Goal: Communication & Community: Answer question/provide support

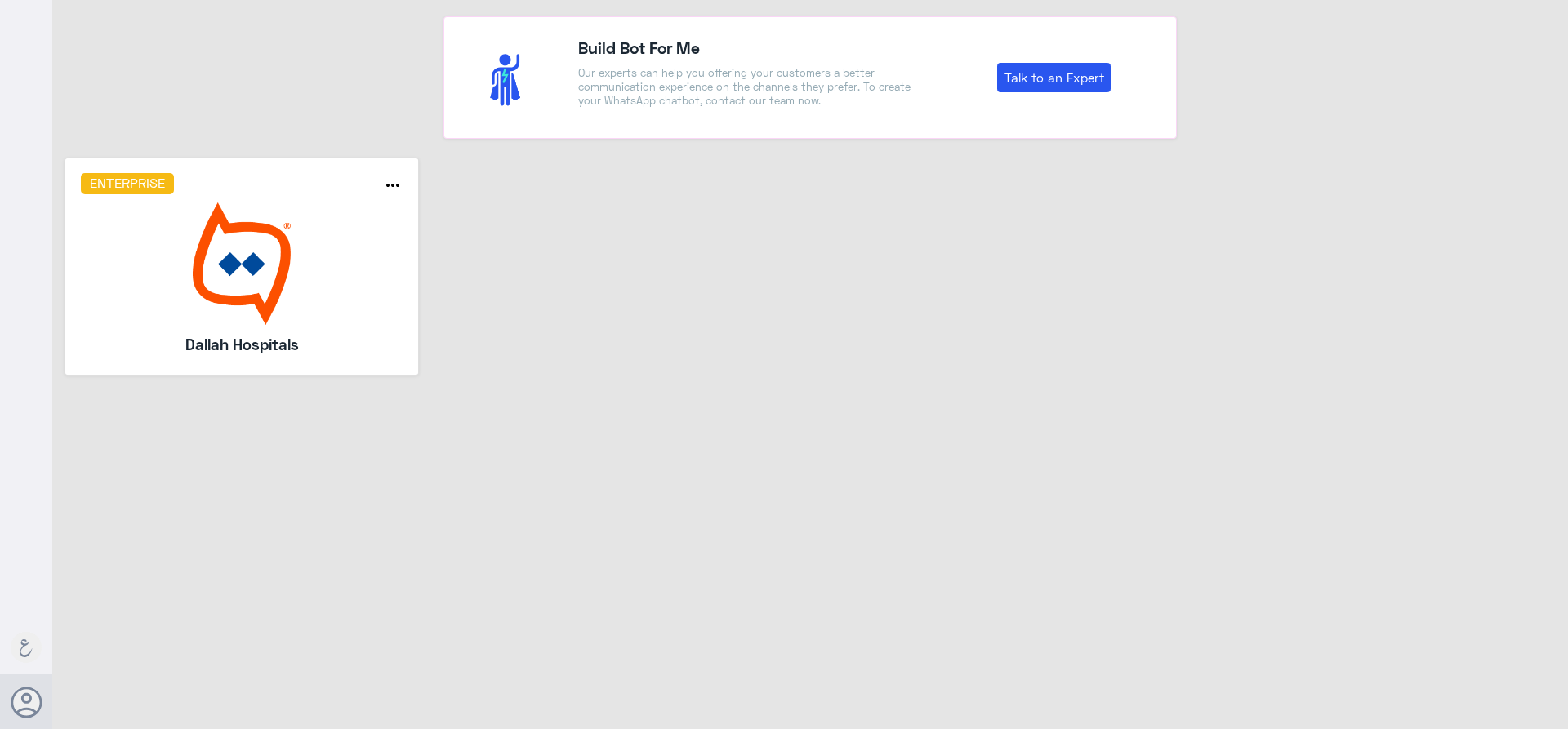
click at [274, 255] on img at bounding box center [242, 264] width 322 height 123
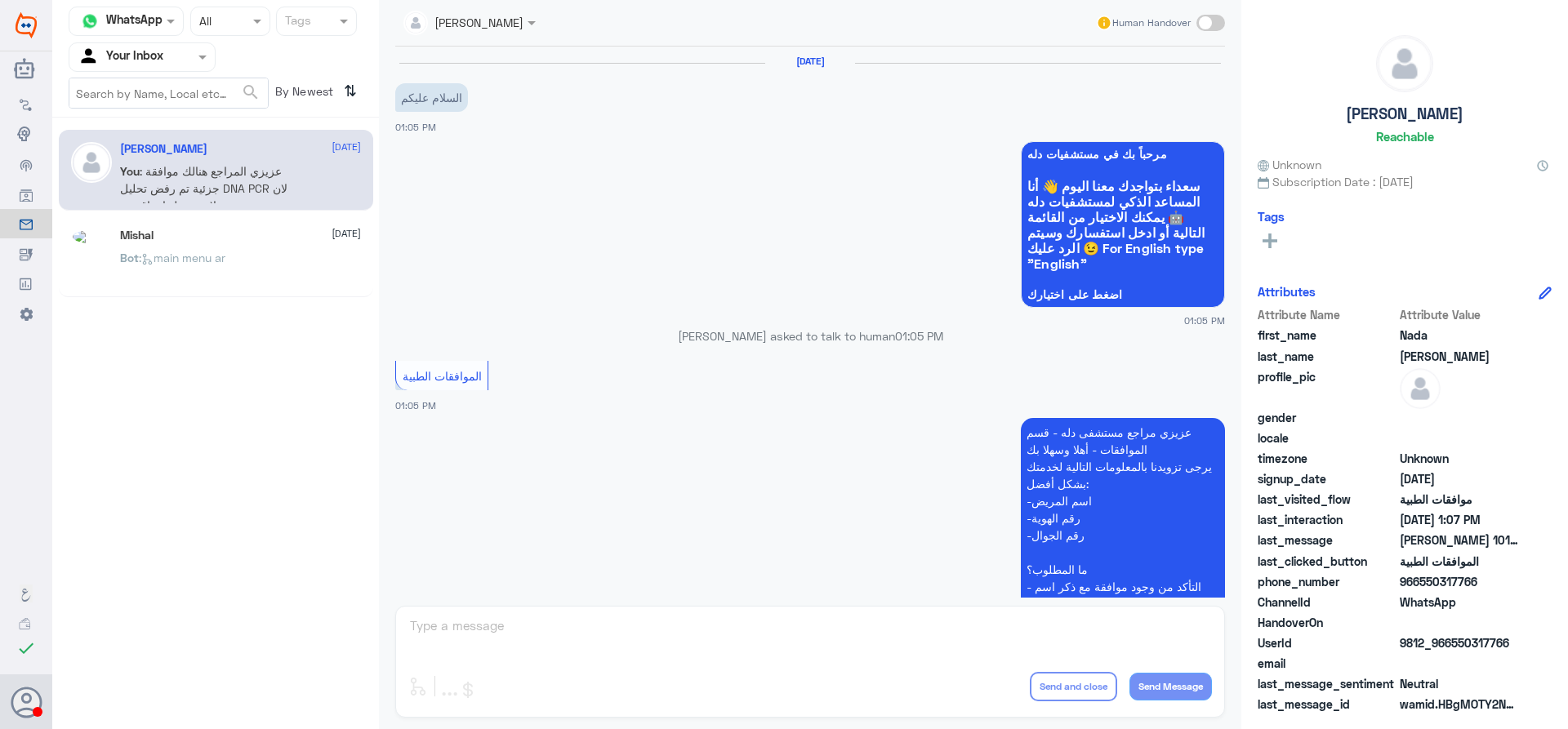
scroll to position [736, 0]
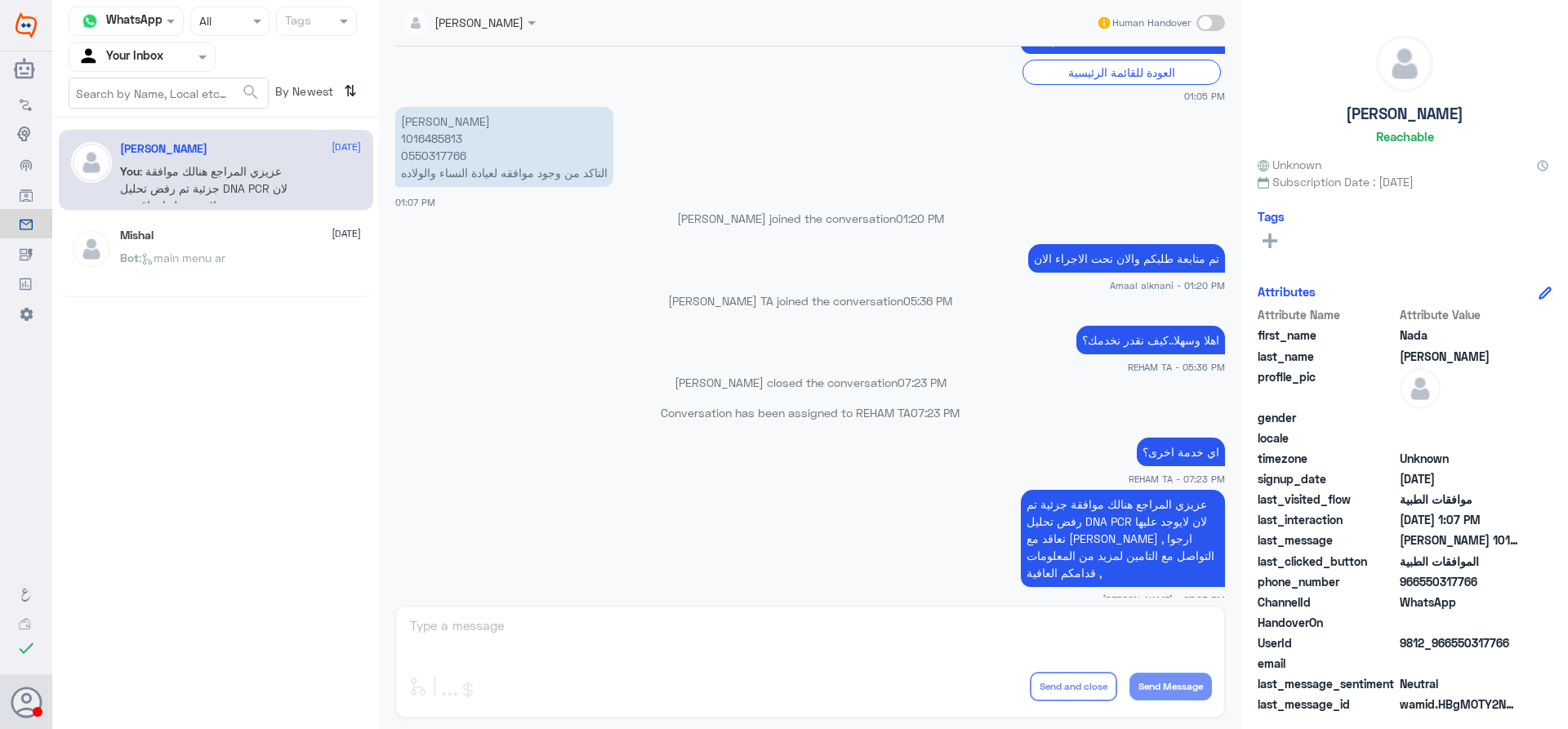
click at [152, 53] on input "text" at bounding box center [122, 56] width 89 height 18
click at [148, 189] on div "Your Team" at bounding box center [142, 204] width 147 height 38
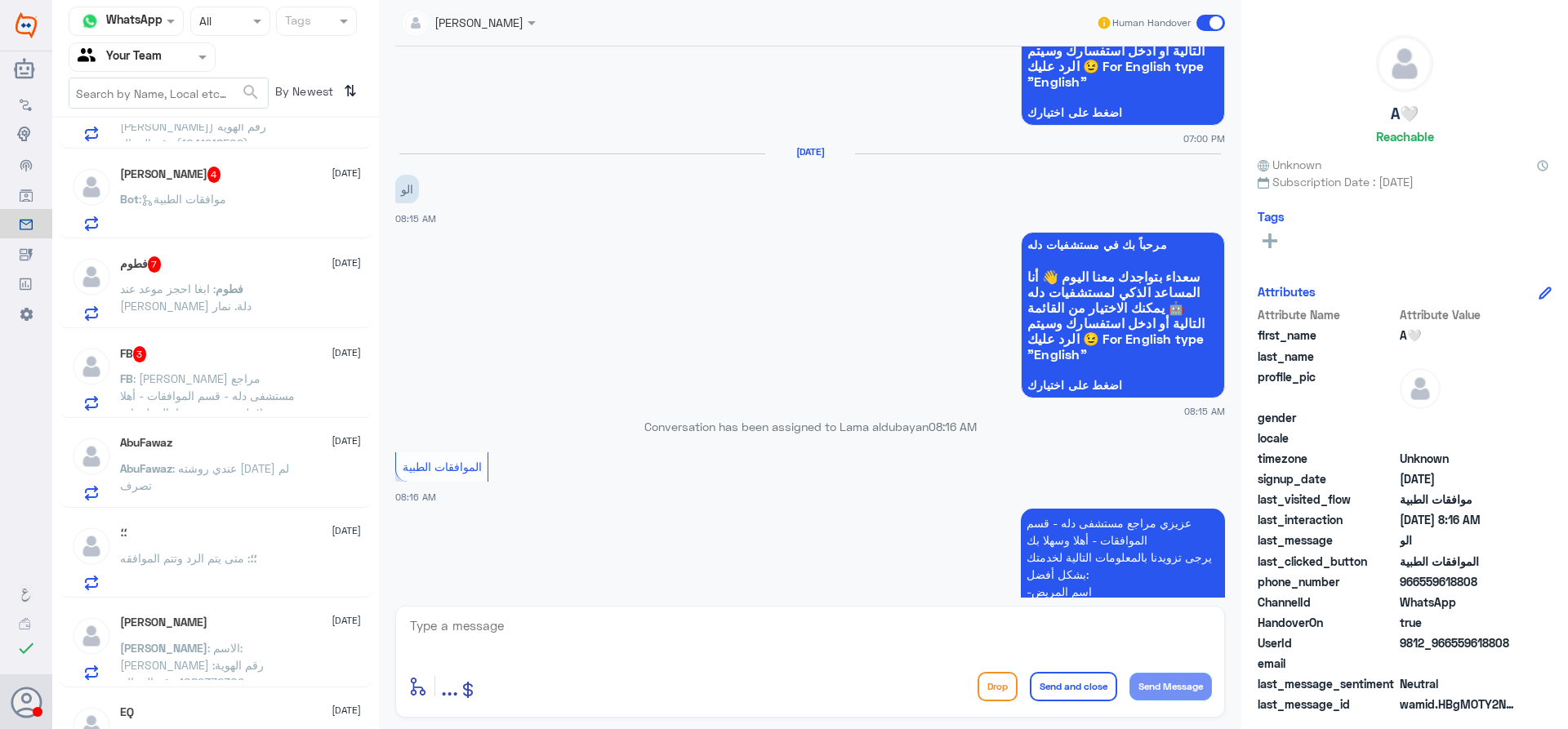
scroll to position [981, 0]
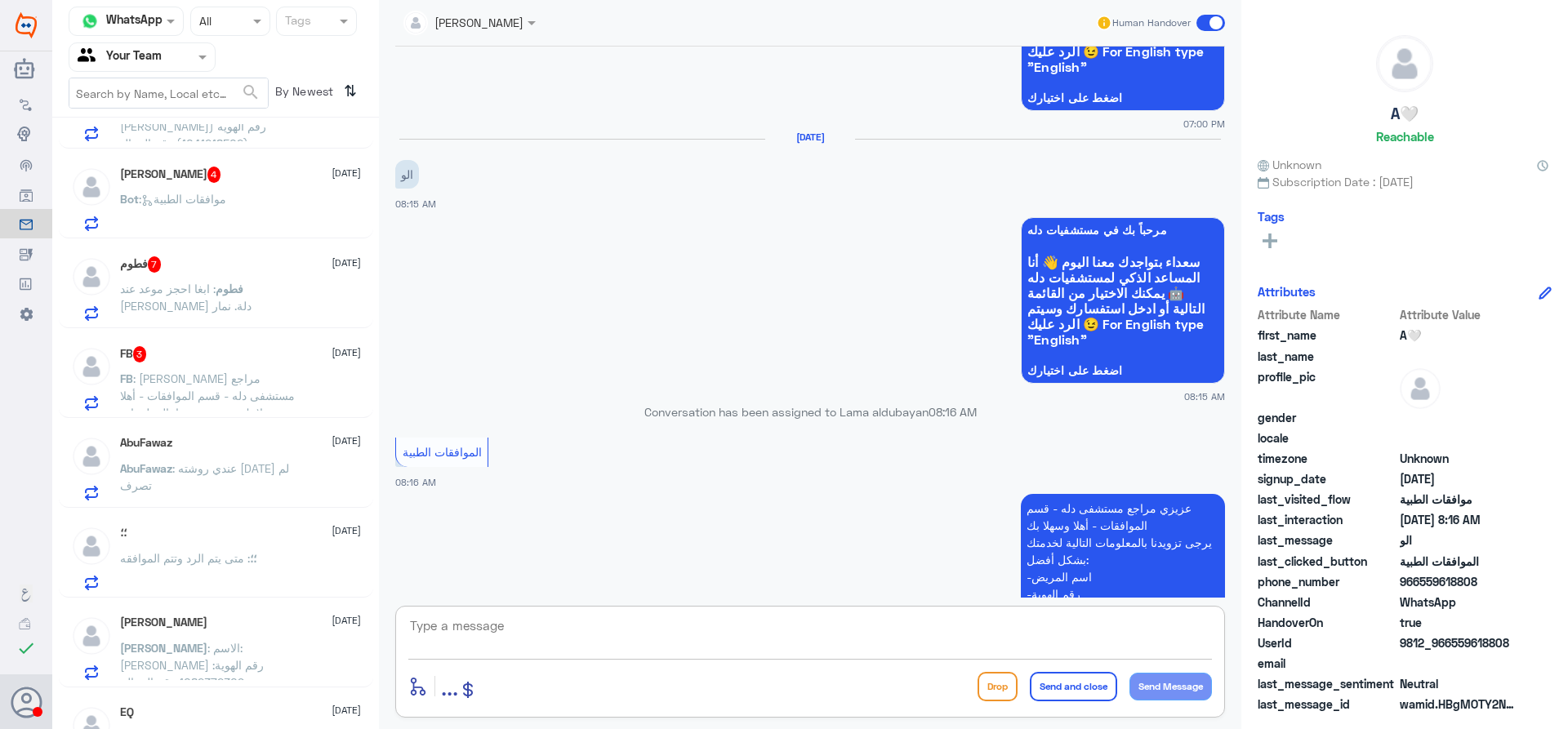
click at [825, 629] on textarea at bounding box center [810, 634] width 803 height 40
type textarea "تفضل عزيزي المراجع معاك قسم الموافقات"
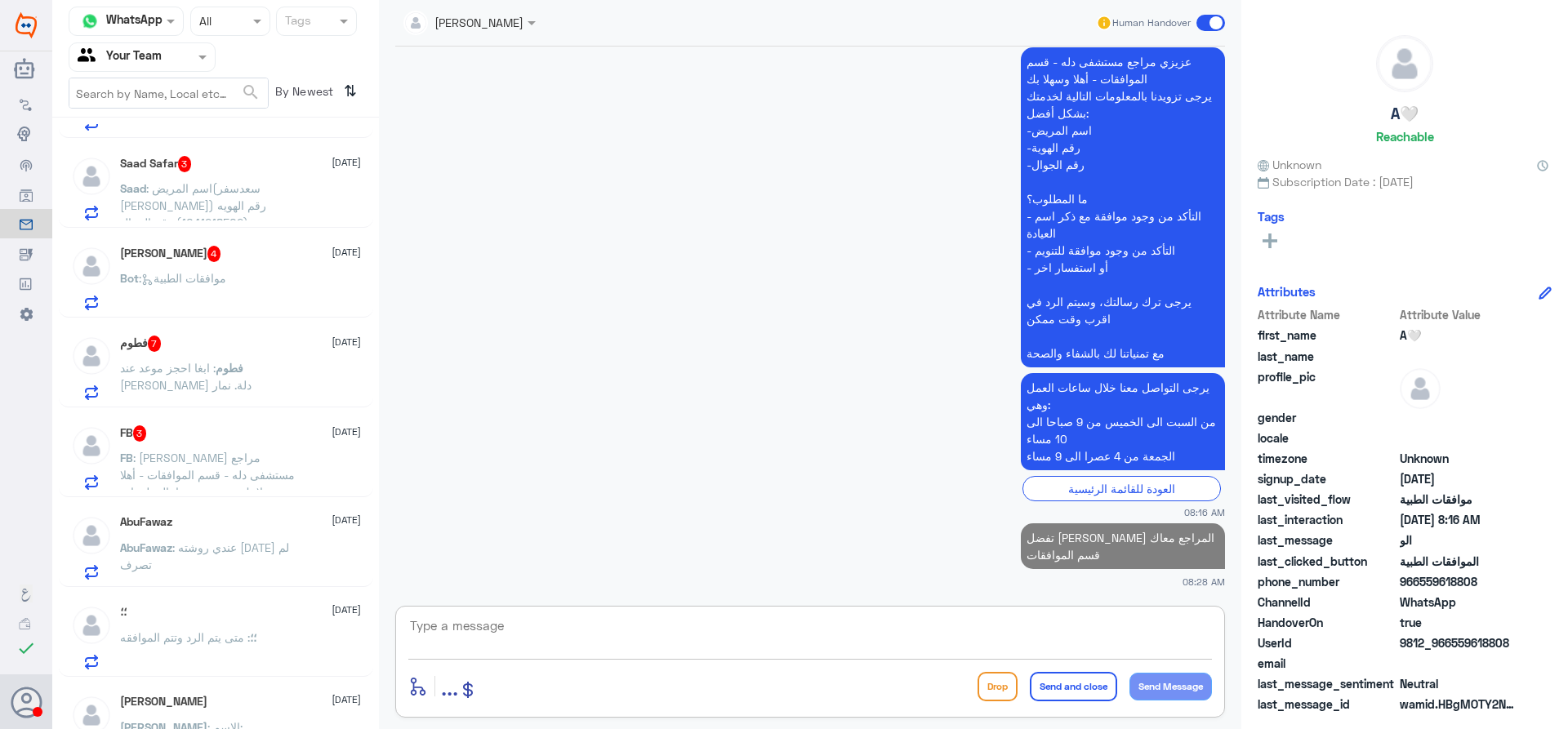
scroll to position [0, 0]
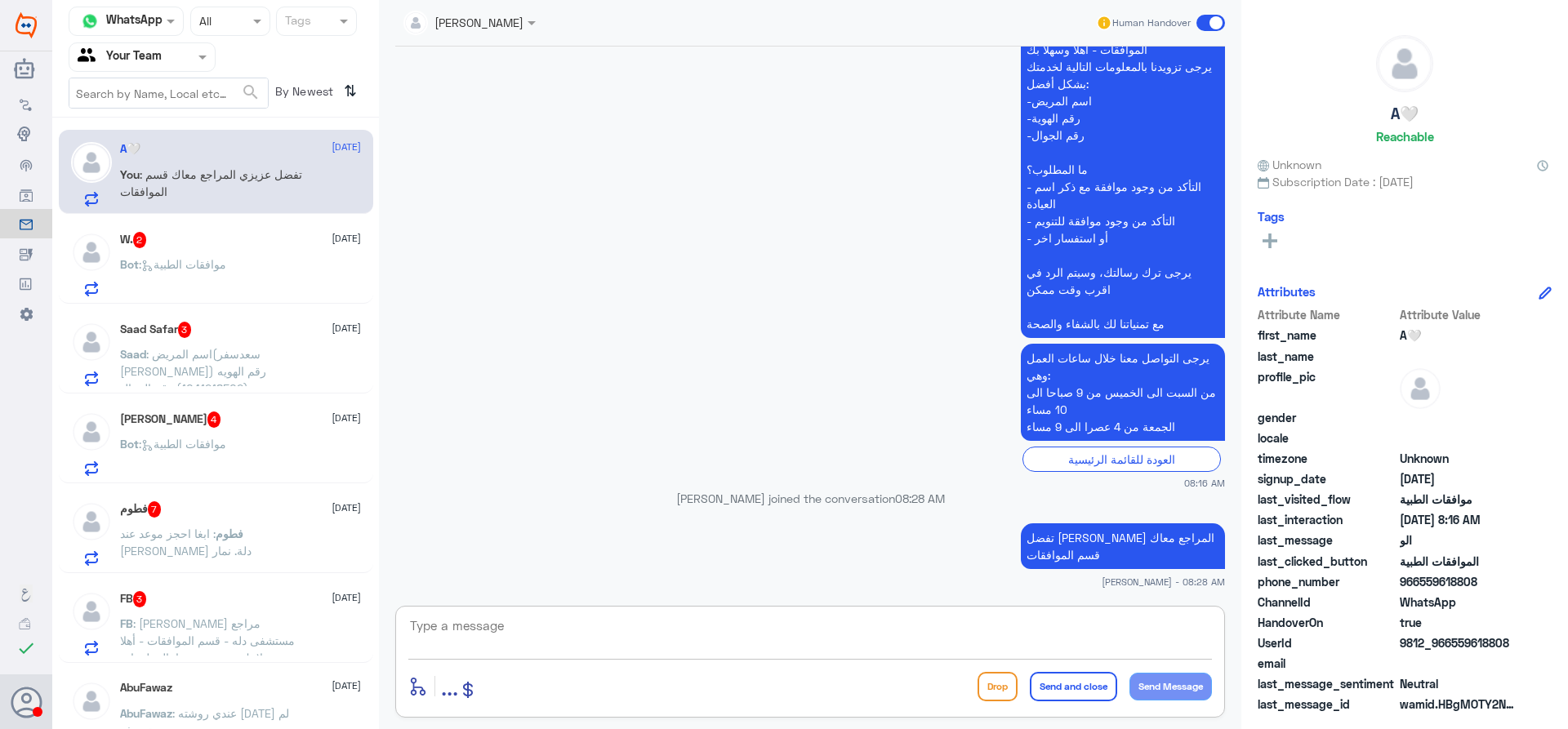
click at [206, 284] on p "Bot : موافقات الطبية" at bounding box center [172, 276] width 106 height 41
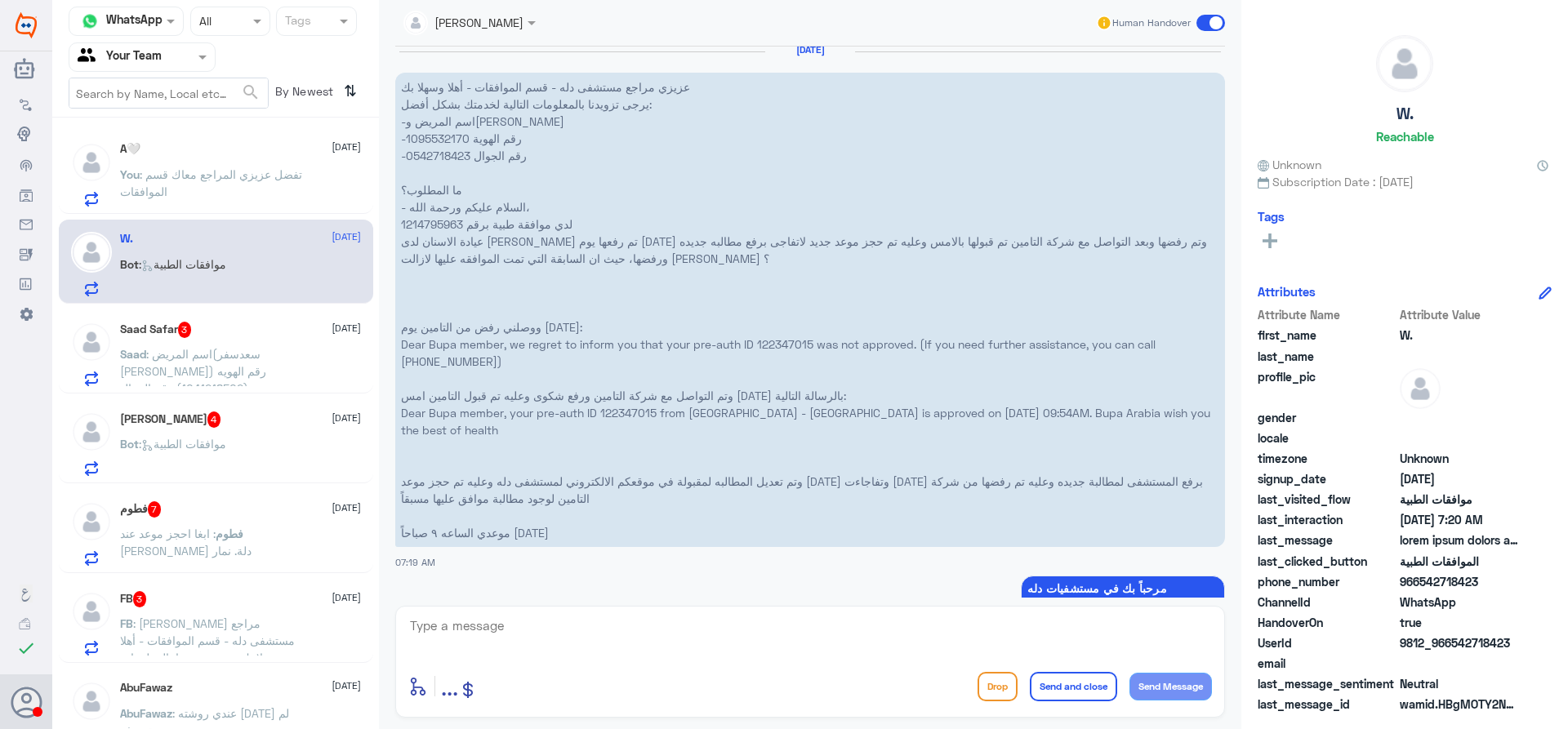
scroll to position [1346, 0]
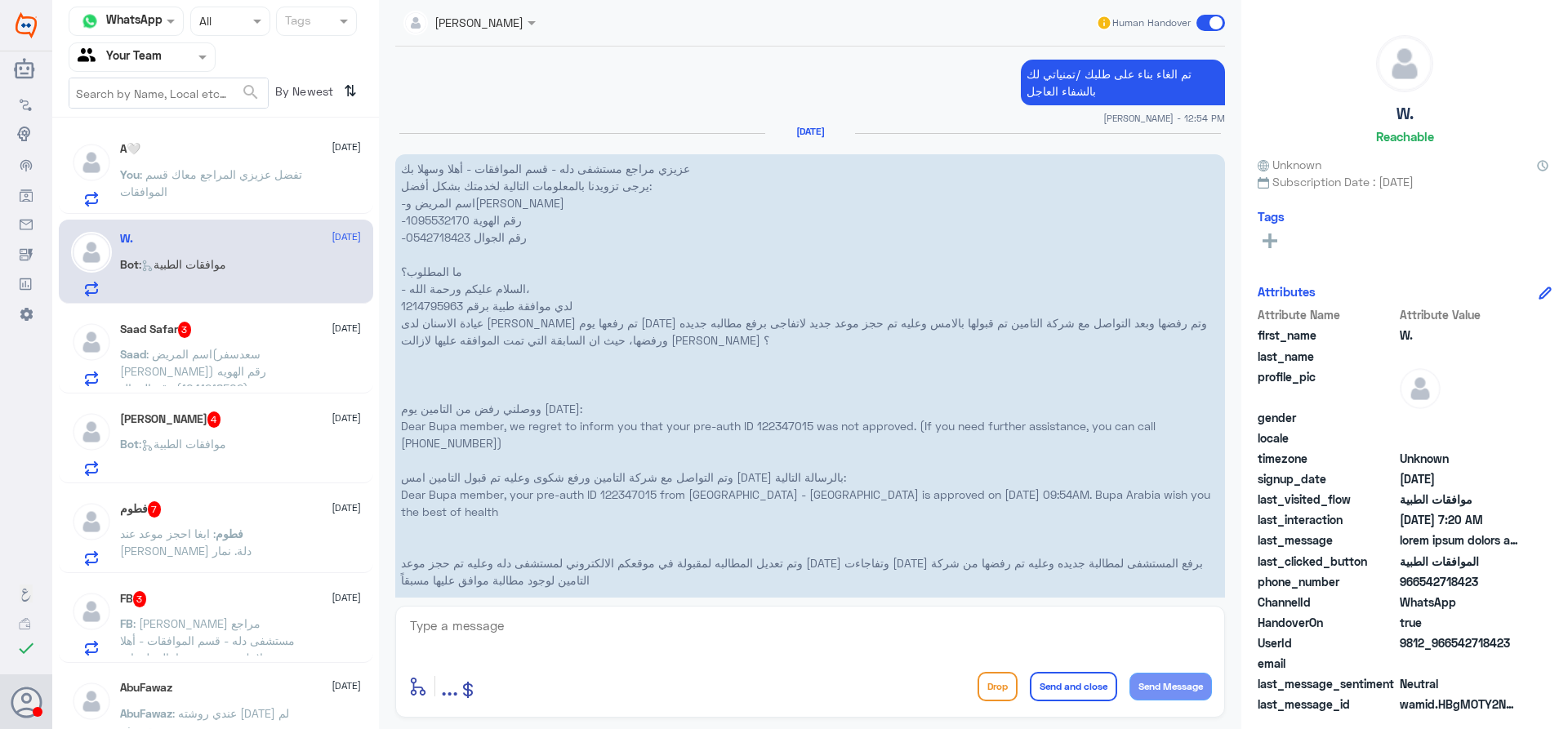
click at [769, 424] on p "عزيزي مراجع مستشفى دله - قسم الموافقات - أهلا وسهلا بك يرجى تزويدنا بالمعلومات …" at bounding box center [810, 392] width 829 height 475
click at [720, 460] on p "عزيزي مراجع مستشفى دله - قسم الموافقات - أهلا وسهلا بك يرجى تزويدنا بالمعلومات …" at bounding box center [810, 392] width 829 height 475
click at [778, 423] on p "عزيزي مراجع مستشفى دله - قسم الموافقات - أهلا وسهلا بك يرجى تزويدنا بالمعلومات …" at bounding box center [810, 392] width 829 height 475
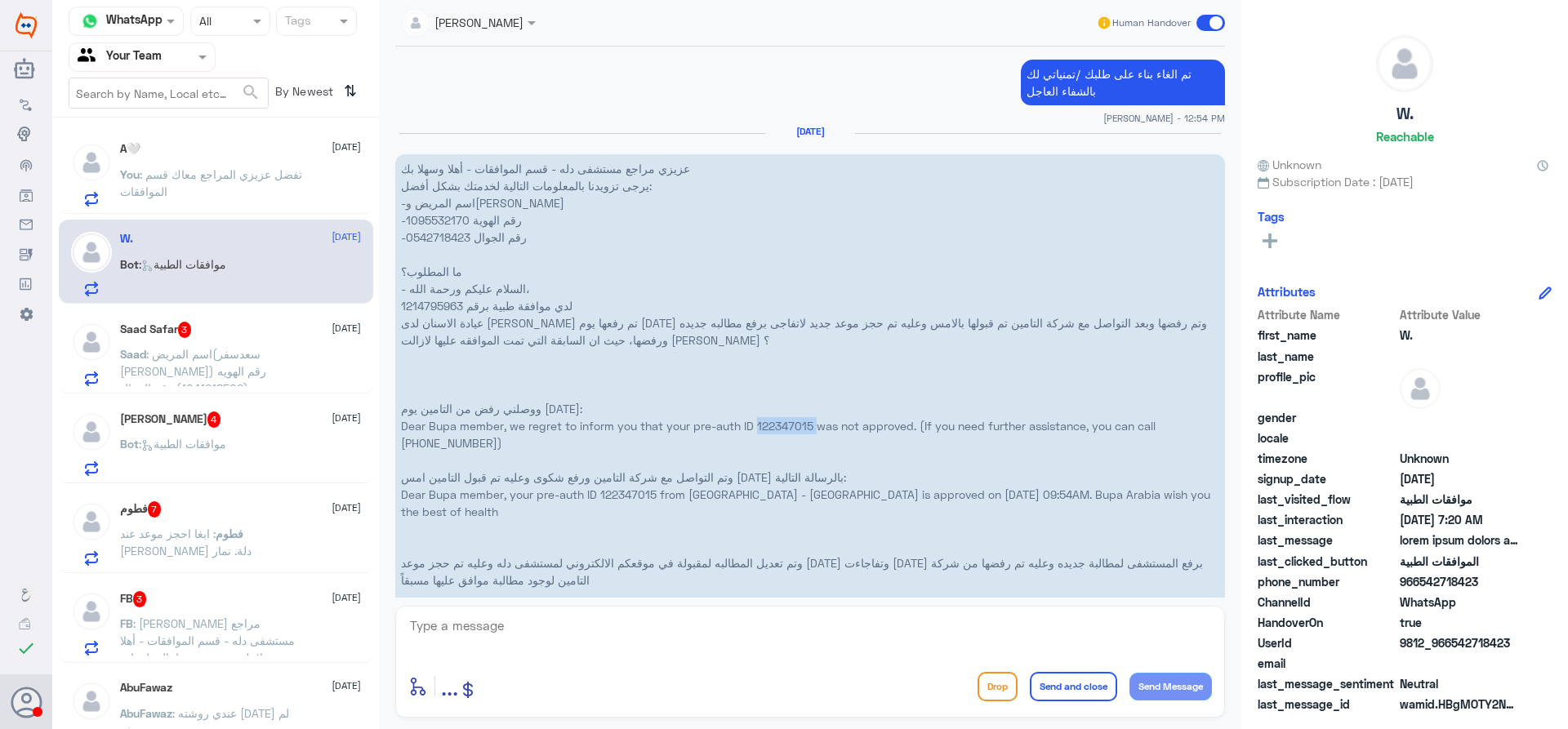
copy p "122347015"
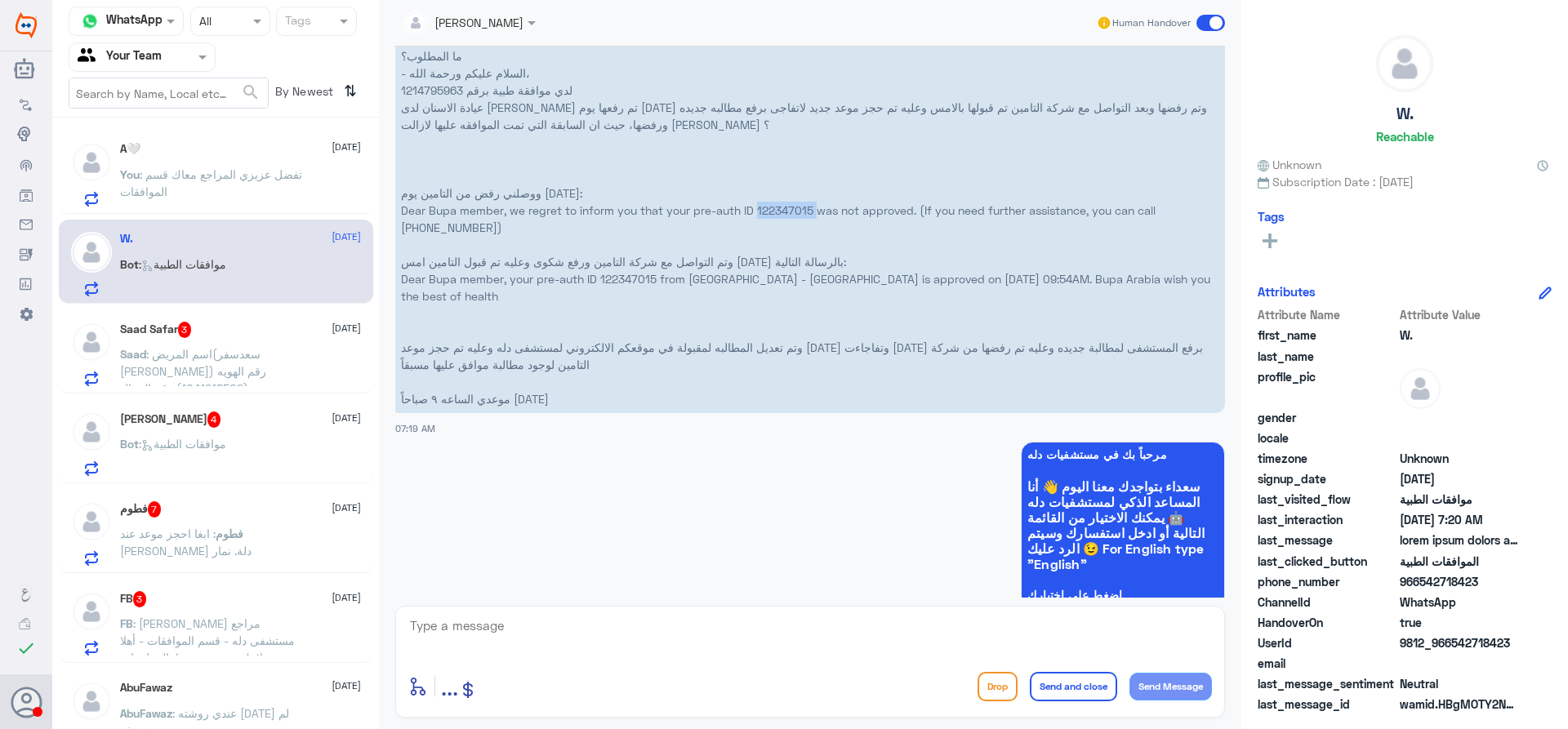
scroll to position [1673, 0]
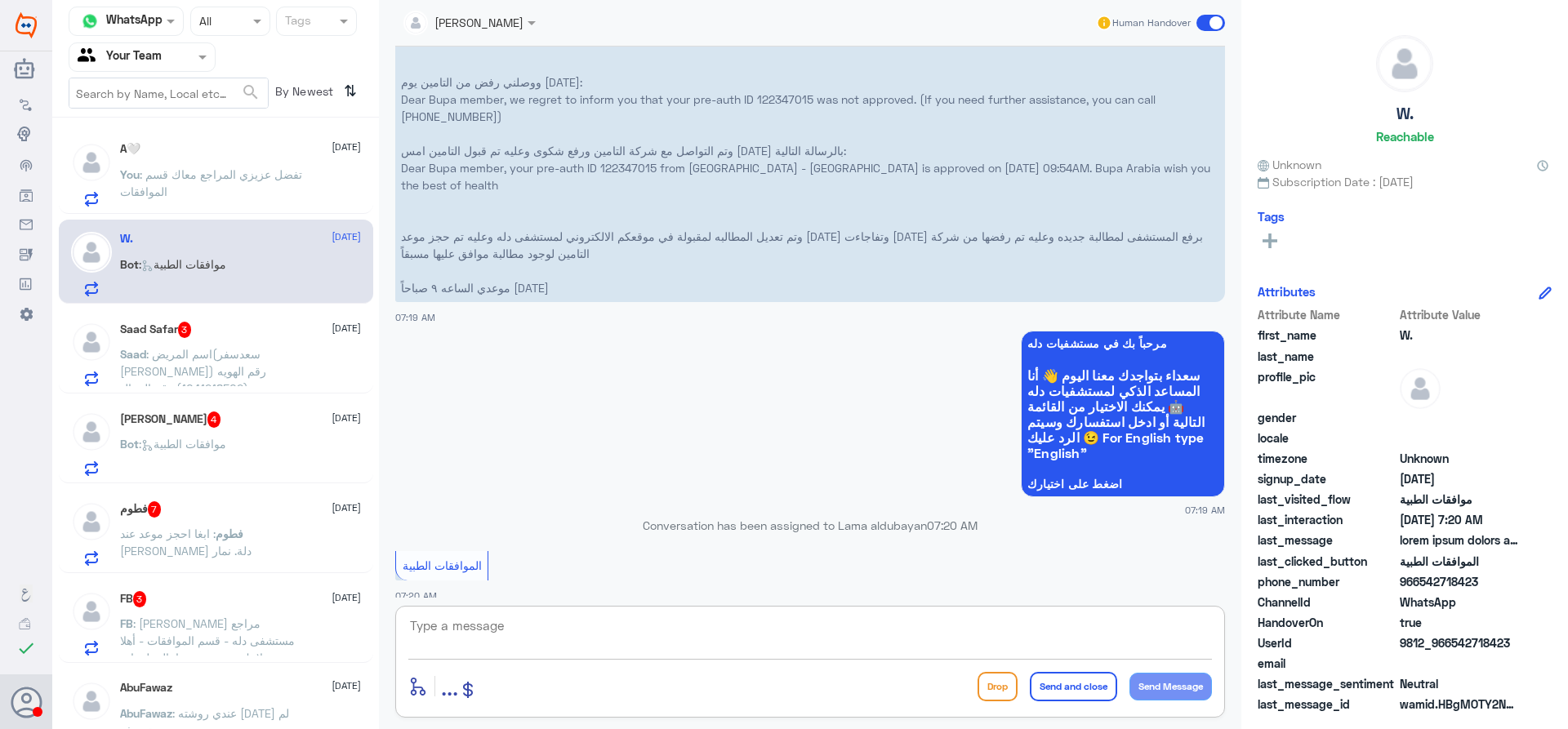
click at [731, 631] on textarea at bounding box center [810, 634] width 803 height 40
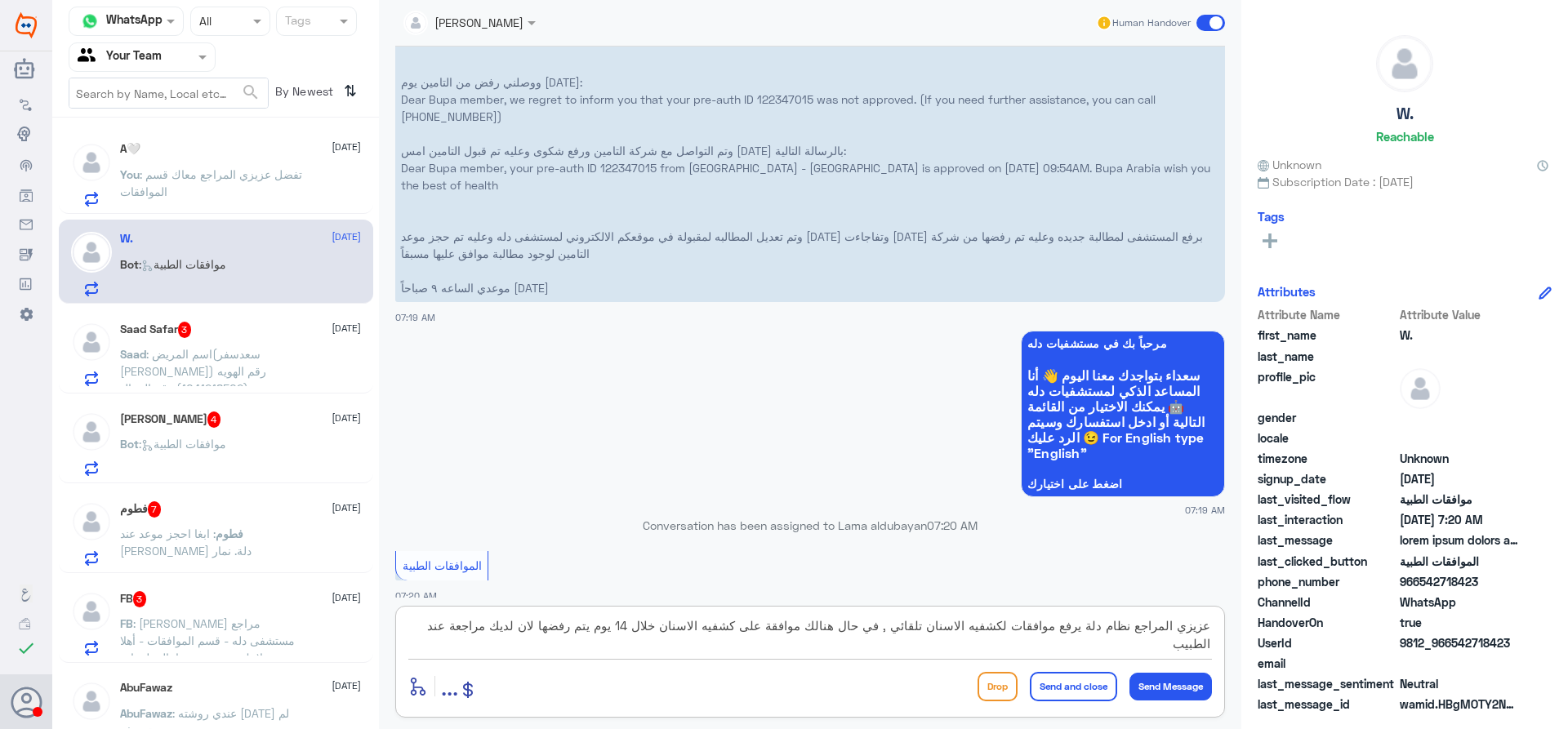
type textarea "عزيزي المراجع نظام دلة يرفع موافقات لكشفيه الاسنان تلقائي , في حال هنالك موافقة…"
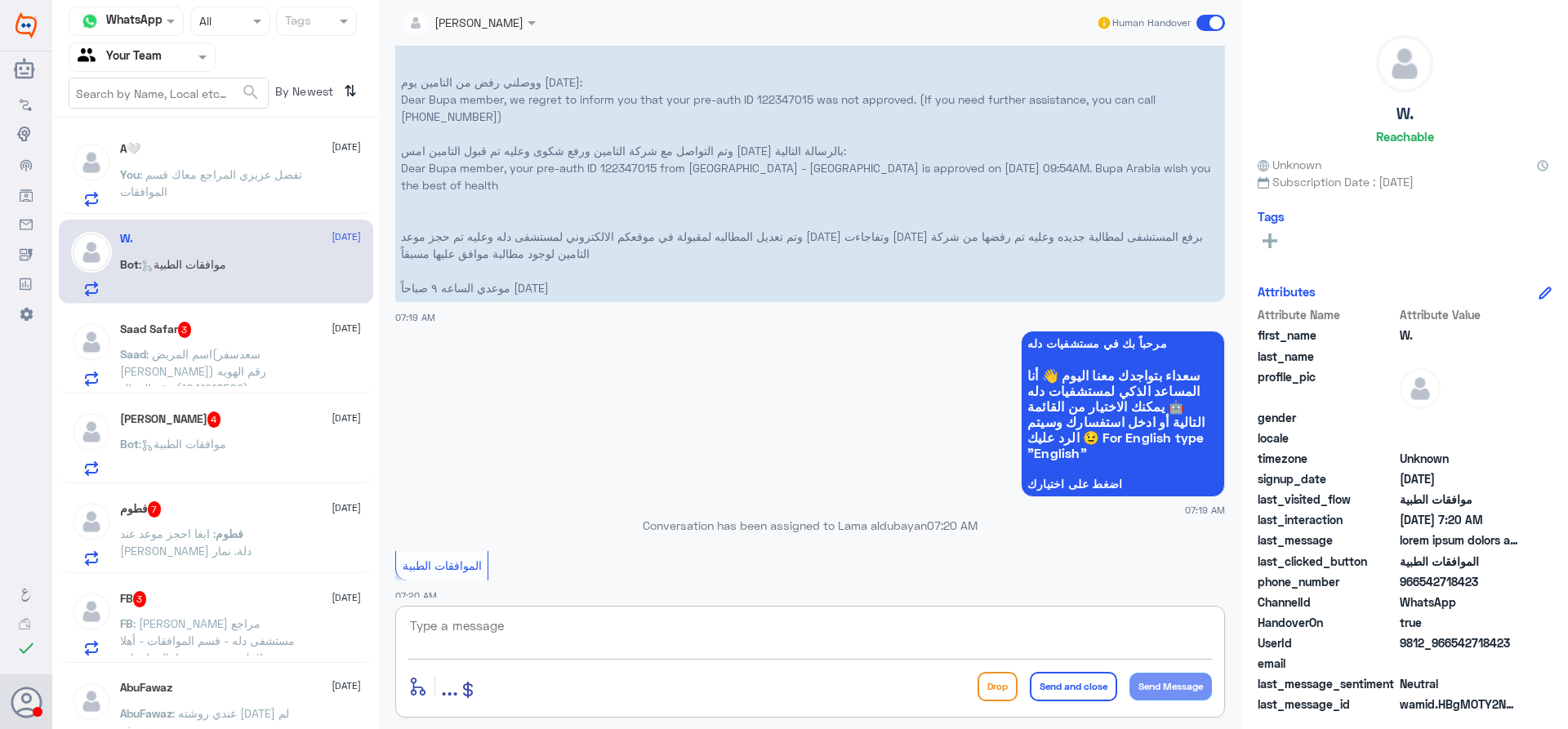
scroll to position [2285, 0]
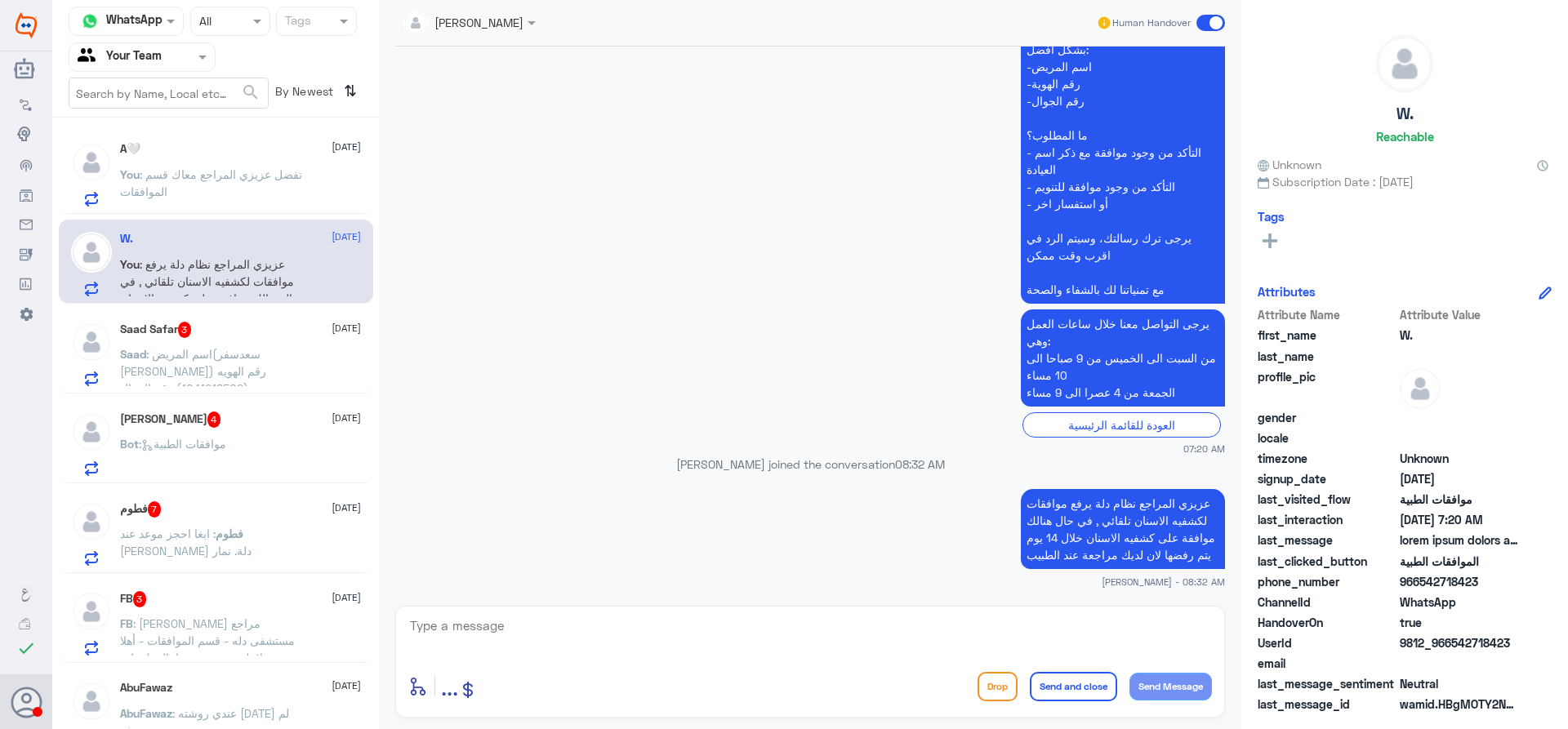
click at [261, 350] on p "Saad : اسم المريض(سعدسفر الشهراني) رقم الهويه (1041218502) رقم الجوال (05557424…" at bounding box center [211, 366] width 183 height 41
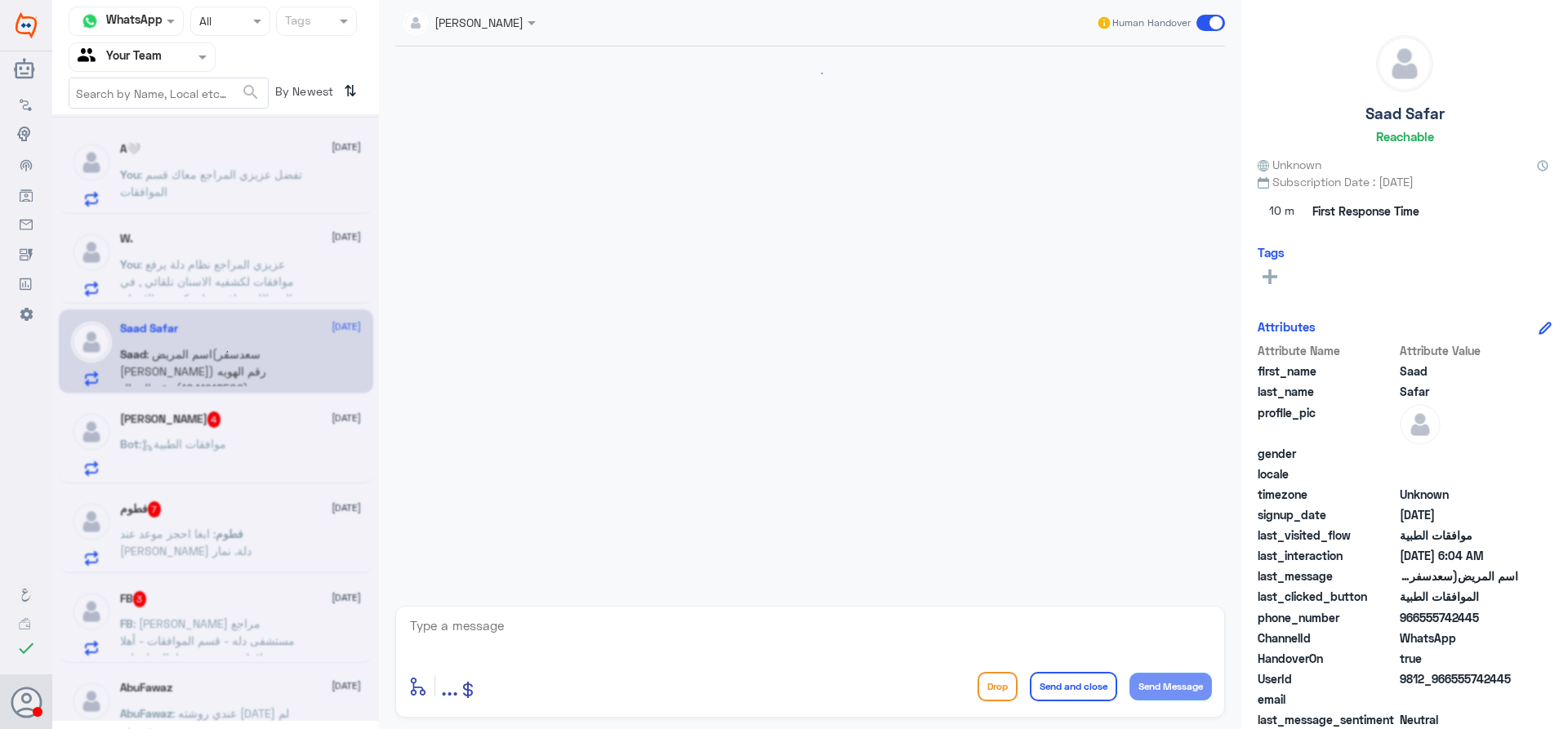
scroll to position [511, 0]
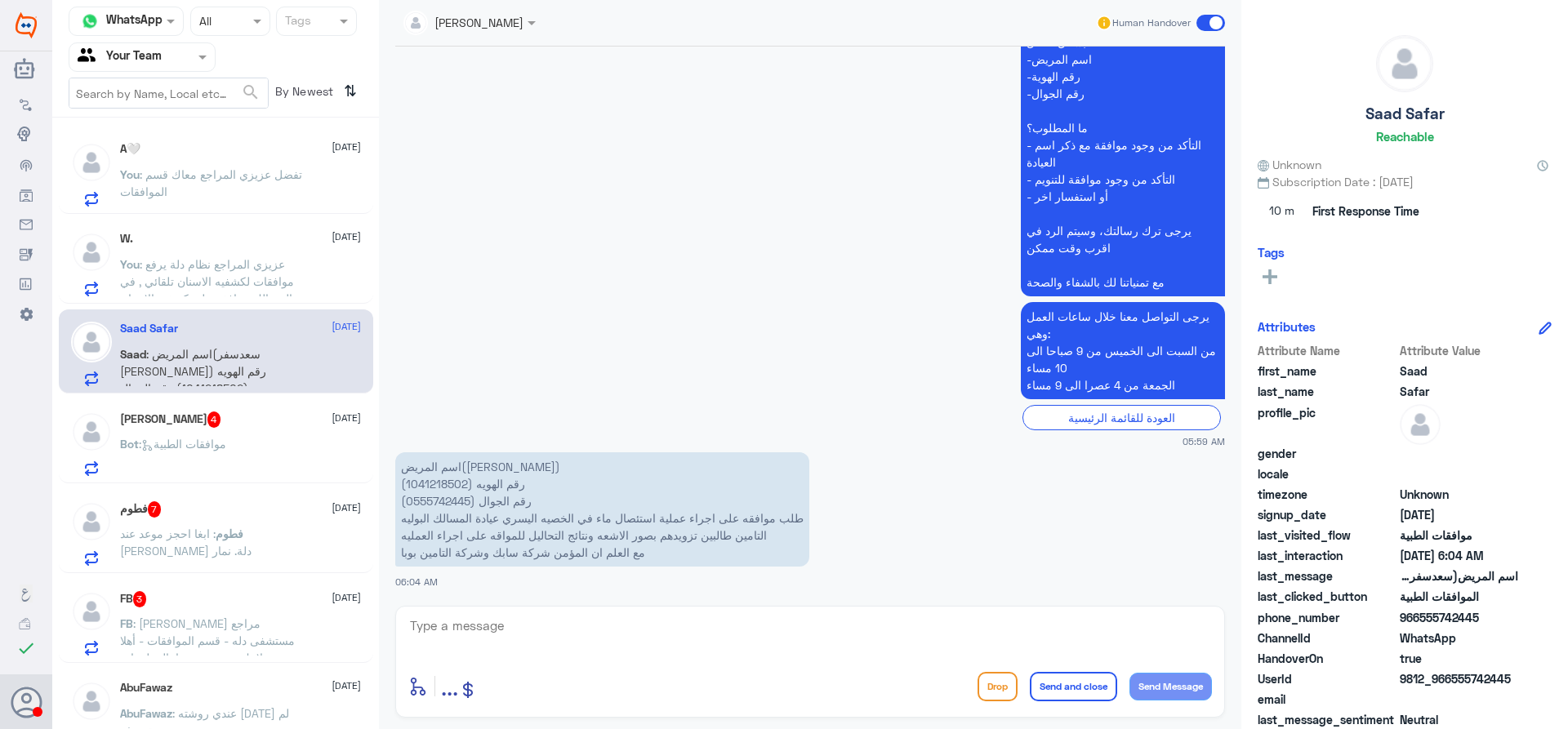
click at [442, 479] on p "اسم المريض(سعدسفر الشهراني) رقم الهويه (1041218502) رقم الجوال (0555742445) طلب…" at bounding box center [602, 510] width 414 height 114
copy p "1041218502"
click at [700, 622] on textarea at bounding box center [810, 634] width 803 height 40
type textarea "عزيزي المراجع تم رفع الموافقة لمكتب التنويم لمتابعة الطلب , سوف تصلك رسالة في ح…"
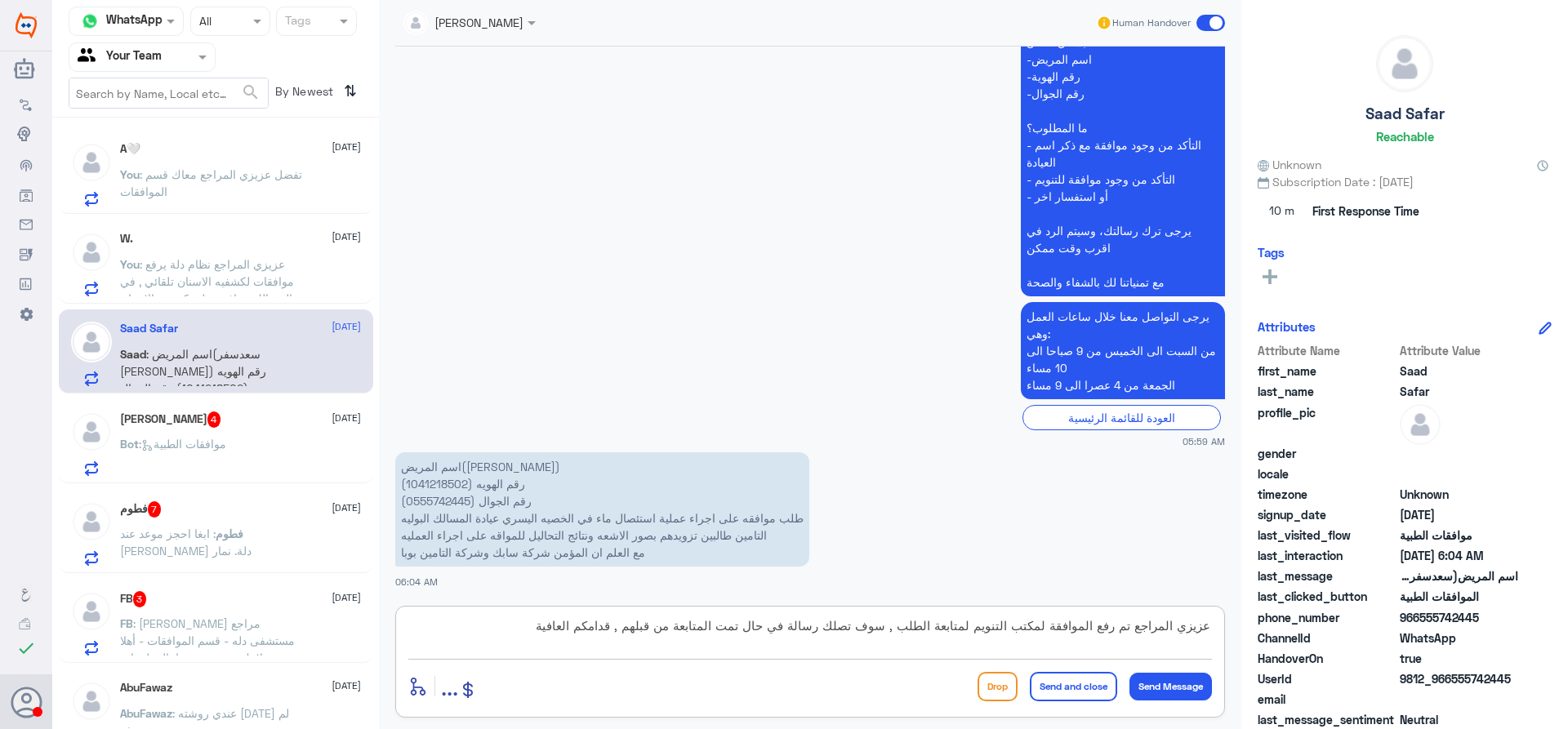
click at [1049, 691] on button "Send and close" at bounding box center [1073, 687] width 88 height 29
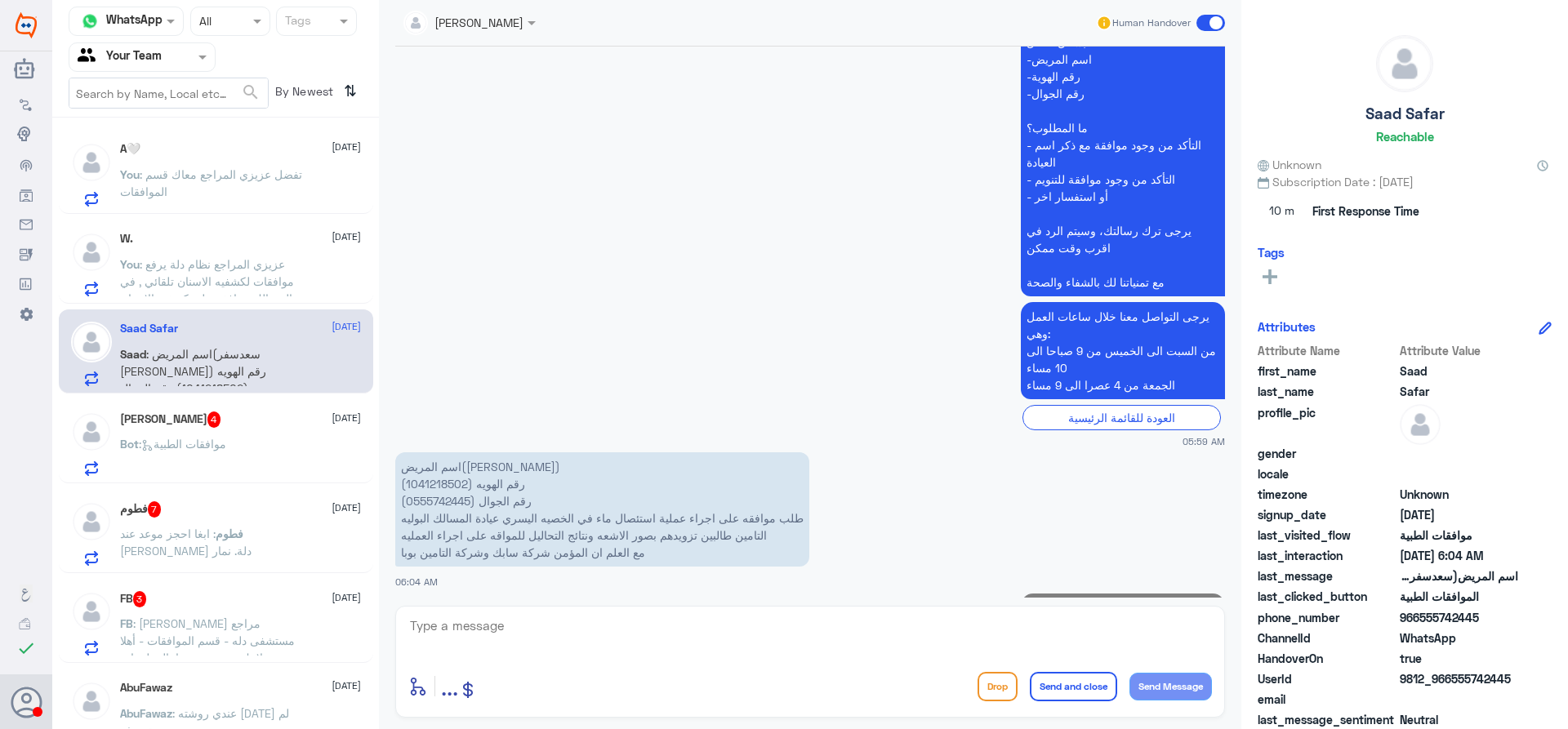
scroll to position [615, 0]
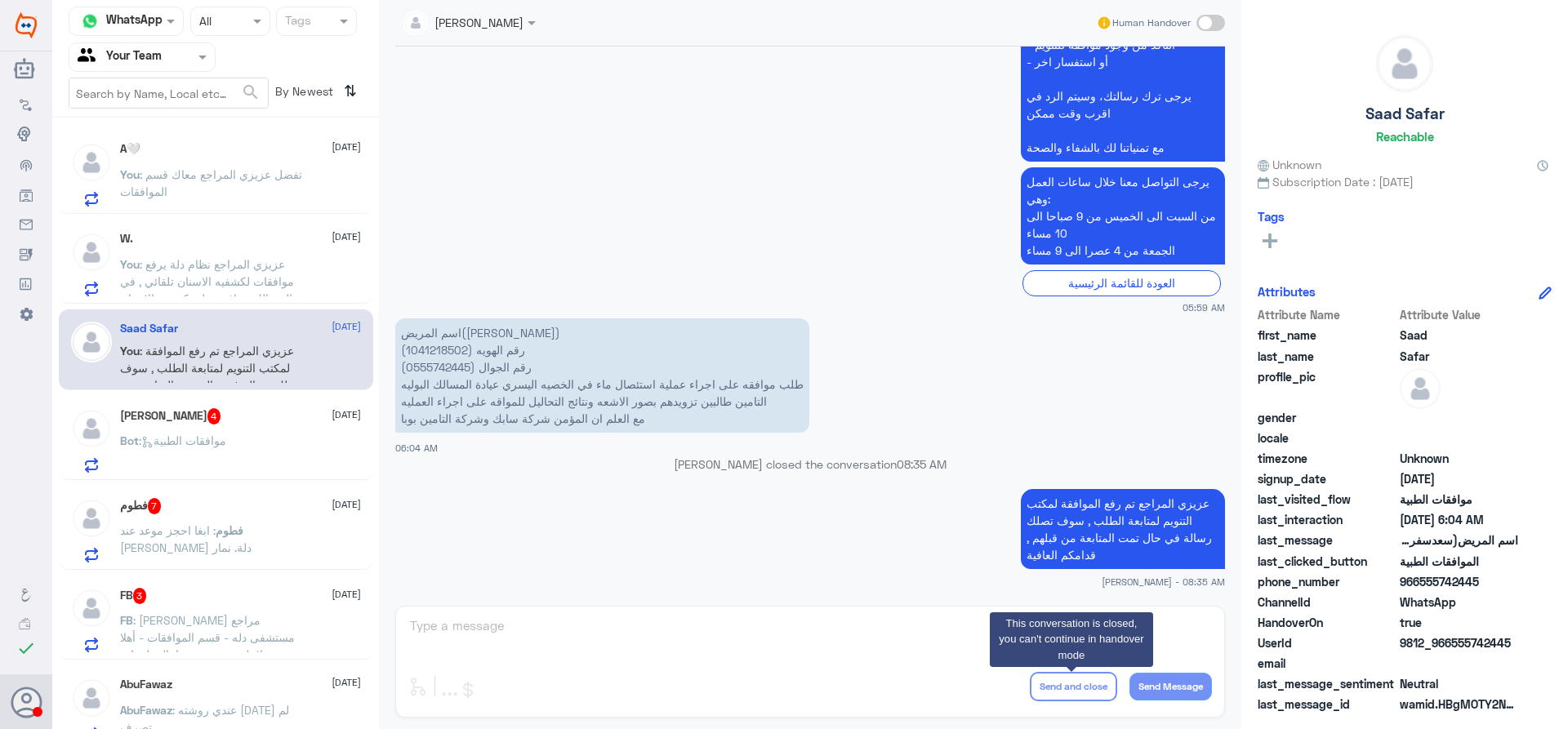
click at [219, 433] on p "Bot : موافقات الطبية" at bounding box center [172, 453] width 106 height 41
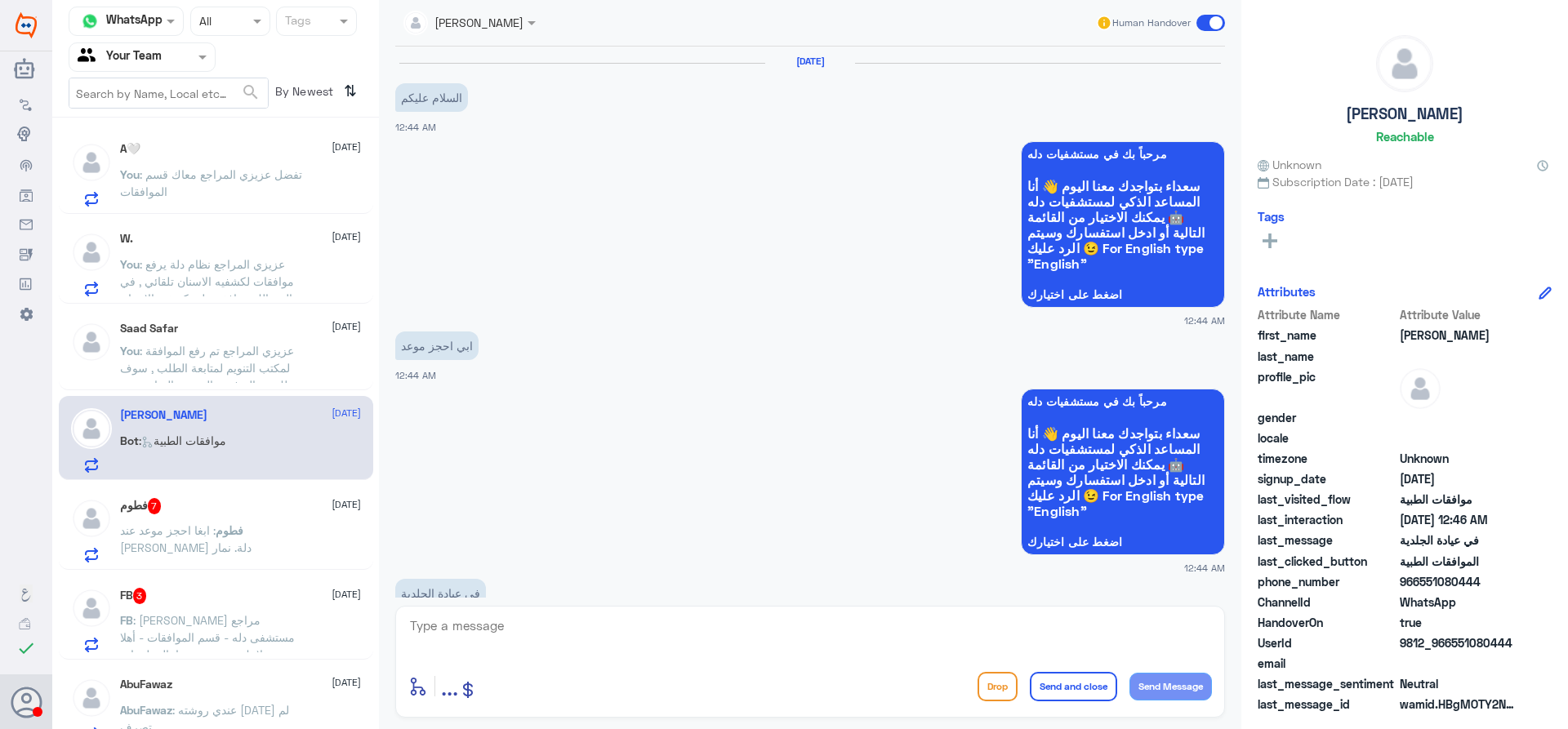
click at [980, 688] on button "Drop" at bounding box center [997, 687] width 40 height 29
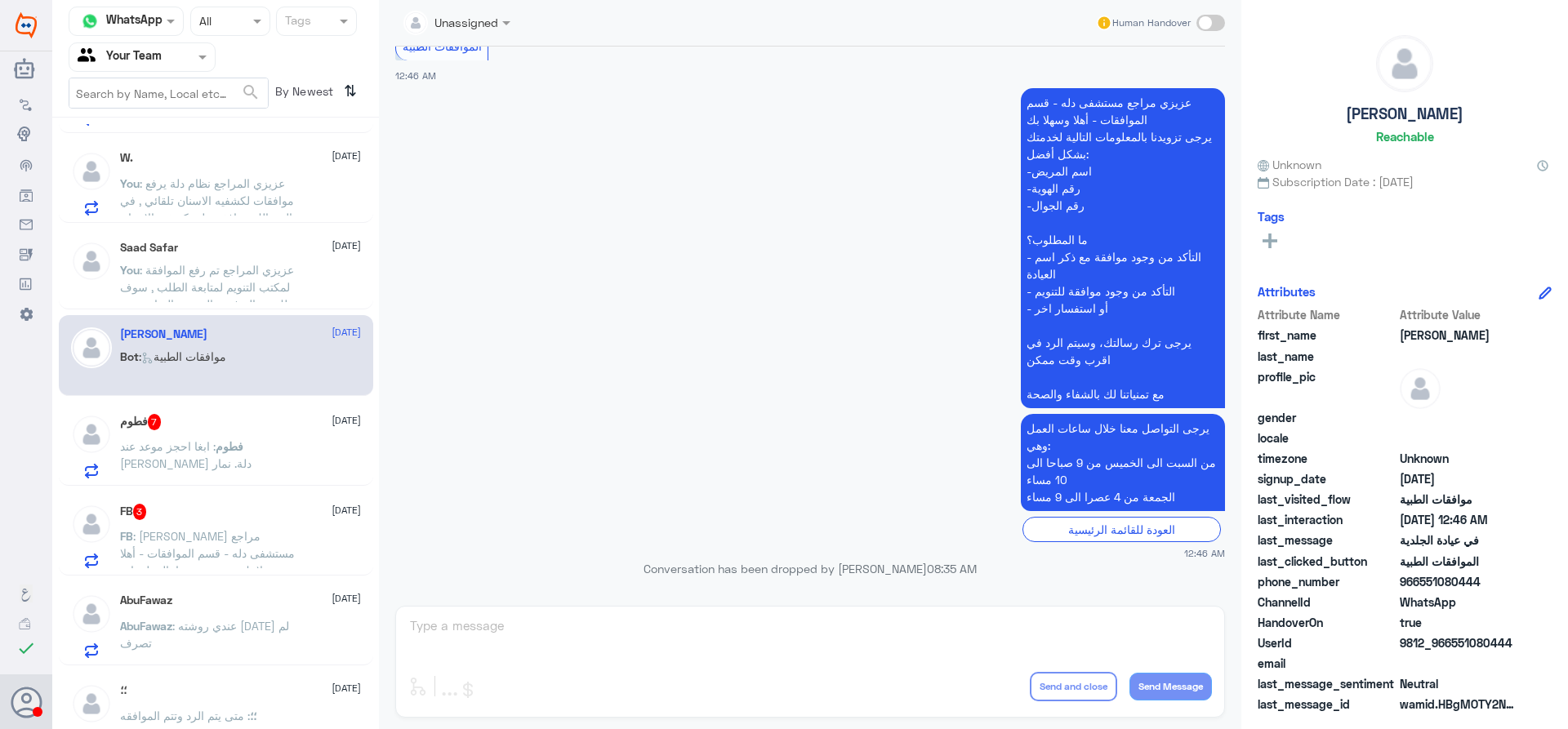
scroll to position [82, 0]
click at [226, 434] on div "فطوم 7 15 September فطوم : ابغا احجز موعد عند الدكتور طاها تكروني دلة. نمار" at bounding box center [240, 445] width 240 height 65
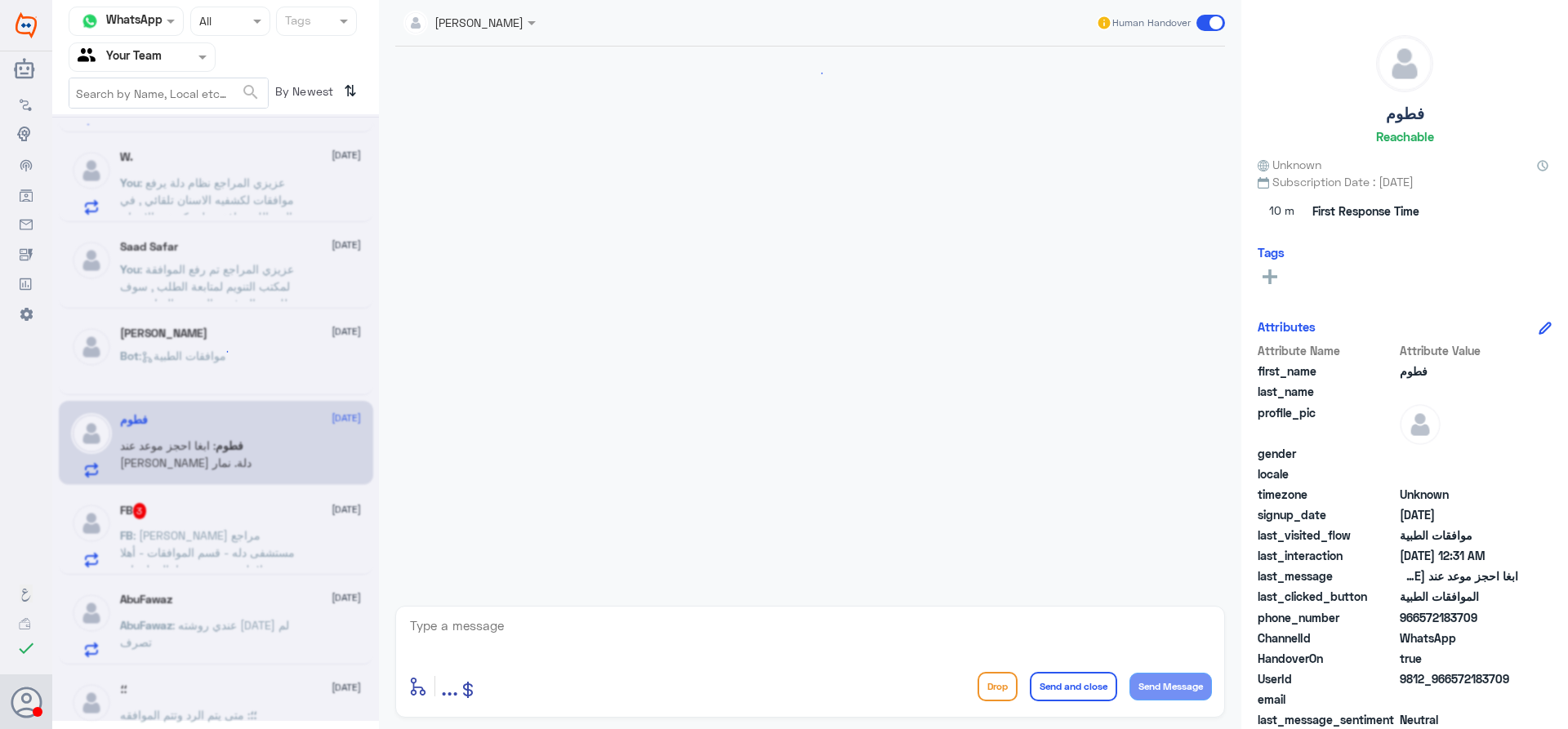
scroll to position [1156, 0]
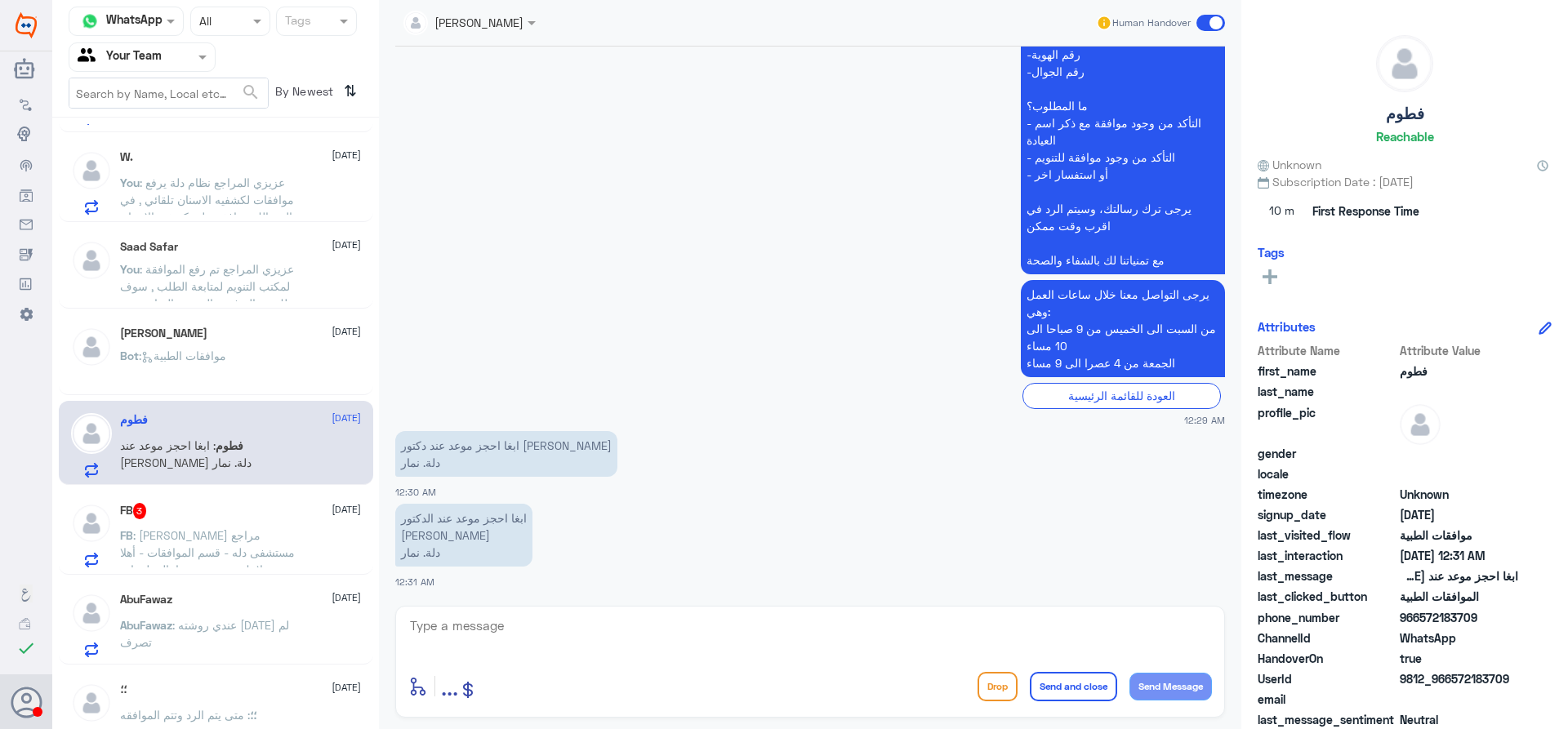
click at [1002, 687] on button "Drop" at bounding box center [997, 687] width 40 height 29
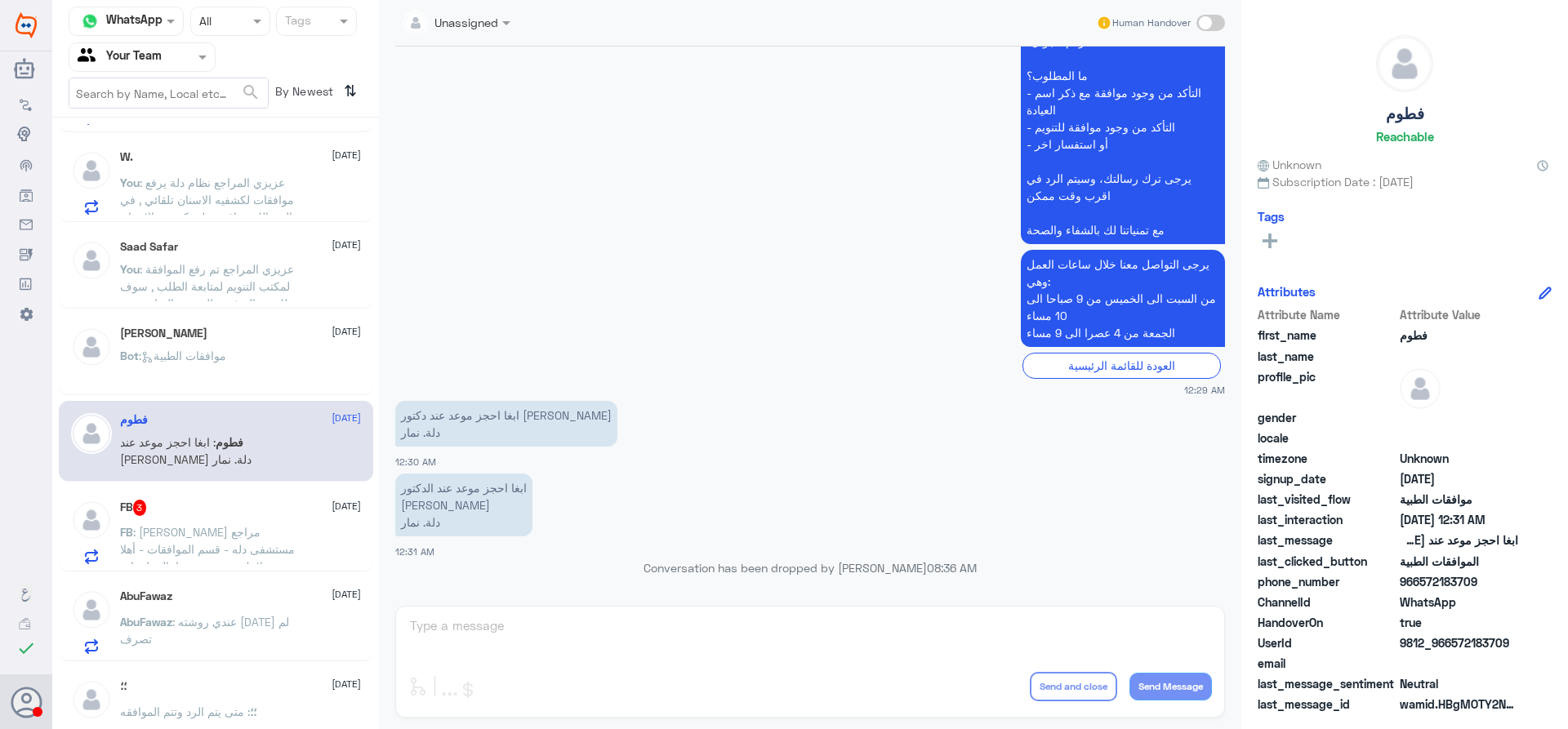
scroll to position [163, 0]
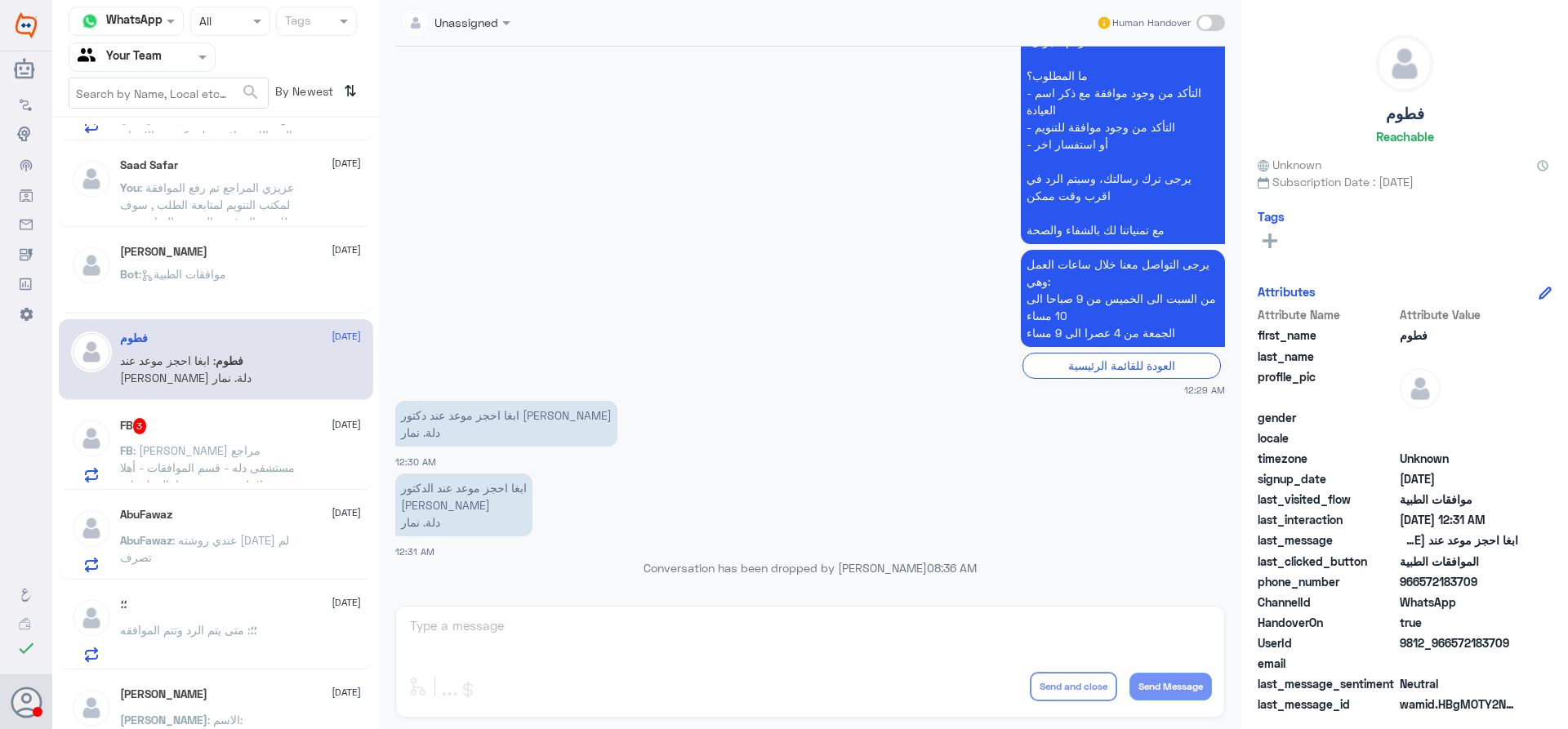
click at [253, 439] on div "FB 3 14 September FB : عزيزي مراجع مستشفى دله - قسم الموافقات - أهلا وسهلا بك ي…" at bounding box center [240, 451] width 240 height 65
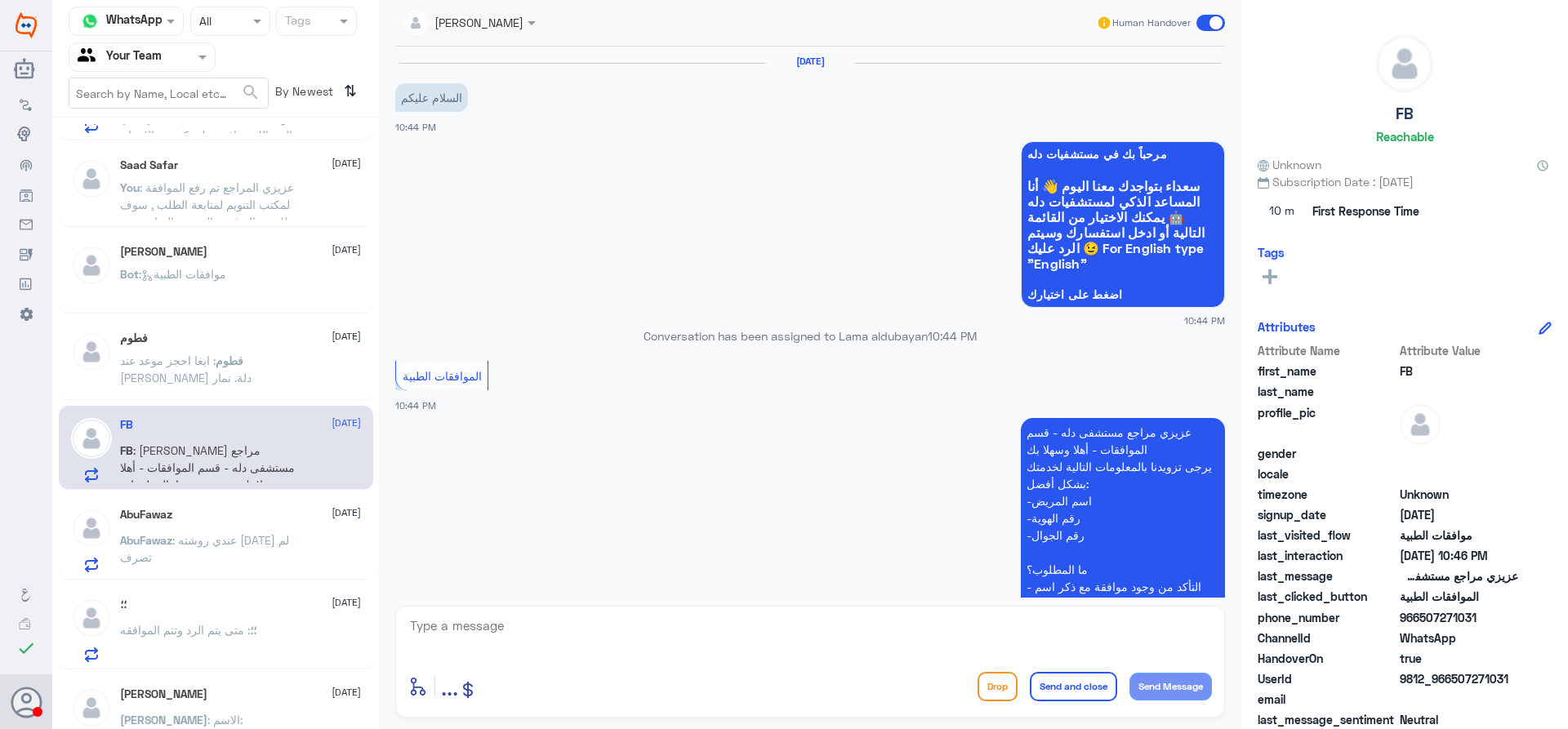
scroll to position [476, 0]
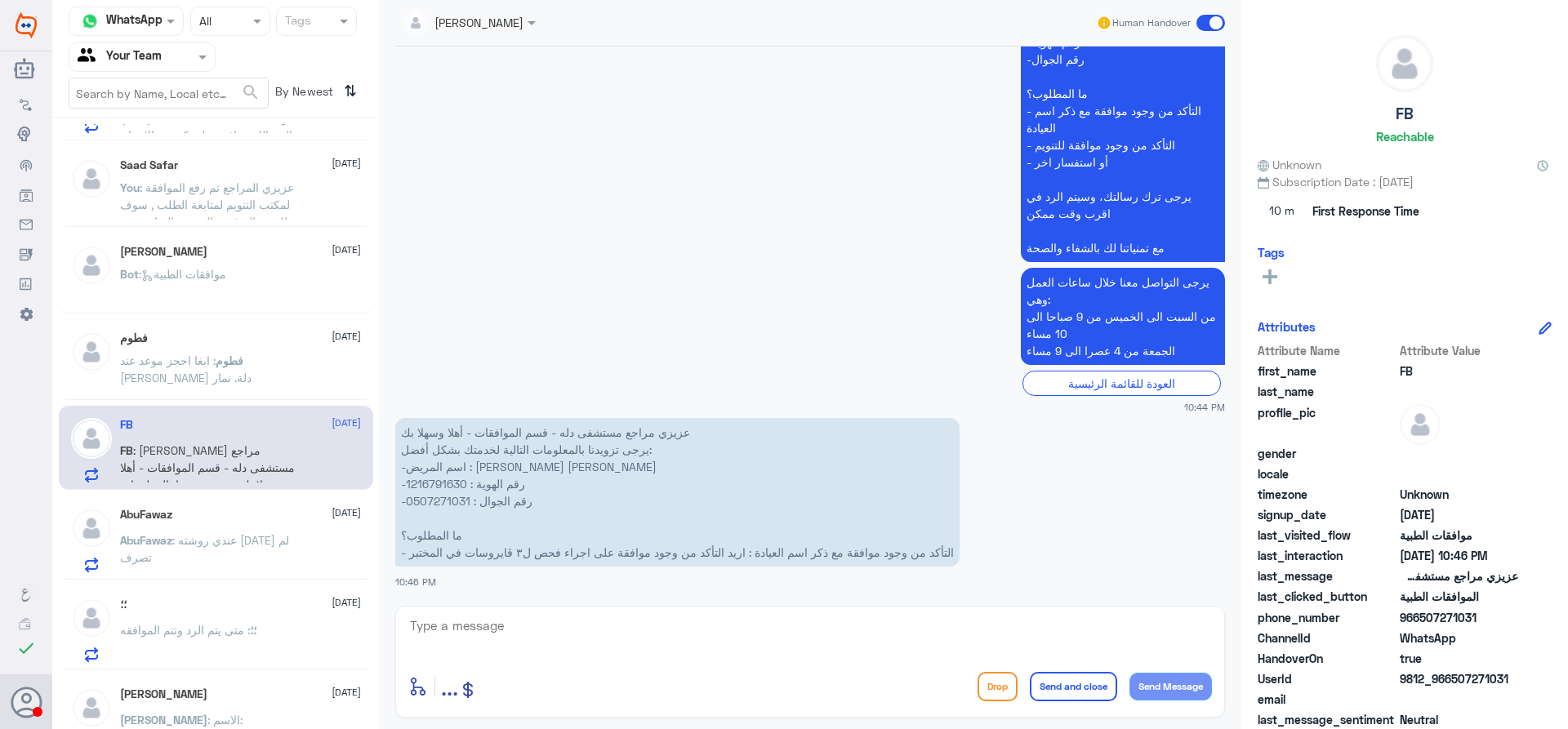
click at [441, 481] on p "عزيزي مراجع مستشفى دله - قسم الموافقات - أهلا وسهلا بك يرجى تزويدنا بالمعلومات …" at bounding box center [677, 492] width 564 height 148
copy p "1216791630"
click at [436, 496] on p "عزيزي مراجع مستشفى دله - قسم الموافقات - أهلا وسهلا بك يرجى تزويدنا بالمعلومات …" at bounding box center [677, 492] width 564 height 148
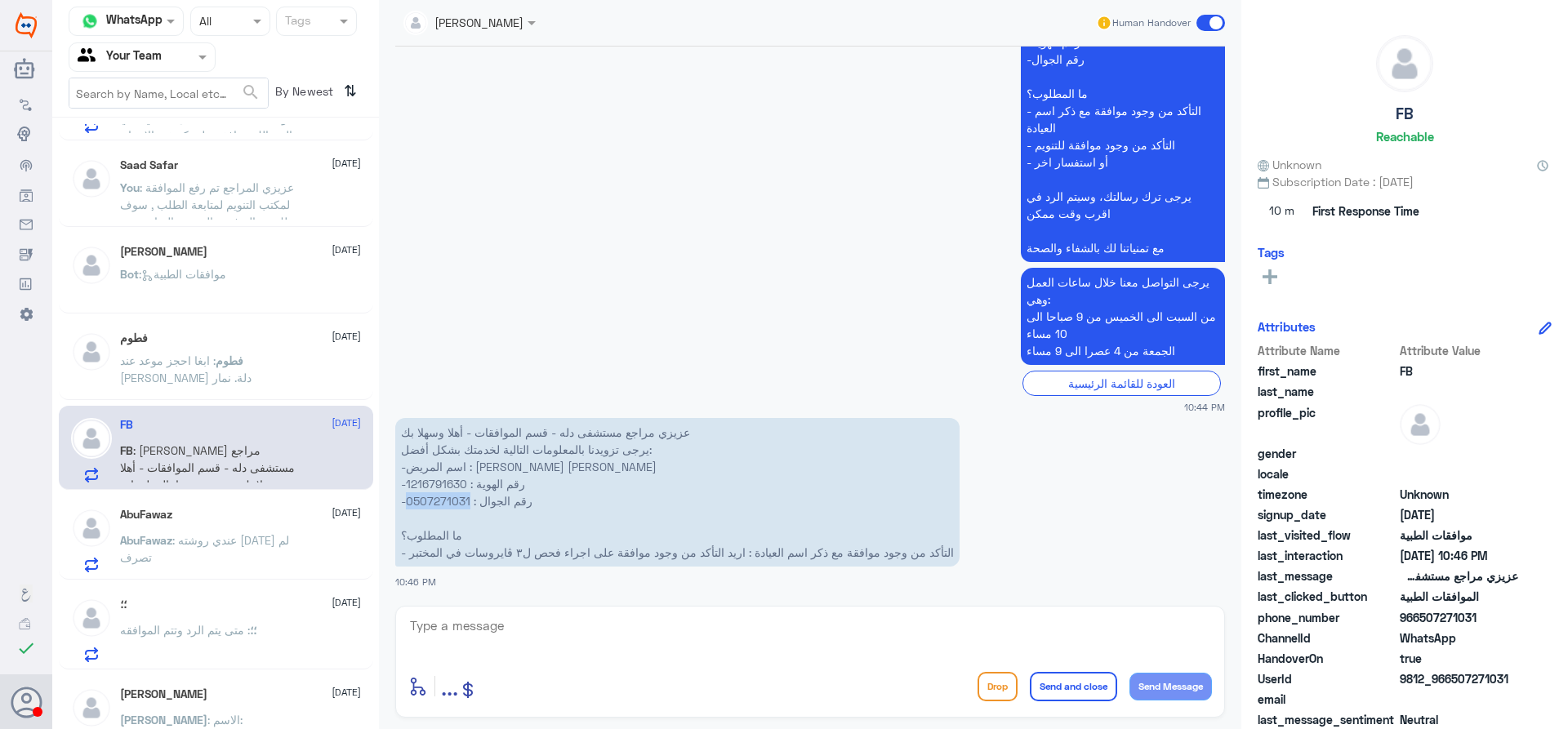
copy p "0507271031"
click at [729, 617] on textarea at bounding box center [810, 634] width 803 height 40
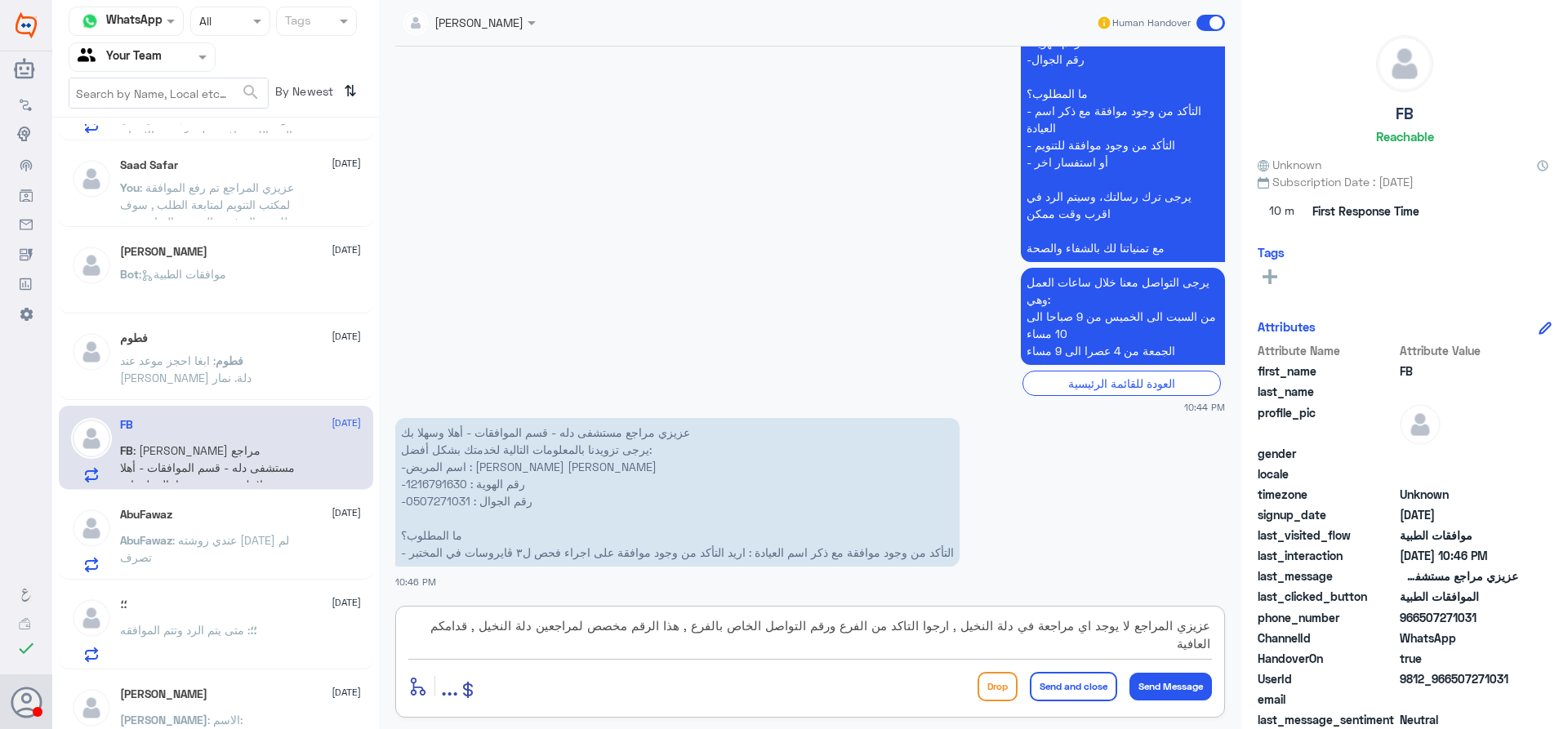
type textarea "عزيزي المراجع لا يوجد اي مراجعة في دلة النخيل , ارجوا التاكد من الفرع ورقم التو…"
click at [1050, 696] on button "Send and close" at bounding box center [1073, 687] width 88 height 29
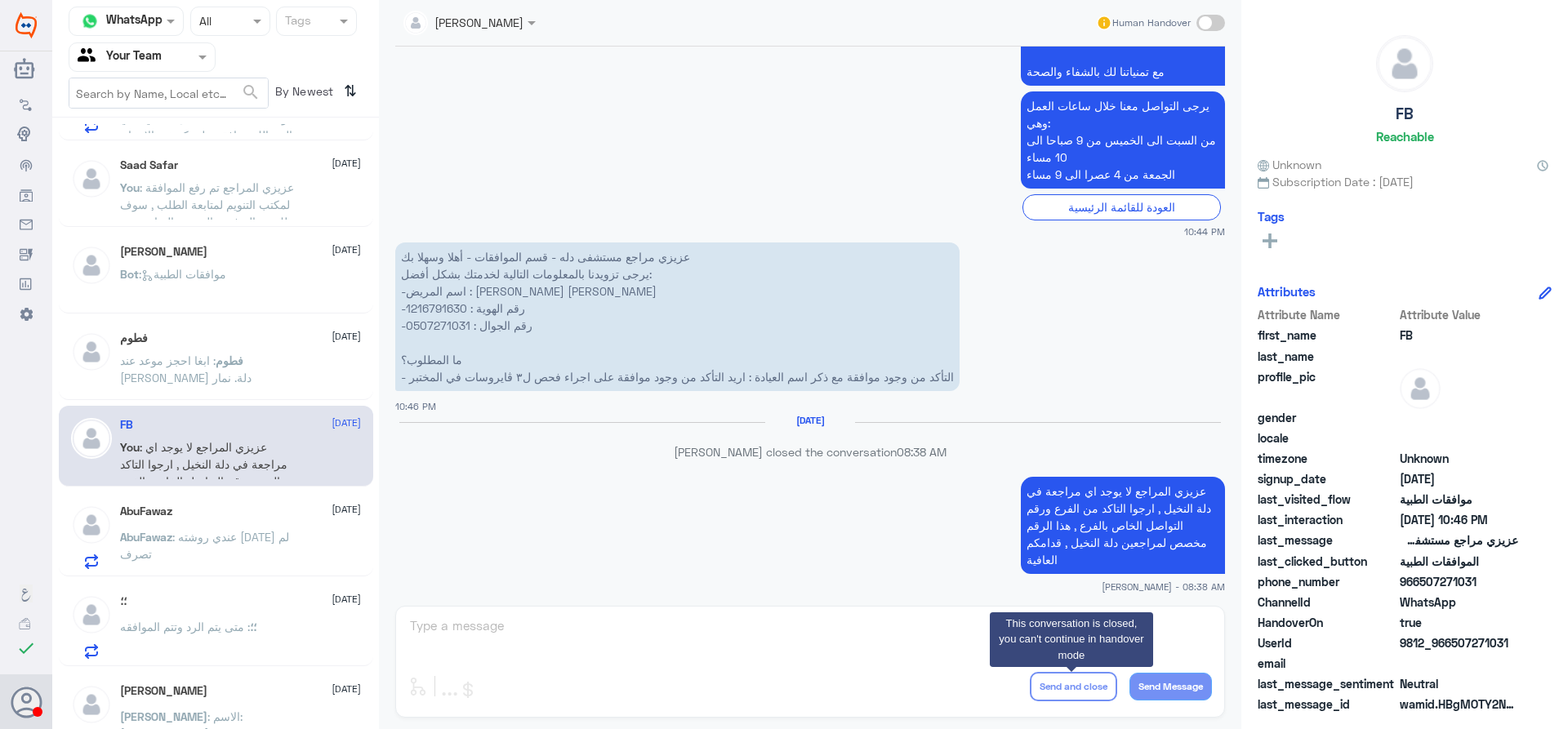
scroll to position [627, 0]
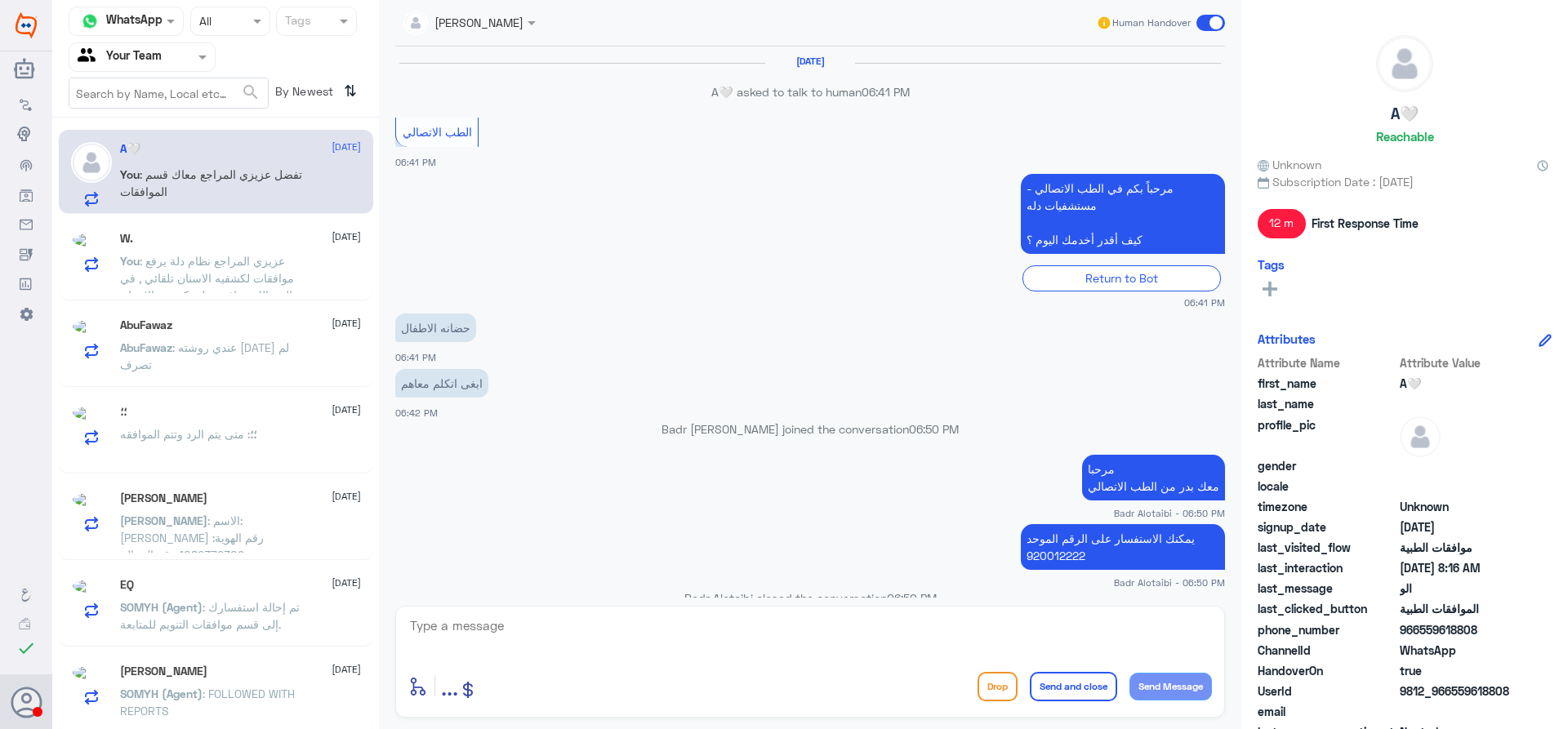
scroll to position [1212, 0]
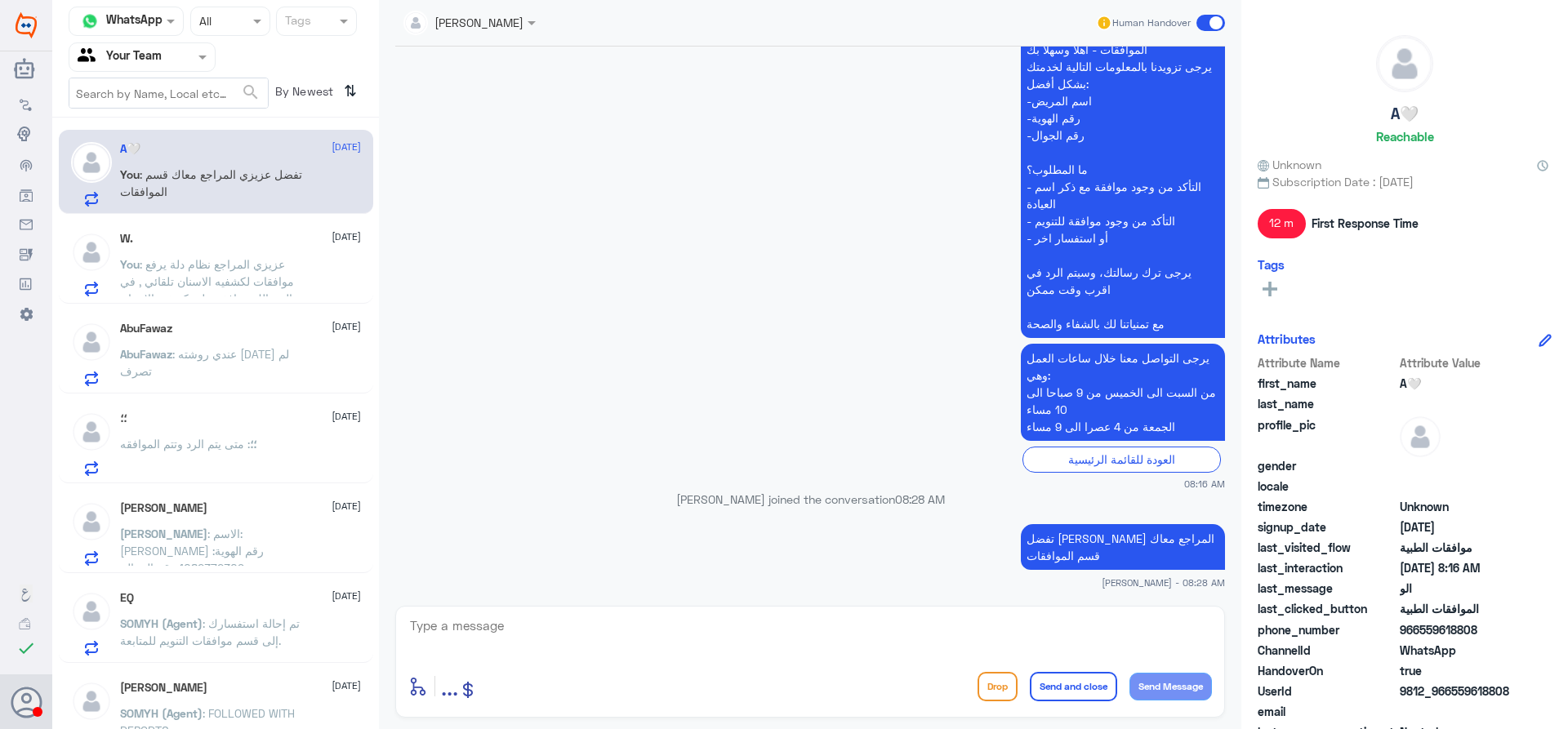
click at [191, 283] on span ": عزيزي المراجع نظام دلة يرفع موافقات لكشفيه الاسنان تلقائي , في حال هنالك مواف…" at bounding box center [209, 299] width 180 height 83
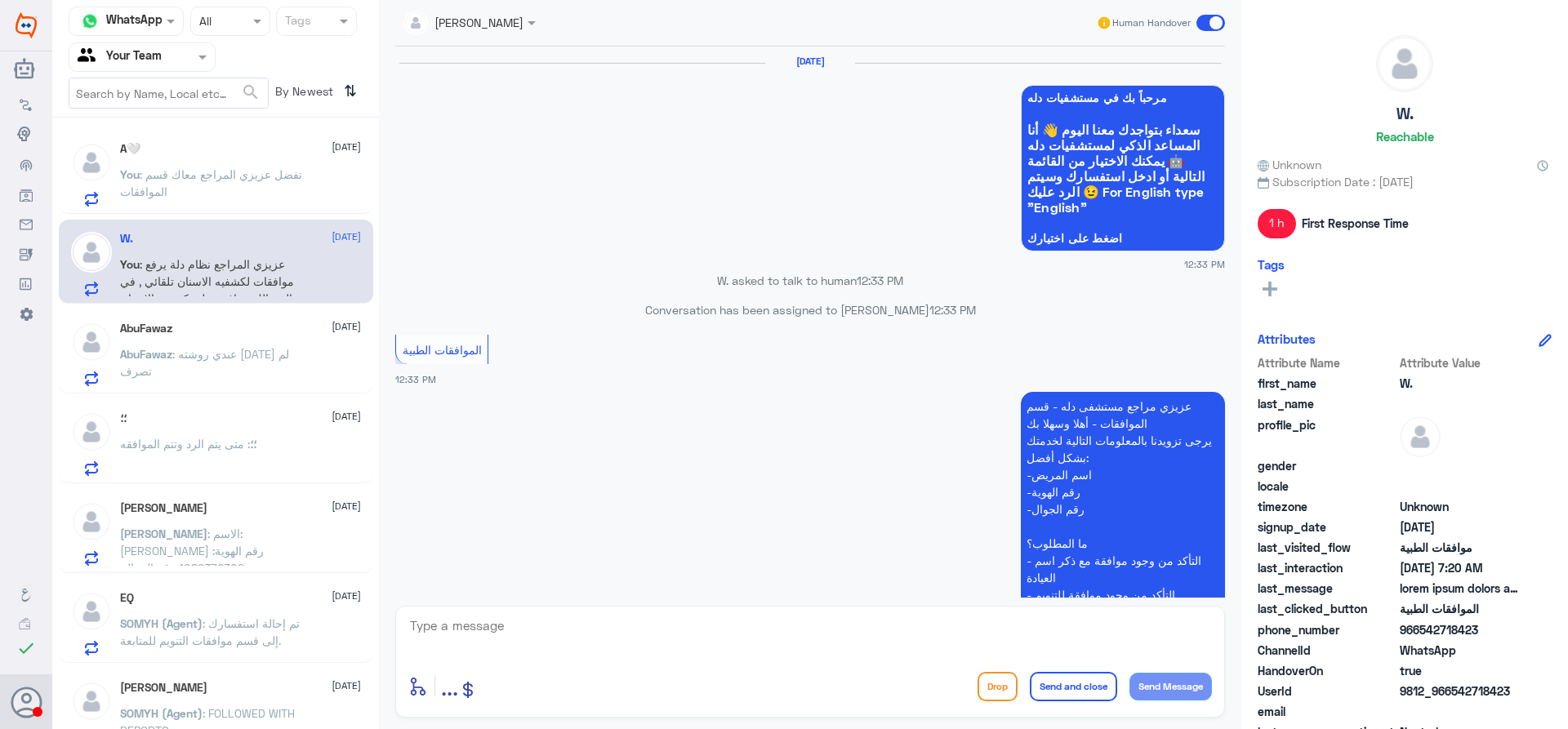
scroll to position [2207, 0]
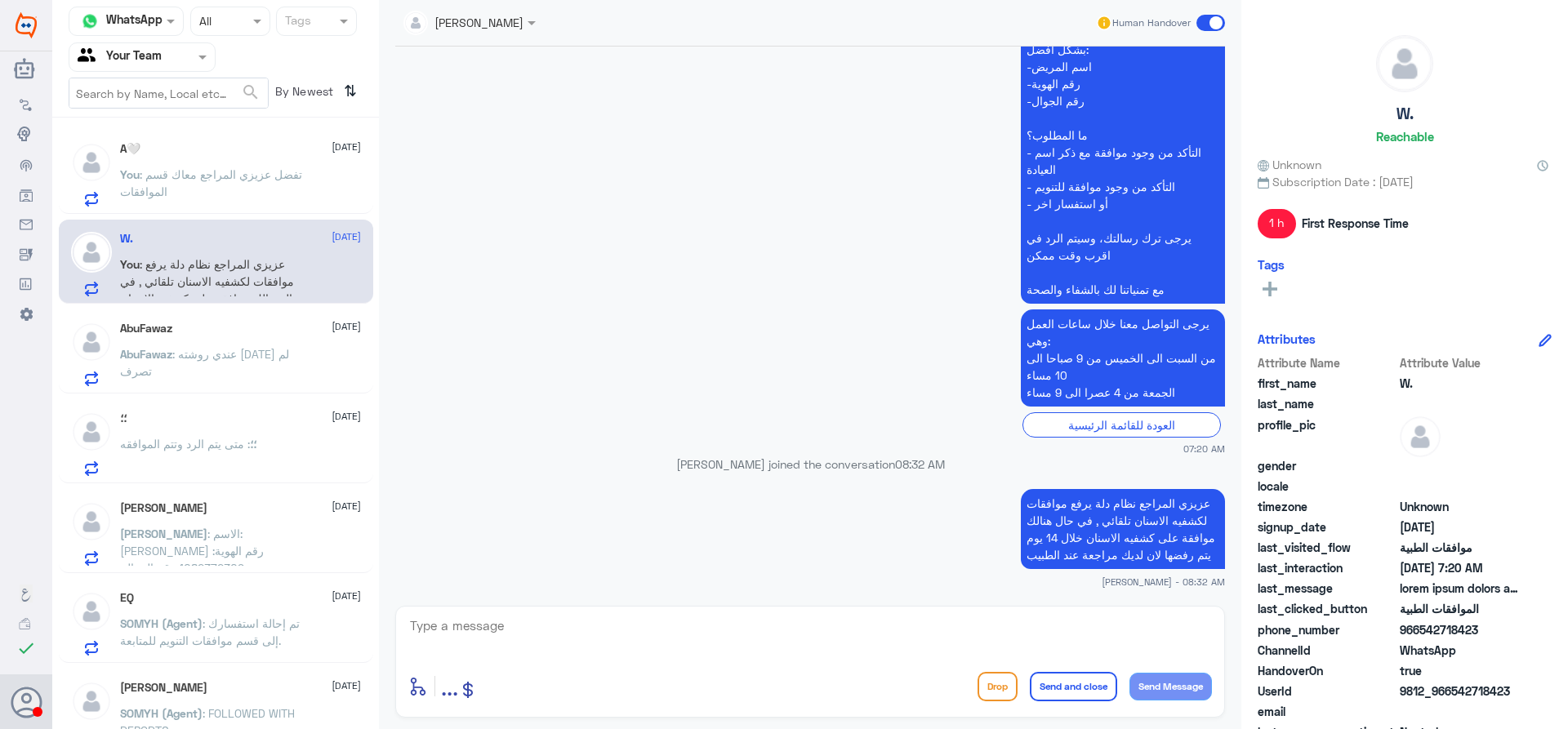
click at [224, 348] on span ": عندي روشته قبل ٢٠ يوم لم تصرف" at bounding box center [204, 363] width 169 height 31
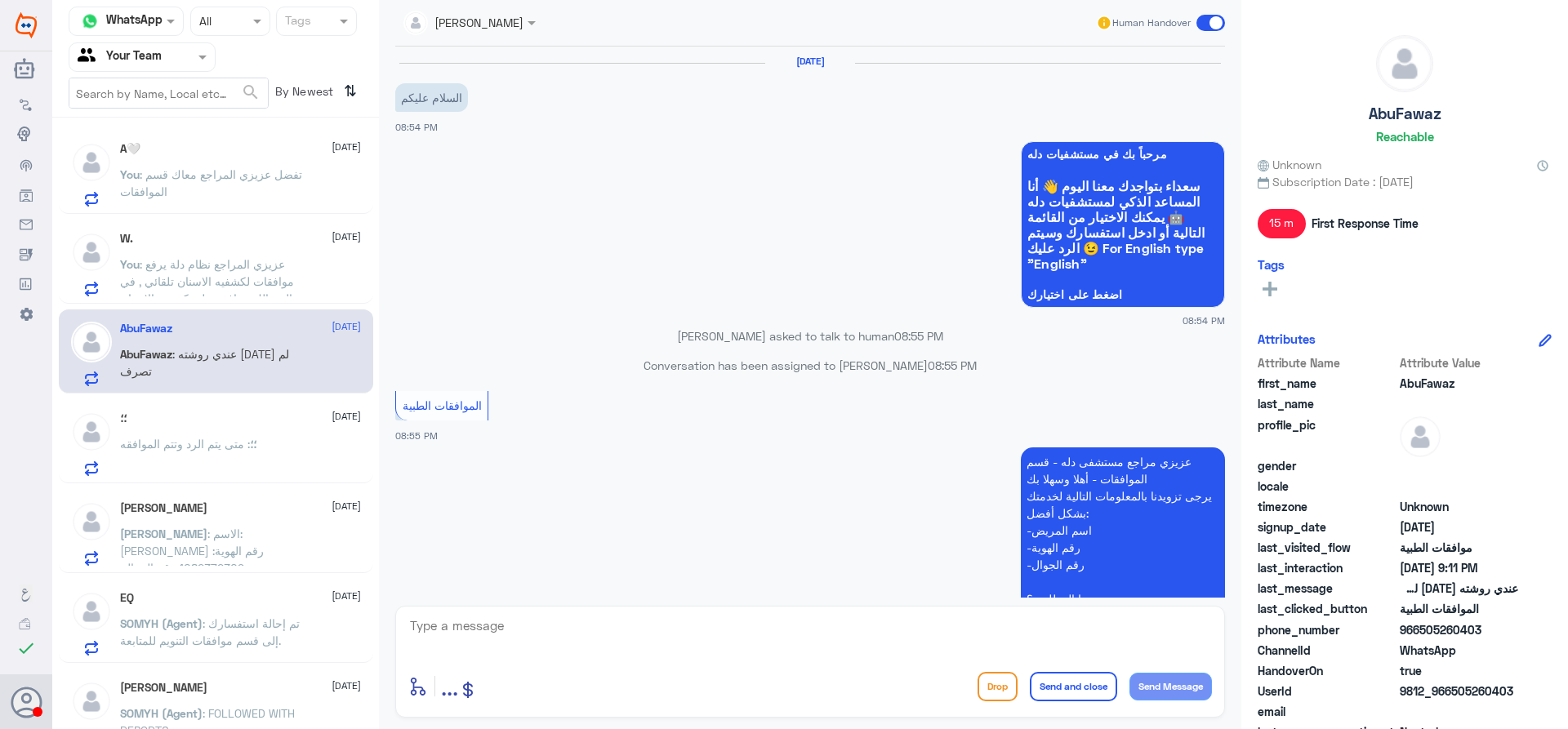
scroll to position [507, 0]
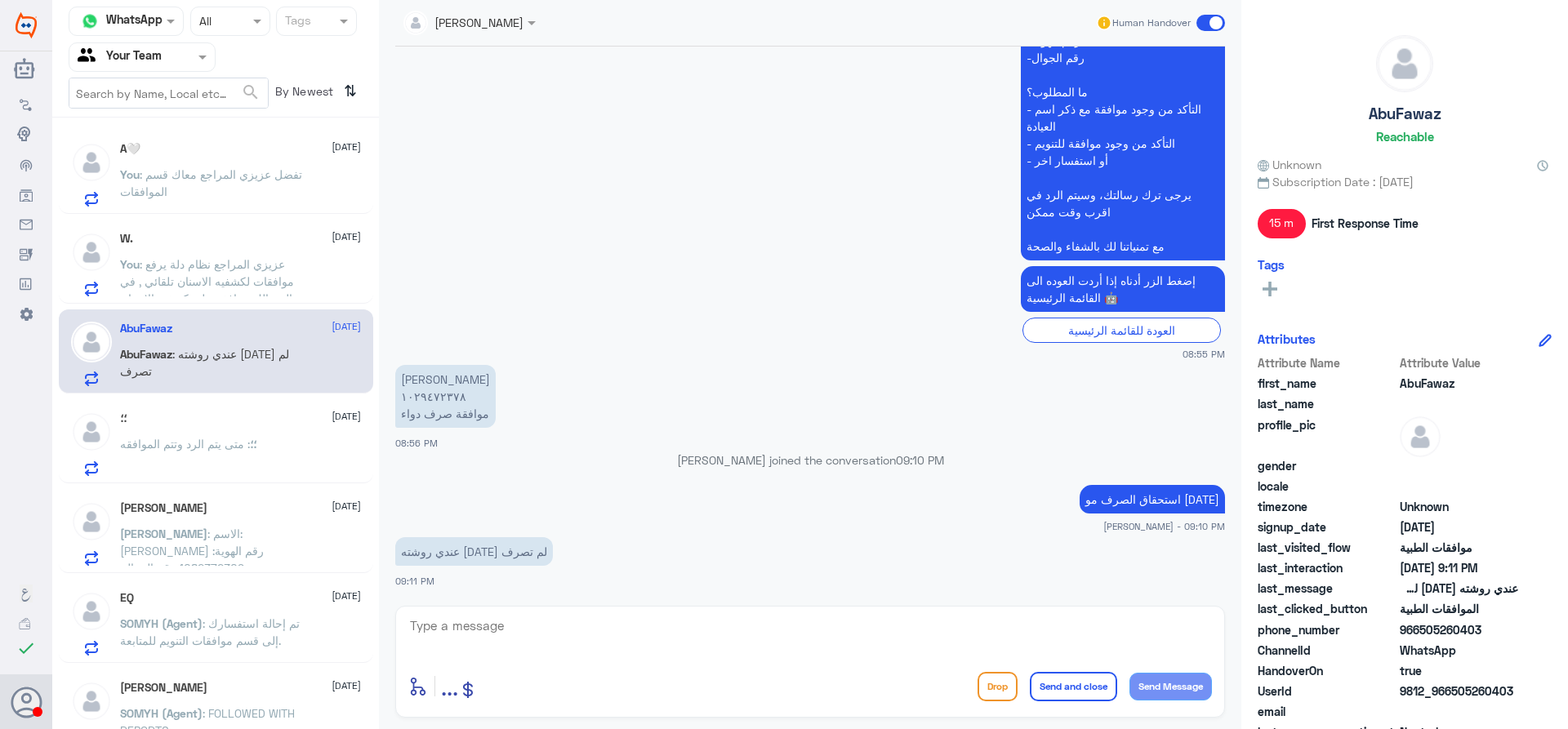
click at [240, 286] on span ": عزيزي المراجع نظام دلة يرفع موافقات لكشفيه الاسنان تلقائي , في حال هنالك مواف…" at bounding box center [209, 299] width 180 height 83
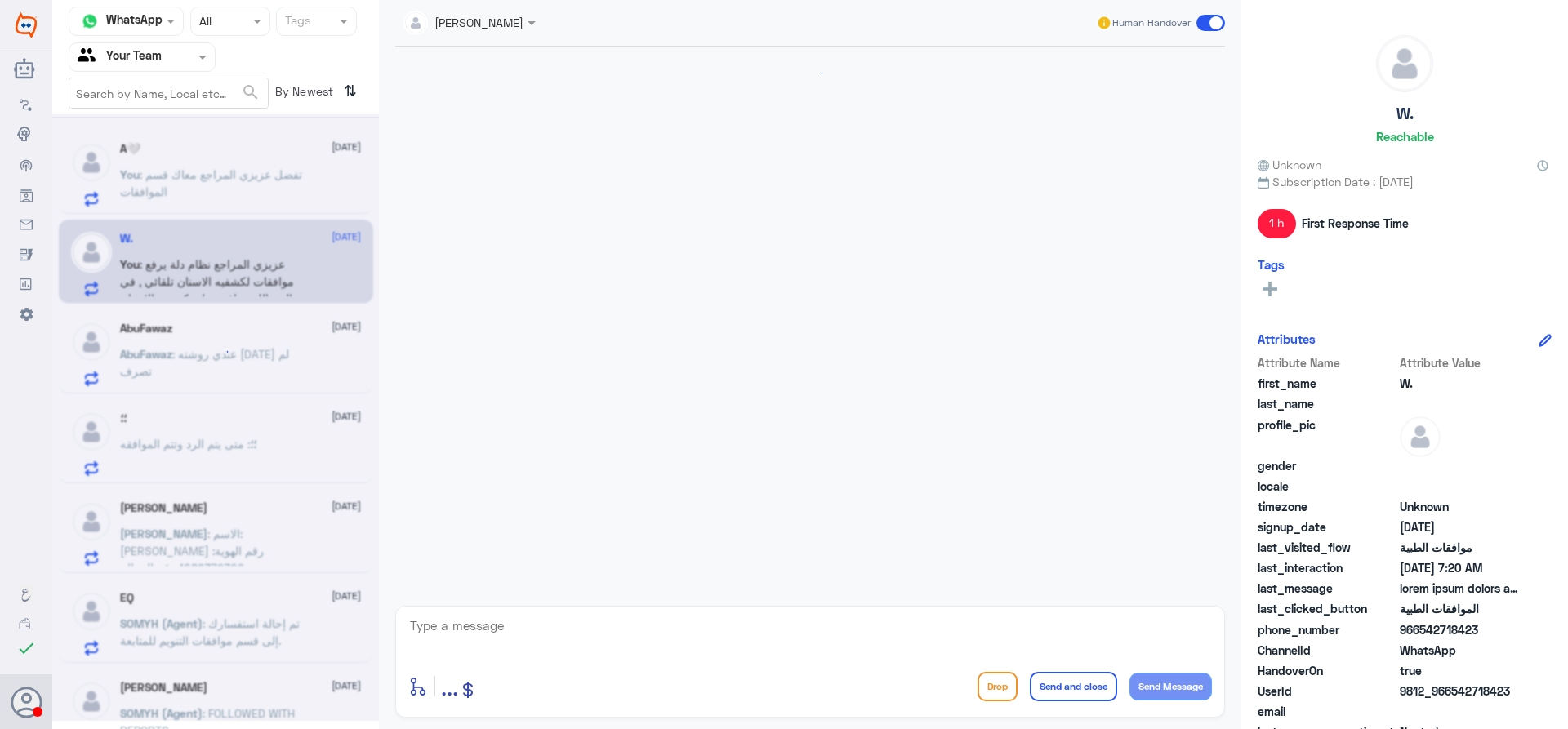
scroll to position [2207, 0]
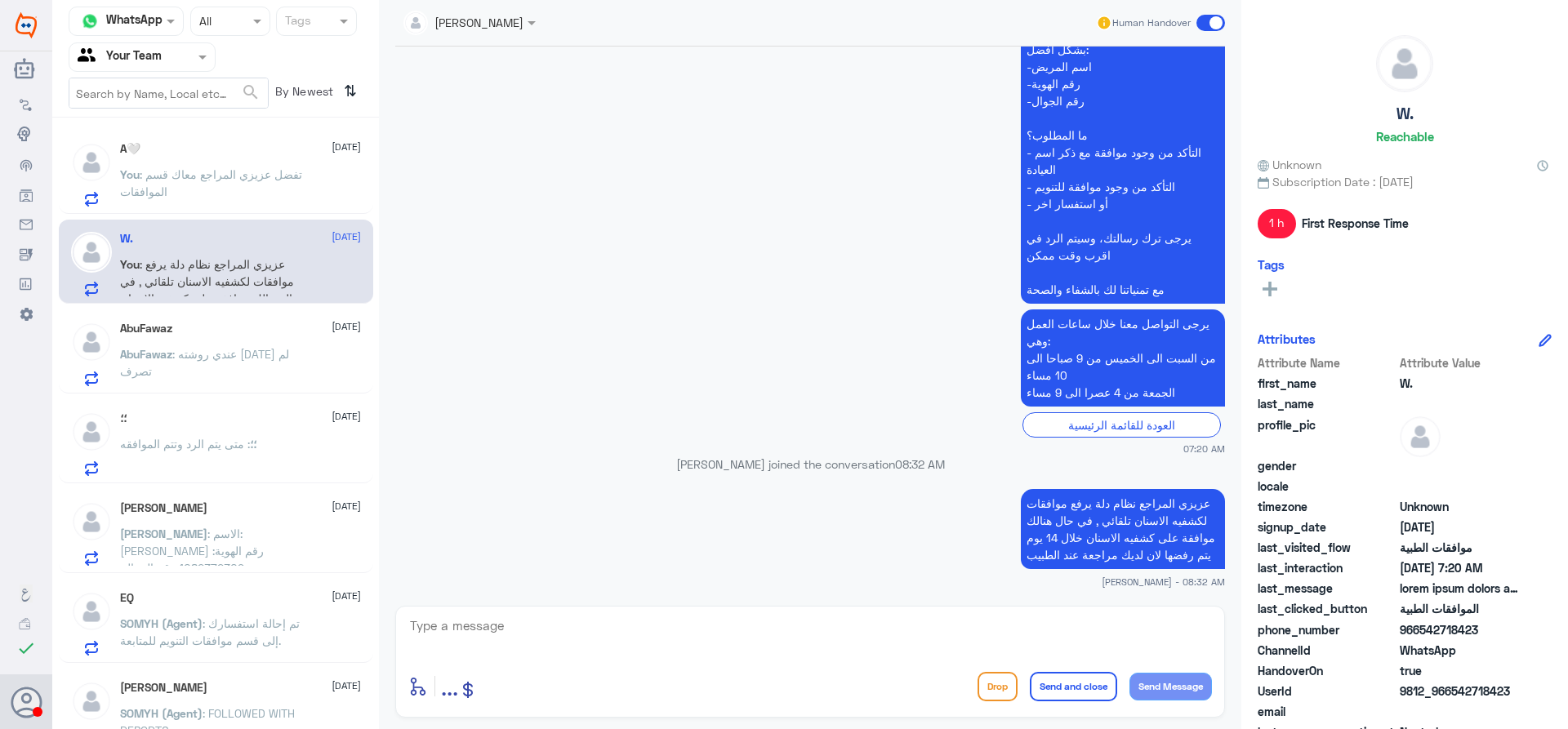
click at [571, 640] on textarea at bounding box center [810, 634] width 803 height 40
type textarea "هل من خدمه اخرى ؟"
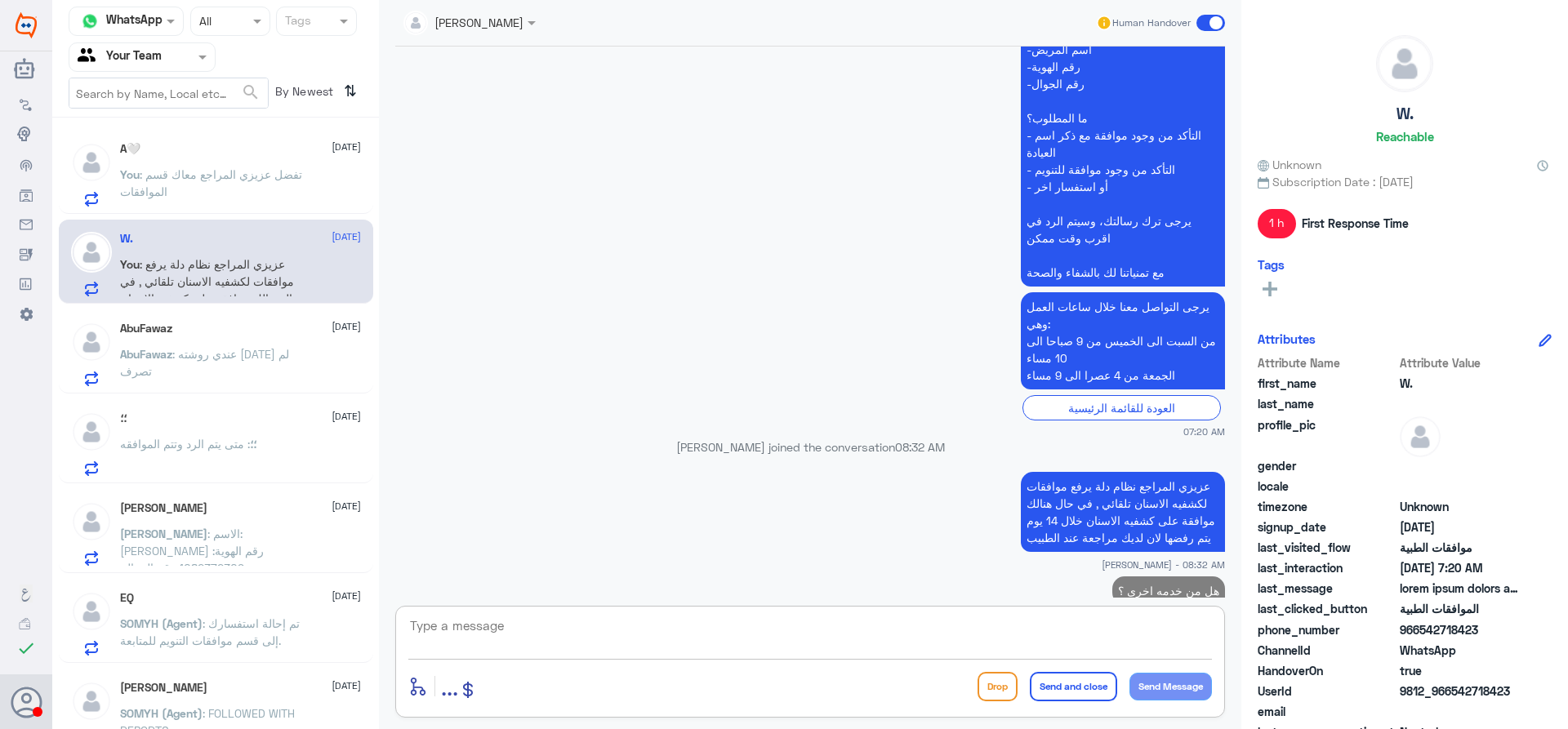
scroll to position [2260, 0]
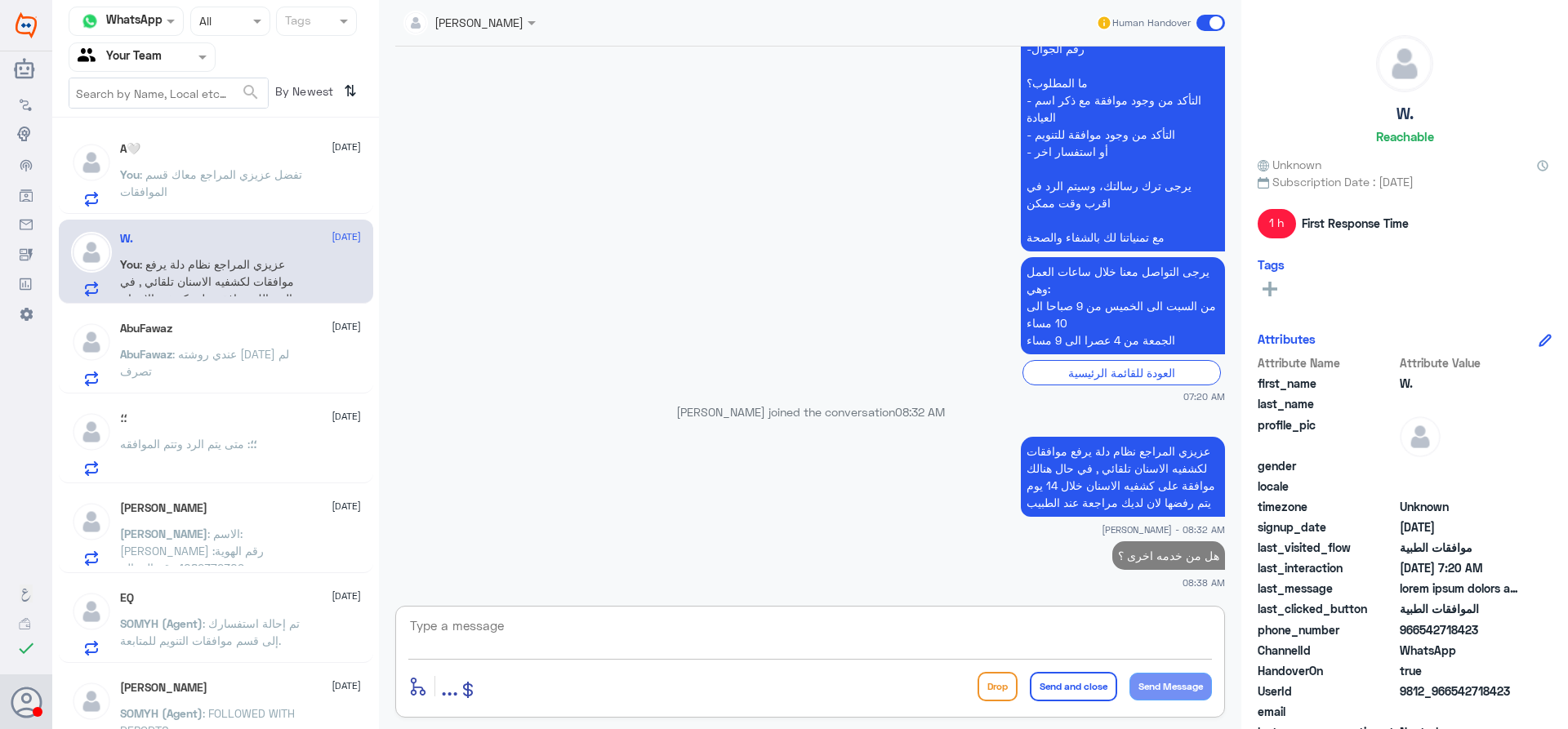
click at [212, 336] on div "AbuFawaz 14 September AbuFawaz : عندي روشته قبل ٢٠ يوم لم تصرف" at bounding box center [240, 354] width 240 height 65
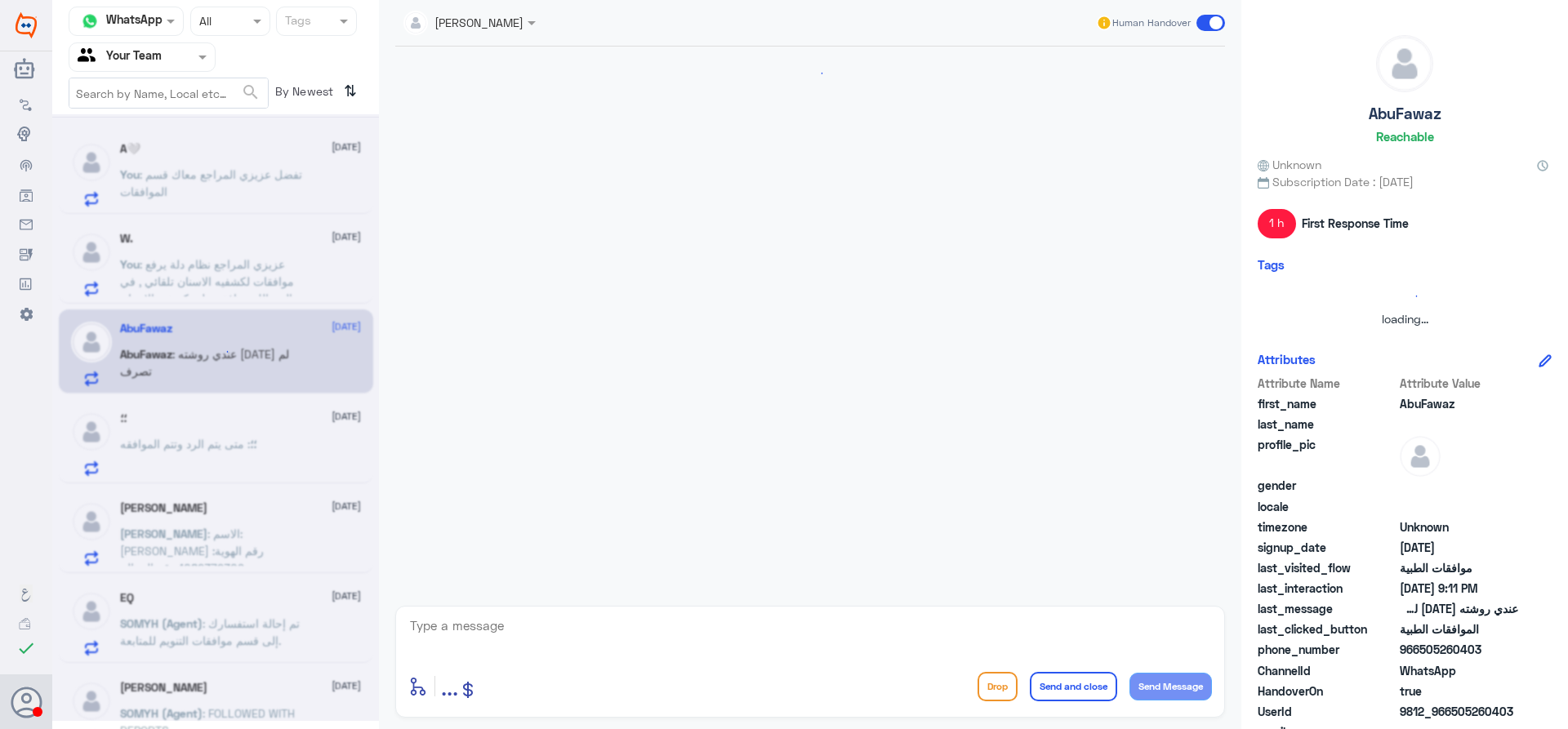
scroll to position [507, 0]
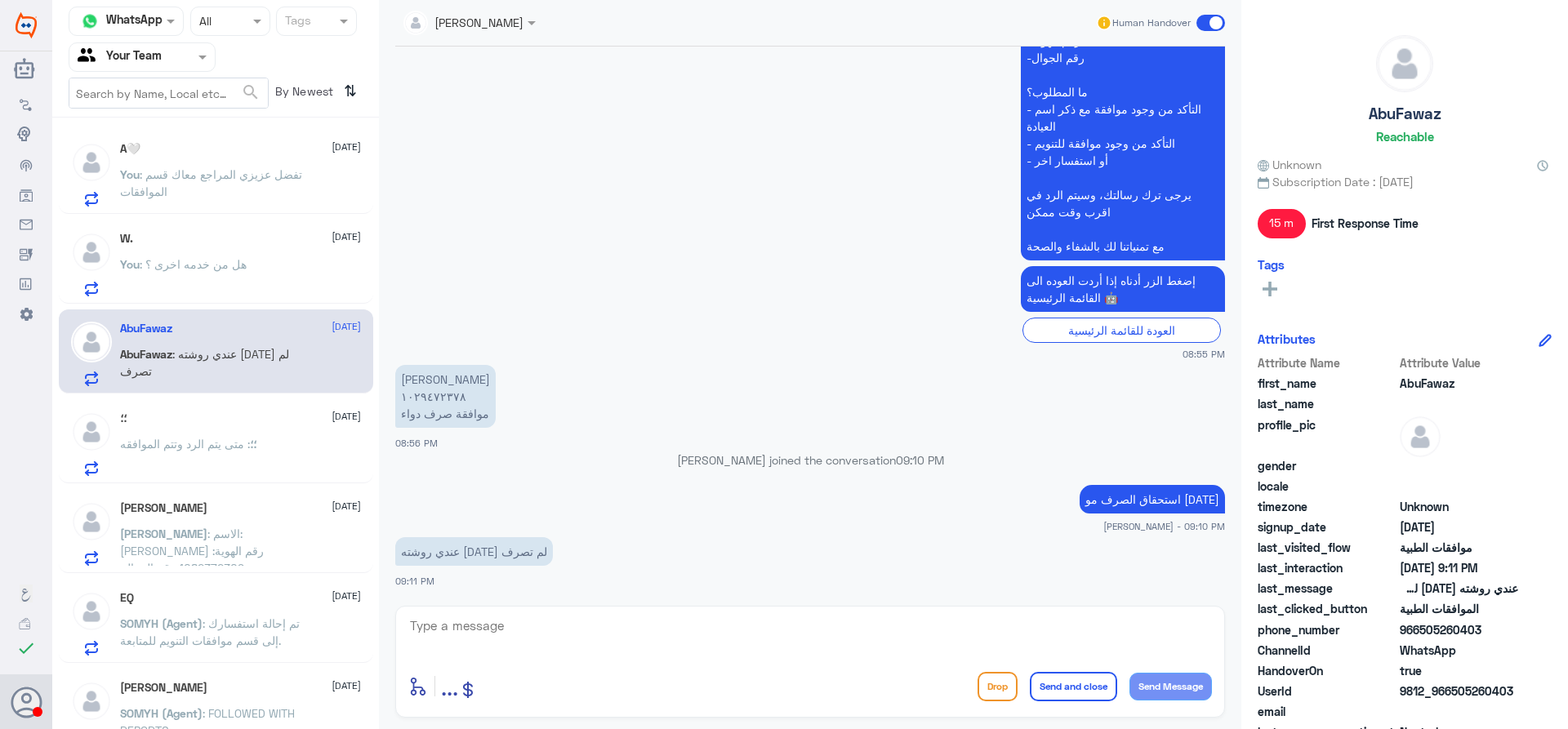
click at [746, 628] on textarea at bounding box center [810, 634] width 803 height 40
drag, startPoint x: 969, startPoint y: 629, endPoint x: 1009, endPoint y: 635, distance: 40.4
click at [1009, 635] on textarea "عزيزي المراجع ارجوا التواصل مع التامين الوض" at bounding box center [810, 634] width 803 height 40
type textarea "عزيزي المراجع ارجوا التواصل مع التامين في حال تم الرفض مرة اخرى , تم ارسال المو…"
click at [1045, 689] on button "Send and close" at bounding box center [1073, 687] width 88 height 29
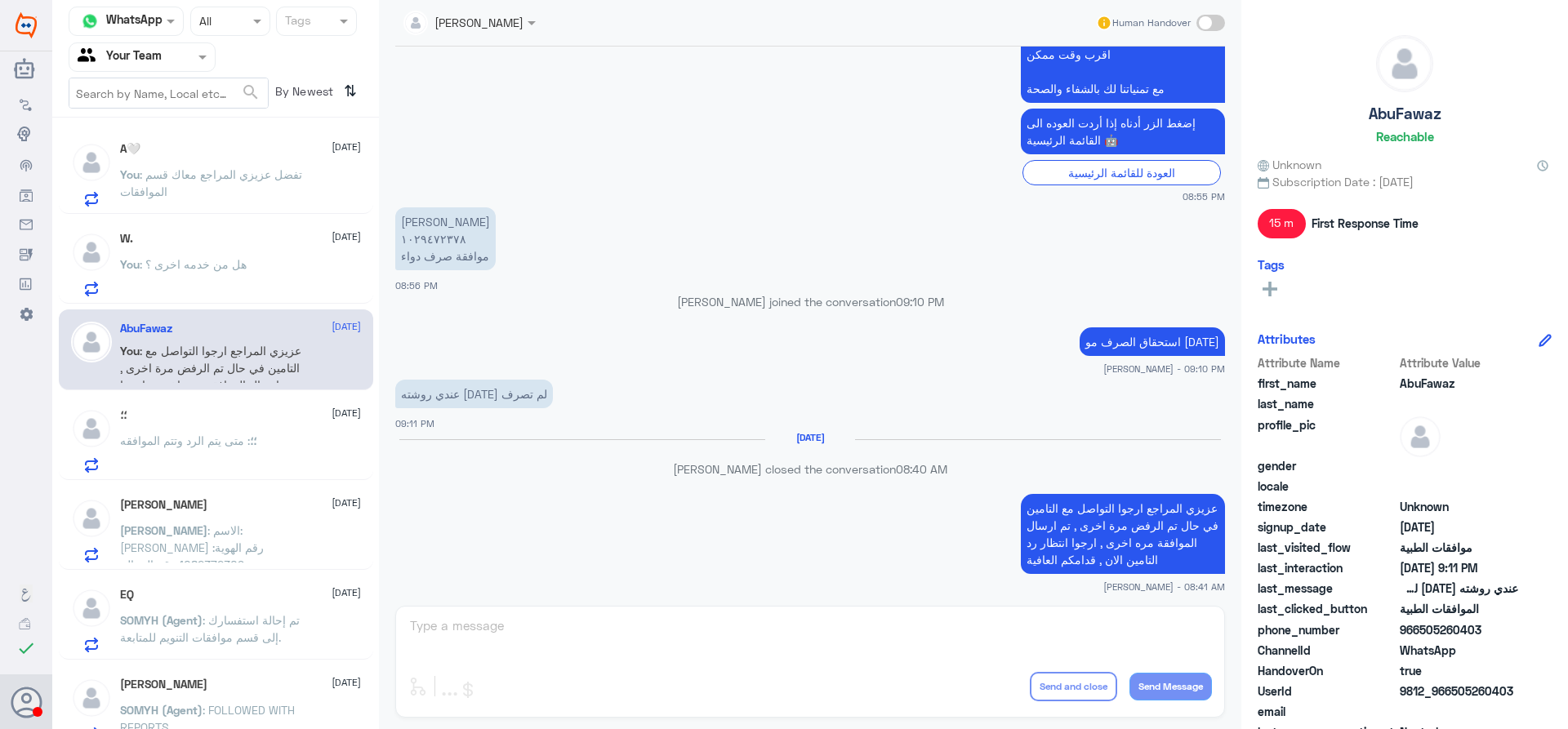
scroll to position [640, 0]
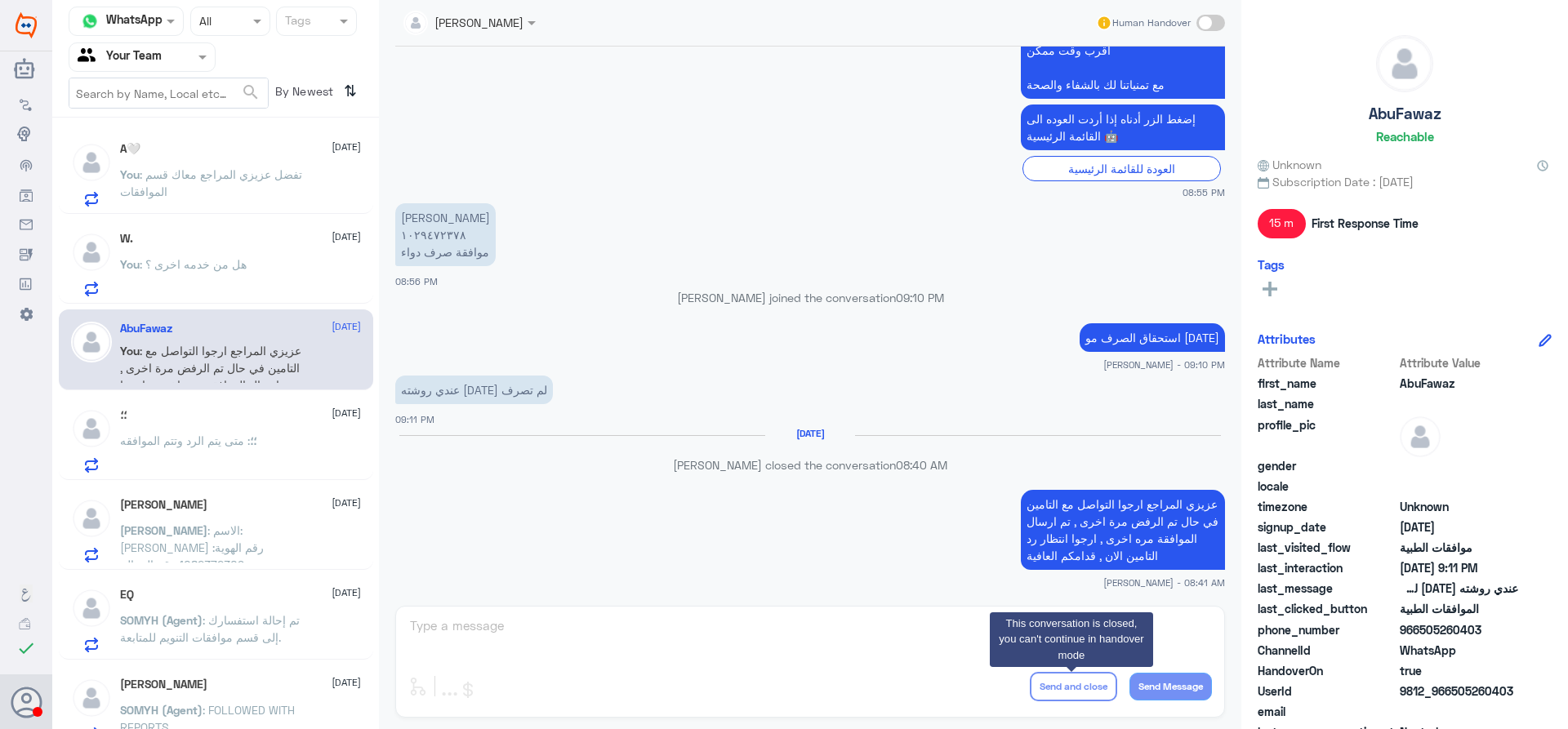
click at [233, 444] on span ": متى يتم الرد وتتم الموافقه" at bounding box center [184, 441] width 130 height 14
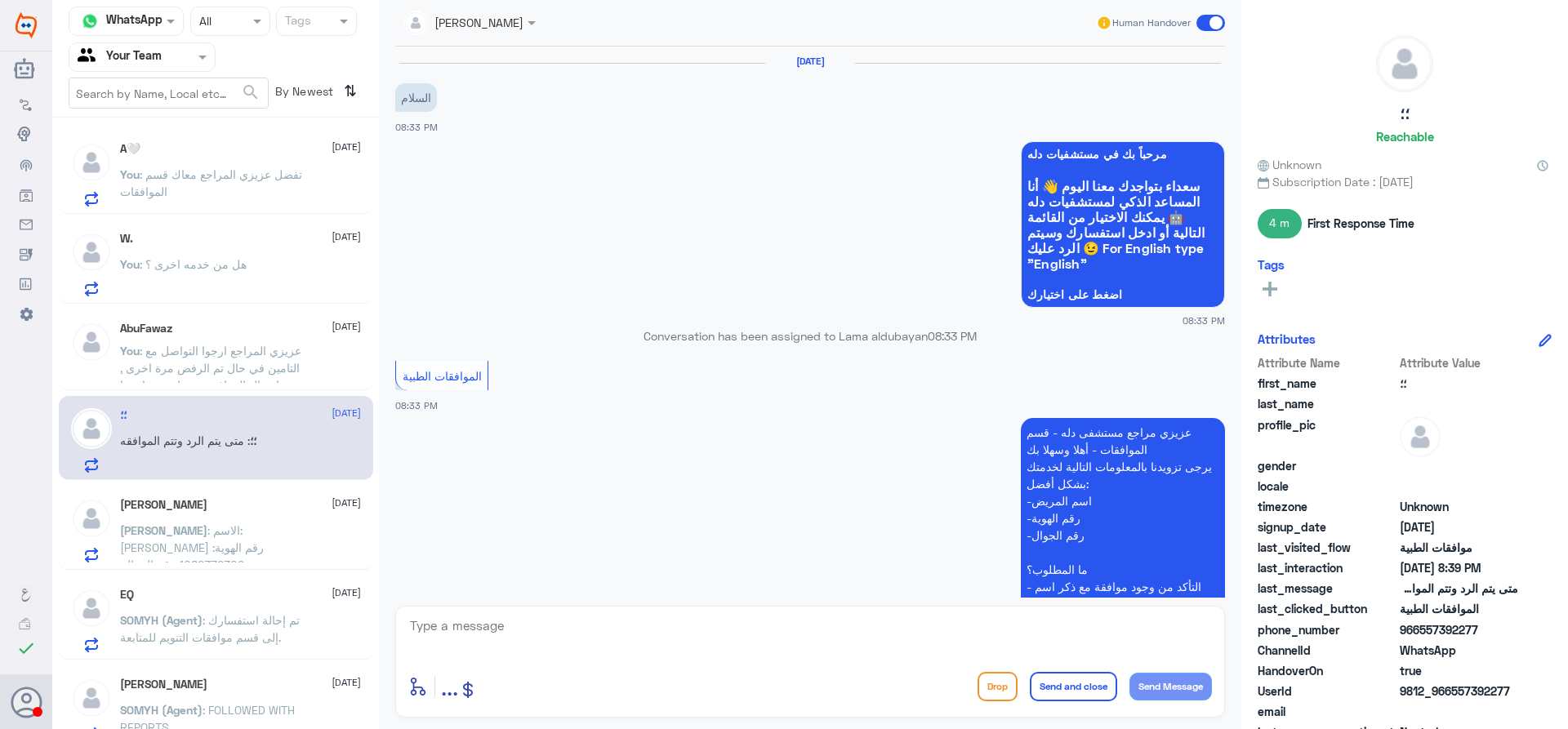
scroll to position [511, 0]
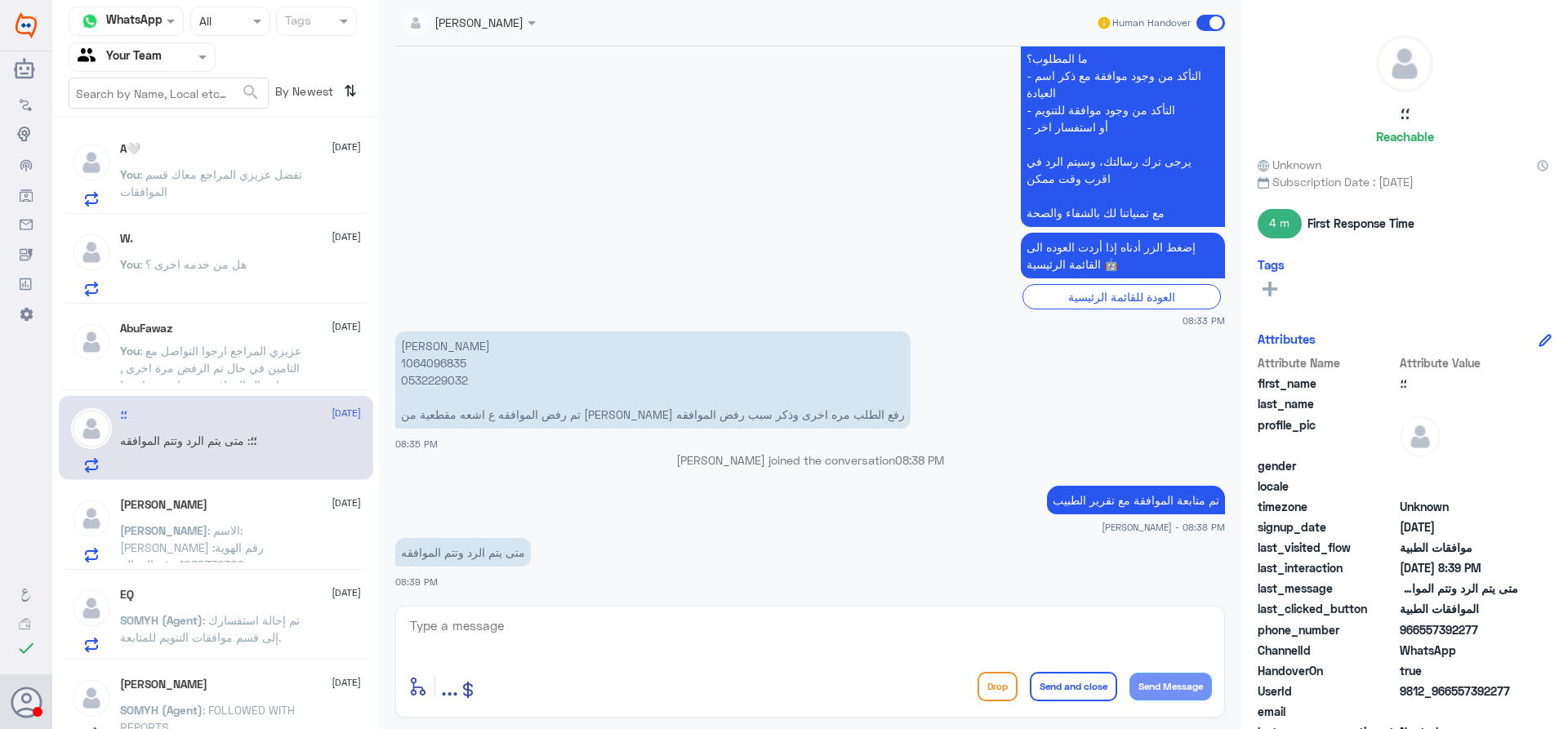
click at [435, 360] on p "ندى خالد القحطاني 1064096835 0532229032 تم رفض الموافقه ع اشعه مقطعية من الدكتو…" at bounding box center [652, 380] width 515 height 97
copy p "1064096835"
click at [908, 630] on textarea at bounding box center [810, 634] width 803 height 40
paste textarea "111039930"
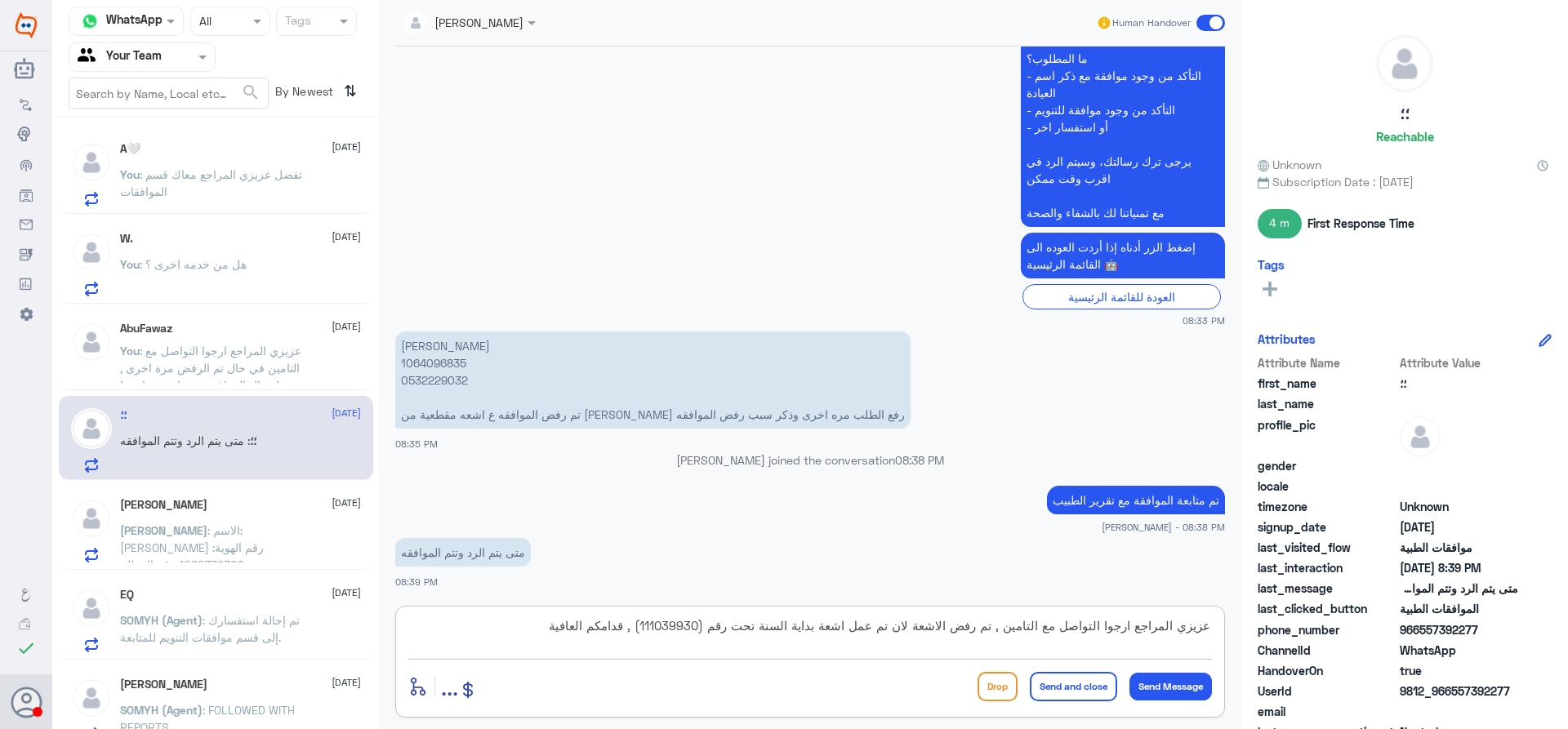
type textarea "عزيزي المراجع ارجوا التواصل مع التامين , تم رفض الاشعة لان تم عمل اشعة بداية ال…"
click at [1052, 685] on button "Send and close" at bounding box center [1073, 687] width 88 height 29
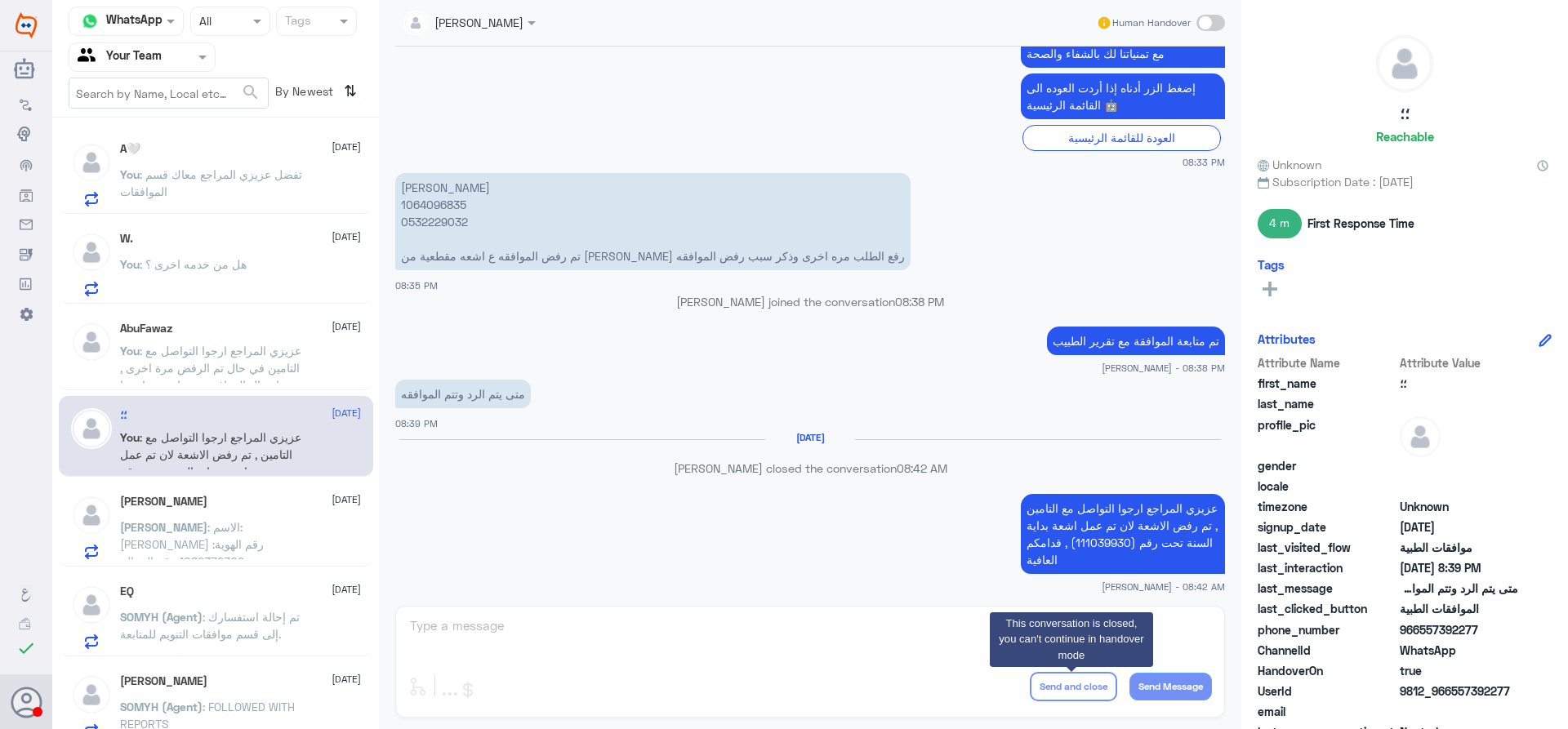
scroll to position [644, 0]
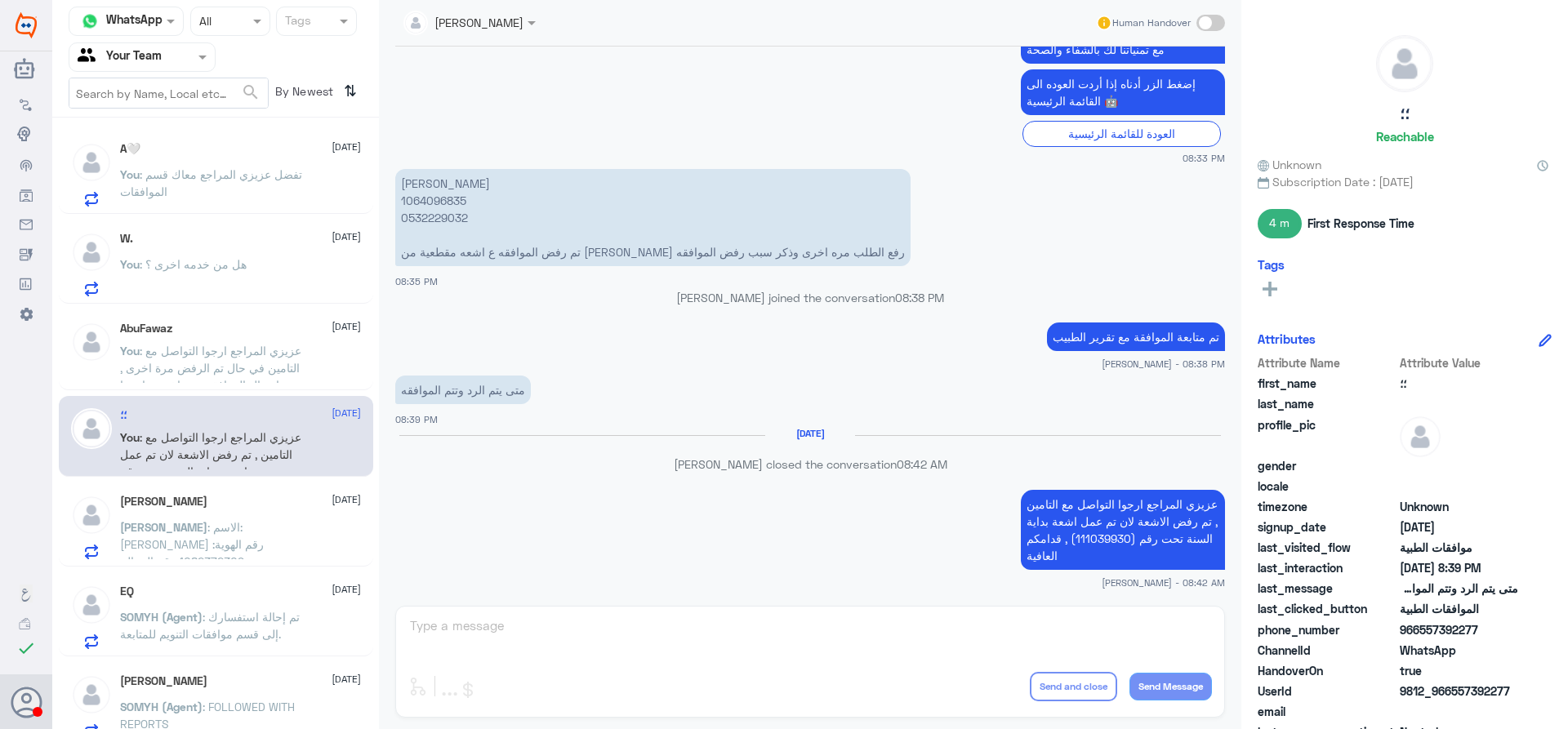
click at [205, 541] on span ": الاسم: ساره العتيبي رقم الهوية: 1082372309 رقم الجوال: 0533433169 رقم الملف: …" at bounding box center [204, 562] width 169 height 83
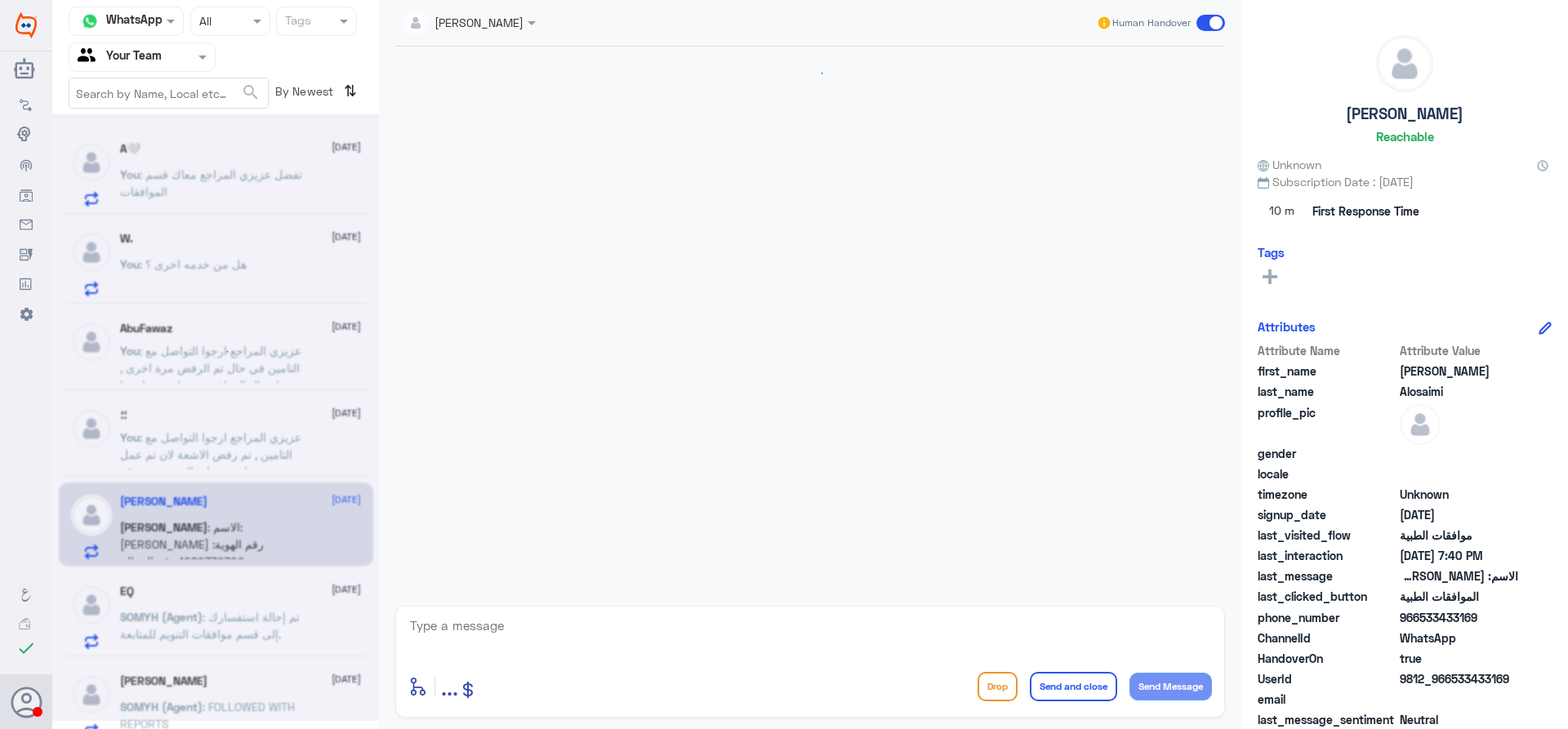
scroll to position [1498, 0]
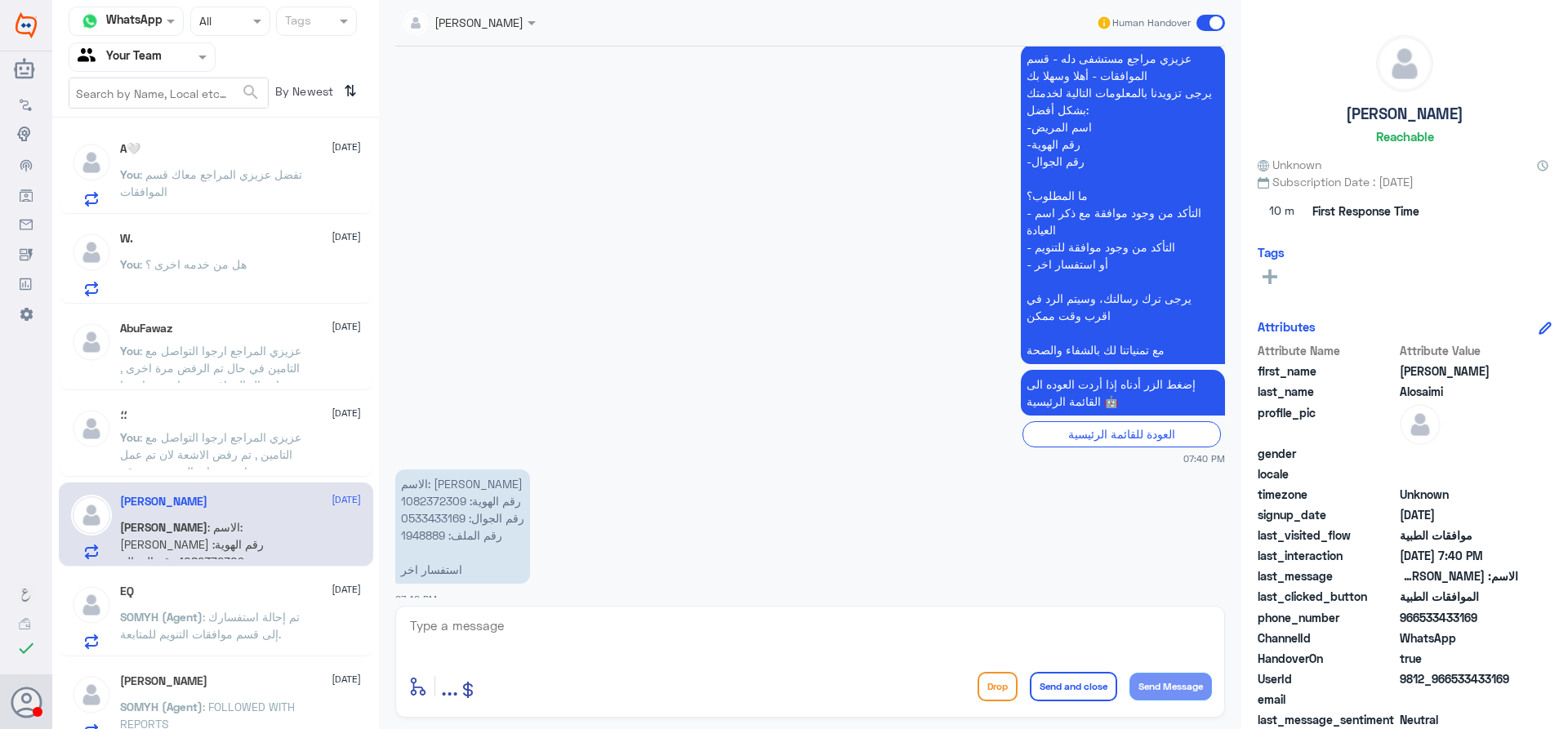
click at [423, 528] on p "الاسم: ساره العتيبي رقم الهوية: 1082372309 رقم الجوال: 0533433169 رقم الملف: 19…" at bounding box center [462, 527] width 135 height 114
click at [423, 523] on p "الاسم: ساره العتيبي رقم الهوية: 1082372309 رقم الجوال: 0533433169 رقم الملف: 19…" at bounding box center [462, 527] width 135 height 114
copy p "1948889"
click at [644, 635] on textarea at bounding box center [810, 634] width 803 height 40
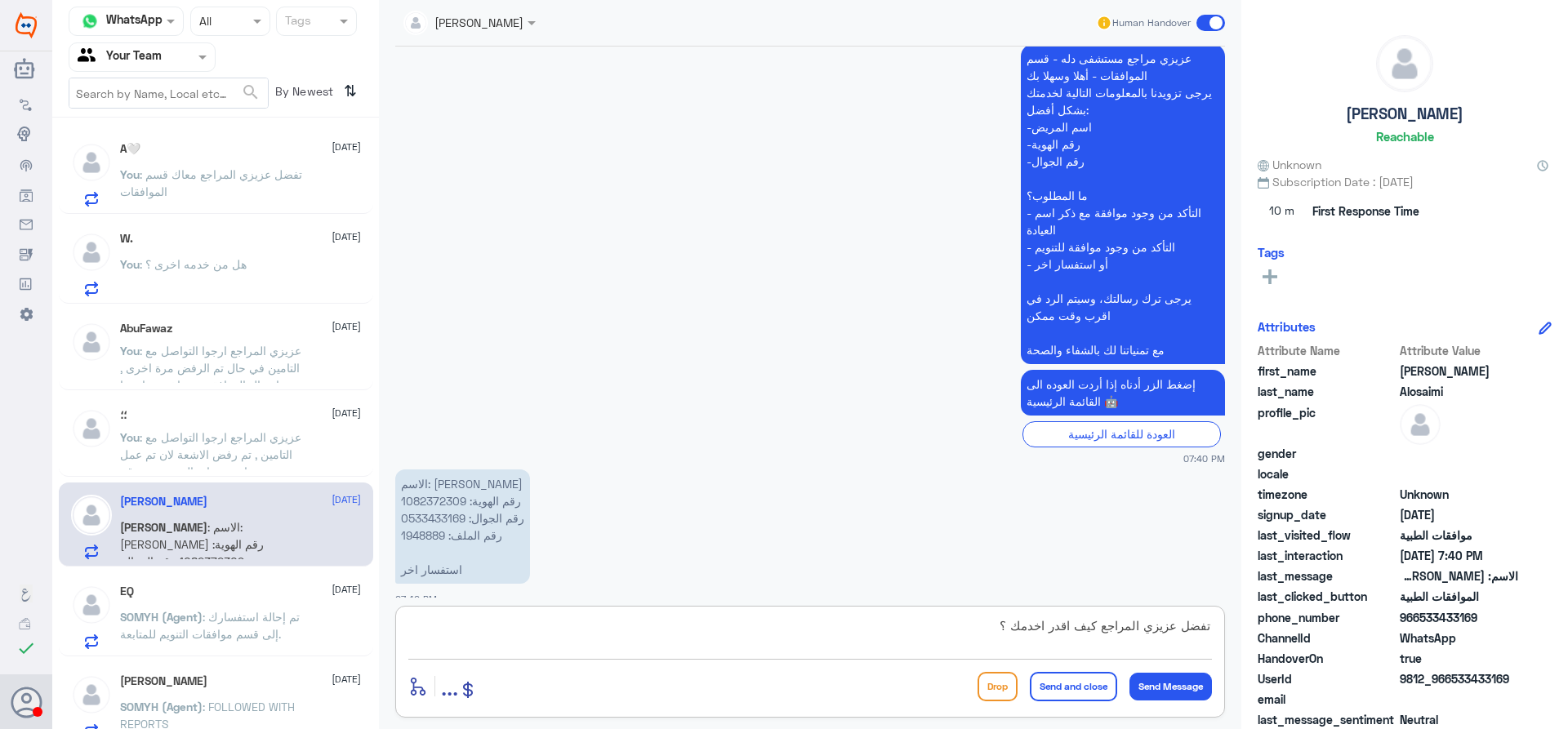
type textarea "تفضل عزيزي المراجع كيف اقدر اخدمك ؟"
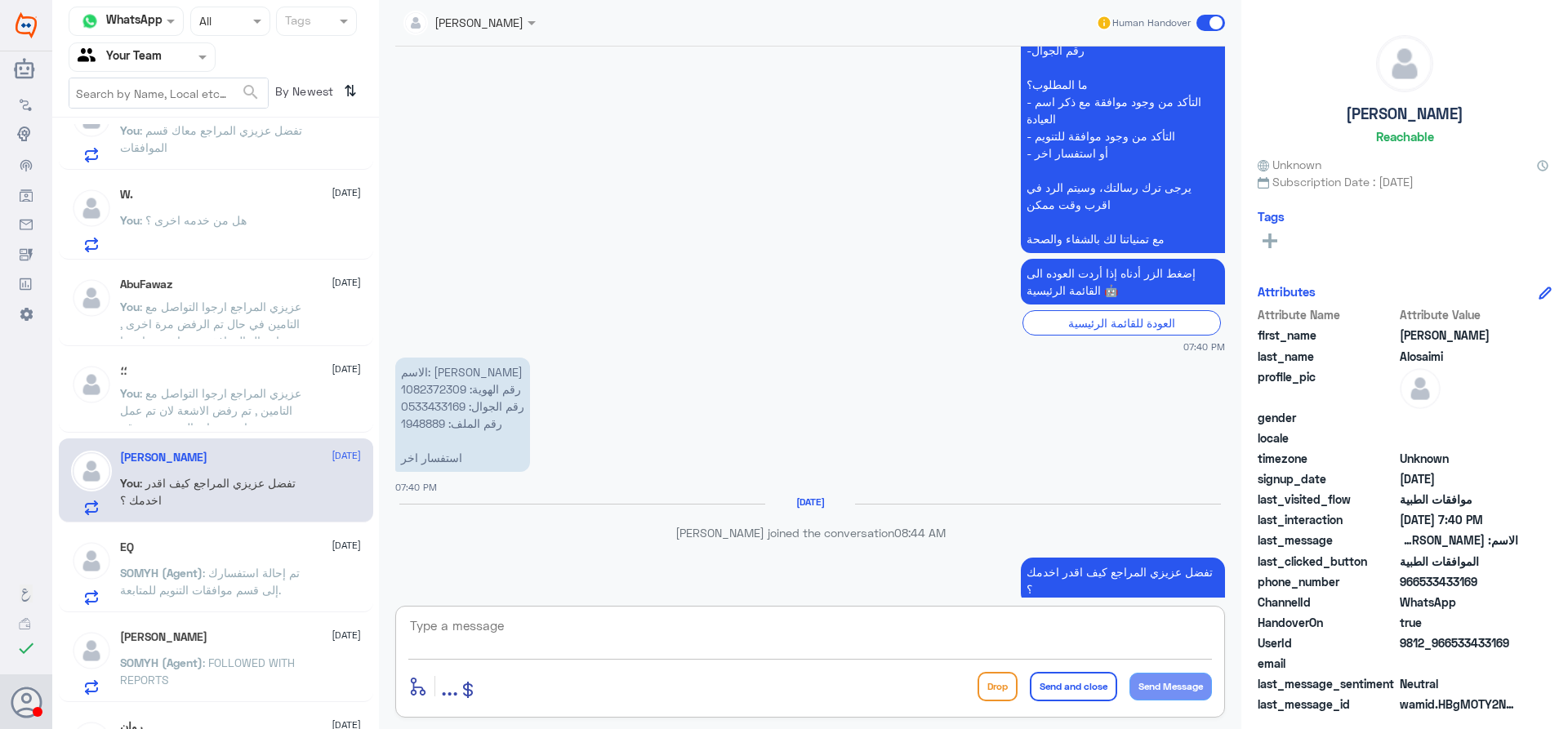
scroll to position [82, 0]
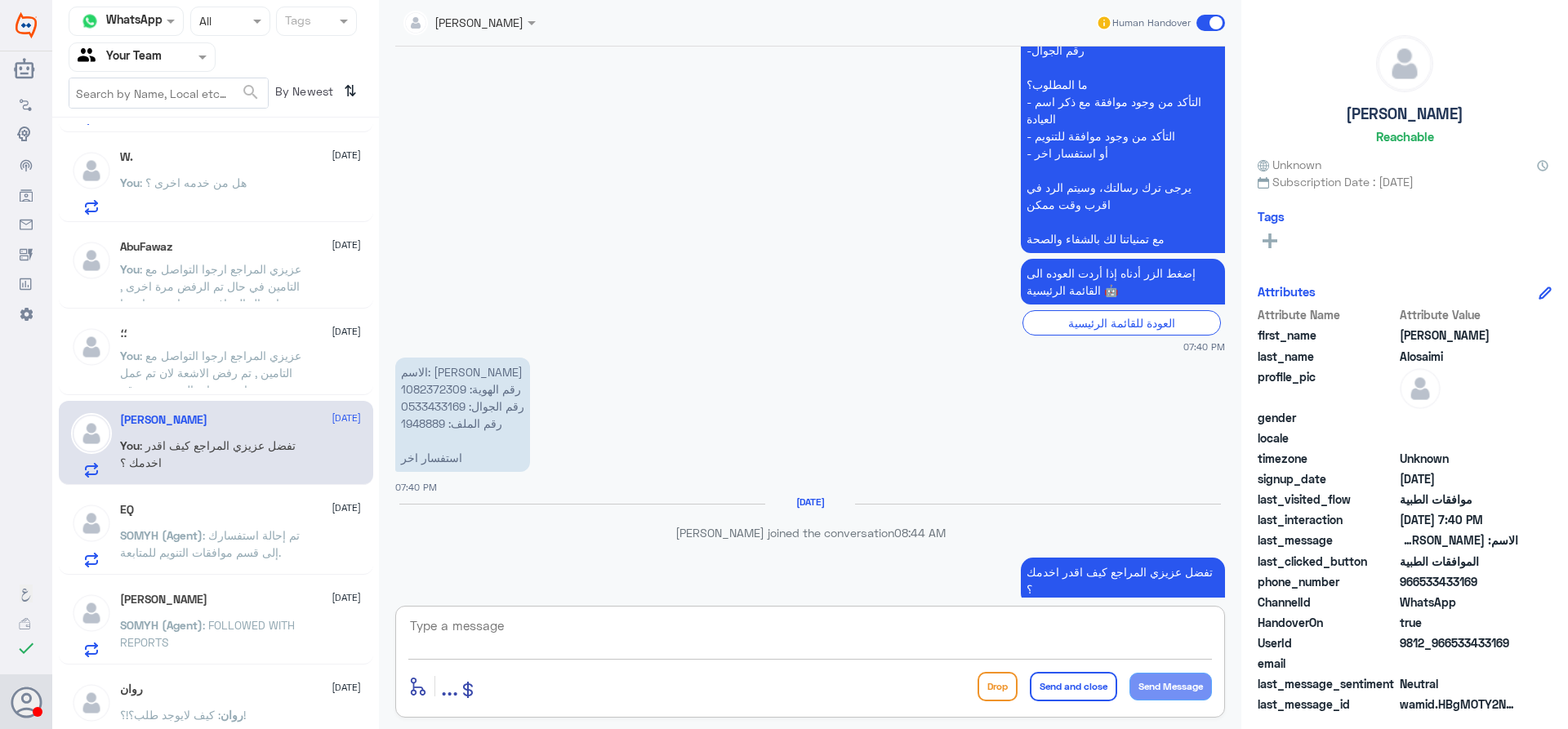
click at [263, 543] on span ": تم إحالة استفسارك إلى قسم موافقات التنويم للمتابعة." at bounding box center [209, 544] width 180 height 31
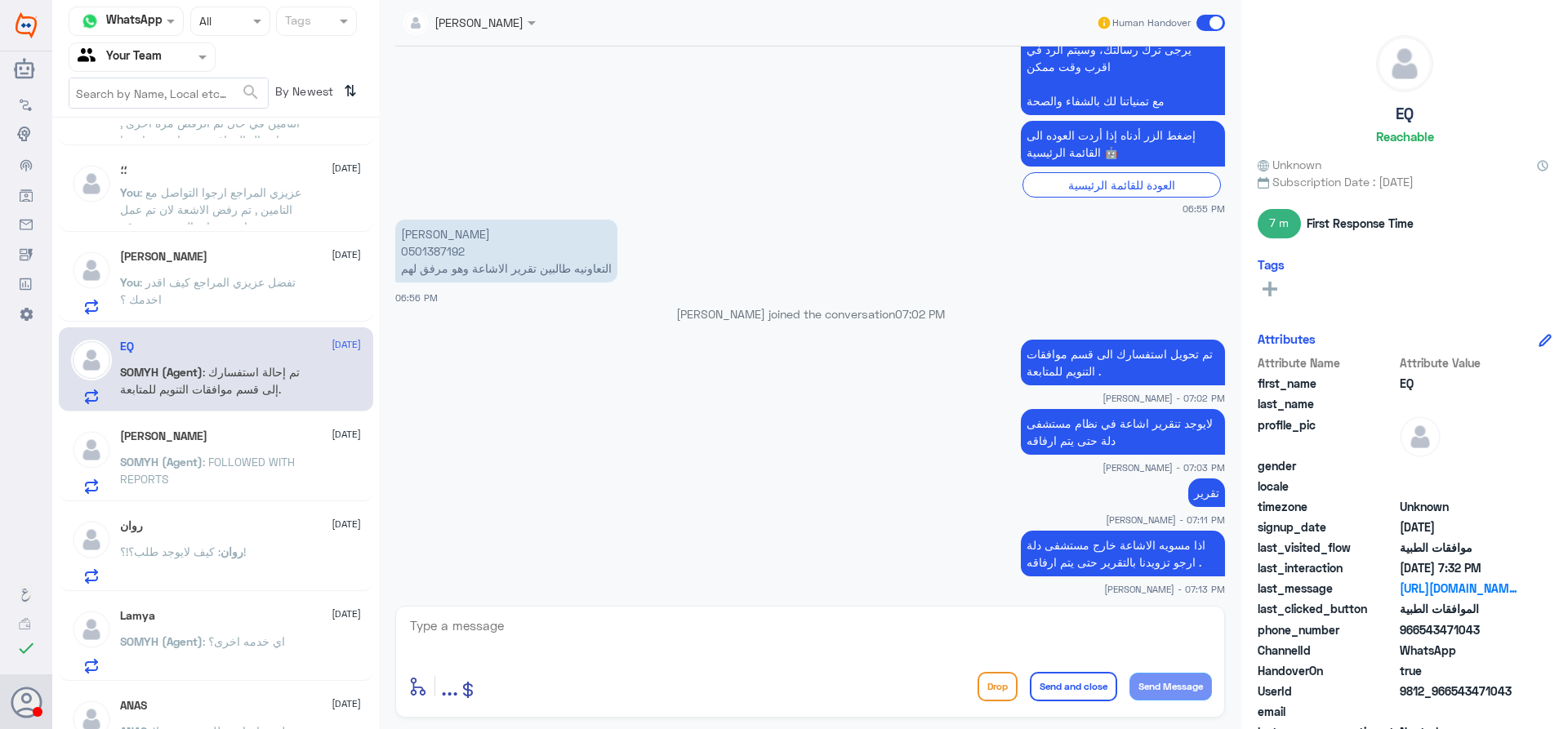
scroll to position [600, 0]
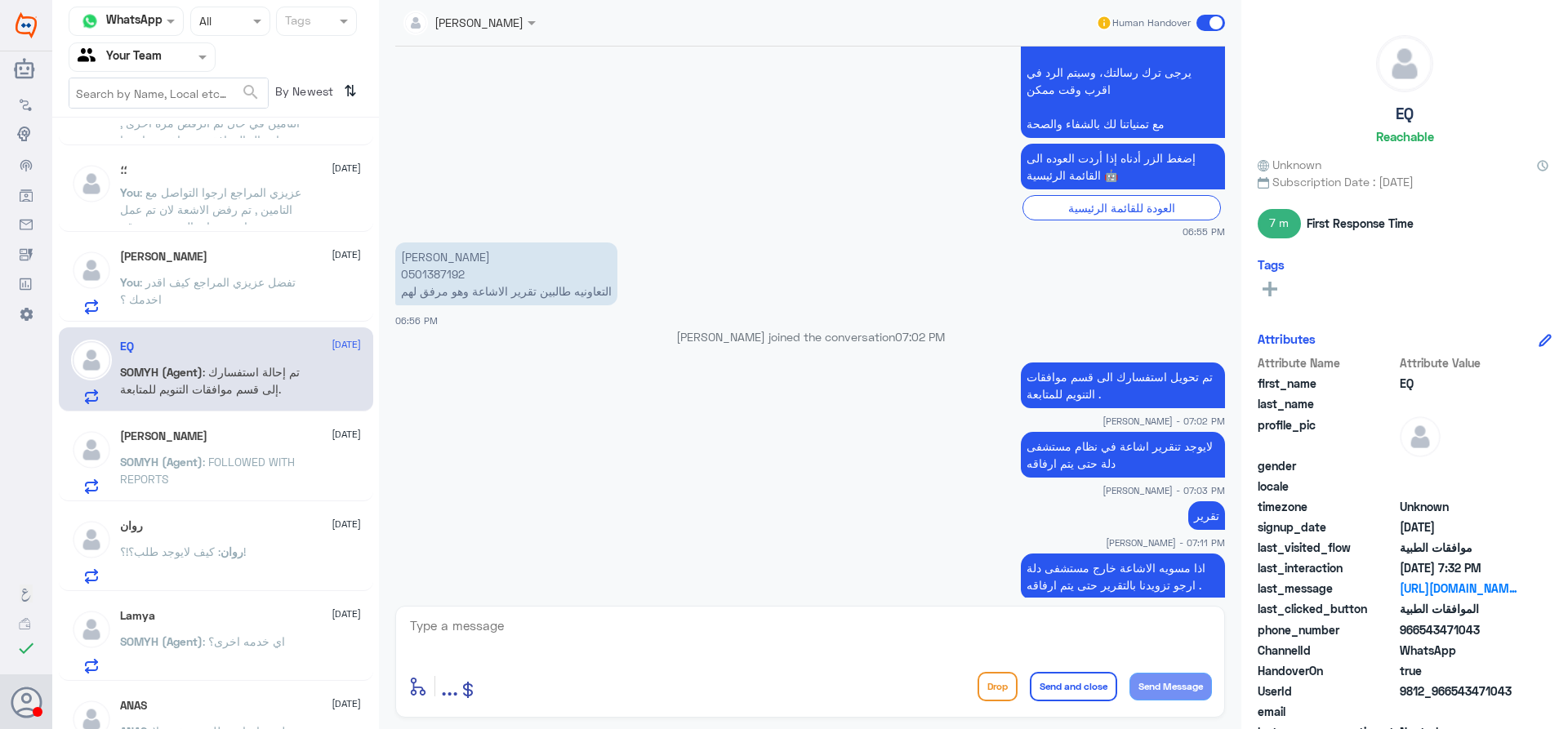
click at [415, 265] on p "شادية عبدالرحمن الثبيتي 0501387192 التعاونيه طالبين تقرير الاشاعة وهو مرفق لهم" at bounding box center [506, 274] width 222 height 63
click at [412, 273] on p "شادية عبدالرحمن الثبيتي 0501387192 التعاونيه طالبين تقرير الاشاعة وهو مرفق لهم" at bounding box center [506, 274] width 222 height 63
copy p "0501387192"
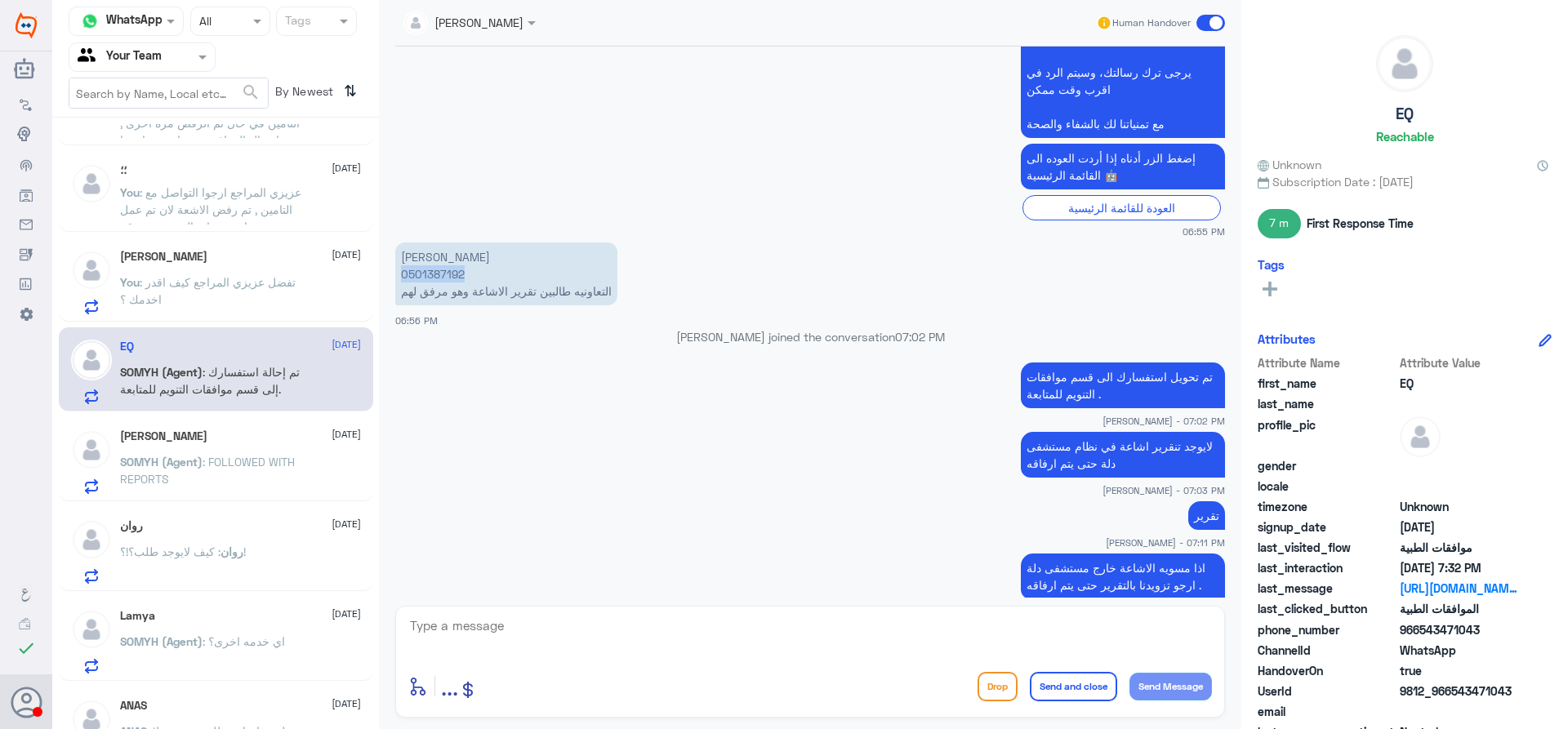
scroll to position [845, 0]
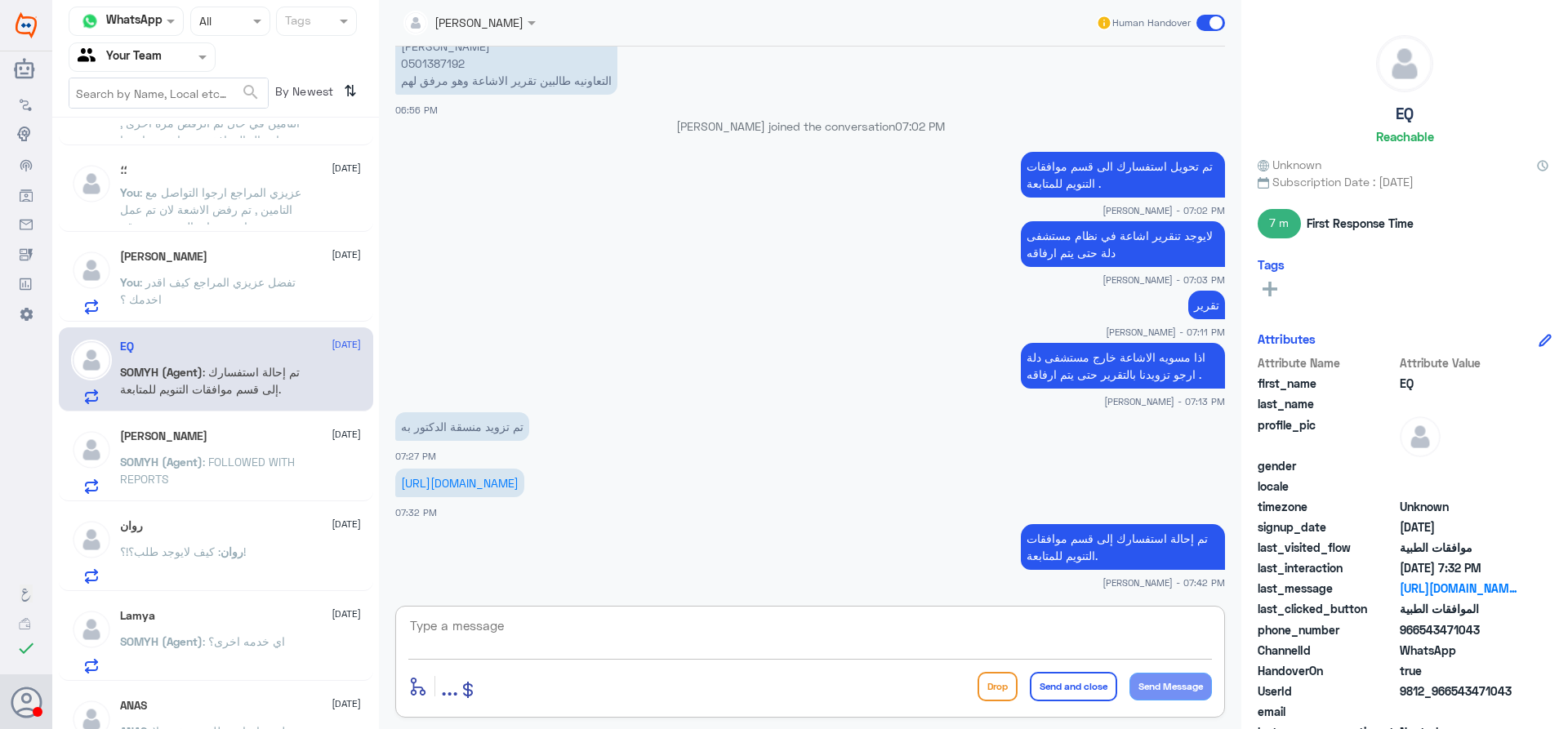
click at [825, 624] on textarea at bounding box center [810, 634] width 803 height 40
type textarea "عزيزي المراجع تمت الموافقة على التنويم , ارجوا التواصل مع منسق/منسقة الطبيب , ل…"
click at [1040, 691] on button "Send and close" at bounding box center [1073, 687] width 88 height 29
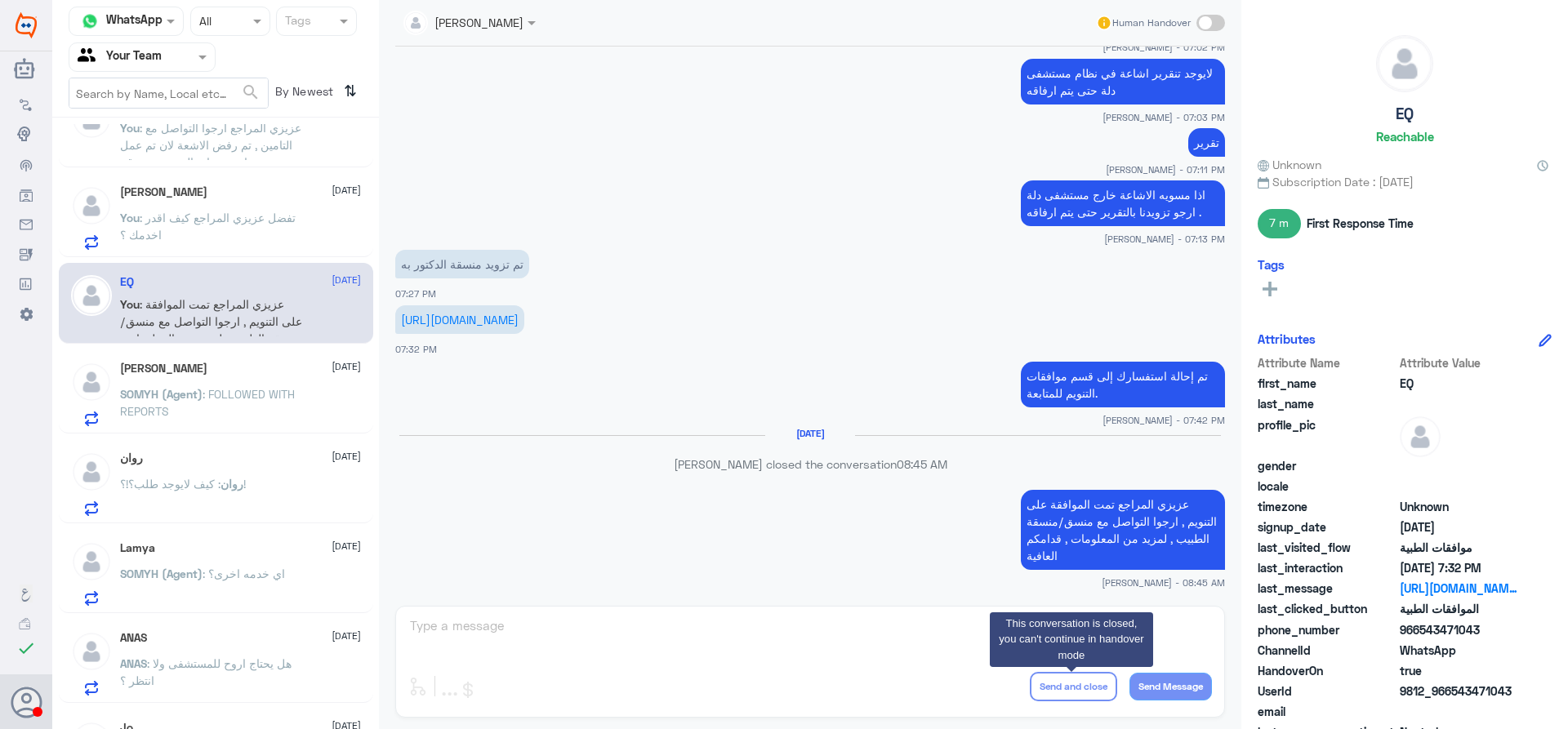
scroll to position [408, 0]
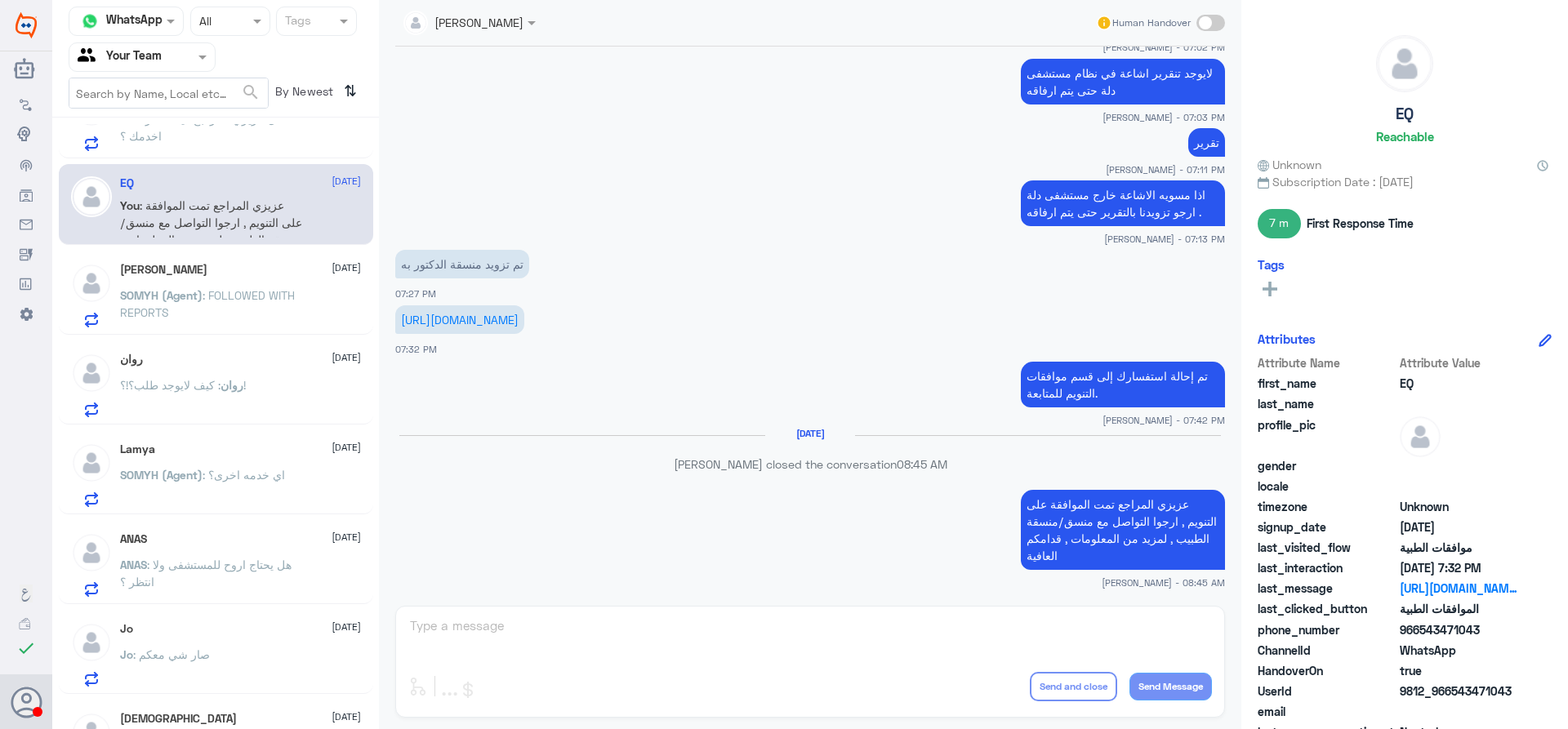
click at [213, 284] on div "shujath mohammed 14 September SOMYH (Agent) : FOLLOWED WITH REPORTS" at bounding box center [240, 295] width 240 height 65
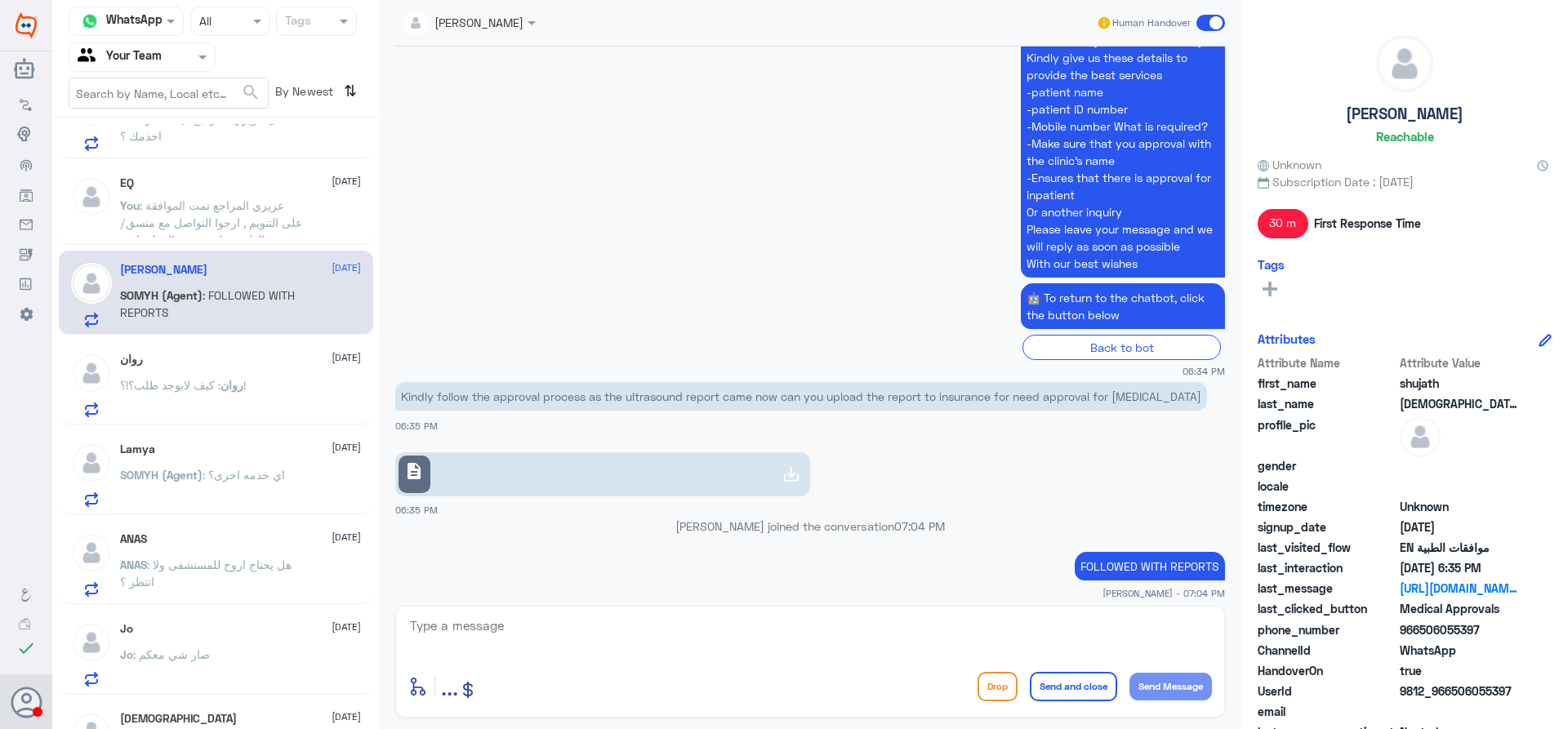
scroll to position [3733, 0]
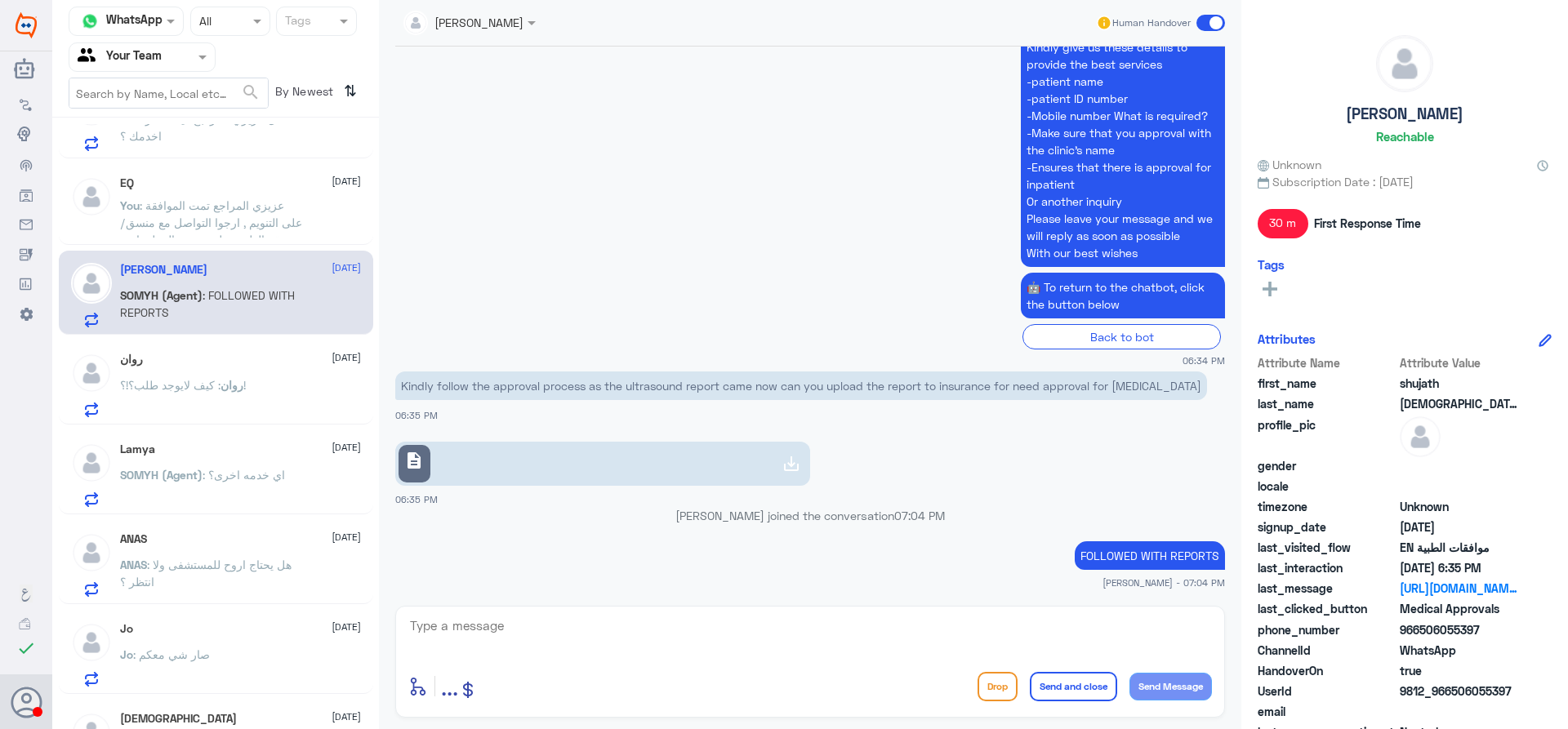
drag, startPoint x: 1452, startPoint y: 693, endPoint x: 1526, endPoint y: 697, distance: 74.1
click at [1526, 697] on div "UserId 9812_966506055397" at bounding box center [1404, 693] width 294 height 20
copy span "506055397"
click at [660, 455] on link "description" at bounding box center [603, 464] width 415 height 44
click at [269, 401] on div "روان : كيف لايوجد طلب؟!؟!" at bounding box center [240, 399] width 240 height 37
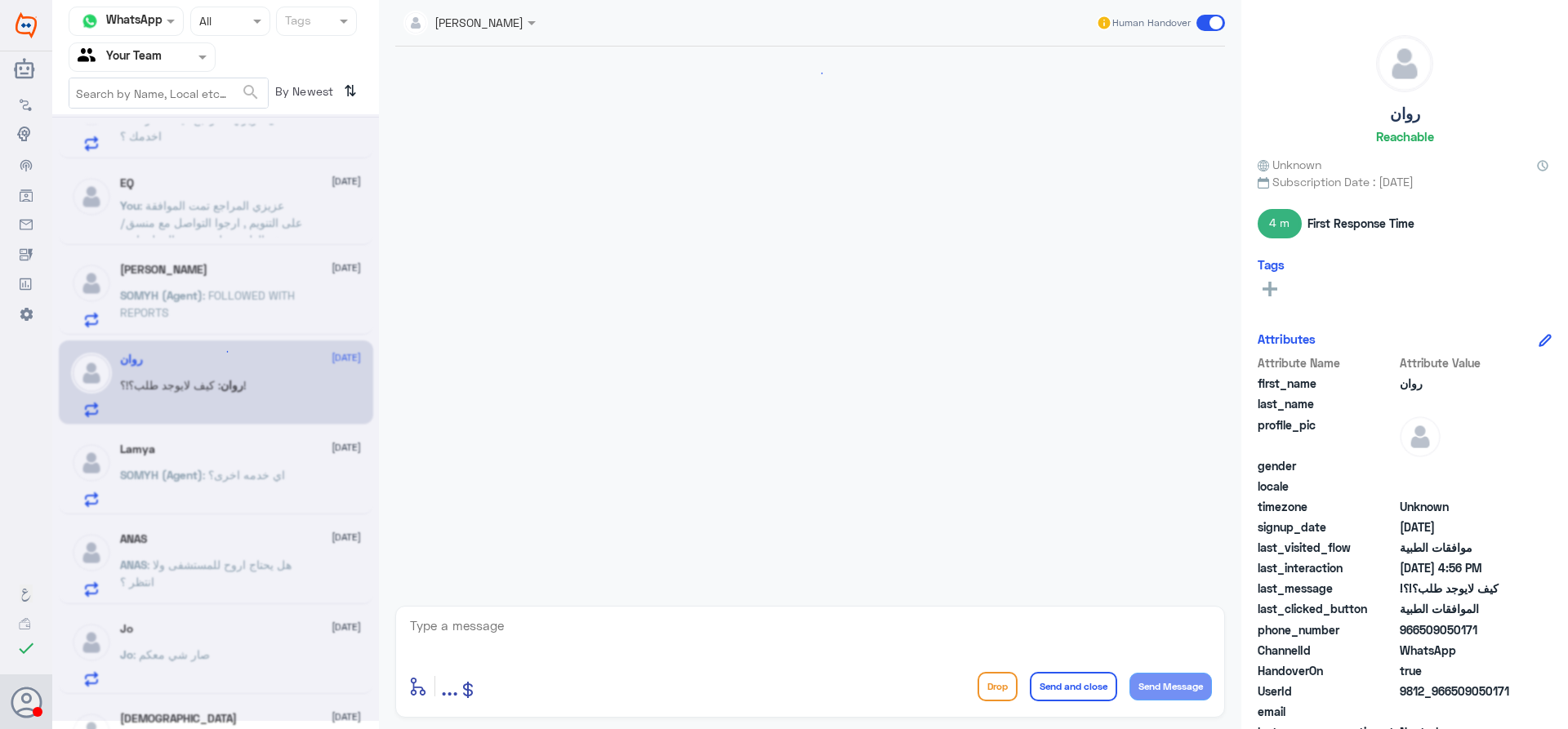
scroll to position [968, 0]
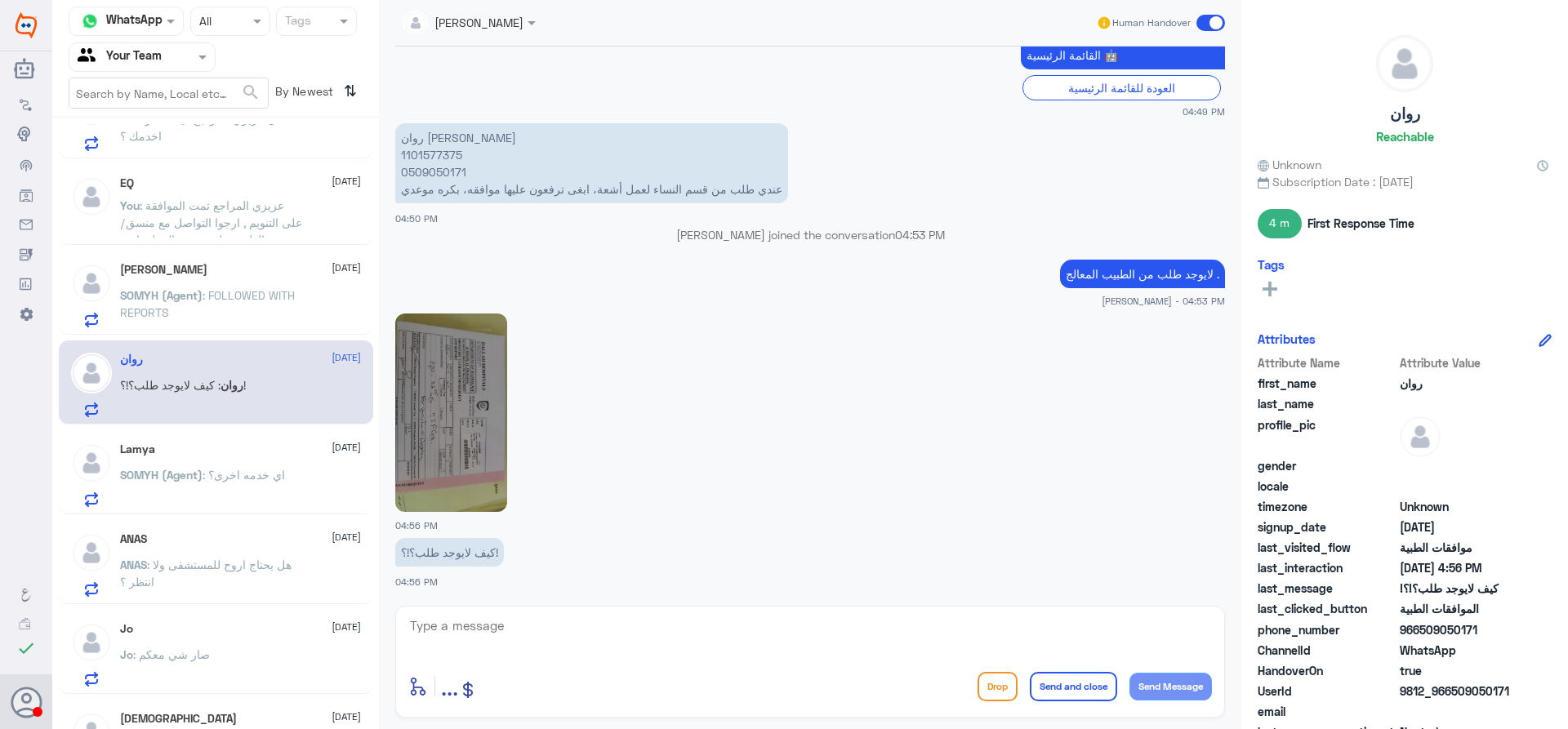
click at [411, 397] on img at bounding box center [451, 412] width 111 height 198
click at [455, 158] on p "روان قاسم صالح القاسم 1101577375 0509050171 عندي طلب من قسم النساء لعمل أشعة، ا…" at bounding box center [591, 163] width 392 height 80
copy p "1101577375"
click at [440, 379] on img at bounding box center [451, 412] width 111 height 198
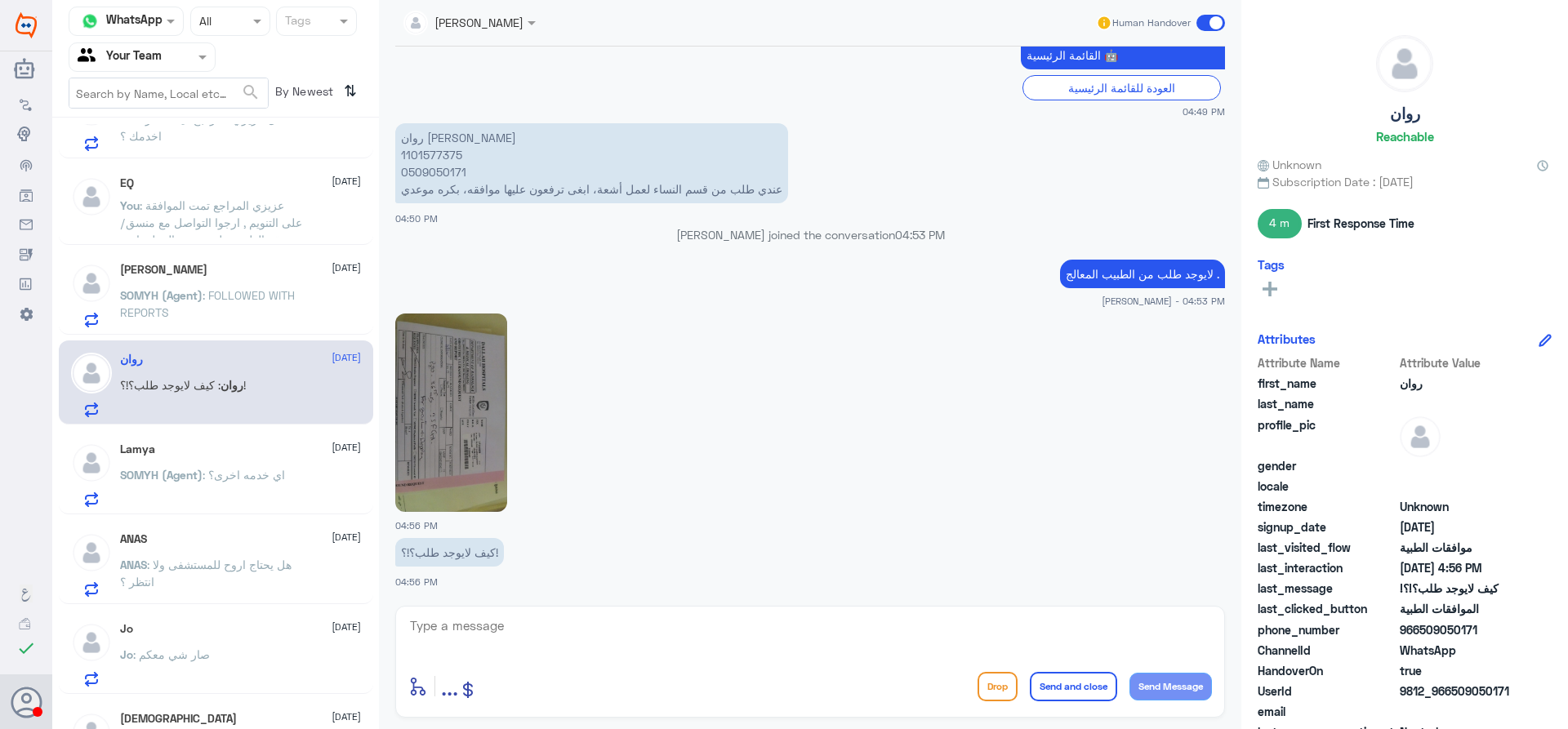
click at [590, 638] on textarea at bounding box center [810, 634] width 803 height 40
drag, startPoint x: 999, startPoint y: 528, endPoint x: 597, endPoint y: 623, distance: 413.1
click at [597, 623] on textarea "عزيزي المراجع هذا القسم لمتابعة الموافقات الطبية , رفع الموافقا تكون عن طريق طب…" at bounding box center [810, 634] width 803 height 40
type textarea "عزيزي المراجع هذا القسم لمتابعة الموافقات الطبية , رفع الموافقا تكون عن طريق طب…"
click at [1045, 688] on button "Send and close" at bounding box center [1073, 687] width 88 height 29
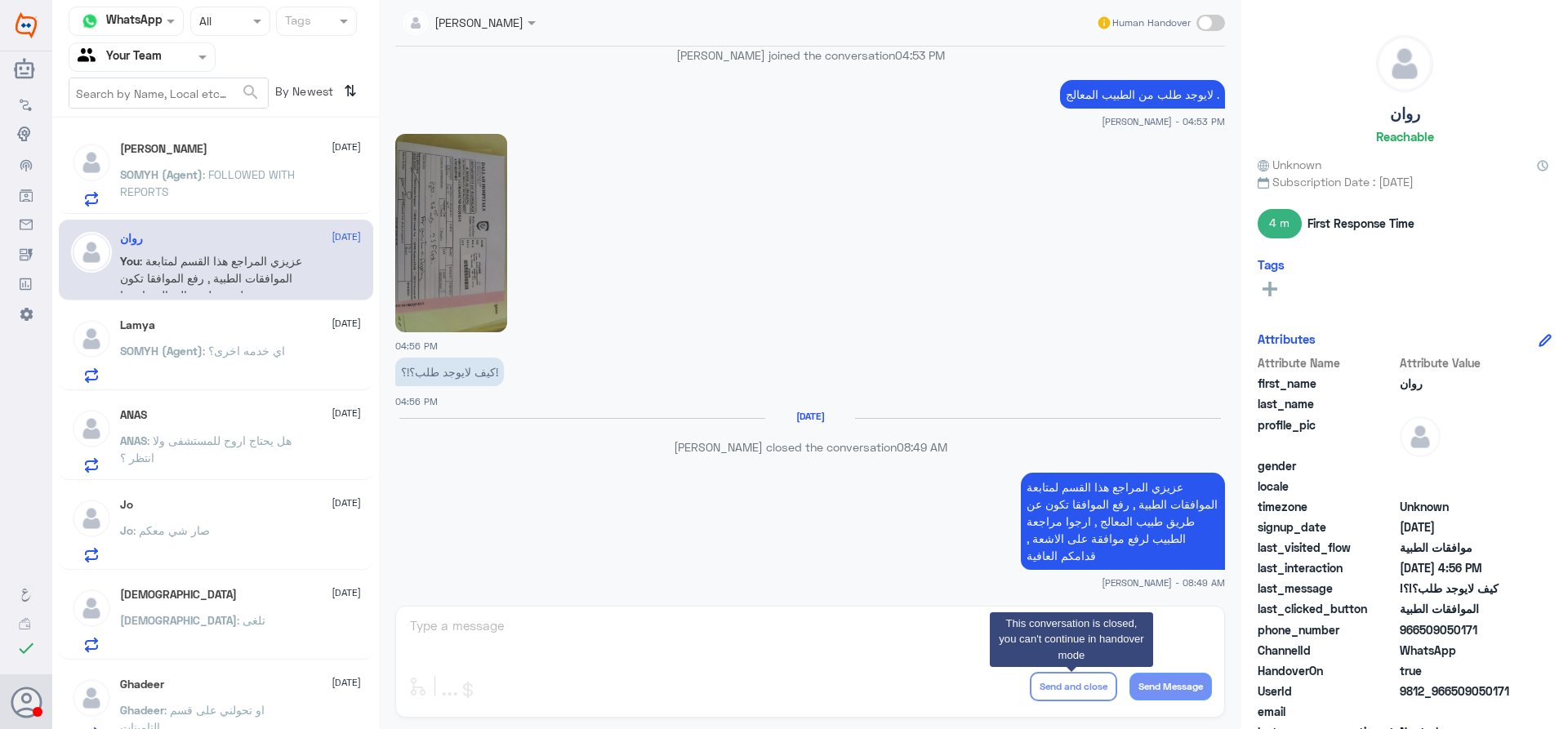
scroll to position [571, 0]
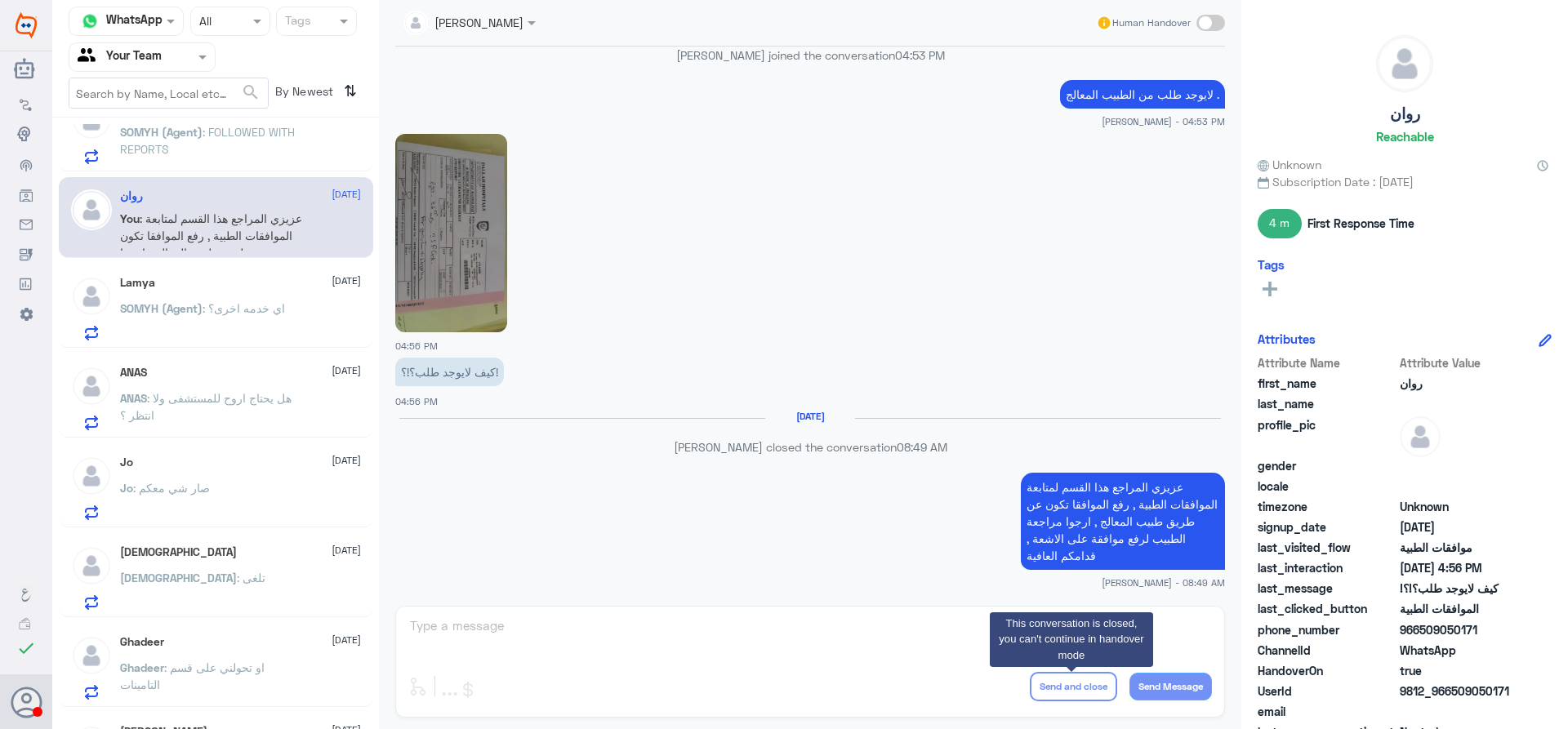
click at [303, 320] on div "SOMYH (Agent) : اي خدمه اخرى؟" at bounding box center [240, 323] width 240 height 37
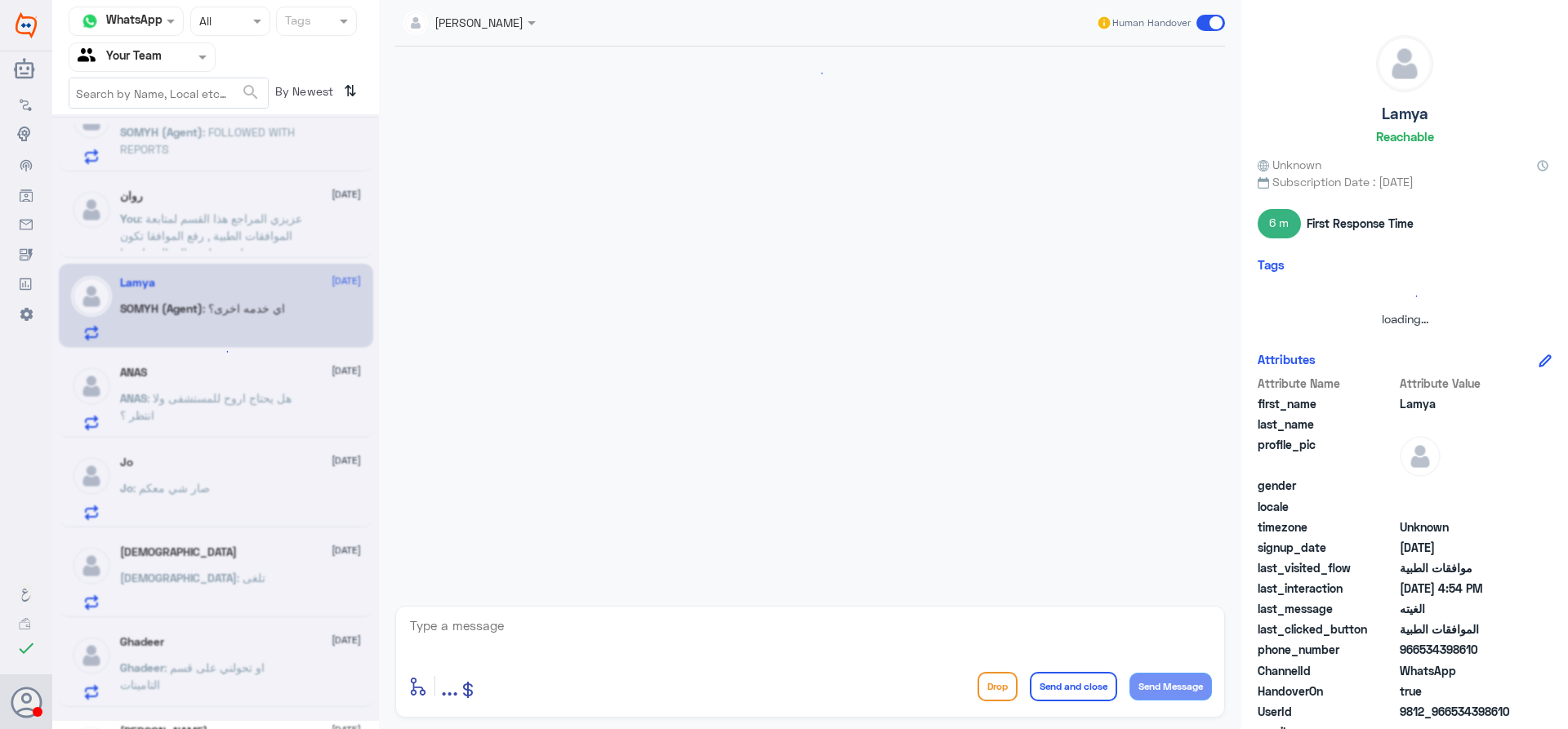
scroll to position [1418, 0]
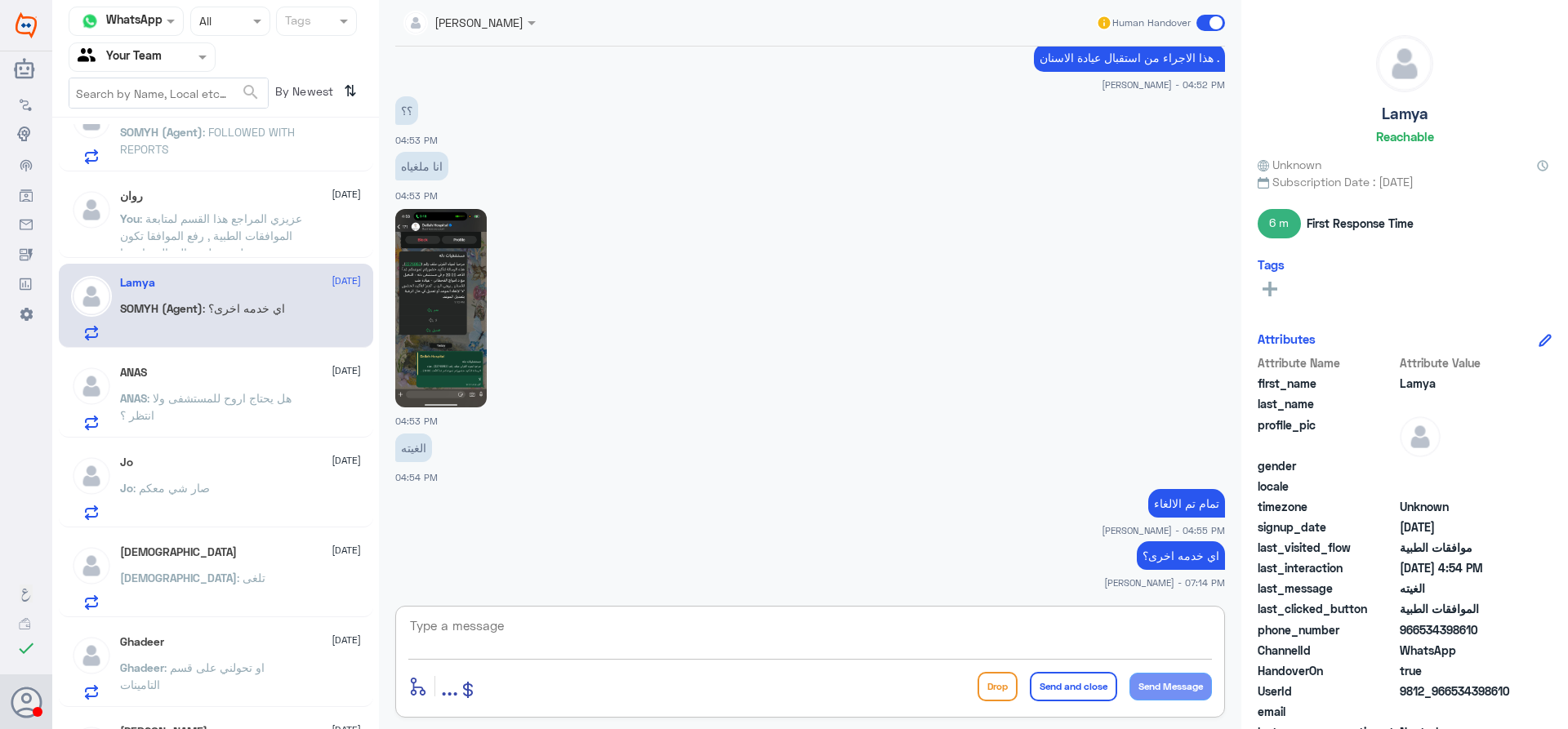
click at [591, 629] on textarea at bounding box center [810, 634] width 803 height 40
type textarea "قدامكم العافية"
click at [1067, 693] on button "Send and close" at bounding box center [1073, 687] width 88 height 29
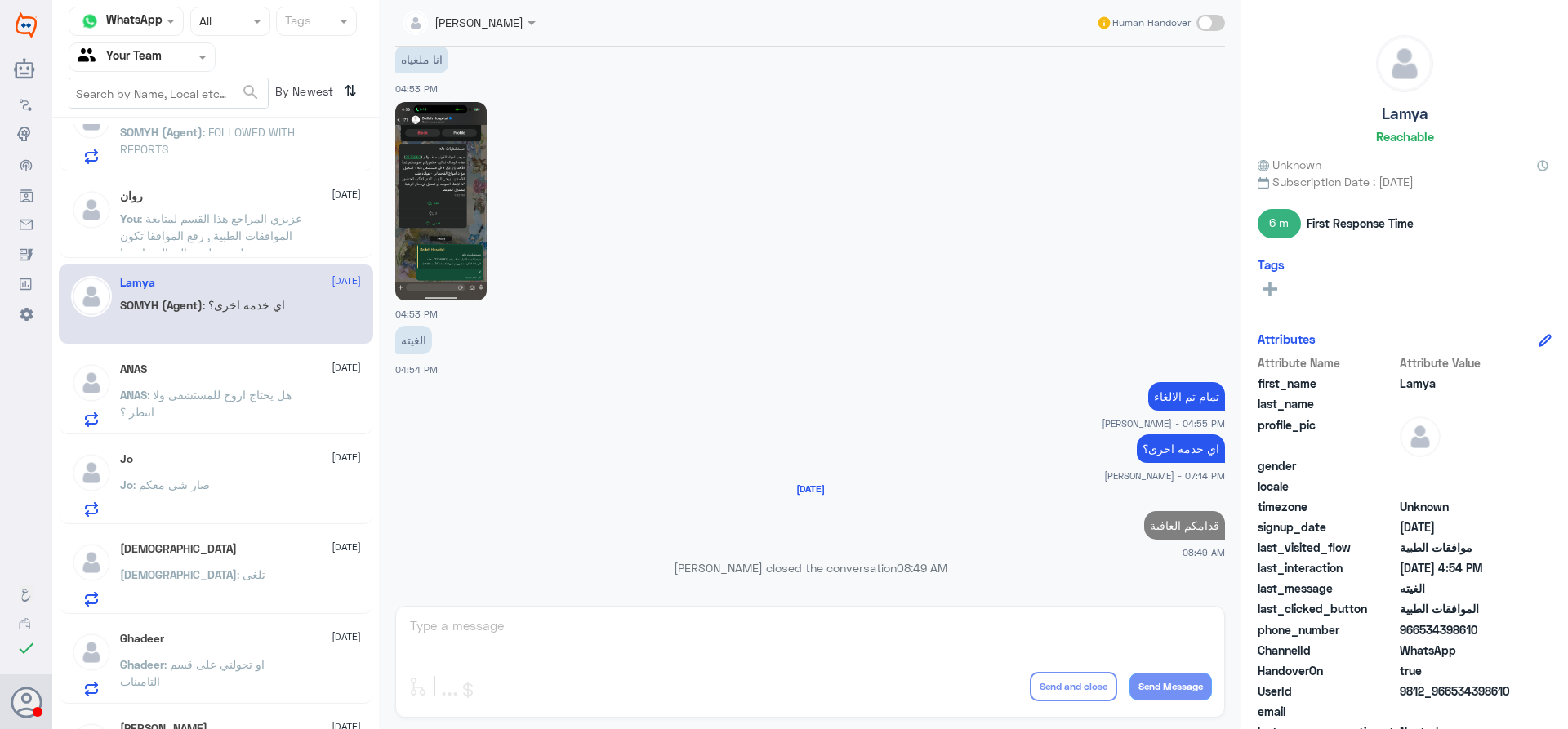
click at [276, 399] on span ": هل يحتاج اروح للمستشفى ولا انتظر ؟" at bounding box center [205, 404] width 171 height 31
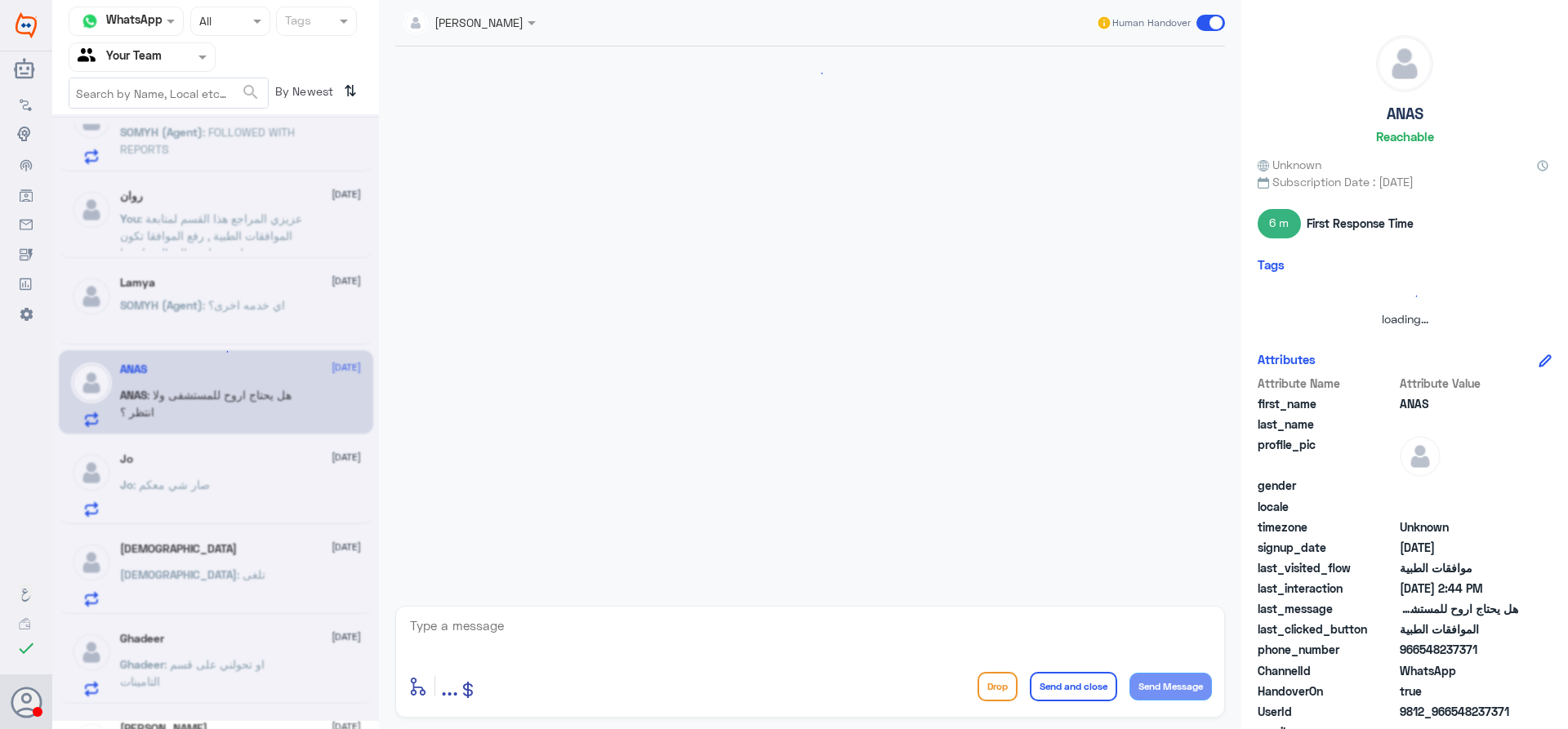
scroll to position [920, 0]
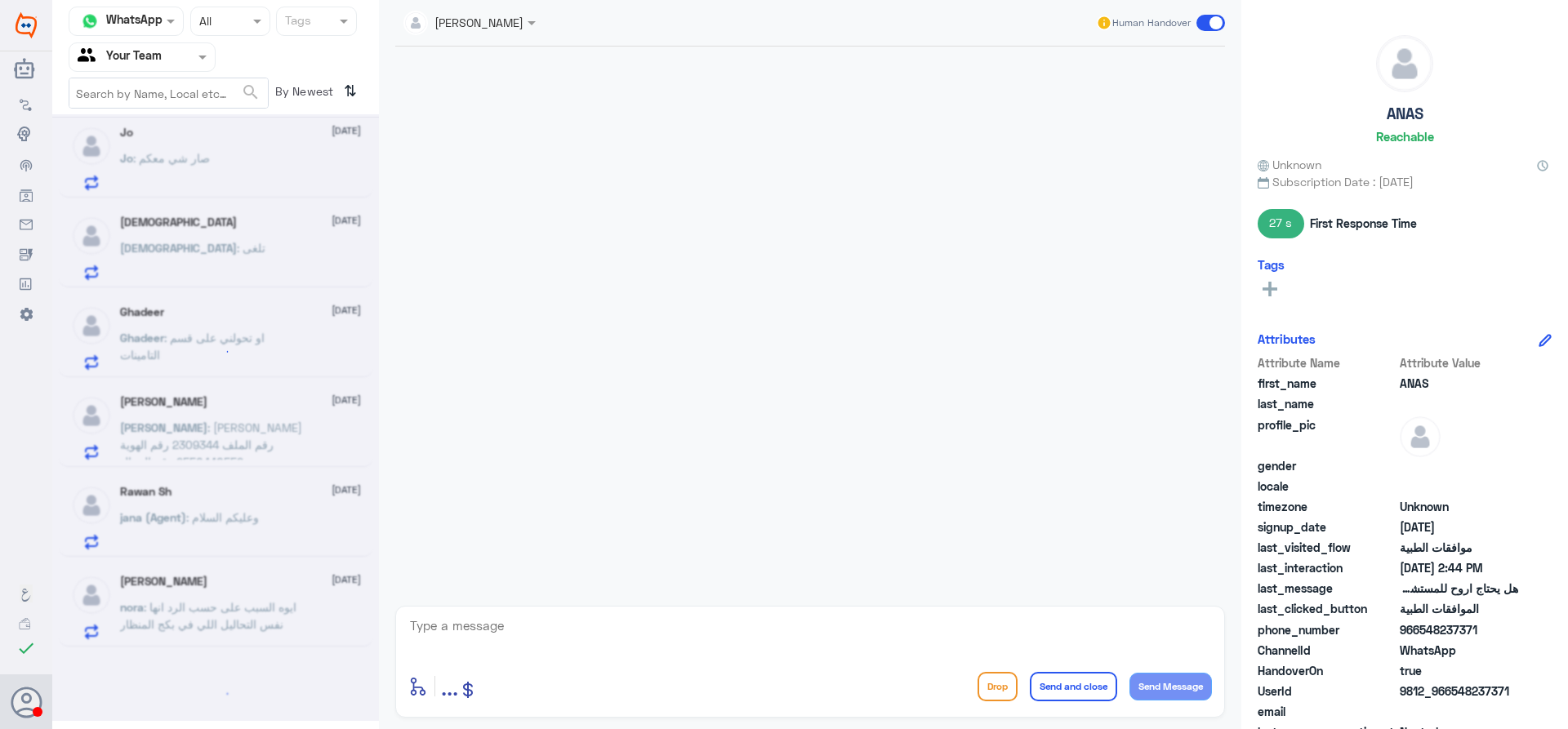
scroll to position [8, 0]
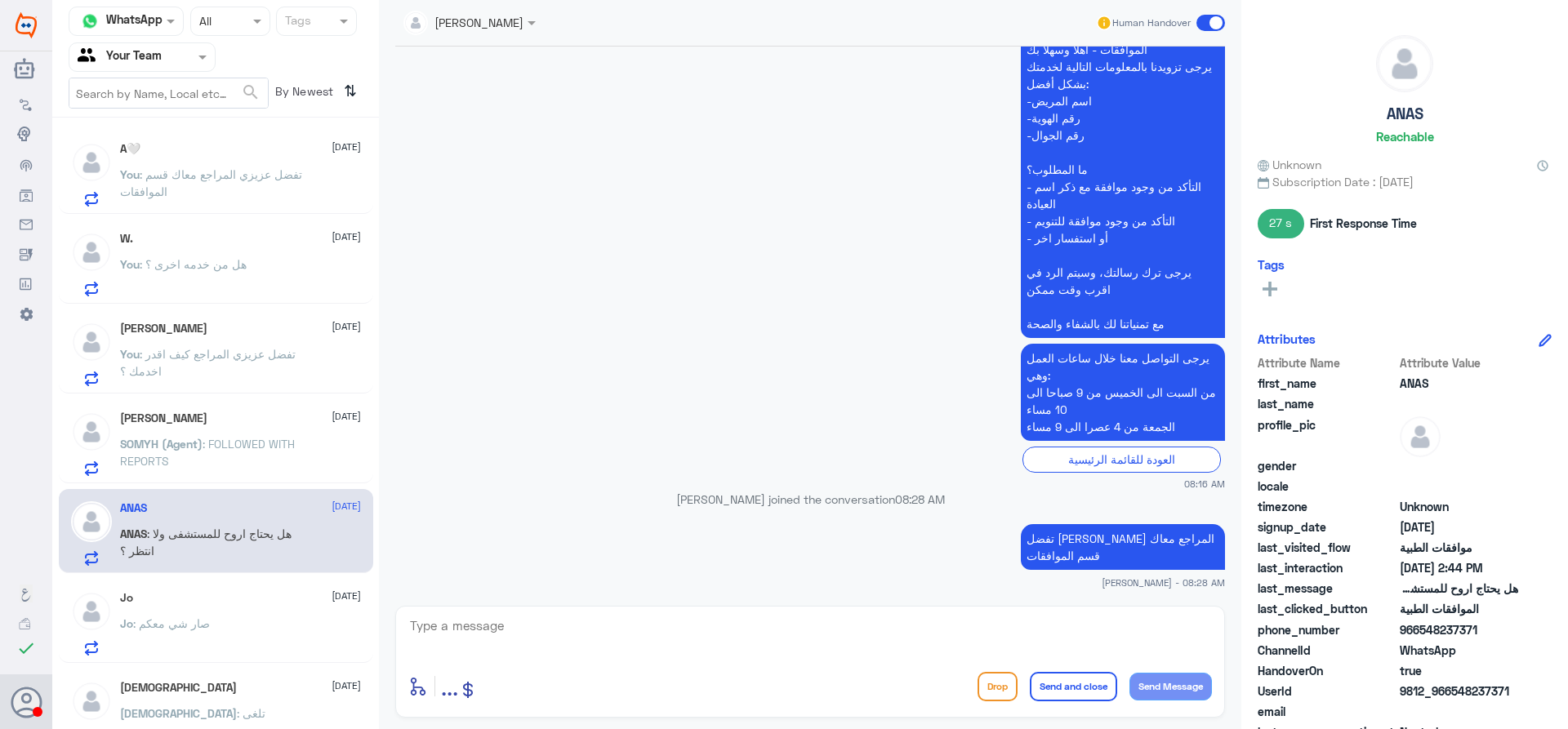
click at [279, 454] on p "SOMYH (Agent) : FOLLOWED WITH REPORTS" at bounding box center [211, 455] width 183 height 41
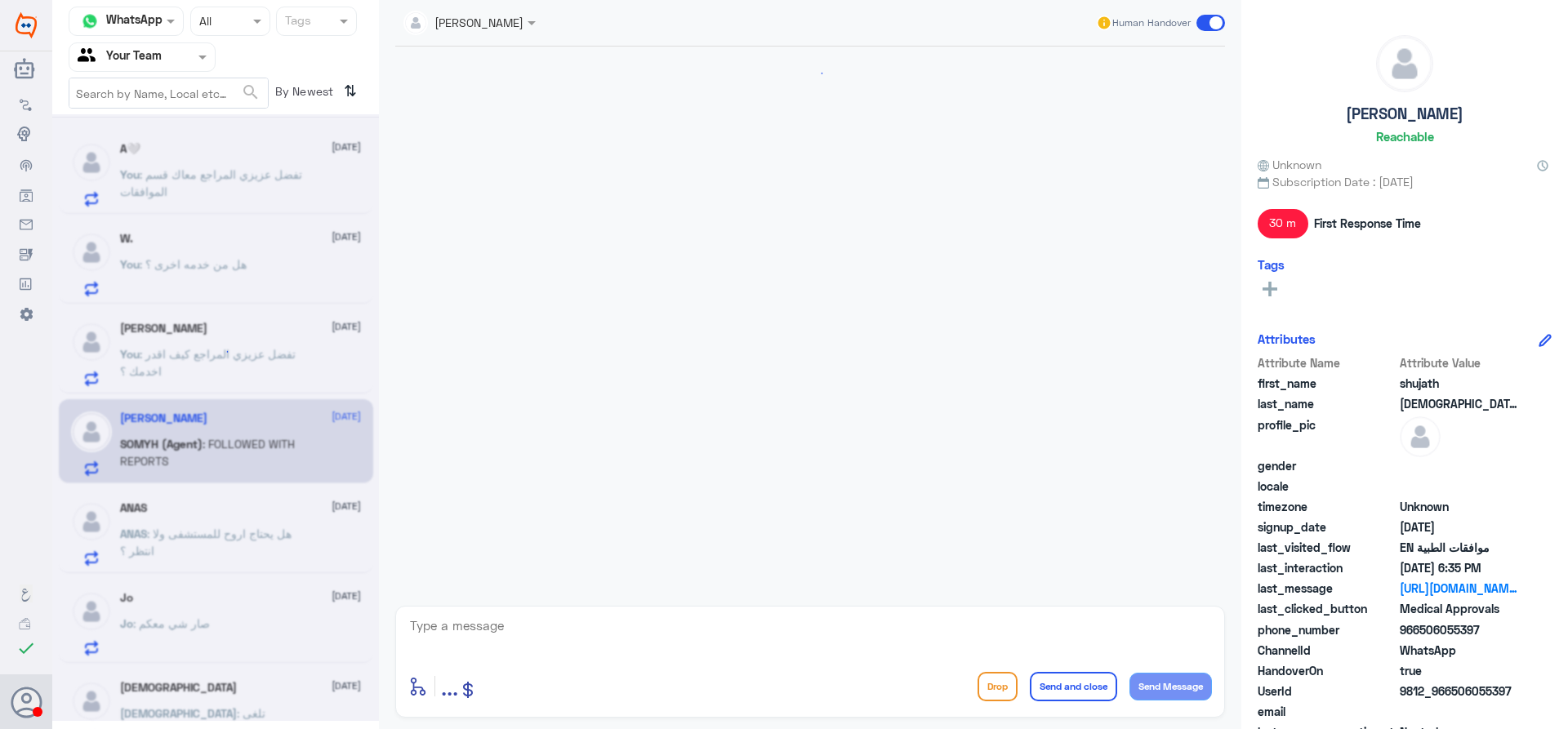
scroll to position [1241, 0]
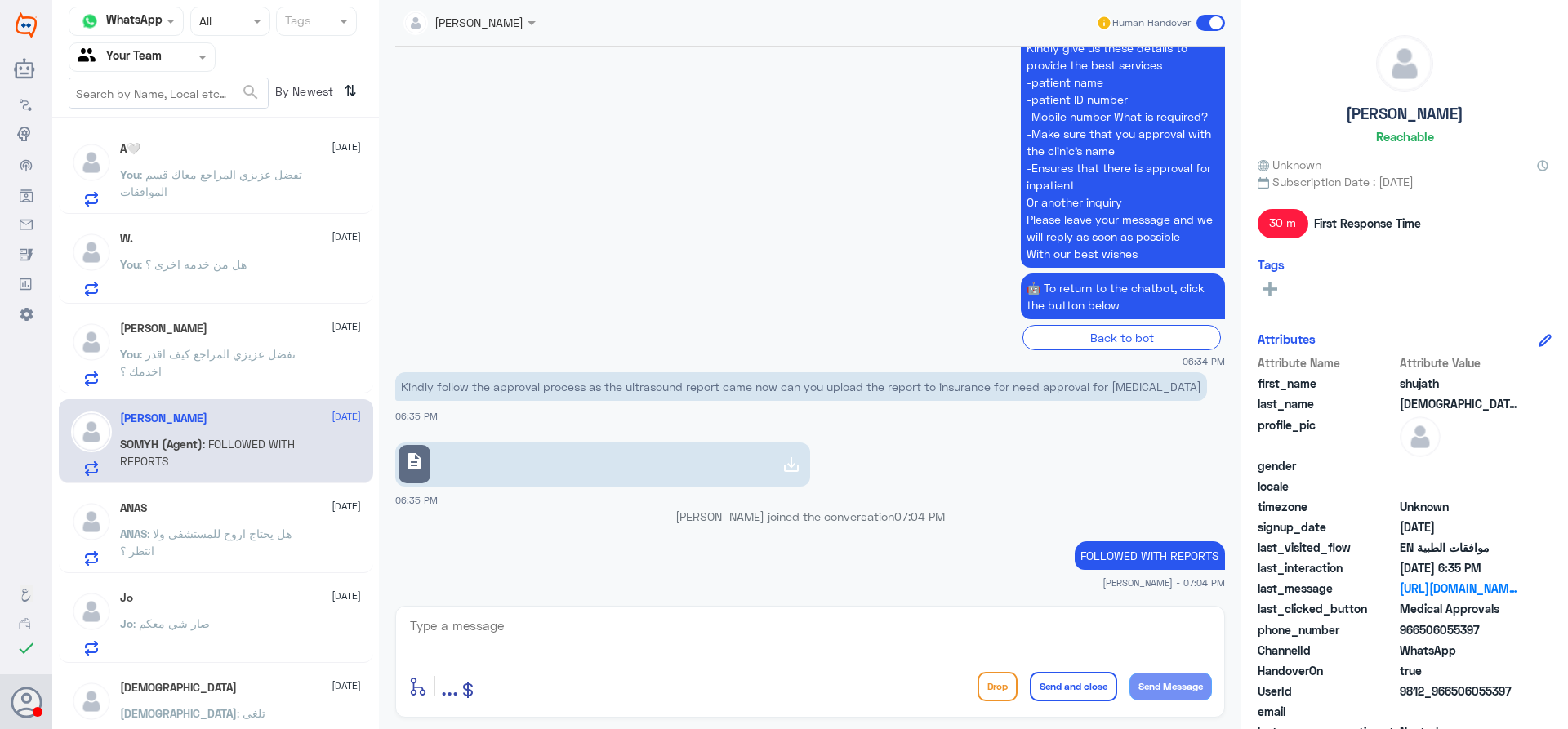
click at [169, 563] on p "ANAS : هل يحتاج اروح للمستشفى ولا انتظر ؟" at bounding box center [211, 546] width 183 height 41
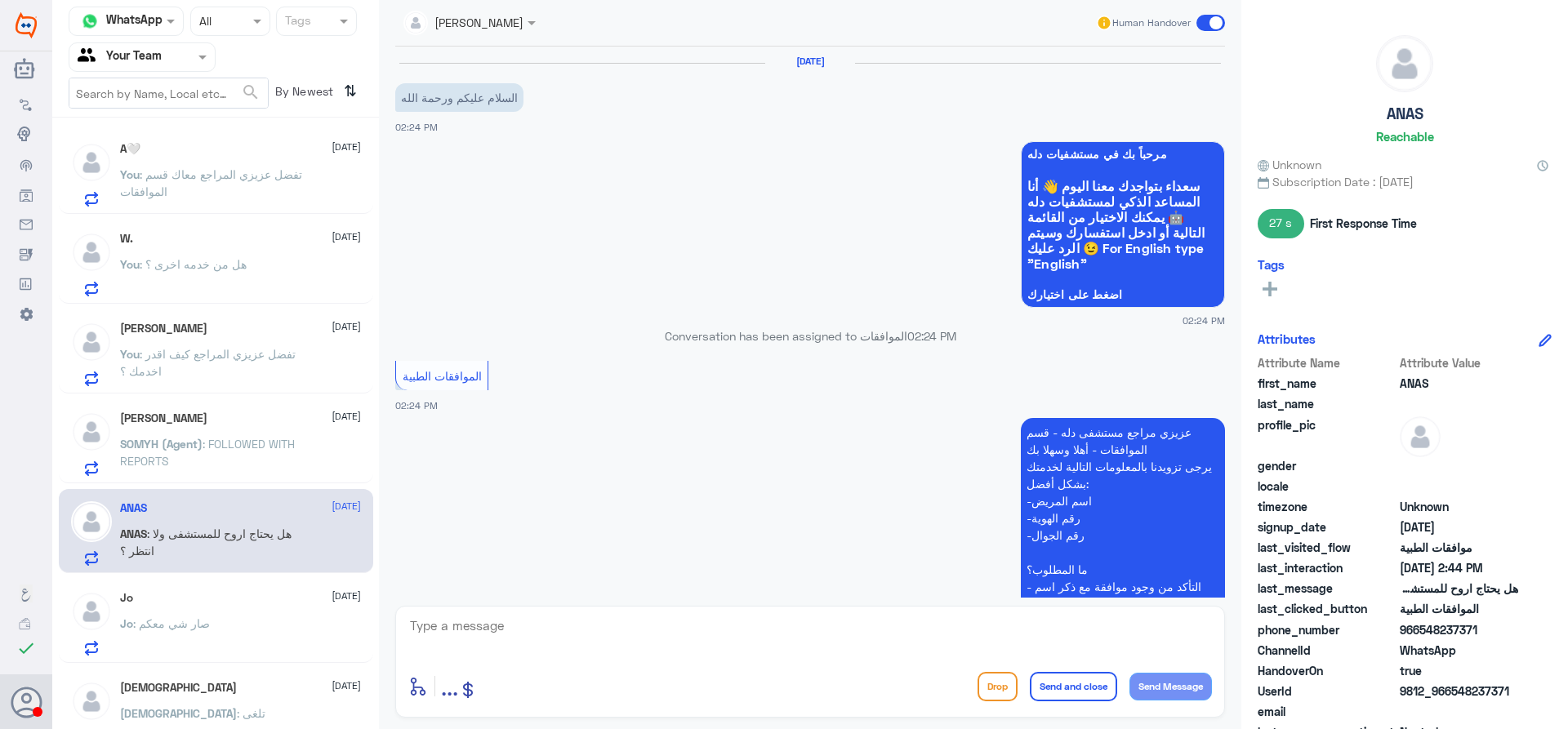
scroll to position [920, 0]
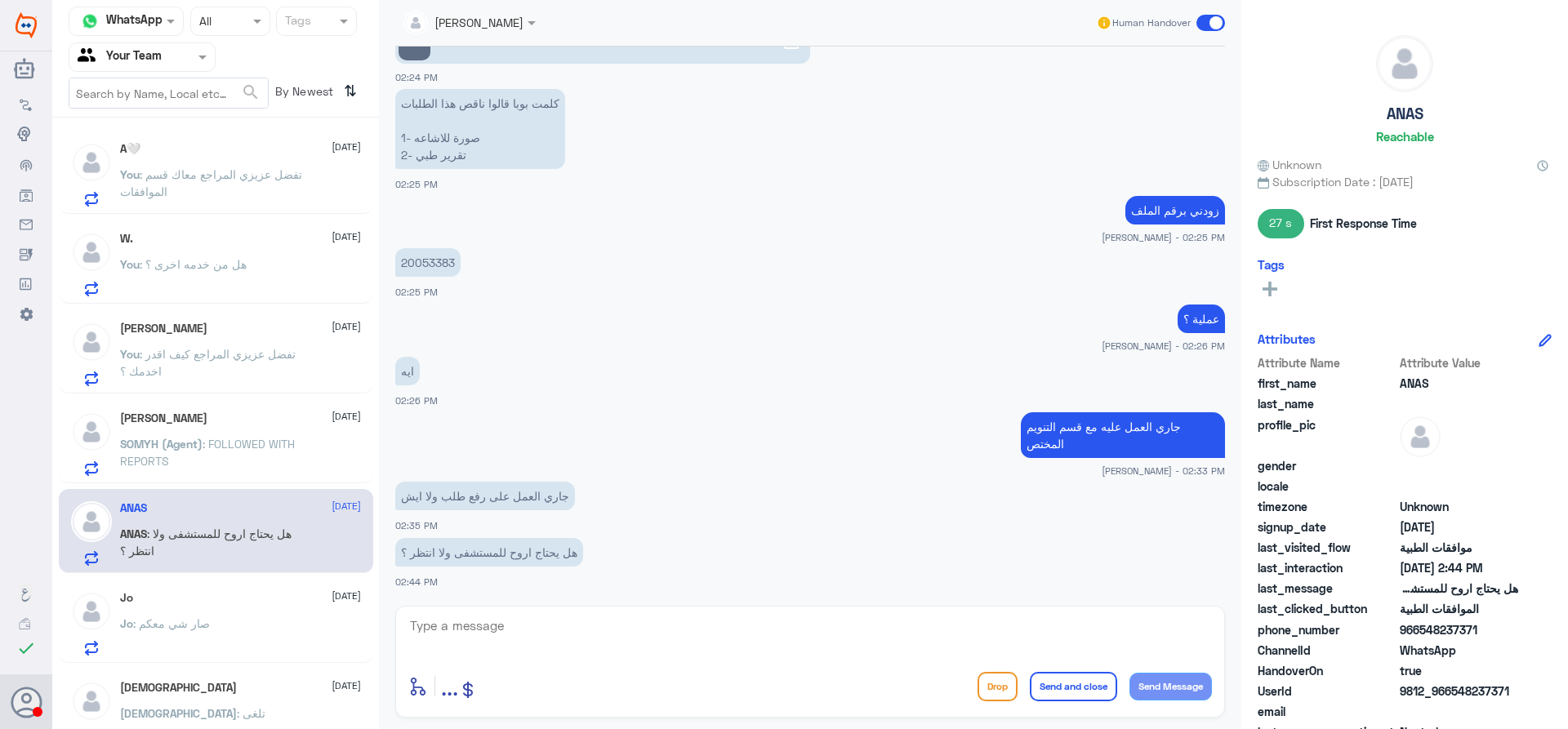
click at [431, 265] on p "20053383" at bounding box center [427, 262] width 65 height 29
copy p "20053383"
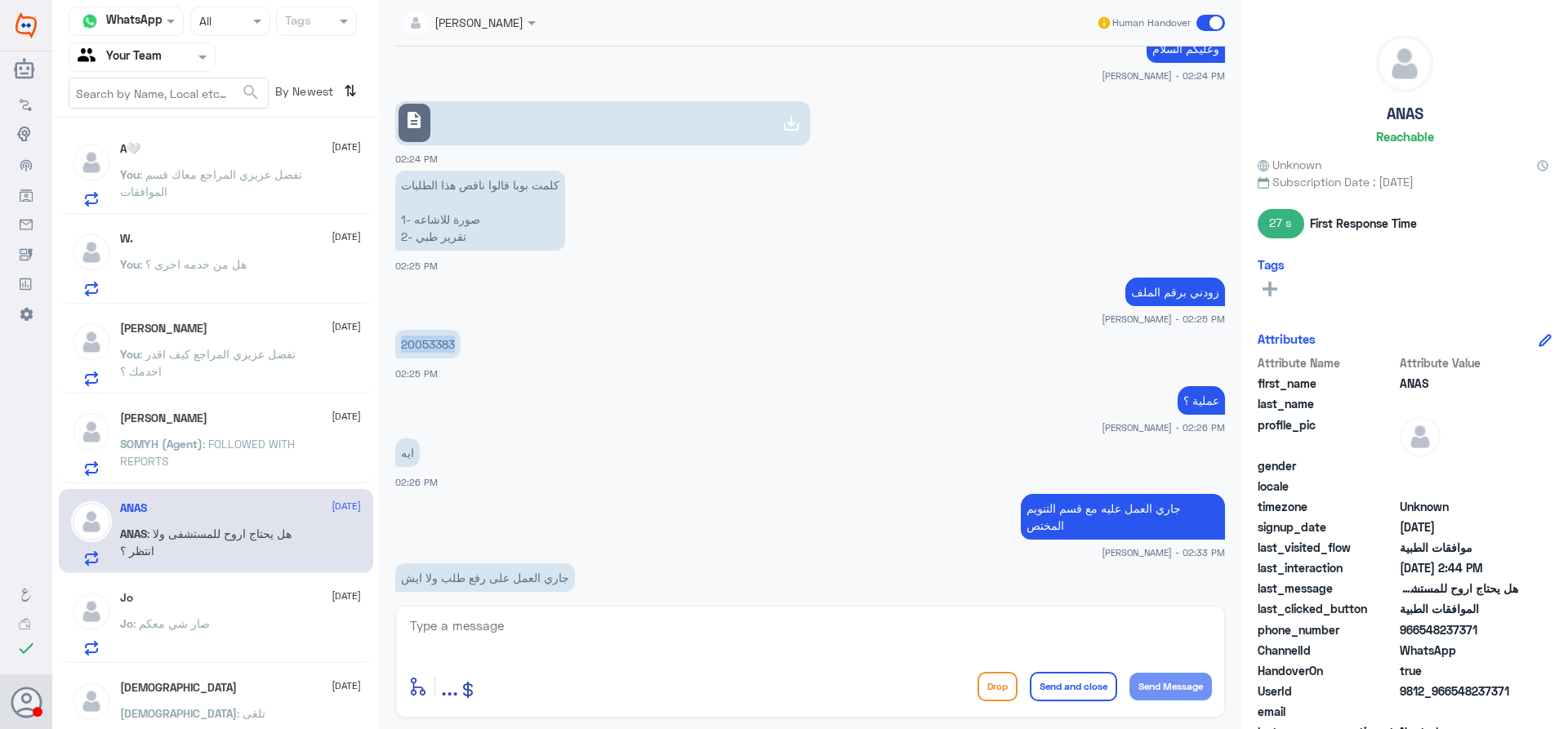
click at [707, 119] on link "description" at bounding box center [603, 123] width 415 height 44
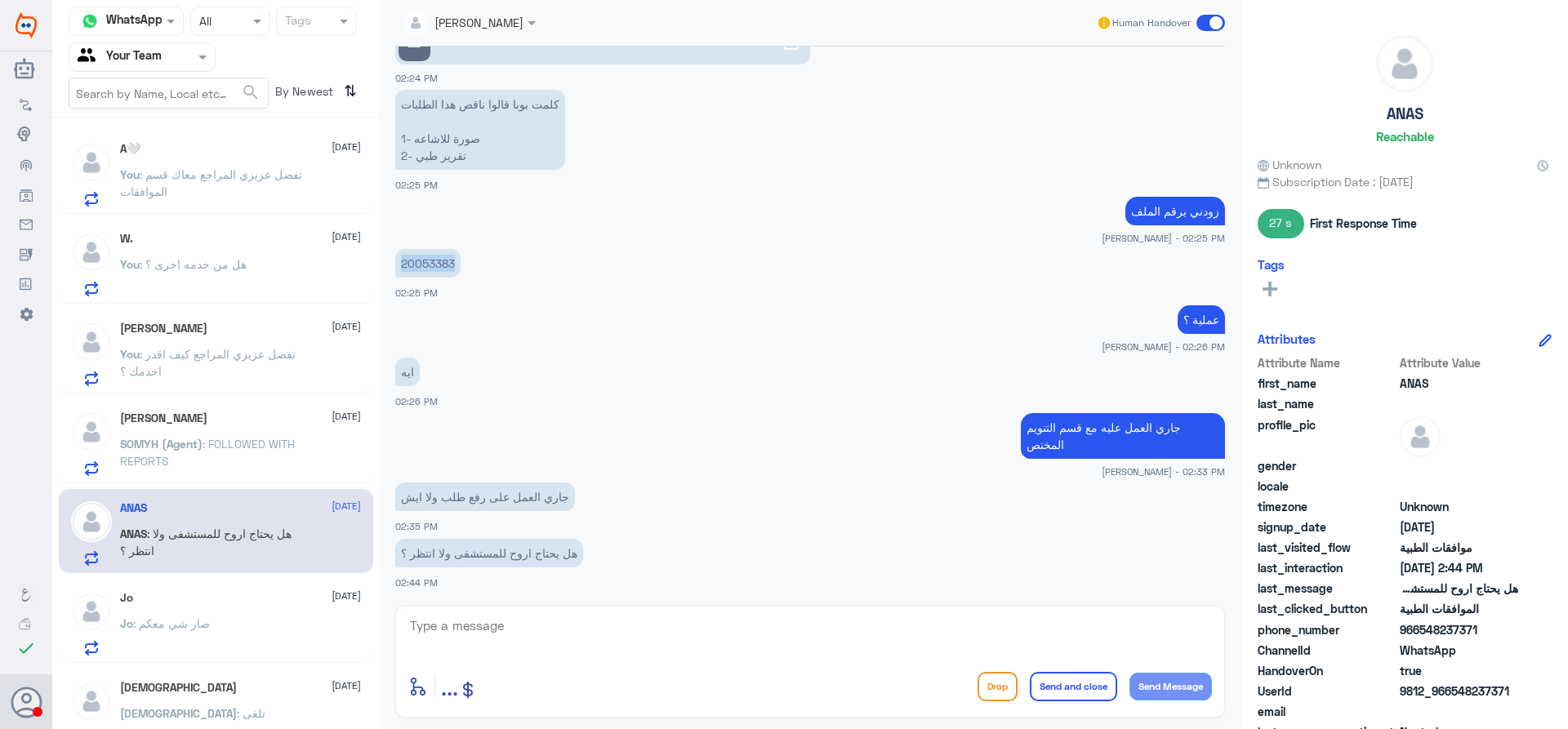
scroll to position [920, 0]
click at [913, 639] on textarea at bounding box center [810, 634] width 803 height 40
click at [921, 638] on textarea at bounding box center [810, 634] width 803 height 40
type textarea "u"
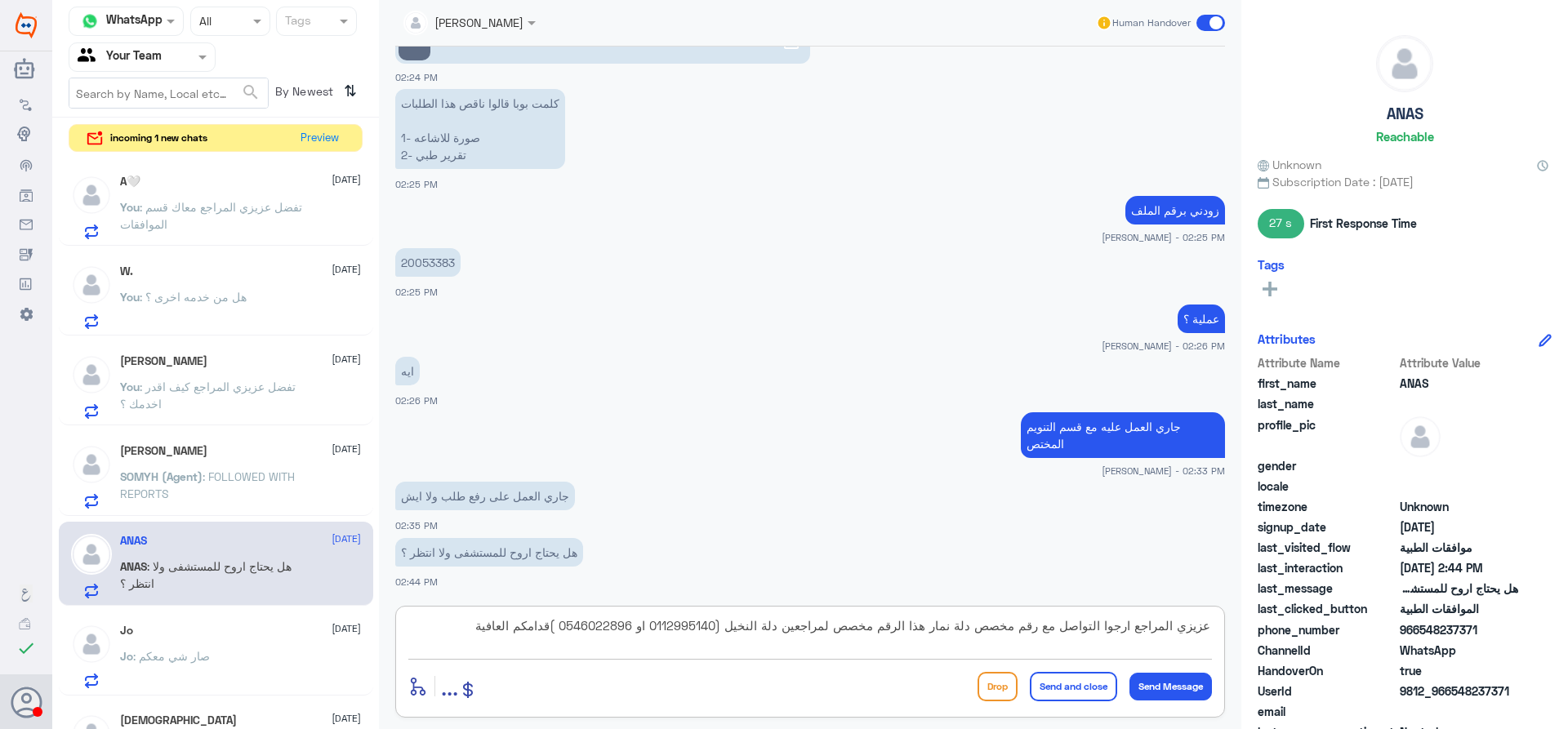
type textarea "عزيزي المراجع ارجوا التواصل مع رقم مخصص دلة نمار هذا الرقم مخصص لمراجعين دلة ال…"
click at [1075, 693] on button "Send and close" at bounding box center [1073, 687] width 88 height 29
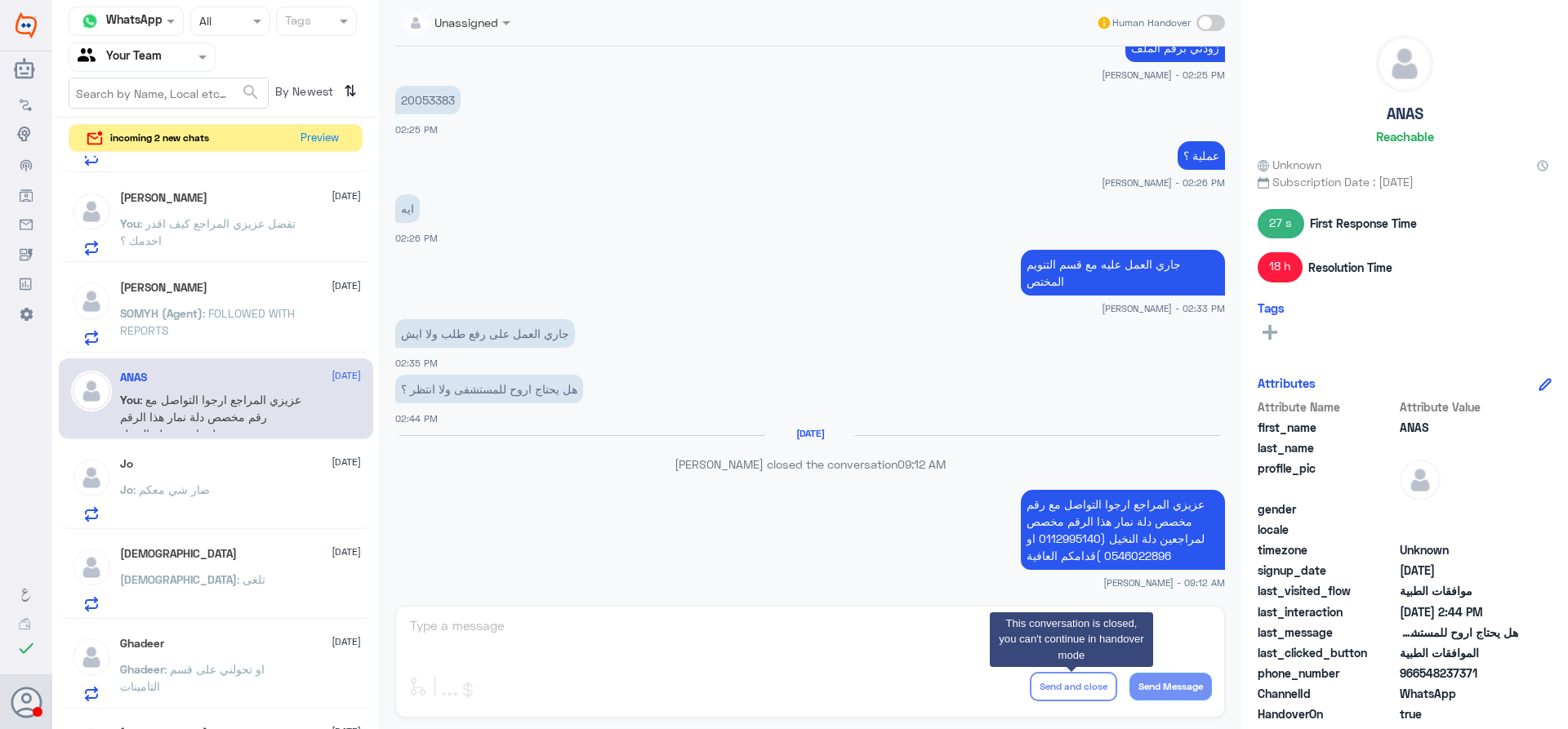
scroll to position [245, 0]
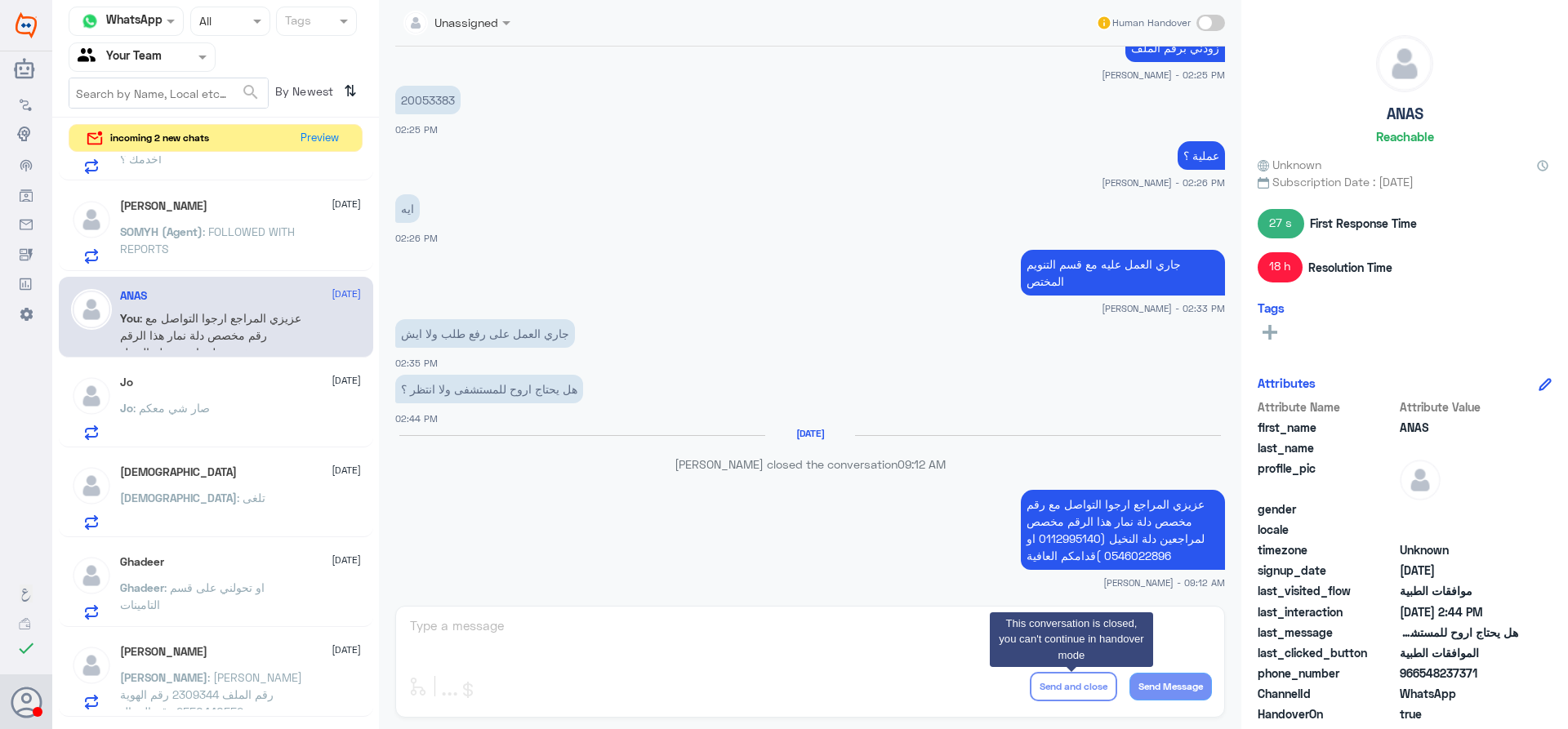
click at [268, 414] on div "Jo : صار شي معكم" at bounding box center [240, 422] width 240 height 37
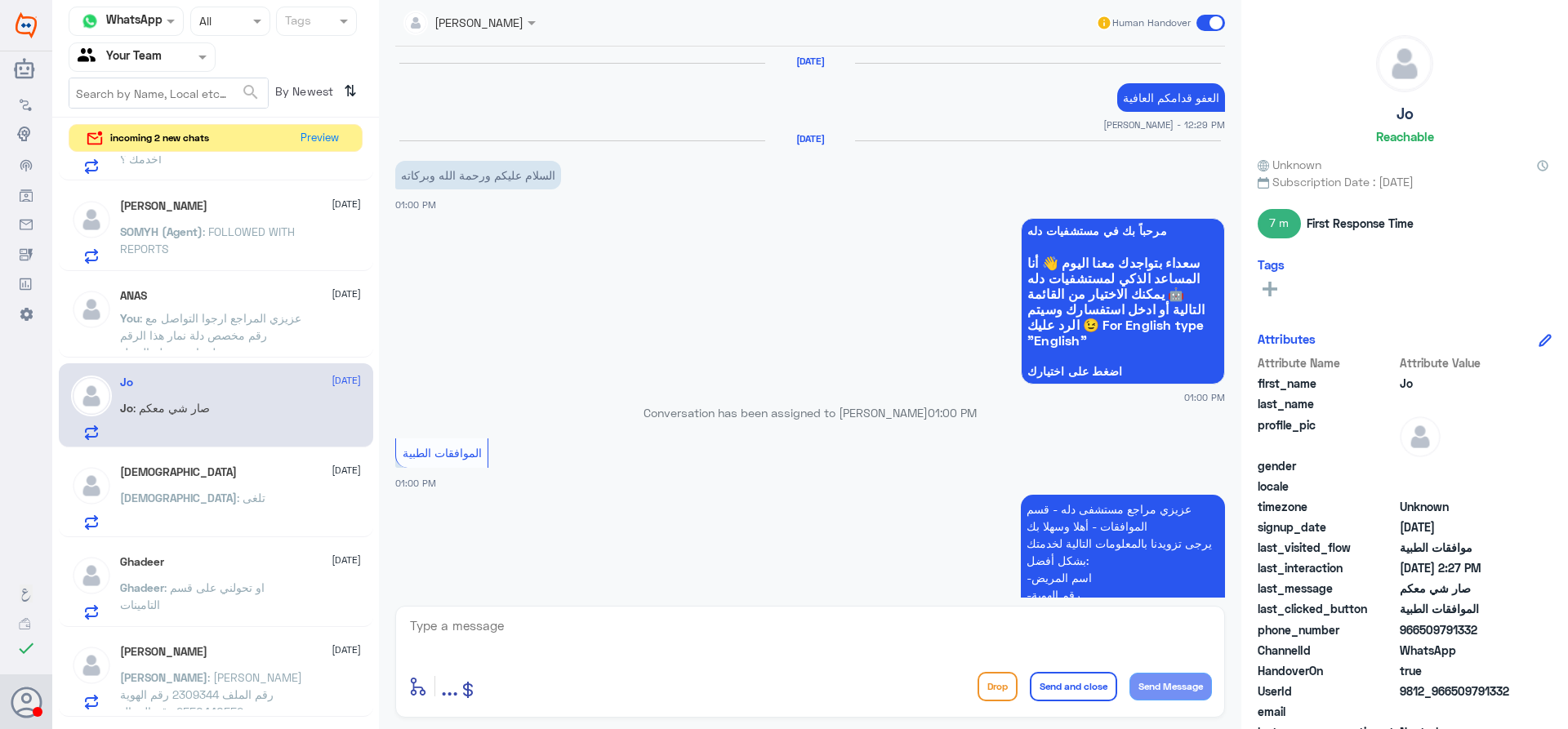
scroll to position [1356, 0]
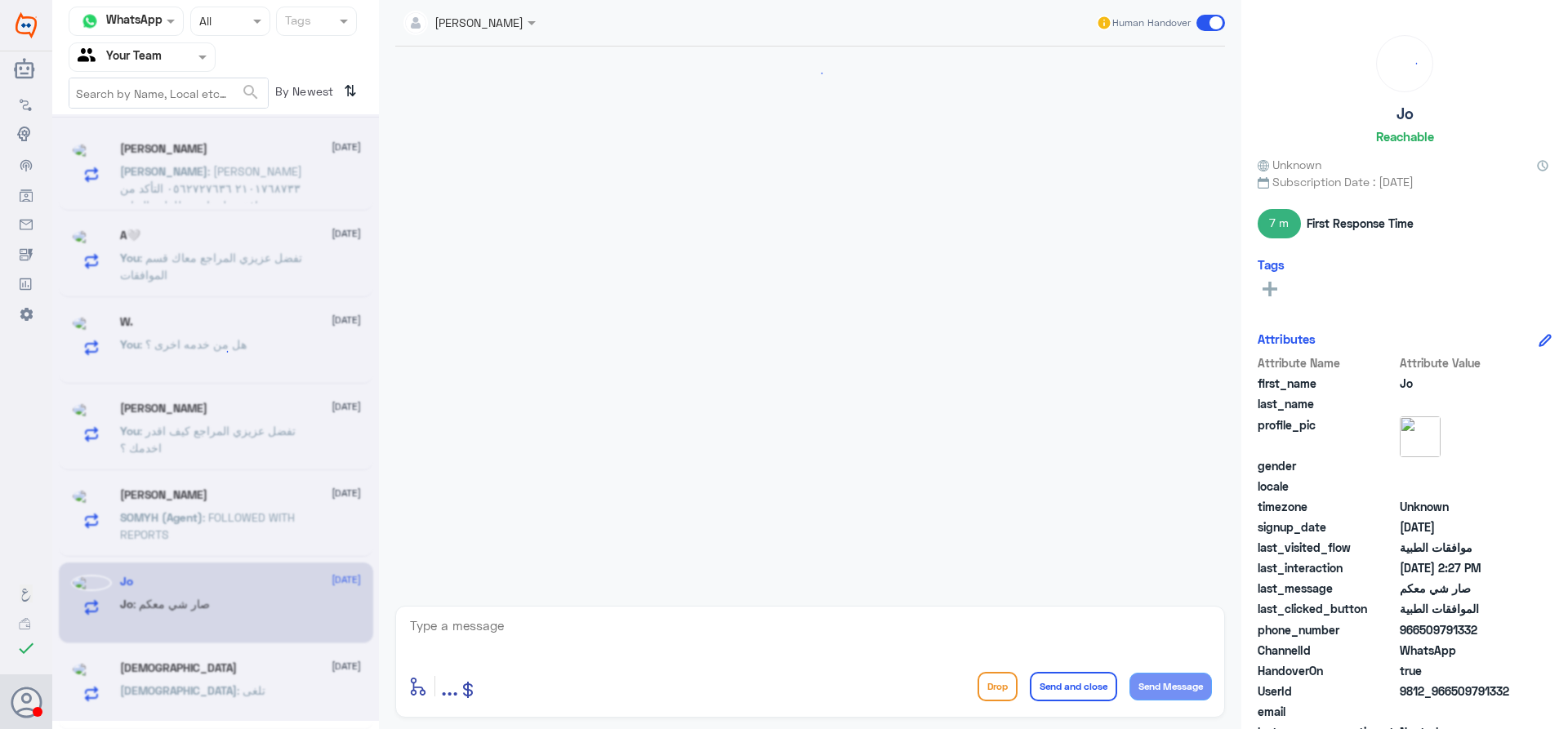
scroll to position [425, 0]
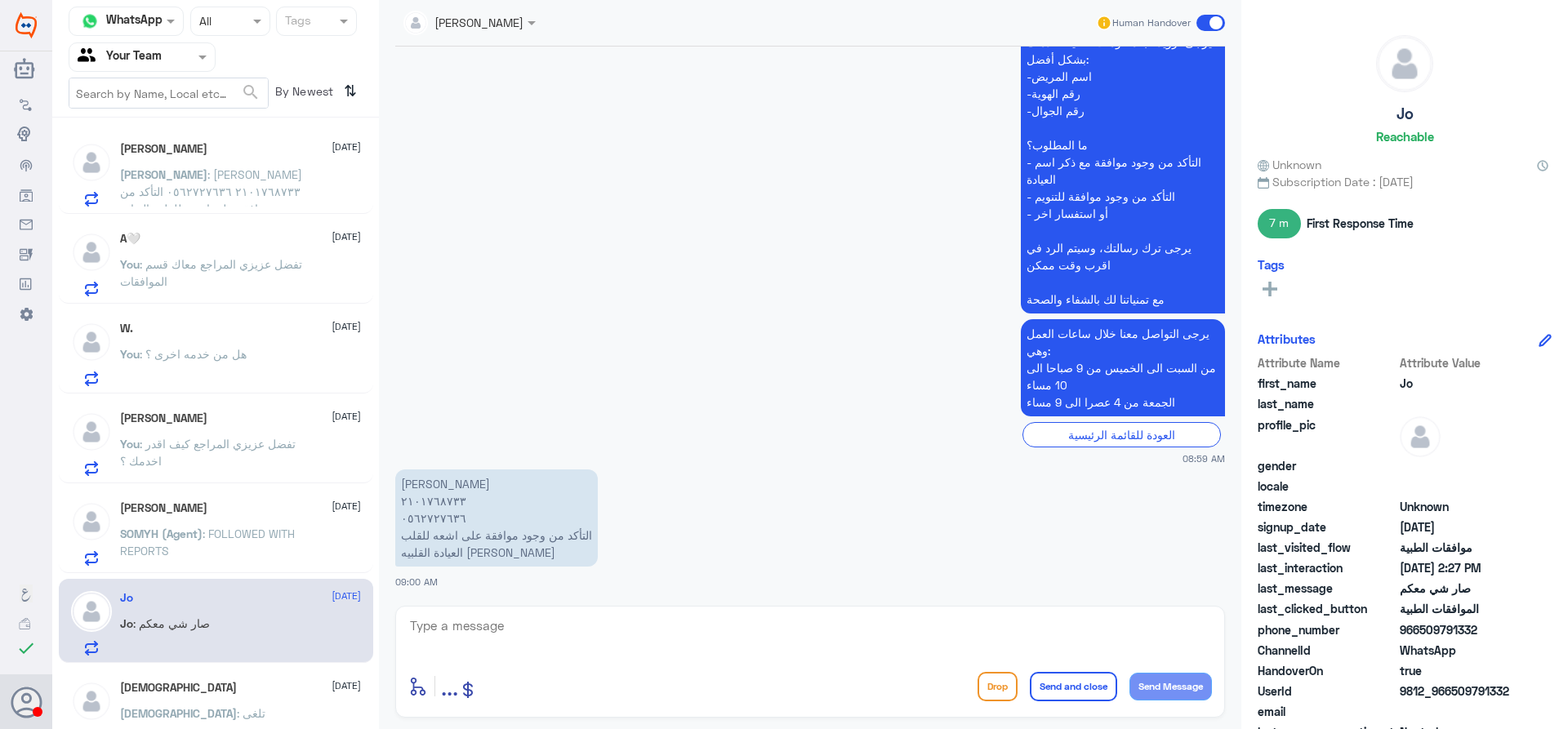
click at [300, 200] on p "[PERSON_NAME] : [PERSON_NAME] ٢١٠١٧٦٨٧٣٣ ٠٥٦٢٧٢٧٦٣٦ التأكد من وجود موافقة على ا…" at bounding box center [211, 186] width 183 height 41
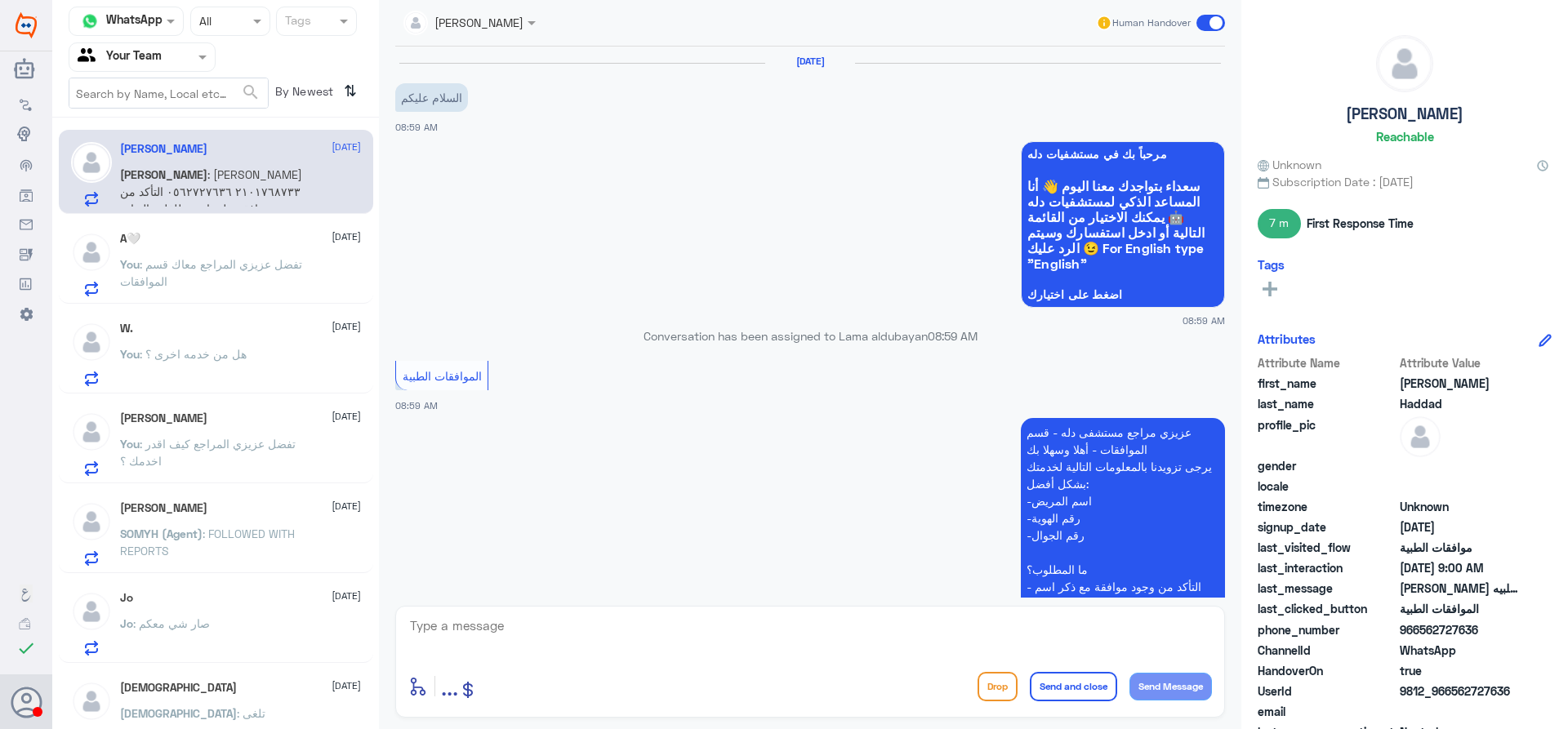
scroll to position [425, 0]
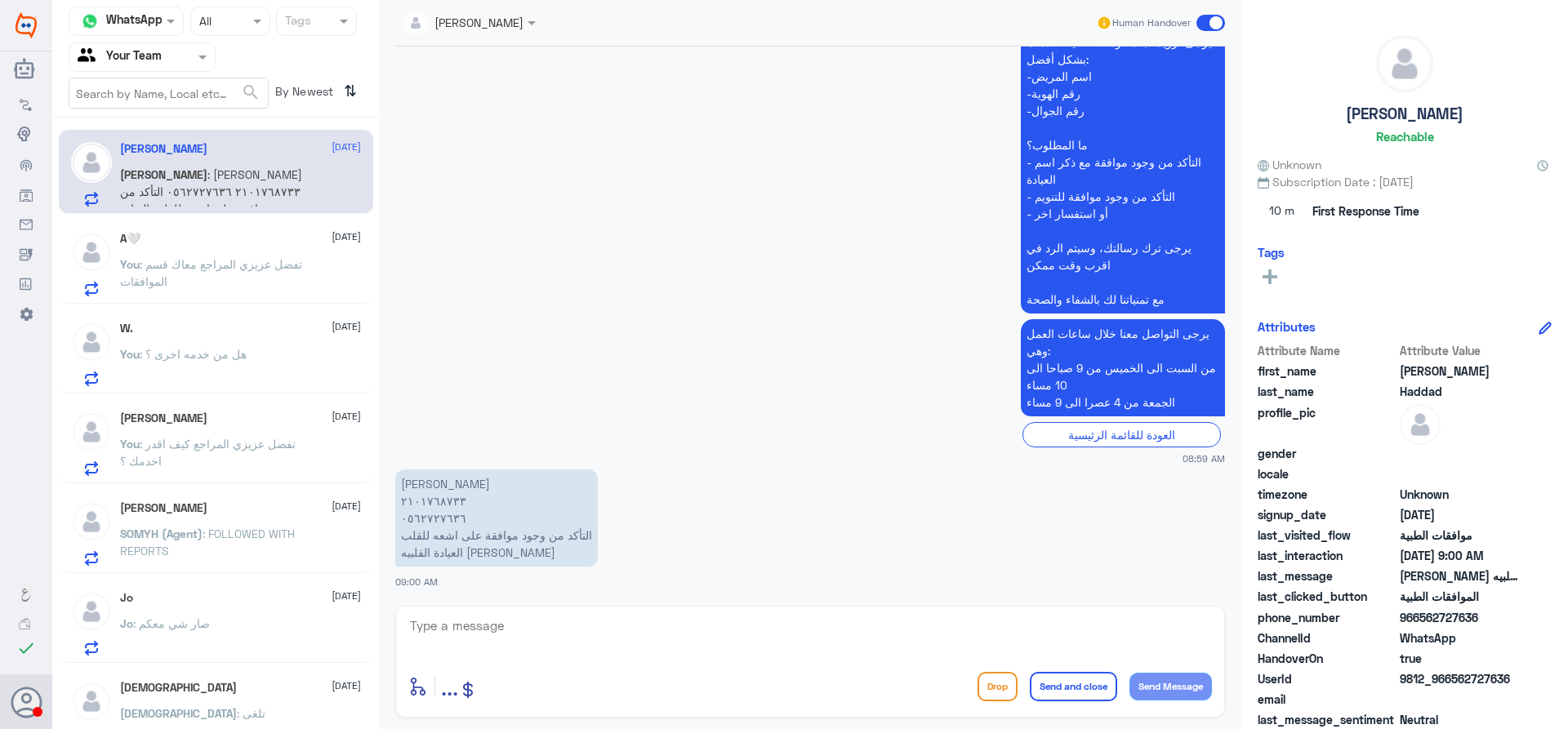
click at [276, 447] on span ": تفضل عزيزي المراجع كيف اقدر اخدمك ؟" at bounding box center [207, 453] width 176 height 31
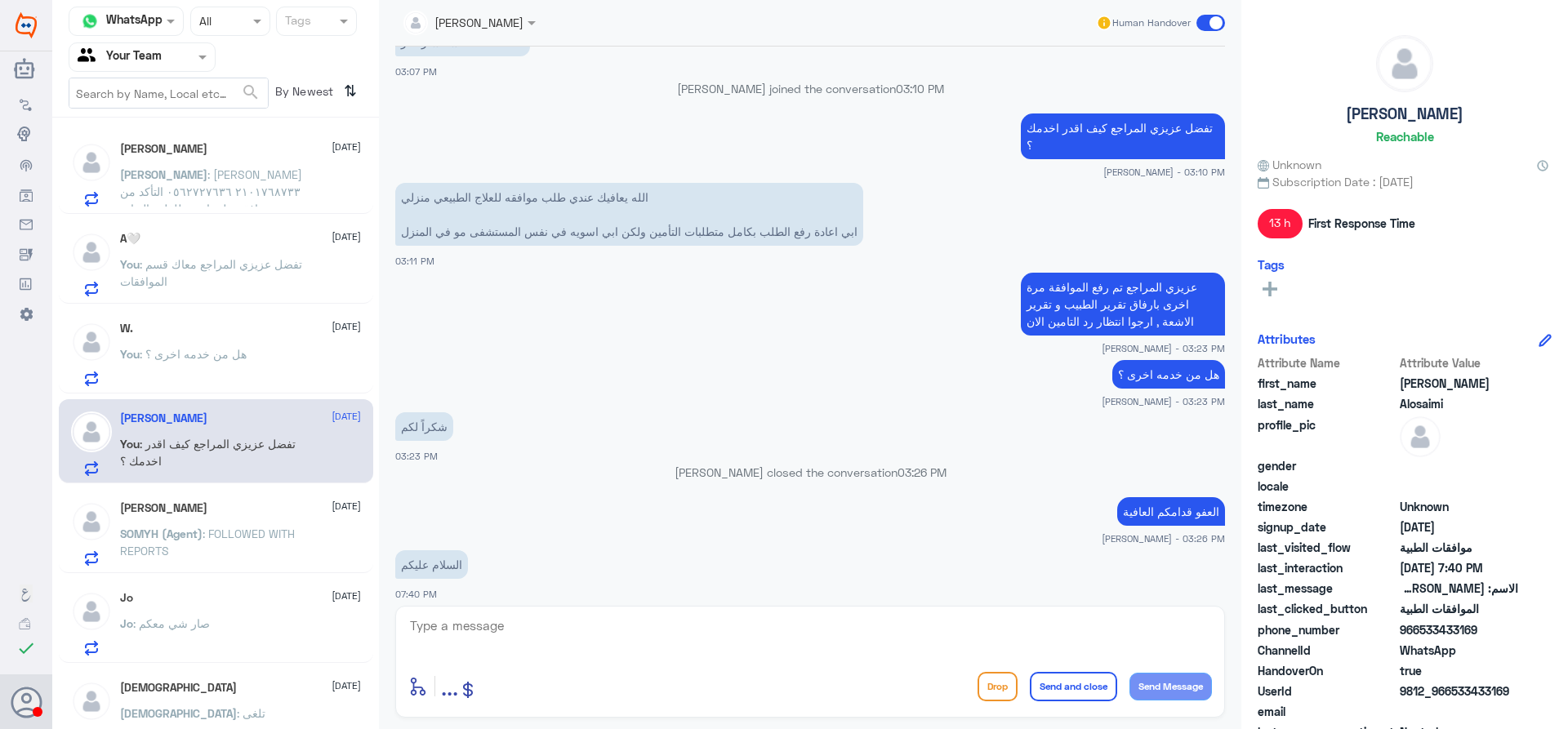
scroll to position [594, 0]
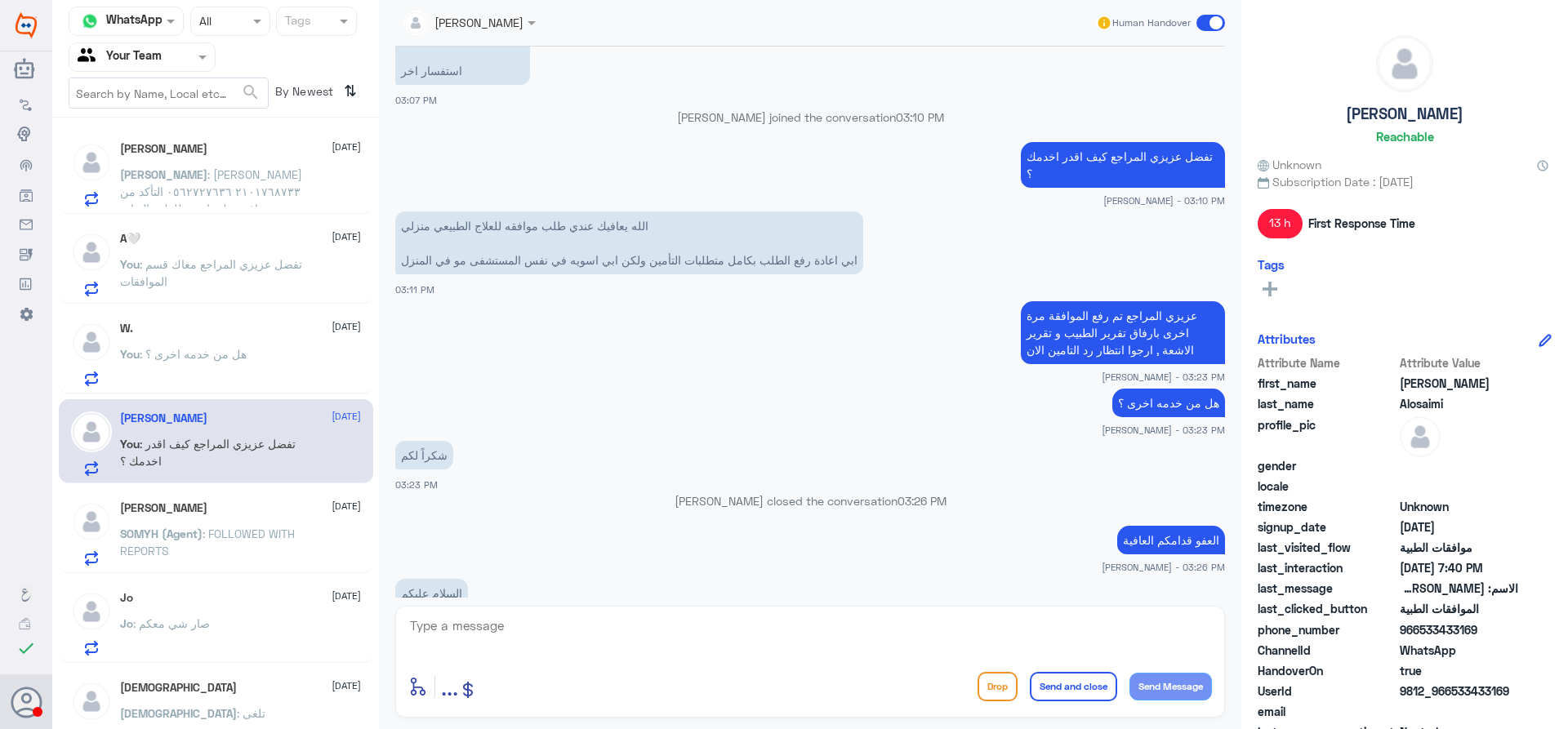
click at [298, 377] on div "You : هل من خدمه اخرى ؟" at bounding box center [240, 368] width 240 height 37
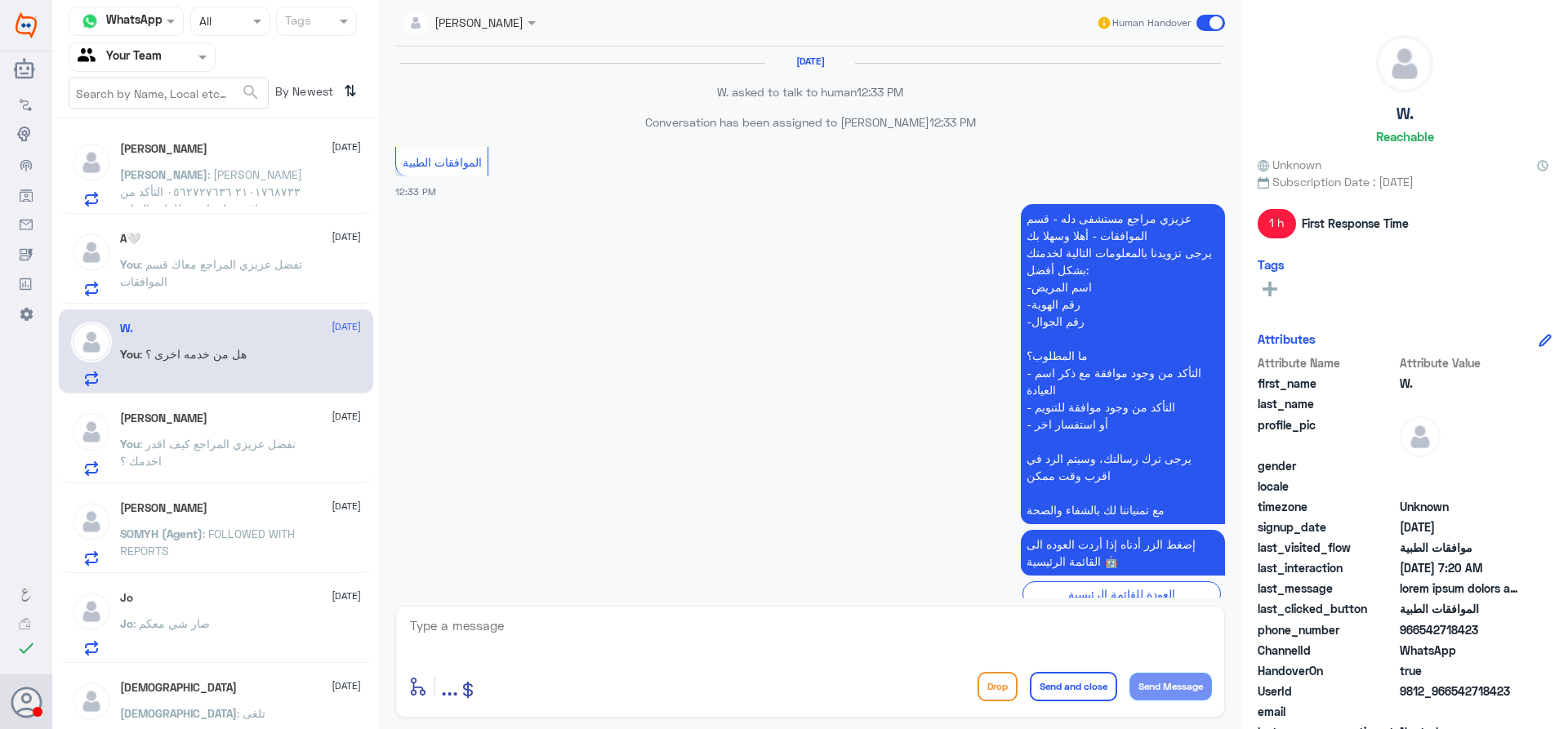
scroll to position [2072, 0]
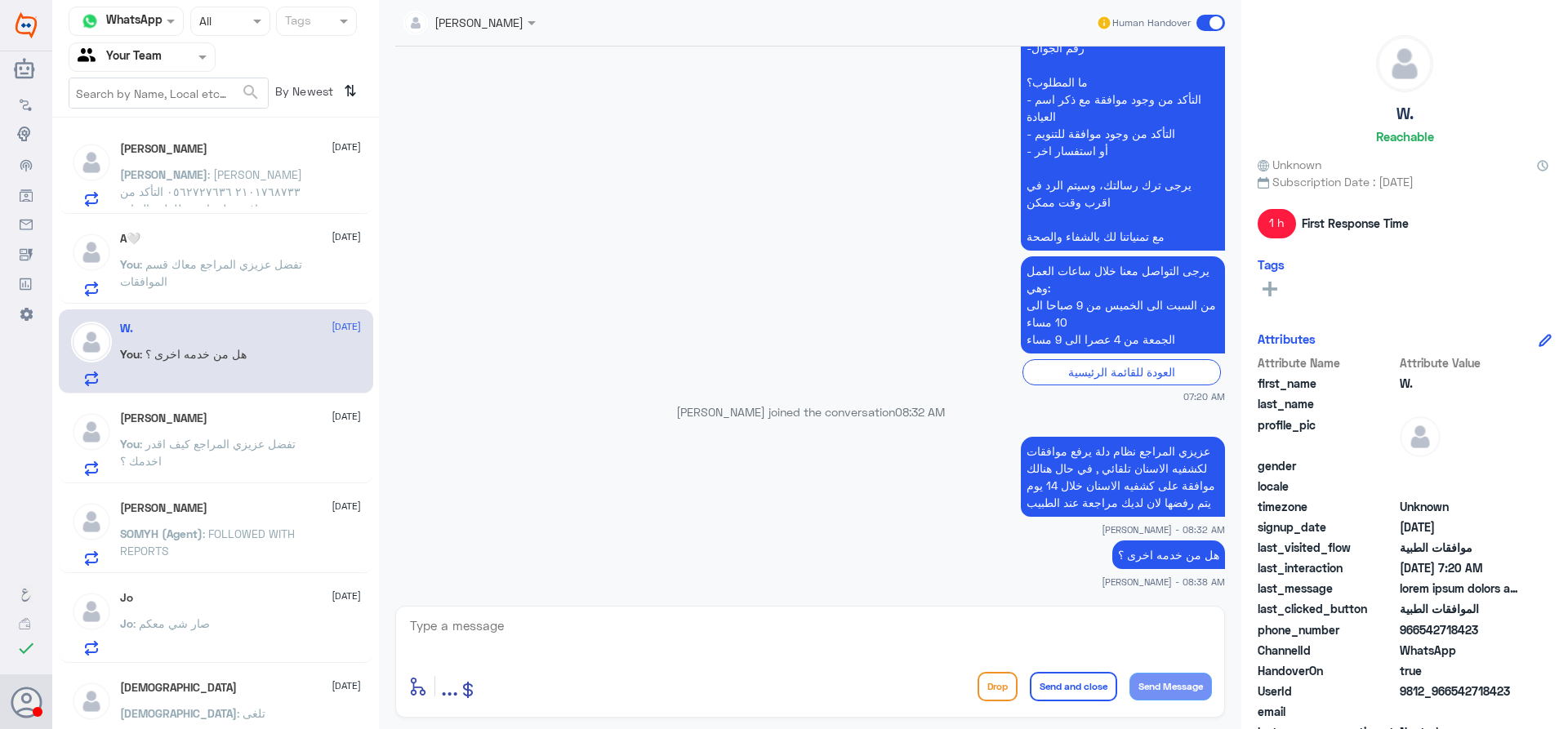
click at [816, 633] on textarea at bounding box center [810, 634] width 803 height 40
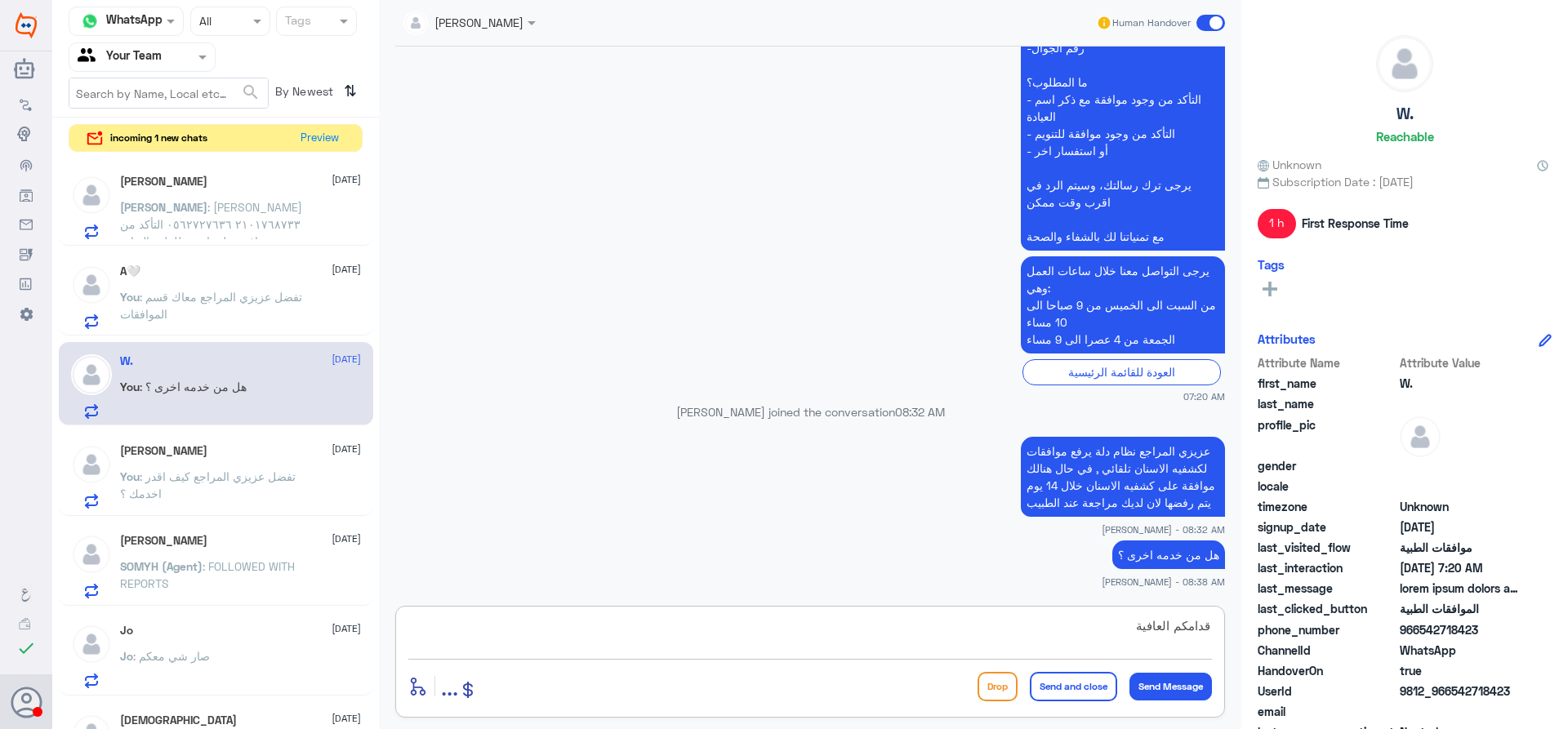
type textarea "قدامكم العافية"
click at [1073, 695] on button "Send and close" at bounding box center [1073, 687] width 88 height 29
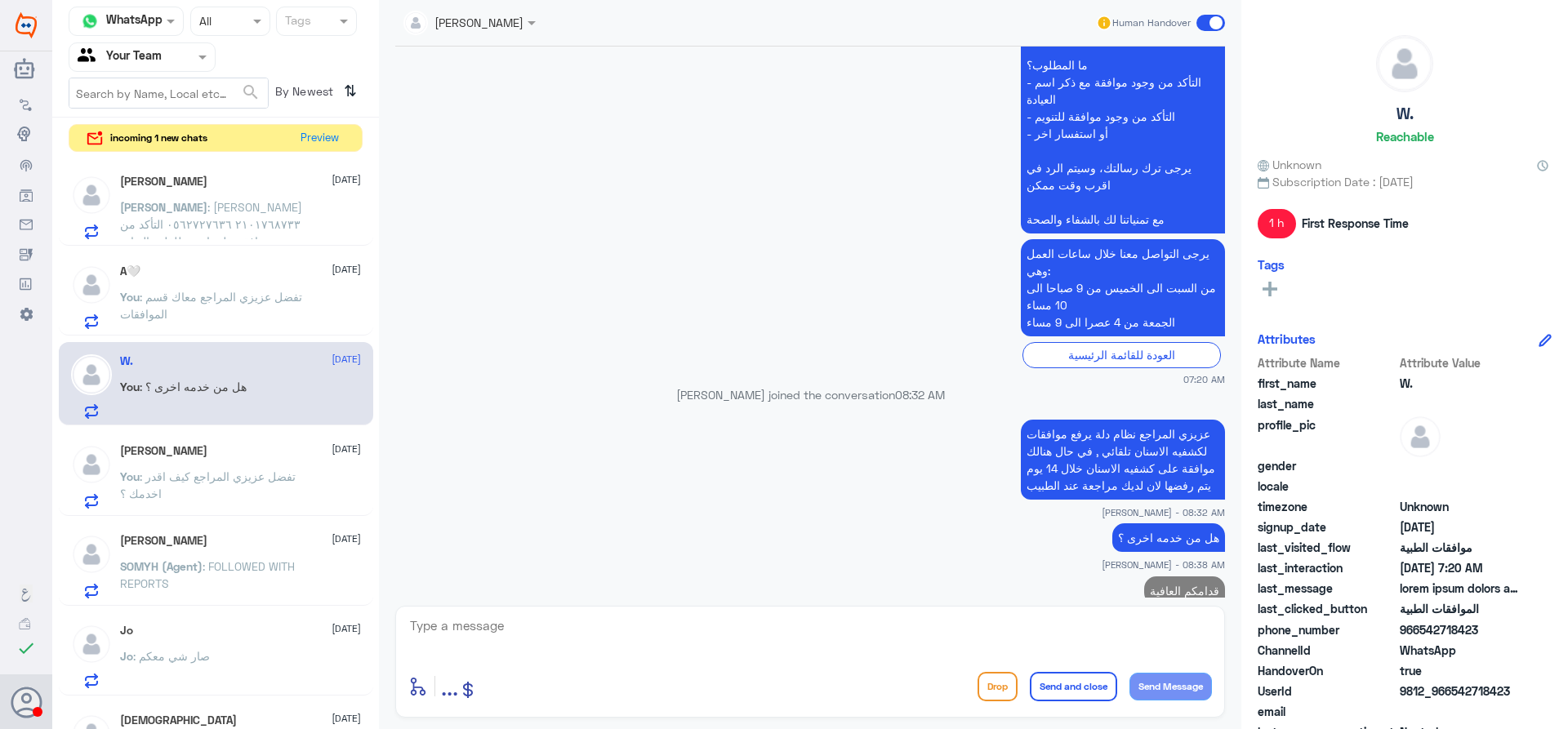
scroll to position [2123, 0]
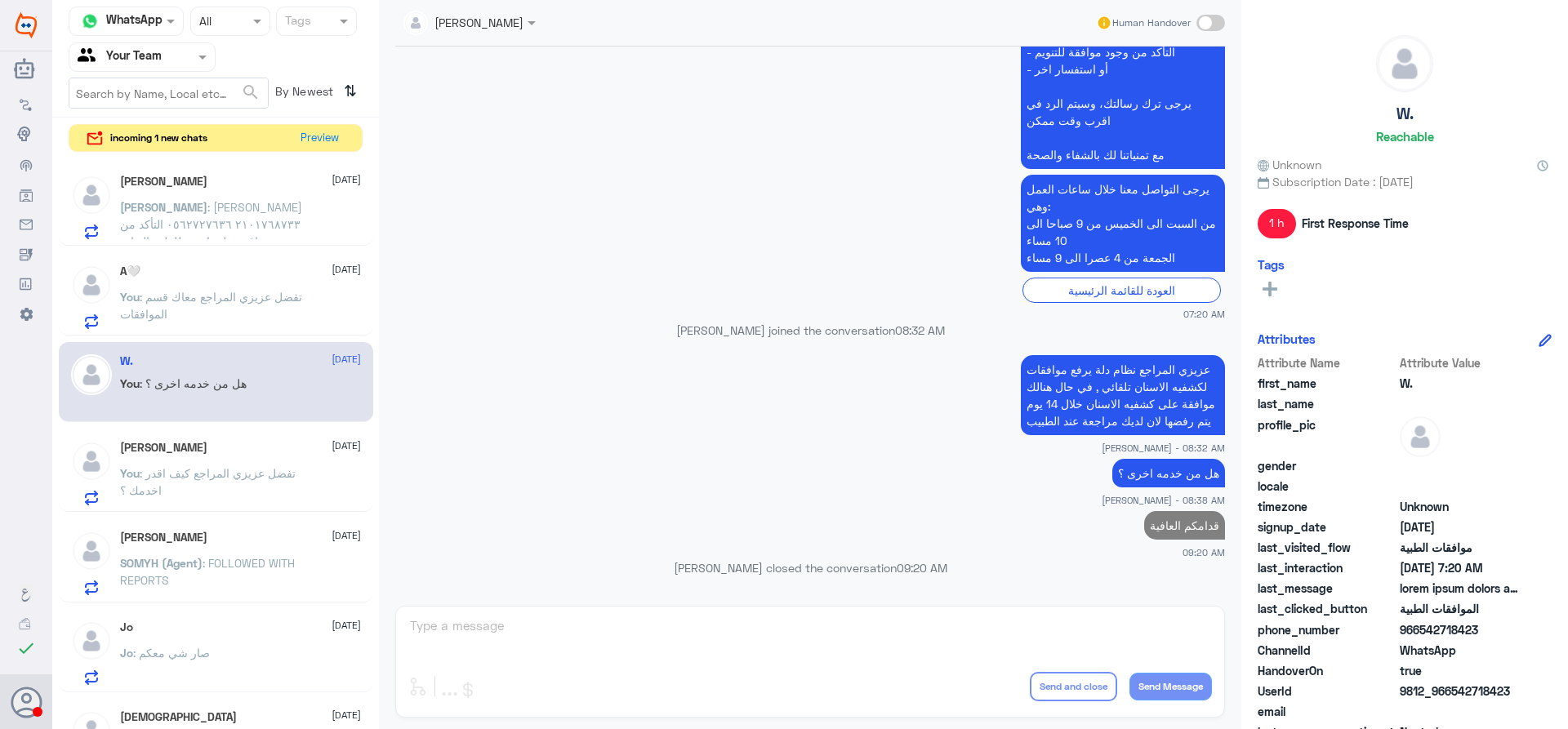
click at [260, 224] on span ": [PERSON_NAME] ٢١٠١٧٦٨٧٣٣ ٠٥٦٢٧٢٧٦٣٦ التأكد من وجود موافقة على اشعه للقلب العي…" at bounding box center [211, 232] width 182 height 65
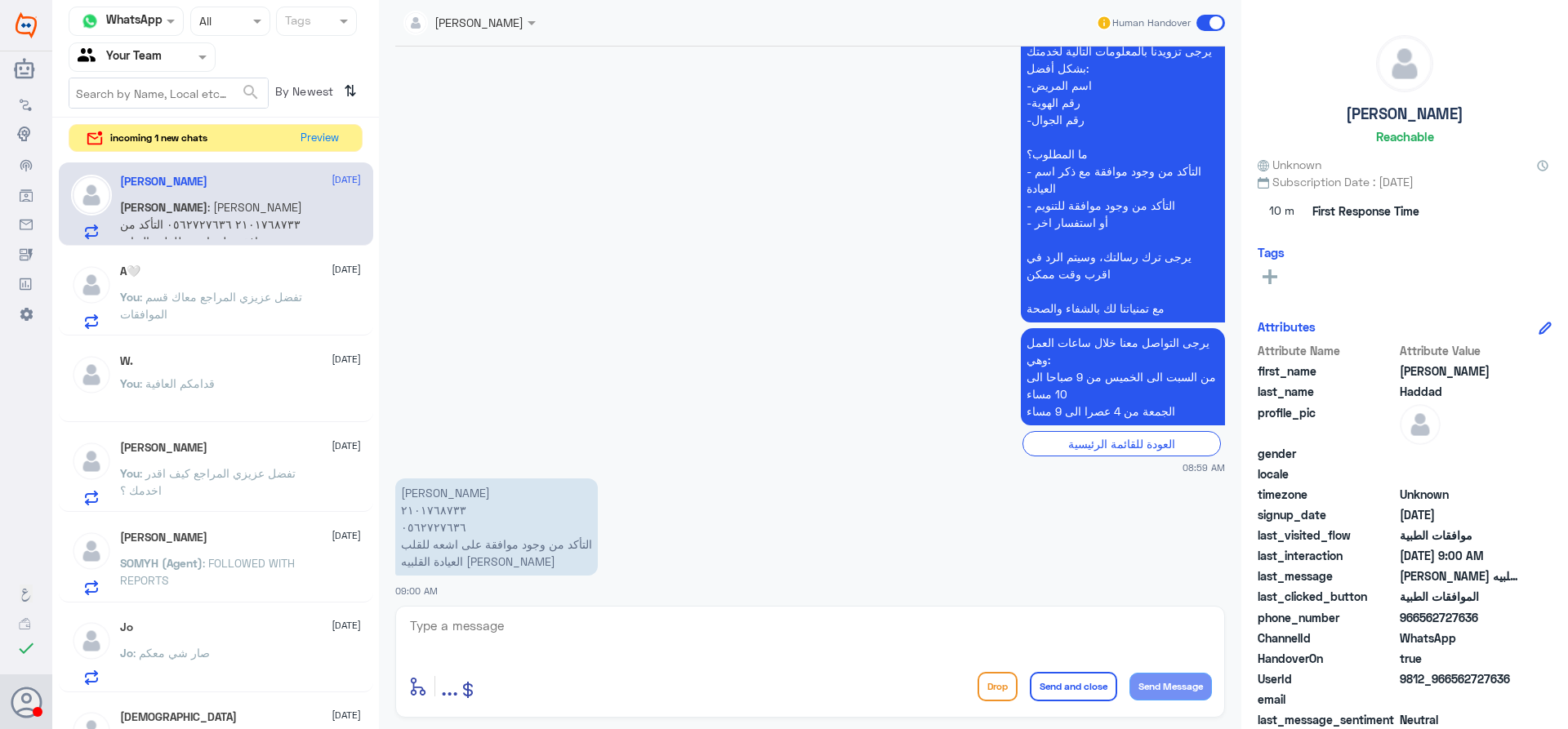
scroll to position [425, 0]
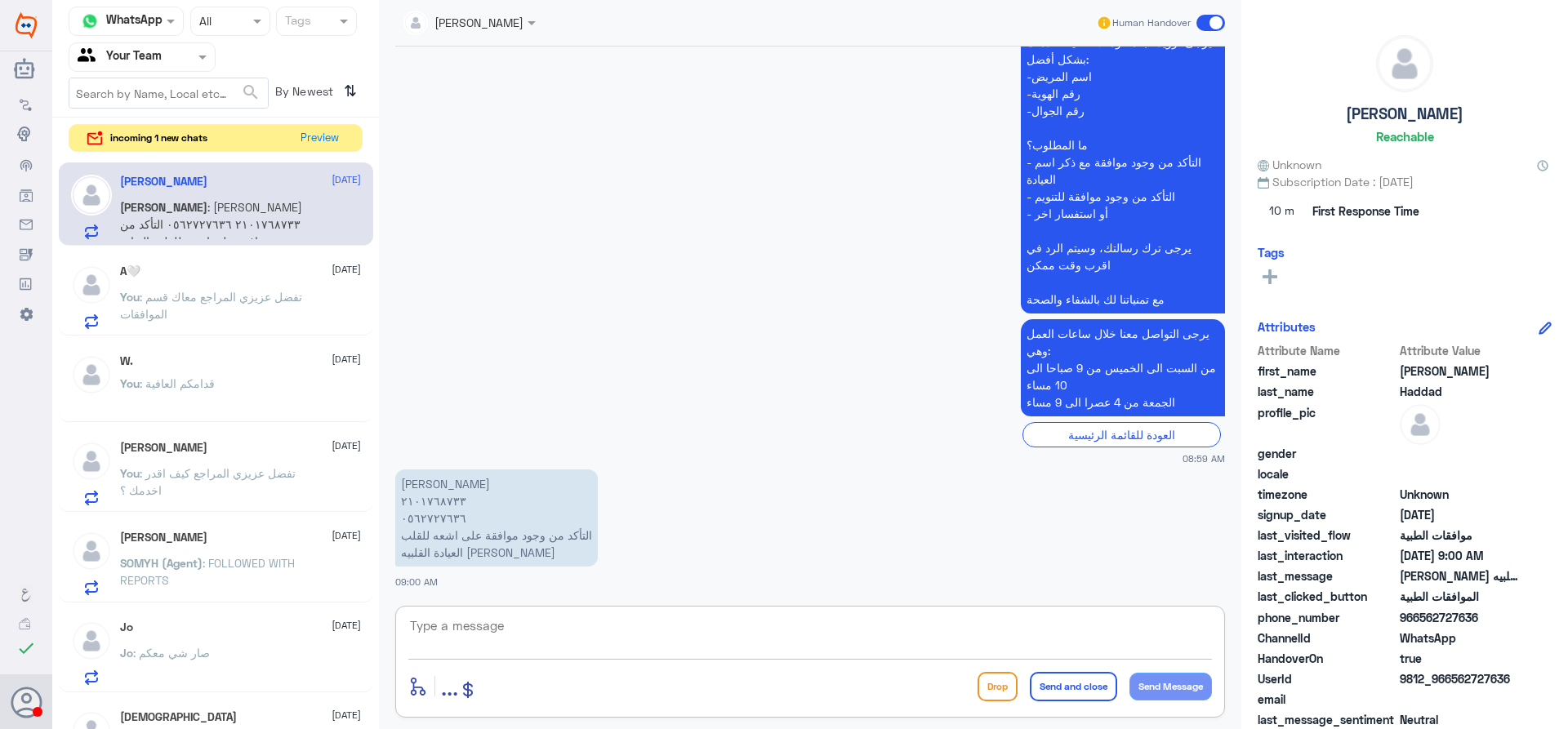
click at [749, 637] on textarea at bounding box center [810, 634] width 803 height 40
type textarea "عزيزي المراجع هل المراجعة كانت بدلة النخيل ؟"
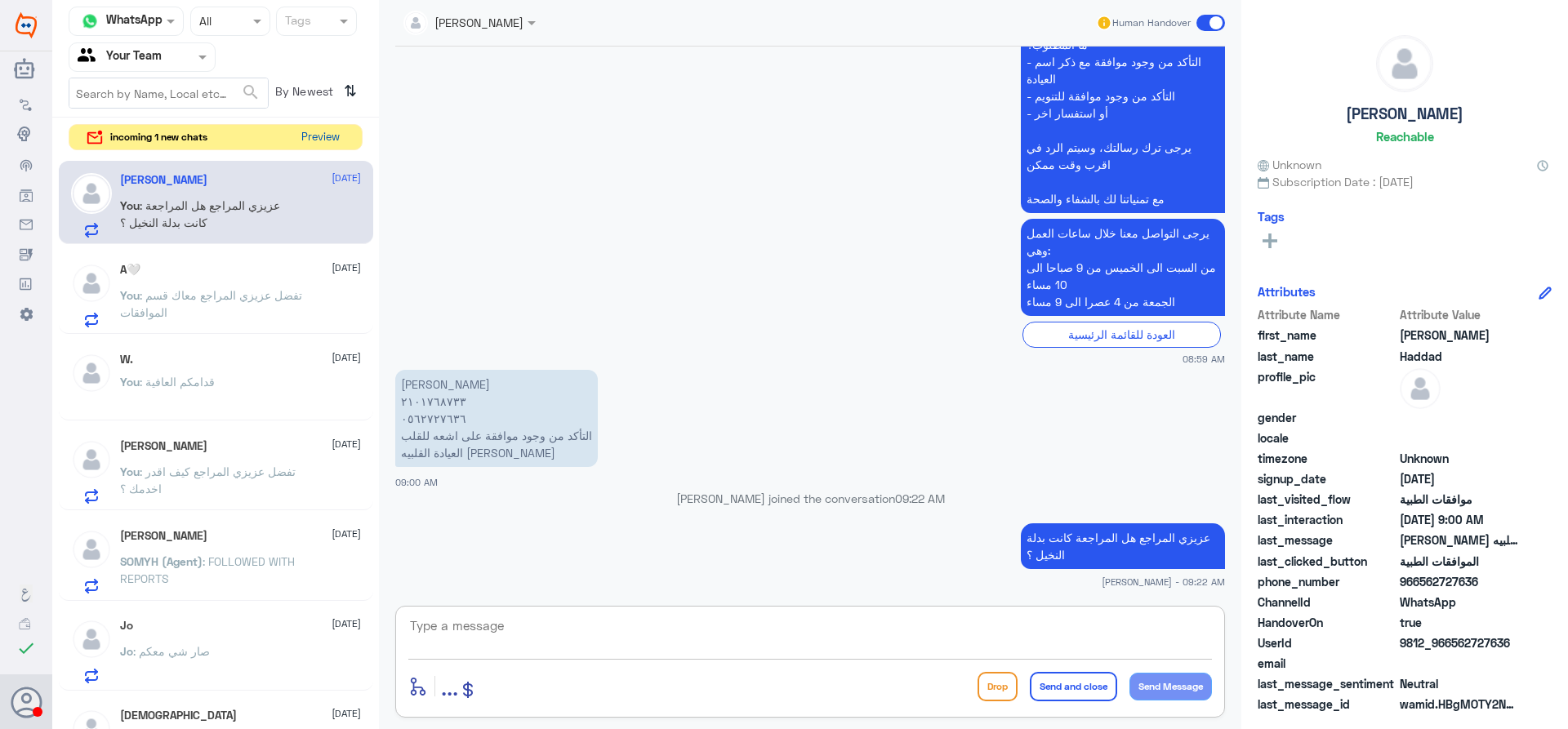
click at [306, 138] on button "Preview" at bounding box center [320, 137] width 51 height 25
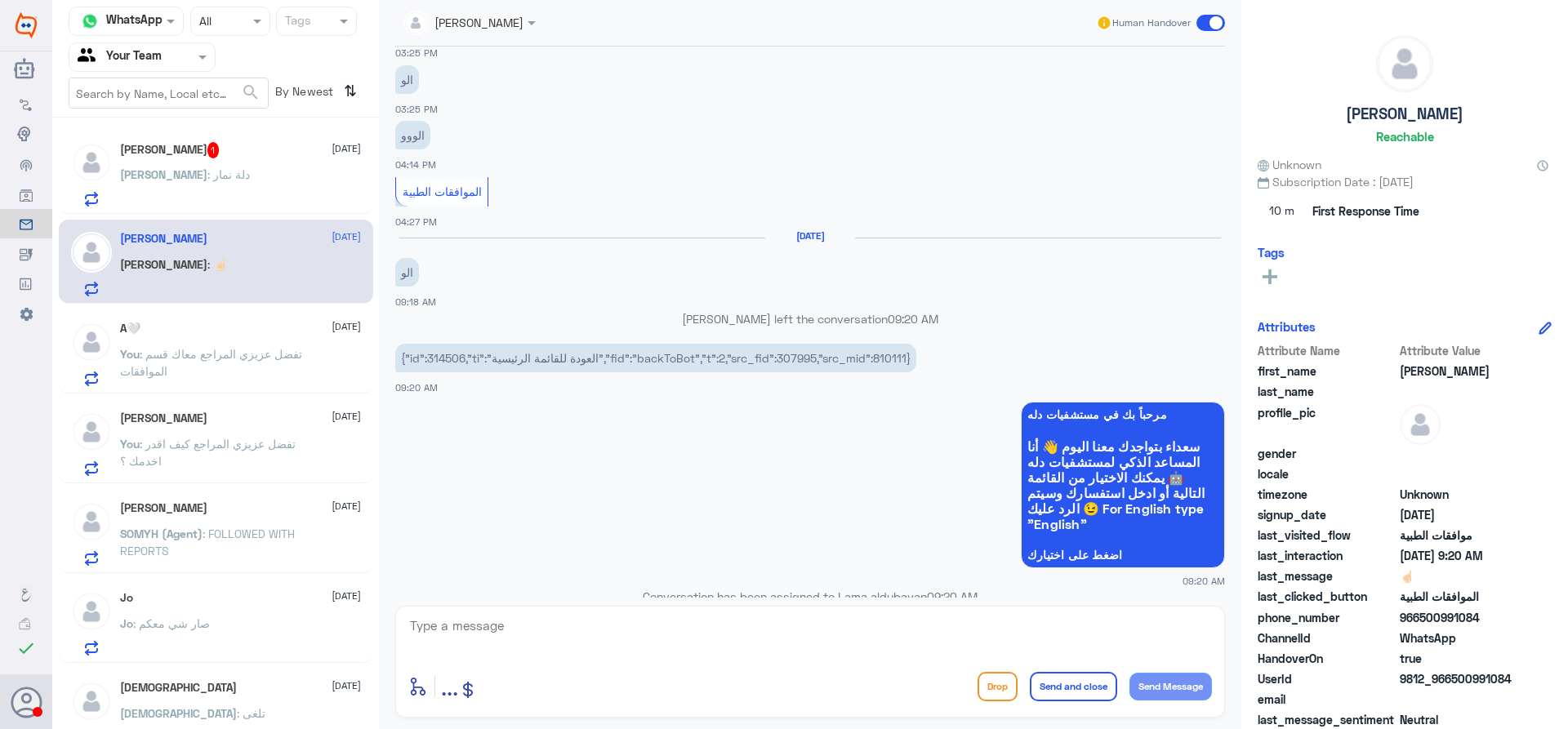
scroll to position [809, 0]
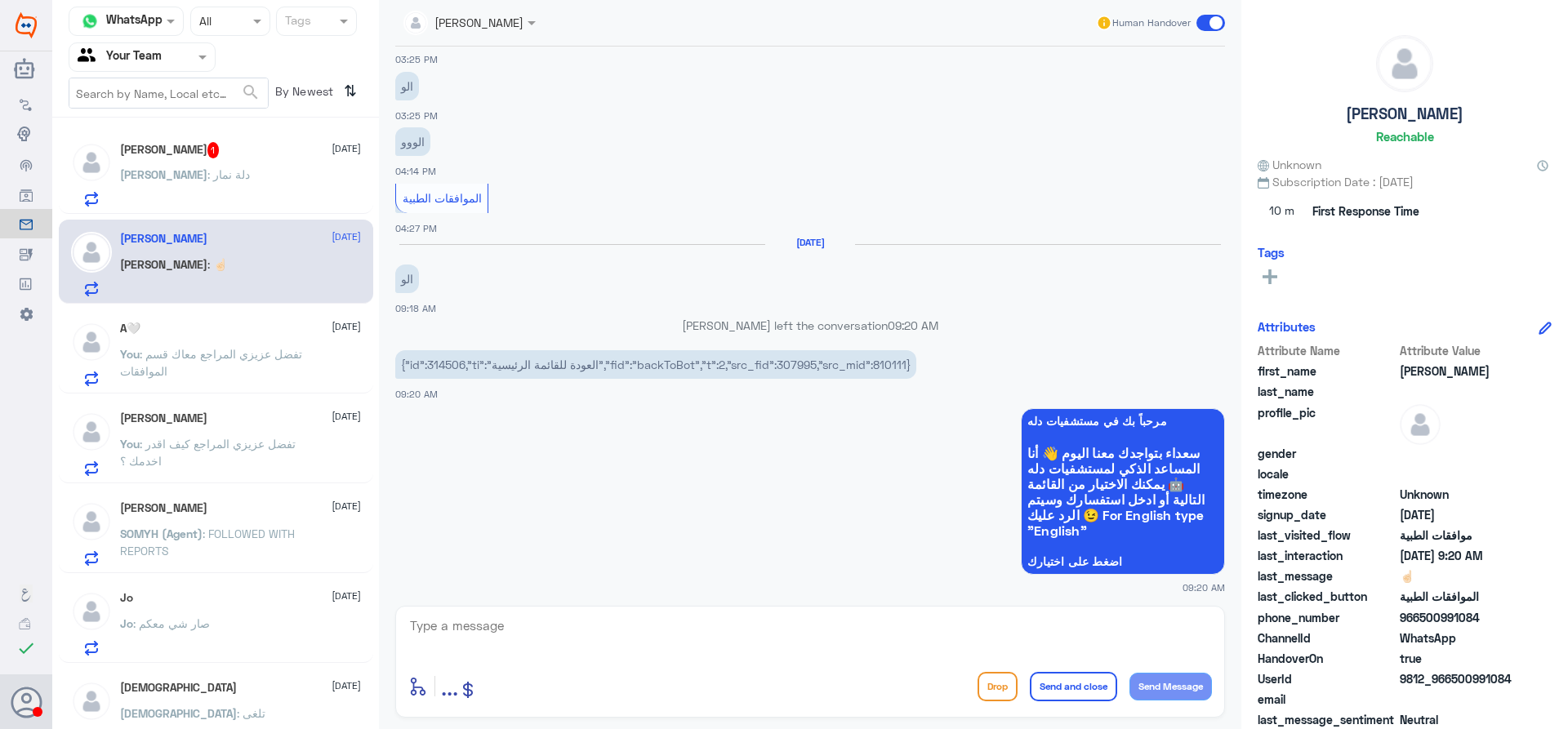
click at [177, 159] on div "Salman Haddad 1 15 September Salman : دلة نمار" at bounding box center [240, 174] width 240 height 65
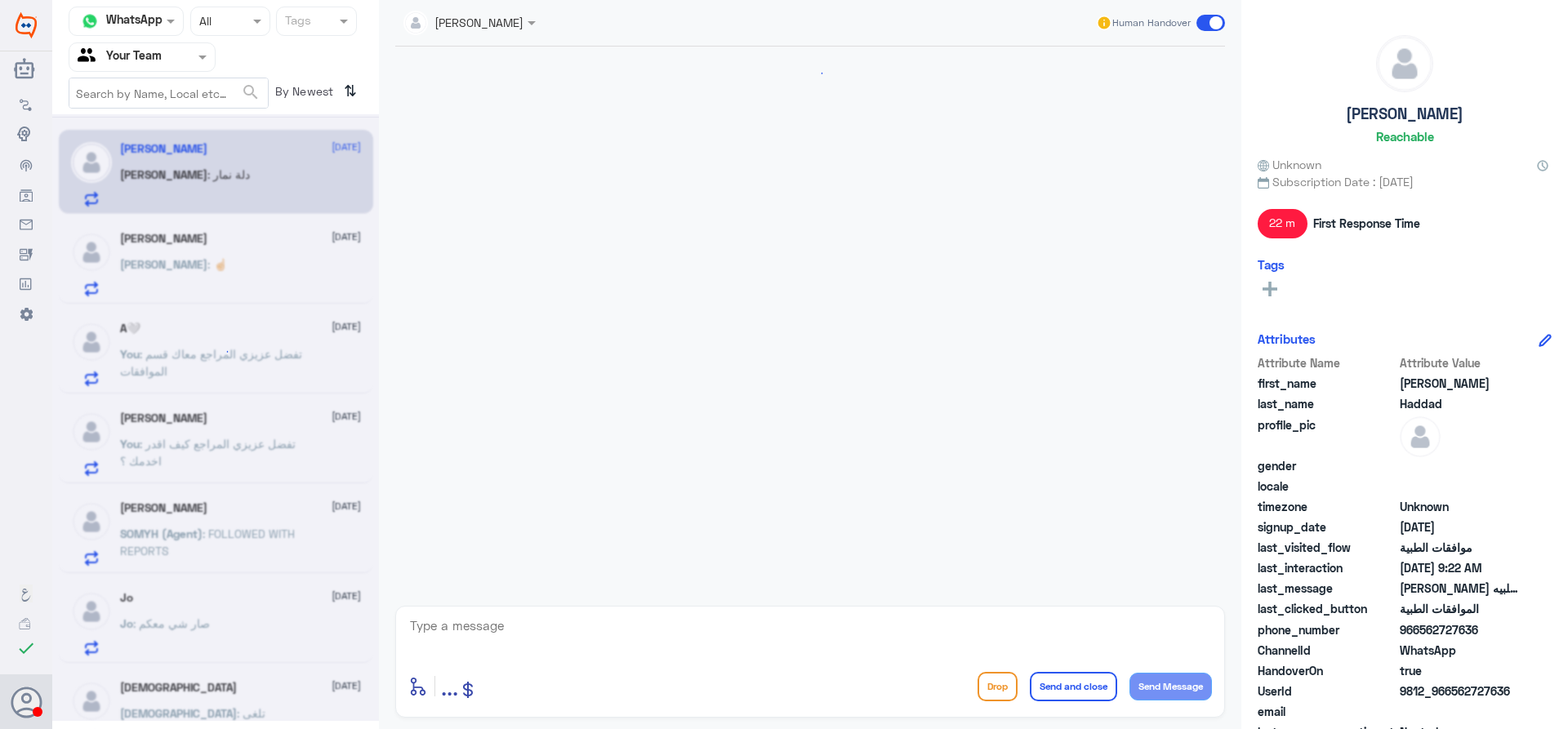
scroll to position [580, 0]
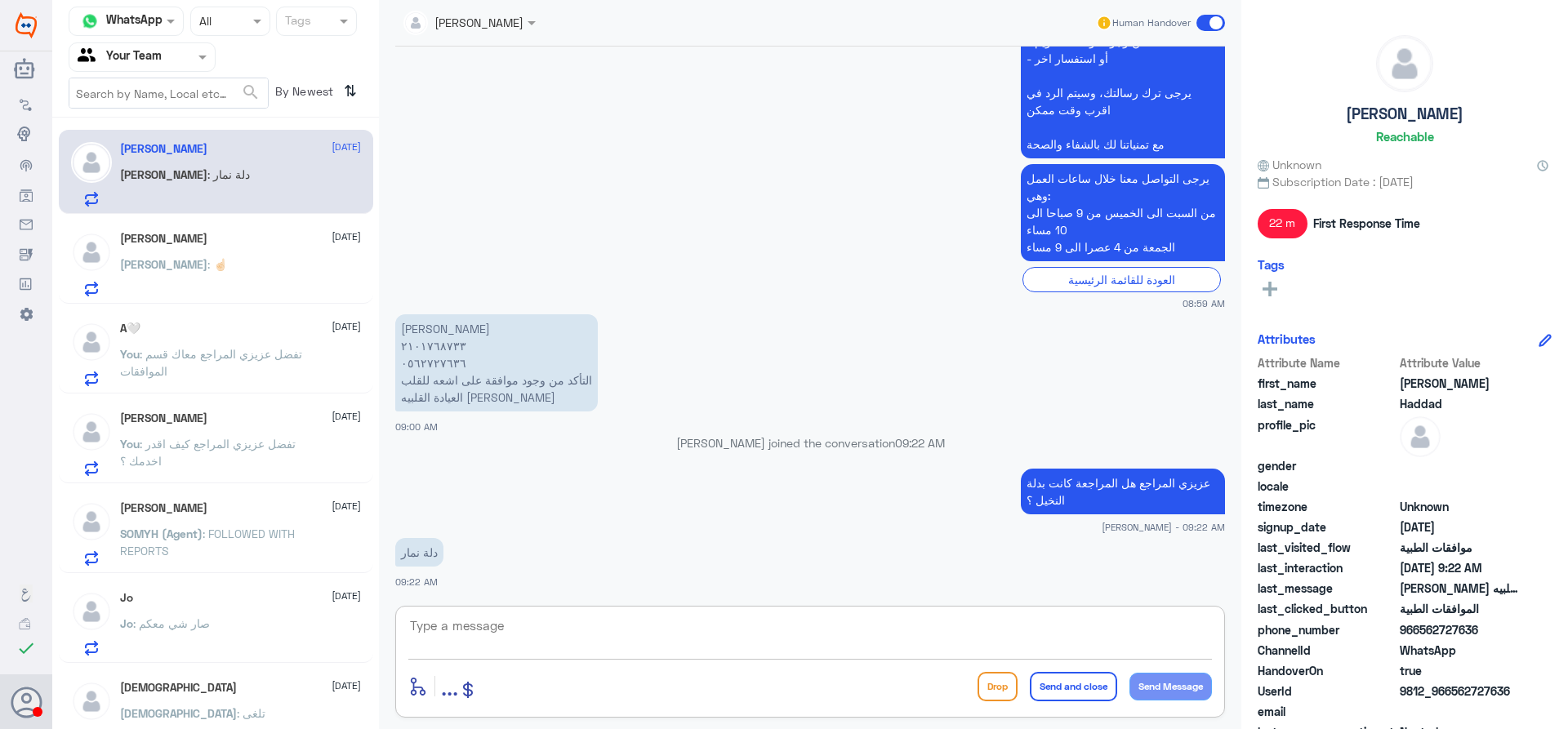
click at [603, 615] on textarea at bounding box center [810, 634] width 803 height 40
type textarea "مع الاسف هذا الرقم المخصص لمراجعين دلة النخيل , ارجوا التواصل مع ارقام المخصصة …"
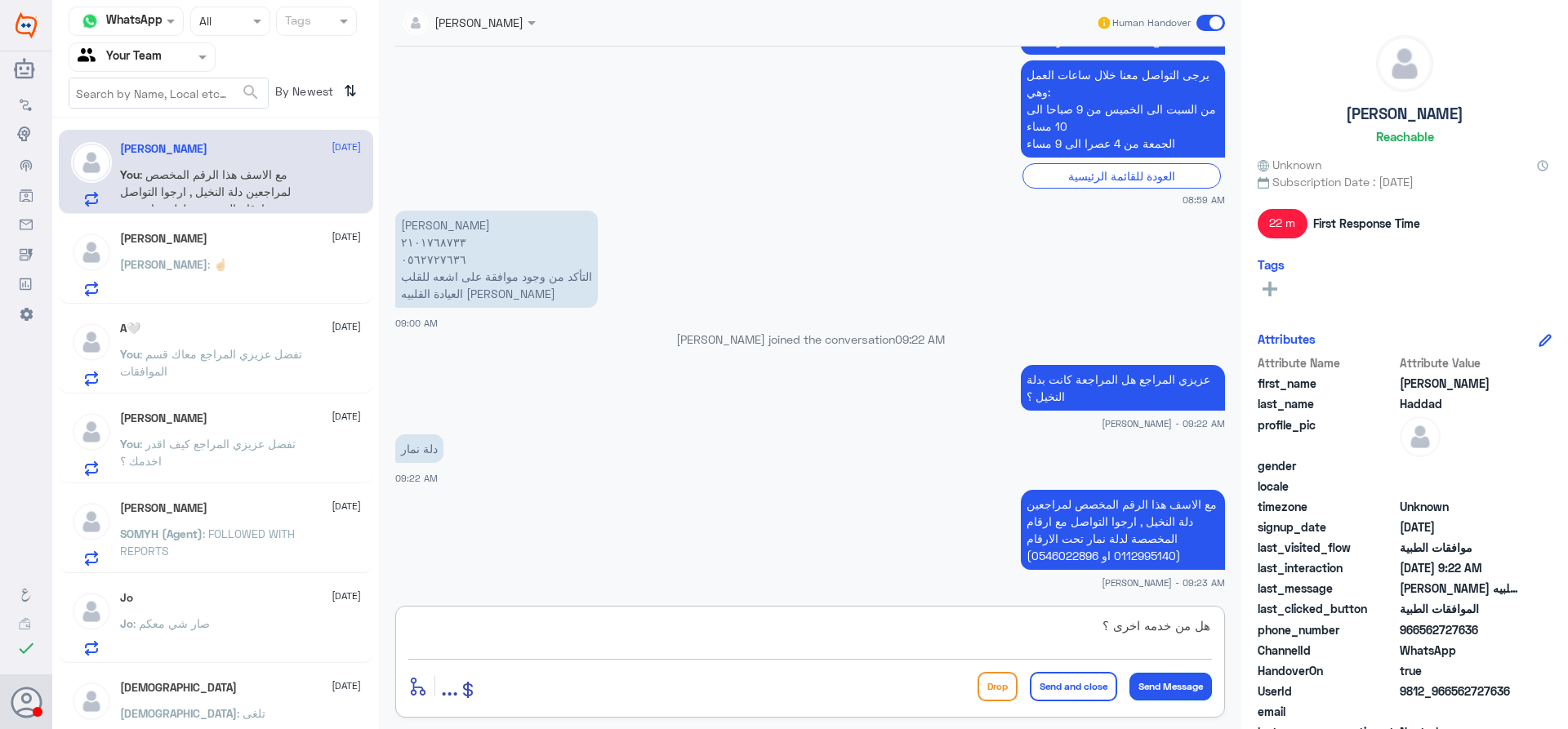
type textarea "هل من خدمه اخرى ؟"
click at [1178, 691] on button "Send Message" at bounding box center [1171, 687] width 83 height 28
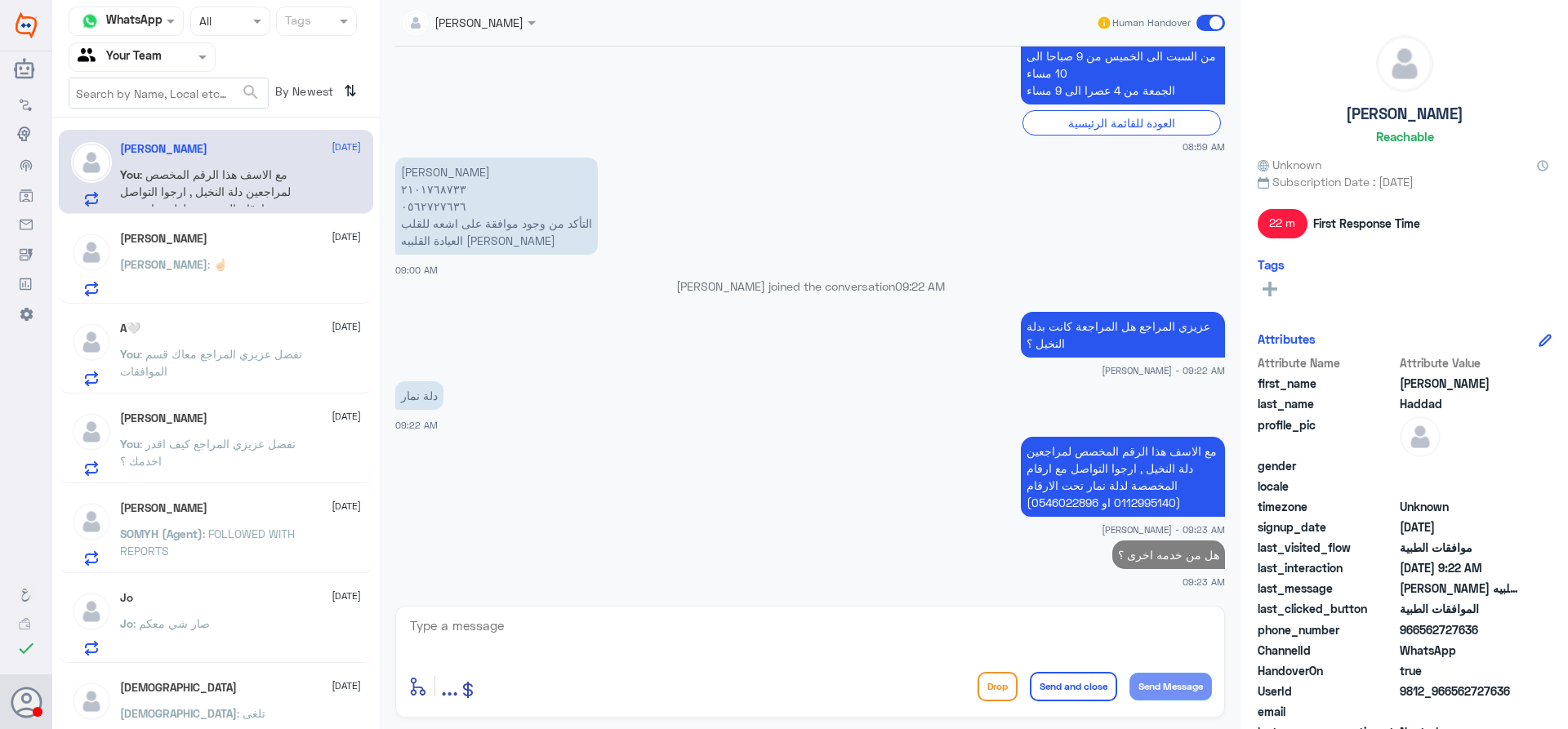
click at [215, 242] on div "عبدالرحمن 15 September" at bounding box center [240, 239] width 240 height 14
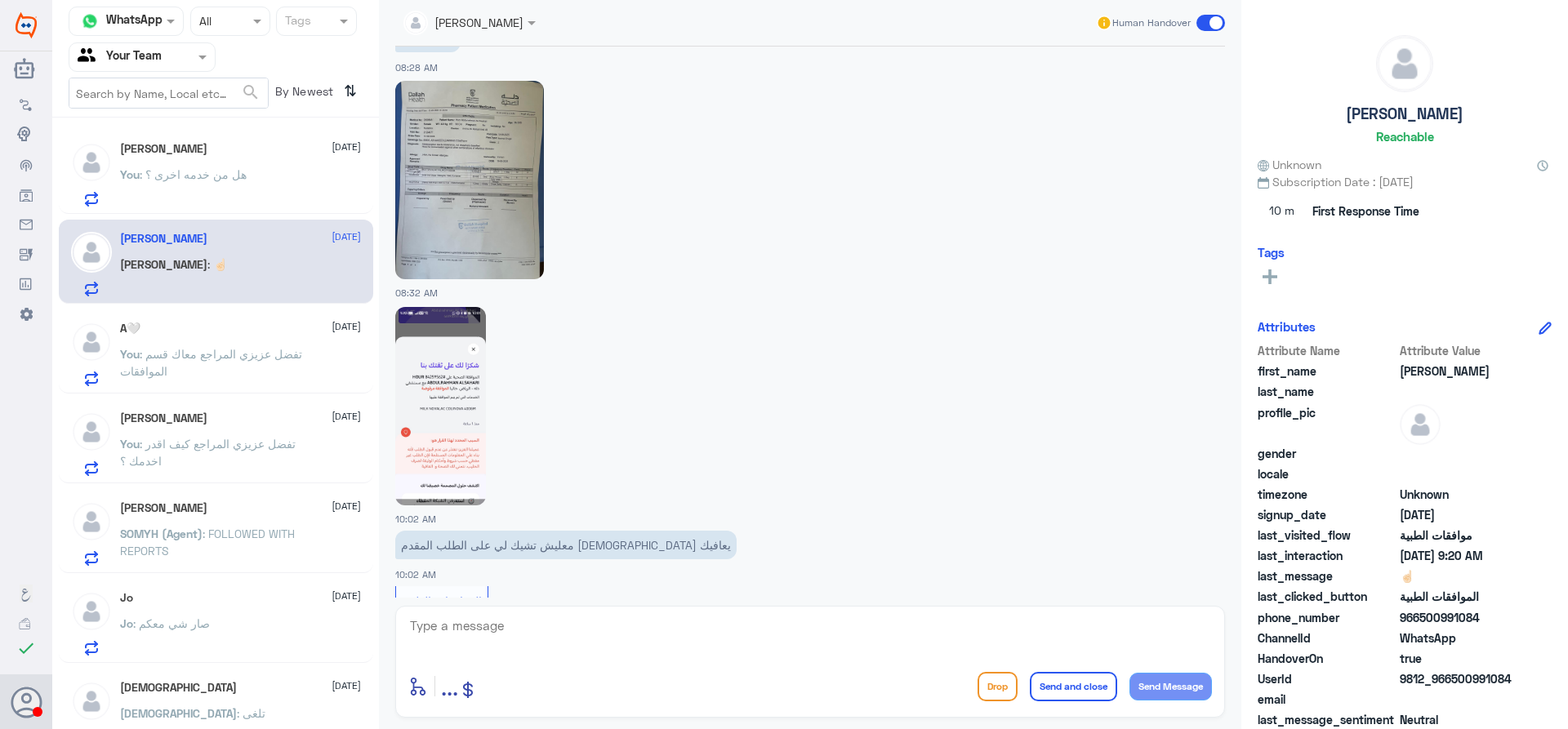
scroll to position [156, 0]
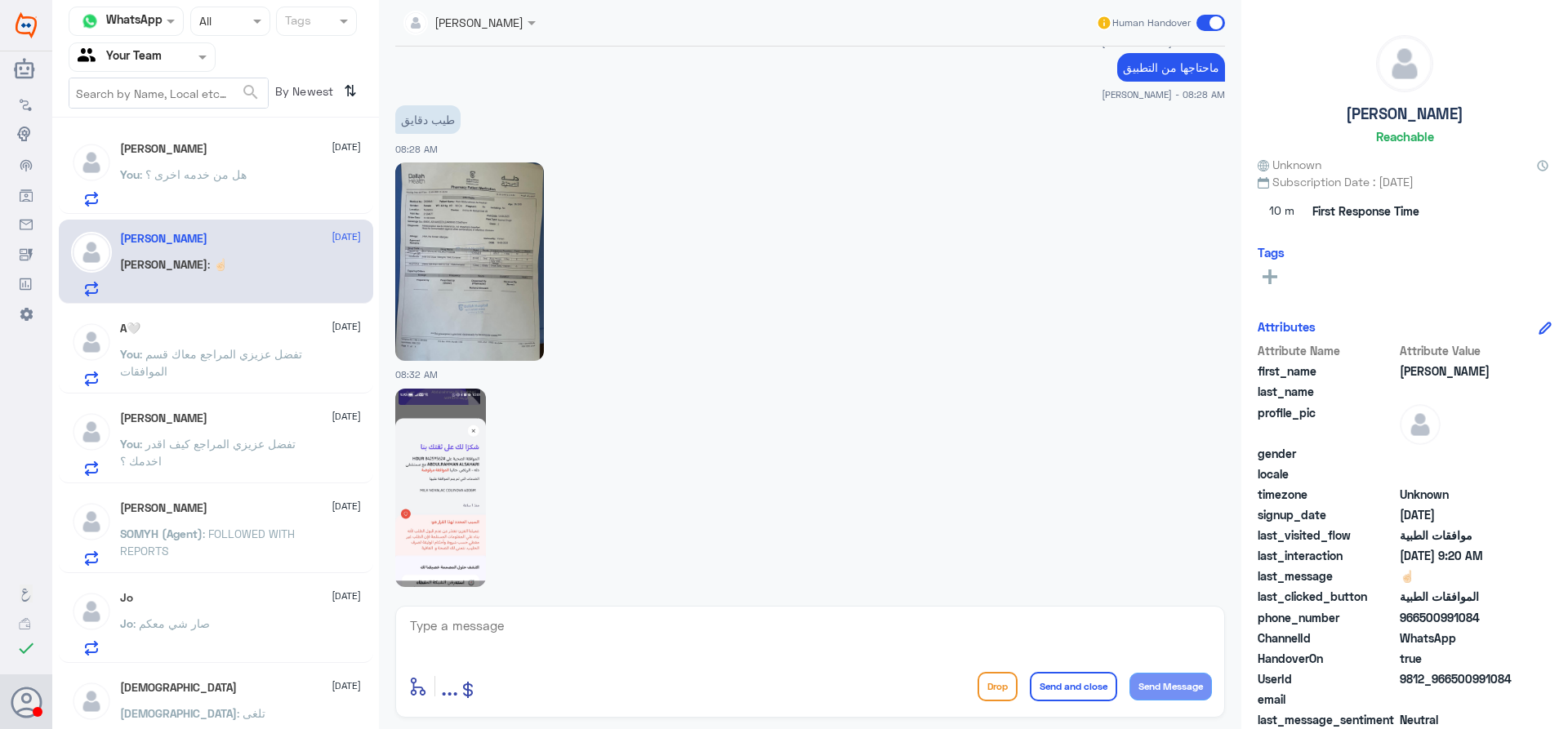
click at [505, 271] on img at bounding box center [469, 261] width 148 height 198
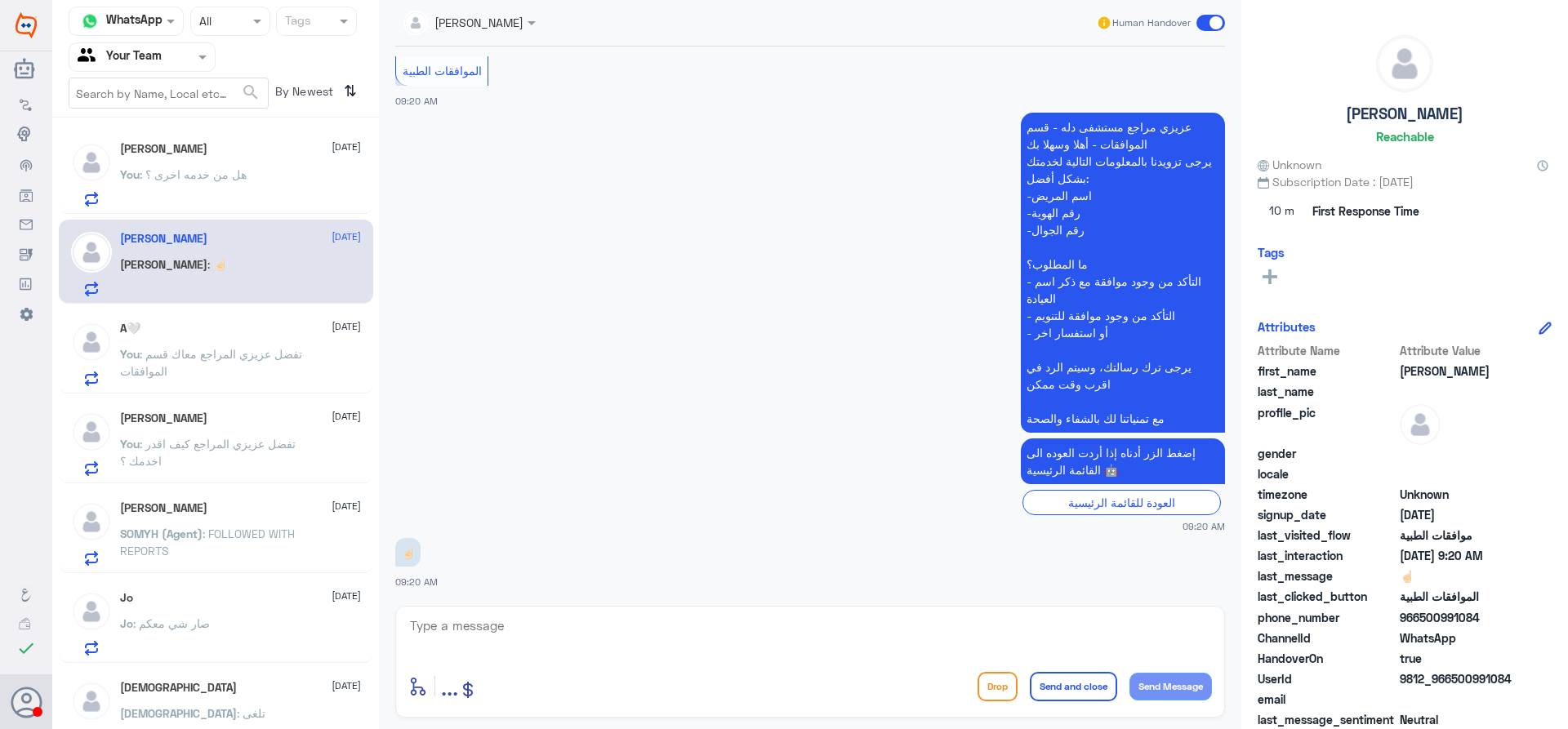
scroll to position [2827, 0]
click at [682, 622] on textarea at bounding box center [810, 634] width 803 height 40
paste textarea "CV-1-4 Service/procedure is not covered"
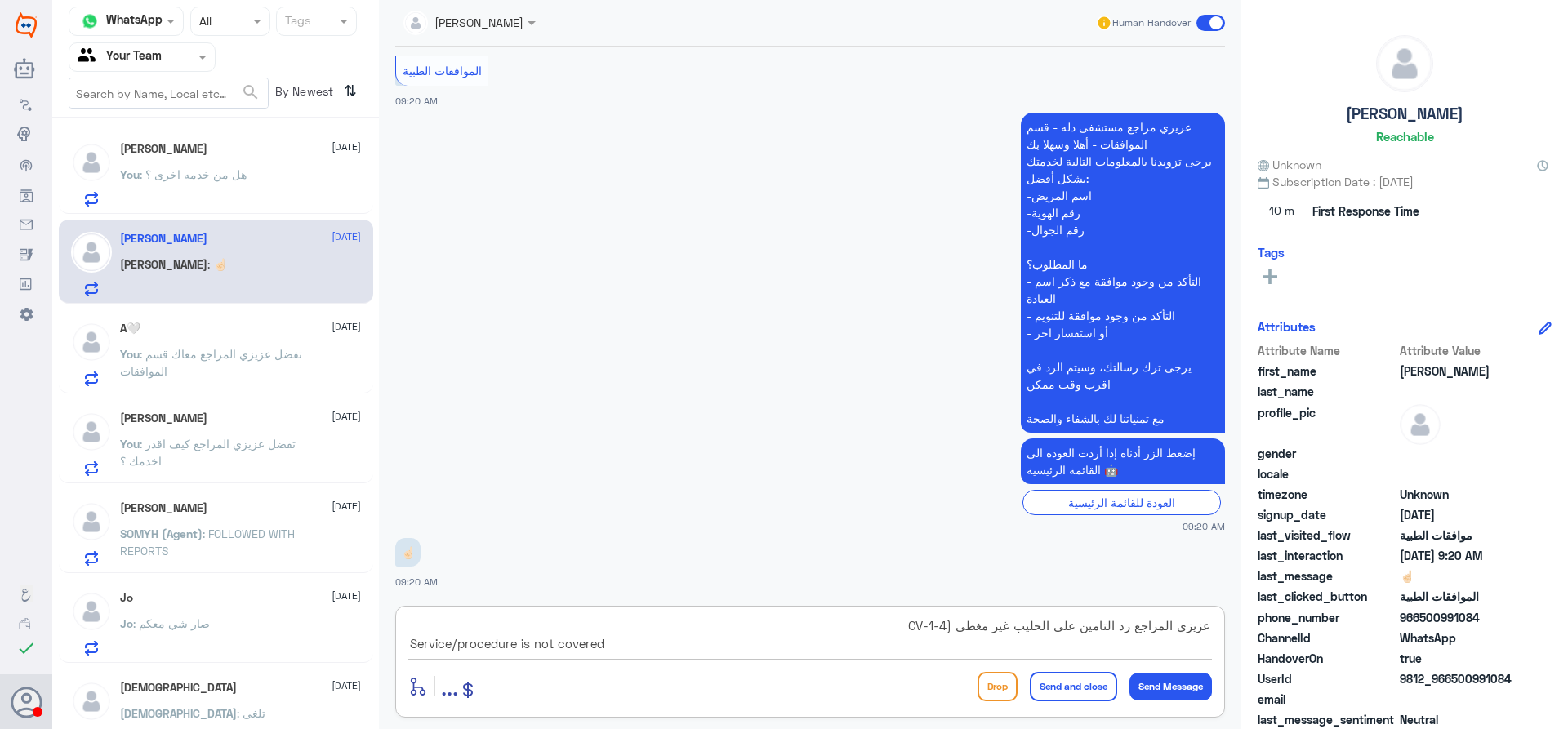
type textarea "عزيزي المراجع رد التامين على الحليب غير مغطى (CV-1-4 Service/procedure is not c…"
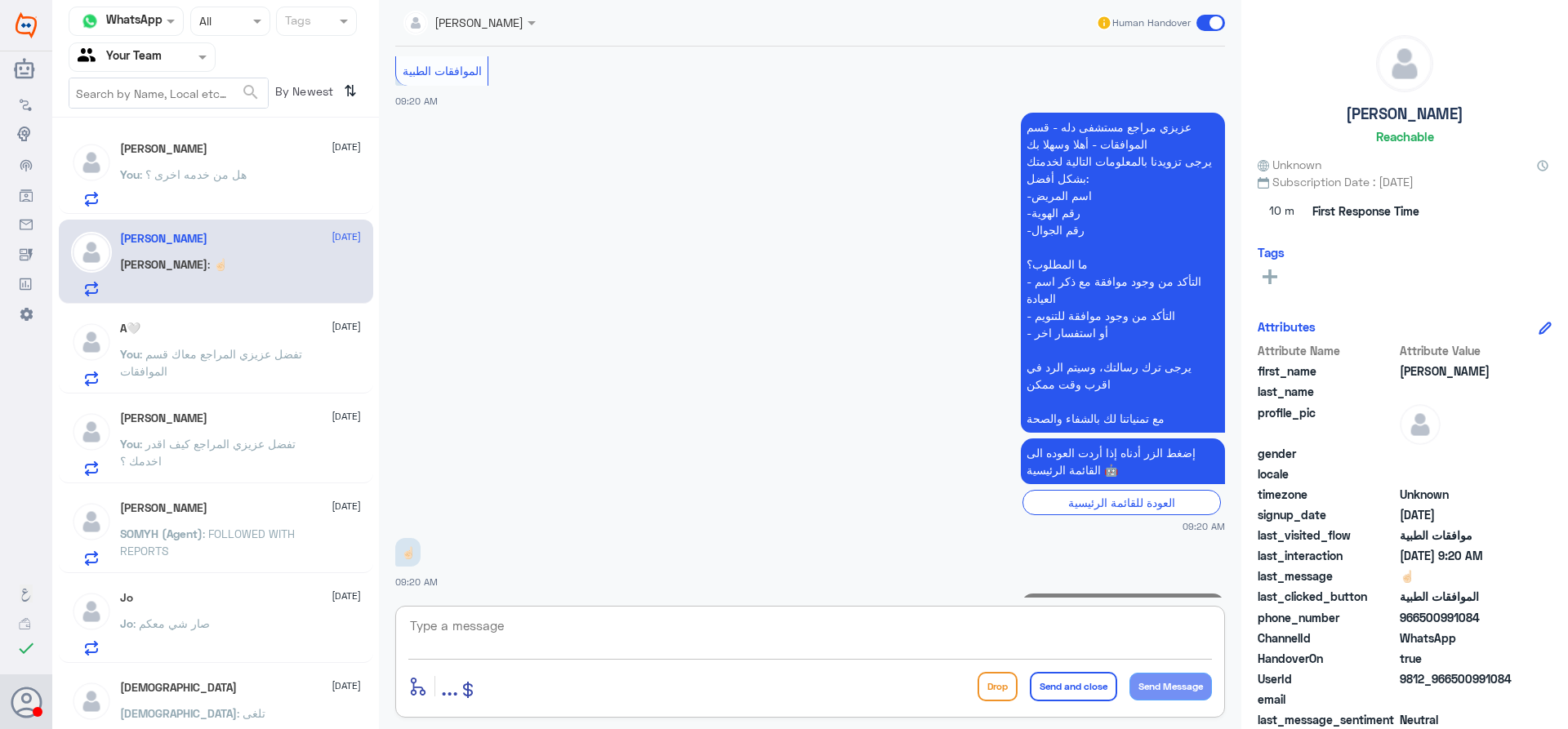
scroll to position [2913, 0]
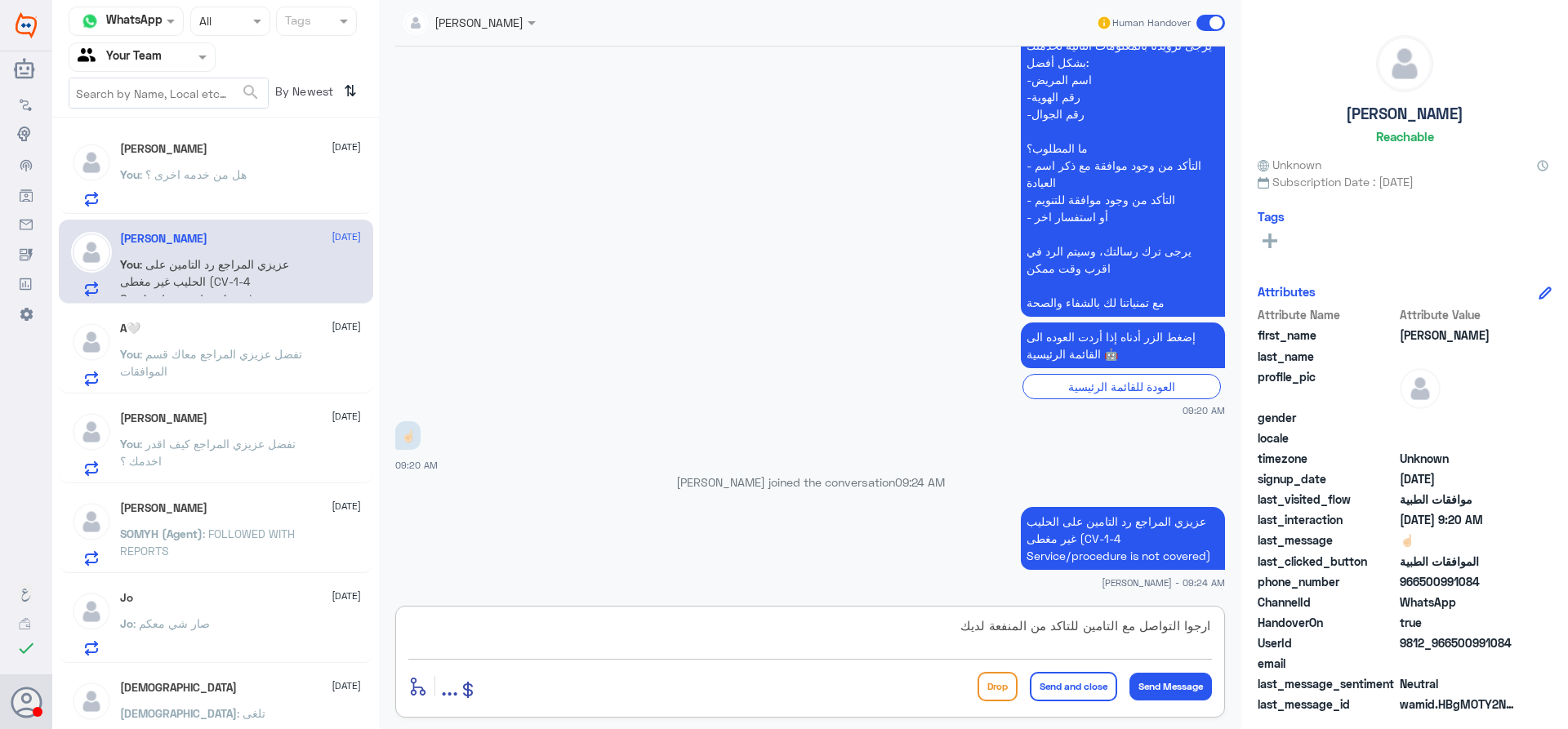
type textarea "ارجوا التواصل مع التامين للتاكد من المنفعة لديك"
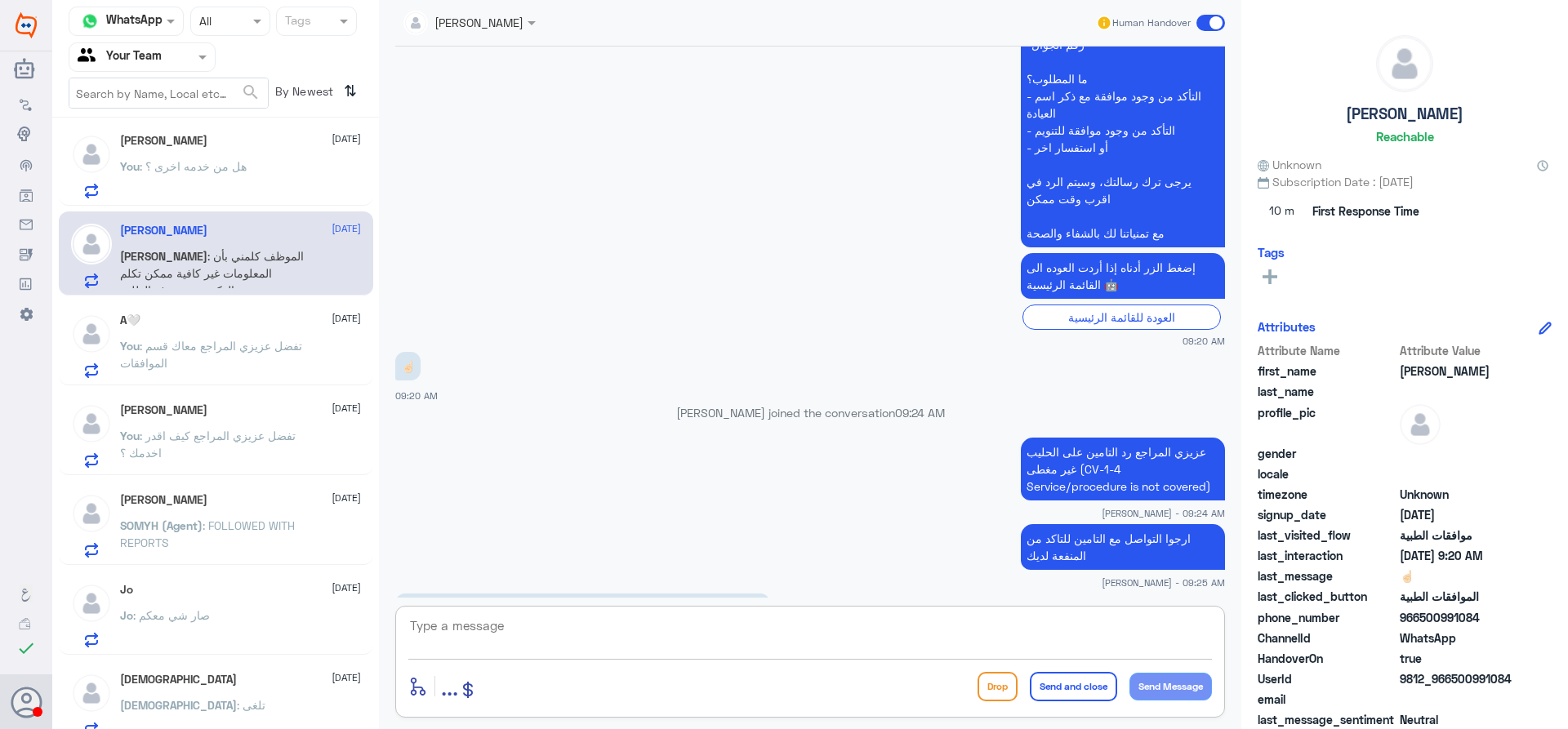
scroll to position [3039, 0]
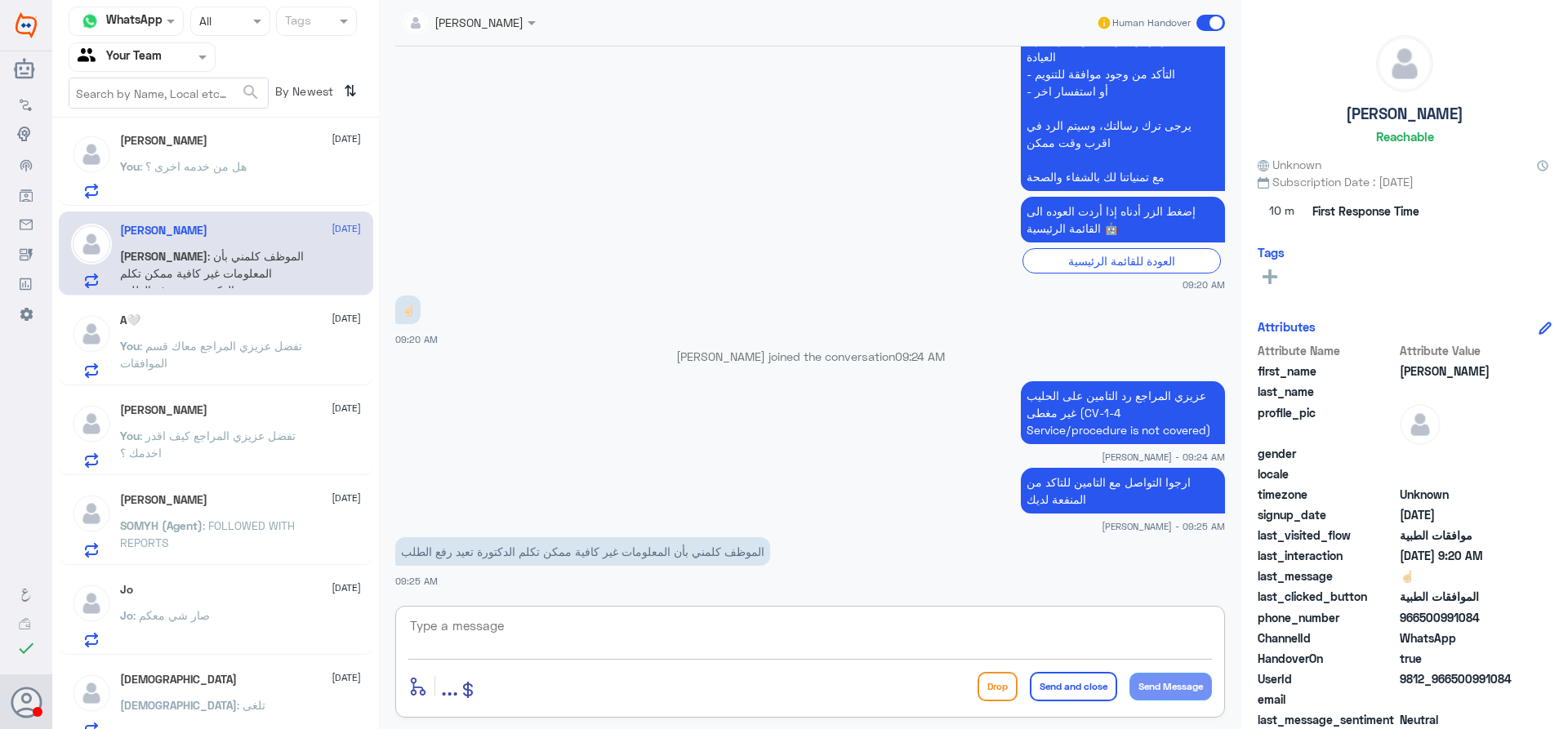
click at [729, 619] on textarea at bounding box center [810, 634] width 803 height 40
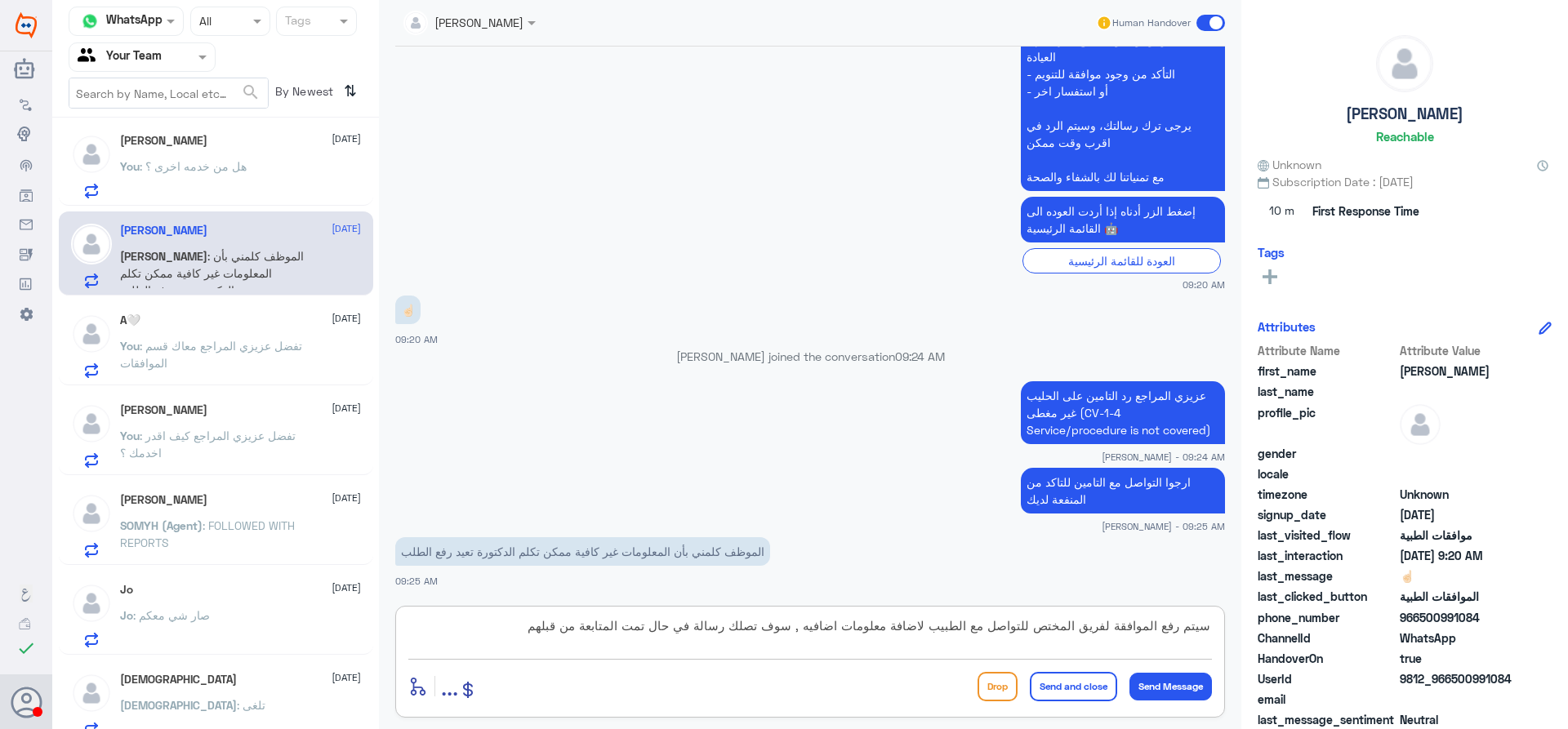
type textarea "سيتم رفع الموافقة لفريق المختص للتواصل مع الطبيب لاضافة معلومات اضافيه , سوف تص…"
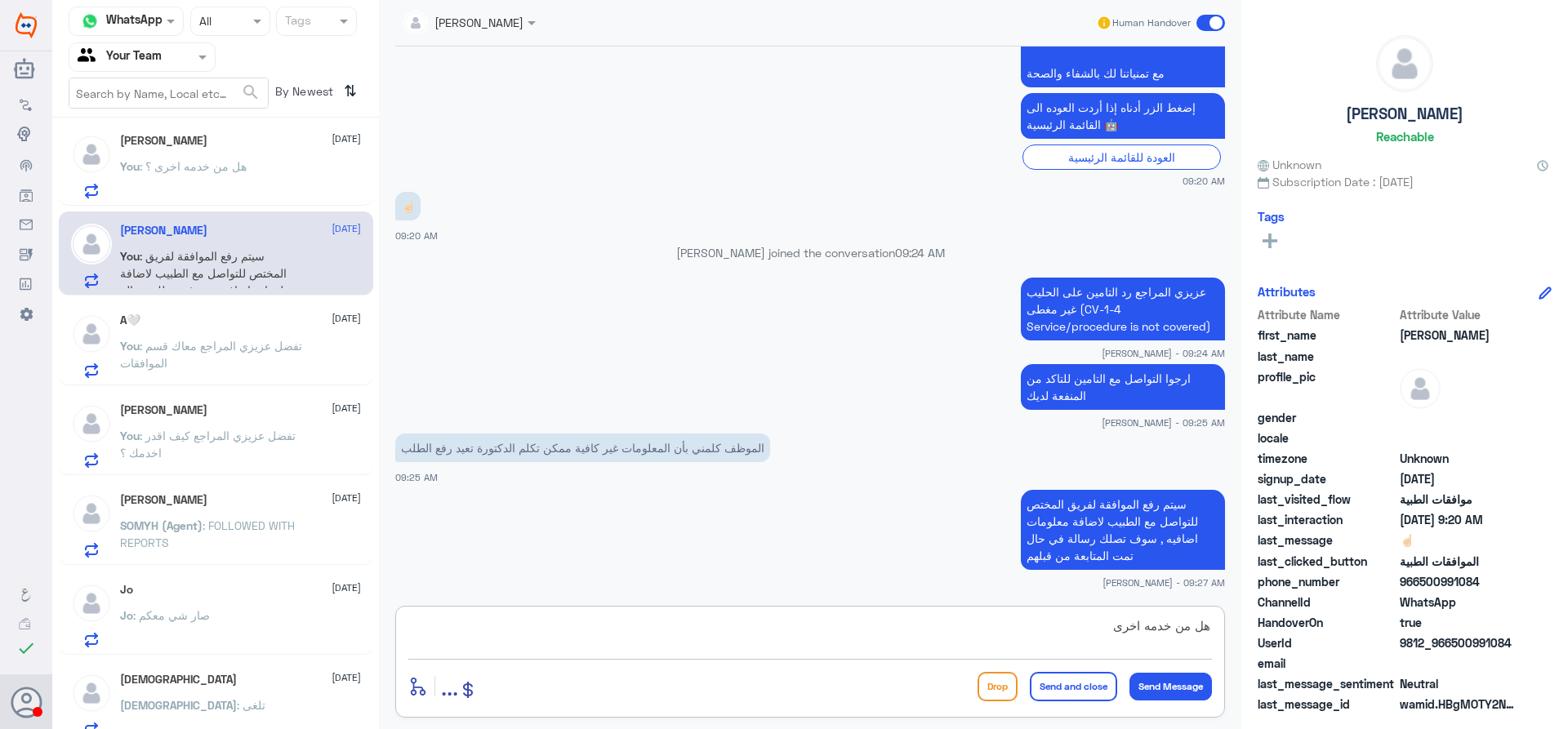
type textarea "هل من خدمه اخرى ؟"
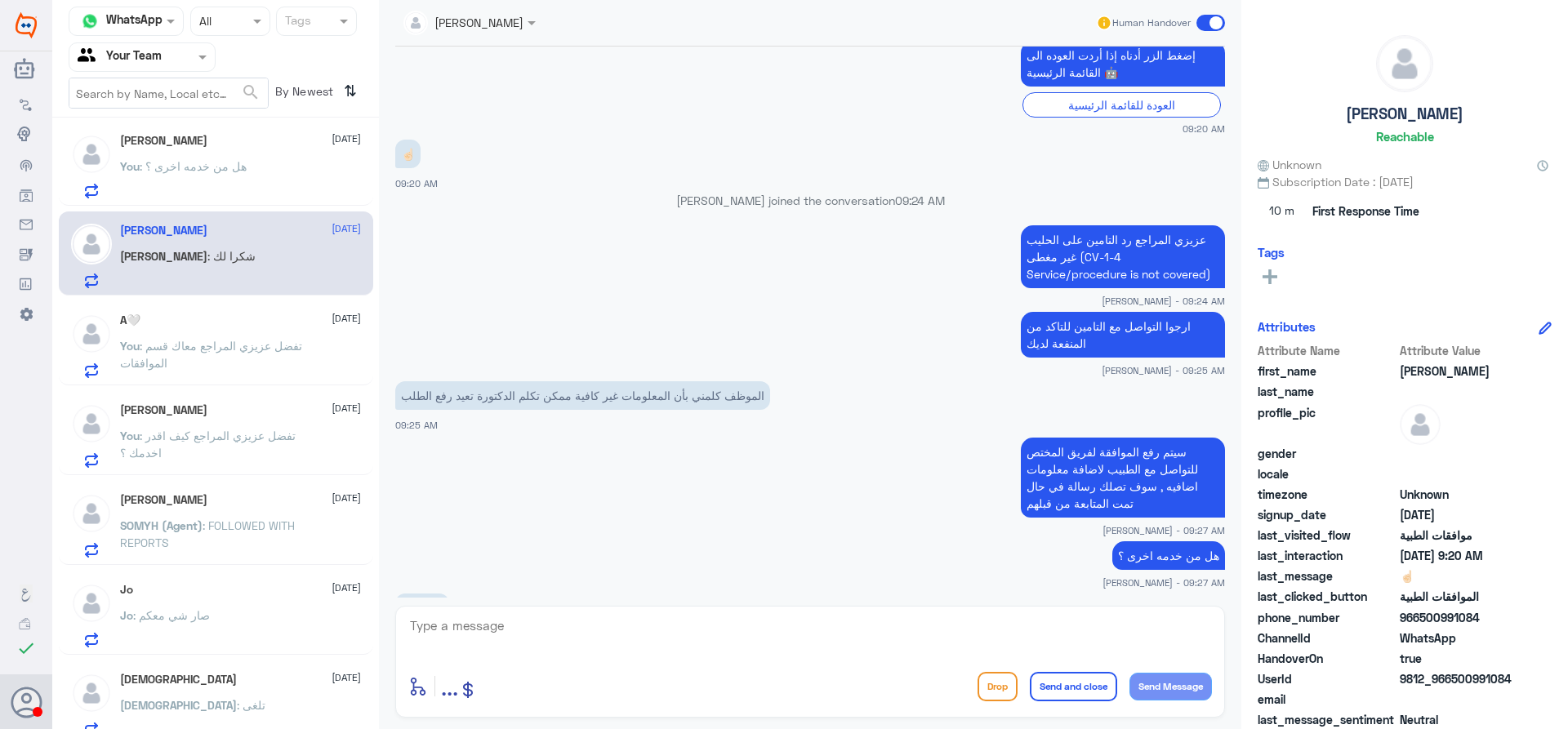
scroll to position [3251, 0]
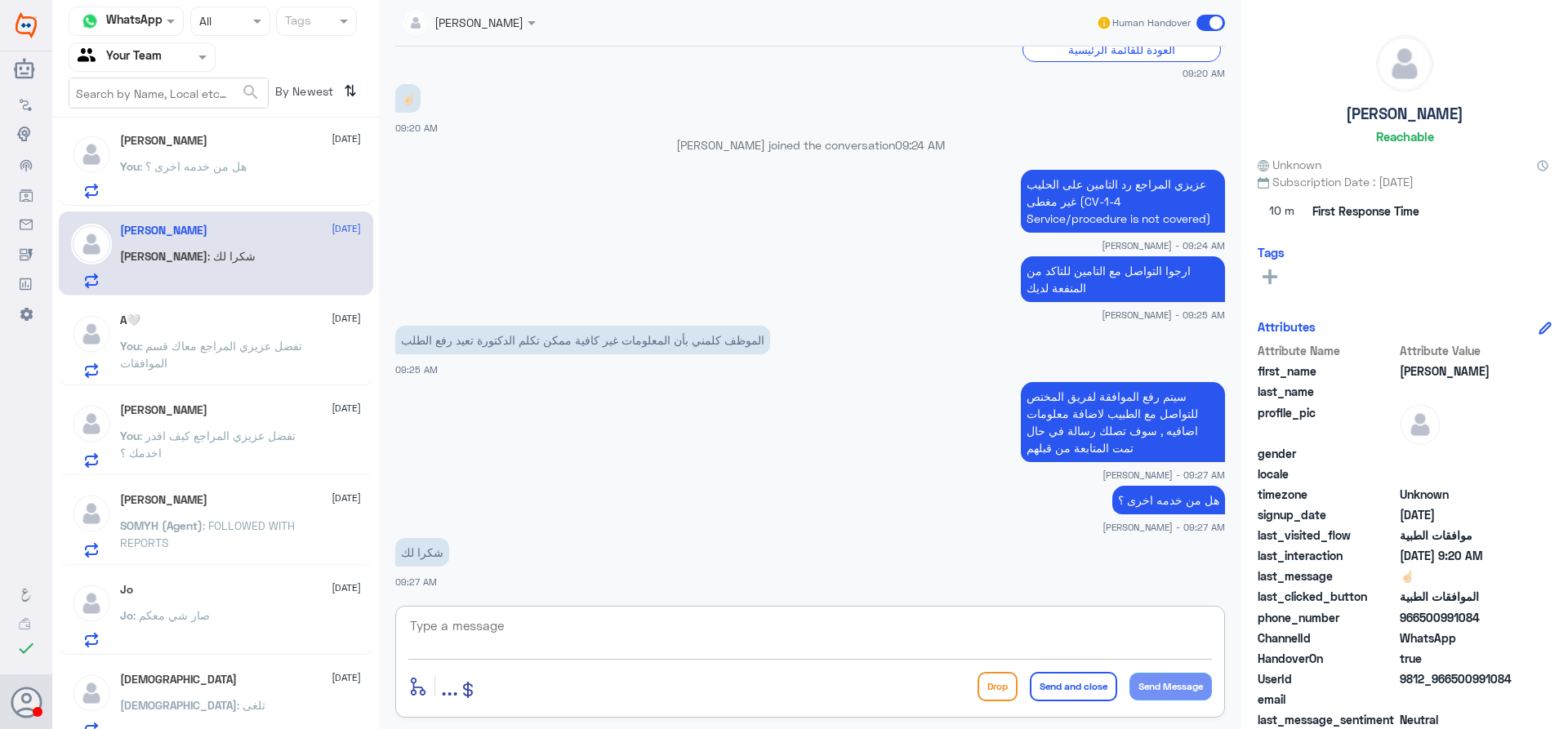
click at [674, 628] on textarea at bounding box center [810, 634] width 803 height 40
click at [1103, 628] on textarea "العفو . سعدنا بخدمه و متمنين لكم الصحة والعافية" at bounding box center [810, 634] width 803 height 40
type textarea "العفو . سعدنا بخدمتك و متمنين لكم الصحة والعافية"
click at [1067, 686] on button "Send and close" at bounding box center [1073, 687] width 88 height 29
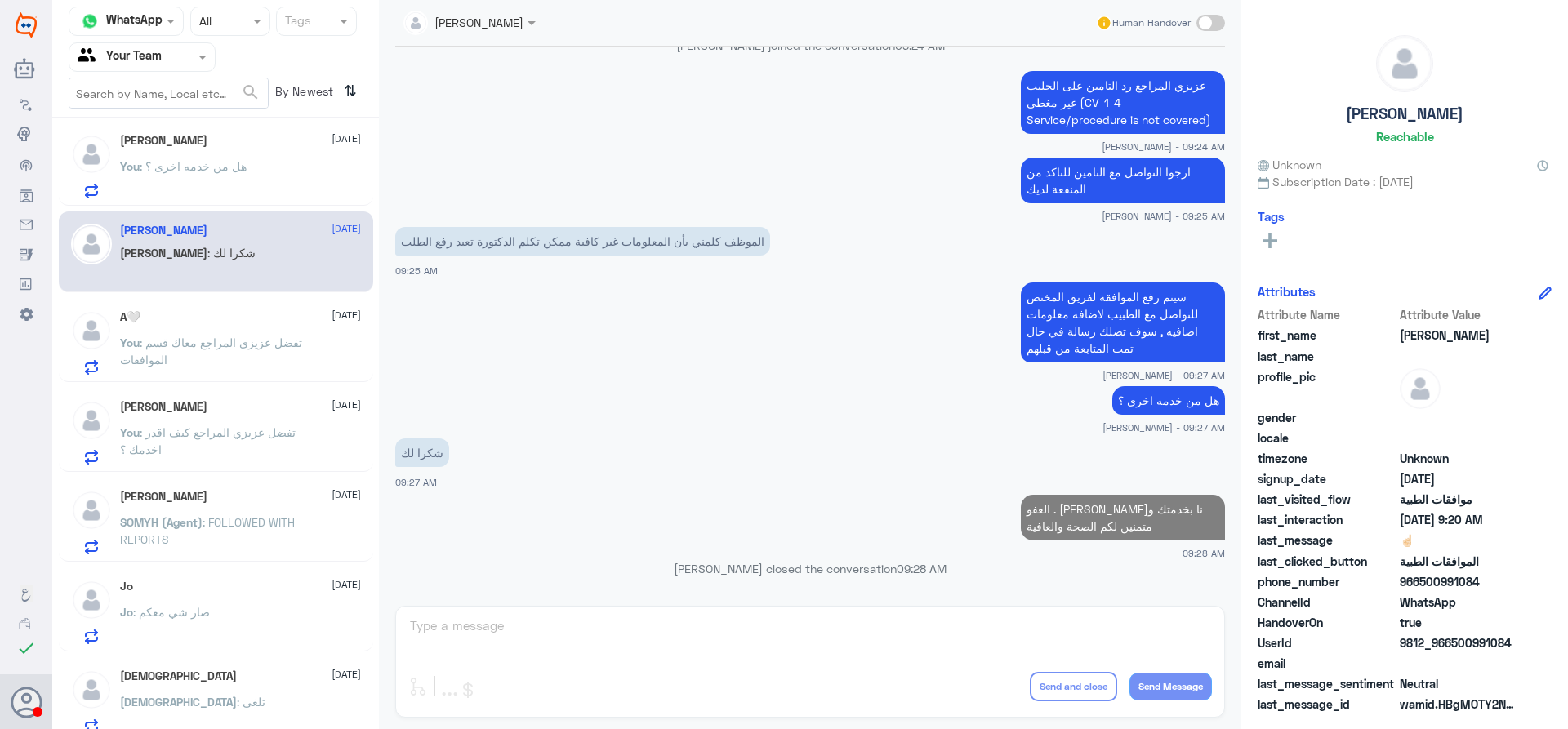
scroll to position [3316, 0]
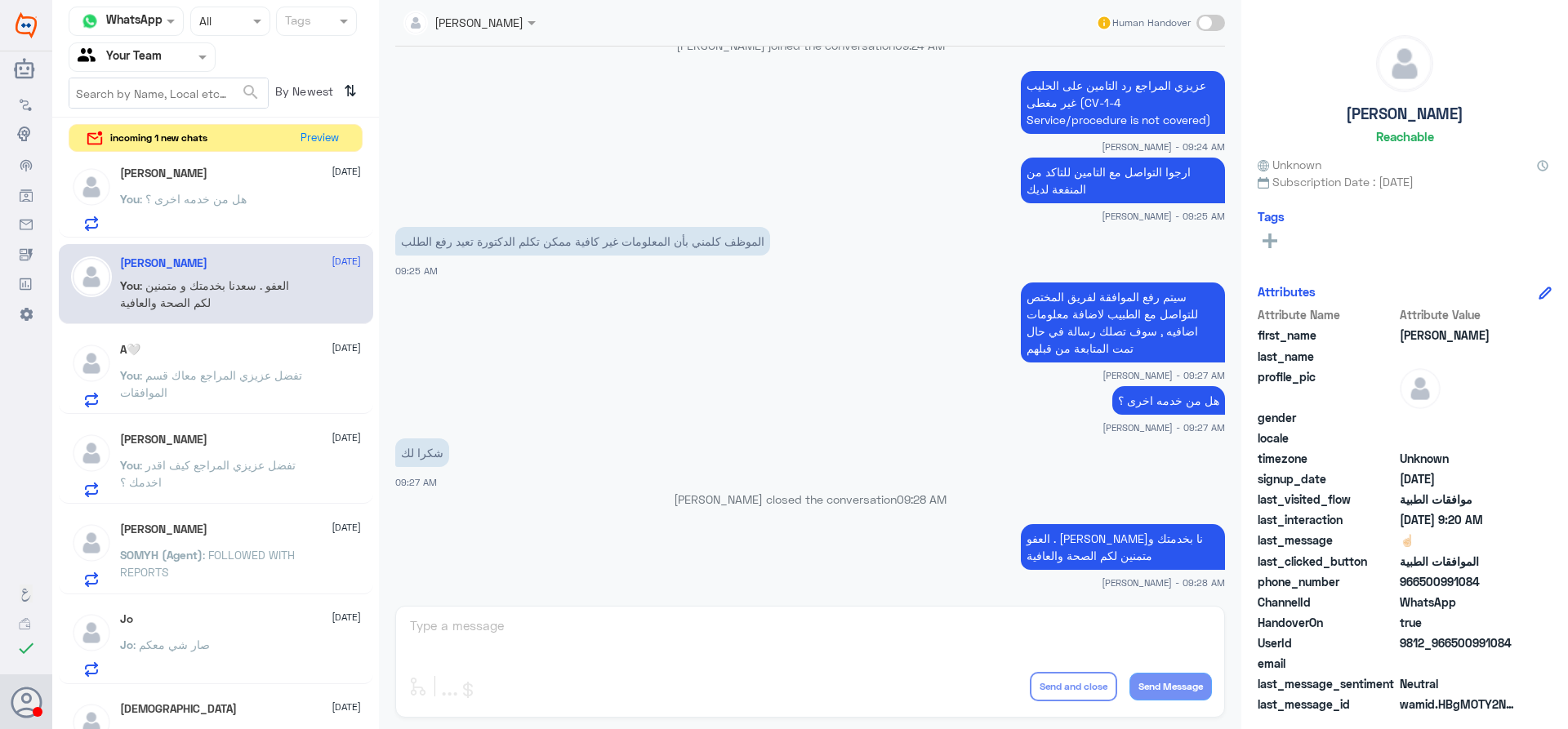
click at [507, 320] on app-msgs-text "سيتم رفع الموافقة لفريق المختص للتواصل مع الطبيب لاضافة معلومات اضافيه , سوف تص…" at bounding box center [810, 323] width 829 height 82
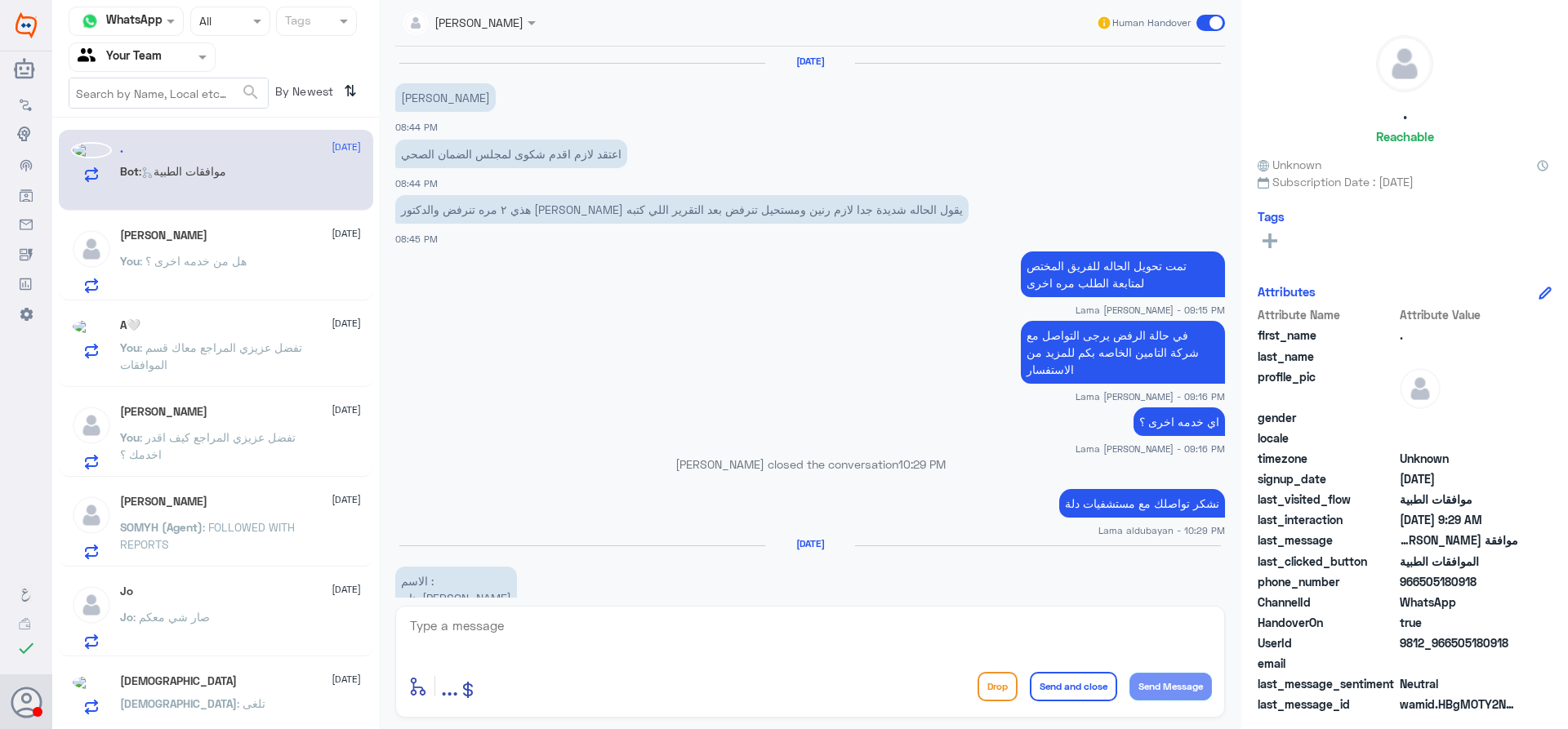
scroll to position [1511, 0]
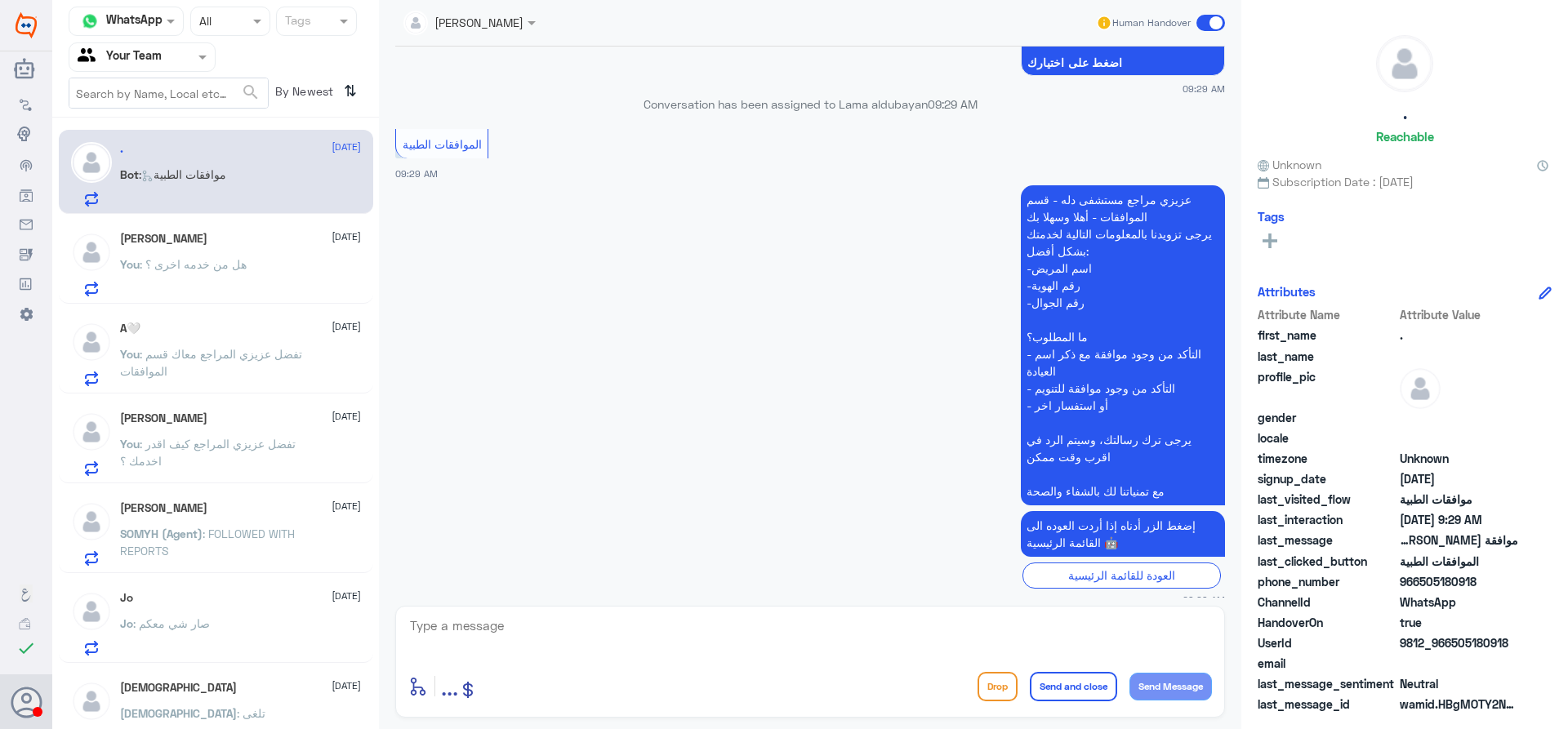
click at [197, 275] on p "You : هل من خدمه اخرى ؟" at bounding box center [182, 276] width 126 height 41
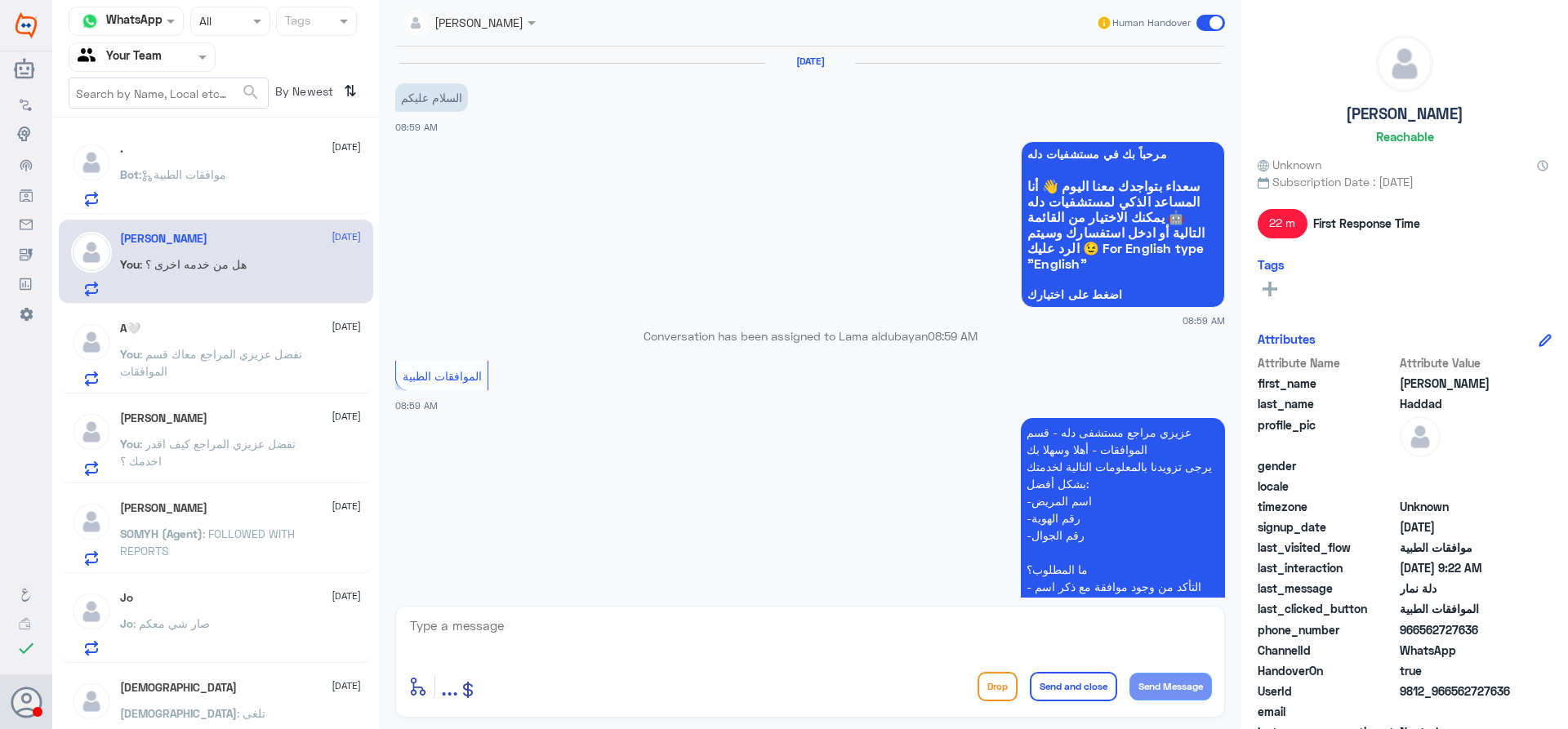
scroll to position [736, 0]
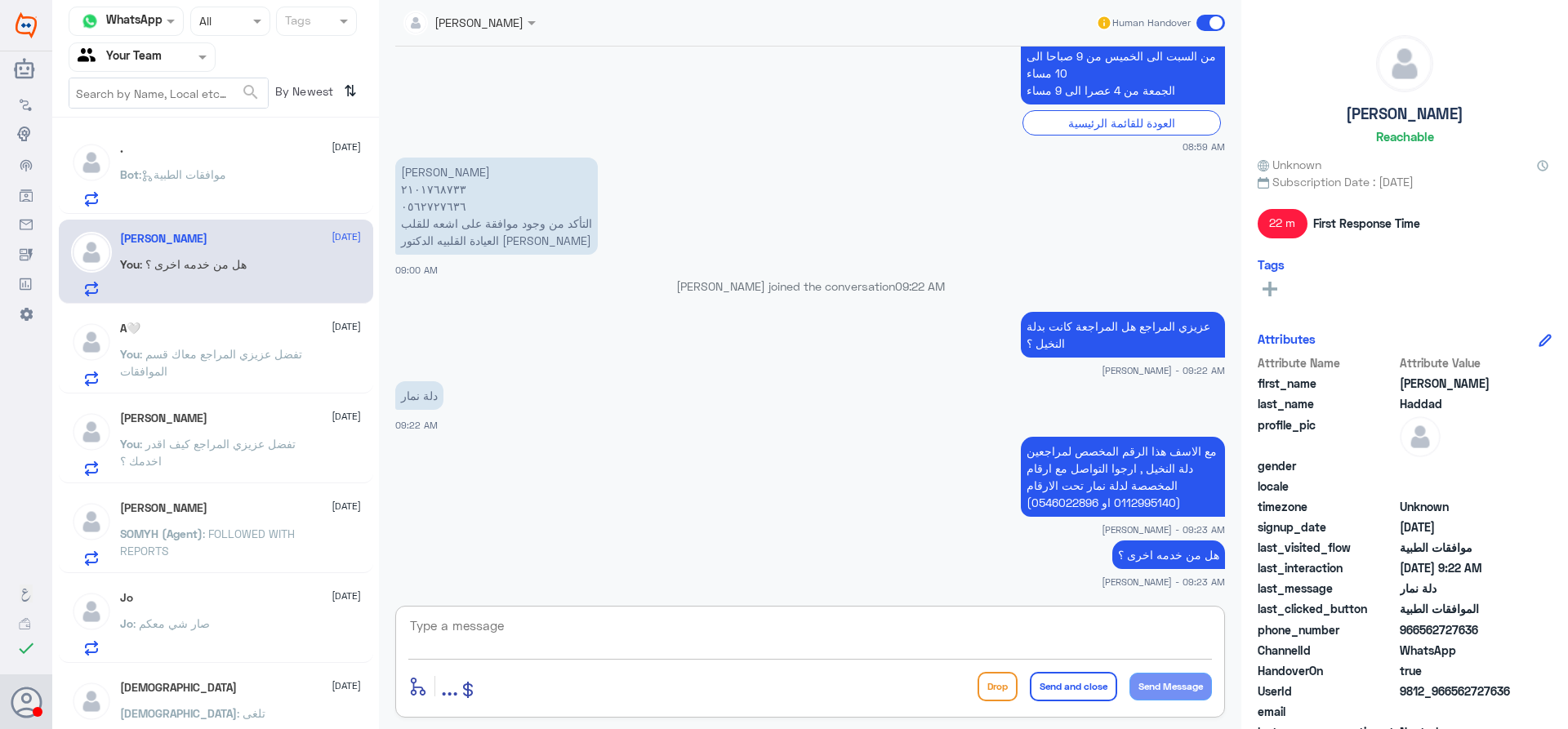
click at [584, 629] on textarea at bounding box center [810, 634] width 803 height 40
type textarea "قدامكم العافية"
click at [1045, 679] on button "Send and close" at bounding box center [1073, 687] width 88 height 29
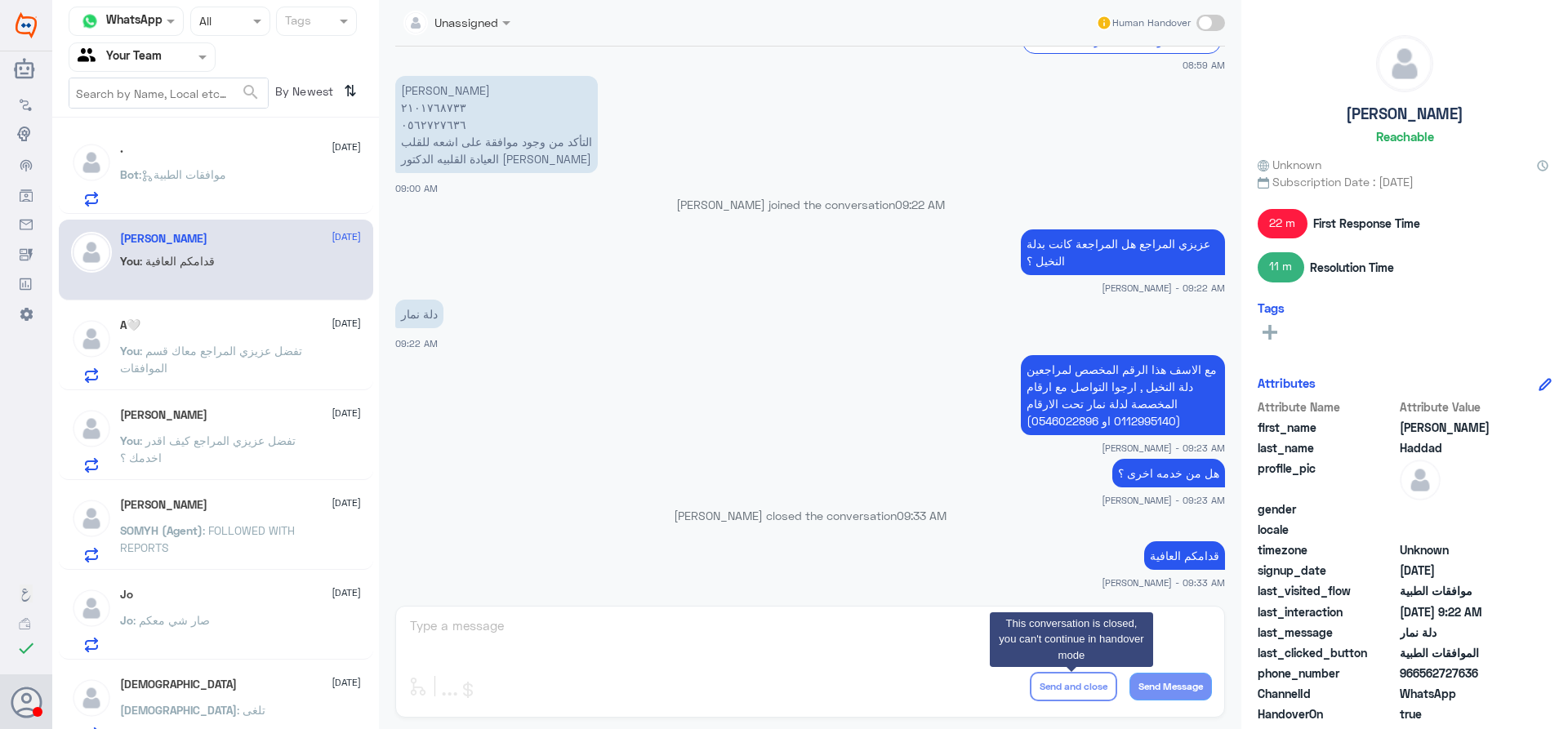
click at [182, 169] on span ": موافقات الطبية" at bounding box center [182, 174] width 88 height 14
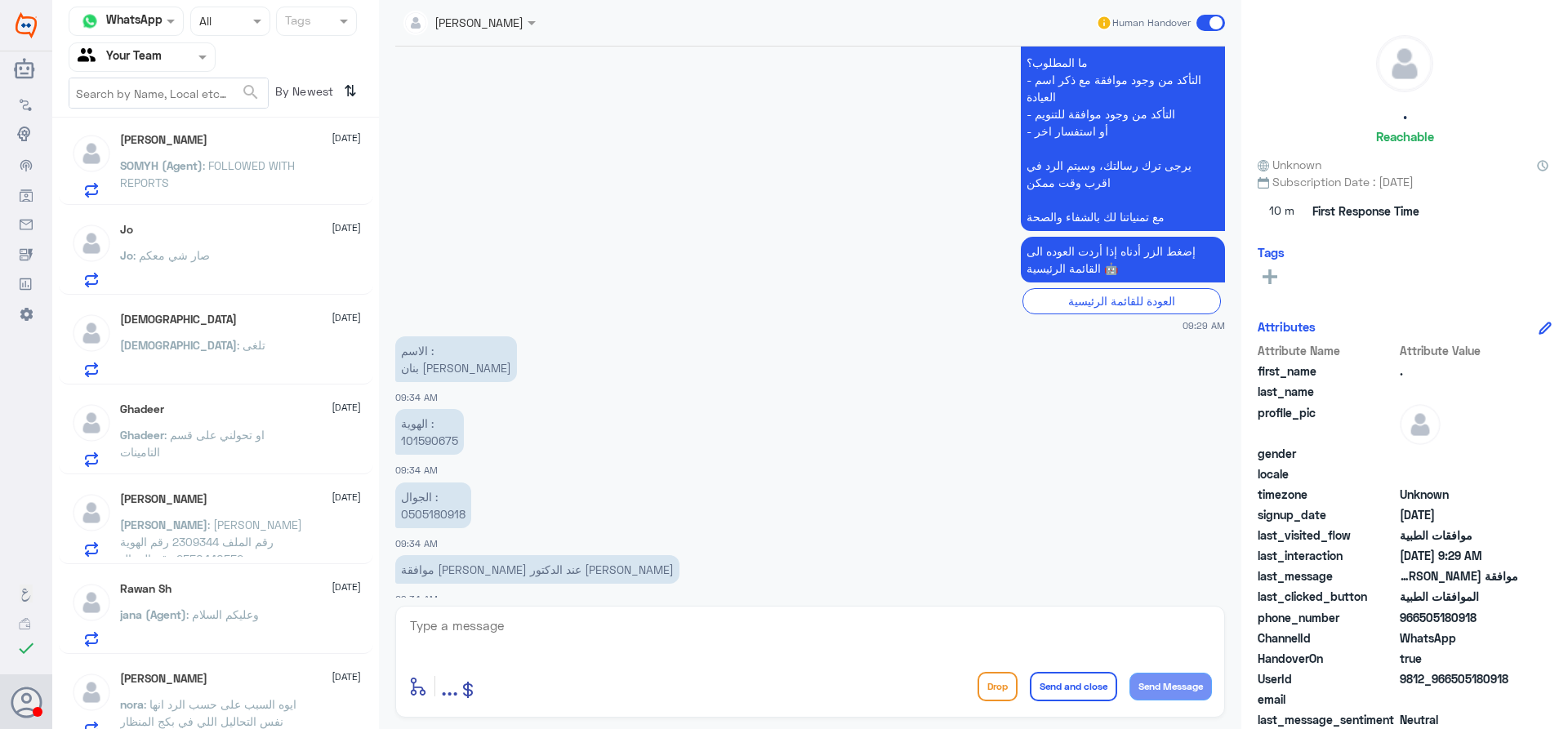
scroll to position [381, 0]
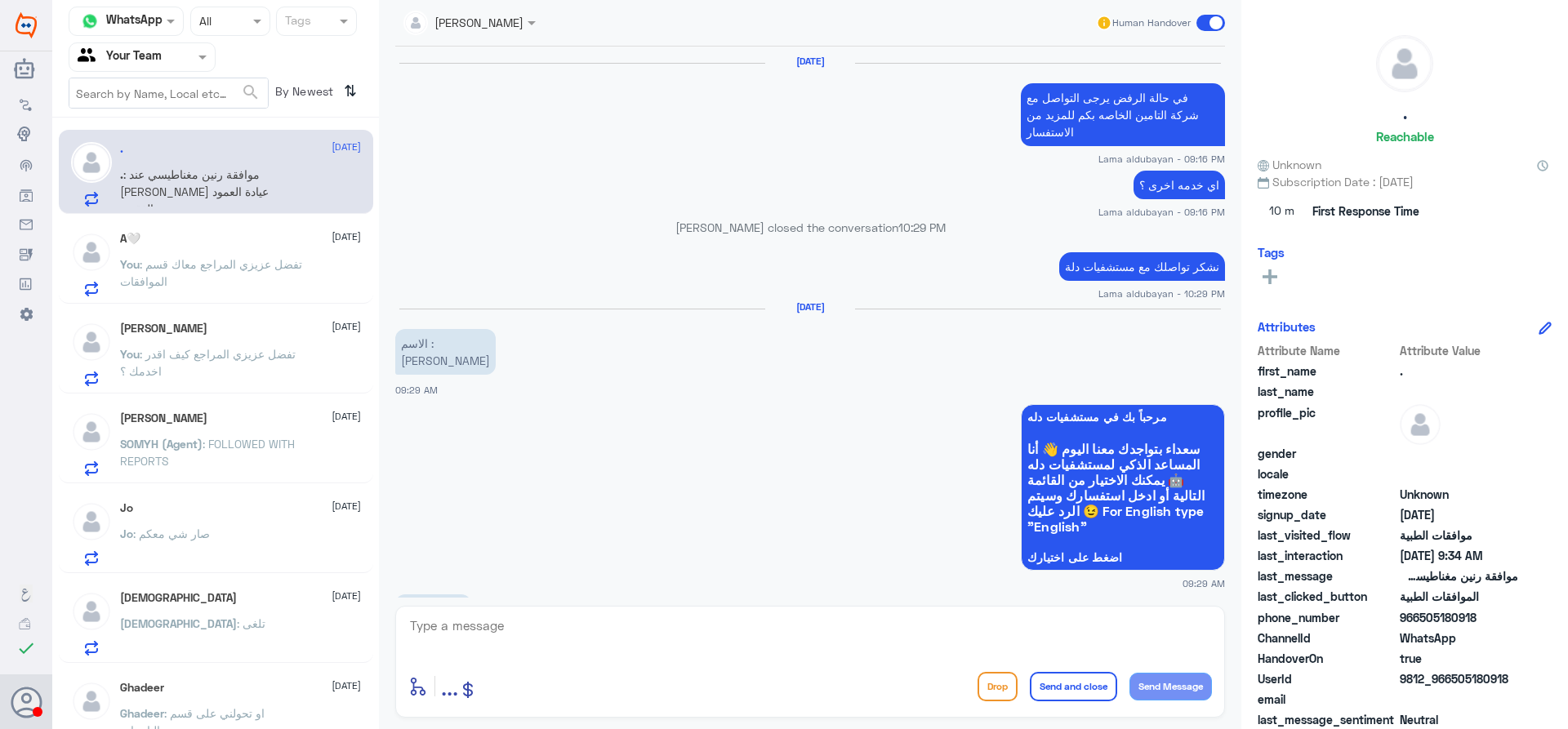
scroll to position [1548, 0]
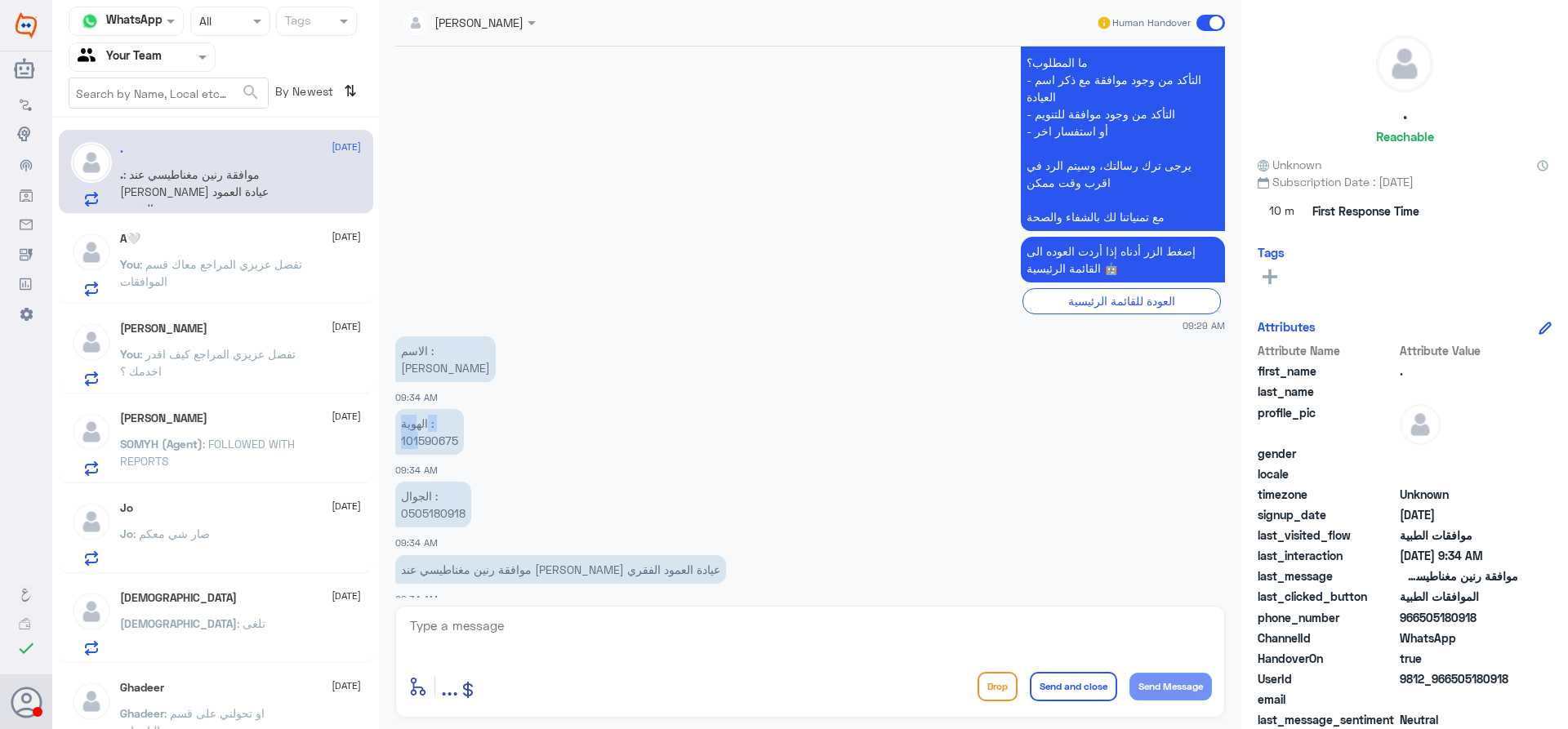
click at [420, 415] on p "الهوية : 101590675" at bounding box center [429, 432] width 68 height 46
click at [422, 423] on p "الهوية : 101590675" at bounding box center [429, 432] width 68 height 46
copy p "101590675"
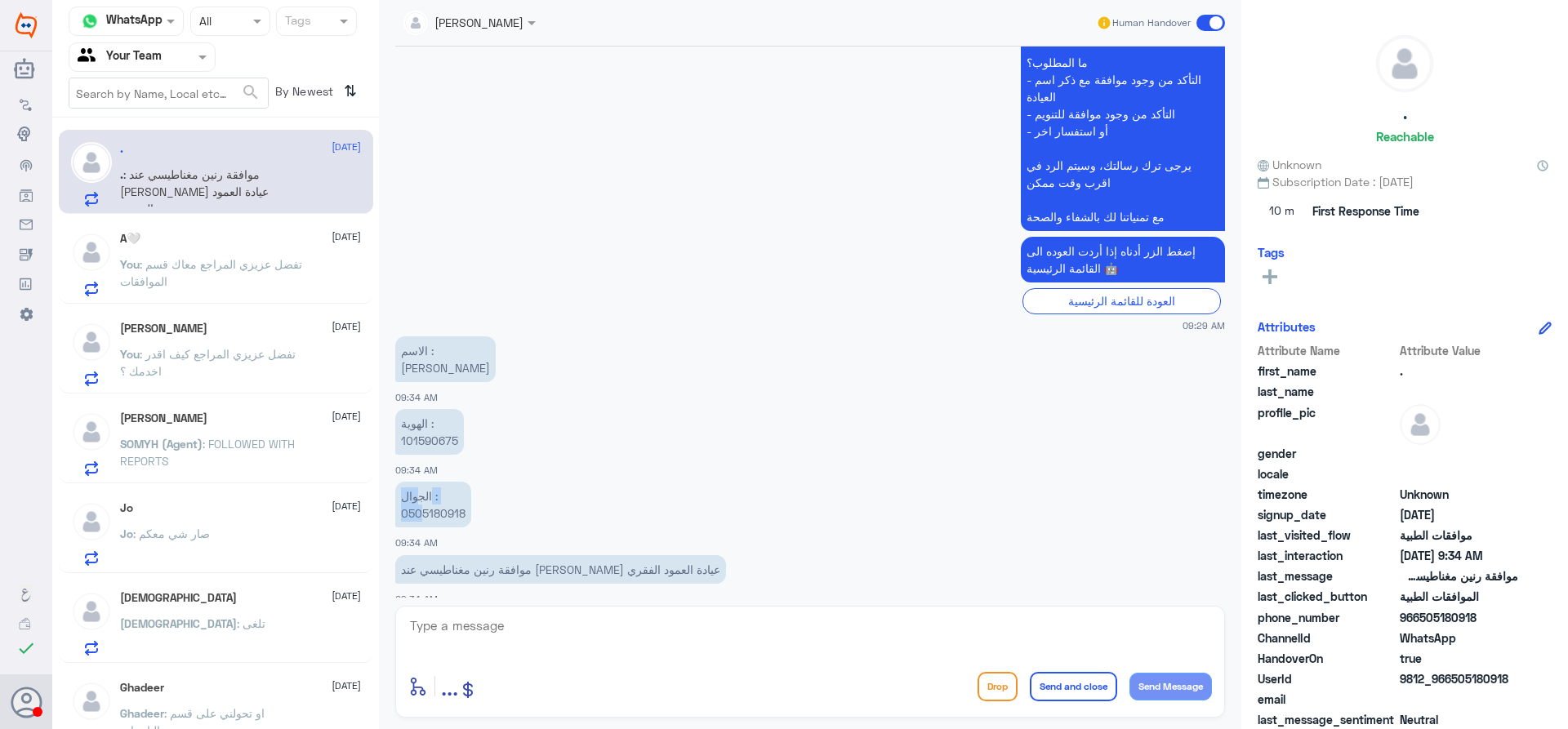
click at [419, 488] on p "الجوال : 0505180918" at bounding box center [433, 505] width 76 height 46
click at [417, 505] on p "الجوال : 0505180918" at bounding box center [433, 505] width 76 height 46
click at [532, 613] on div "enter flow name ... Drop Send and close Send Message" at bounding box center [810, 662] width 829 height 112
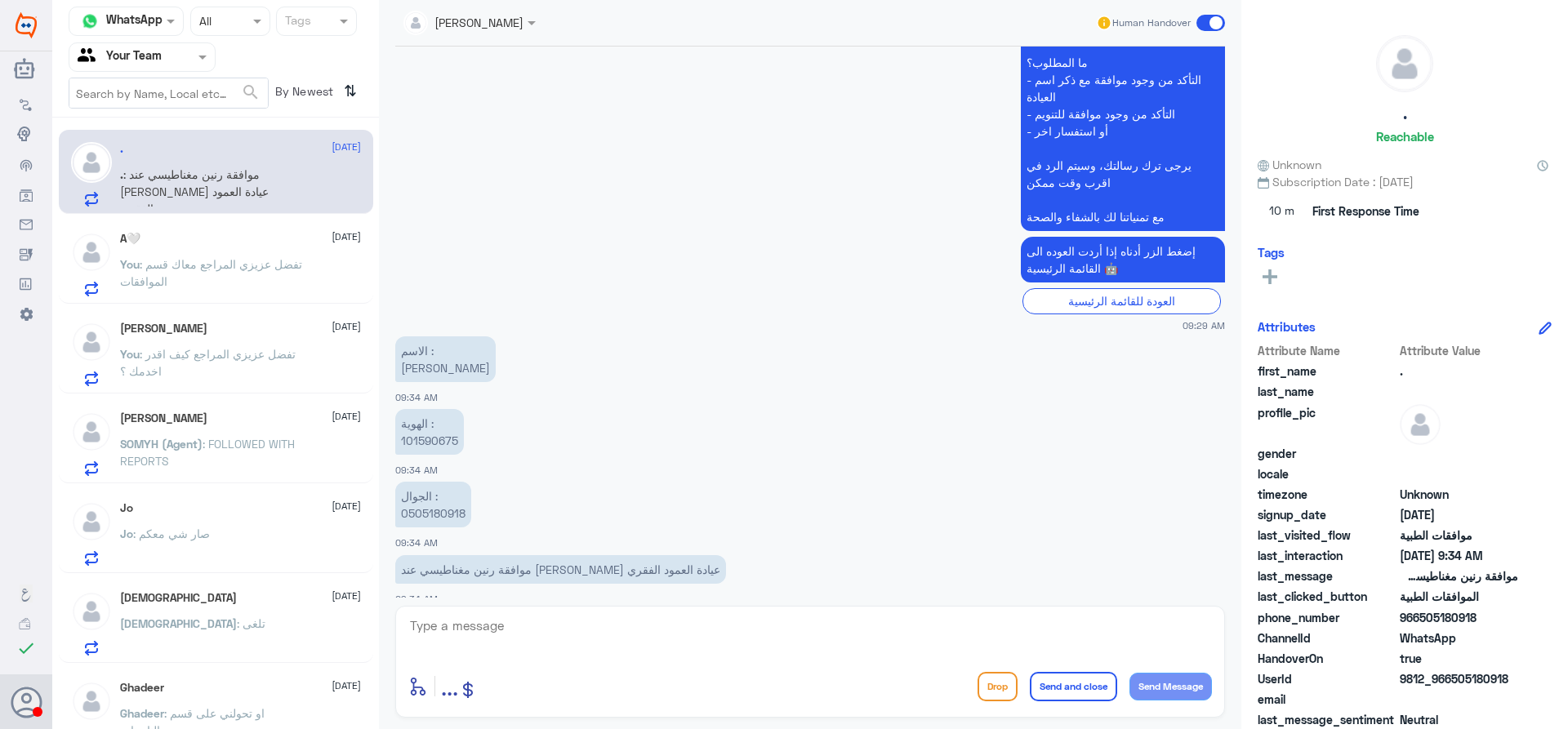
click at [534, 619] on textarea at bounding box center [810, 634] width 803 height 40
click at [734, 629] on textarea at bounding box center [810, 634] width 803 height 40
paste textarea "[MEDICAL_DATA] CERVICAL SPINE"
type textarea "عزيزي المراجع تمت الموافقة على [MEDICAL_DATA] CERVICAL SPINE , يمكنك مراجعة قسم…"
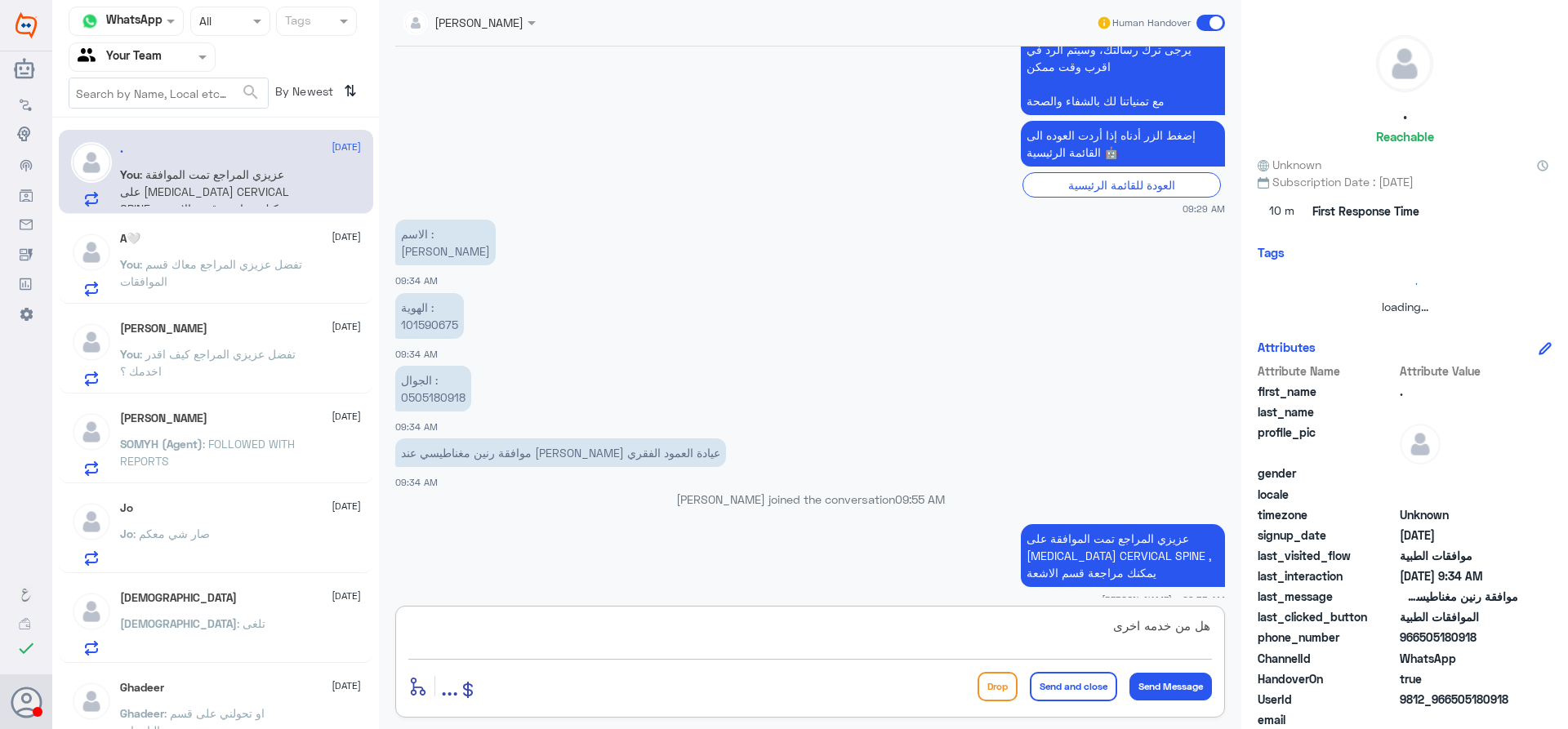
type textarea "هل من خدمه اخرى ؟"
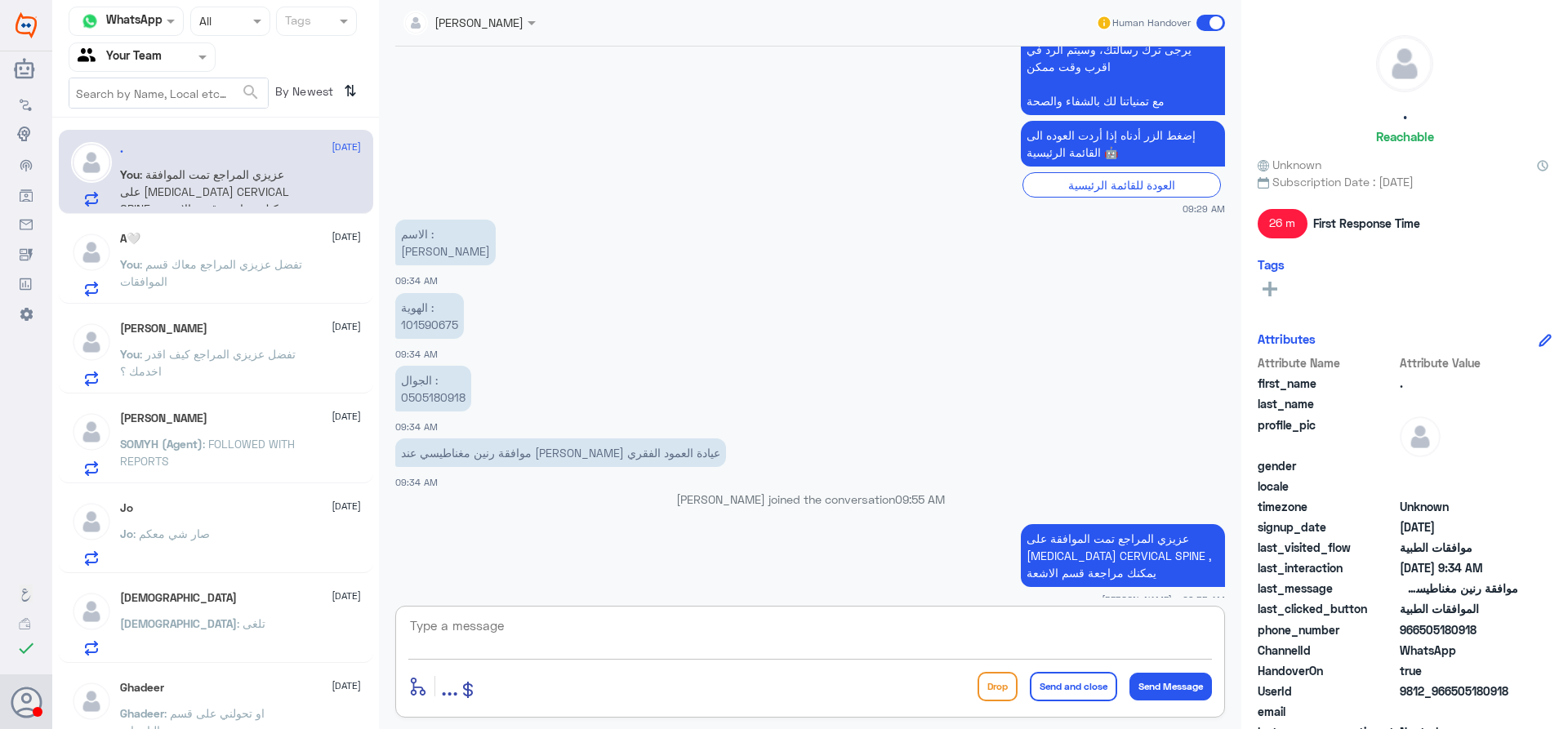
scroll to position [1687, 0]
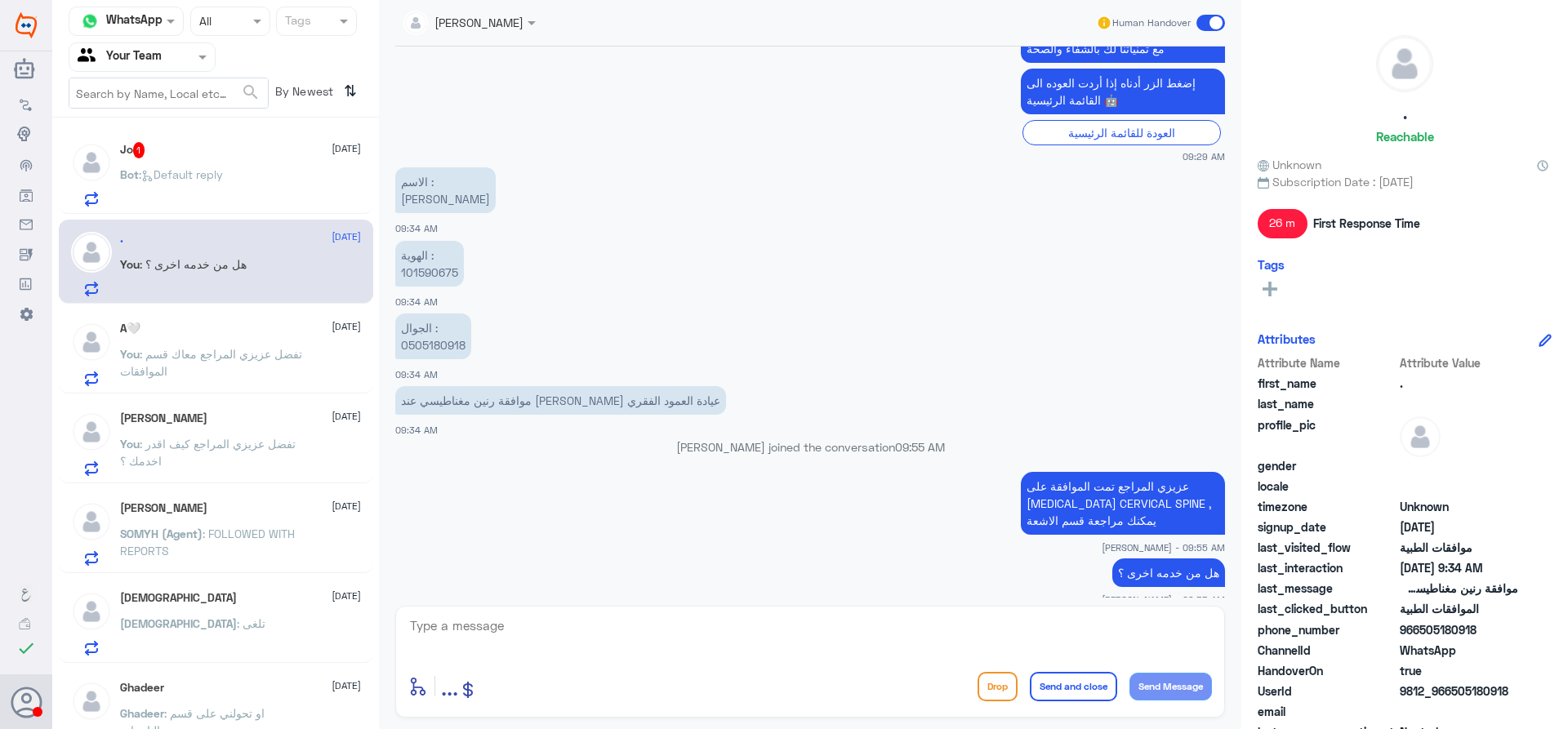
click at [275, 194] on div "Bot : Default reply" at bounding box center [240, 188] width 240 height 37
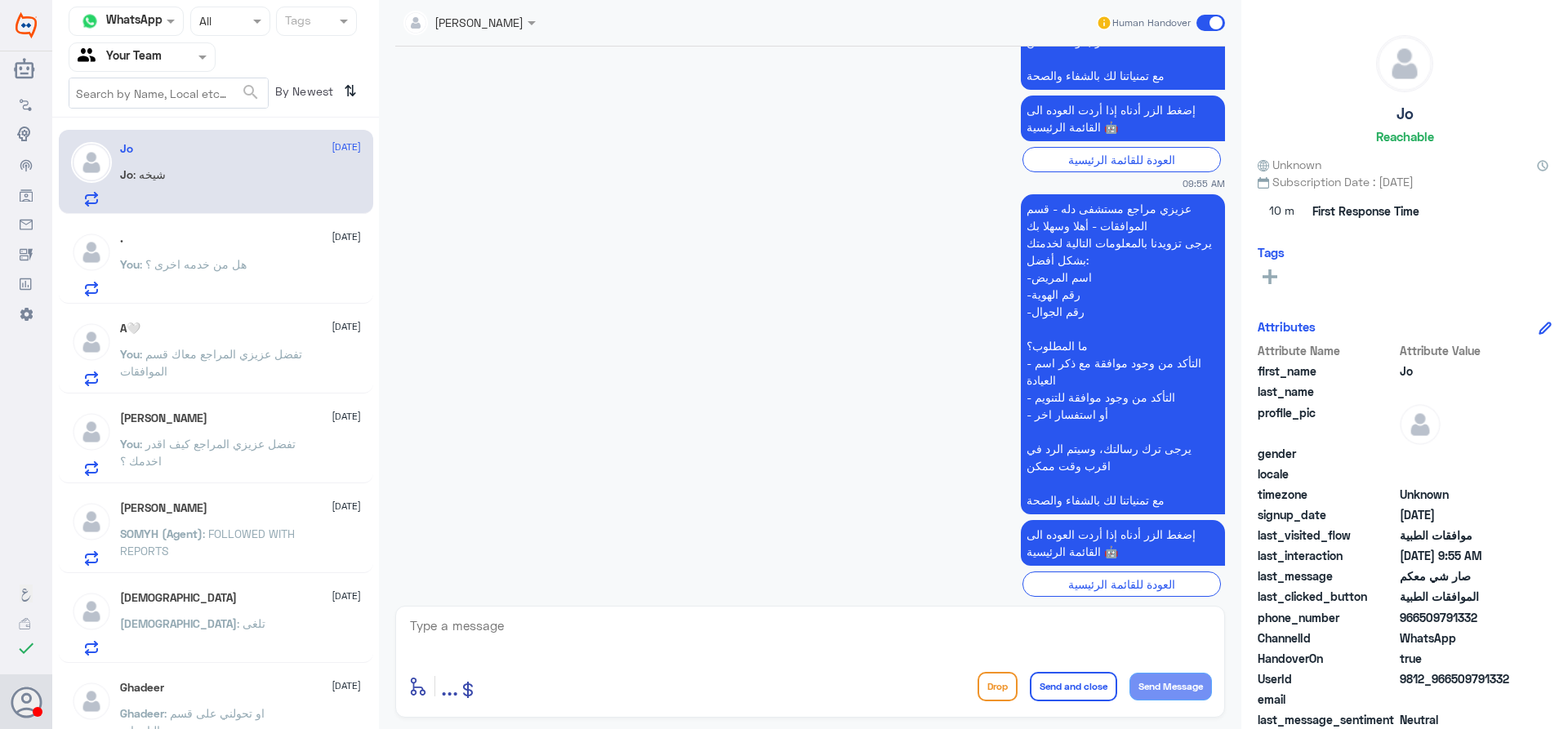
scroll to position [1934, 0]
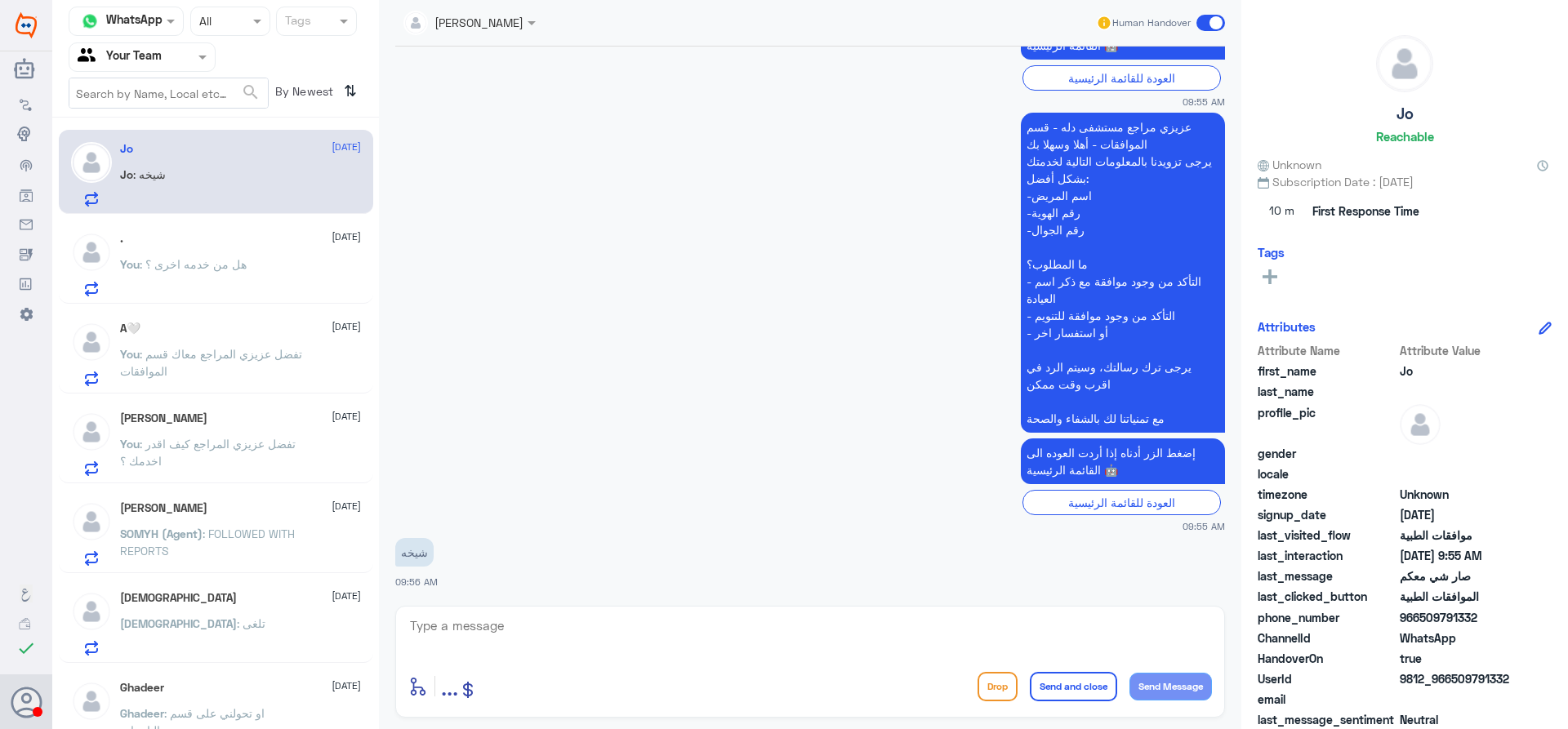
click at [263, 248] on div ". [DATE] You : هل من خدمه اخرى ؟" at bounding box center [240, 265] width 240 height 65
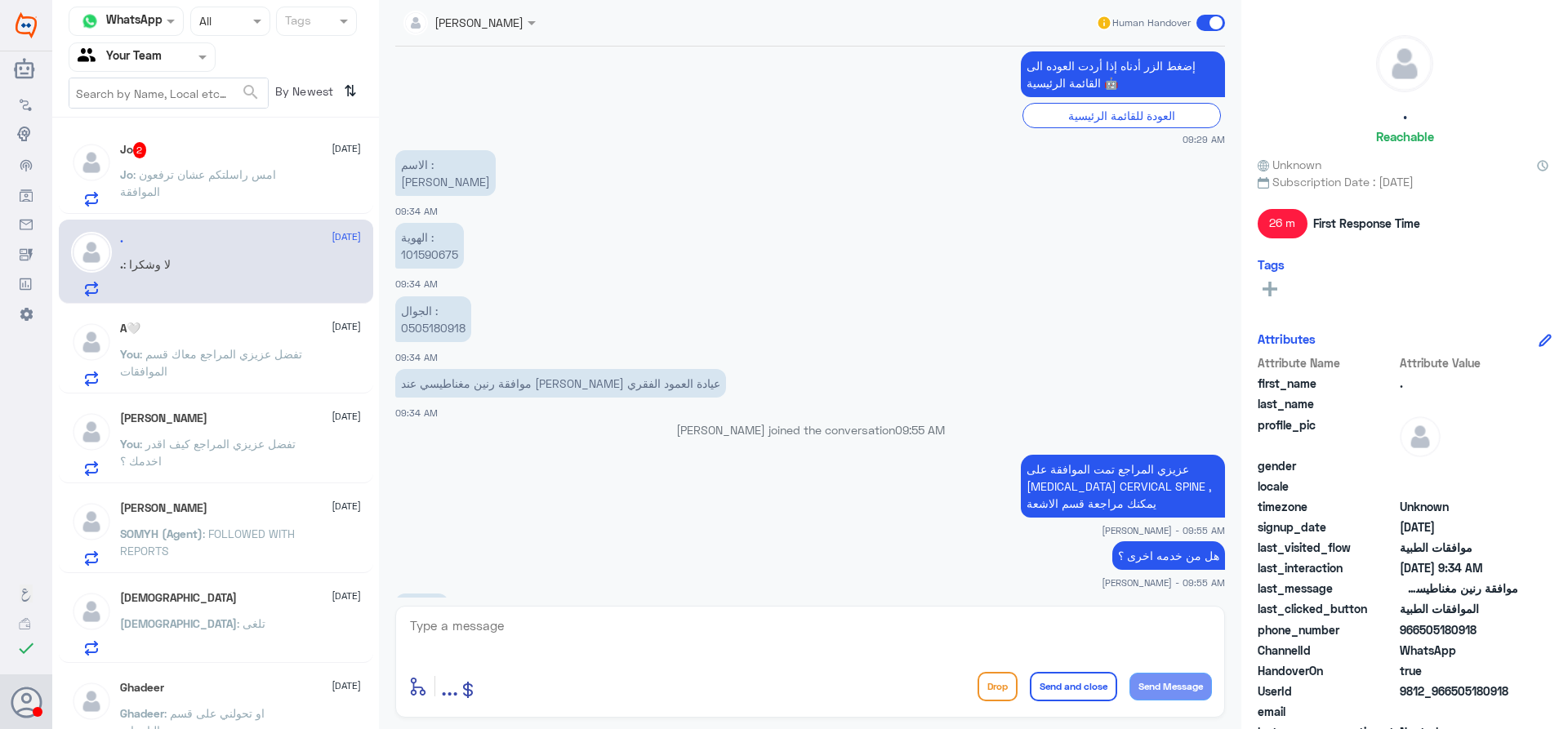
scroll to position [1621, 0]
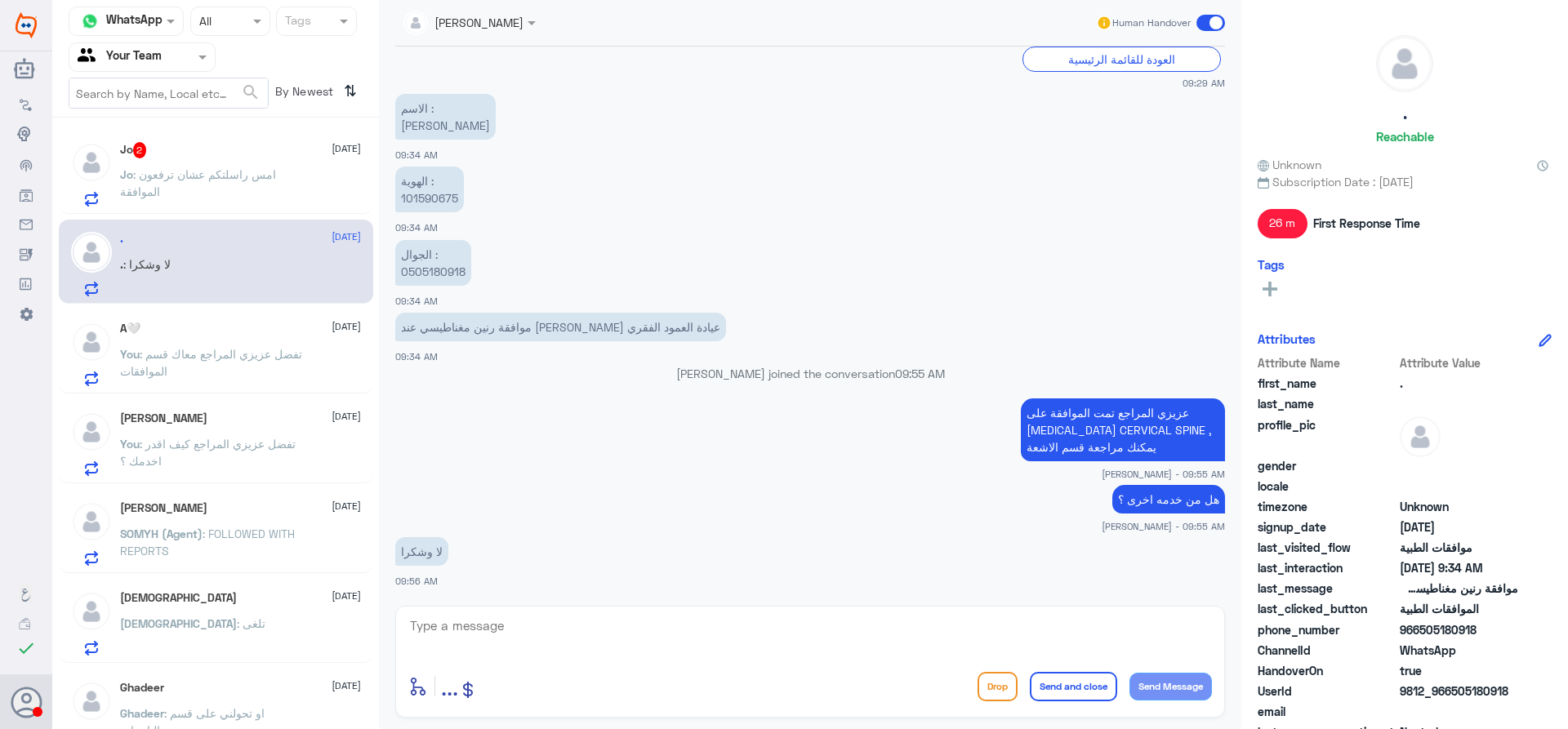
click at [589, 629] on textarea at bounding box center [810, 634] width 803 height 40
type textarea "[PERSON_NAME] بخدمتك , متمنين لك الصحة والعافية"
click at [1050, 688] on button "Send and close" at bounding box center [1073, 687] width 88 height 29
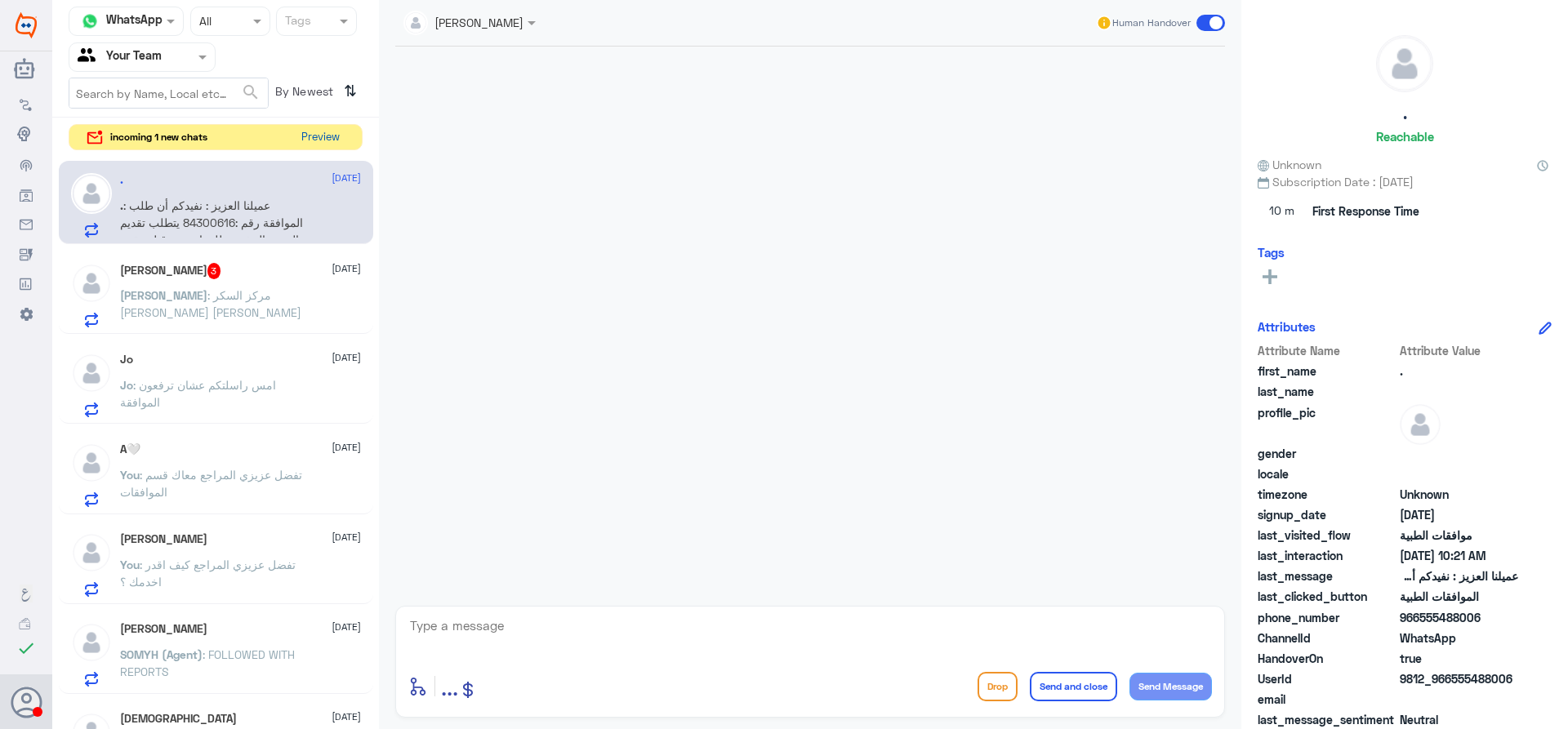
click at [334, 140] on button "Preview" at bounding box center [320, 137] width 51 height 25
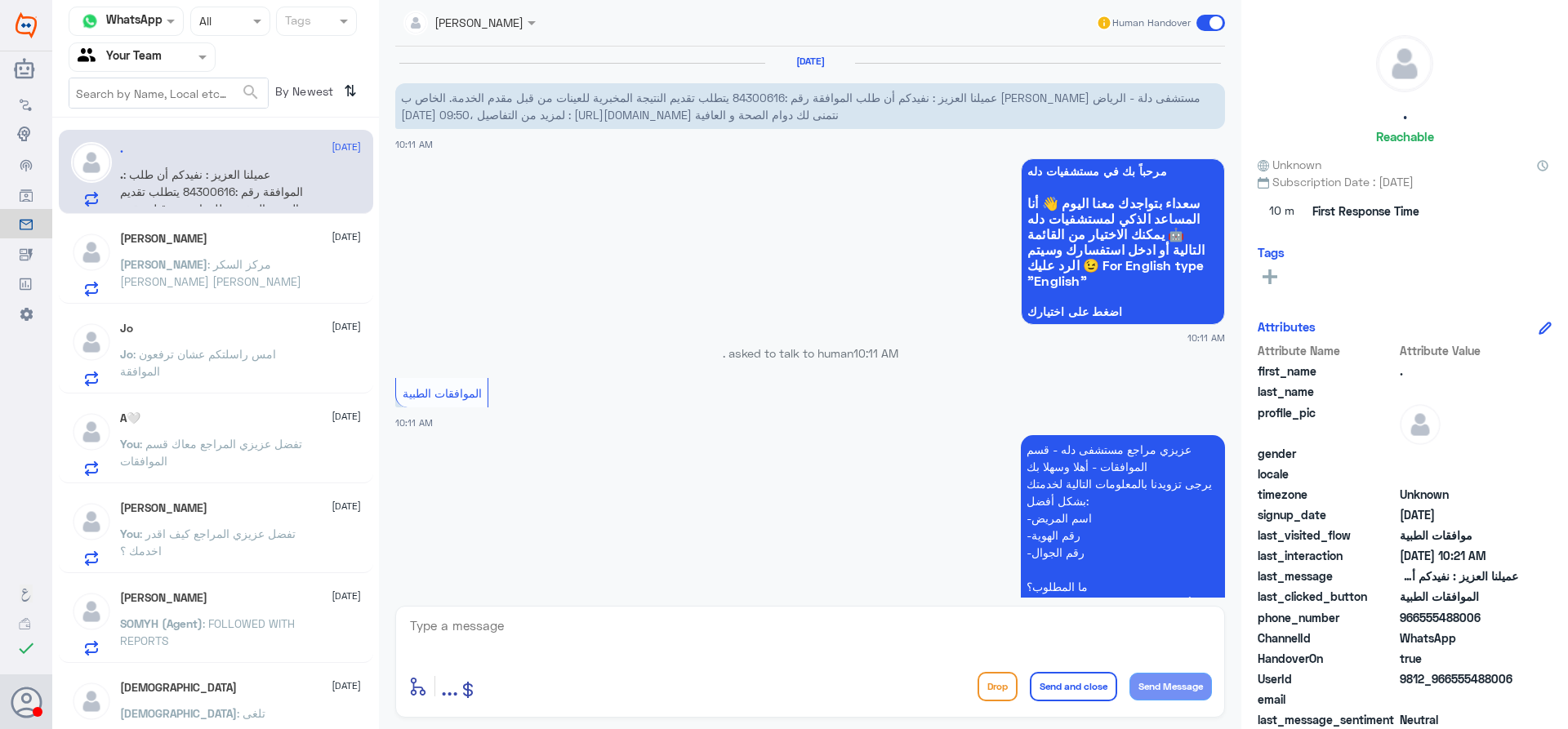
scroll to position [515, 0]
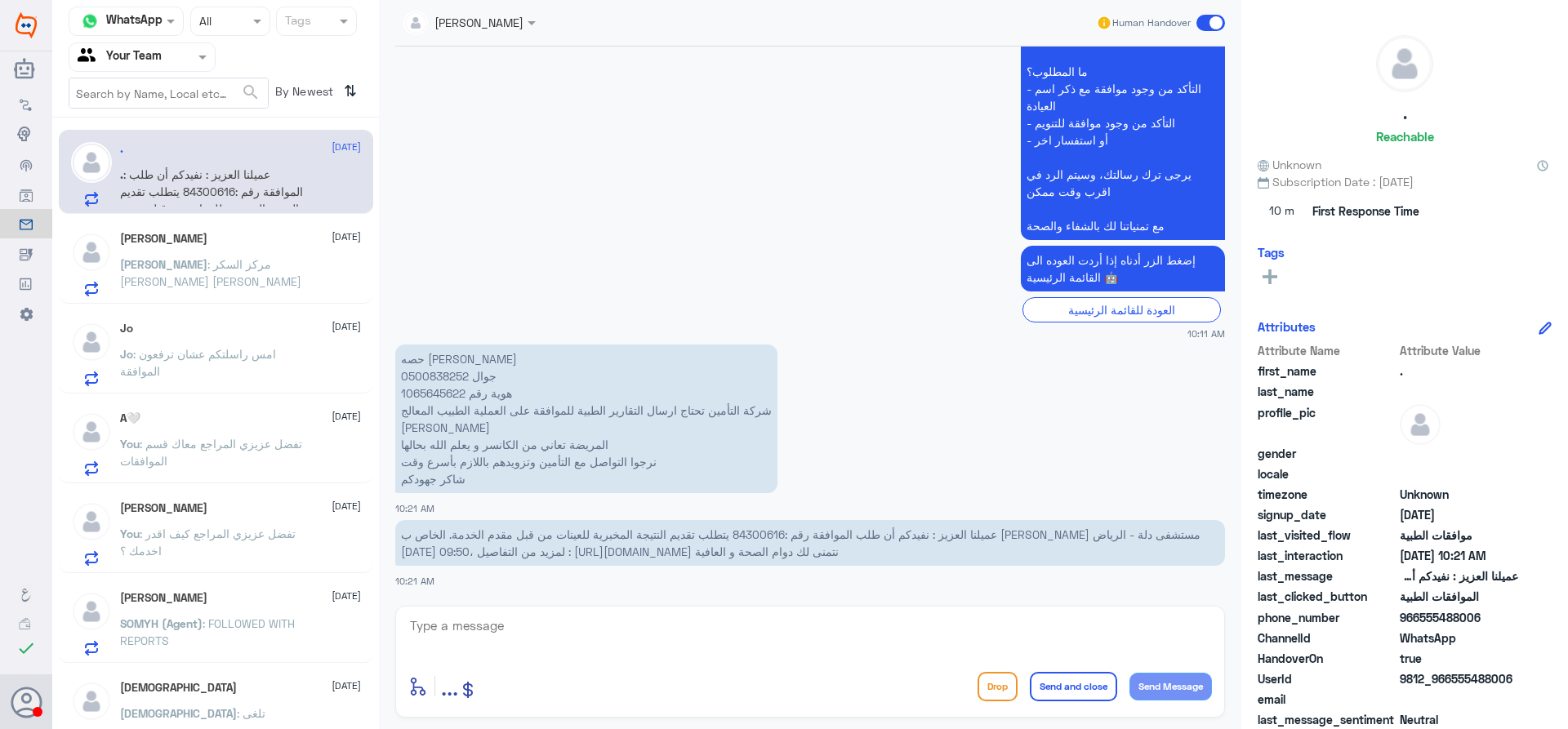
click at [287, 276] on p "[PERSON_NAME] : ‏مركز السكر ‏[PERSON_NAME] [PERSON_NAME]" at bounding box center [211, 276] width 183 height 41
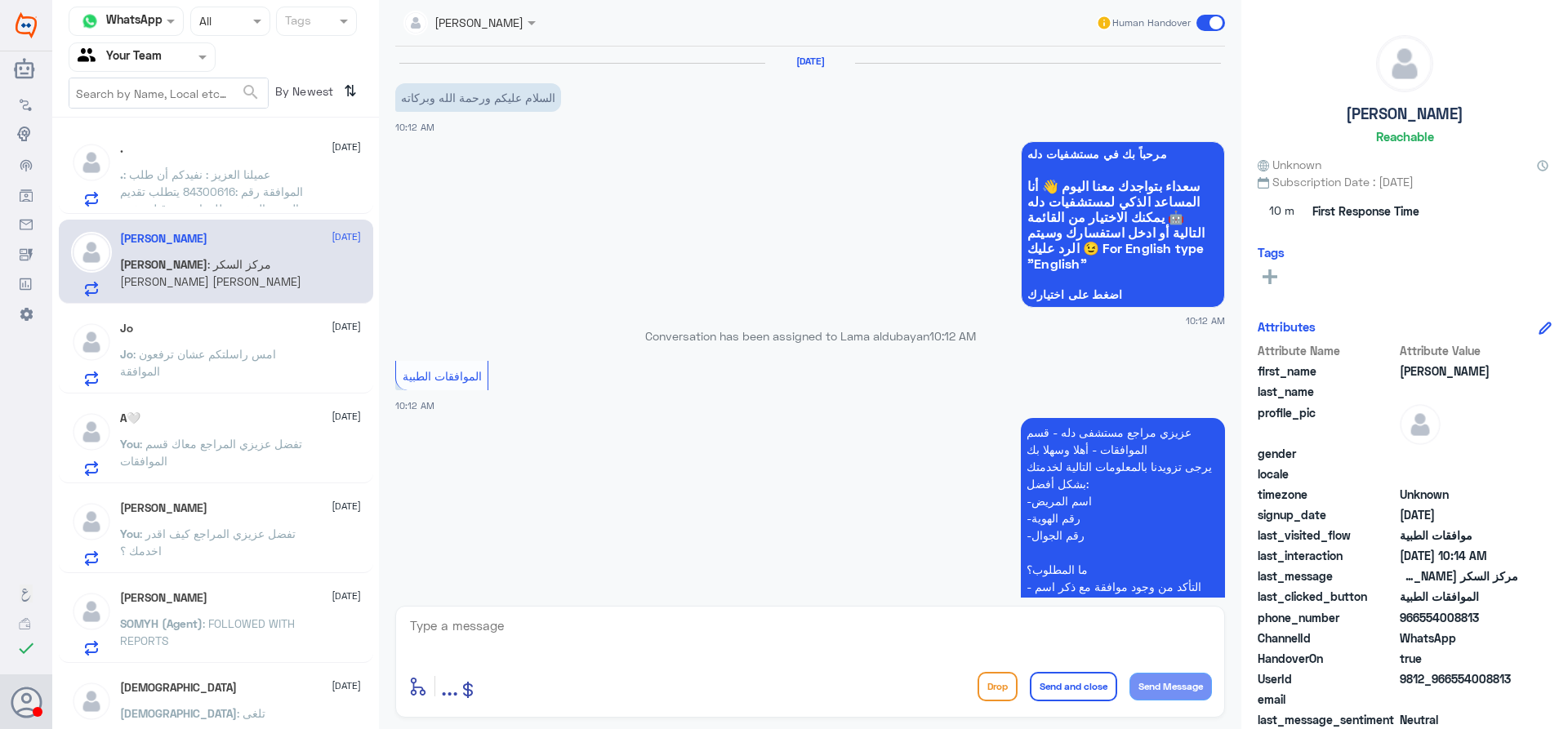
scroll to position [672, 0]
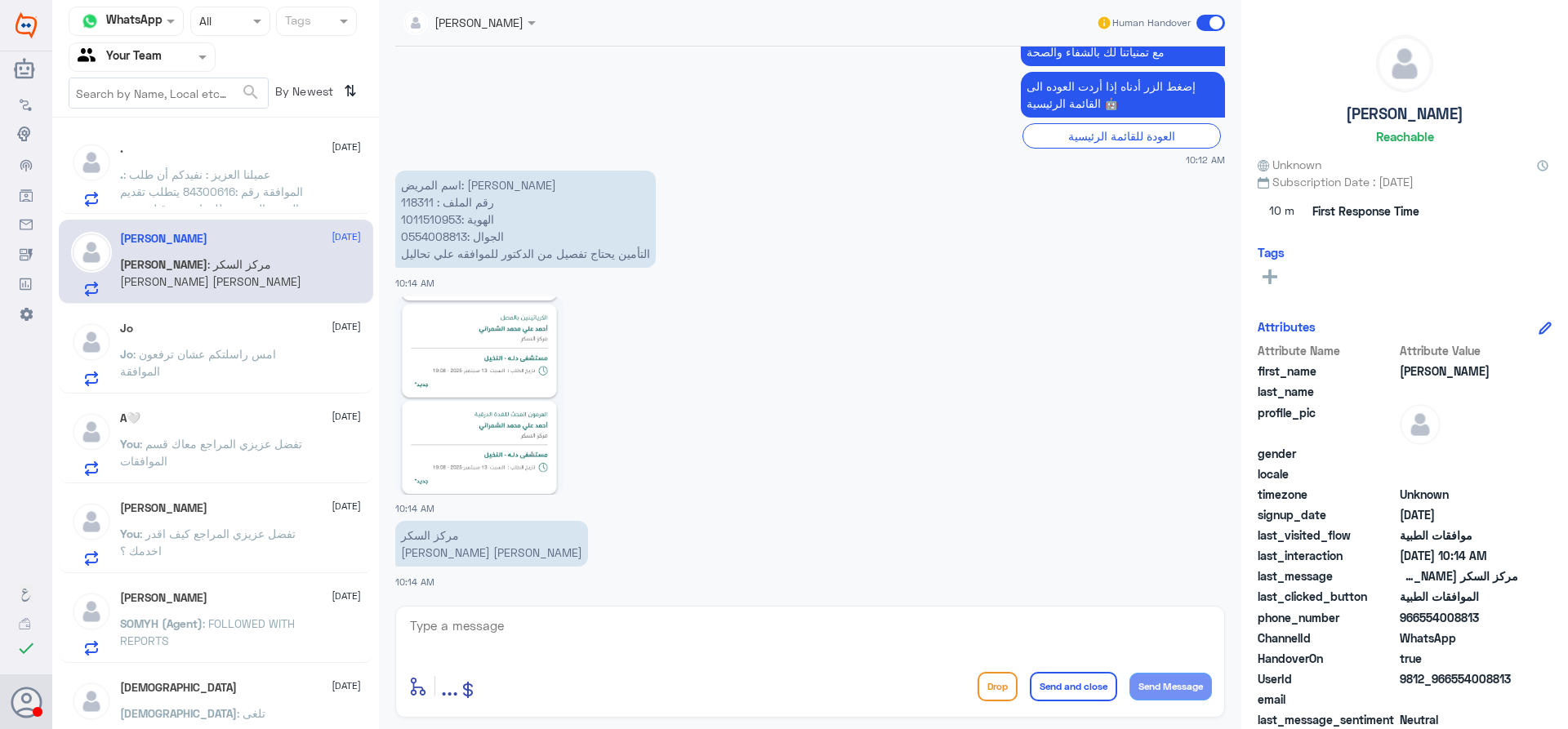
click at [300, 183] on p ". : عميلنا العزيز : نفيدكم أن طلب الموافقة رقم :84300616 يتطلب تقديم النتيجة ال…" at bounding box center [211, 186] width 183 height 41
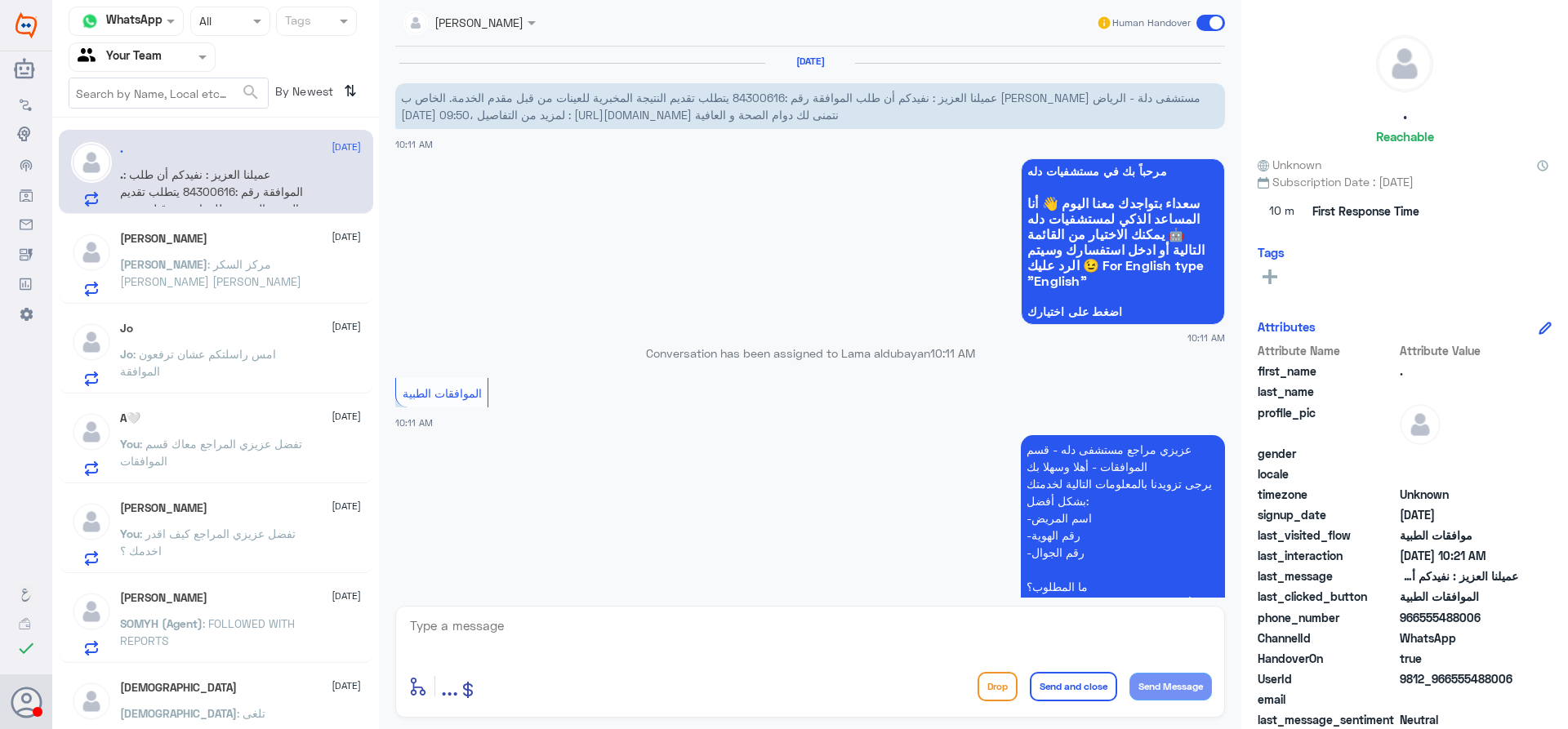
scroll to position [515, 0]
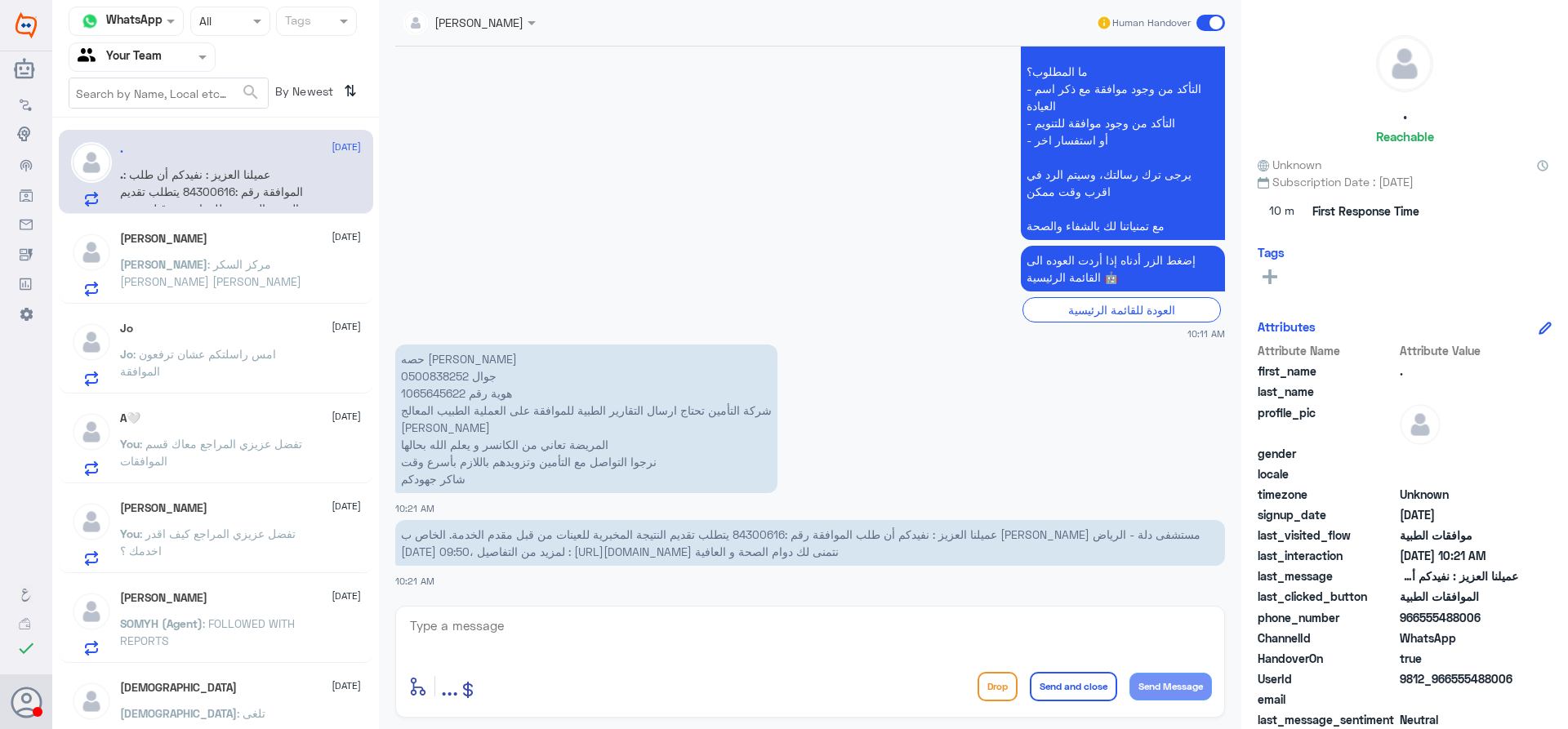
click at [319, 376] on div "Jo : امس راسلتكم عشان ترفعون الموافقة" at bounding box center [240, 368] width 240 height 37
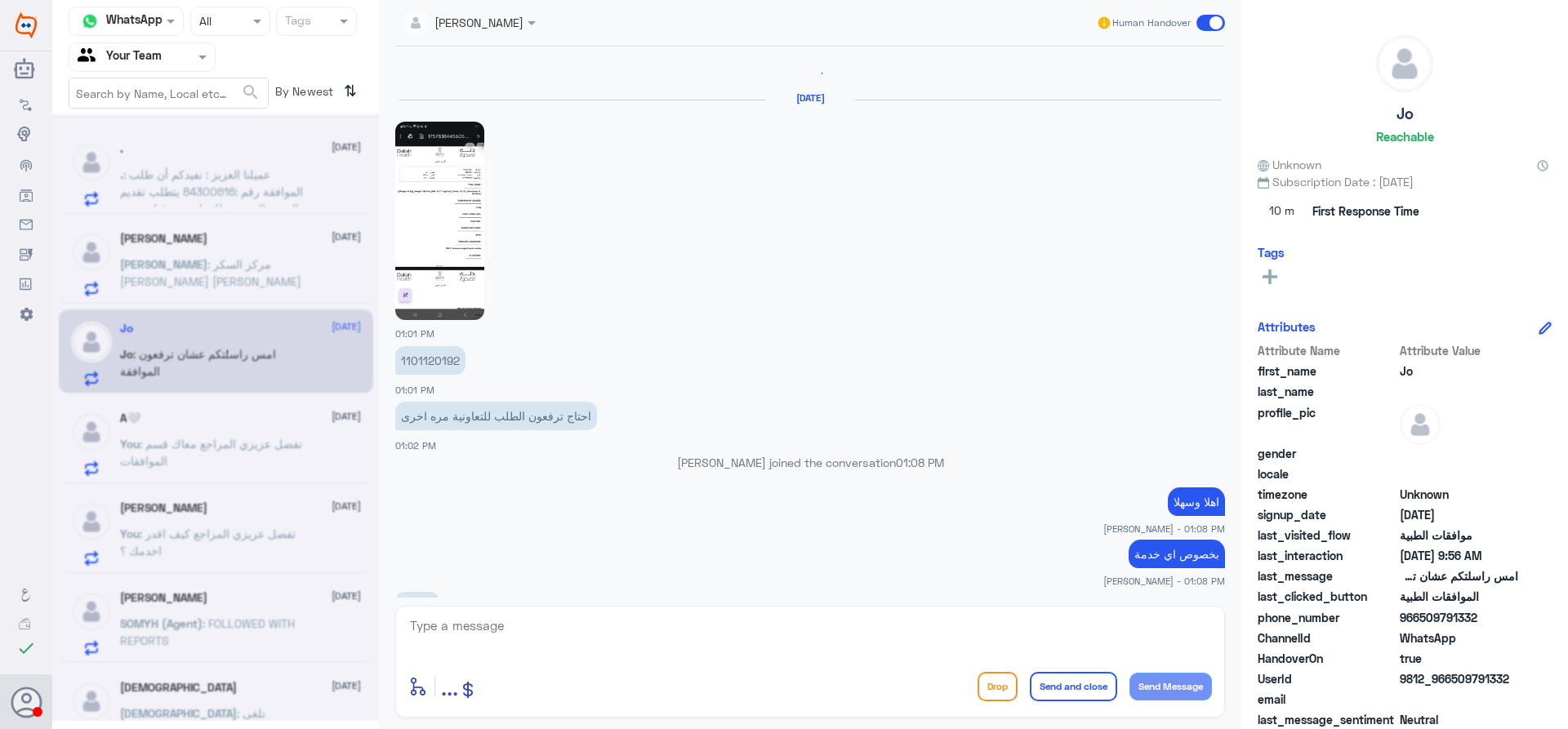
scroll to position [1744, 0]
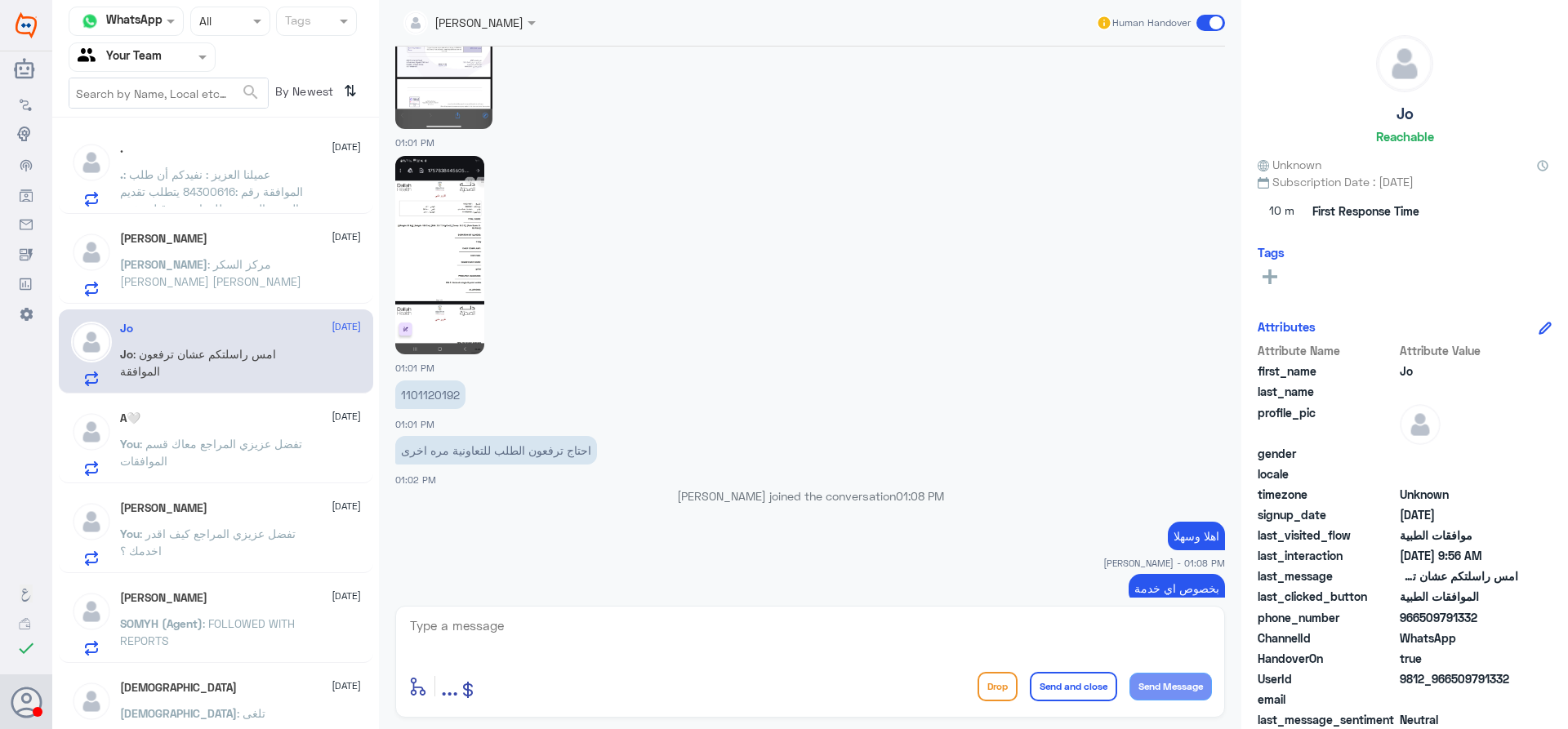
click at [422, 381] on p "1101120192" at bounding box center [430, 394] width 70 height 29
copy p "1101120192"
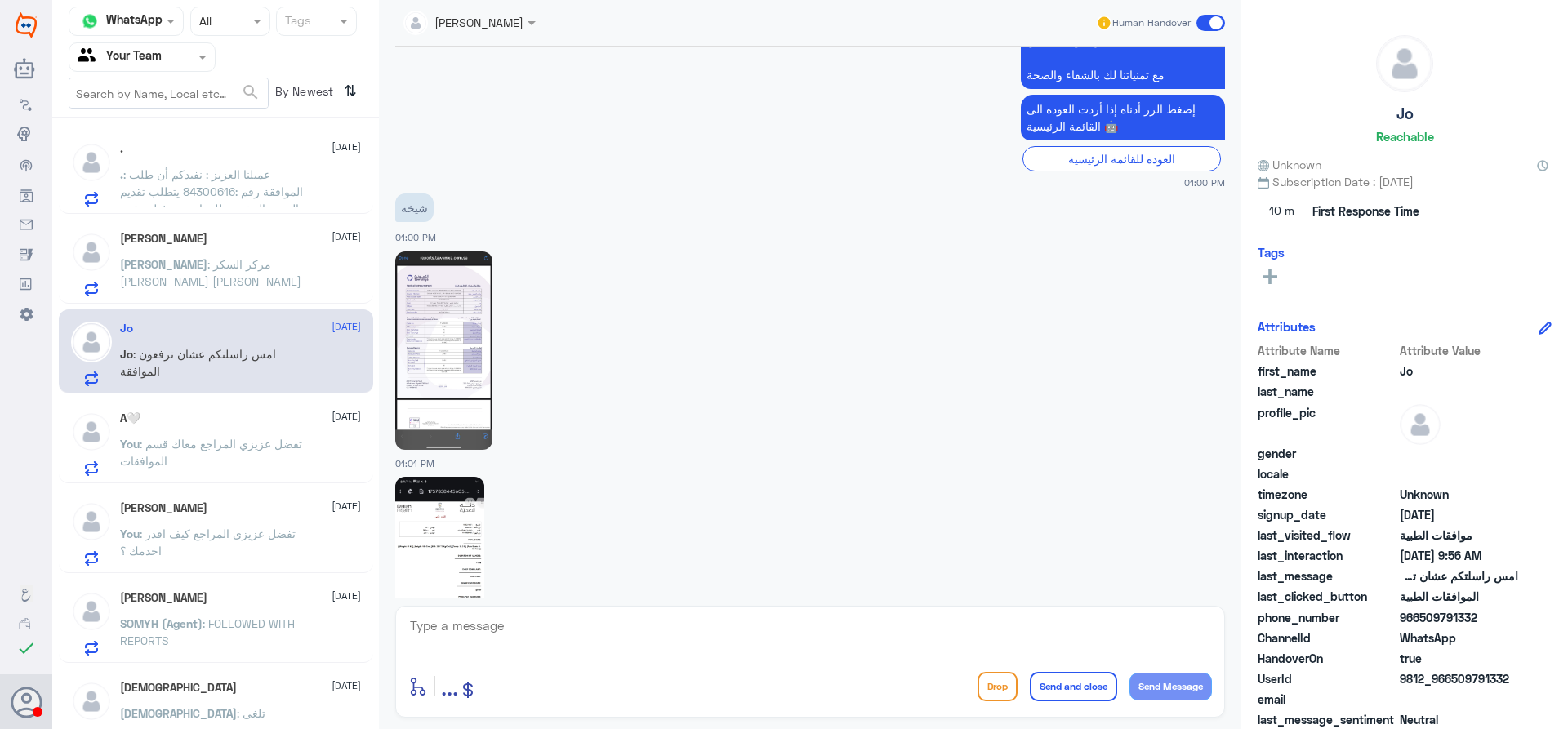
scroll to position [1417, 0]
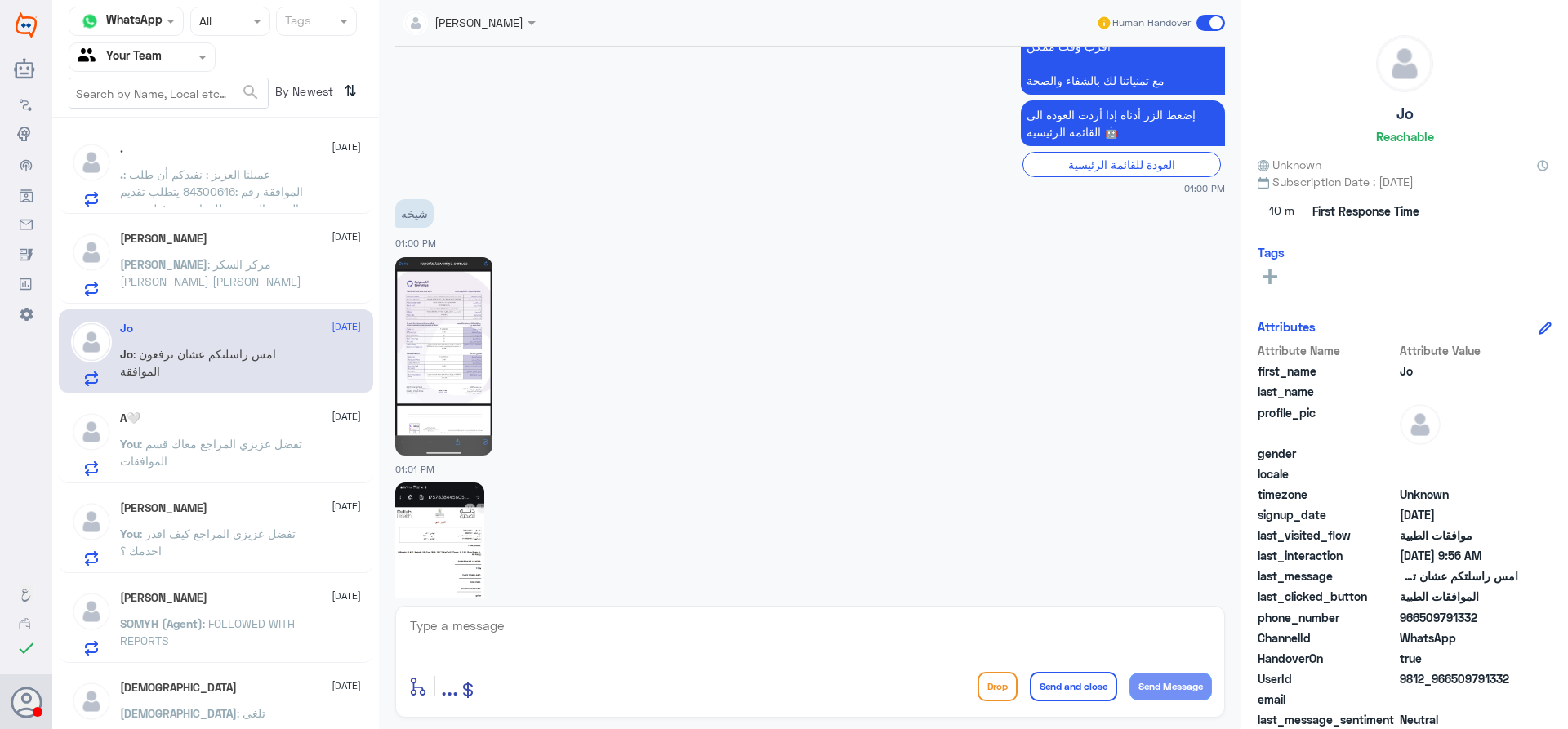
click at [489, 308] on img at bounding box center [443, 356] width 97 height 198
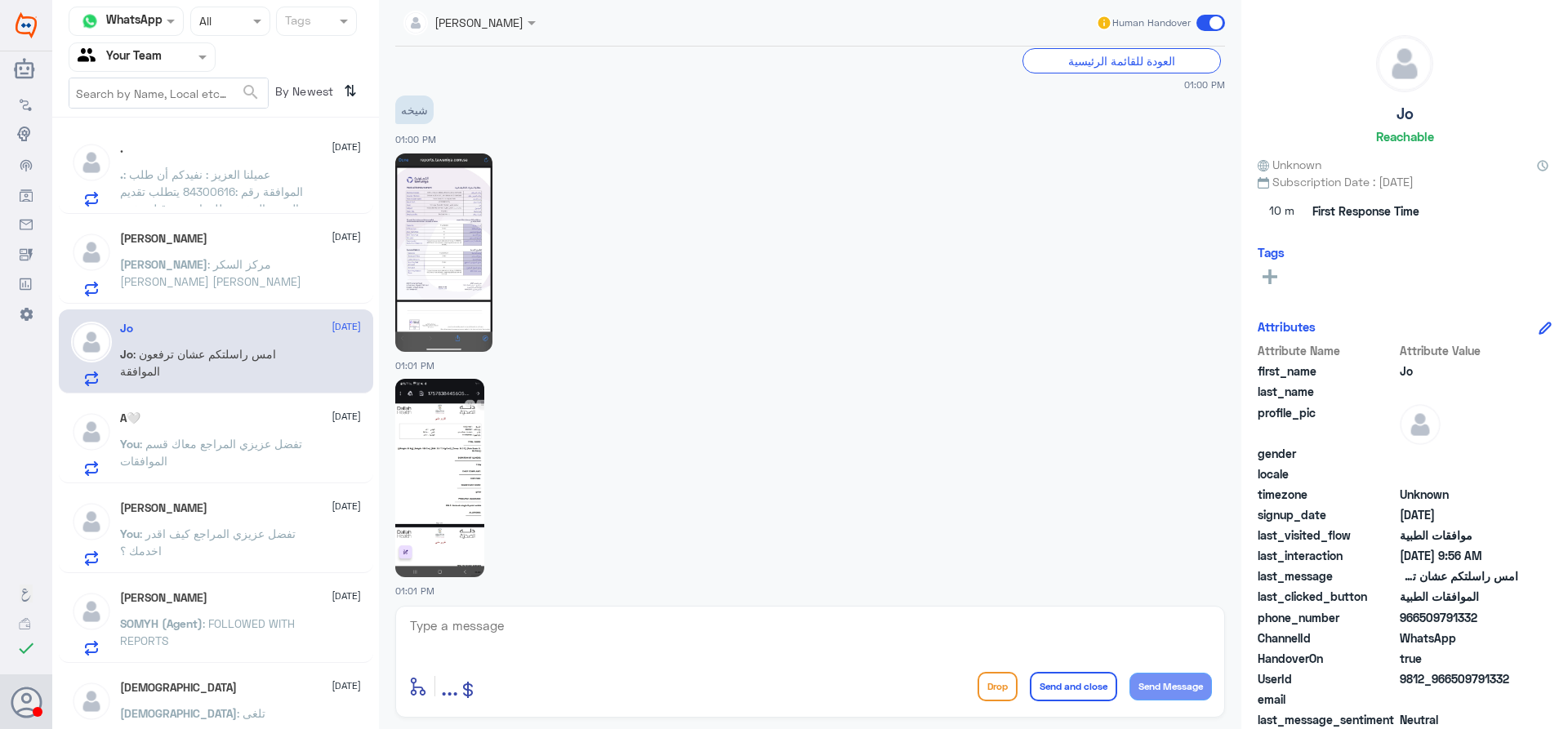
scroll to position [1581, 0]
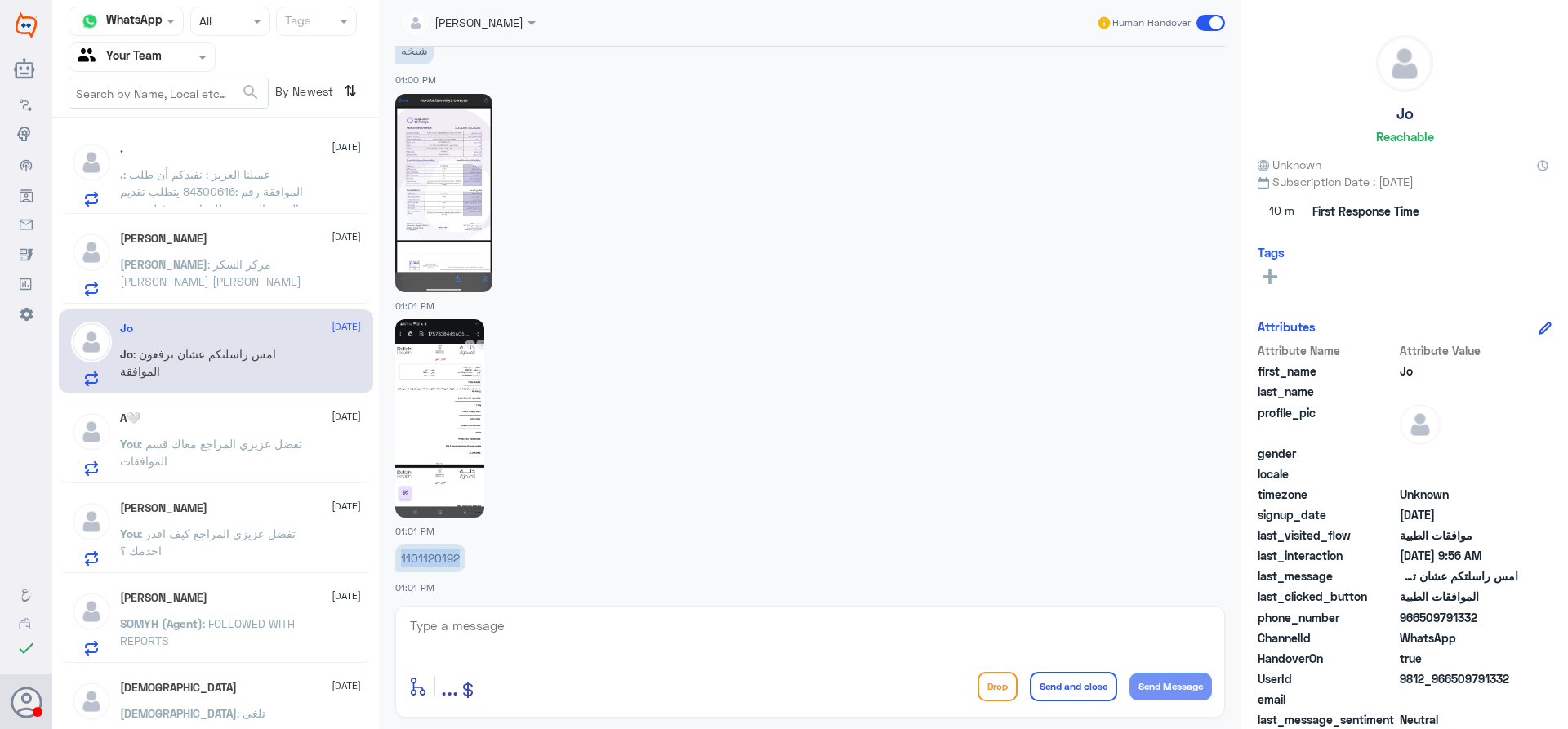
click at [454, 366] on img at bounding box center [439, 418] width 89 height 198
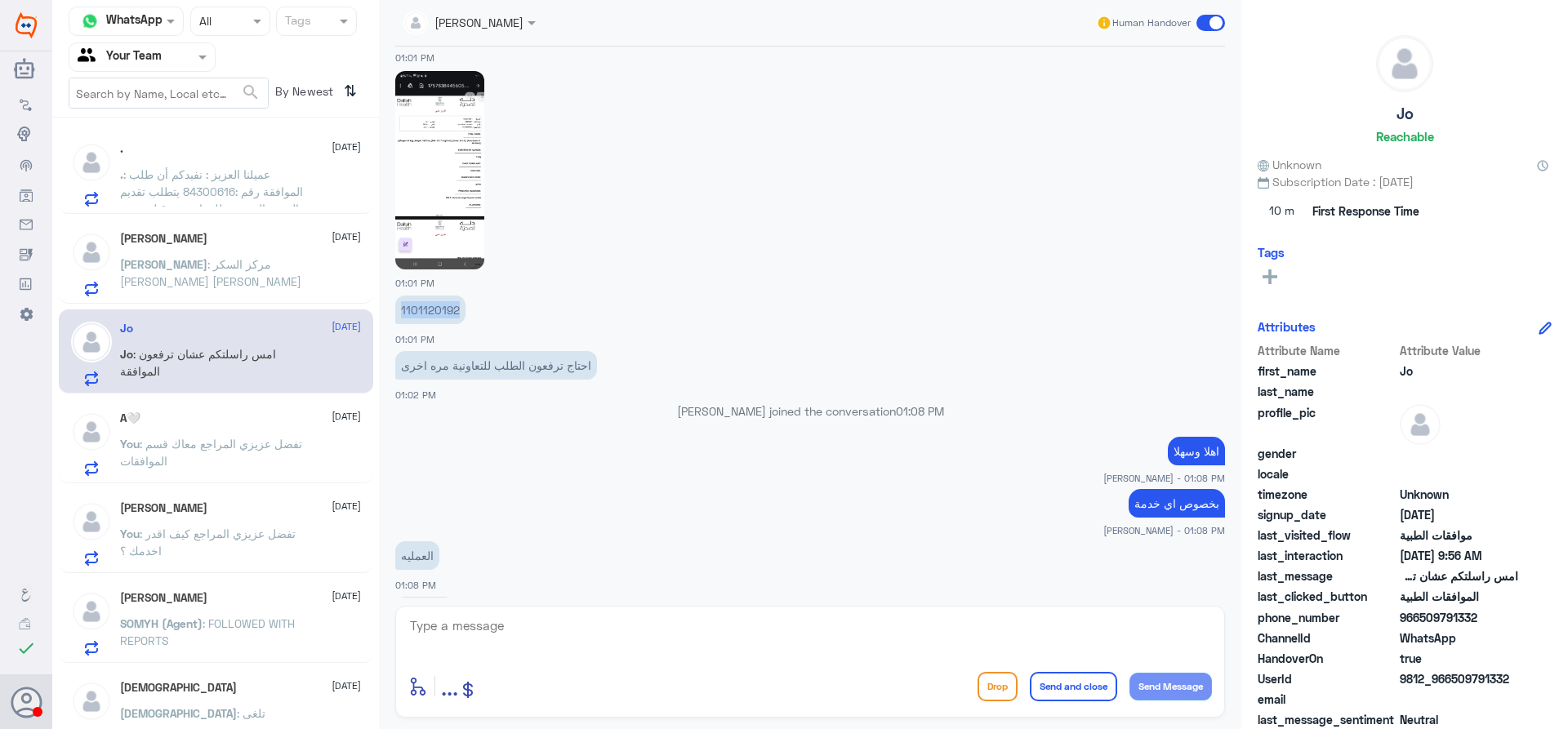
scroll to position [1826, 0]
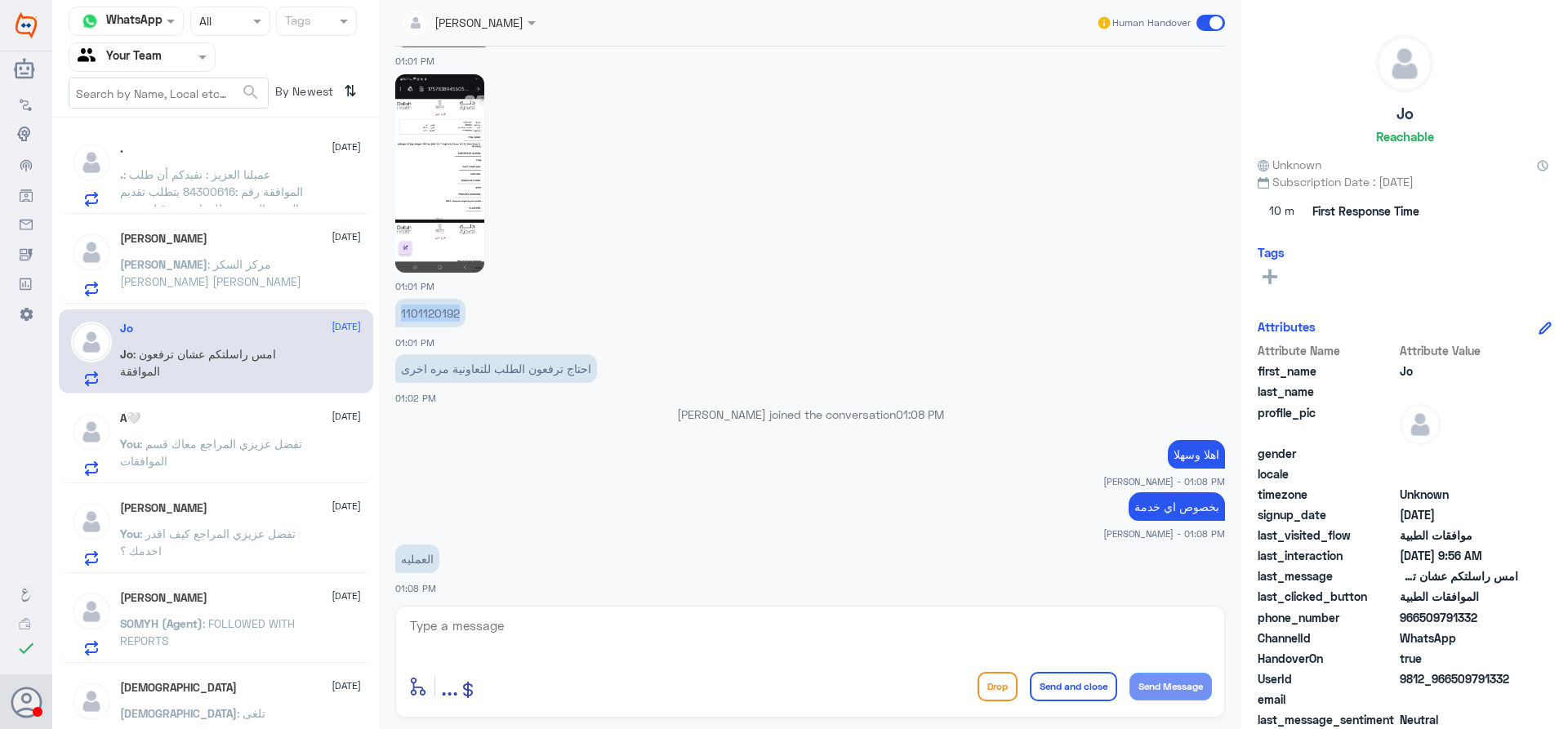
click at [427, 151] on img at bounding box center [439, 173] width 89 height 198
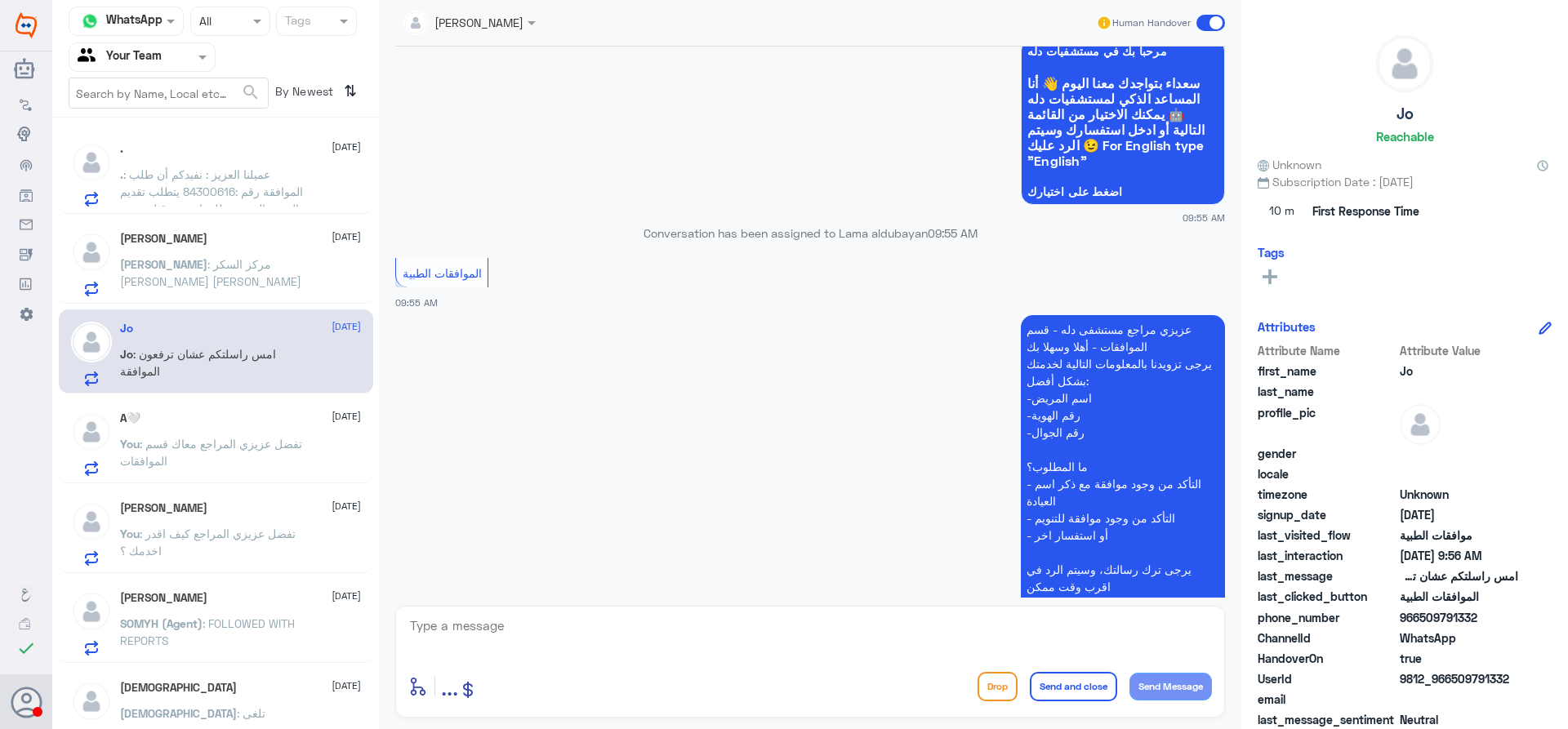
scroll to position [2948, 0]
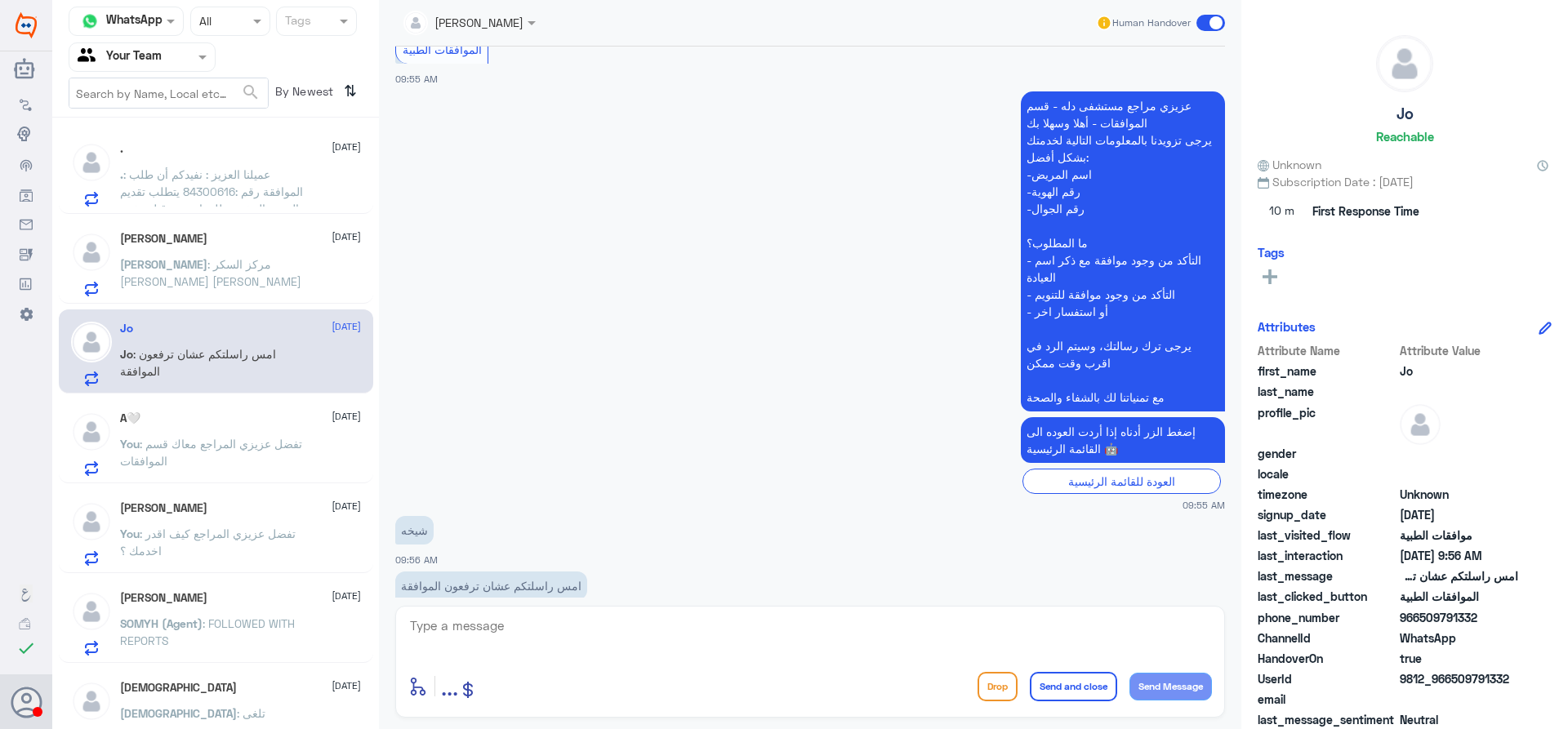
click at [636, 628] on textarea at bounding box center [810, 634] width 803 height 40
type textarea "هل الموافقة على التنويم صحيح ؟"
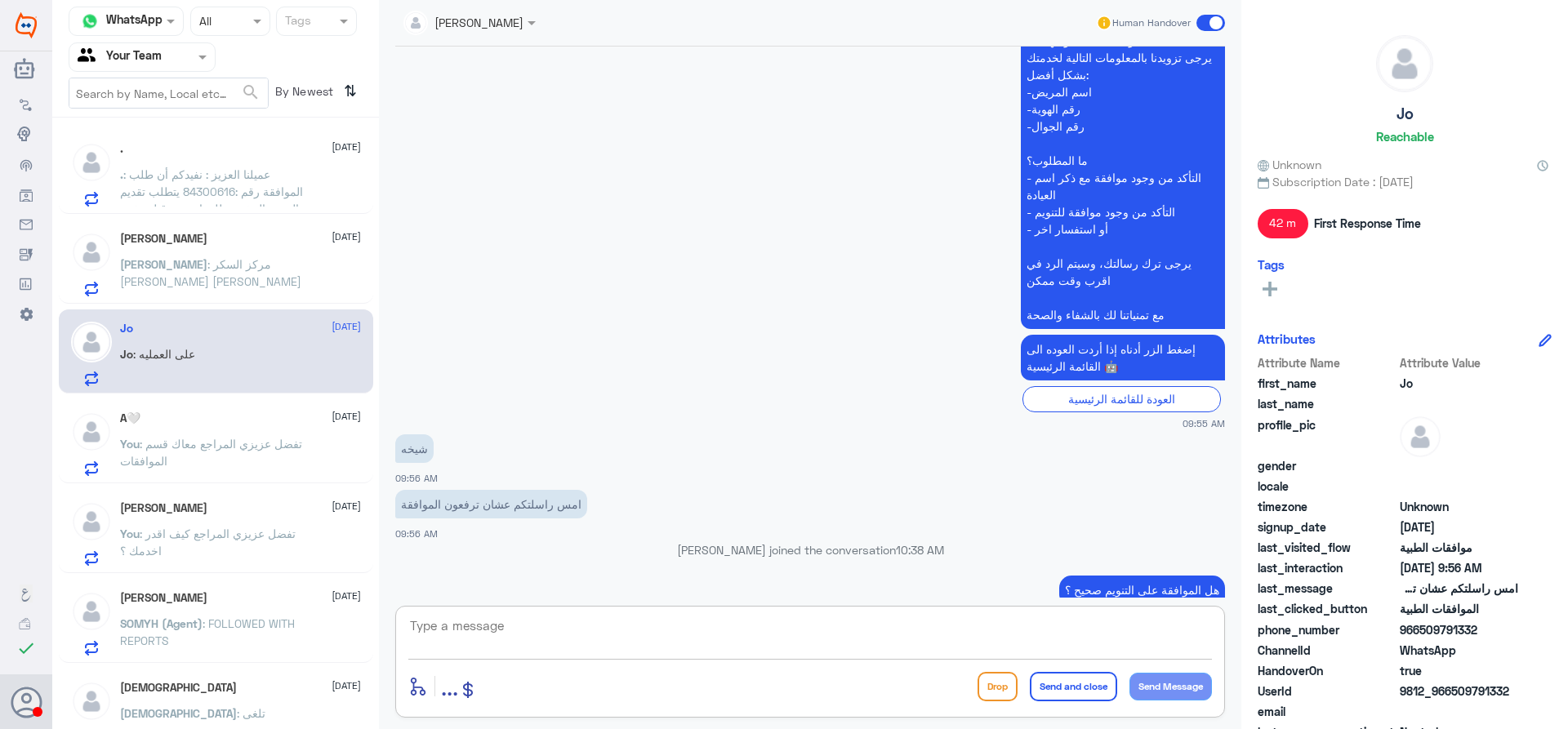
scroll to position [3108, 0]
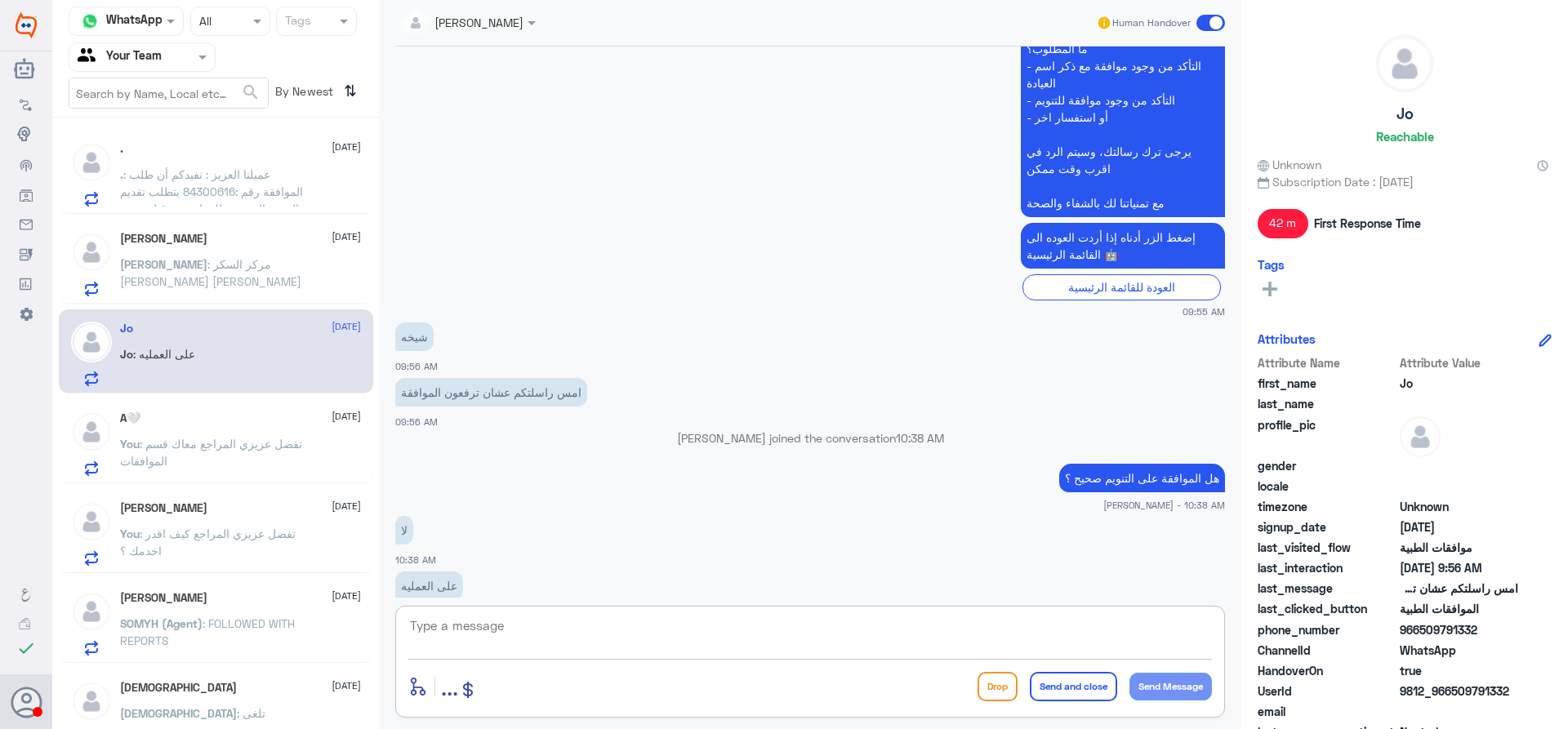
click at [549, 627] on textarea at bounding box center [810, 634] width 803 height 40
click at [709, 639] on textarea at bounding box center [810, 634] width 803 height 40
paste textarea "83032466"
type textarea "تمت الموافقة عليها تحت رقم الموافقة (83032466) , يمكنك التاكد من تطبيق الخاص با…"
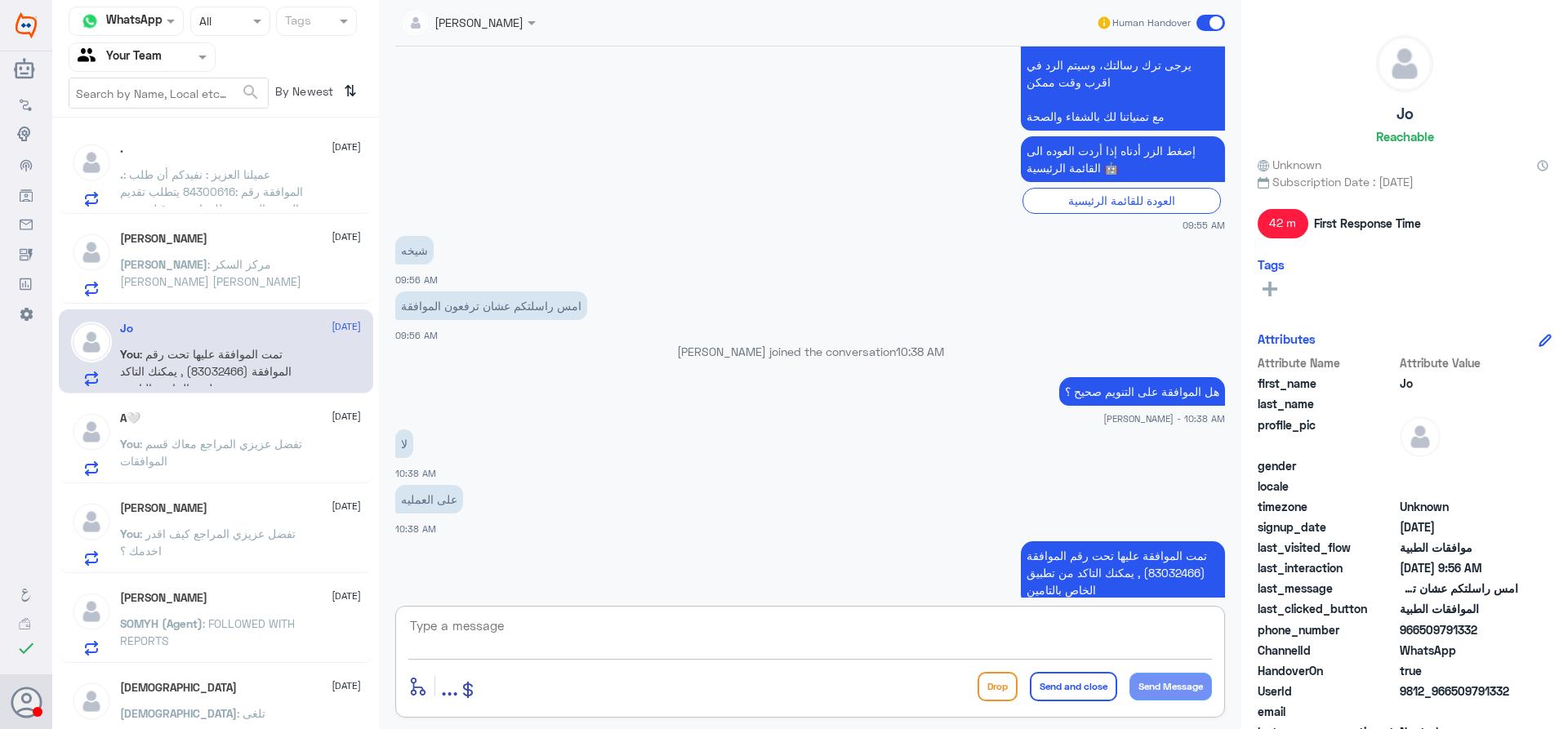
click at [575, 618] on textarea at bounding box center [810, 634] width 803 height 40
type textarea "هل من خدمه اخرى ؟"
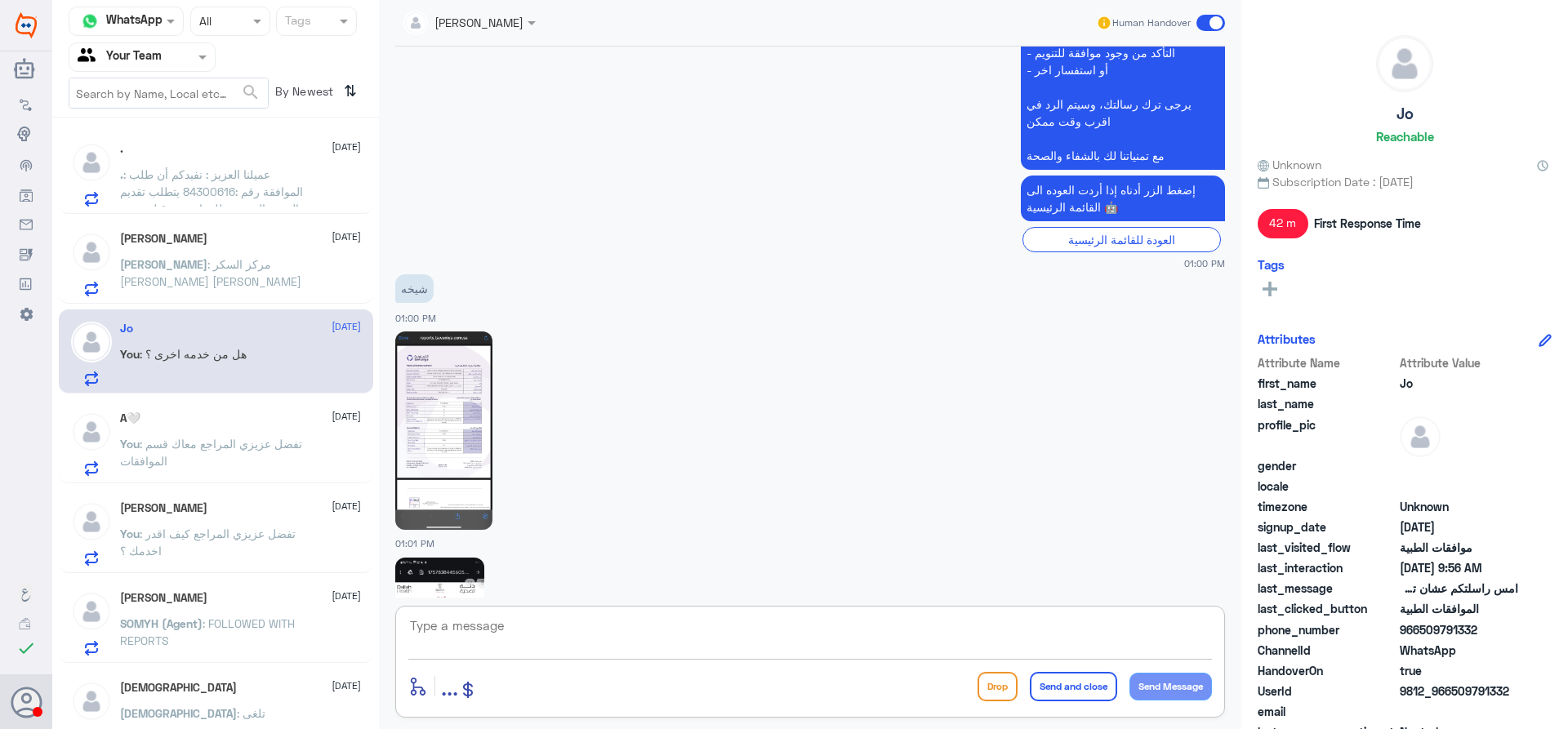
scroll to position [1287, 0]
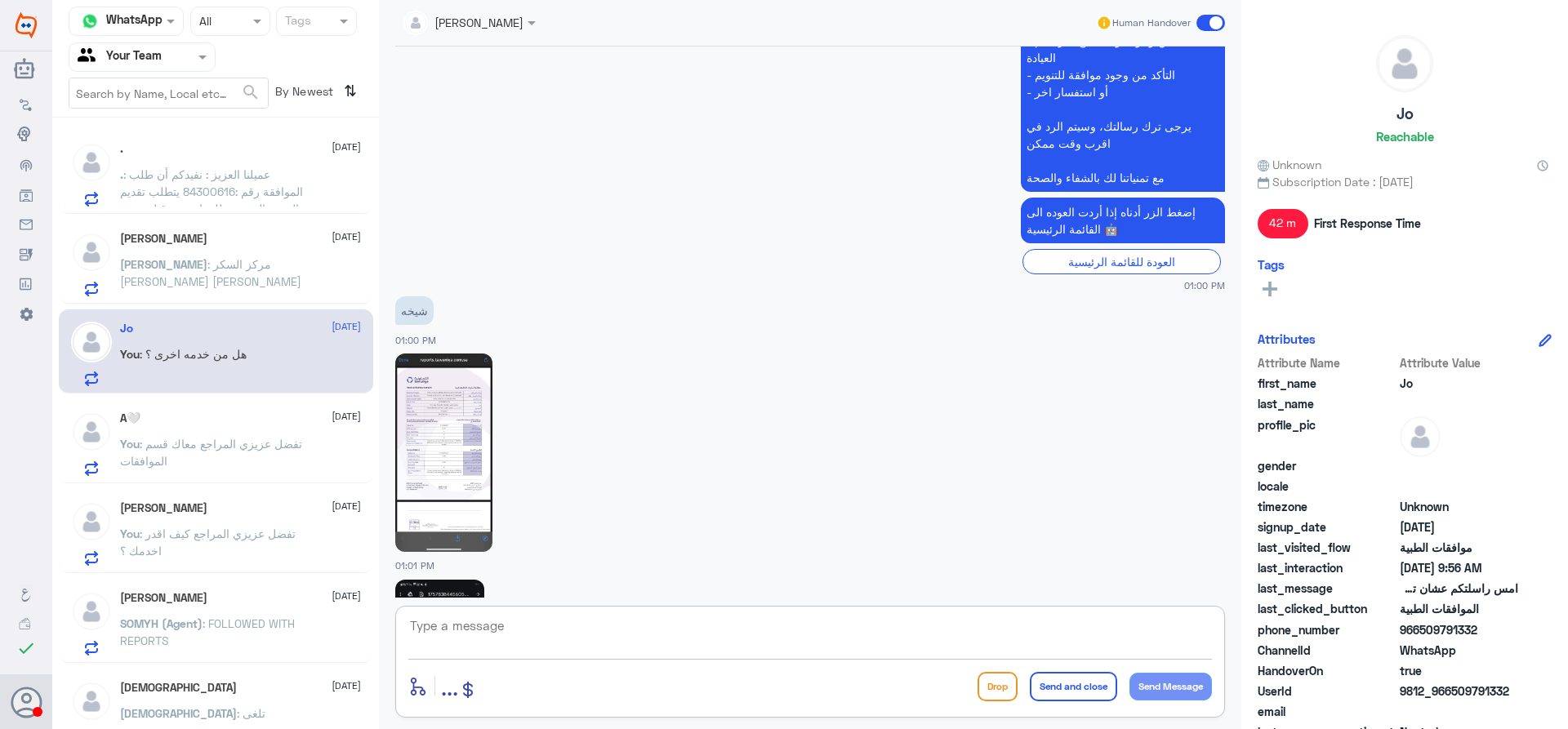
click at [477, 384] on img at bounding box center [443, 453] width 97 height 198
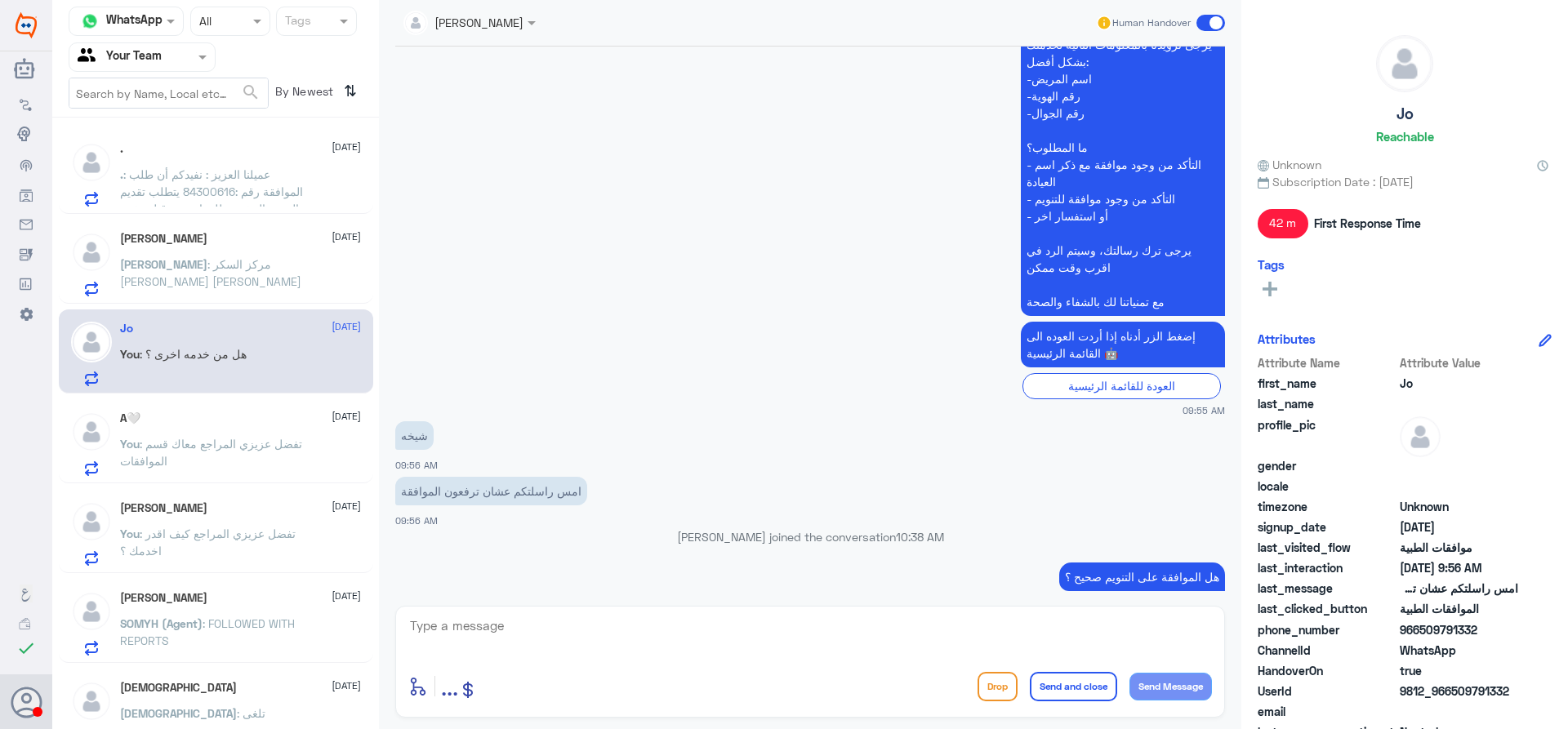
scroll to position [3247, 0]
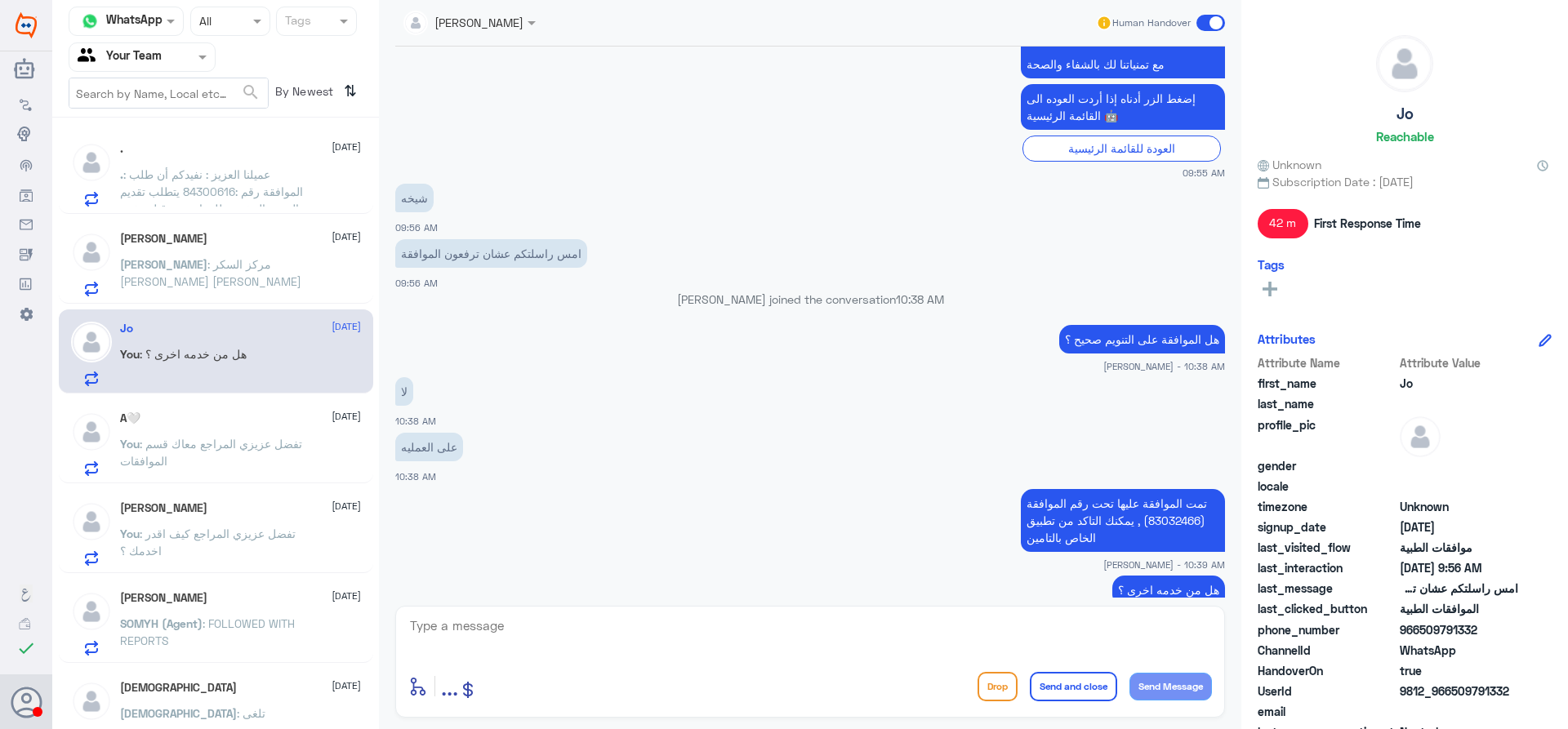
click at [275, 265] on span ": ‏مركز السكر ‏الدكتور أحمد علي محمد الشمراني" at bounding box center [210, 273] width 181 height 31
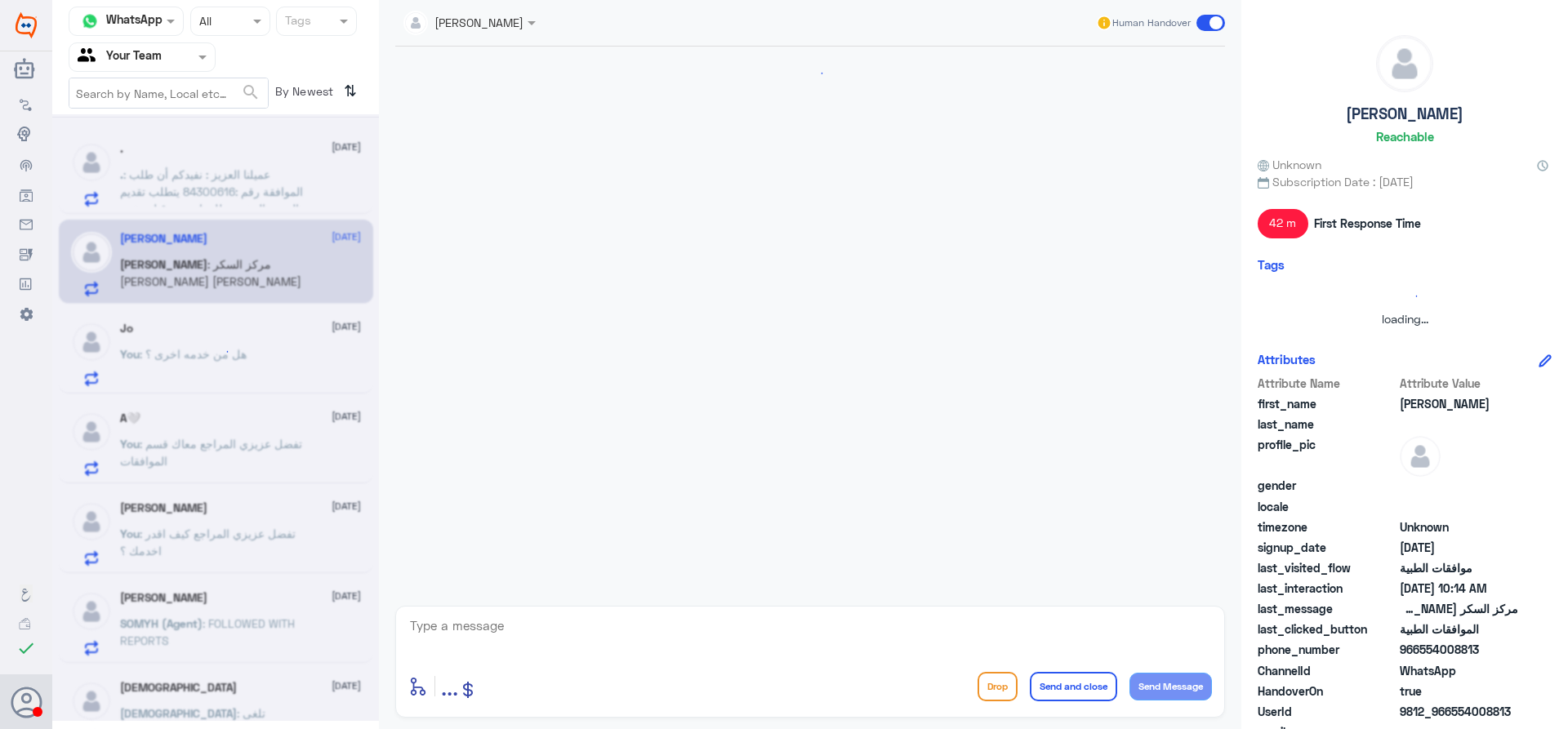
scroll to position [672, 0]
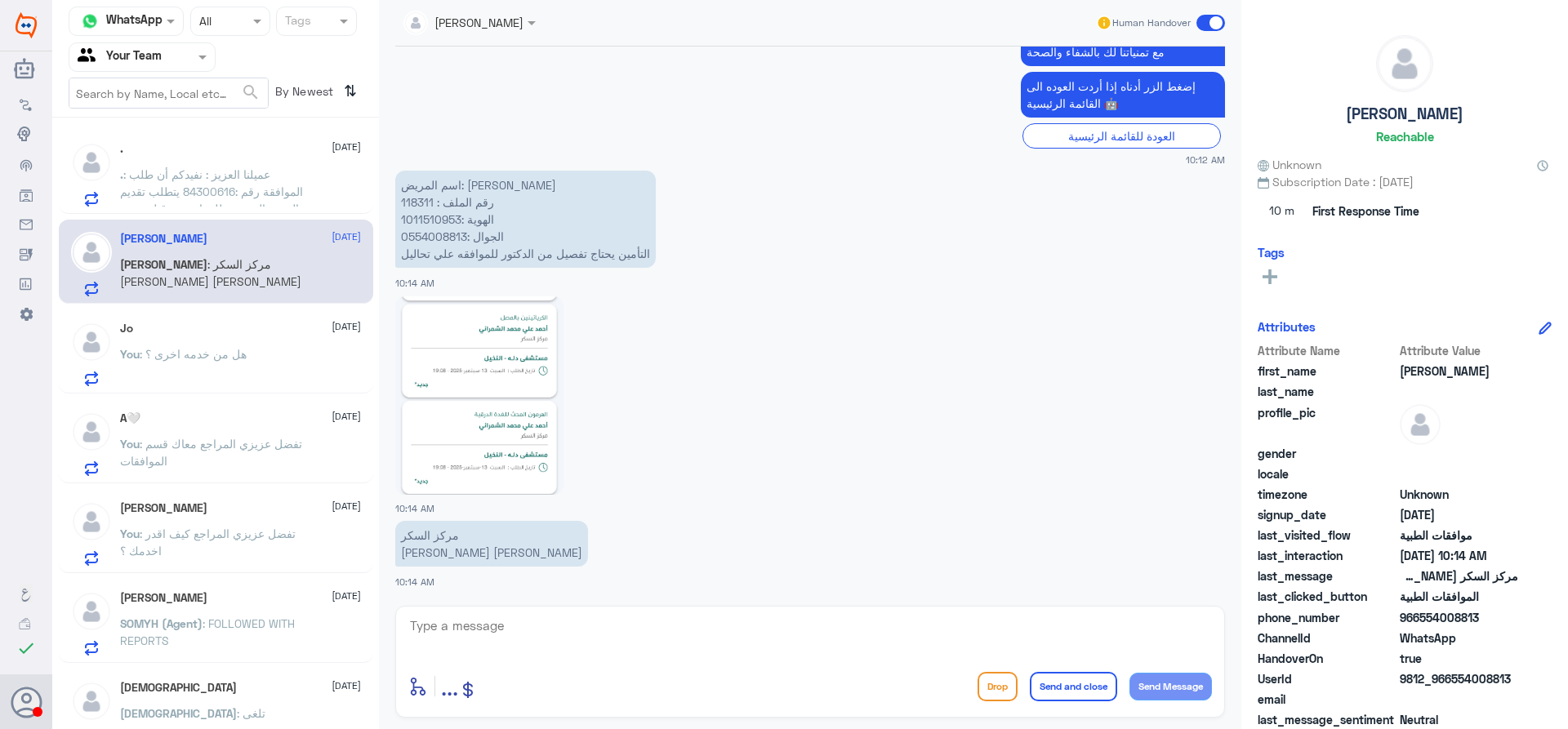
click at [416, 201] on p "‏اسم المريض: عبدالله نايف السليماني رقم الملف : 118311 الهوية :1011510953 الجوا…" at bounding box center [525, 218] width 261 height 97
copy p "118311"
click at [485, 367] on img at bounding box center [479, 395] width 169 height 198
click at [451, 430] on img at bounding box center [479, 395] width 169 height 198
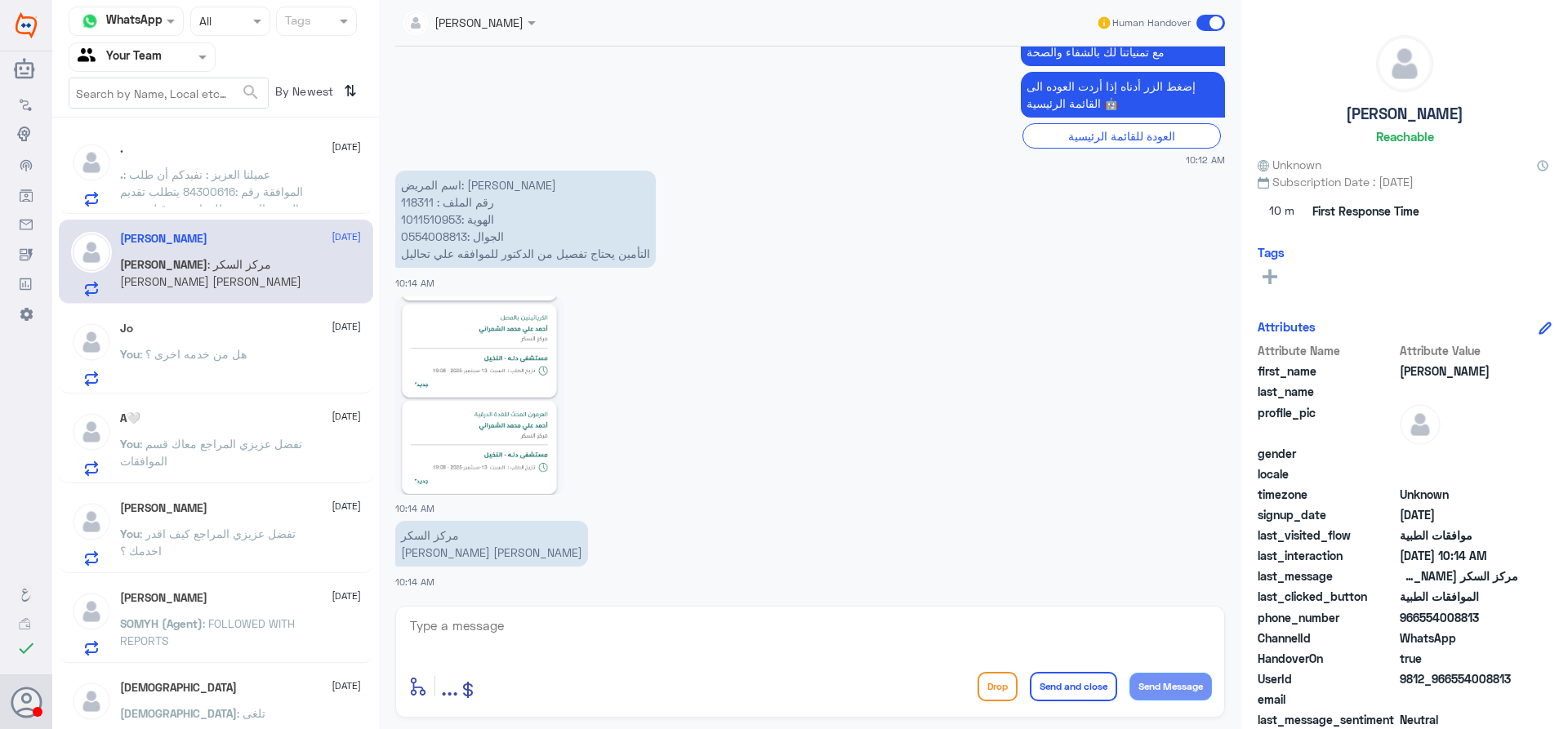
click at [589, 635] on textarea at bounding box center [810, 634] width 803 height 40
type textarea "تمت المتابعة مرة اخرى , ارجوا انتظار رد التامين الان"
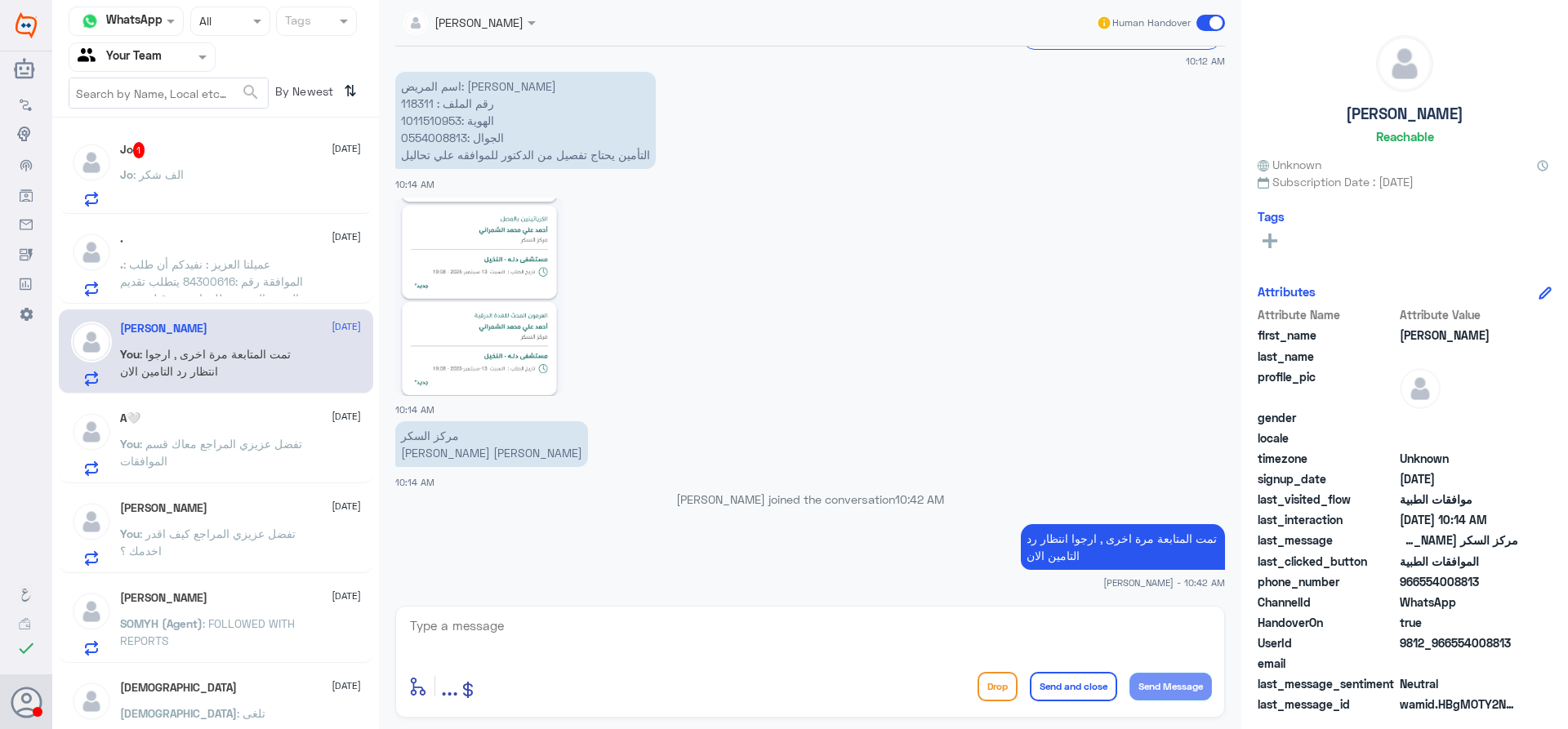
click at [178, 275] on span ": عميلنا العزيز : نفيدكم أن طلب الموافقة رقم :84300616 يتطلب تقديم النتيجة المخ…" at bounding box center [211, 323] width 183 height 134
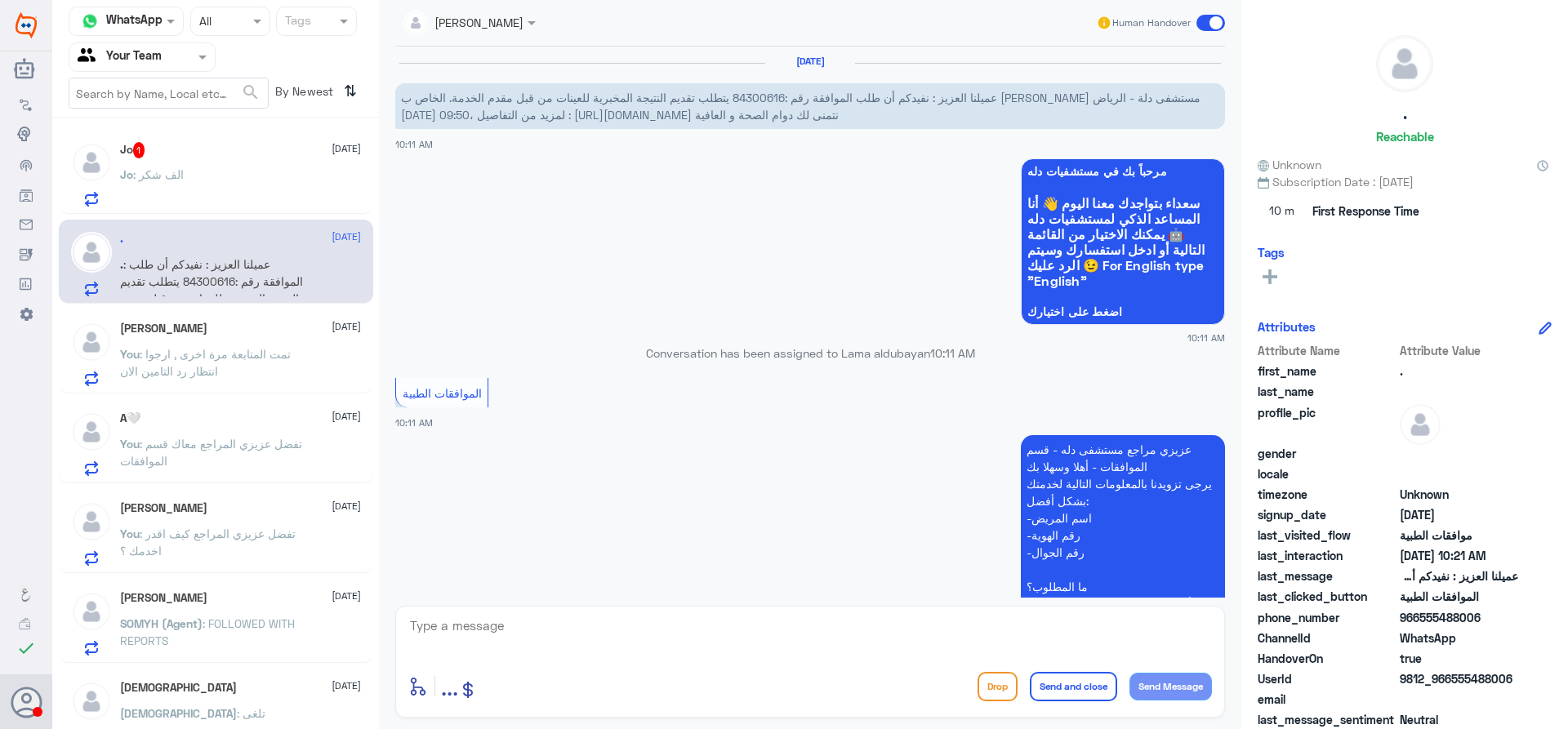
scroll to position [515, 0]
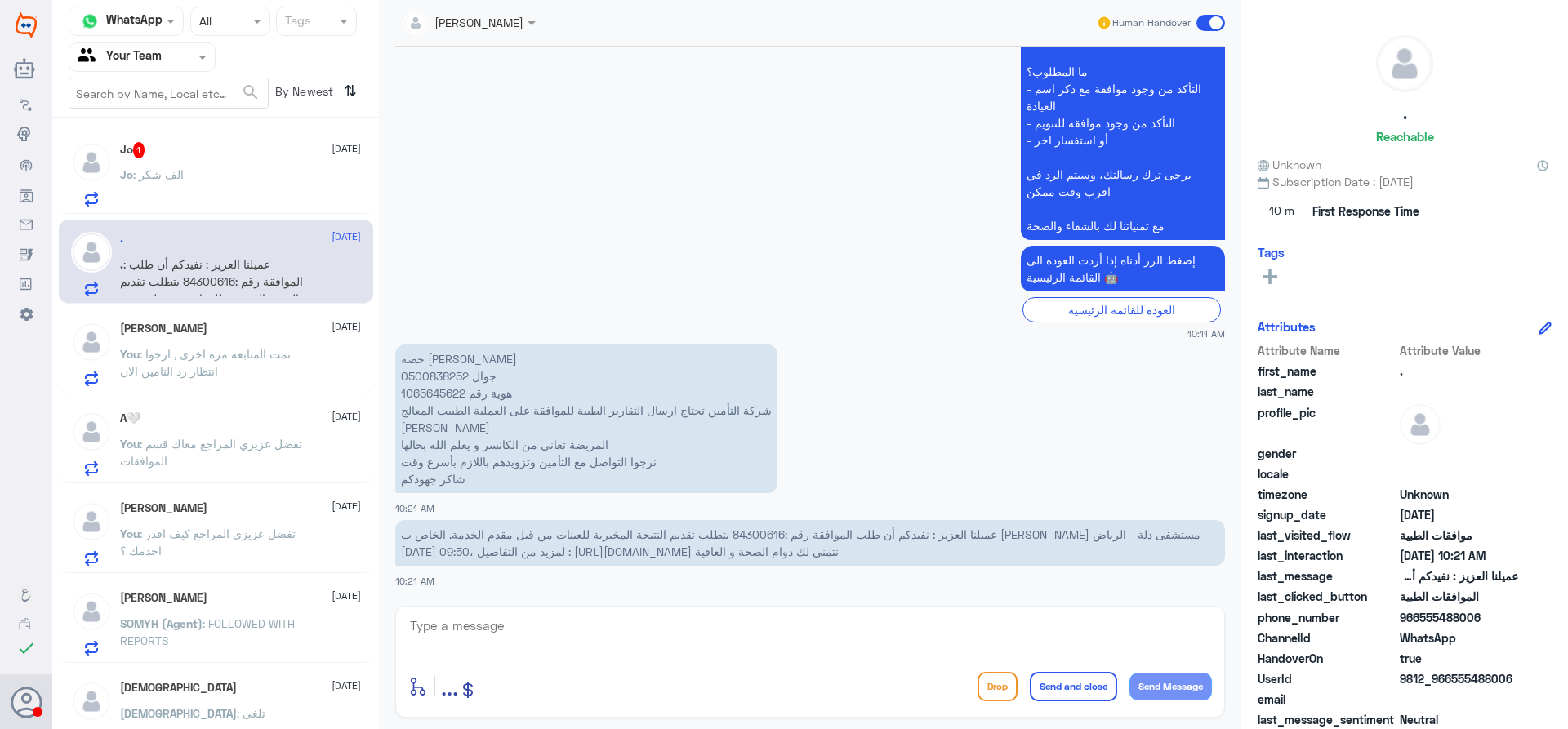
click at [219, 189] on div "Jo : الف شكر" at bounding box center [240, 188] width 240 height 37
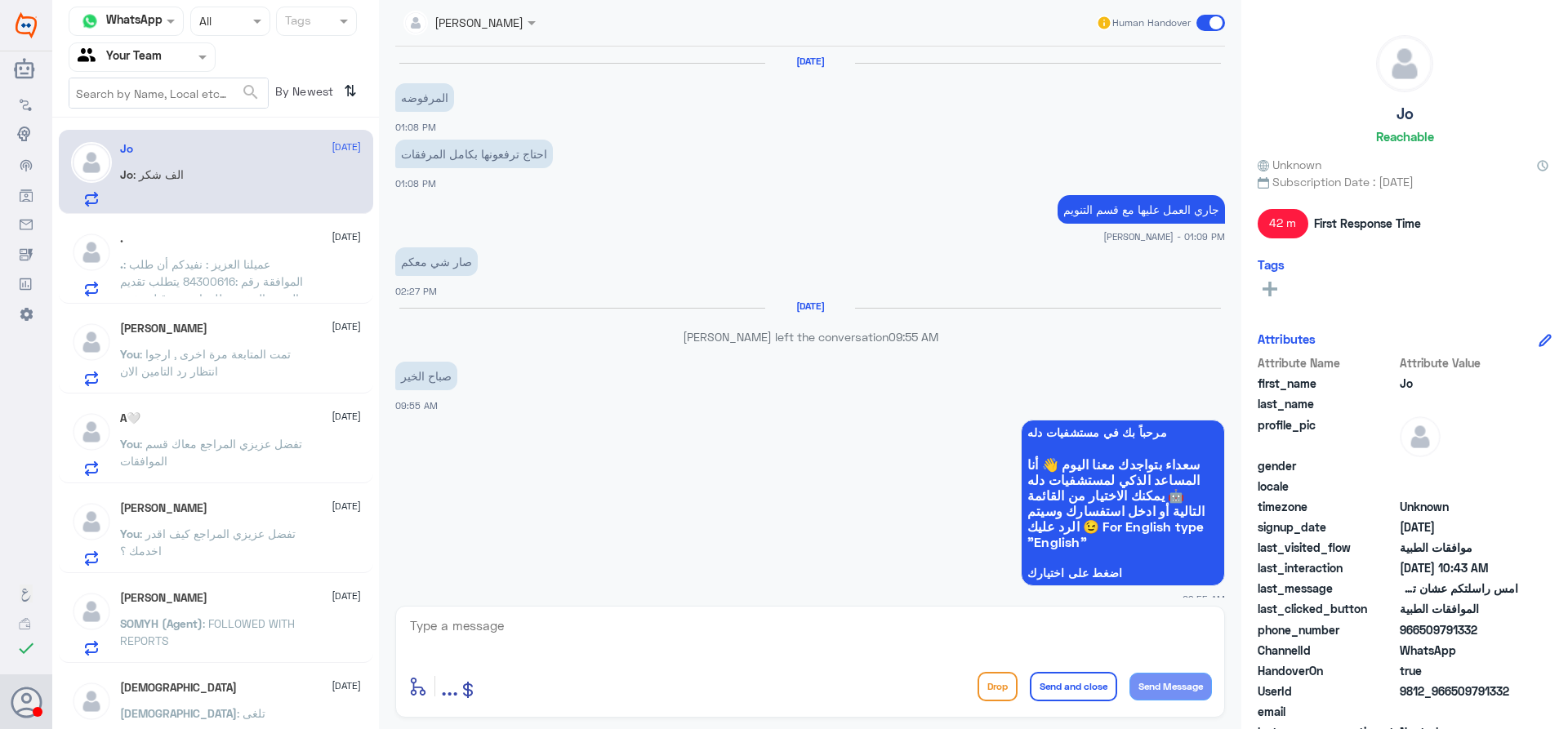
scroll to position [1029, 0]
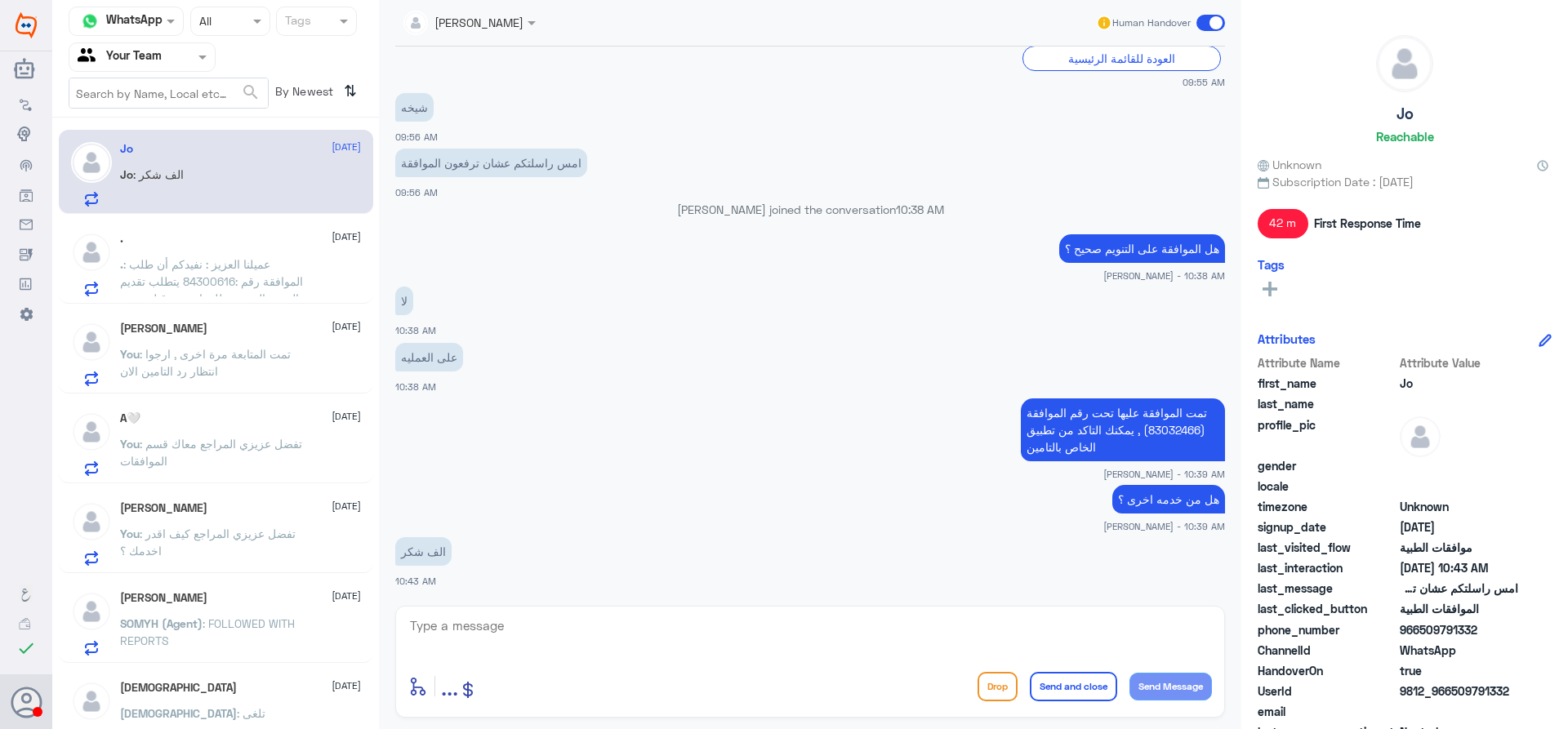
click at [585, 631] on textarea at bounding box center [810, 634] width 803 height 40
type textarea "العفو واجبنا , سعدنا بخدمتك متمنين لكم دوم الصحة والعافية"
click at [1079, 684] on button "Send and close" at bounding box center [1073, 687] width 88 height 29
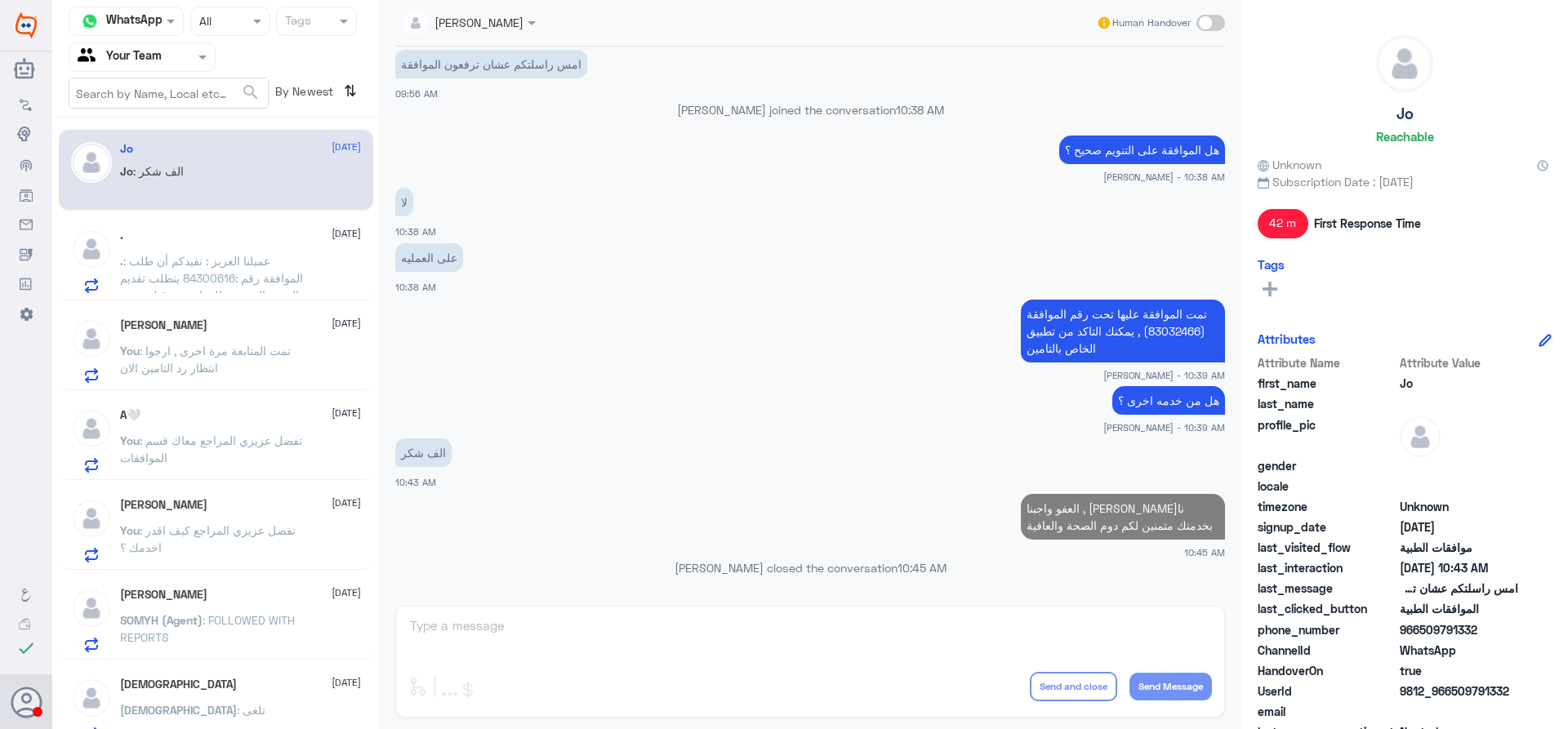
scroll to position [1094, 0]
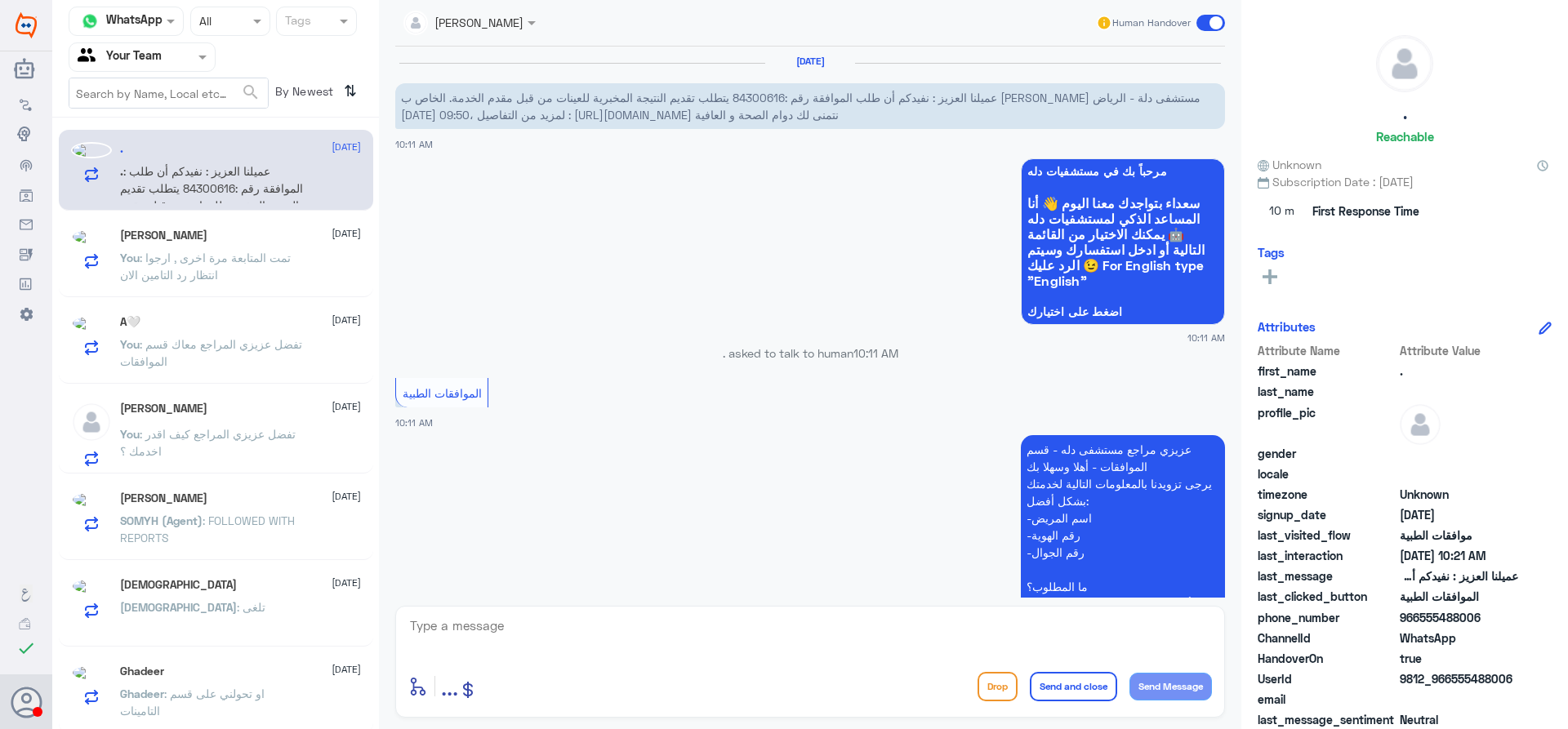
scroll to position [515, 0]
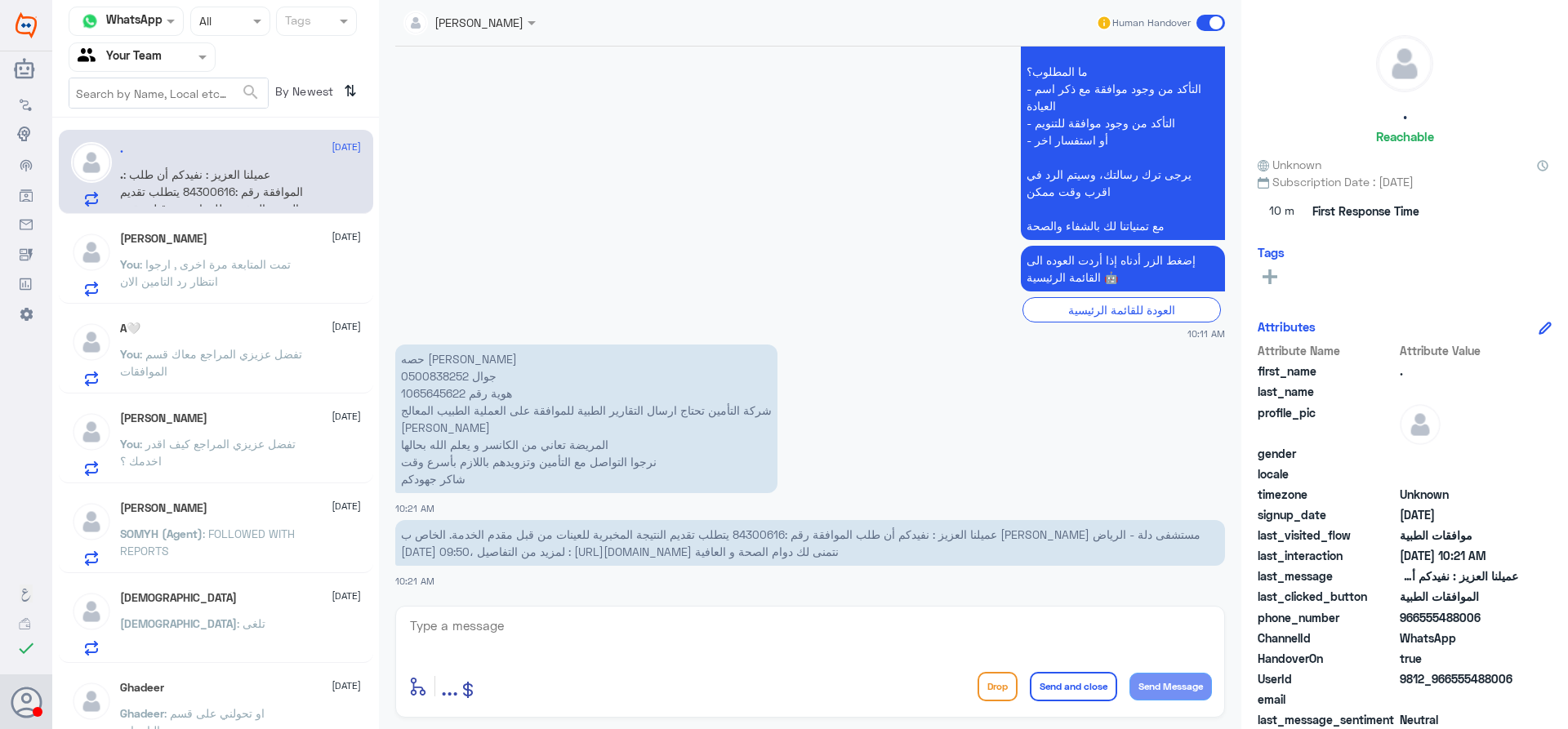
click at [245, 245] on div "Abdullah 15 September" at bounding box center [240, 239] width 240 height 14
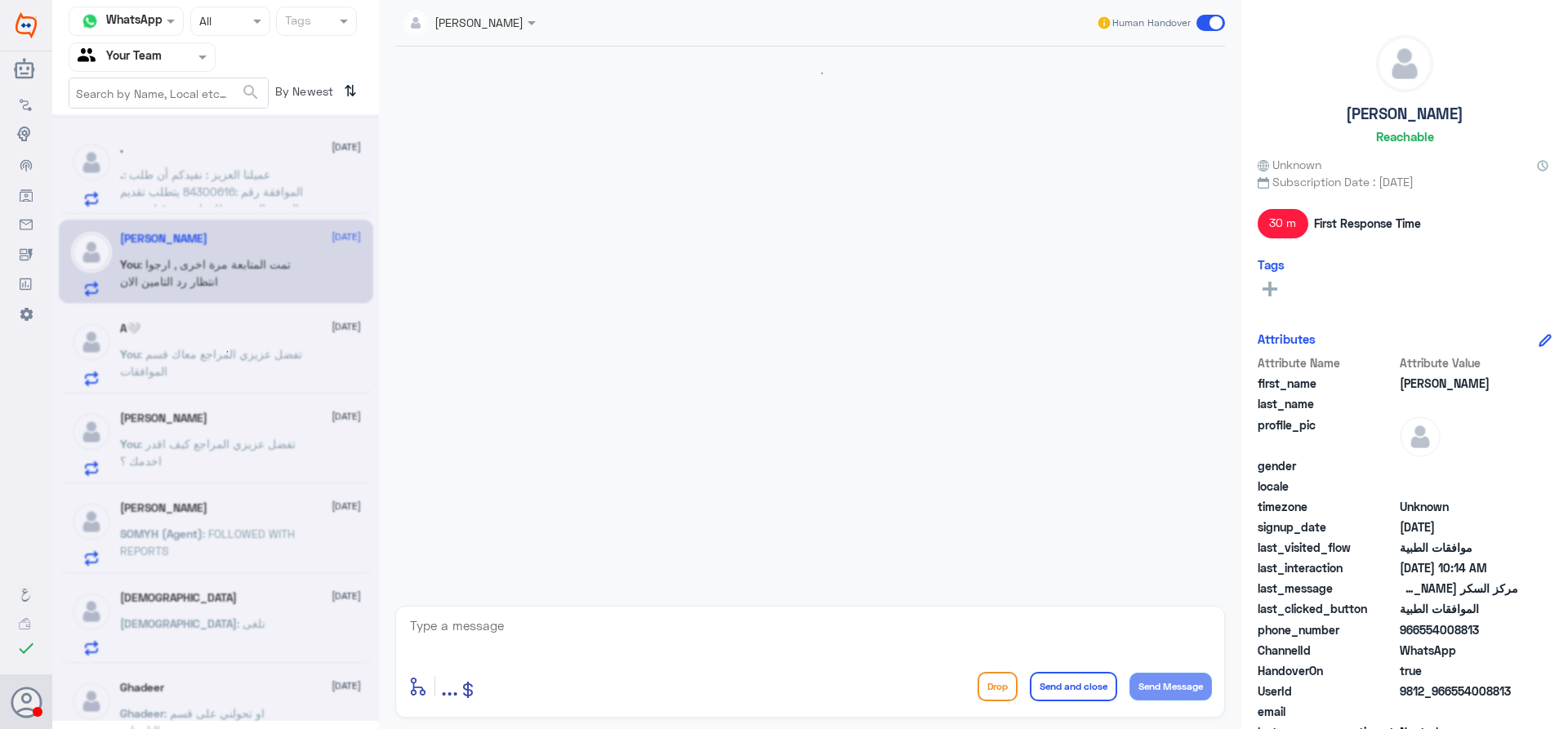
scroll to position [772, 0]
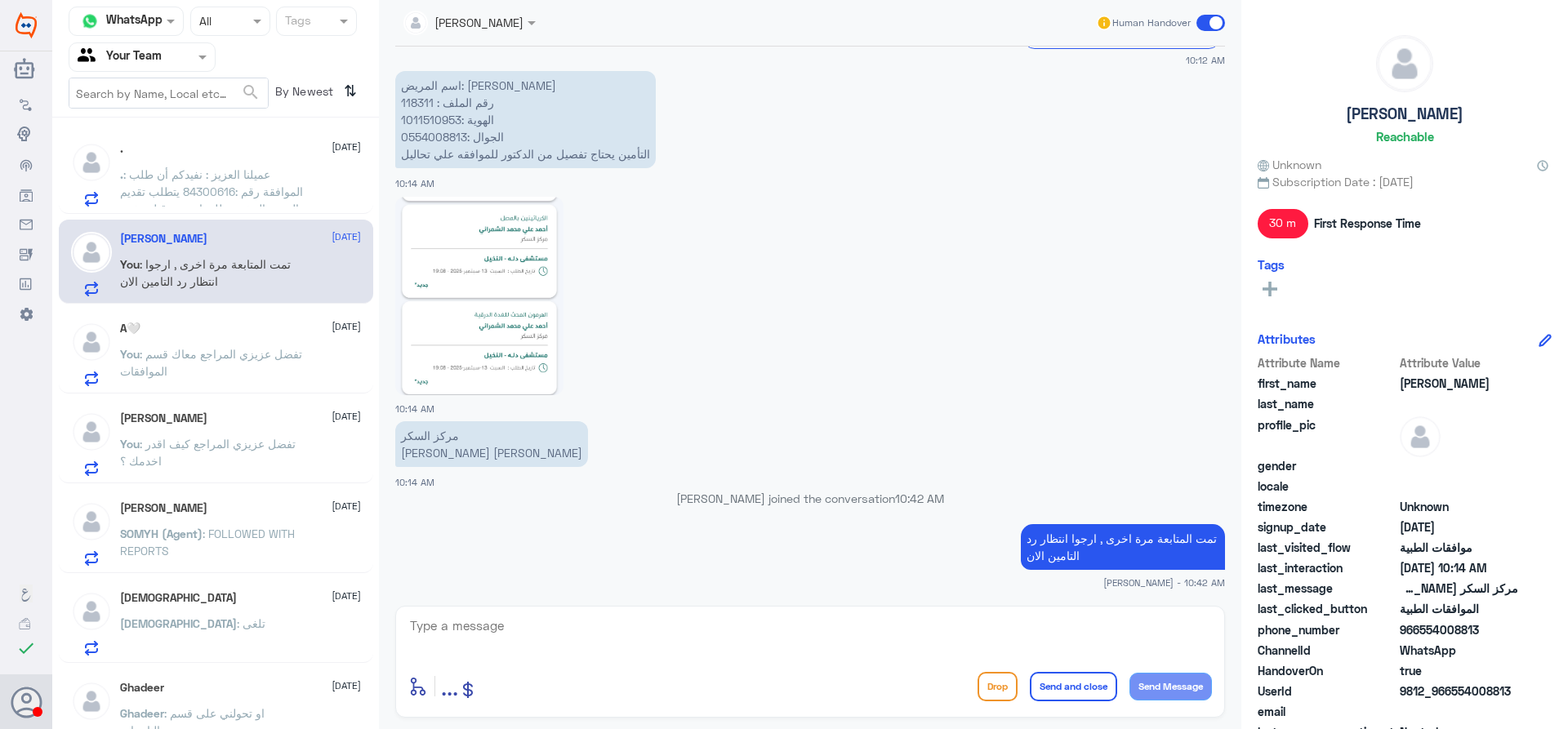
click at [266, 197] on span ": عميلنا العزيز : نفيدكم أن طلب الموافقة رقم :84300616 يتطلب تقديم النتيجة المخ…" at bounding box center [211, 234] width 183 height 134
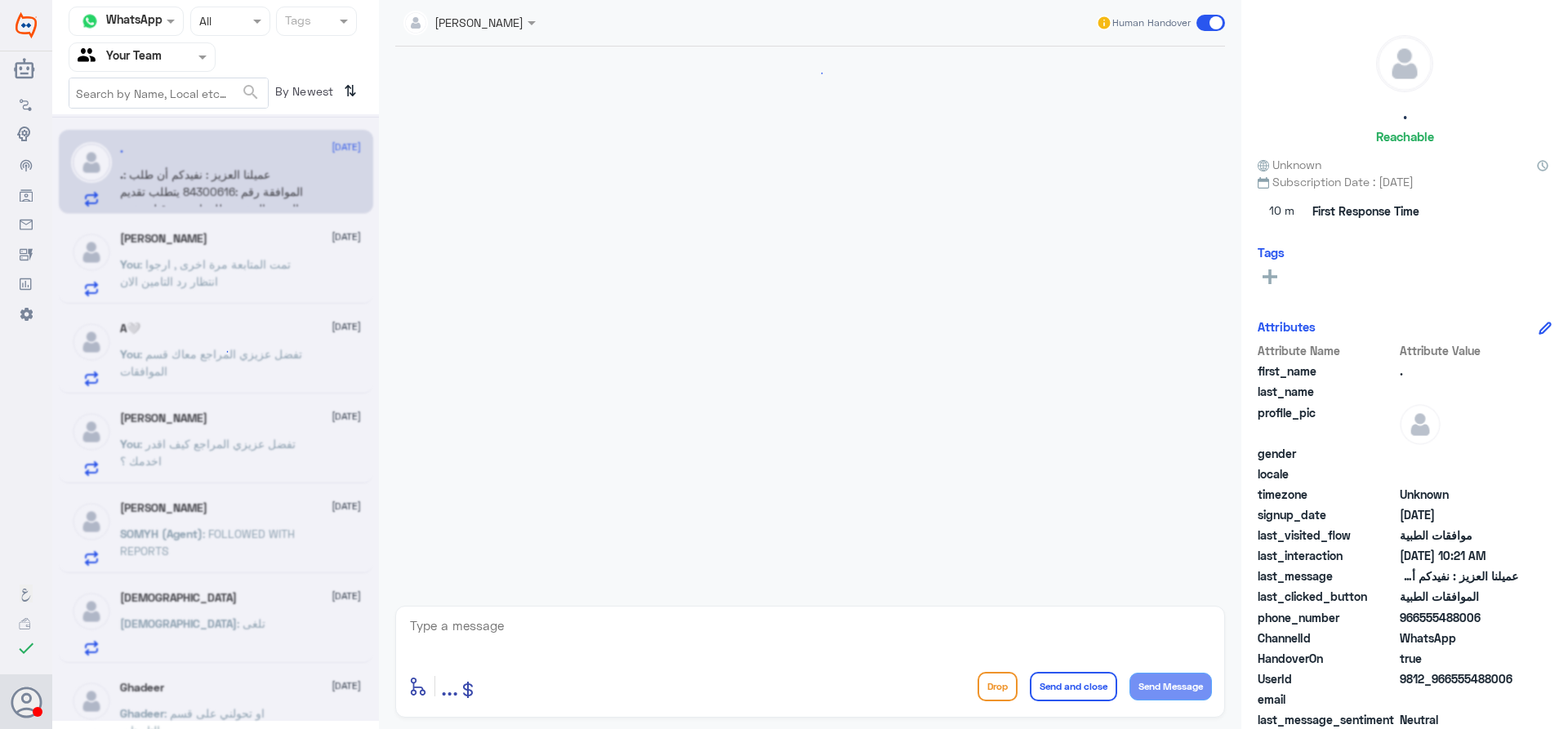
scroll to position [515, 0]
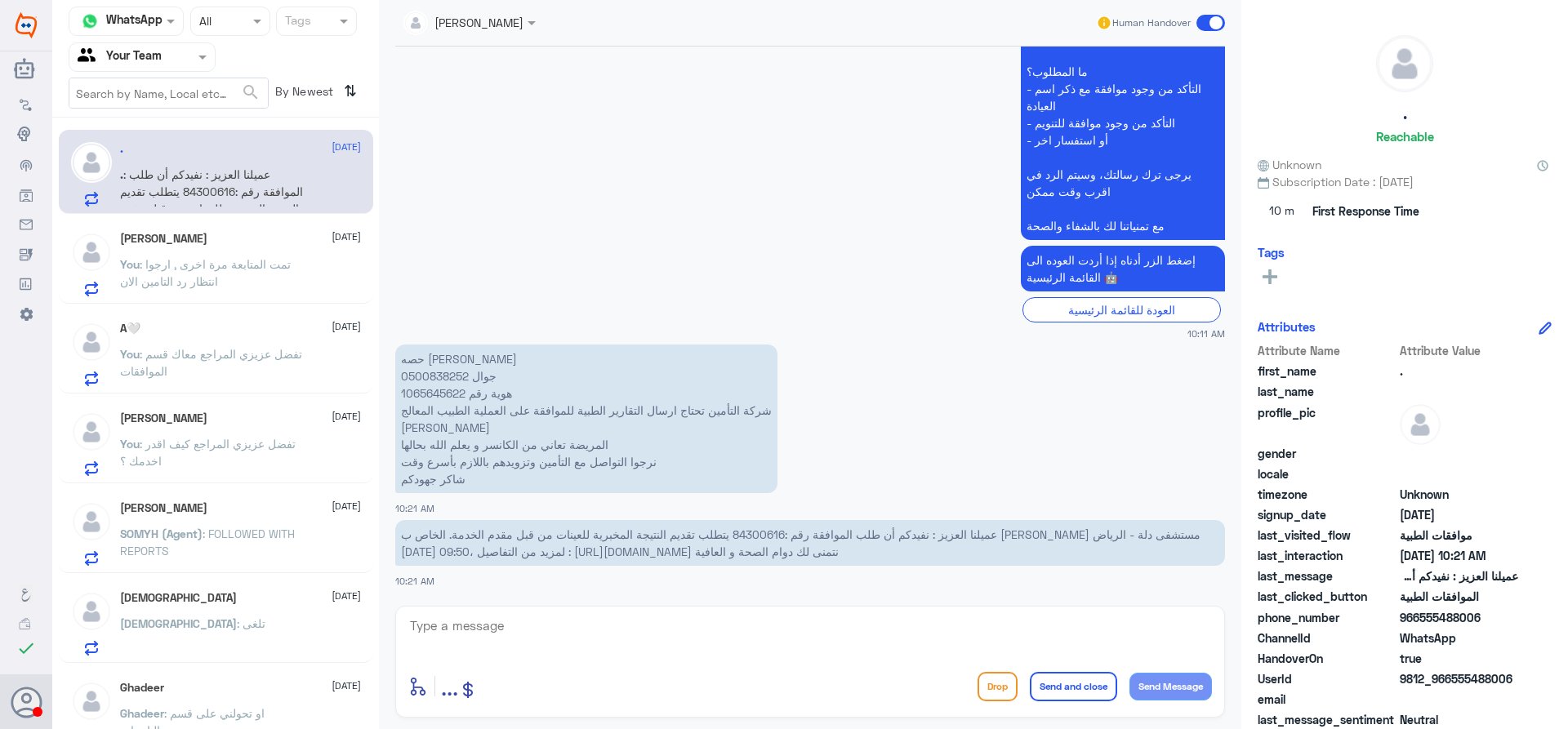
click at [748, 537] on span "عميلنا العزيز : نفيدكم أن طلب الموافقة رقم :84300616 يتطلب تقديم النتيجة المخبر…" at bounding box center [801, 544] width 800 height 31
copy span "84300616"
click at [571, 639] on textarea at bounding box center [810, 634] width 803 height 40
type textarea "عزيزي المراجع تم التواصل مع مكتب التنويم , سوف يتم المتابعة الموافقة"
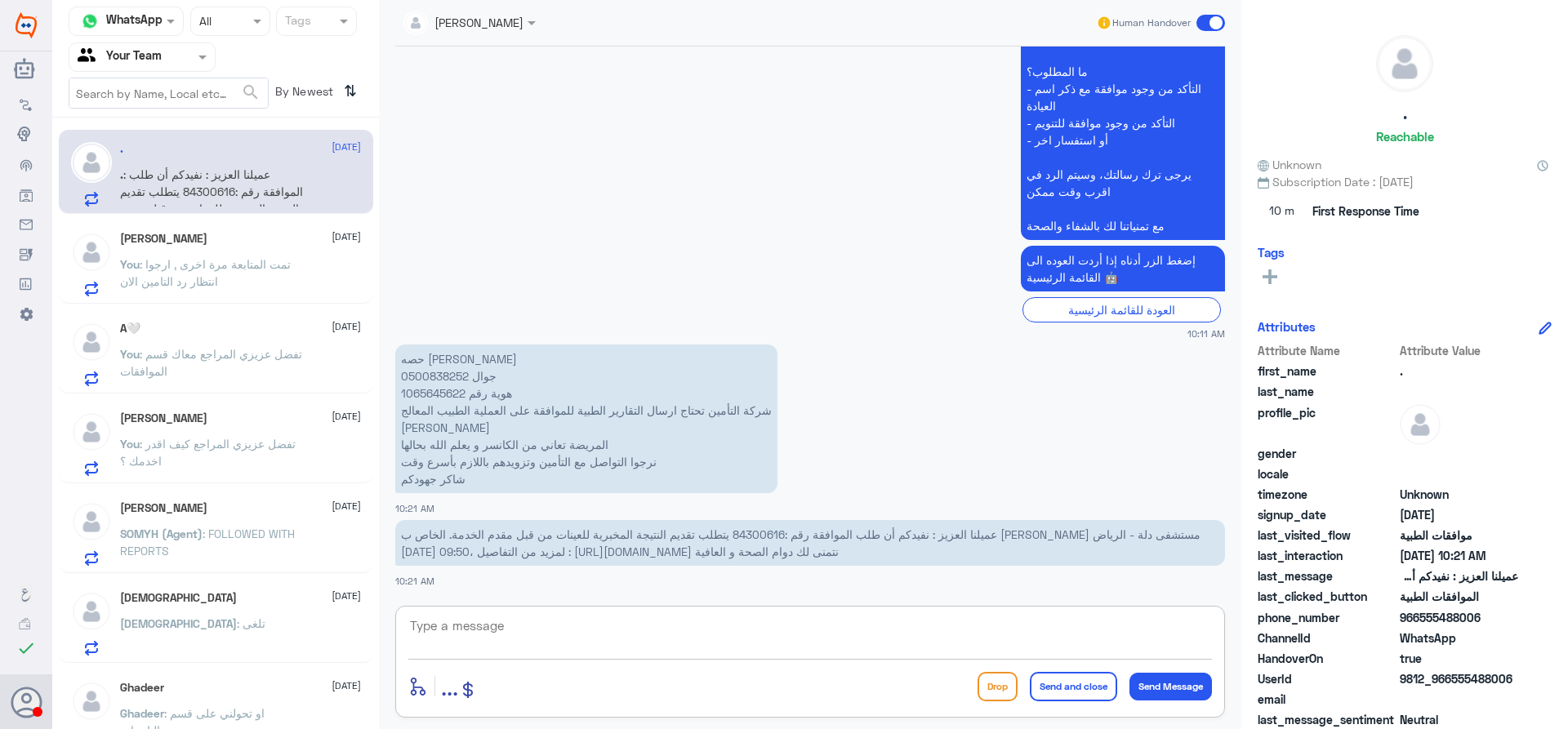
scroll to position [585, 0]
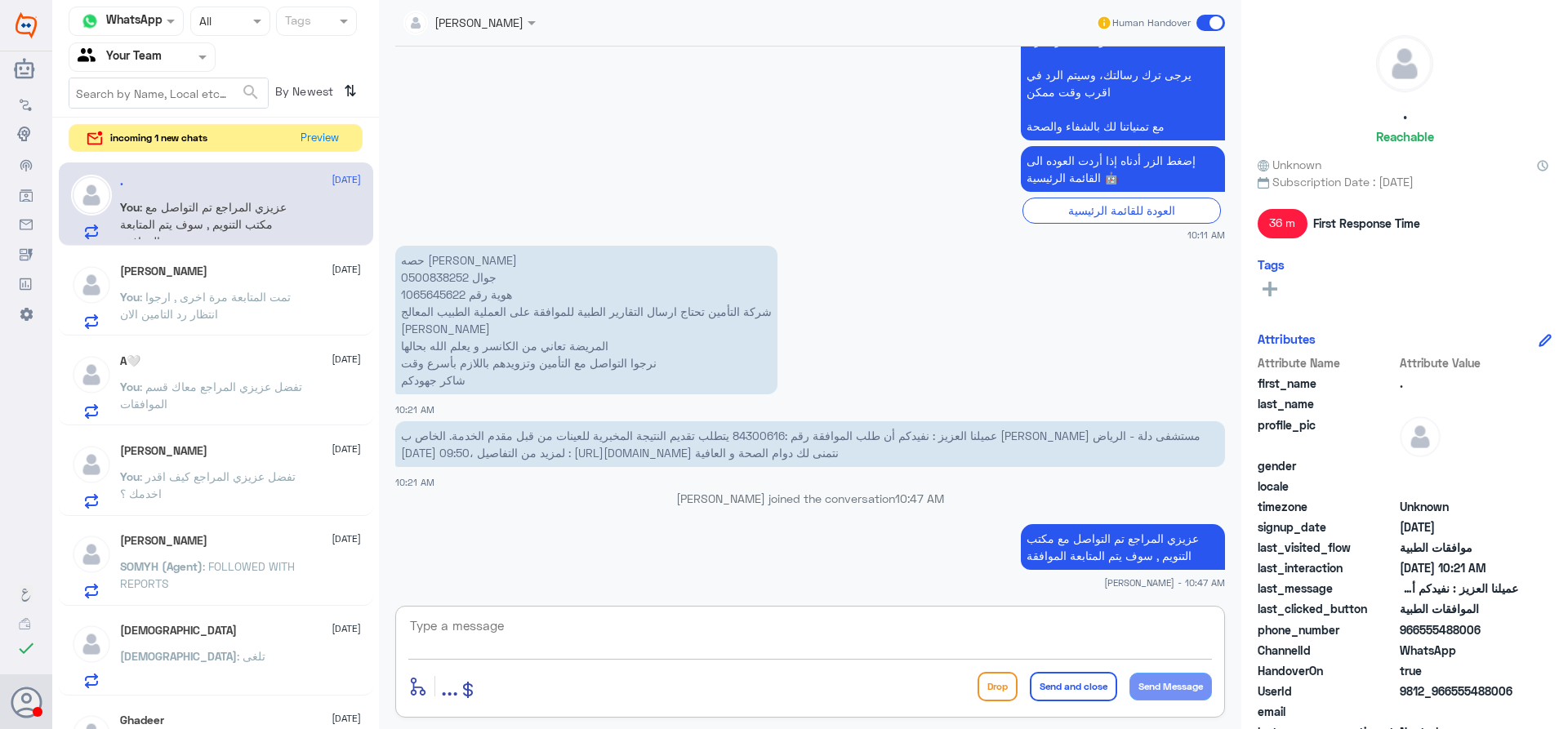
click at [715, 622] on textarea at bounding box center [810, 634] width 803 height 40
type textarea "على ما تم افادتي من قبل مكتب التنويم ان الموافقة مع اللجنة الطبية حاليا وسوف يت…"
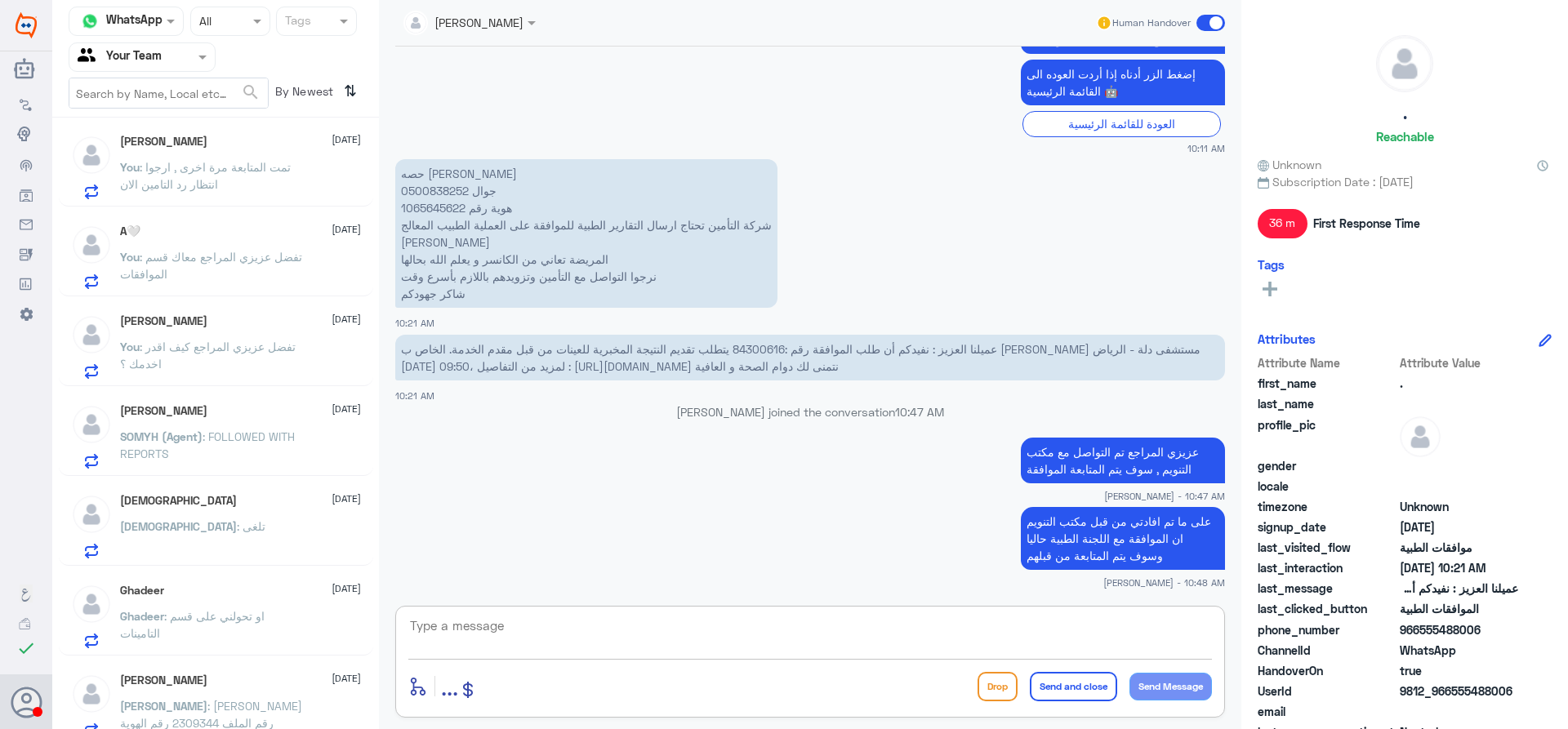
scroll to position [205, 0]
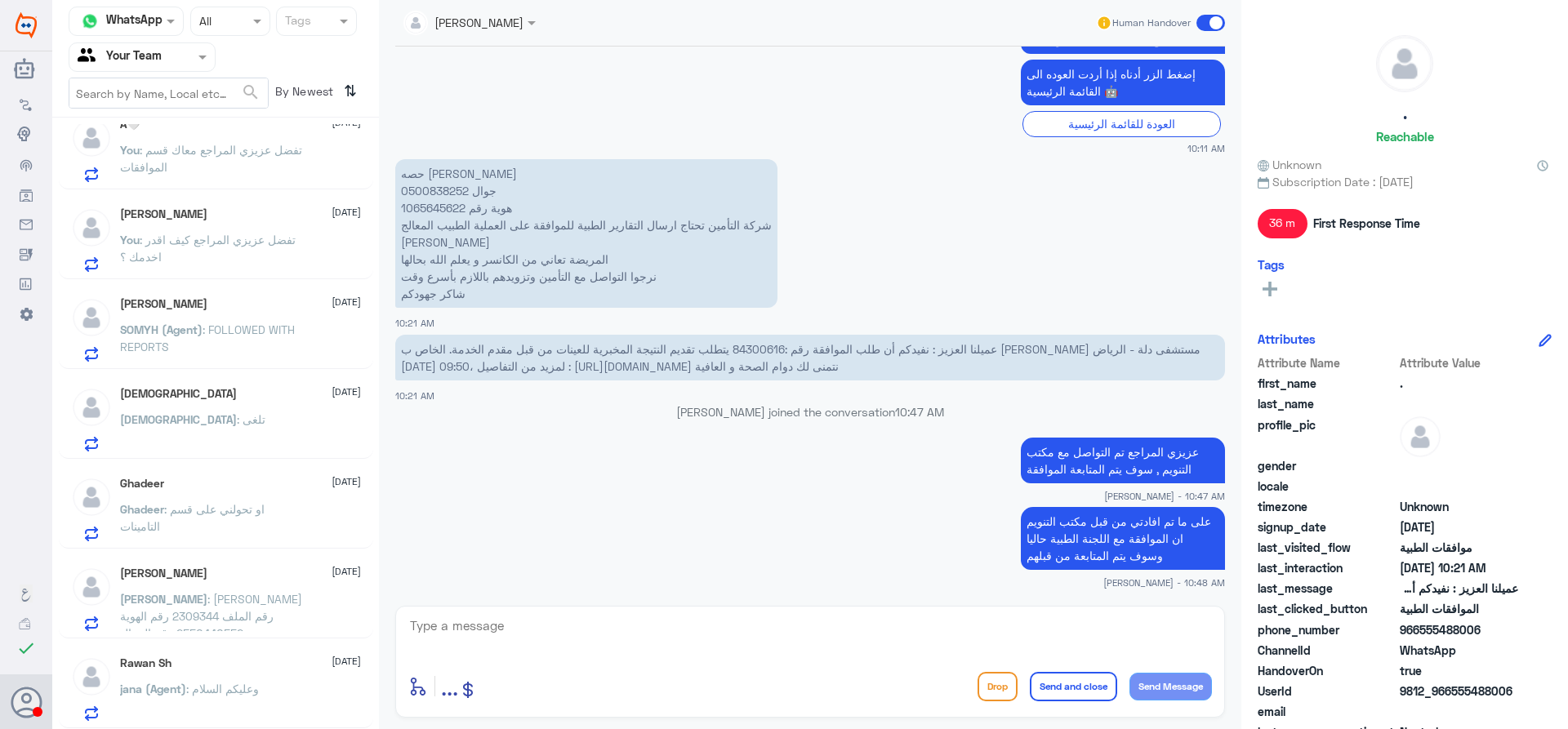
click at [305, 694] on div "jana (Agent) : وعليكم السلام" at bounding box center [240, 703] width 240 height 37
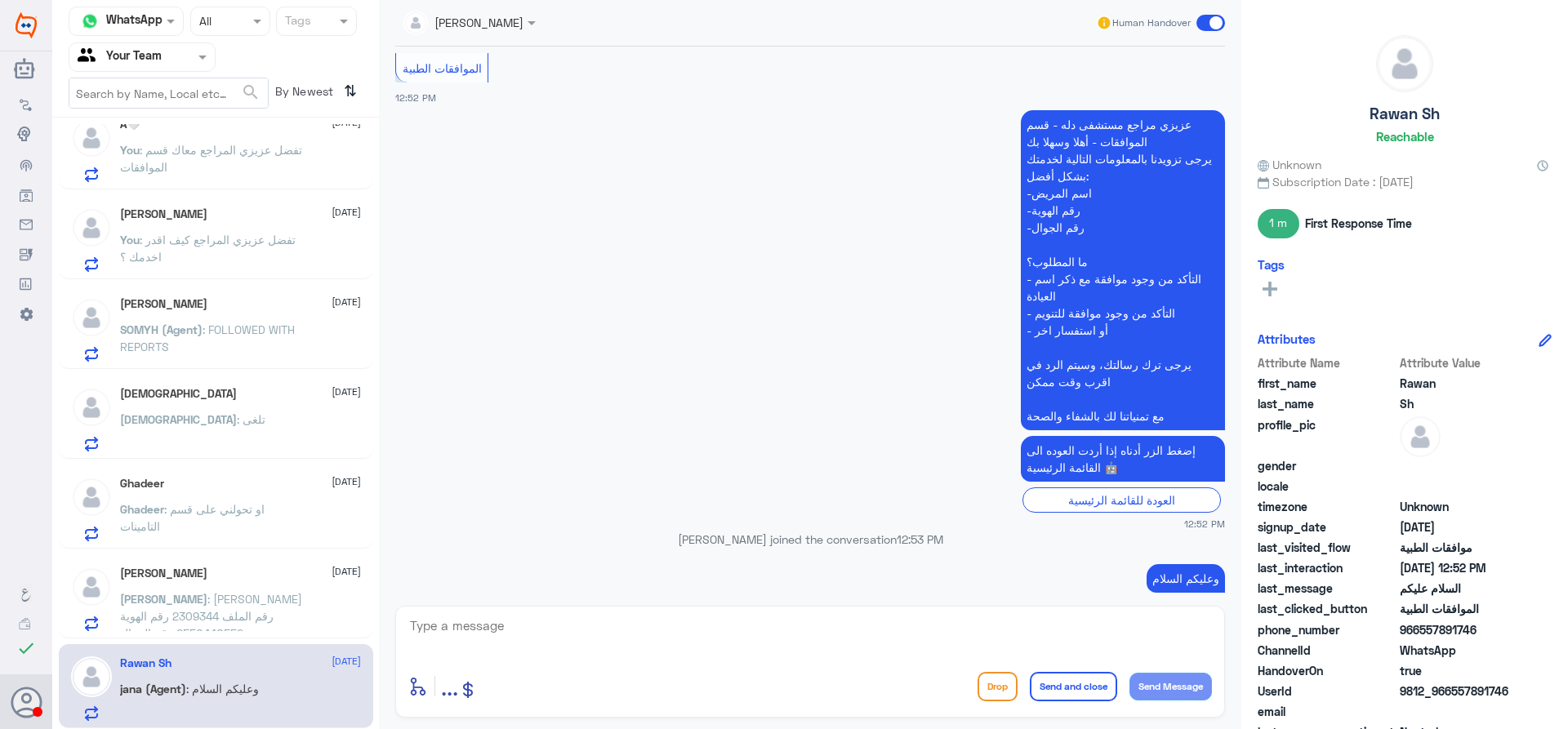
scroll to position [332, 0]
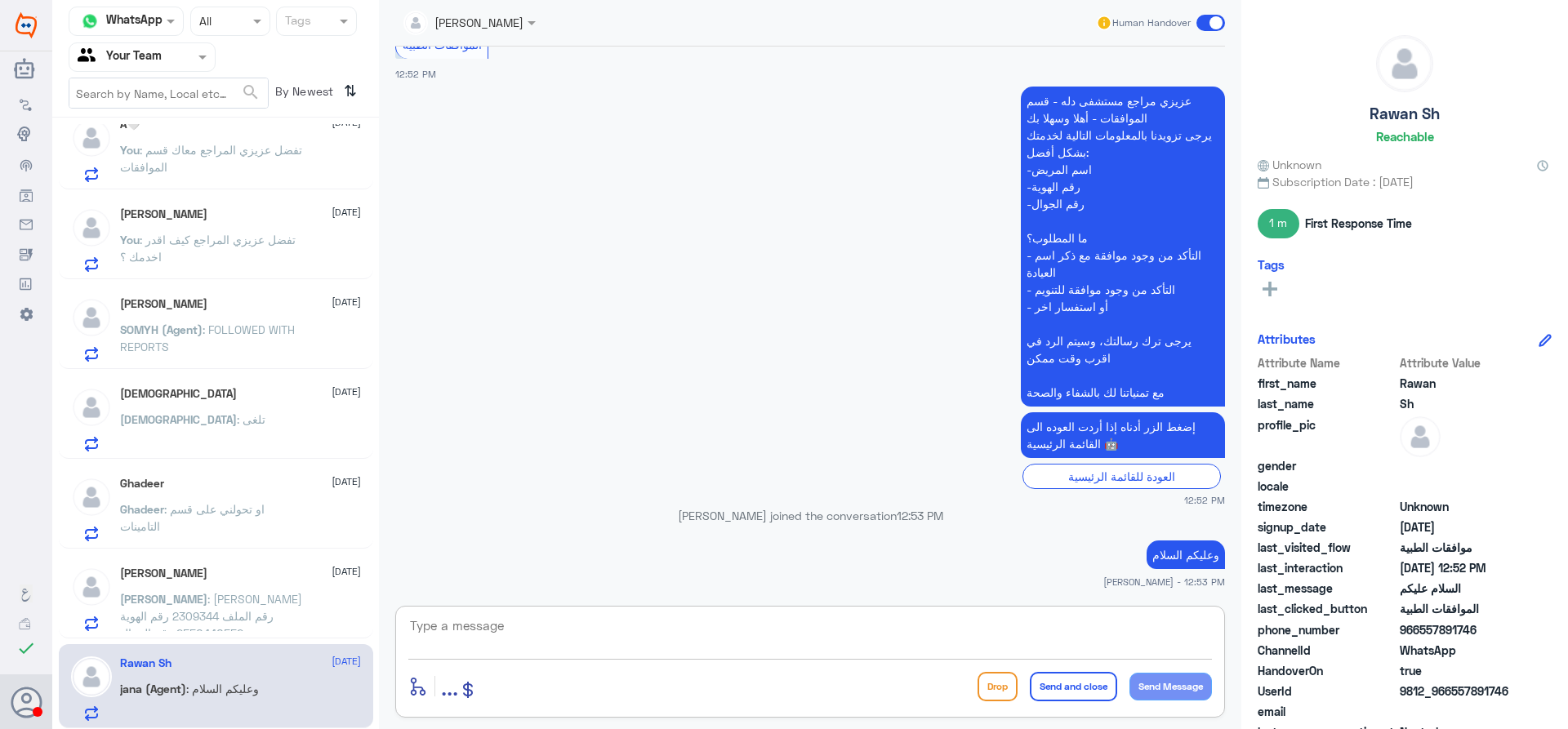
click at [881, 623] on textarea at bounding box center [810, 634] width 803 height 40
click at [749, 629] on textarea "عزيزي المراحع ارجوا تزويدنا بالمعلومات مع التوضيح للمساعدة فب الموافقات الطبية ," at bounding box center [810, 634] width 803 height 40
type textarea "عزيزي المراحع ارجوا تزويدنا بالمعلومات مع التوضيح للمساعدة فب الموافقات الطبية …"
click at [1038, 677] on button "Send and close" at bounding box center [1073, 687] width 88 height 29
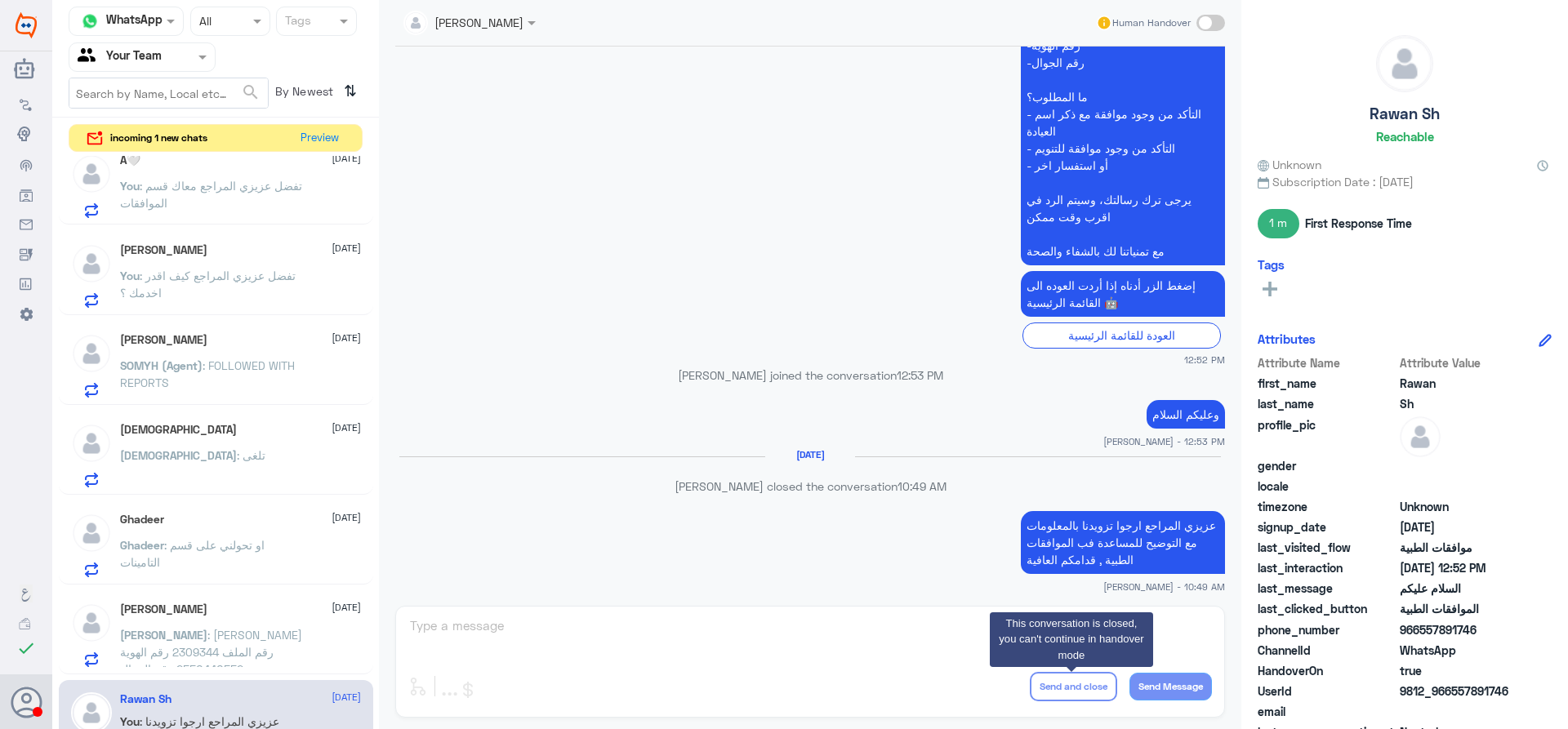
scroll to position [205, 0]
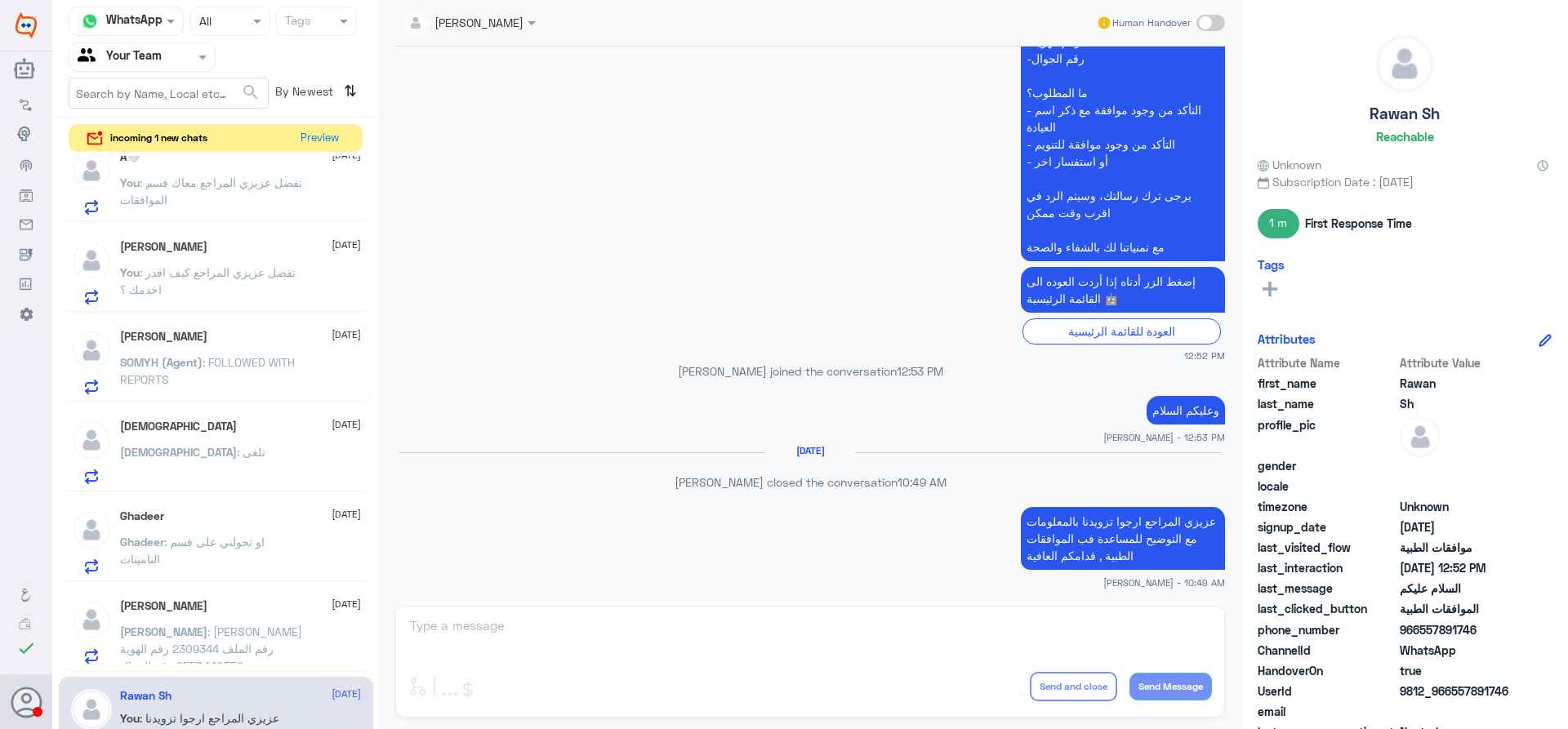
click at [262, 619] on div "Ahmed 14 September Ahmed : يونس احمد مرزوق رقم الملف 2309344 رقم الهوية 2550440…" at bounding box center [240, 632] width 240 height 65
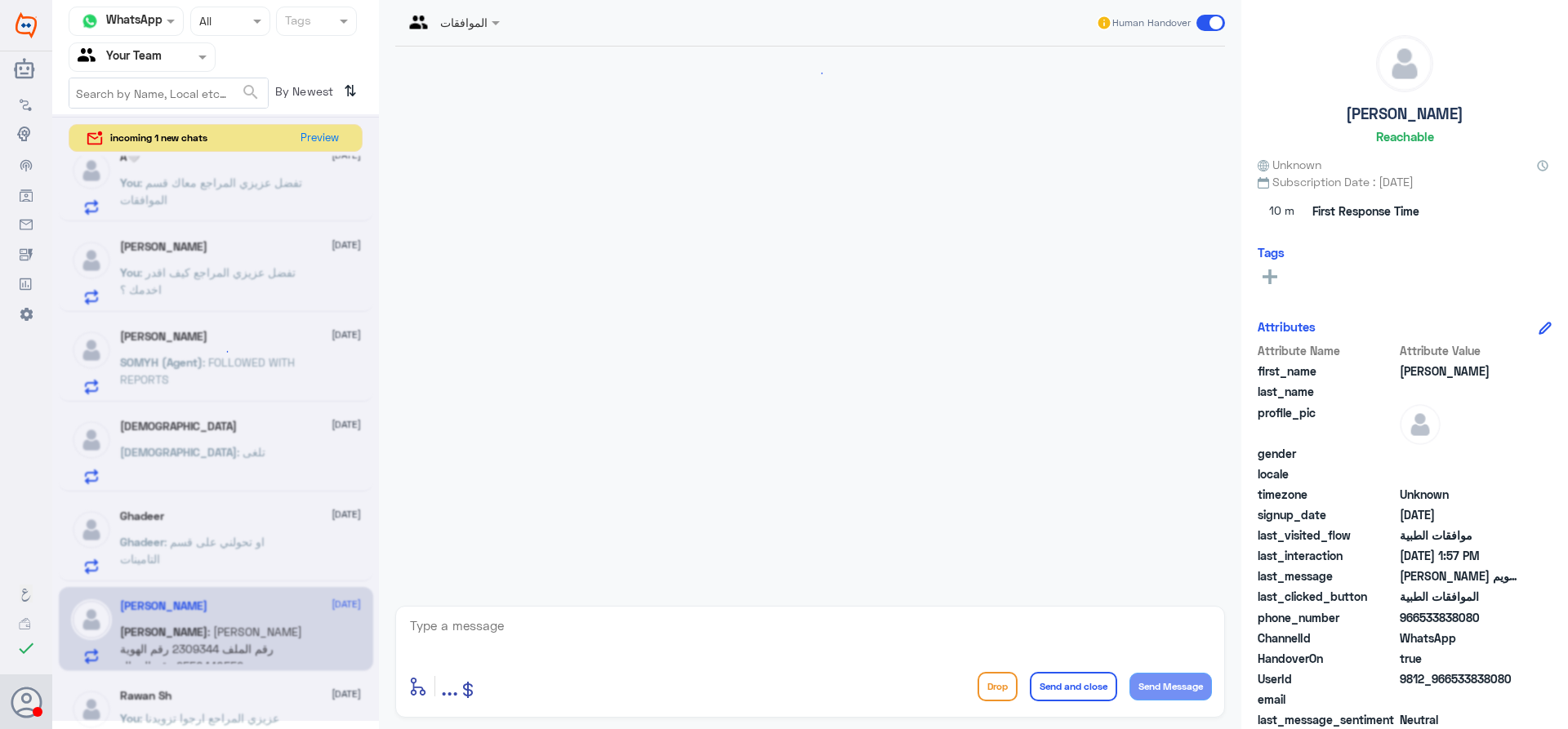
scroll to position [373, 0]
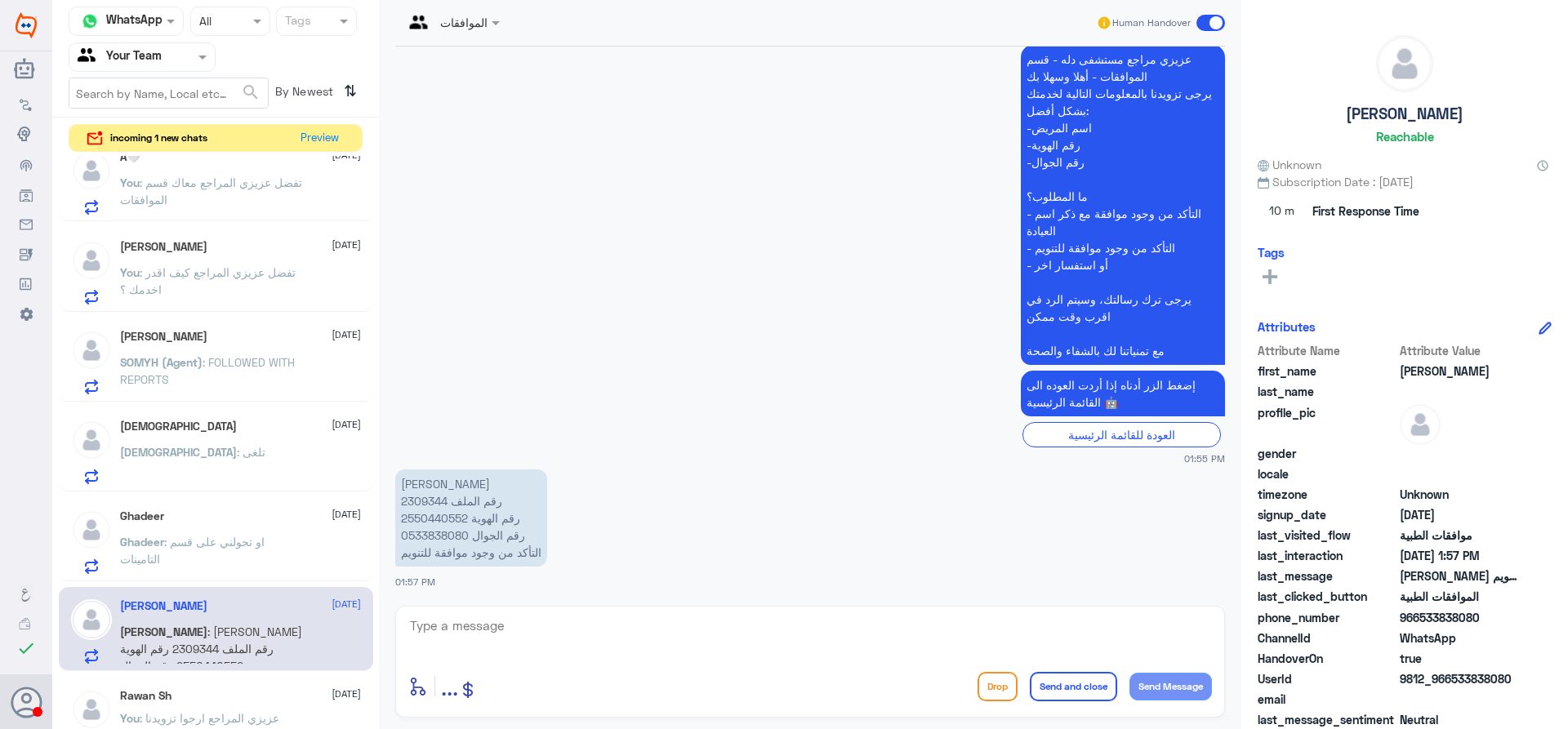
click at [411, 507] on p "يونس احمد مرزوق رقم الملف 2309344 رقم الهوية 2550440552 رقم الجوال 0533838080 ا…" at bounding box center [471, 518] width 152 height 97
copy p "2309344"
click at [673, 629] on textarea at bounding box center [810, 634] width 803 height 40
type textarea "عزيزي المراجع ارجوا التواصل مع التامين لا يوجد اي تحديث بعد المتابعة من قبل مكت…"
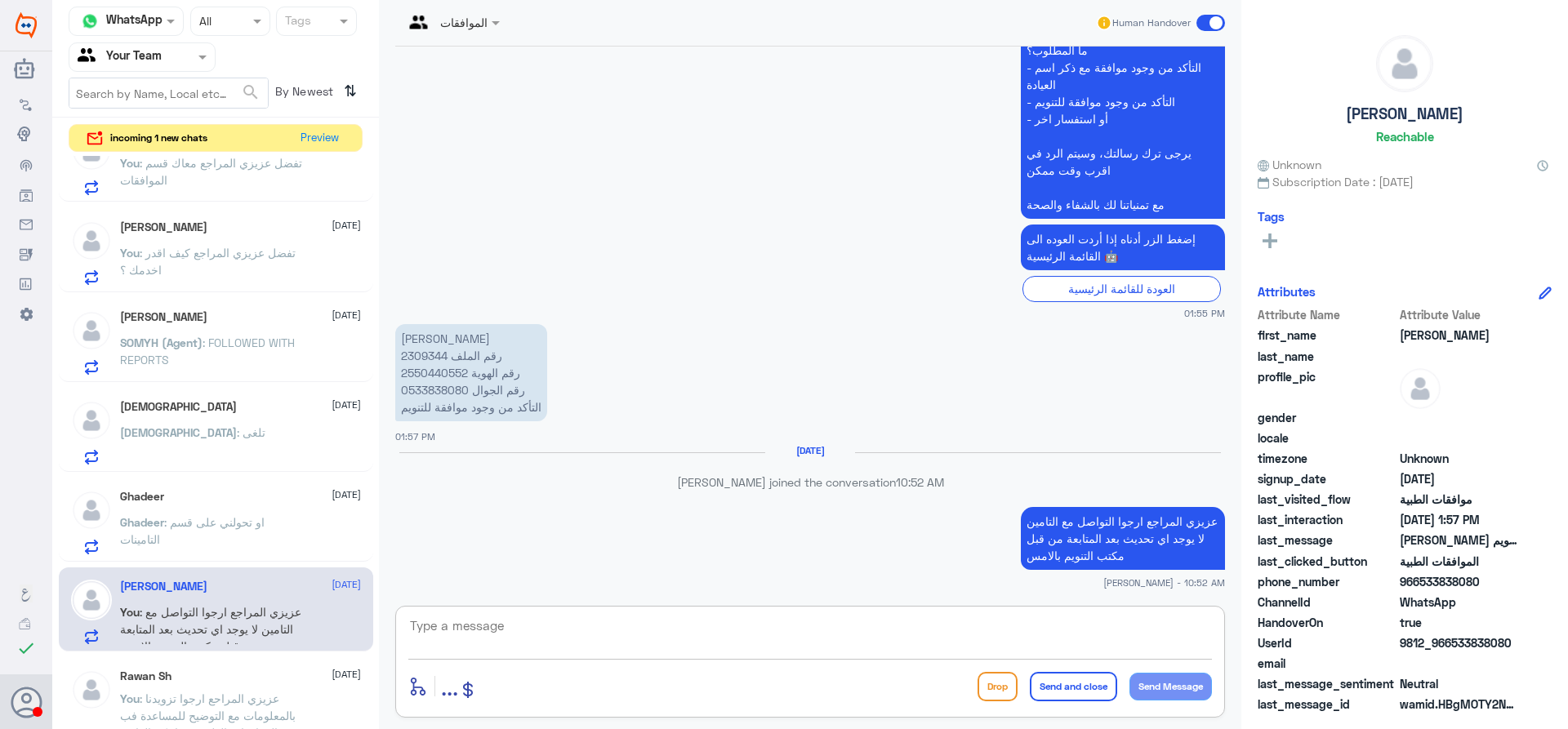
scroll to position [233, 0]
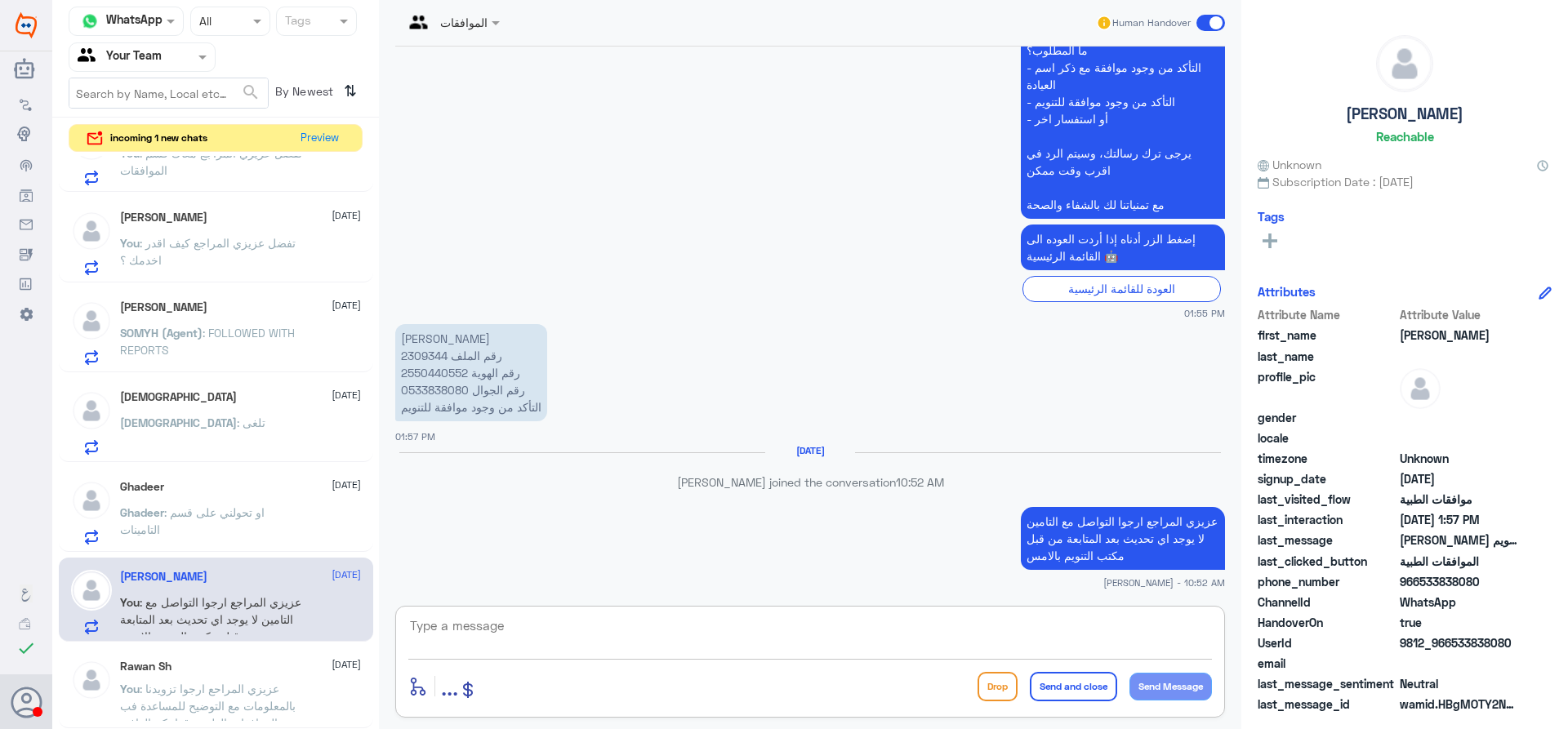
click at [248, 504] on p "Ghadeer : او تحولني على قسم التامينات" at bounding box center [211, 524] width 183 height 41
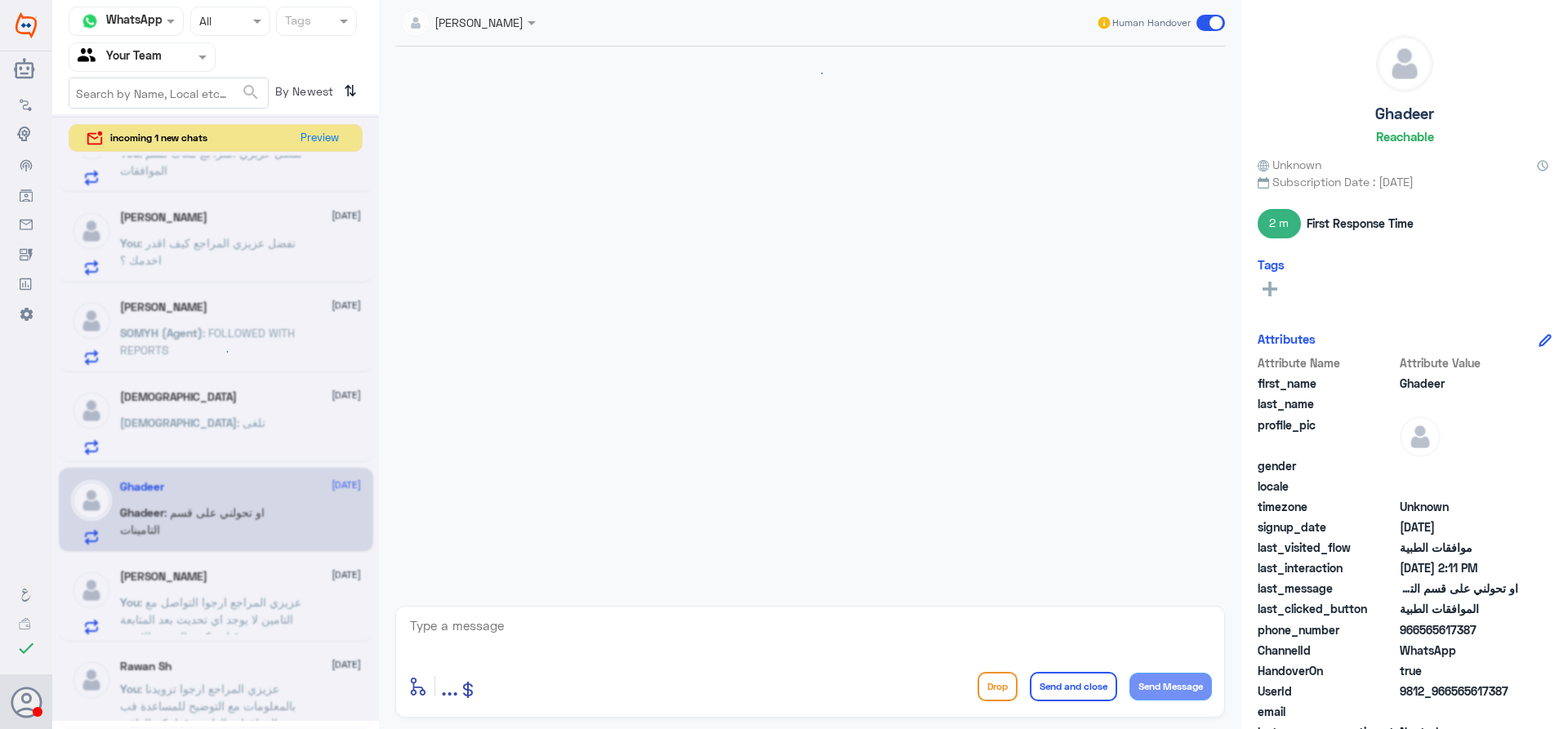
scroll to position [658, 0]
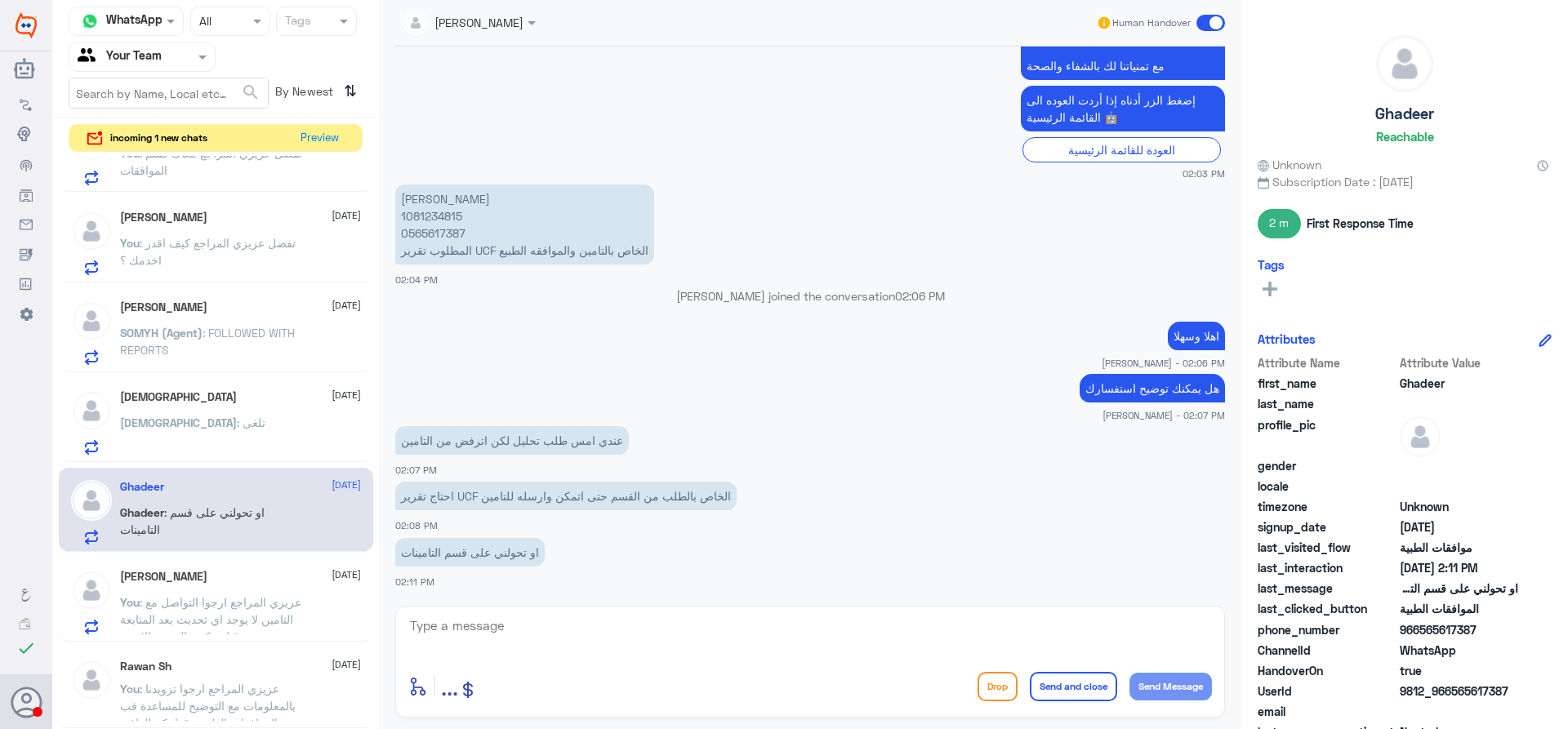
click at [426, 219] on p "غدير صالح قشقري 1081234815 0565617387 المطلوب تقرير UCF الخاص بالتامين والموافق…" at bounding box center [524, 224] width 259 height 80
copy p "1081234815"
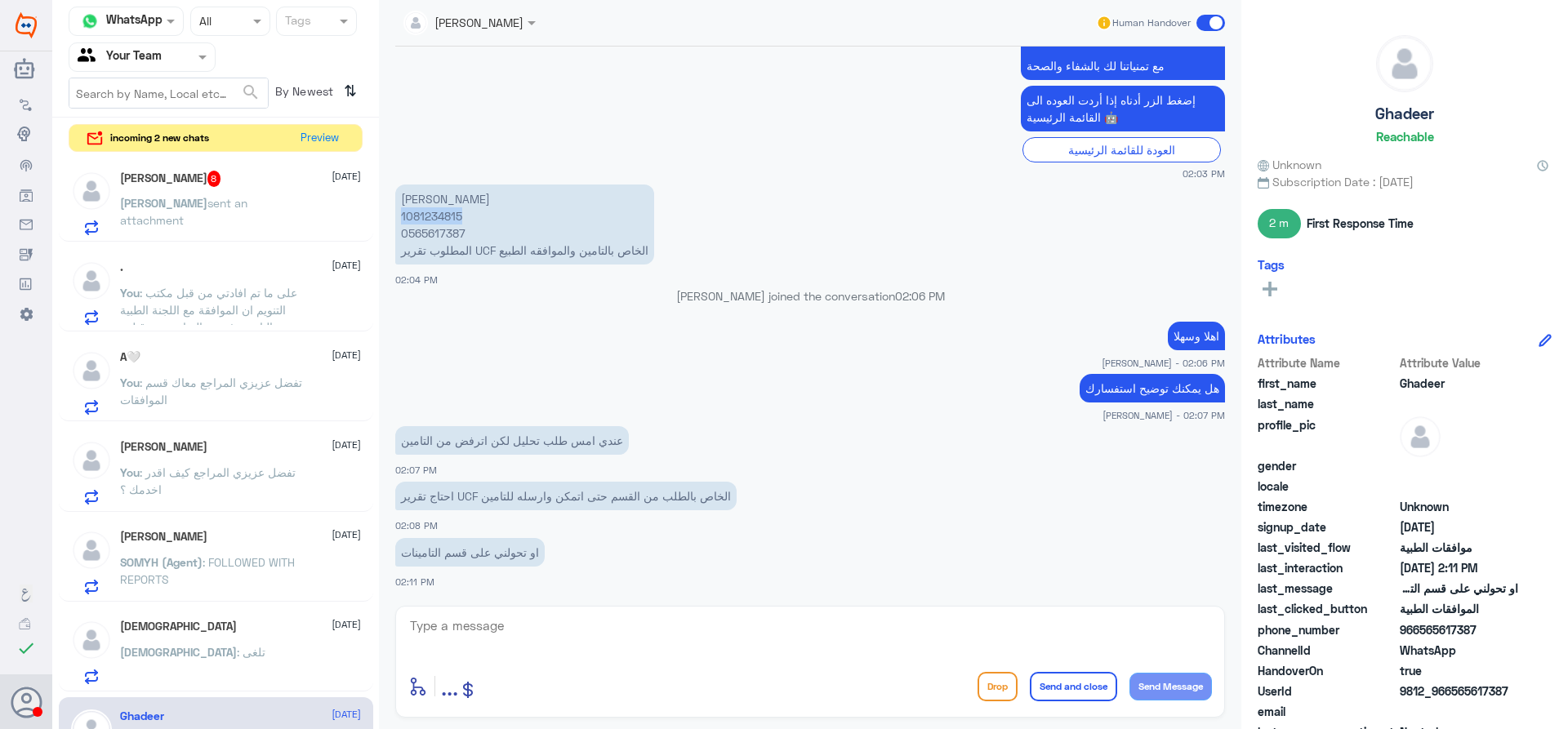
scroll to position [0, 0]
click at [310, 145] on button "Preview" at bounding box center [320, 137] width 51 height 25
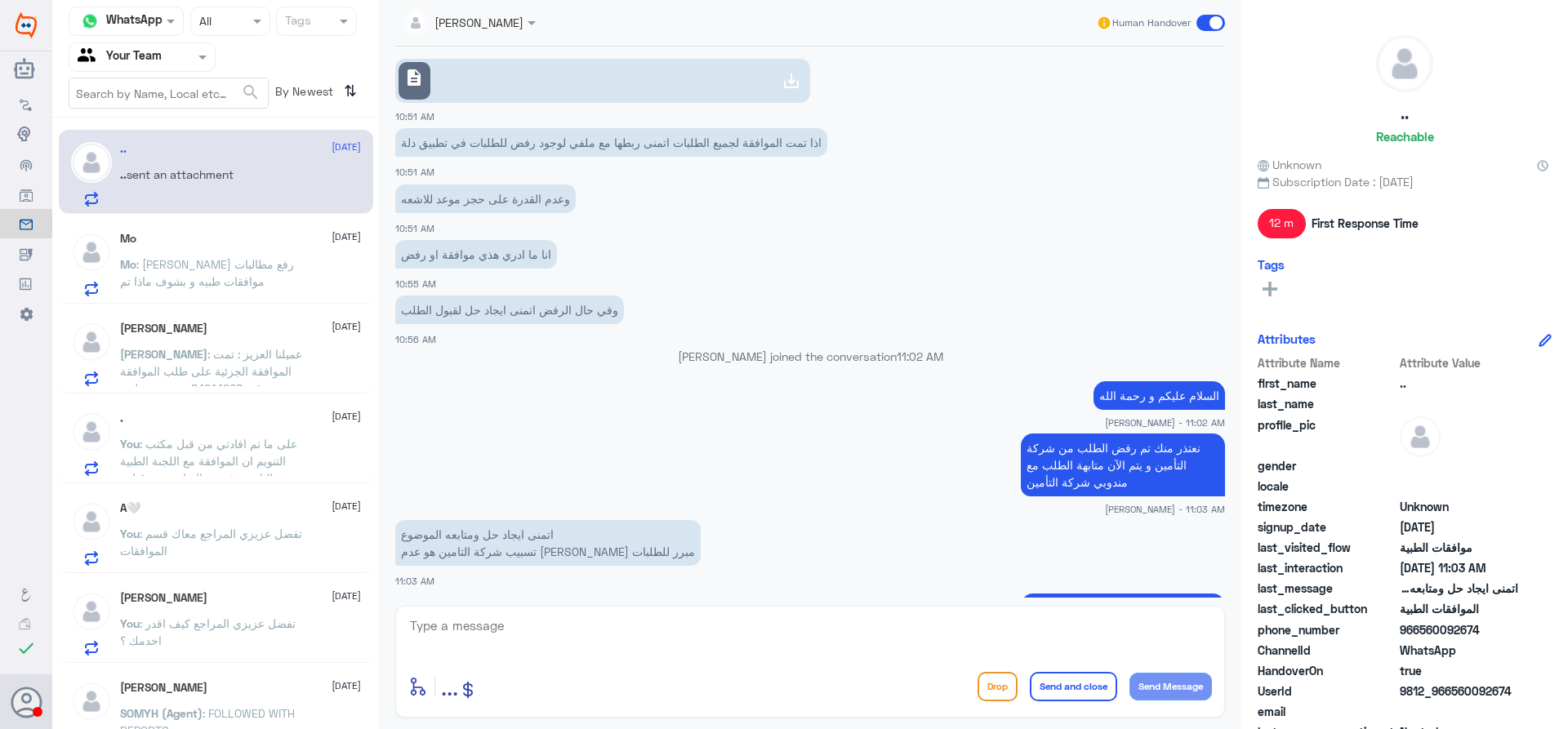
scroll to position [1225, 0]
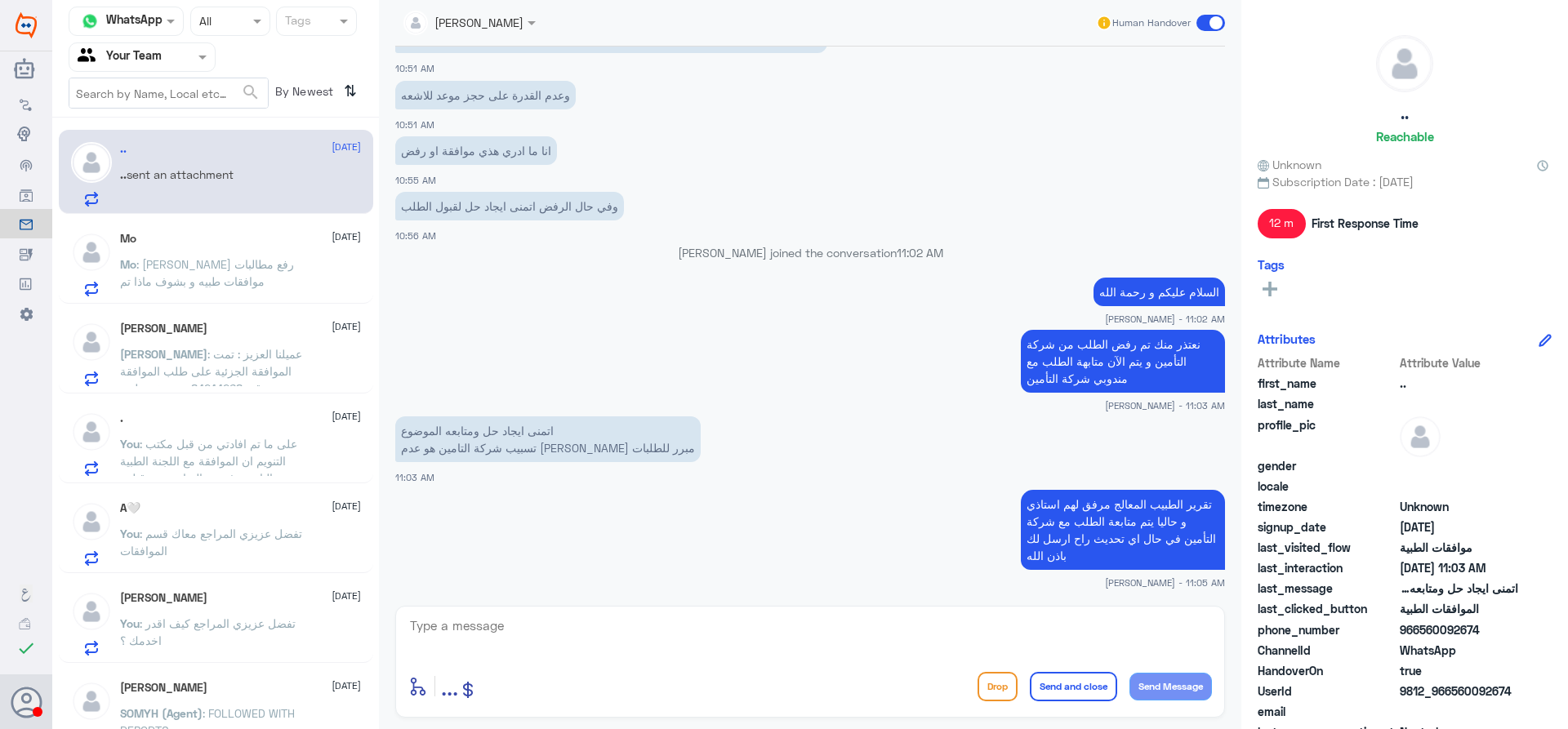
click at [257, 240] on div "Mo 15 September" at bounding box center [240, 239] width 240 height 14
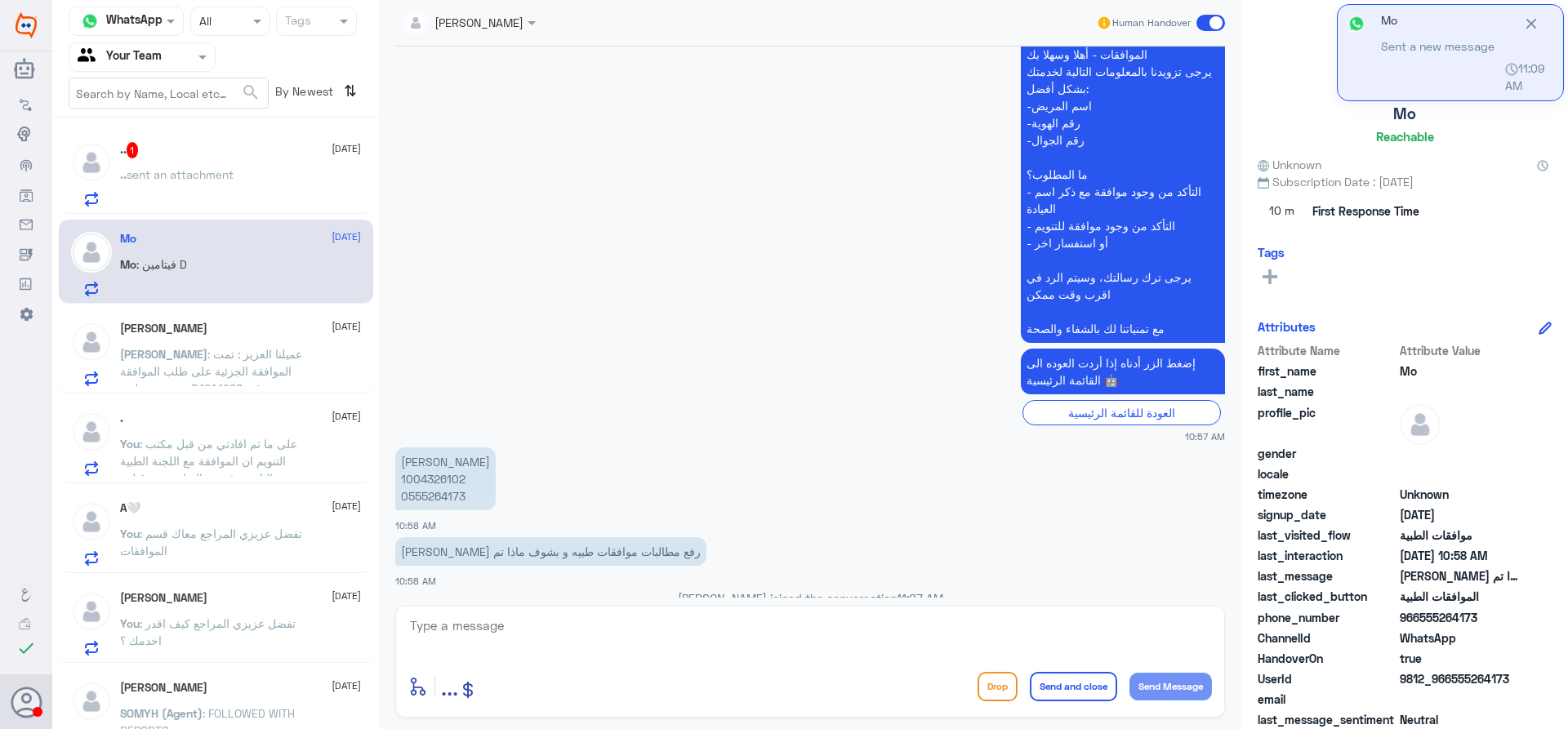
scroll to position [935, 0]
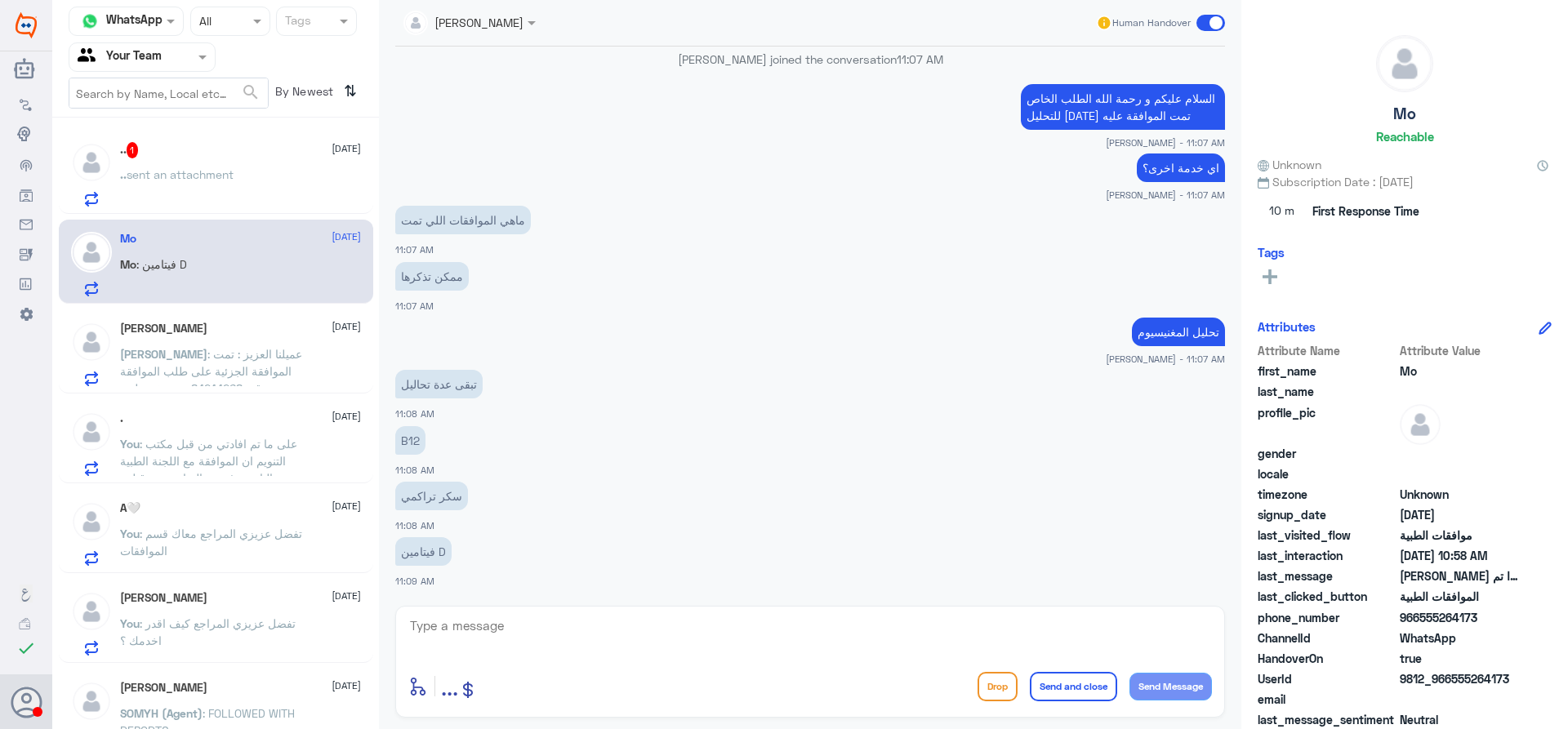
click at [249, 181] on div ".. sent an attachment" at bounding box center [240, 188] width 240 height 37
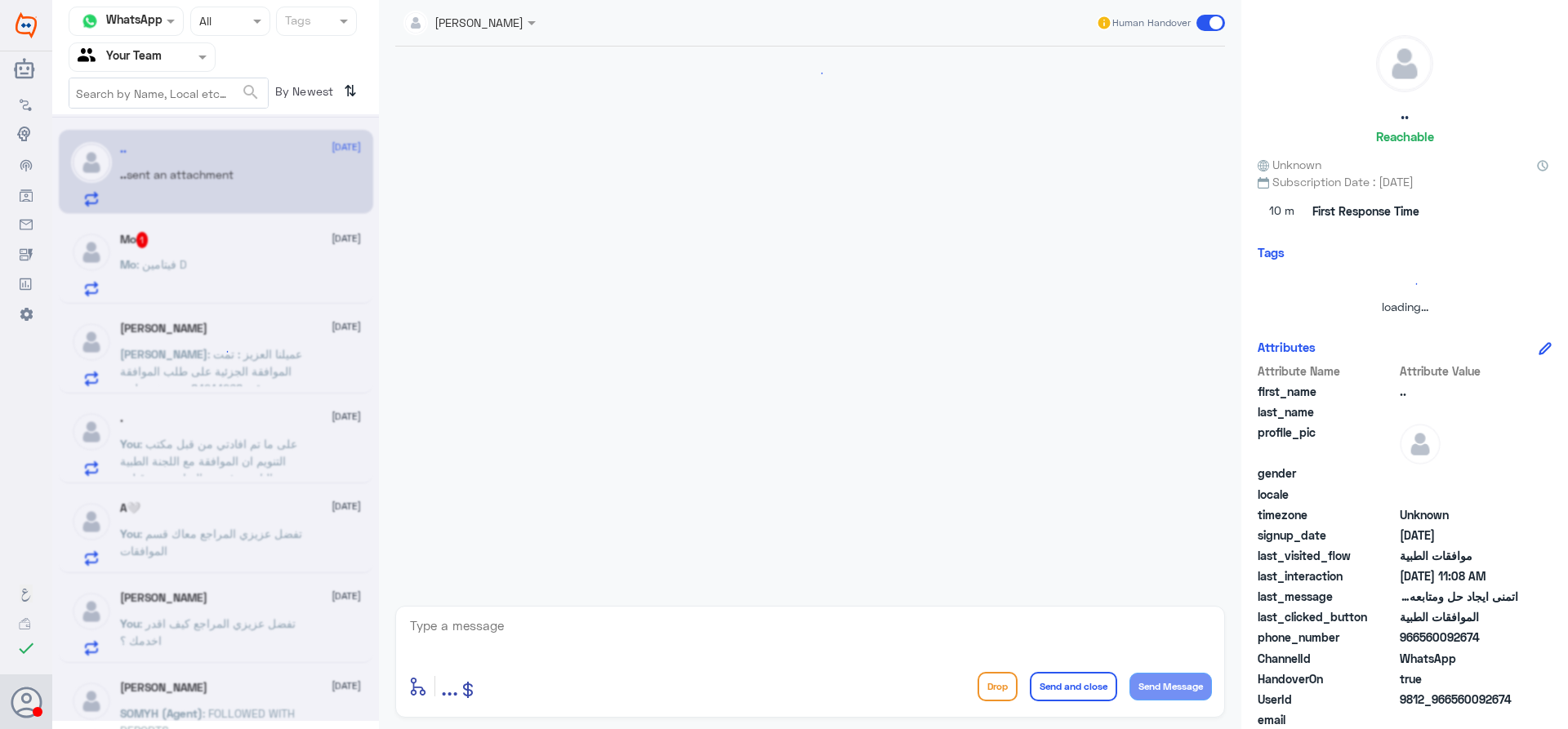
scroll to position [1216, 0]
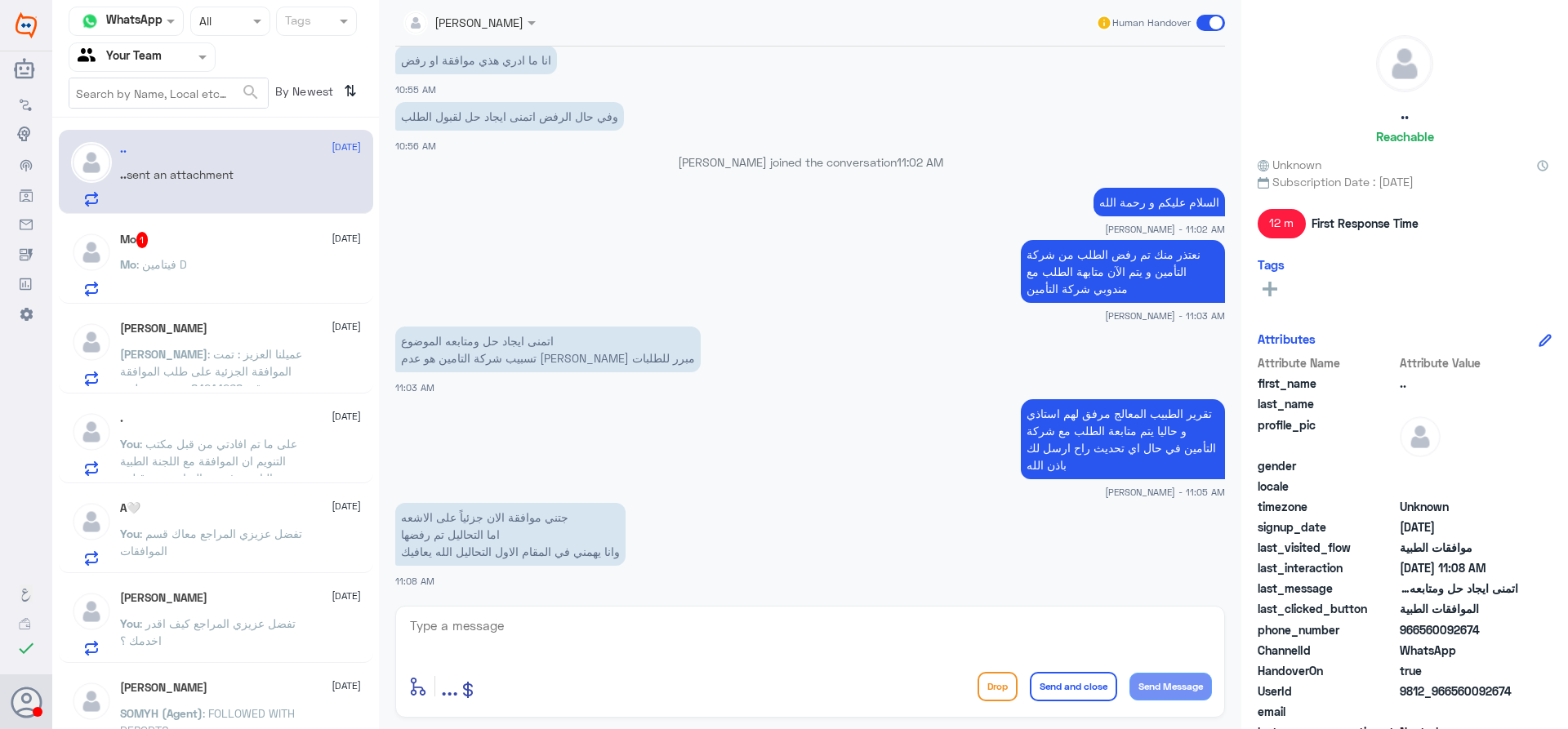
click at [237, 233] on div "Mo 1 15 September" at bounding box center [240, 241] width 240 height 17
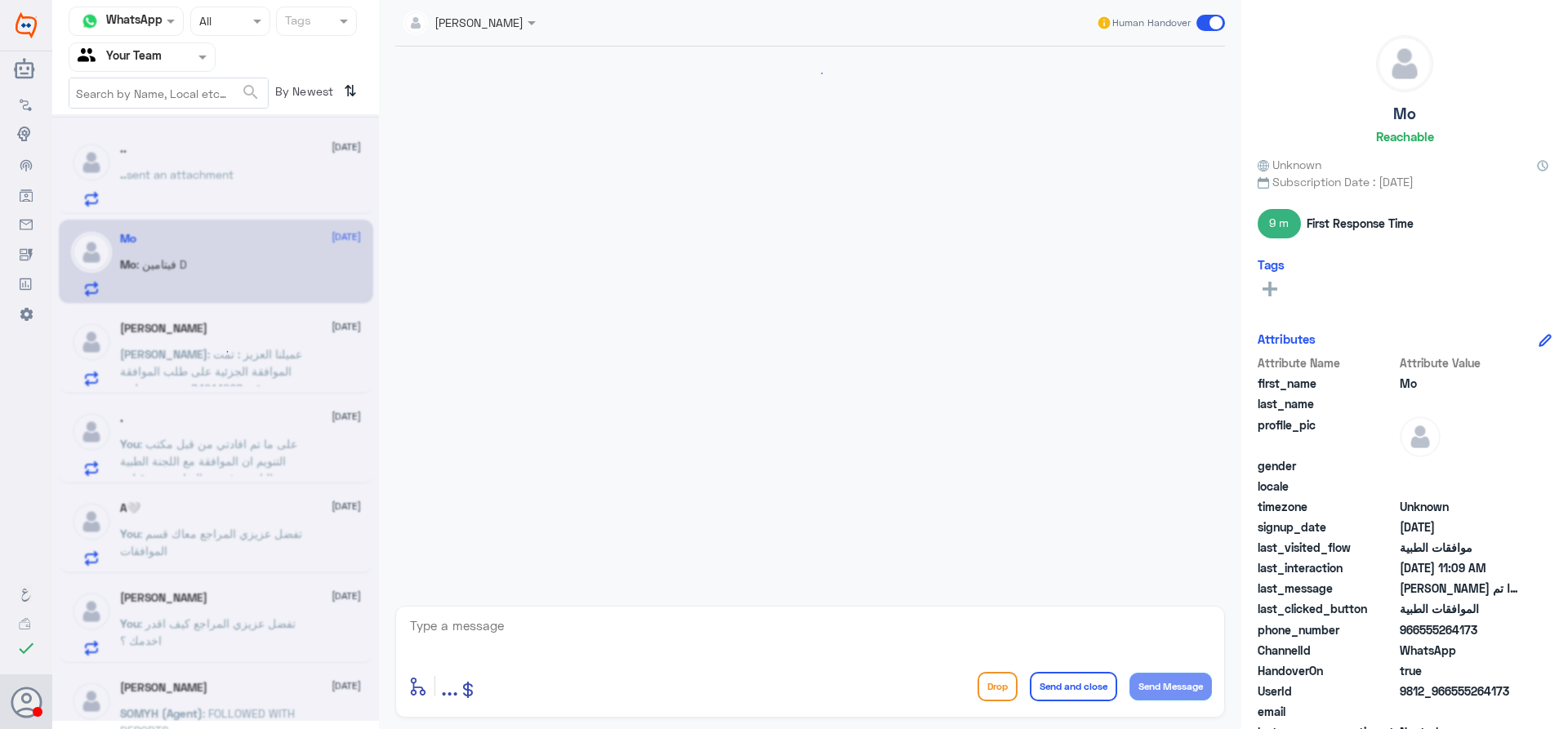
scroll to position [935, 0]
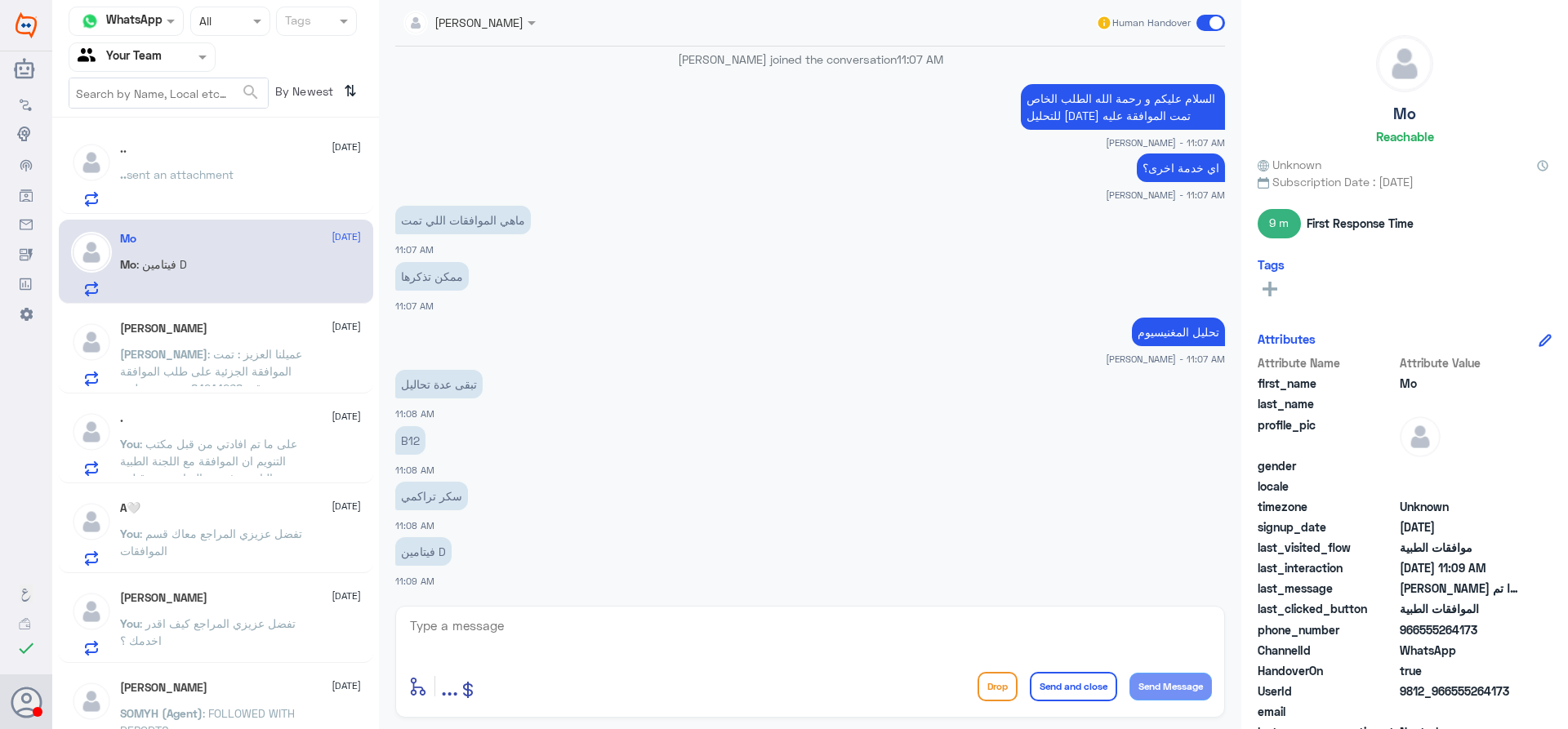
click at [237, 371] on span ": عميلنا العزيز : تمت الموافقة الجزئية على طلب الموافقة رقم :84244268مستشفى دلة…" at bounding box center [211, 406] width 182 height 117
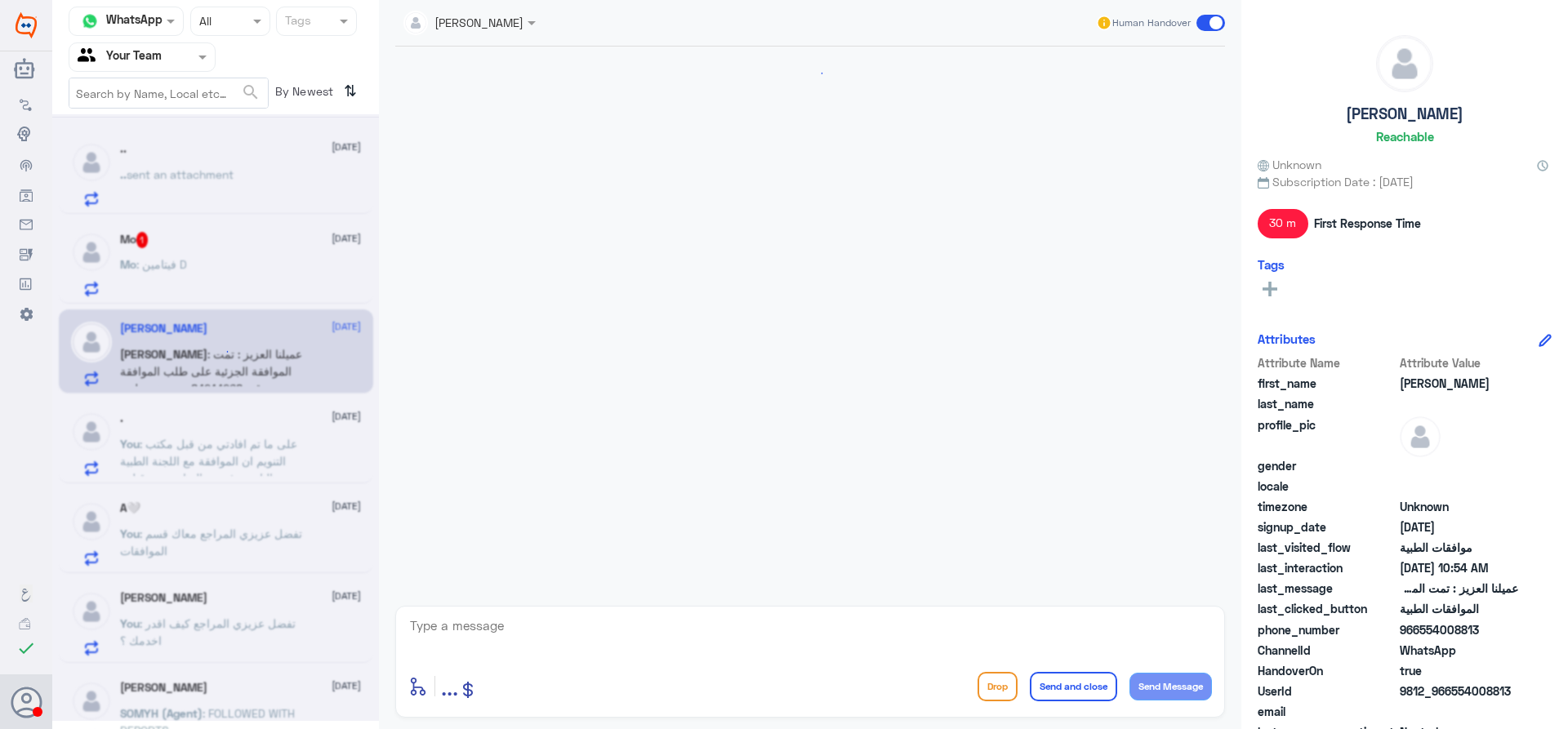
scroll to position [1423, 0]
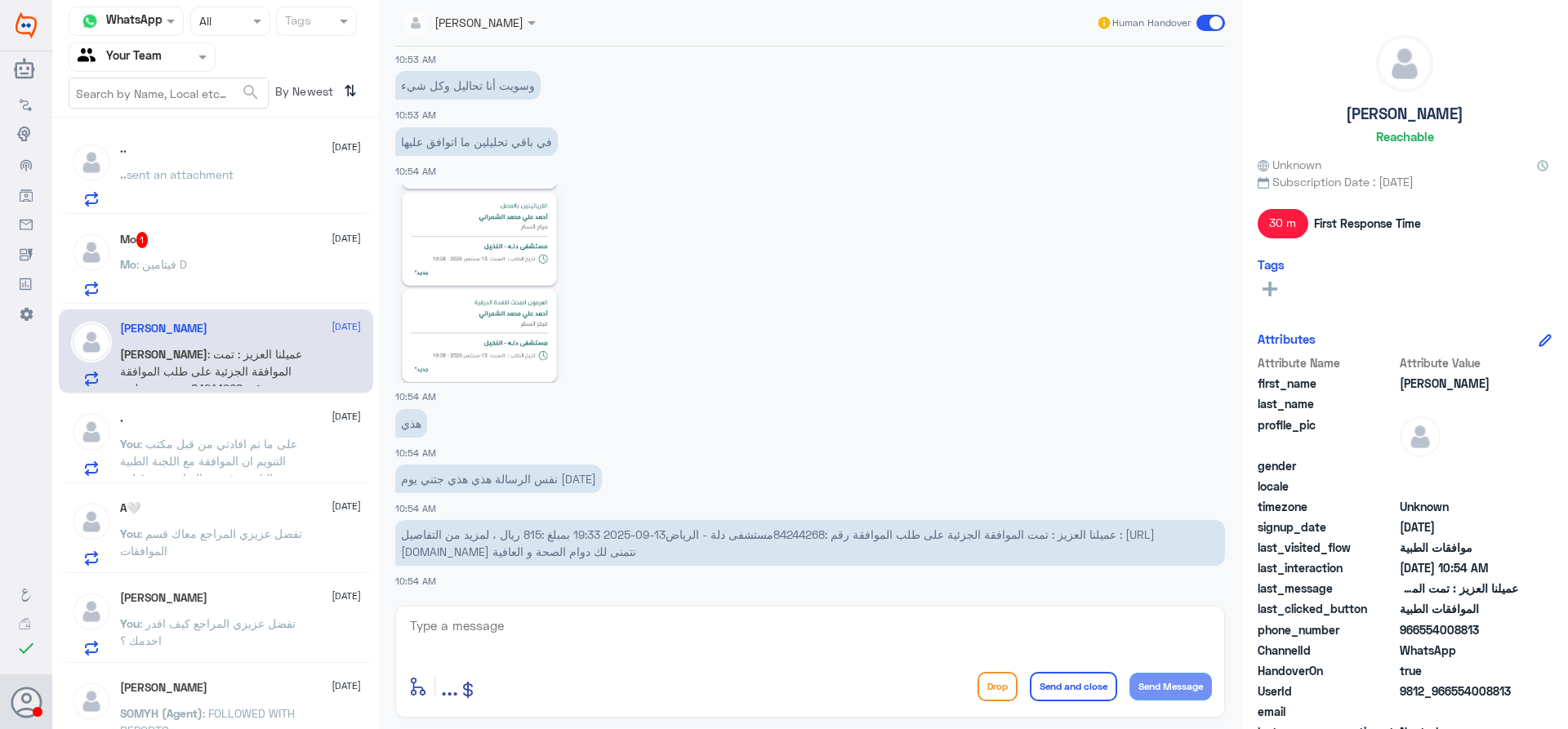
click at [228, 276] on div "Mo : فيتامين D" at bounding box center [240, 278] width 240 height 37
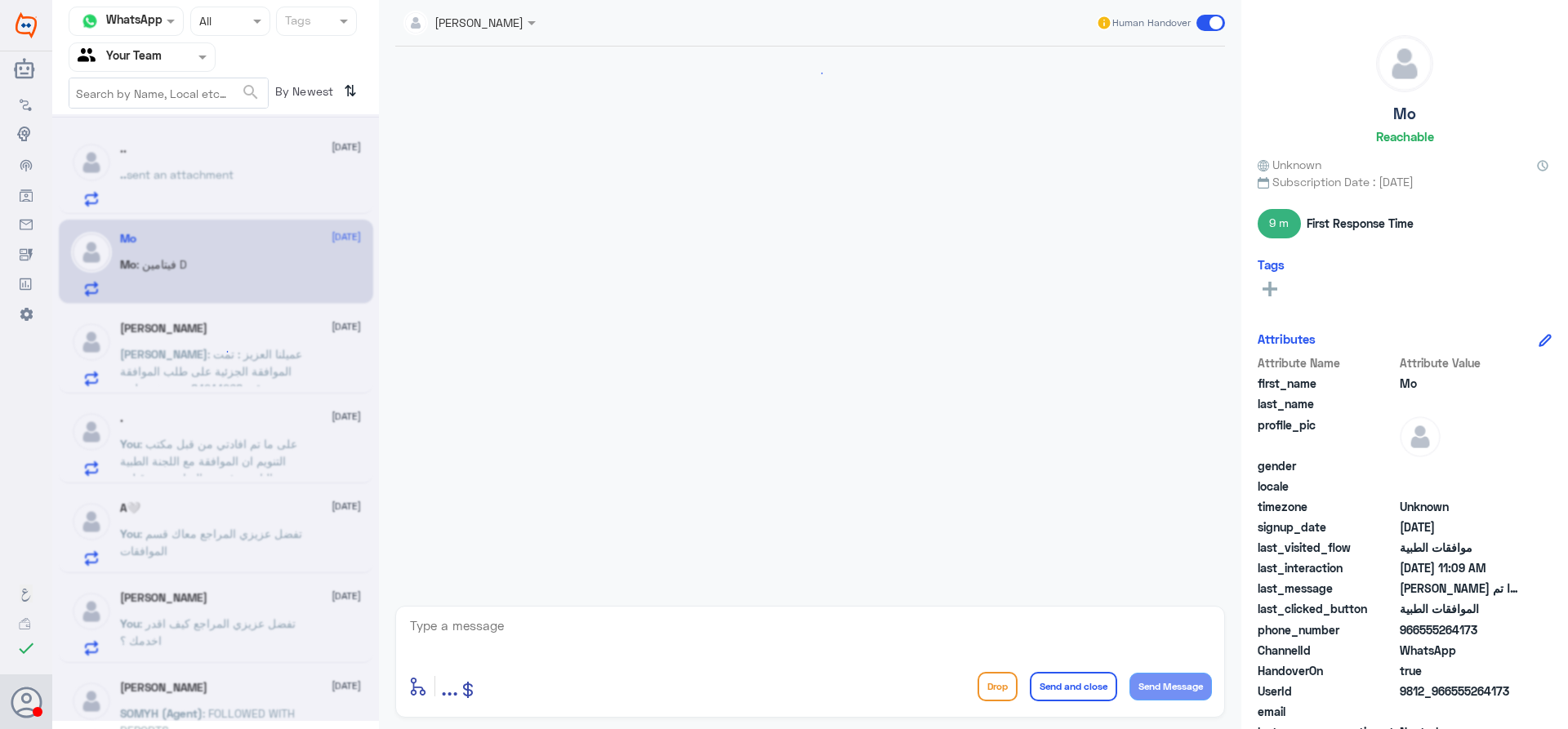
scroll to position [935, 0]
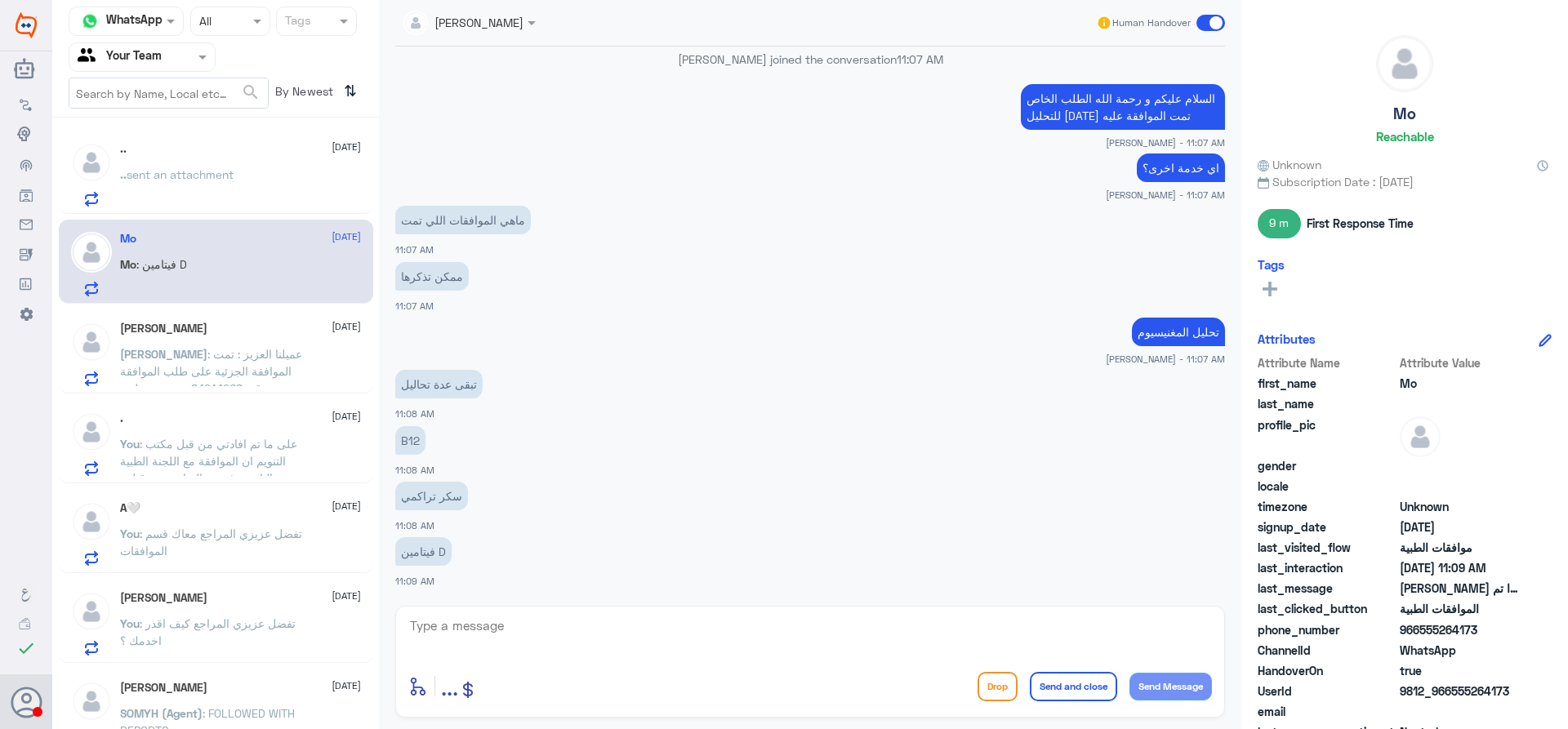
click at [199, 349] on span ": عميلنا العزيز : تمت الموافقة الجزئية على طلب الموافقة رقم :84244268مستشفى دلة…" at bounding box center [211, 406] width 182 height 117
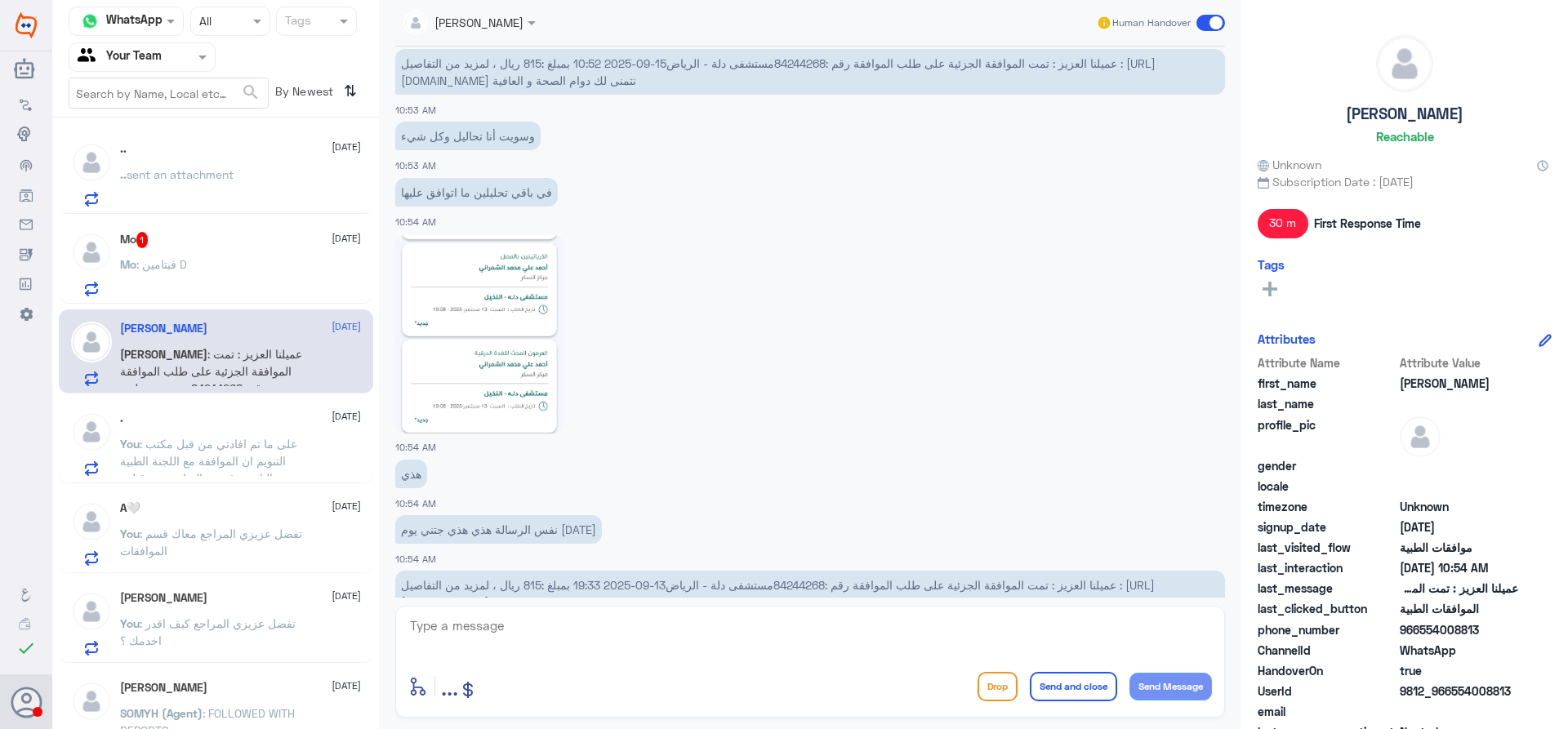
scroll to position [1423, 0]
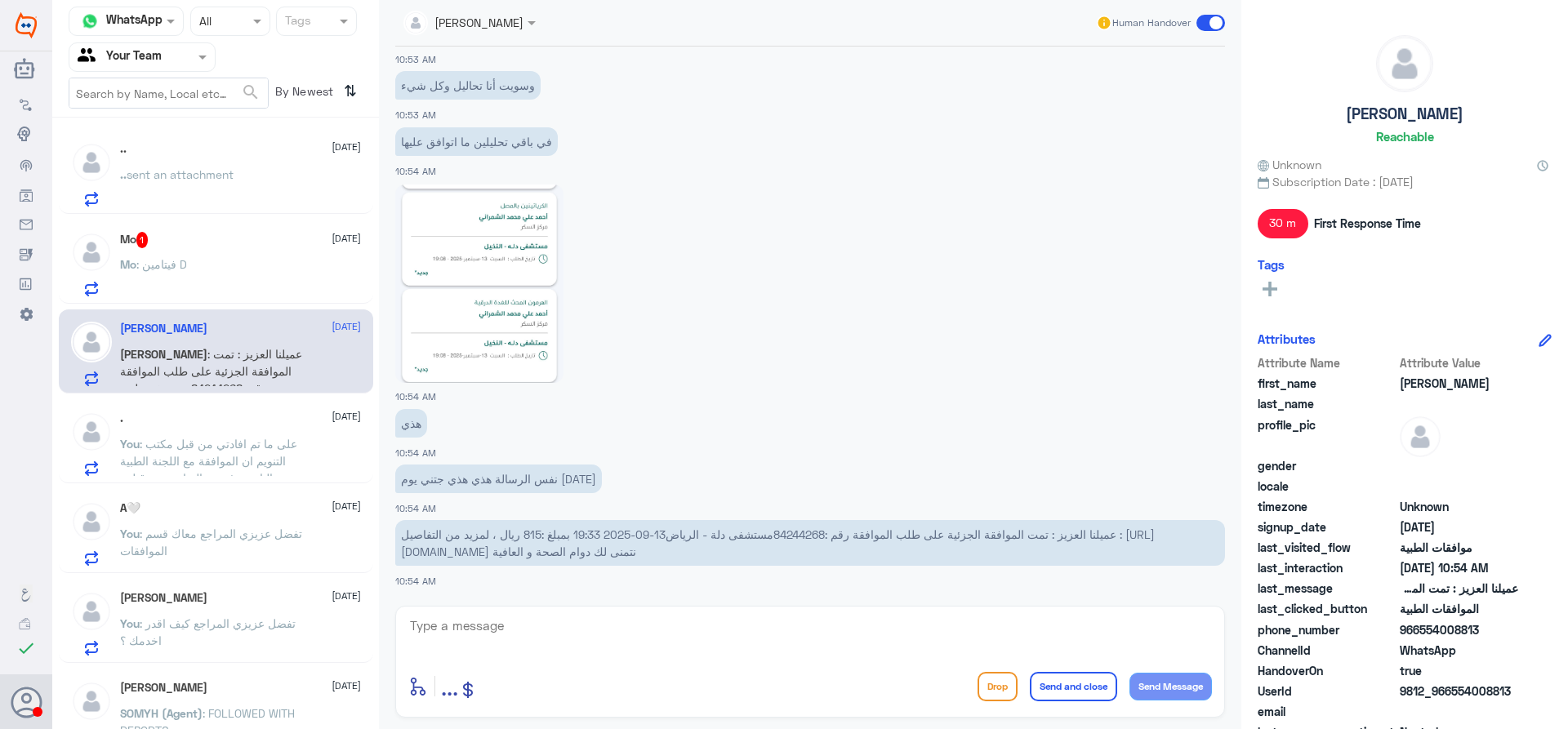
click at [794, 530] on span "عميلنا العزيز : تمت الموافقة الجزئية على طلب الموافقة رقم :84244268مستشفى دلة -…" at bounding box center [778, 544] width 754 height 31
drag, startPoint x: 794, startPoint y: 530, endPoint x: 752, endPoint y: 566, distance: 55.3
click at [751, 567] on app-msgs-text "عميلنا العزيز : تمت الموافقة الجزئية على طلب الموافقة رقم :84244268مستشفى دلة -…" at bounding box center [810, 544] width 829 height 47
drag, startPoint x: 779, startPoint y: 534, endPoint x: 828, endPoint y: 535, distance: 49.0
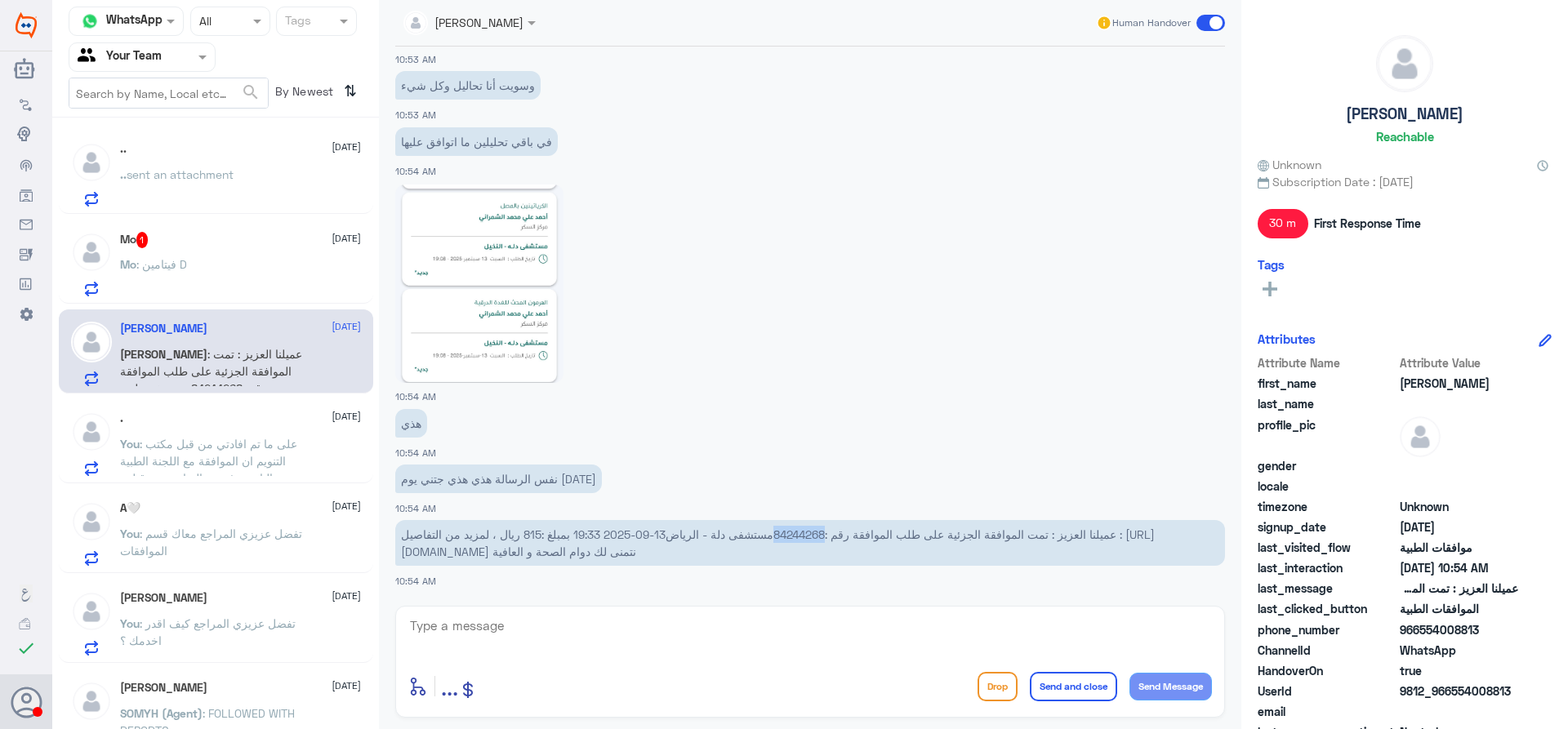
click at [828, 535] on span "عميلنا العزيز : تمت الموافقة الجزئية على طلب الموافقة رقم :84244268مستشفى دلة -…" at bounding box center [778, 544] width 754 height 31
copy span "84244268"
click at [568, 636] on textarea at bounding box center [810, 634] width 803 height 40
type textarea "نفس الجواب من قبل التامين انه لا يوجد دواعي طبية على باقي التحلال"
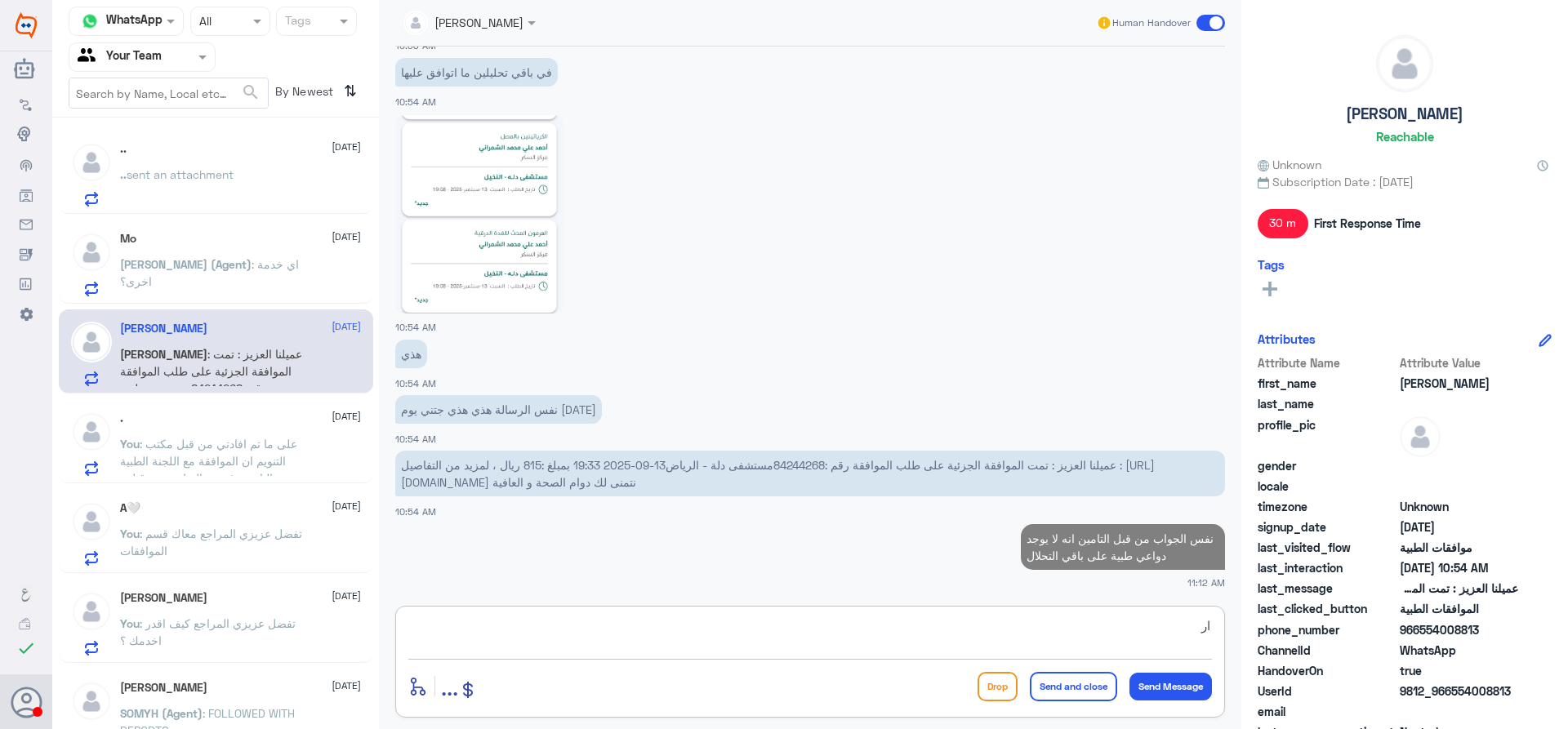
type textarea "ا"
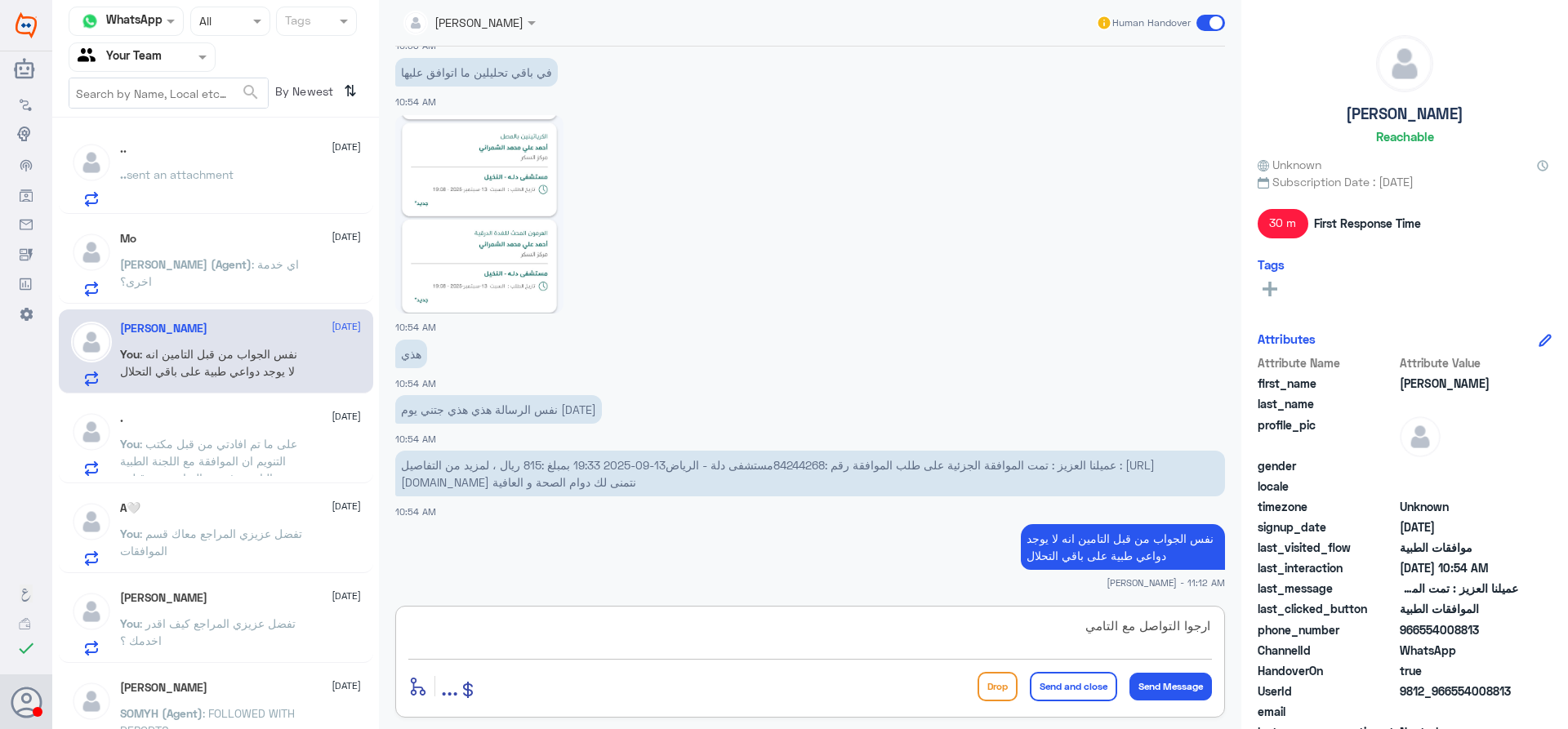
type textarea "ارجوا التواصل مع التامين"
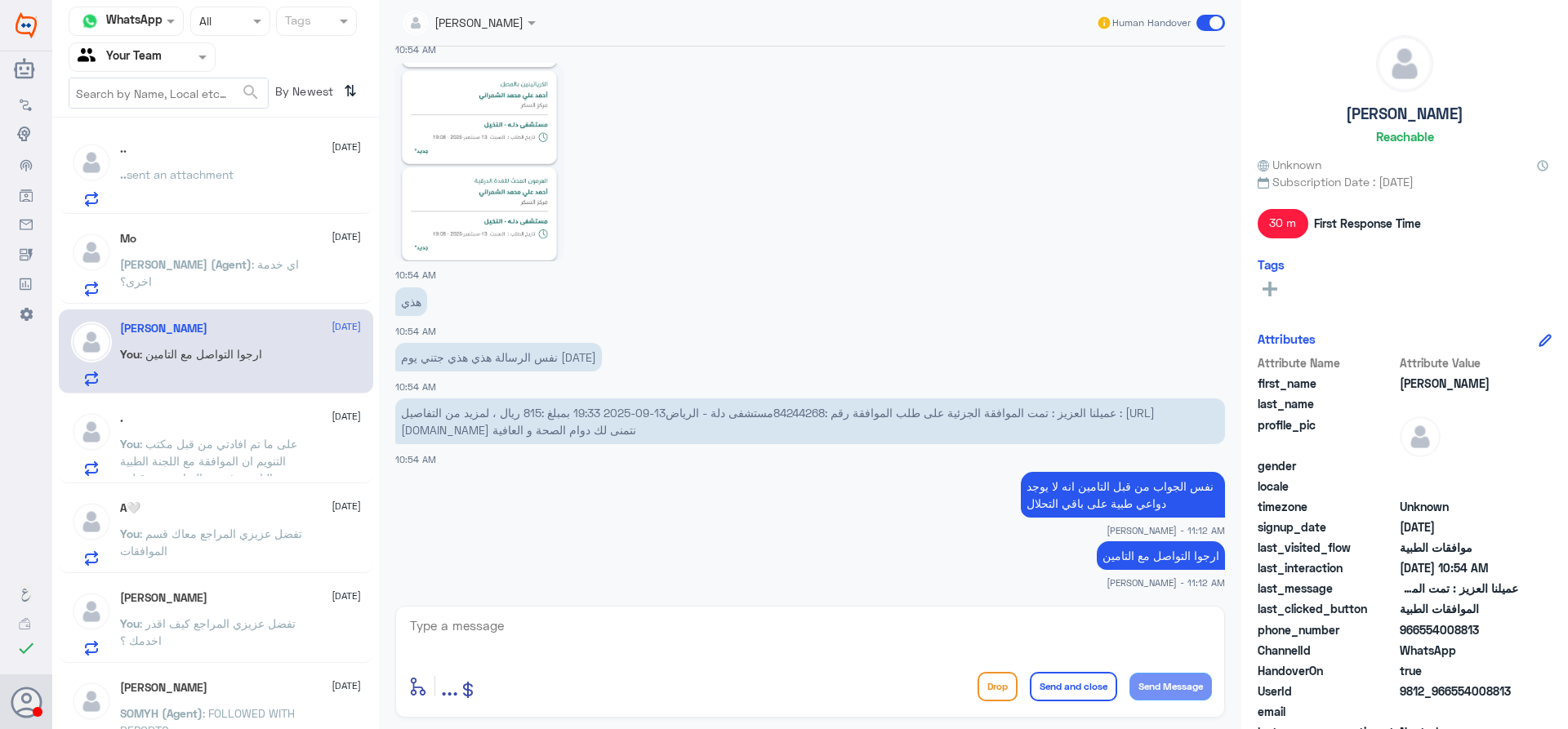
click at [223, 523] on div "A🤍 15 September You : تفضل عزيزي المراجع معاك قسم الموافقات" at bounding box center [240, 534] width 240 height 65
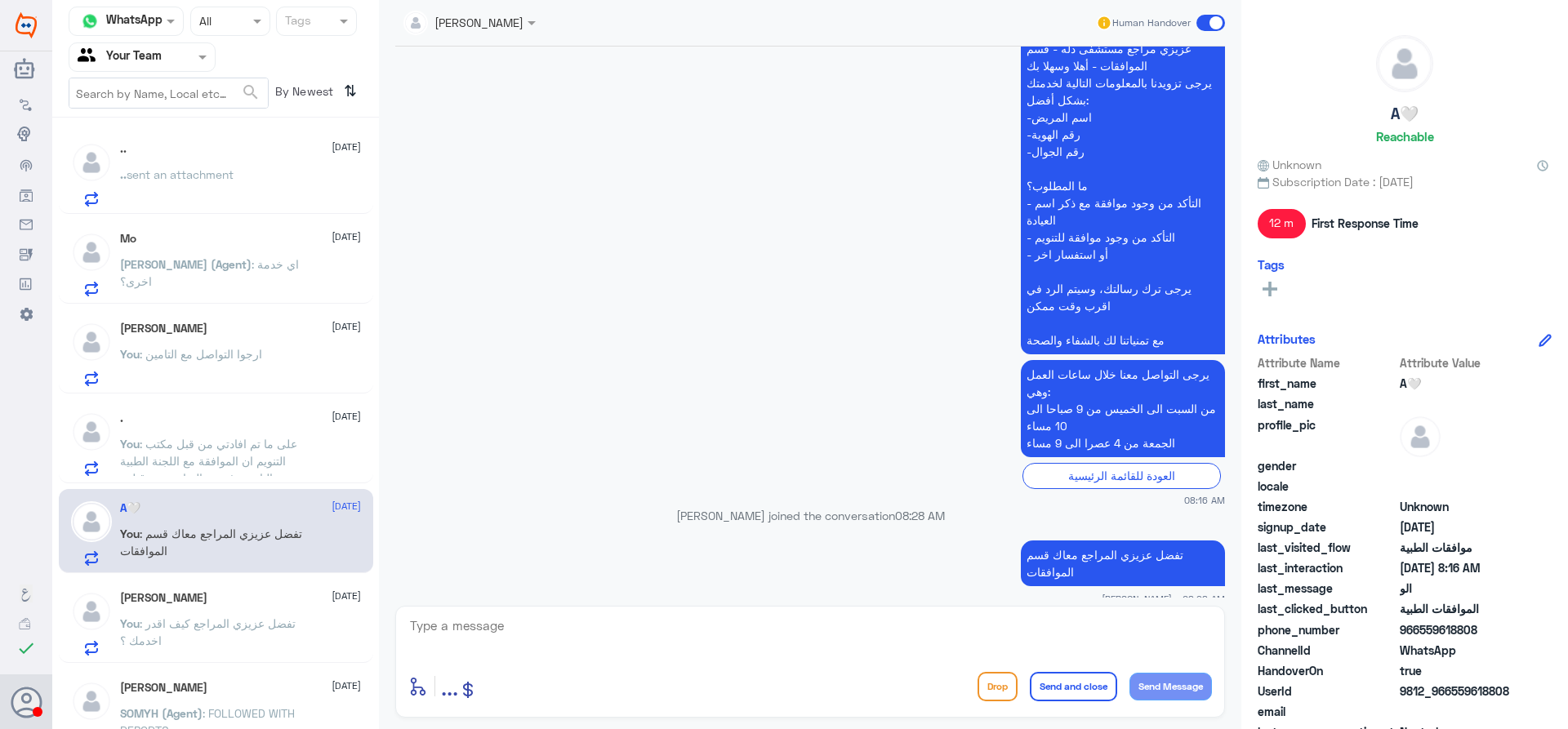
scroll to position [1212, 0]
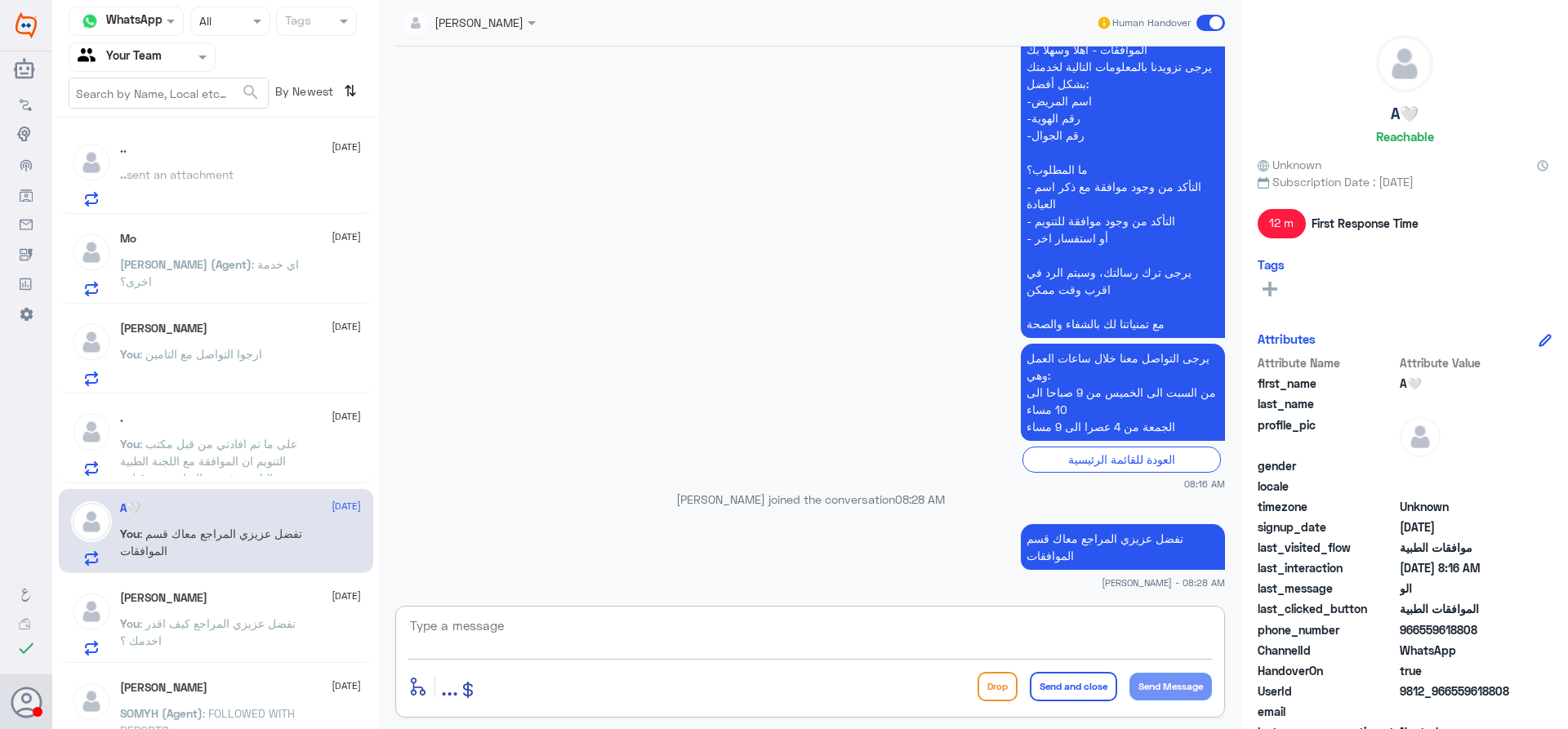
drag, startPoint x: 796, startPoint y: 636, endPoint x: 798, endPoint y: 624, distance: 12.2
click at [797, 631] on textarea at bounding box center [810, 634] width 803 height 40
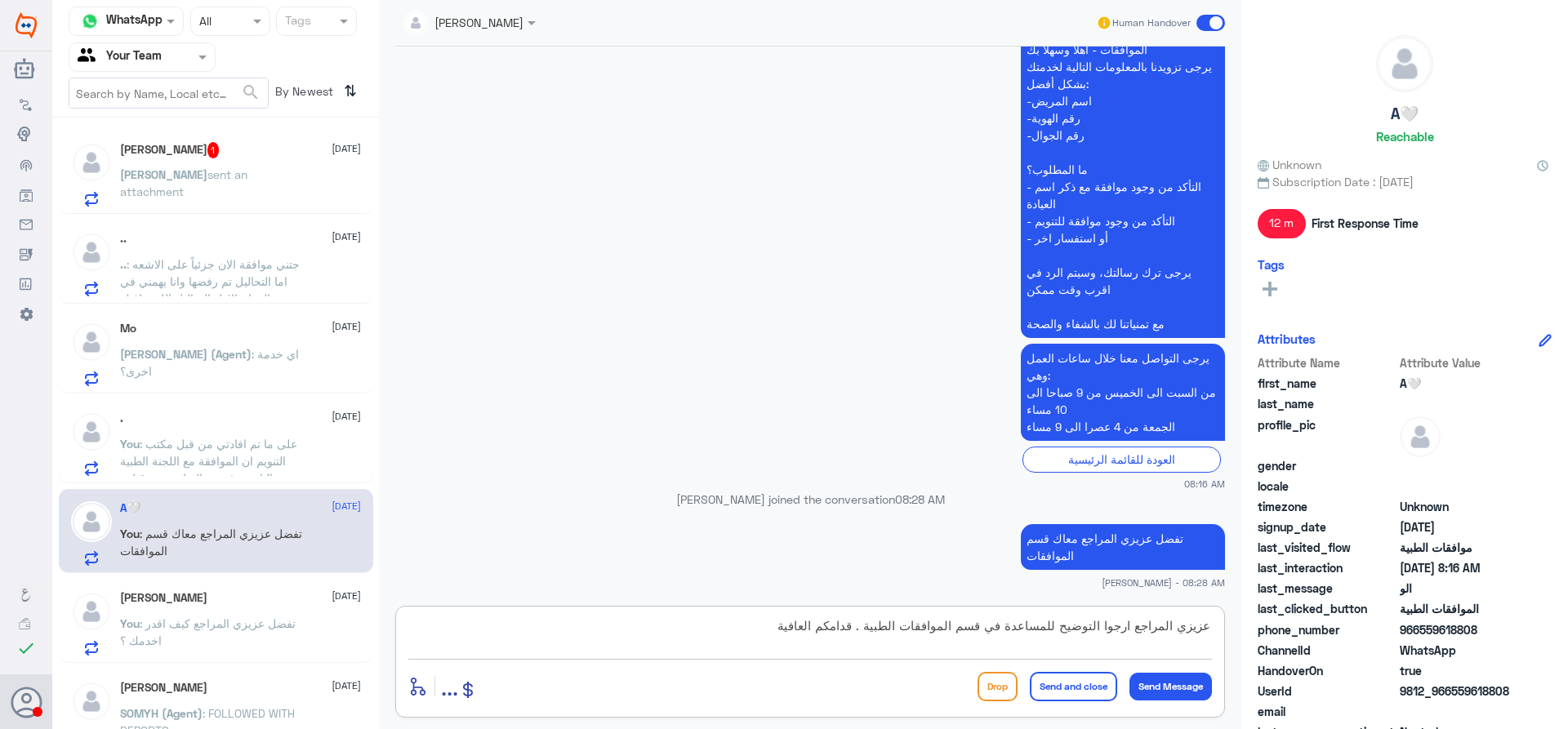
type textarea "عزيزي المراجع ارجوا التوضيح للمساعدة في قسم الموافقات الطبية . قدامكم العافية"
click at [1048, 678] on button "Send and close" at bounding box center [1073, 687] width 88 height 29
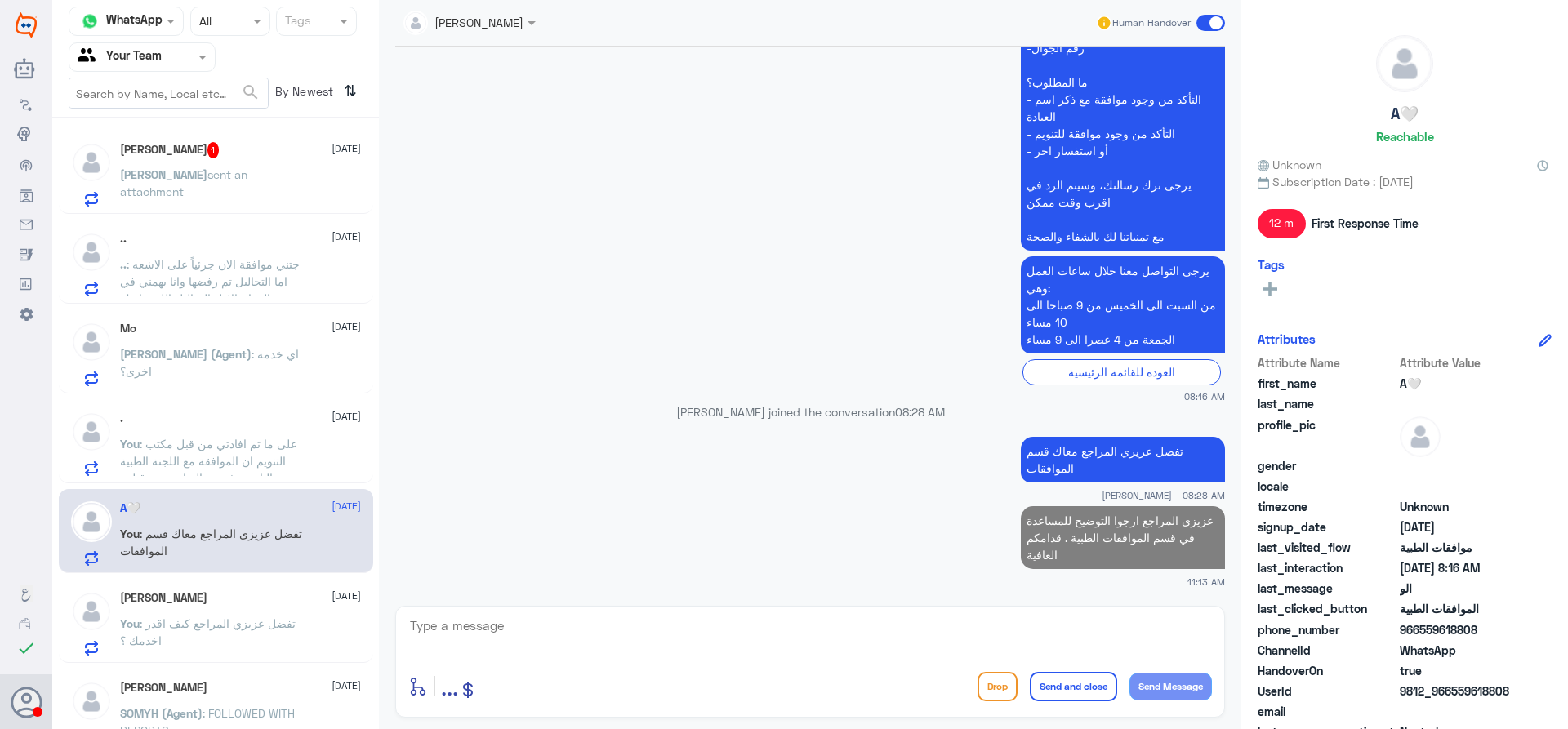
scroll to position [1296, 0]
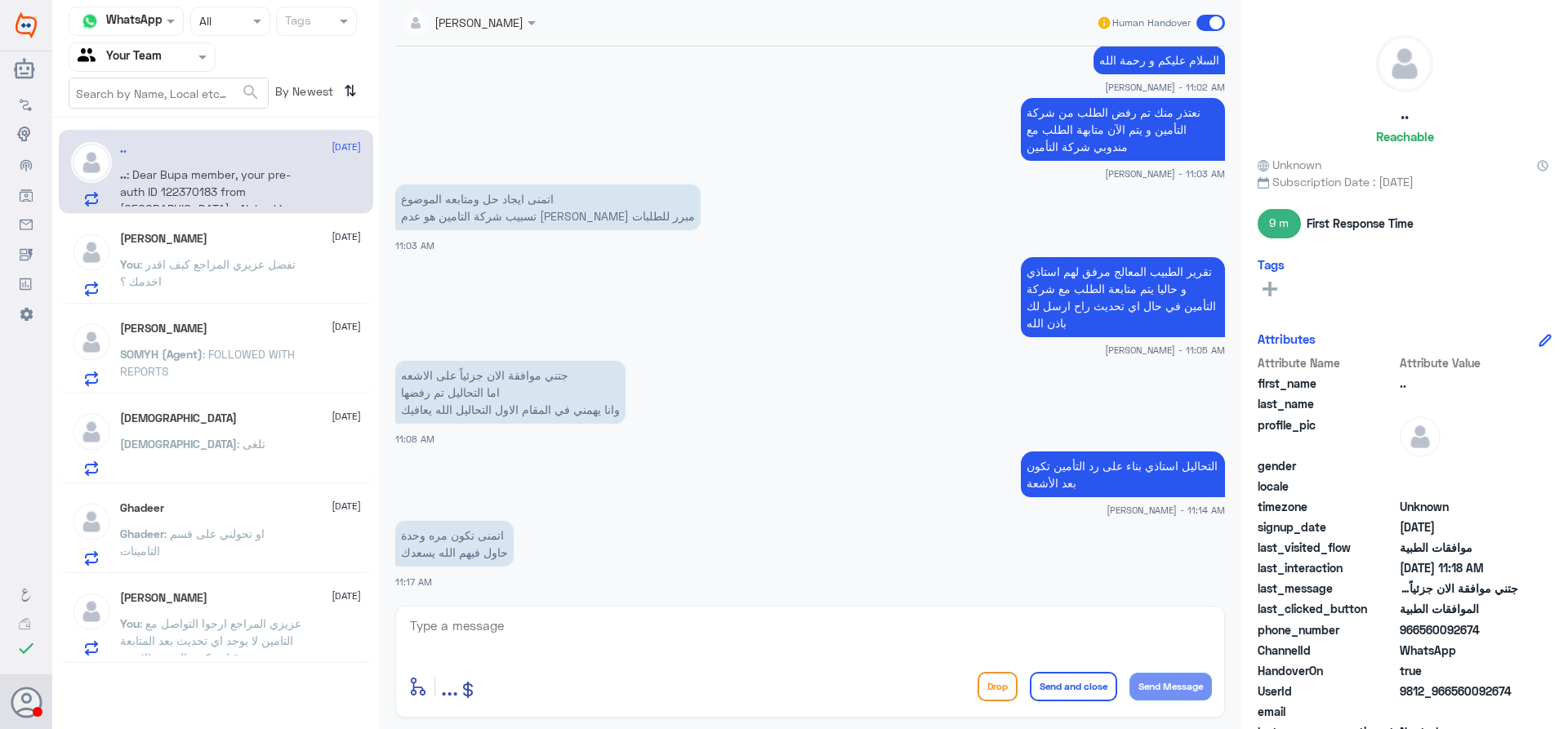
click at [233, 624] on span ": عزيزي المراجع ارجوا التواصل مع التامين لا يوجد اي تحديث بعد المتابعة من قبل م…" at bounding box center [210, 641] width 181 height 48
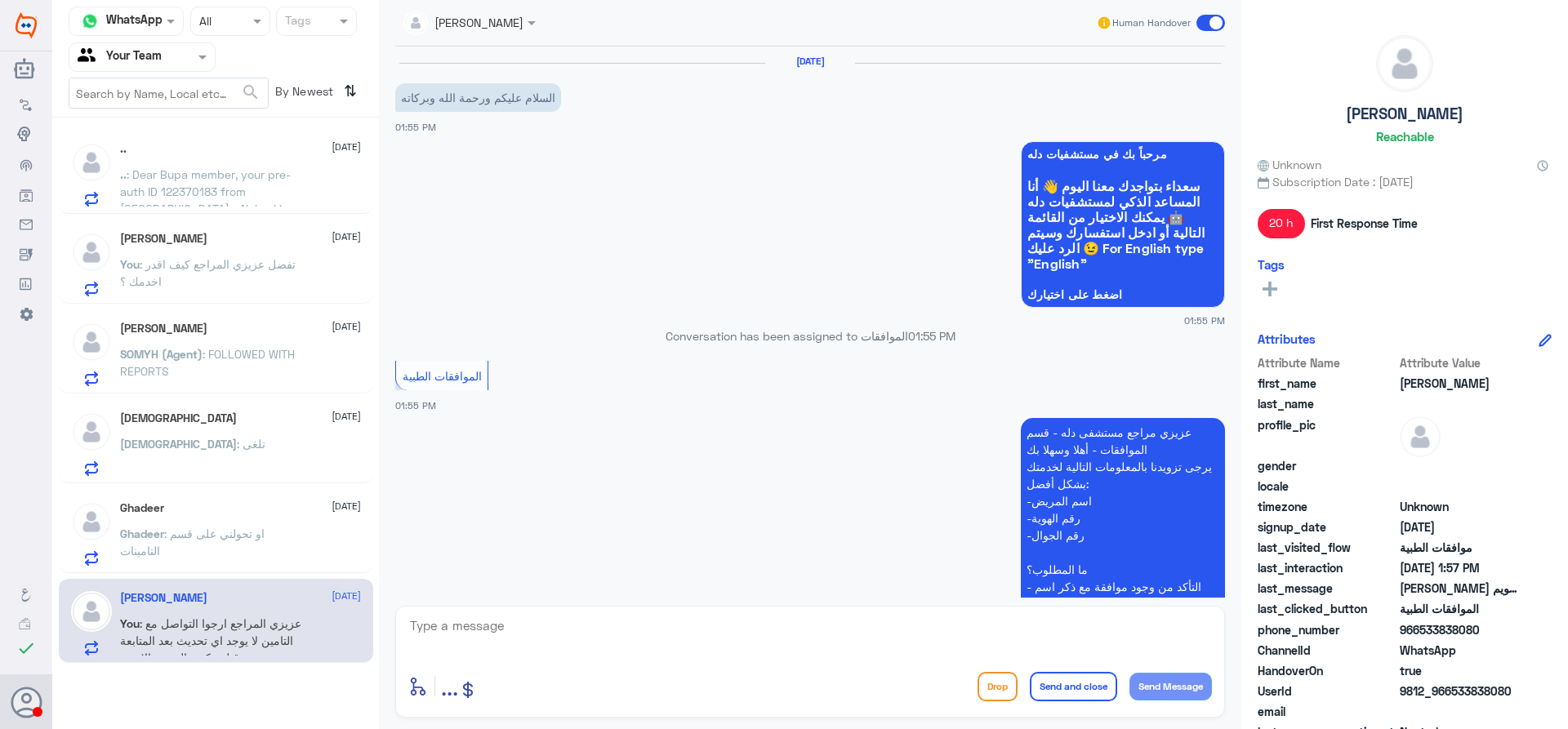
scroll to position [519, 0]
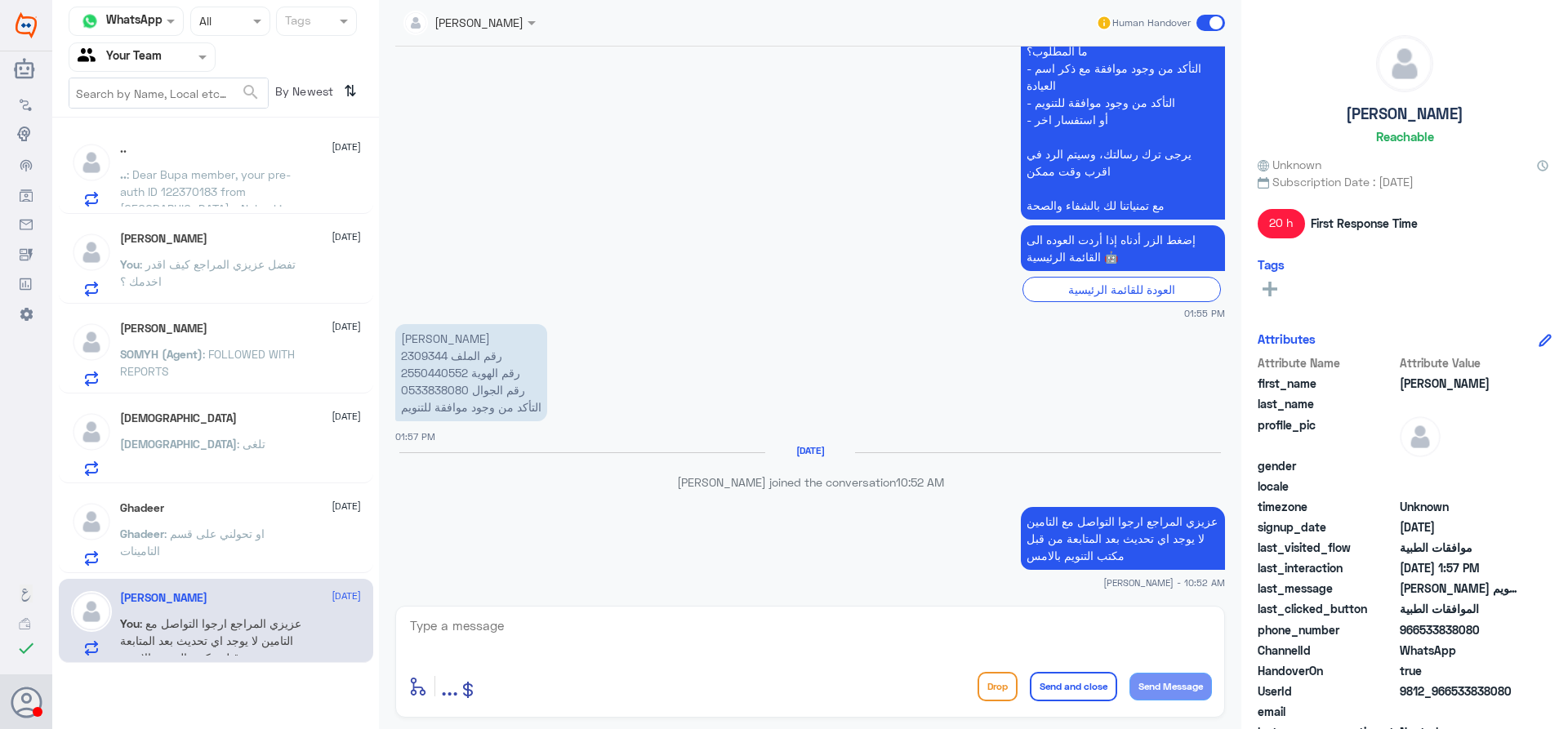
click at [255, 555] on p "Ghadeer : او تحولني على قسم التامينات" at bounding box center [211, 546] width 183 height 41
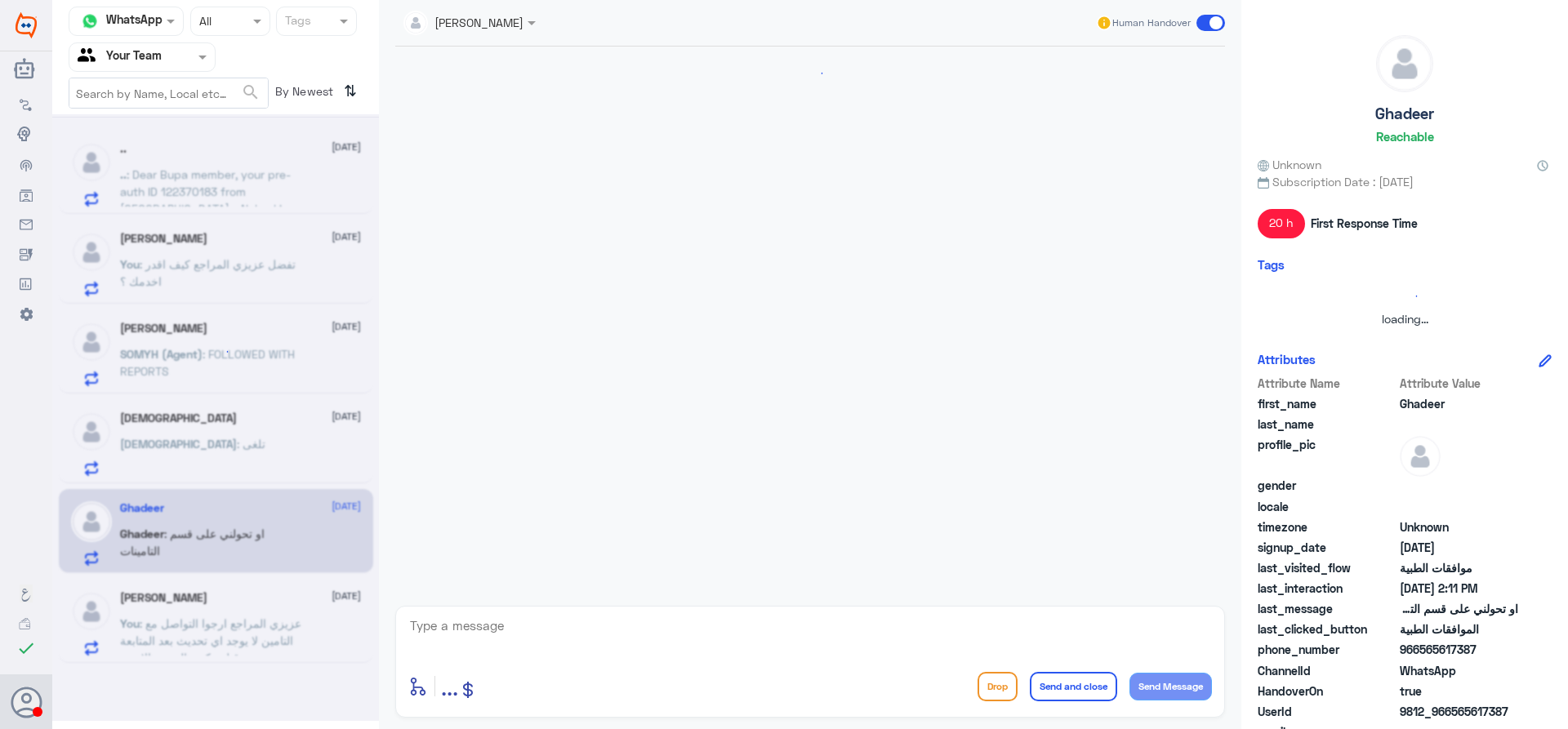
scroll to position [658, 0]
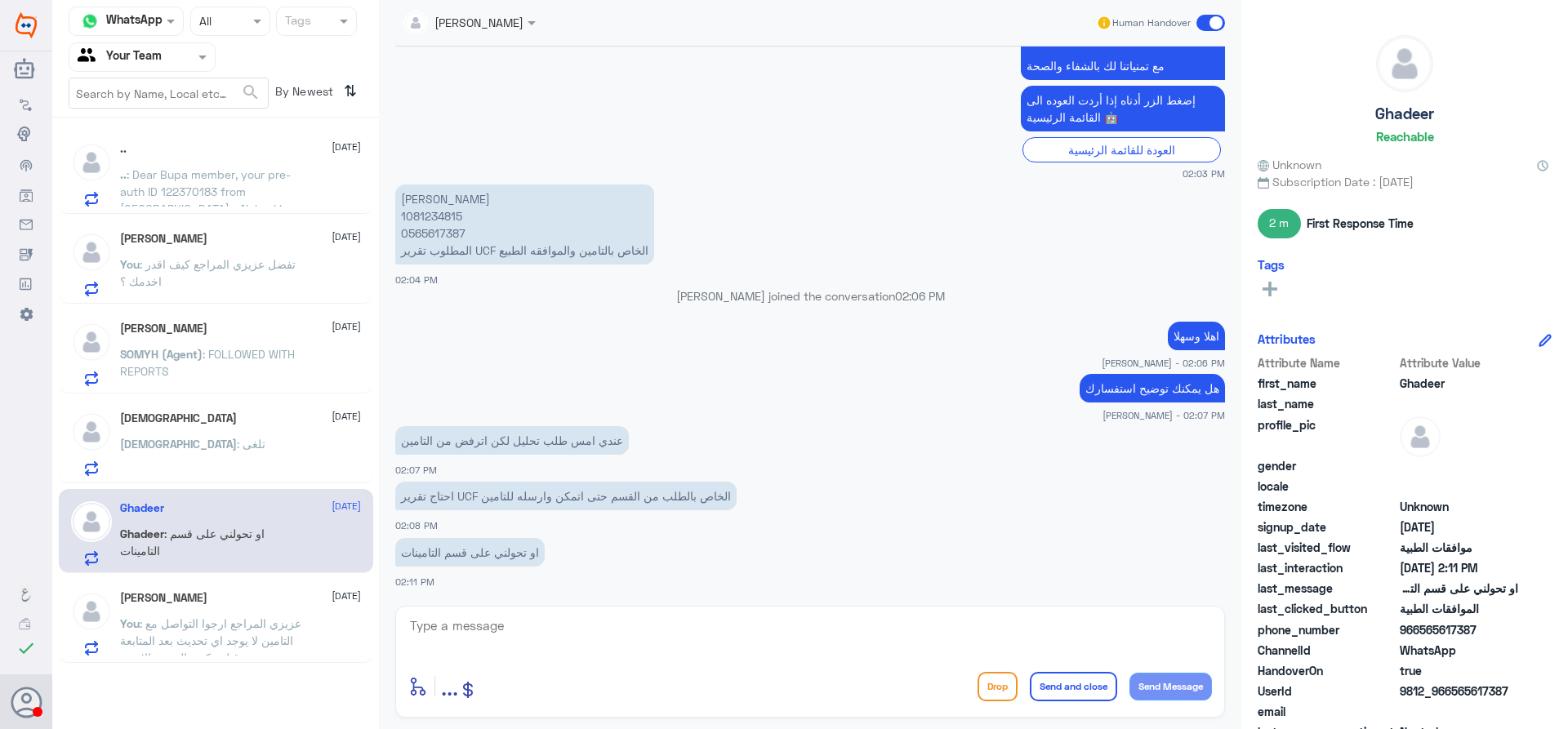
click at [285, 429] on div "سبحان الله 14 September سبحان : تلغى" at bounding box center [240, 444] width 240 height 65
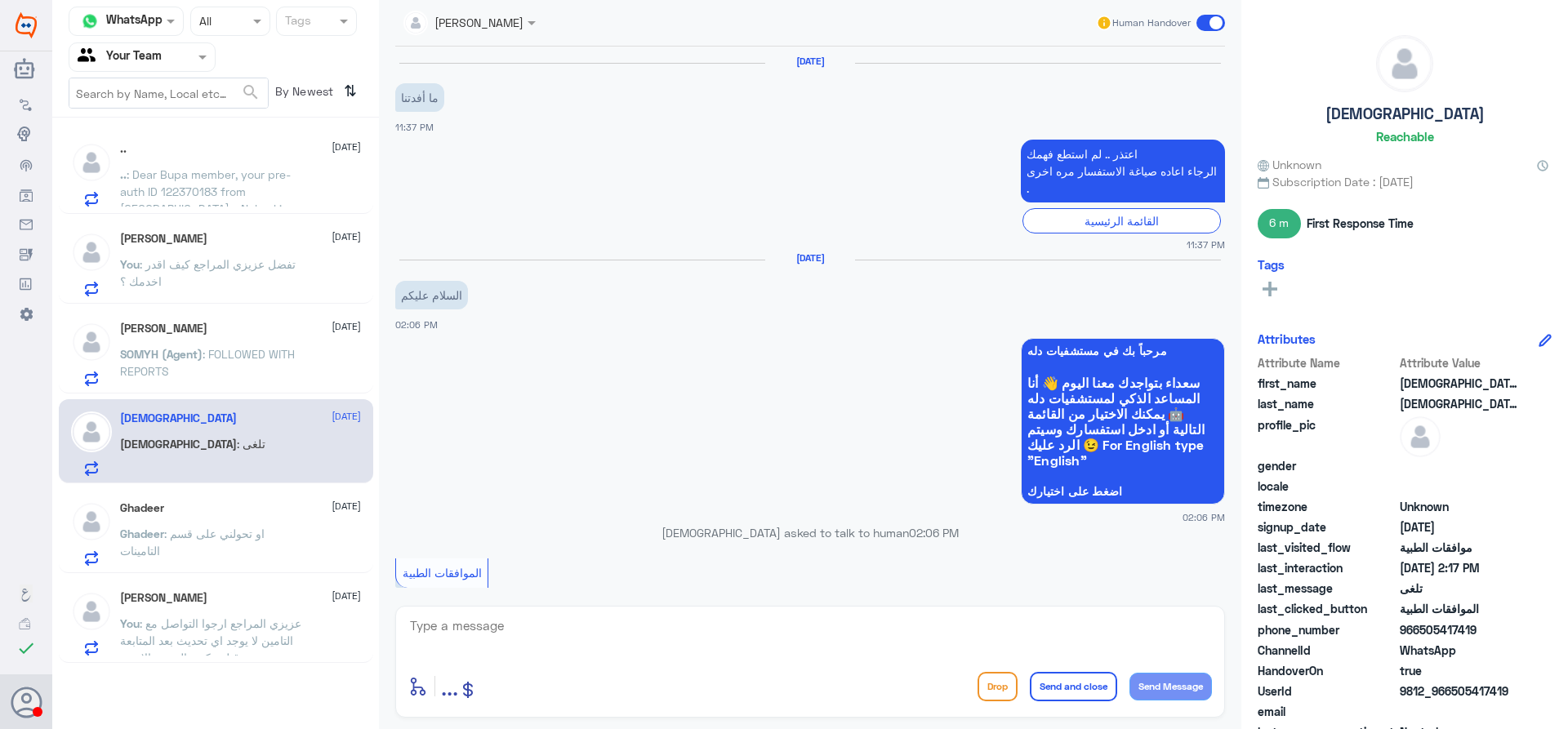
scroll to position [1148, 0]
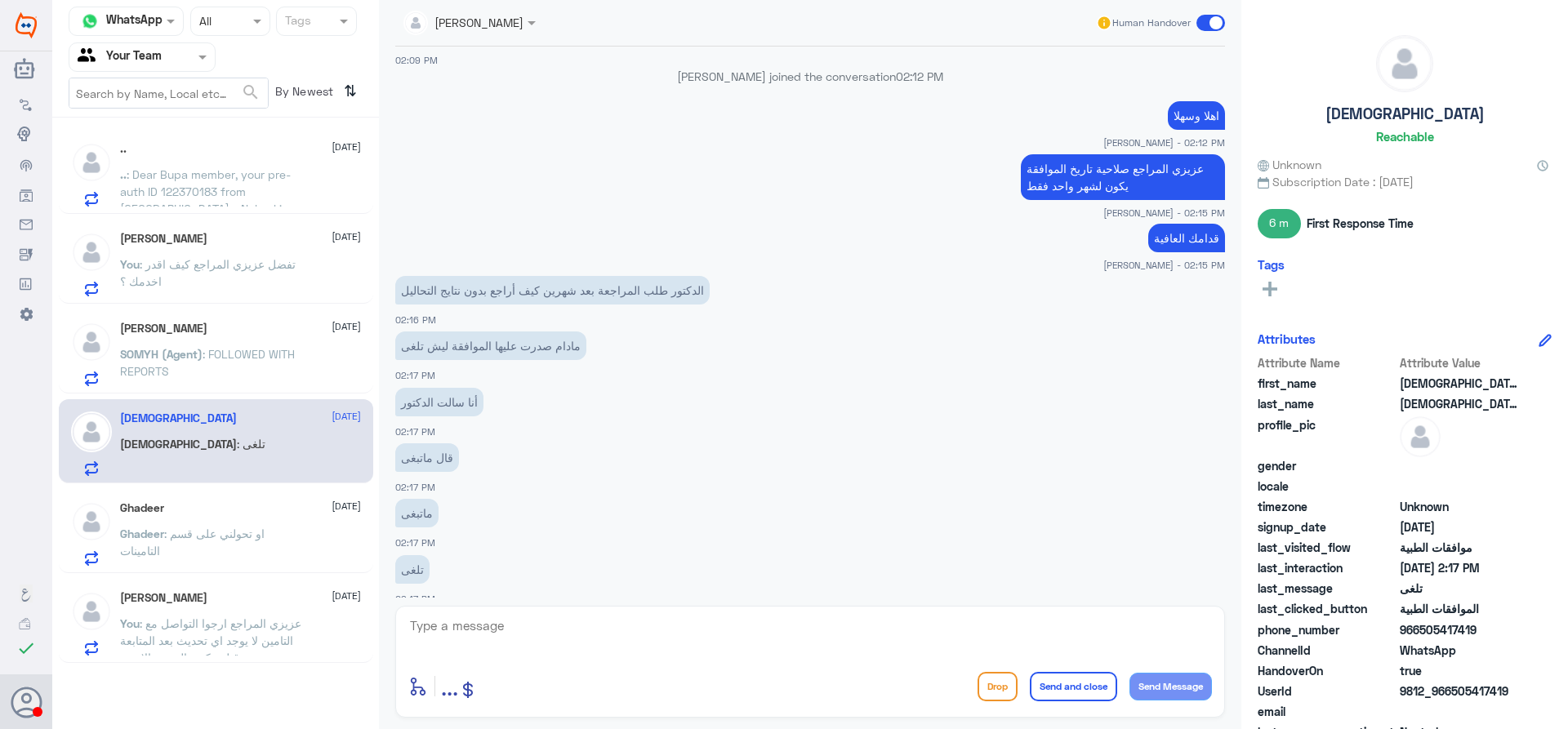
click at [291, 349] on span ": FOLLOWED WITH REPORTS" at bounding box center [207, 363] width 175 height 31
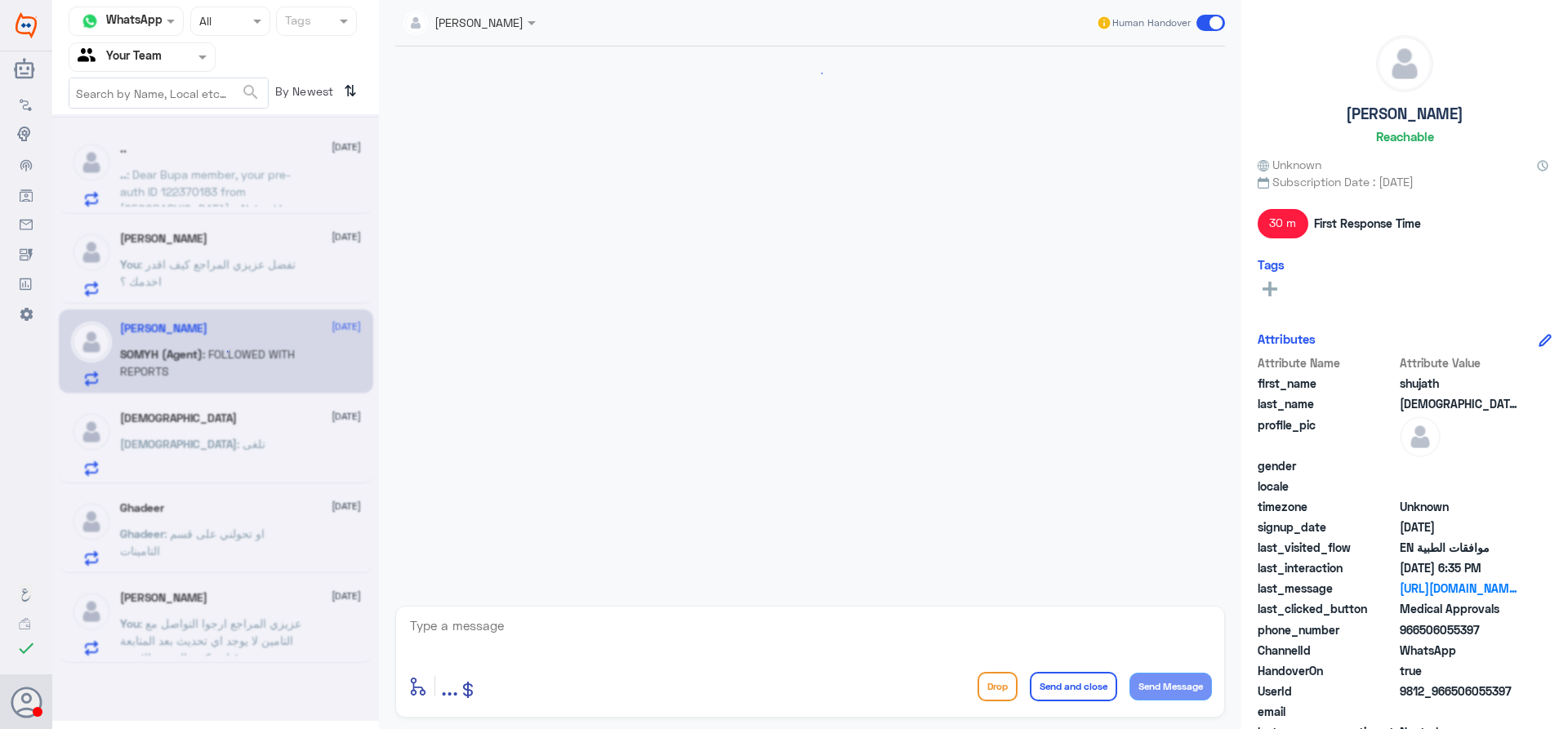
scroll to position [1241, 0]
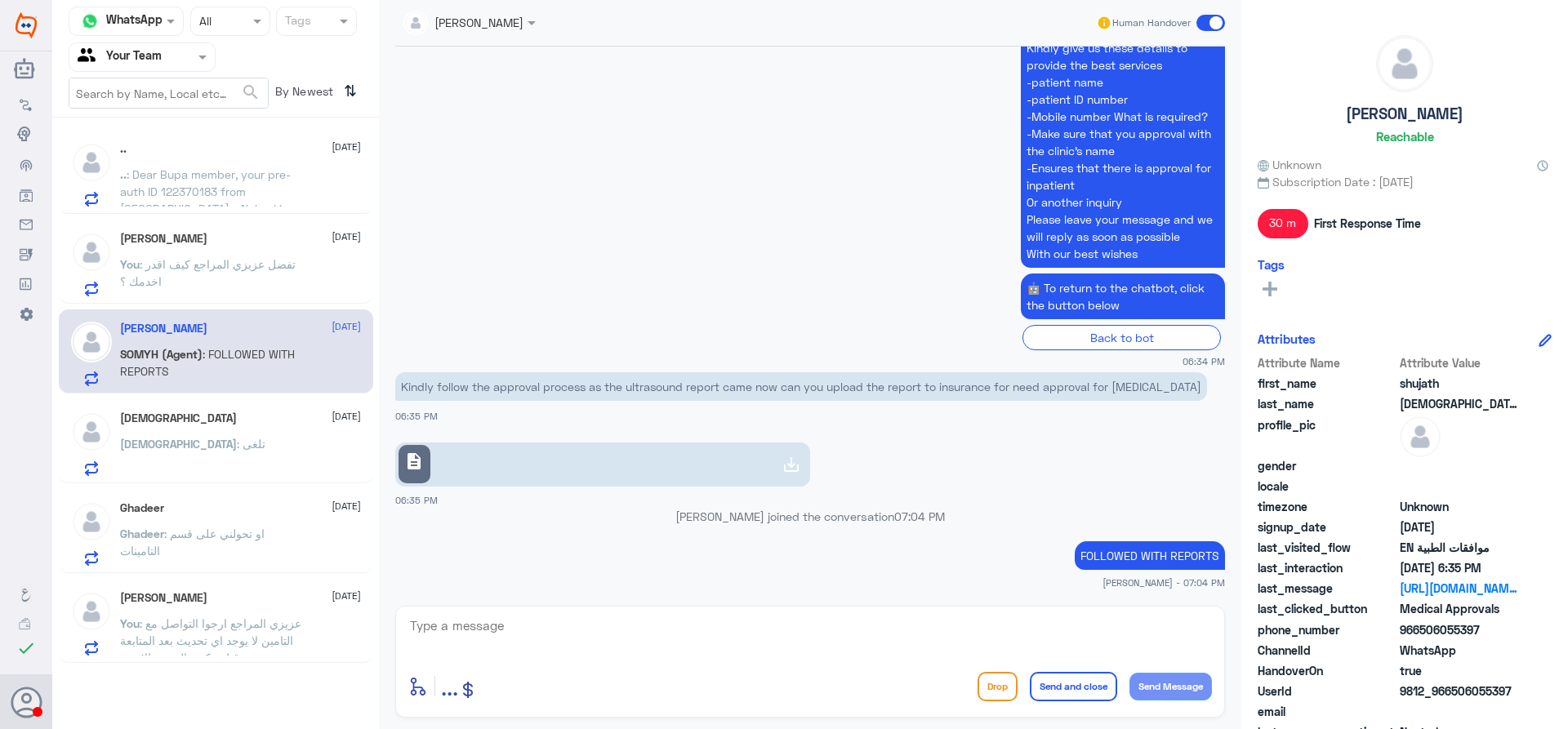
click at [191, 424] on div "سبحان الله 14 September" at bounding box center [240, 418] width 240 height 14
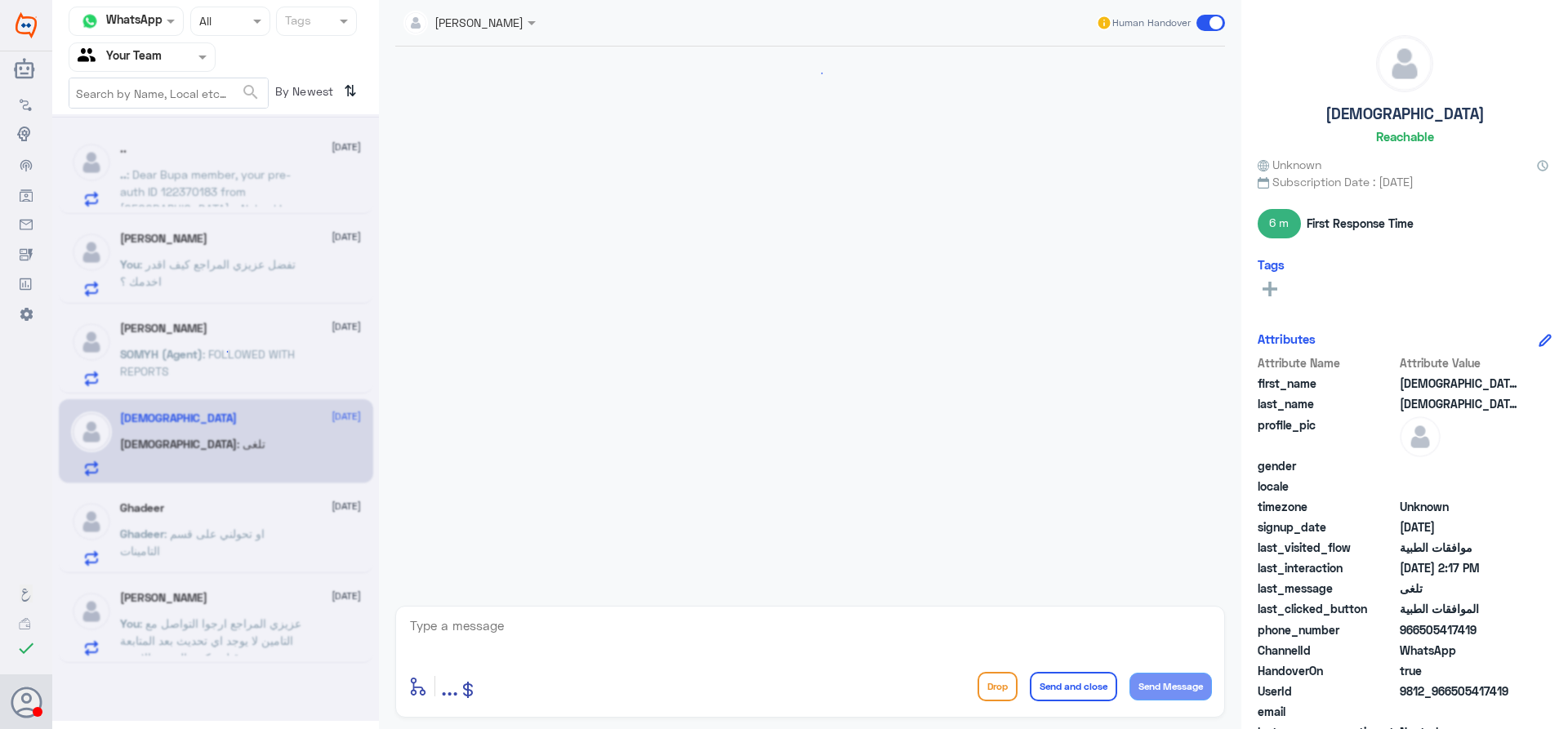
scroll to position [1148, 0]
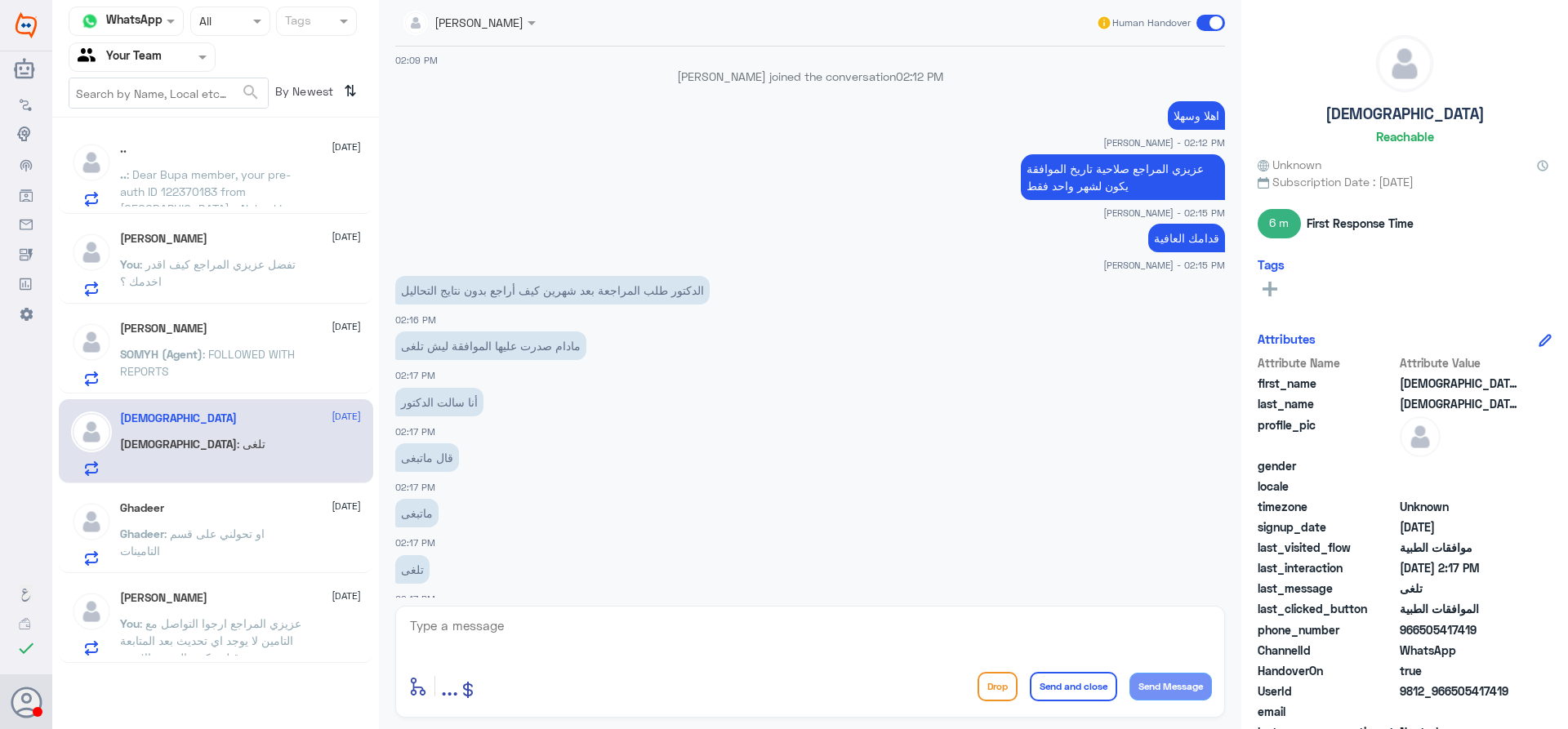
click at [207, 256] on p "You : تفضل عزيزي المراجع كيف اقدر اخدمك ؟" at bounding box center [211, 276] width 183 height 41
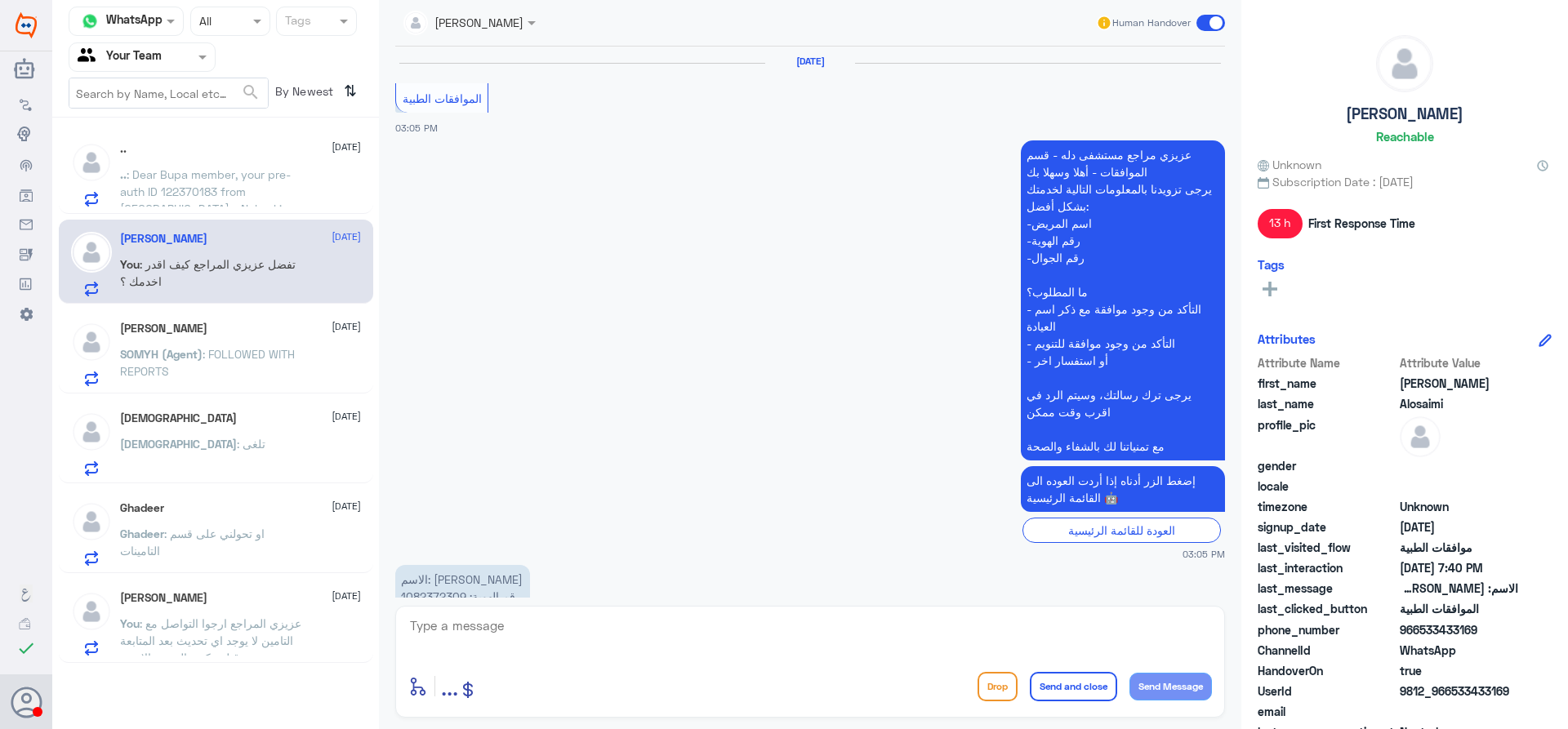
scroll to position [1575, 0]
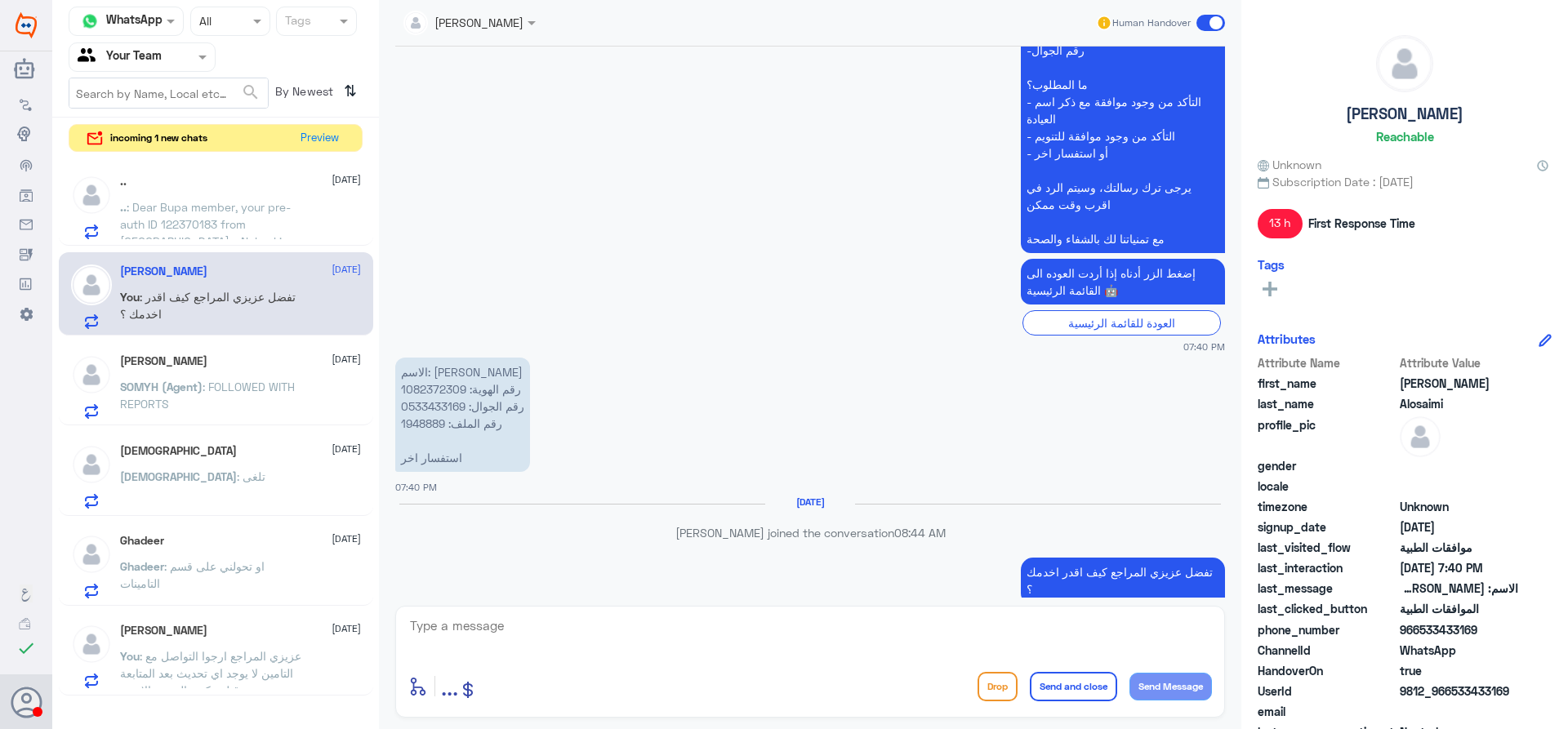
click at [256, 230] on span ": Dear Bupa member, your pre-auth ID 122370183 from Dallah Hospital - Nakeel is…" at bounding box center [209, 266] width 179 height 134
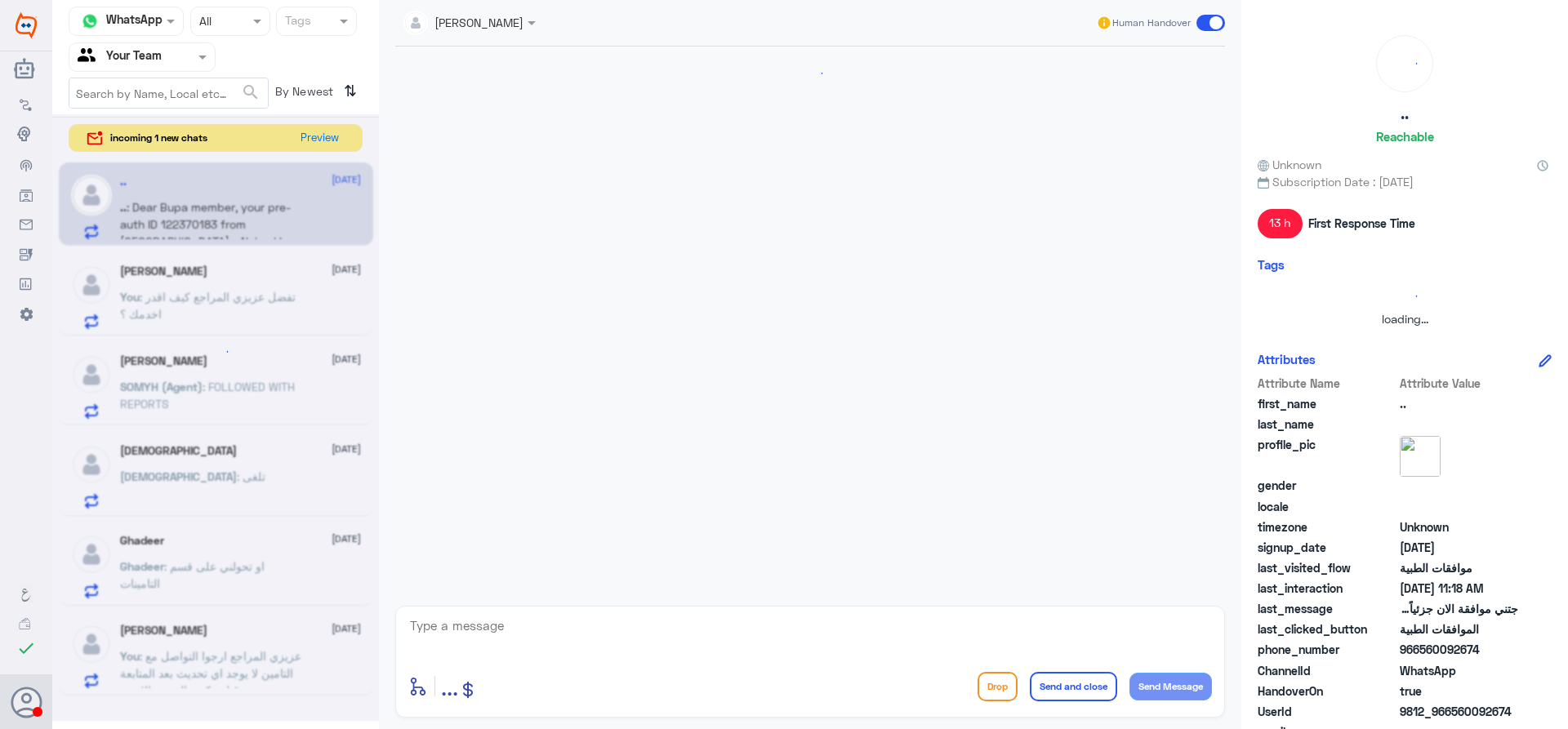
scroll to position [1225, 0]
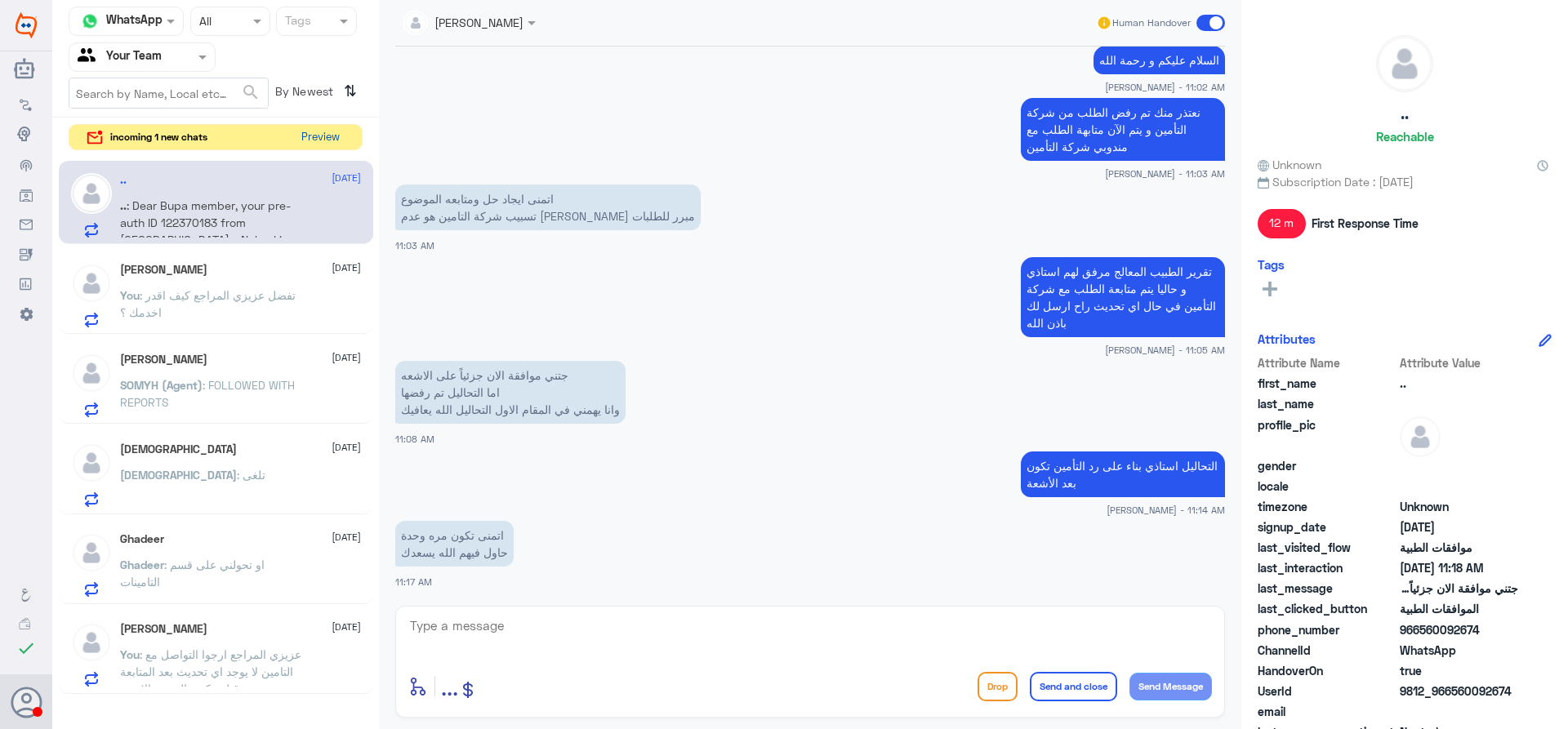
click at [310, 140] on button "Preview" at bounding box center [320, 137] width 51 height 25
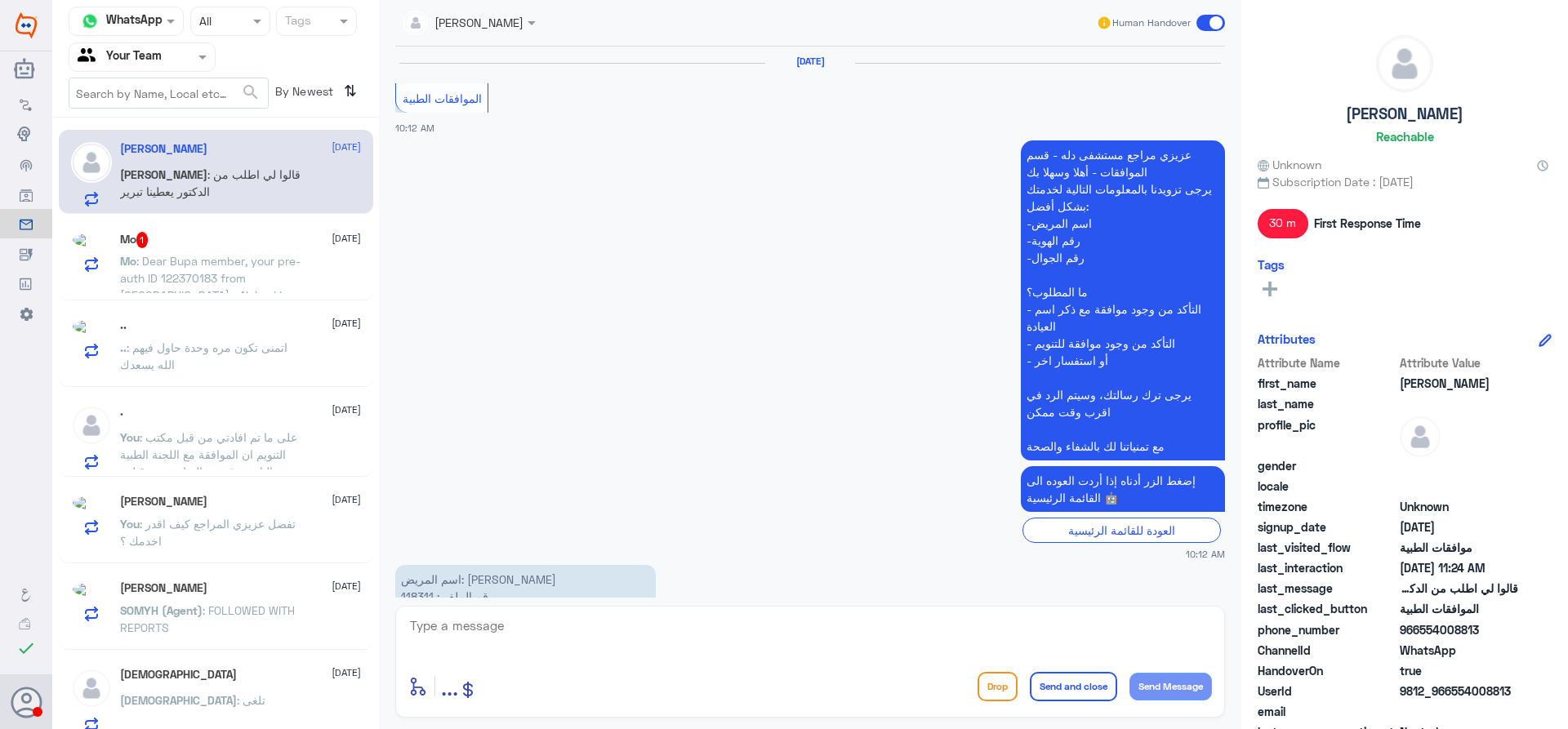
scroll to position [1434, 0]
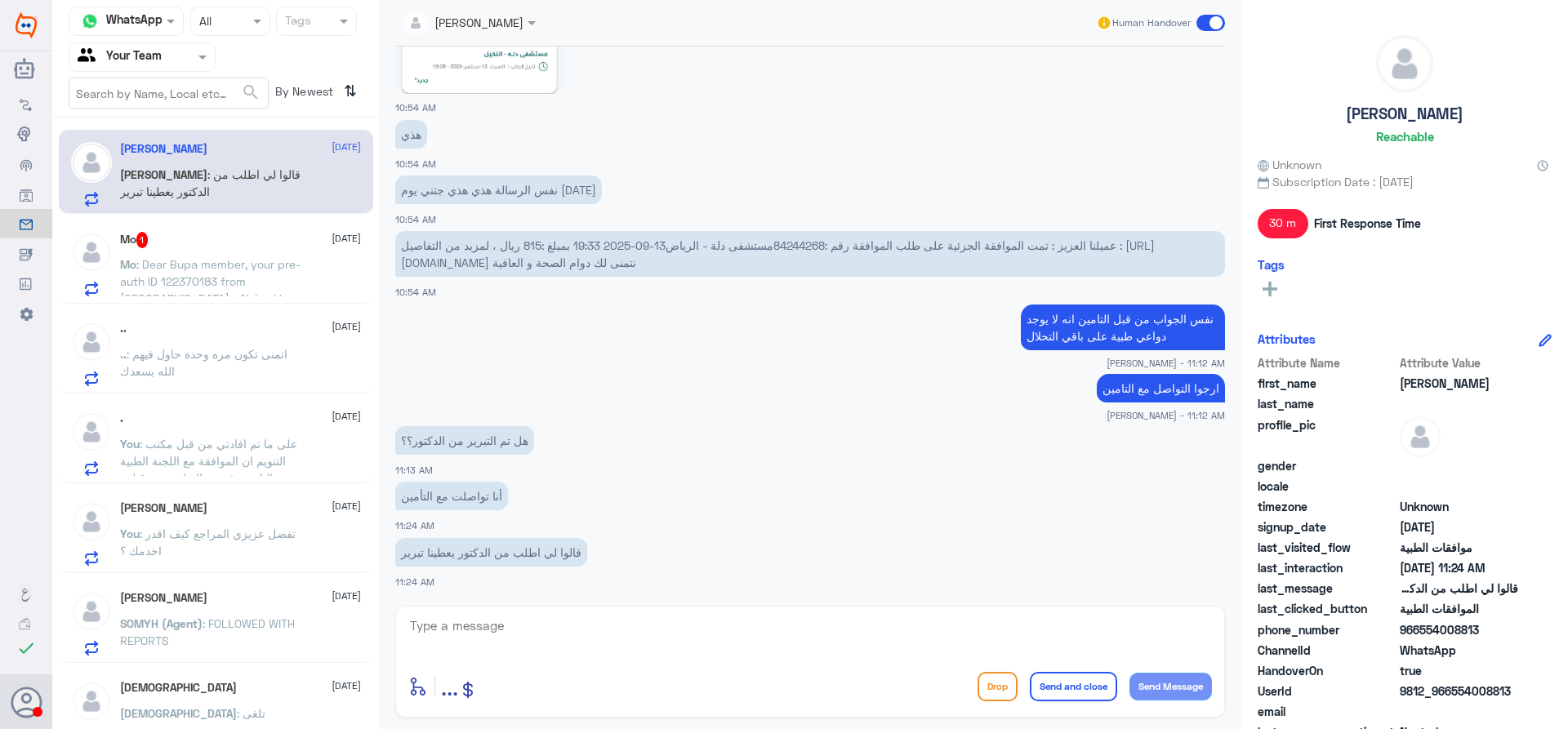
click at [191, 265] on span ": Dear Bupa member, your pre-auth ID 122370183 from Dallah Hospital - Nakeel is…" at bounding box center [210, 323] width 181 height 134
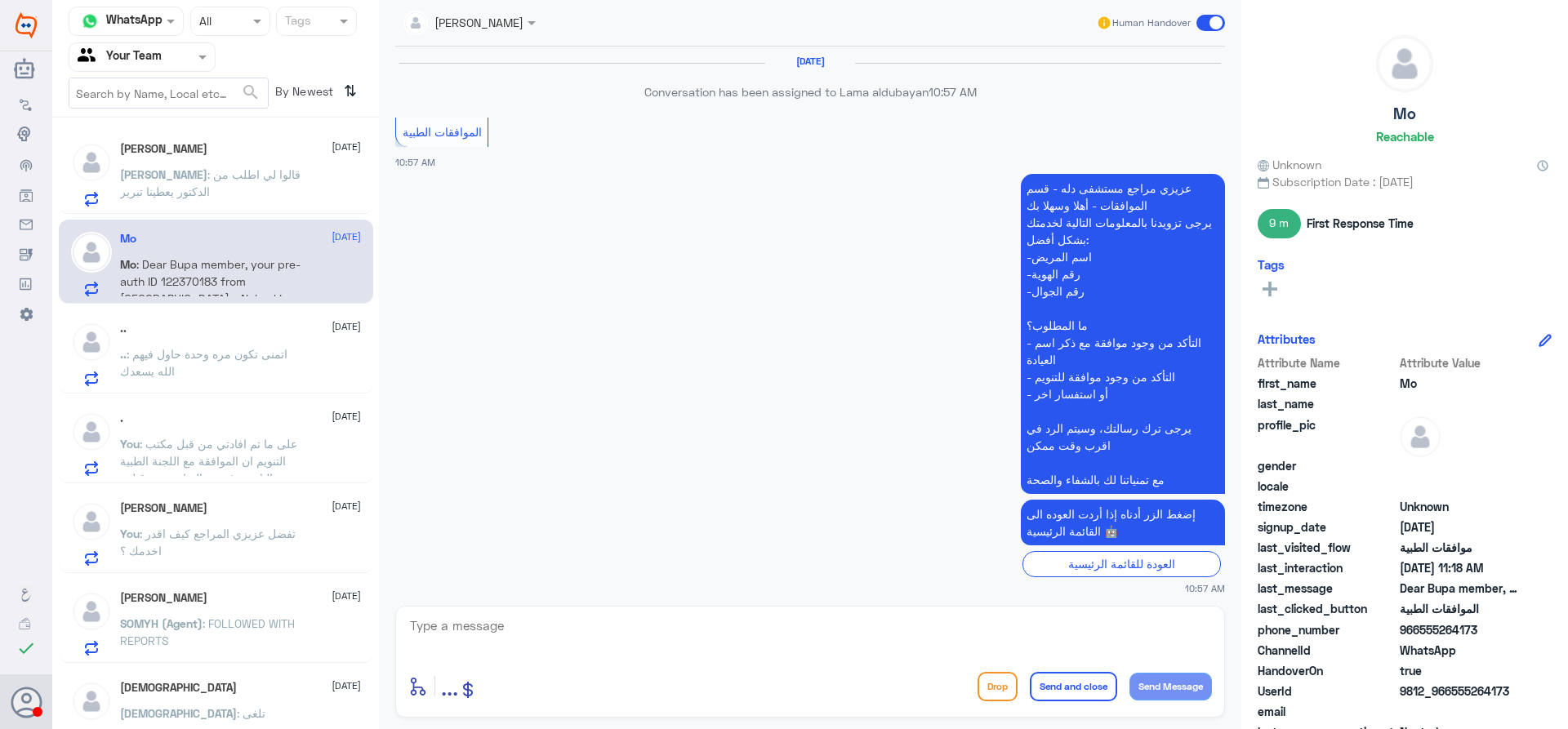
scroll to position [958, 0]
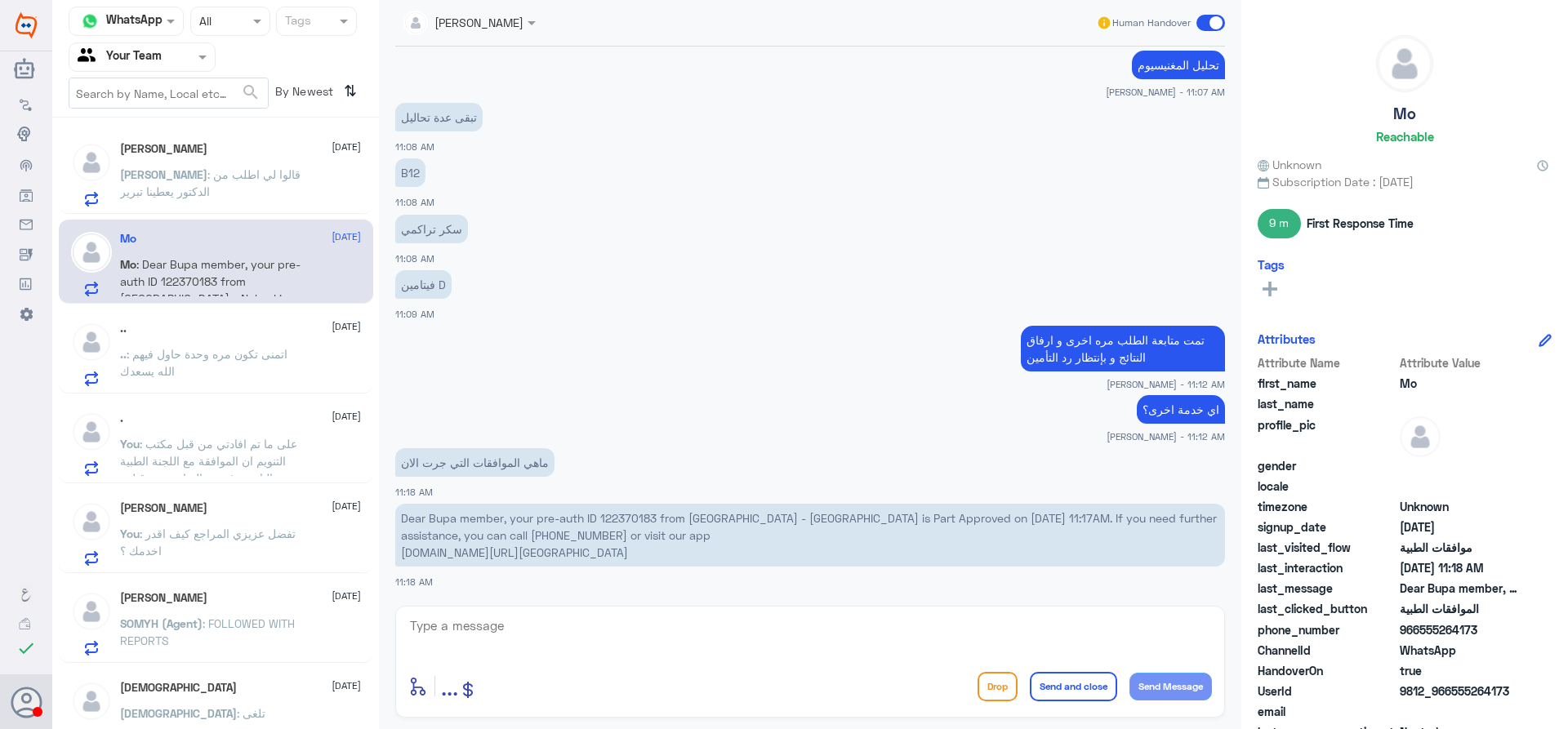
click at [627, 514] on p "Dear Bupa member, your pre-auth ID 122370183 from Dallah Hospital - Nakeel is P…" at bounding box center [810, 535] width 829 height 63
copy p "122370183"
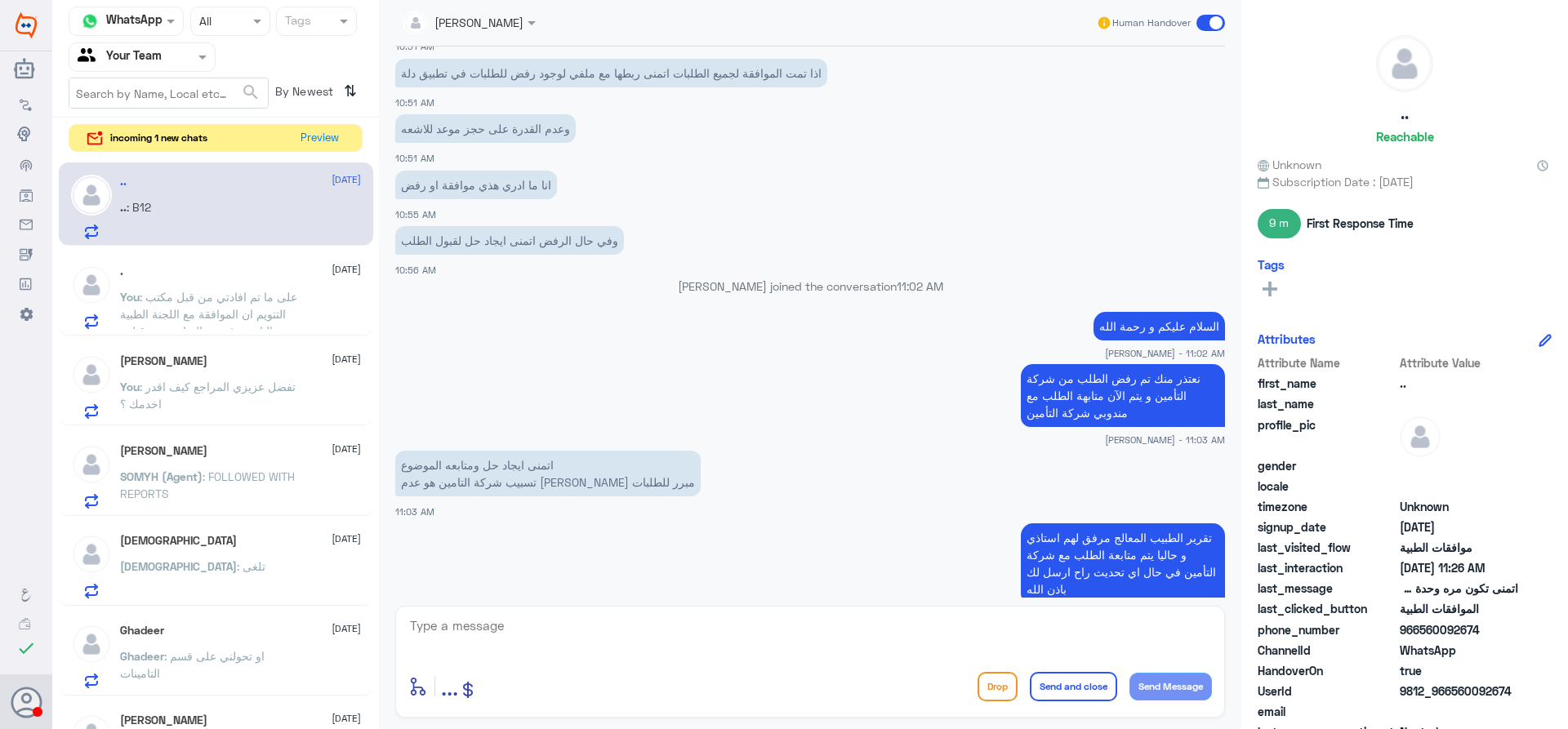
scroll to position [1225, 0]
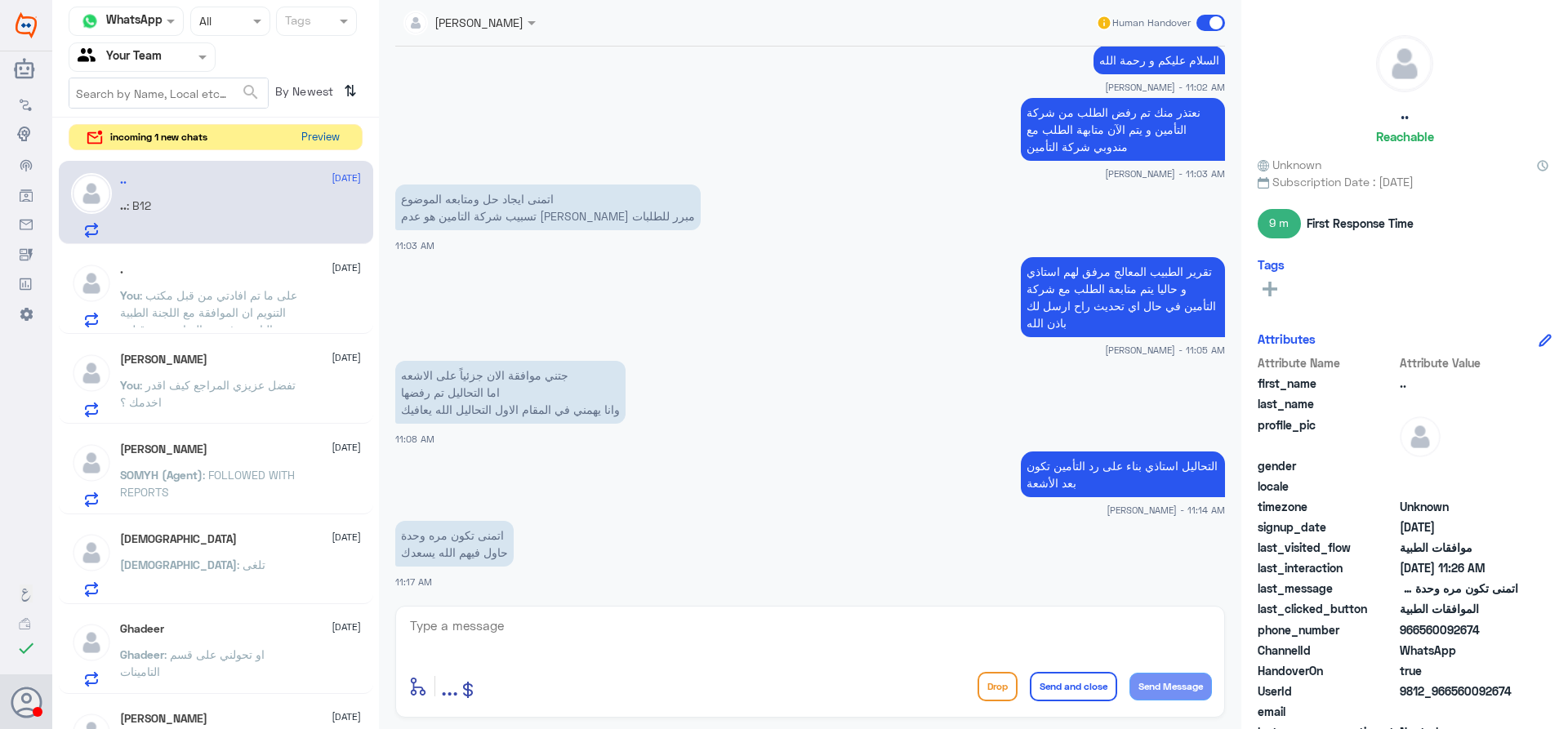
click at [338, 139] on button "Preview" at bounding box center [320, 137] width 51 height 25
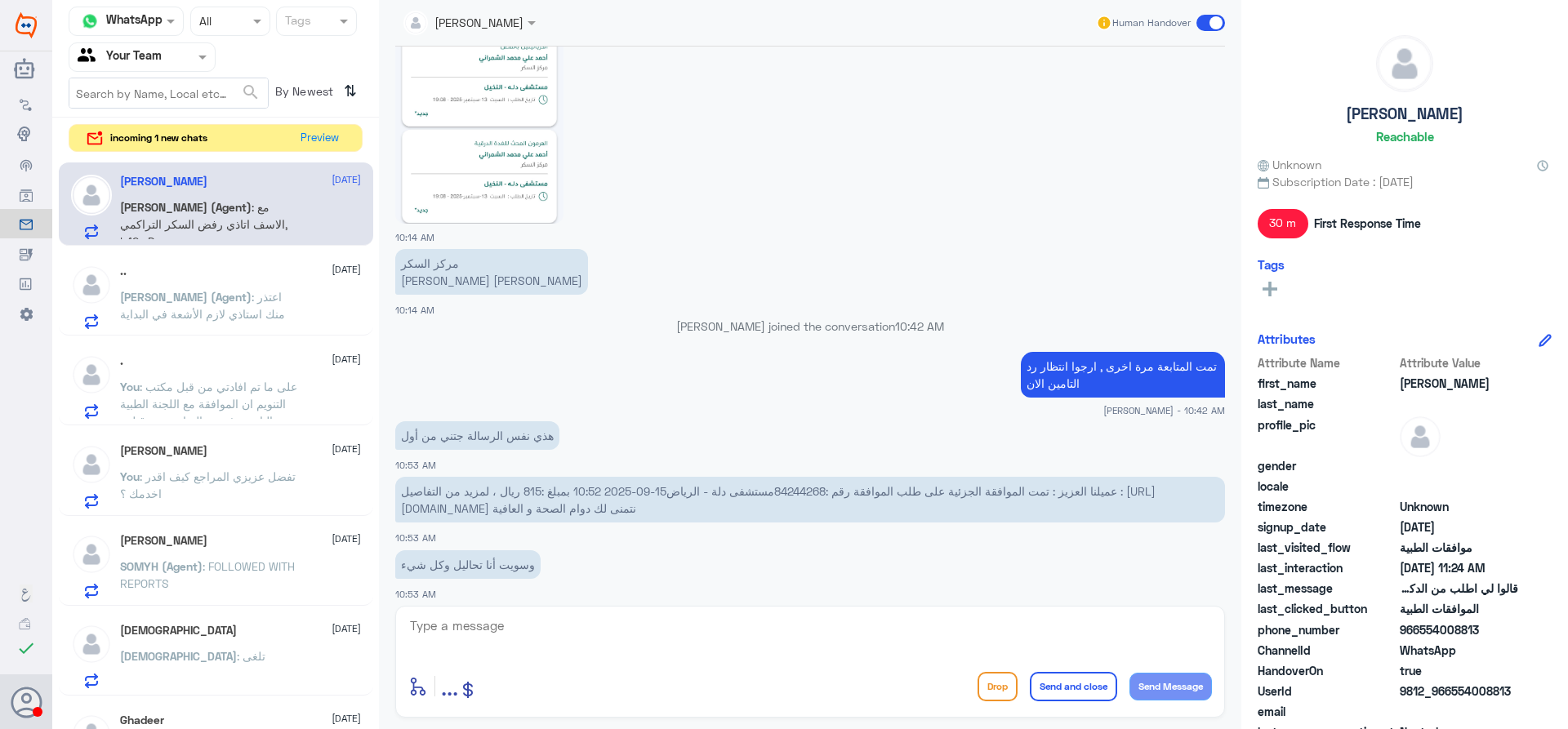
scroll to position [1434, 0]
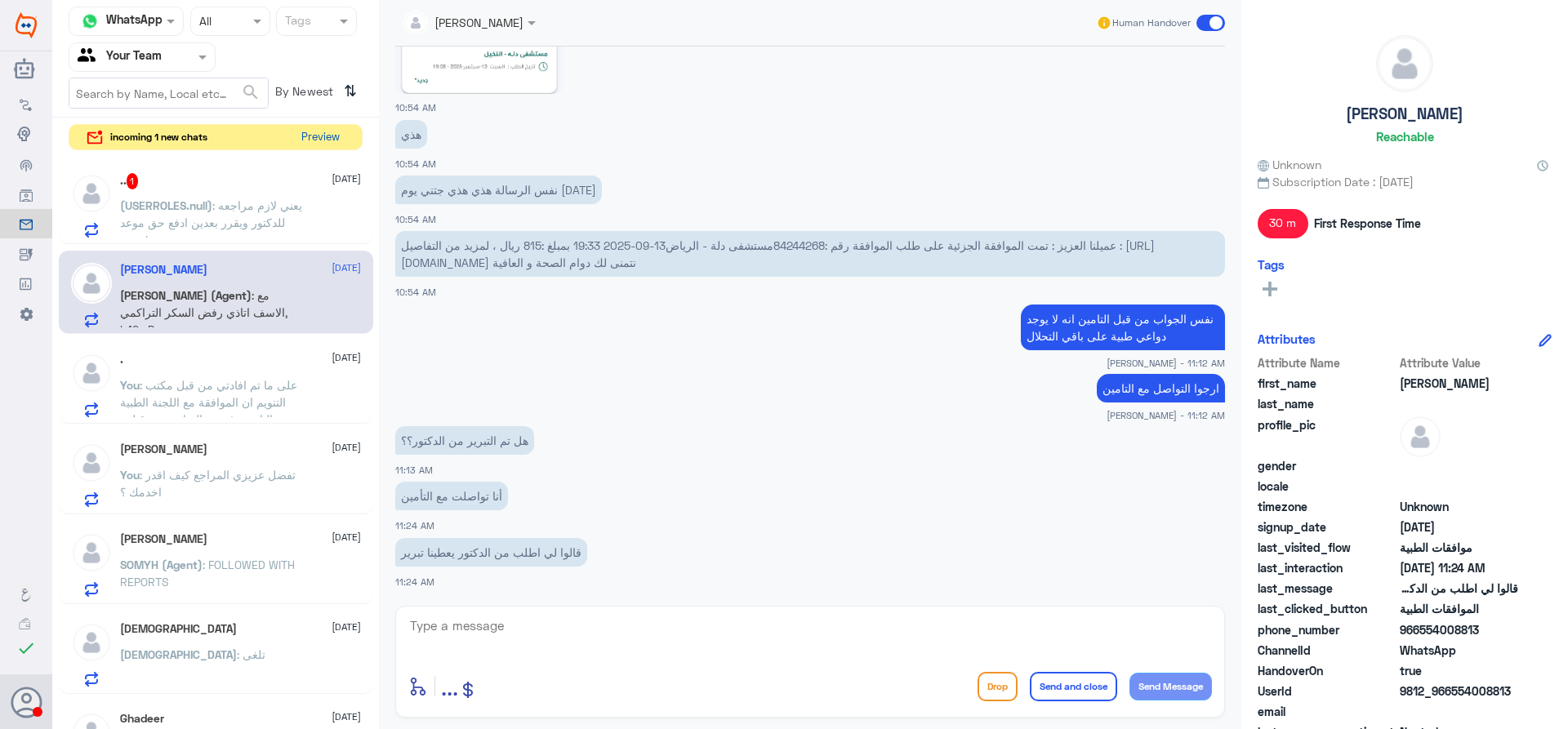
click at [320, 145] on button "Preview" at bounding box center [320, 137] width 51 height 25
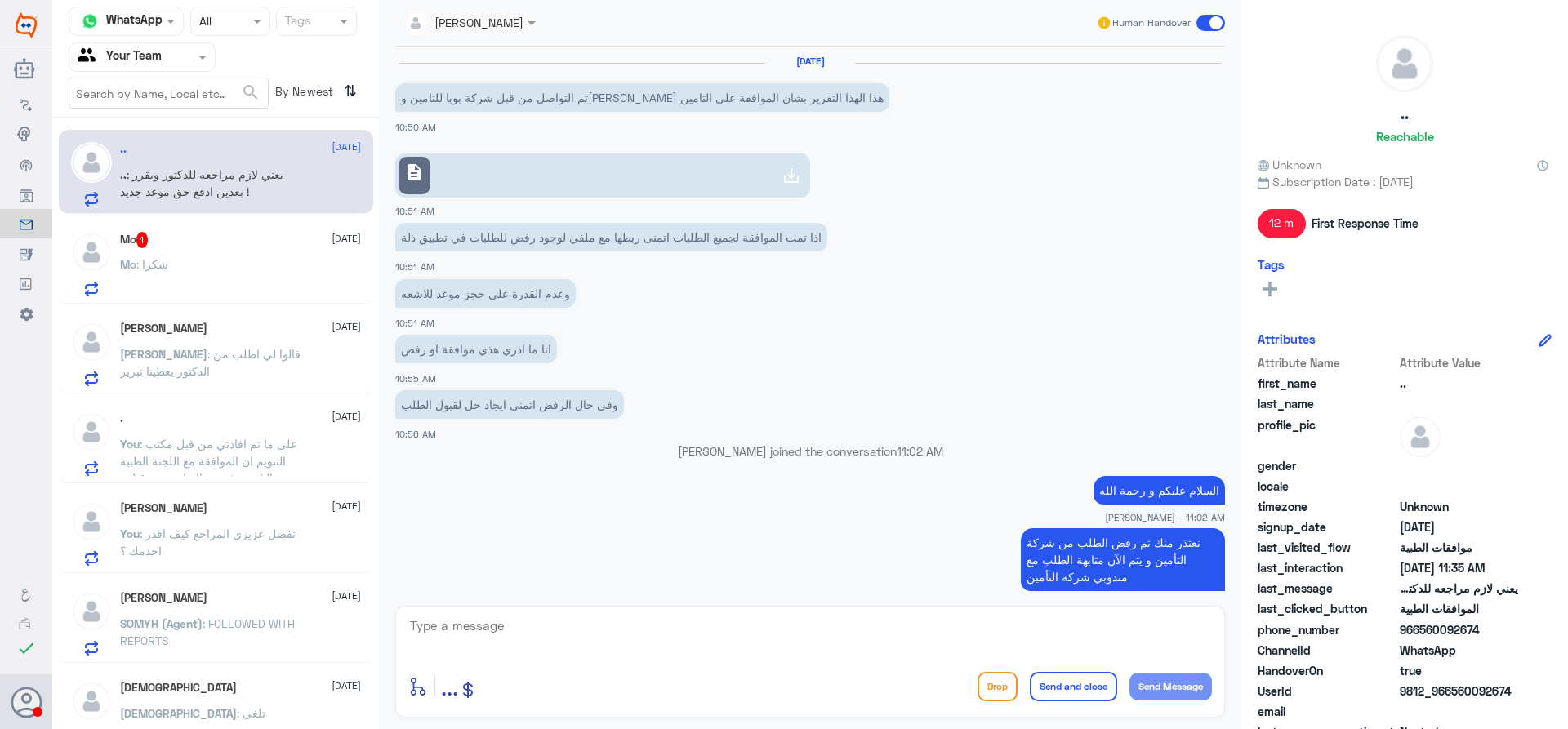
scroll to position [859, 0]
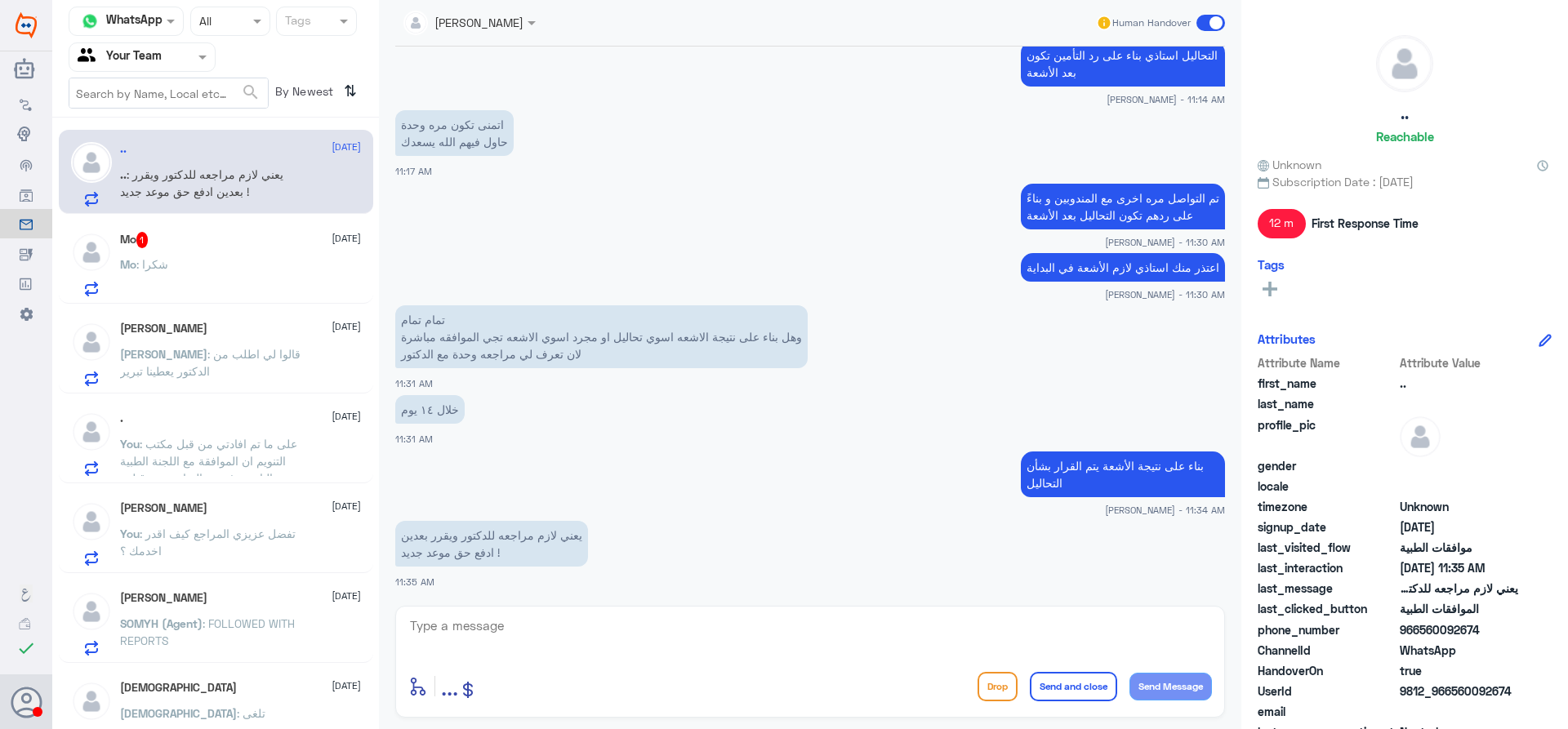
click at [267, 269] on div "Mo : شكرا" at bounding box center [240, 278] width 240 height 37
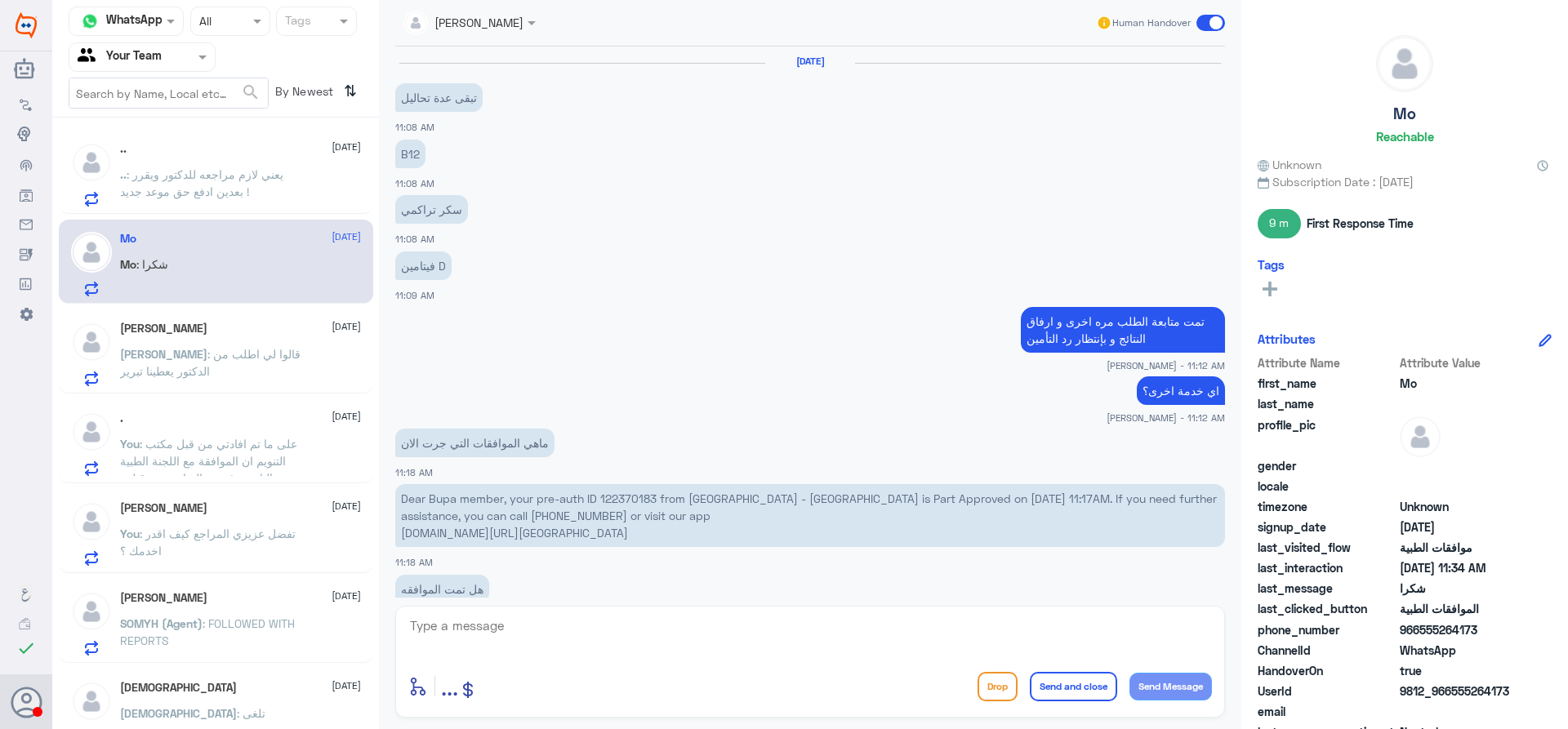
scroll to position [664, 0]
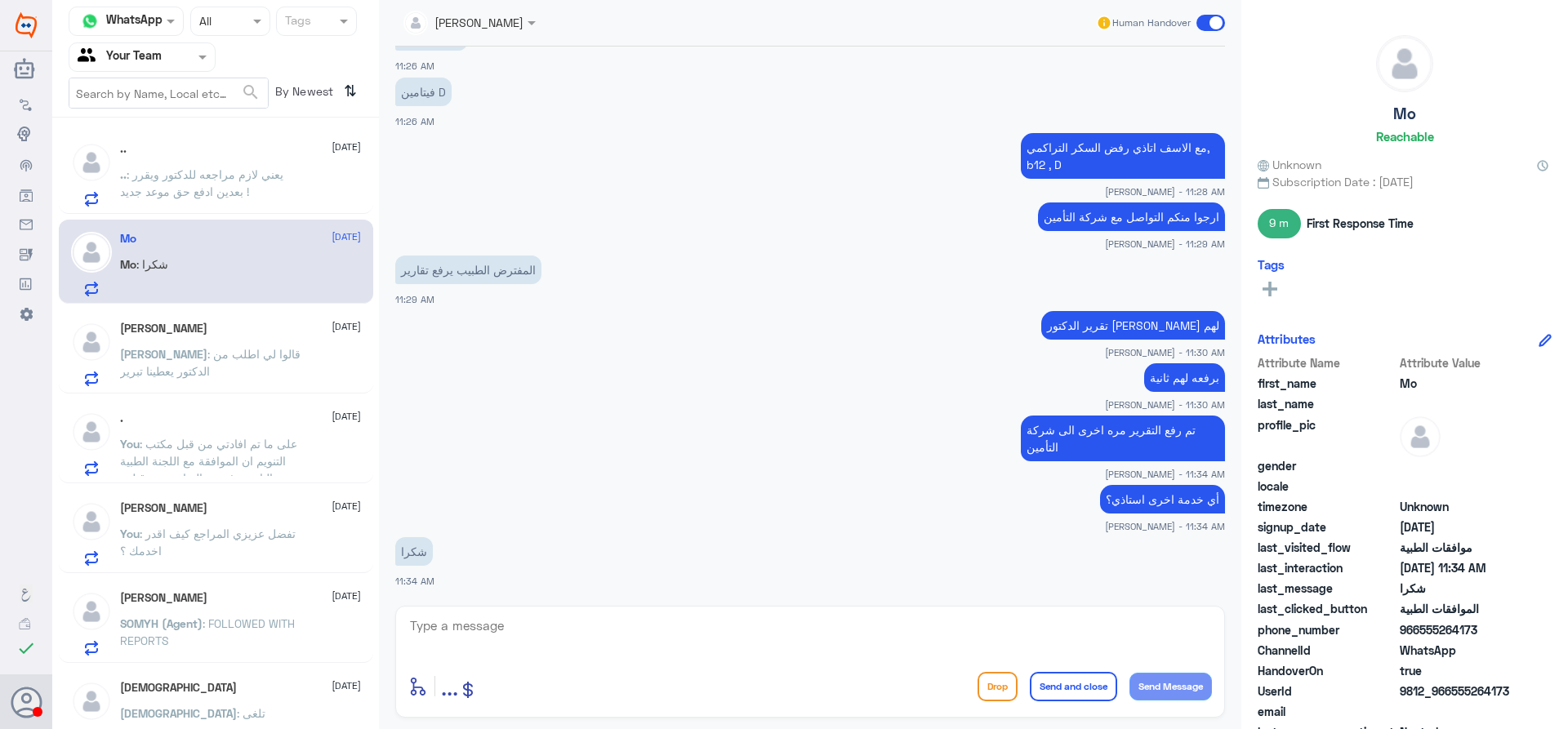
click at [258, 199] on p ".. : يعني لازم مراجعه للدكتور ويقرر بعدين ادفع حق موعد جديد !" at bounding box center [211, 186] width 183 height 41
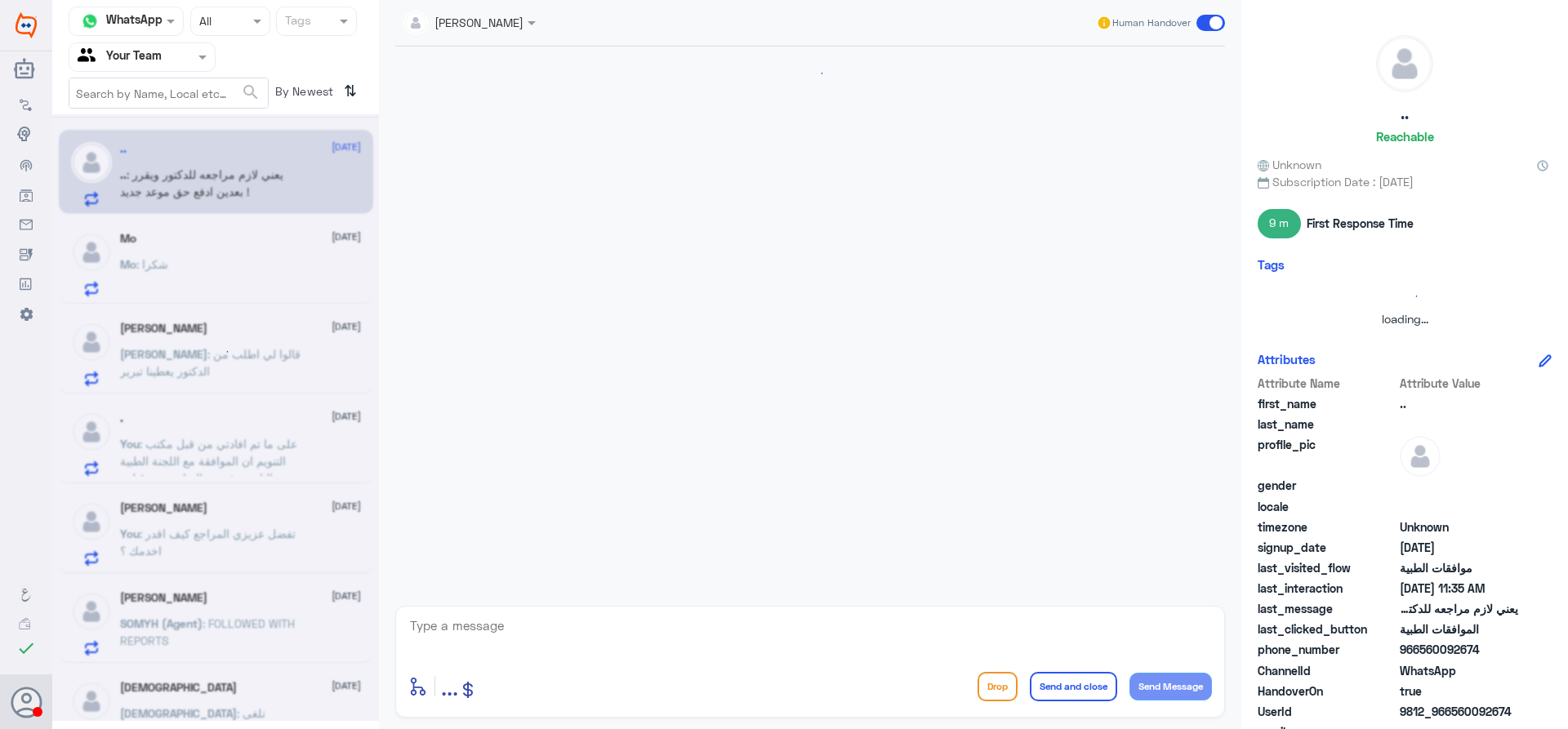
scroll to position [859, 0]
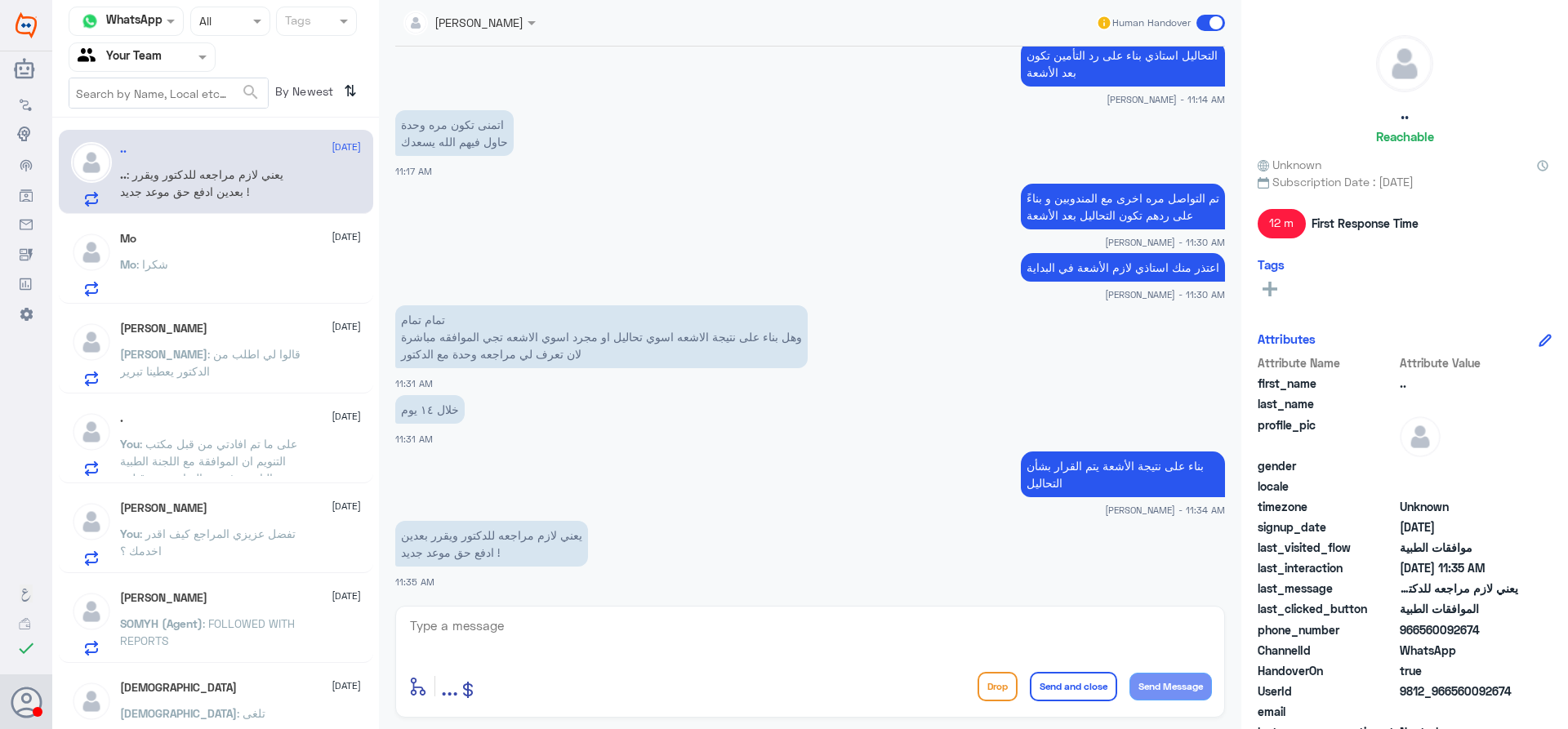
click at [275, 242] on div "Mo 15 September" at bounding box center [240, 239] width 240 height 14
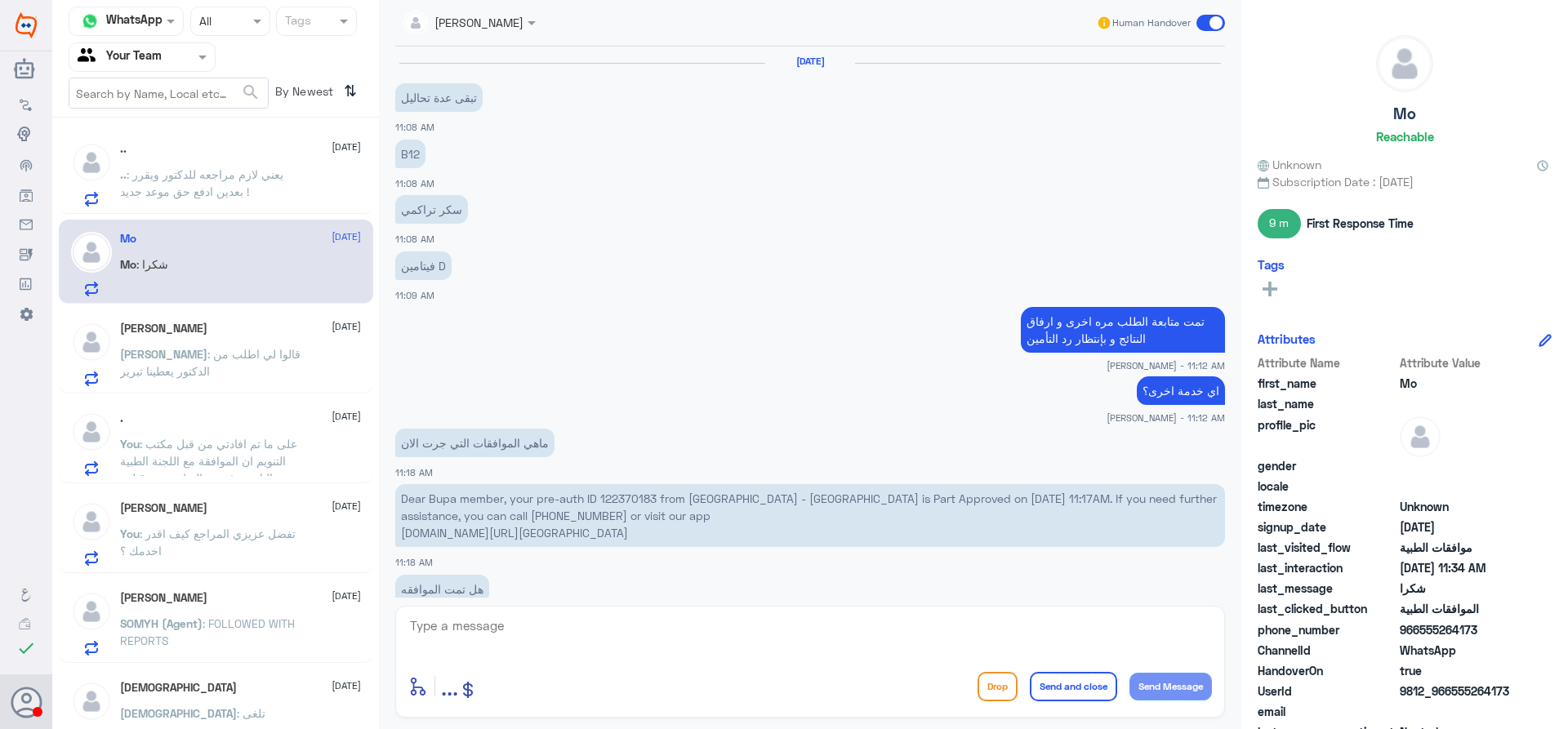
scroll to position [664, 0]
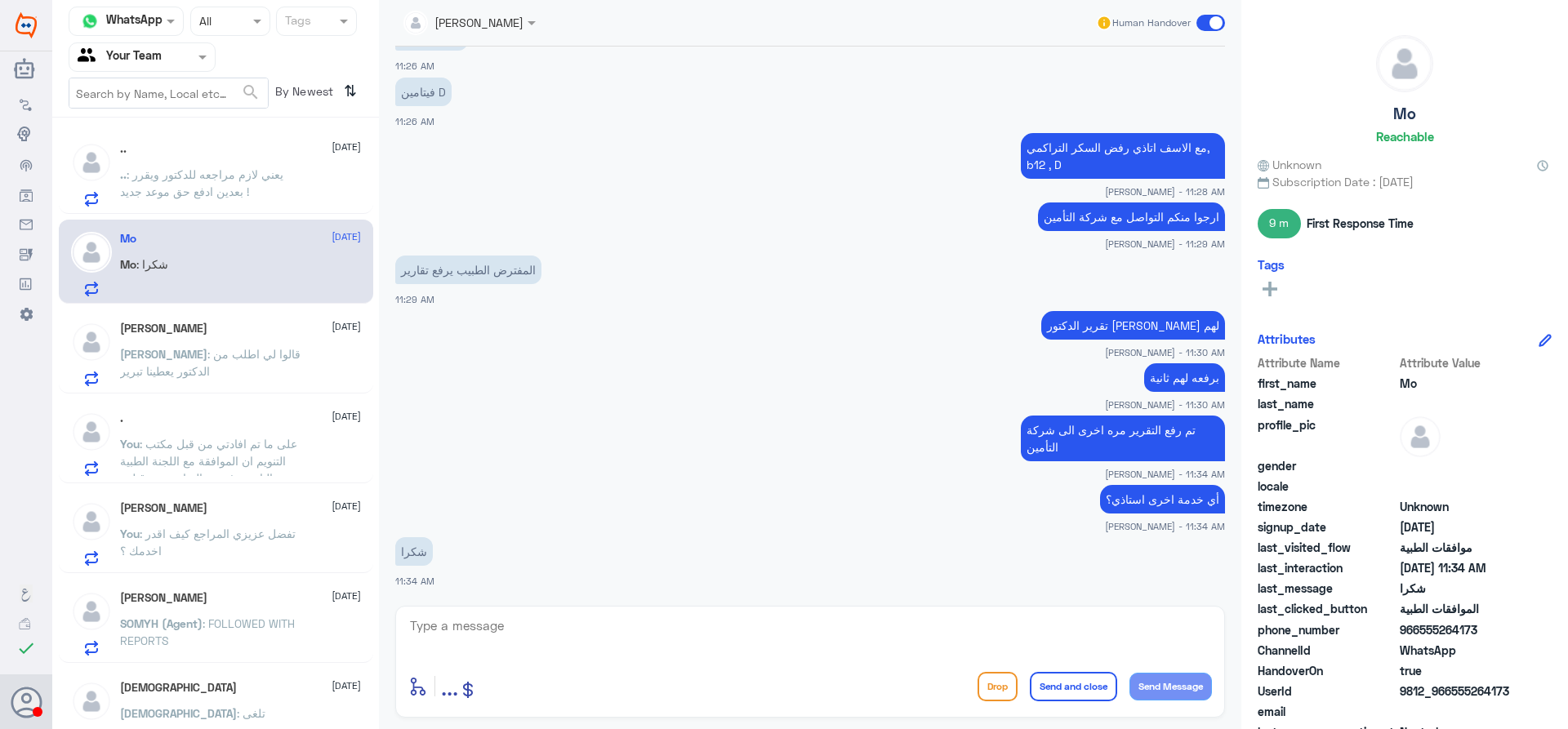
click at [528, 629] on textarea at bounding box center [810, 634] width 803 height 40
drag, startPoint x: 808, startPoint y: 626, endPoint x: 1235, endPoint y: 643, distance: 427.3
click at [1235, 643] on div "Abdullah Alnouwasir Human Handover 15 Sep 2025 تبقى عدة تحاليل 11:08 AM B12 11:…" at bounding box center [810, 367] width 862 height 735
type textarea "العفو . سعدنا بخدمتك متمنين لكم دوم الصحة والعافية"
drag, startPoint x: 1060, startPoint y: 699, endPoint x: 1074, endPoint y: 690, distance: 16.6
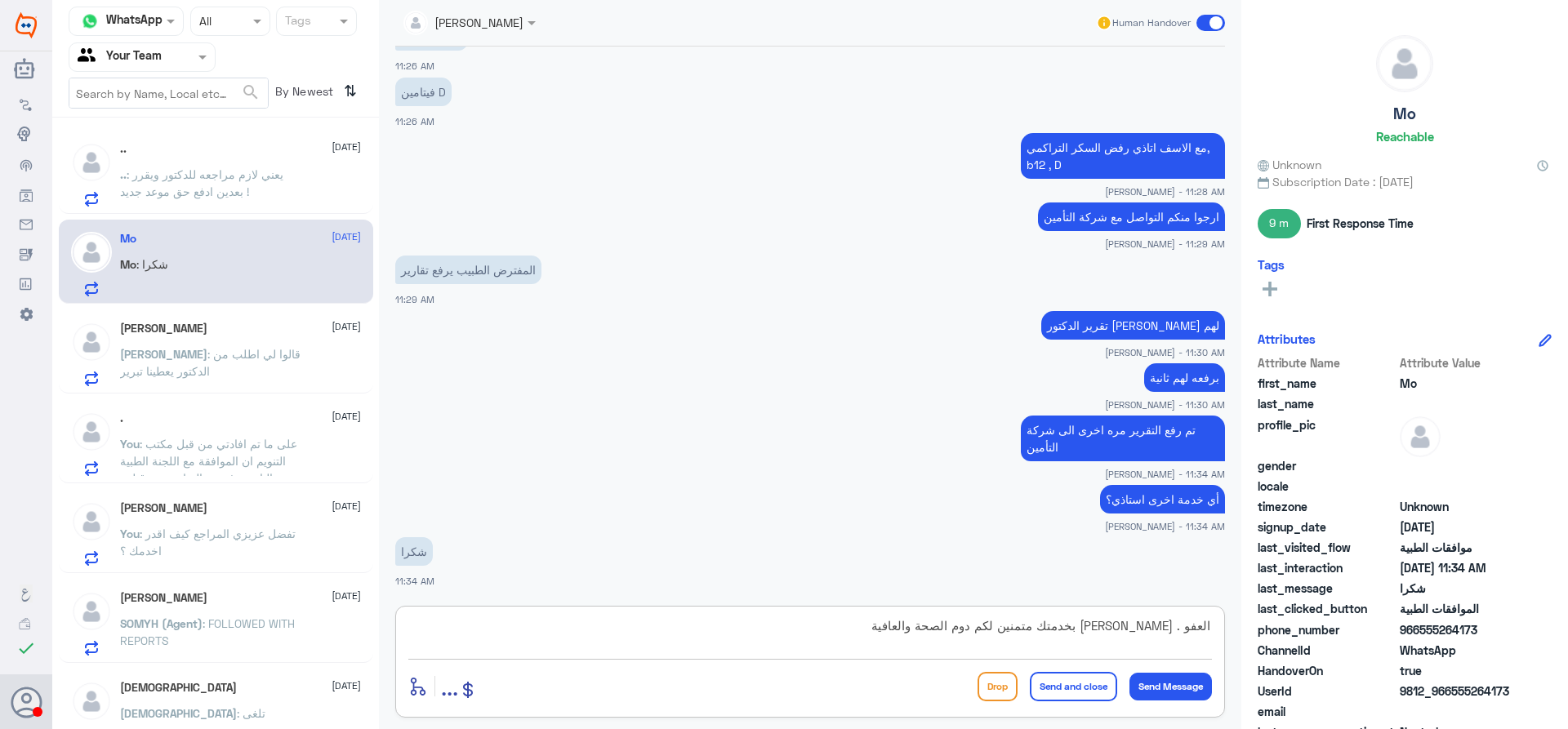
click at [1064, 696] on button "Send and close" at bounding box center [1073, 687] width 88 height 29
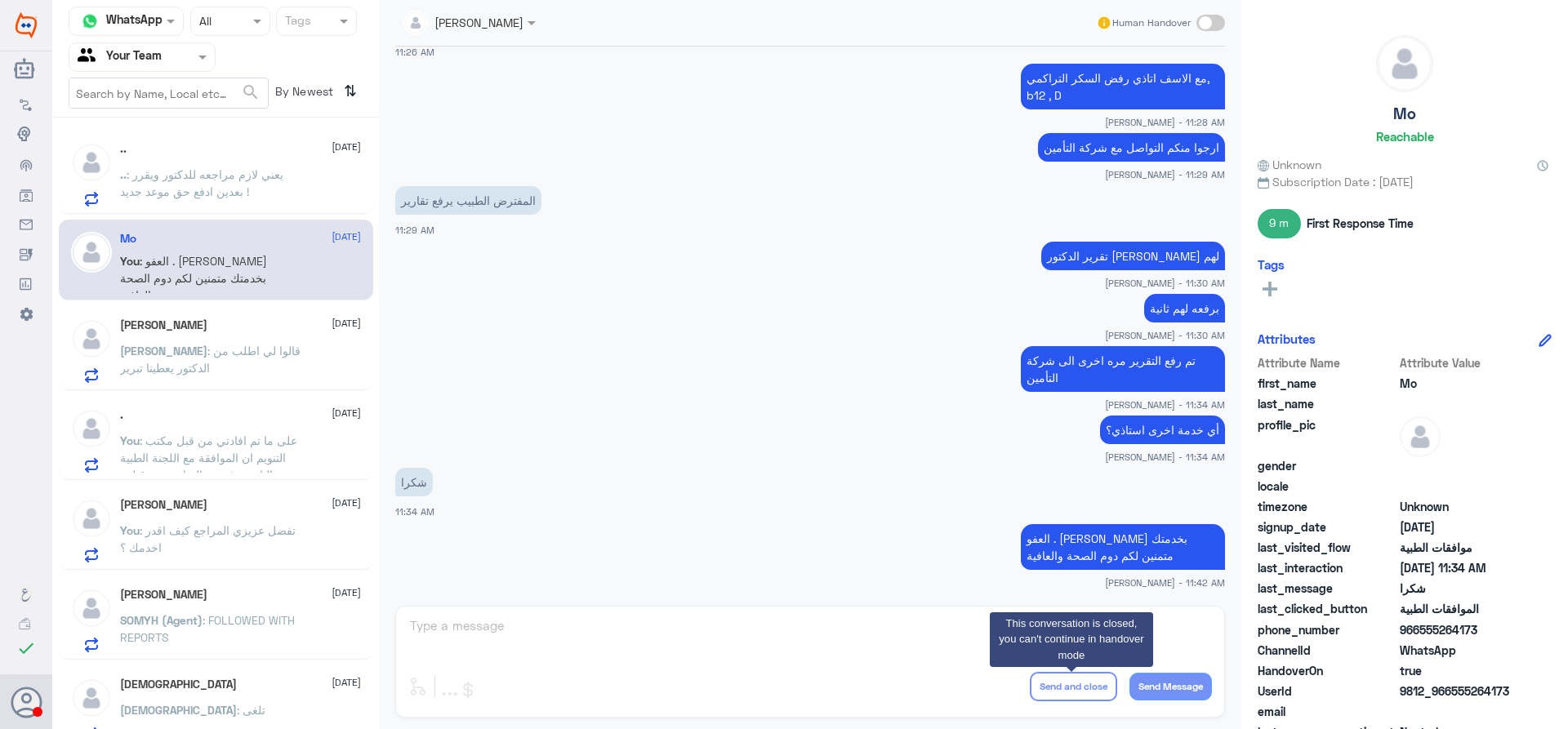
click at [624, 296] on app-msgs-text "برفعه لهم ثانية" at bounding box center [810, 309] width 829 height 30
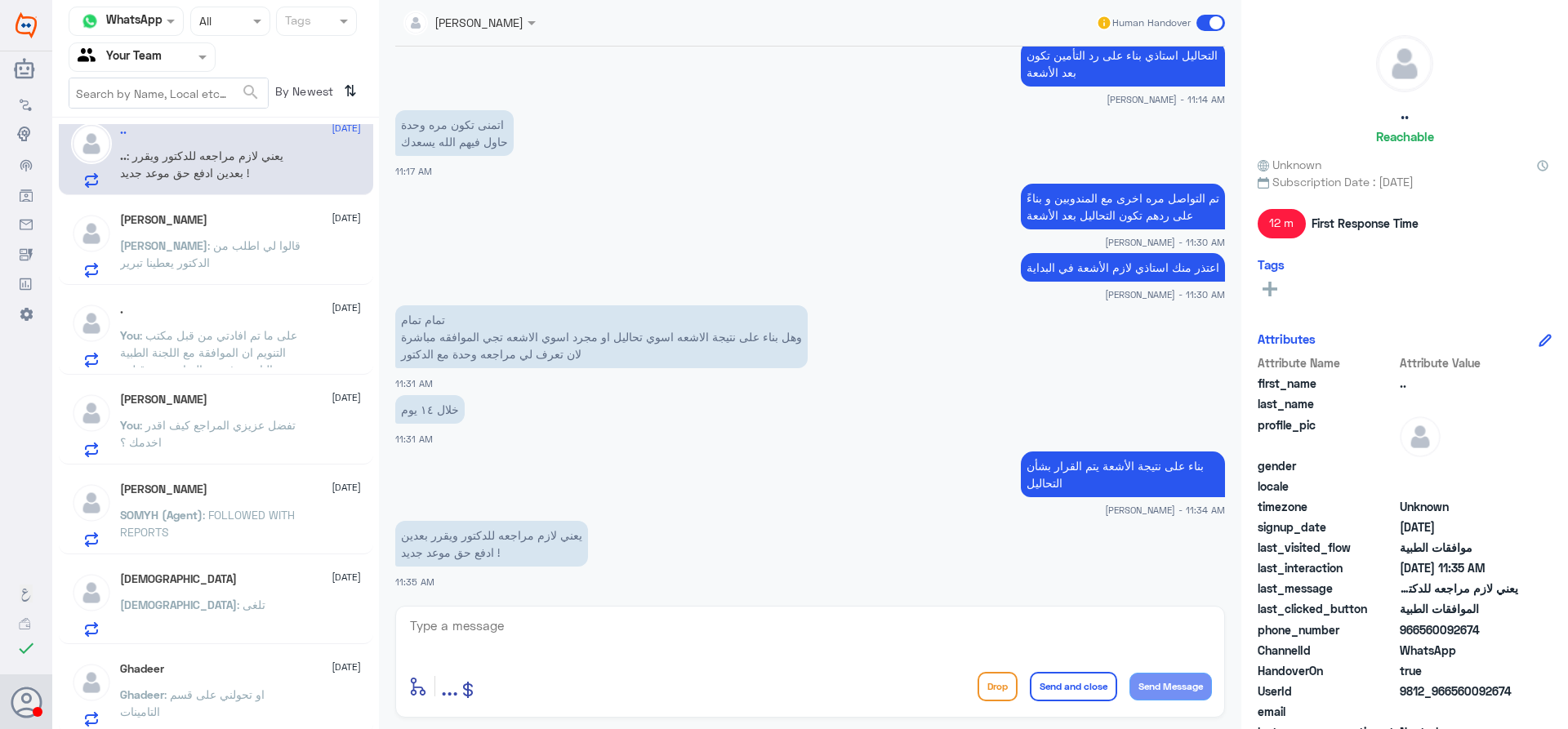
scroll to position [114, 0]
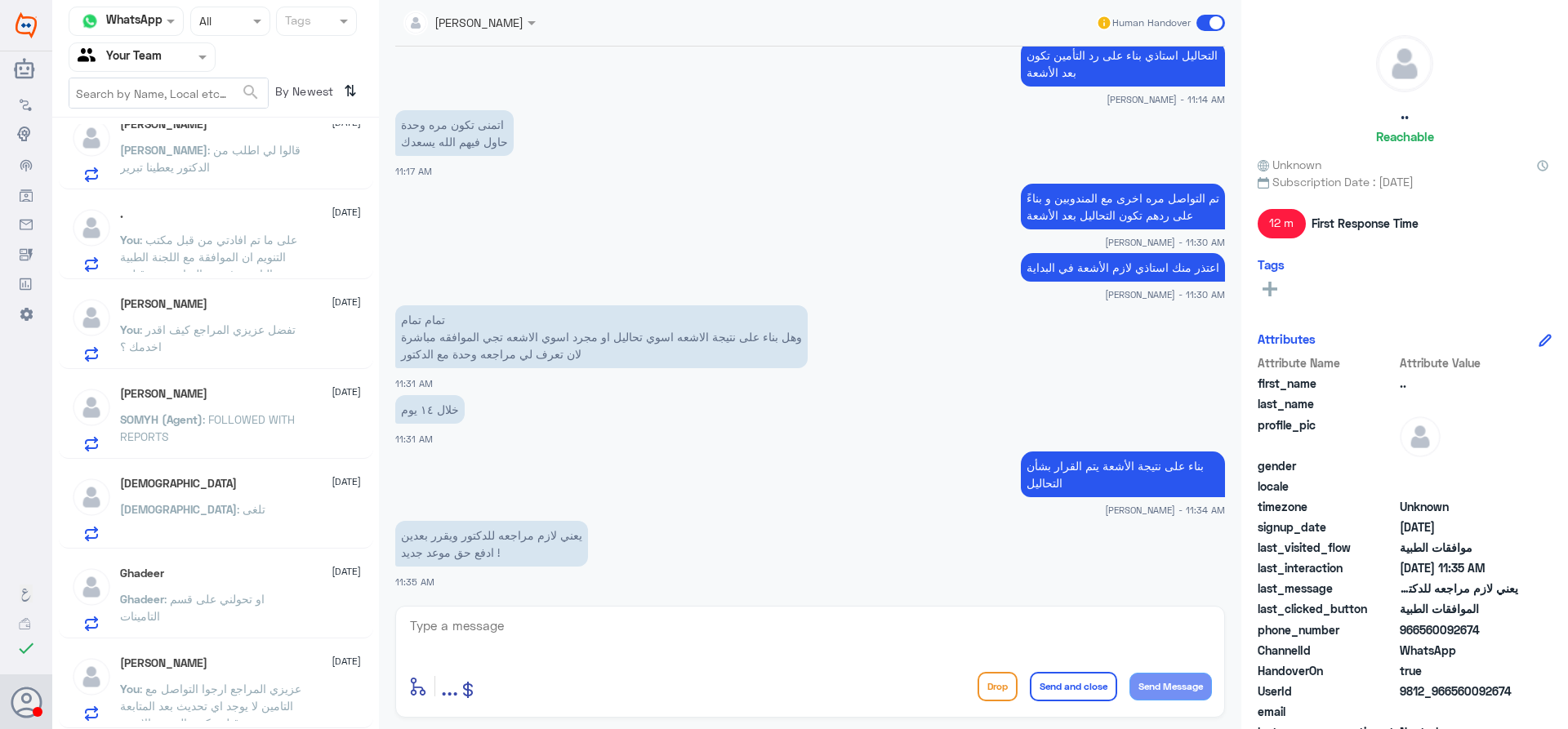
click at [264, 715] on p "You : عزيزي المراجع ارجوا التواصل مع التامين لا يوجد اي تحديث بعد المتابعة من ق…" at bounding box center [211, 700] width 183 height 41
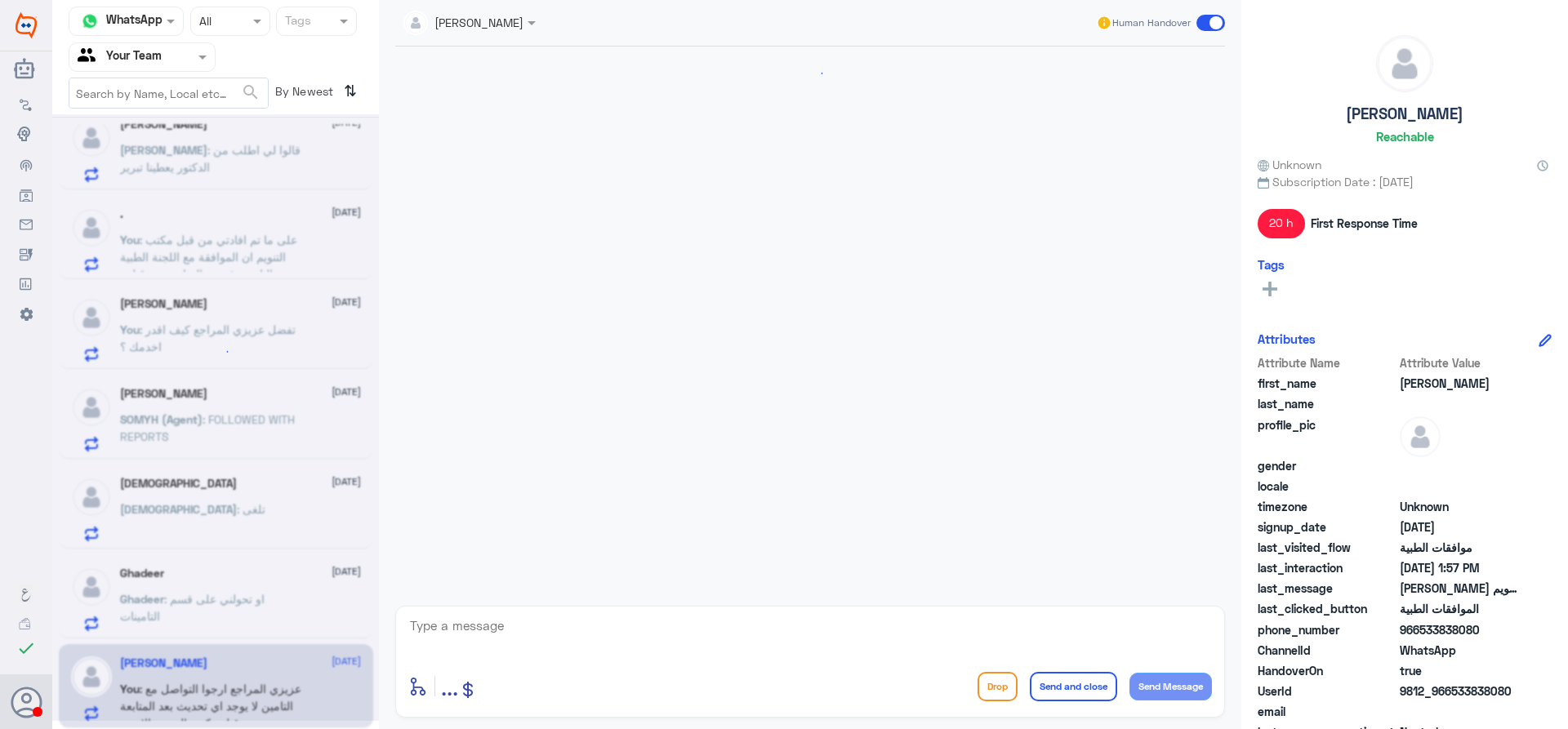
scroll to position [519, 0]
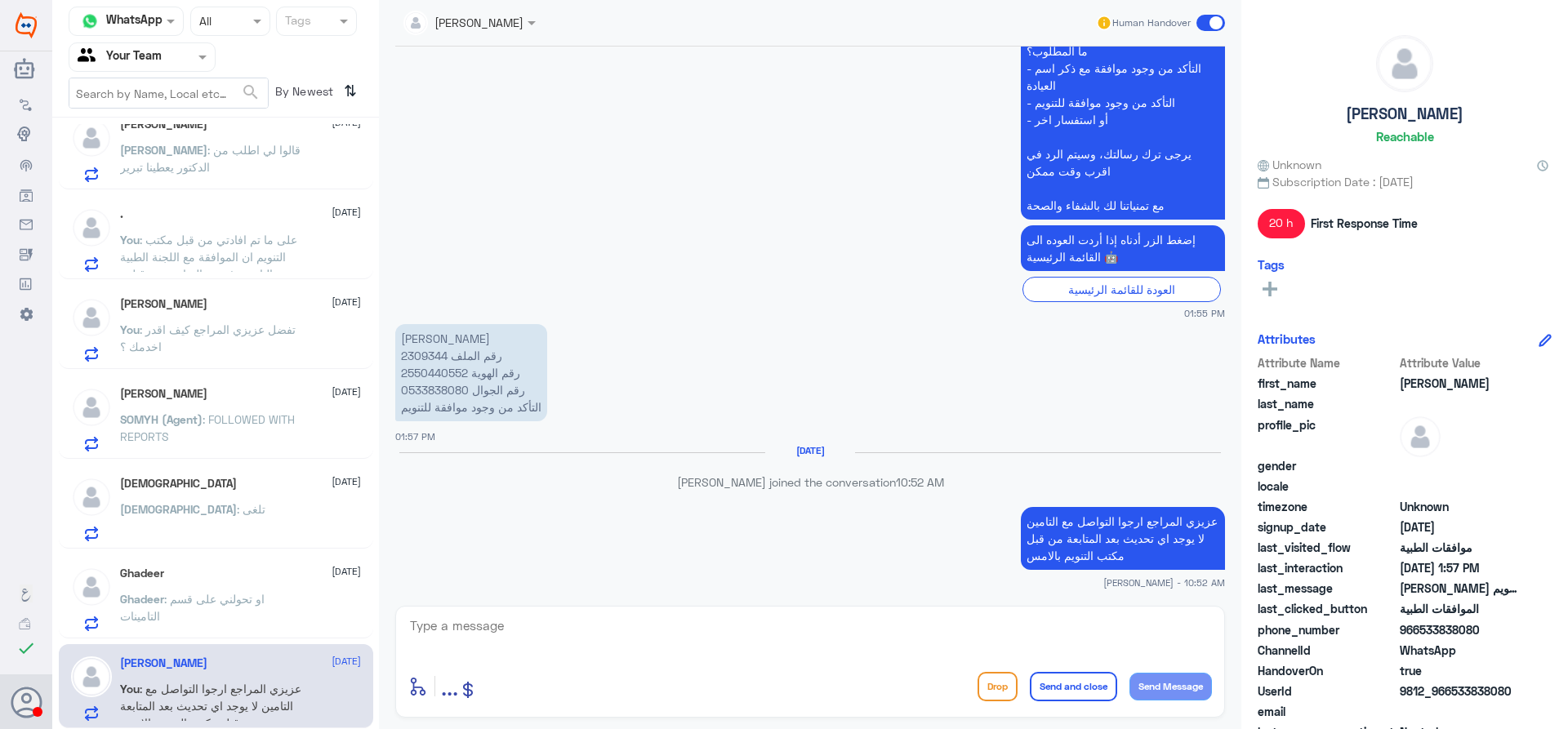
click at [515, 641] on textarea at bounding box center [810, 634] width 803 height 40
type textarea "قدامكم العافية"
click at [1070, 689] on button "Send and close" at bounding box center [1073, 687] width 88 height 29
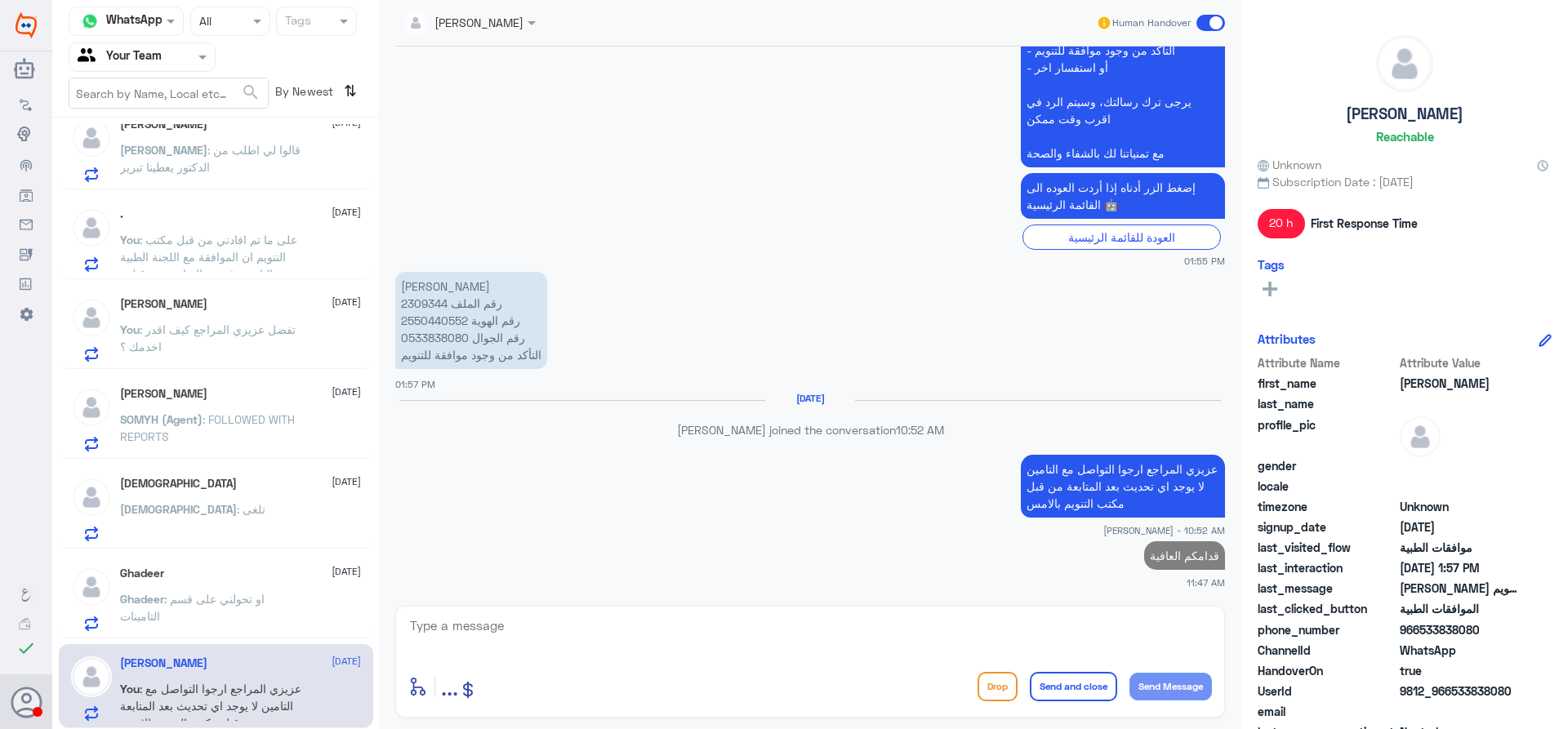
scroll to position [112, 0]
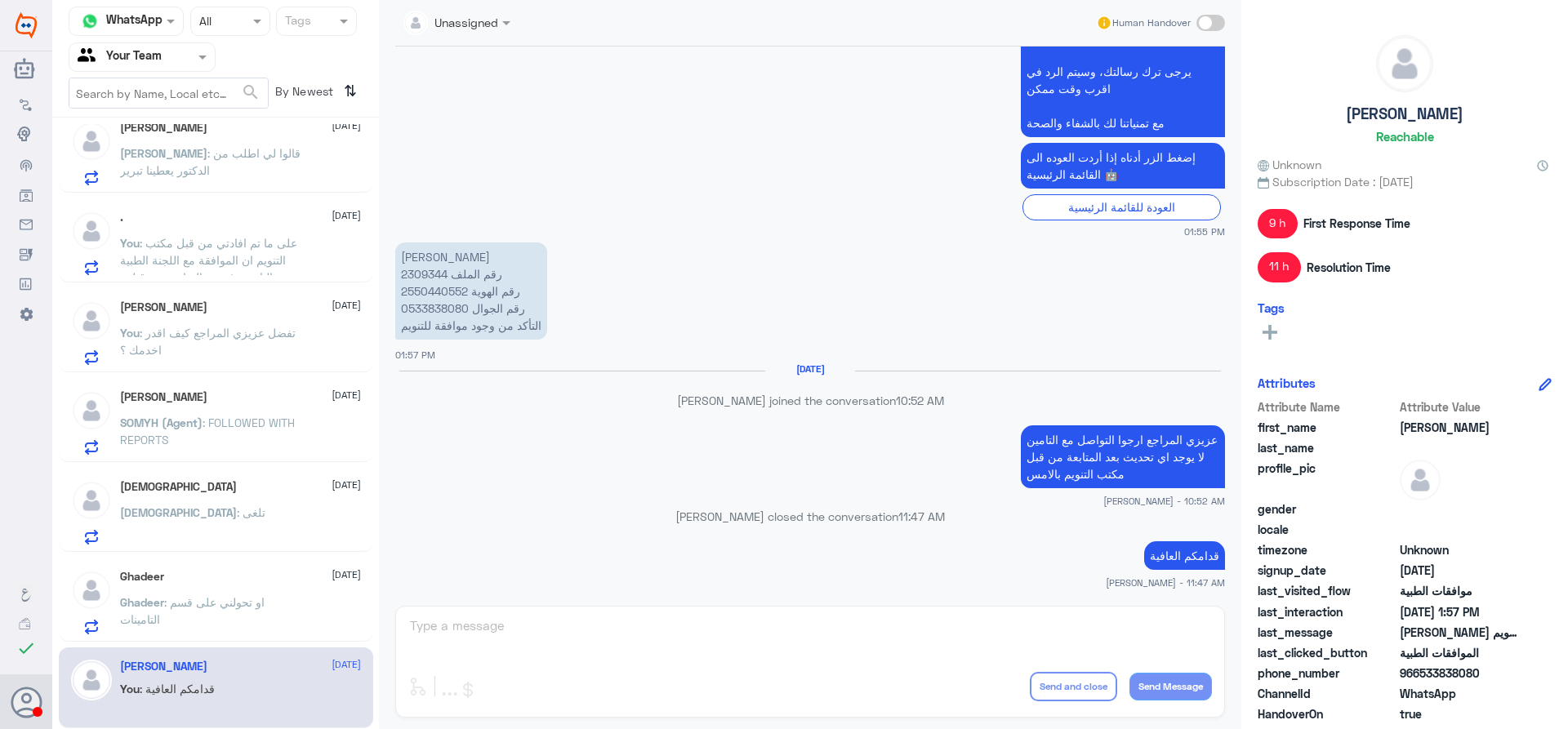
click at [268, 617] on p "Ghadeer : او تحولني على قسم التامينات" at bounding box center [211, 614] width 183 height 41
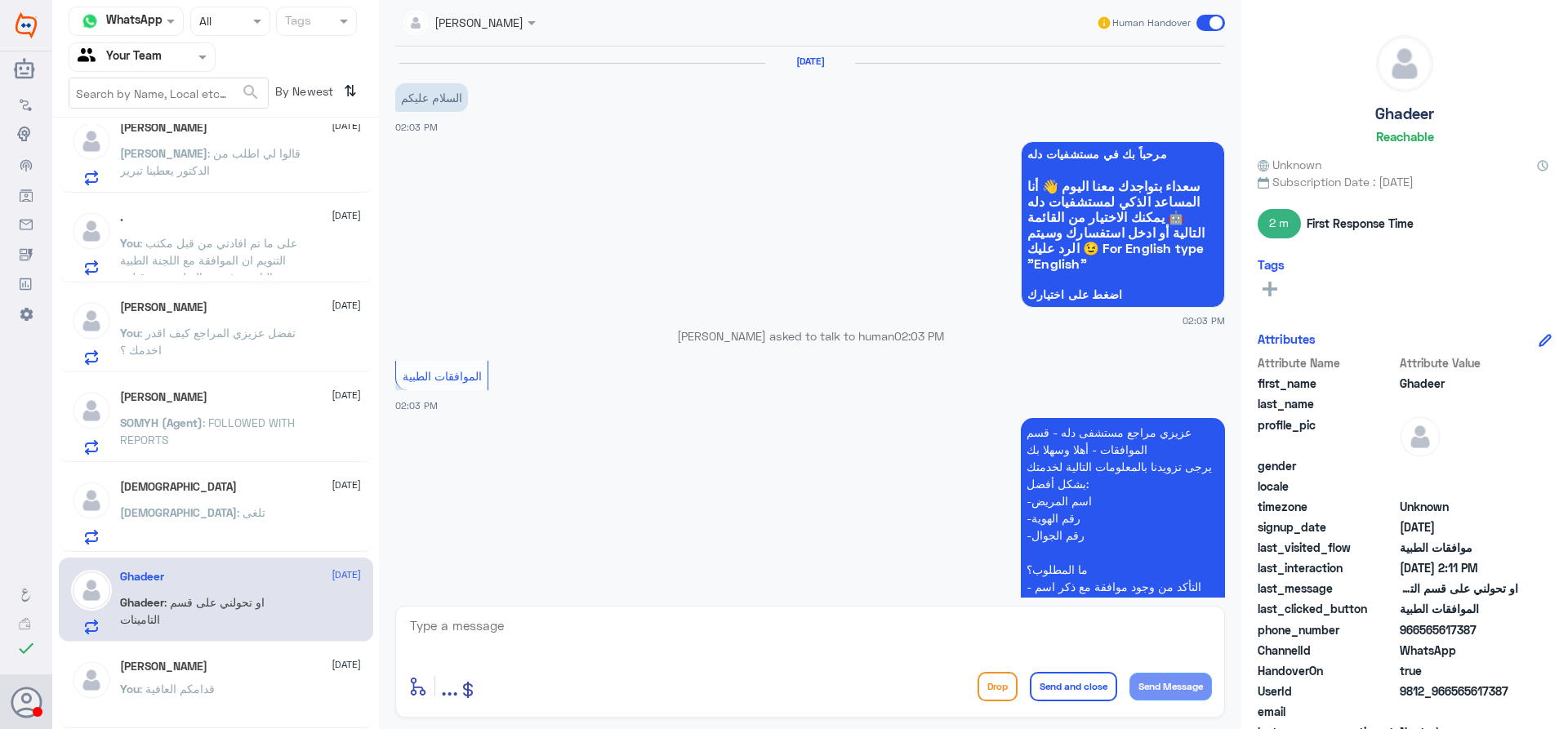
scroll to position [658, 0]
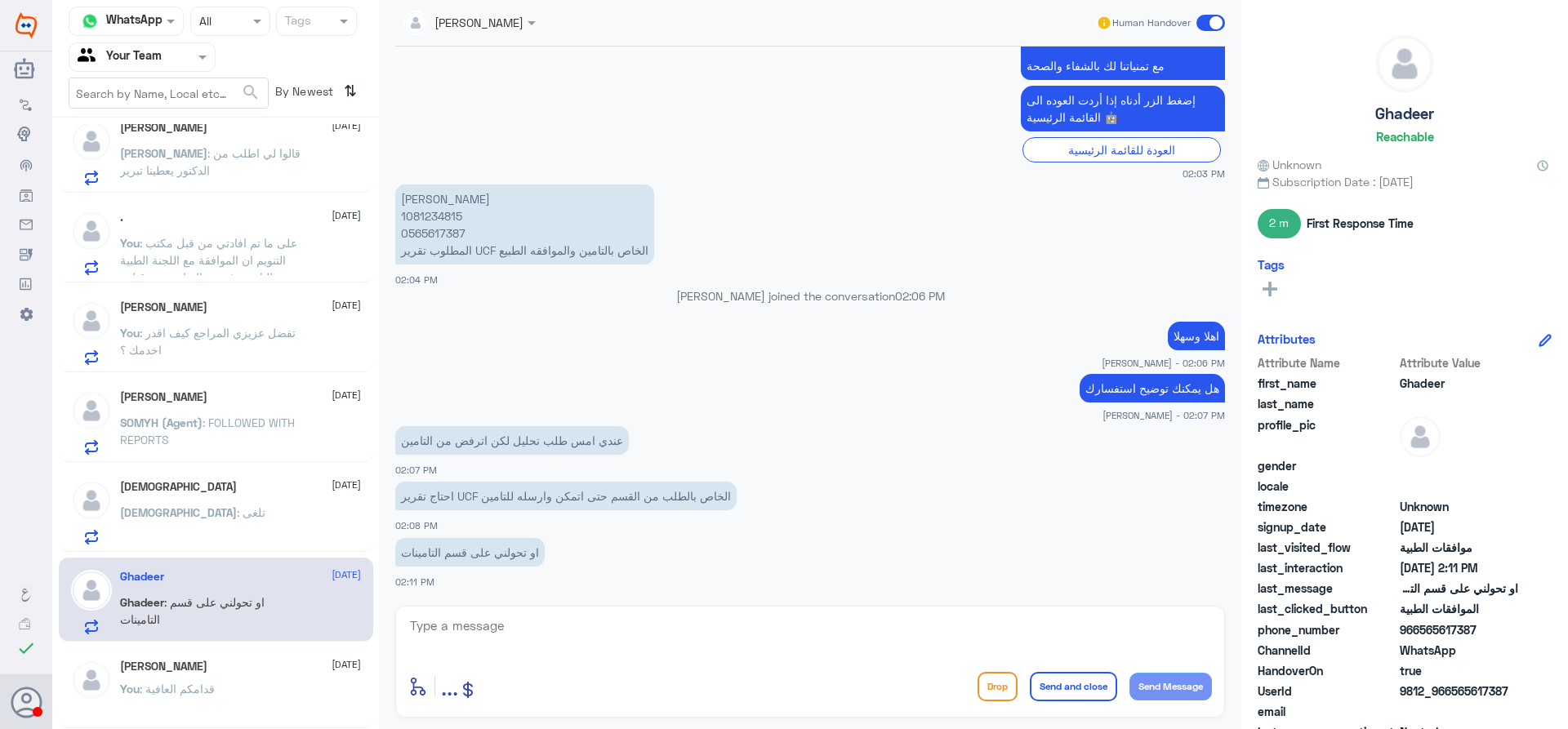
click at [265, 500] on div "سبحان الله 14 September سبحان : تلغى" at bounding box center [240, 512] width 240 height 65
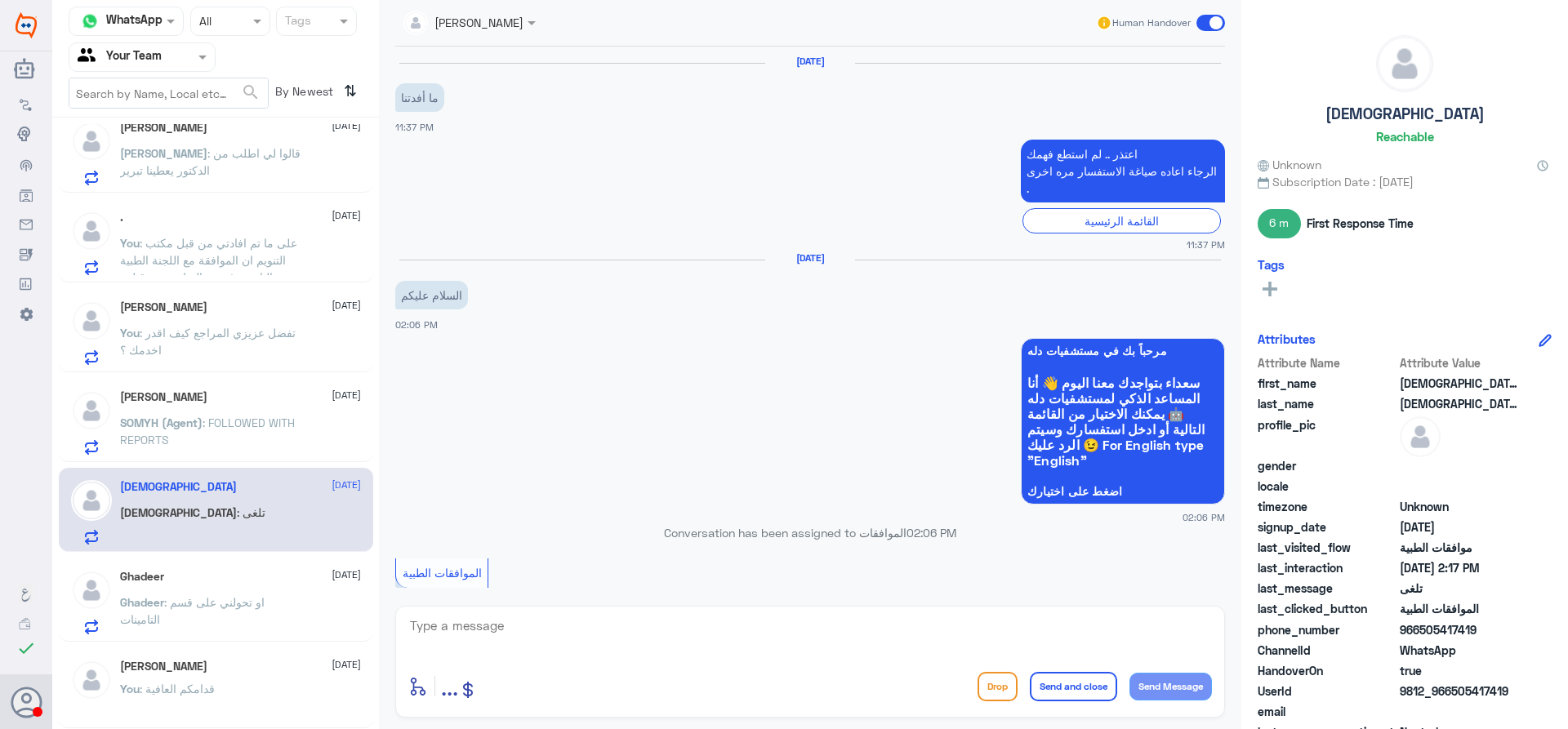
scroll to position [1148, 0]
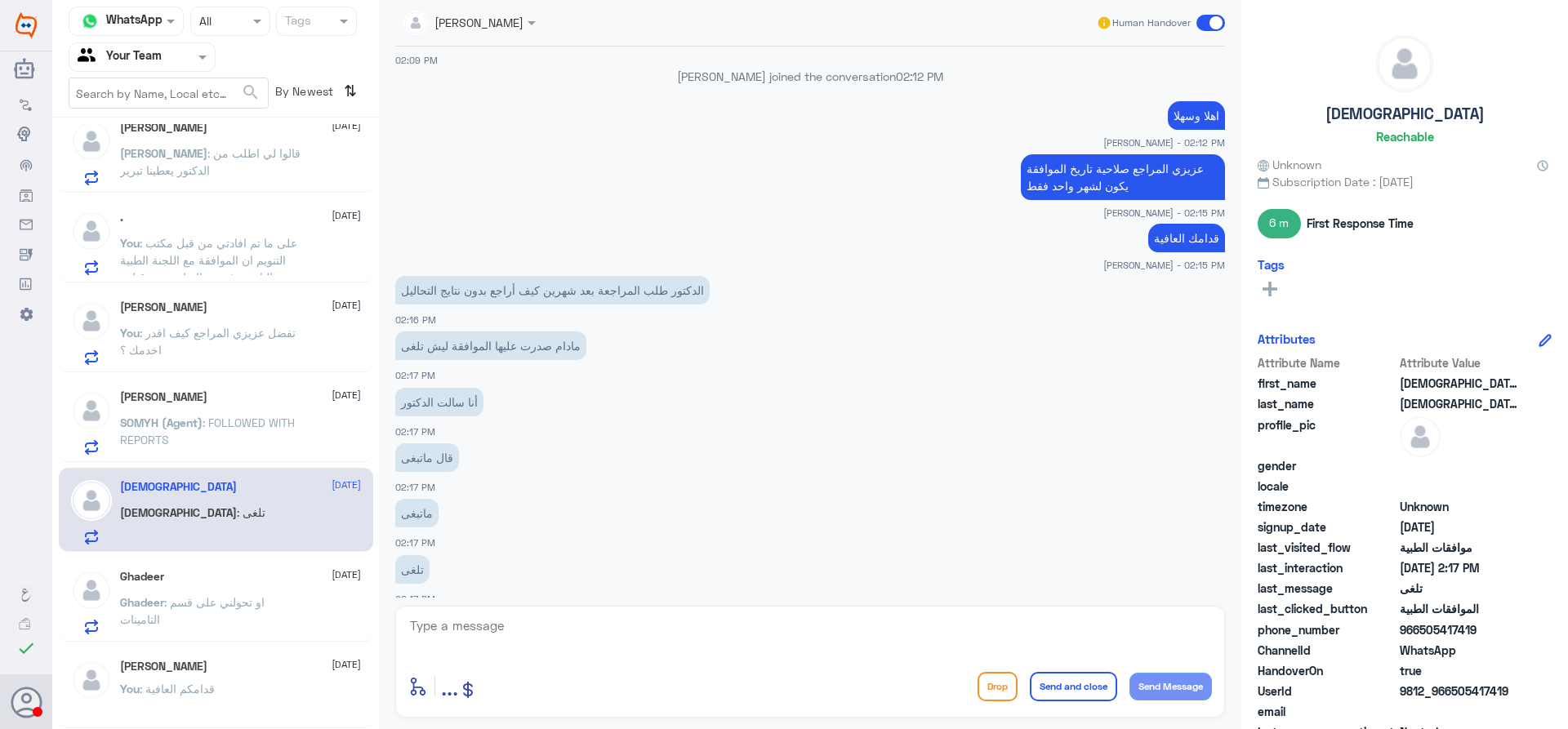
click at [247, 432] on p "SOMYH (Agent) : FOLLOWED WITH REPORTS" at bounding box center [211, 434] width 183 height 41
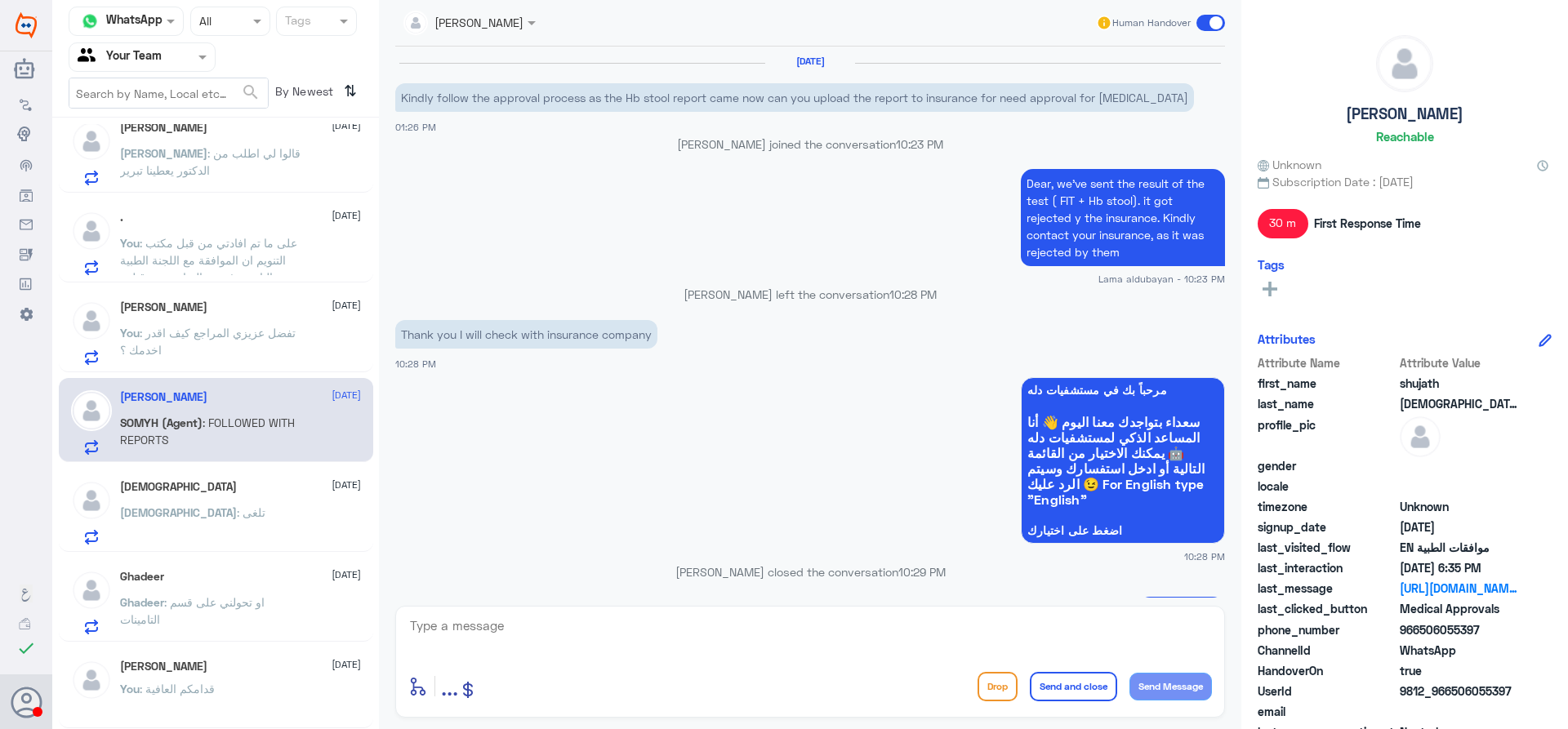
scroll to position [1241, 0]
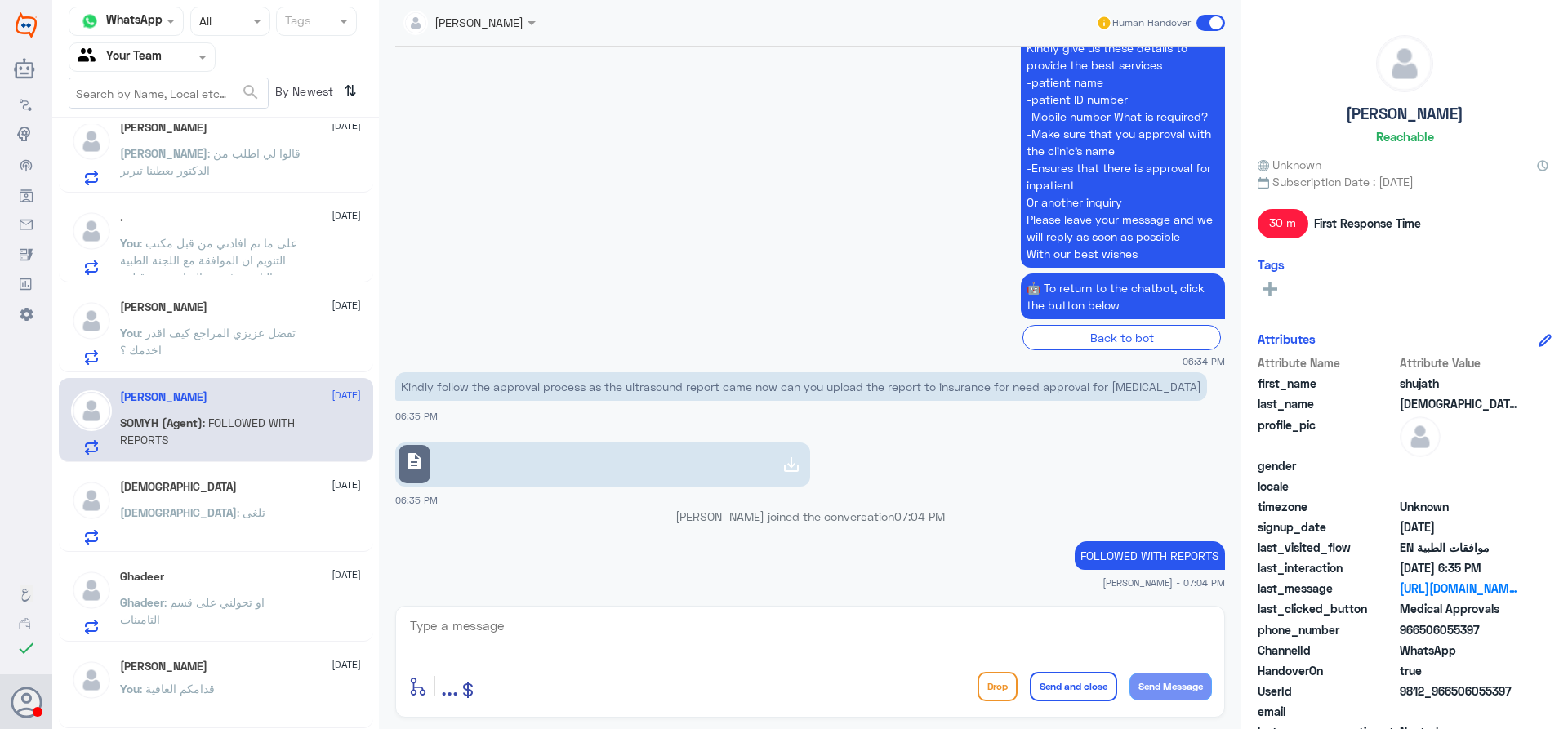
click at [226, 588] on div "Ghadeer 14 September Ghadeer : او تحولني على قسم التامينات" at bounding box center [240, 603] width 240 height 65
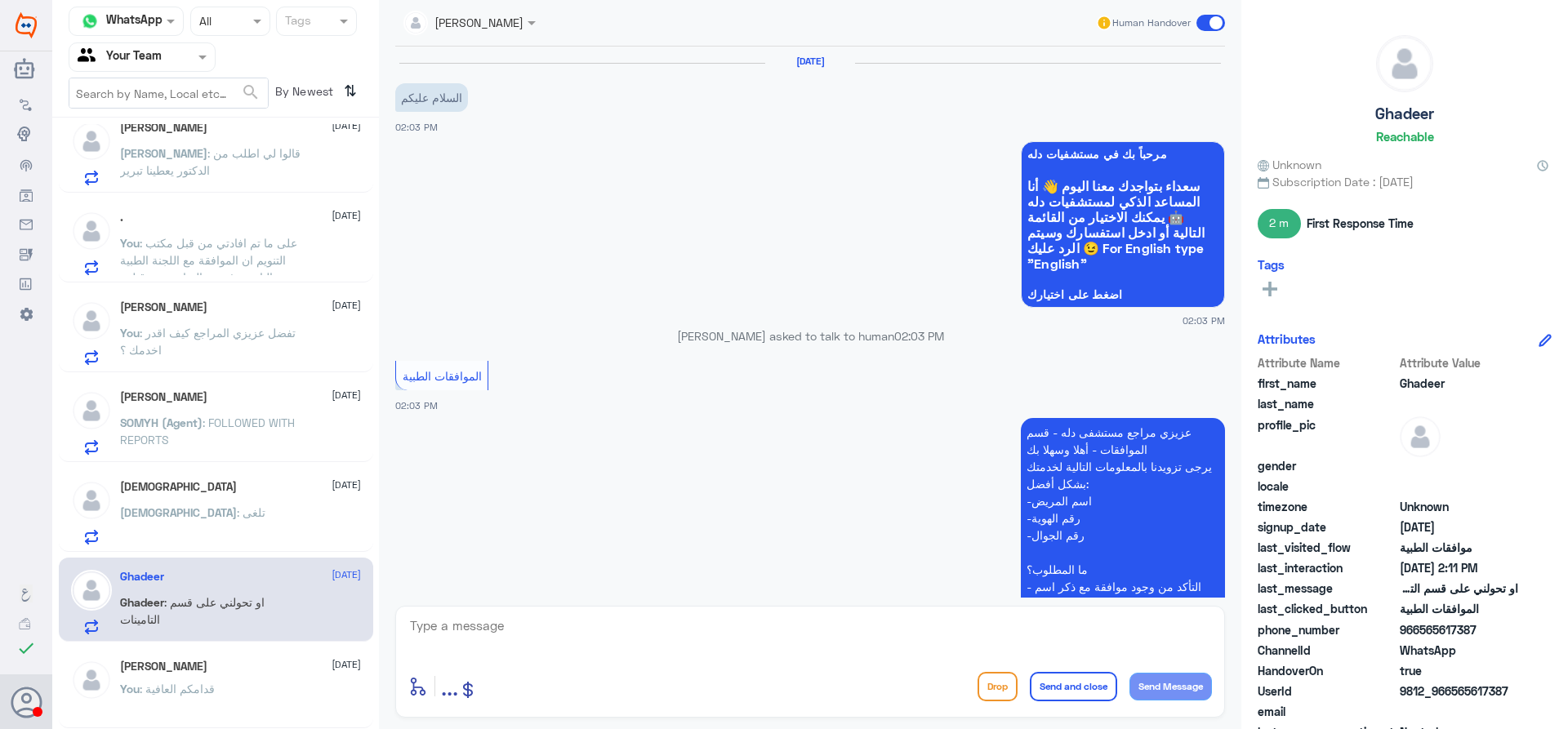
scroll to position [658, 0]
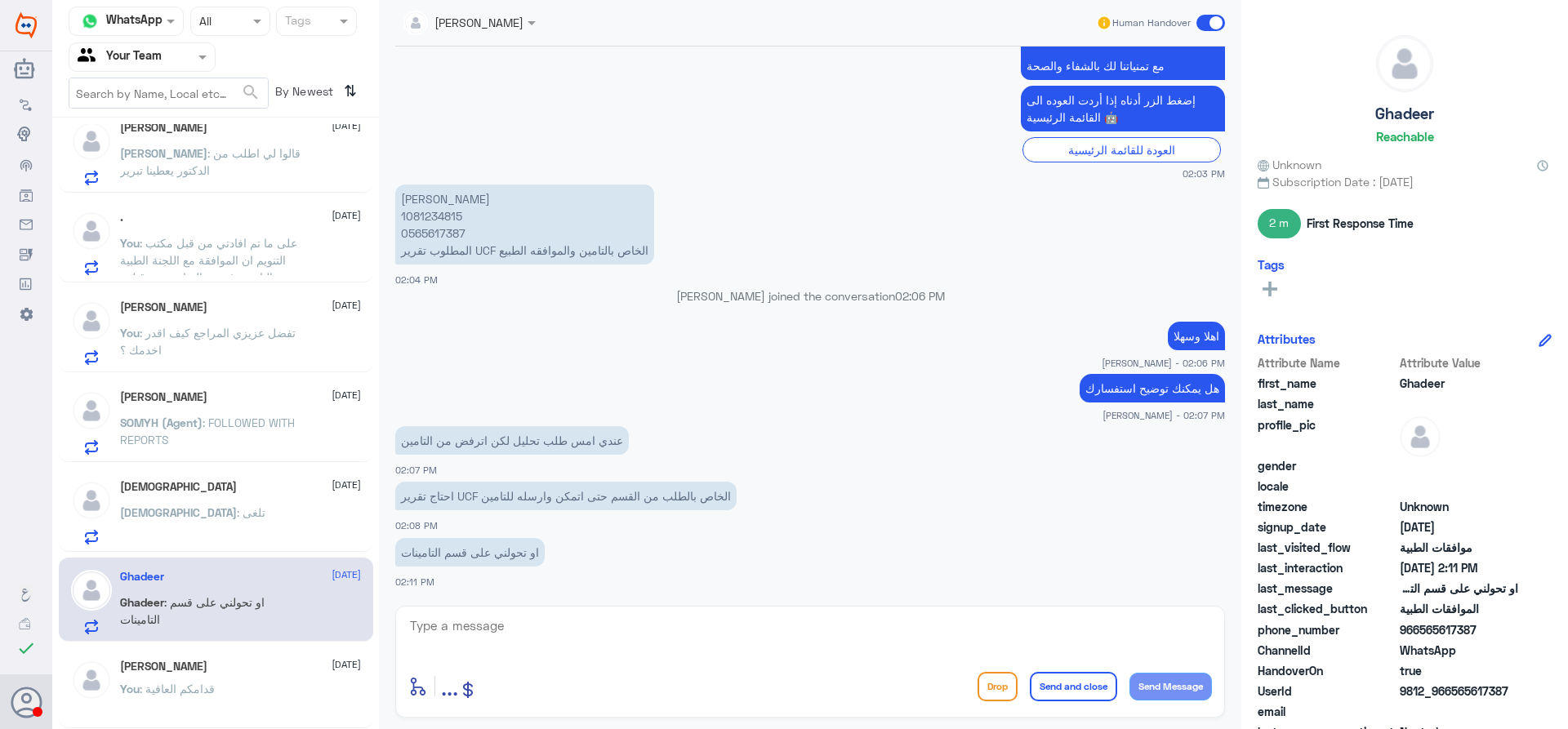
click at [412, 221] on p "غدير صالح قشقري 1081234815 0565617387 المطلوب تقرير UCF الخاص بالتامين والموافق…" at bounding box center [524, 224] width 259 height 80
copy p "1081234815"
click at [680, 626] on textarea at bounding box center [810, 634] width 803 height 40
click at [530, 631] on textarea at bounding box center [810, 634] width 803 height 40
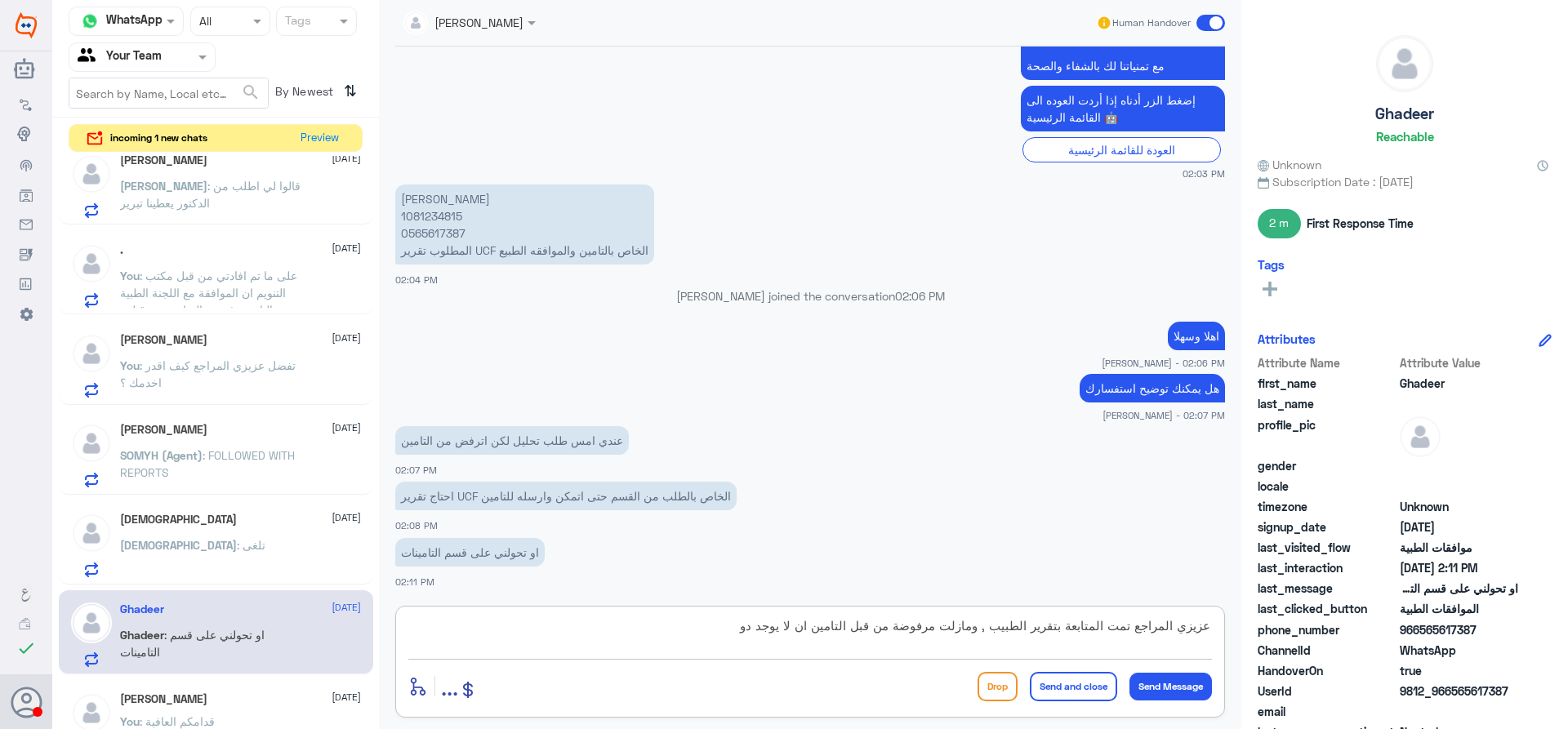
scroll to position [114, 0]
type textarea "عزيزي المراجع تمت المتابعة بتقرير الطبيب , ومازلت مرفوضة من قبل التامين ان لا ي…"
click at [1068, 679] on button "Send and close" at bounding box center [1073, 687] width 88 height 29
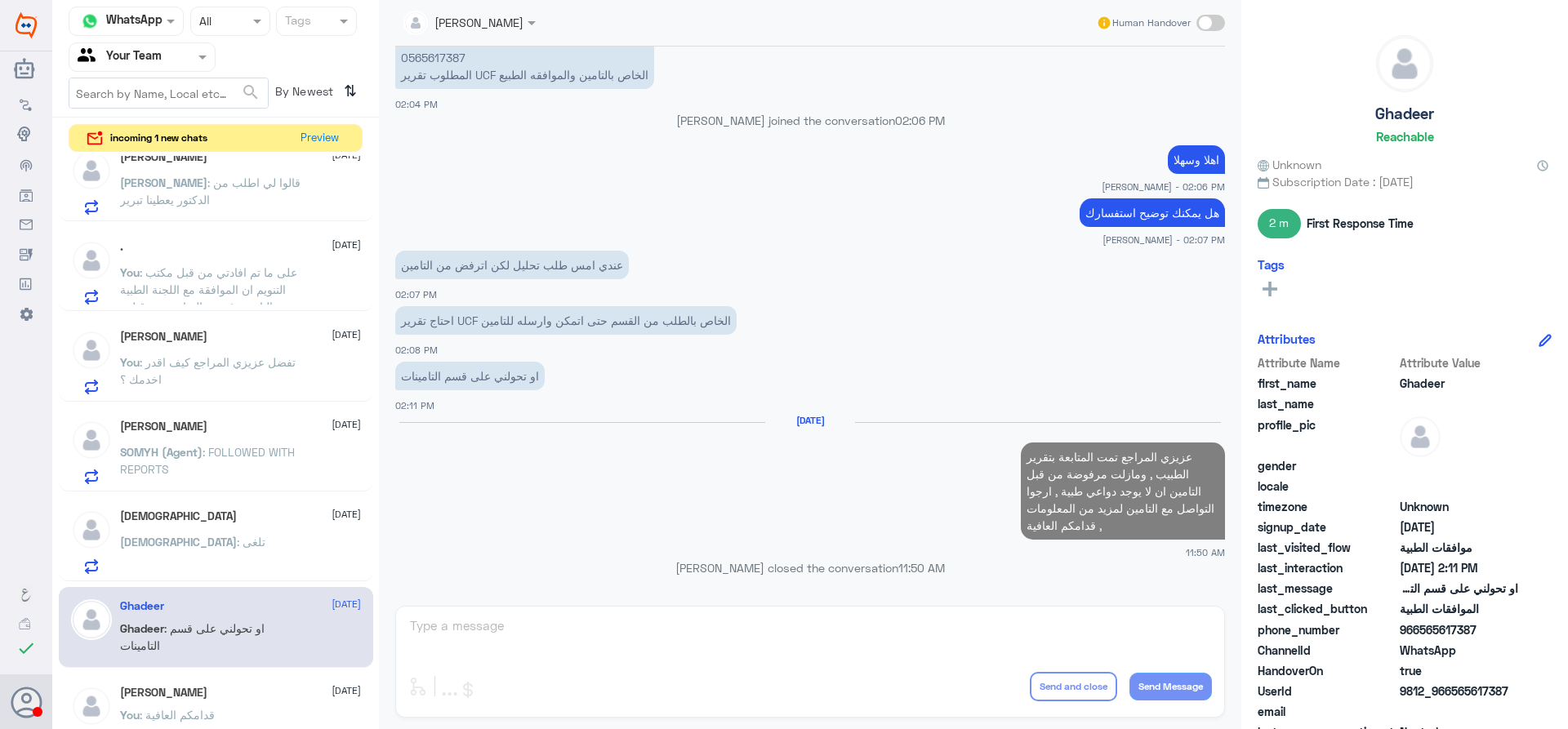
scroll to position [808, 0]
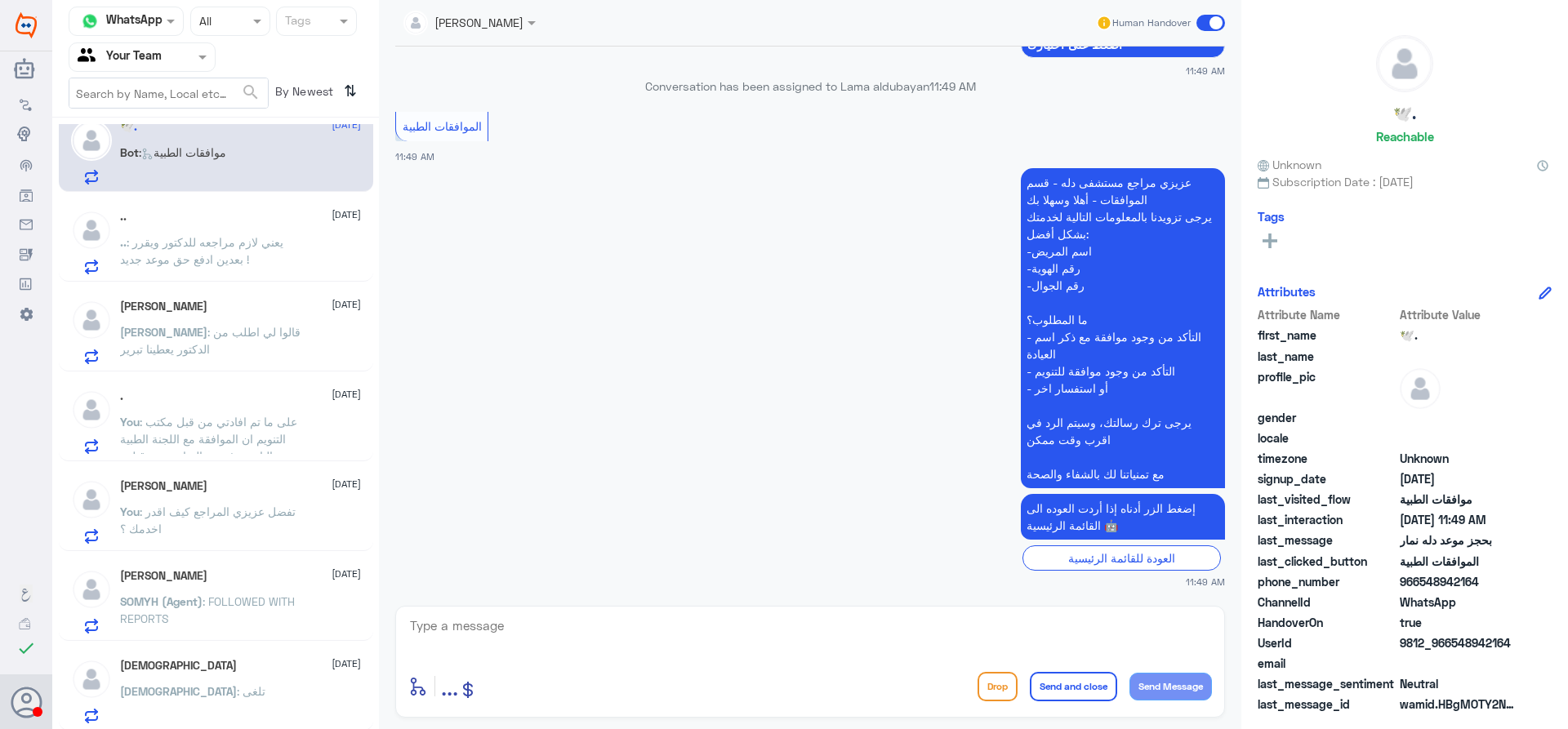
scroll to position [25, 0]
click at [308, 492] on div "[PERSON_NAME] [DATE] You : تفضل عزيزي المراجع كيف اقدر اخدمك ؟" at bounding box center [240, 510] width 240 height 65
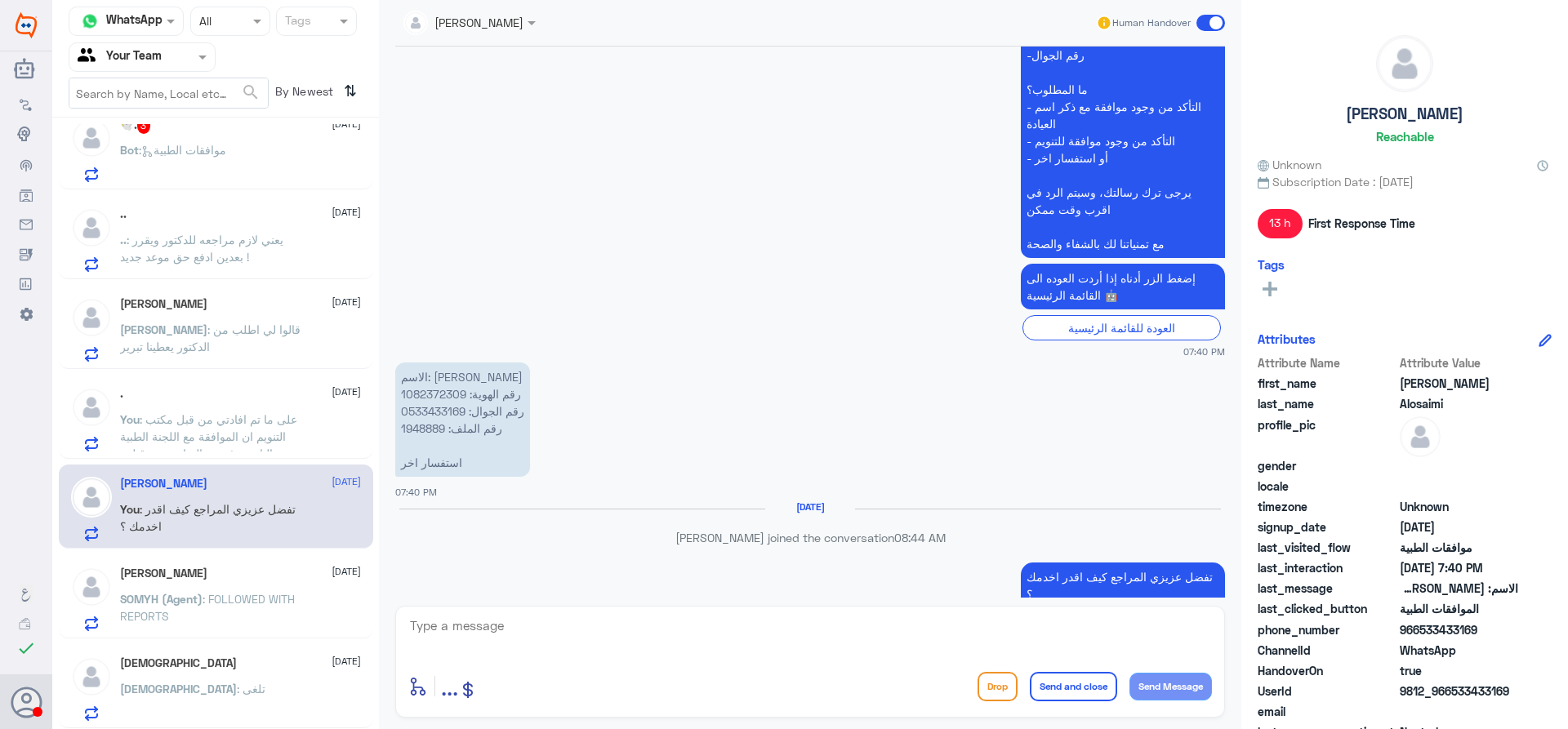
scroll to position [1575, 0]
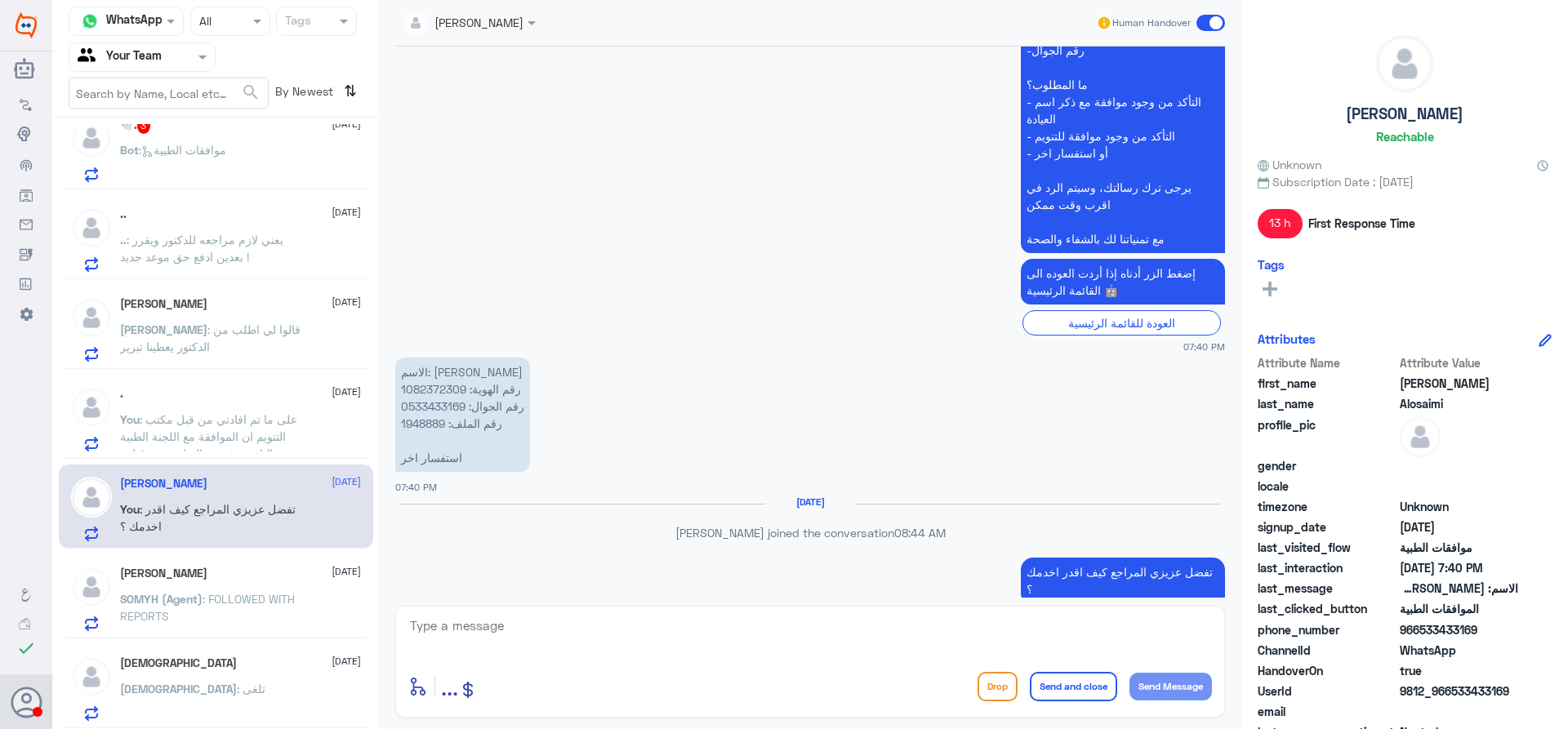
click at [693, 626] on textarea at bounding box center [810, 634] width 803 height 40
type textarea "عزيزي المراجع بخصوص العلاج الطبيعي في المستشف"
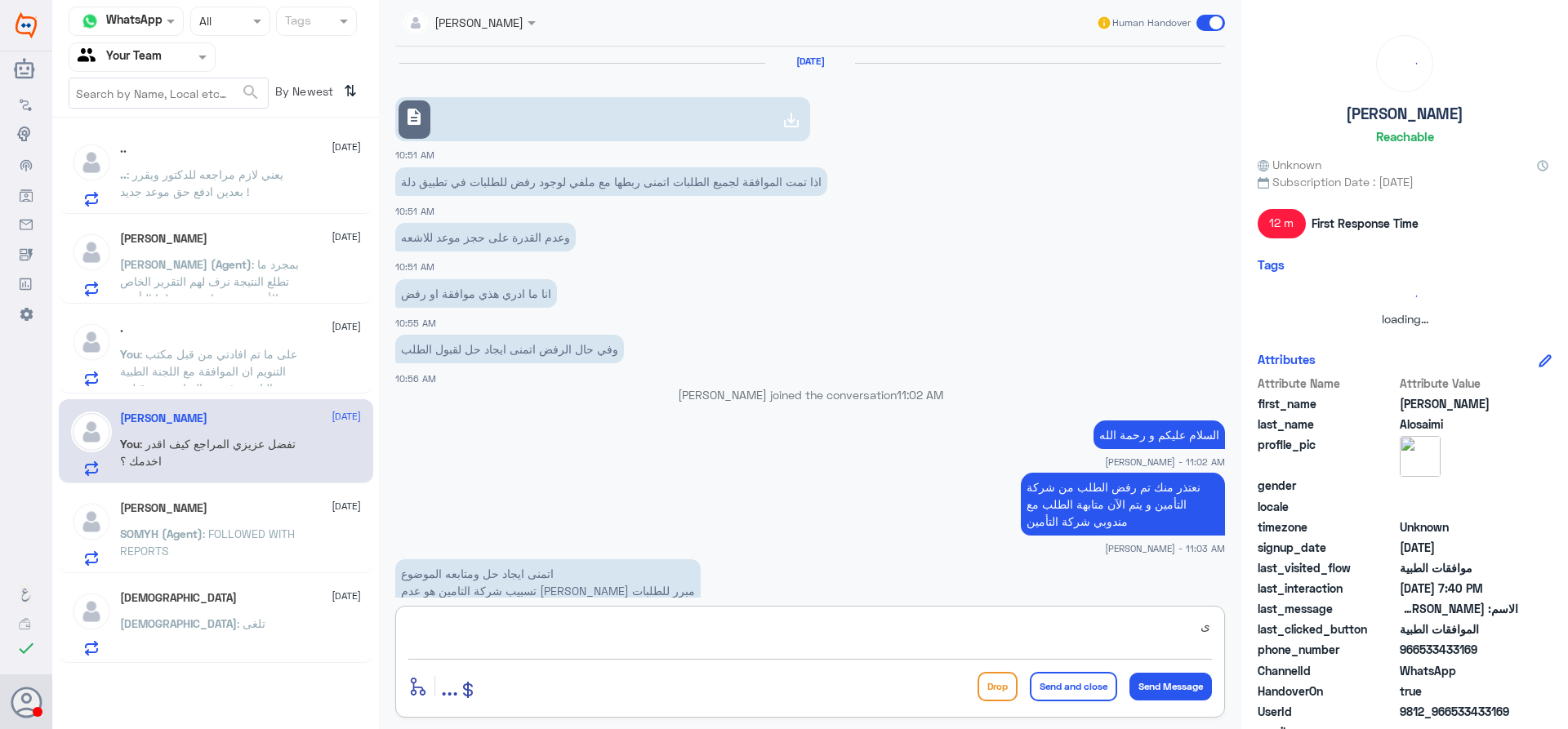
scroll to position [889, 0]
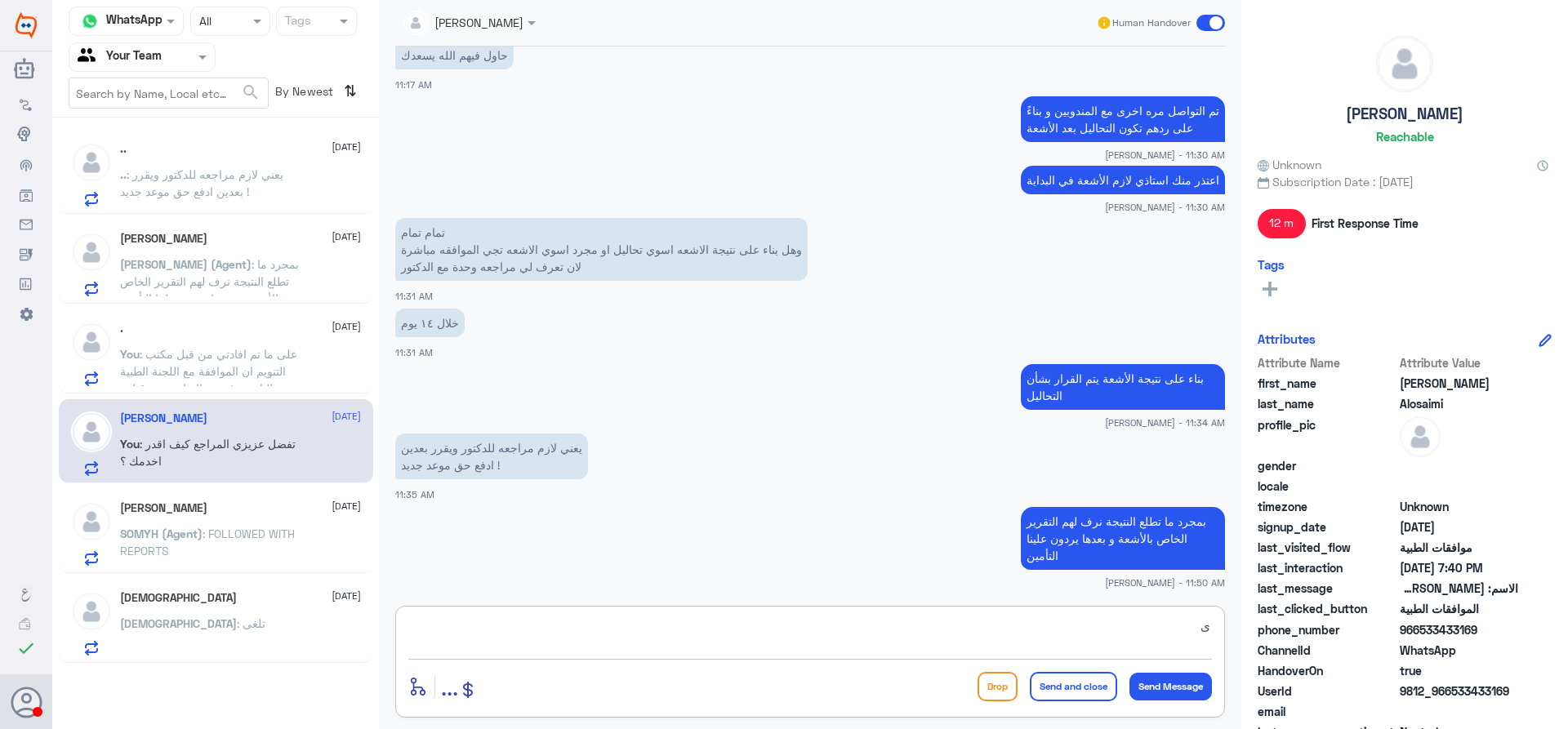
type textarea "ى"
click at [205, 345] on div ". [DATE] You : على ما تم افادتي من قبل مكتب التنويم ان الموافقة مع اللجنة الطبي…" at bounding box center [240, 354] width 240 height 65
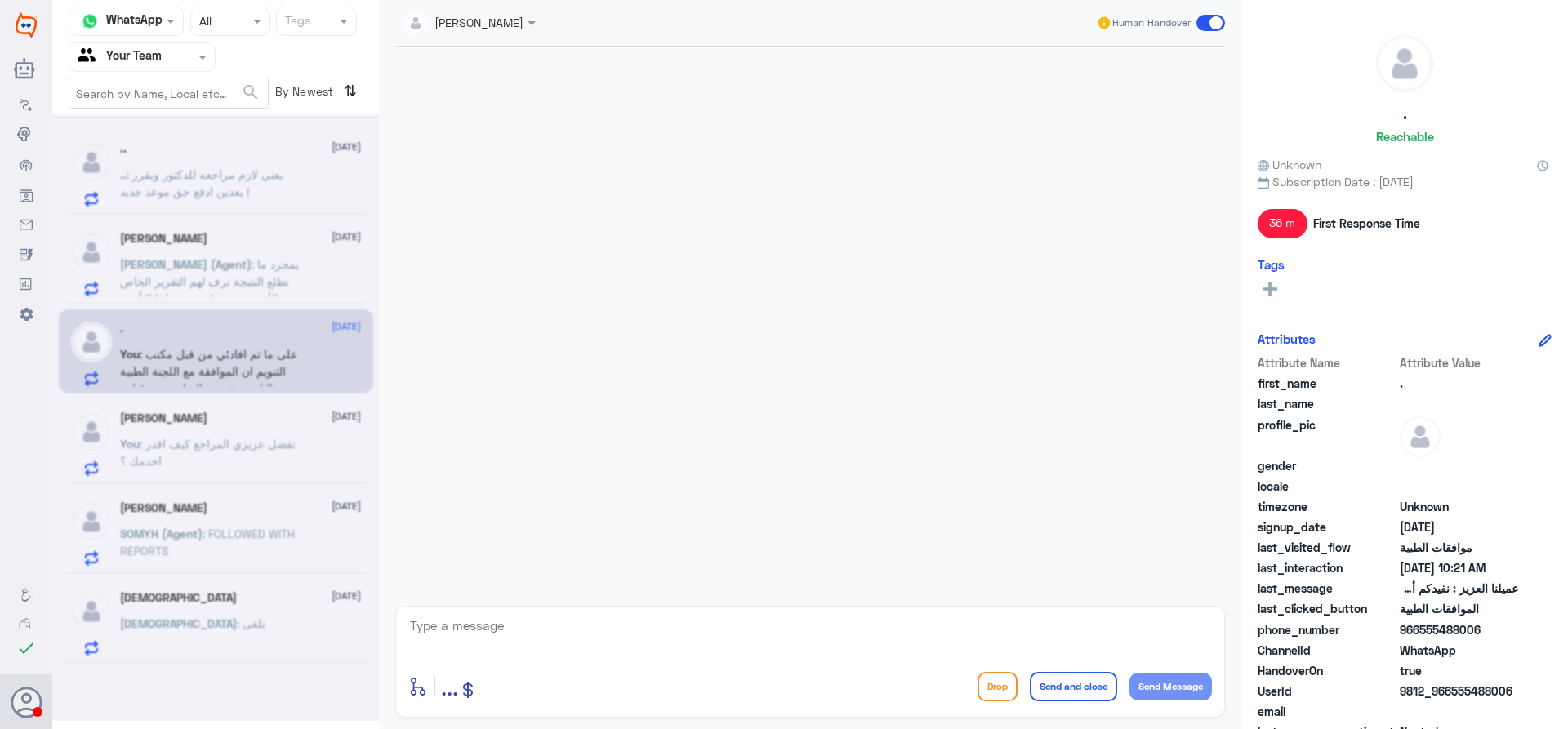
scroll to position [700, 0]
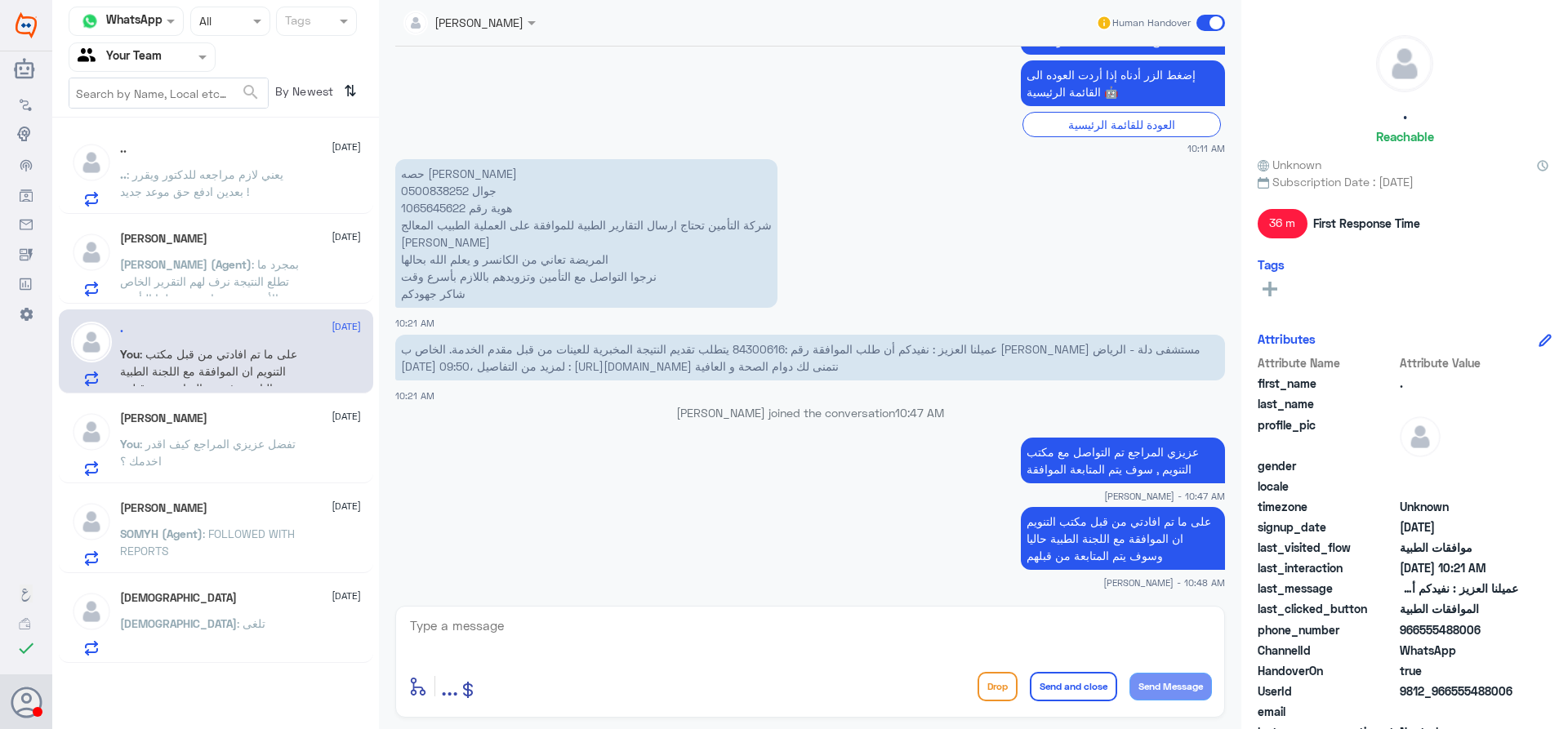
click at [209, 444] on span ": تفضل عزيزي المراجع كيف اقدر اخدمك ؟" at bounding box center [207, 453] width 176 height 31
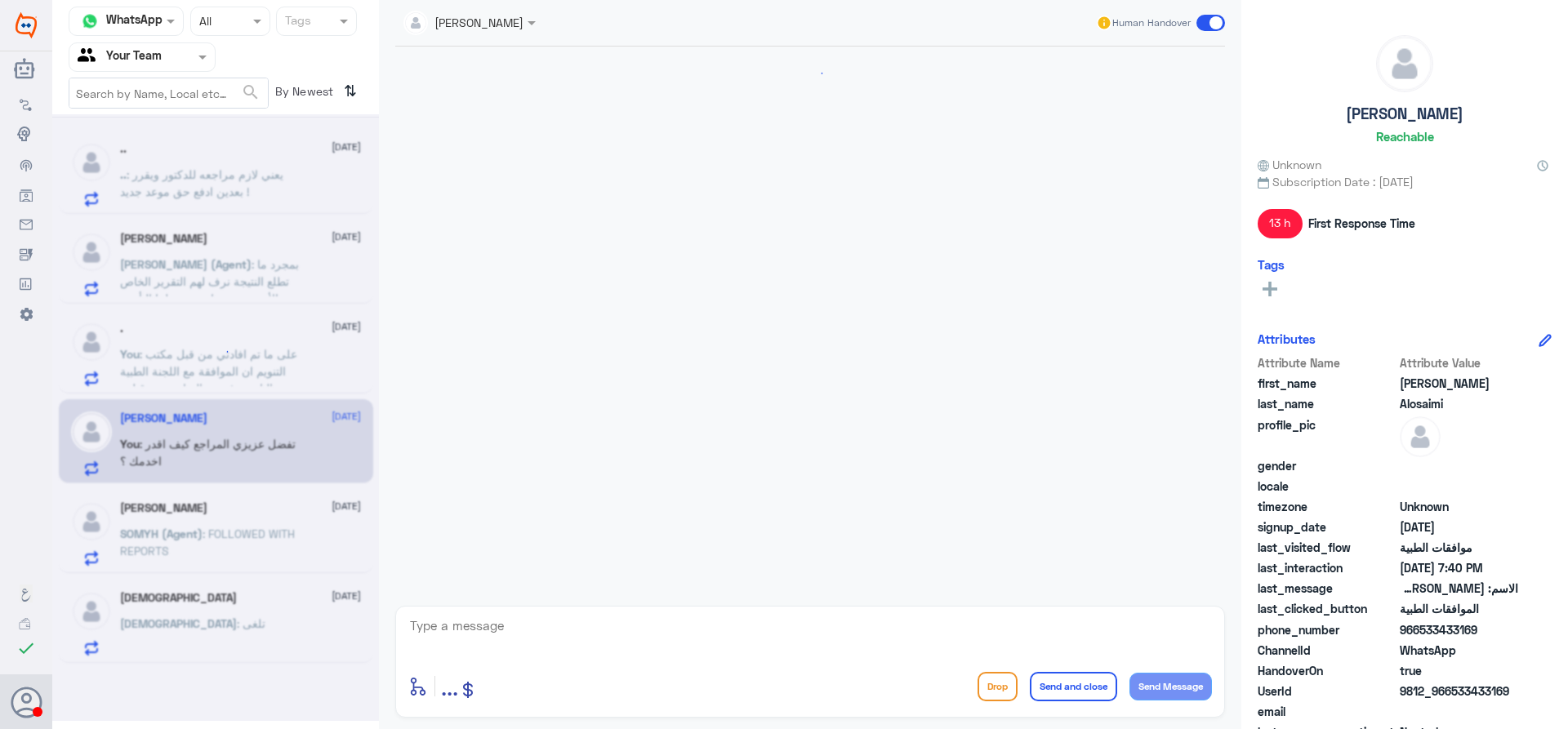
scroll to position [1575, 0]
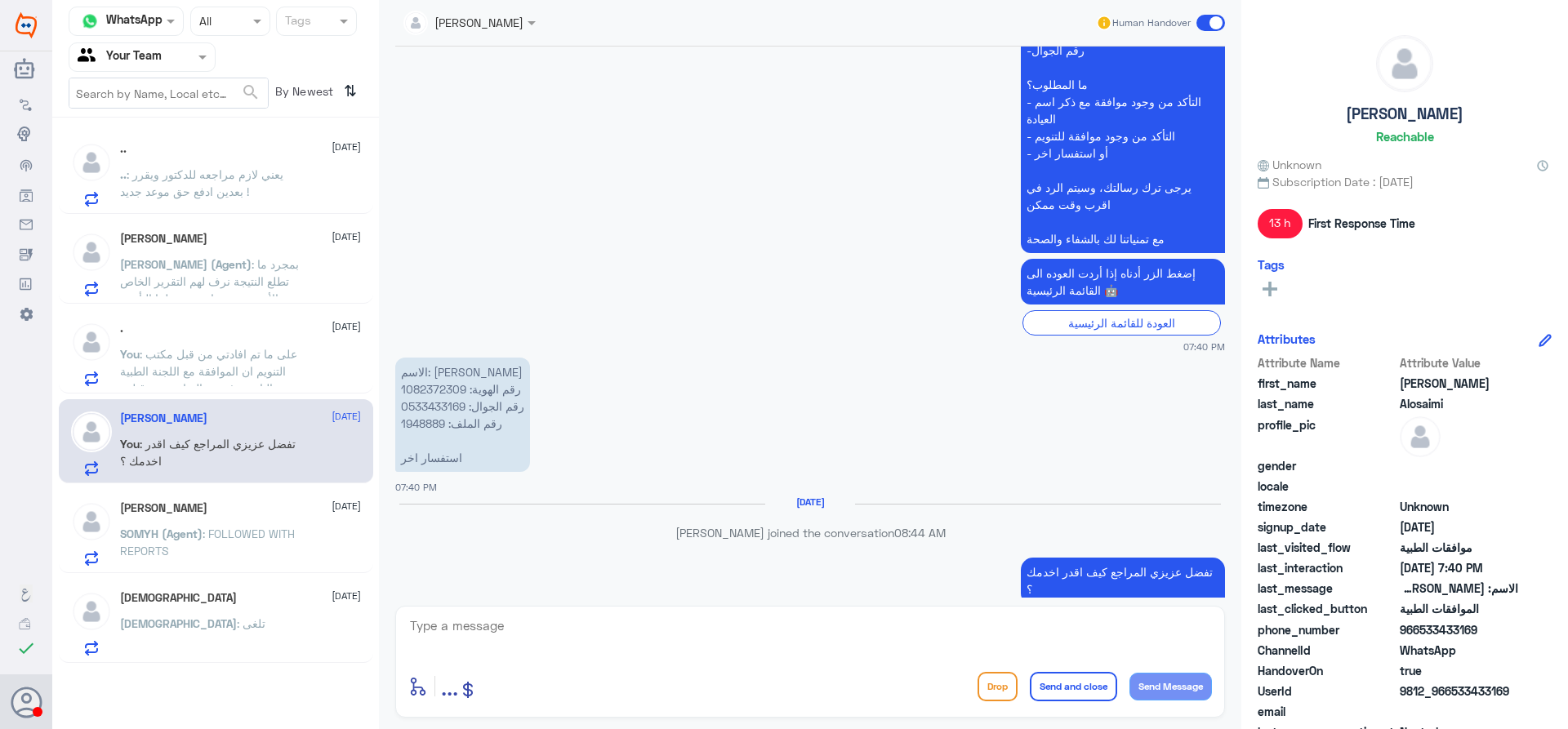
click at [575, 638] on textarea at bounding box center [810, 634] width 803 height 40
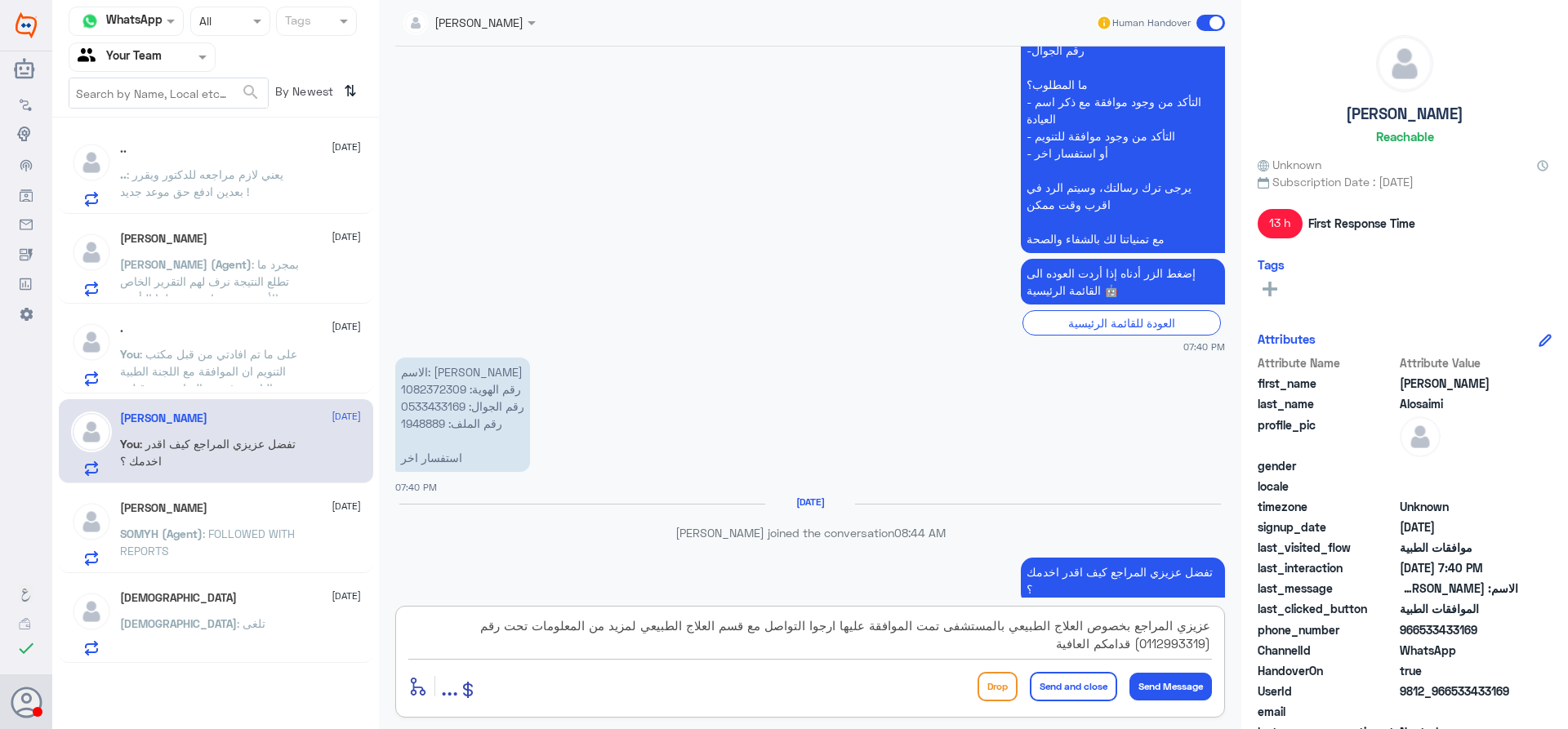
type textarea "عزيزي المراجع بخصوص العلاج الطبيعي بالمستشفى تمت الموافقة عليها ارجوا التواصل م…"
click at [1066, 687] on button "Send and close" at bounding box center [1073, 687] width 88 height 29
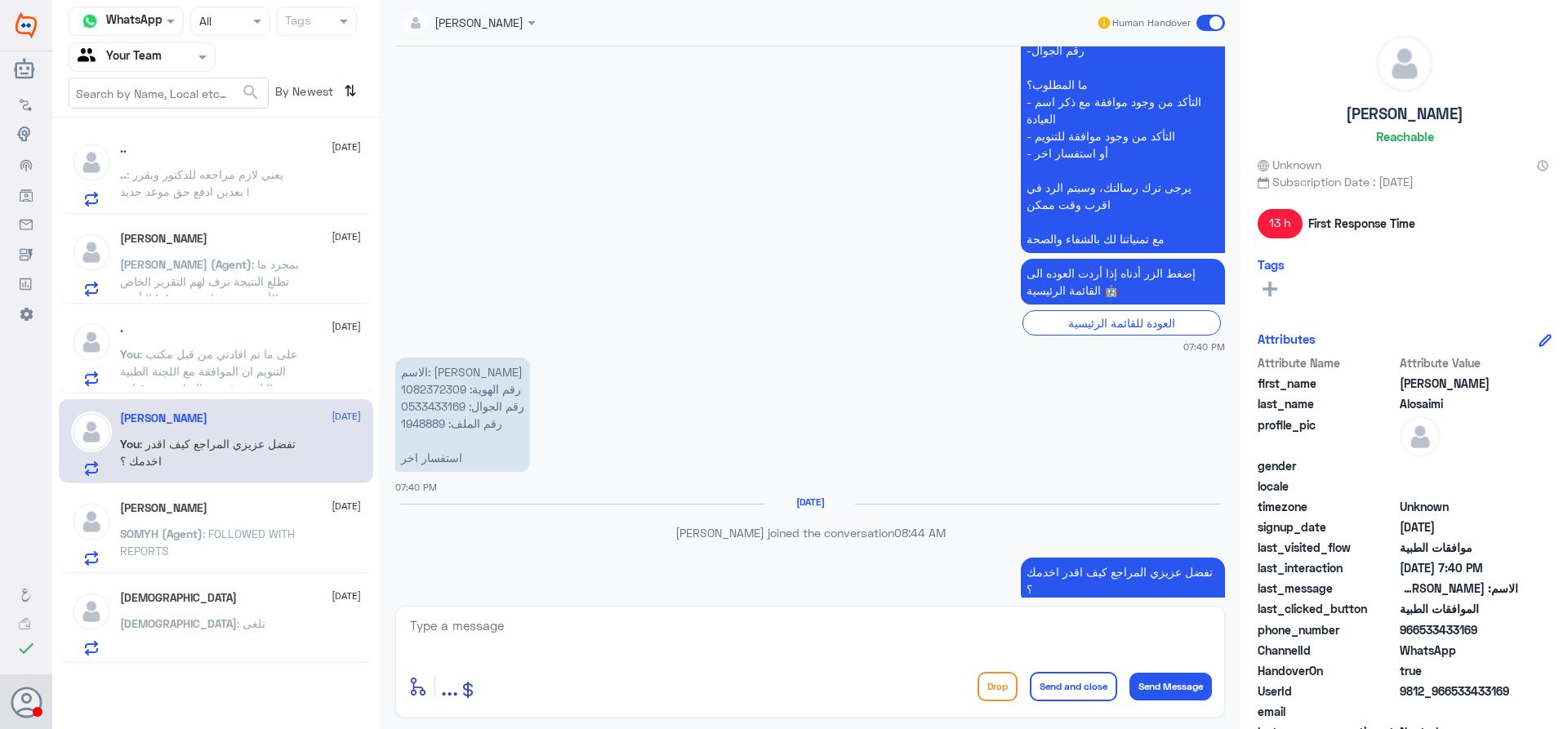
scroll to position [1696, 0]
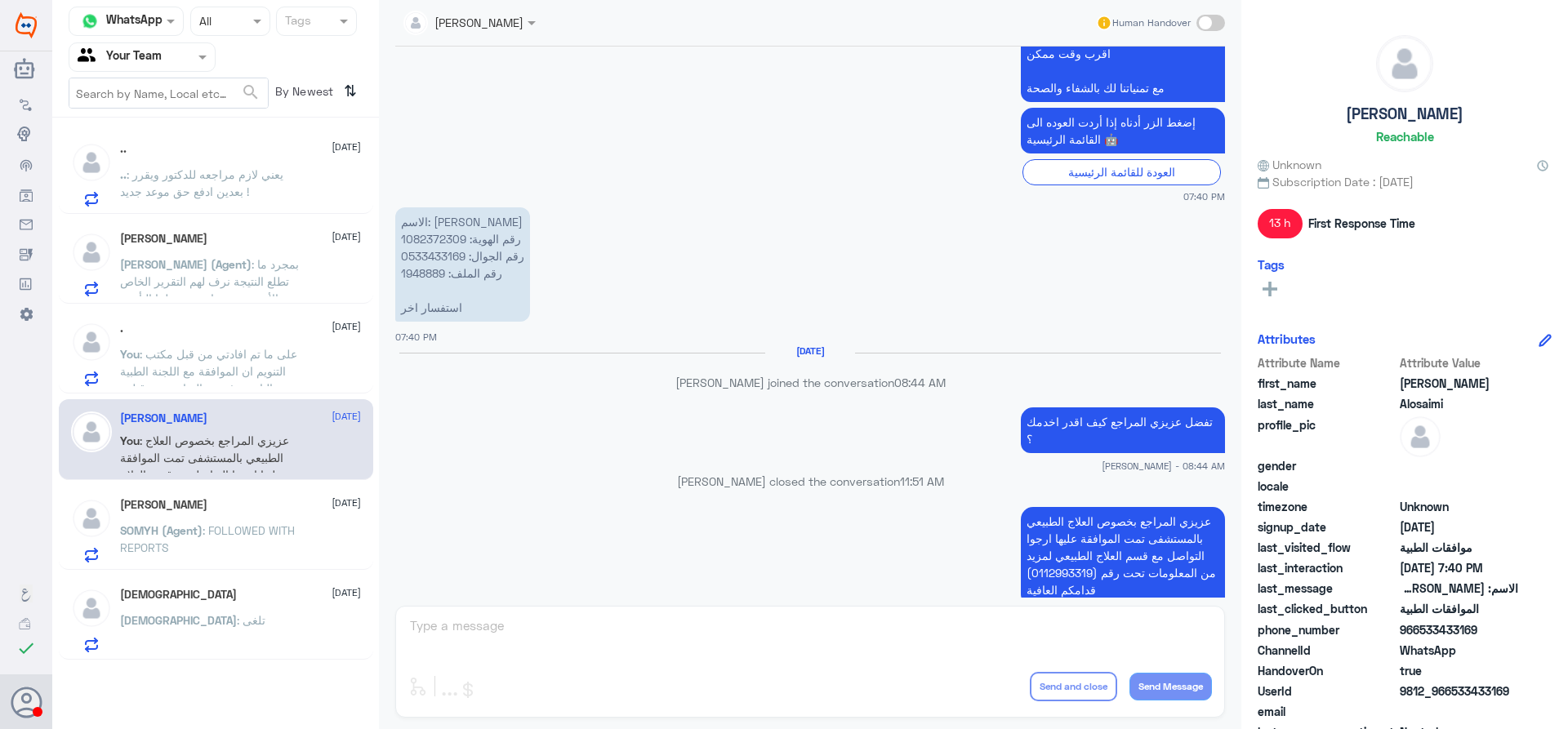
click at [215, 359] on span ": على ما تم افادتي من قبل مكتب التنويم ان الموافقة مع اللجنة الطبية حاليا وسوف …" at bounding box center [208, 371] width 177 height 48
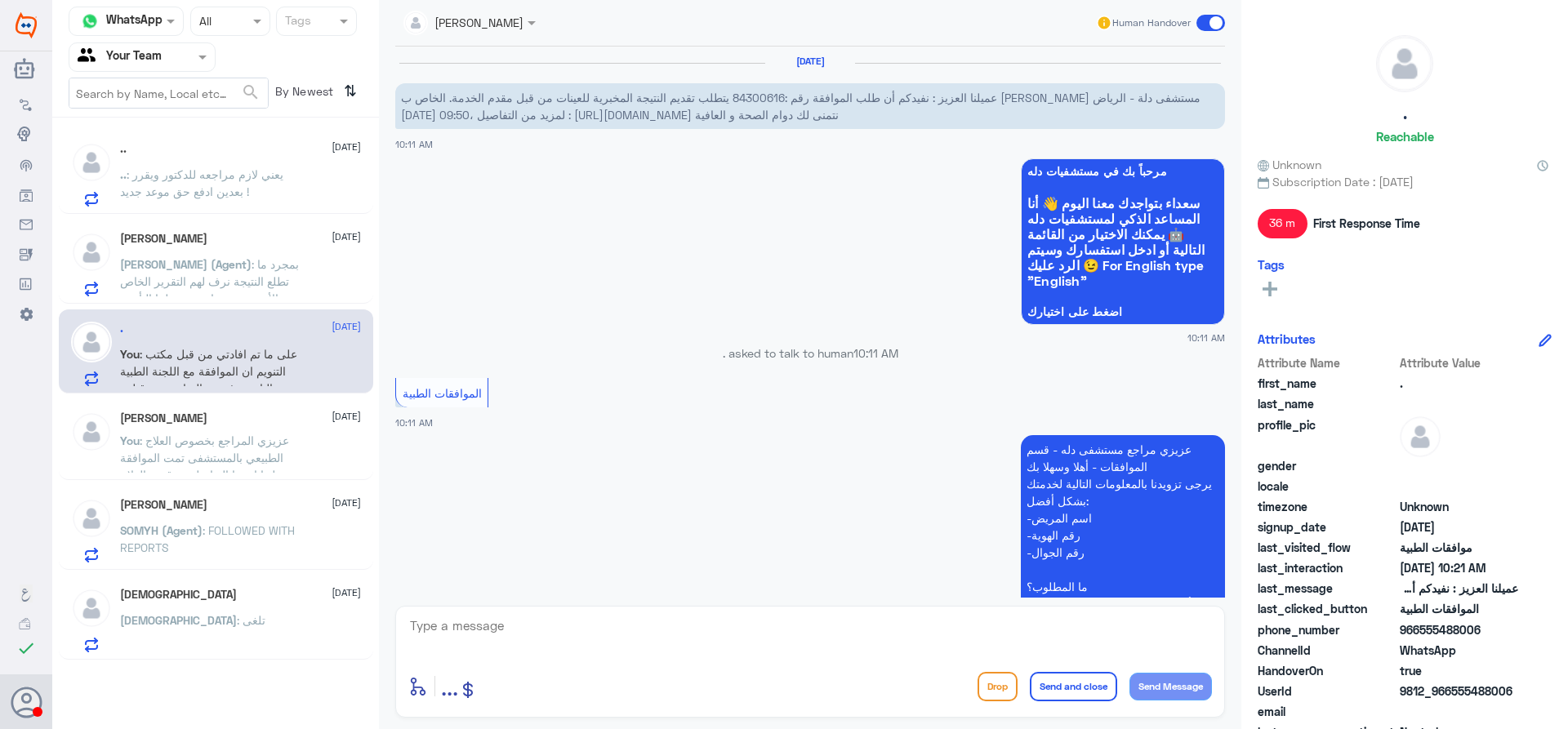
scroll to position [700, 0]
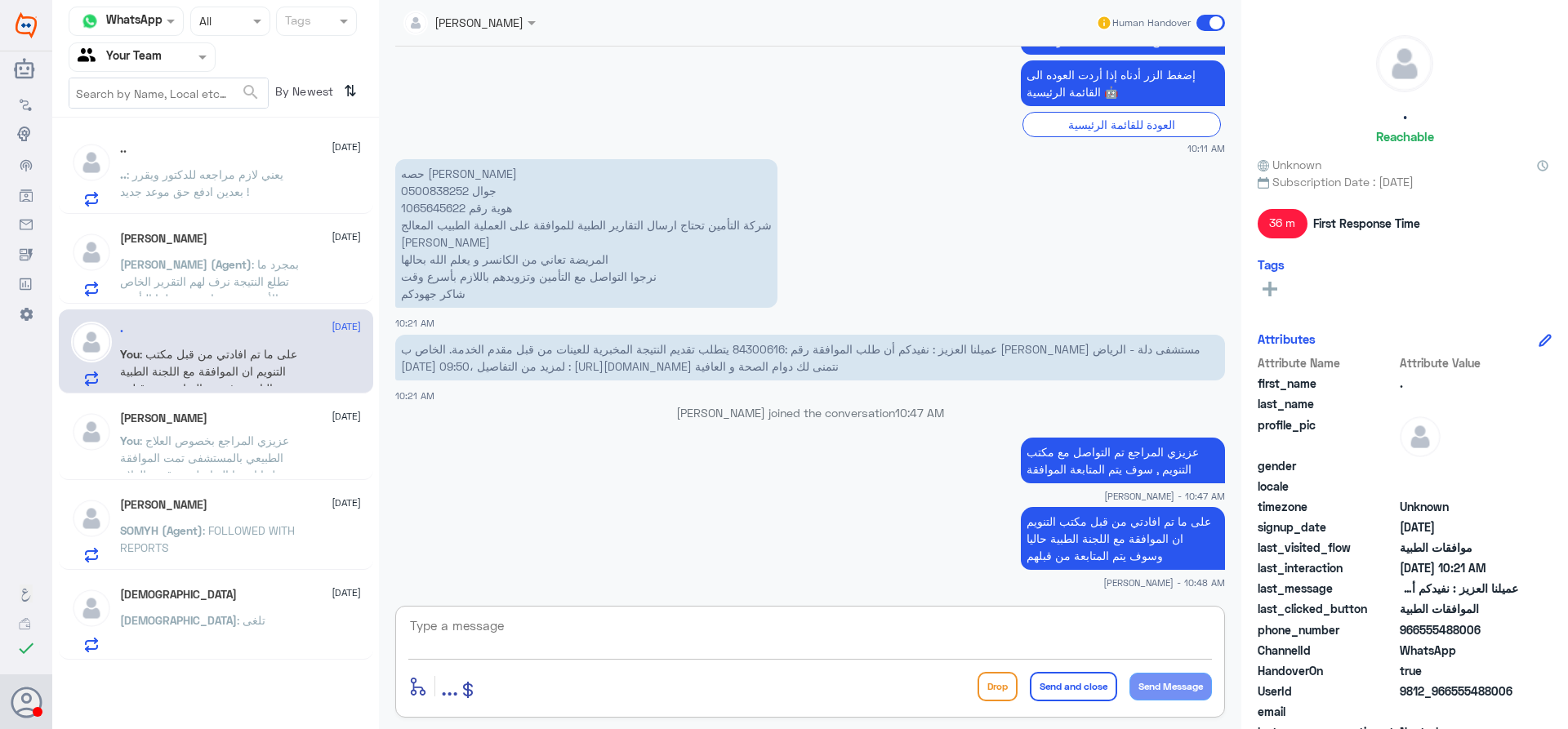
click at [603, 641] on textarea at bounding box center [810, 634] width 803 height 40
type textarea "هل من خدمه اخرى ؟"
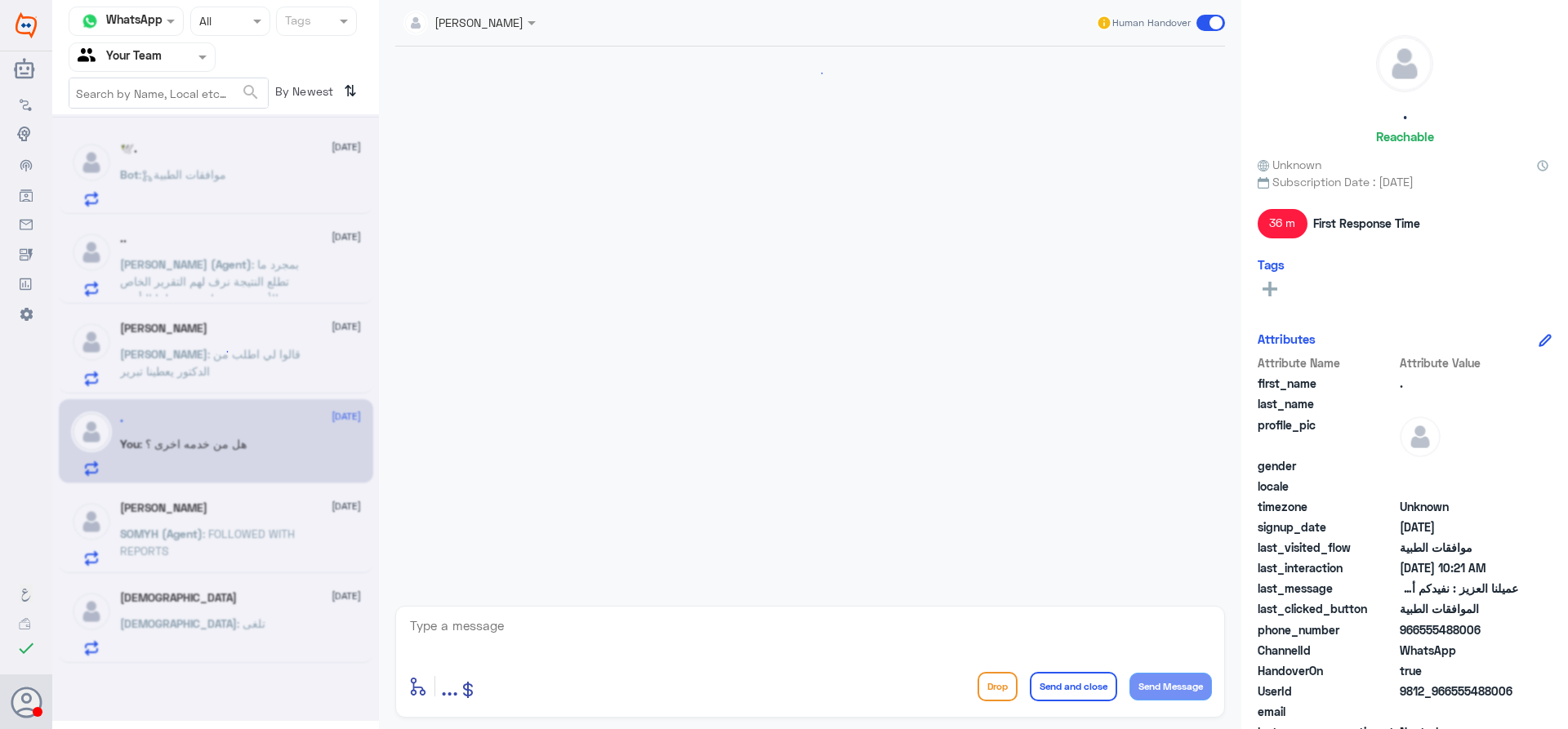
scroll to position [498, 0]
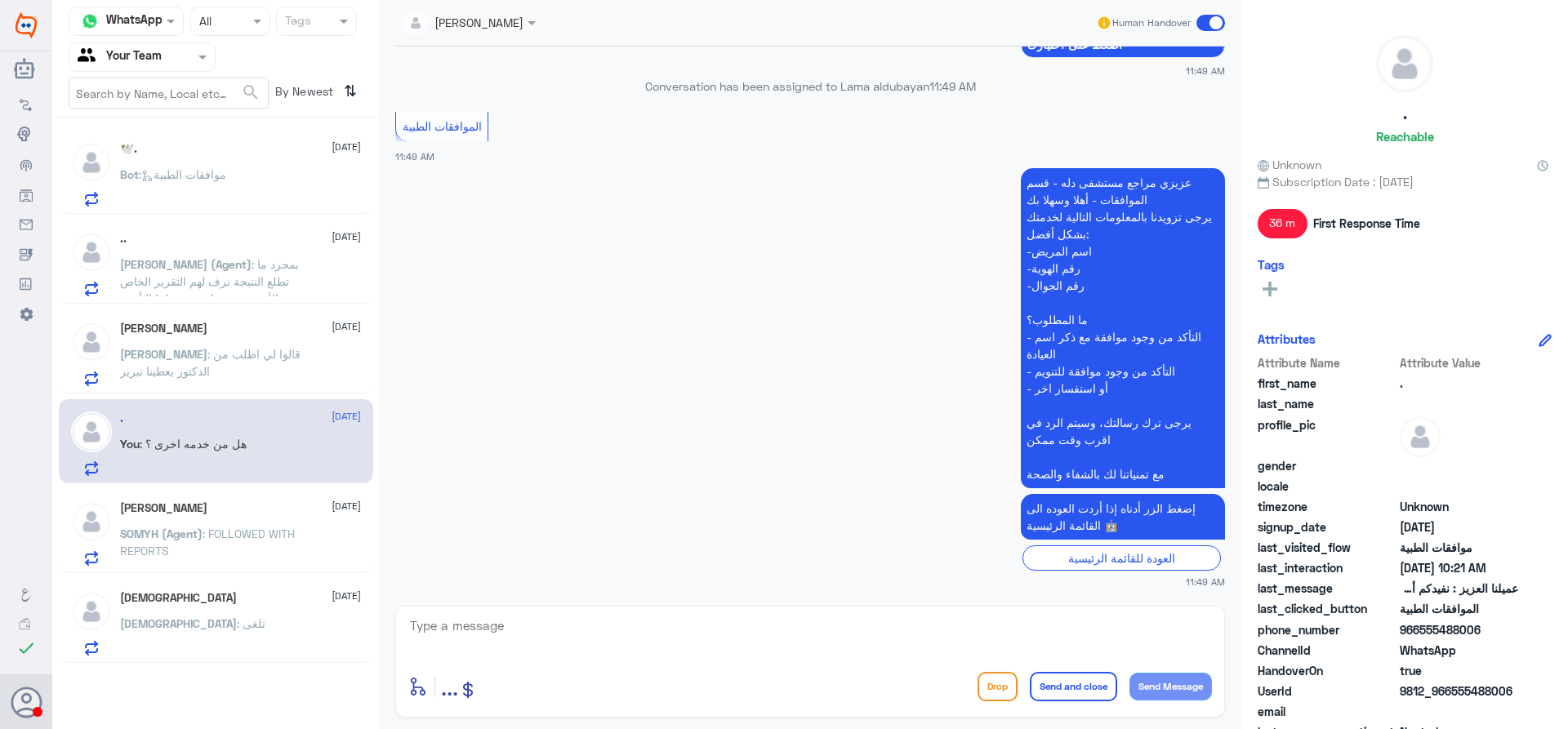
click at [132, 348] on span "[PERSON_NAME]" at bounding box center [163, 354] width 88 height 14
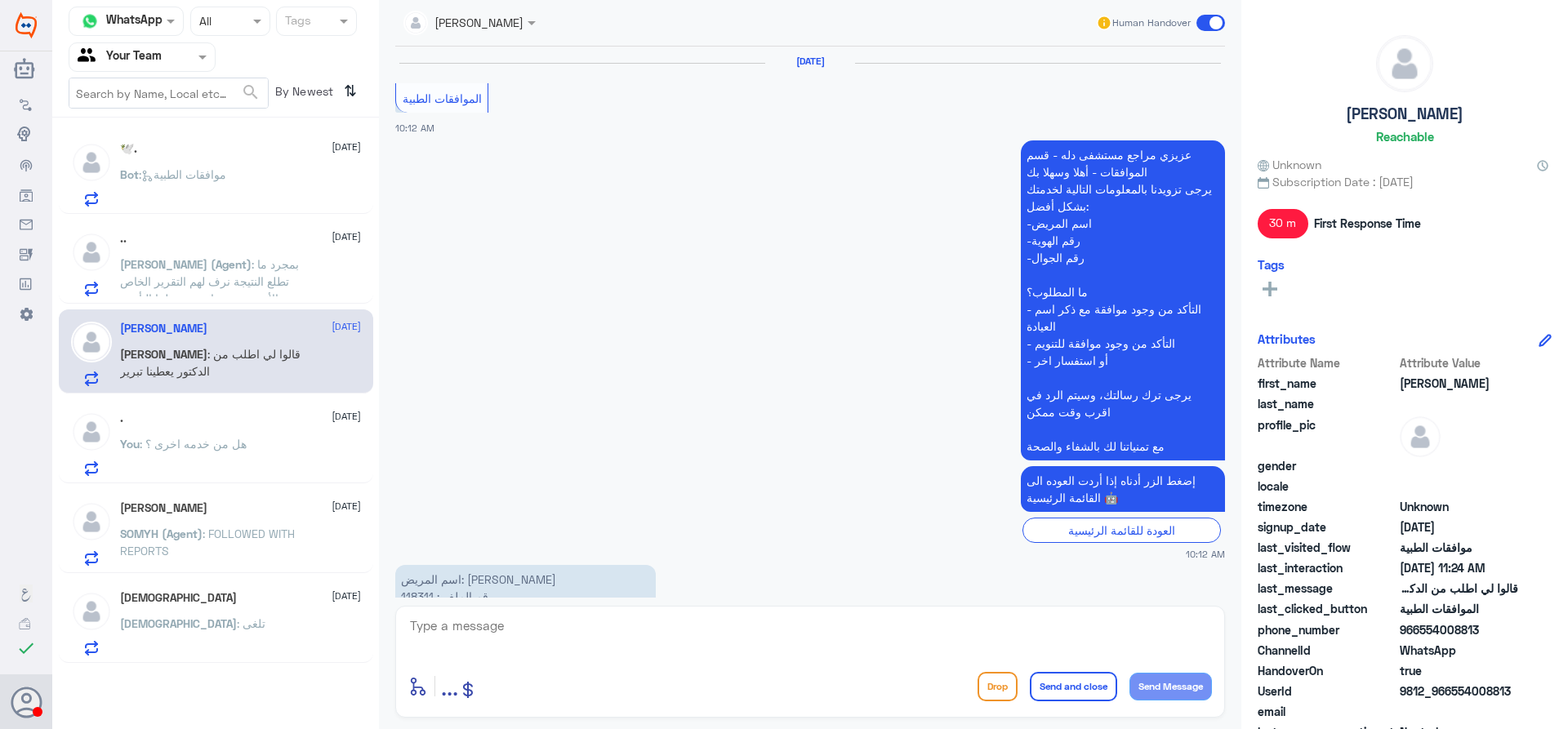
scroll to position [1434, 0]
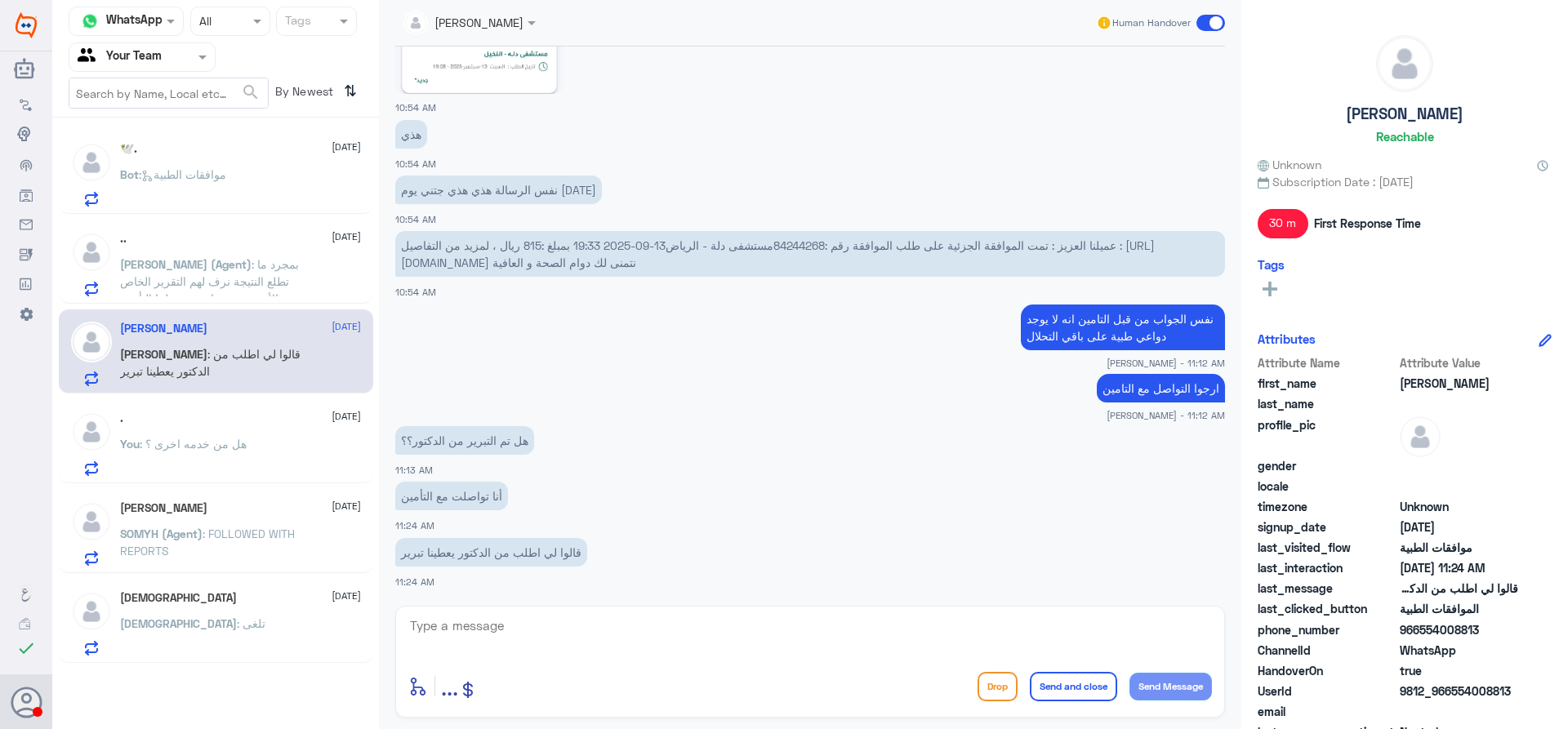
click at [168, 285] on span ": بمجرد ما تطلع النتيجة نرف لهم التقرير الخاص بالأشعة و بعدها يردون علينا التأم…" at bounding box center [209, 281] width 179 height 48
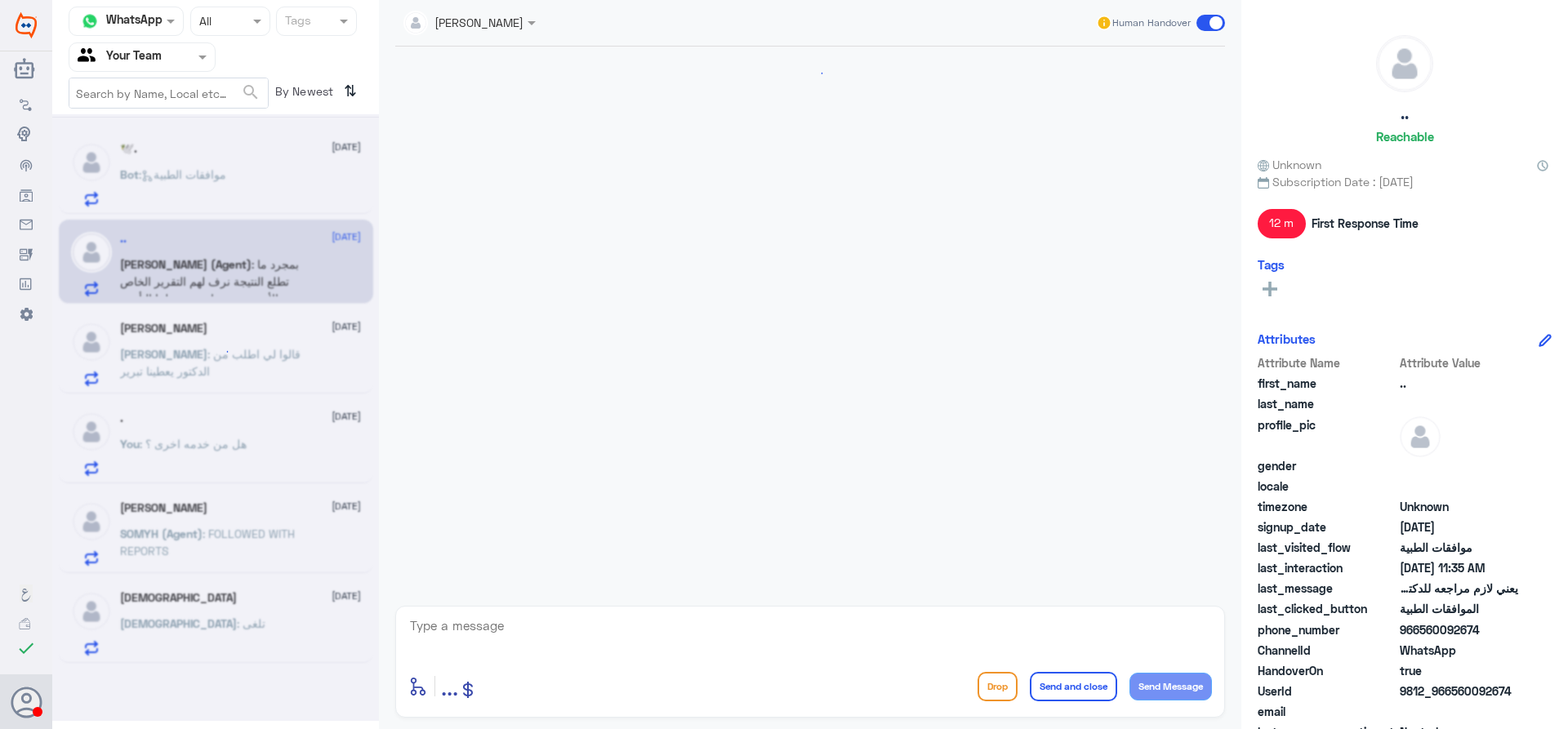
scroll to position [889, 0]
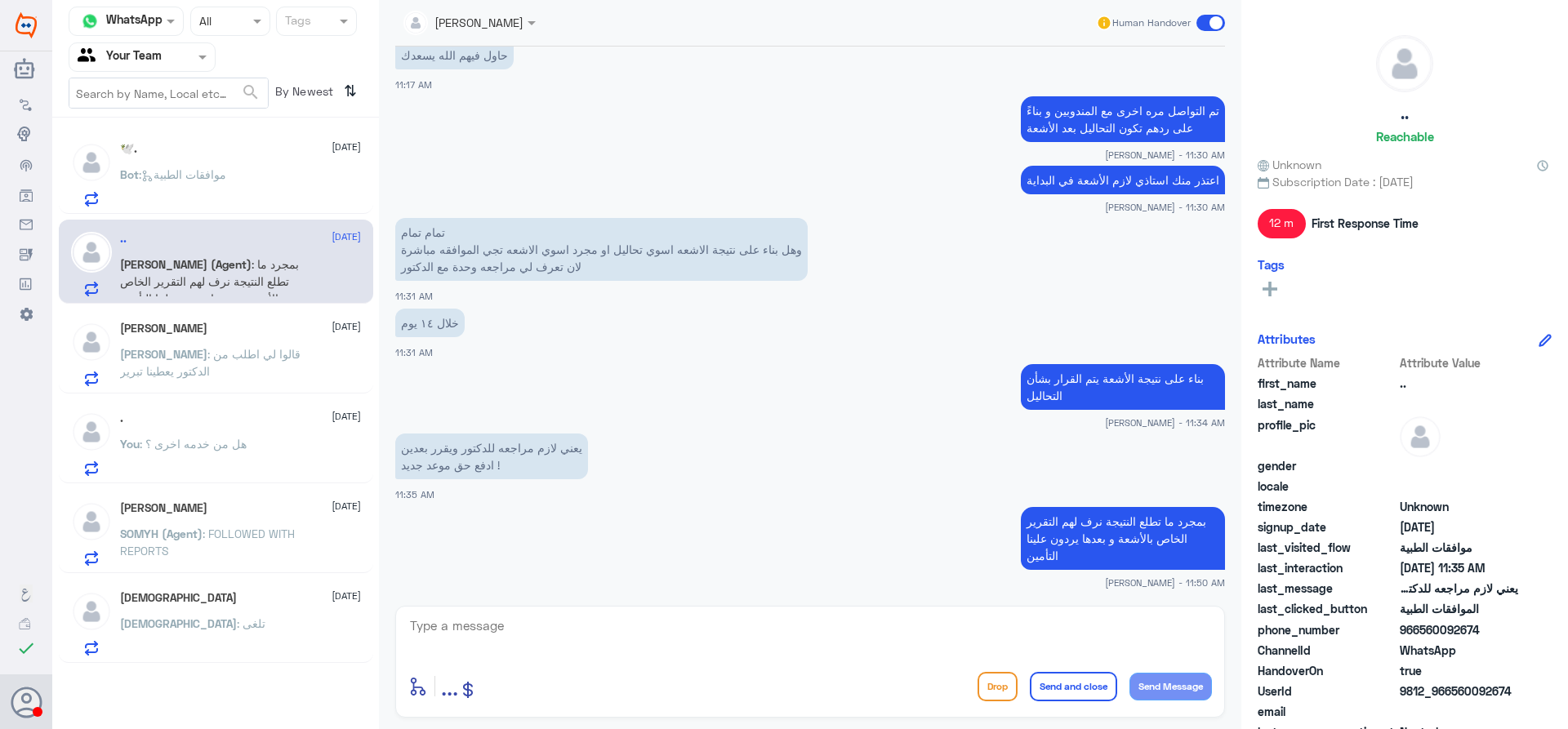
click at [188, 194] on p "Bot : موافقات الطبية" at bounding box center [172, 186] width 106 height 41
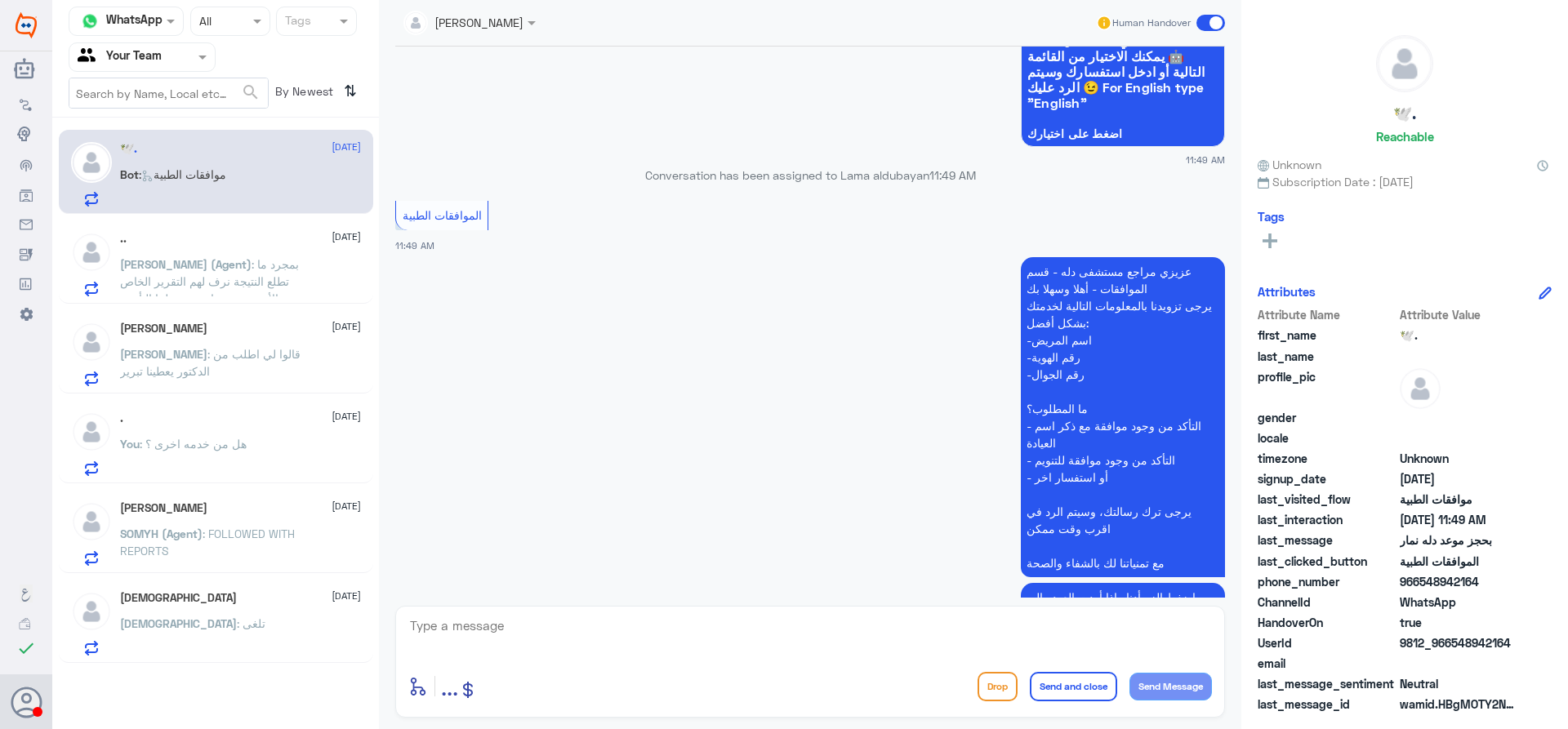
scroll to position [498, 0]
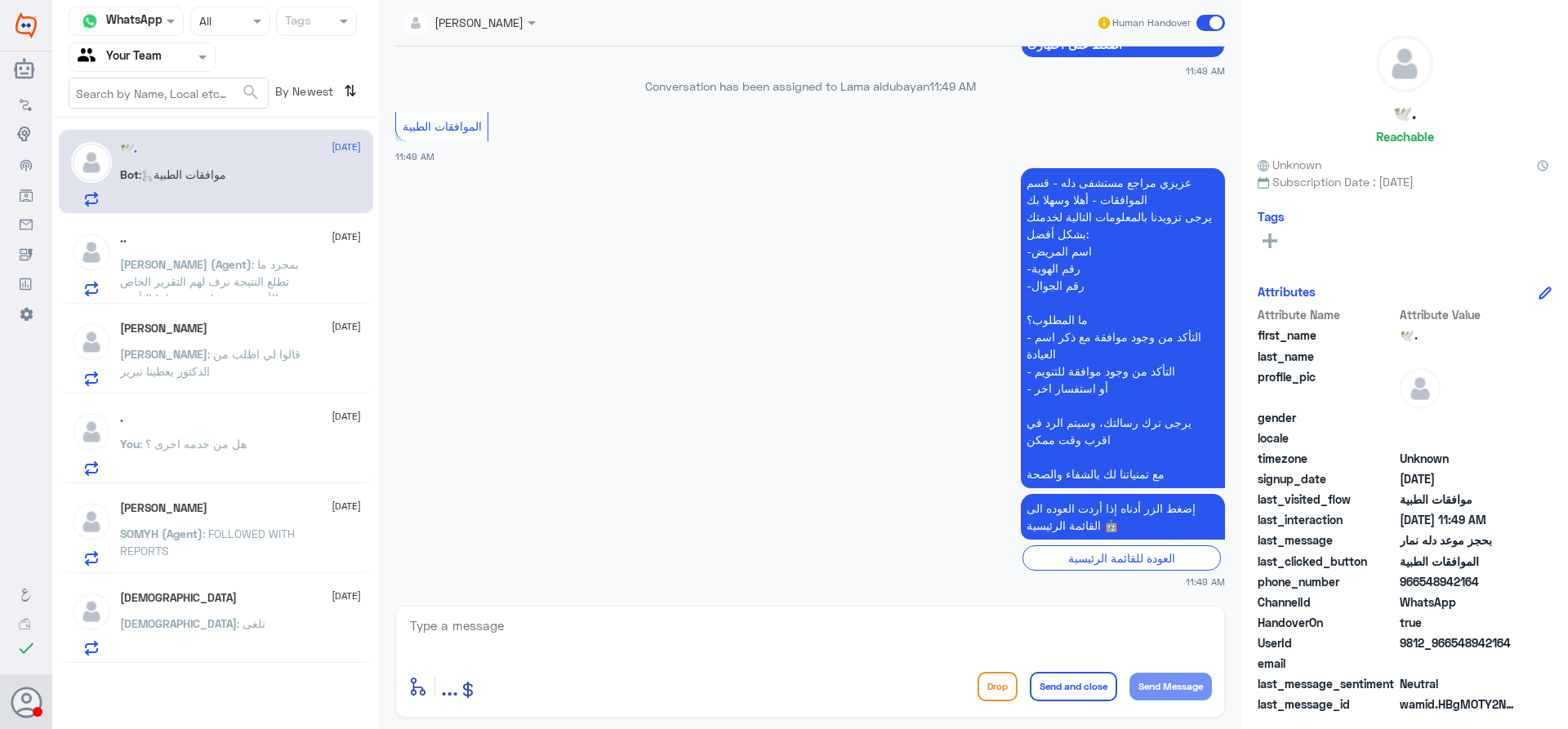
click at [764, 623] on textarea at bounding box center [810, 634] width 803 height 40
type textarea "عزيزي المراجع هذا الرقم"
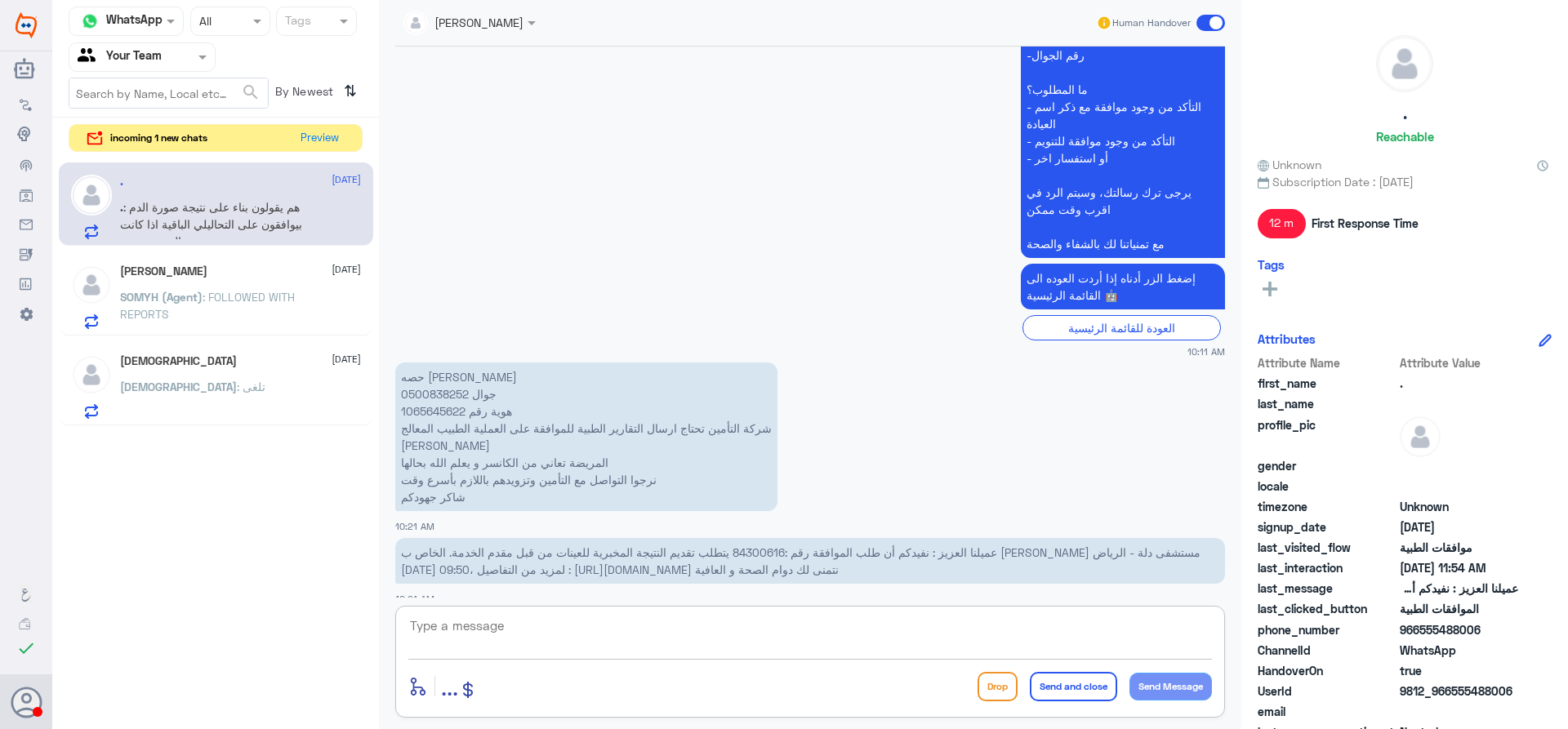
scroll to position [754, 0]
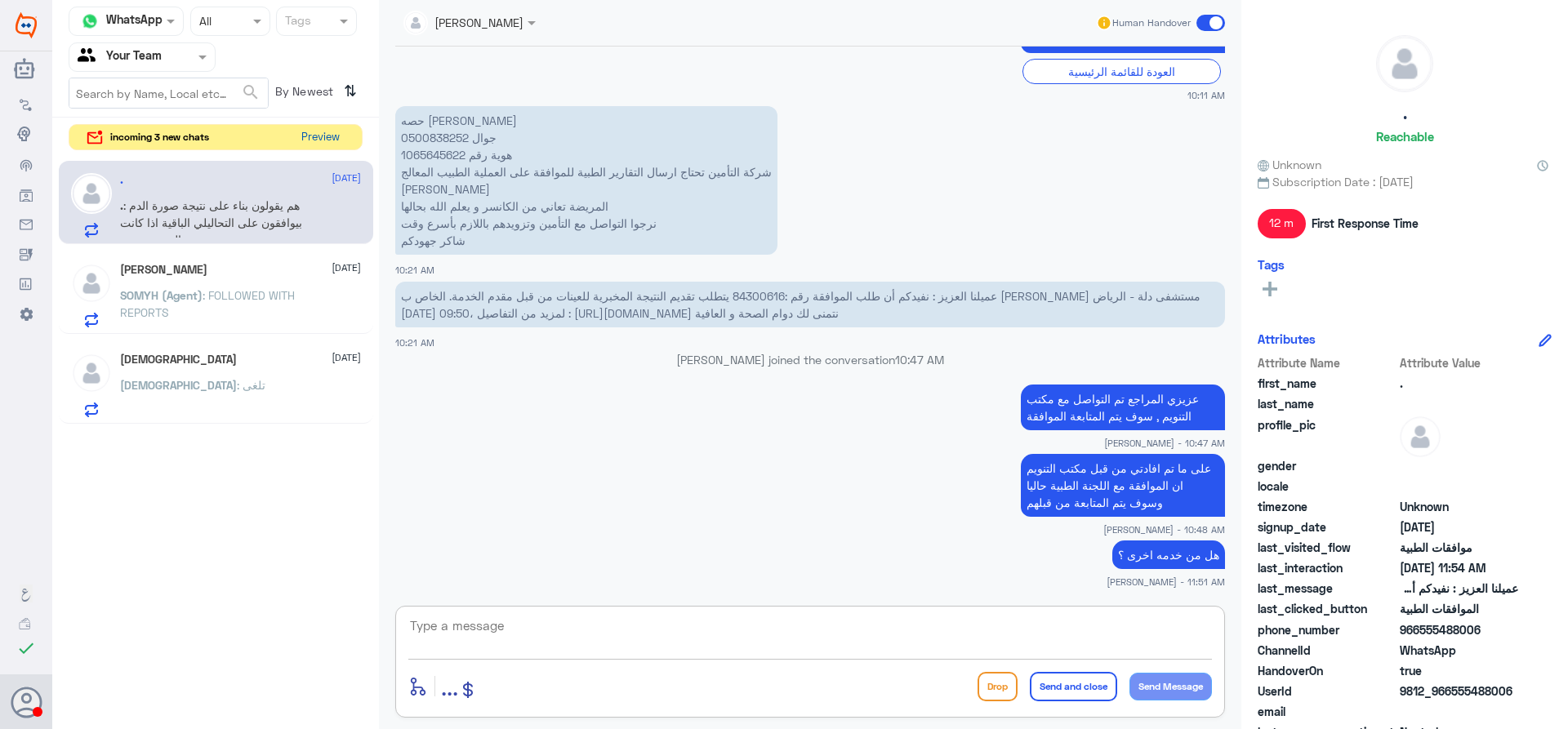
click at [331, 135] on button "Preview" at bounding box center [320, 137] width 51 height 25
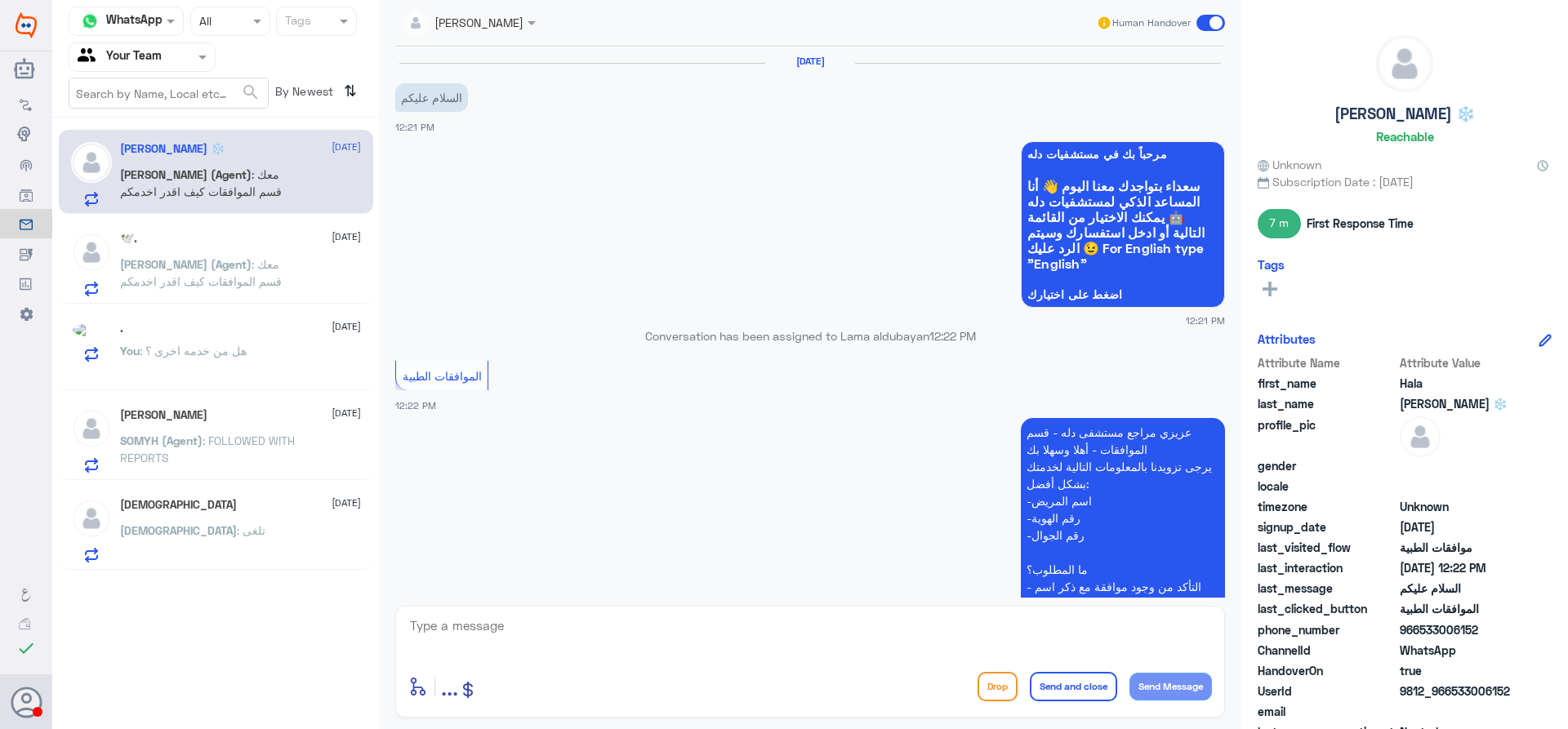
scroll to position [401, 0]
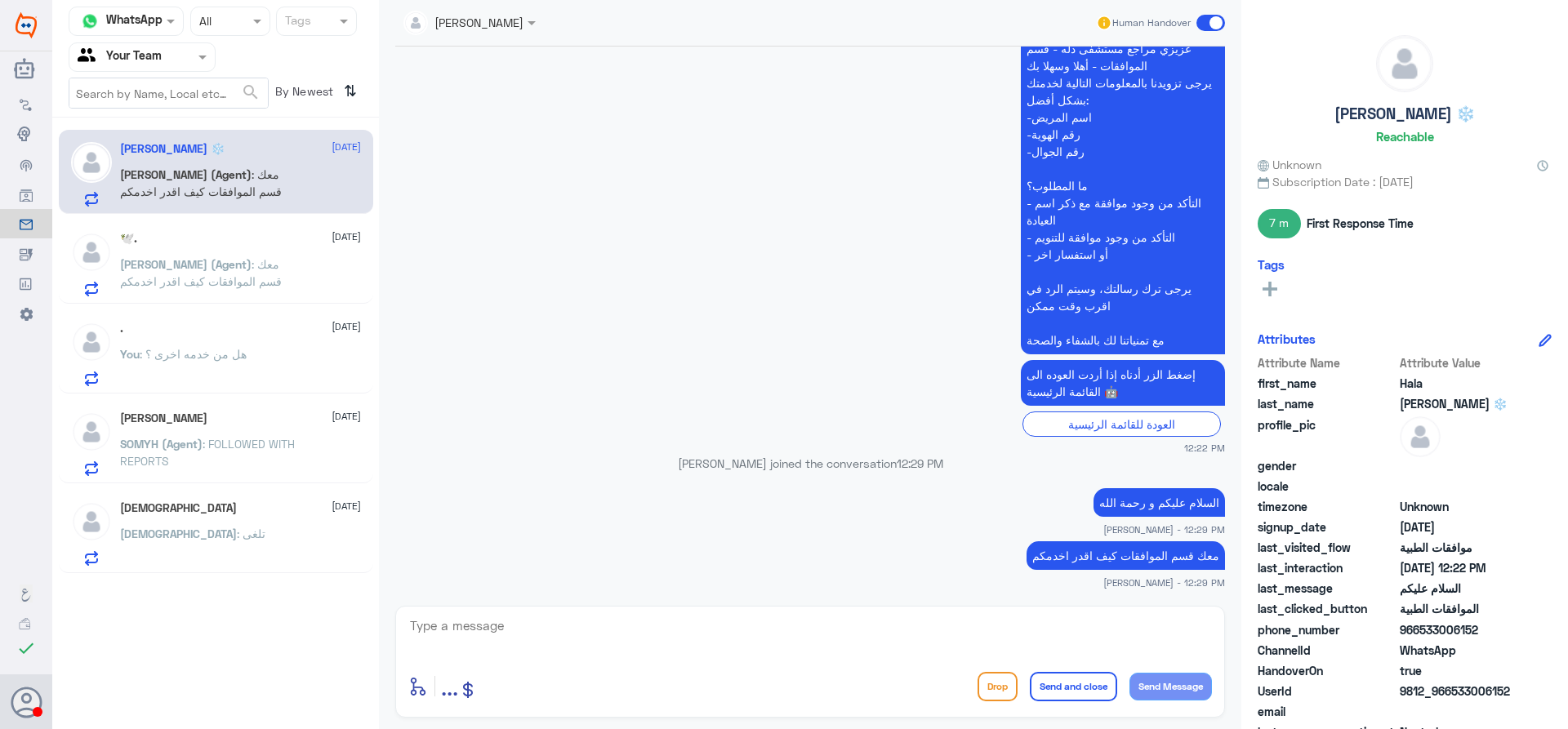
click at [243, 270] on span ": معك قسم الموافقات كيف اقدر اخدمكم" at bounding box center [200, 273] width 161 height 31
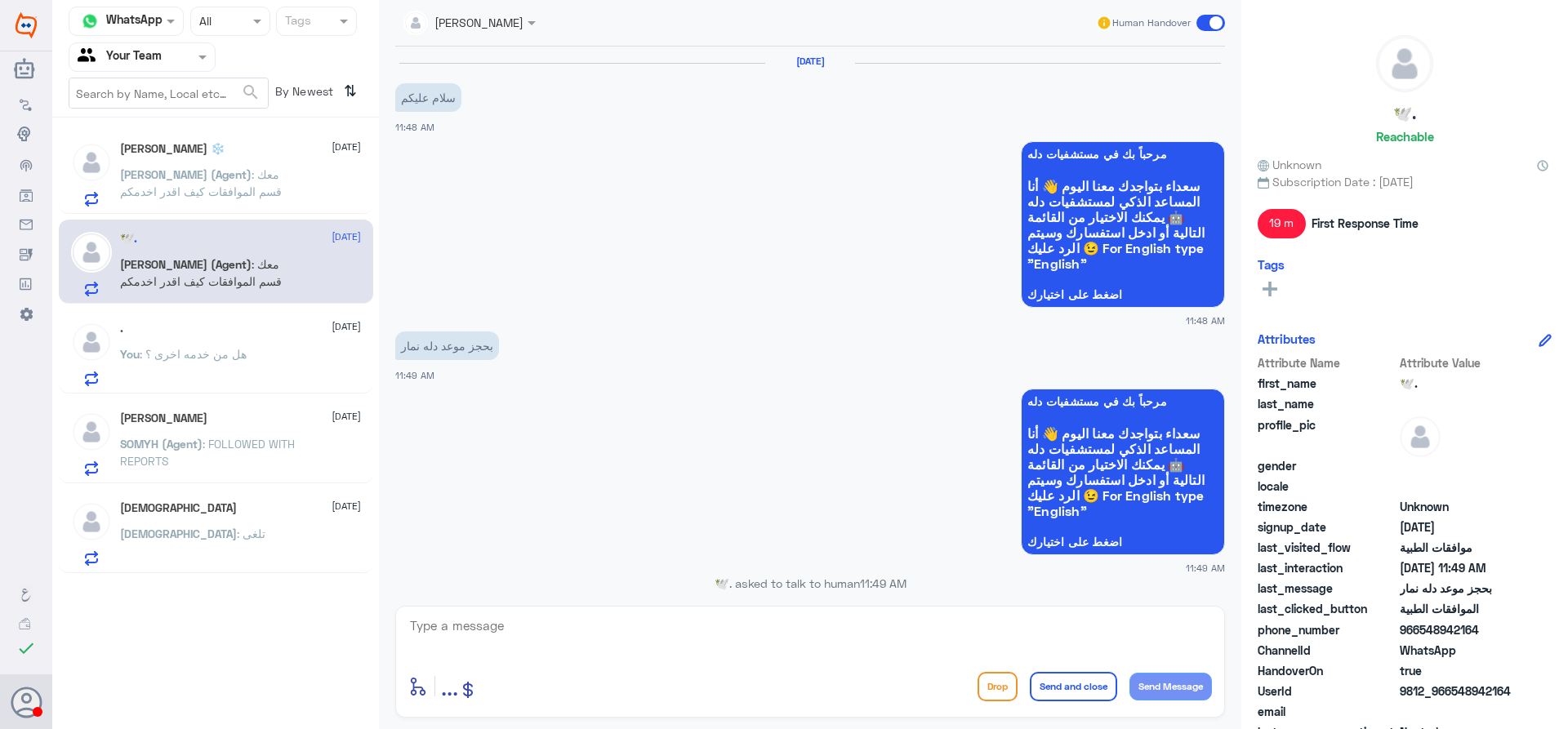
scroll to position [649, 0]
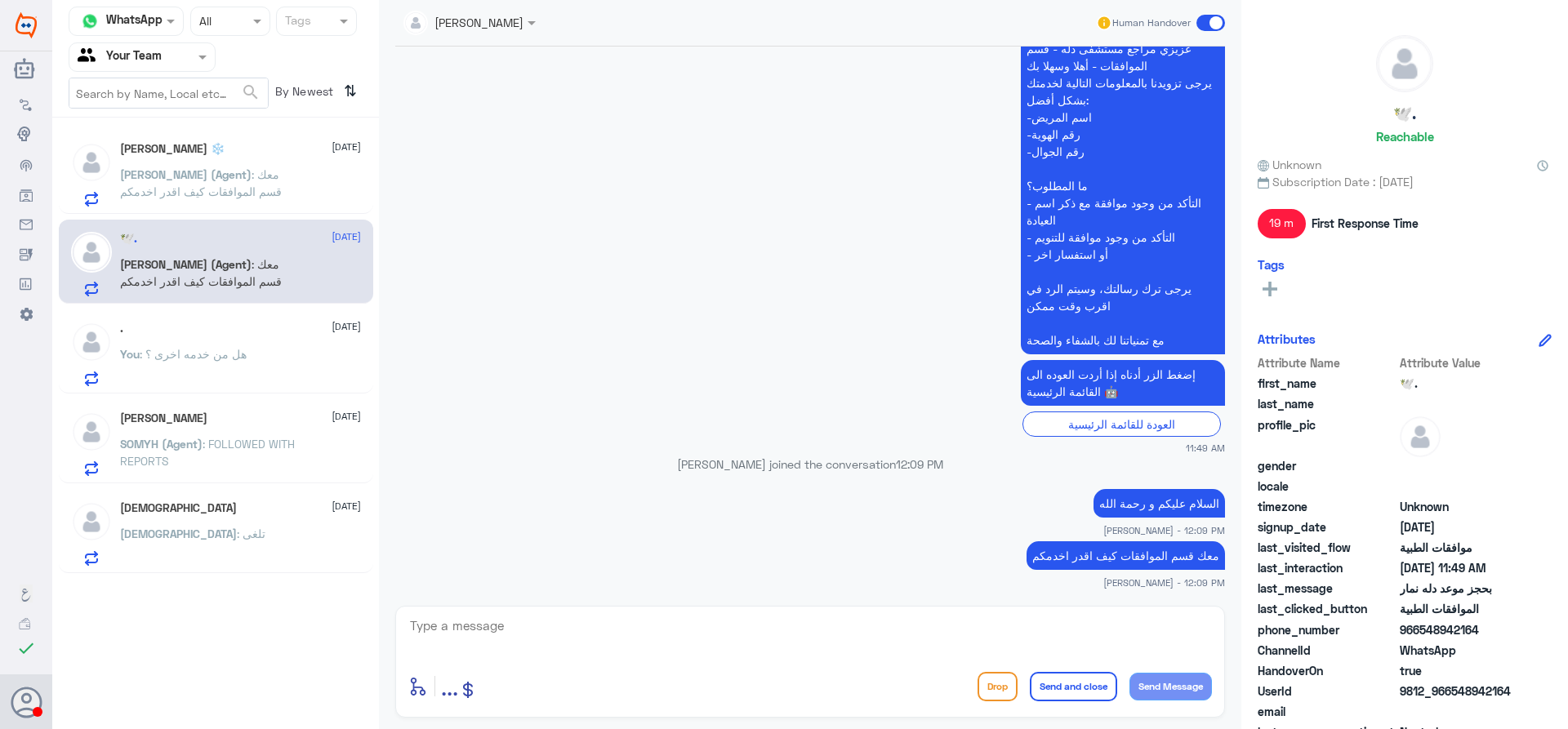
click at [263, 190] on p "[PERSON_NAME] (Agent) : معك قسم الموافقات كيف اقدر اخدمكم" at bounding box center [211, 186] width 183 height 41
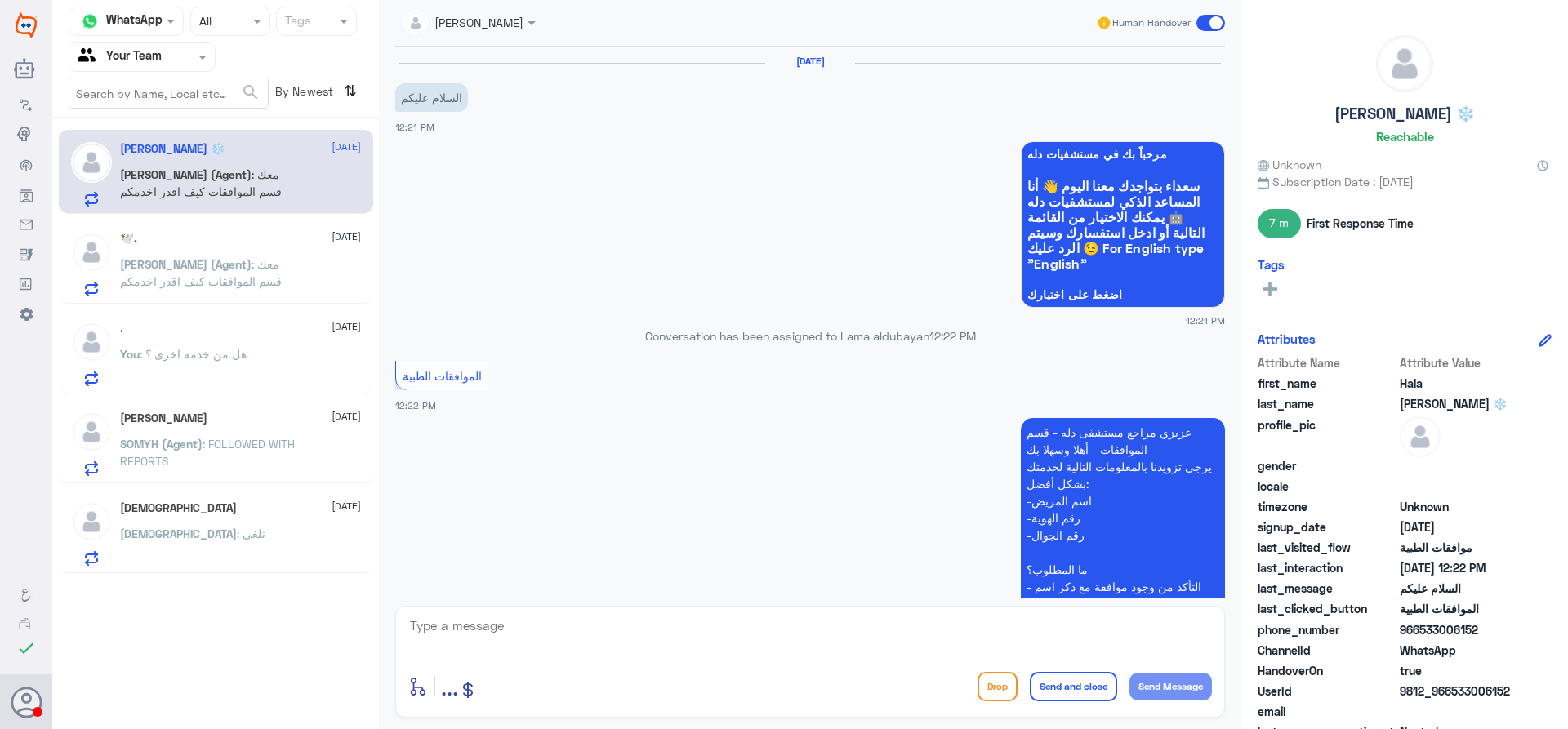
scroll to position [401, 0]
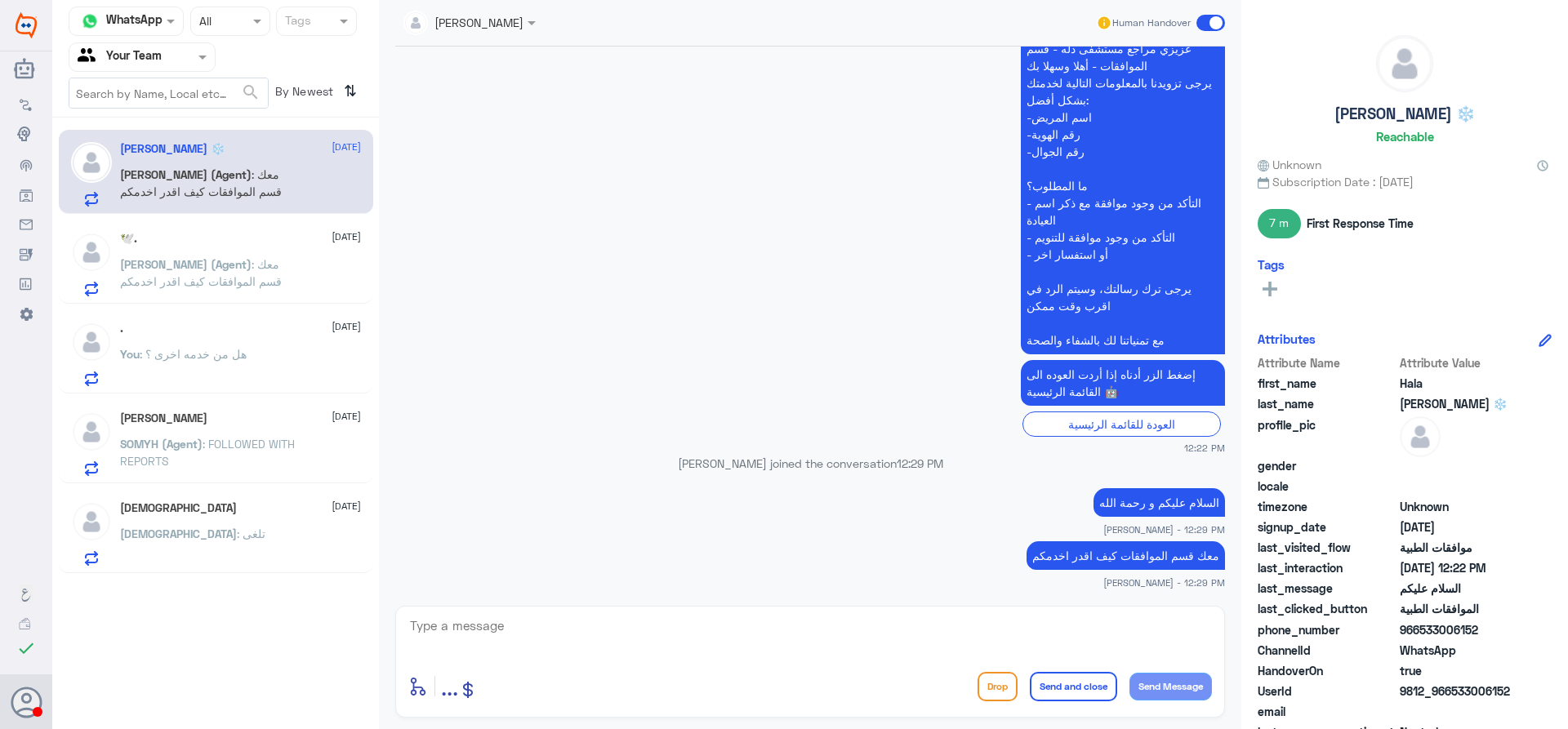
click at [257, 222] on div "🕊️. [DATE] [PERSON_NAME] (Agent) : معك قسم الموافقات كيف اقدر اخدمكم" at bounding box center [216, 261] width 314 height 84
click at [249, 255] on div "🕊️. [DATE] [PERSON_NAME] (Agent) : معك قسم الموافقات كيف اقدر اخدمكم" at bounding box center [240, 265] width 240 height 65
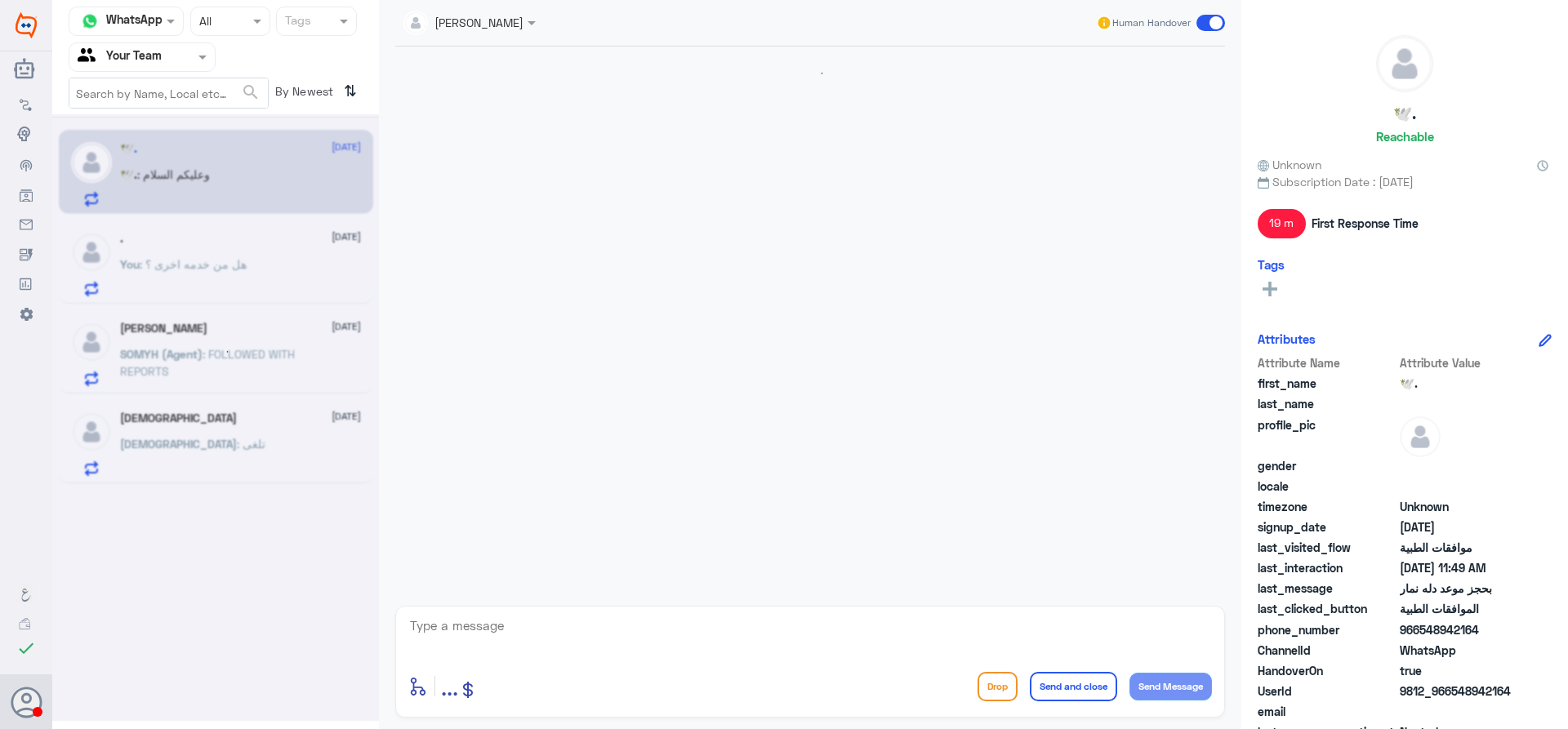
scroll to position [649, 0]
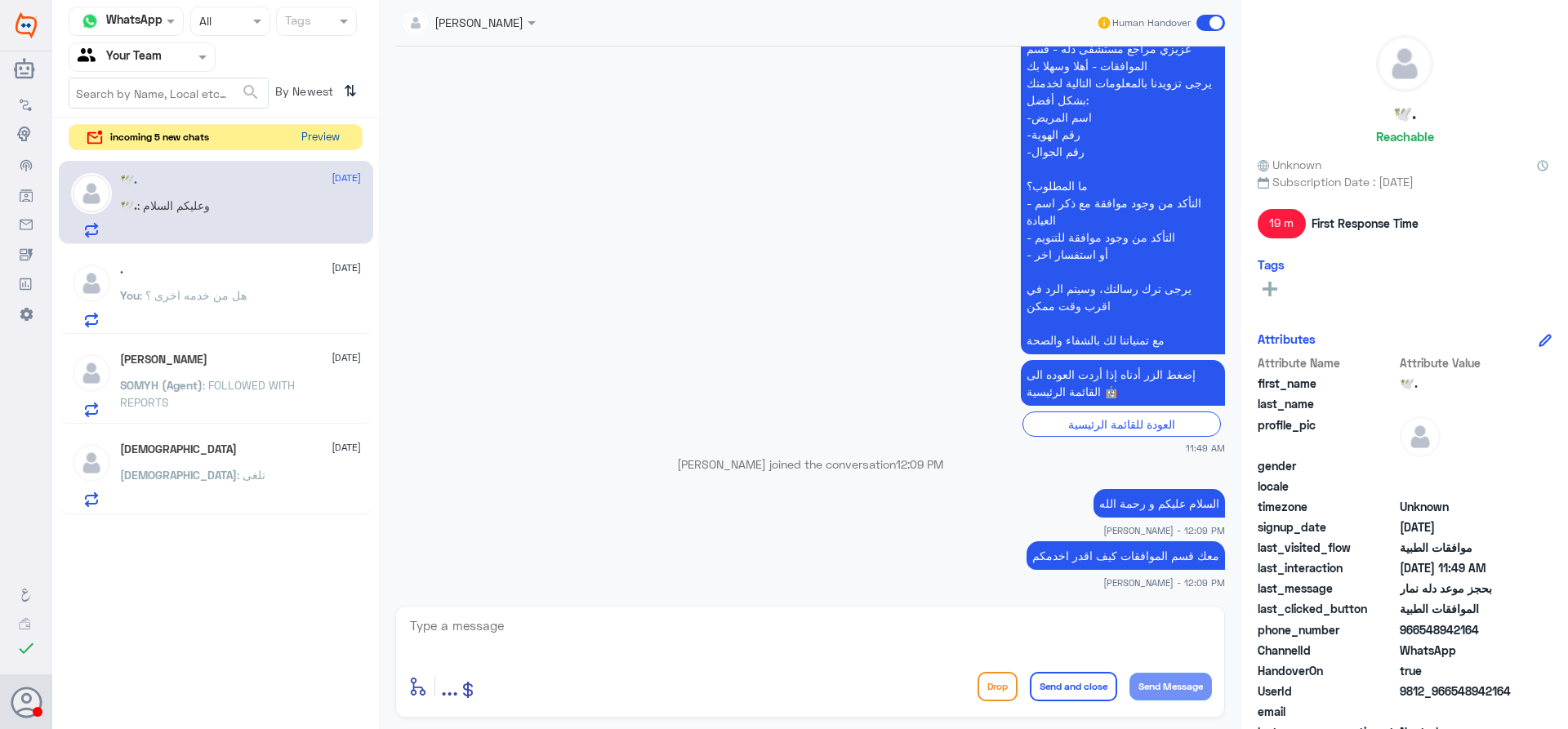
click at [317, 140] on button "Preview" at bounding box center [320, 137] width 51 height 25
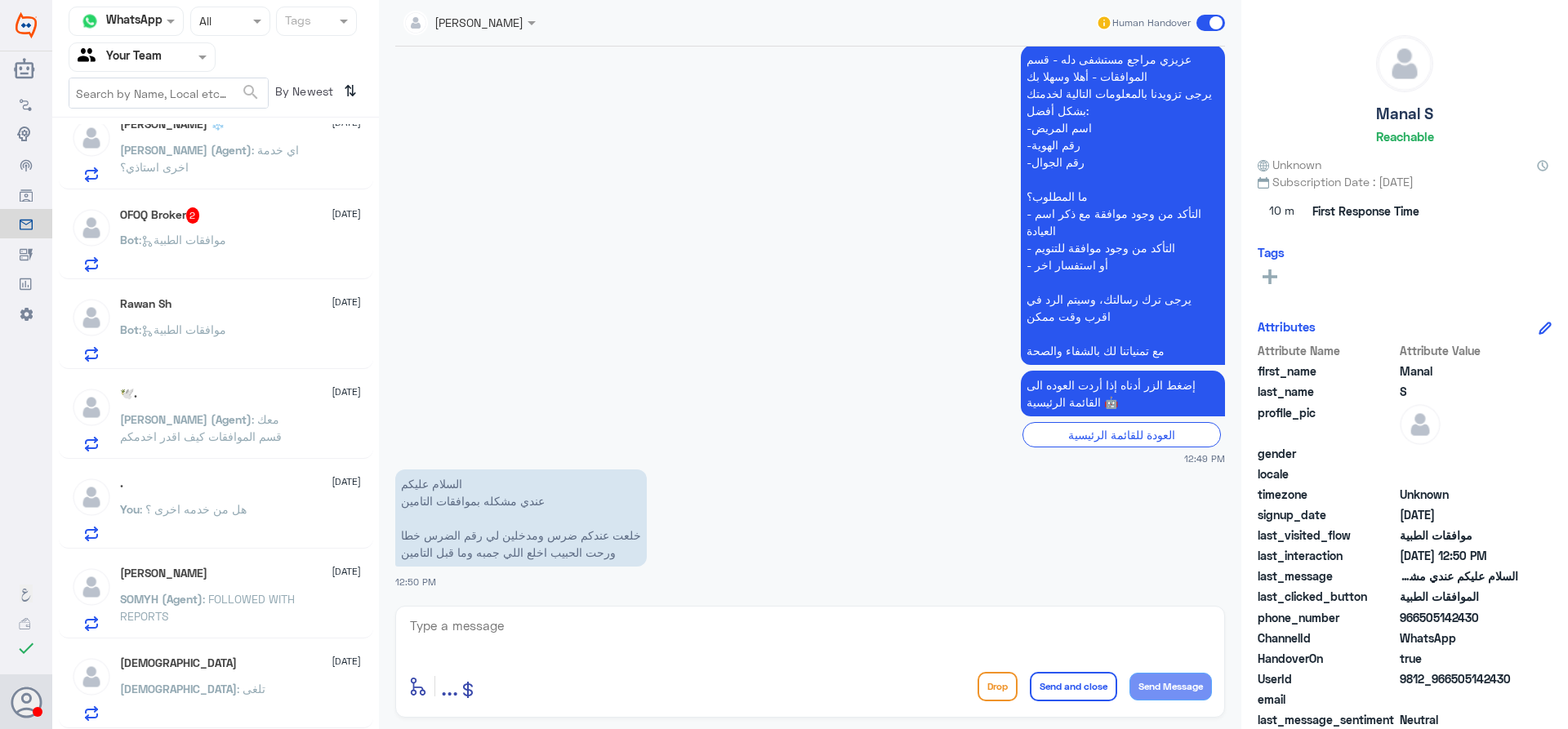
scroll to position [8, 0]
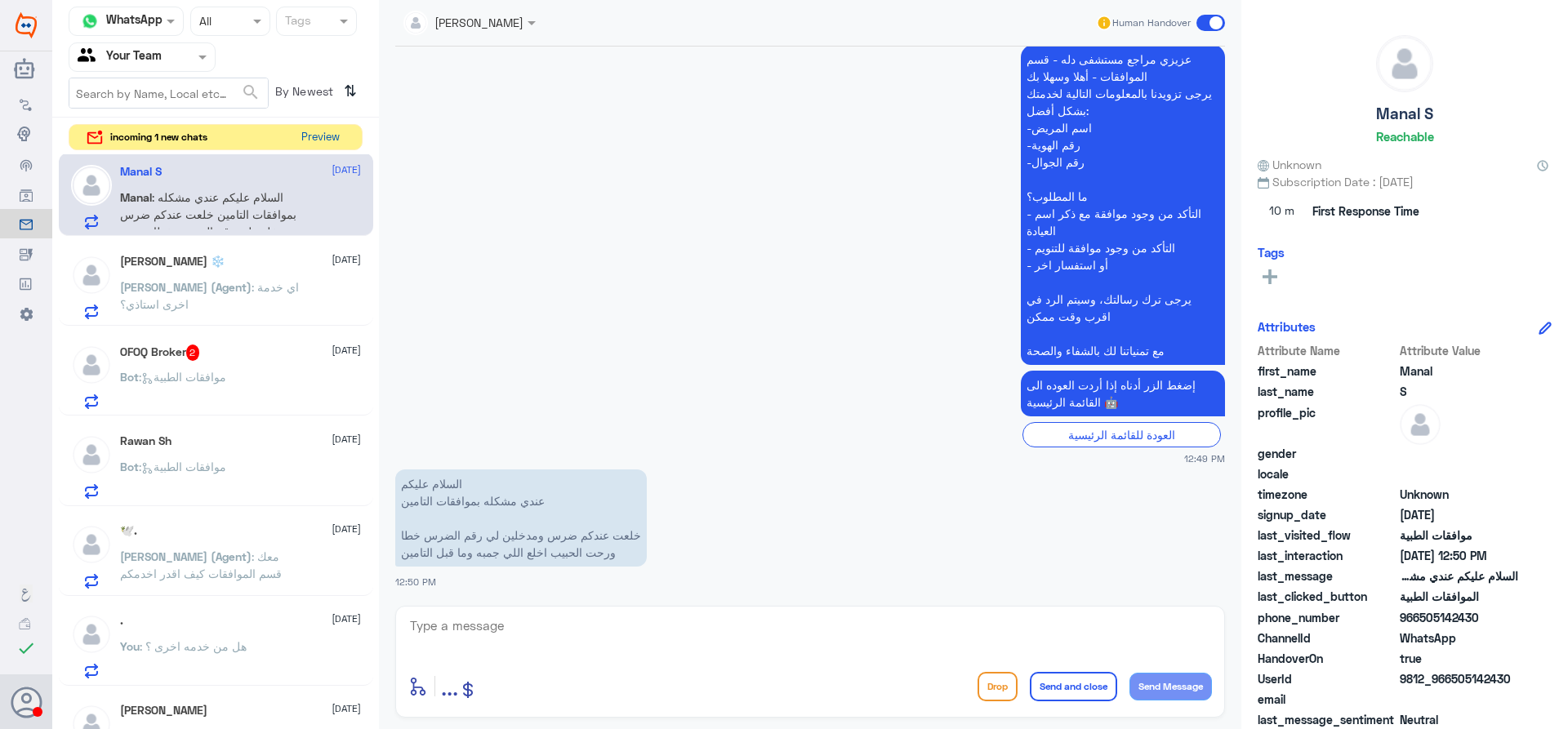
click at [330, 135] on button "Preview" at bounding box center [320, 137] width 51 height 25
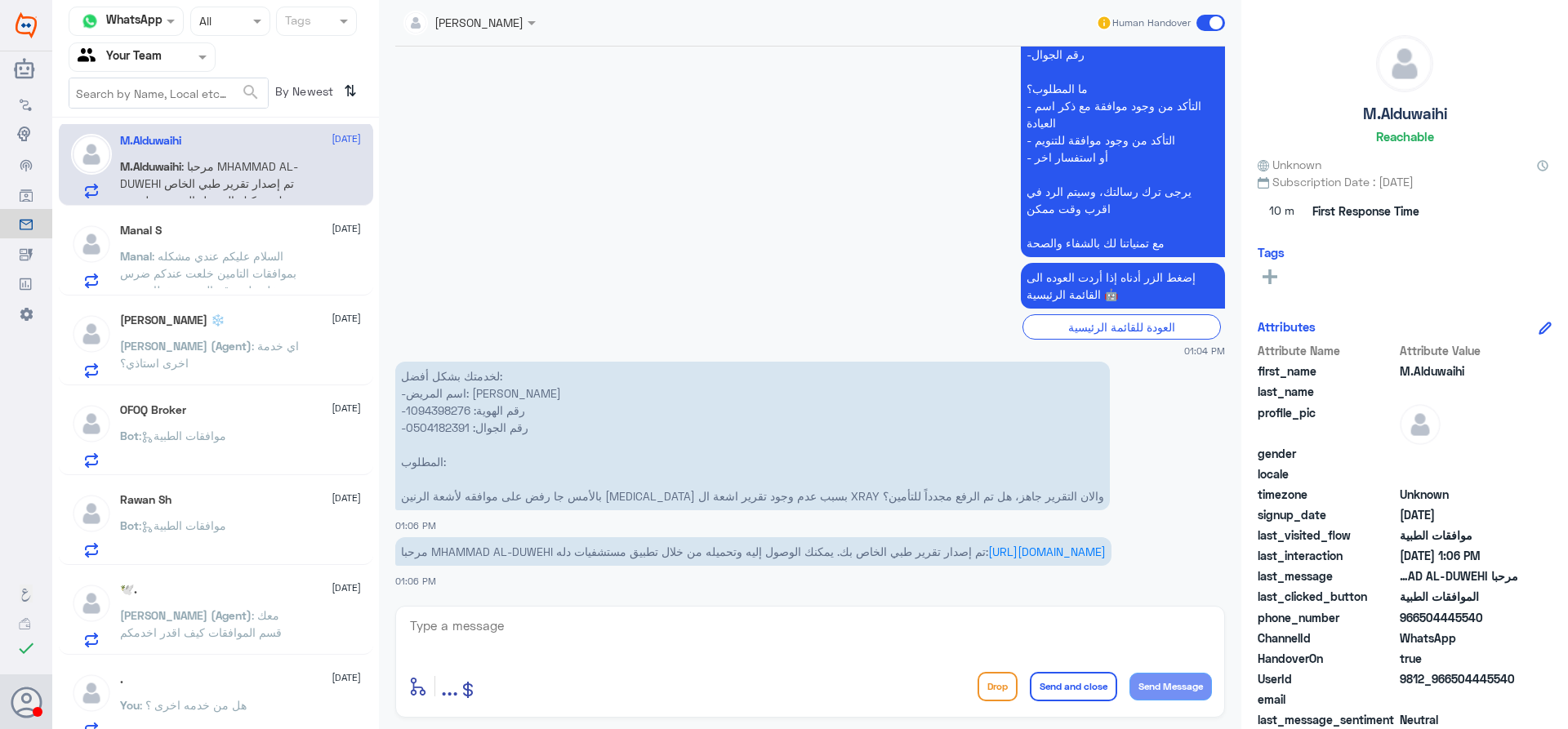
scroll to position [89, 0]
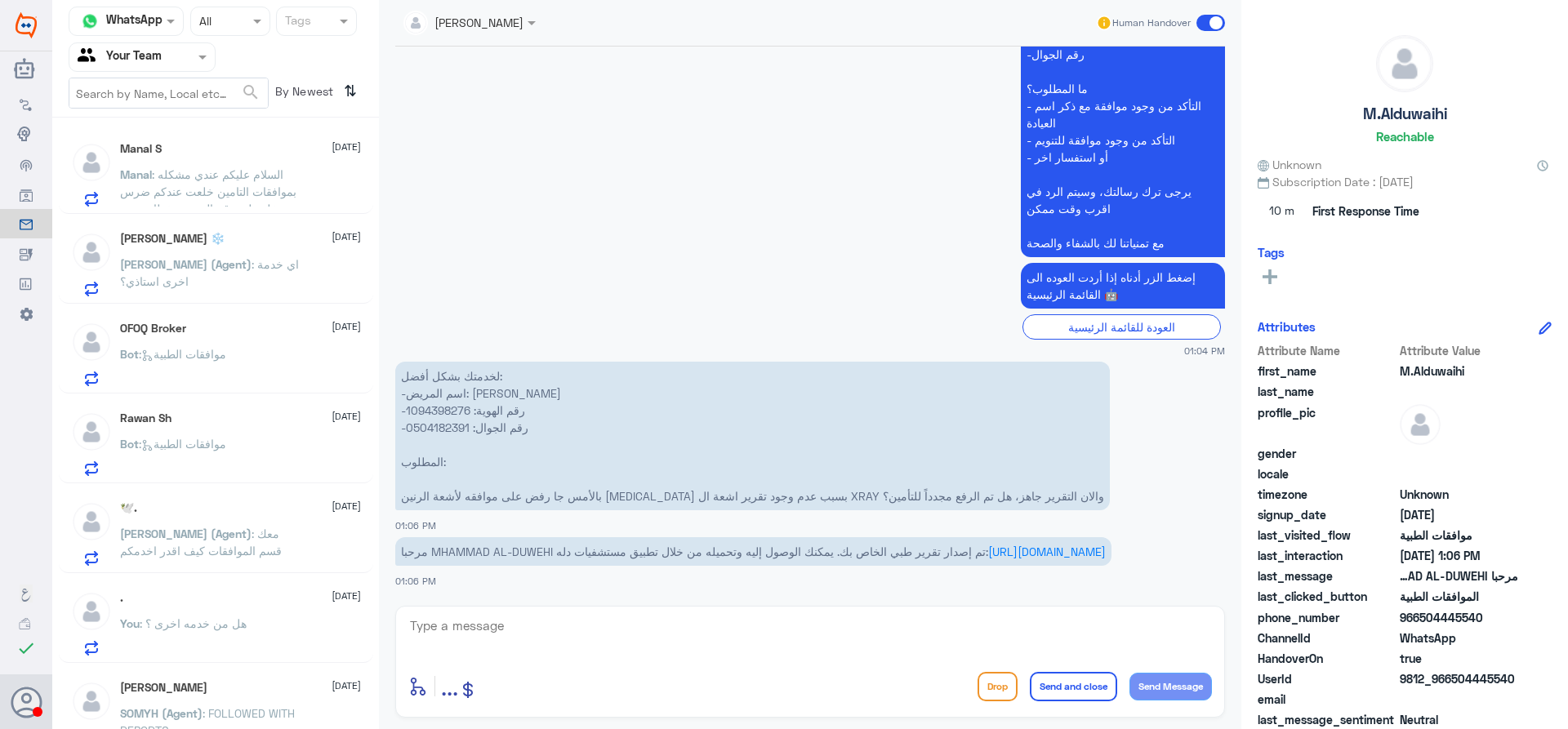
click at [262, 276] on p "[PERSON_NAME] (Agent) : اي خدمة اخرى استاذي؟" at bounding box center [211, 276] width 183 height 41
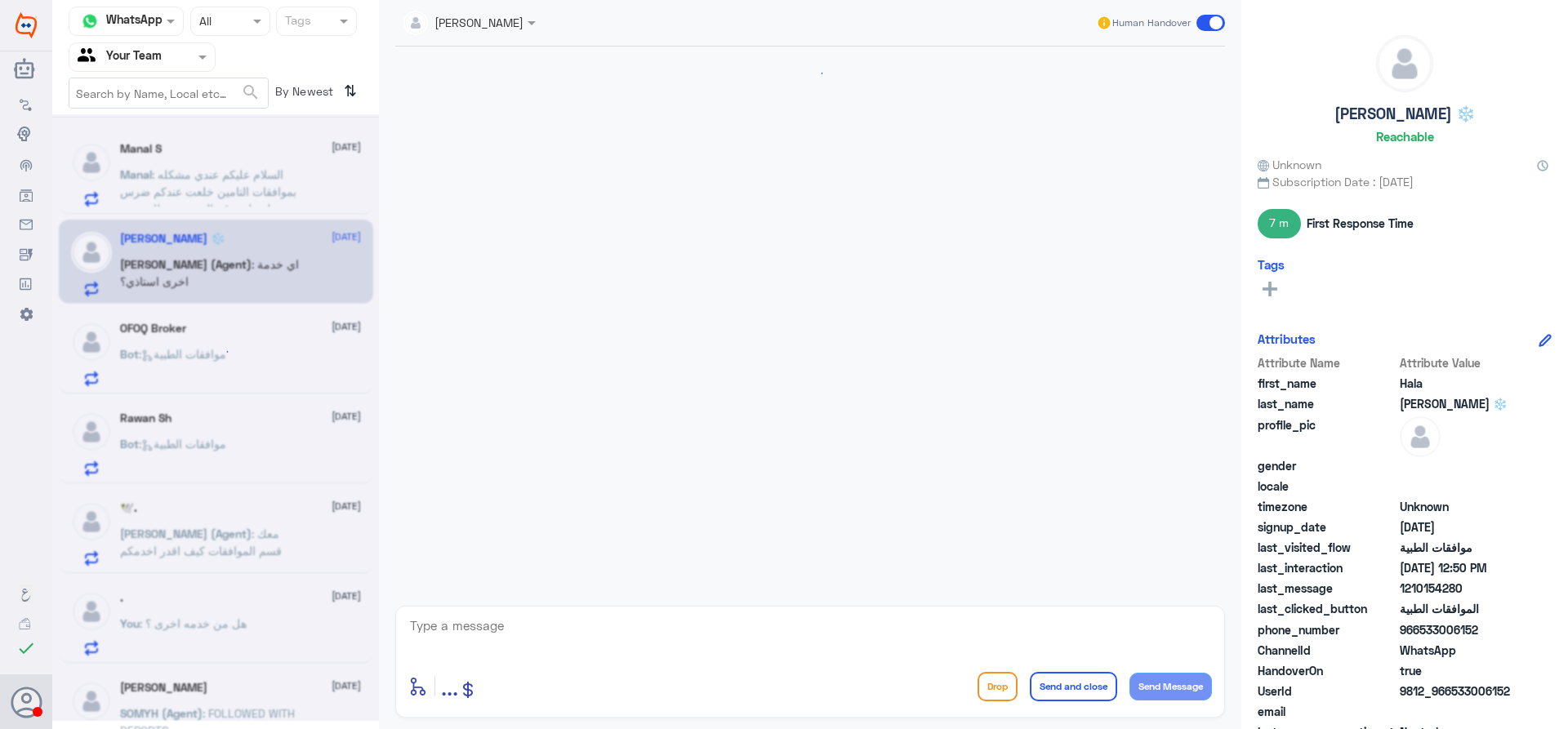
scroll to position [837, 0]
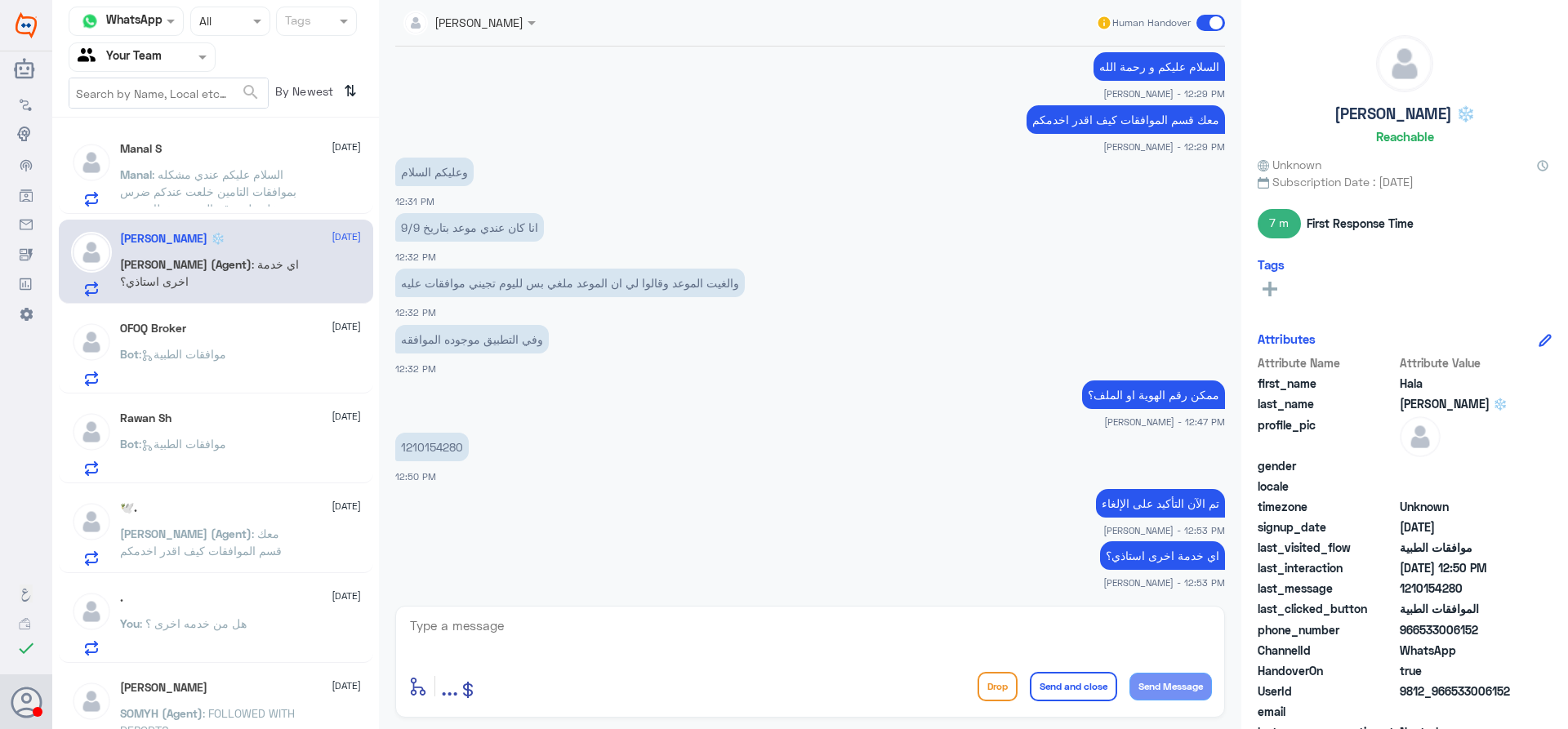
click at [246, 155] on div "Manal S [DATE]" at bounding box center [240, 148] width 240 height 14
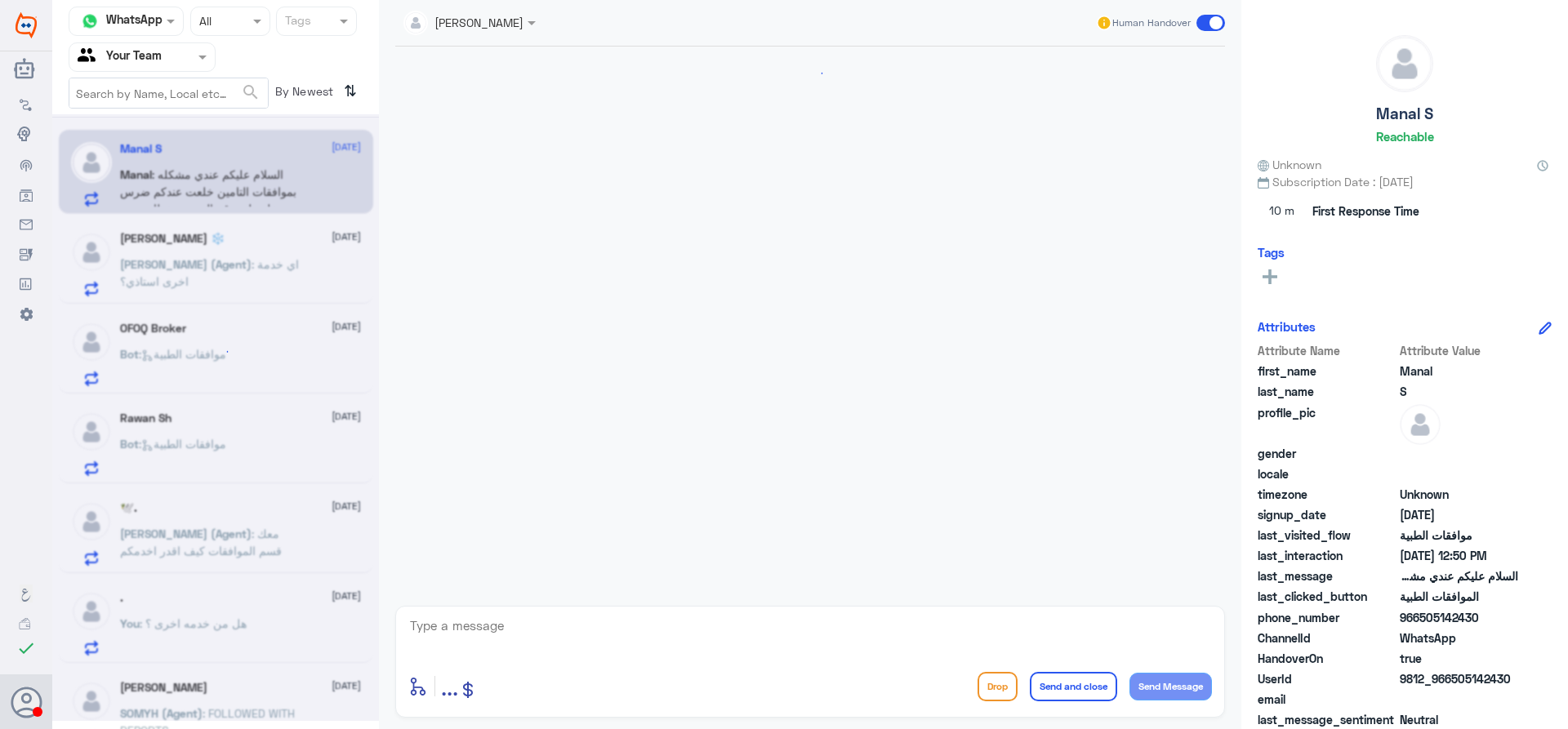
scroll to position [441, 0]
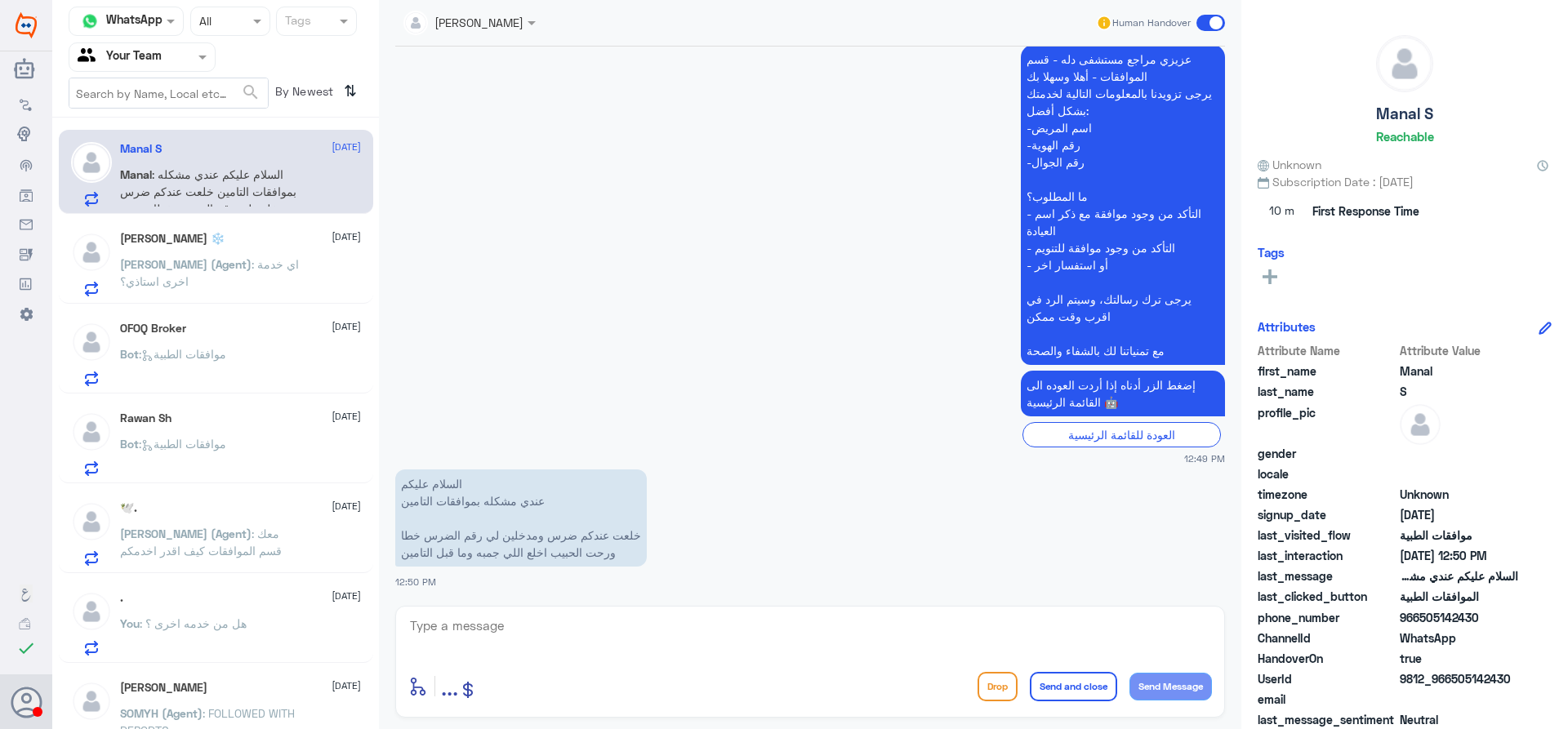
click at [190, 412] on div "Rawan Sh [DATE]" at bounding box center [240, 418] width 240 height 14
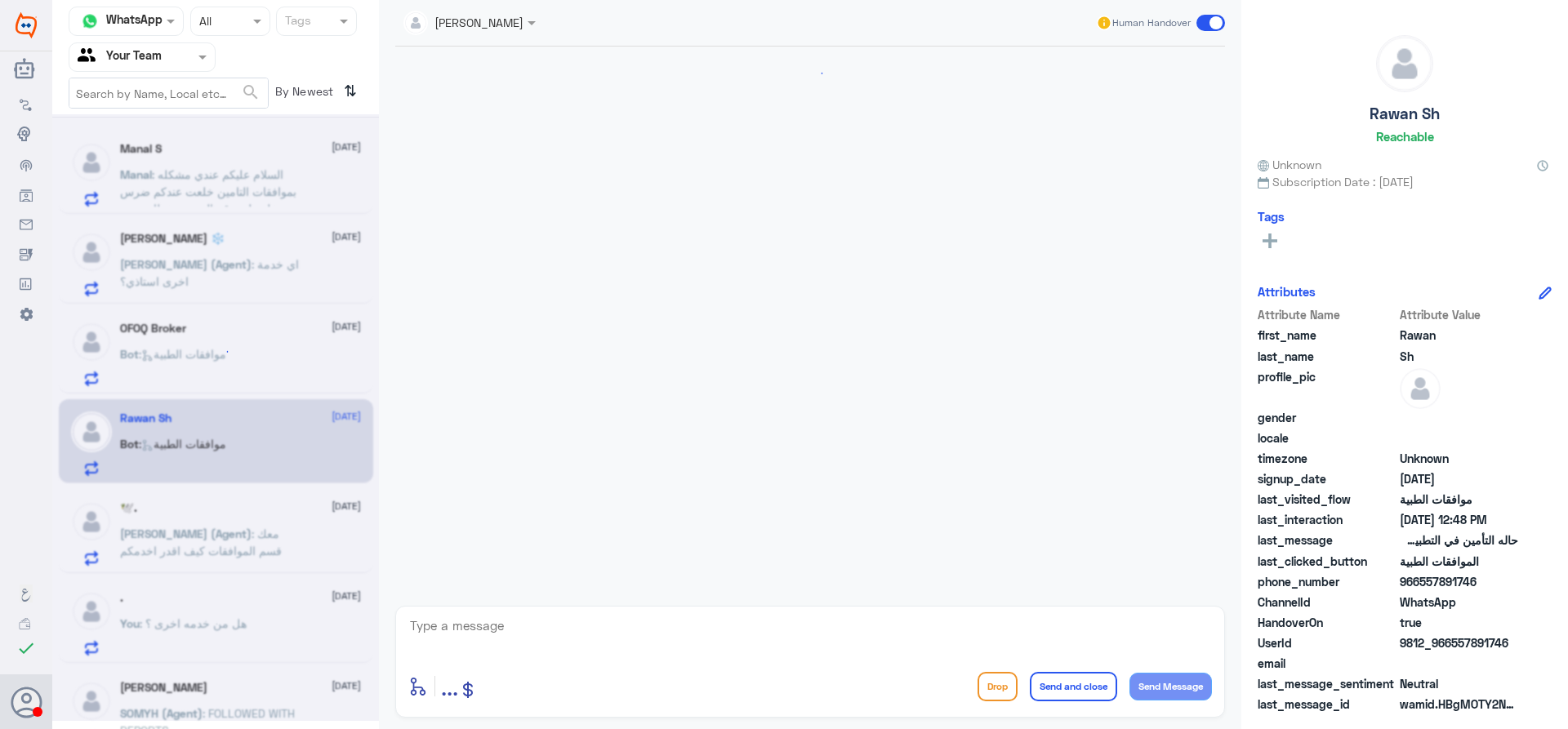
scroll to position [1236, 0]
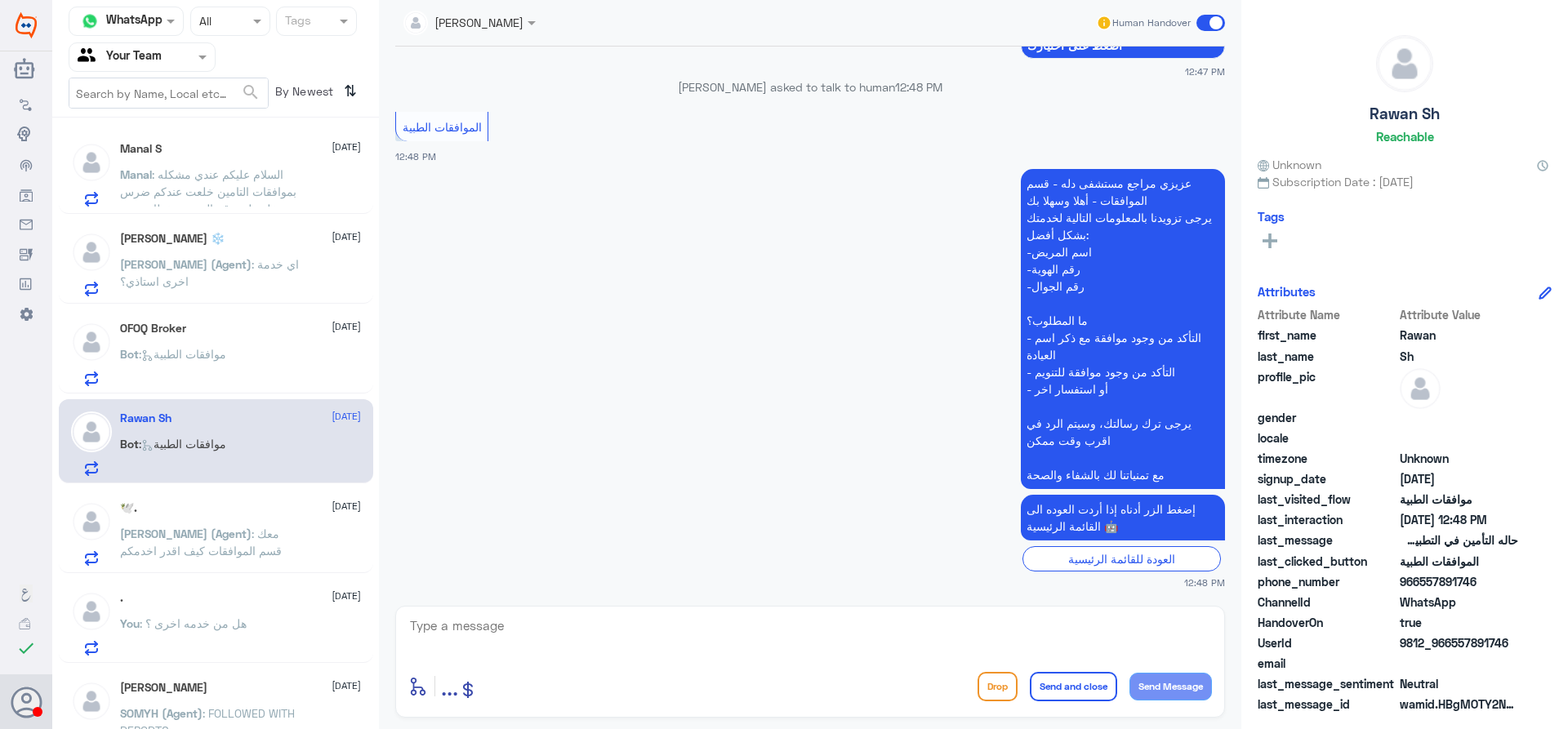
click at [206, 361] on span "Bot : موافقات الطبية" at bounding box center [172, 354] width 106 height 14
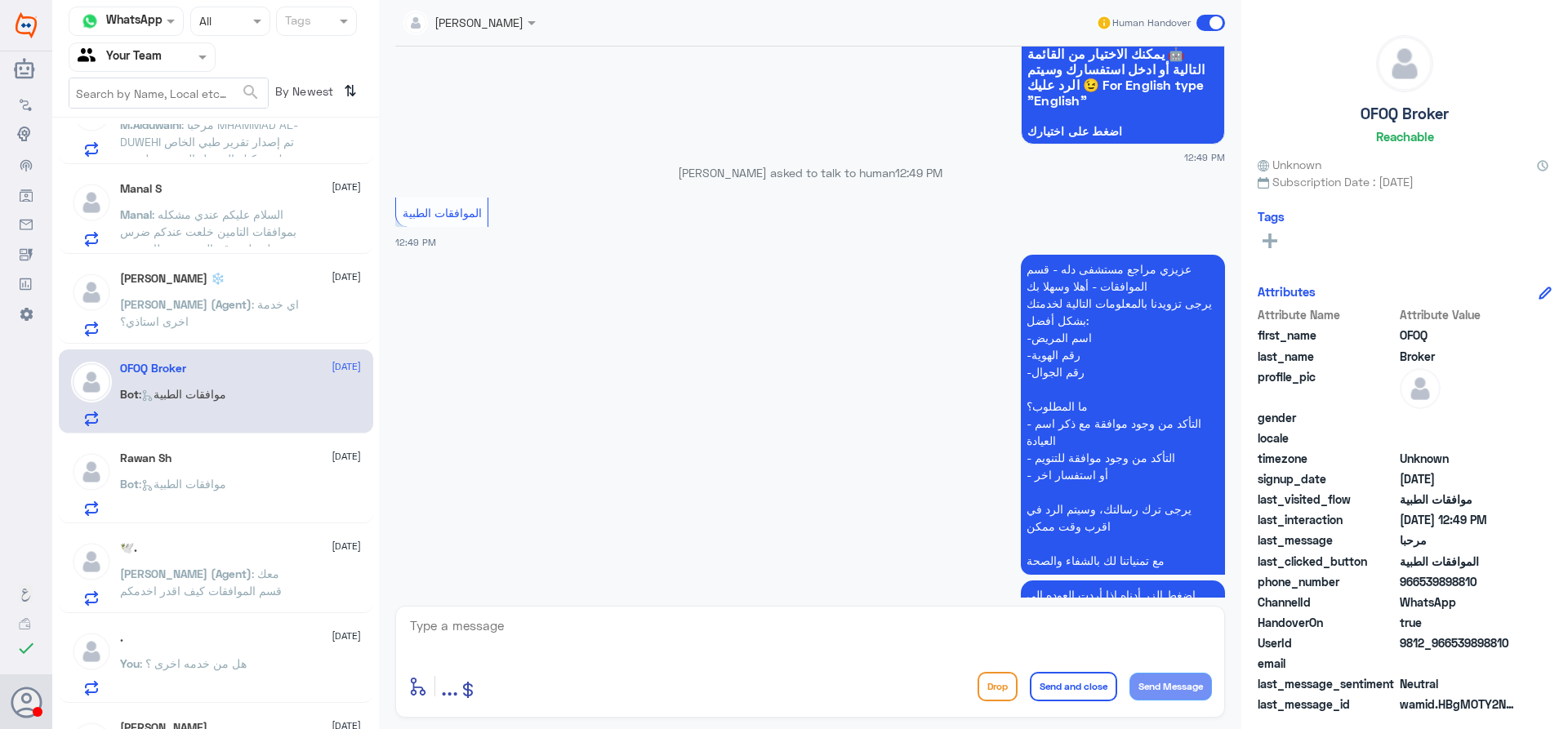
scroll to position [205, 0]
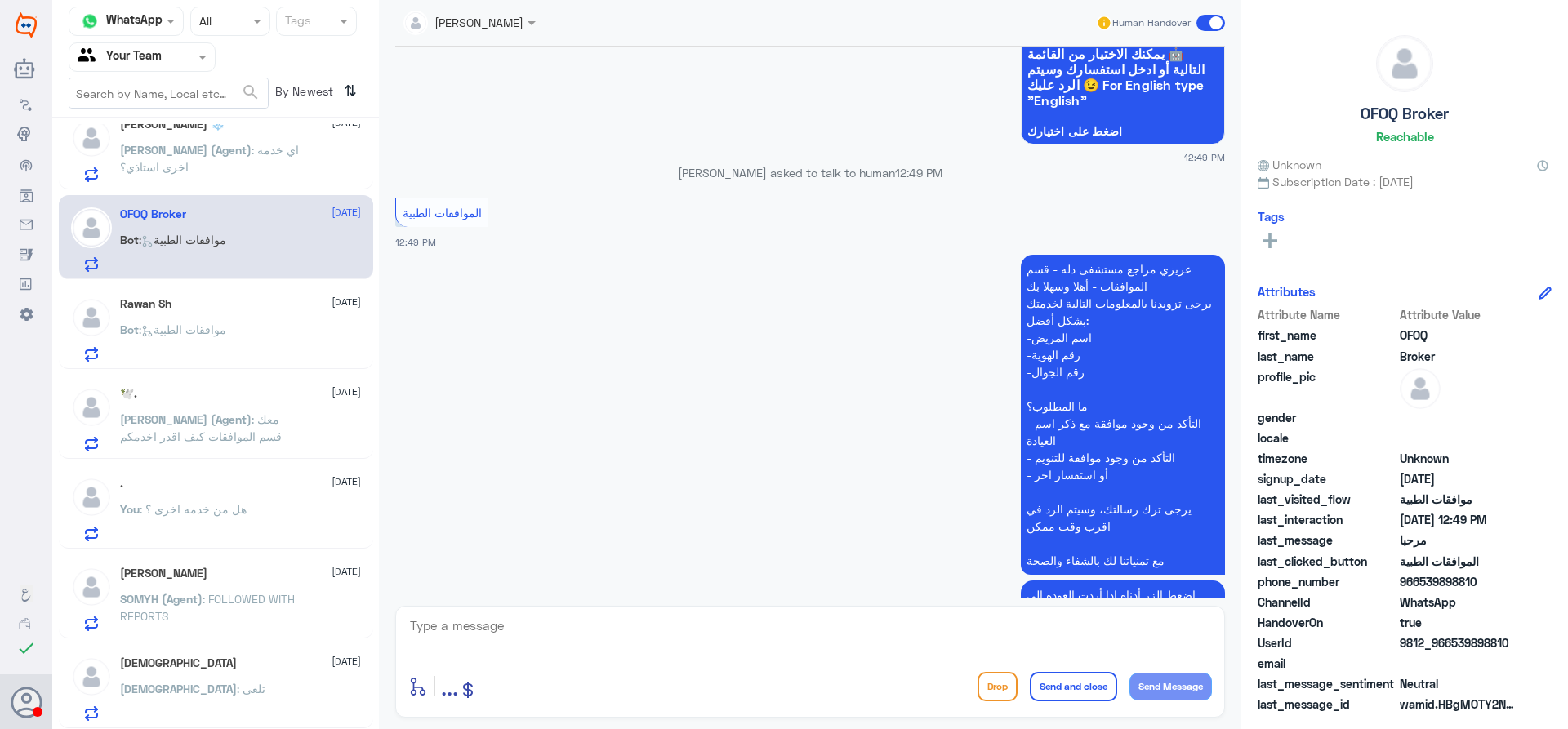
click at [240, 439] on span ": معك قسم الموافقات كيف اقدر اخدمكم" at bounding box center [200, 429] width 161 height 31
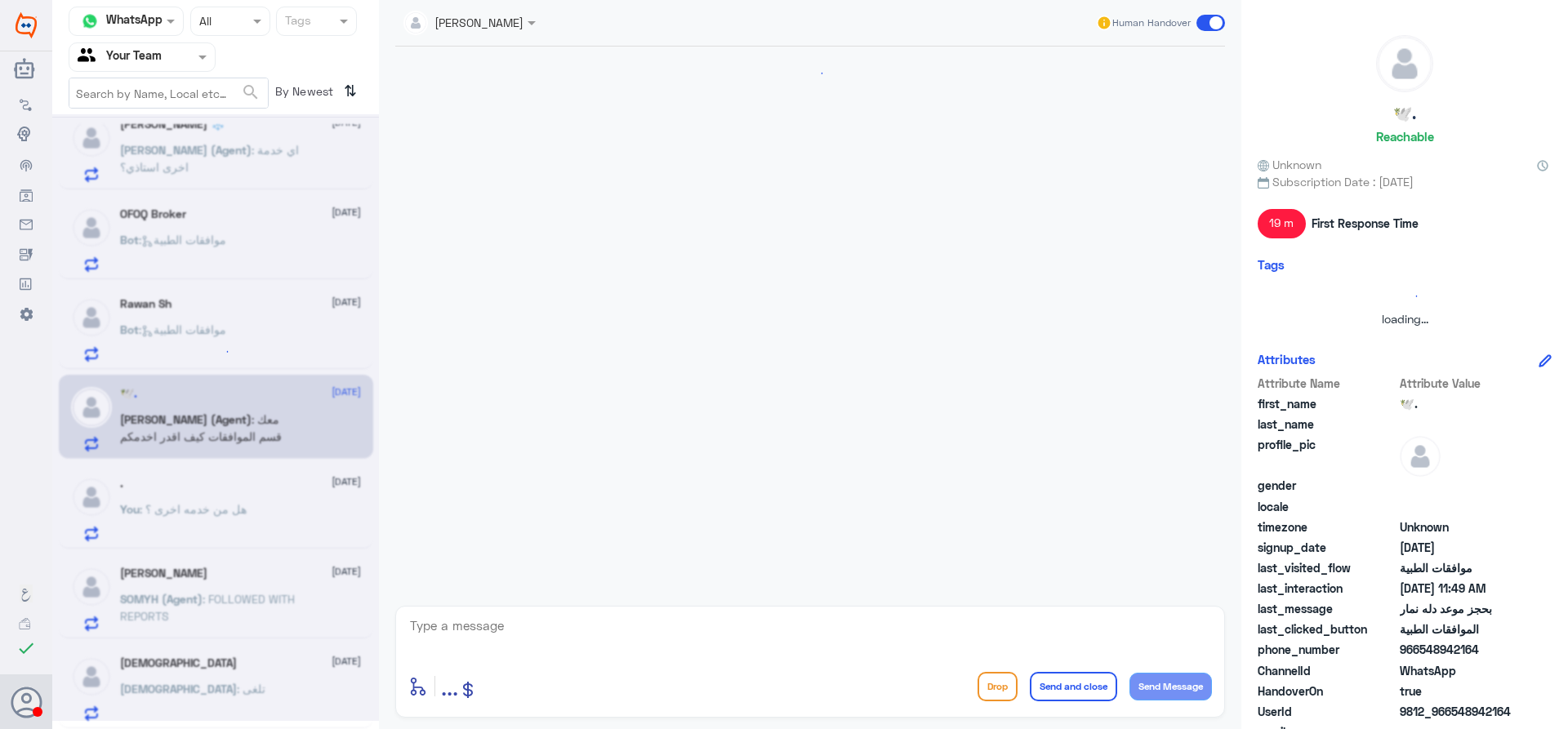
scroll to position [649, 0]
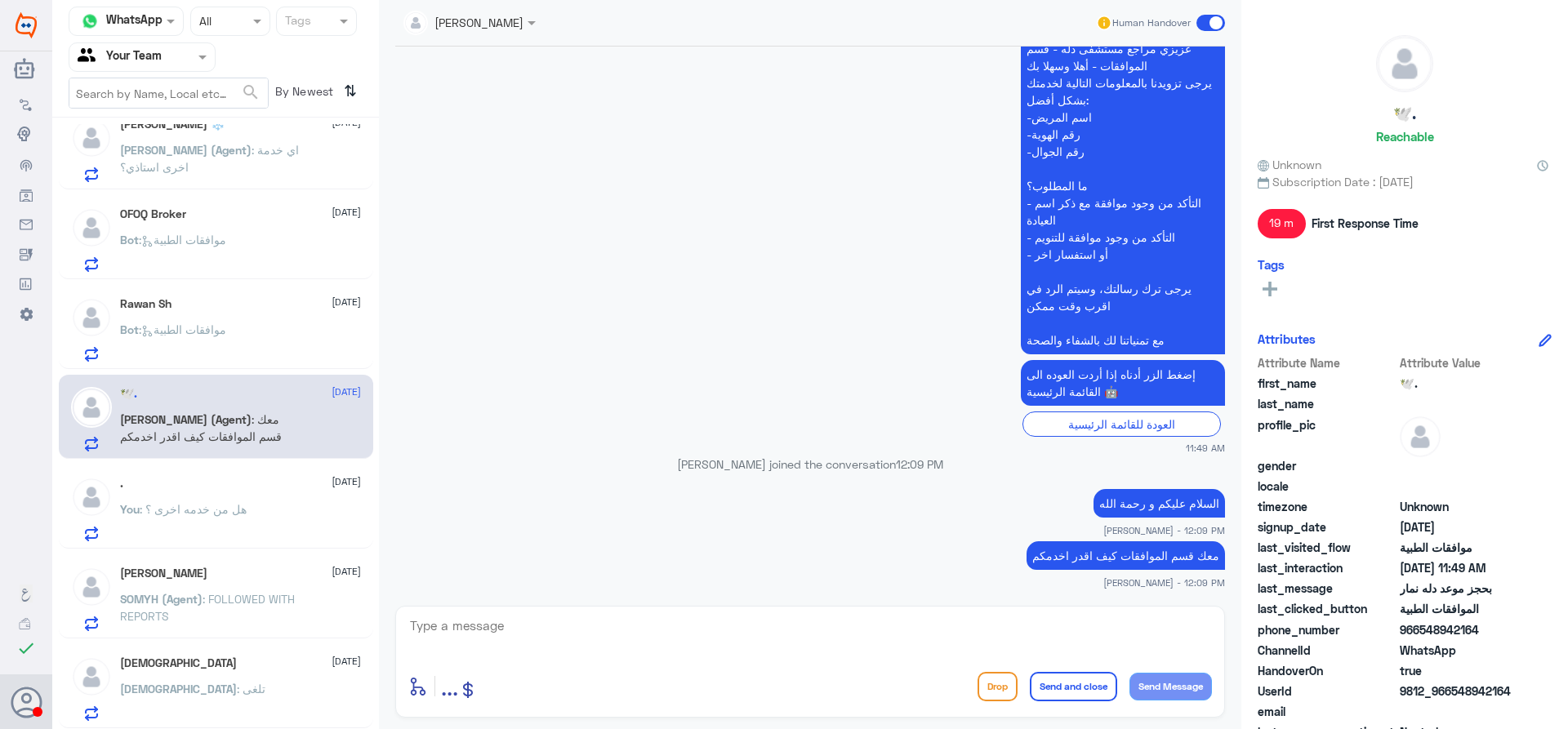
click at [271, 320] on div "Rawan Sh [DATE] Bot : موافقات الطبية" at bounding box center [240, 330] width 240 height 65
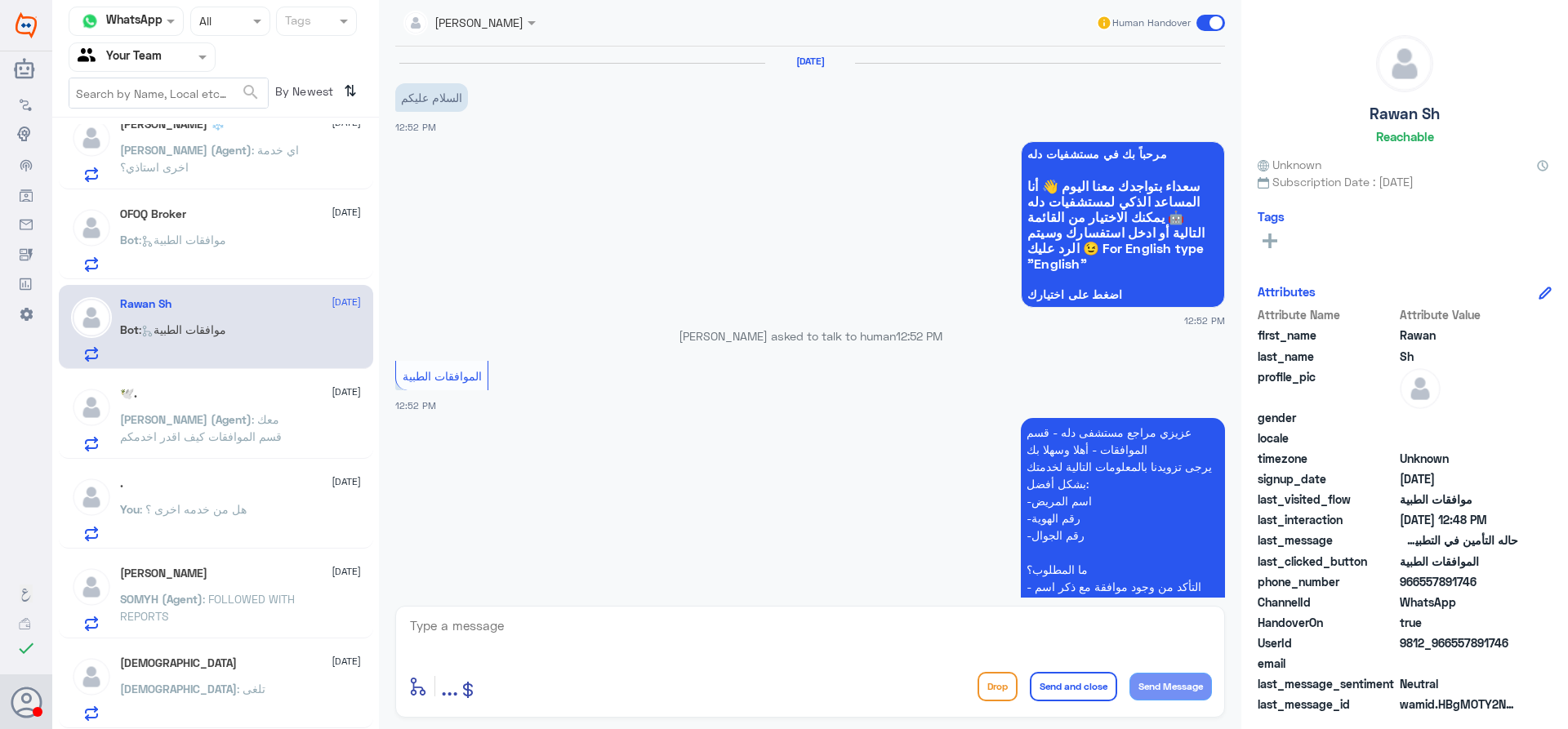
scroll to position [1236, 0]
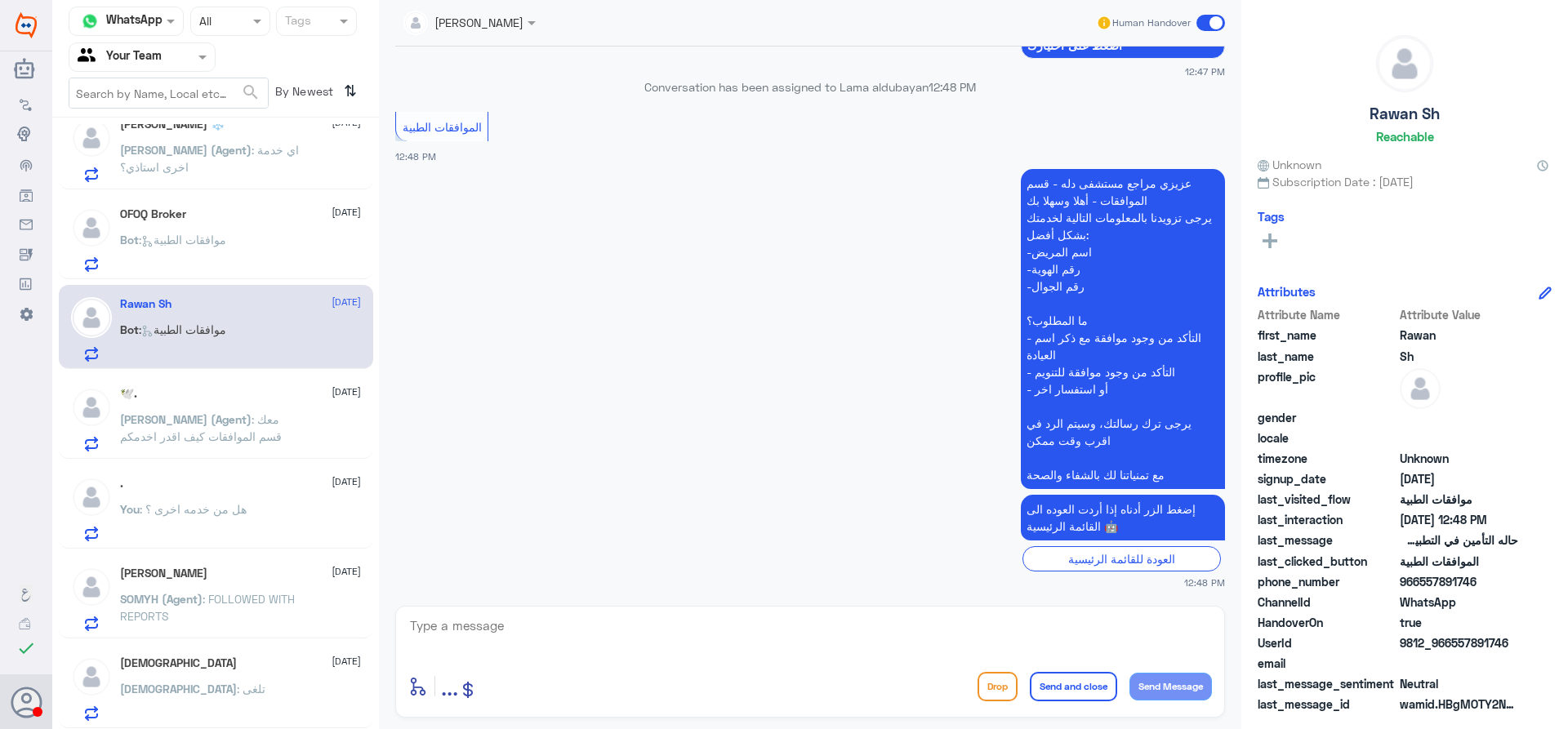
click at [251, 392] on div "🕊️. [DATE]" at bounding box center [240, 394] width 240 height 14
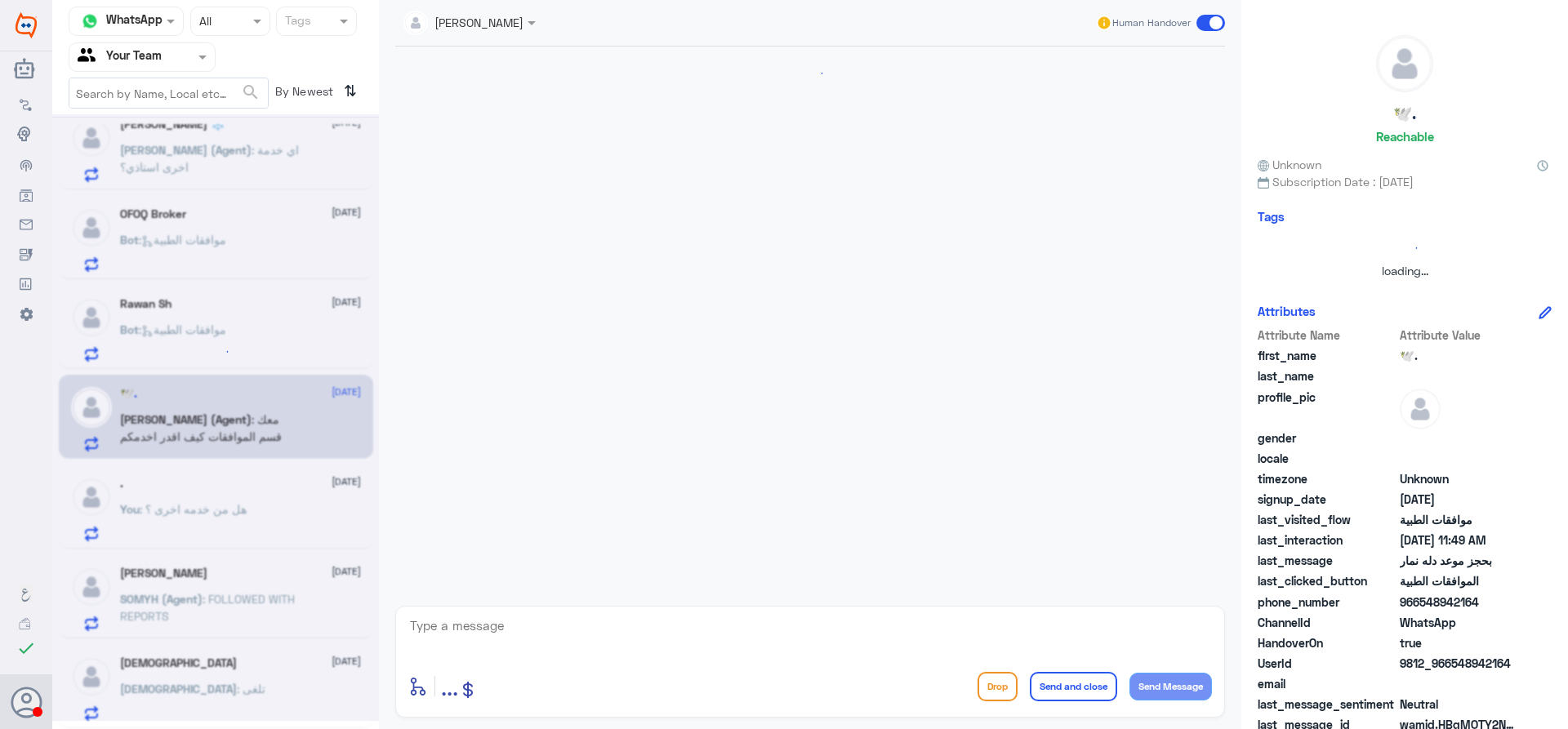
scroll to position [649, 0]
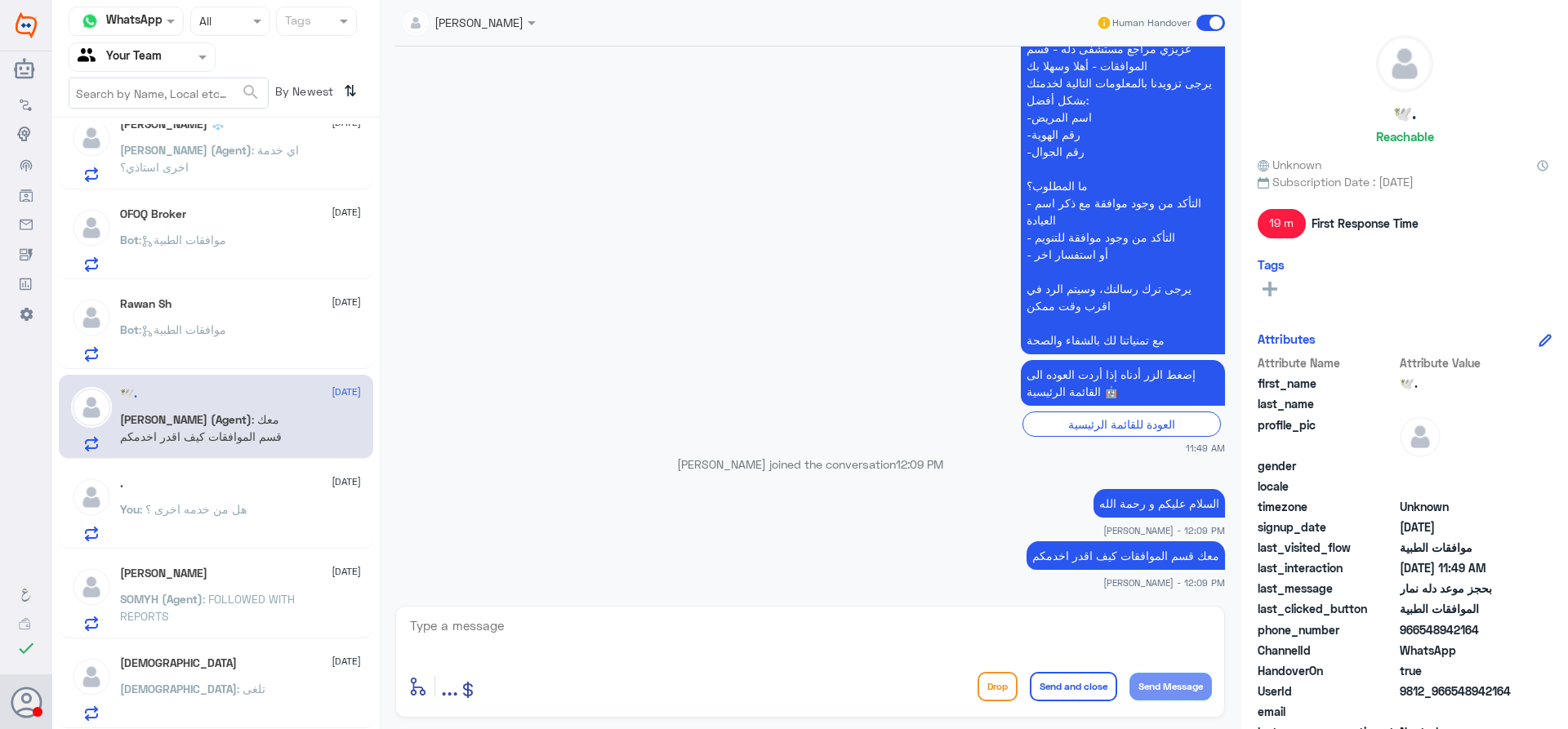
click at [239, 303] on div "Rawan Sh [DATE]" at bounding box center [240, 304] width 240 height 14
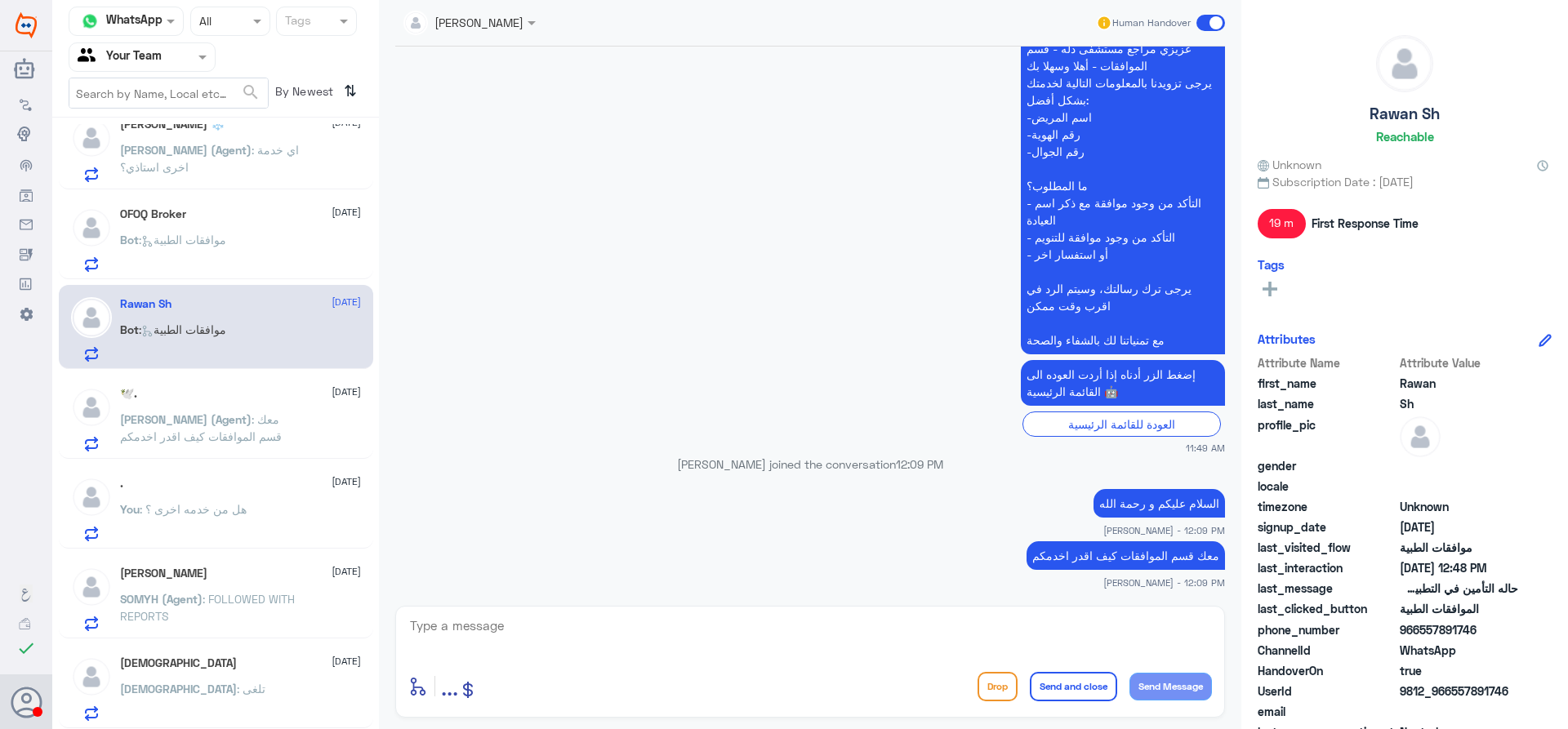
click at [237, 307] on div "Rawan Sh 15 September" at bounding box center [240, 304] width 240 height 14
click at [255, 259] on div "Bot : موافقات الطبية" at bounding box center [240, 253] width 240 height 37
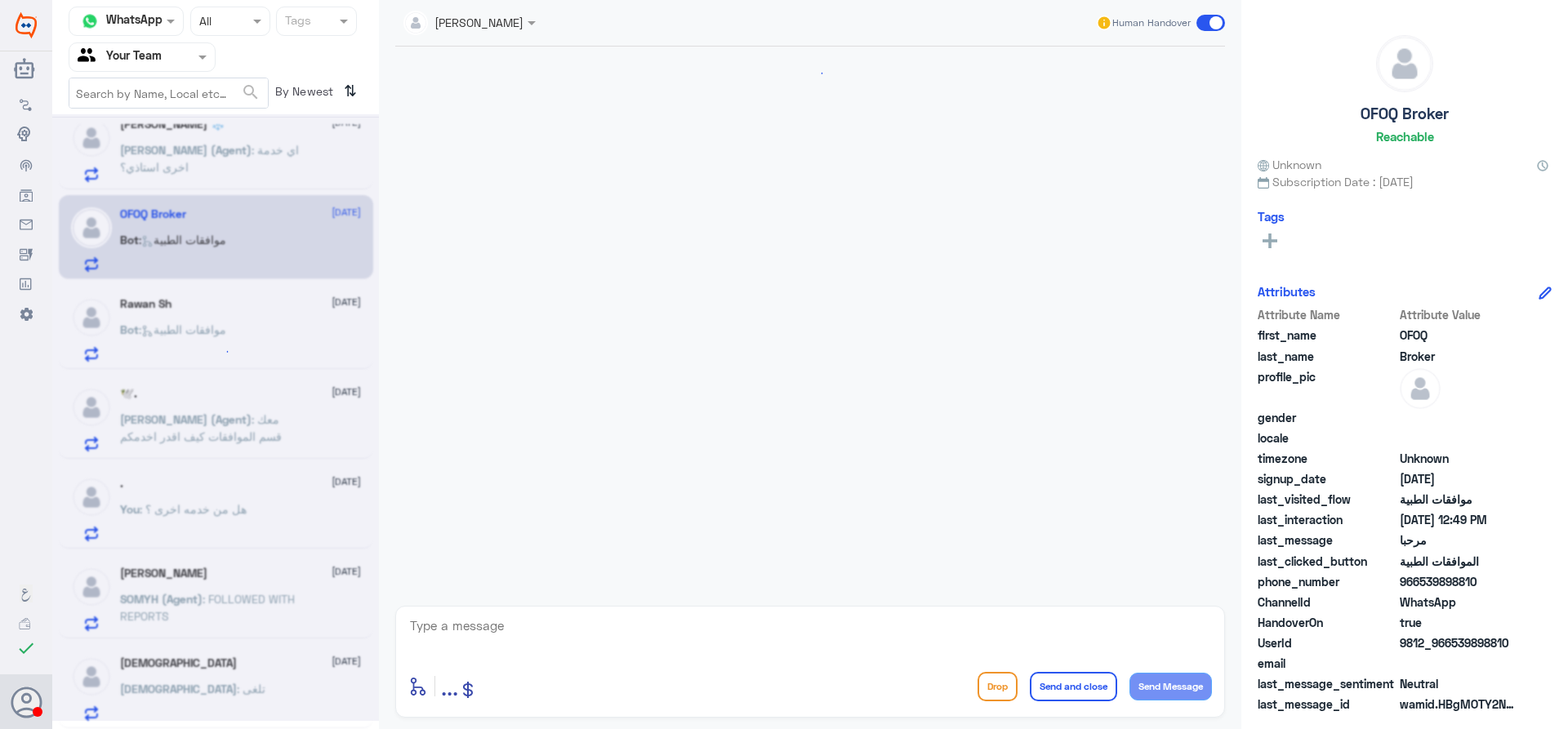
scroll to position [249, 0]
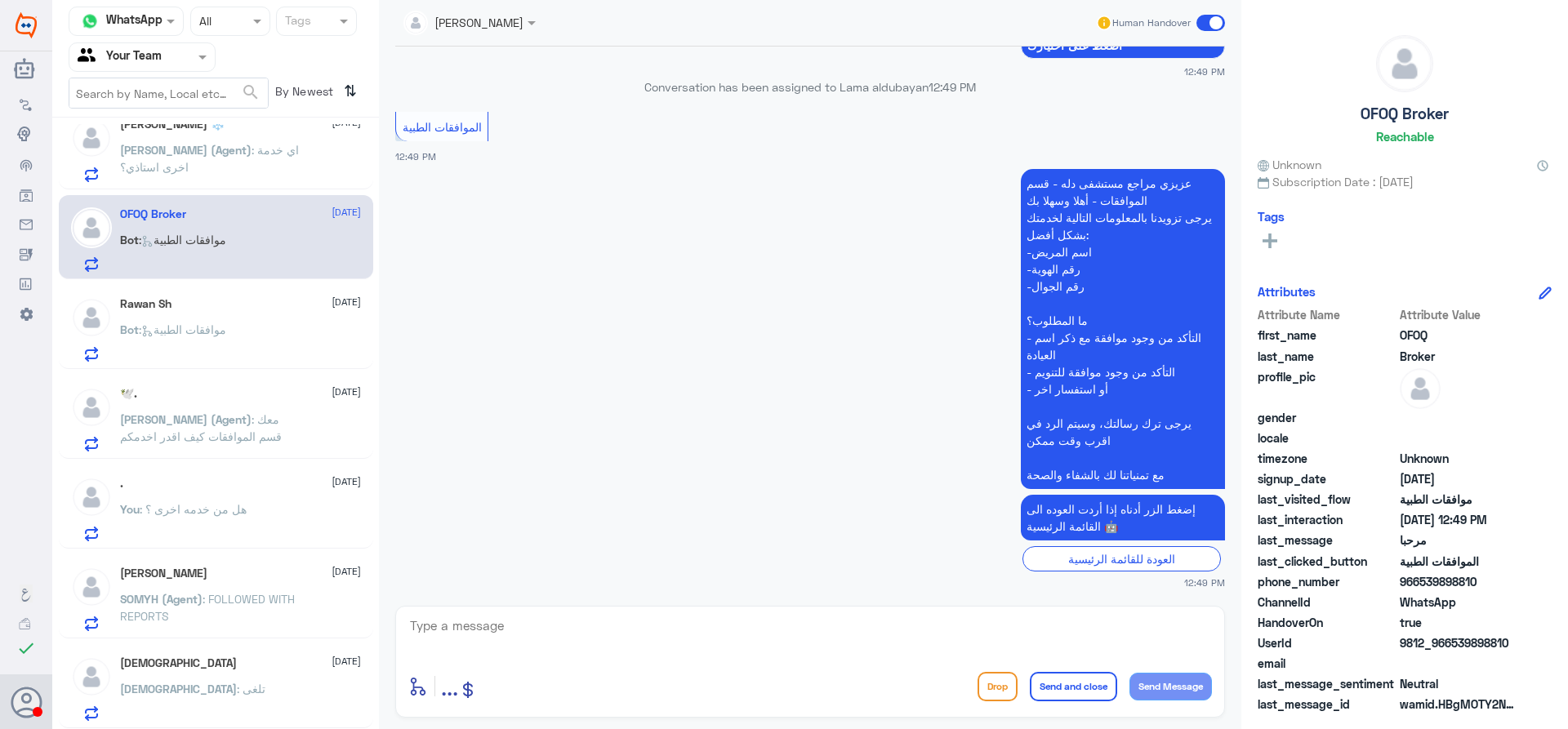
click at [215, 320] on div "Rawan Sh 15 September Bot : موافقات الطبية" at bounding box center [240, 330] width 240 height 65
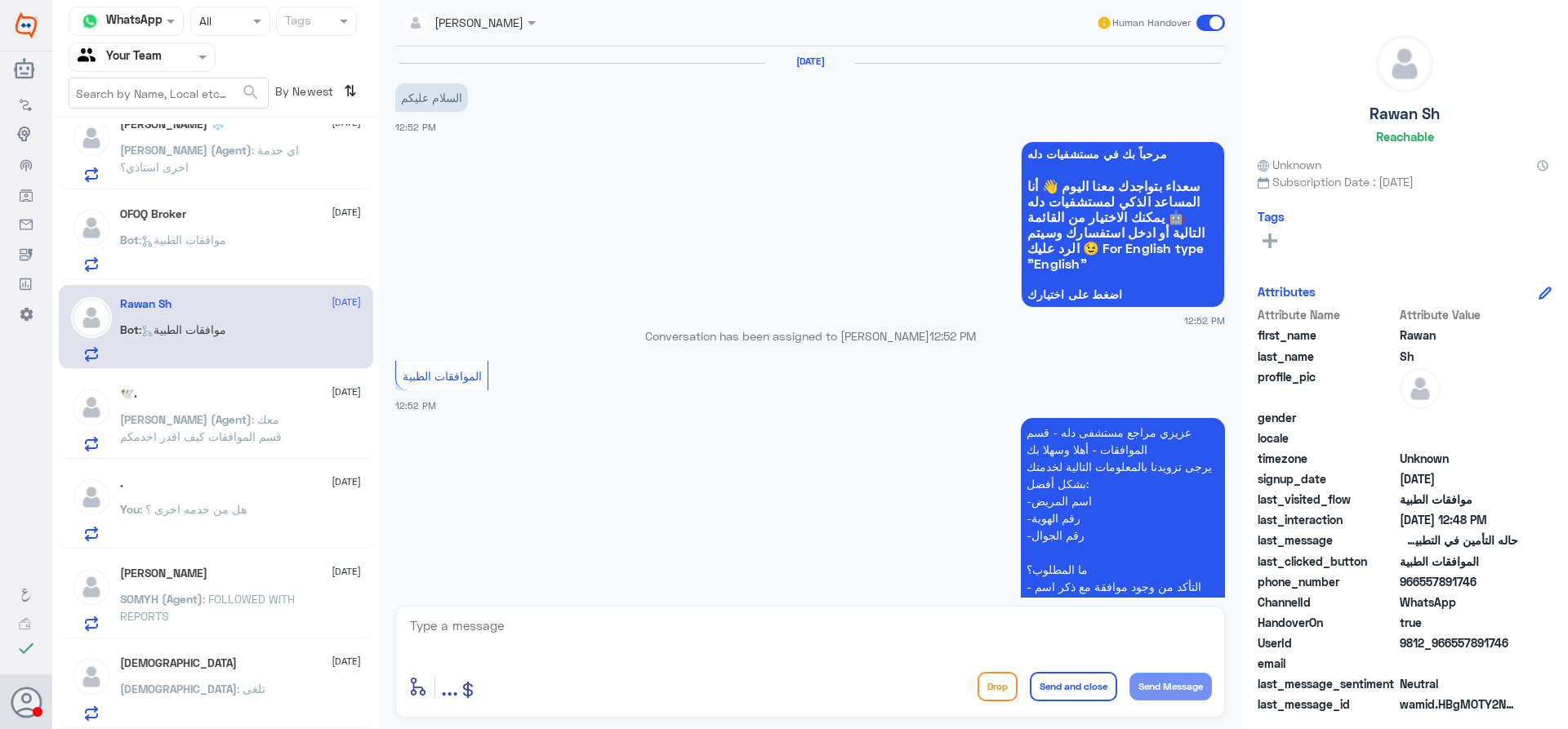
scroll to position [1236, 0]
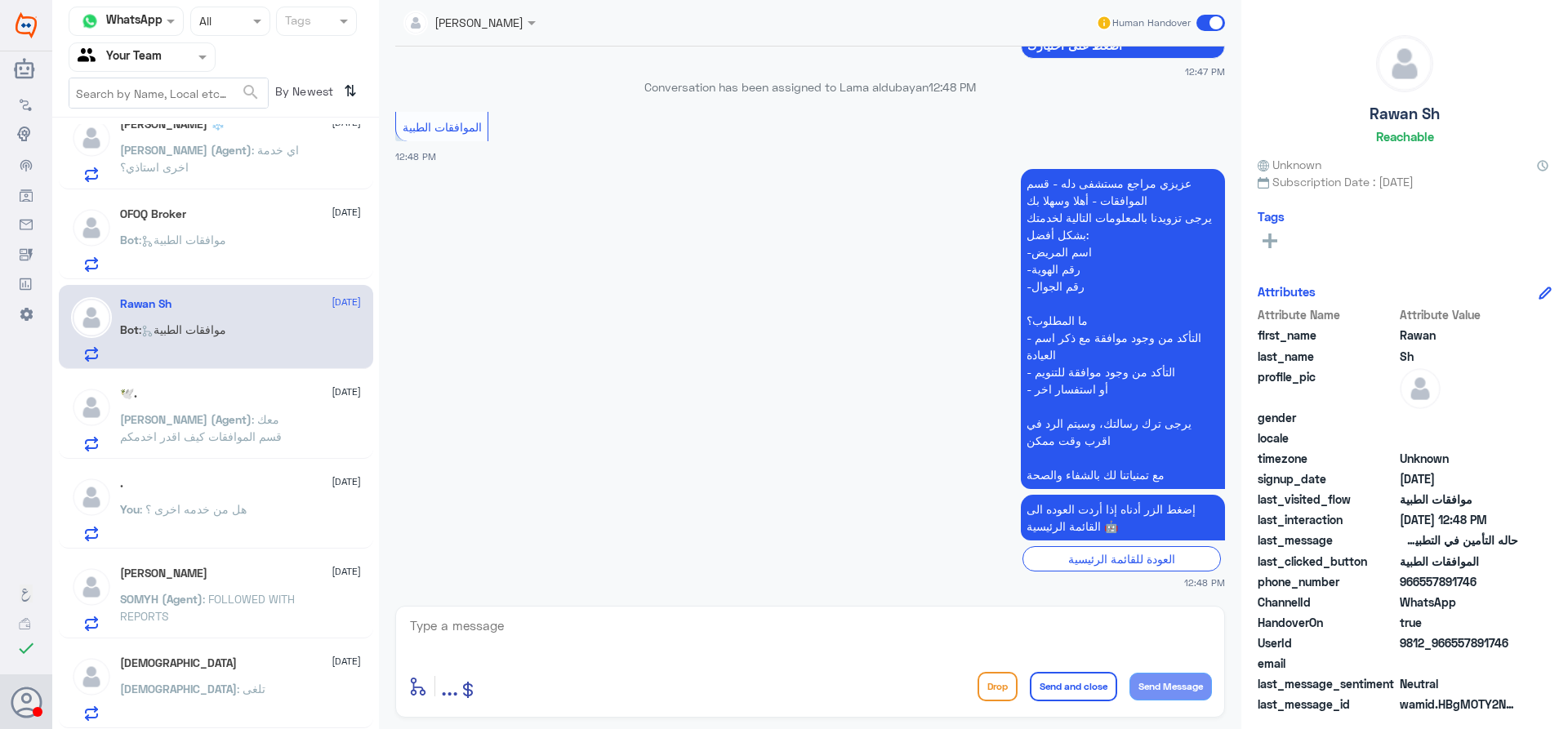
click at [248, 261] on div "Bot : موافقات الطبية" at bounding box center [240, 253] width 240 height 37
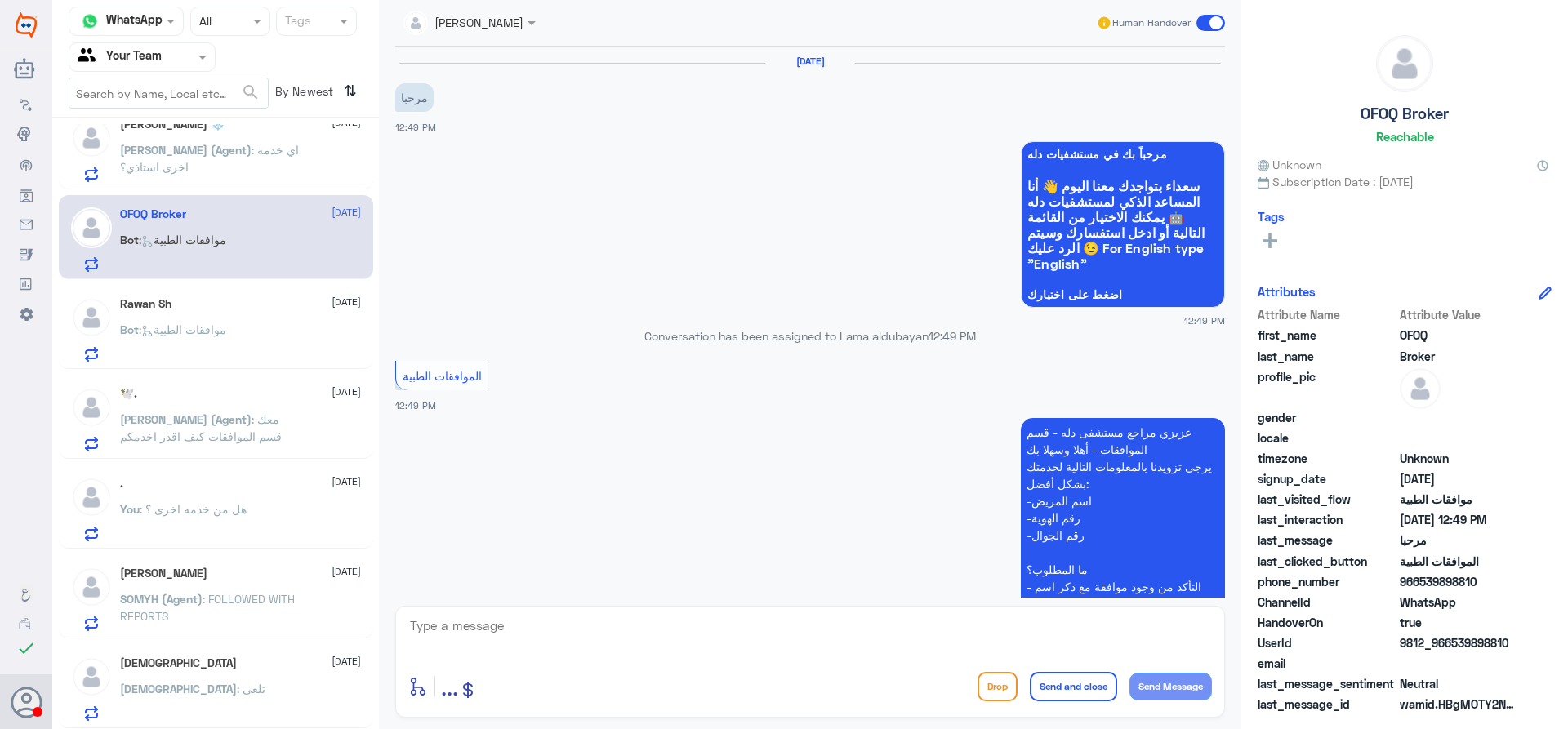
scroll to position [249, 0]
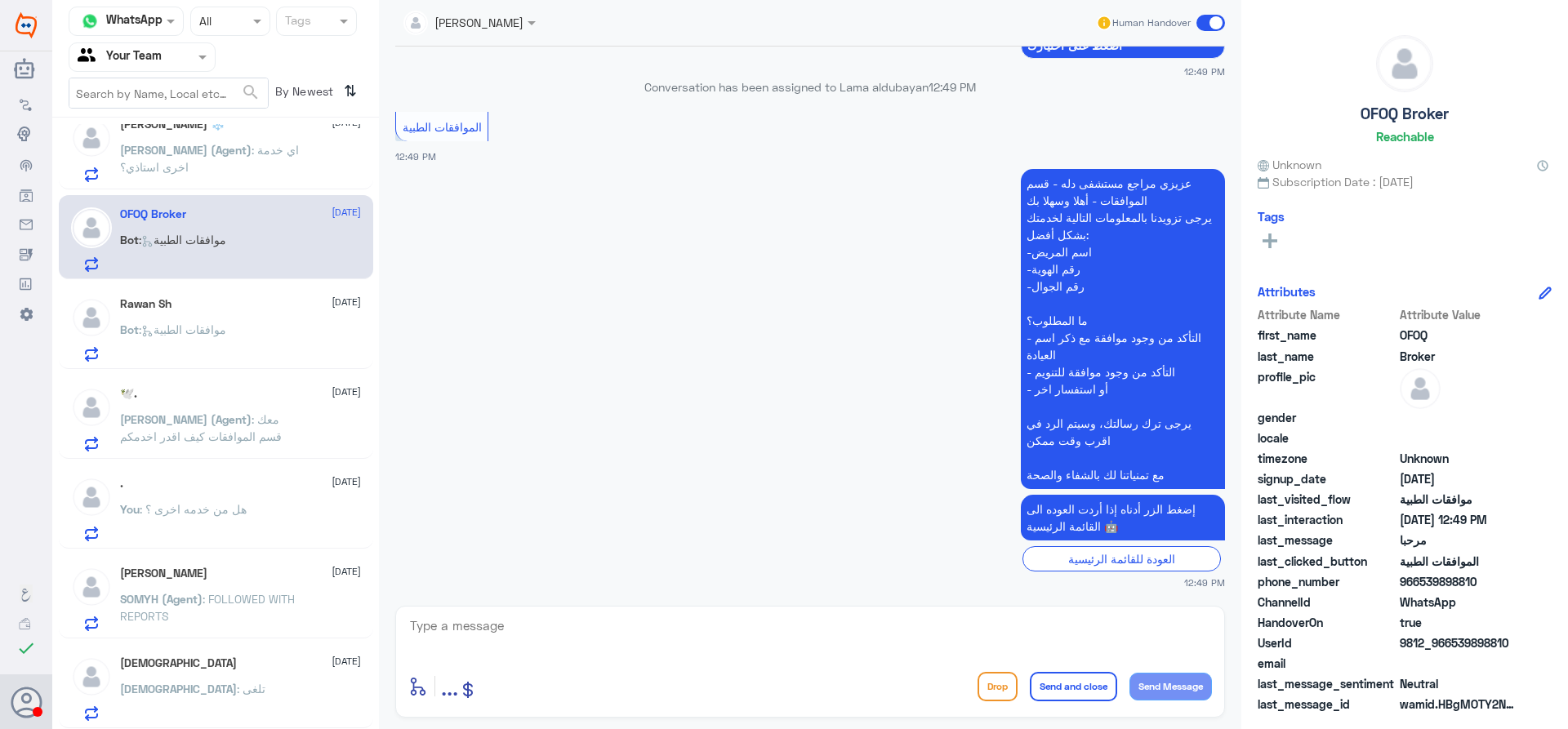
click at [225, 331] on span ": موافقات الطبية" at bounding box center [182, 329] width 88 height 14
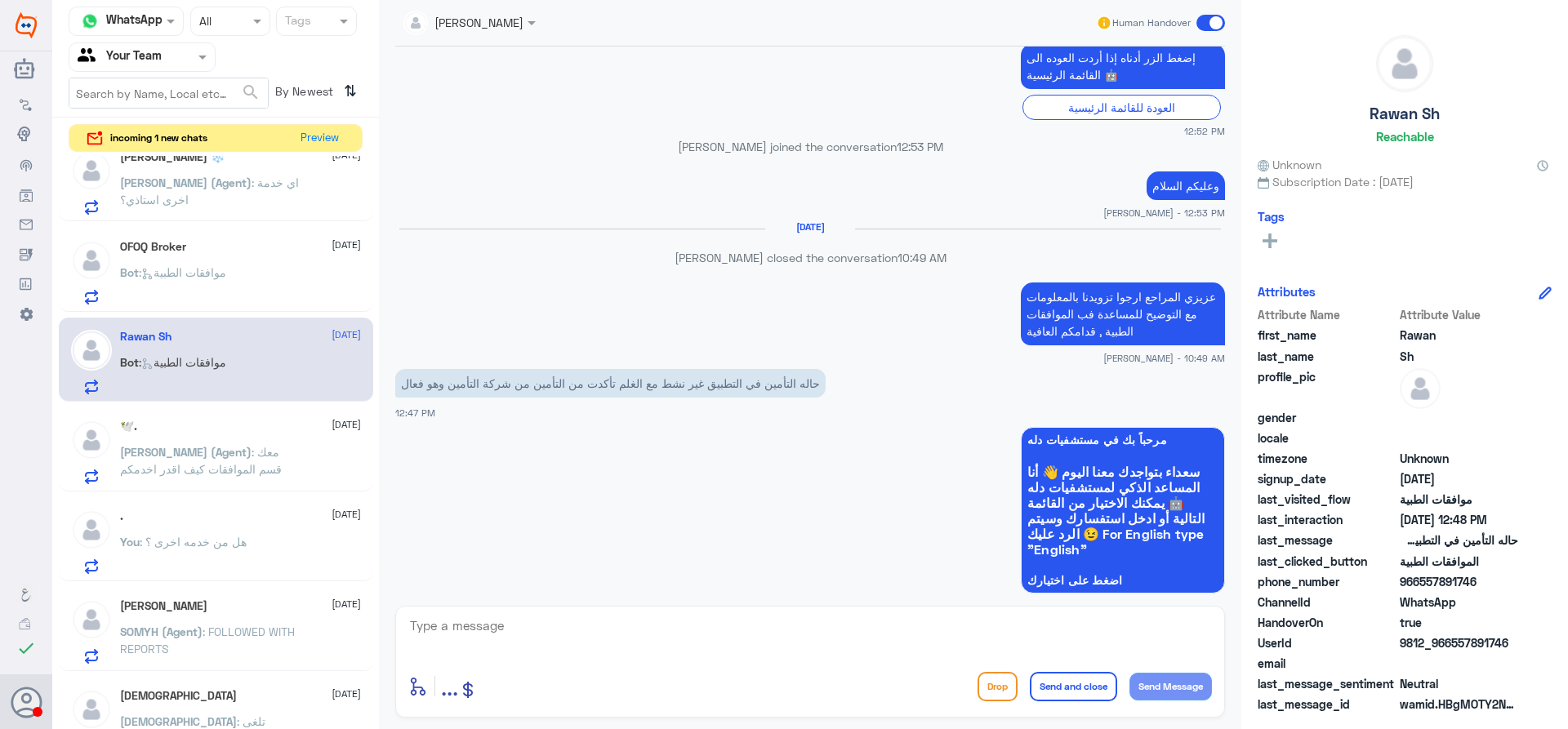
scroll to position [664, 0]
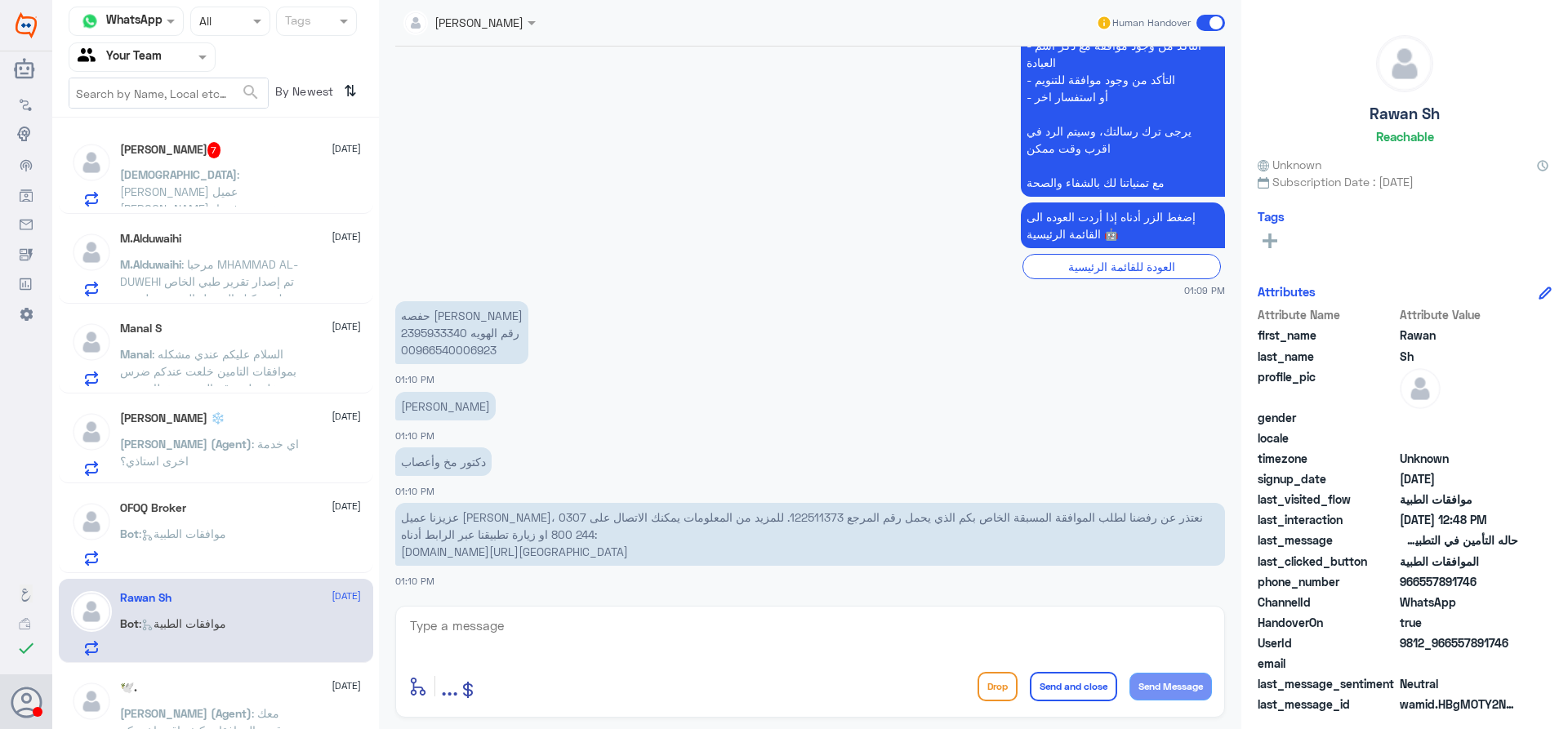
click at [250, 537] on div "Bot : موافقات الطبية" at bounding box center [240, 547] width 240 height 37
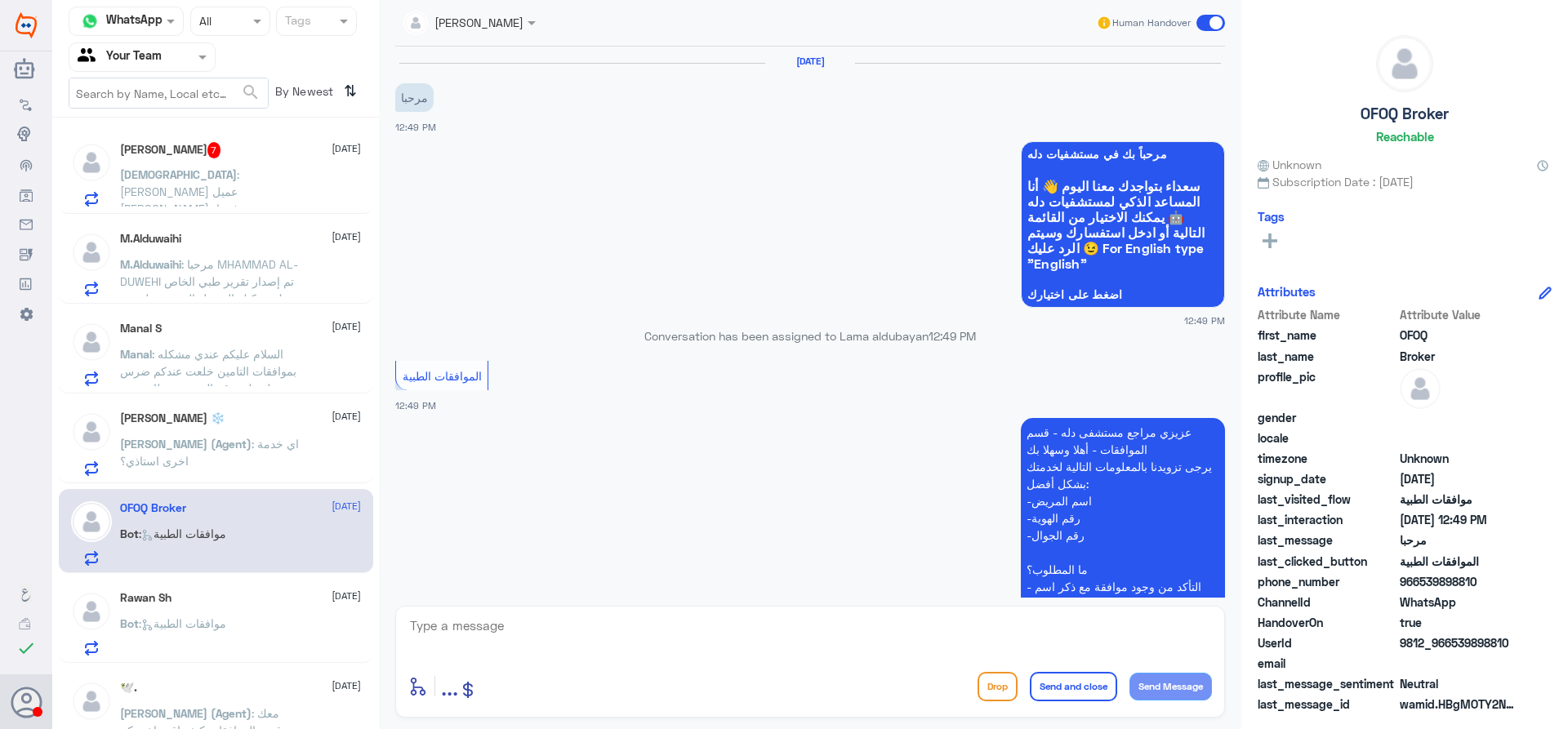
scroll to position [249, 0]
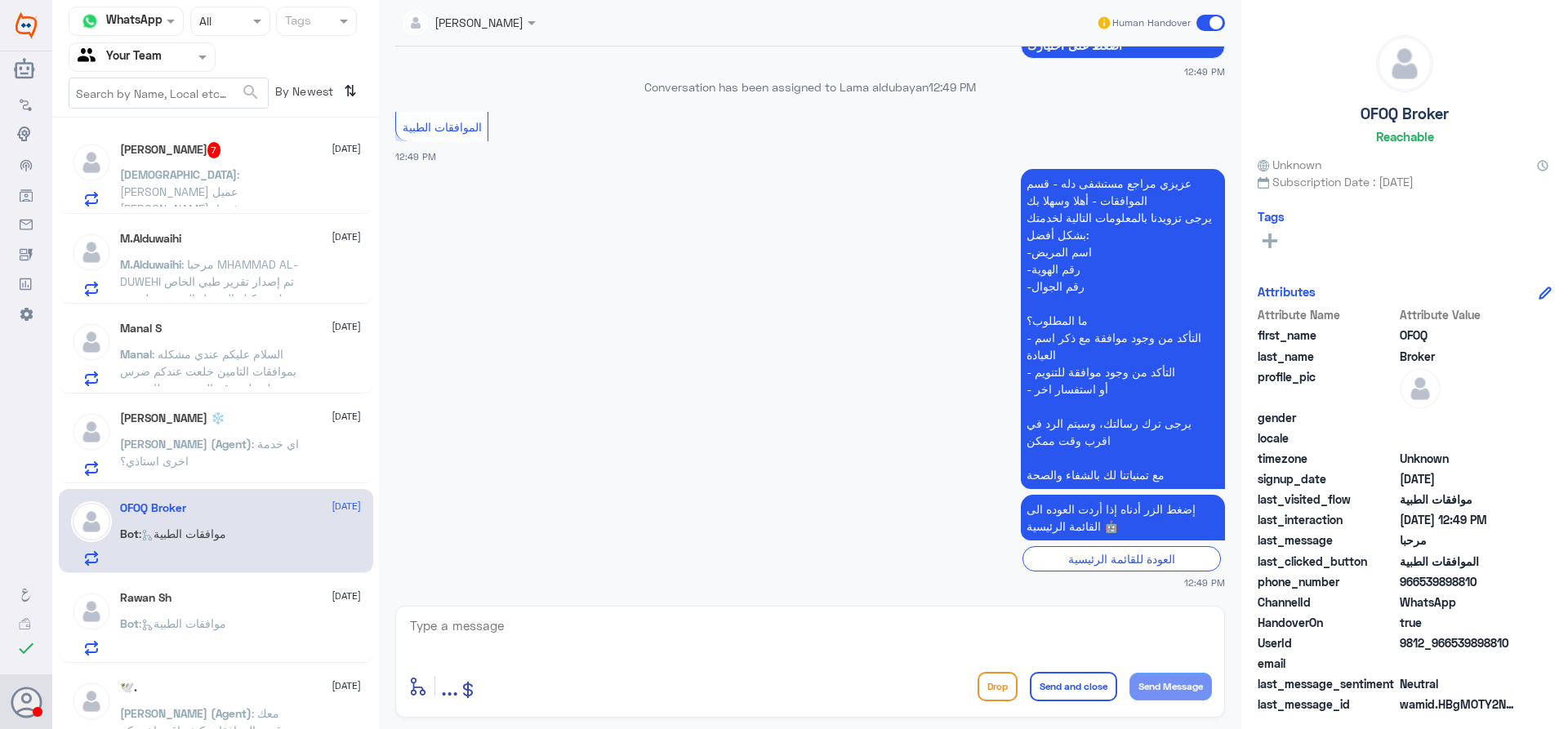
click at [242, 362] on p "Manal : السلام عليكم عندي مشكله بموافقات التامين خلعت عندكم ضرس ومدخلين لي رقم …" at bounding box center [211, 366] width 183 height 41
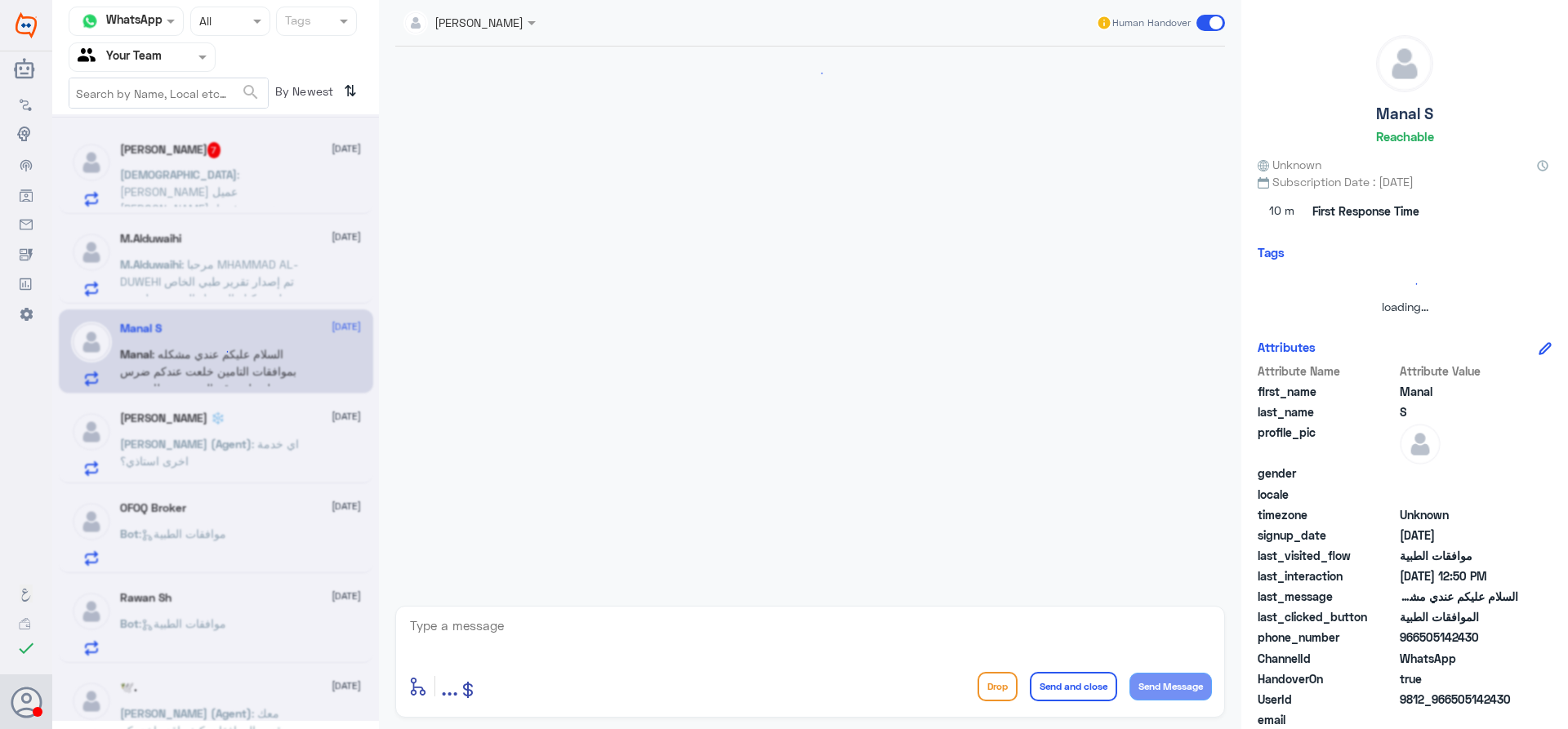
scroll to position [441, 0]
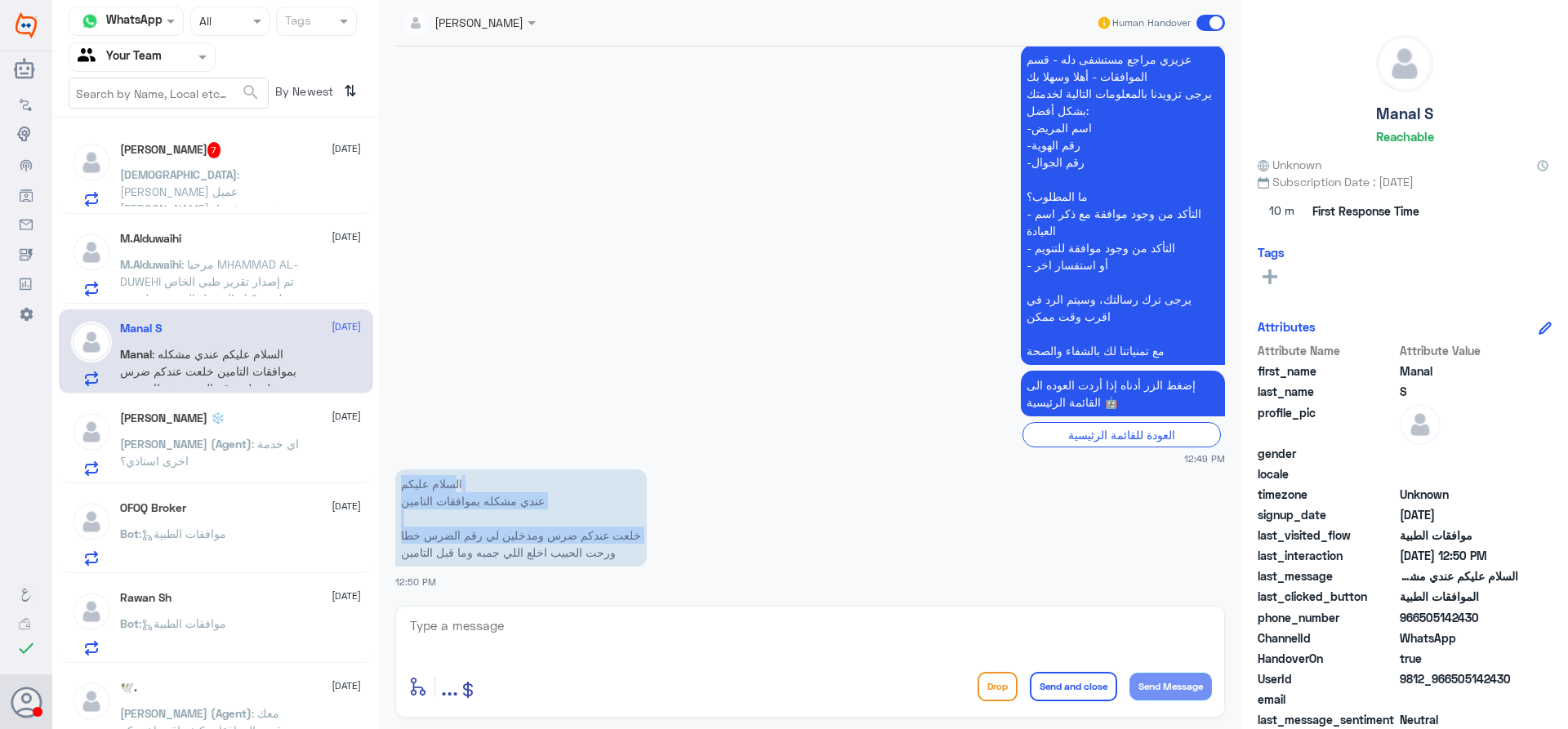
drag, startPoint x: 401, startPoint y: 554, endPoint x: 457, endPoint y: 480, distance: 92.8
click at [457, 480] on p "السلام عليكم عندي مشكله بموافقات التامين خلعت عندكم ضرس ومدخلين لي رقم الضرس خط…" at bounding box center [521, 518] width 252 height 97
click at [457, 513] on p "السلام عليكم عندي مشكله بموافقات التامين خلعت عندكم ضرس ومدخلين لي رقم الضرس خط…" at bounding box center [521, 518] width 252 height 97
click at [460, 507] on p "السلام عليكم عندي مشكله بموافقات التامين خلعت عندكم ضرس ومدخلين لي رقم الضرس خط…" at bounding box center [521, 518] width 252 height 97
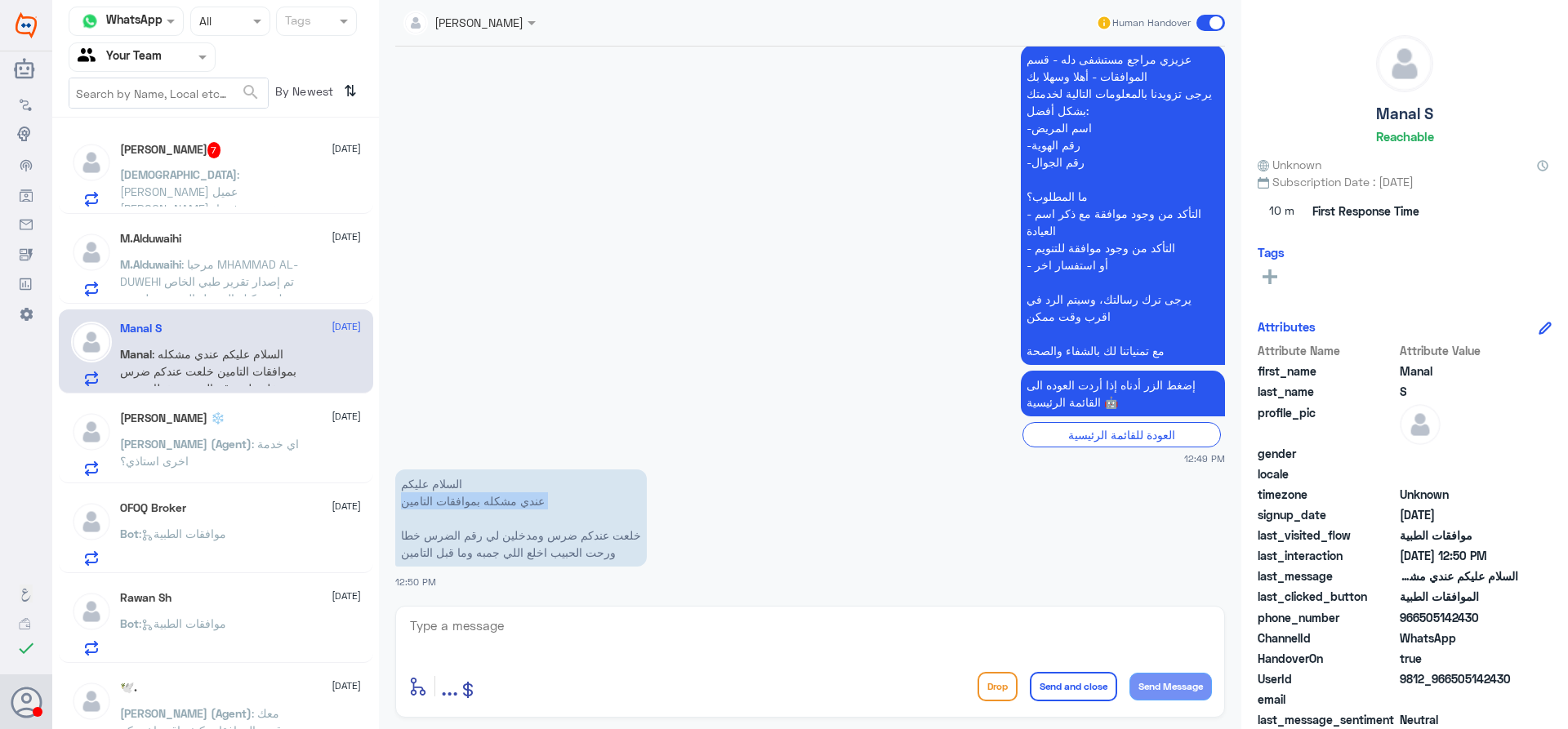
click at [460, 507] on p "السلام عليكم عندي مشكله بموافقات التامين خلعت عندكم ضرس ومدخلين لي رقم الضرس خط…" at bounding box center [521, 518] width 252 height 97
drag, startPoint x: 607, startPoint y: 555, endPoint x: 532, endPoint y: 535, distance: 77.6
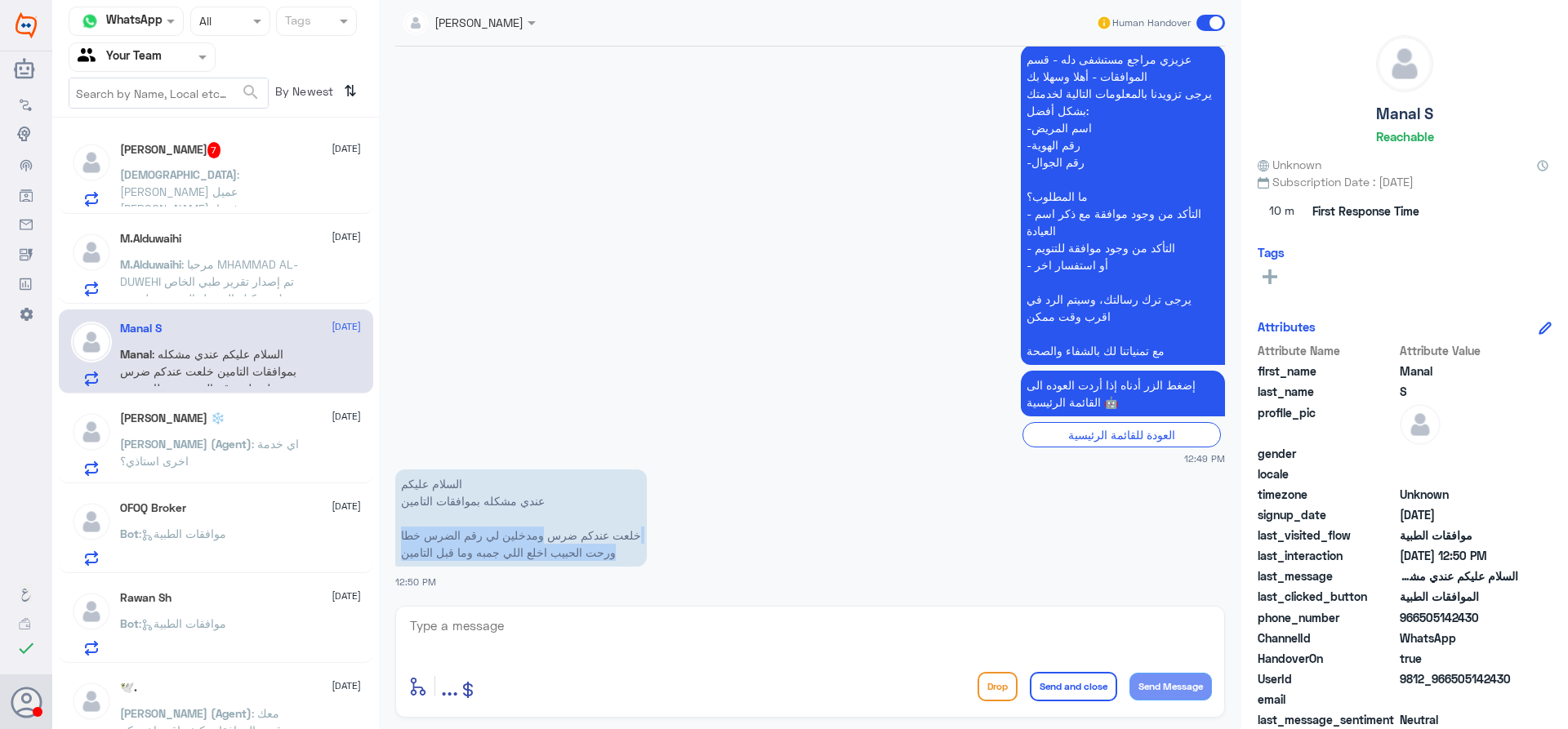
click at [536, 542] on p "السلام عليكم عندي مشكله بموافقات التامين خلعت عندكم ضرس ومدخلين لي رقم الضرس خط…" at bounding box center [521, 518] width 252 height 97
click at [577, 535] on p "السلام عليكم عندي مشكله بموافقات التامين خلعت عندكم ضرس ومدخلين لي رقم الضرس خط…" at bounding box center [521, 518] width 252 height 97
drag, startPoint x: 615, startPoint y: 559, endPoint x: 467, endPoint y: 482, distance: 166.8
click at [470, 481] on p "السلام عليكم عندي مشكله بموافقات التامين خلعت عندكم ضرس ومدخلين لي رقم الضرس خط…" at bounding box center [521, 518] width 252 height 97
click at [463, 485] on p "السلام عليكم عندي مشكله بموافقات التامين خلعت عندكم ضرس ومدخلين لي رقم الضرس خط…" at bounding box center [521, 518] width 252 height 97
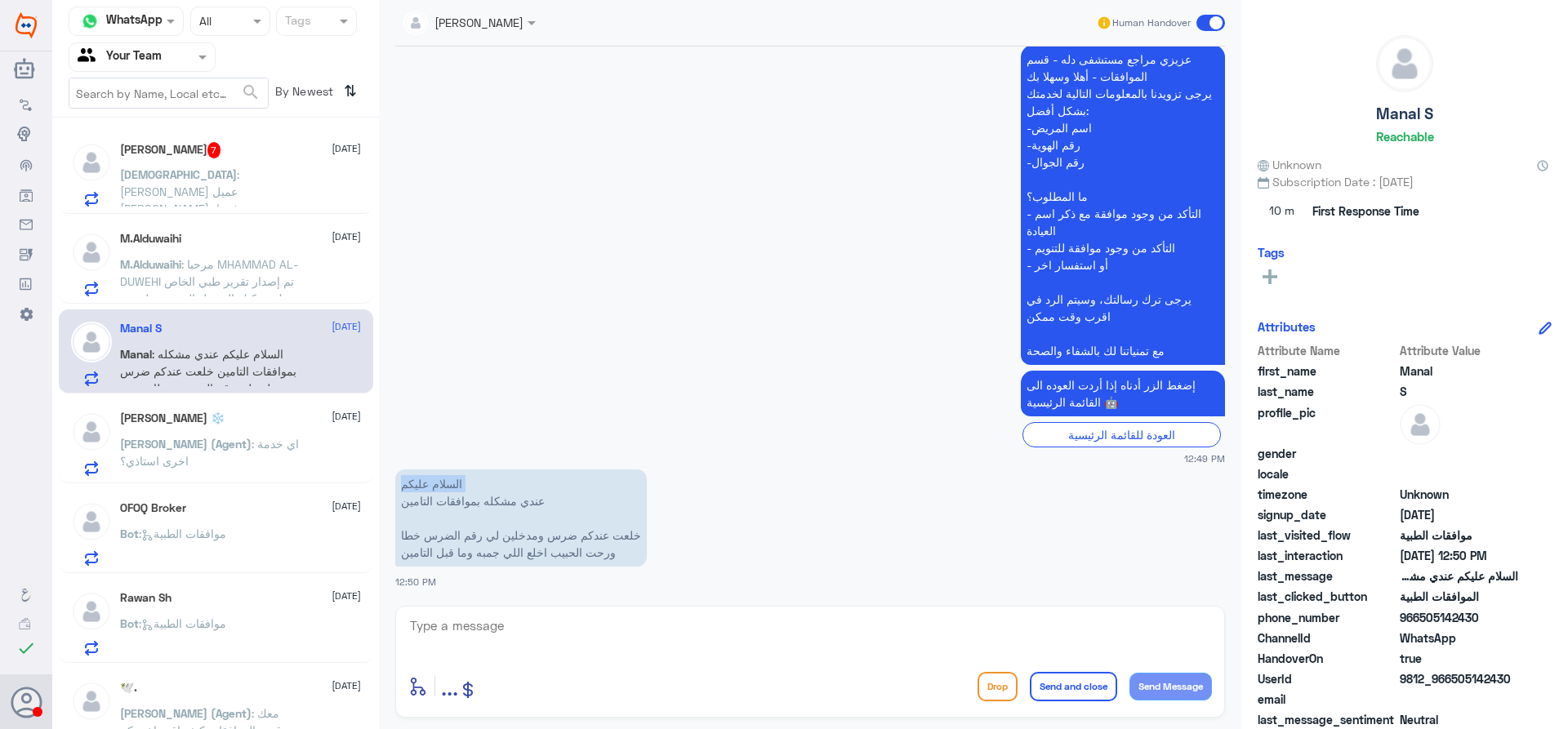
click at [463, 485] on p "السلام عليكم عندي مشكله بموافقات التامين خلعت عندكم ضرس ومدخلين لي رقم الضرس خط…" at bounding box center [521, 518] width 252 height 97
click at [462, 485] on p "السلام عليكم عندي مشكله بموافقات التامين خلعت عندكم ضرس ومدخلين لي رقم الضرس خط…" at bounding box center [521, 518] width 252 height 97
click at [458, 500] on p "السلام عليكم عندي مشكله بموافقات التامين خلعت عندكم ضرس ومدخلين لي رقم الضرس خط…" at bounding box center [521, 518] width 252 height 97
drag, startPoint x: 400, startPoint y: 481, endPoint x: 407, endPoint y: 554, distance: 73.3
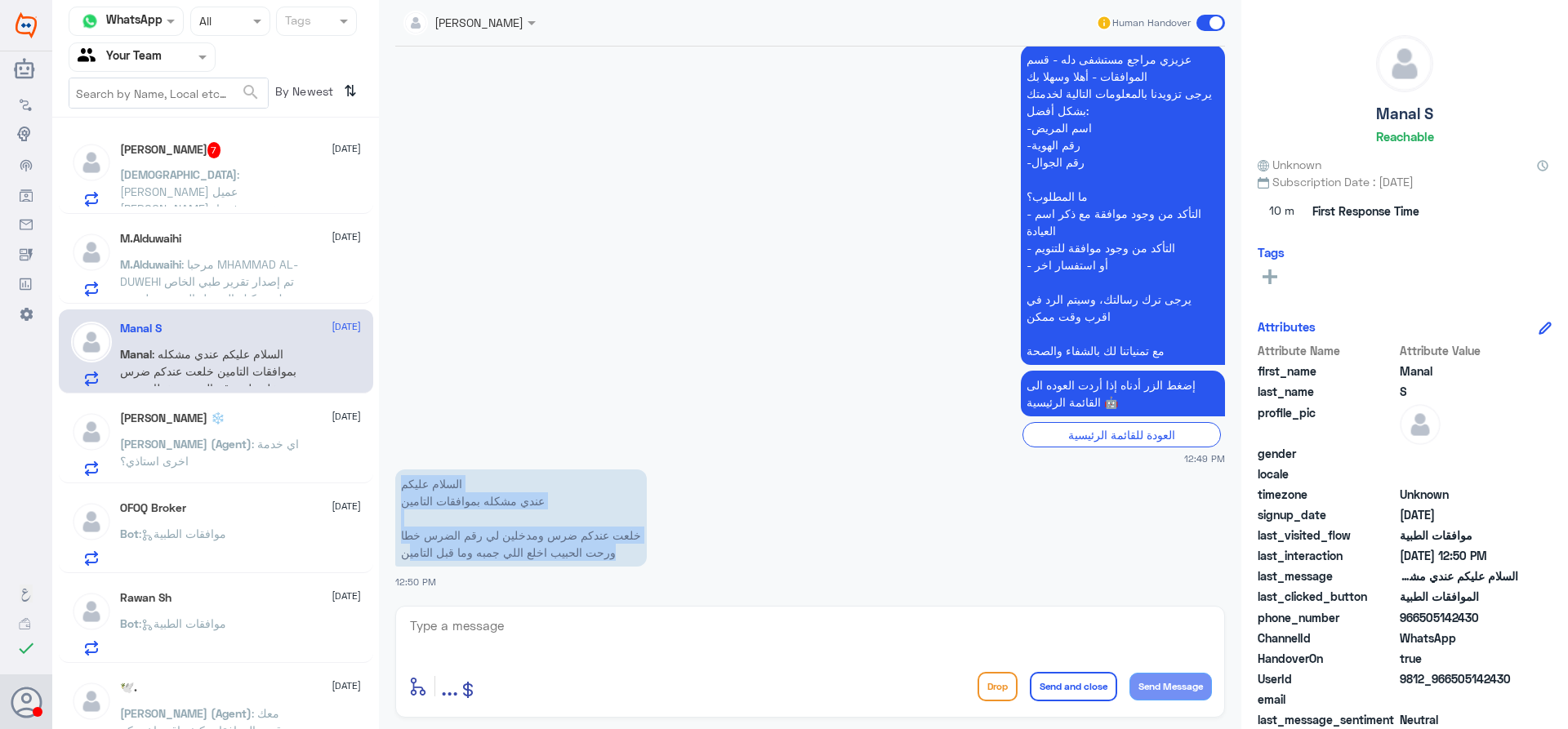
click at [407, 554] on p "السلام عليكم عندي مشكله بموافقات التامين خلعت عندكم ضرس ومدخلين لي رقم الضرس خط…" at bounding box center [521, 518] width 252 height 97
copy p "السلام عليكم عندي مشكله بموافقات التامين خلعت عندكم ضرس ومدخلين لي رقم الضرس خط…"
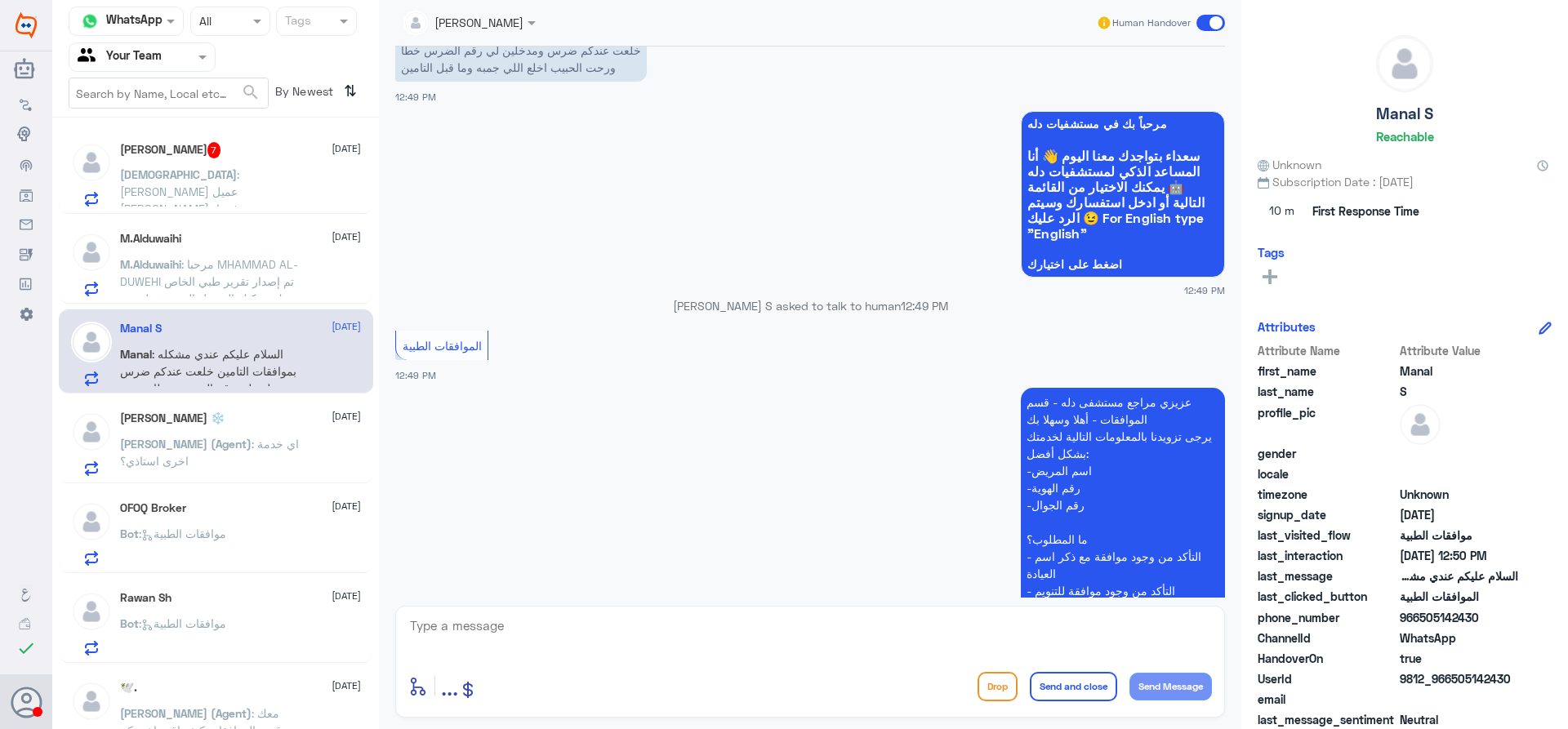
scroll to position [0, 0]
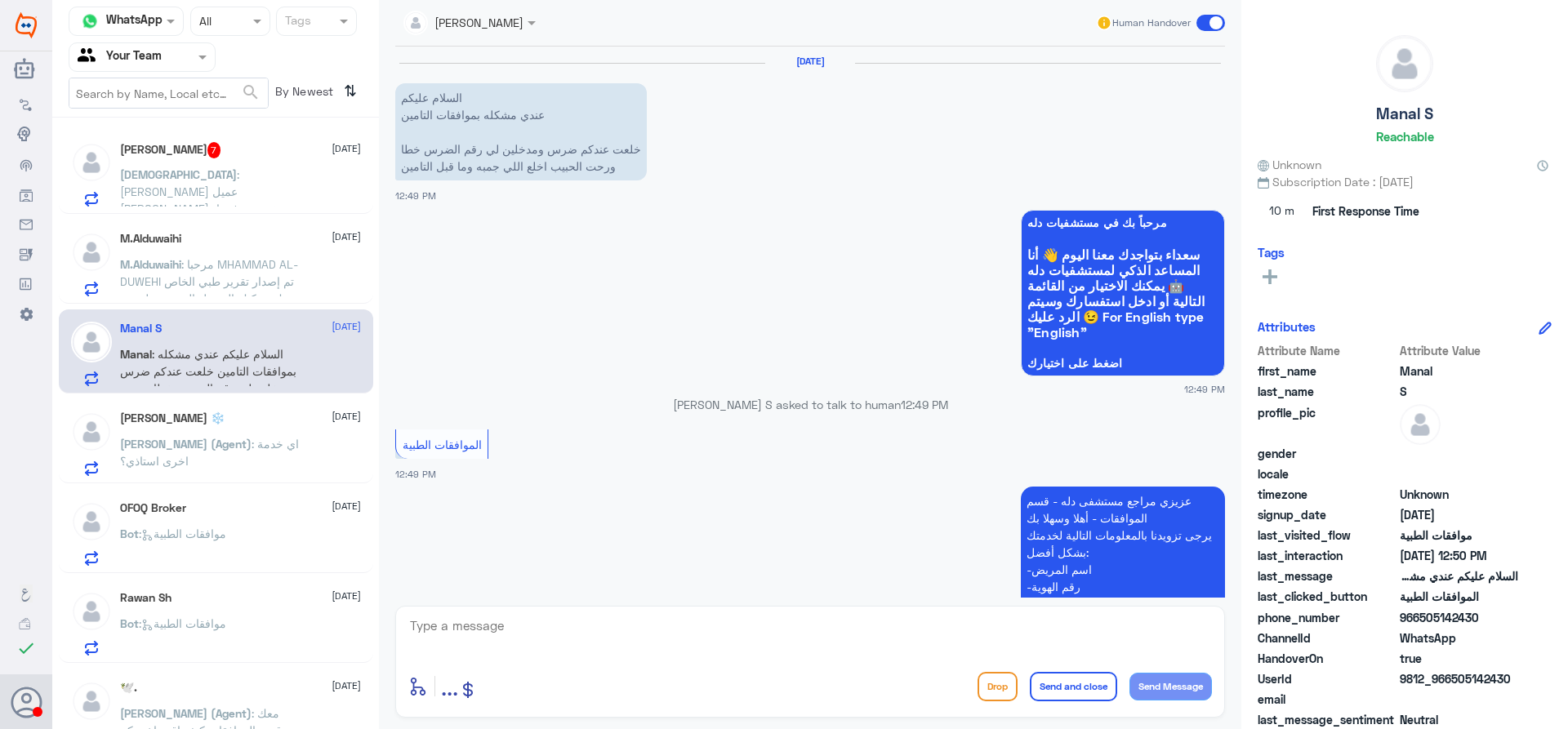
drag, startPoint x: 1455, startPoint y: 679, endPoint x: 1536, endPoint y: 677, distance: 81.0
click at [1536, 677] on div "UserId 9812_966505142430" at bounding box center [1404, 681] width 294 height 20
click at [1493, 677] on span "9812_966505142430" at bounding box center [1458, 679] width 119 height 18
drag, startPoint x: 1449, startPoint y: 678, endPoint x: 1542, endPoint y: 681, distance: 93.0
click at [1542, 681] on div "UserId 9812_966505142430" at bounding box center [1404, 681] width 294 height 20
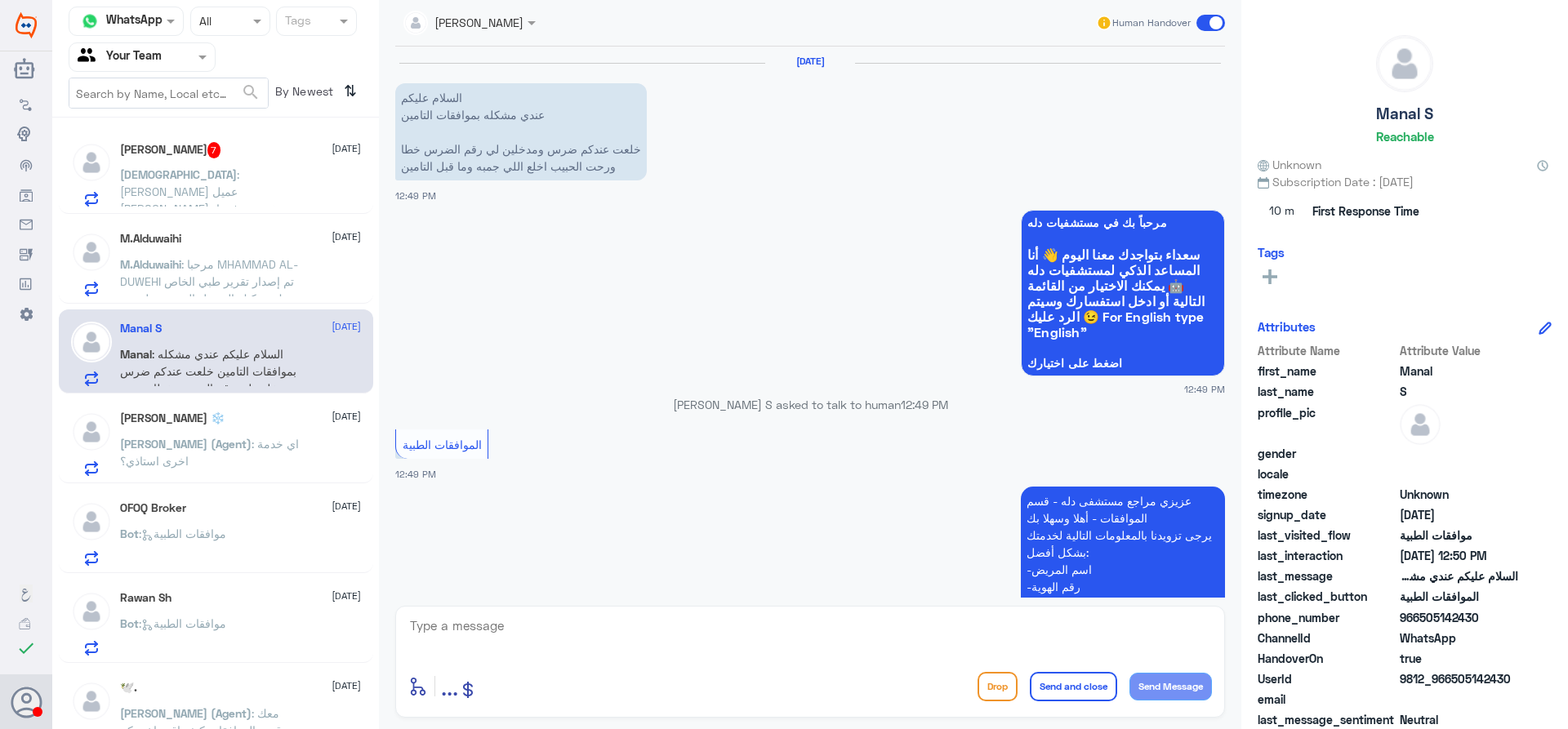
copy span "505142430"
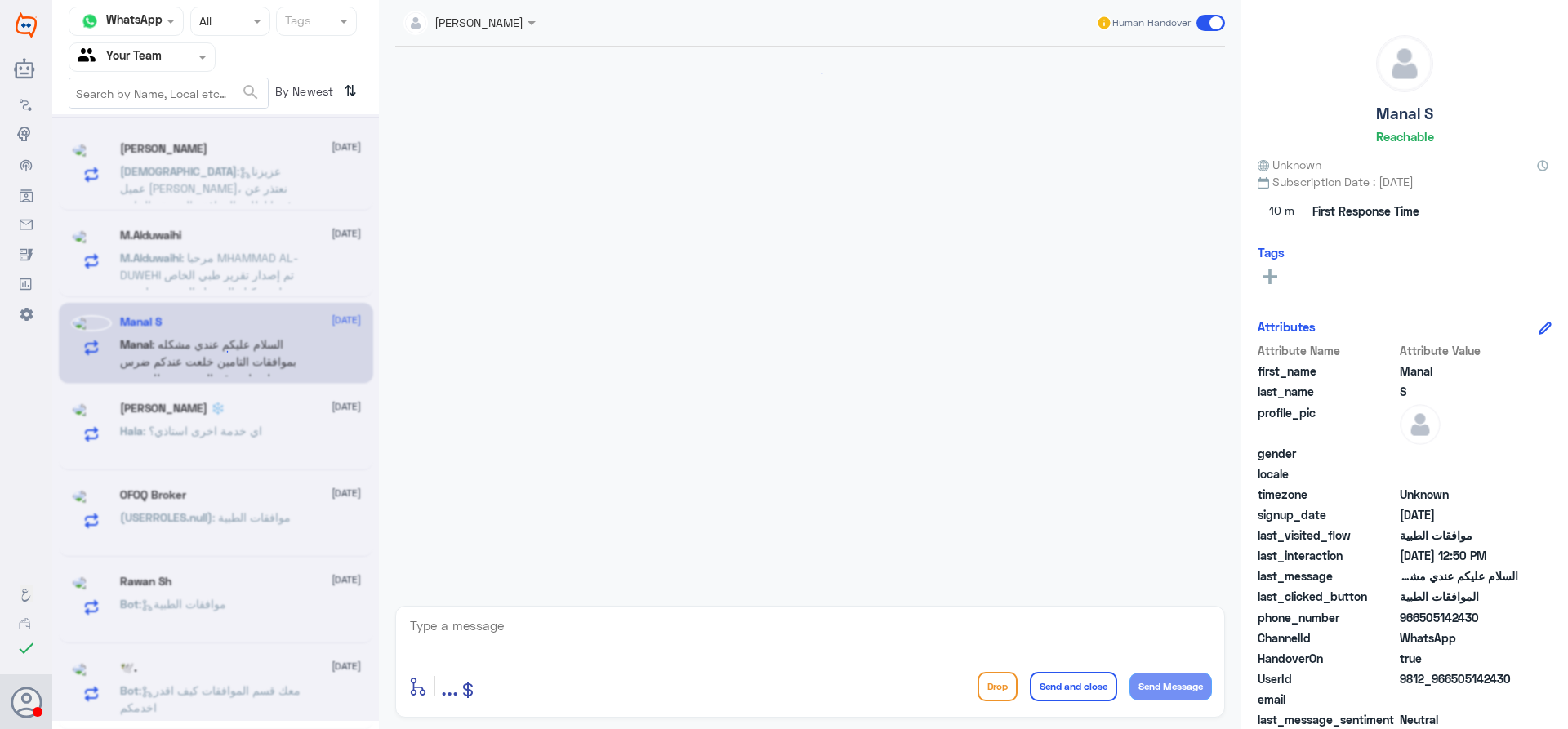
scroll to position [1403, 0]
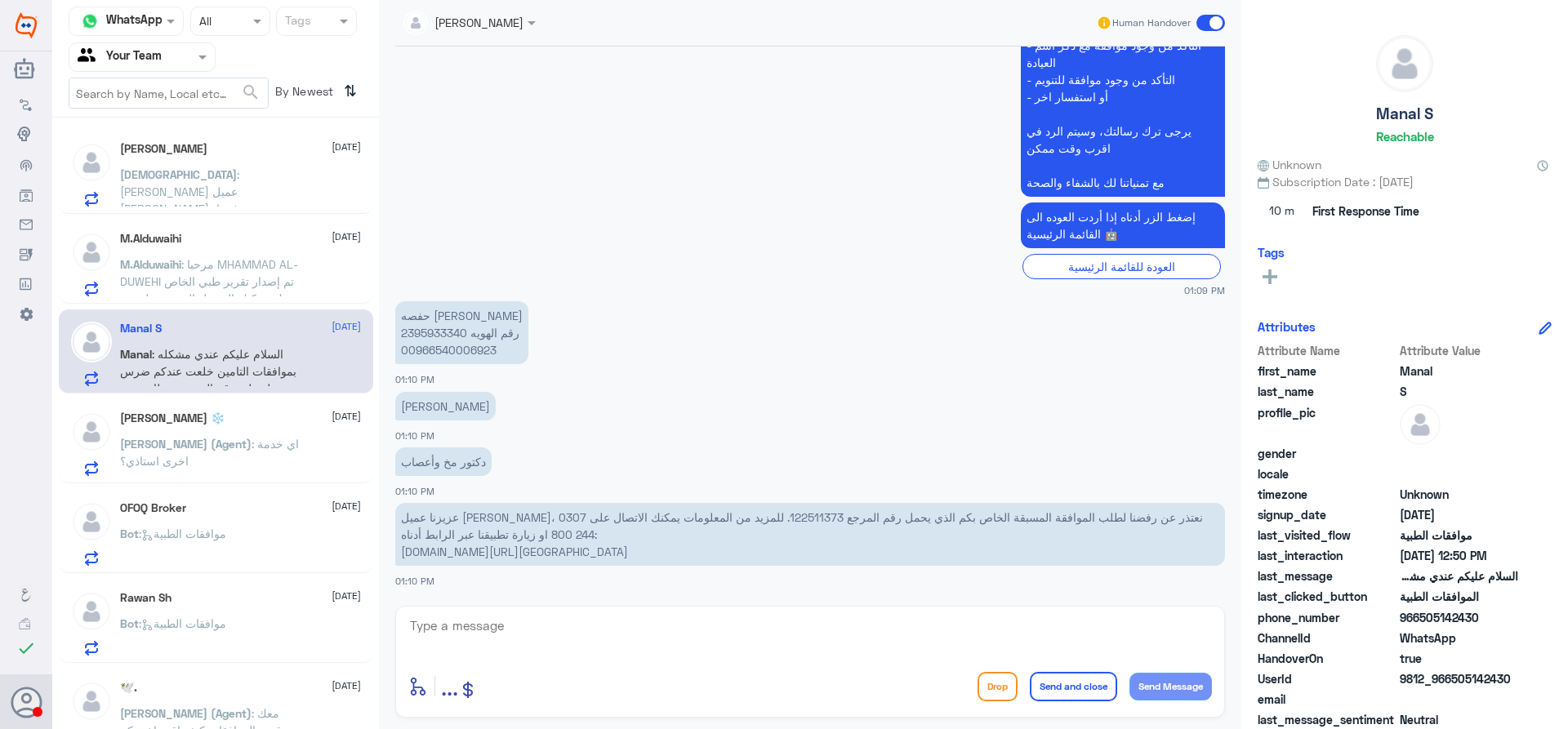
click at [218, 292] on span ": مرحبا MHAMMAD AL-DUWEHI تم إصدار تقرير طبي الخاص بك. يمكنك الوصول إليه وتحميل…" at bounding box center [208, 299] width 178 height 83
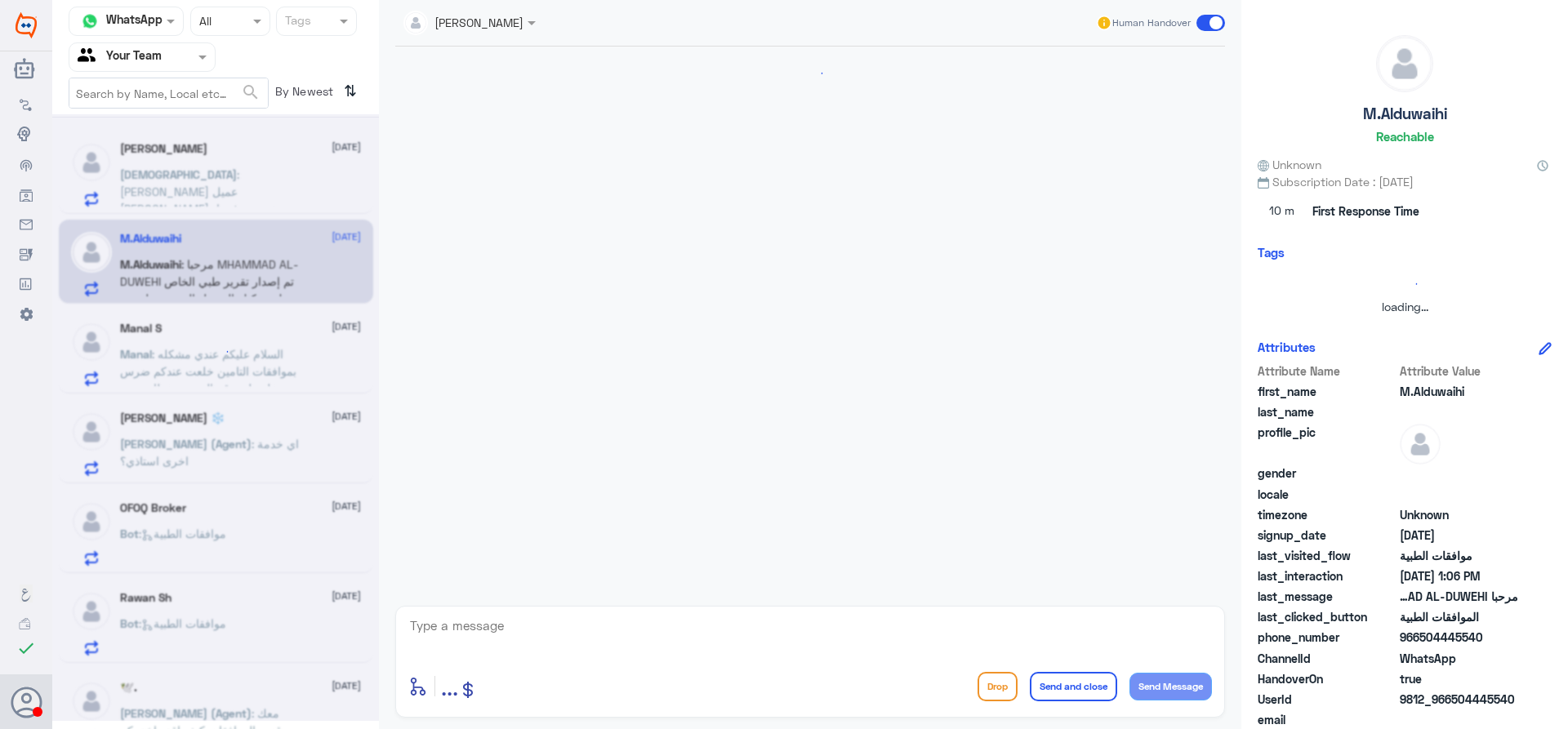
scroll to position [499, 0]
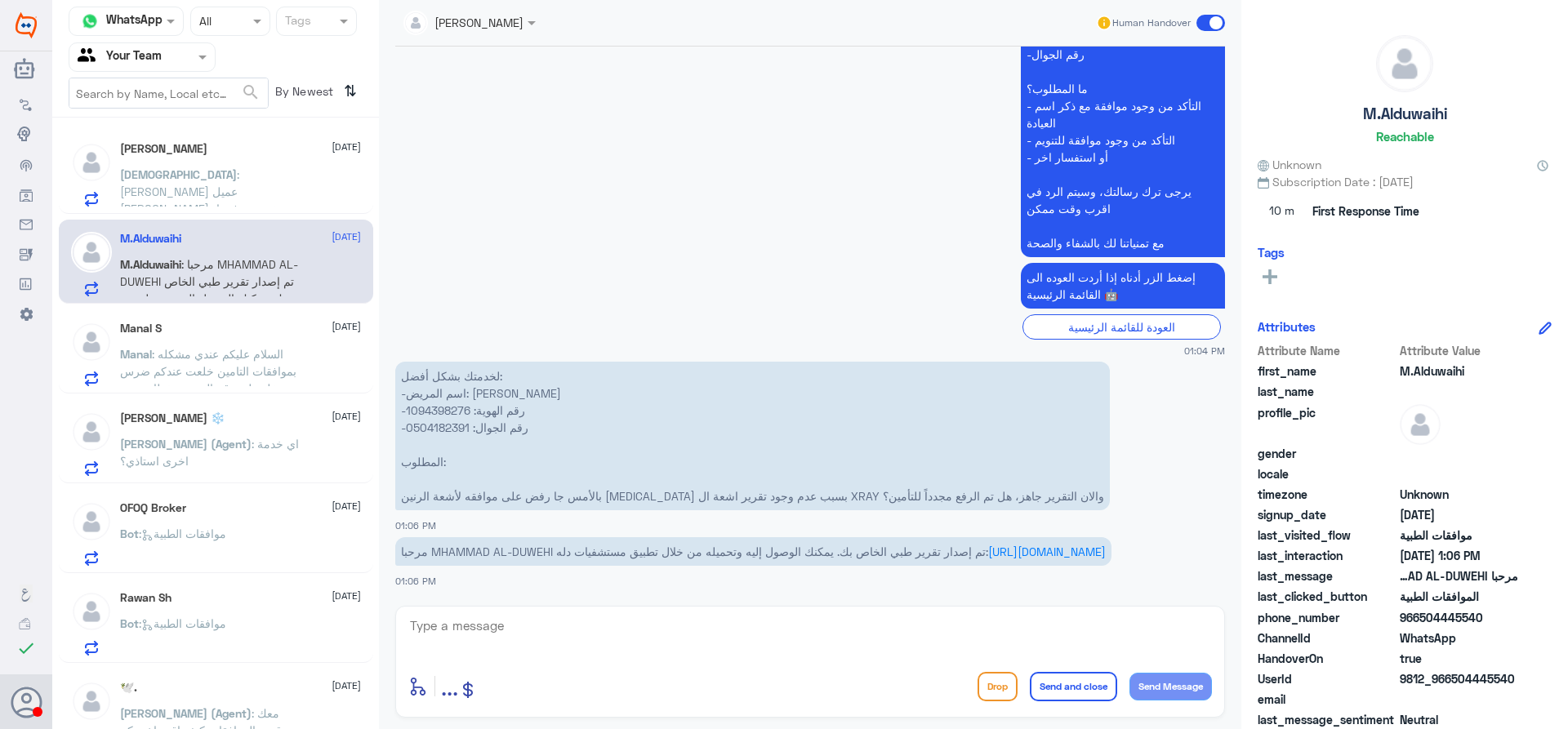
click at [228, 174] on span ": عزيزنا عميل بوبا، نعتذر عن رفضنا لطلب الموافقة المسبقة الخاص بكم الذي يحمل رق…" at bounding box center [205, 243] width 171 height 151
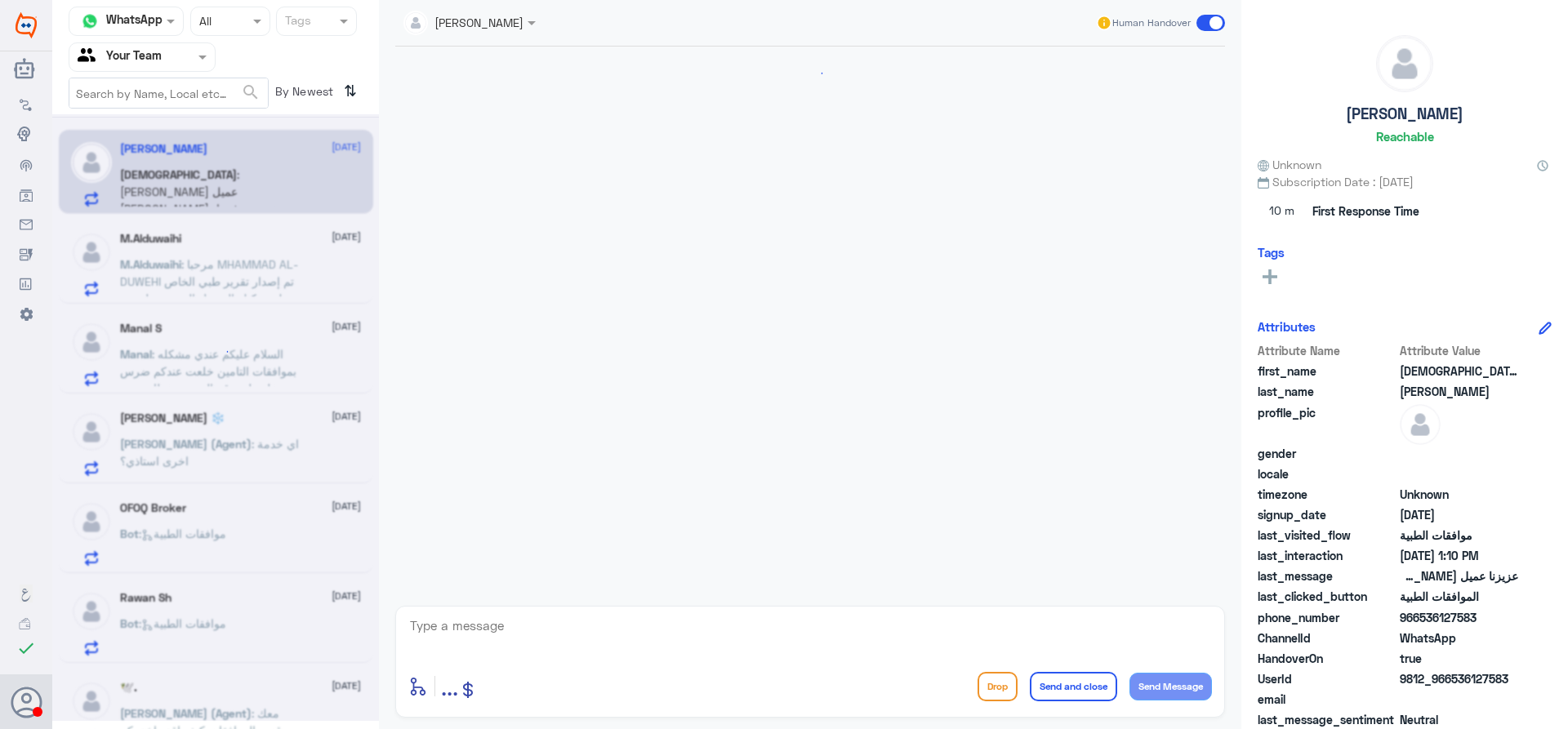
scroll to position [1403, 0]
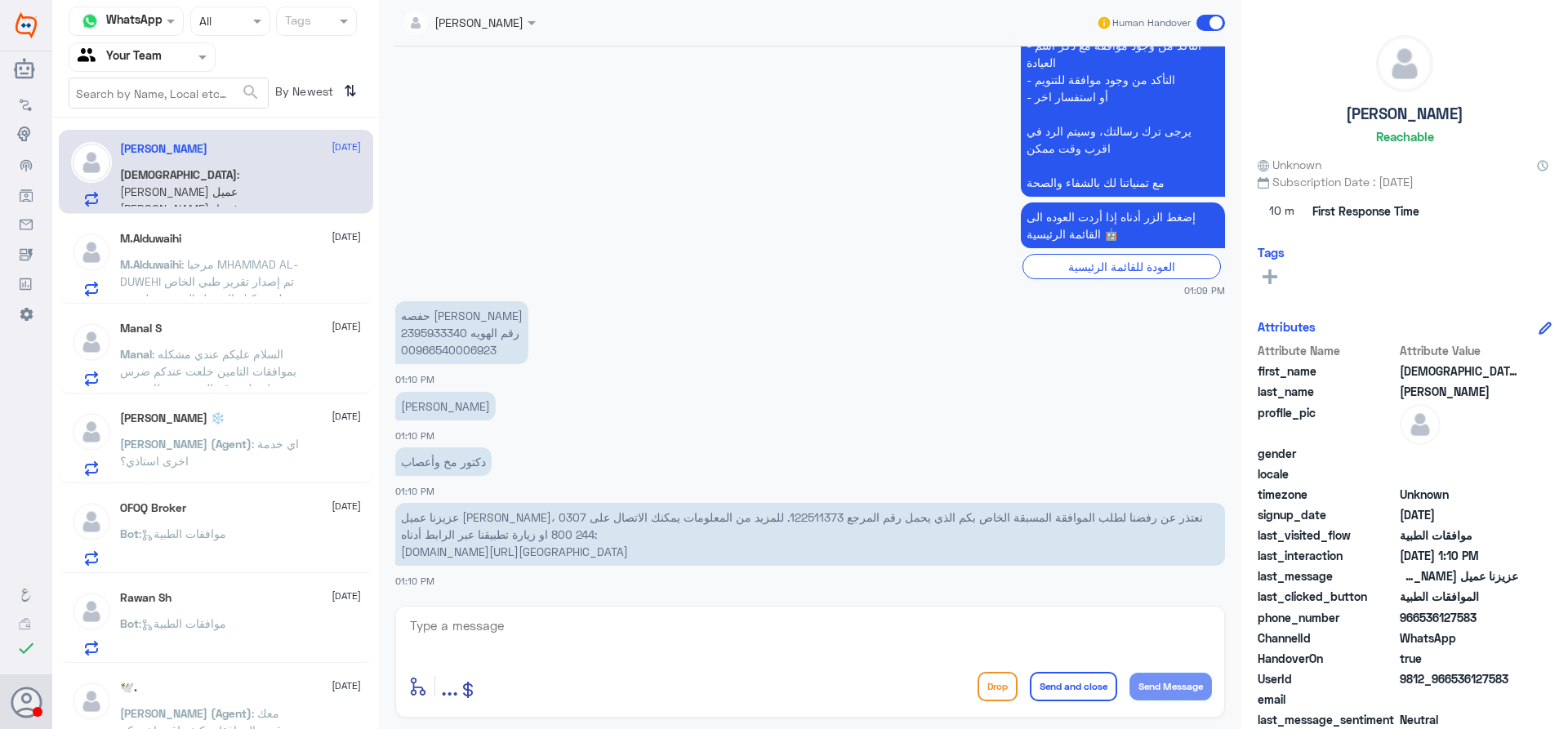
click at [207, 333] on div "Manal S 15 September" at bounding box center [240, 328] width 240 height 14
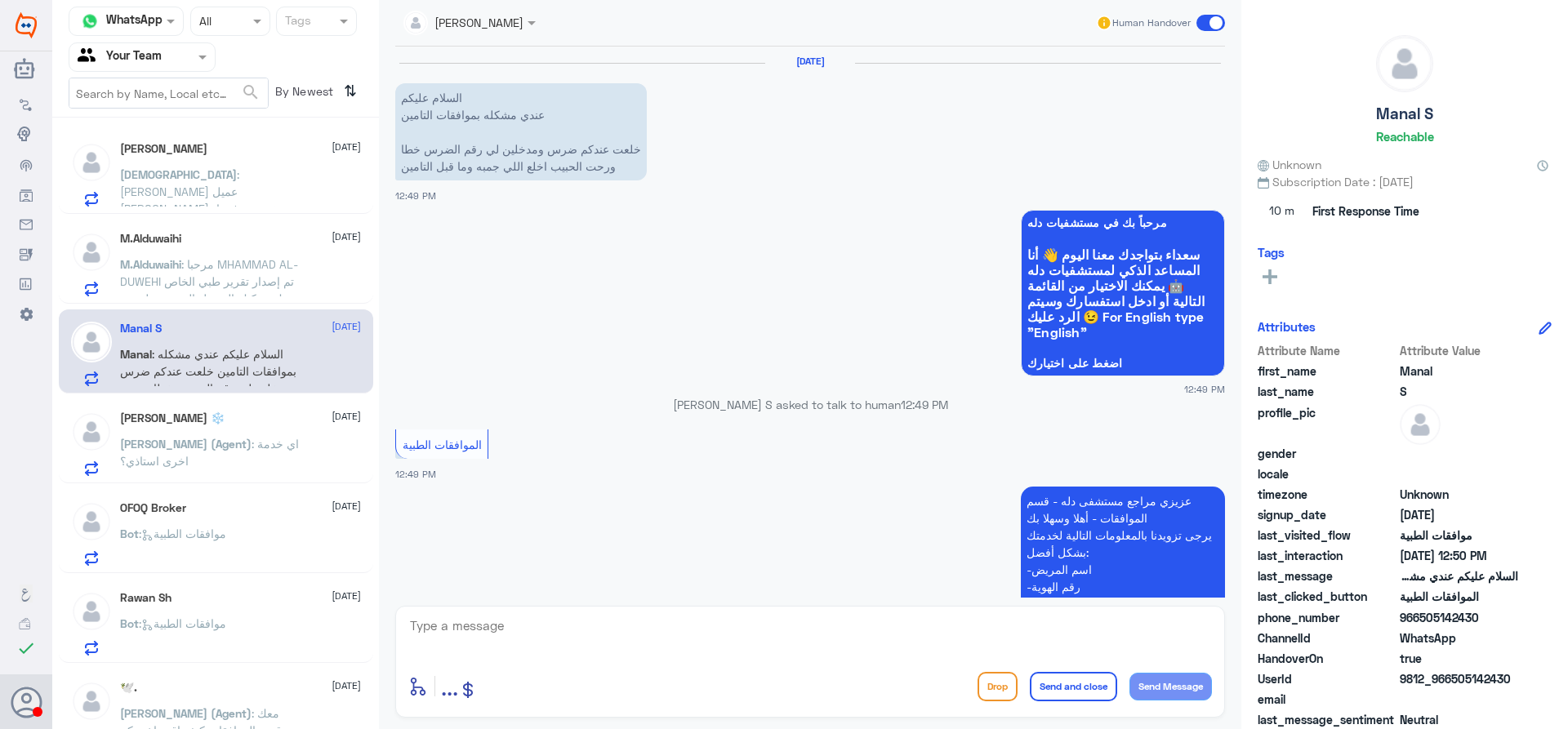
scroll to position [441, 0]
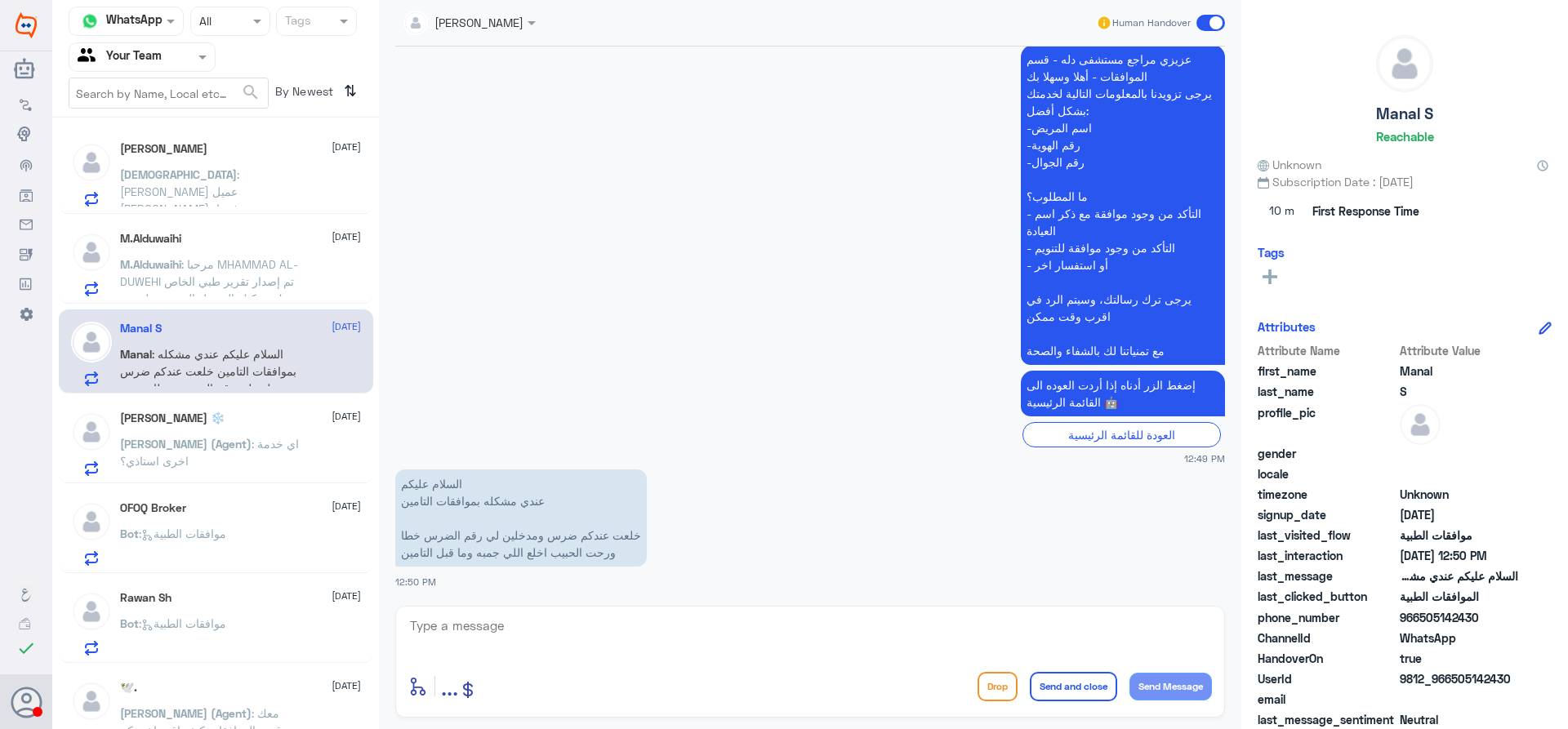
click at [591, 634] on textarea at bounding box center [810, 634] width 803 height 40
type textarea "ممكن تزويدي برقم الهوية او الجوال"
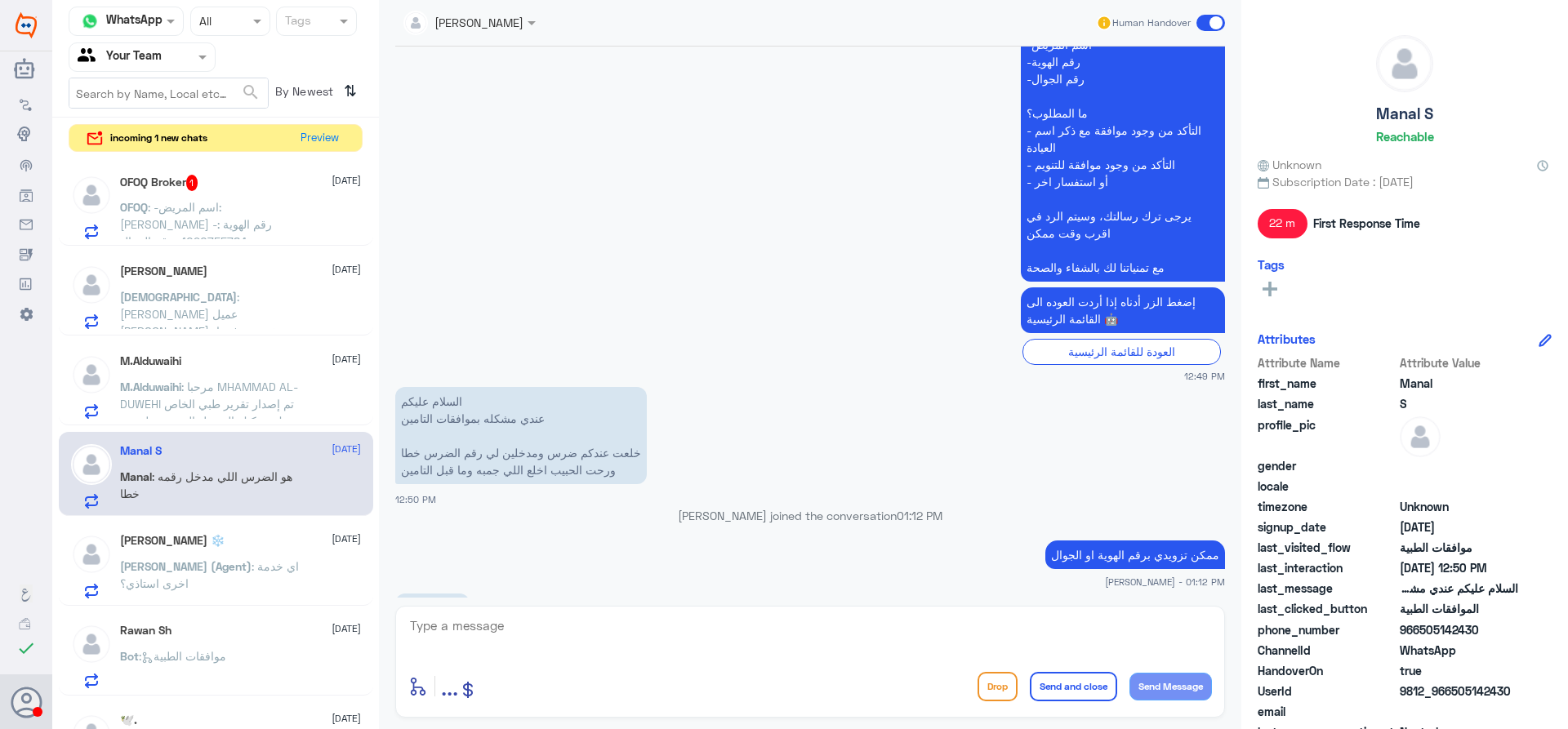
scroll to position [663, 0]
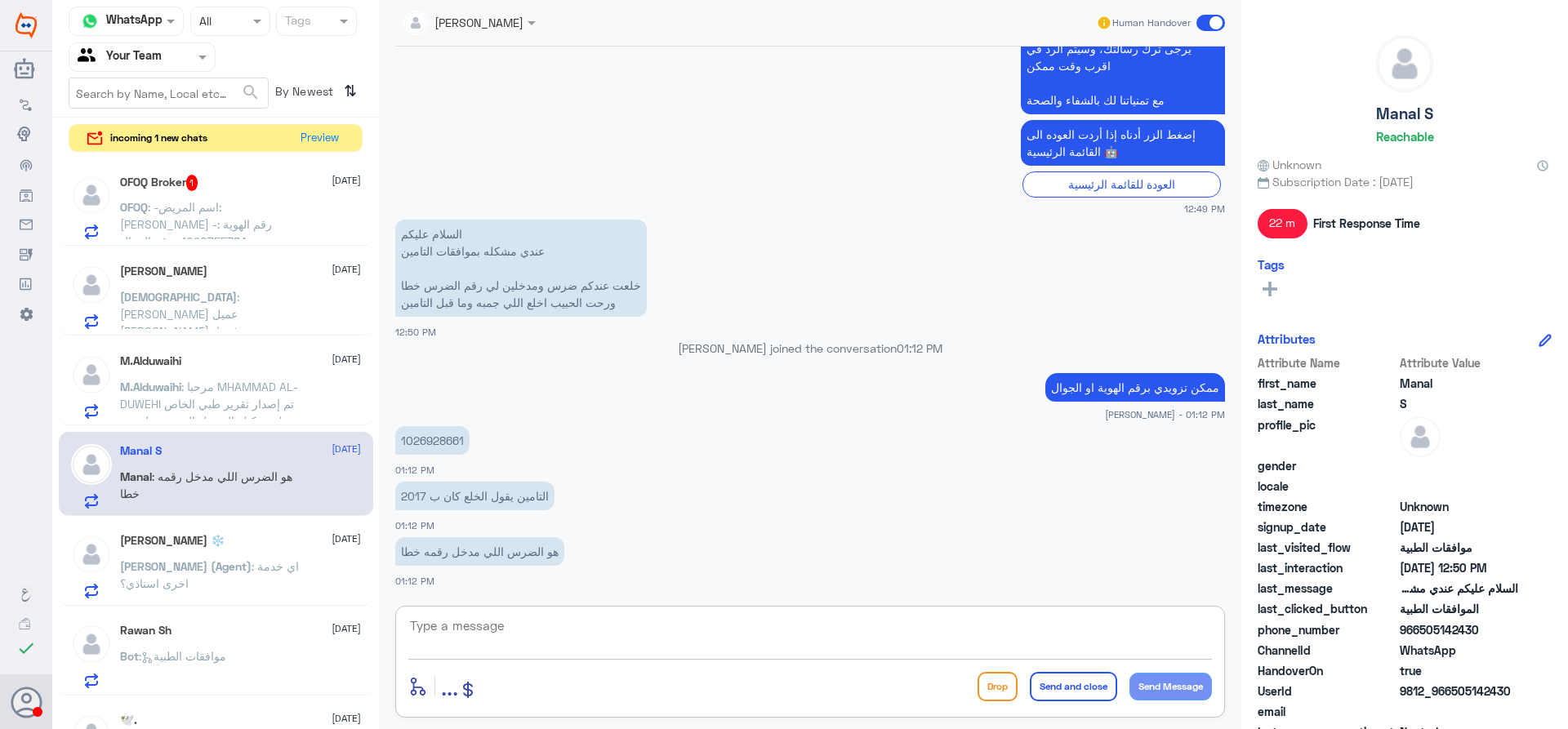
click at [571, 626] on textarea at bounding box center [810, 634] width 803 height 40
type textarea "هل الزيارة في دلة النخيل ام نمار"
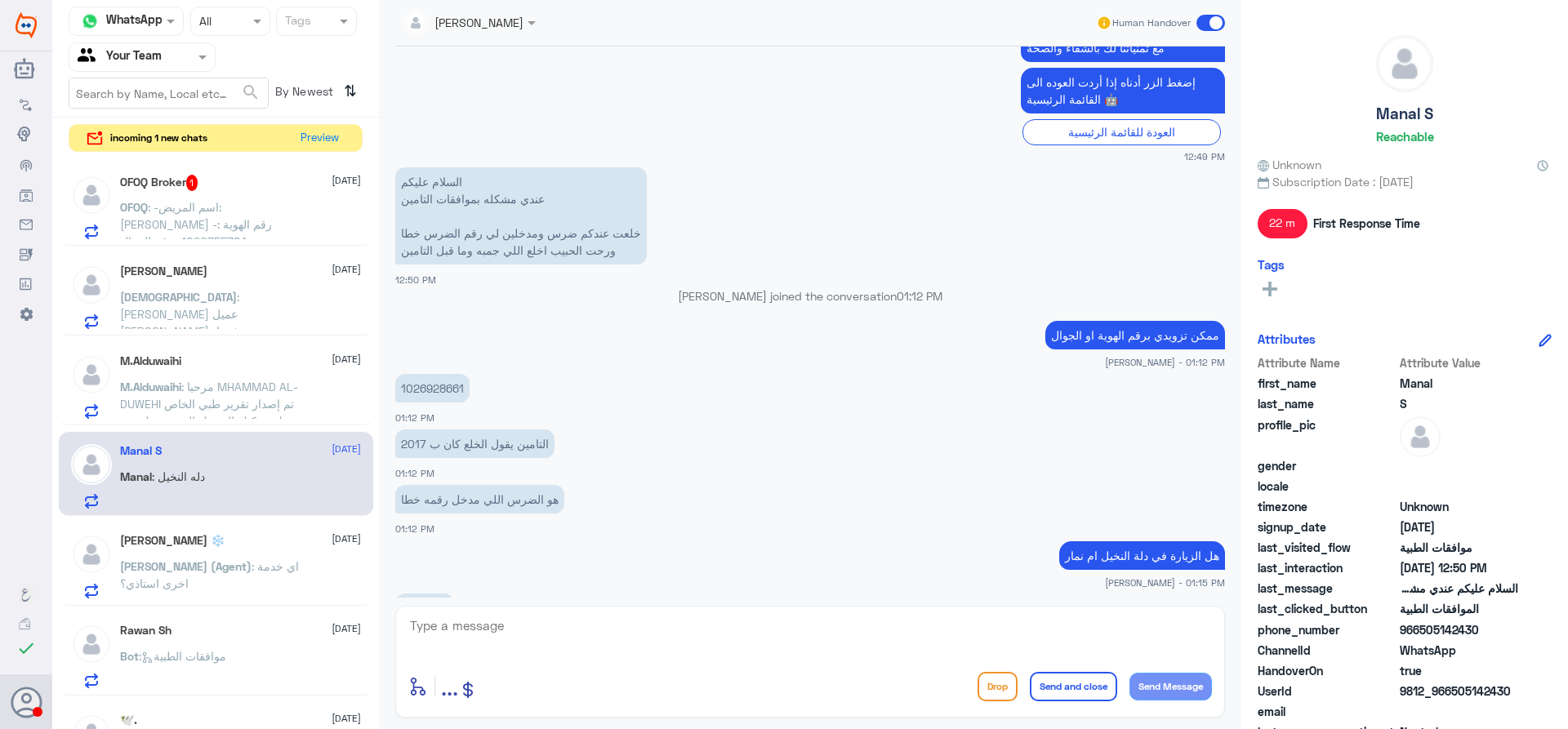
scroll to position [770, 0]
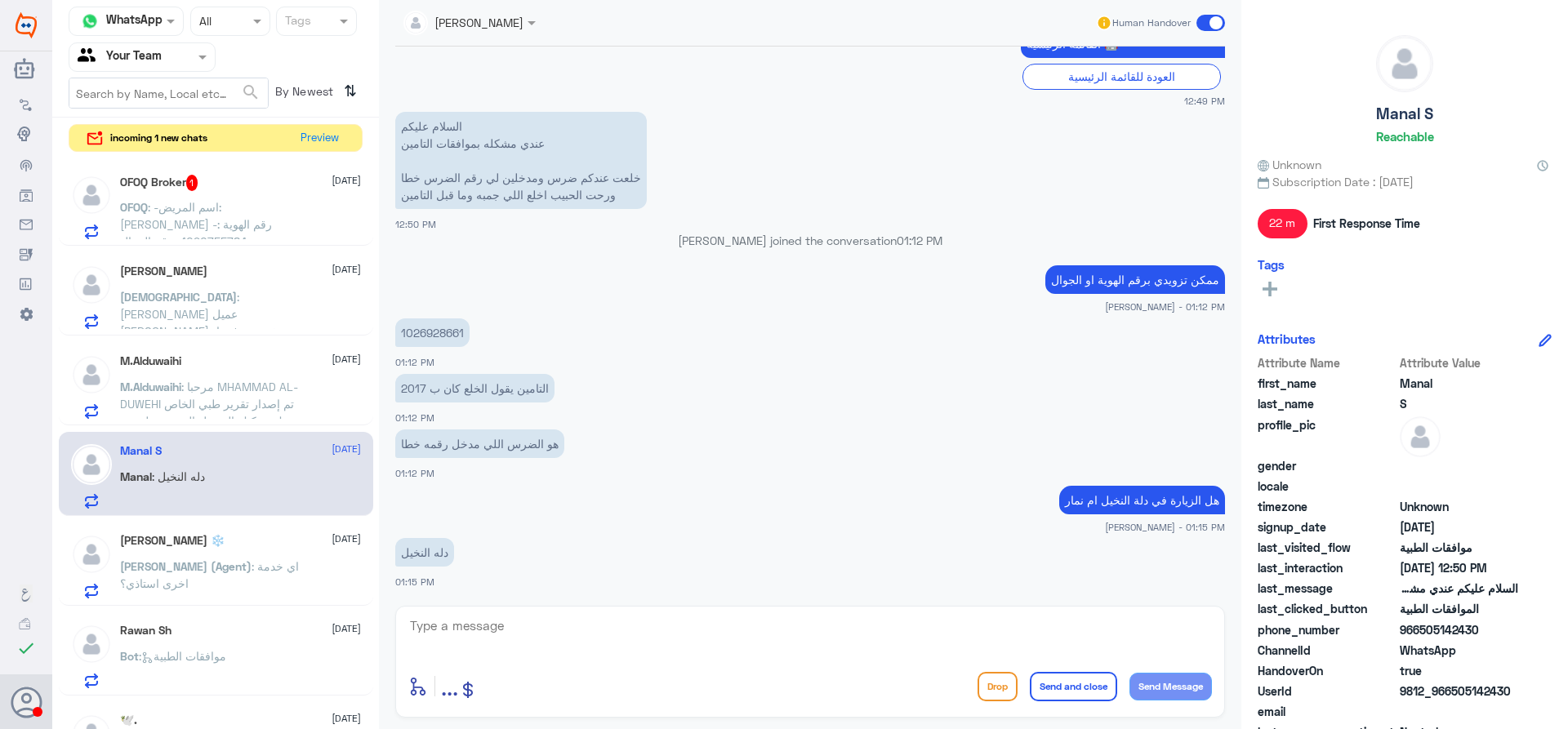
click at [433, 333] on p "1026928661" at bounding box center [432, 333] width 75 height 29
copy p "1026928661"
click at [277, 378] on p "M.Alduwaihi : مرحبا MHAMMAD AL-DUWEHI تم إصدار تقرير طبي الخاص بك. يمكنك الوصول…" at bounding box center [211, 398] width 183 height 41
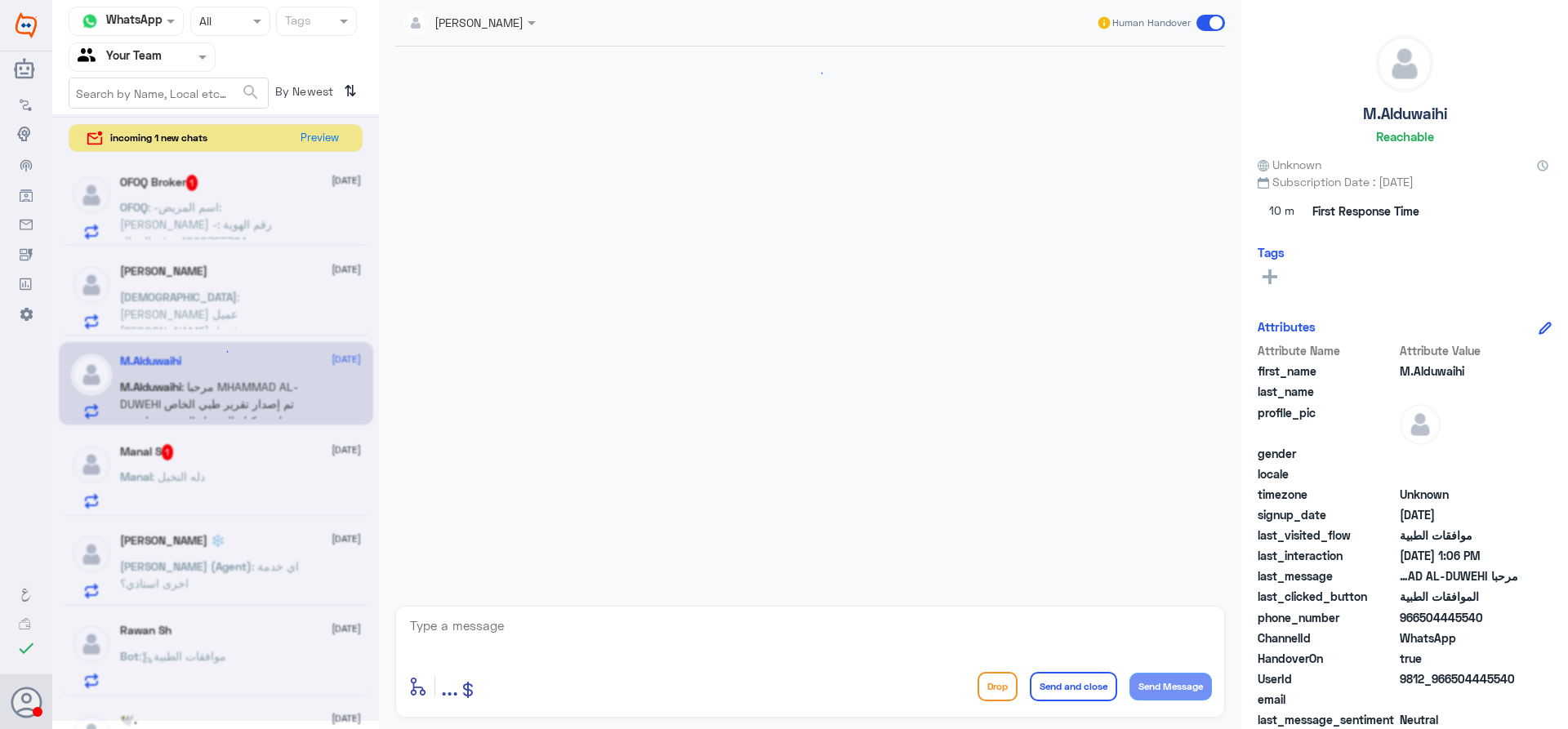
scroll to position [499, 0]
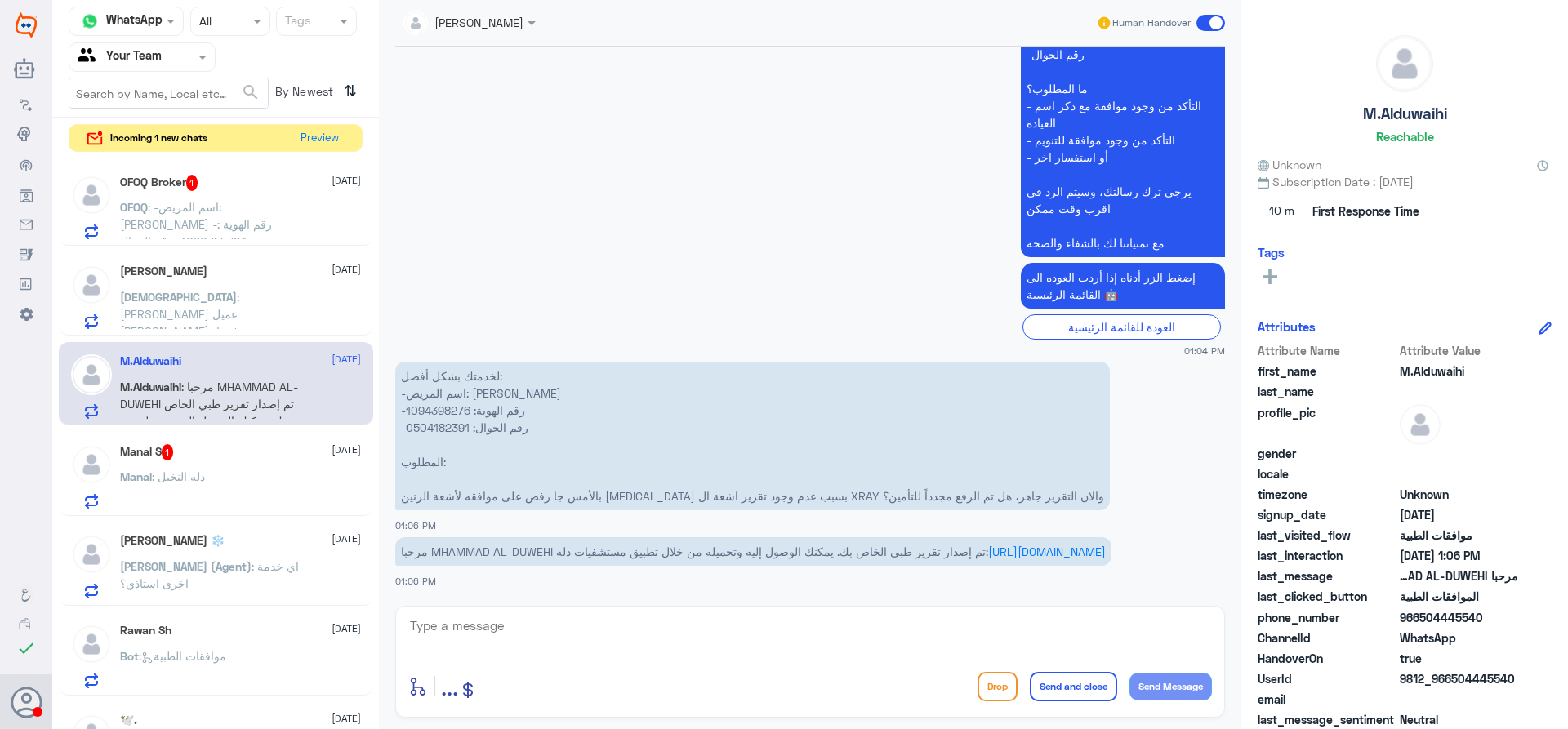
click at [195, 504] on p "Manal : دله النخيل" at bounding box center [162, 488] width 85 height 41
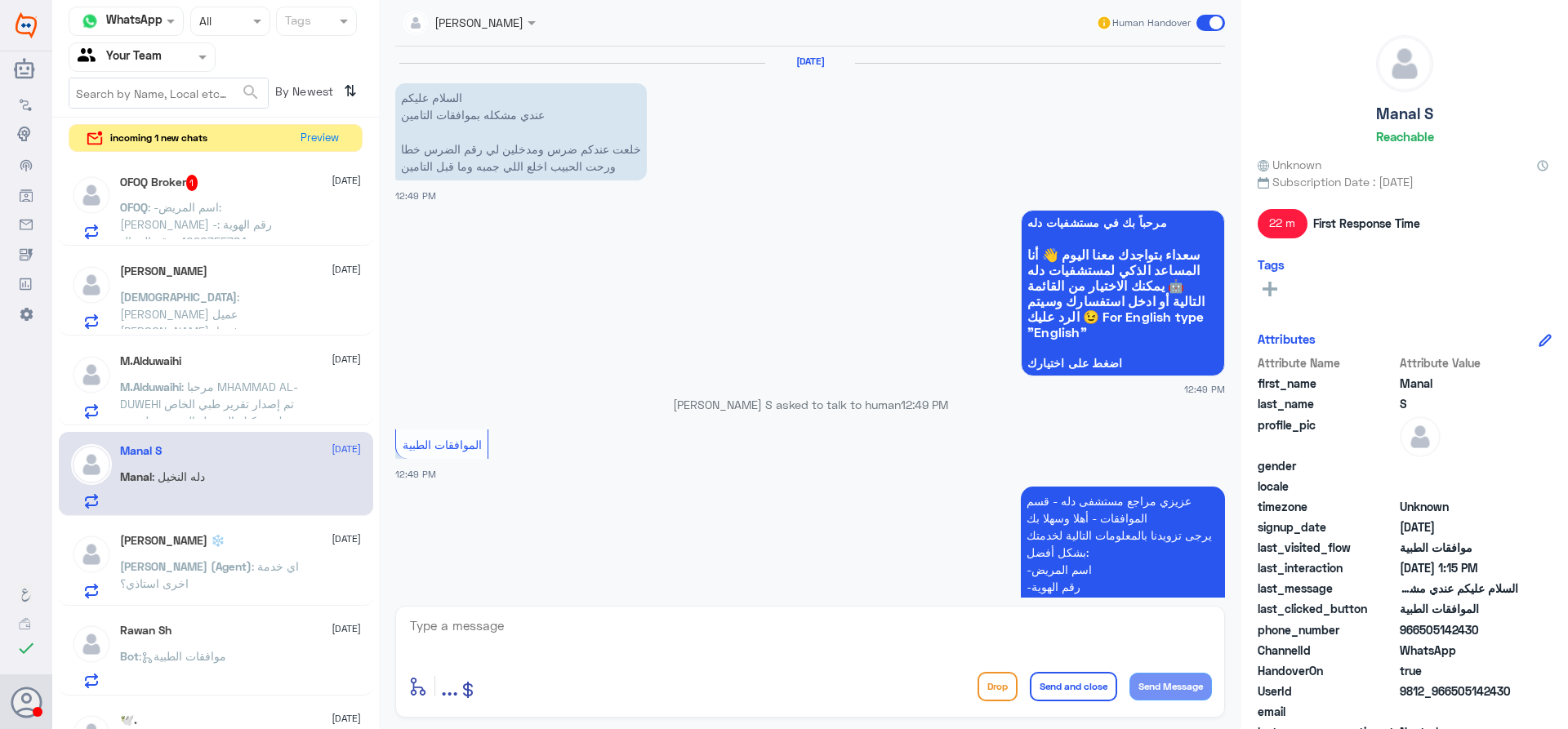
scroll to position [801, 0]
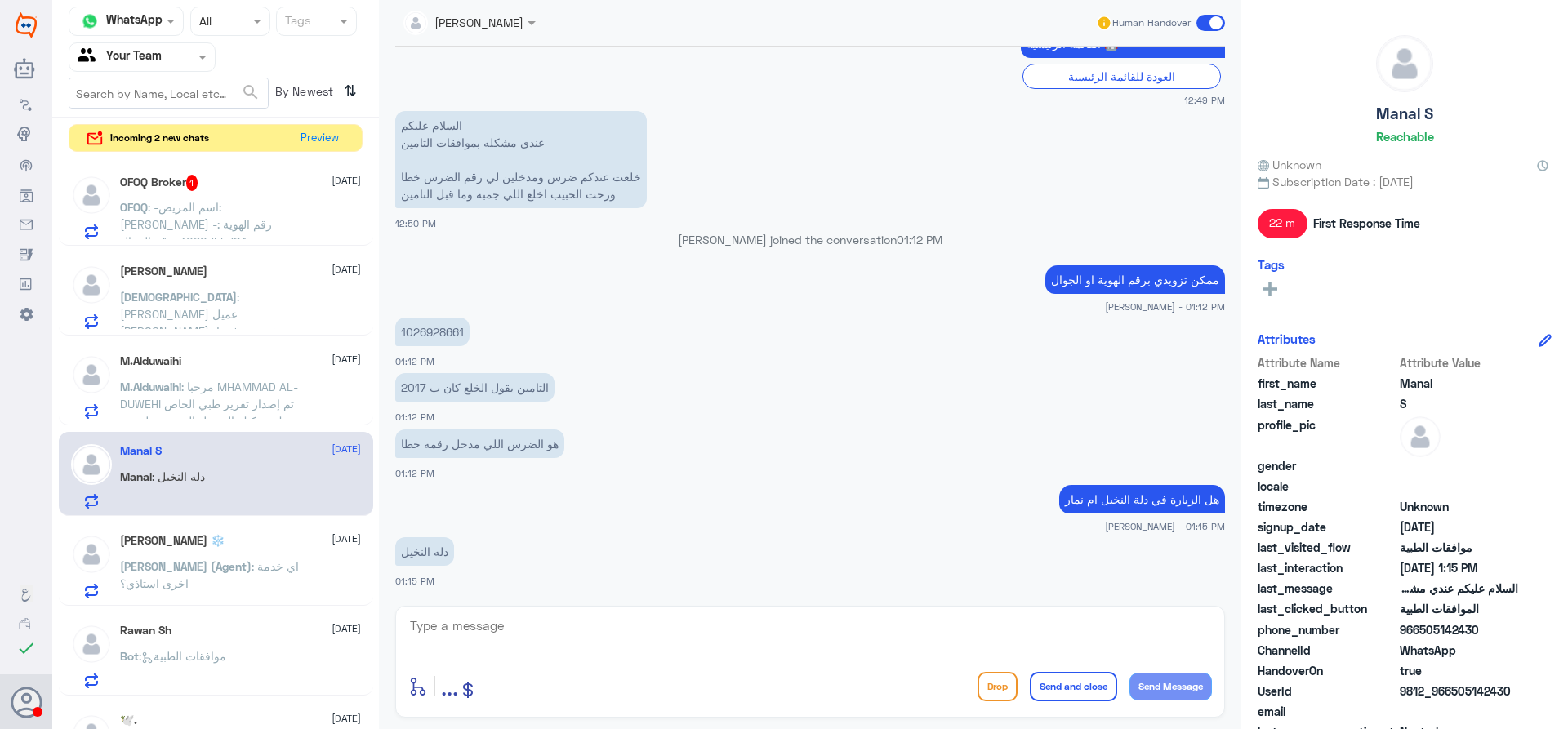
click at [207, 360] on div "M.Alduwaihi 15 September" at bounding box center [240, 361] width 240 height 14
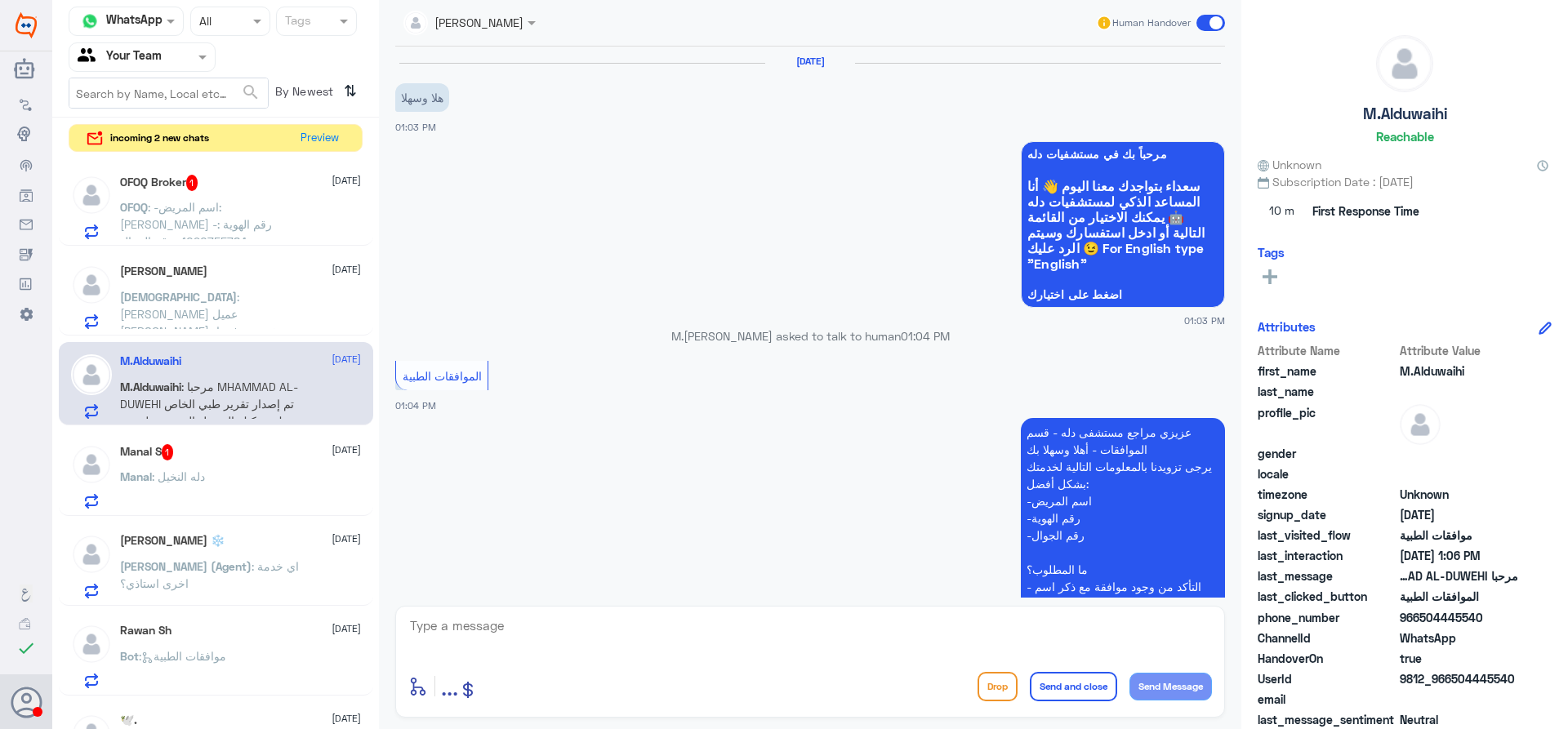
scroll to position [499, 0]
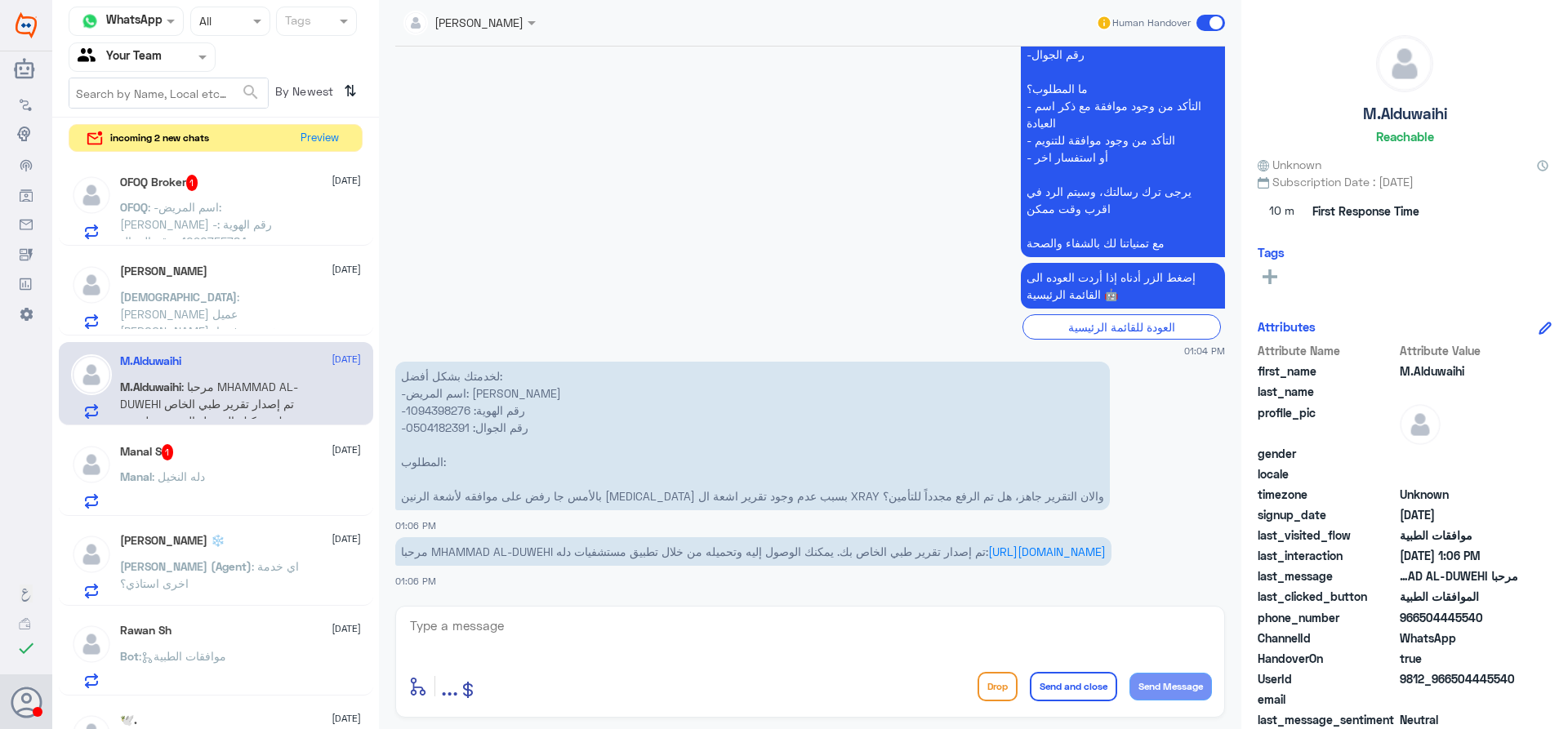
click at [447, 398] on p "لخدمتك بشكل أفضل: -اسم المريض: محمد عبدالله الضويحي -رقم الهوية: 1094398276 -رق…" at bounding box center [753, 436] width 715 height 148
copy p "1094398276"
click at [717, 638] on textarea at bounding box center [810, 634] width 803 height 40
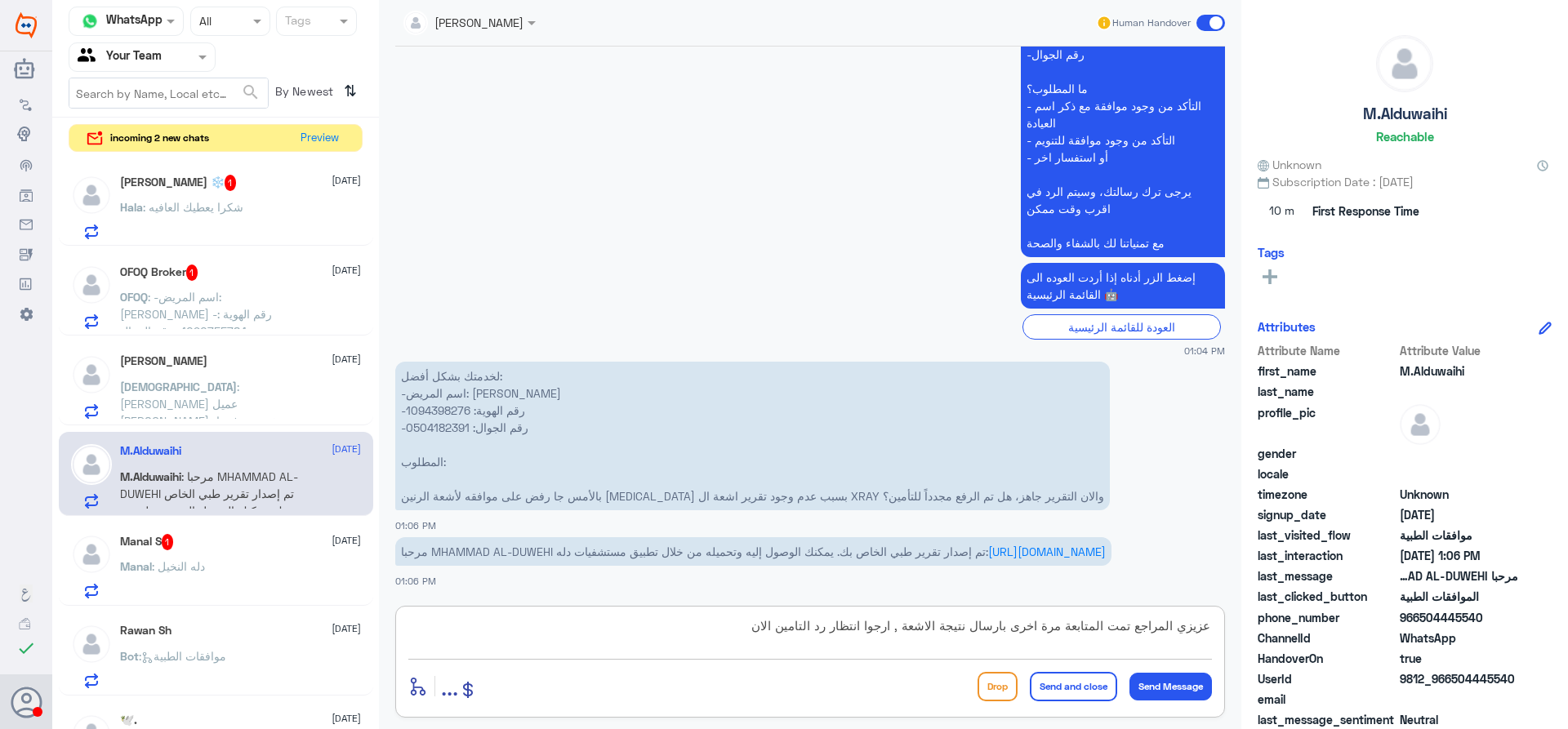
type textarea "عزيزي المراجع تمت المتابعة مرة اخرى بارسال نتيجة الاشعة , ارجوا انتظار رد التام…"
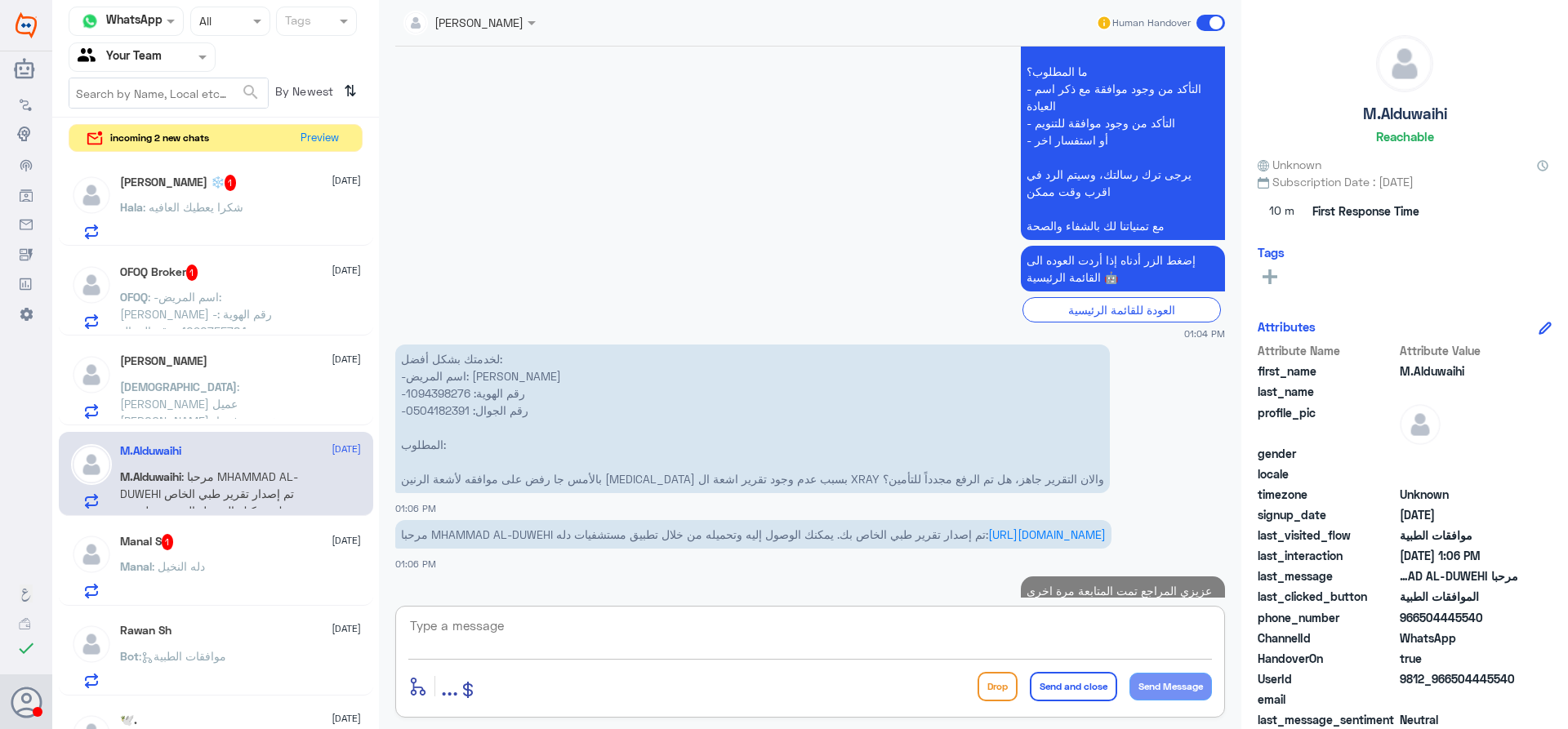
scroll to position [585, 0]
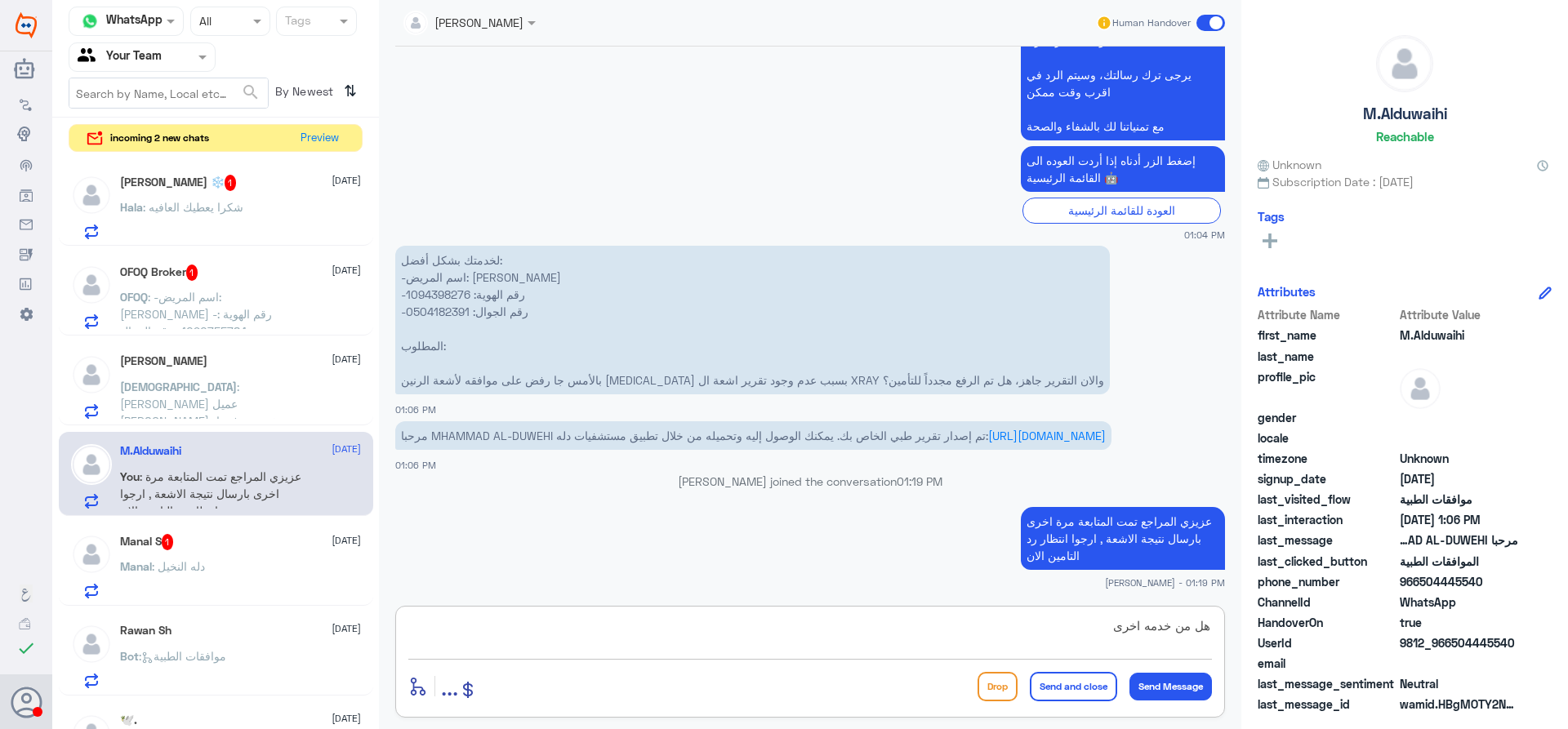
type textarea "هل من خدمه اخرى ؟"
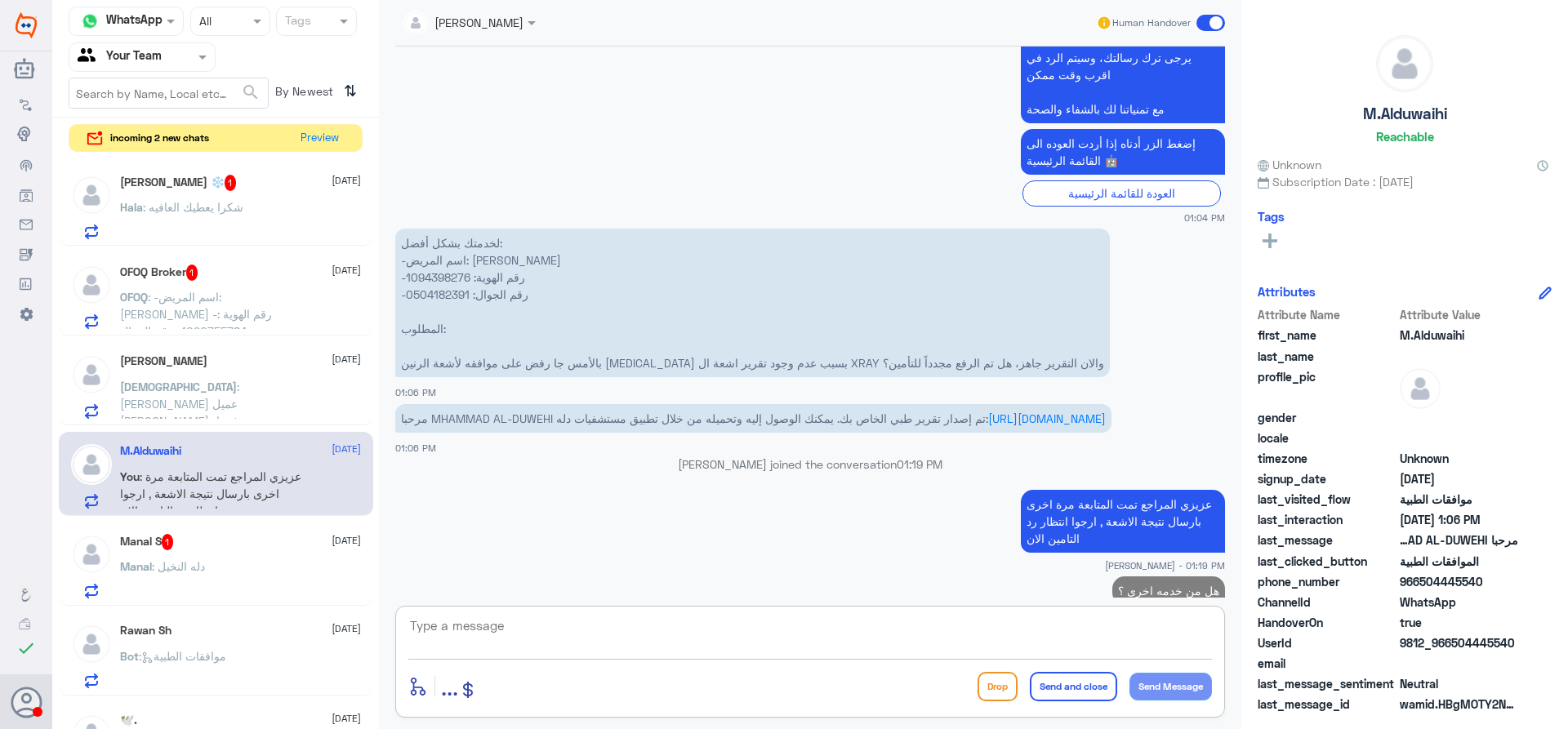
scroll to position [637, 0]
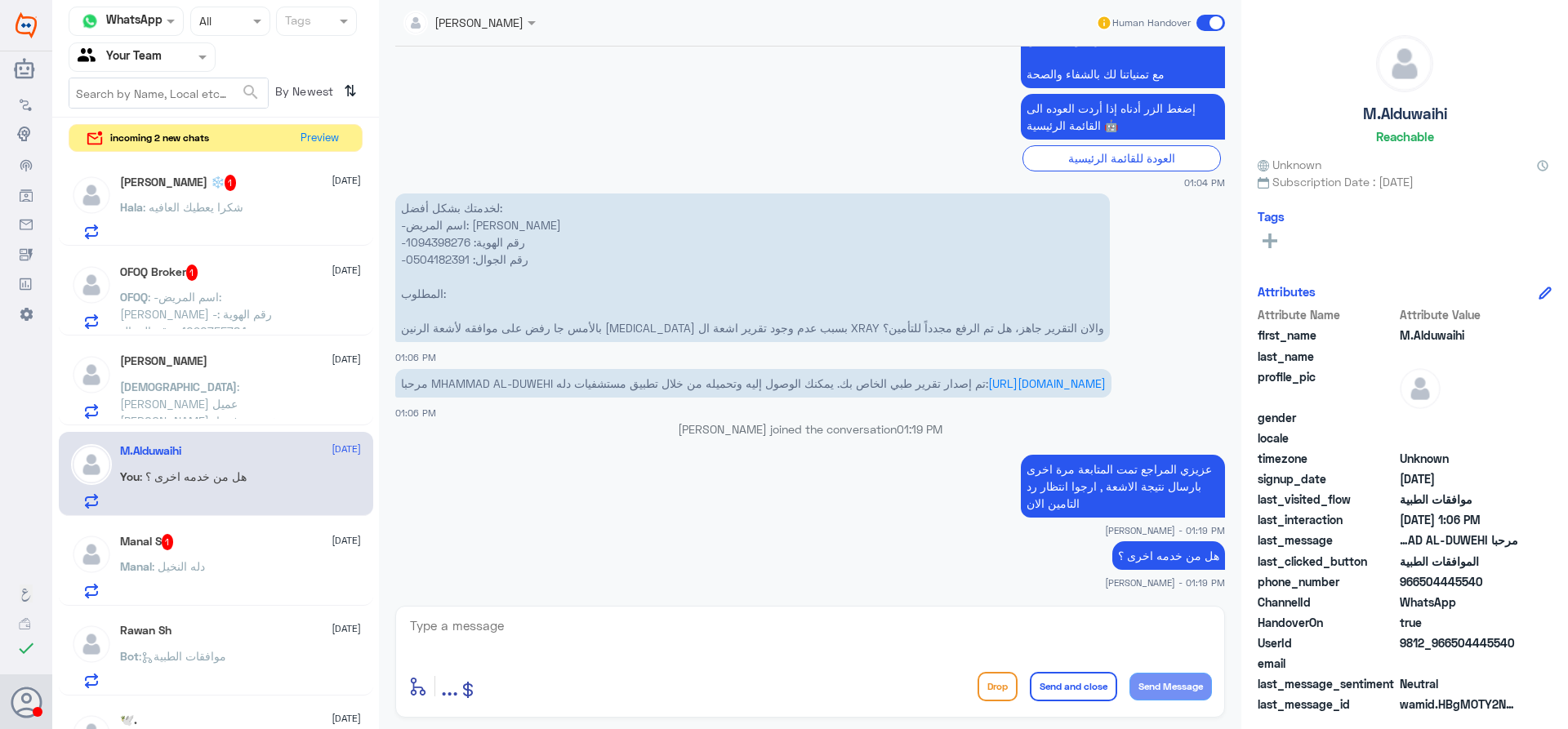
click at [205, 181] on h5 "Hala Abdullah ❄️ 1" at bounding box center [178, 183] width 117 height 17
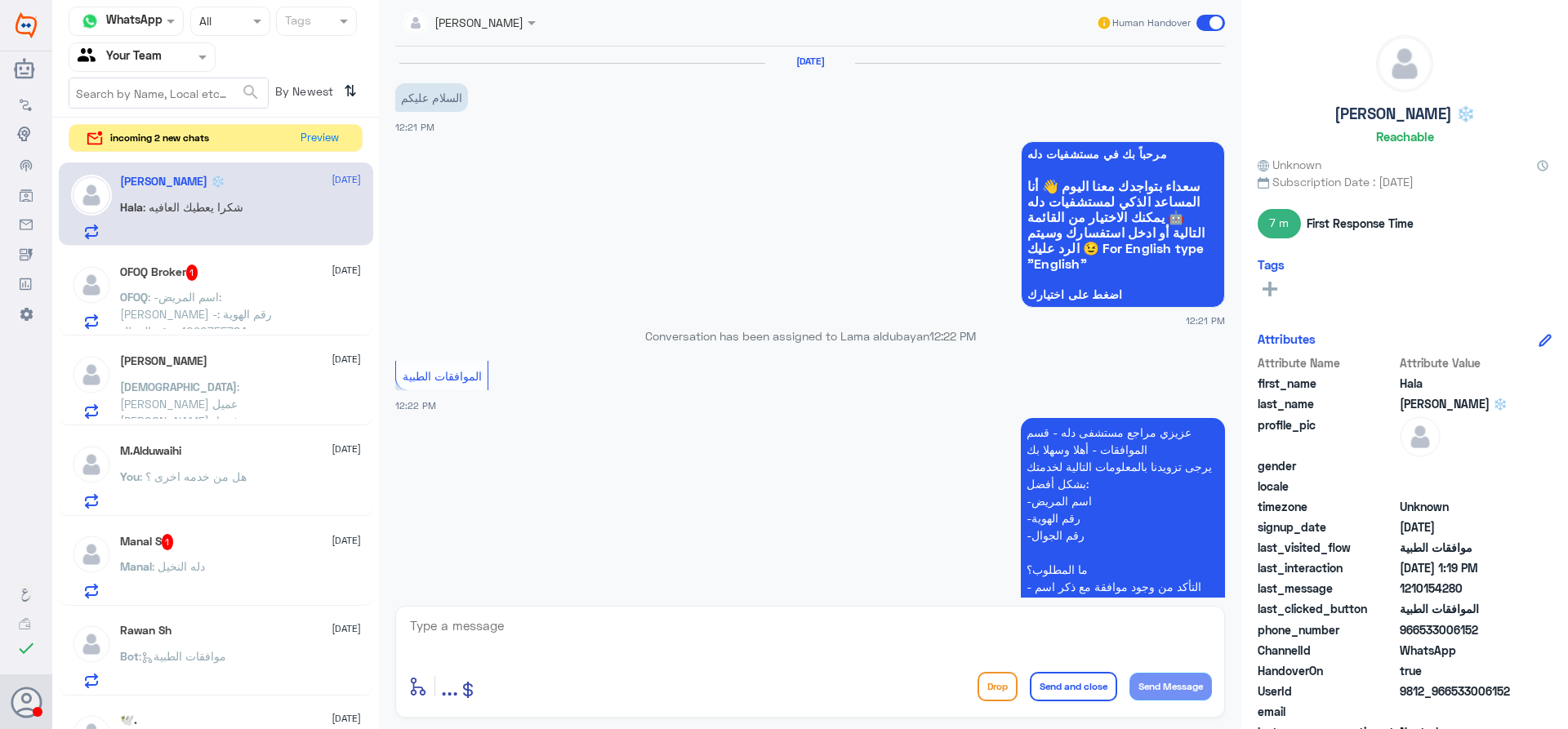
scroll to position [893, 0]
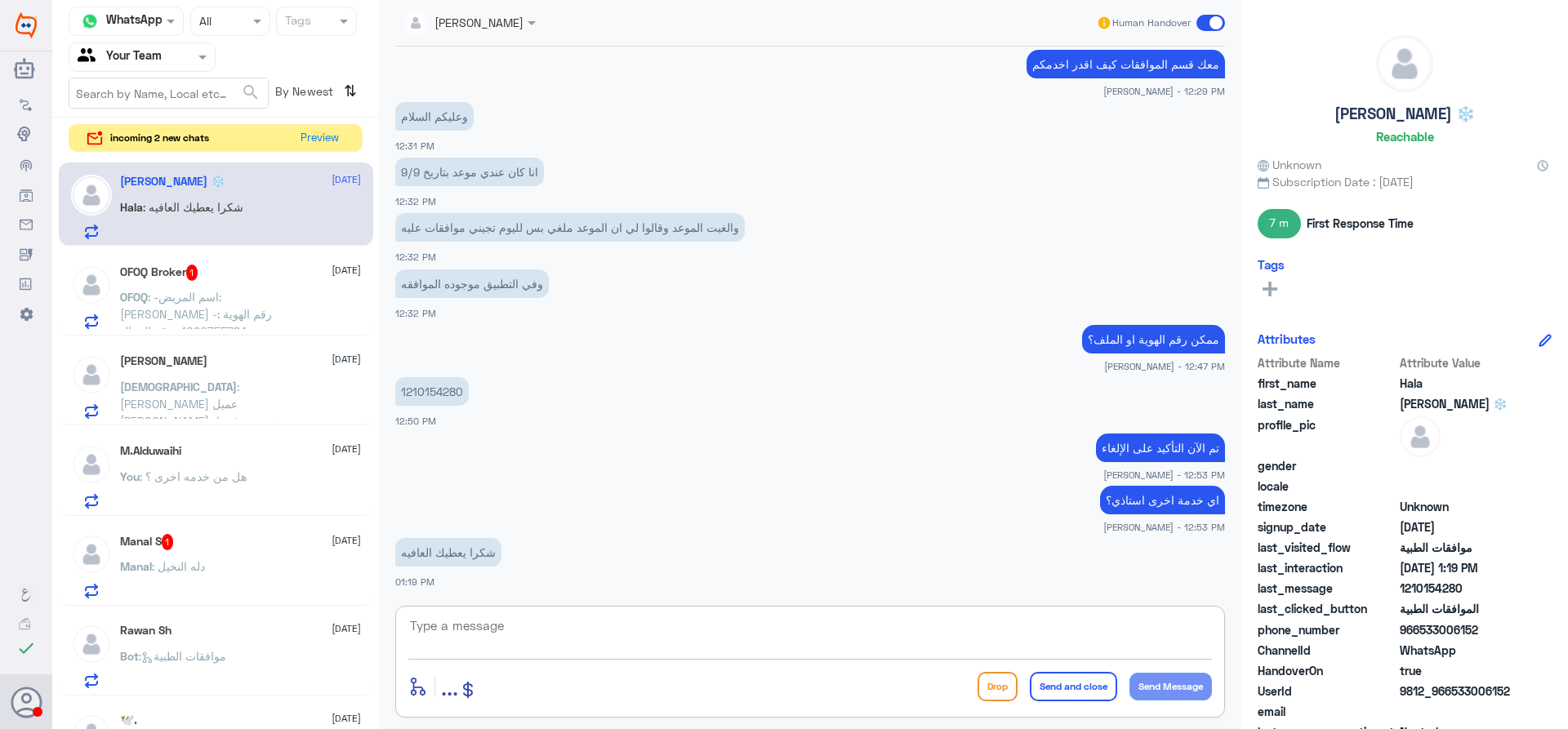
click at [907, 638] on textarea at bounding box center [810, 634] width 803 height 40
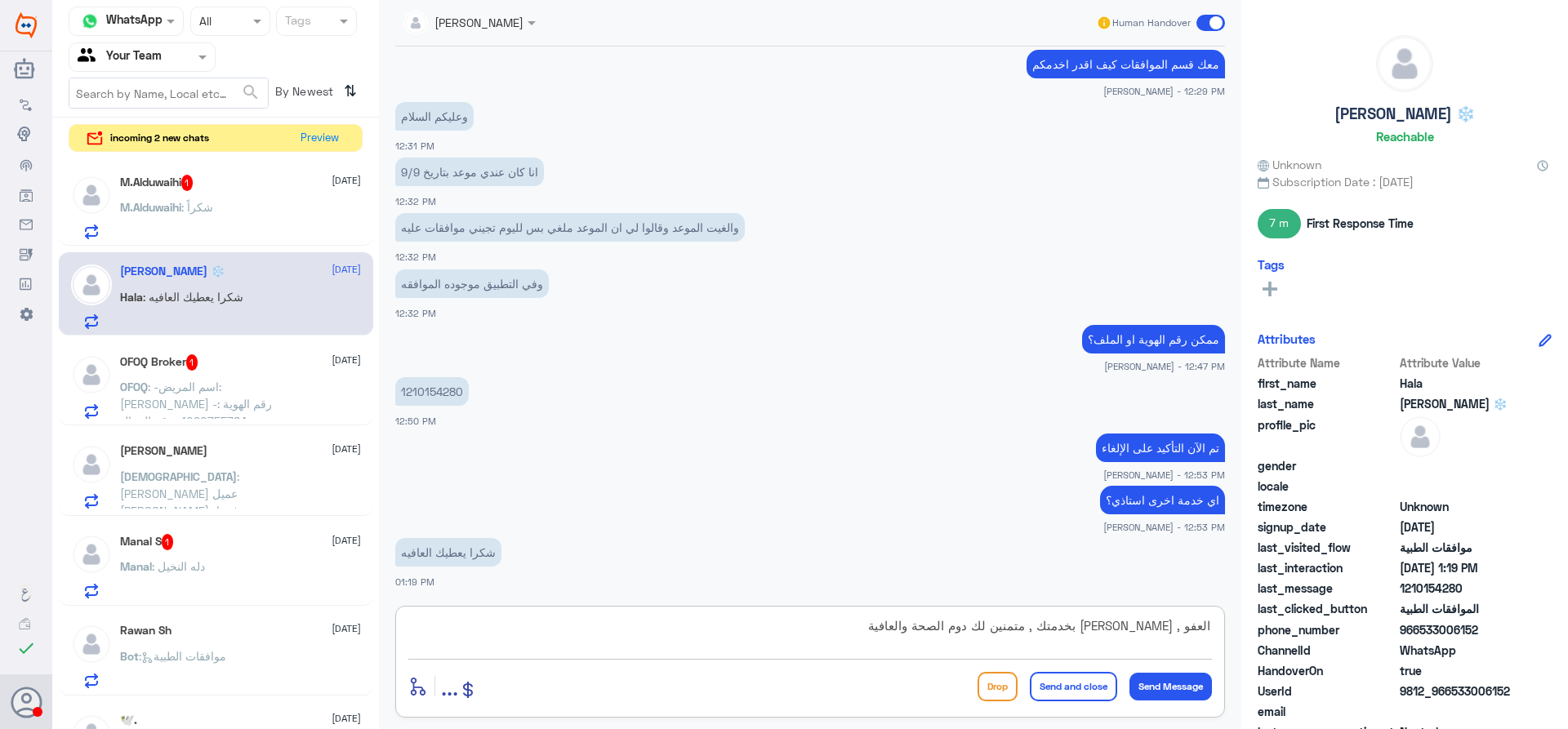
type textarea "العفو , سعدنا بخدمتك , متمنين لك دوم الصحة والعافية"
click at [1073, 682] on button "Send and close" at bounding box center [1073, 687] width 88 height 29
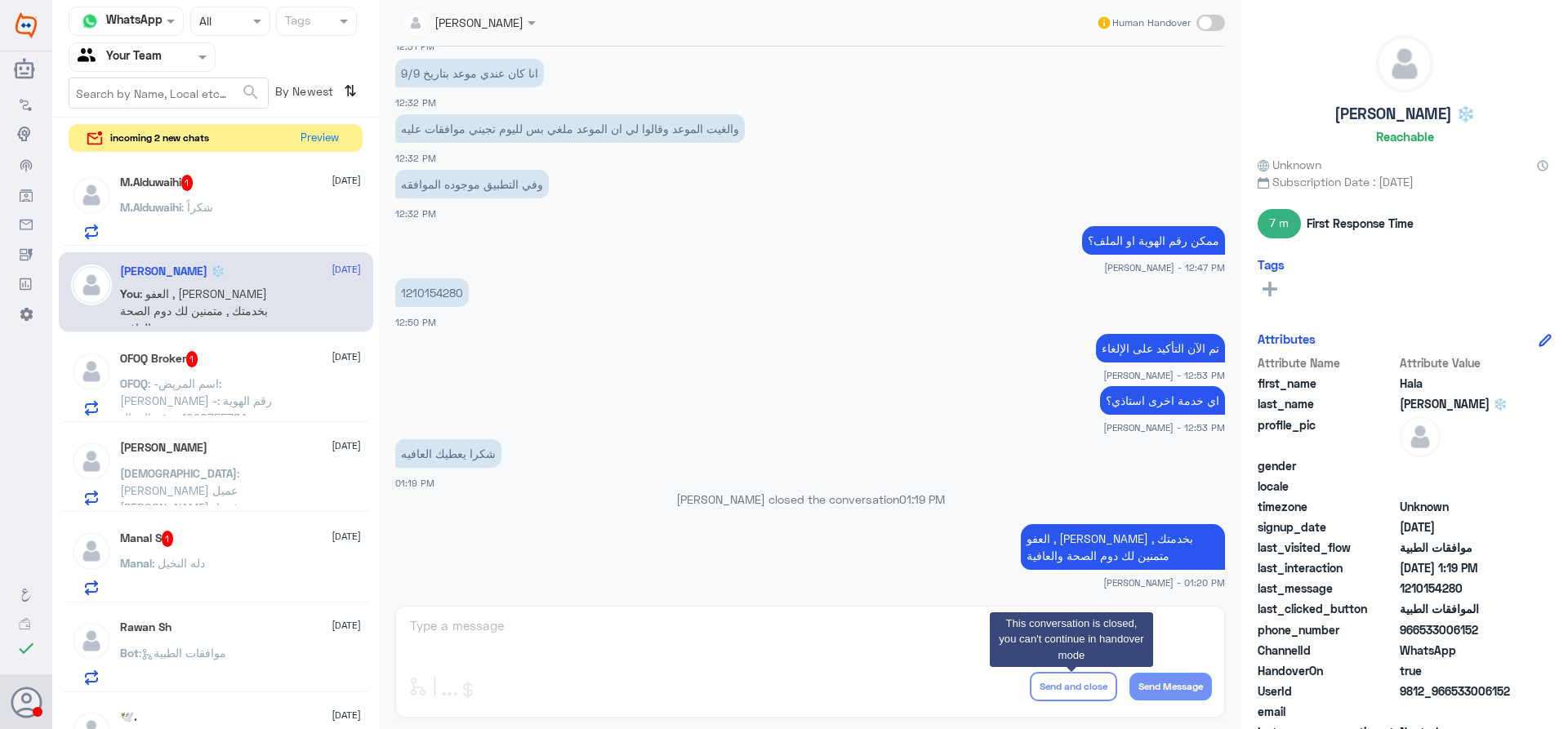
click at [217, 213] on div "M.Alduwaihi : شكراً" at bounding box center [240, 221] width 240 height 37
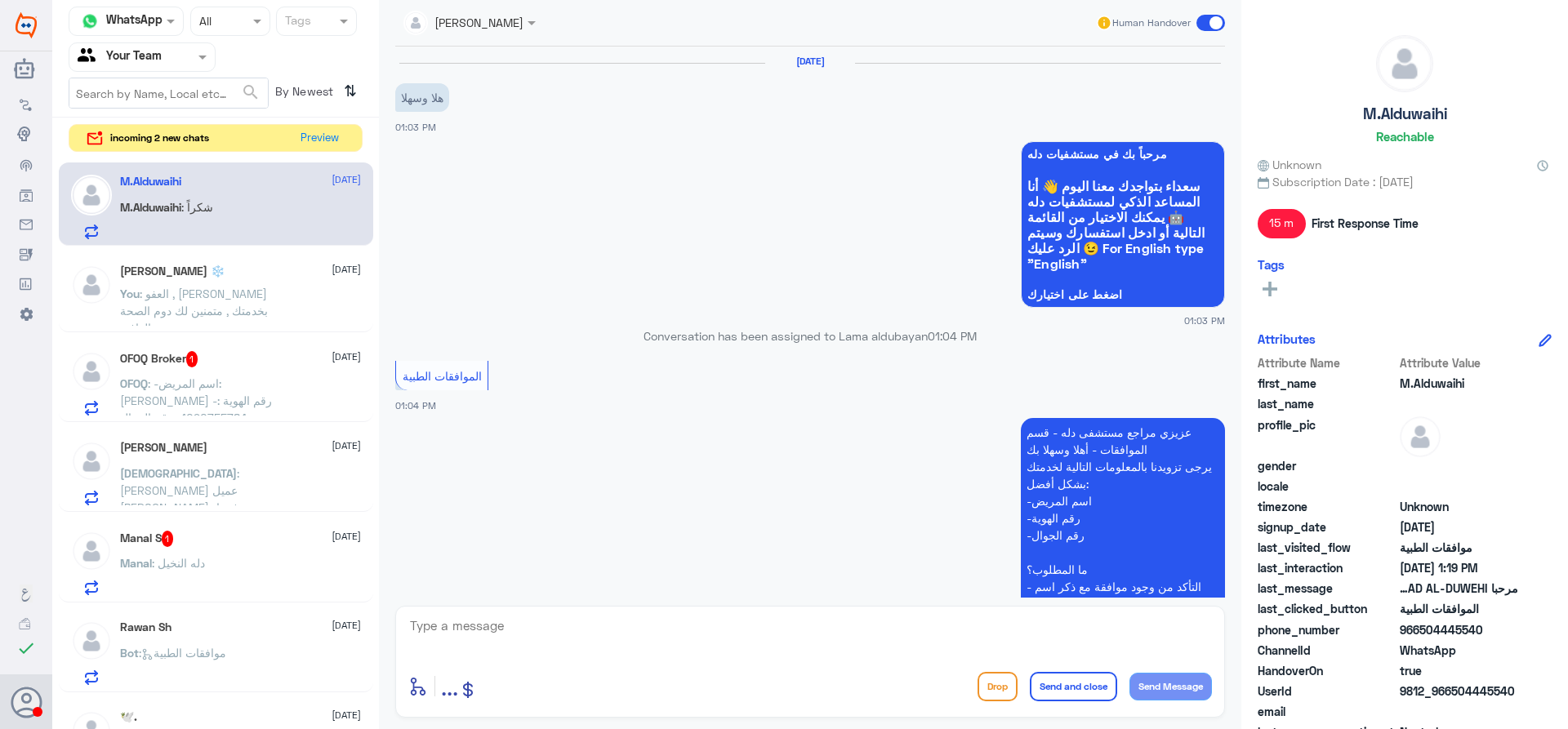
scroll to position [723, 0]
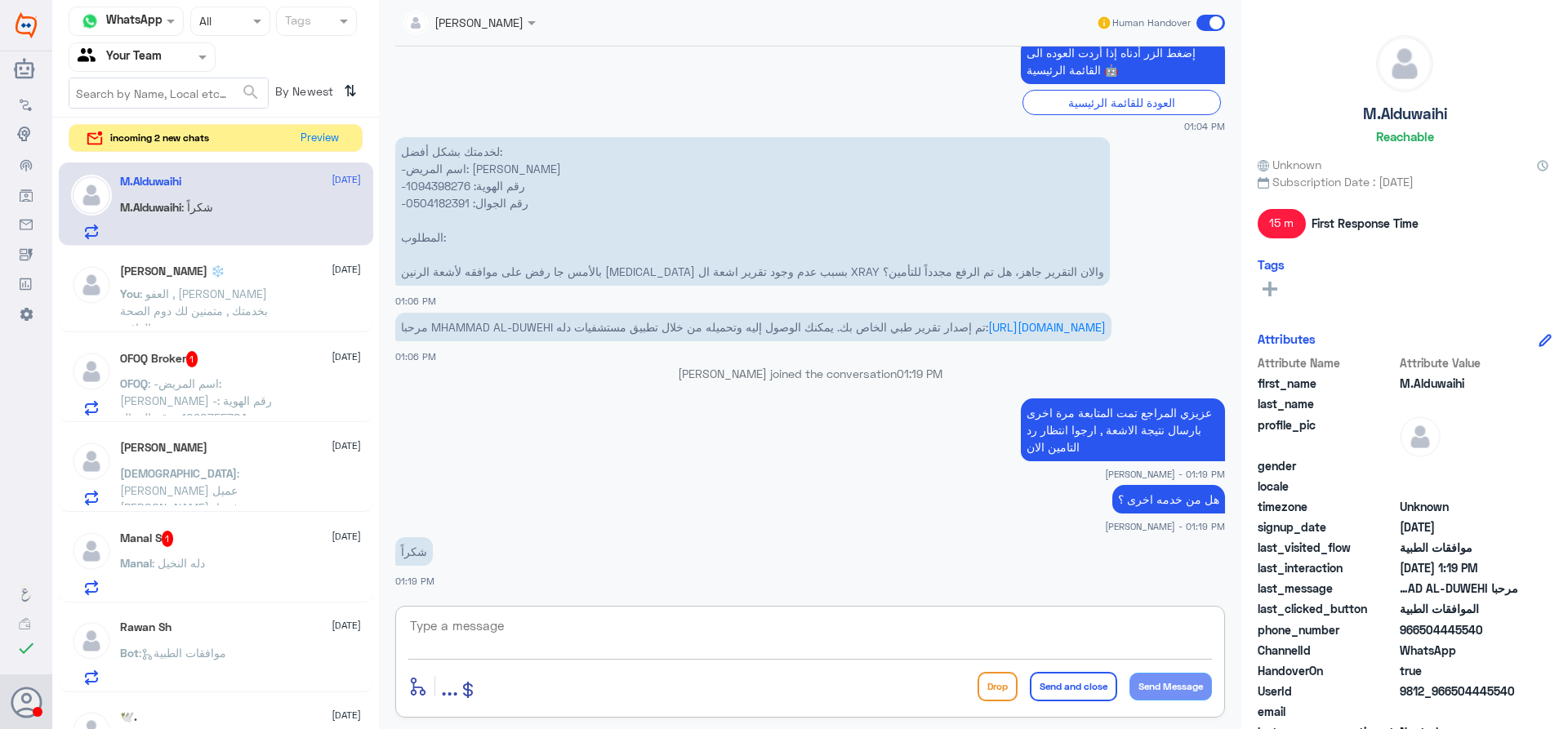
click at [729, 619] on textarea at bounding box center [810, 634] width 803 height 40
type textarea "العفو , سعدنا بخدمتك متمنين لك دوم الصحة والعافية"
click at [1057, 684] on button "Send and close" at bounding box center [1073, 687] width 88 height 29
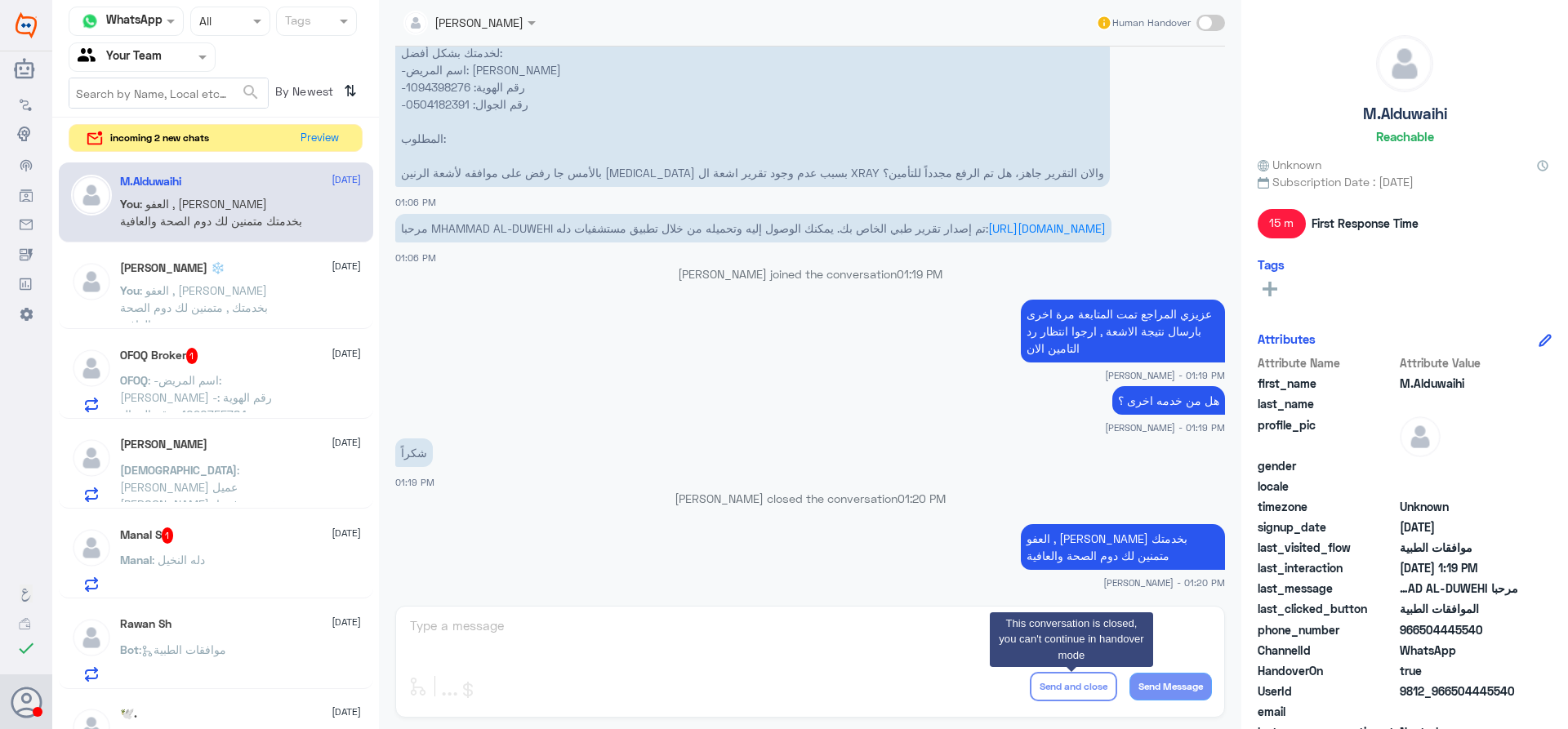
click at [219, 297] on span ": العفو , سعدنا بخدمتك , متمنين لك دوم الصحة والعافية" at bounding box center [193, 308] width 147 height 48
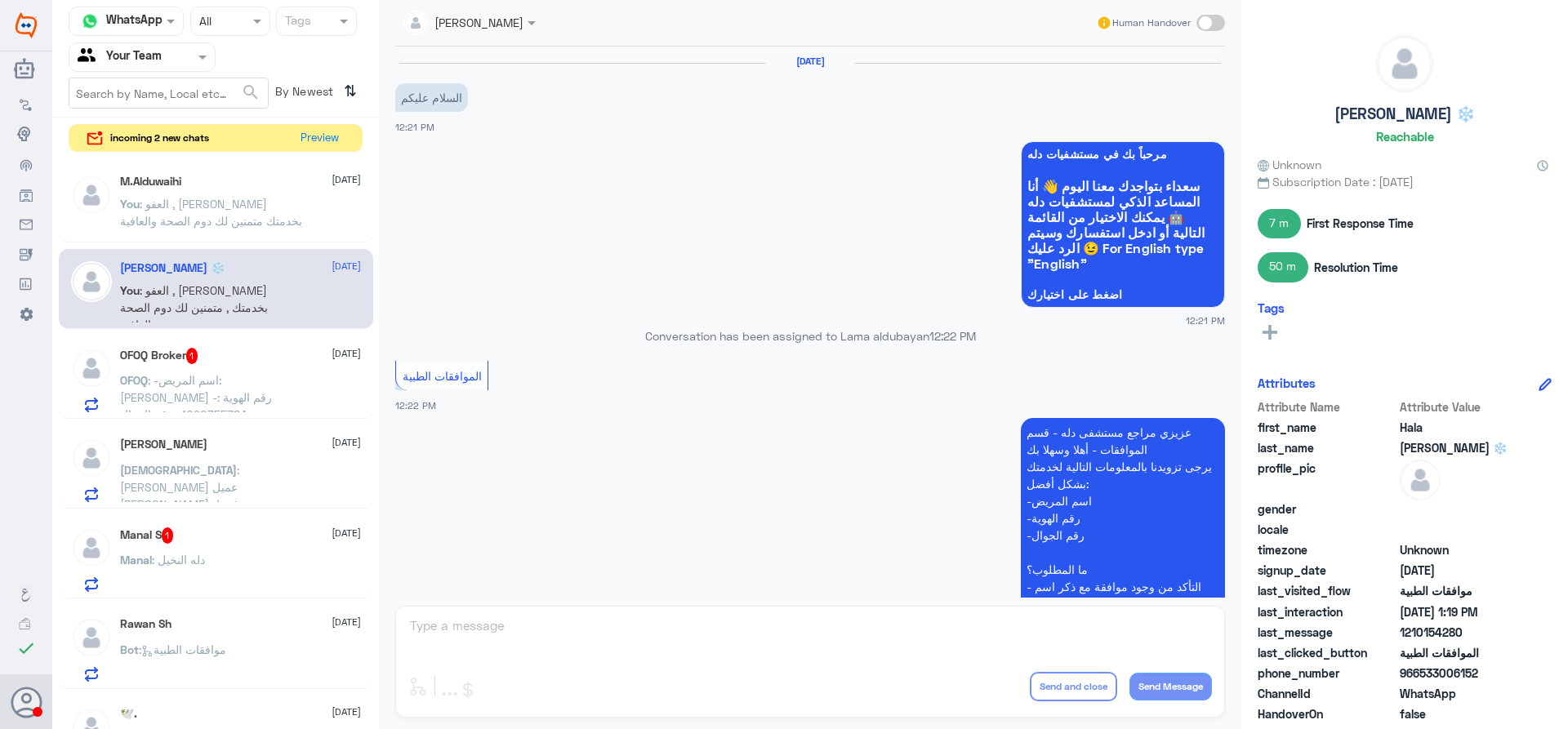
scroll to position [993, 0]
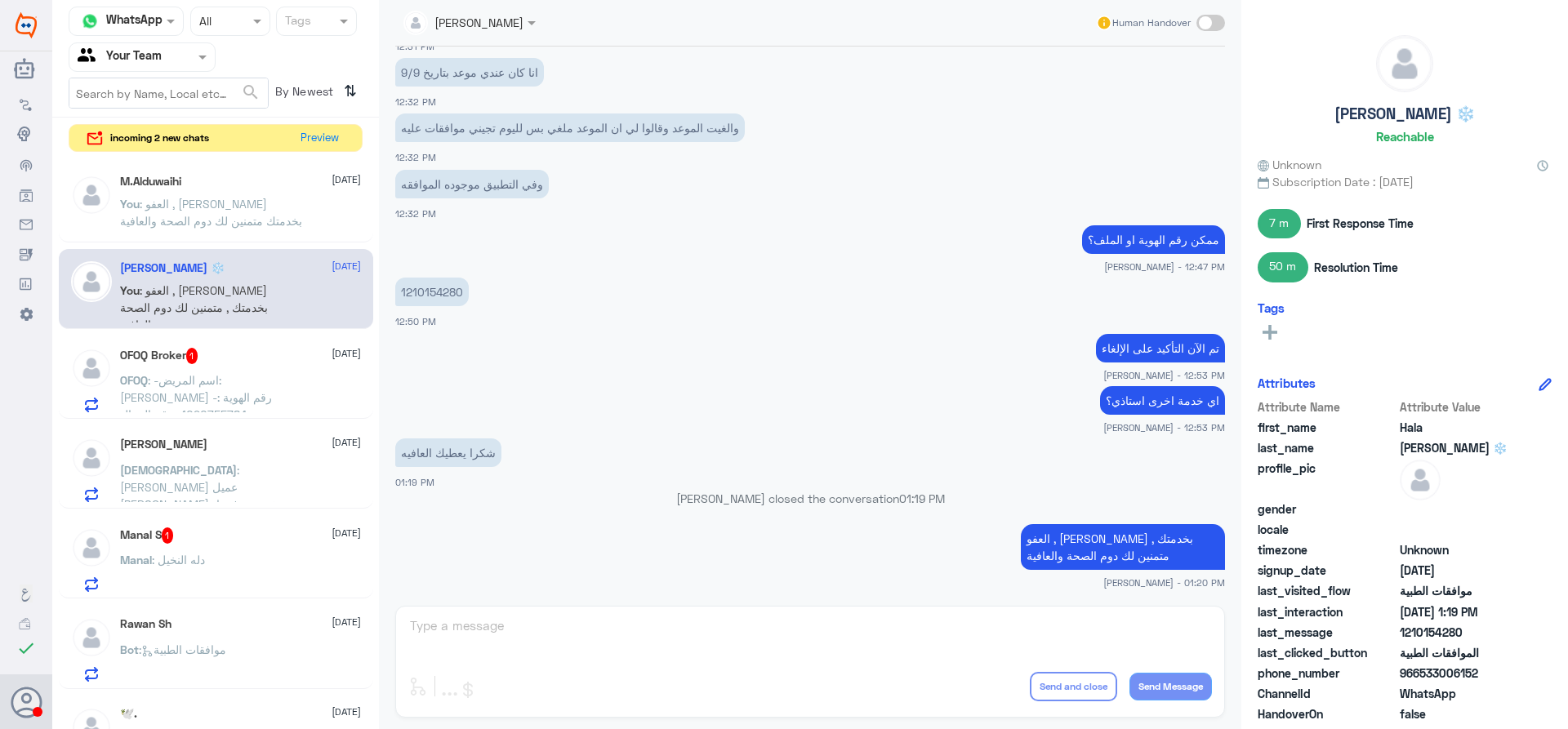
click at [244, 552] on div "Manal S 1 15 September Manal : دله النخيل" at bounding box center [240, 560] width 240 height 65
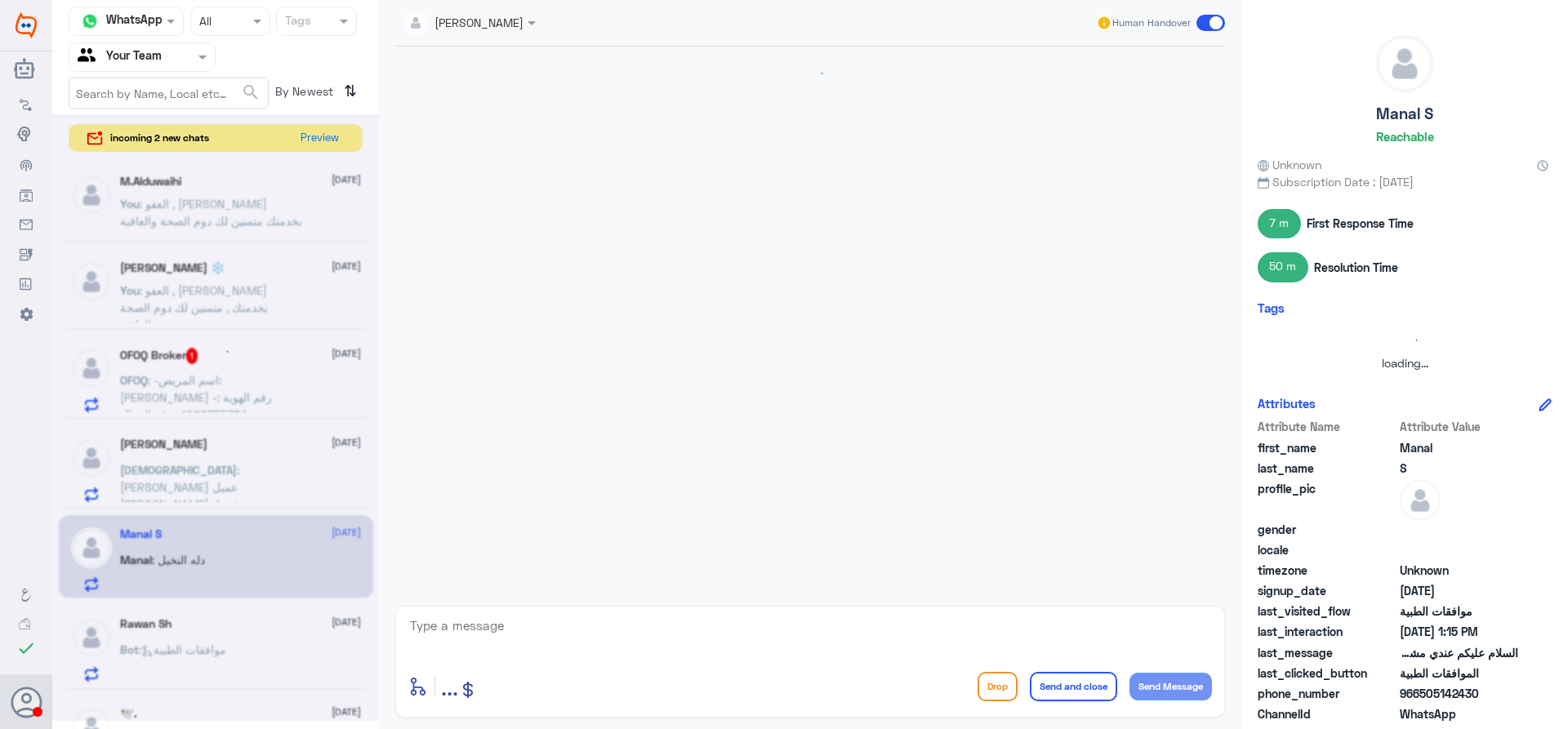
scroll to position [801, 0]
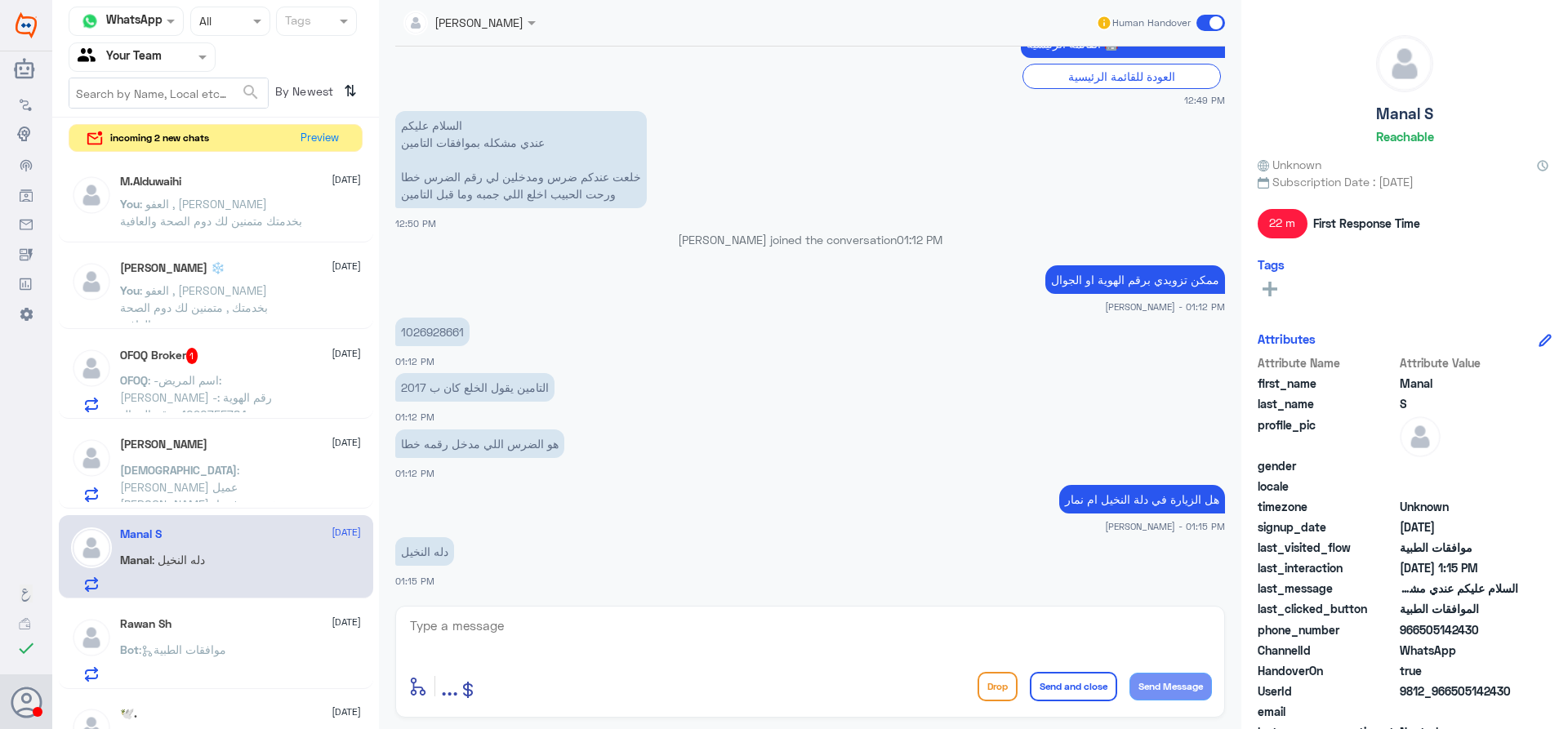
click at [594, 620] on textarea at bounding box center [810, 634] width 803 height 40
type textarea "ماهو رد السن الصحيح لتحقق"
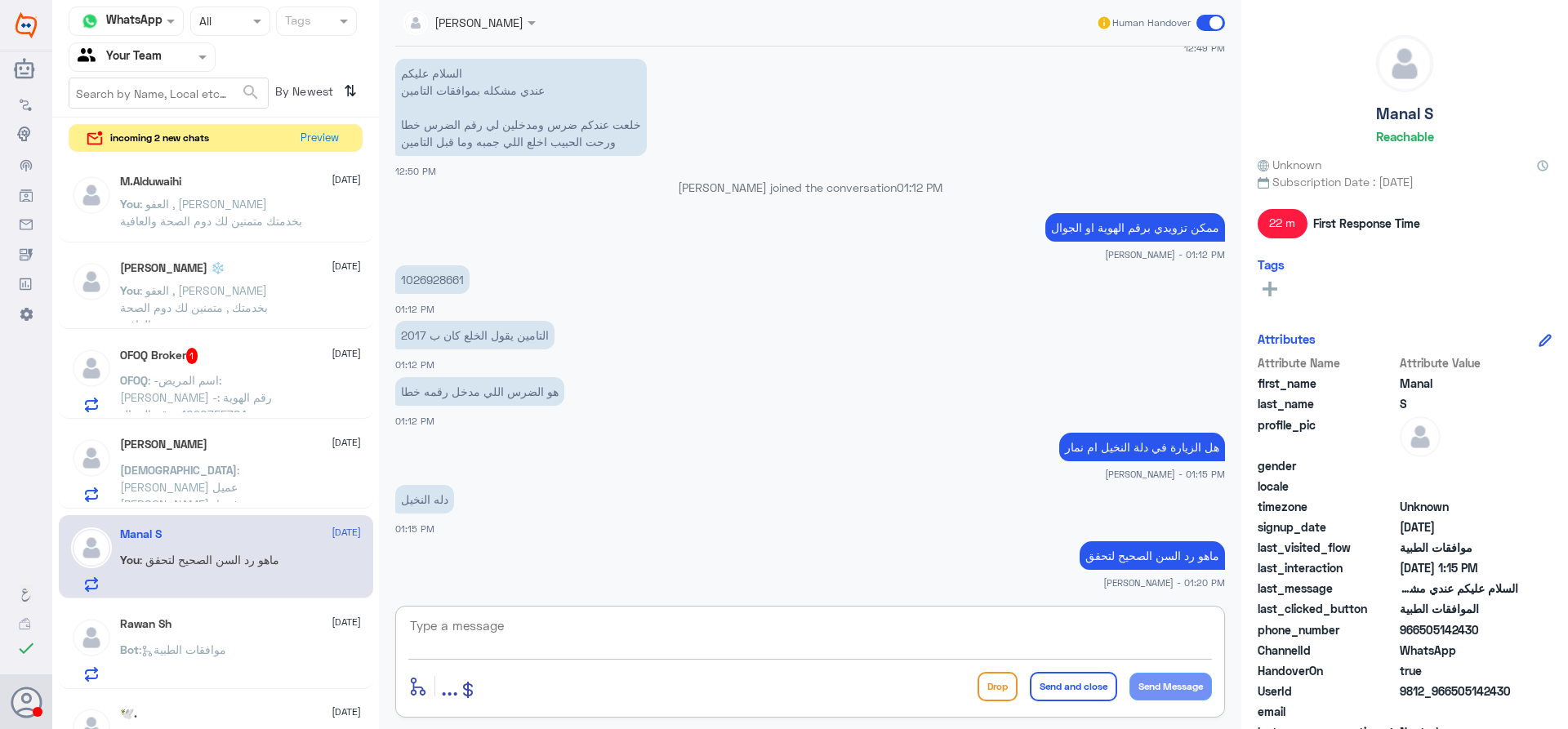
click at [280, 458] on div "Mohammed Yousef Montaser 15 September Mohammed : عزيزنا عميل بوبا، نعتذر عن رفض…" at bounding box center [240, 470] width 240 height 65
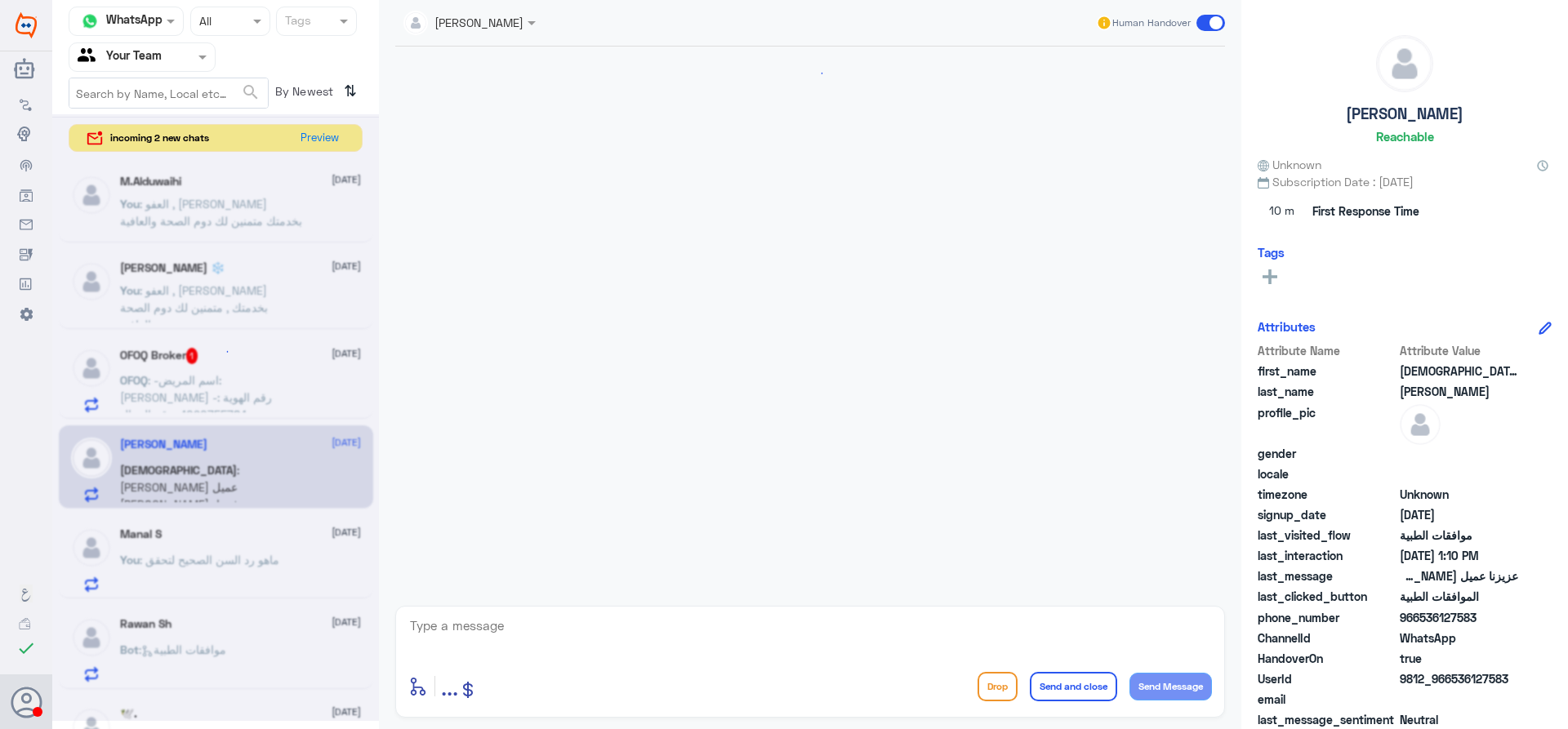
scroll to position [1403, 0]
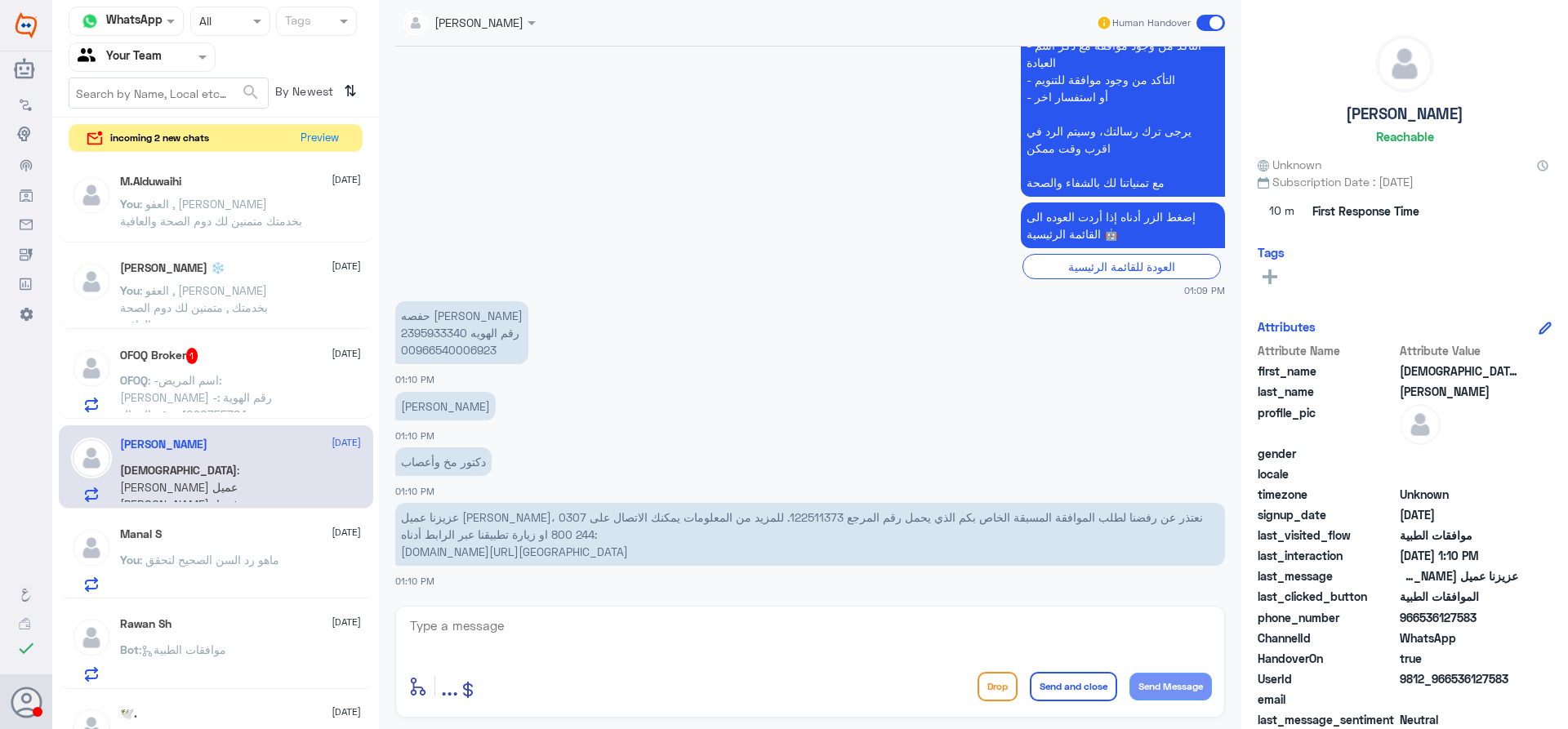
click at [755, 515] on p "عزيزنا عميل بوبا، نعتذر عن رفضنا لطلب الموافقة المسبقة الخاص بكم الذي يحمل رقم …" at bounding box center [810, 535] width 829 height 63
copy p "122511373"
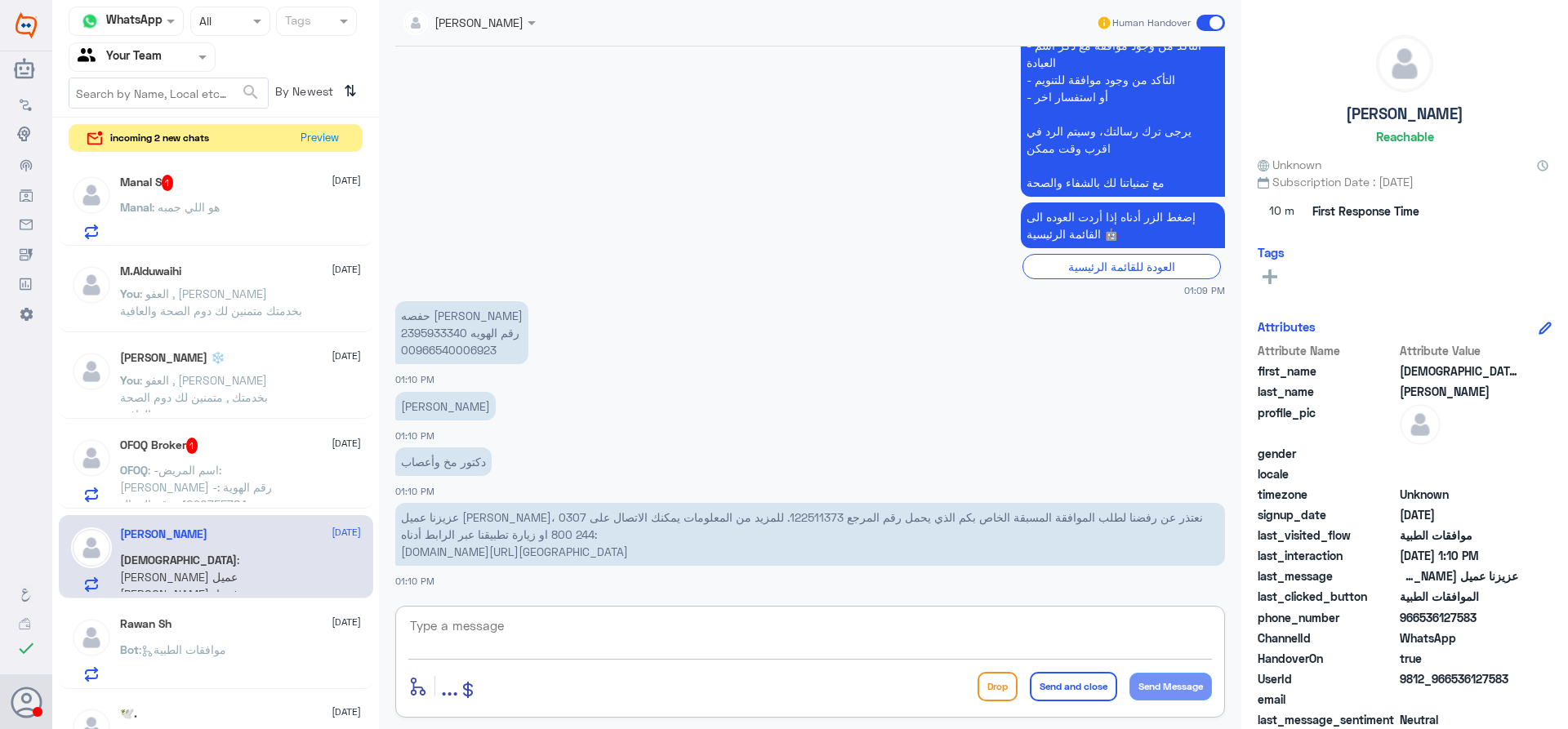
click at [614, 629] on textarea at bounding box center [810, 634] width 803 height 40
type textarea "عزيزي المراجع تمت المتابعة مرة اخرى بارسال نتائج الاشعات التي تم عملها للتامين …"
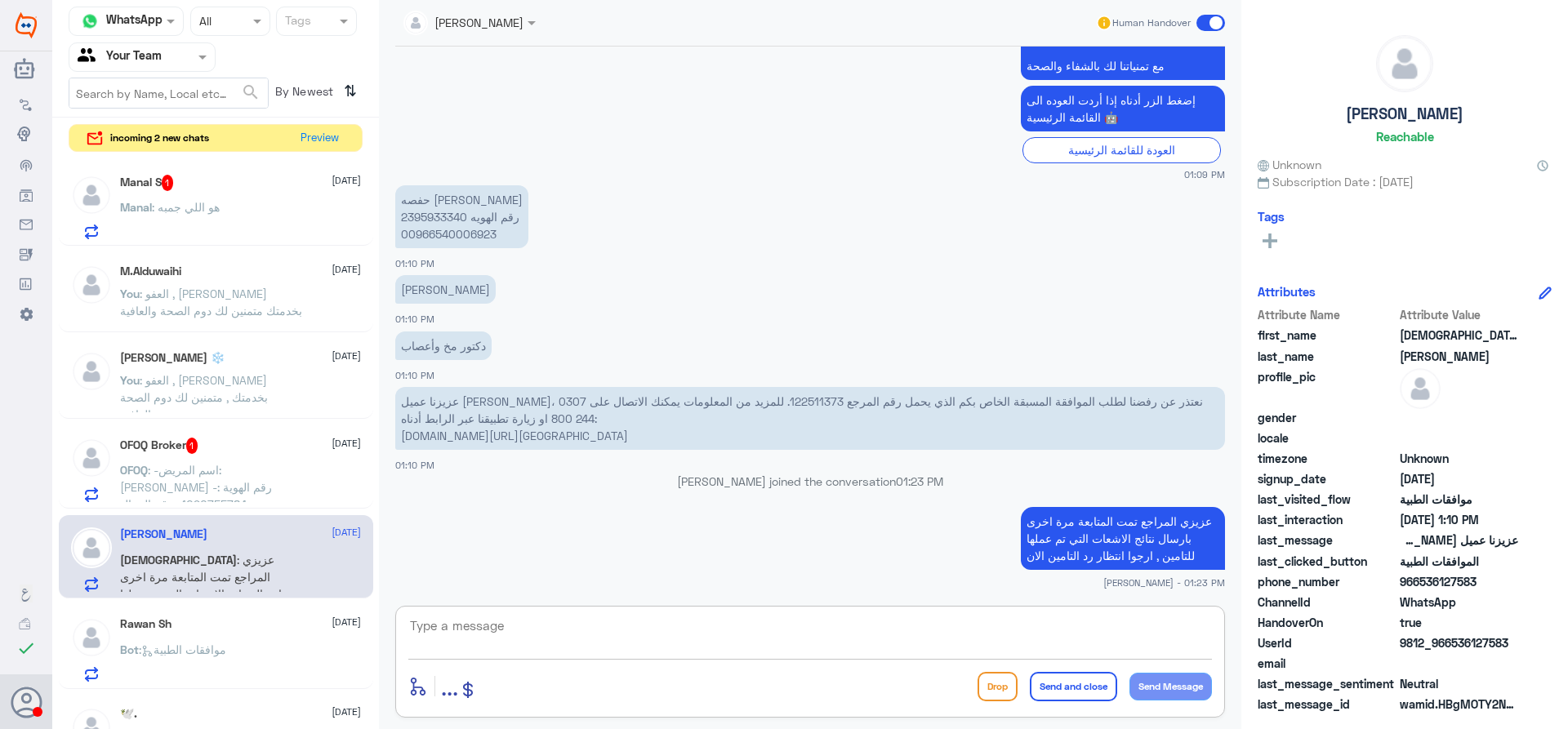
click at [318, 228] on div "Manal : هو اللي جمبه" at bounding box center [240, 221] width 240 height 37
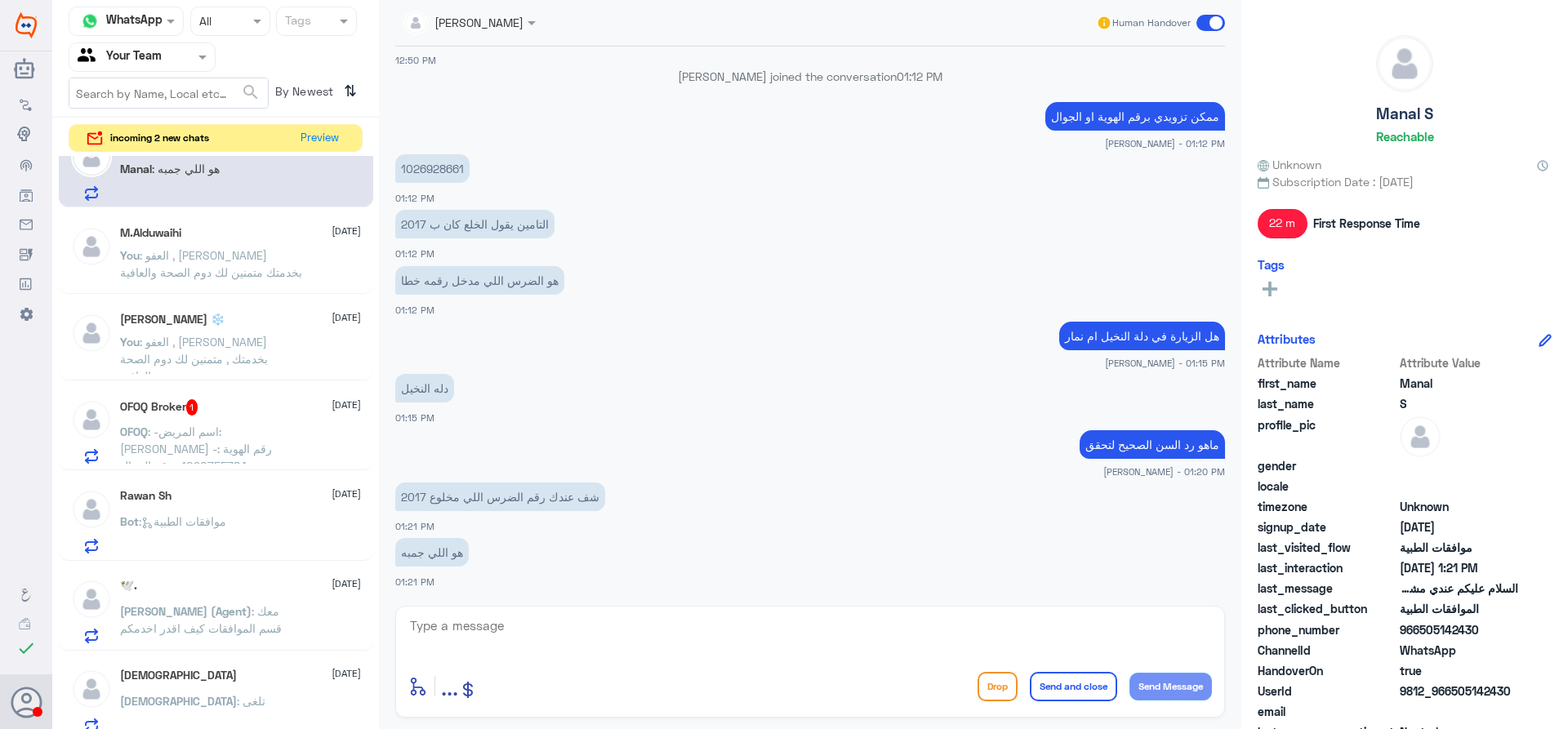
scroll to position [140, 0]
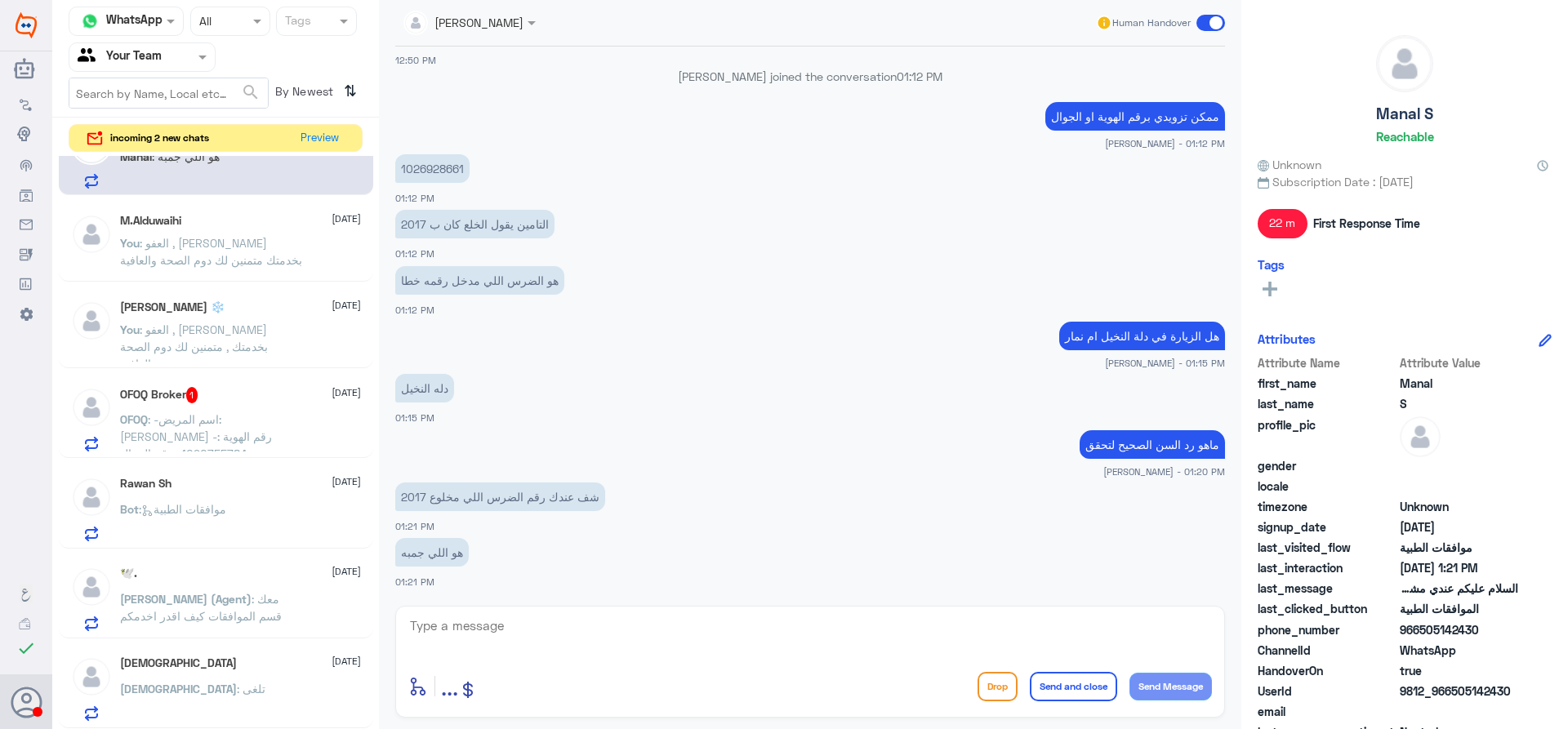
click at [276, 406] on div "OFOQ Broker 1 15 September OFOQ : -اسم المريض: عبدالله الجماز -رقم الهوية : 109…" at bounding box center [240, 419] width 240 height 65
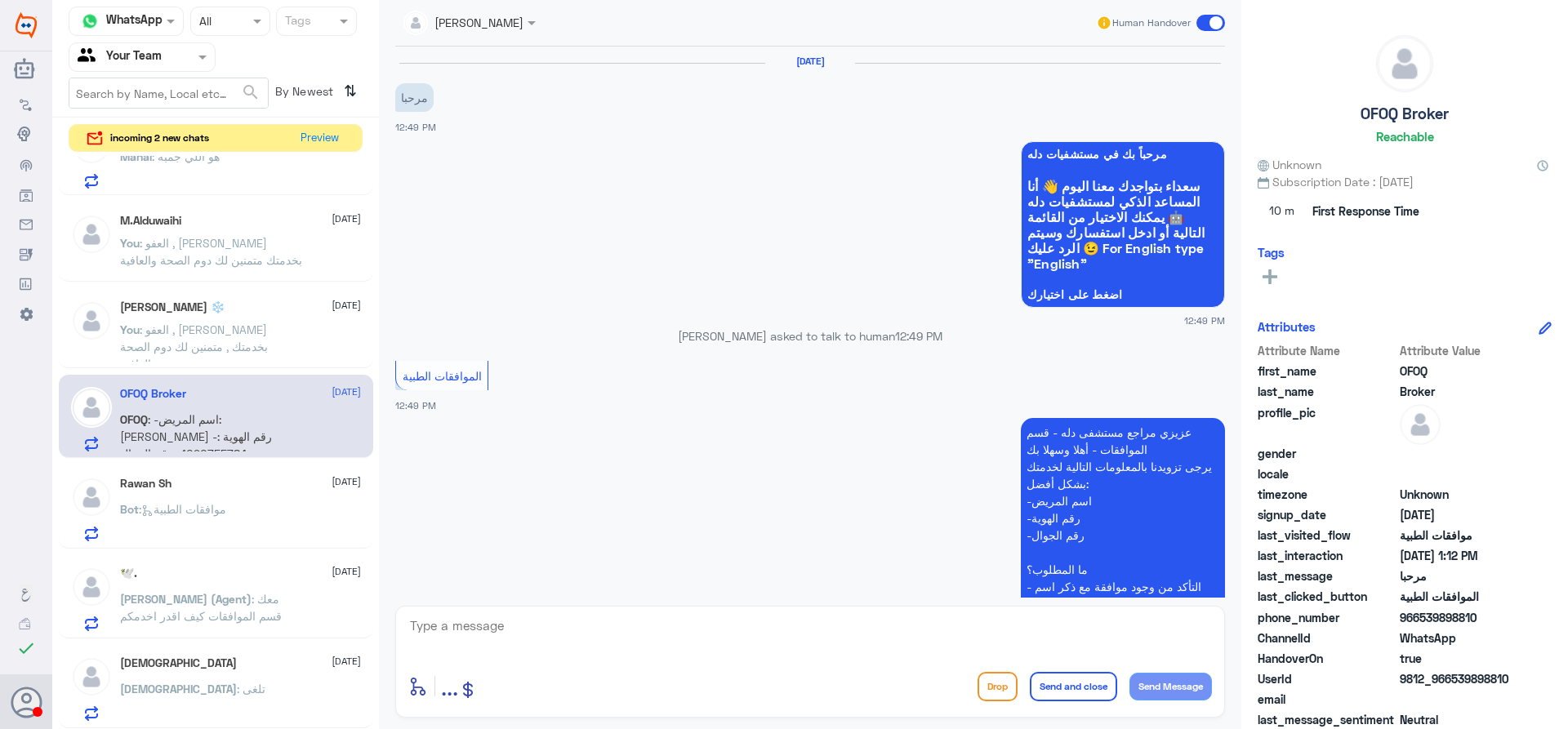
scroll to position [441, 0]
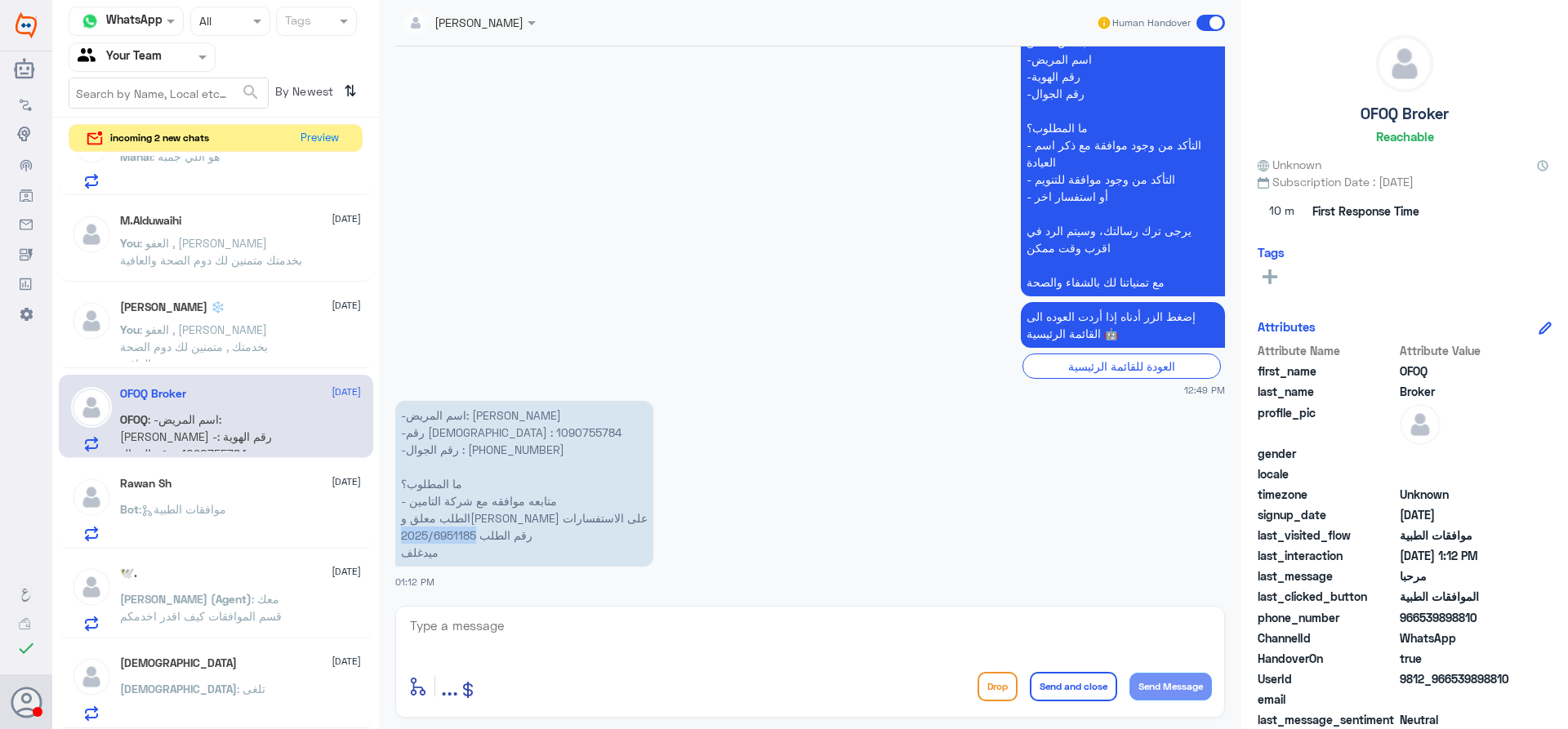
drag, startPoint x: 477, startPoint y: 536, endPoint x: 392, endPoint y: 539, distance: 85.1
click at [392, 539] on div "15 Sep 2025 مرحبا 12:49 PM مرحباً بك في مستشفيات دله سعداء بتواجدك معنا اليوم 👋…" at bounding box center [810, 323] width 846 height 551
copy p "2025/6951185"
click at [439, 427] on p "-اسم المريض: عبدالله الجماز -رقم الهوية : 1090755784 -رقم الجوال : ‪+966 56 690…" at bounding box center [524, 484] width 258 height 166
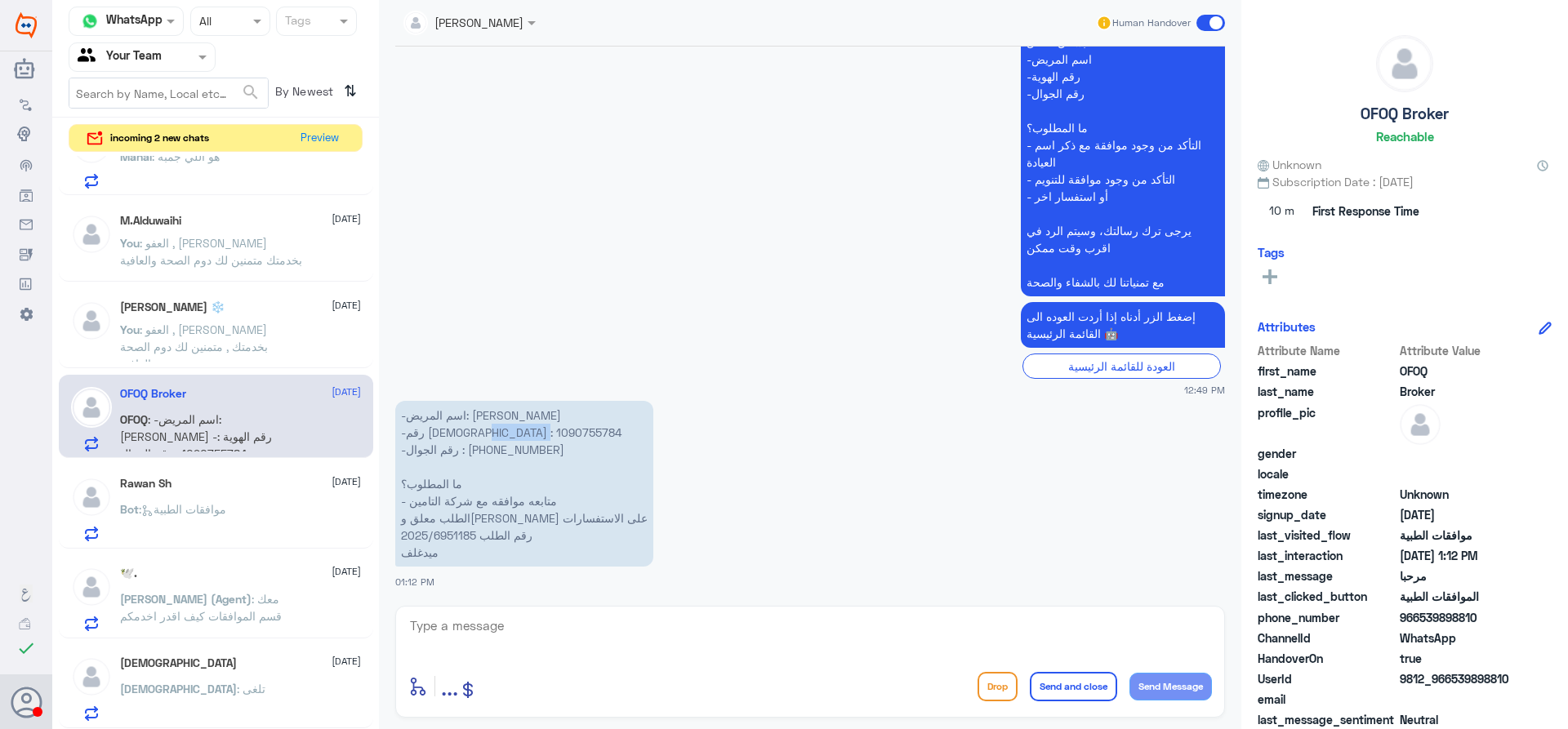
copy p "1090755784"
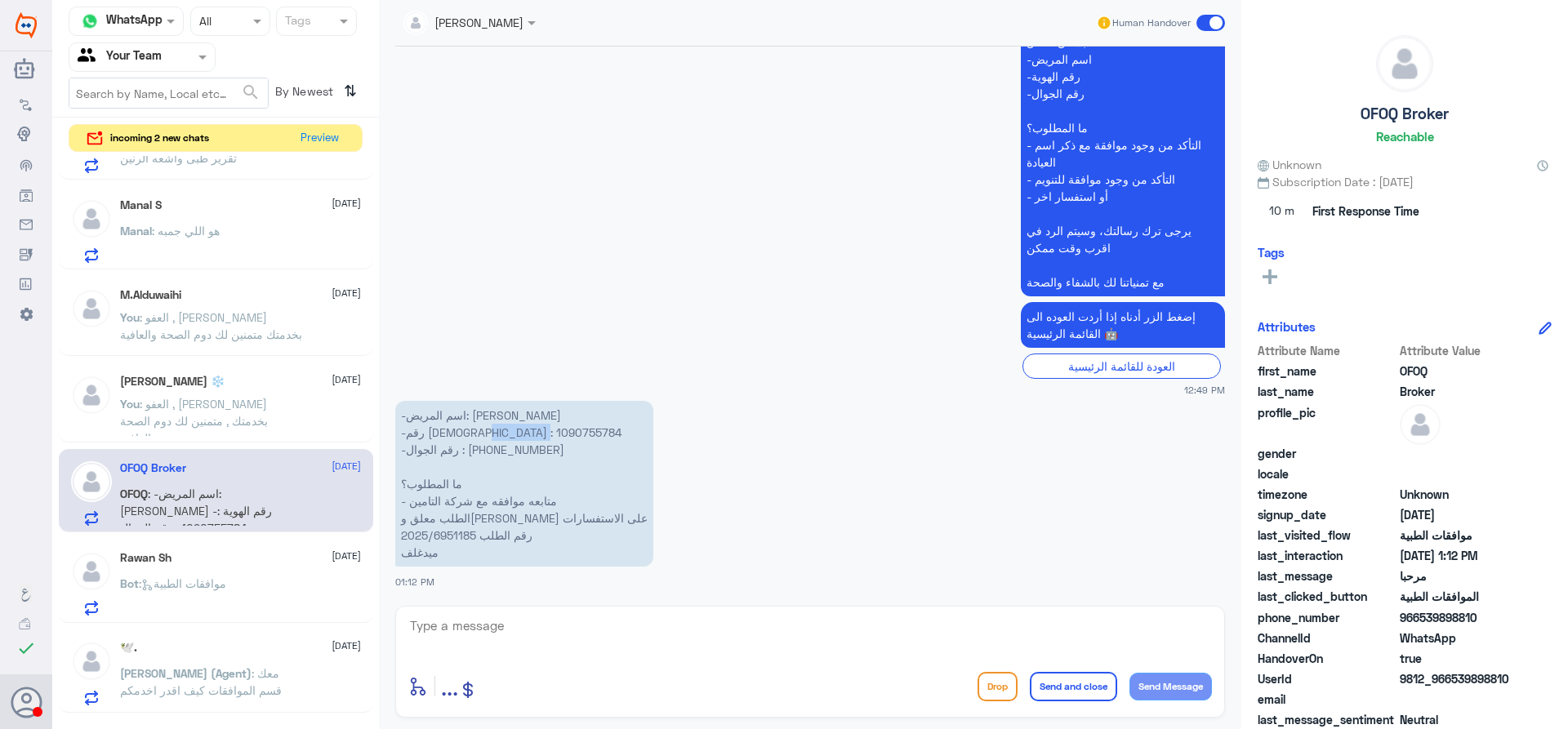
scroll to position [0, 0]
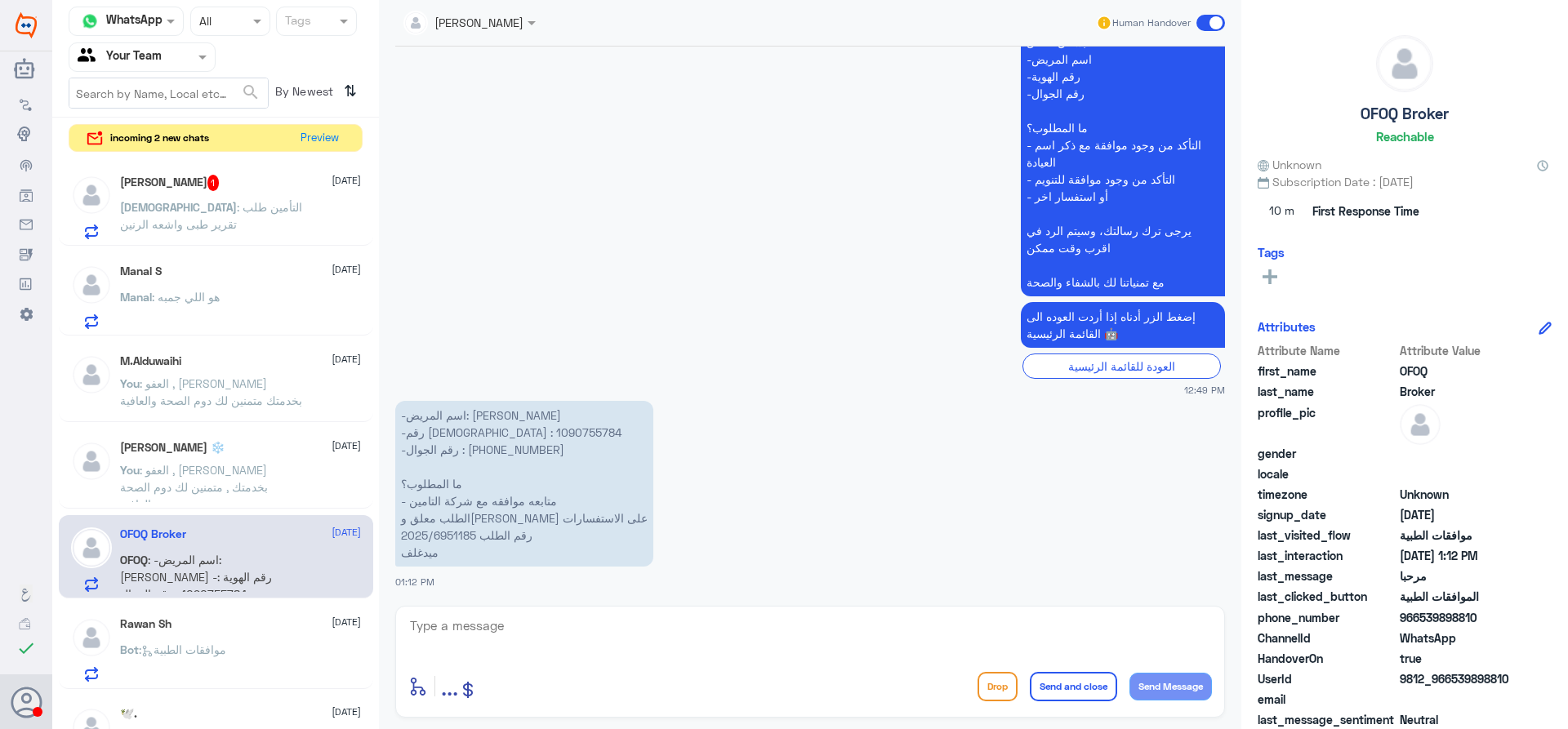
click at [230, 312] on div "Manal : هو اللي جمبه" at bounding box center [240, 311] width 240 height 37
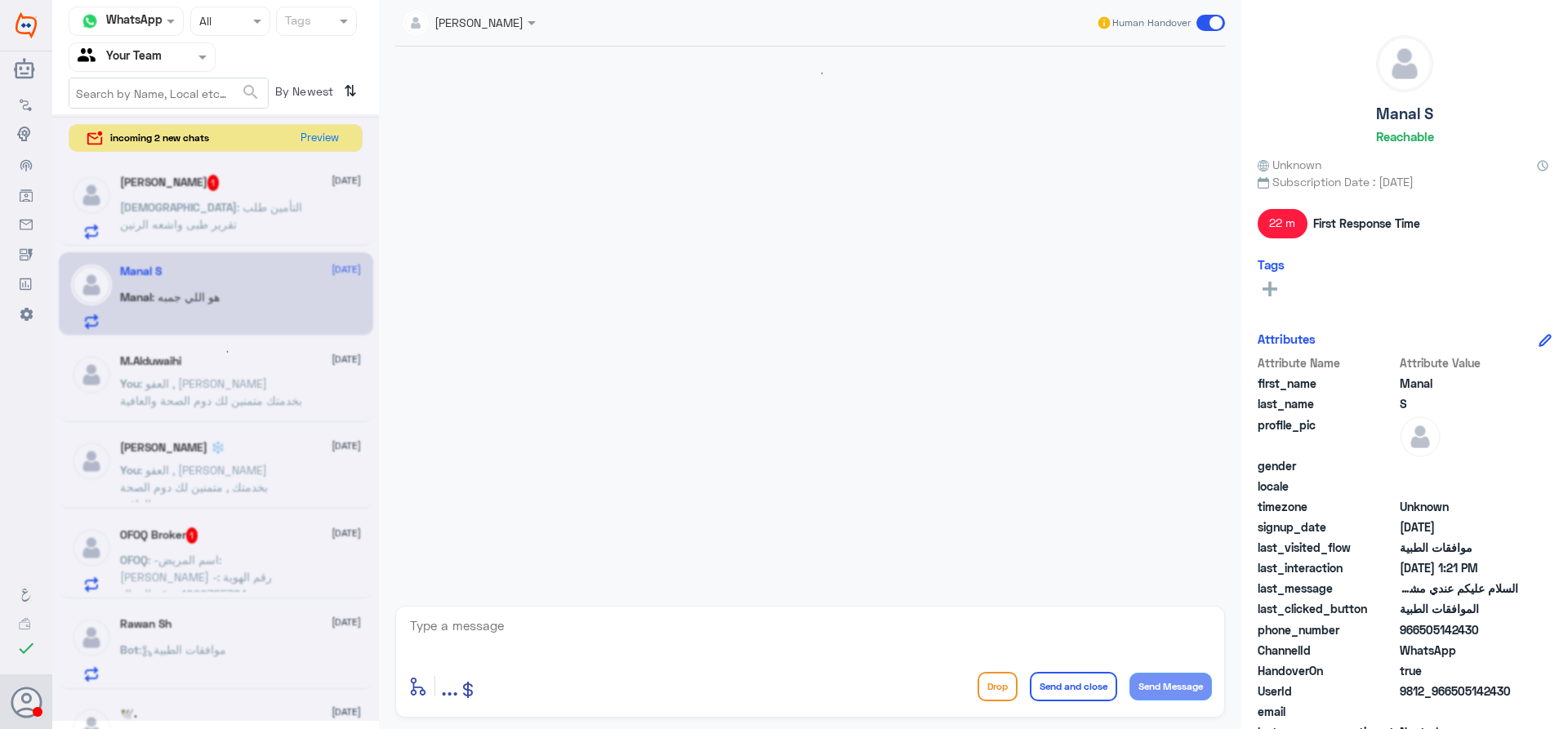
scroll to position [964, 0]
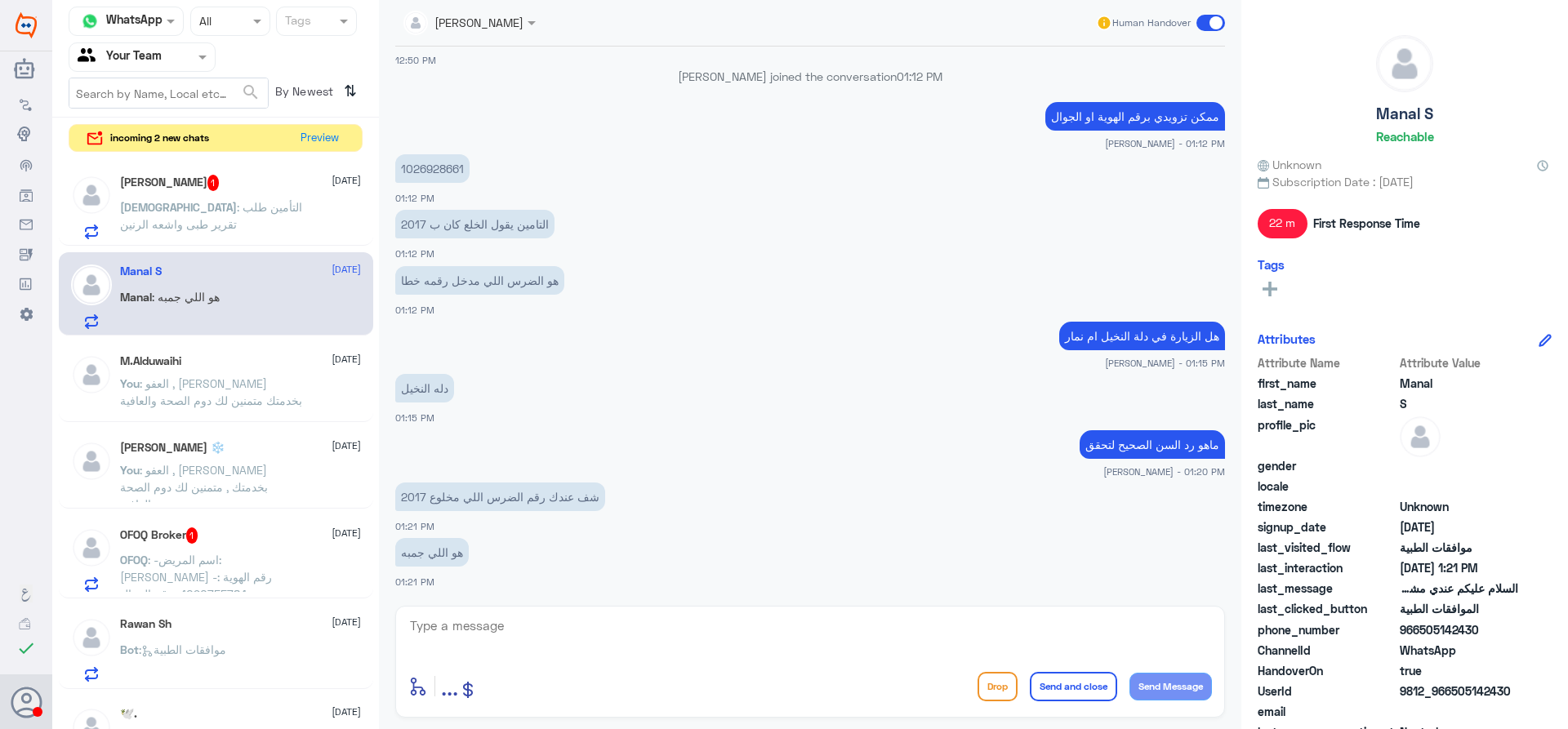
drag, startPoint x: 402, startPoint y: 559, endPoint x: 515, endPoint y: 523, distance: 118.6
click at [514, 523] on div "15 Sep 2025 السلام عليكم عندي مشكله بموافقات التامين خلعت عندكم ضرس ومدخلين لي …" at bounding box center [810, 323] width 846 height 551
drag, startPoint x: 401, startPoint y: 585, endPoint x: 447, endPoint y: 572, distance: 47.8
click at [507, 508] on div "15 Sep 2025 السلام عليكم عندي مشكله بموافقات التامين خلعت عندكم ضرس ومدخلين لي …" at bounding box center [810, 323] width 846 height 551
click at [442, 585] on div "هو اللي جمبه 01:21 PM" at bounding box center [810, 562] width 829 height 55
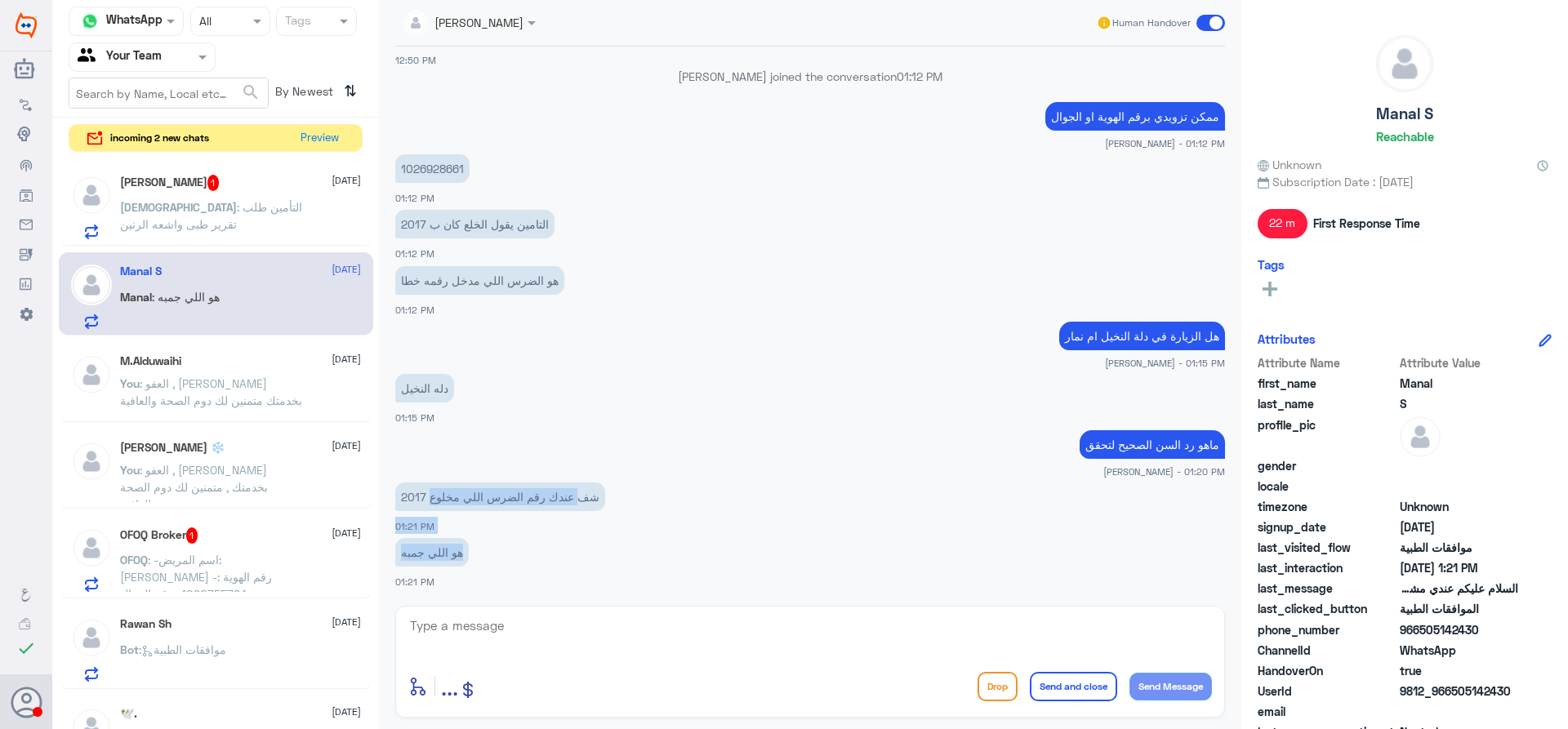
drag, startPoint x: 392, startPoint y: 591, endPoint x: 577, endPoint y: 492, distance: 209.8
click at [577, 492] on div "15 Sep 2025 السلام عليكم عندي مشكله بموافقات التامين خلعت عندكم ضرس ومدخلين لي …" at bounding box center [810, 323] width 846 height 551
click at [582, 500] on p "2017 شف عندك رقم الضرس اللي مخلوع" at bounding box center [500, 497] width 210 height 29
drag, startPoint x: 591, startPoint y: 497, endPoint x: 389, endPoint y: 499, distance: 202.0
click at [389, 499] on div "15 Sep 2025 السلام عليكم عندي مشكله بموافقات التامين خلعت عندكم ضرس ومدخلين لي …" at bounding box center [810, 323] width 846 height 551
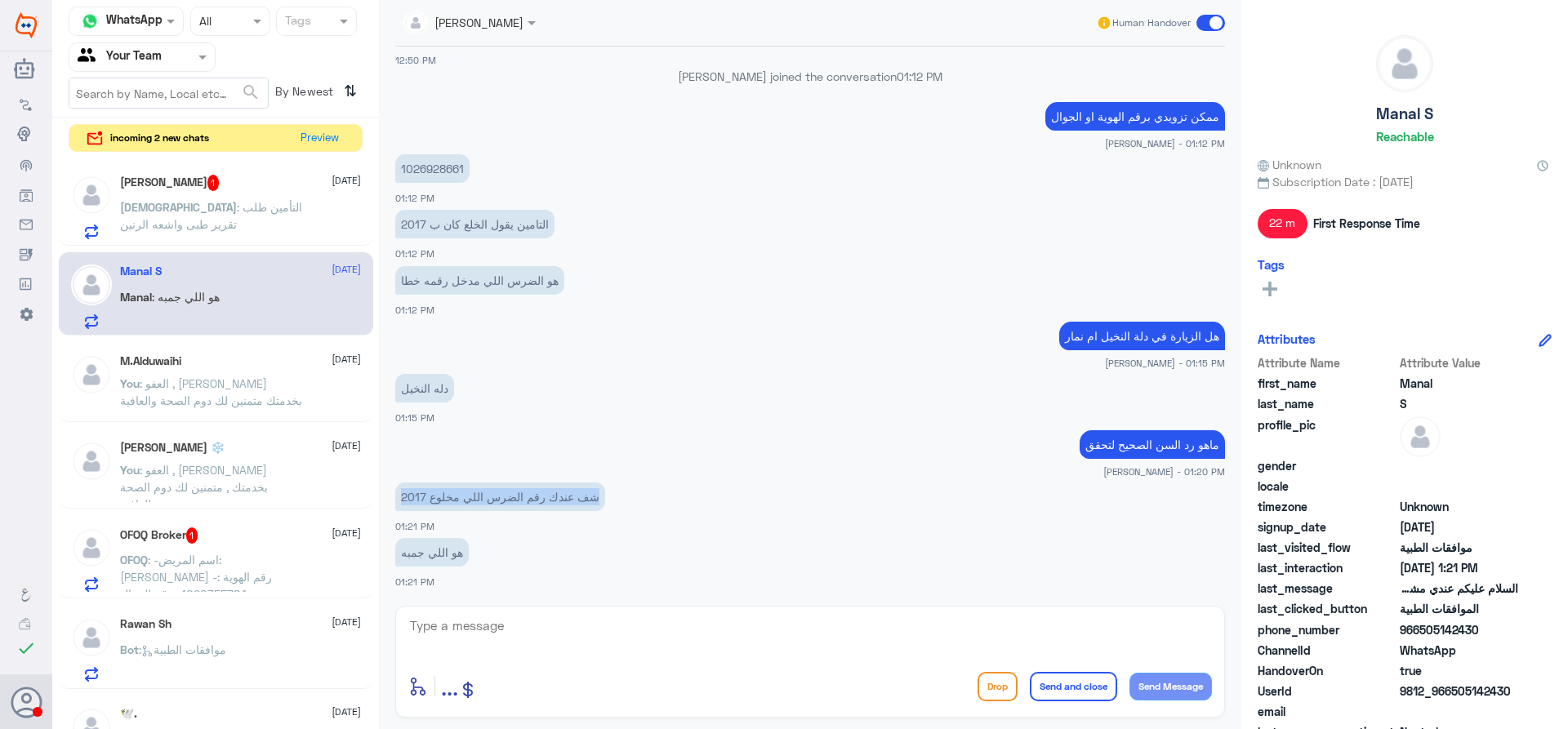
copy p "2017 شف عندك رقم الضرس اللي مخلوع"
click at [546, 488] on p "2017 شف عندك رقم الضرس اللي مخلوع" at bounding box center [500, 497] width 210 height 29
click at [219, 390] on span ": العفو , سعدنا بخدمتك متمنين لك دوم الصحة والعافية" at bounding box center [211, 393] width 182 height 31
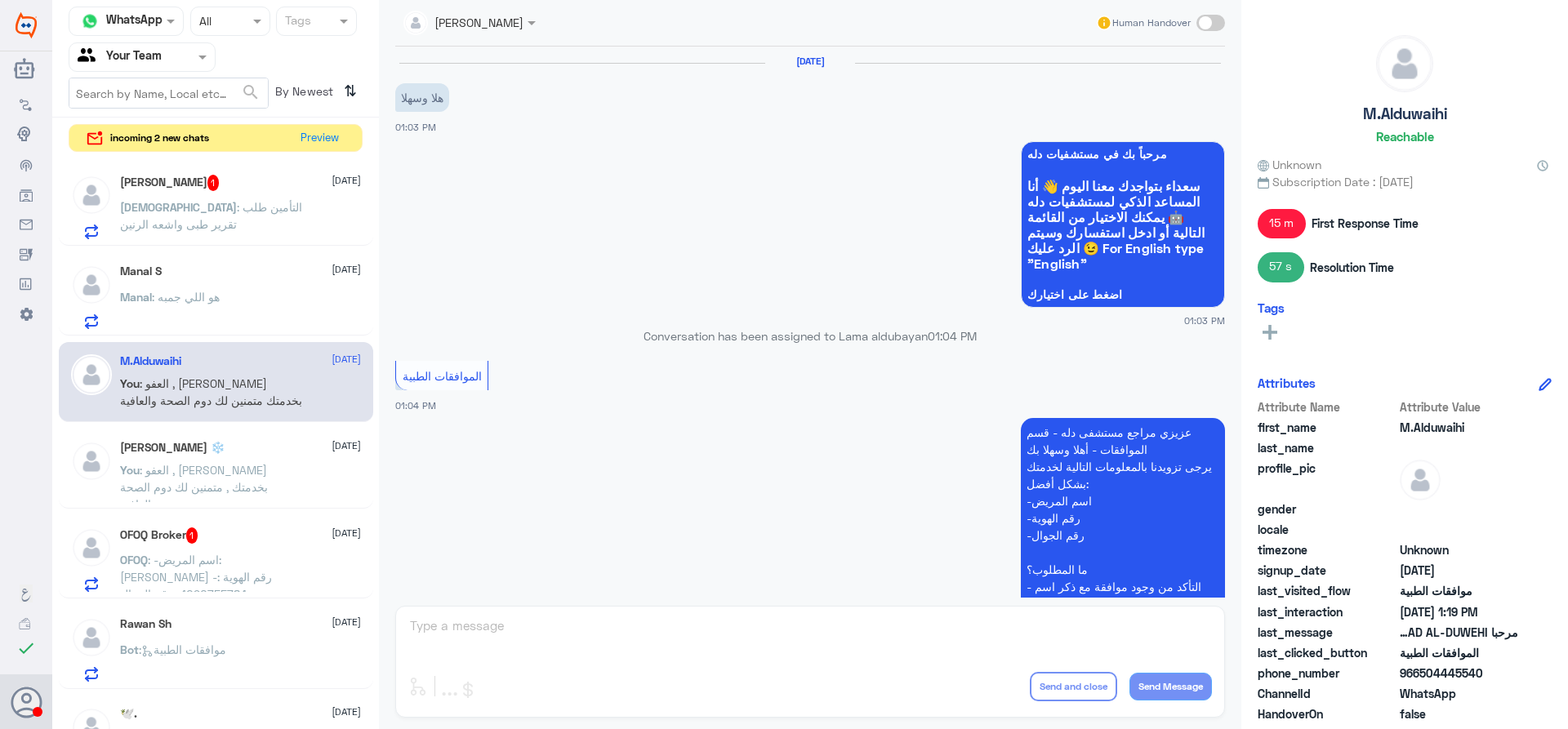
scroll to position [822, 0]
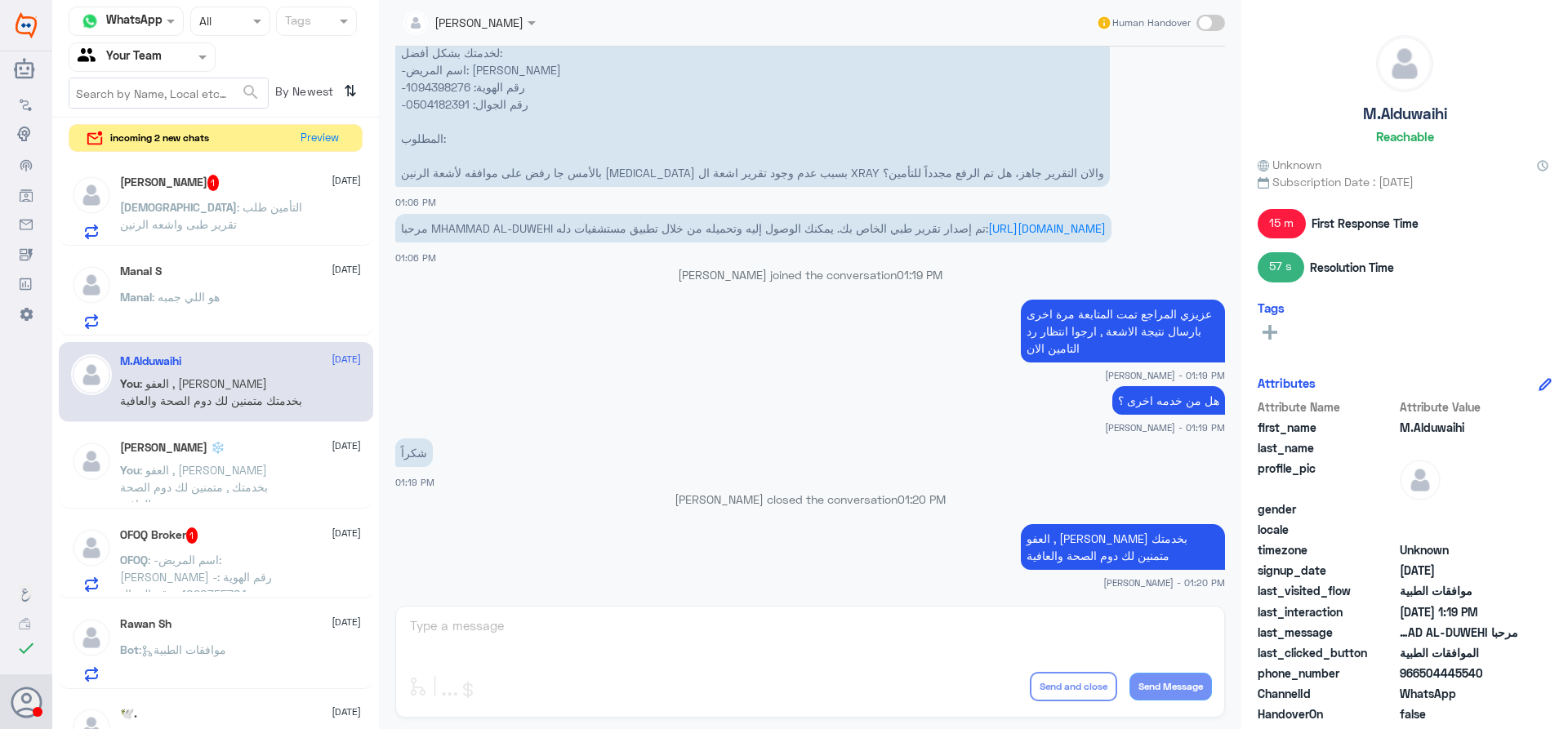
click at [234, 481] on p "You : العفو , سعدنا بخدمتك , متمنين لك دوم الصحة والعافية" at bounding box center [211, 482] width 183 height 41
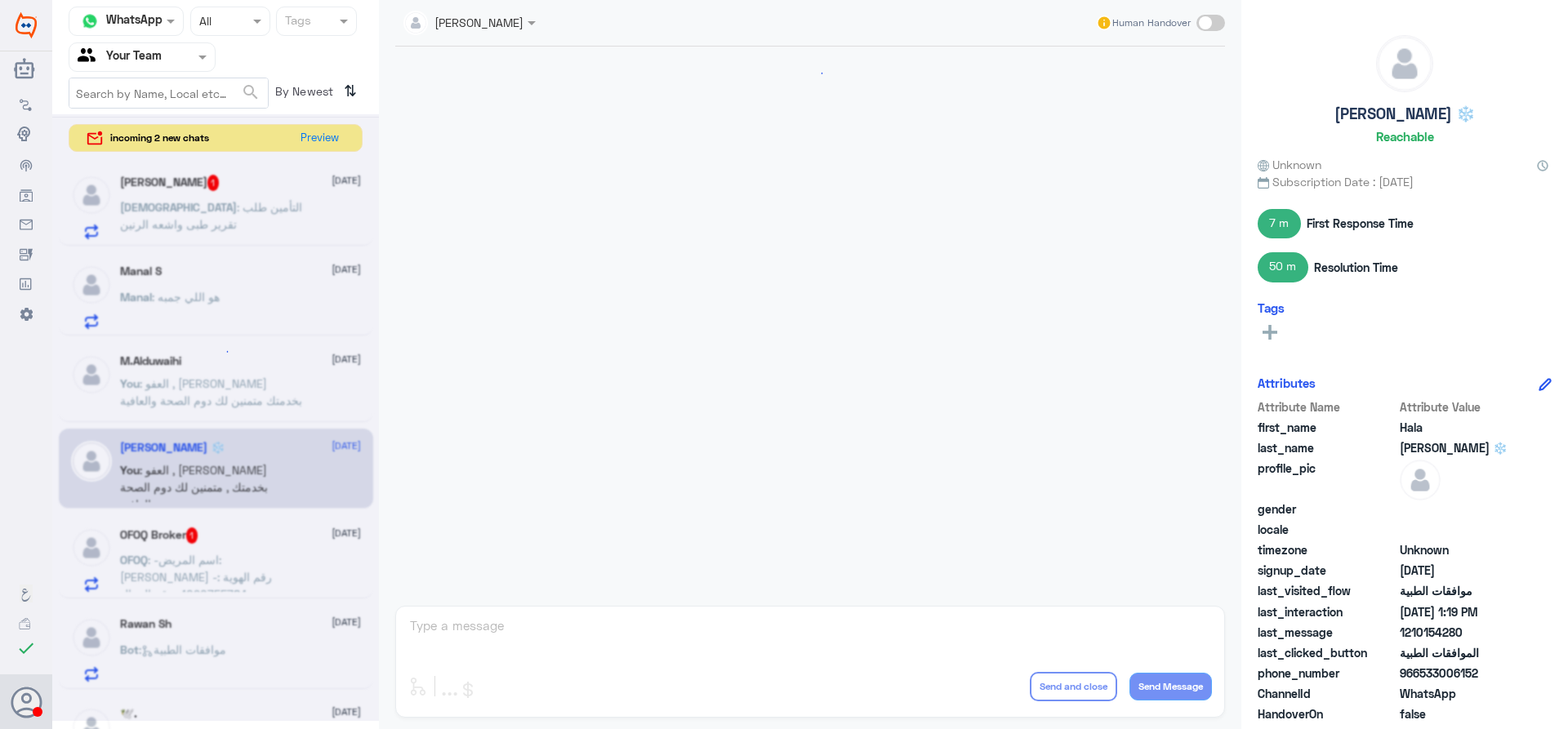
scroll to position [993, 0]
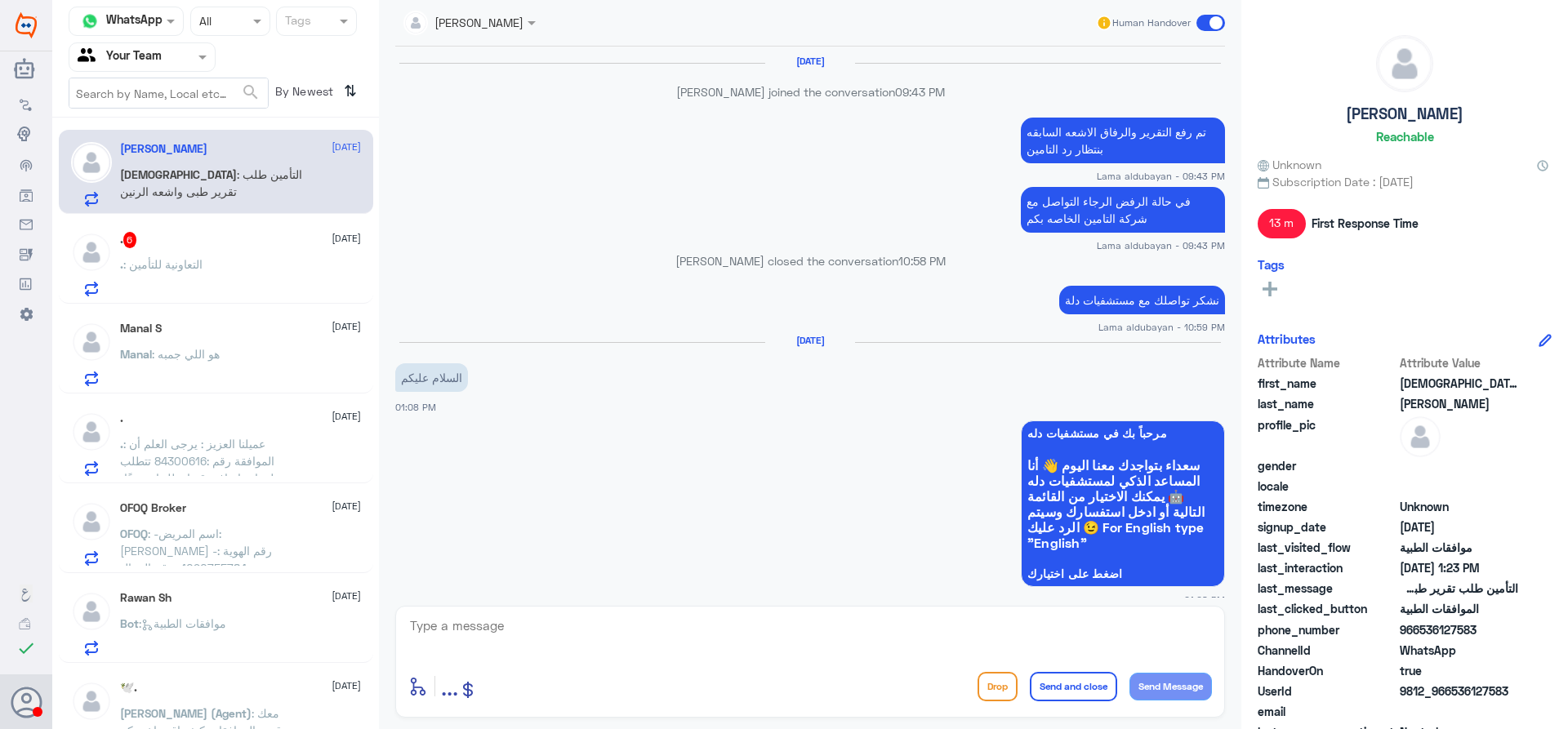
scroll to position [1258, 0]
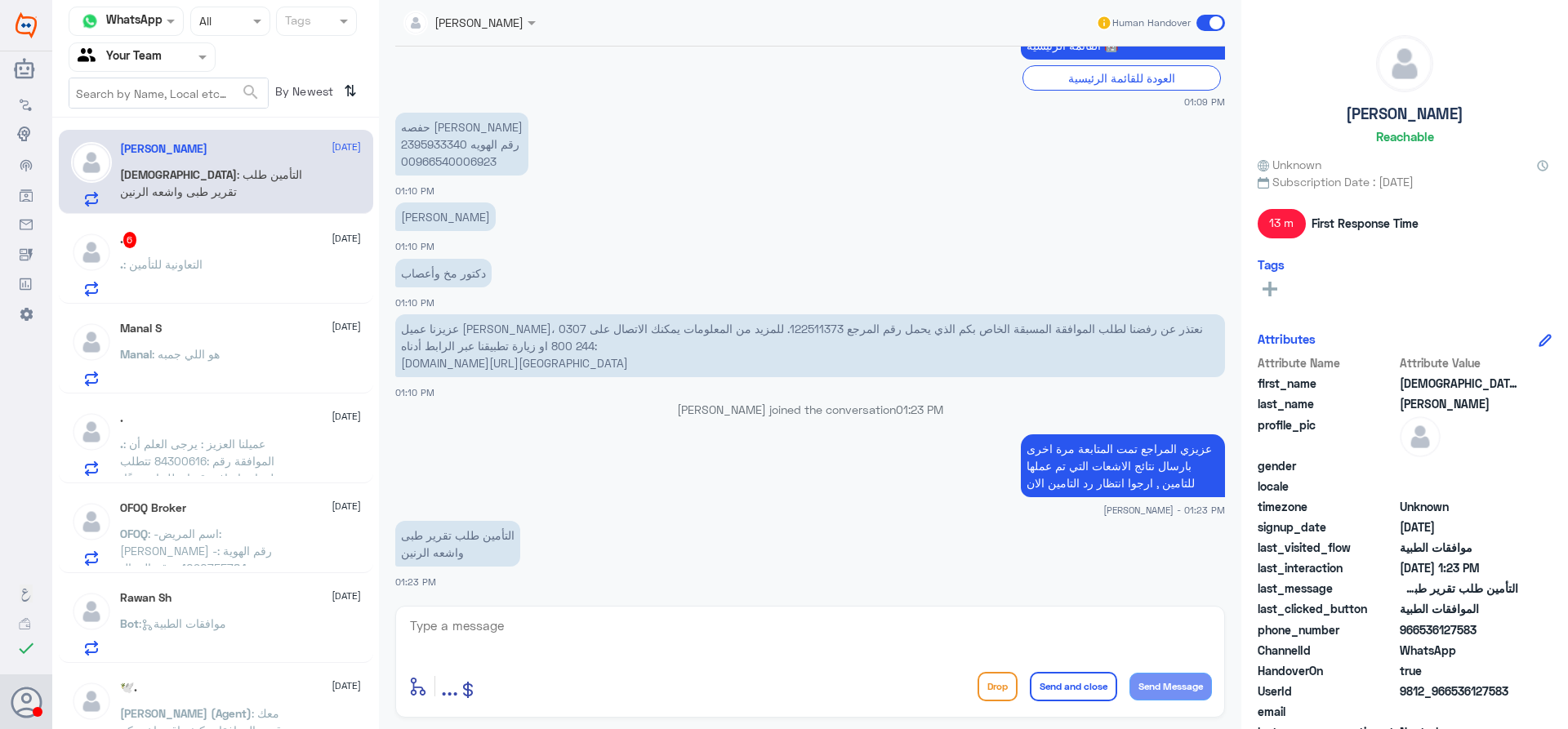
click at [648, 620] on textarea at bounding box center [810, 634] width 803 height 40
type textarea "ايه نعم وتم ارفاقه لهم , الان ننتظر اذا كان هنالك مستندات اضافيه"
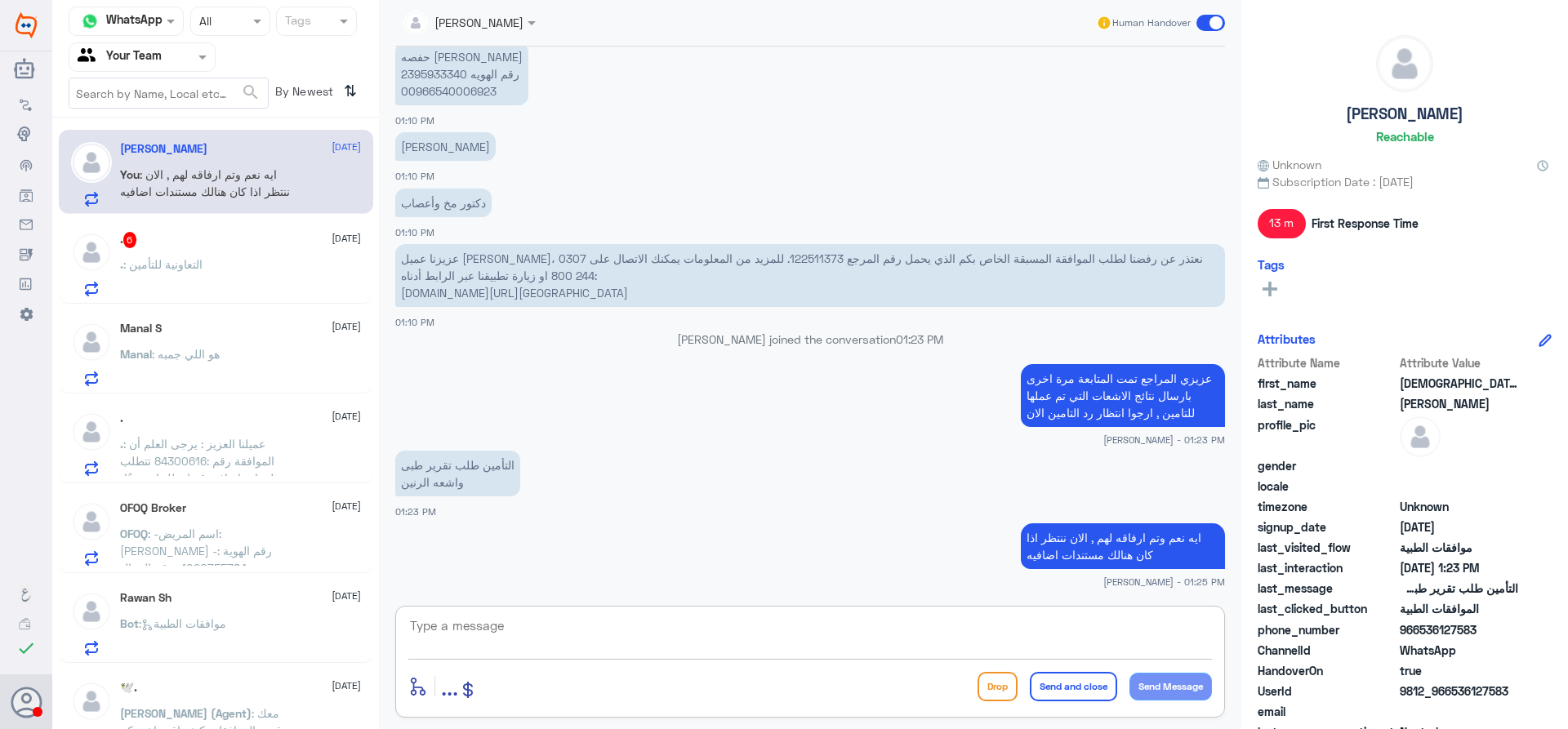
click at [257, 269] on div ". : التعاونية للتأمين" at bounding box center [240, 278] width 240 height 37
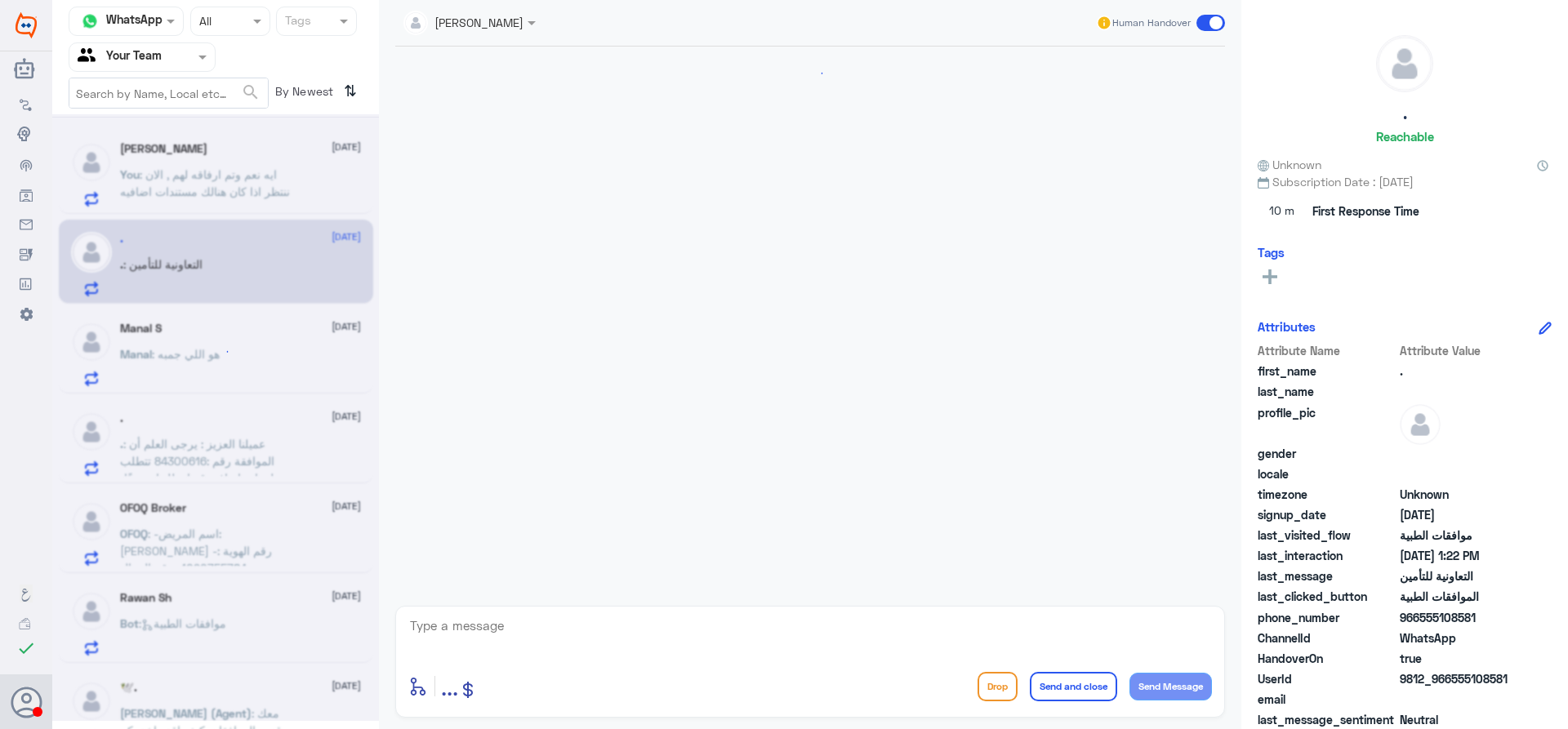
scroll to position [542, 0]
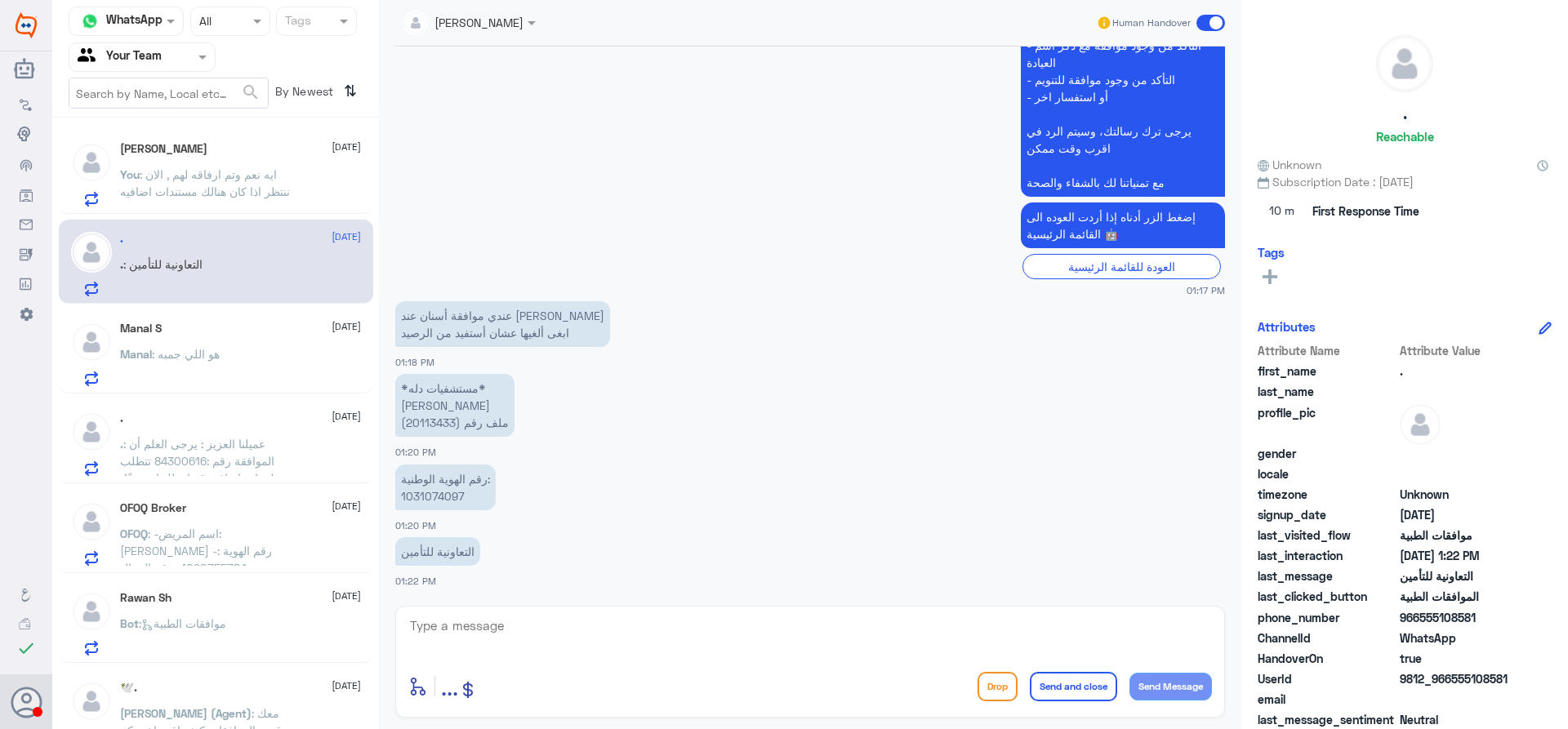
click at [427, 426] on p "*مستشفيات دله* [PERSON_NAME] ملف رقم (20113433)" at bounding box center [454, 406] width 119 height 63
copy p "20113433"
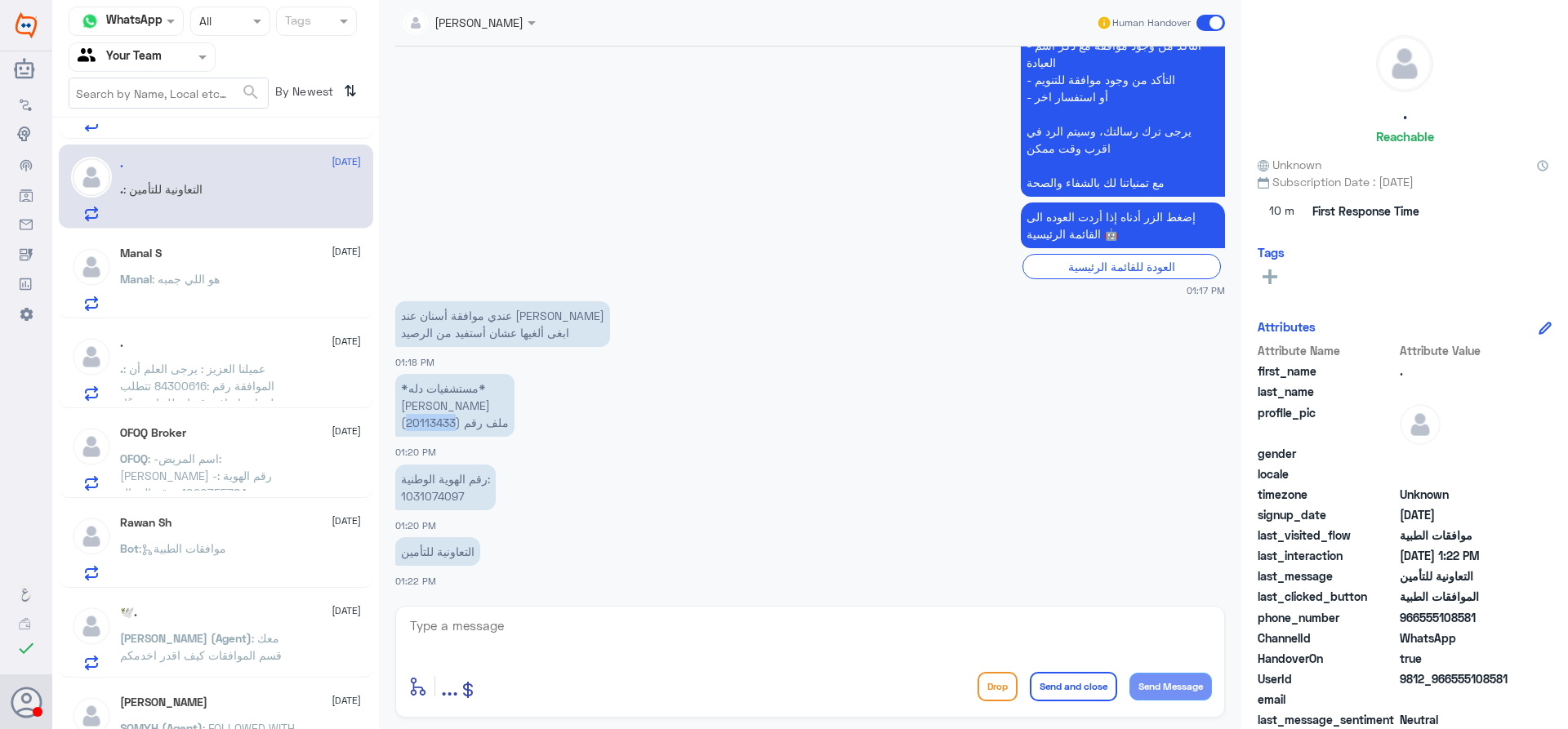
scroll to position [163, 0]
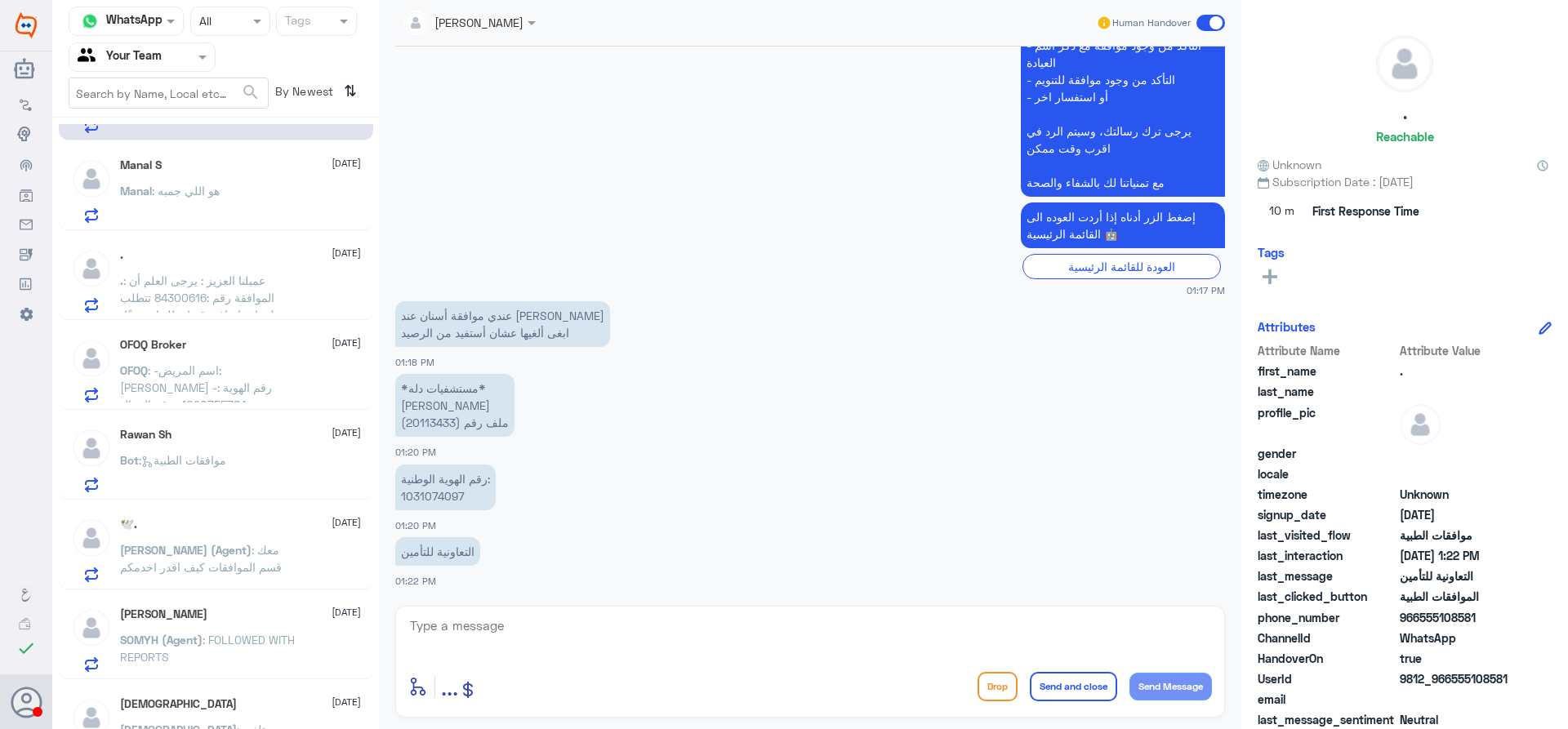
click at [217, 443] on div "Rawan Sh [DATE] Bot : موافقات الطبية" at bounding box center [240, 460] width 240 height 65
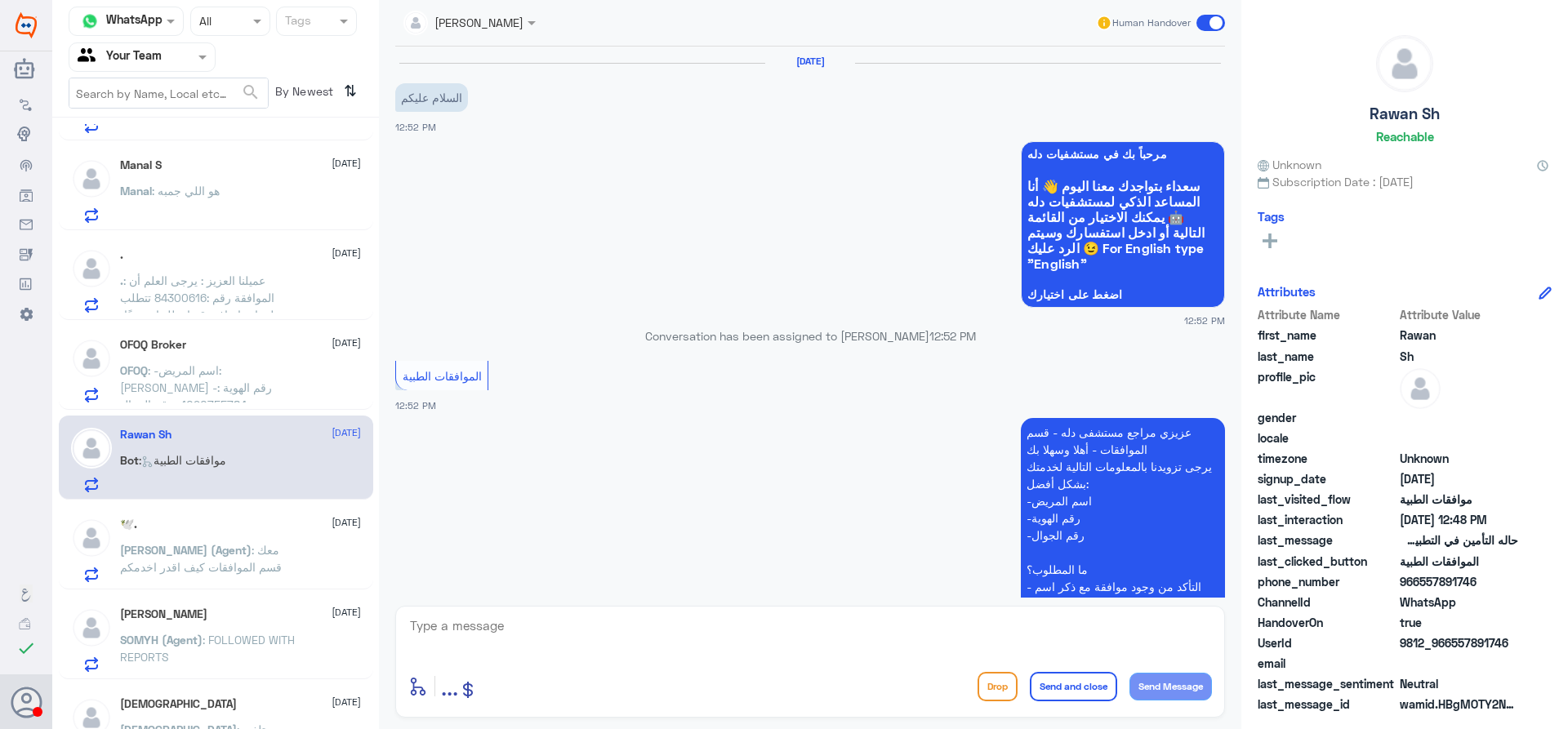
scroll to position [1236, 0]
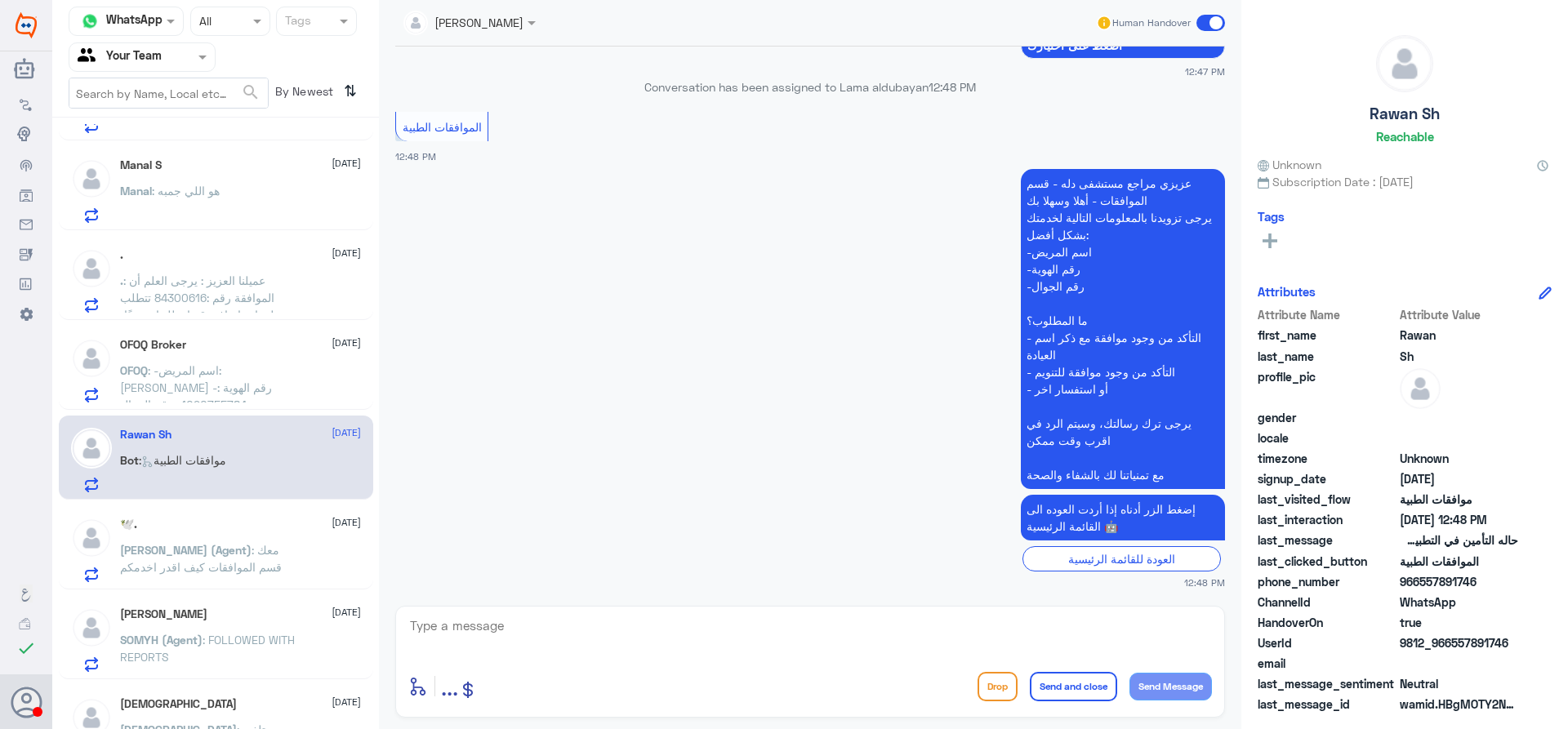
click at [221, 559] on p "[PERSON_NAME] (Agent) : معك قسم الموافقات كيف اقدر اخدمكم" at bounding box center [211, 562] width 183 height 41
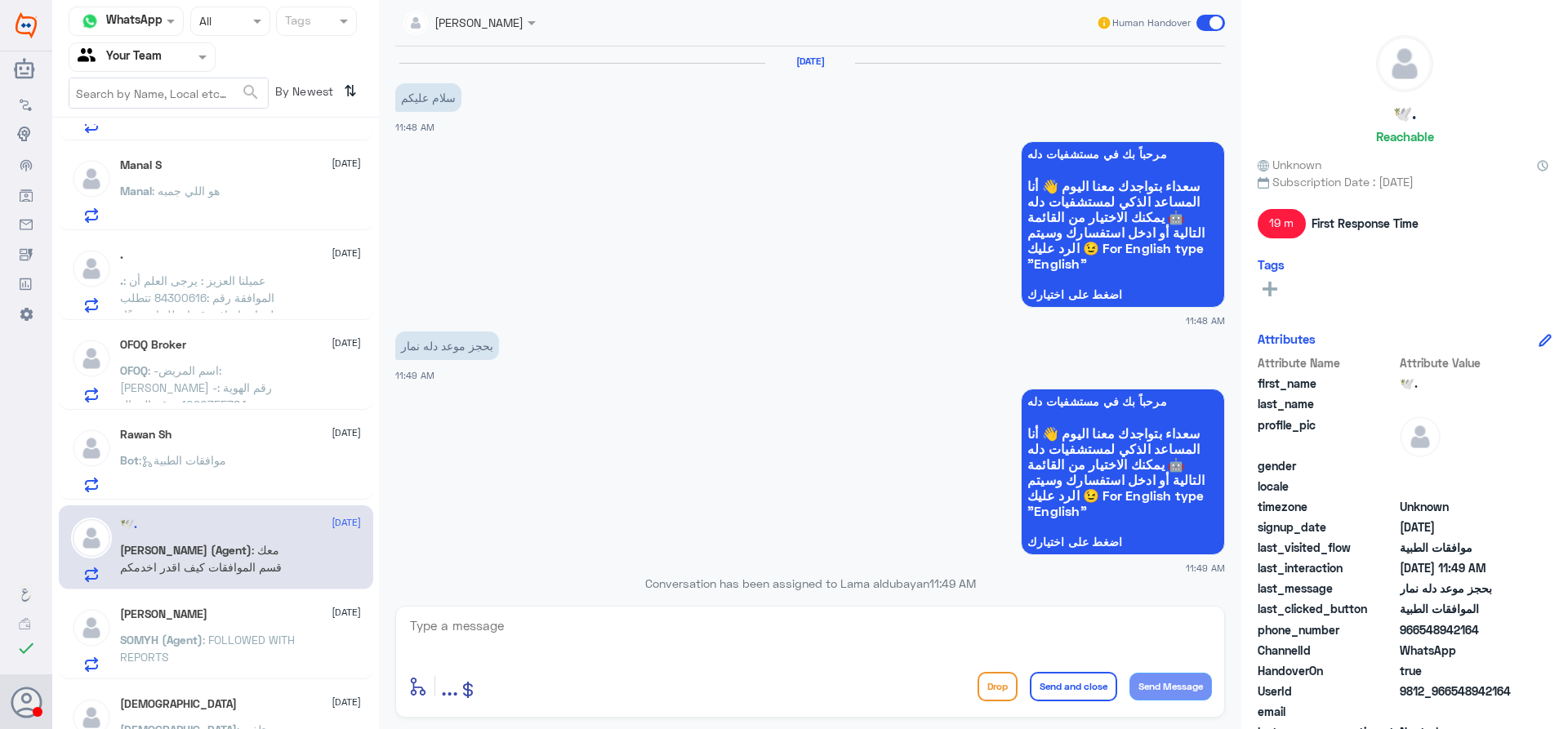
scroll to position [649, 0]
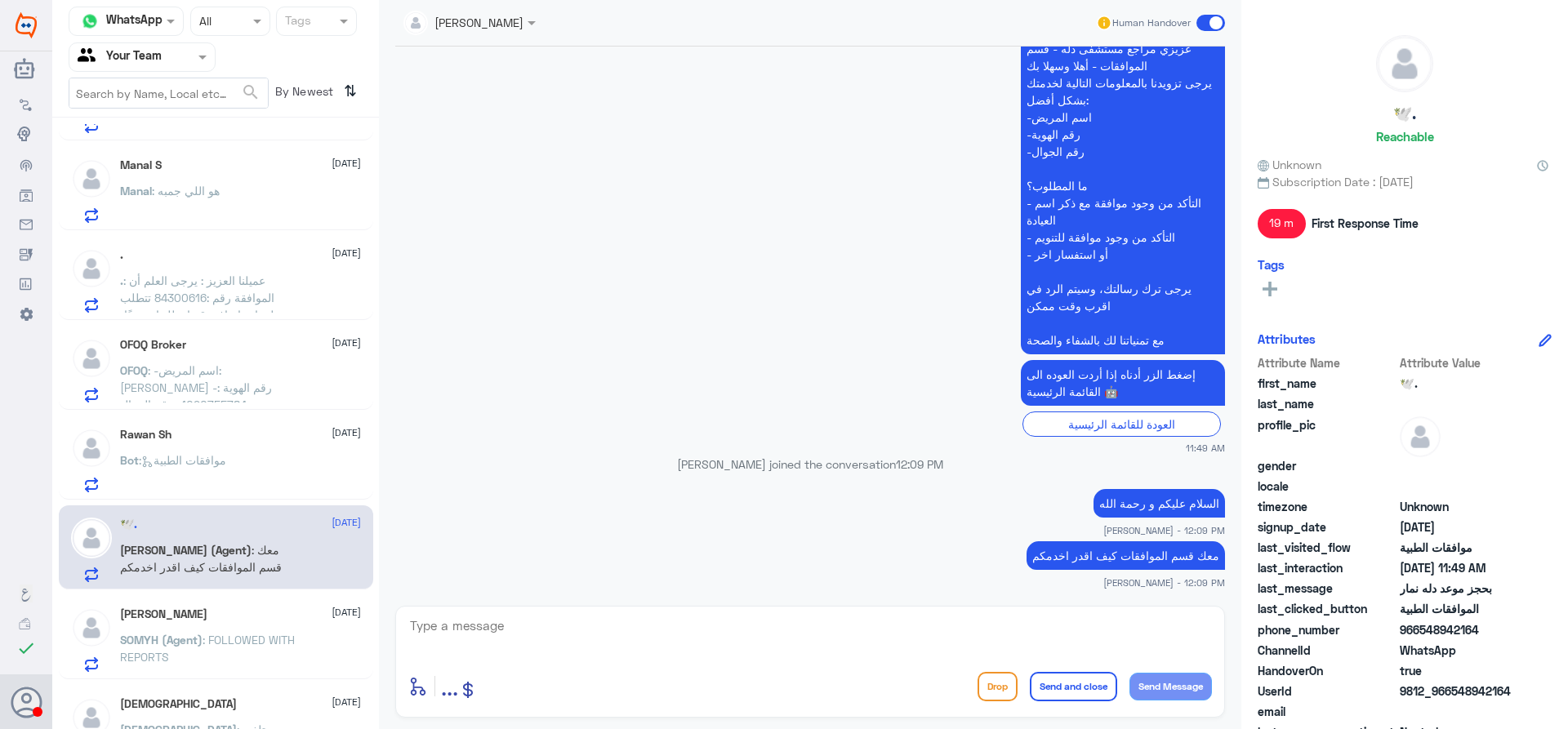
click at [246, 248] on div ". [DATE]" at bounding box center [240, 254] width 240 height 14
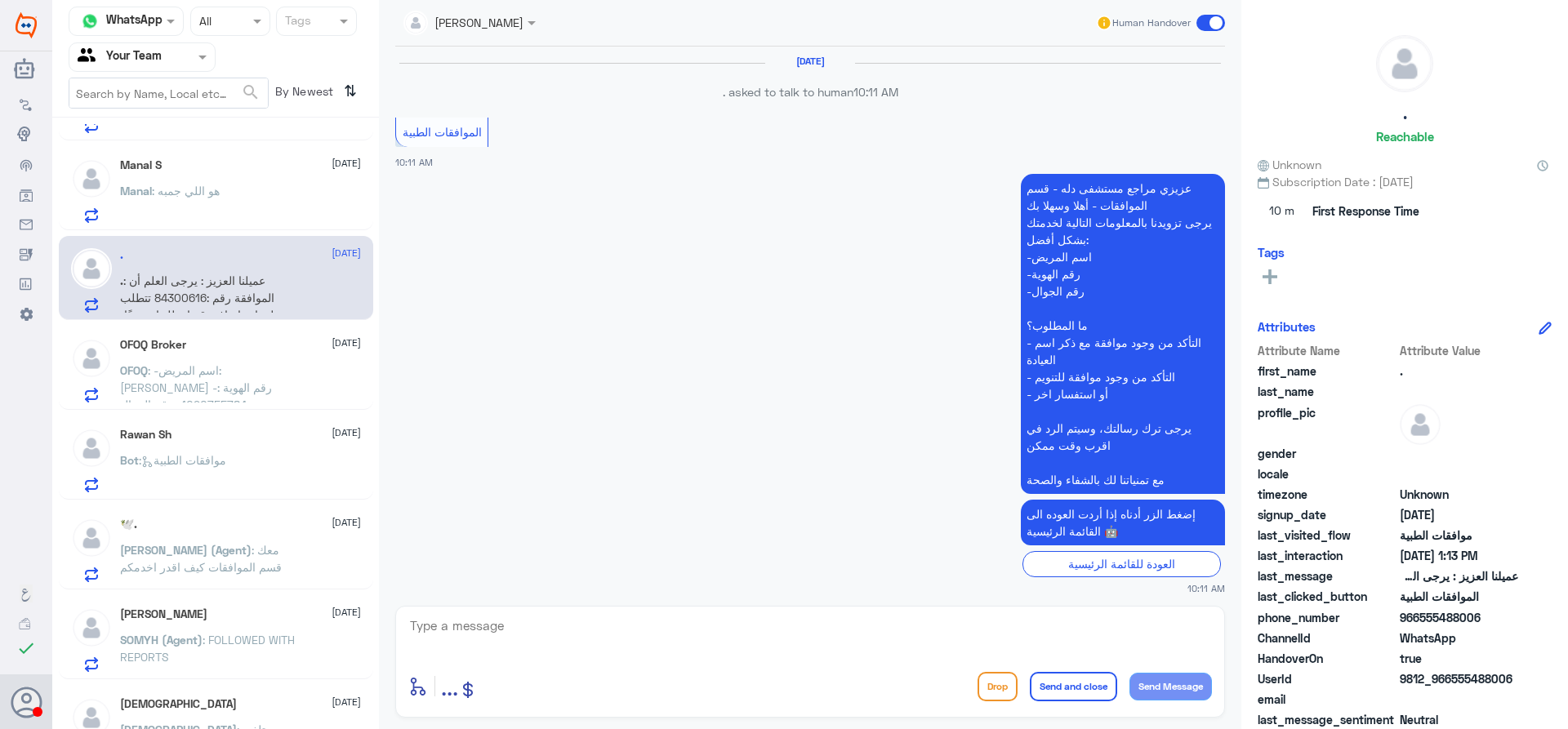
scroll to position [1620, 0]
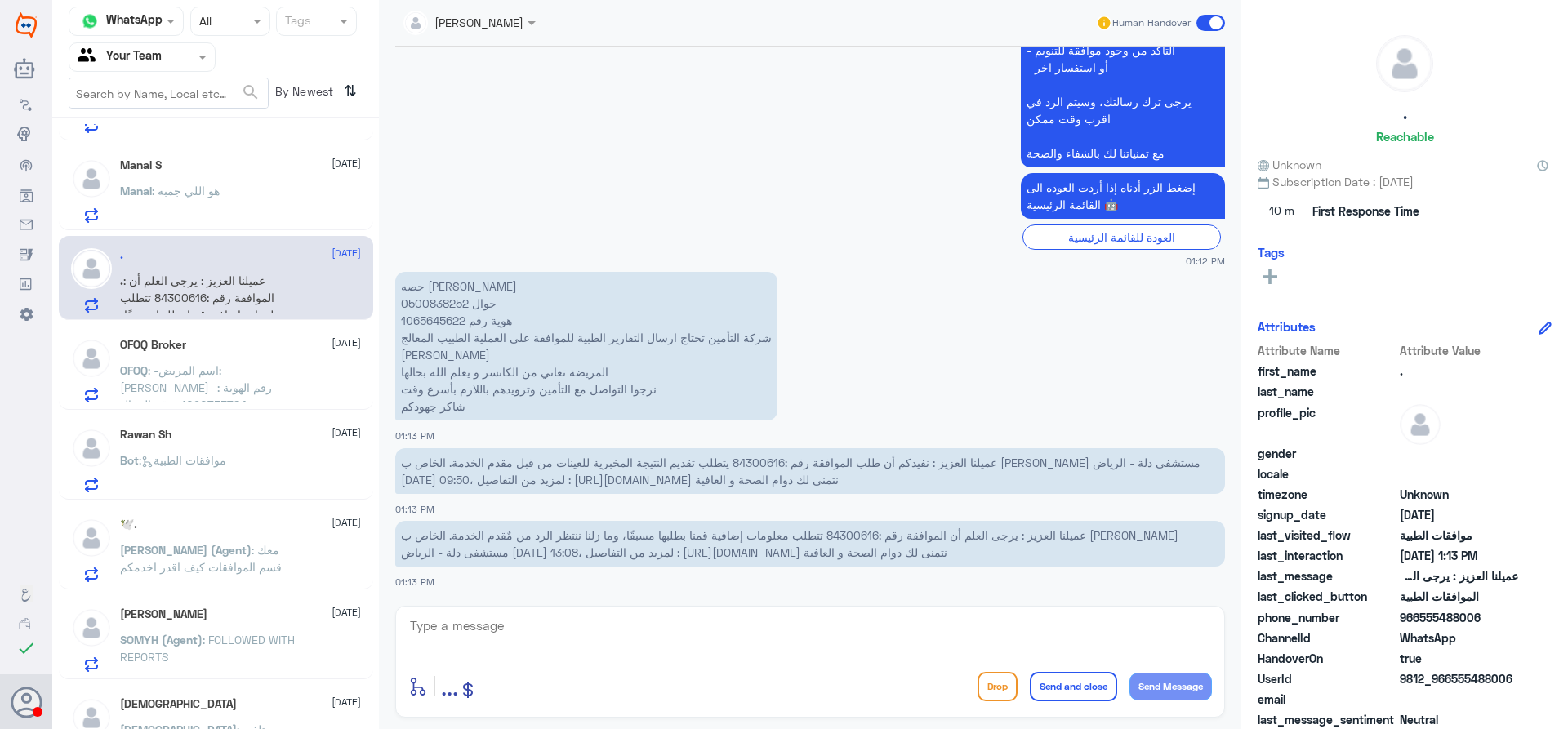
click at [255, 202] on div "Manal : هو اللي جمبه" at bounding box center [240, 205] width 240 height 37
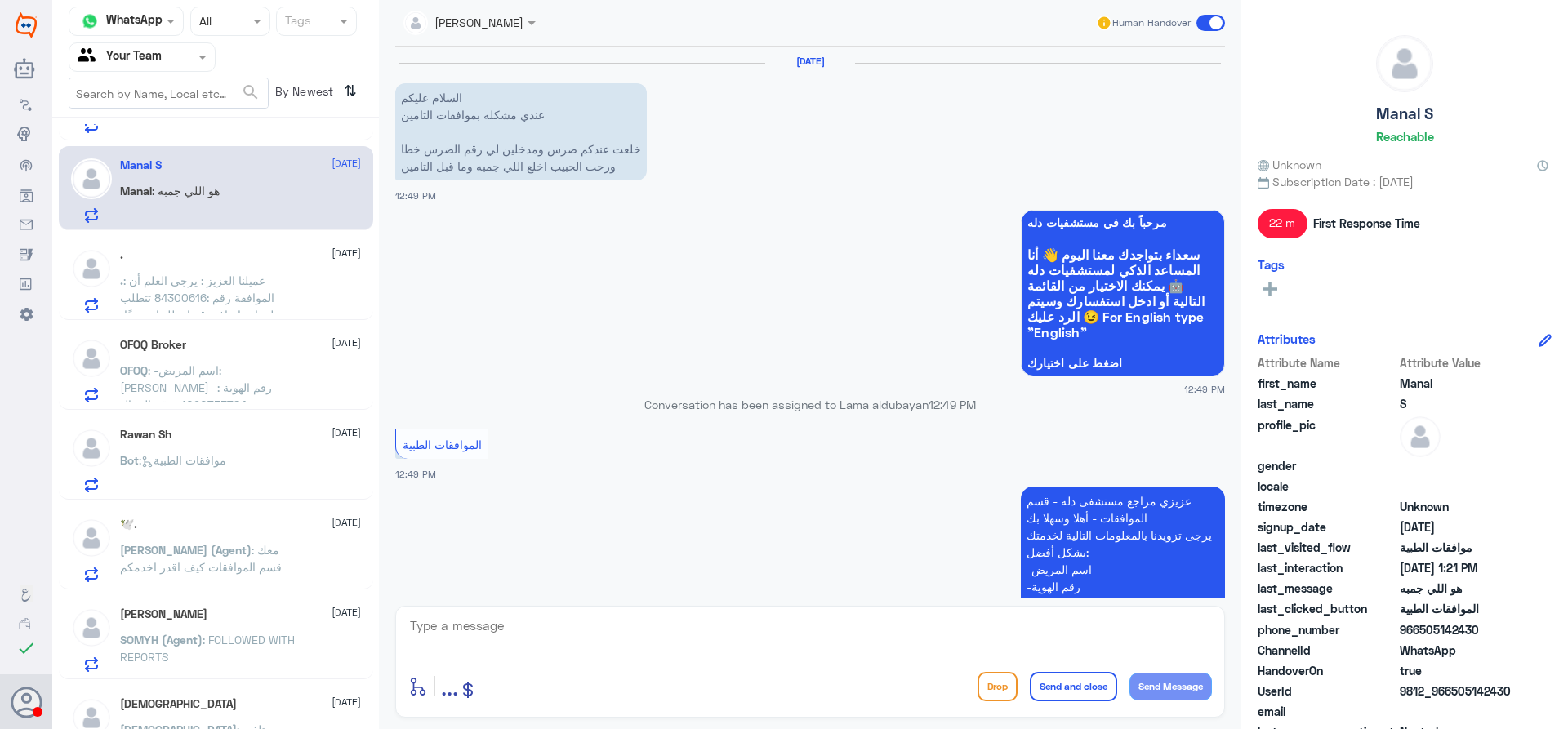
scroll to position [964, 0]
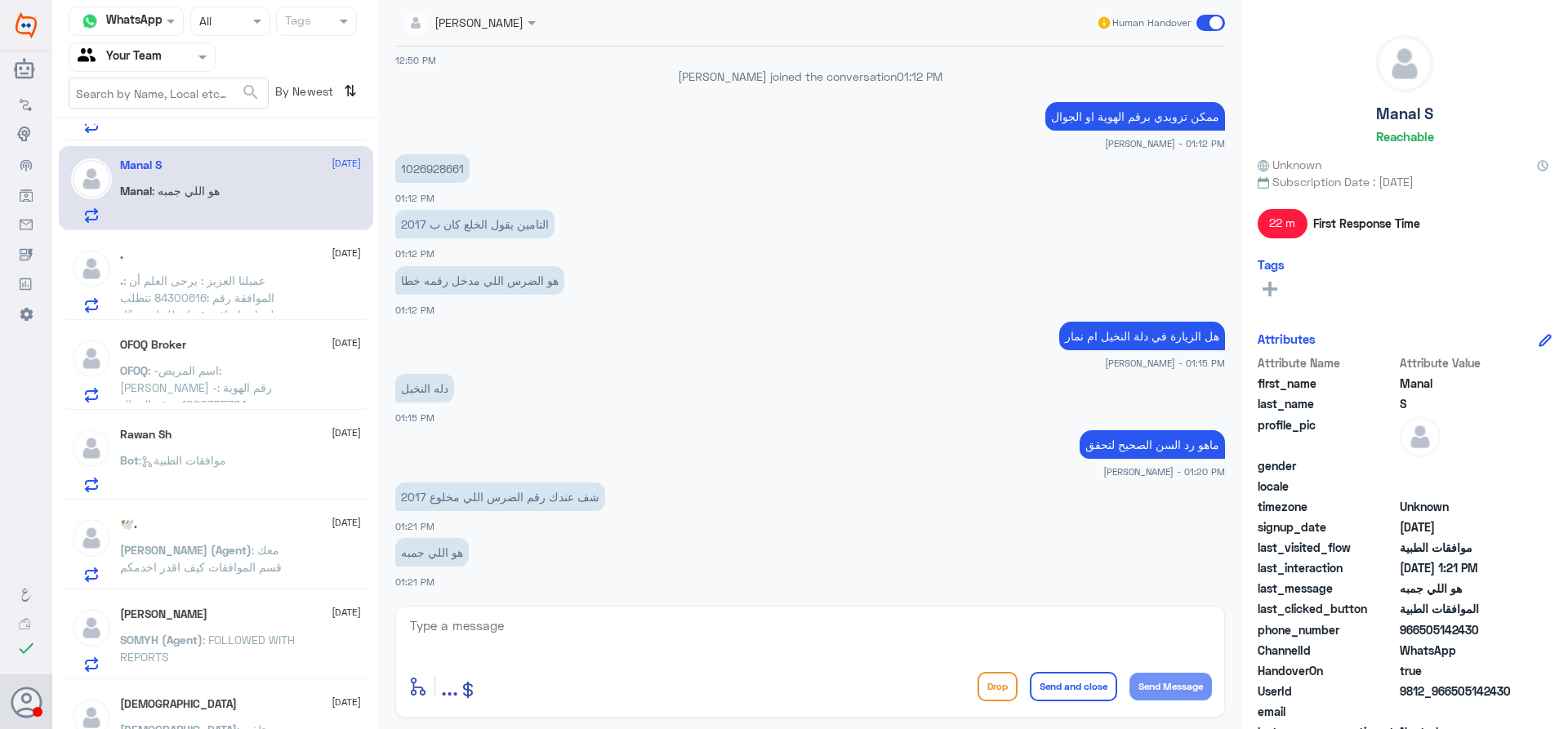
click at [590, 640] on textarea at bounding box center [810, 634] width 803 height 40
click at [498, 628] on textarea at bounding box center [810, 634] width 803 height 40
click at [497, 628] on textarea at bounding box center [810, 634] width 803 height 40
type textarea "سوف التحقق مع العيادة الاسنان واعلامك بالتفاصيل لان لا نعرف ارقام الاسنان"
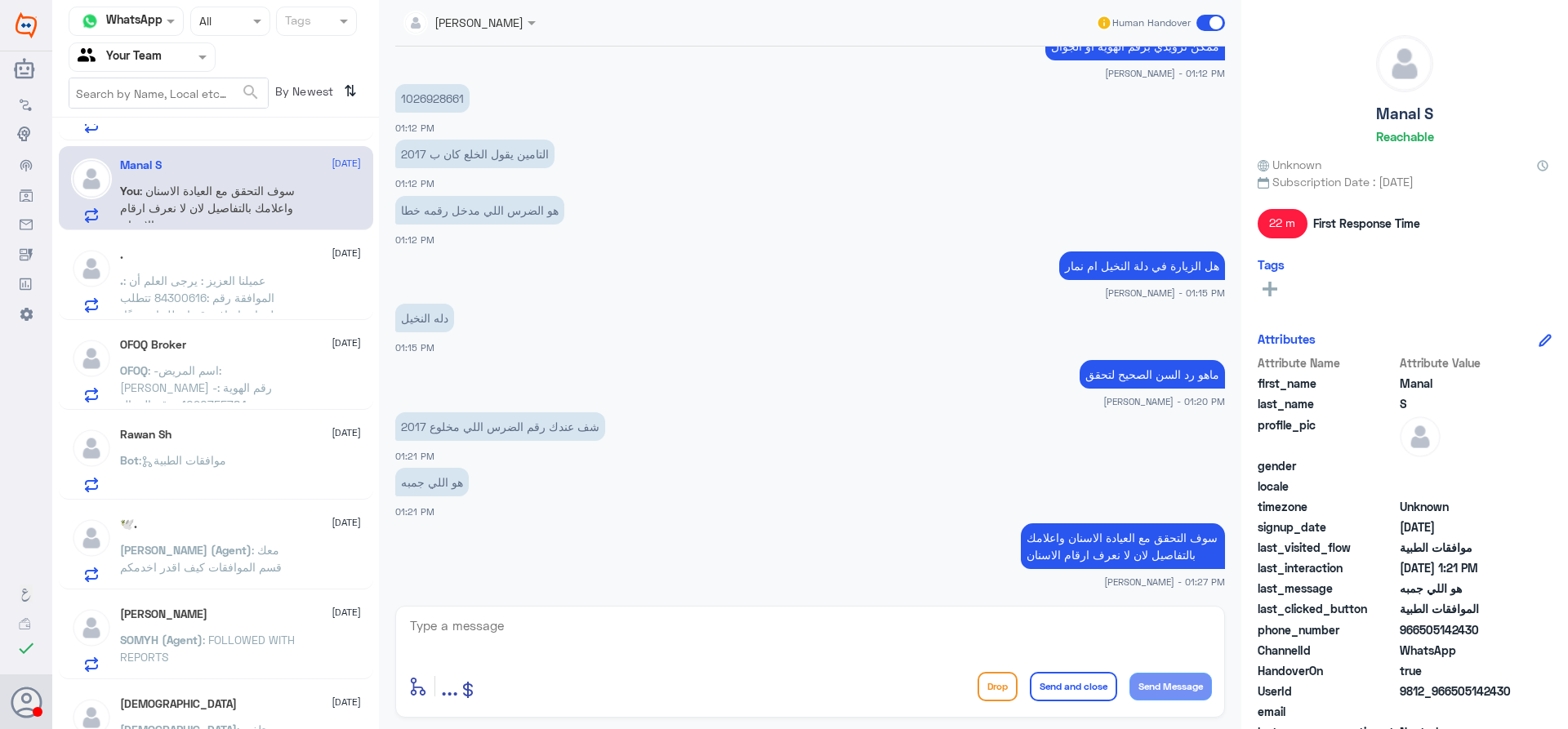
click at [244, 284] on span ": عميلنا العزيز : يرجى العلم أن الموافقة رقم :84300616 تتطلب معلومات إضافية قمن…" at bounding box center [210, 349] width 181 height 151
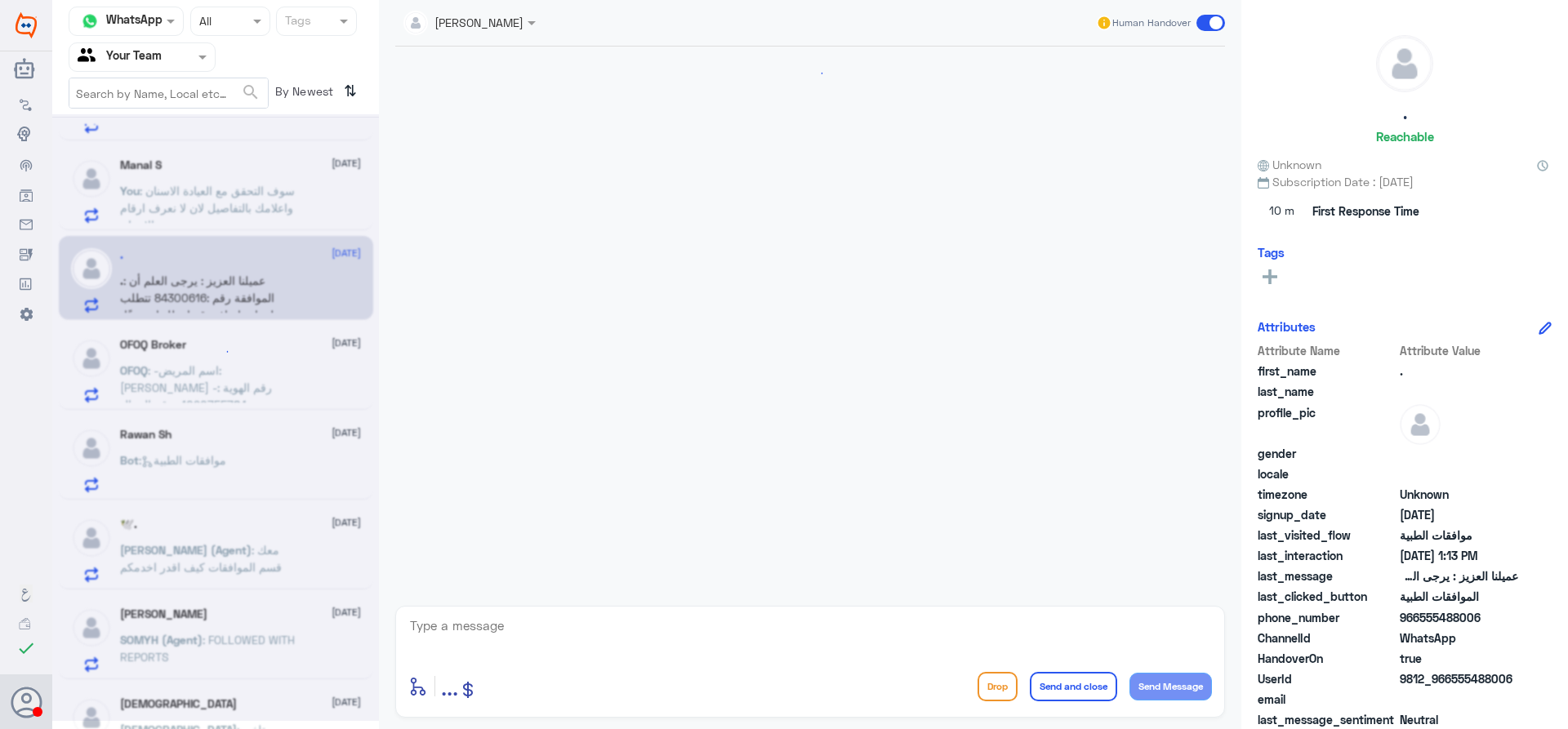
scroll to position [1620, 0]
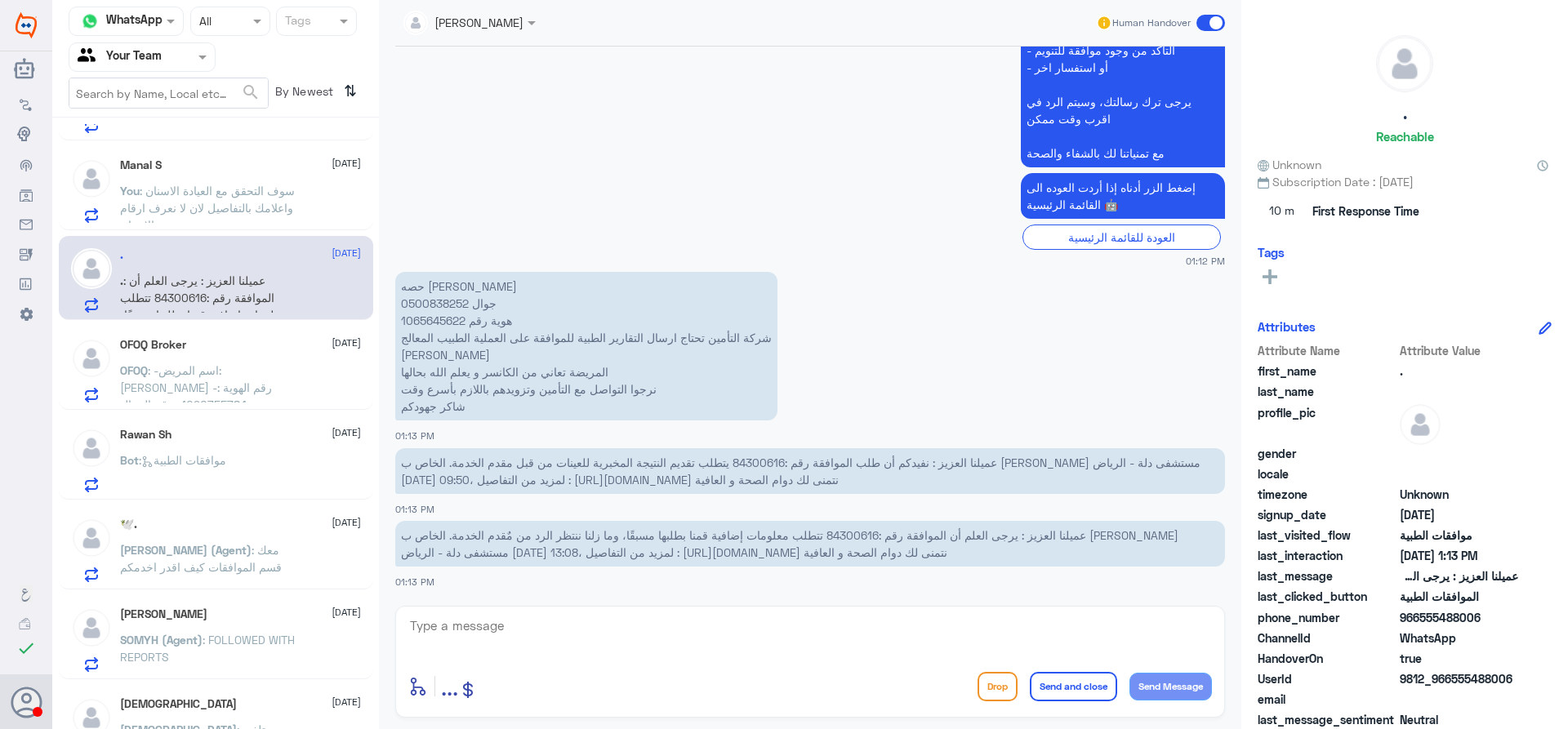
click at [167, 377] on span ": -اسم المريض: [PERSON_NAME] -رقم الهوية : 1090755784 -رقم الجوال : ‪[PHONE_NUM…" at bounding box center [211, 429] width 182 height 134
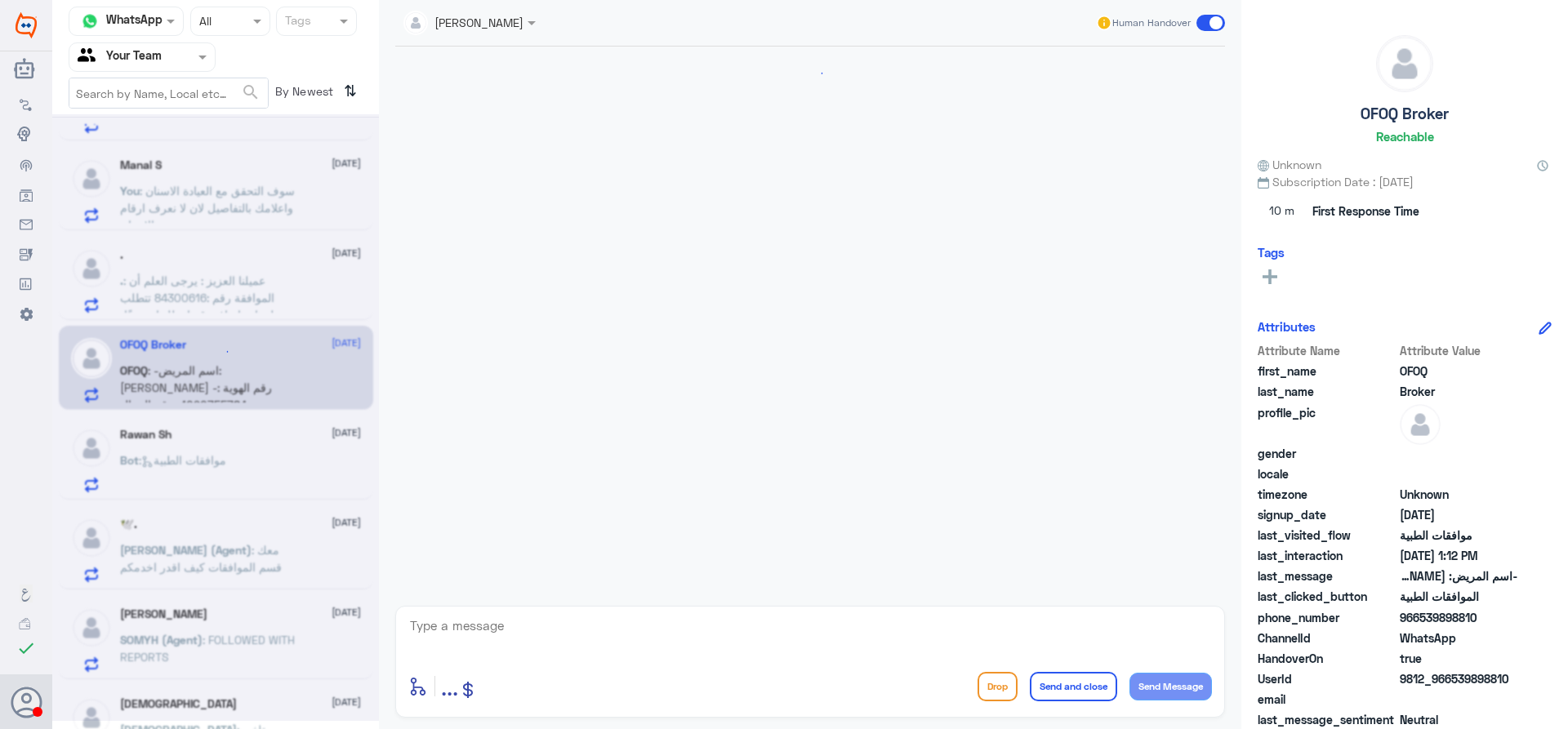
scroll to position [441, 0]
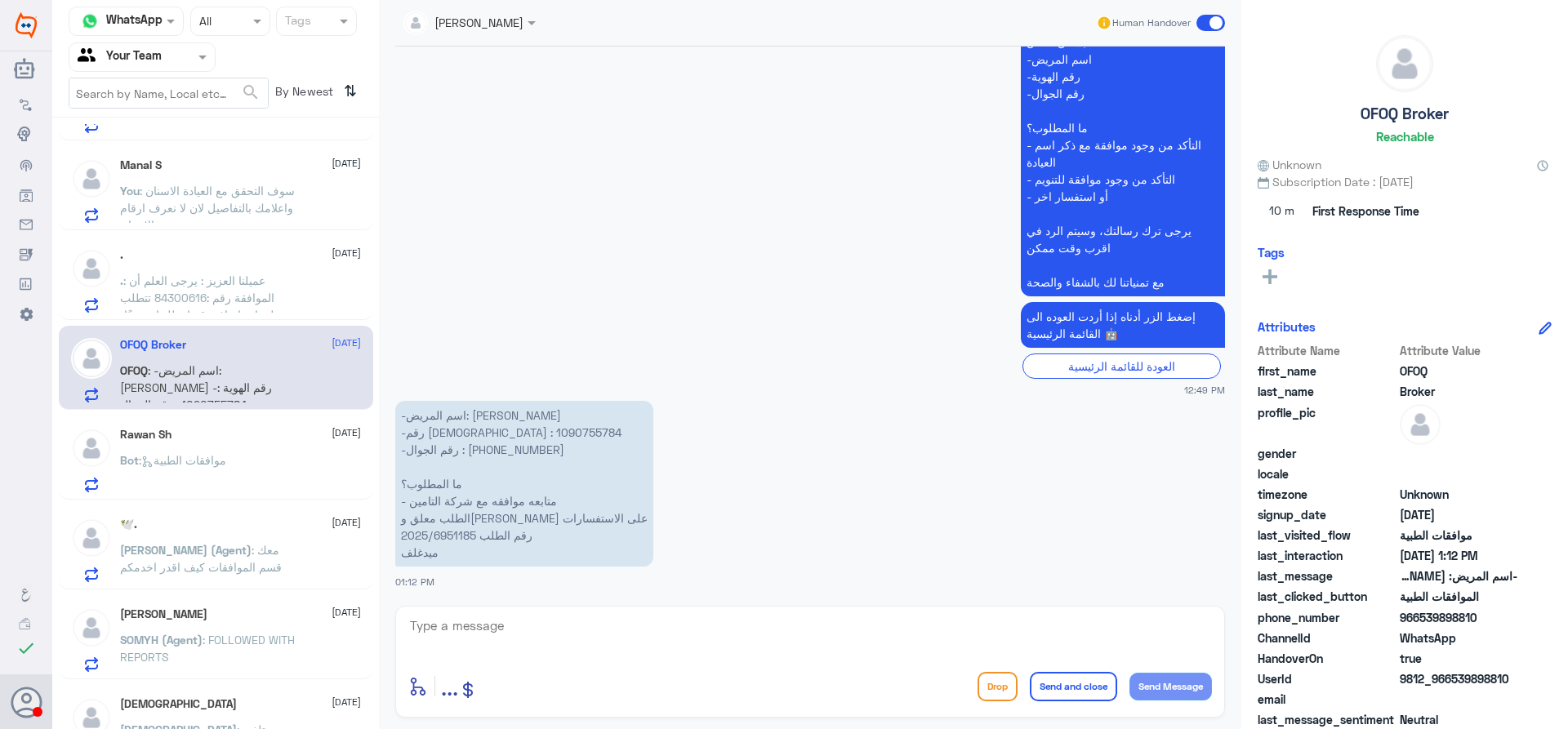
click at [453, 437] on p "-اسم المريض: [PERSON_NAME] -رقم الهوية : 1090755784 -رقم الجوال : ‪[PHONE_NUMBE…" at bounding box center [524, 484] width 258 height 166
copy p "1090755784"
click at [549, 607] on div "enter flow name ... Drop Send and close Send Message" at bounding box center [810, 662] width 829 height 112
click at [544, 629] on textarea at bounding box center [810, 634] width 803 height 40
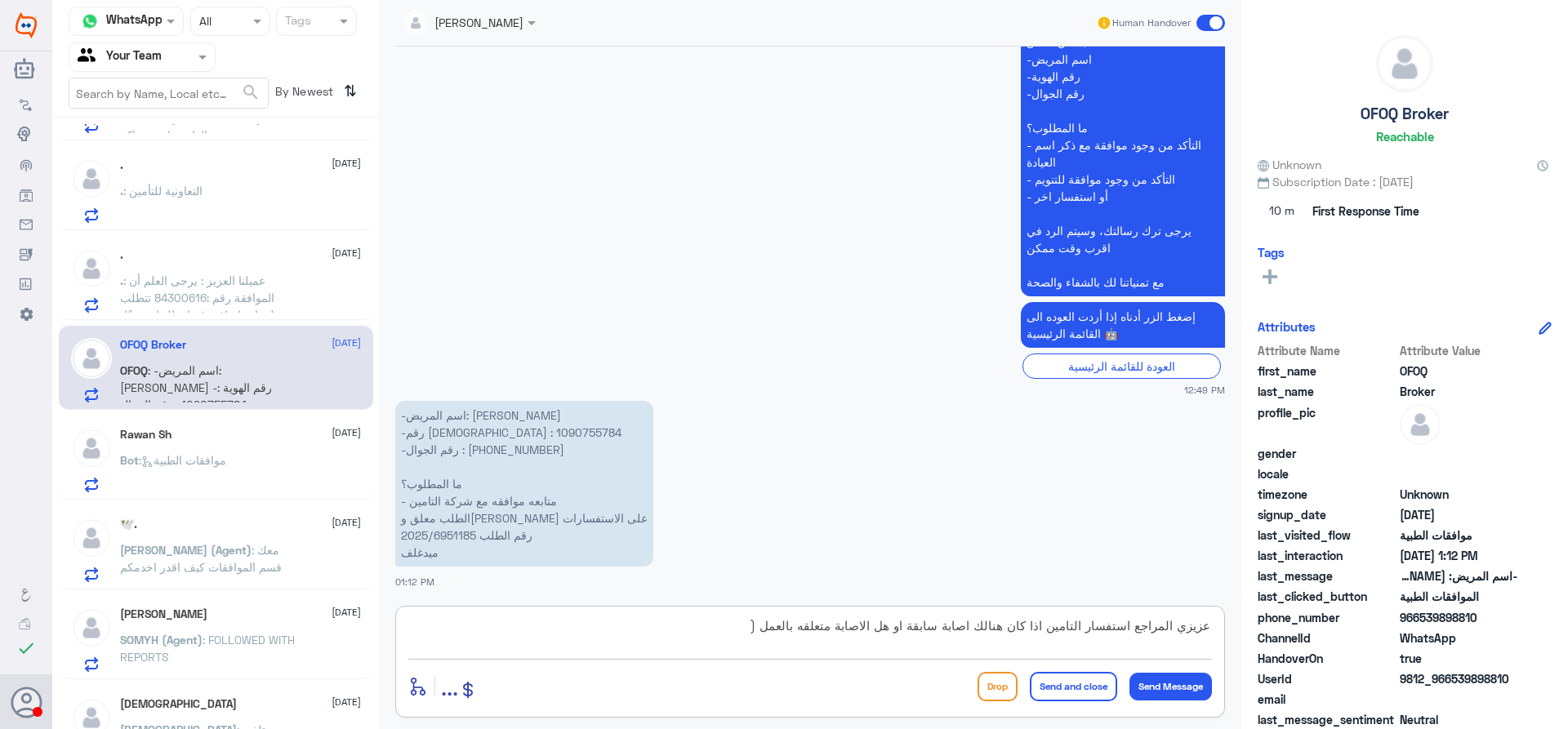
paste textarea "- Any hx of trauma ? work related injury ?"
type textarea "عزيزي المراجع استفسار التامين اذا كان هنالك اصابة سابقة او هل الاصابة متعلقه با…"
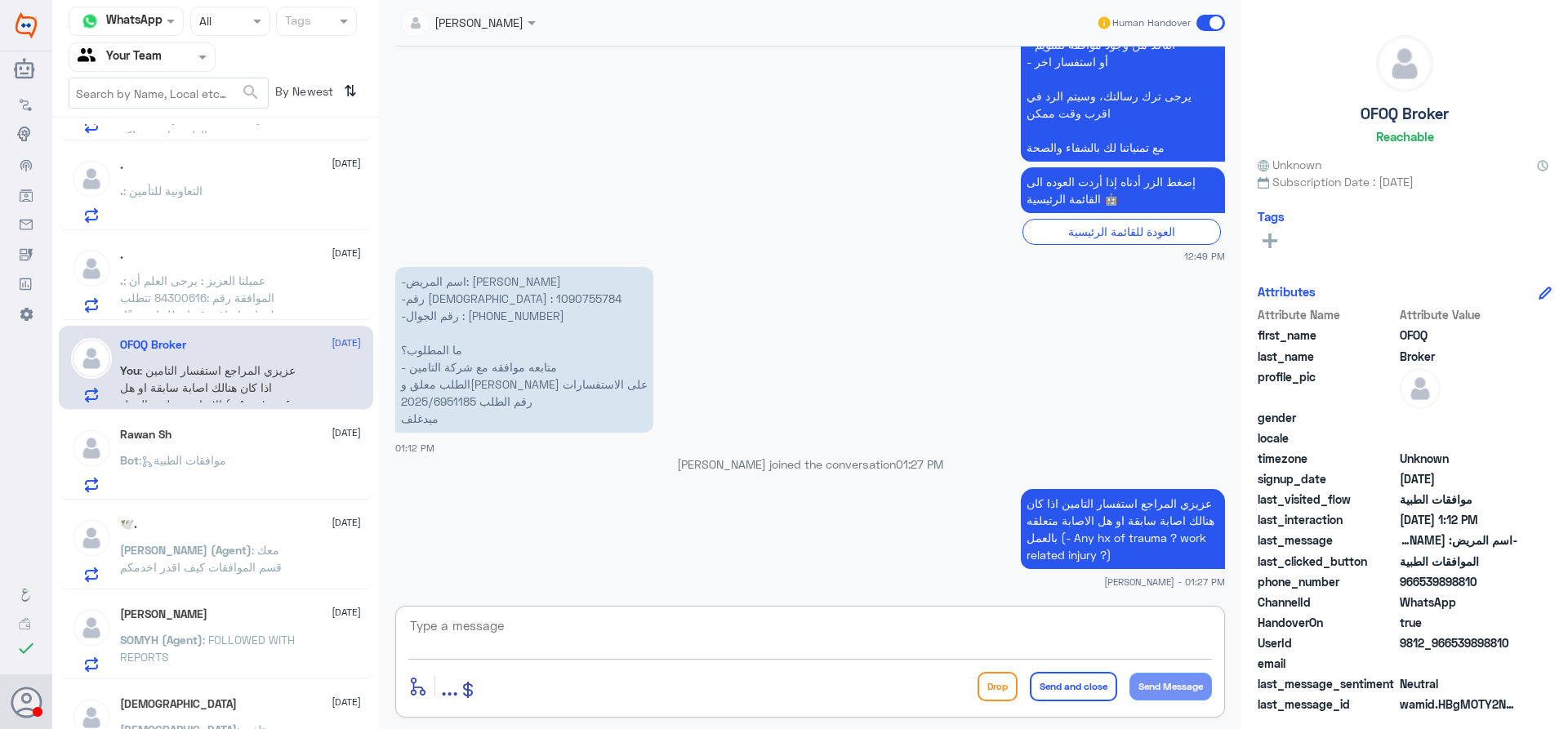
scroll to position [0, 0]
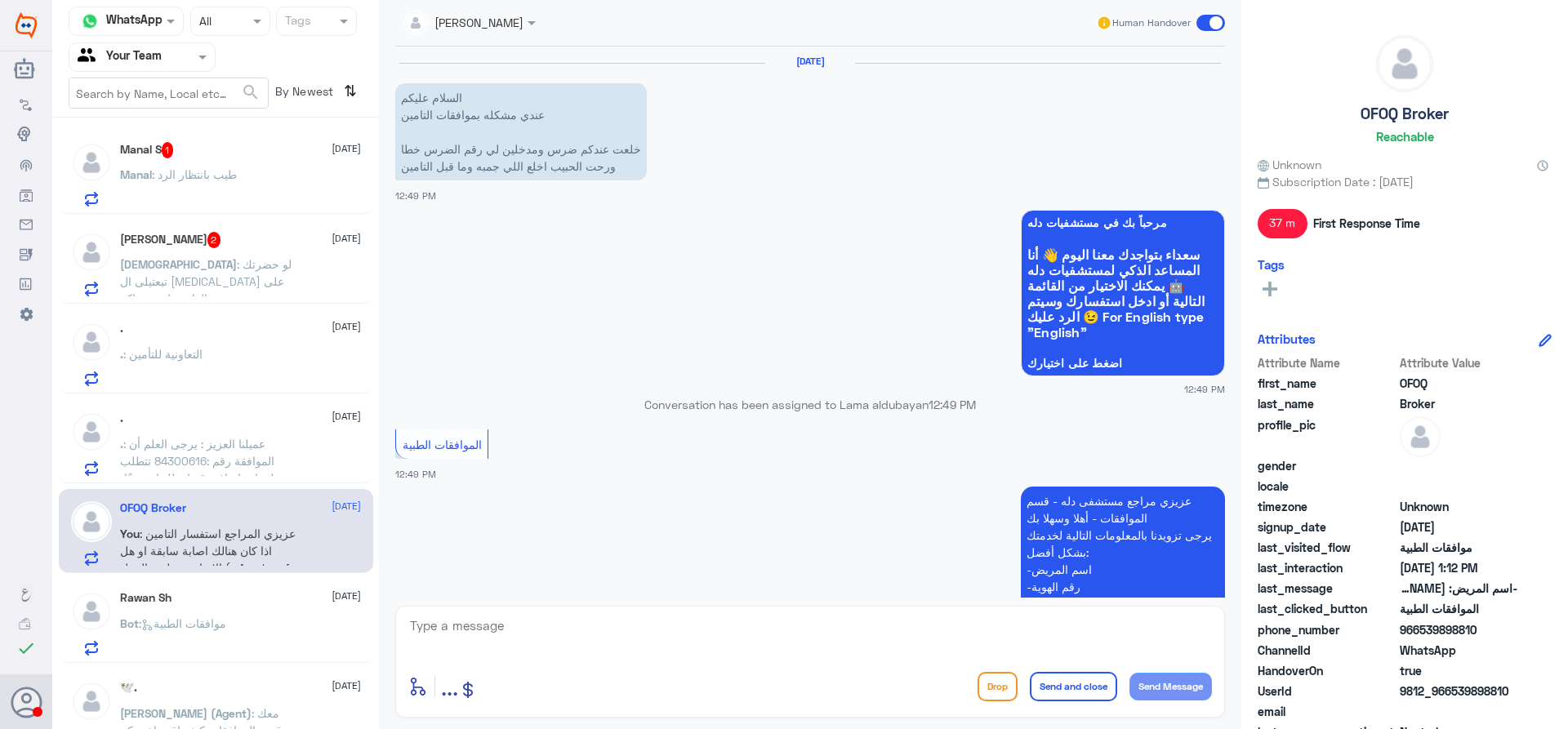
scroll to position [1107, 0]
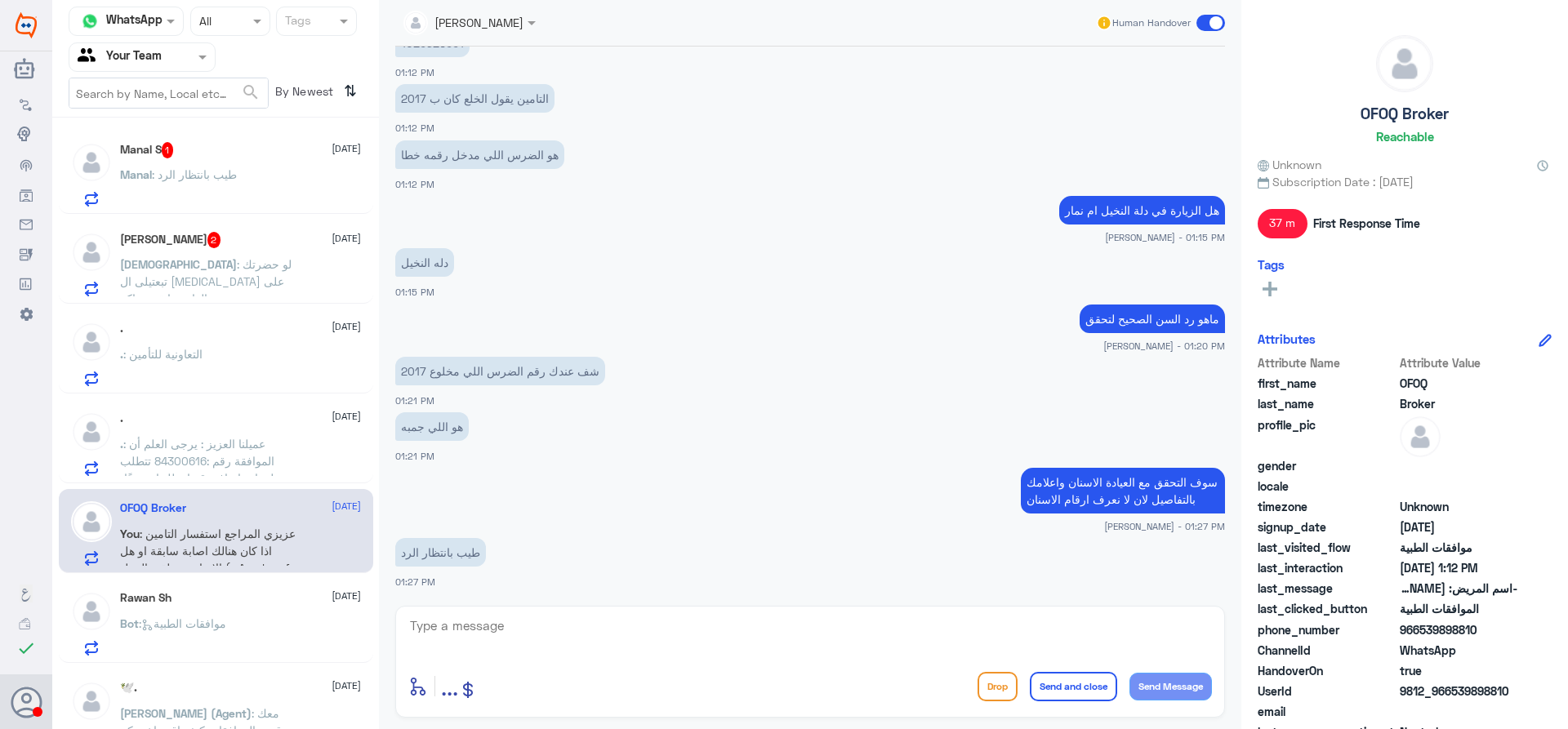
click at [184, 167] on p "Manal : طيب بانتظار الرد" at bounding box center [178, 186] width 117 height 41
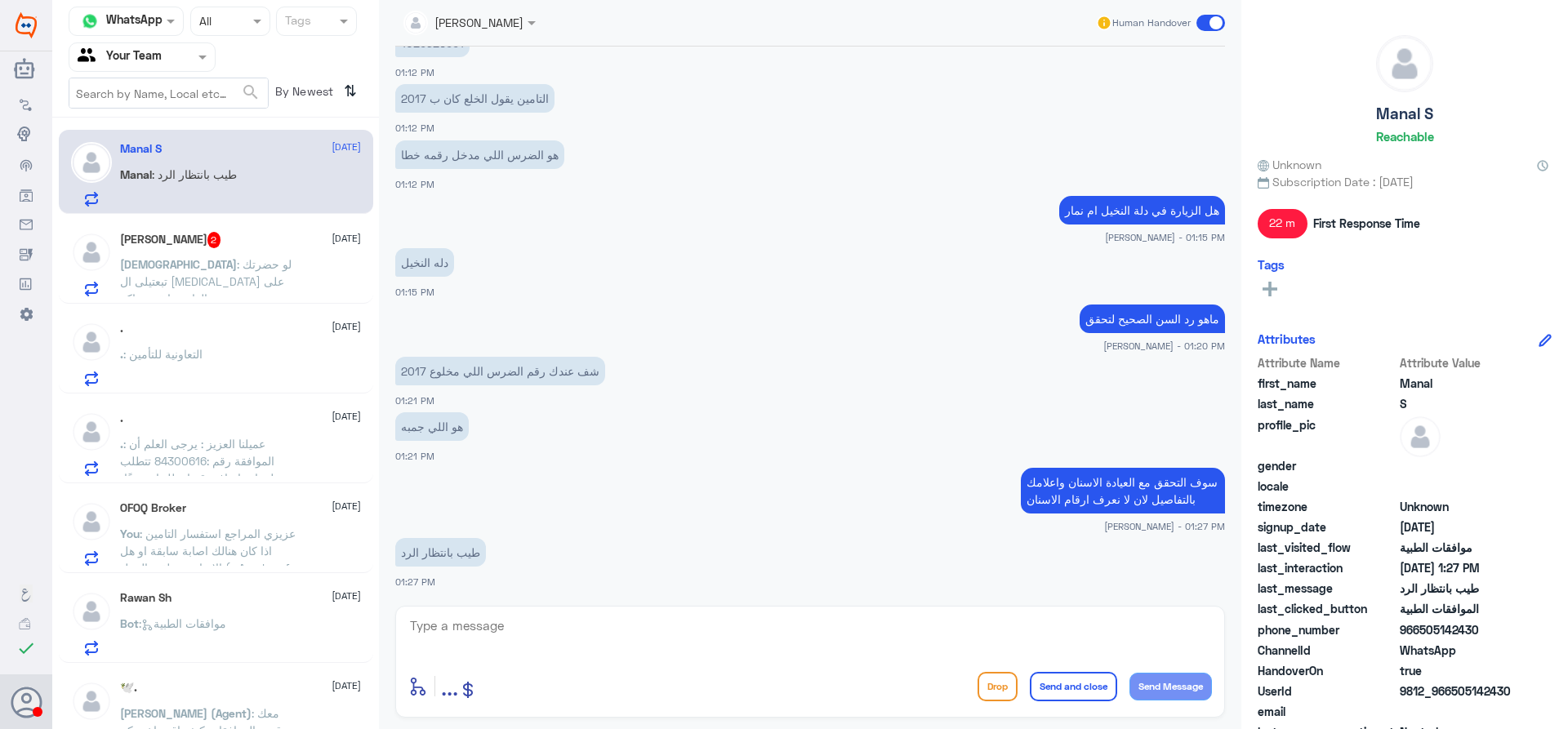
click at [214, 263] on span ": لو حضرتك تبعتيلى ال [MEDICAL_DATA] على الواتس ابقى شاكر" at bounding box center [205, 281] width 171 height 48
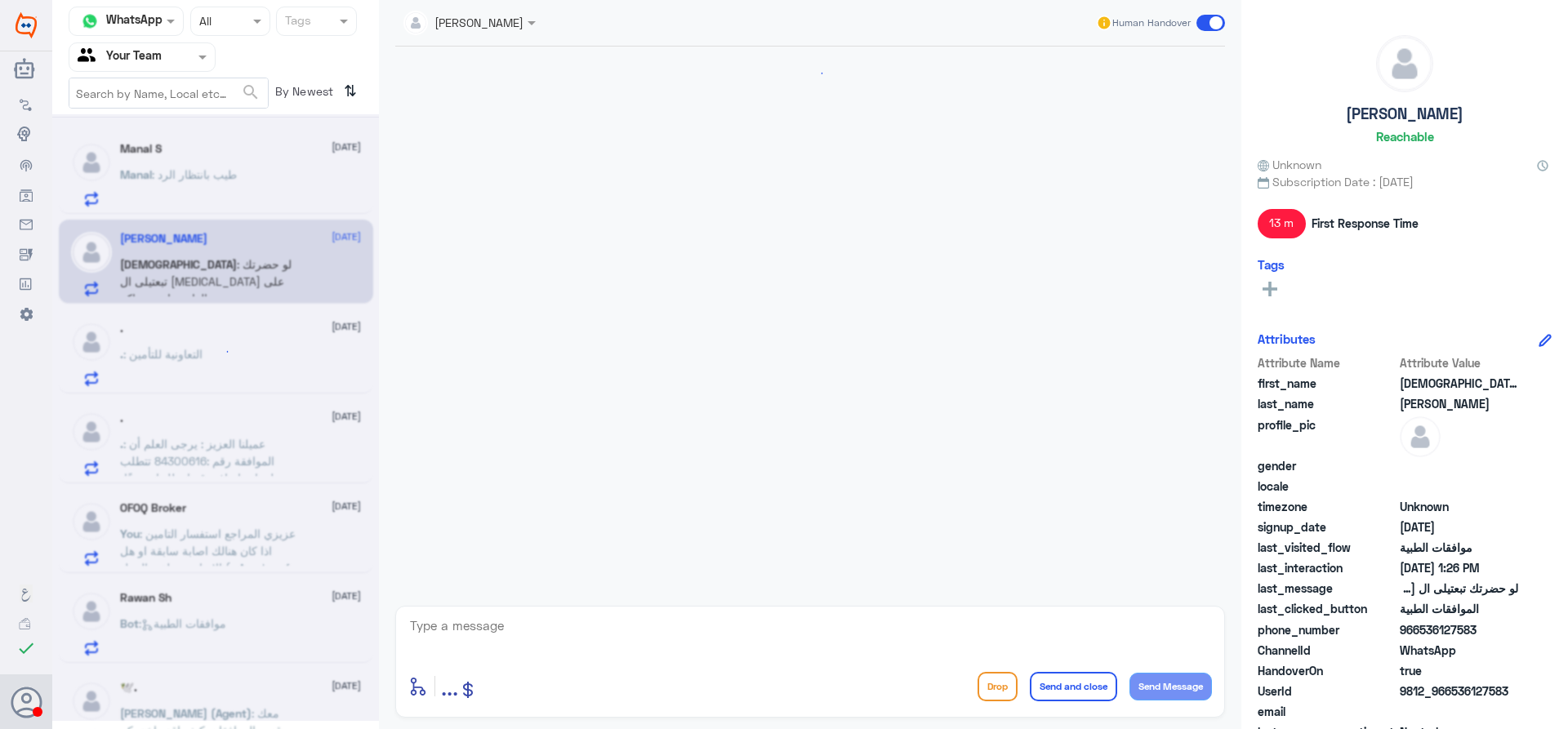
scroll to position [1288, 0]
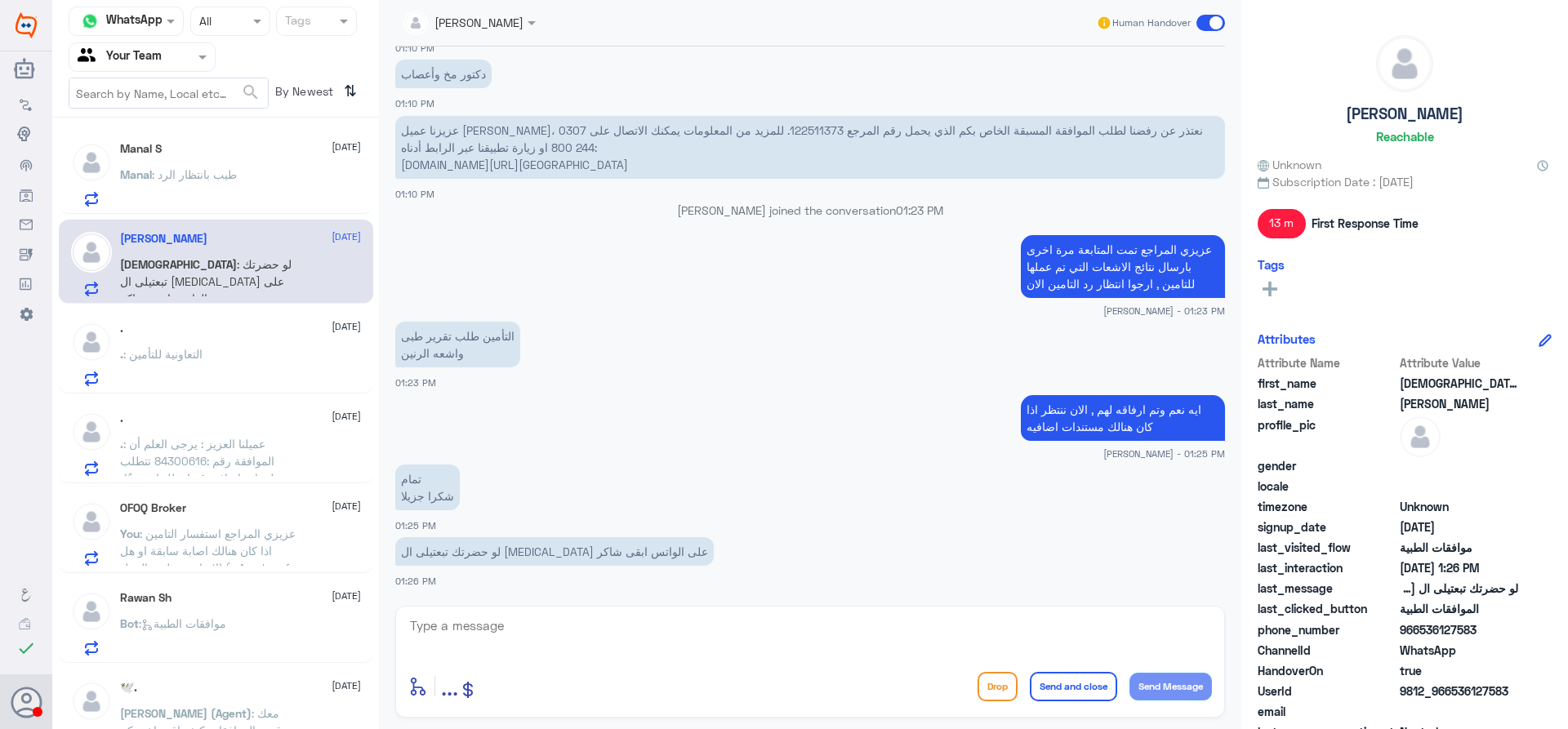
click at [850, 641] on textarea at bounding box center [810, 634] width 803 height 40
type textarea "مع الاسف ليس لدينا صلاحية بارسال مستندات , ارجوا التواصل مع تقارير الطبية الان …"
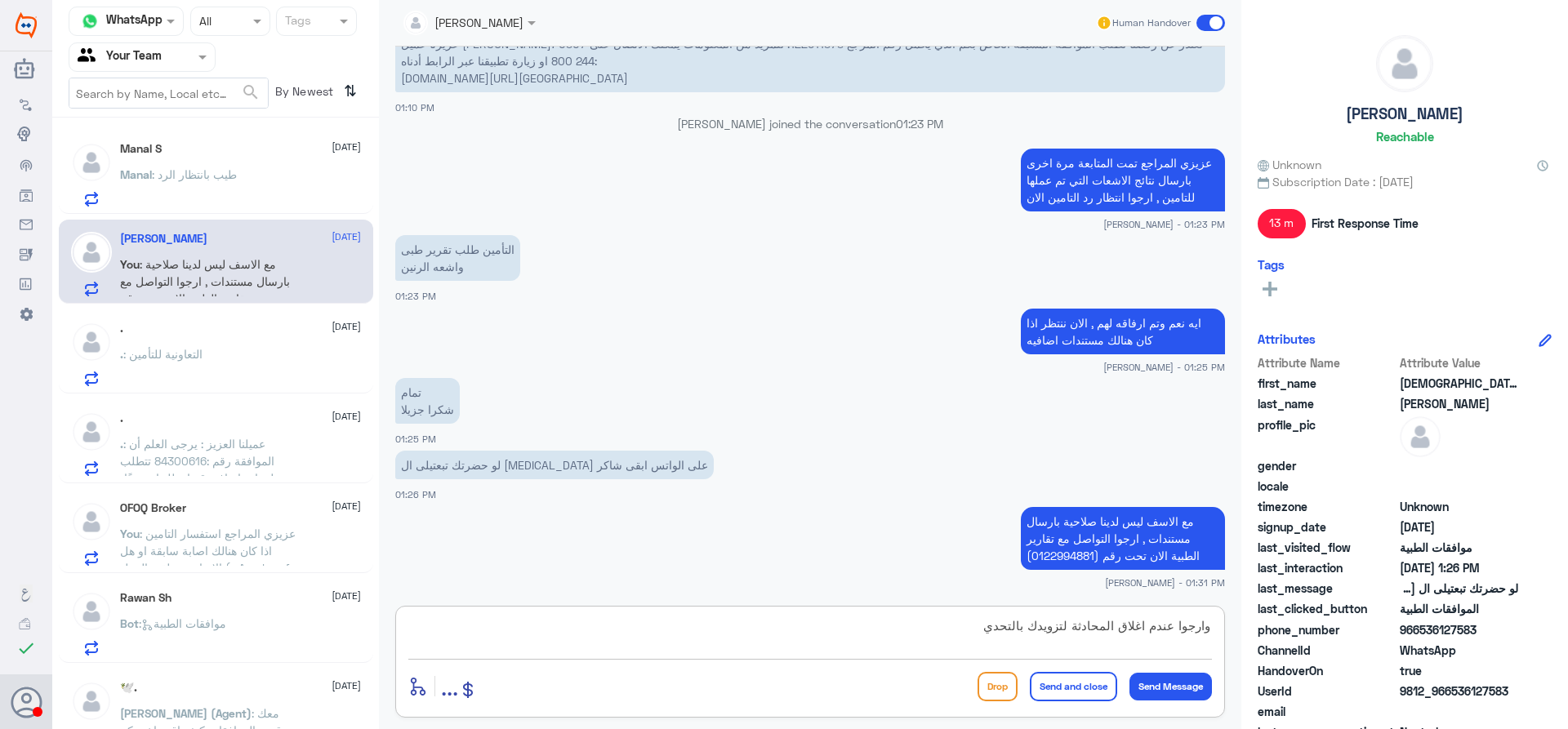
type textarea "وارجوا عندم اغلاق المحادثة لتزويدك بالتحديث"
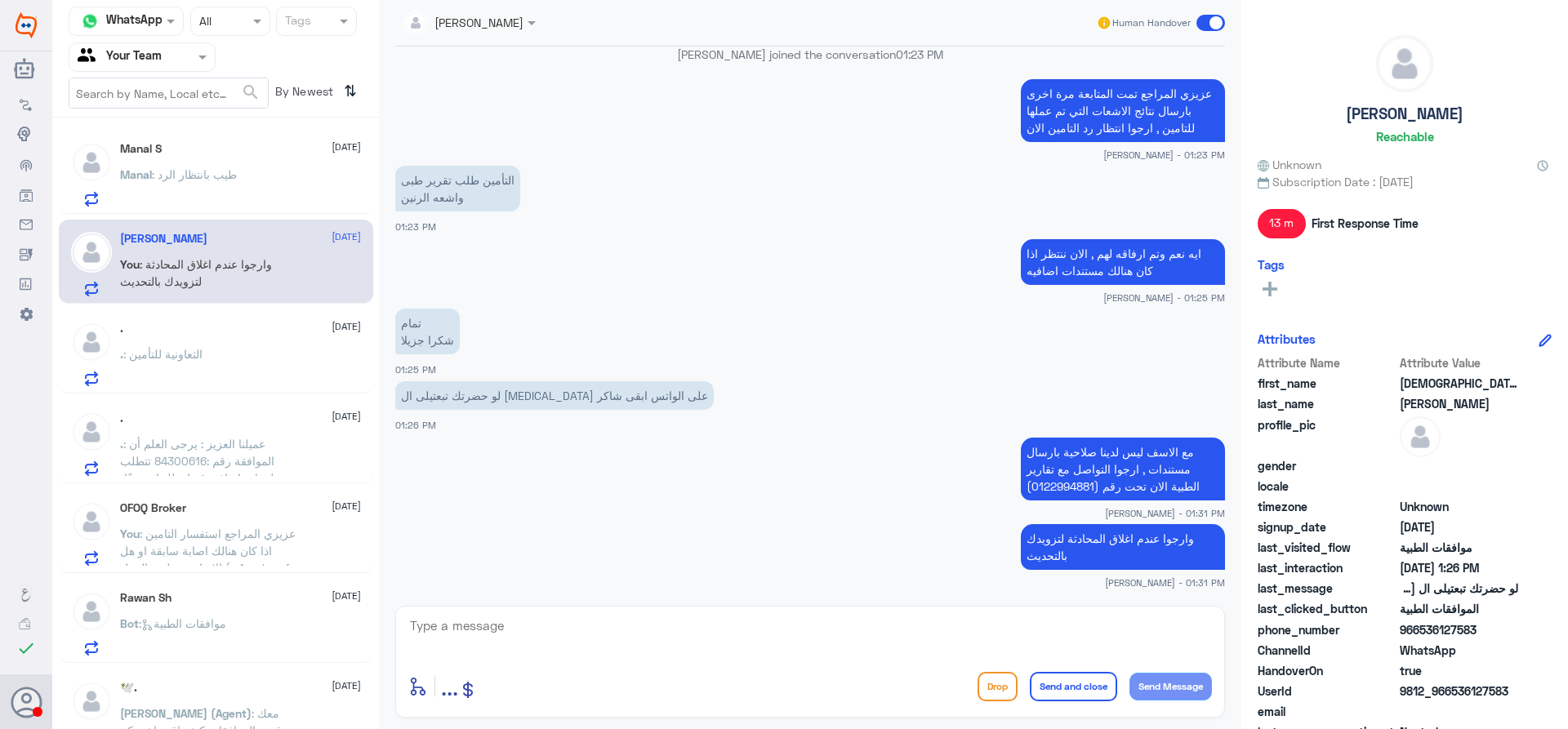
click at [248, 184] on div "Manal : طيب بانتظار الرد" at bounding box center [240, 188] width 240 height 37
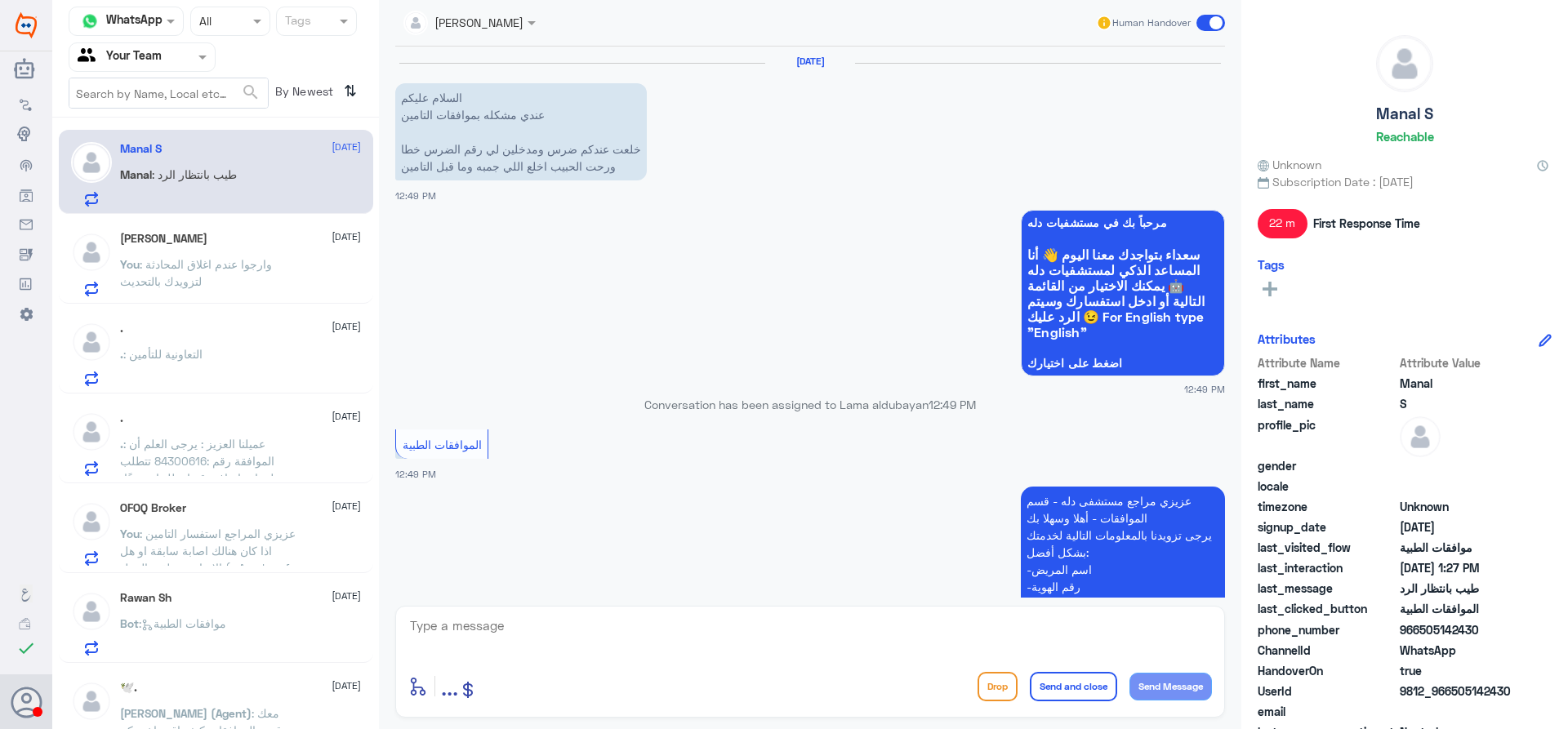
scroll to position [1107, 0]
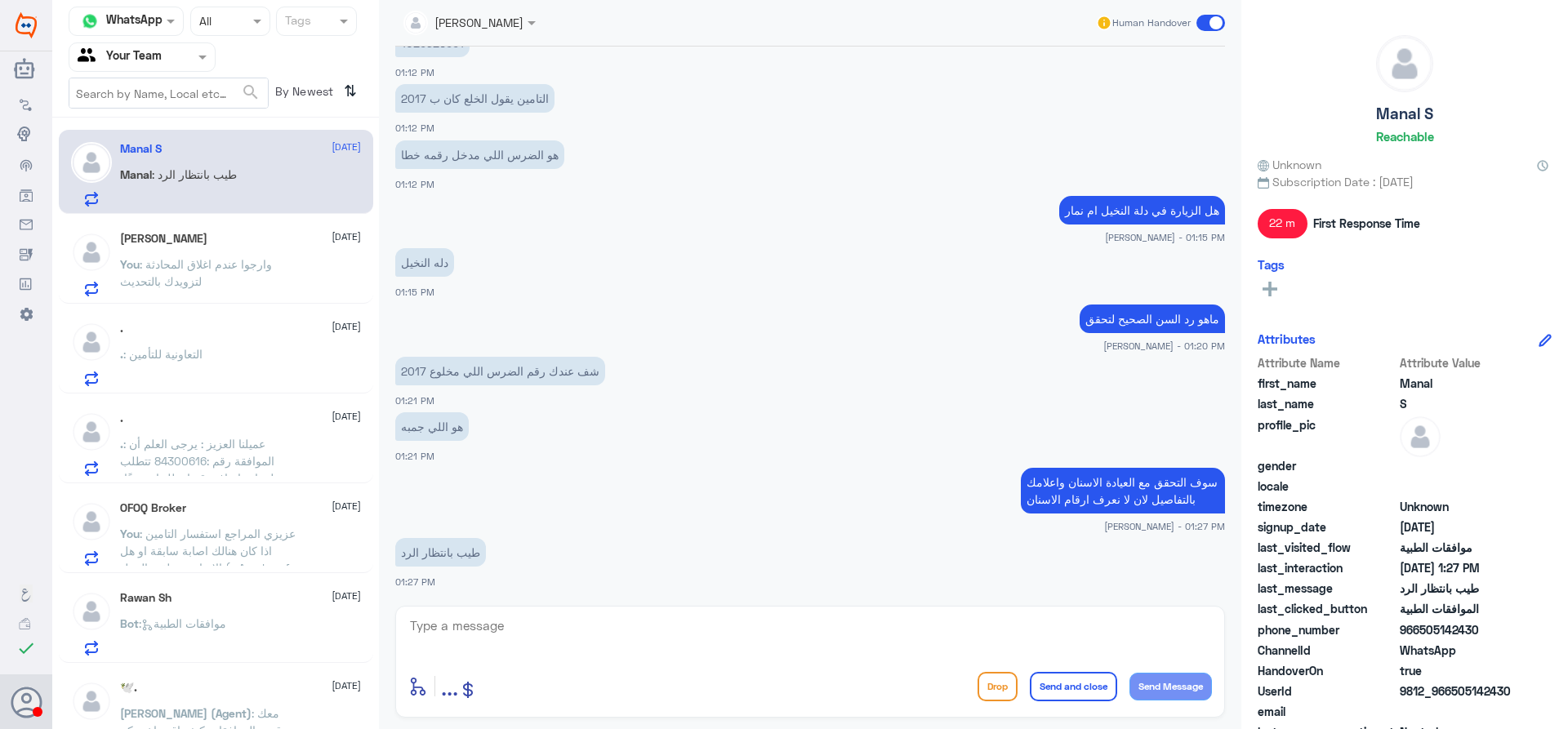
click at [235, 342] on div ". [DATE] . : التعاونية للتأمين" at bounding box center [240, 354] width 240 height 65
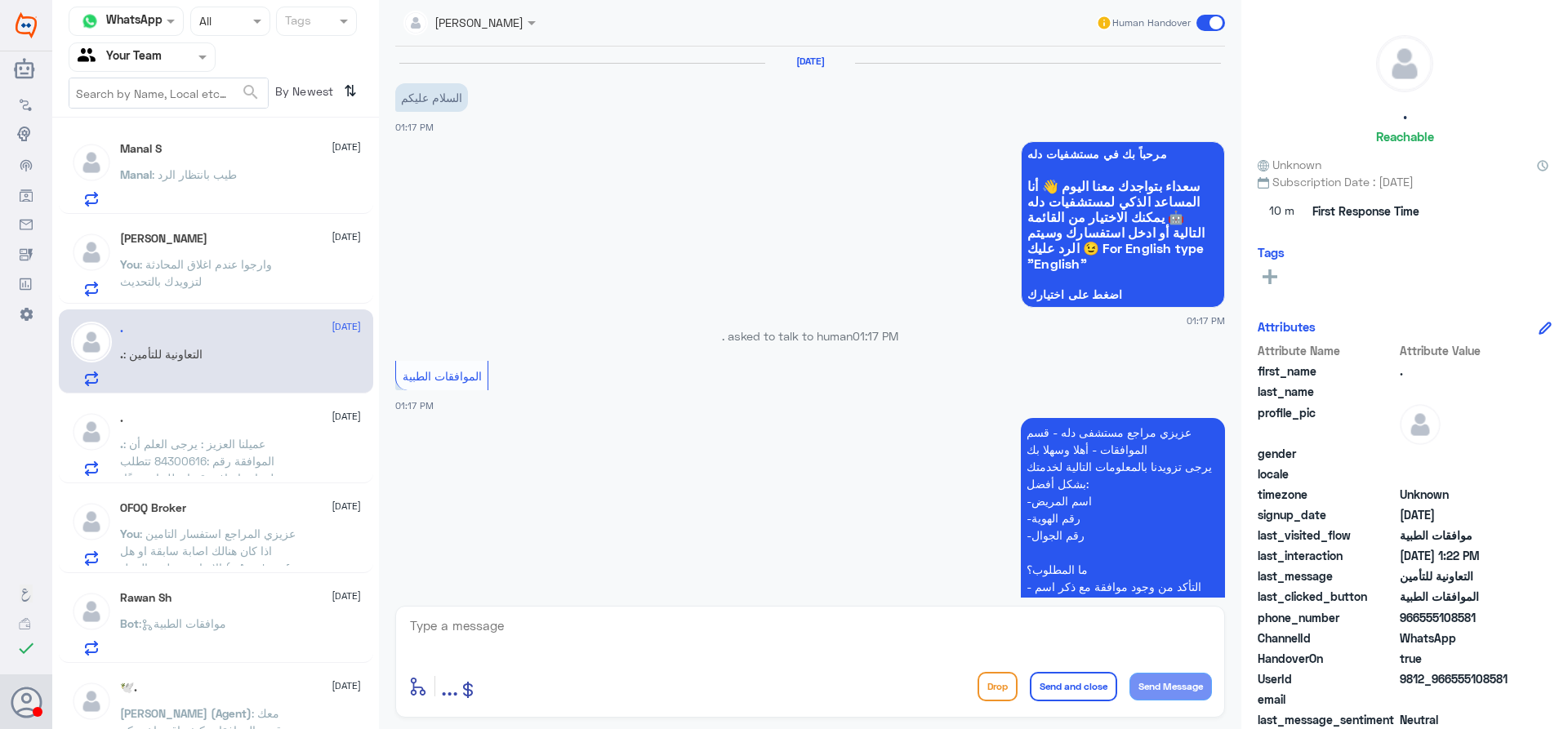
scroll to position [542, 0]
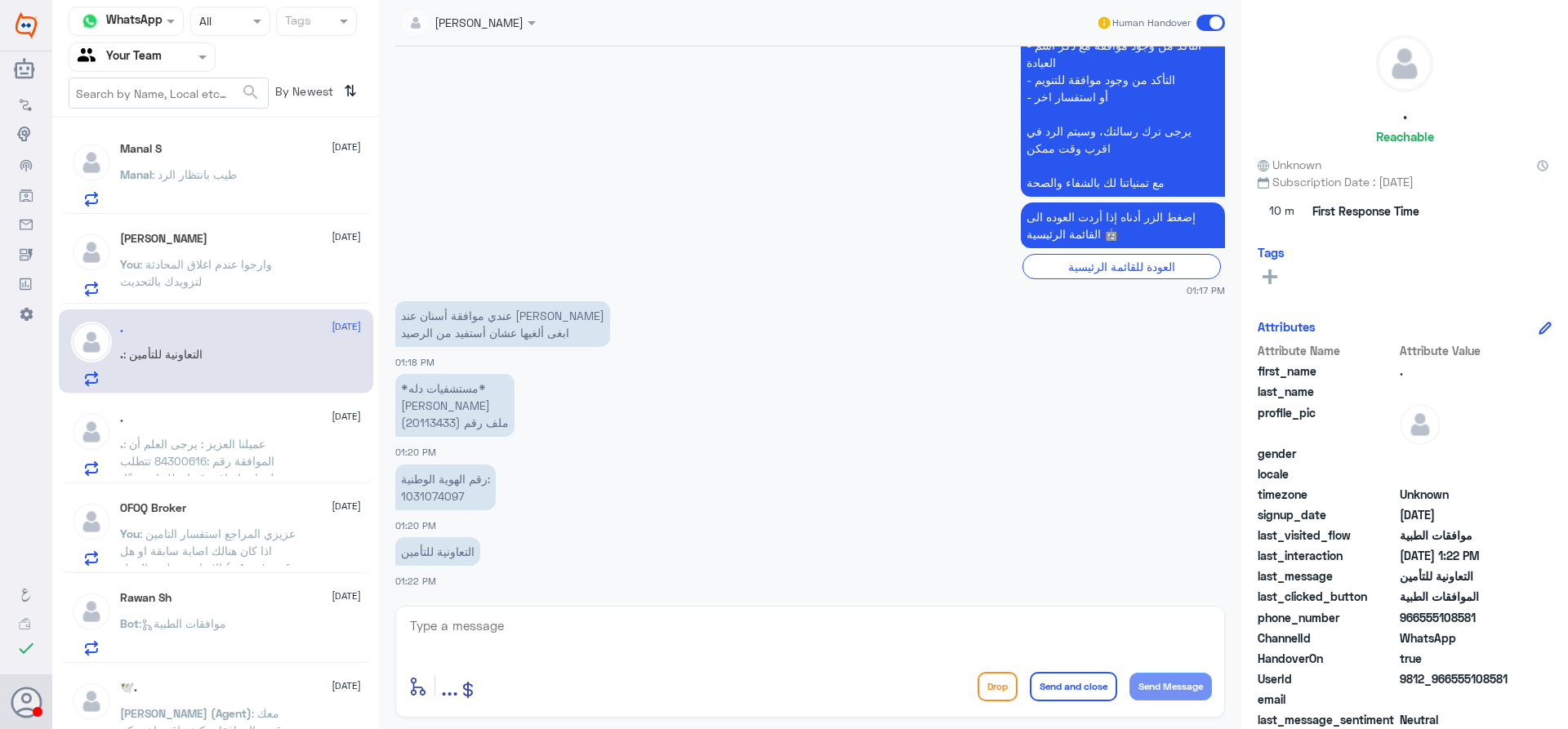
click at [428, 420] on p "*مستشفيات دله* [PERSON_NAME] ملف رقم (20113433)" at bounding box center [454, 406] width 119 height 63
copy p "20113433"
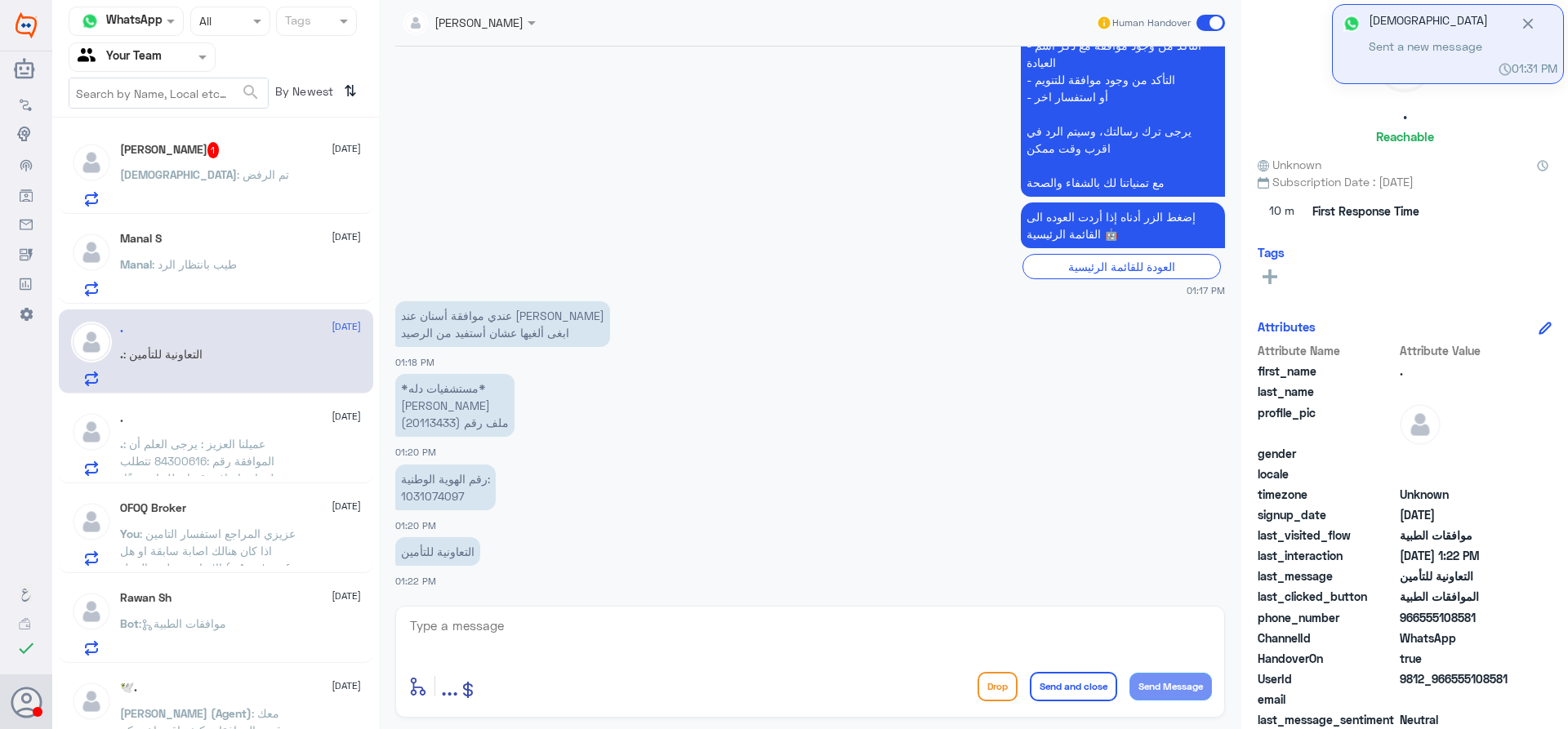
click at [294, 124] on div "[PERSON_NAME] 1 [DATE] [PERSON_NAME] : تم الرفض [PERSON_NAME] S [DATE] Manal : …" at bounding box center [216, 429] width 327 height 611
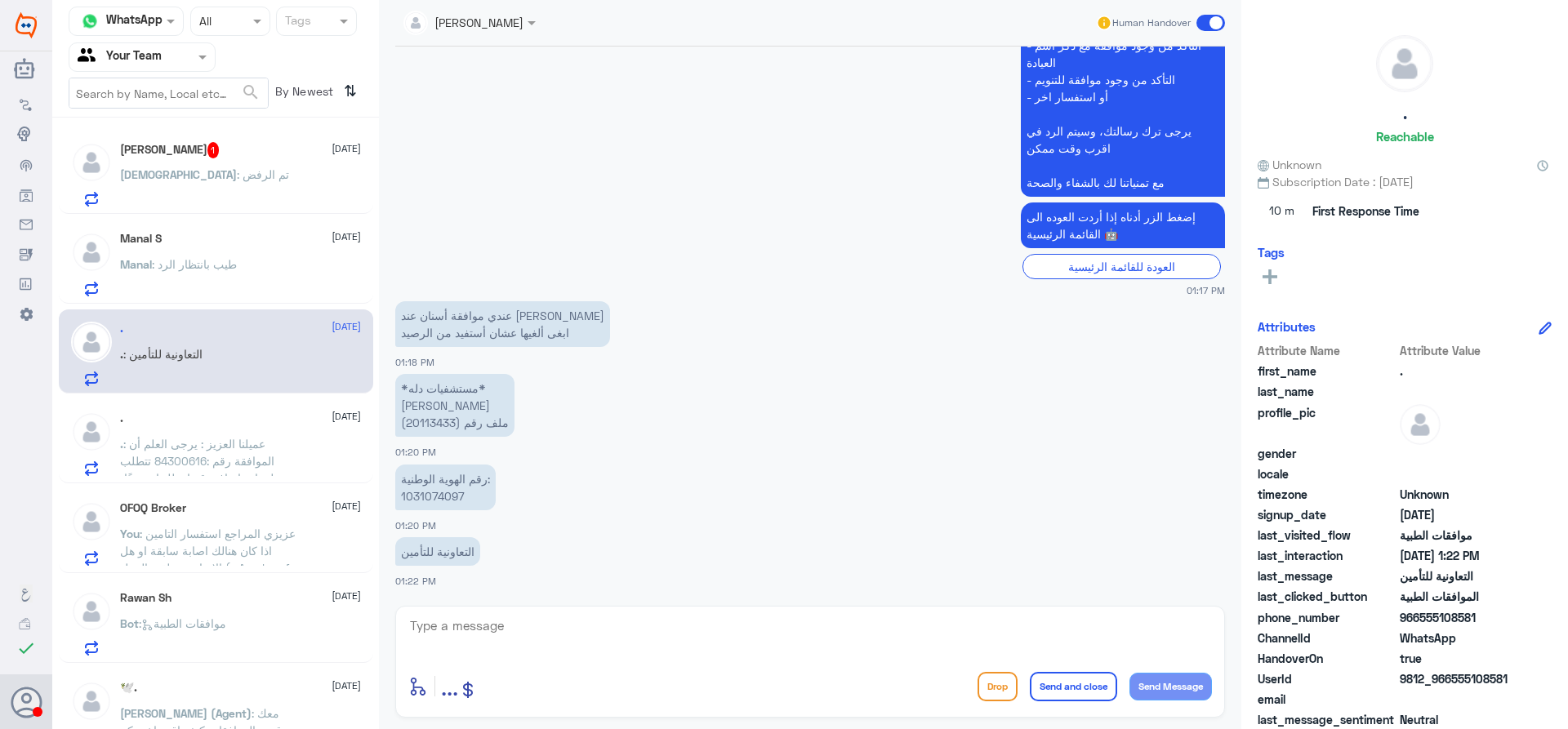
click at [292, 163] on div "[PERSON_NAME] 1 [DATE] [PERSON_NAME] : تم الرفض" at bounding box center [240, 174] width 240 height 65
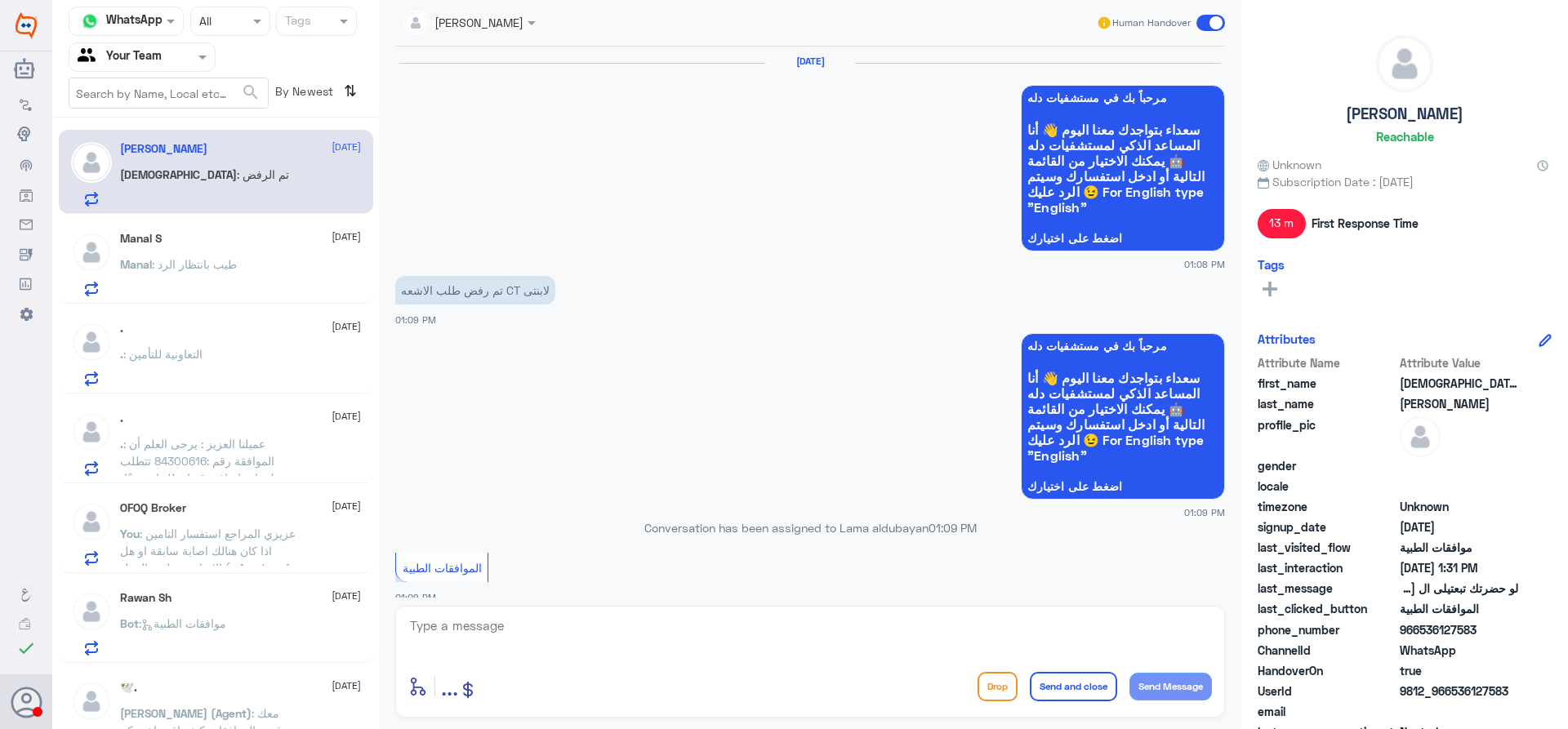
scroll to position [1333, 0]
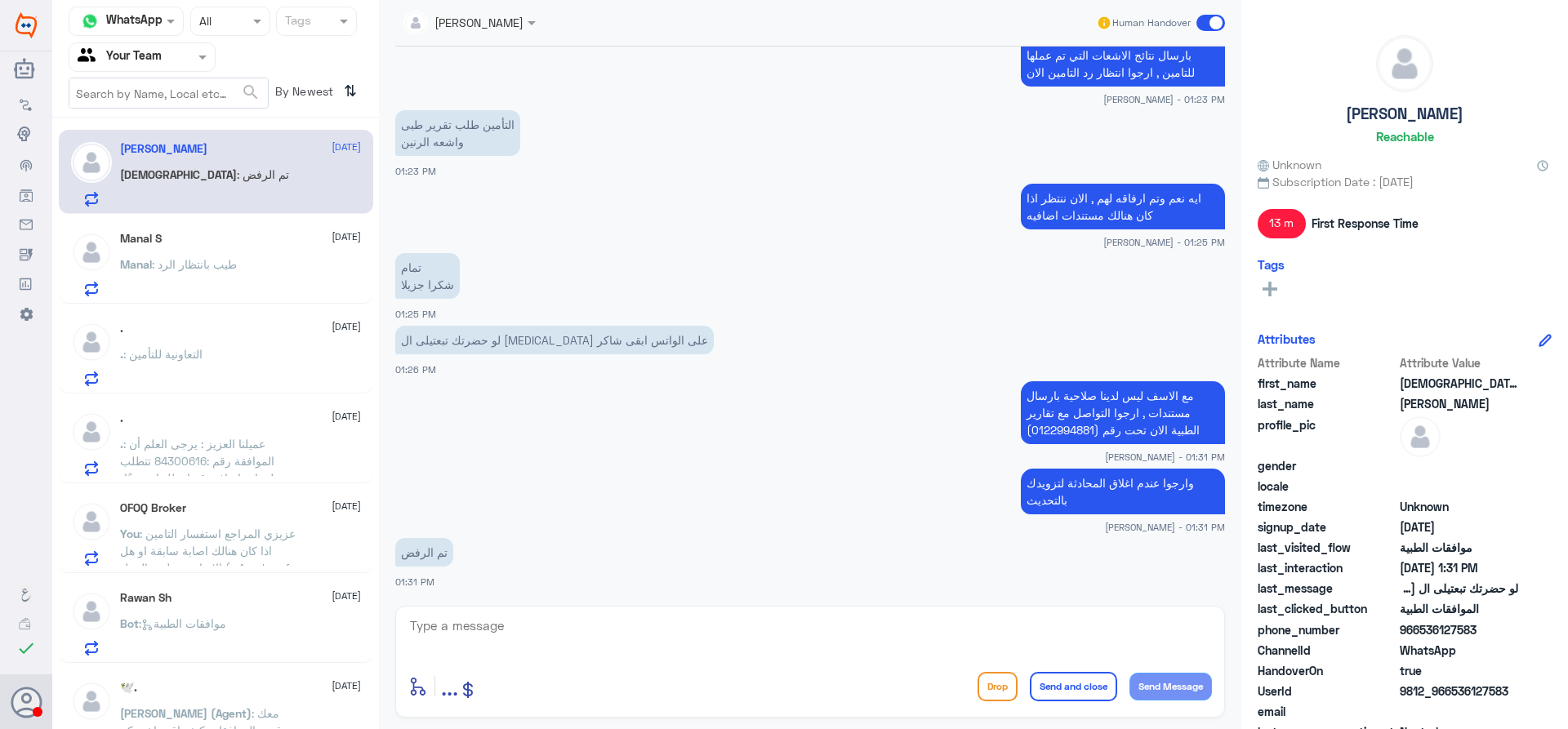
click at [276, 382] on div ". : التعاونية للتأمين" at bounding box center [240, 368] width 240 height 37
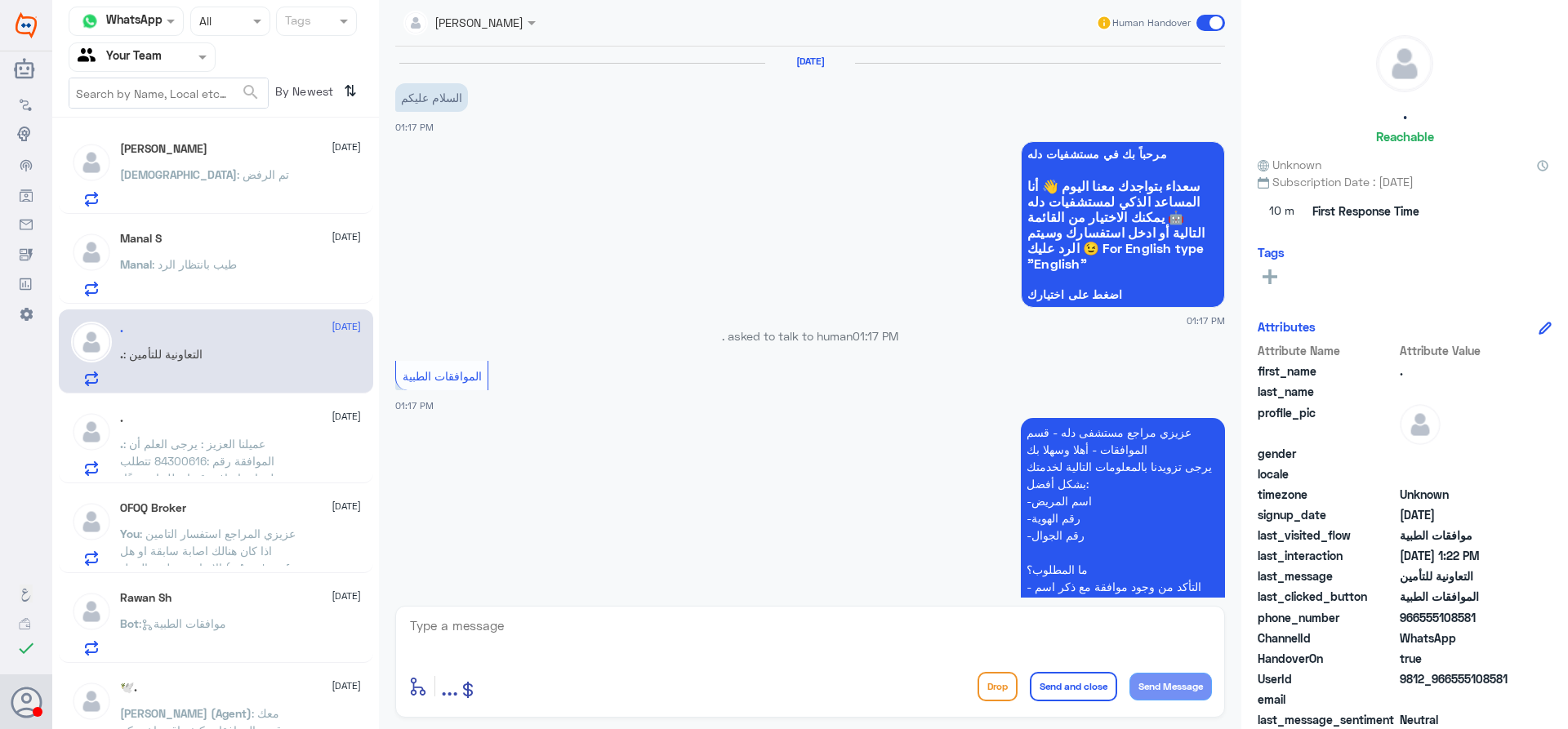
scroll to position [542, 0]
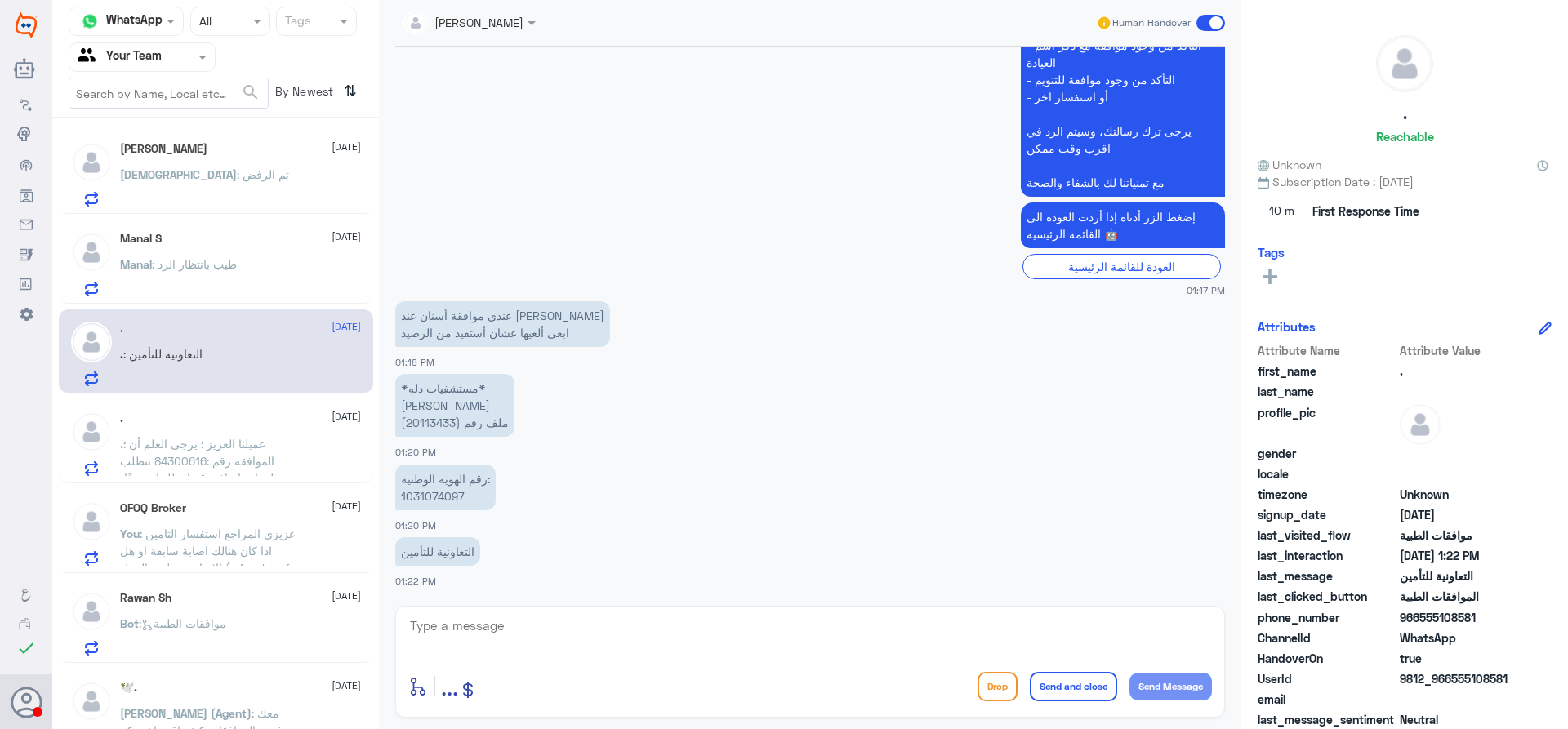
click at [599, 603] on div "Lama aldubayan Human Handover [DATE] السلام عليكم 01:17 PM مرحباً بك في مستشفيا…" at bounding box center [810, 367] width 862 height 735
click at [603, 611] on div "enter flow name ... Drop Send and close Send Message" at bounding box center [810, 662] width 829 height 112
click at [604, 629] on textarea at bounding box center [810, 634] width 803 height 40
type textarea "ه"
type textarea "ممكن تزويدي بالسبب لارفاقه للتامين"
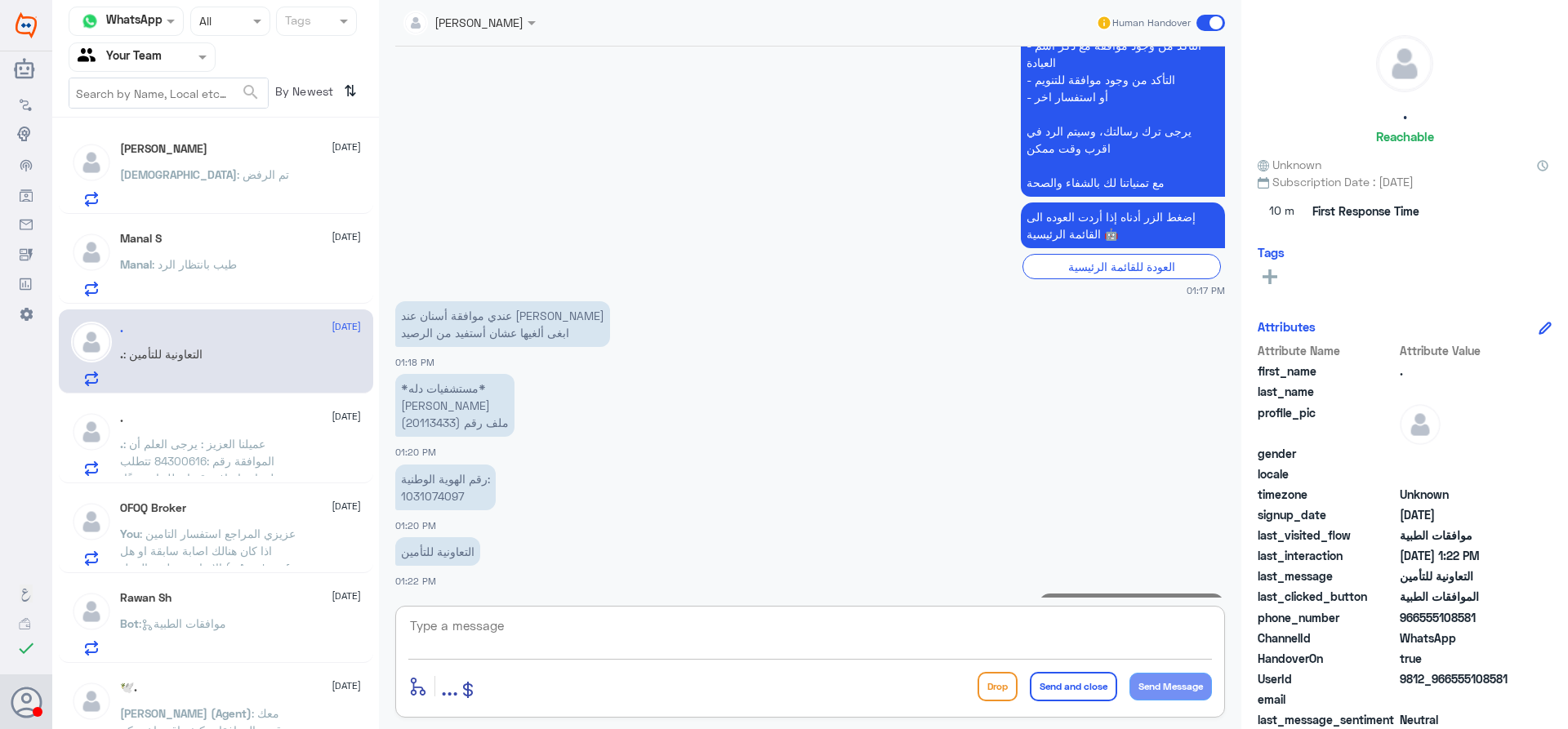
scroll to position [594, 0]
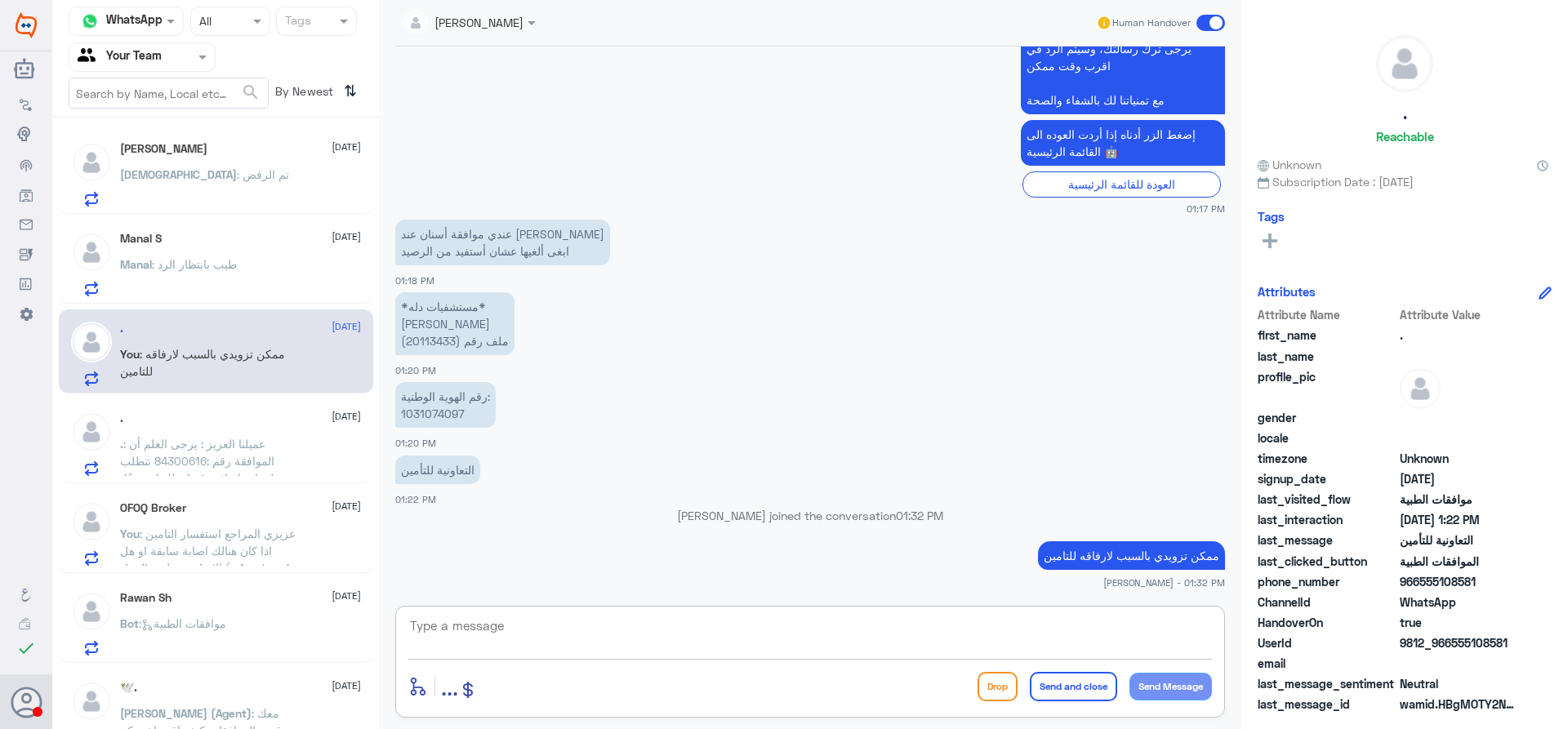
click at [236, 442] on span ": عميلنا العزيز : يرجى العلم أن الموافقة رقم :84300616 تتطلب معلومات إضافية قمن…" at bounding box center [210, 512] width 181 height 151
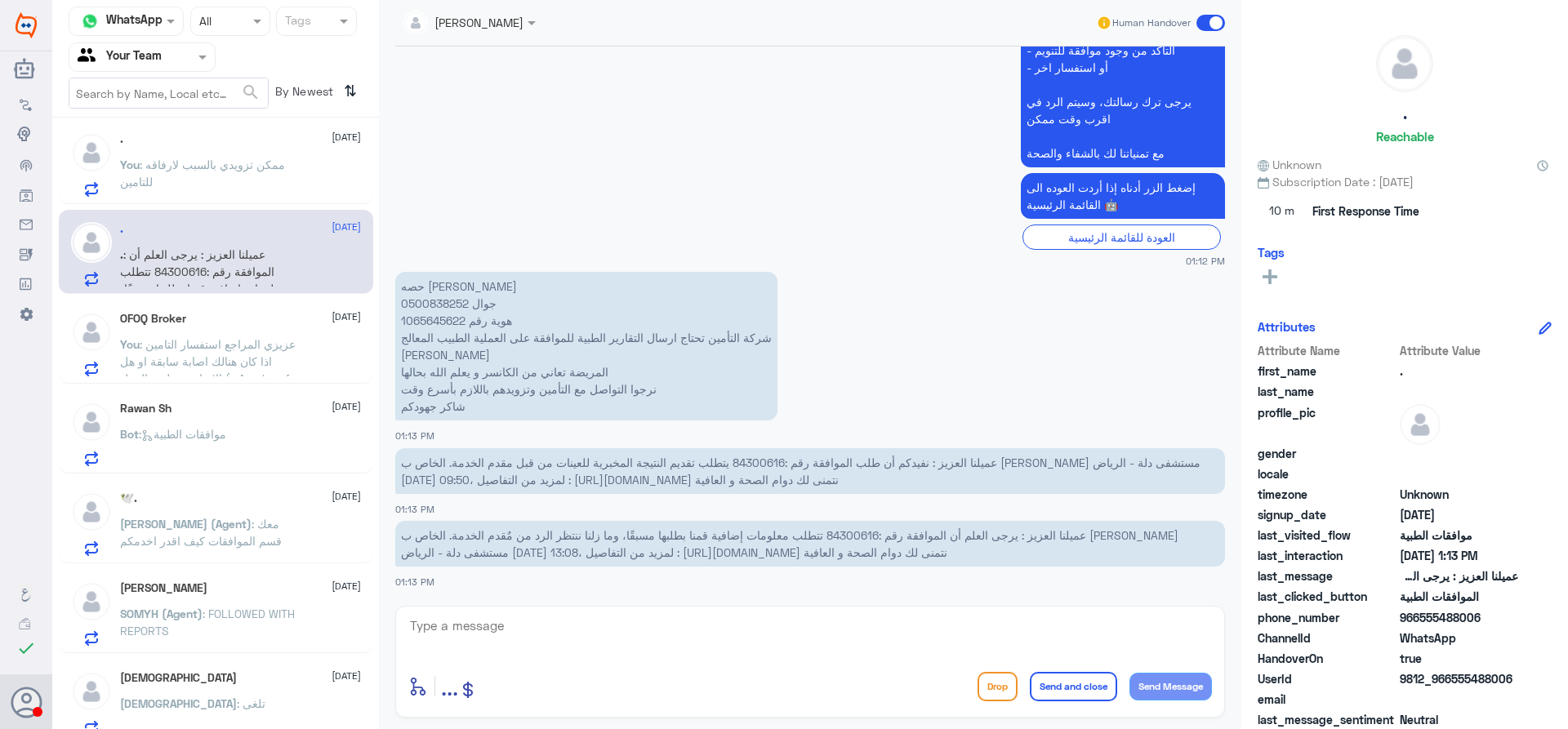
scroll to position [205, 0]
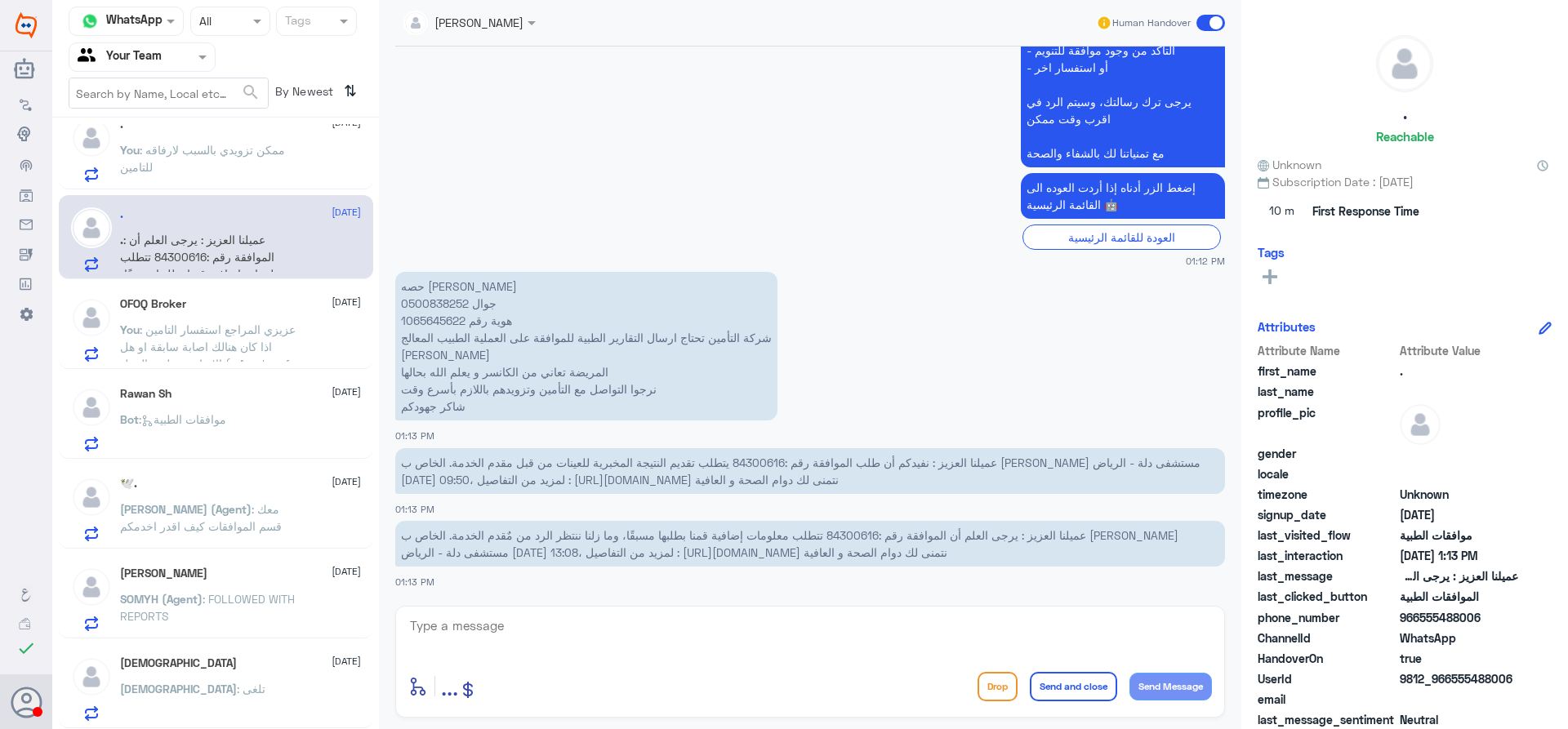
click at [252, 407] on div "Rawan Sh [DATE] Bot : موافقات الطبية" at bounding box center [240, 419] width 240 height 65
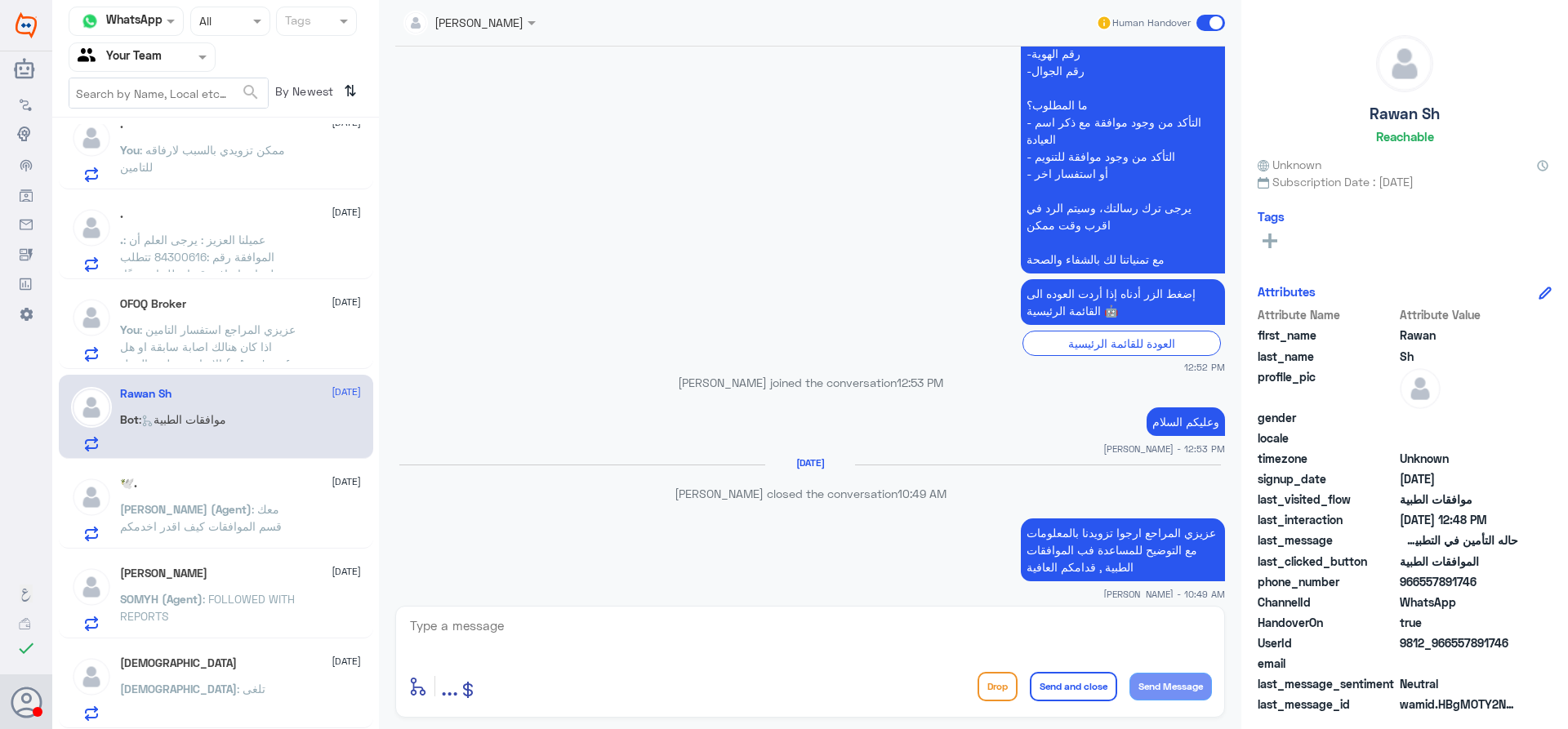
scroll to position [500, 0]
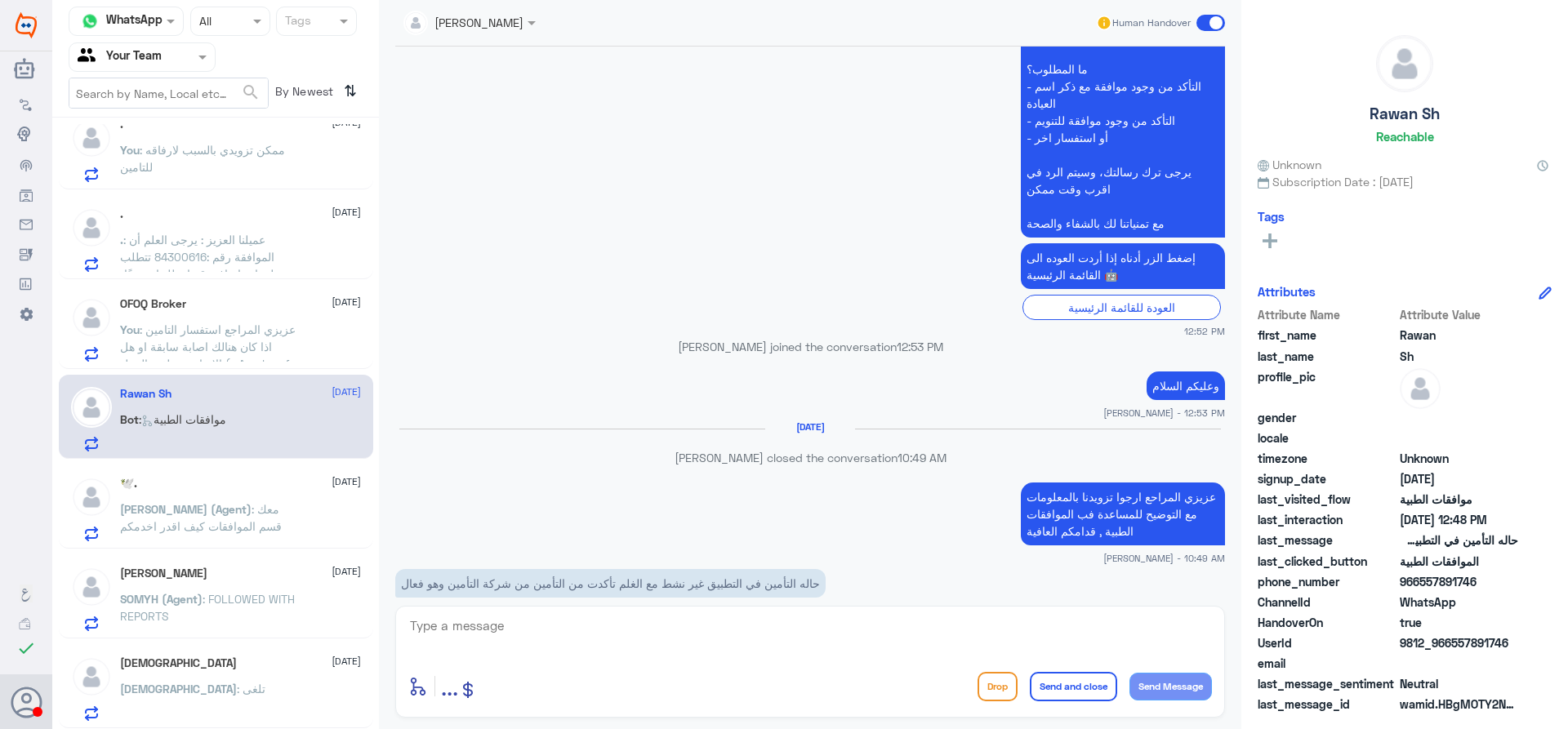
click at [252, 515] on span ": معك قسم الموافقات كيف اقدر اخدمكم" at bounding box center [200, 518] width 161 height 31
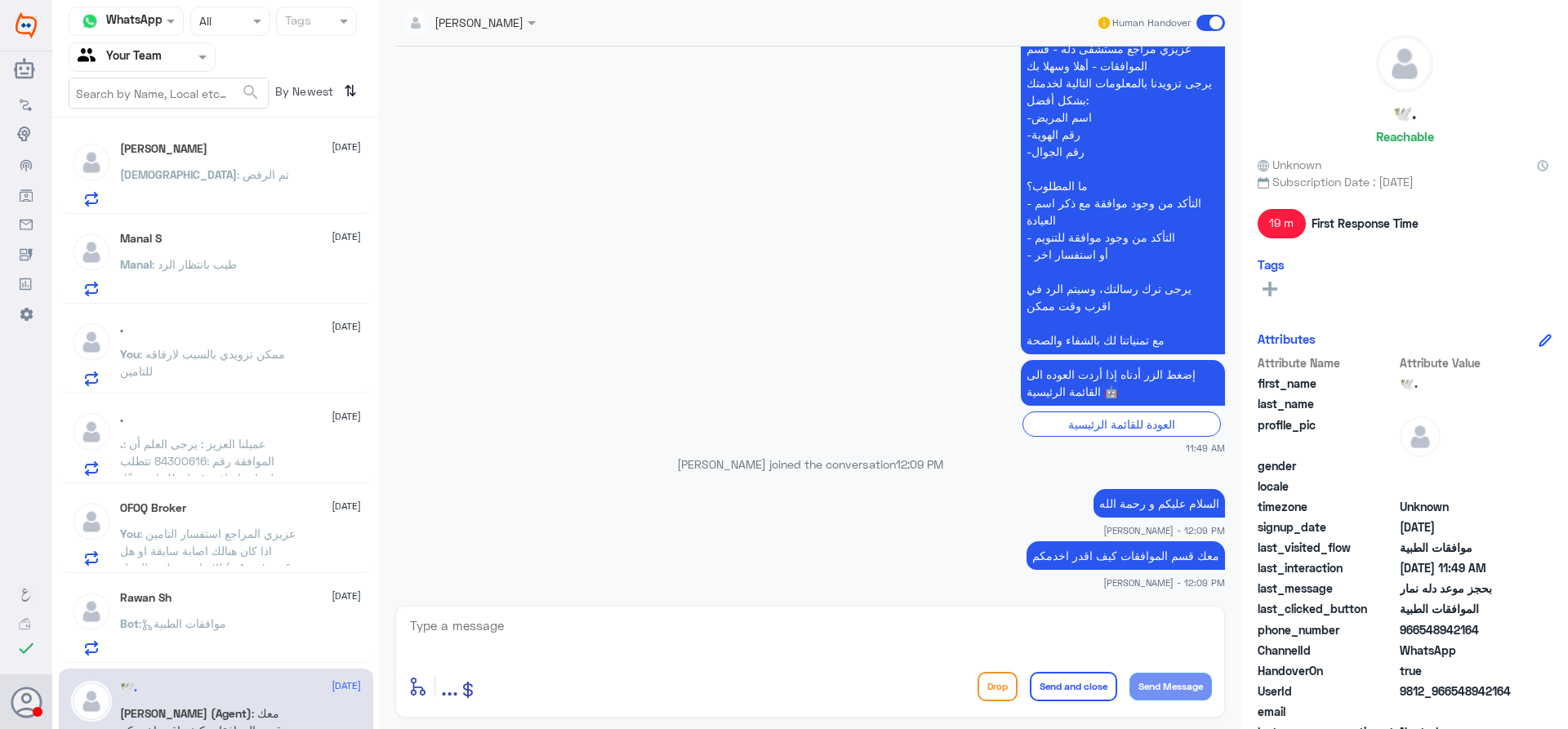
click at [227, 252] on div "Manal S [DATE] Manal : طيب بانتظار الرد" at bounding box center [240, 265] width 240 height 65
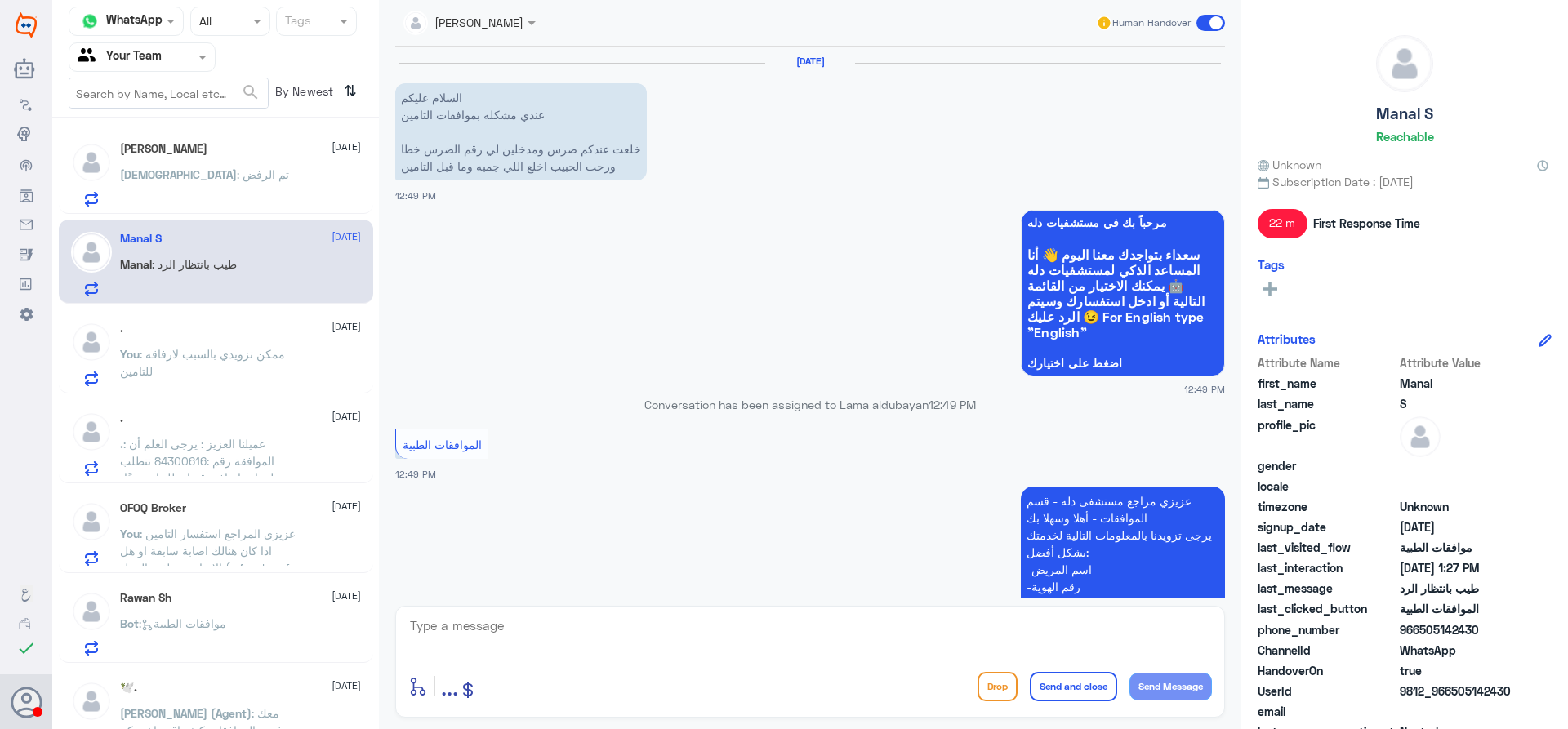
scroll to position [1107, 0]
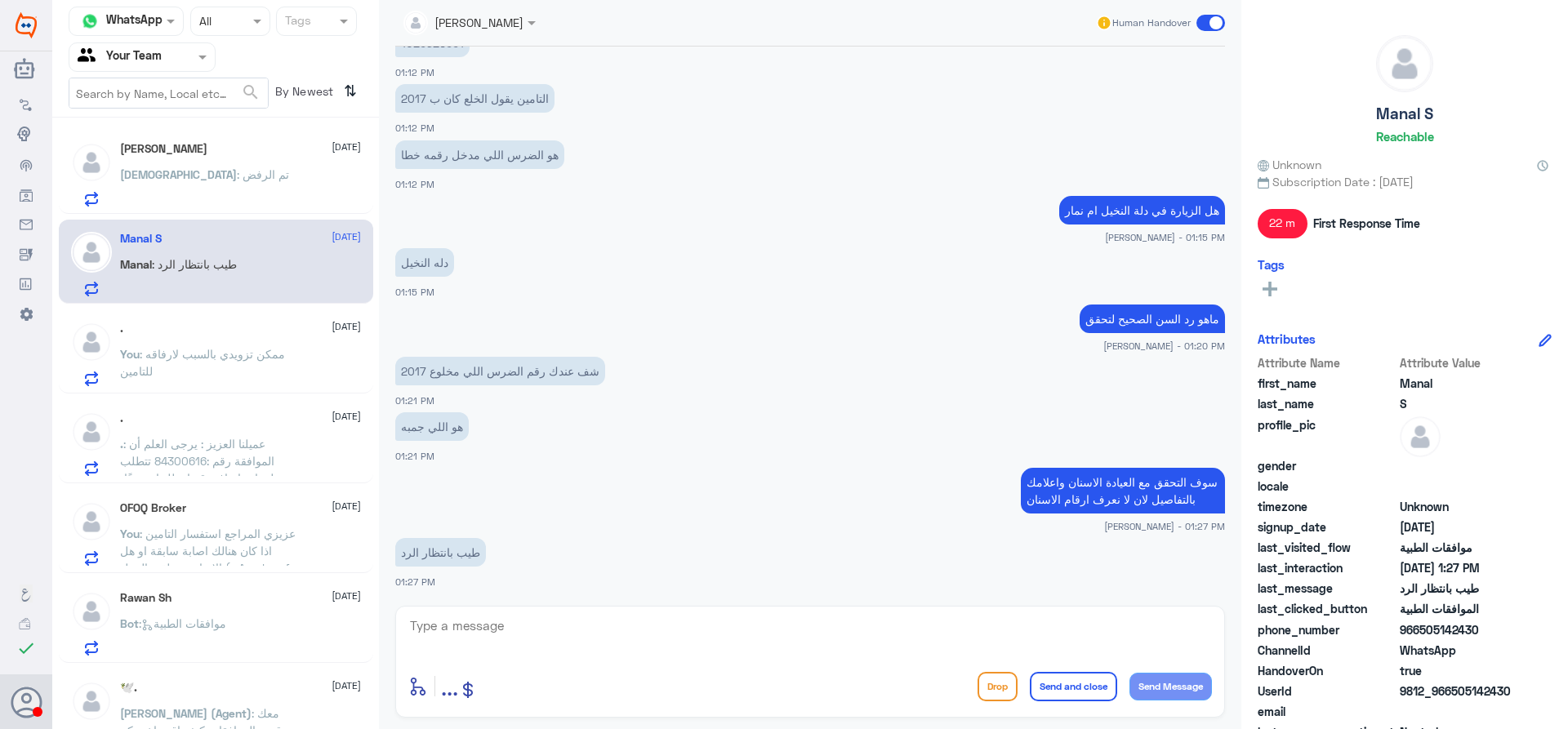
click at [301, 192] on div "[DEMOGRAPHIC_DATA] : تم الرفض" at bounding box center [240, 188] width 240 height 37
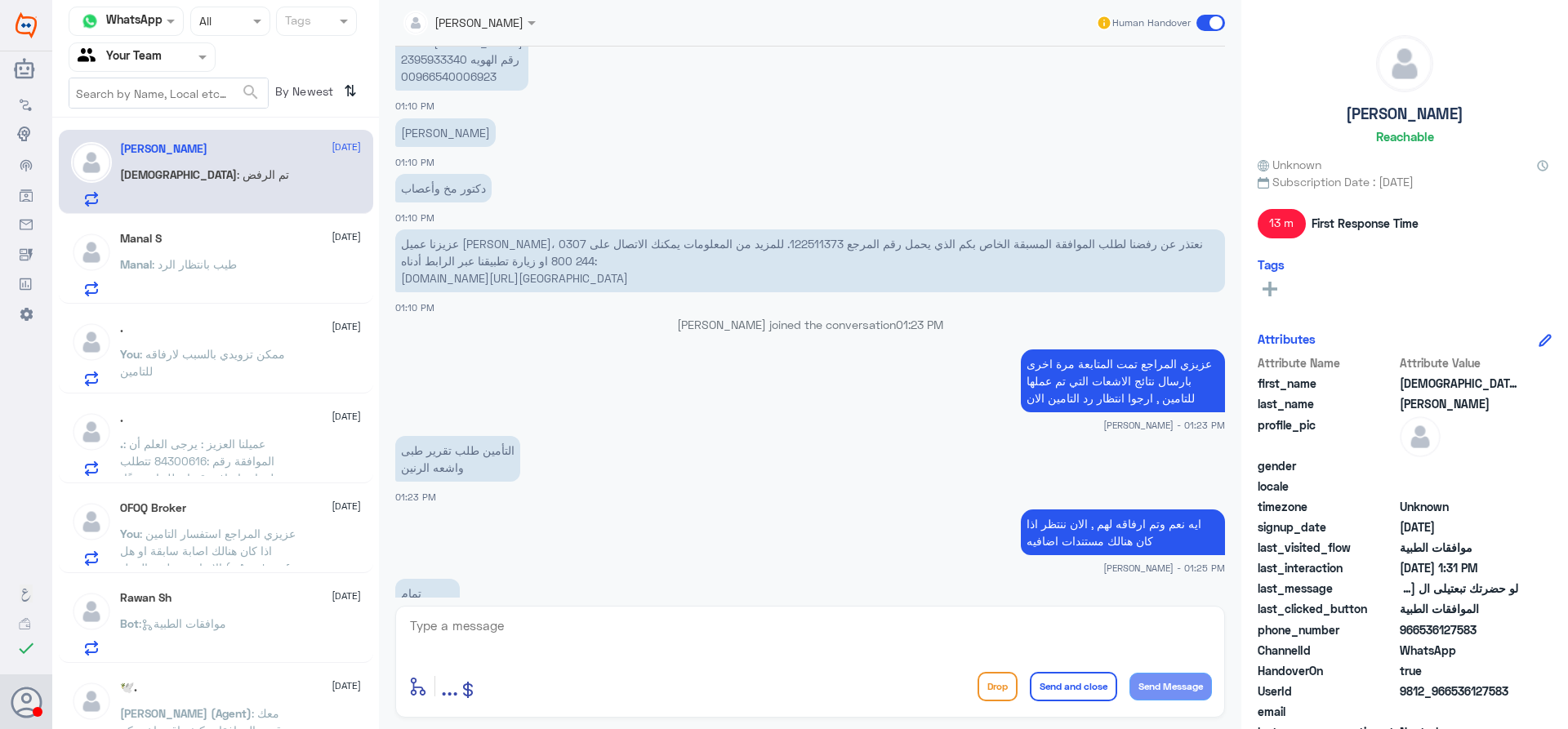
scroll to position [1006, 0]
click at [750, 241] on p "عزيزنا عميل [PERSON_NAME]، نعتذر عن رفضنا لطلب الموافقة المسبقة الخاص بكم الذي …" at bounding box center [810, 262] width 829 height 63
copy p "122511373"
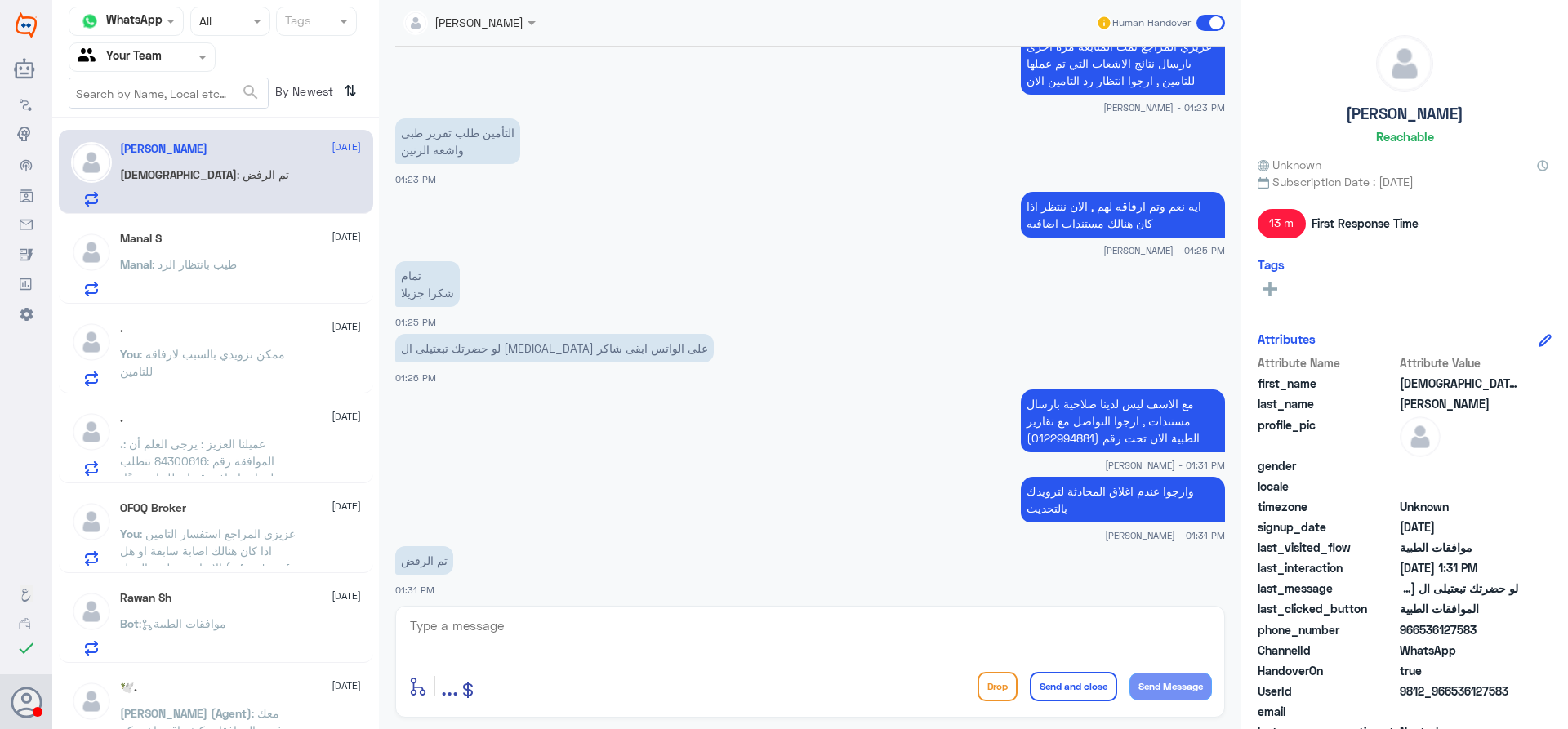
scroll to position [1333, 0]
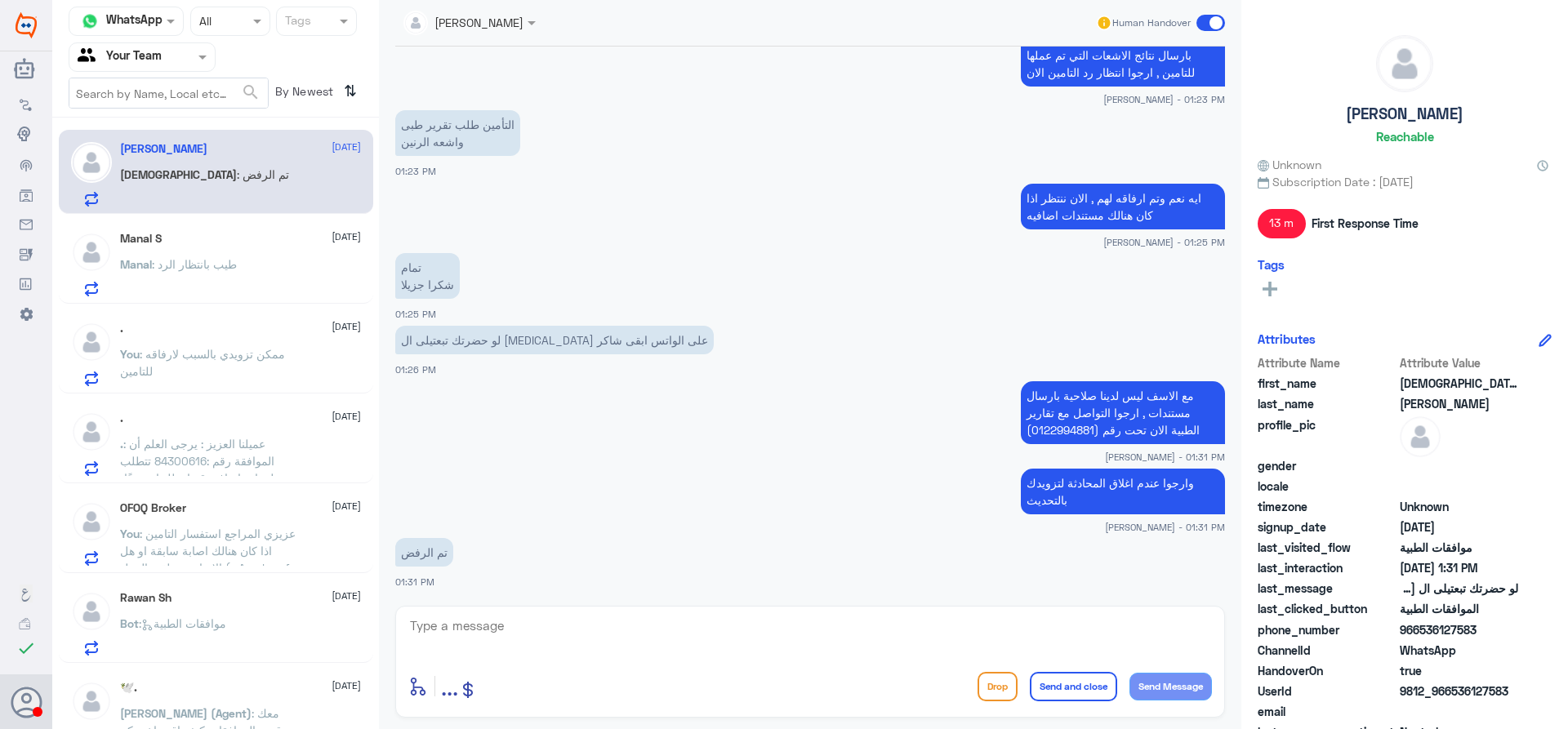
click at [521, 629] on textarea at bounding box center [810, 634] width 803 height 40
type textarea "تم ارسال الموافقة لمندوب التامين للاستفسار ماهي المستندات المطلوبة"
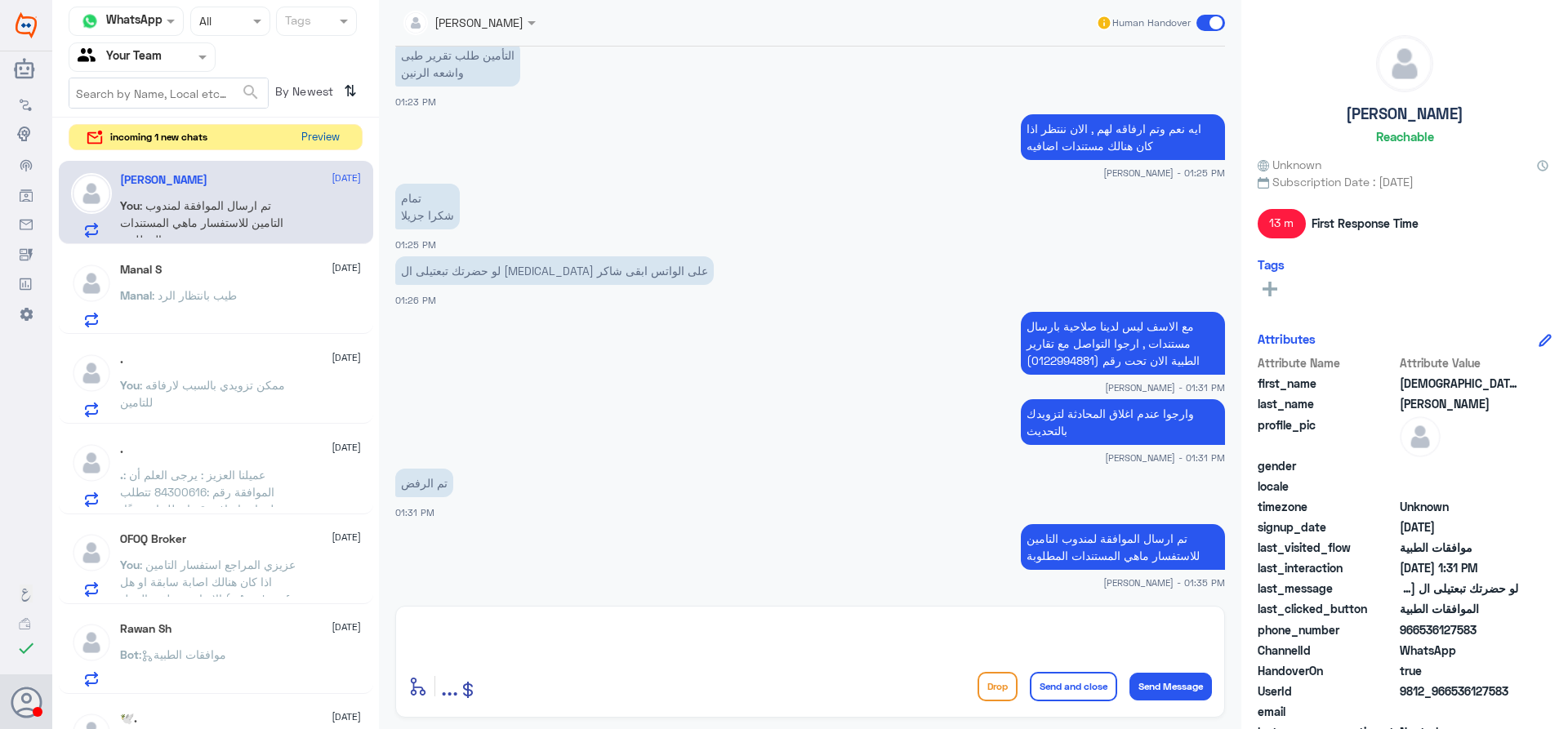
click at [323, 137] on button "Preview" at bounding box center [320, 137] width 51 height 25
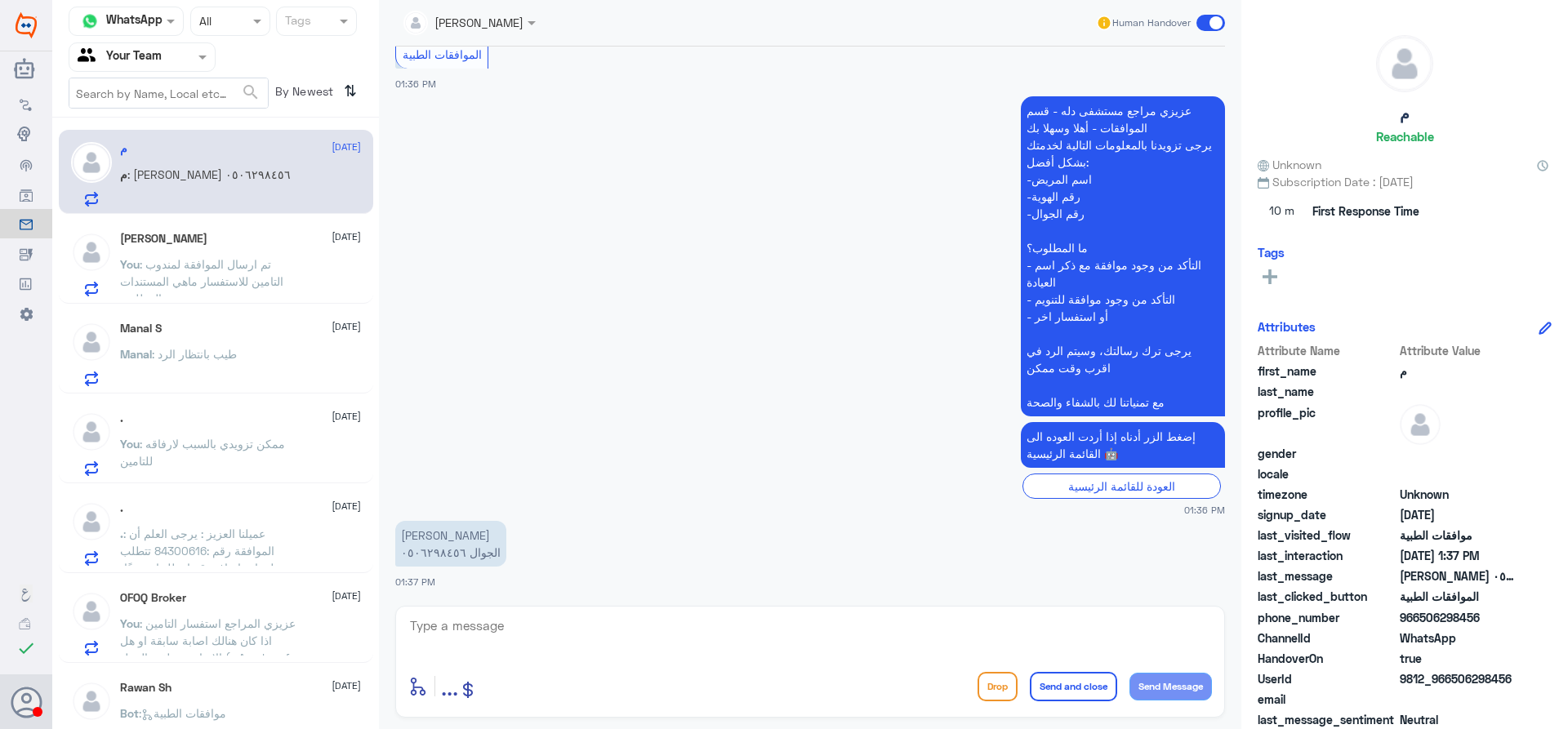
scroll to position [294, 0]
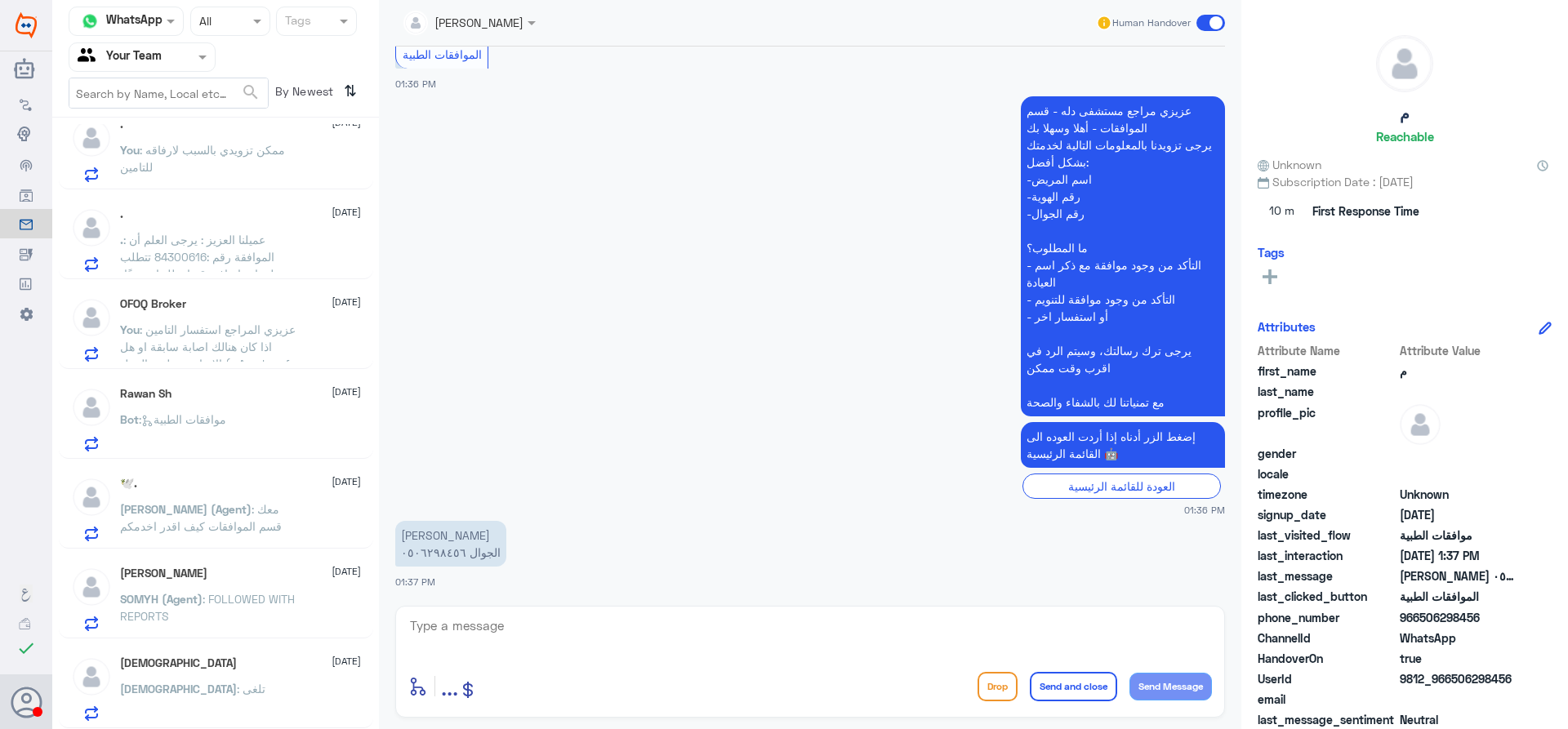
click at [223, 444] on p "Bot : موافقات الطبية" at bounding box center [172, 431] width 106 height 41
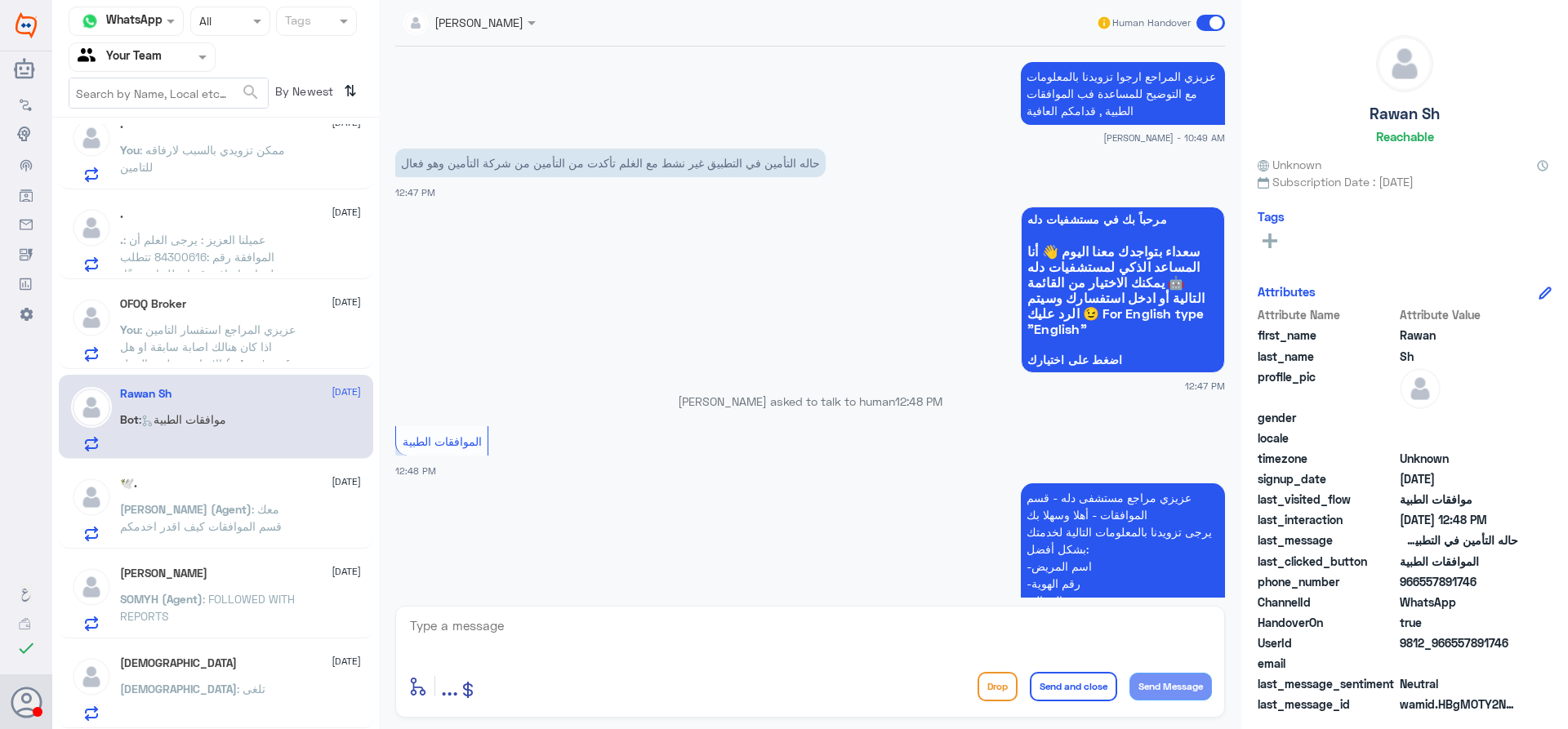
scroll to position [1189, 0]
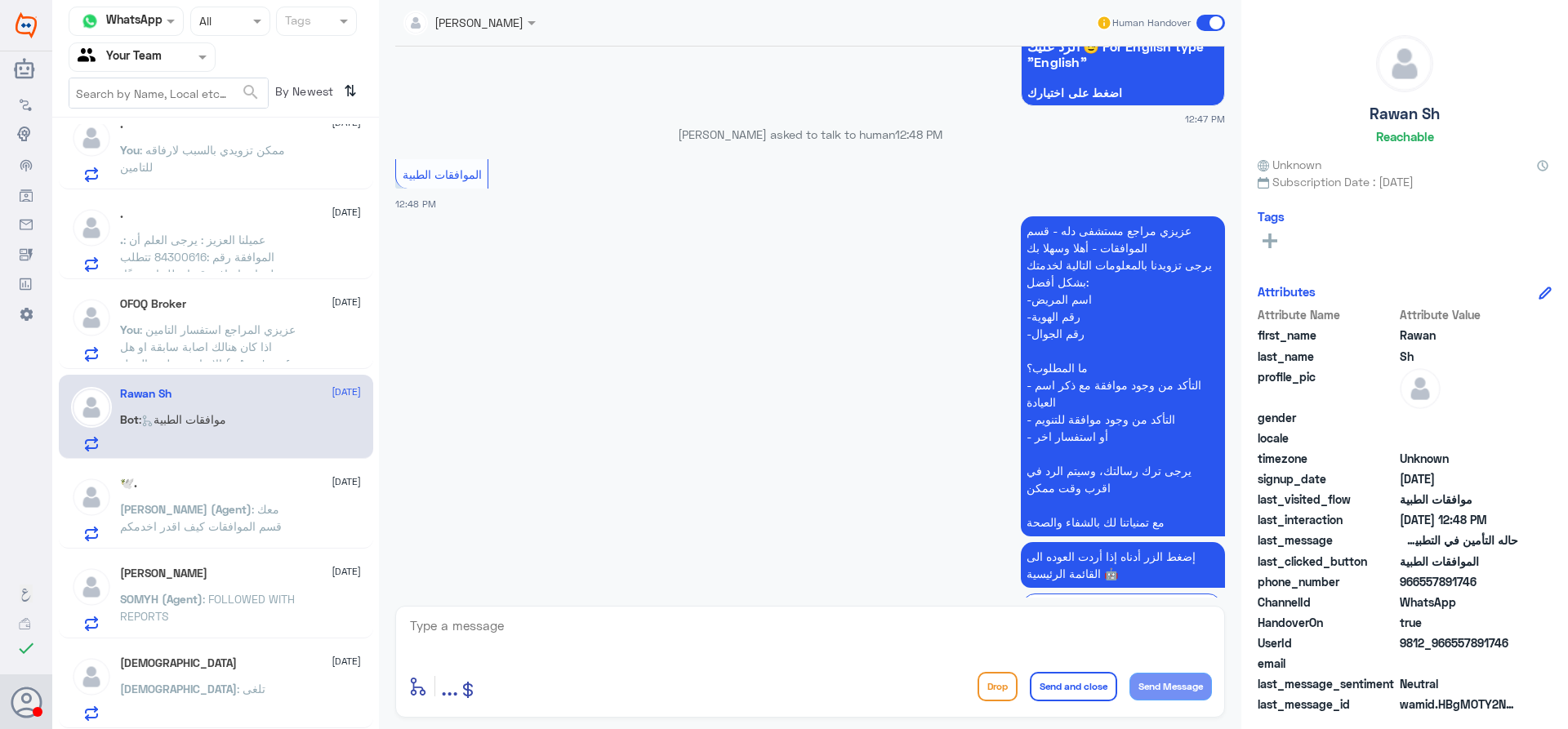
click at [671, 633] on textarea at bounding box center [810, 634] width 803 height 40
type textarea "عزيزي المراجع ممكن تزويدي بالمعلومات لتحقق"
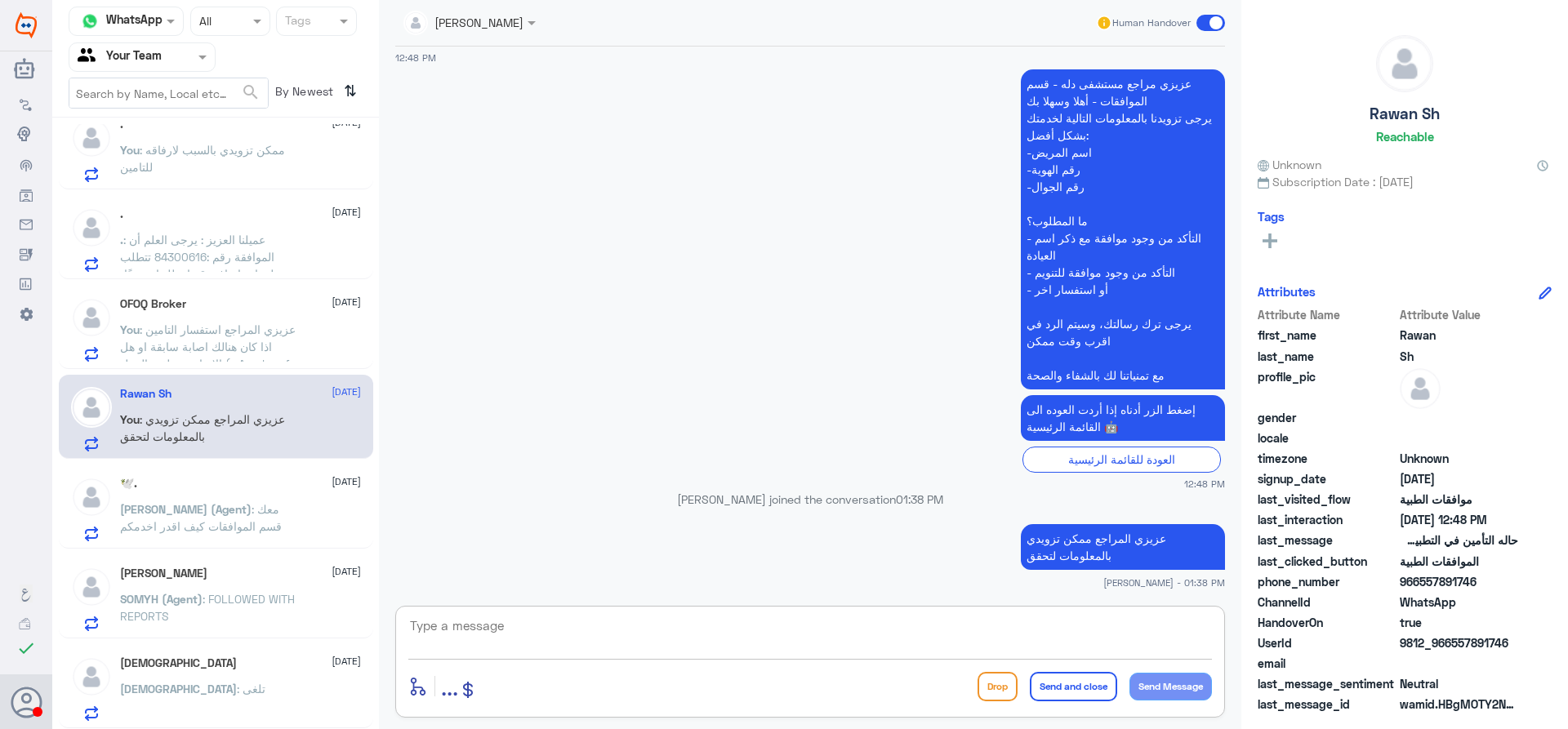
click at [216, 335] on span ": عزيزي المراجع استفسار التامين اذا كان هنالك اصابة سابقة او هل الاصابة متعلقه …" at bounding box center [207, 355] width 176 height 65
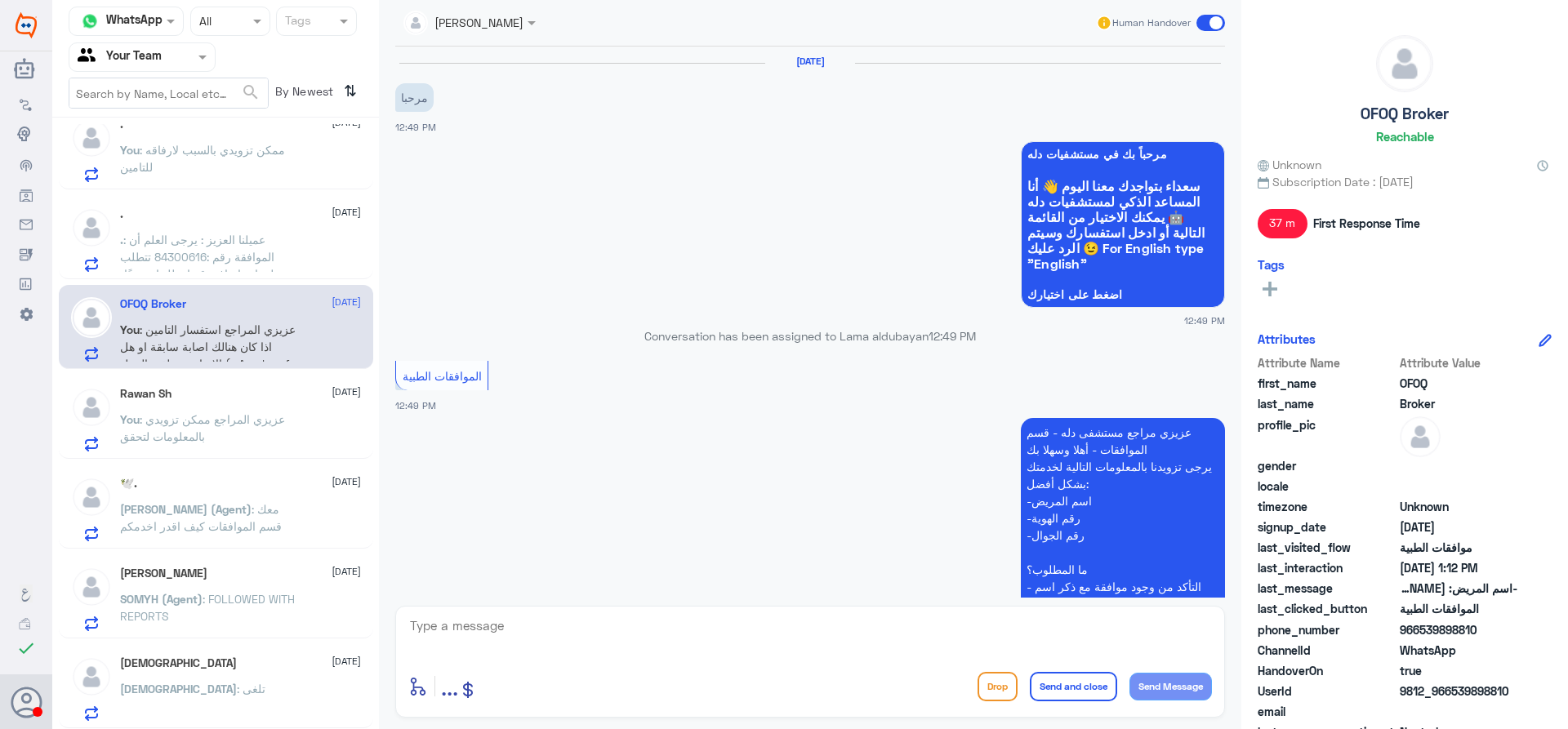
scroll to position [576, 0]
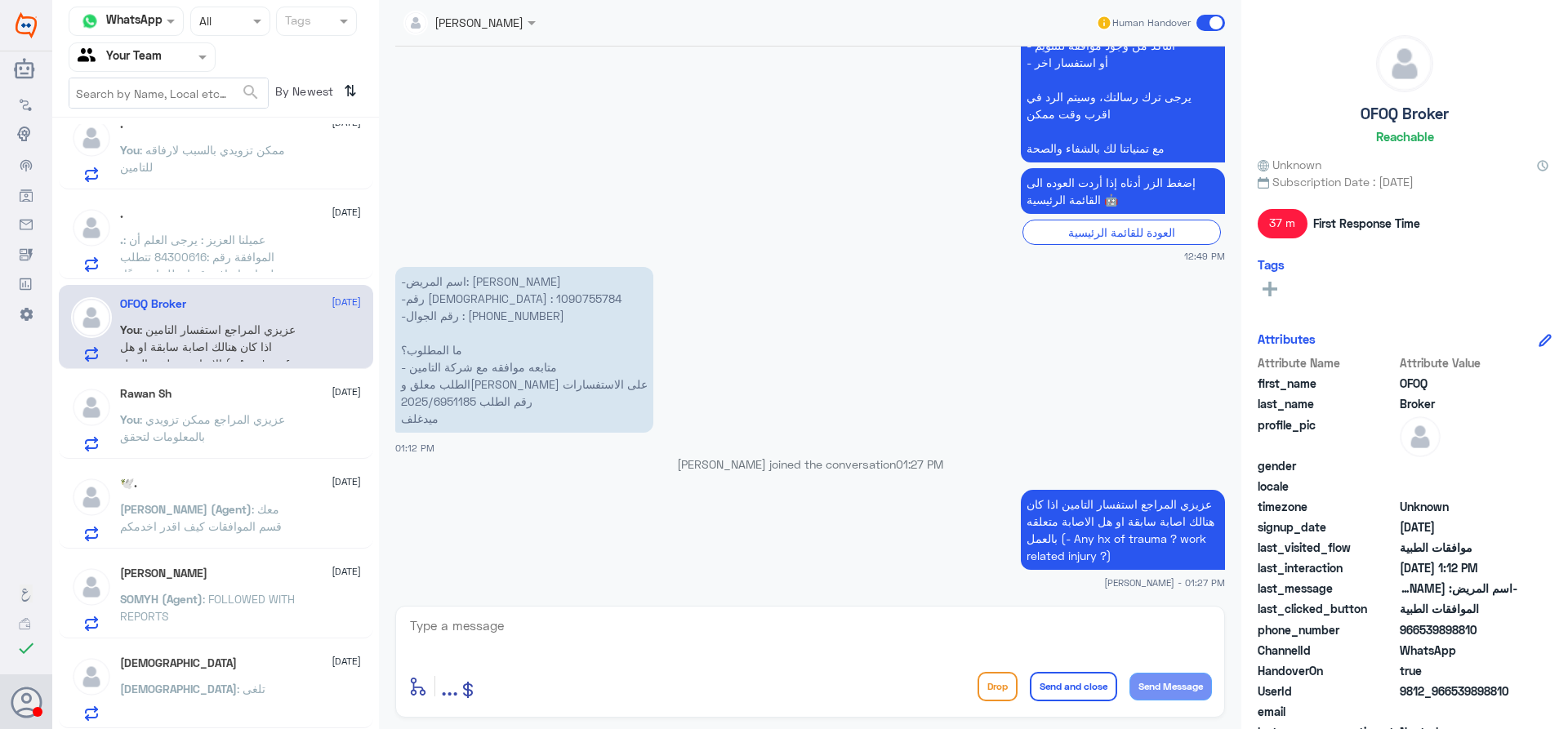
click at [248, 255] on span ": عميلنا العزيز : يرجى العلم أن الموافقة رقم :84300616 تتطلب معلومات إضافية قمن…" at bounding box center [210, 309] width 181 height 151
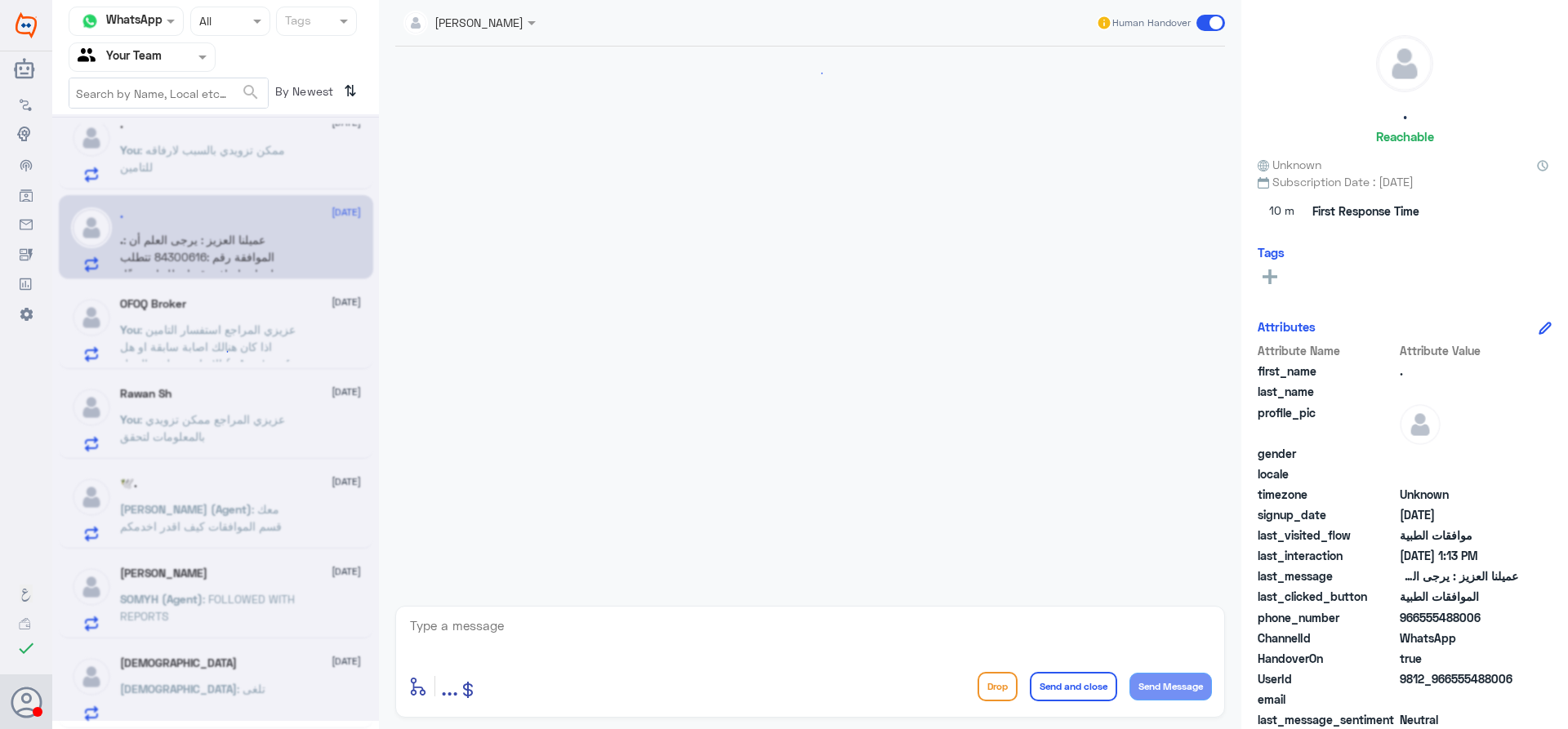
scroll to position [1620, 0]
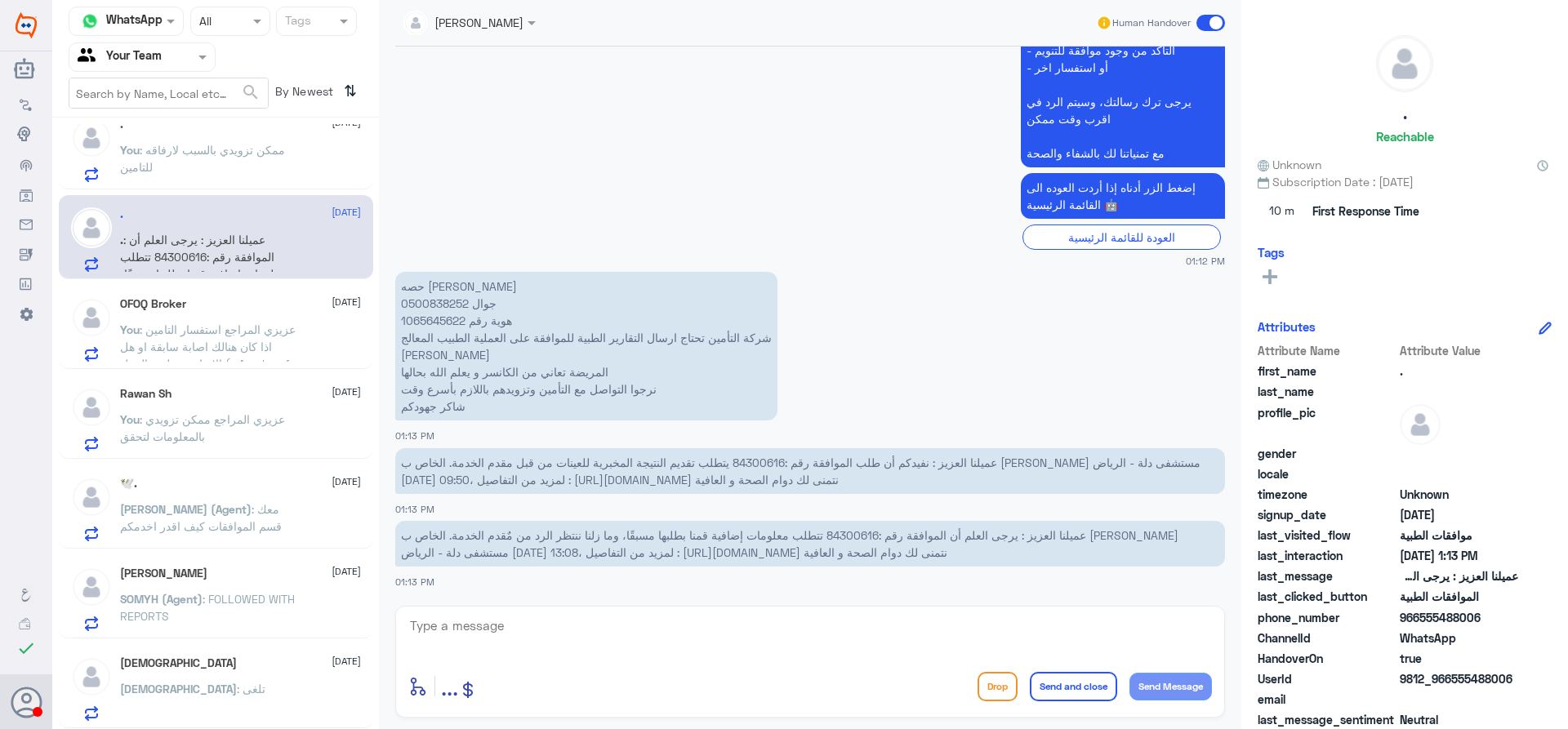
click at [763, 462] on span "عميلنا العزيز : نفيدكم أن طلب الموافقة رقم :84300616 يتطلب تقديم النتيجة المخبر…" at bounding box center [801, 472] width 800 height 31
copy span "84300616"
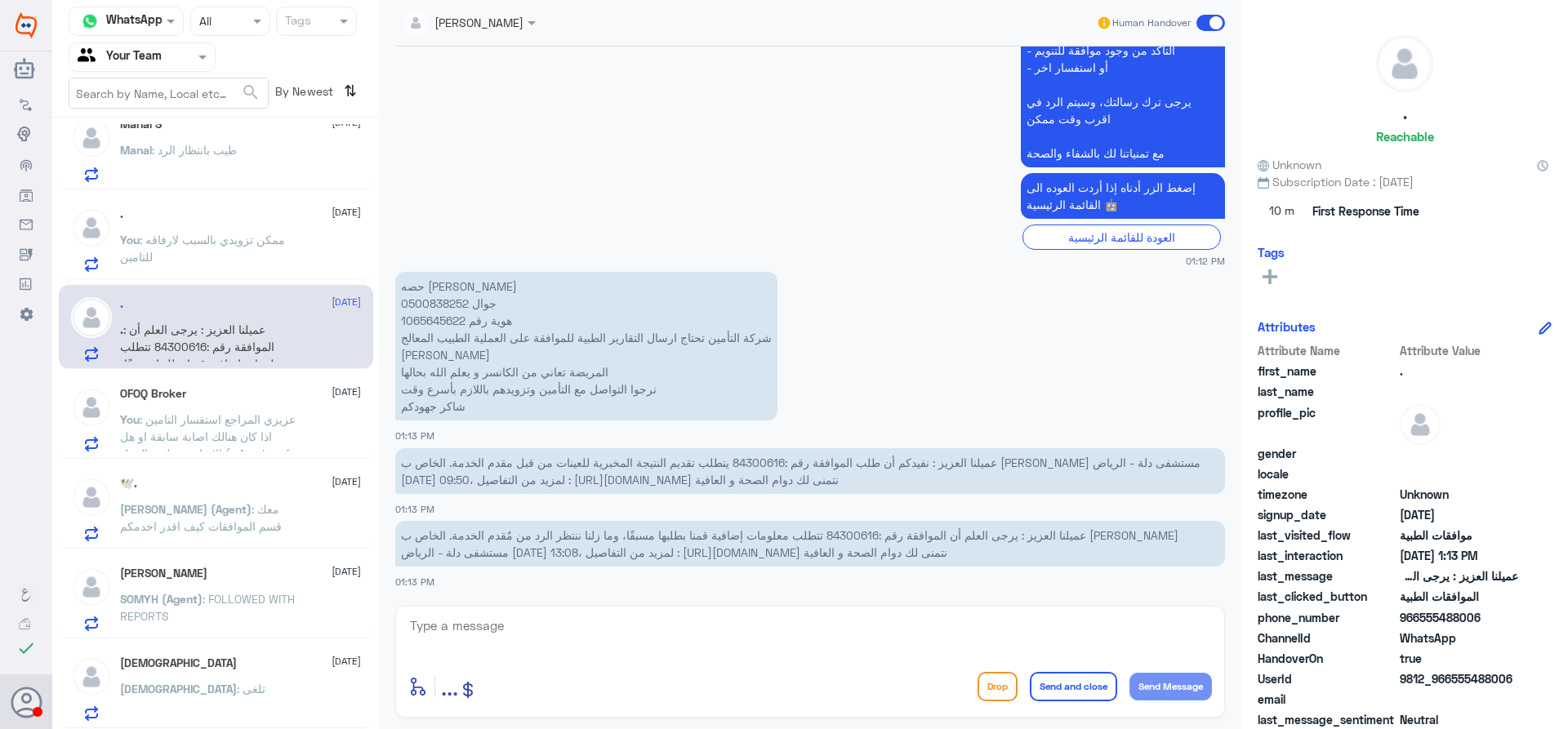
click at [282, 224] on div ". [DATE] You : ممكن تزويدي بالسبب لارفاقه للتامين" at bounding box center [240, 240] width 240 height 65
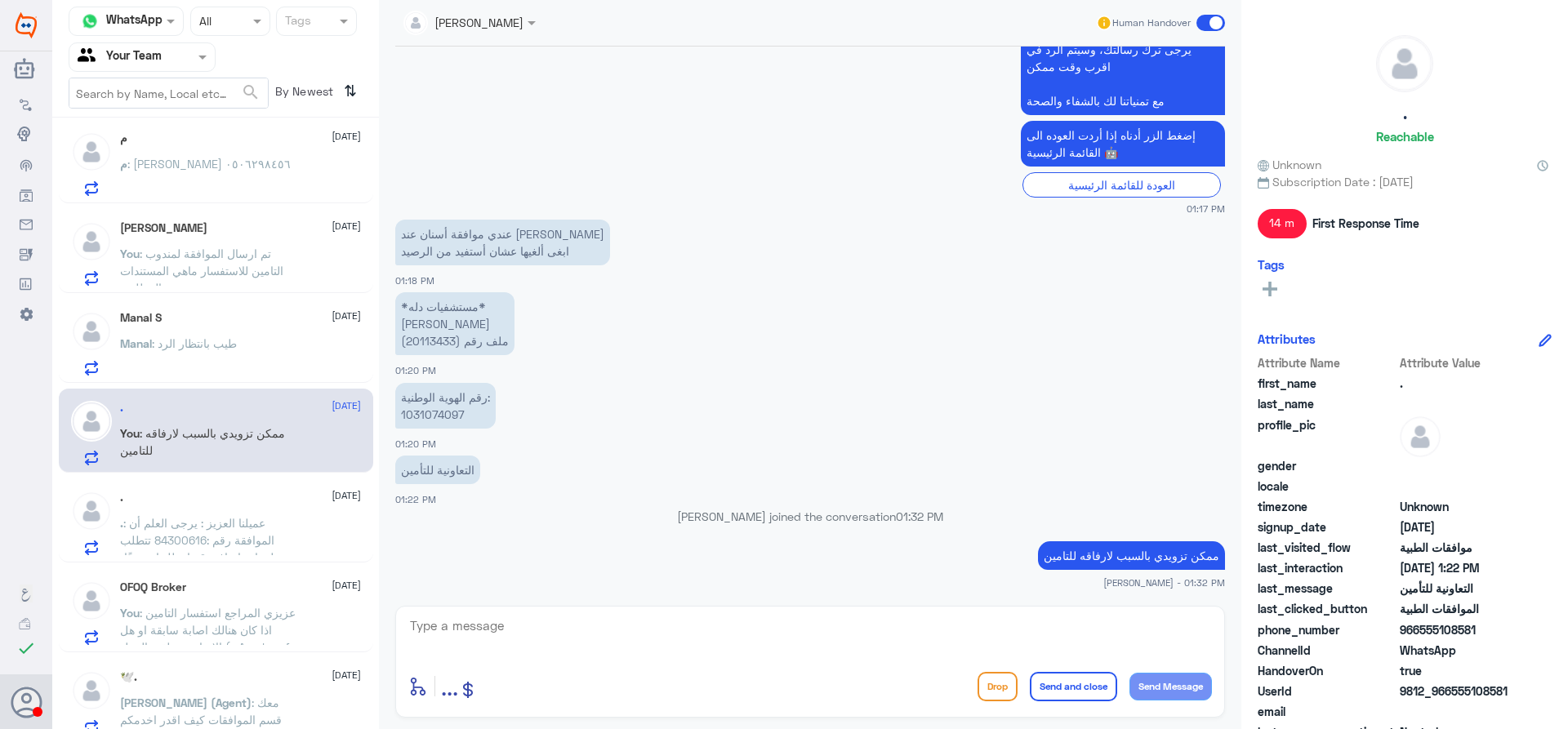
scroll to position [49, 0]
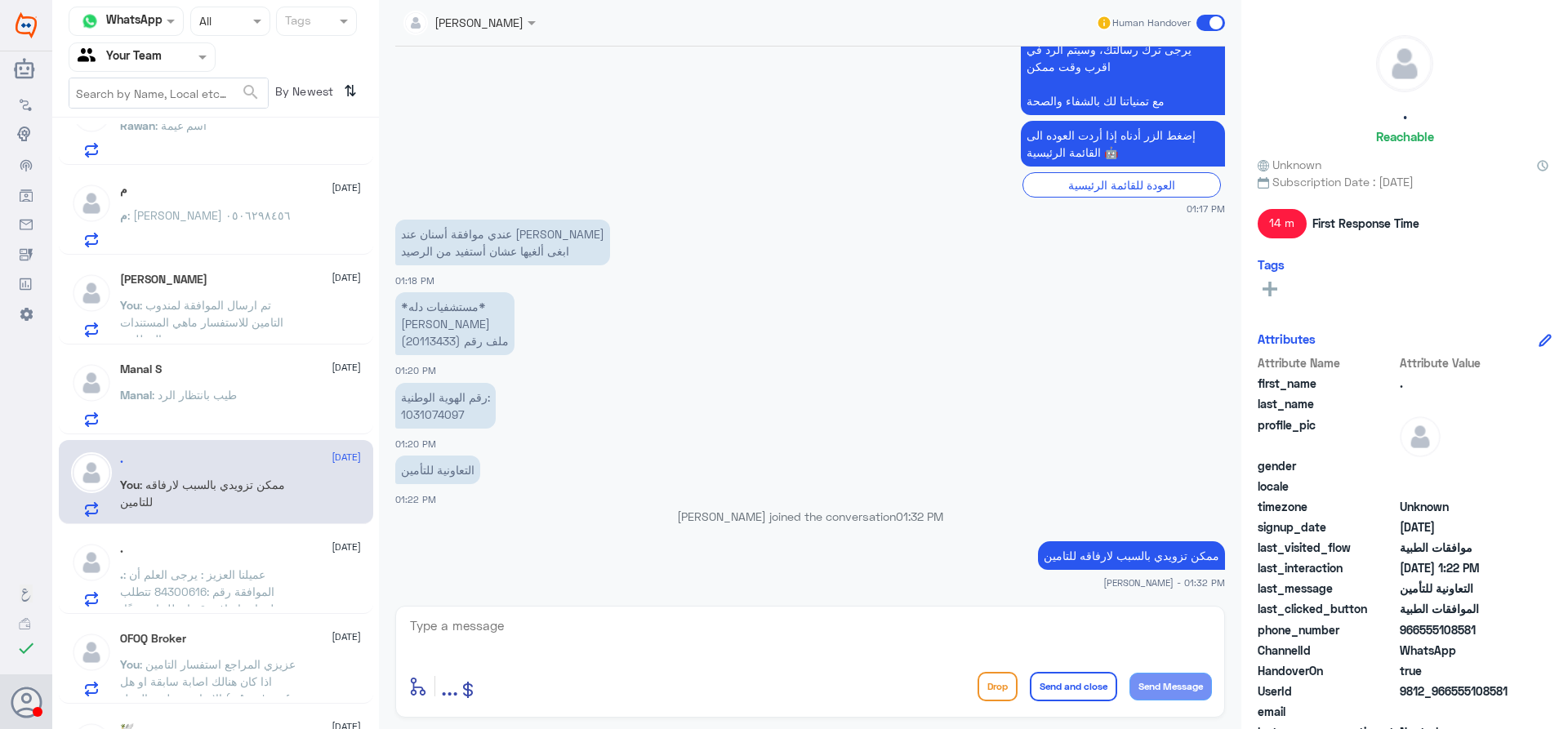
click at [222, 394] on span ": طيب بانتظار الرد" at bounding box center [194, 394] width 85 height 14
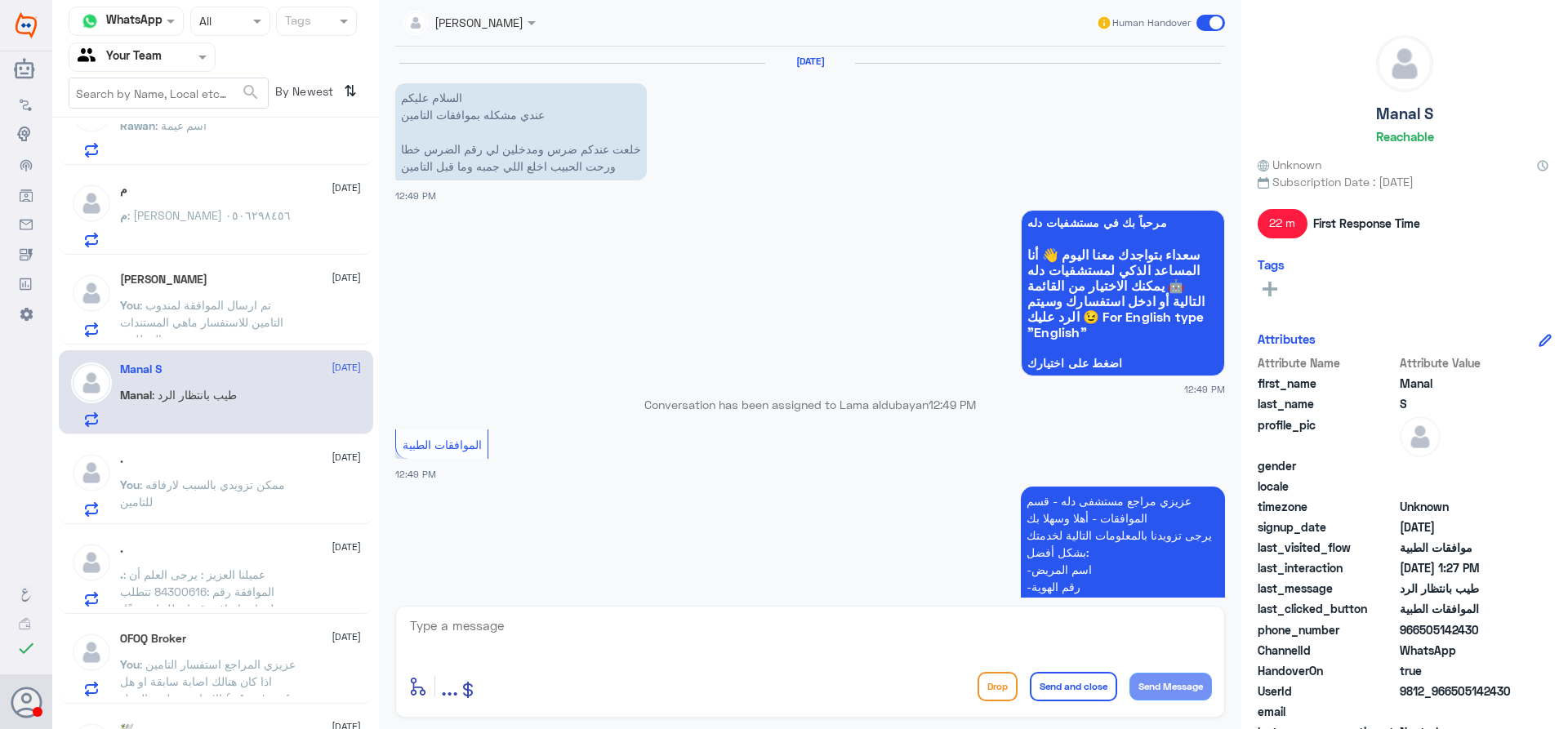
scroll to position [1107, 0]
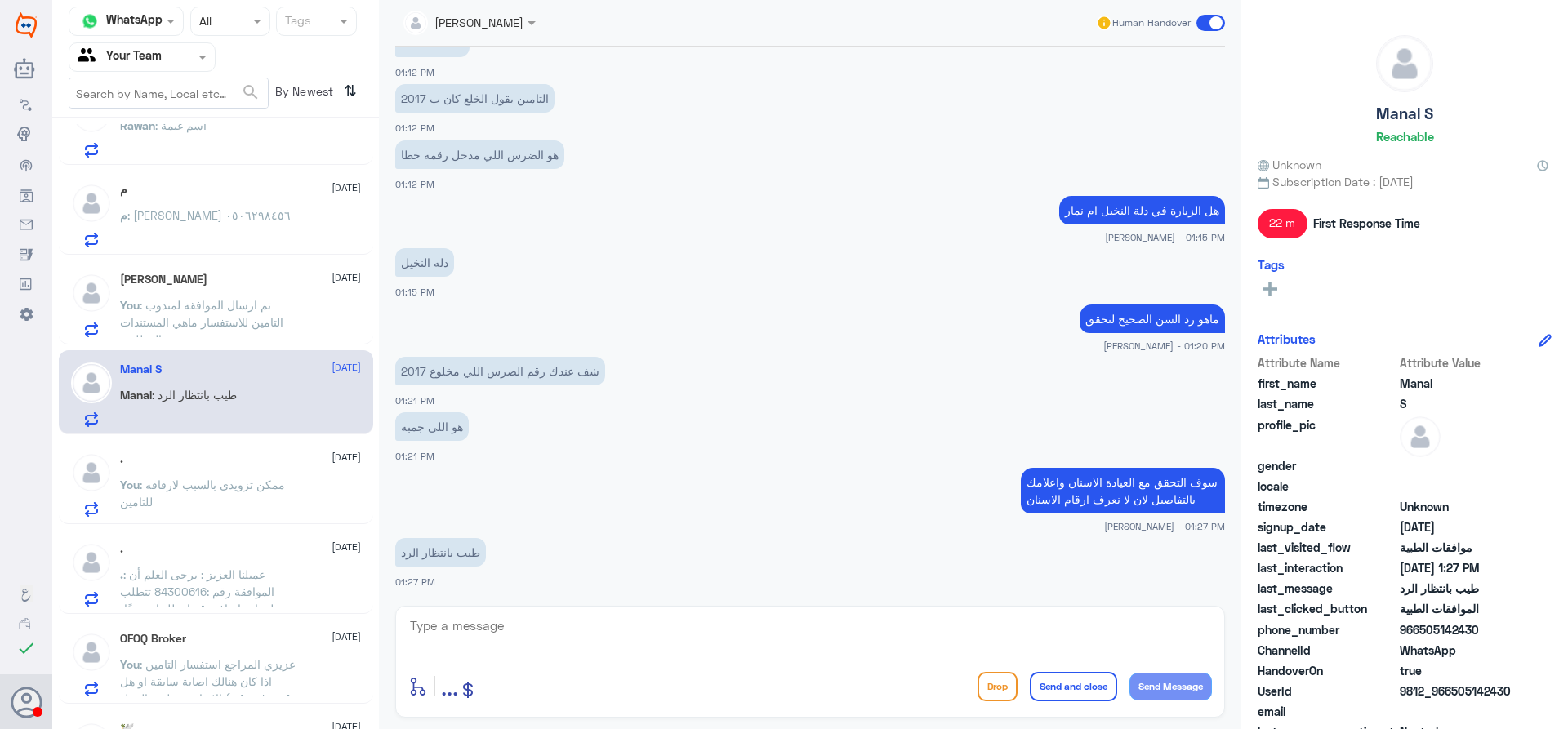
click at [289, 322] on p "You : تم ارسال الموافقة لمندوب التامين للاستفسار ماهي المستندات المطلوبة" at bounding box center [211, 317] width 183 height 41
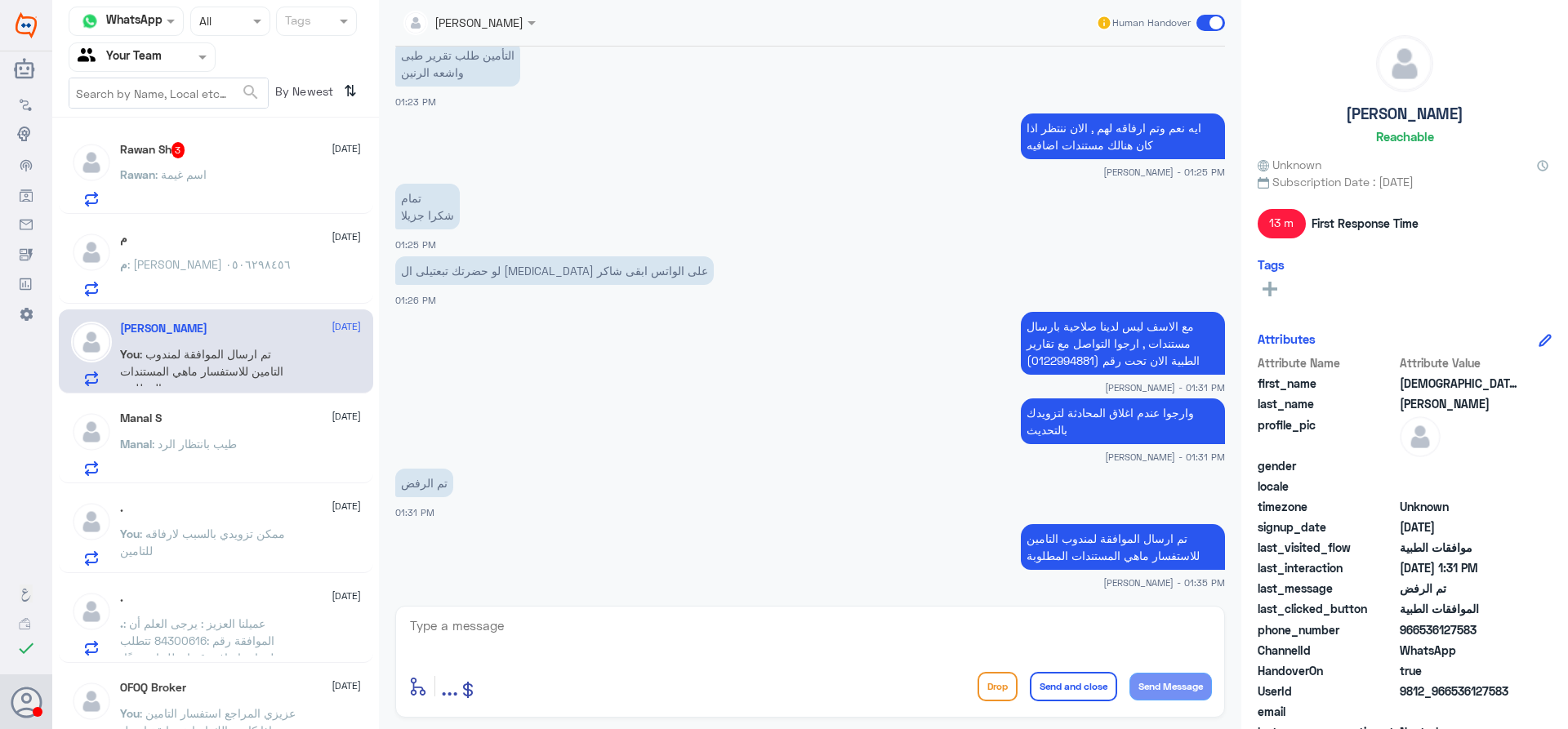
click at [291, 283] on p "م : [PERSON_NAME] ٠٥٠٦٢٩٨٤٥٦" at bounding box center [205, 276] width 170 height 41
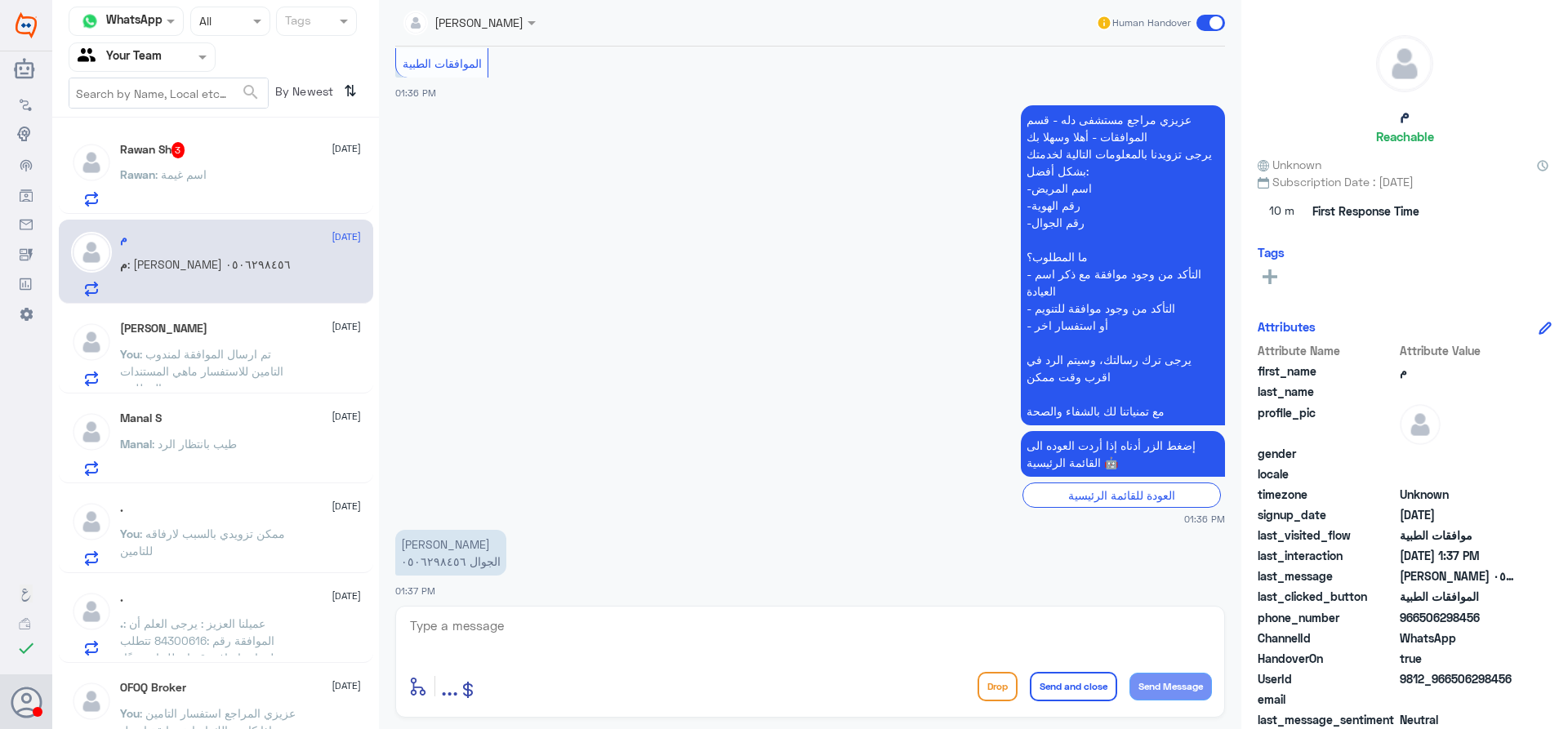
scroll to position [322, 0]
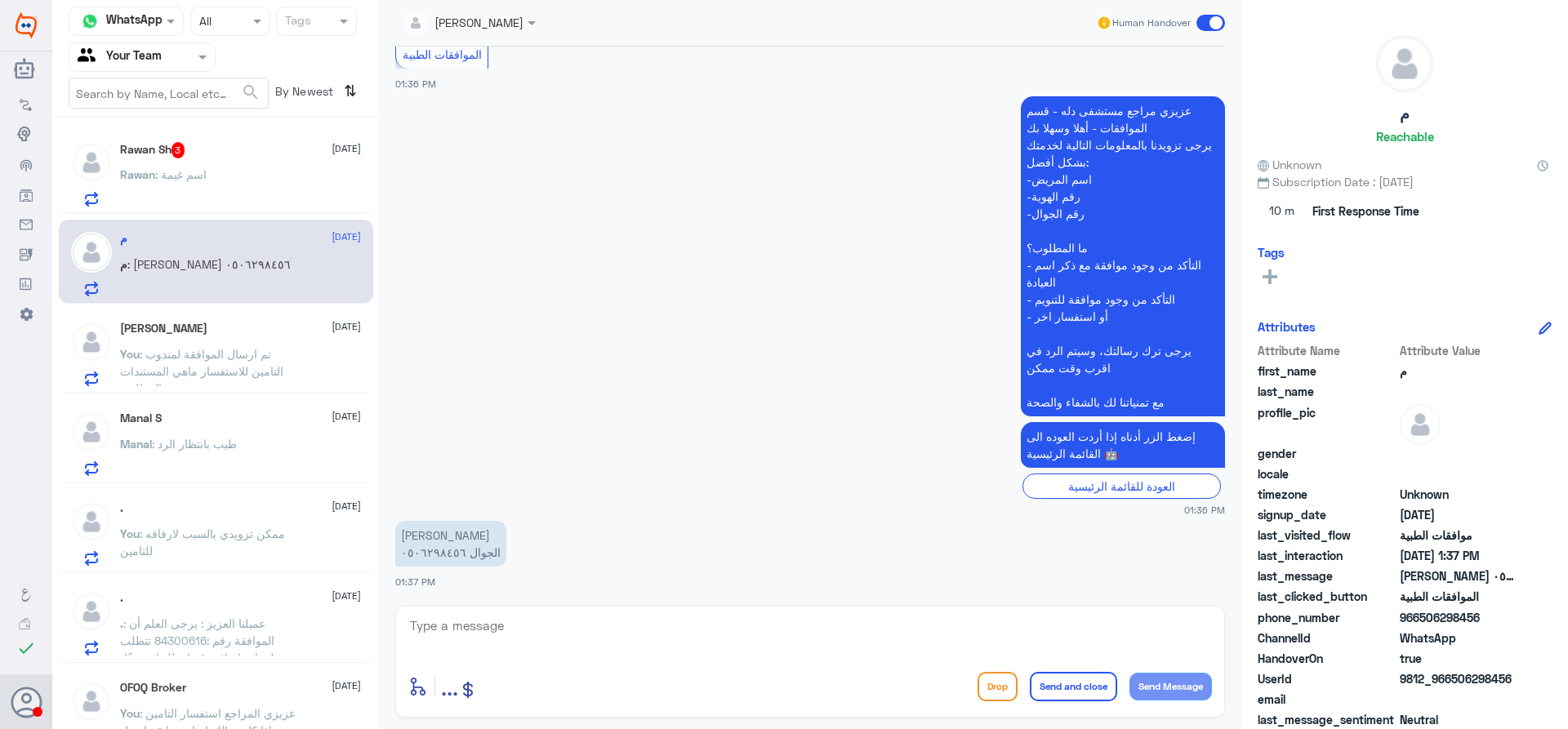
click at [767, 621] on textarea at bounding box center [810, 634] width 803 height 40
type textarea "عزيزي المراجع هذا الرقم لمتابعة الموافقات الطبية فقط , ارجوا التواصل مع قسم الع…"
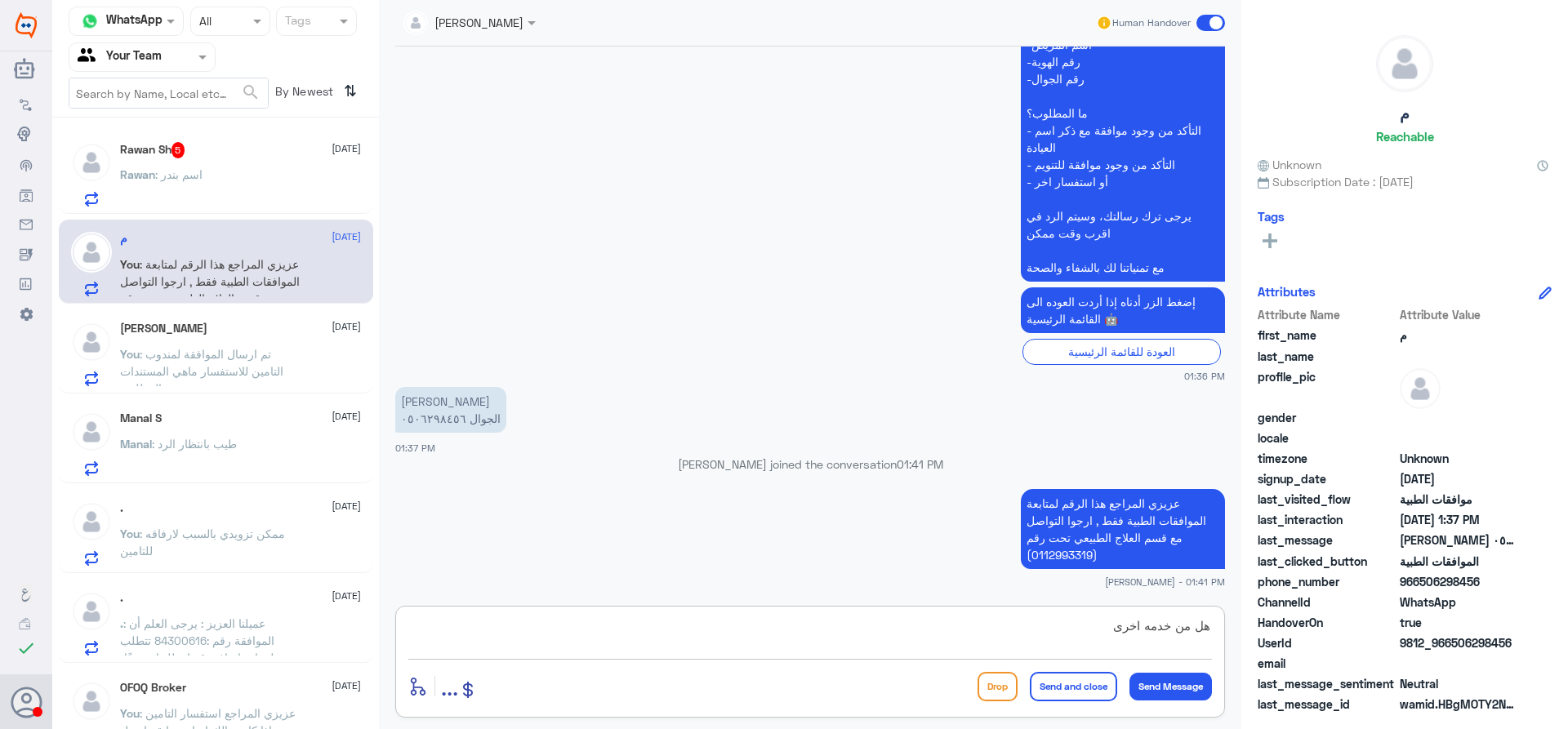
type textarea "هل من خدمه اخرى ؟"
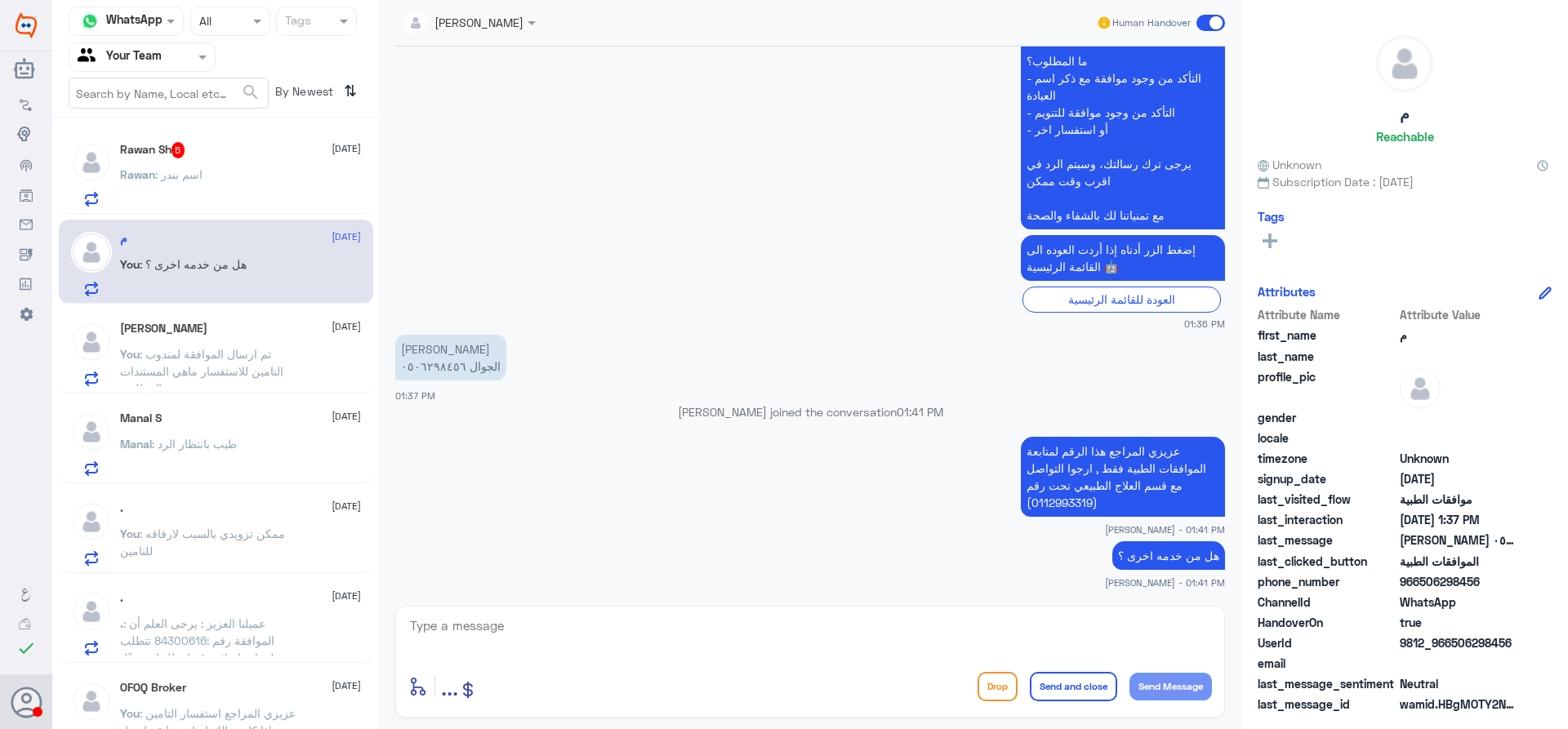
click at [181, 179] on span ": اسم بندر" at bounding box center [178, 174] width 47 height 14
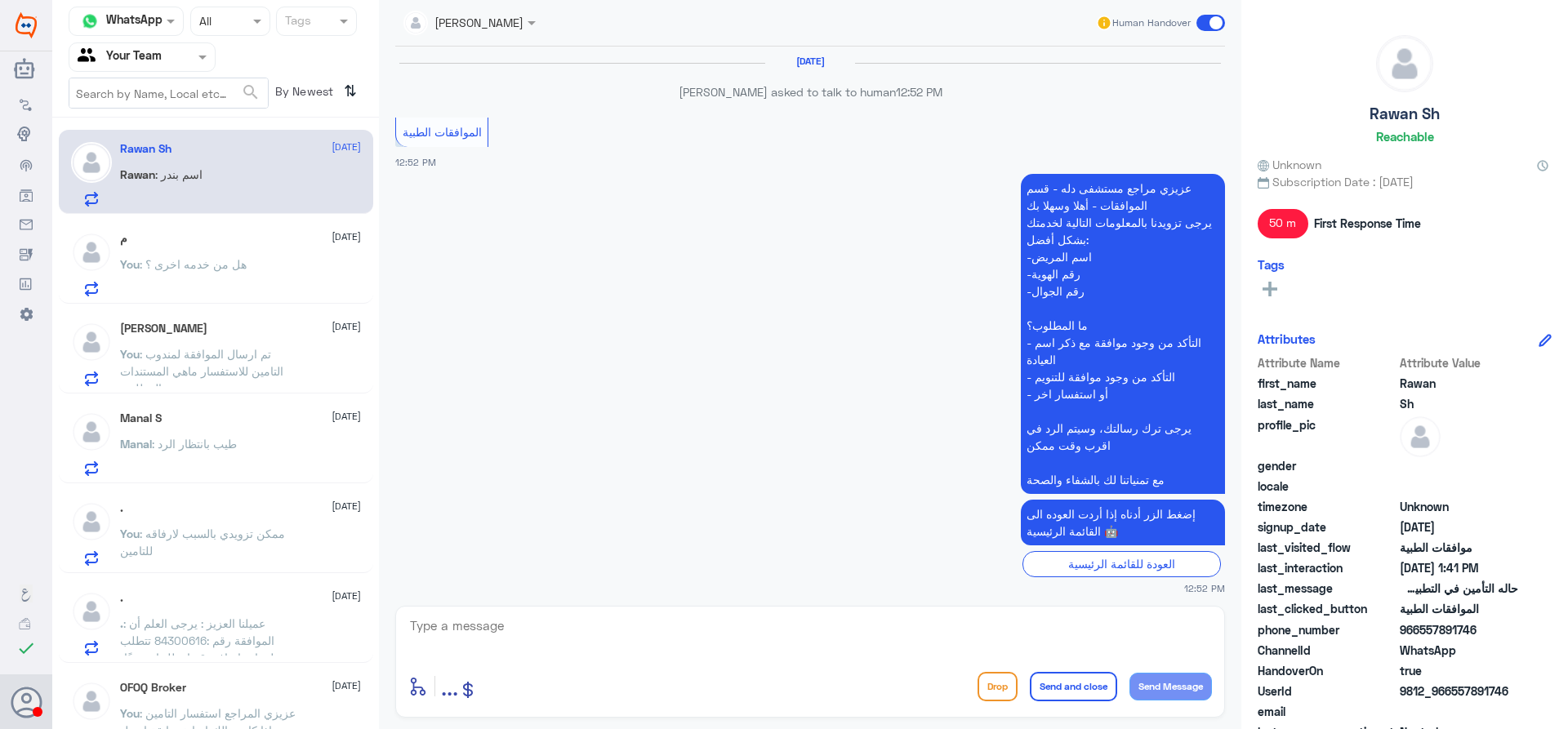
scroll to position [1370, 0]
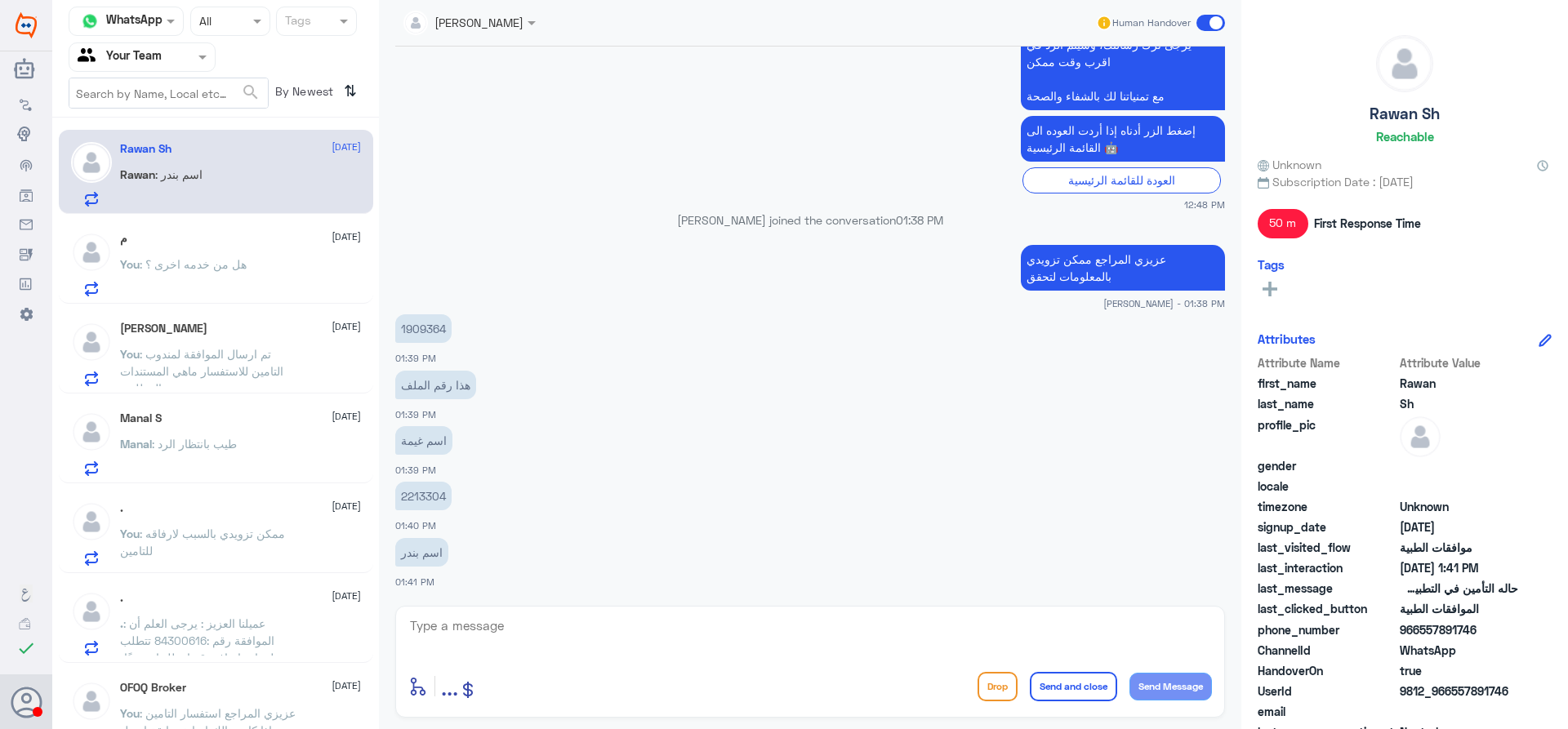
click at [419, 325] on p "1909364" at bounding box center [423, 328] width 56 height 29
copy p "1909364"
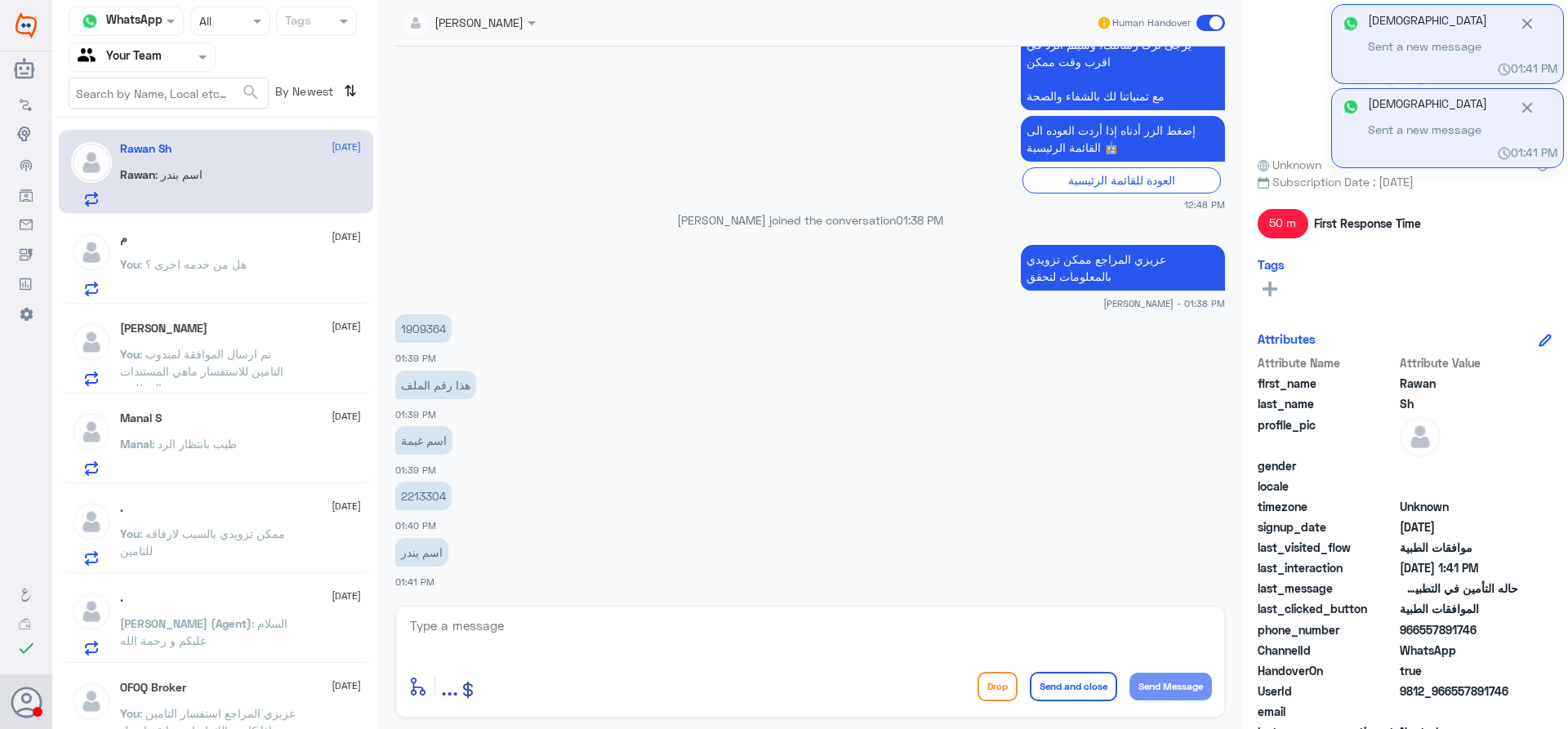
click at [429, 501] on p "2213304" at bounding box center [423, 496] width 56 height 29
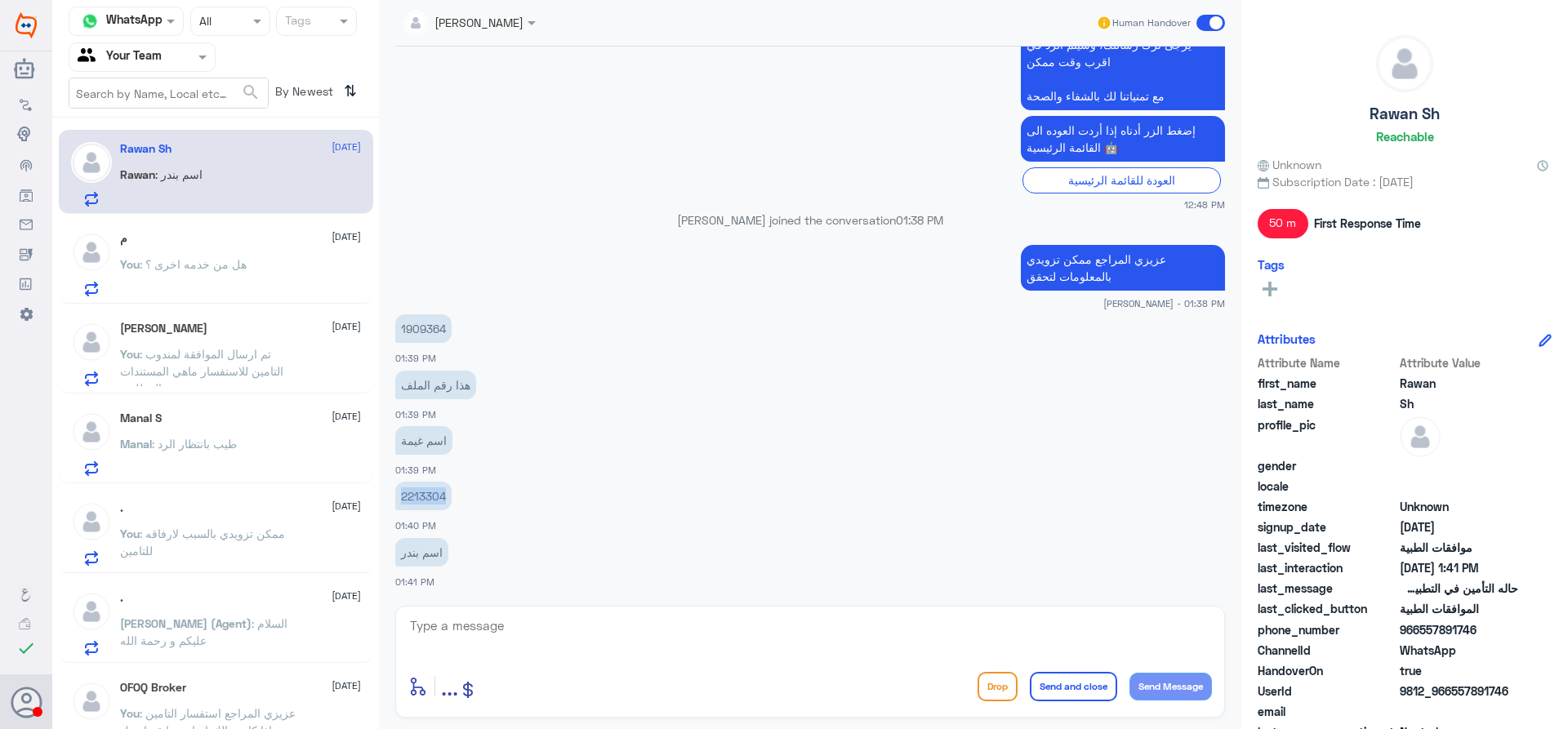
click at [429, 501] on p "2213304" at bounding box center [423, 496] width 56 height 29
copy p "2213304"
click at [720, 636] on textarea at bounding box center [810, 634] width 803 height 40
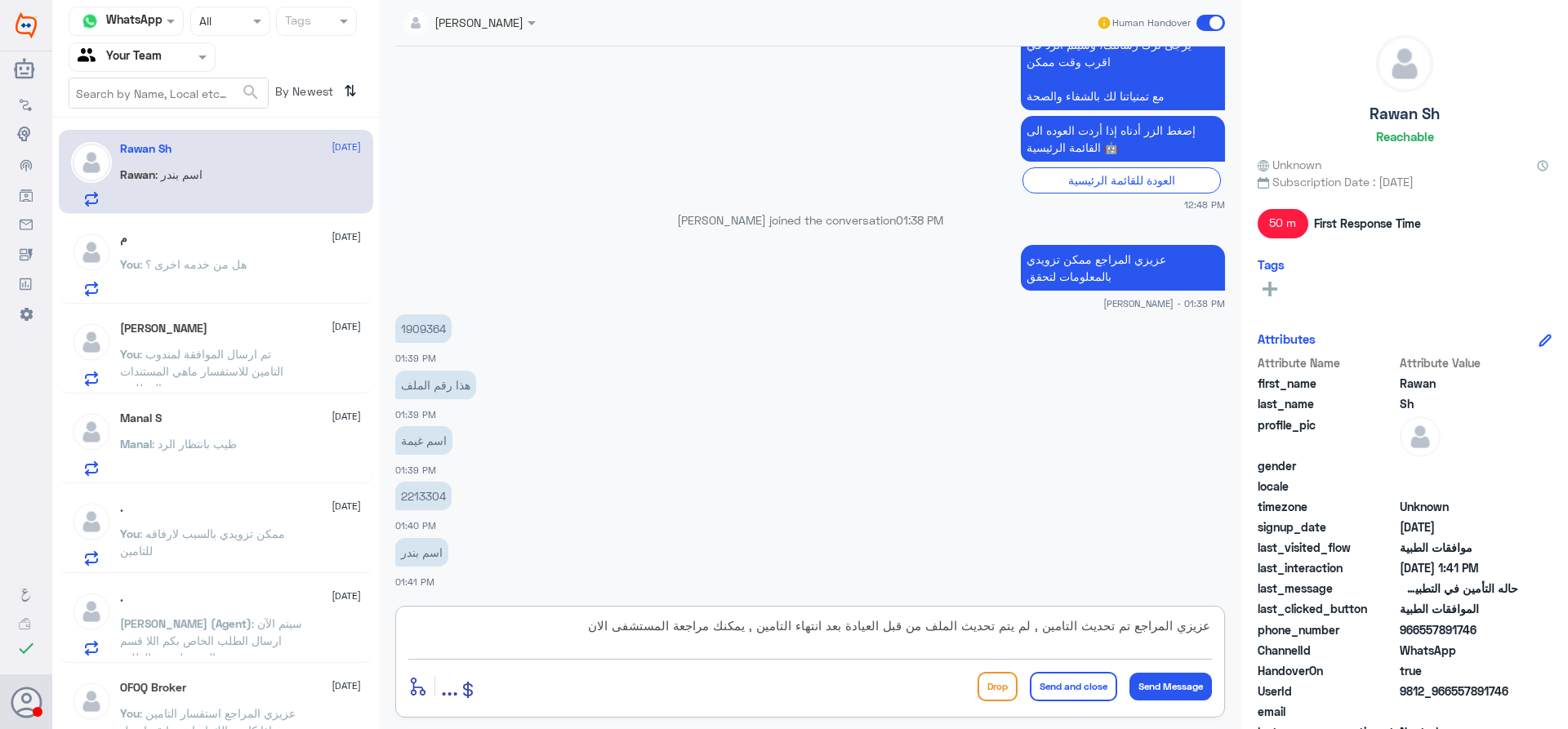
type textarea "عزيزي المراجع تم تحديث التامين , لم يتم تحديث الملف من قبل العيادة بعد انتهاء ا…"
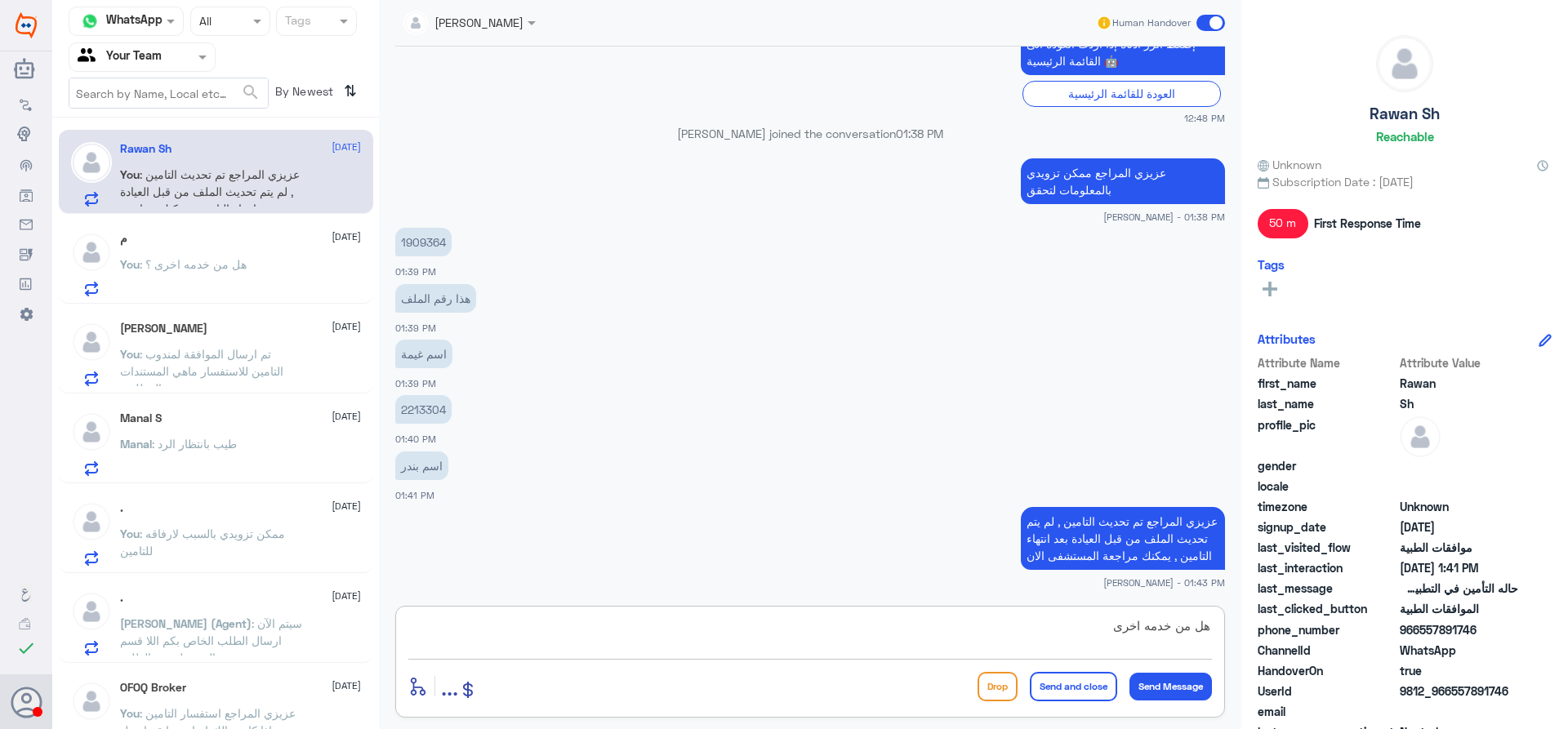
type textarea "هل من خدمه اخرى ؟"
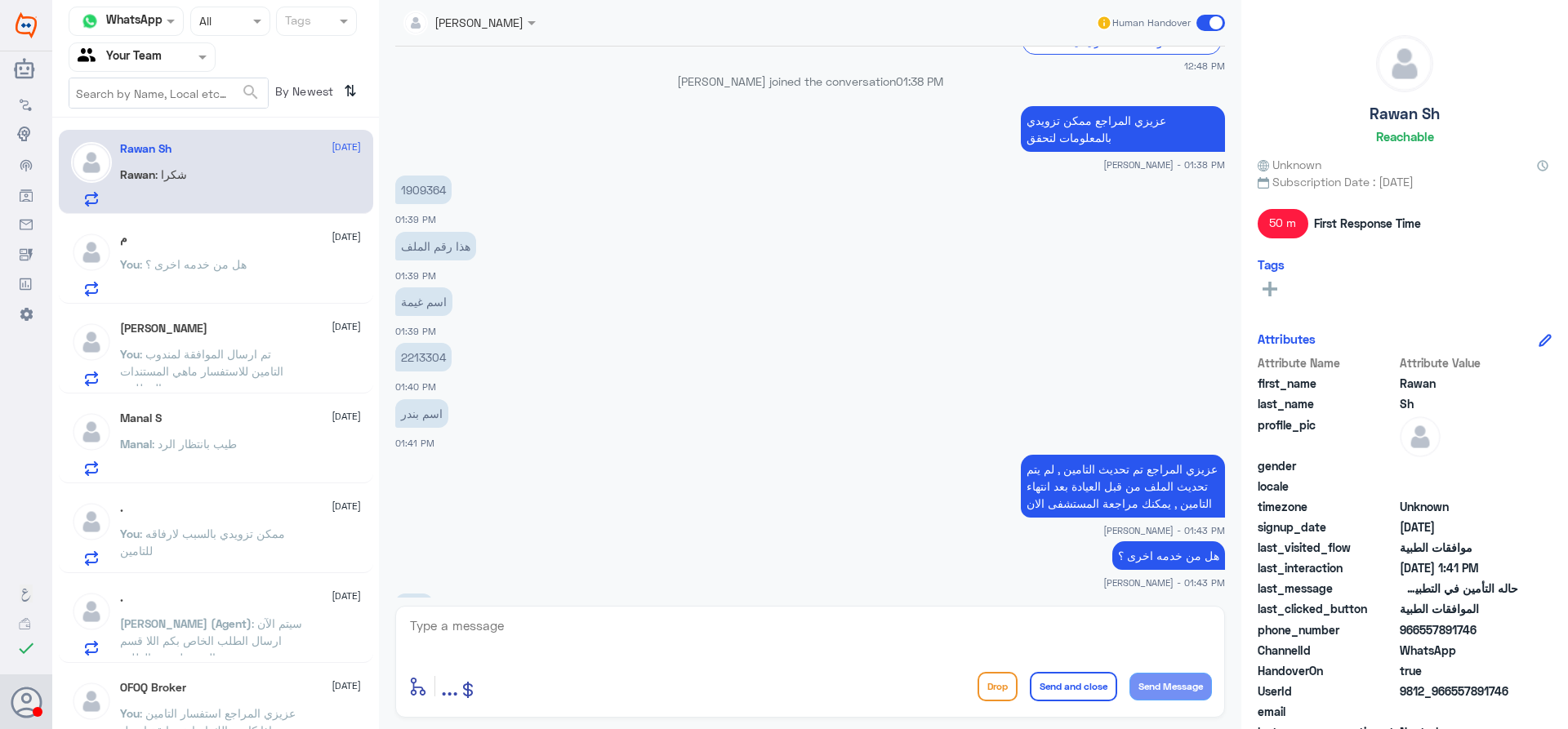
scroll to position [1566, 0]
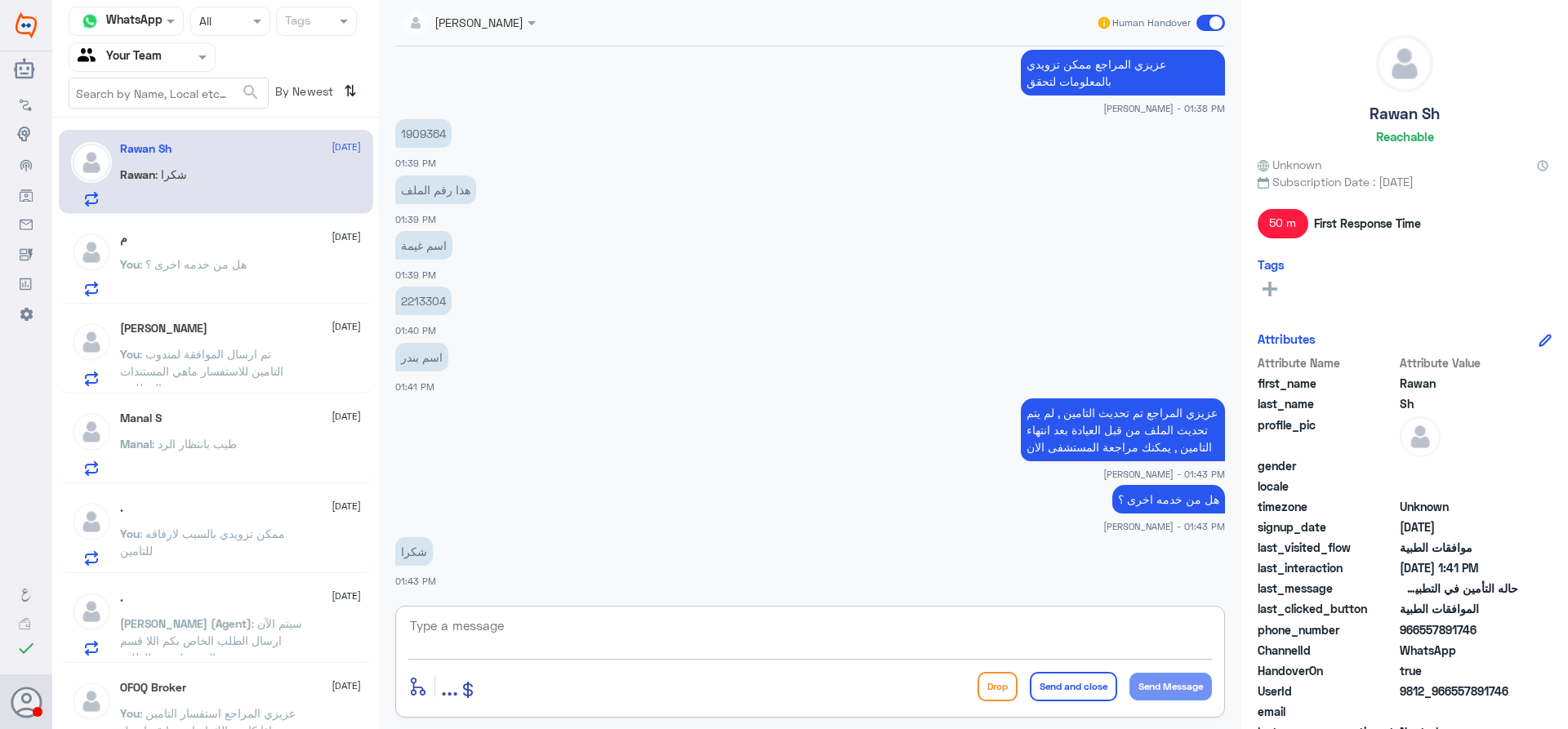
click at [940, 633] on textarea at bounding box center [810, 634] width 803 height 40
type textarea "العفو , [PERSON_NAME] بخدمتك , متمنين لكم دوم الصحة والعافية"
click at [1088, 676] on button "Send and close" at bounding box center [1073, 687] width 88 height 29
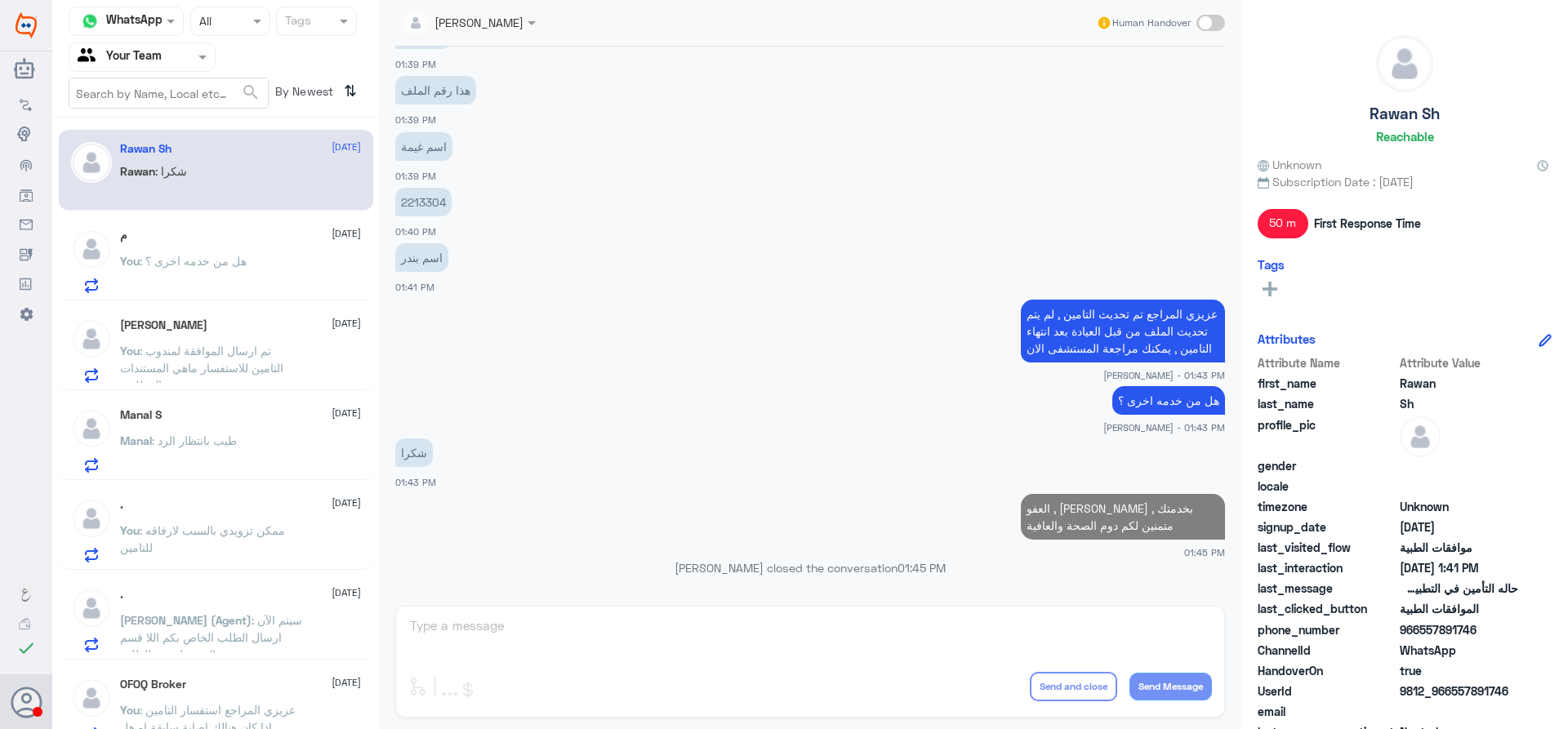
scroll to position [1631, 0]
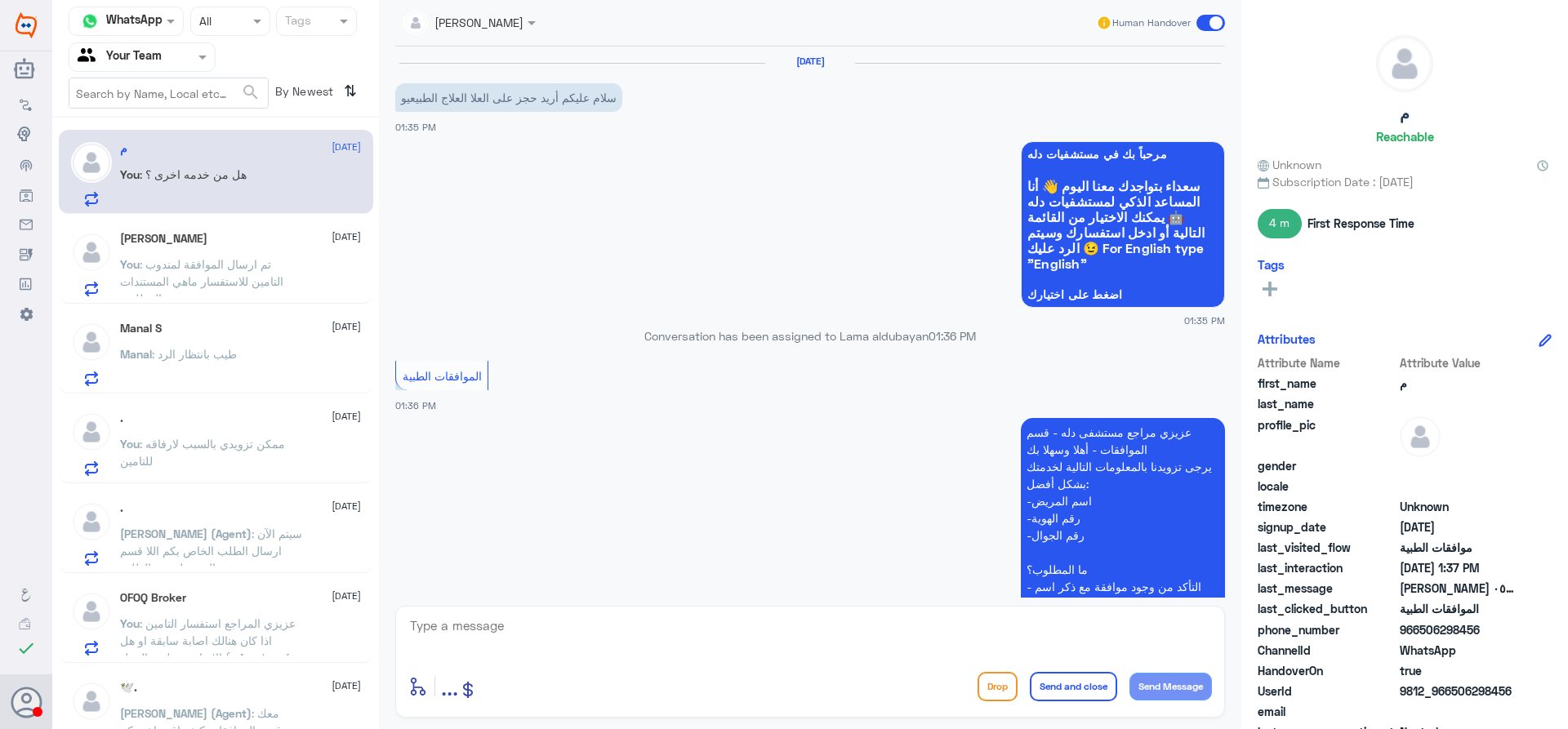
scroll to position [508, 0]
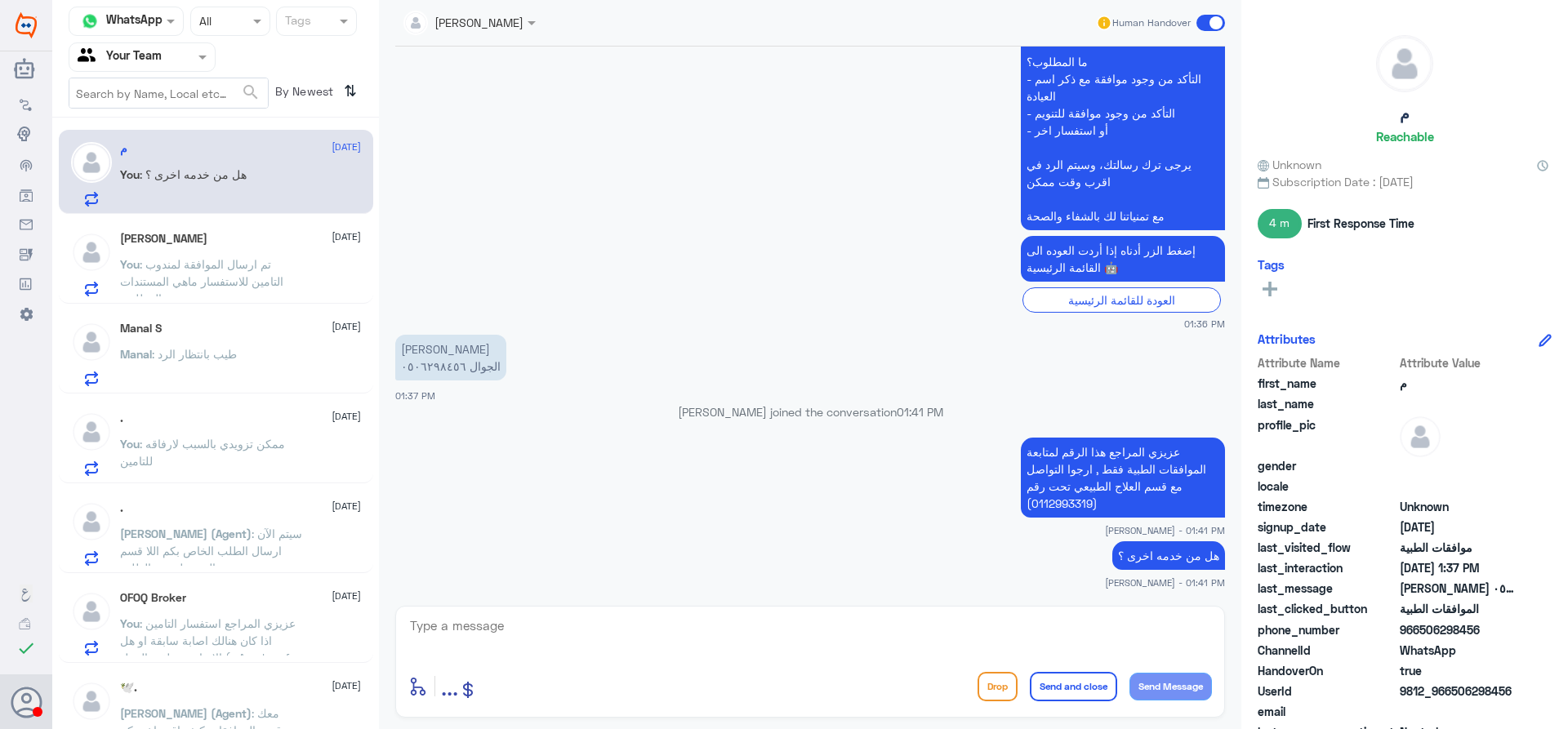
click at [687, 387] on div "[PERSON_NAME] ٠٥٠٦٢٩٨٤٥٦ 01:37 PM" at bounding box center [810, 367] width 829 height 73
click at [196, 255] on p "You : تم ارسال الموافقة لمندوب التامين للاستفسار ماهي المستندات المطلوبة" at bounding box center [211, 276] width 183 height 41
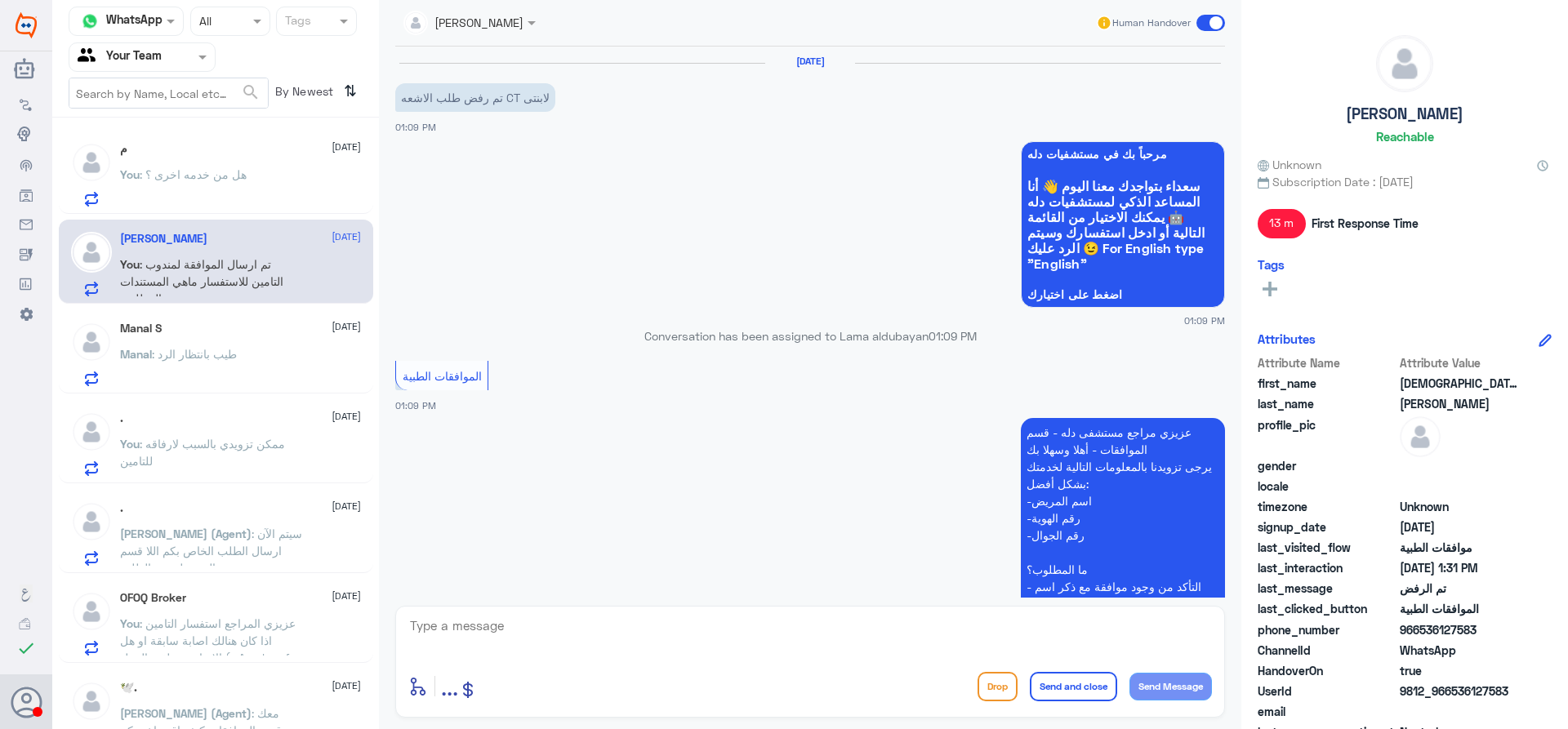
scroll to position [1211, 0]
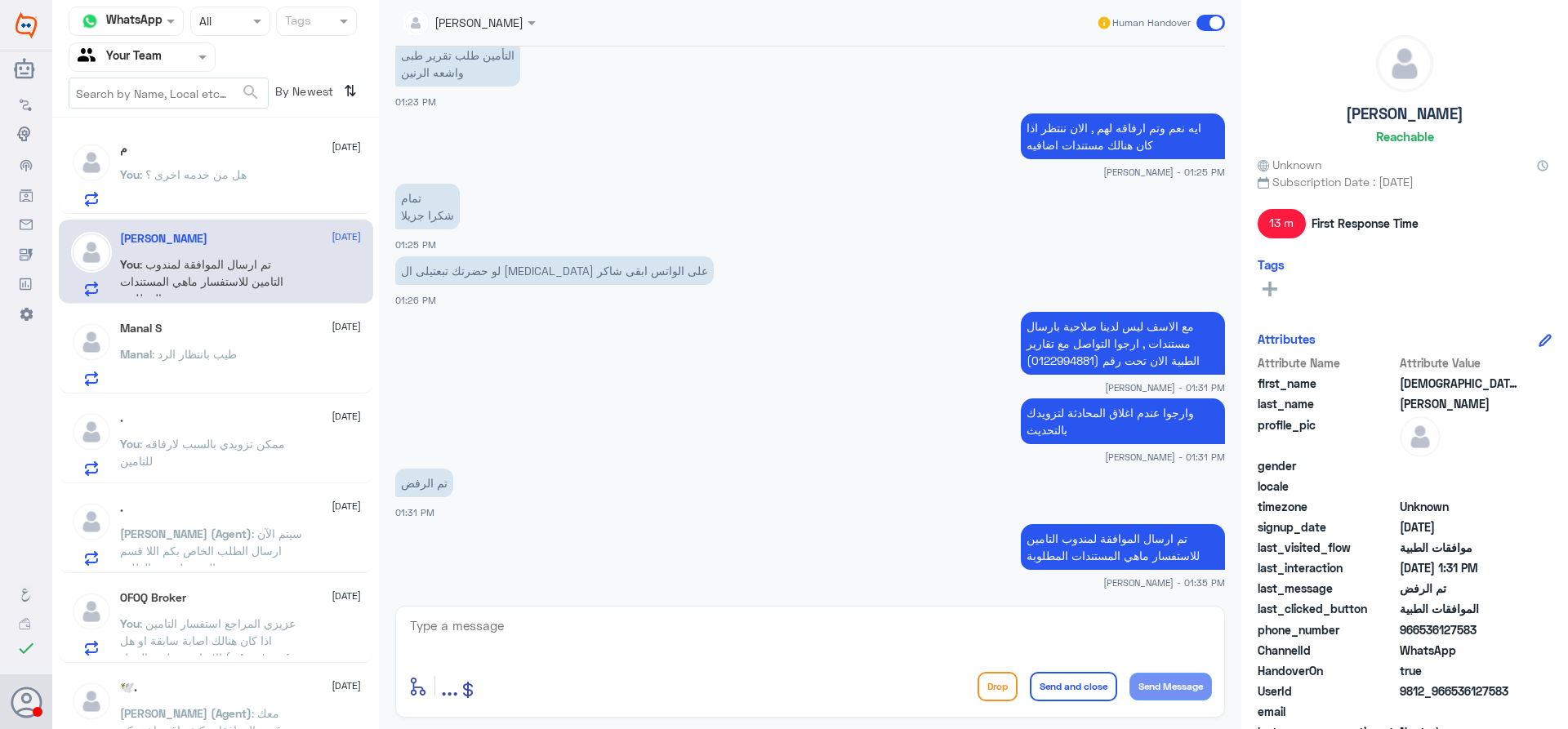
click at [197, 347] on p "Manal : طيب بانتظار الرد" at bounding box center [178, 366] width 117 height 41
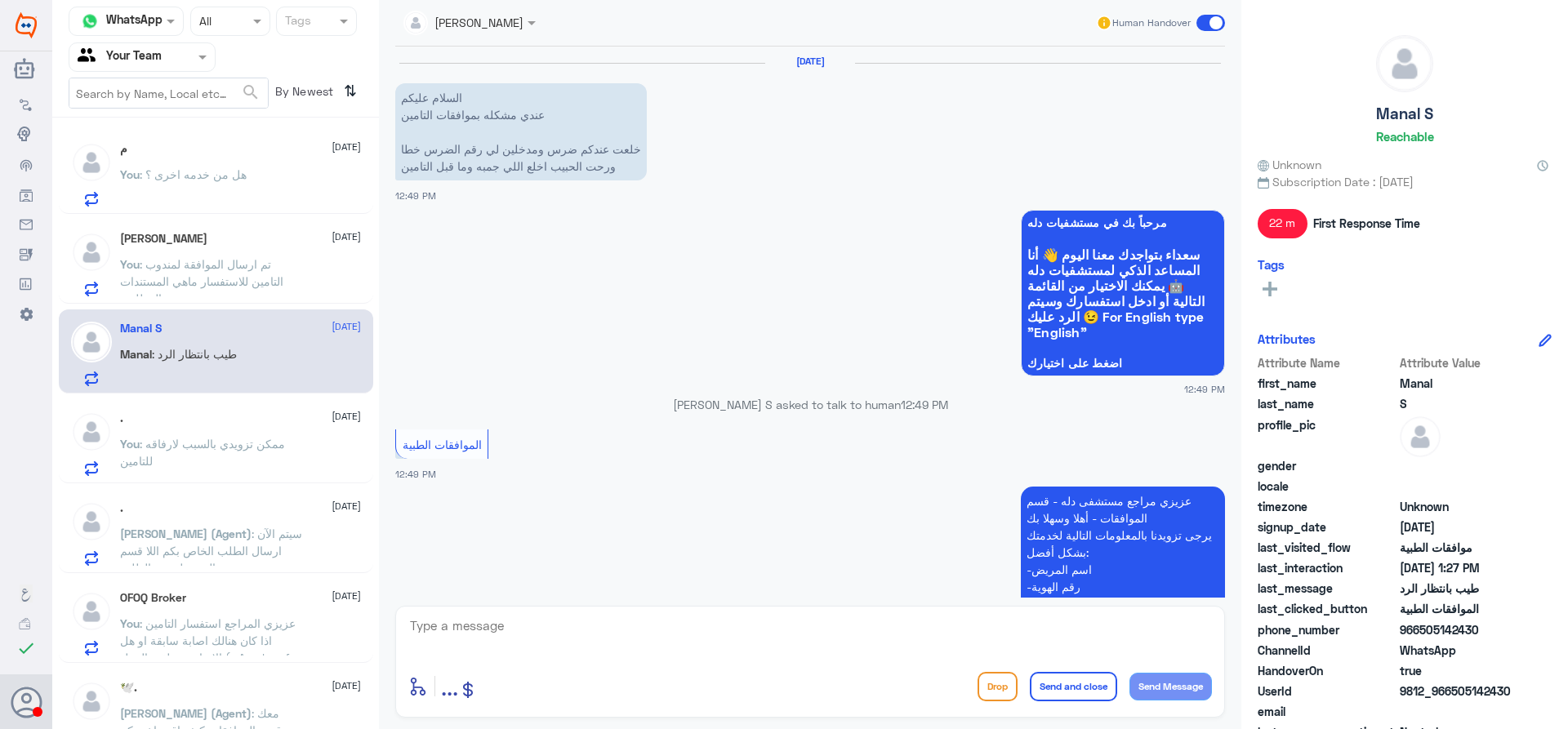
scroll to position [1107, 0]
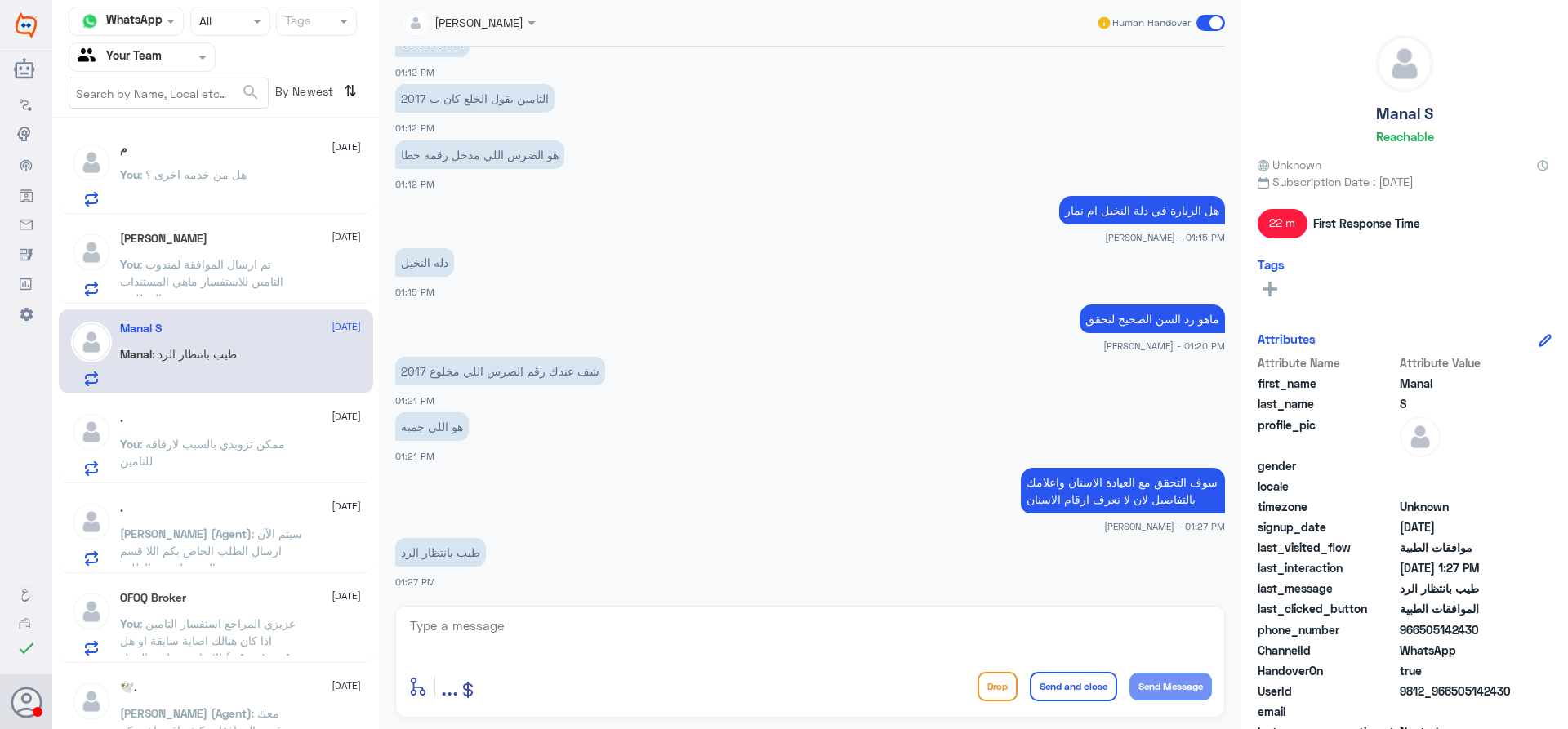
click at [179, 458] on p "You : ممكن تزويدي بالسبب لارفاقه للتامين" at bounding box center [211, 455] width 183 height 41
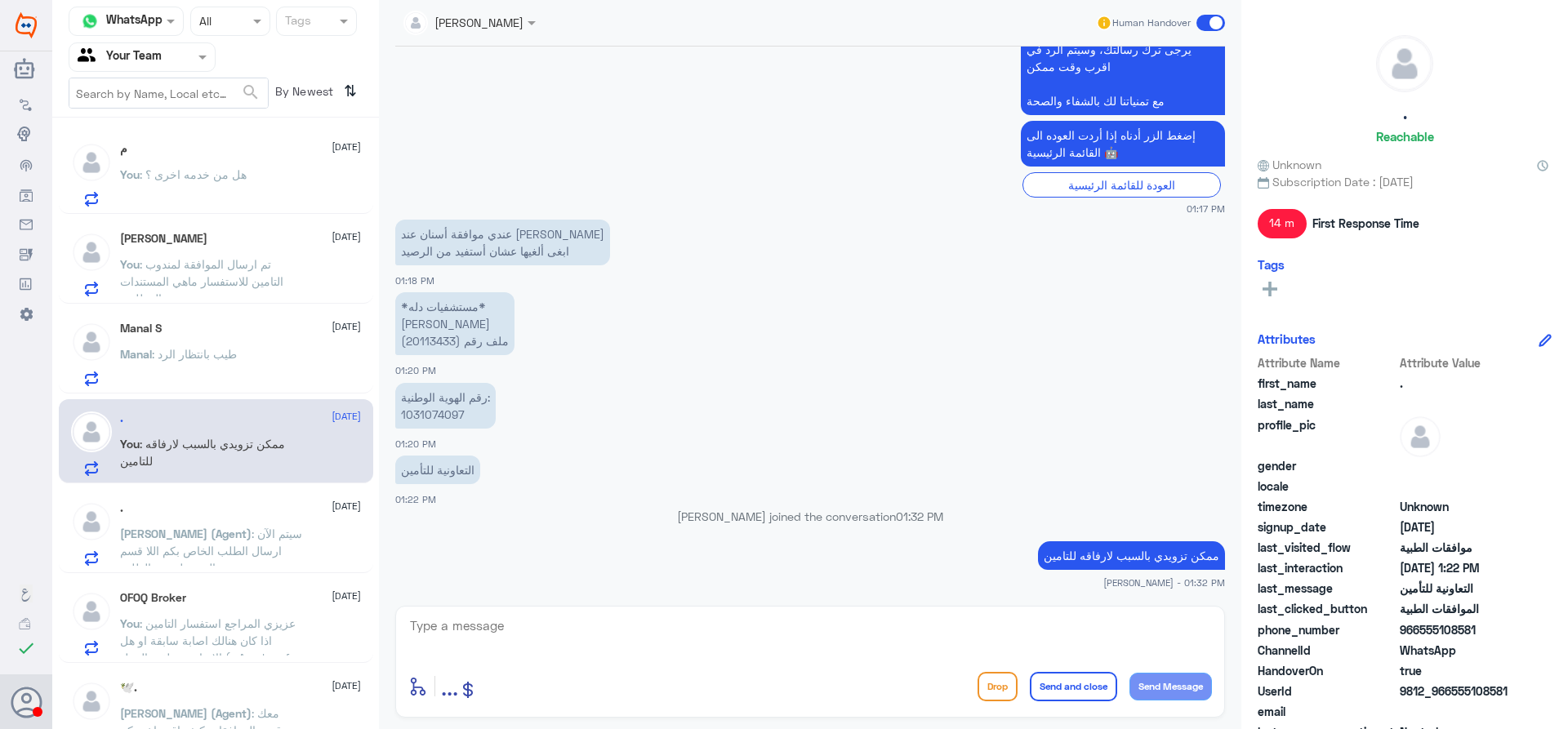
scroll to position [82, 0]
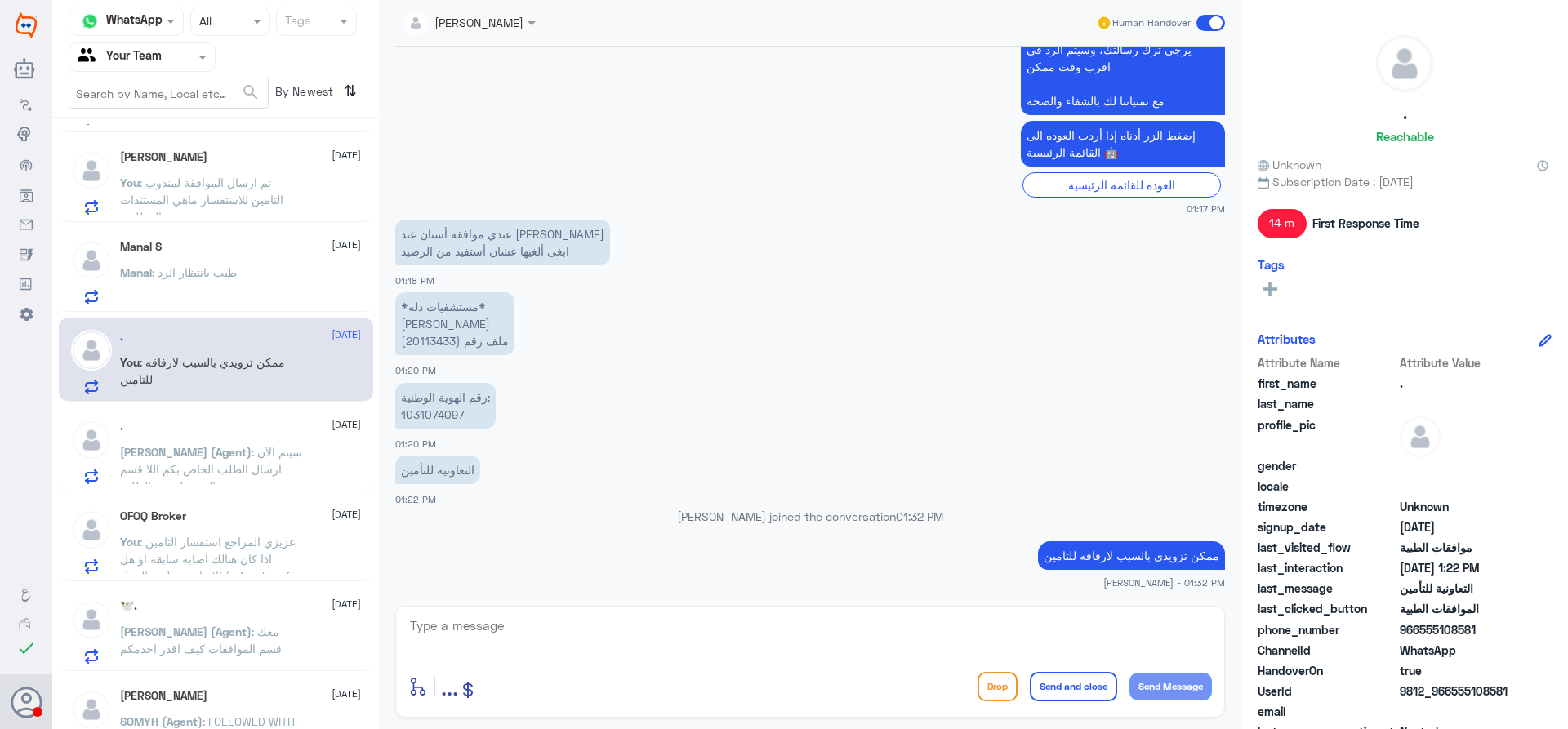
click at [258, 441] on div ". [DATE] [PERSON_NAME] (Agent) : سيتم الآن ارسال الطلب الخاص بكم اللا قسم التنو…" at bounding box center [240, 453] width 240 height 65
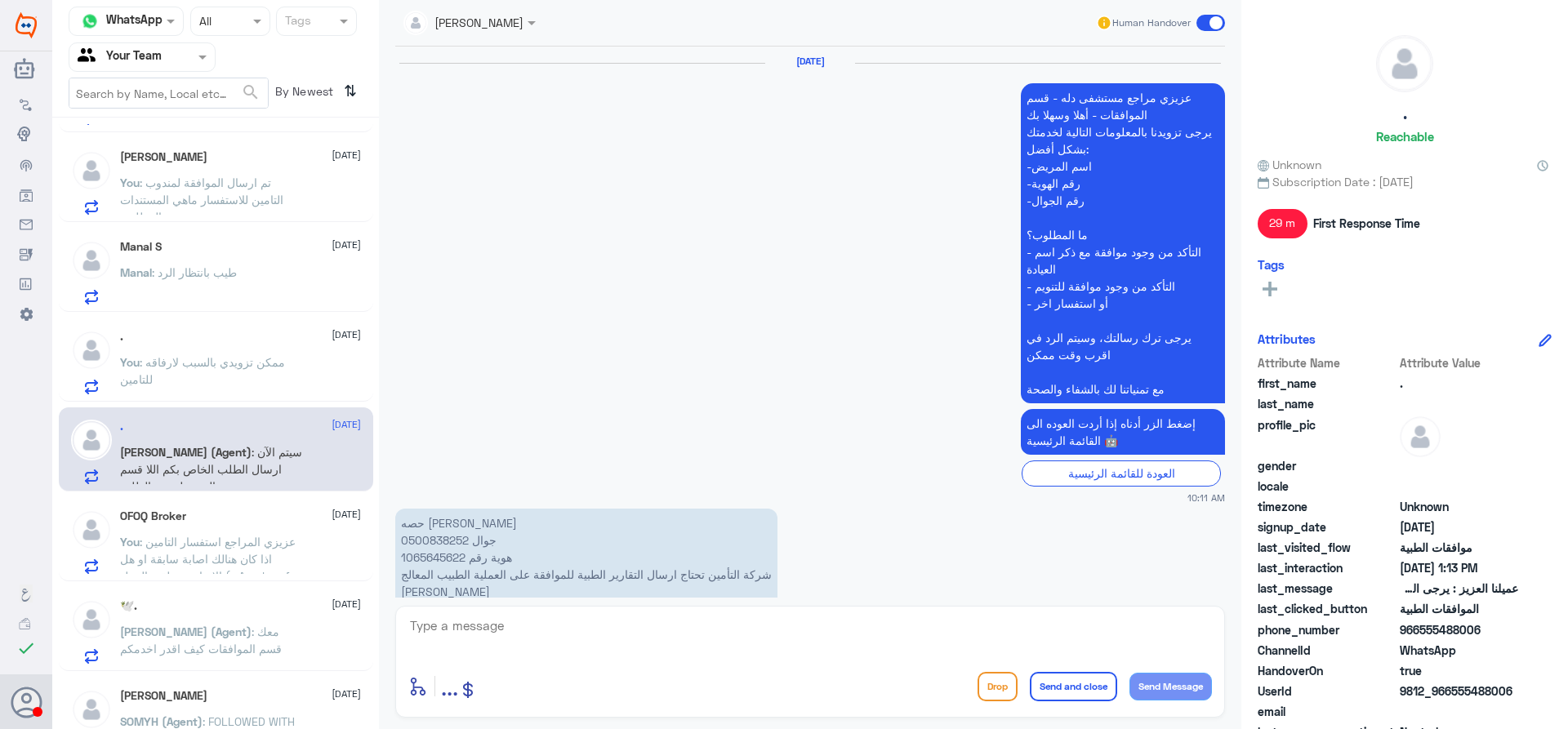
scroll to position [1682, 0]
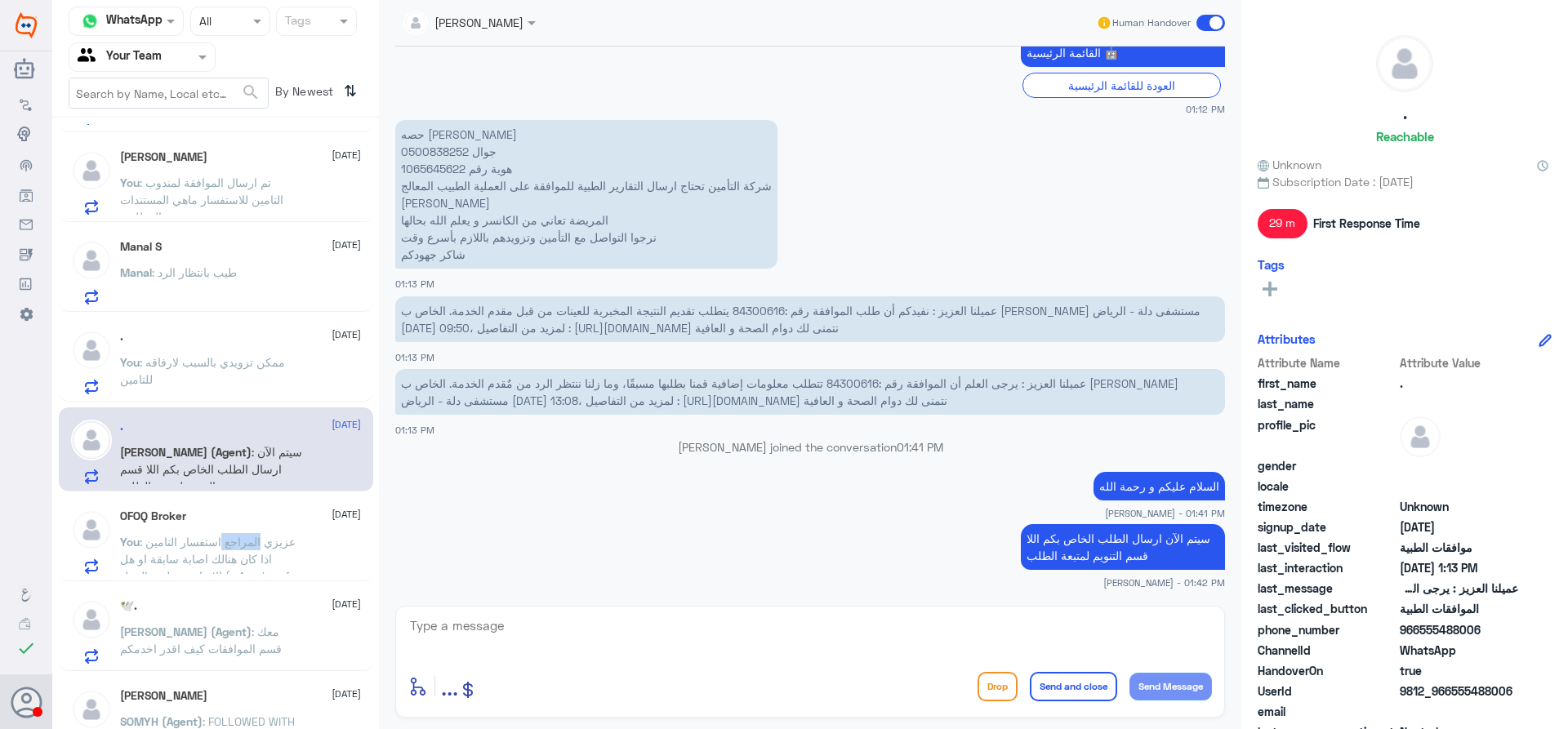
click at [240, 544] on span ": عزيزي المراجع استفسار التامين اذا كان هنالك اصابة سابقة او هل الاصابة متعلقه …" at bounding box center [207, 568] width 176 height 65
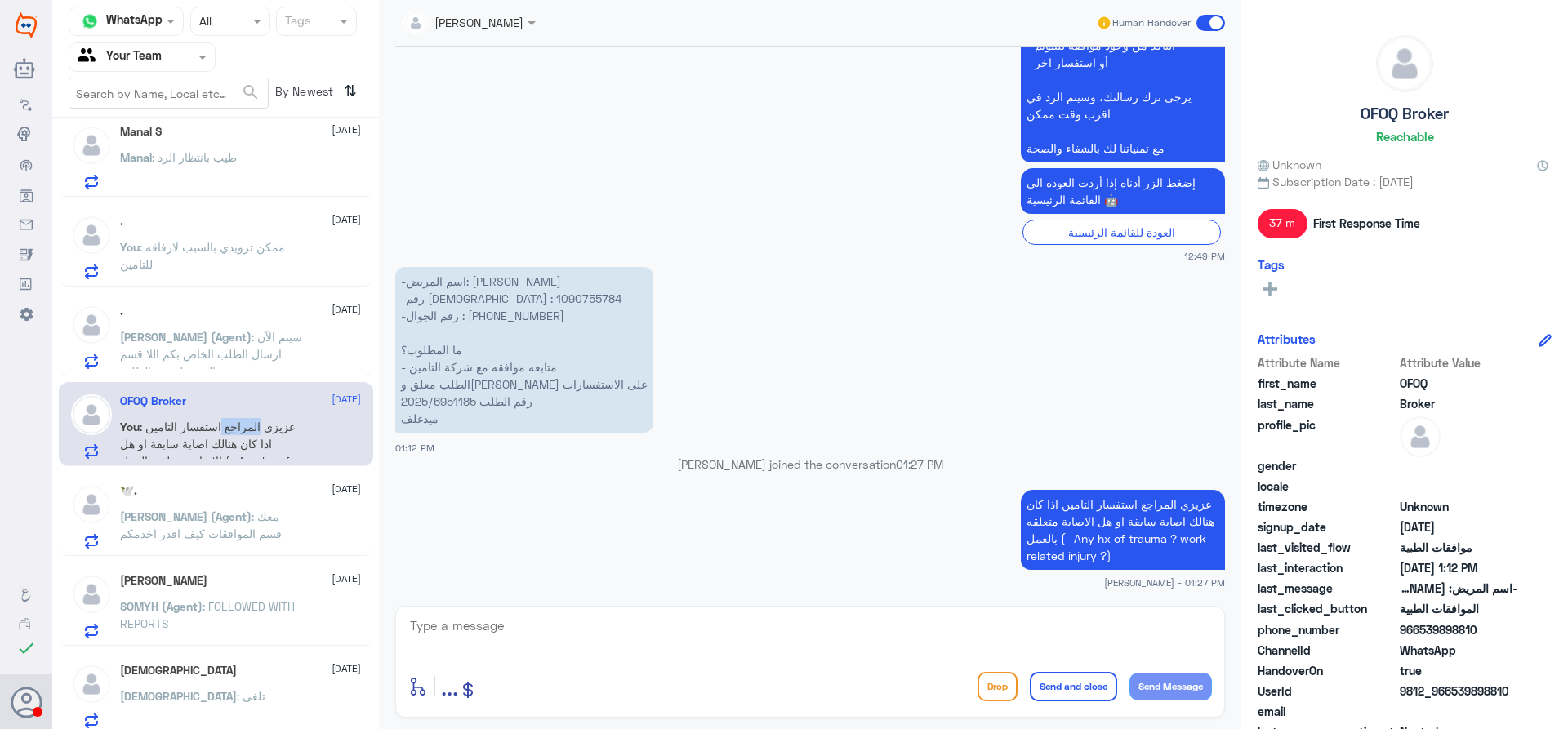
scroll to position [205, 0]
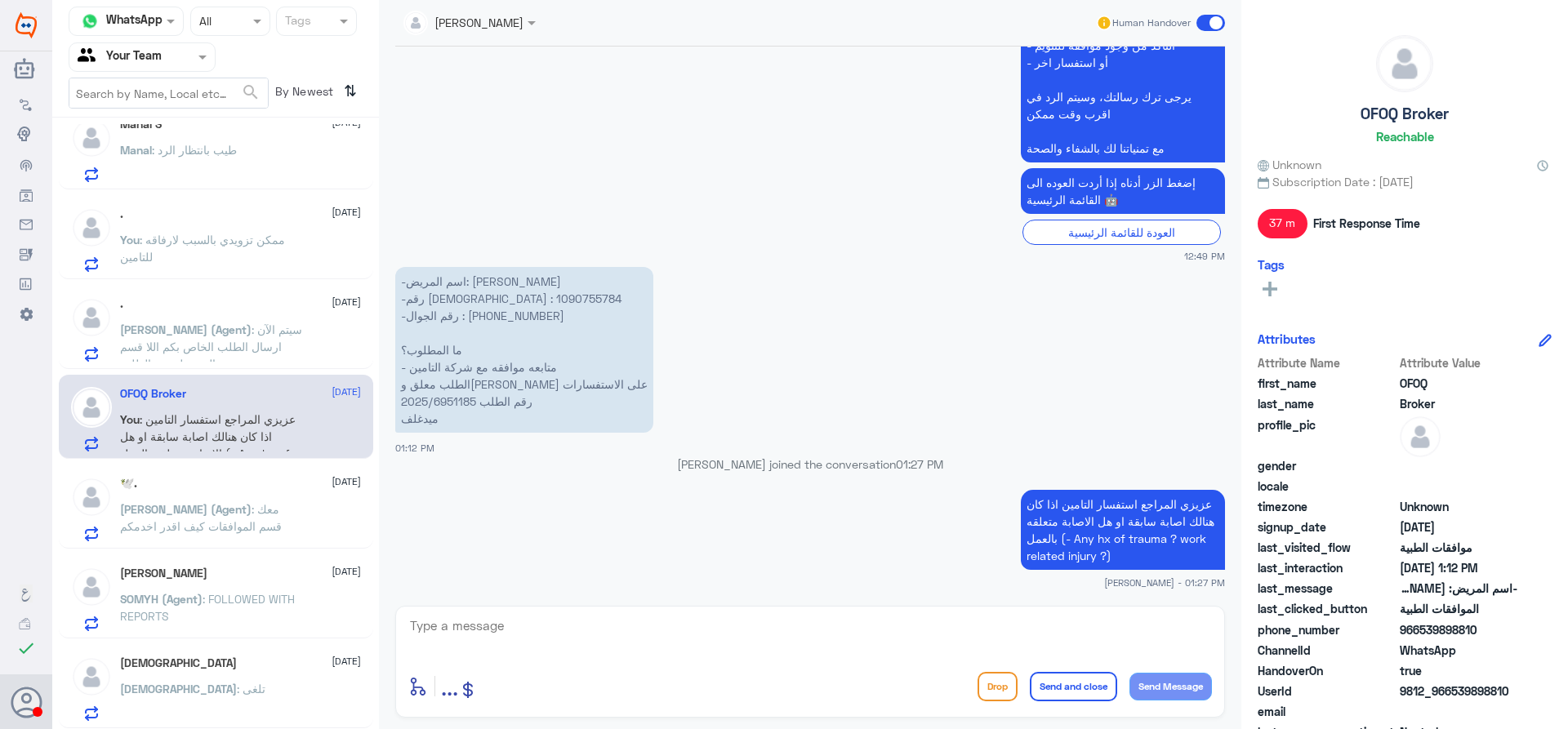
click at [267, 523] on p "[PERSON_NAME] (Agent) : معك قسم الموافقات كيف اقدر اخدمكم" at bounding box center [211, 521] width 183 height 41
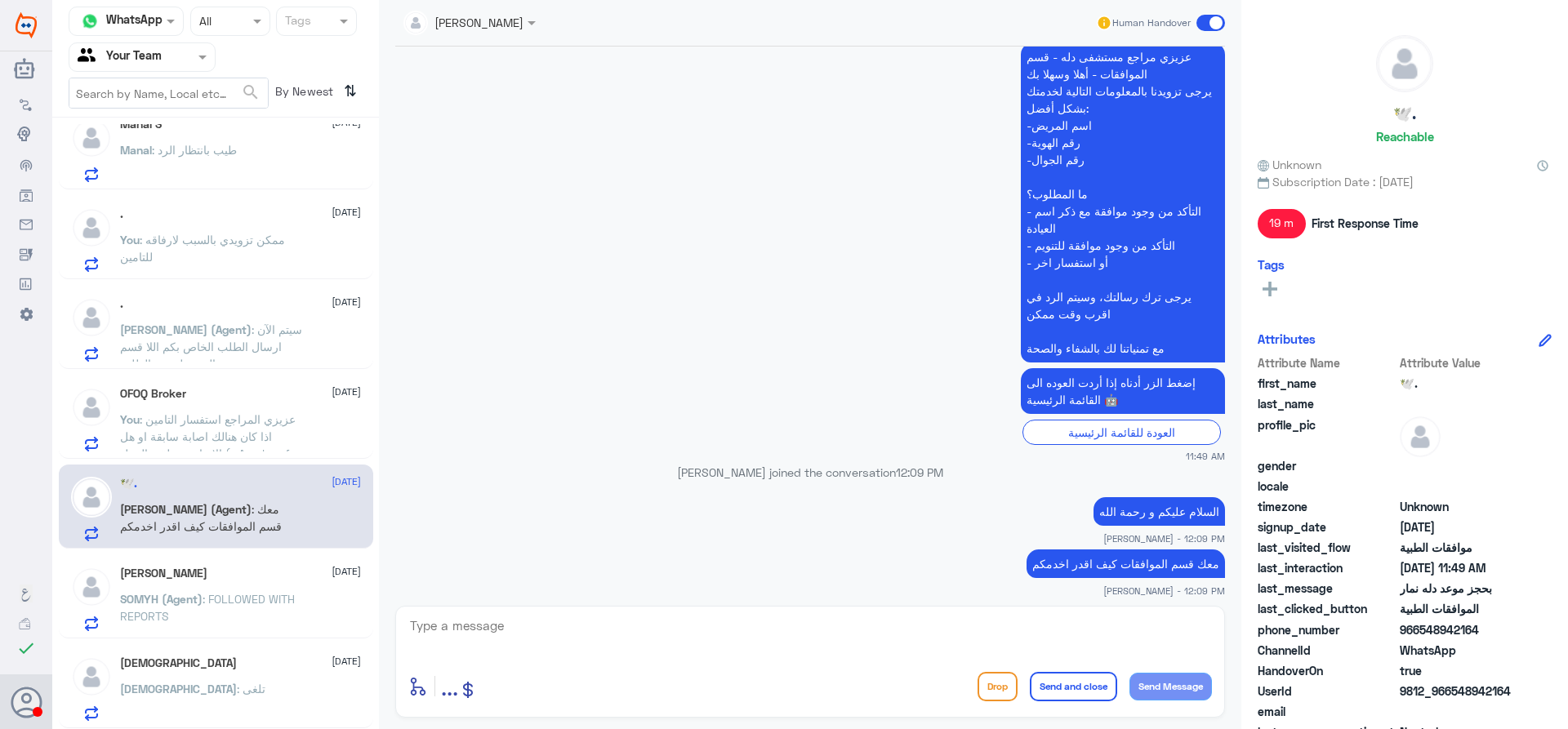
scroll to position [649, 0]
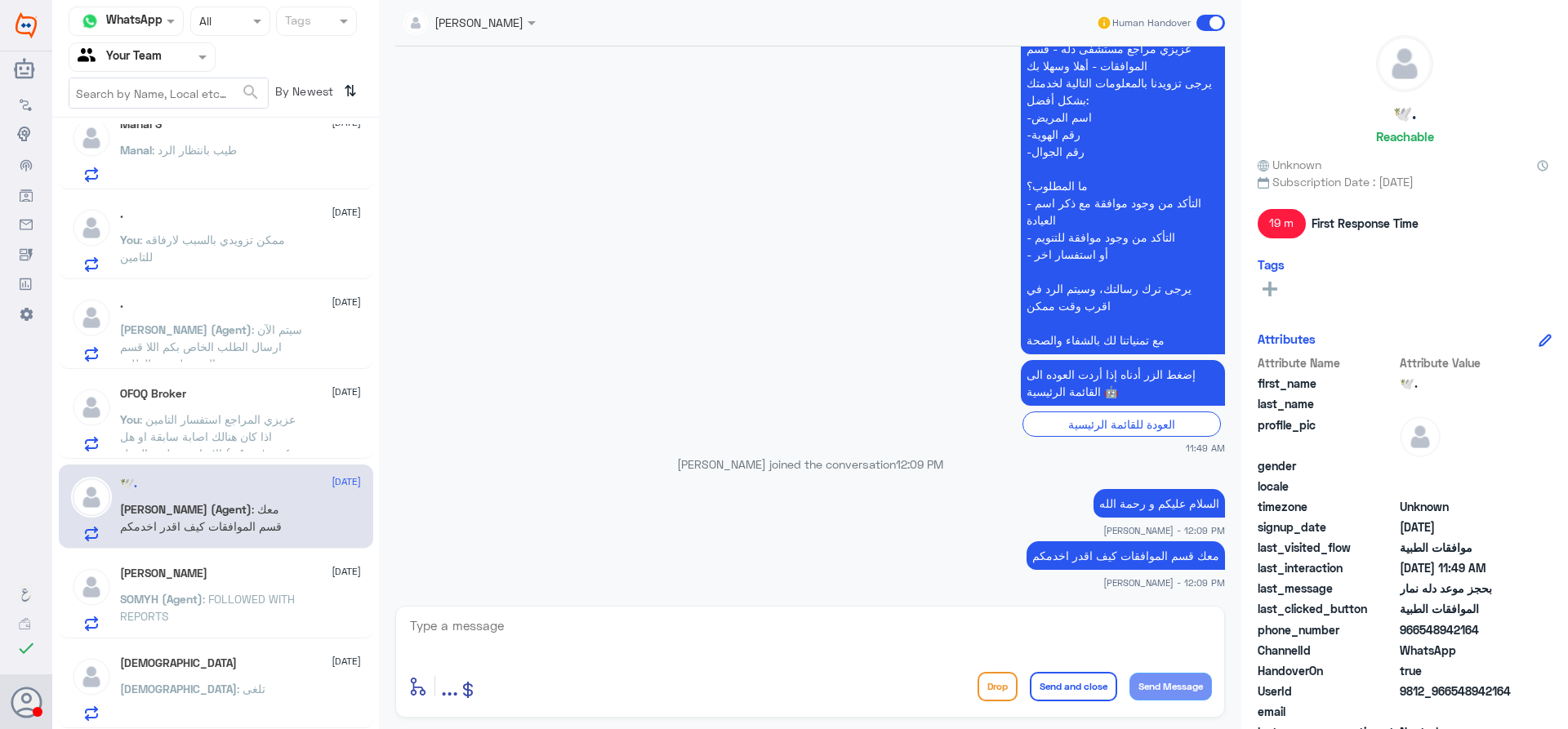
click at [847, 629] on textarea at bounding box center [810, 634] width 803 height 40
type textarea "عزيزي المراجع ارجوا التواصل مع فرع دلة نمار تحت رقم (0112995104 او 0546022896 )…"
click at [1051, 693] on button "Send and close" at bounding box center [1073, 687] width 88 height 29
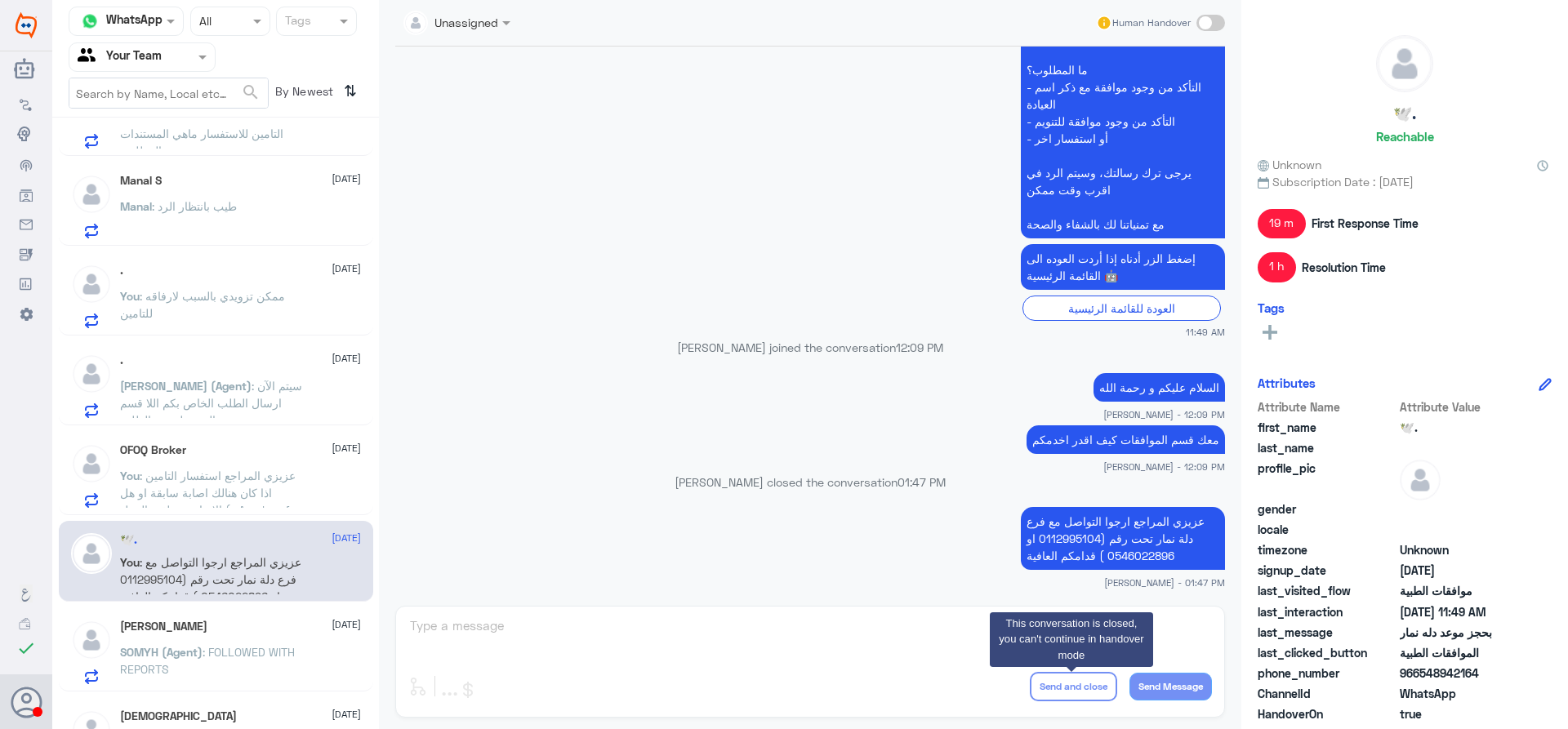
scroll to position [119, 0]
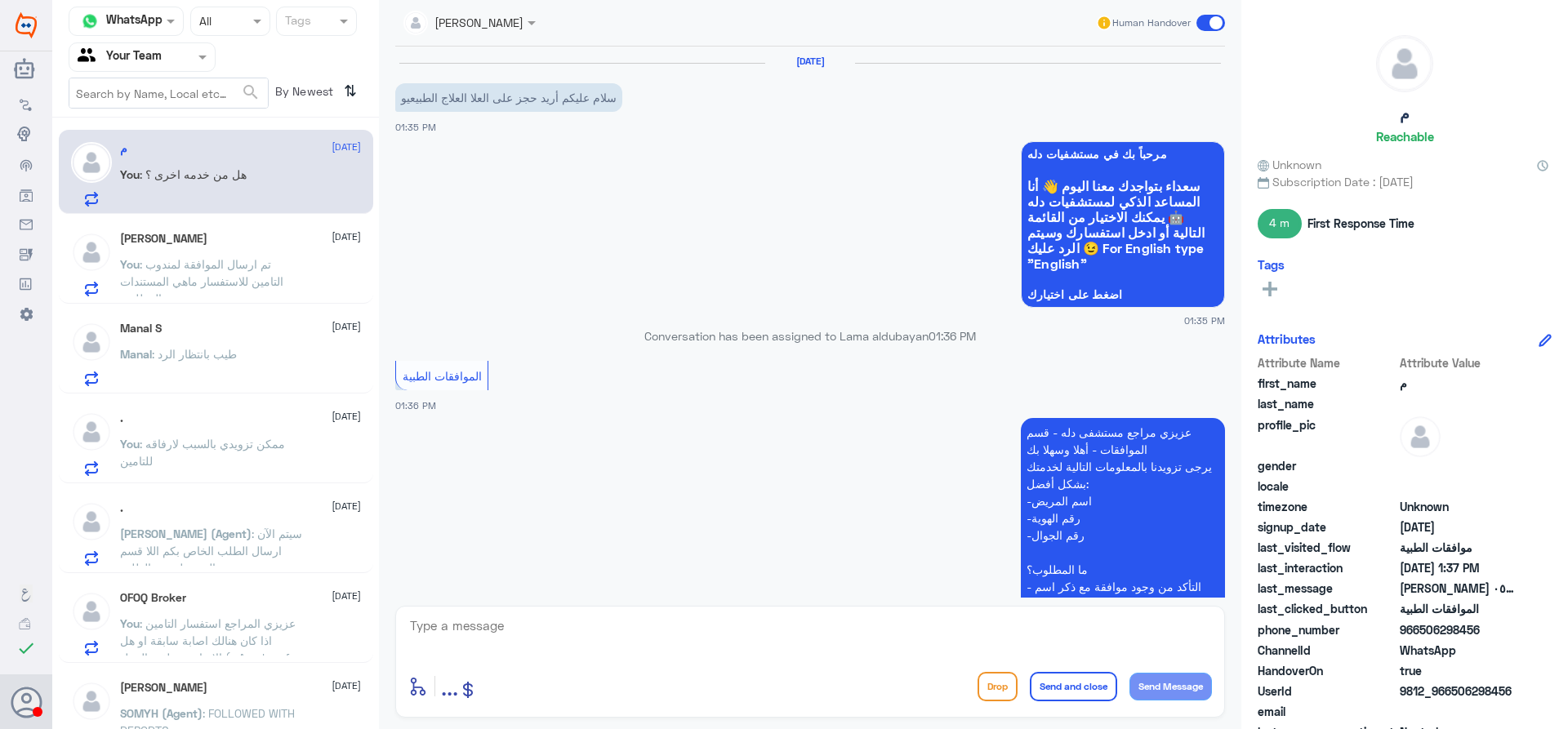
scroll to position [508, 0]
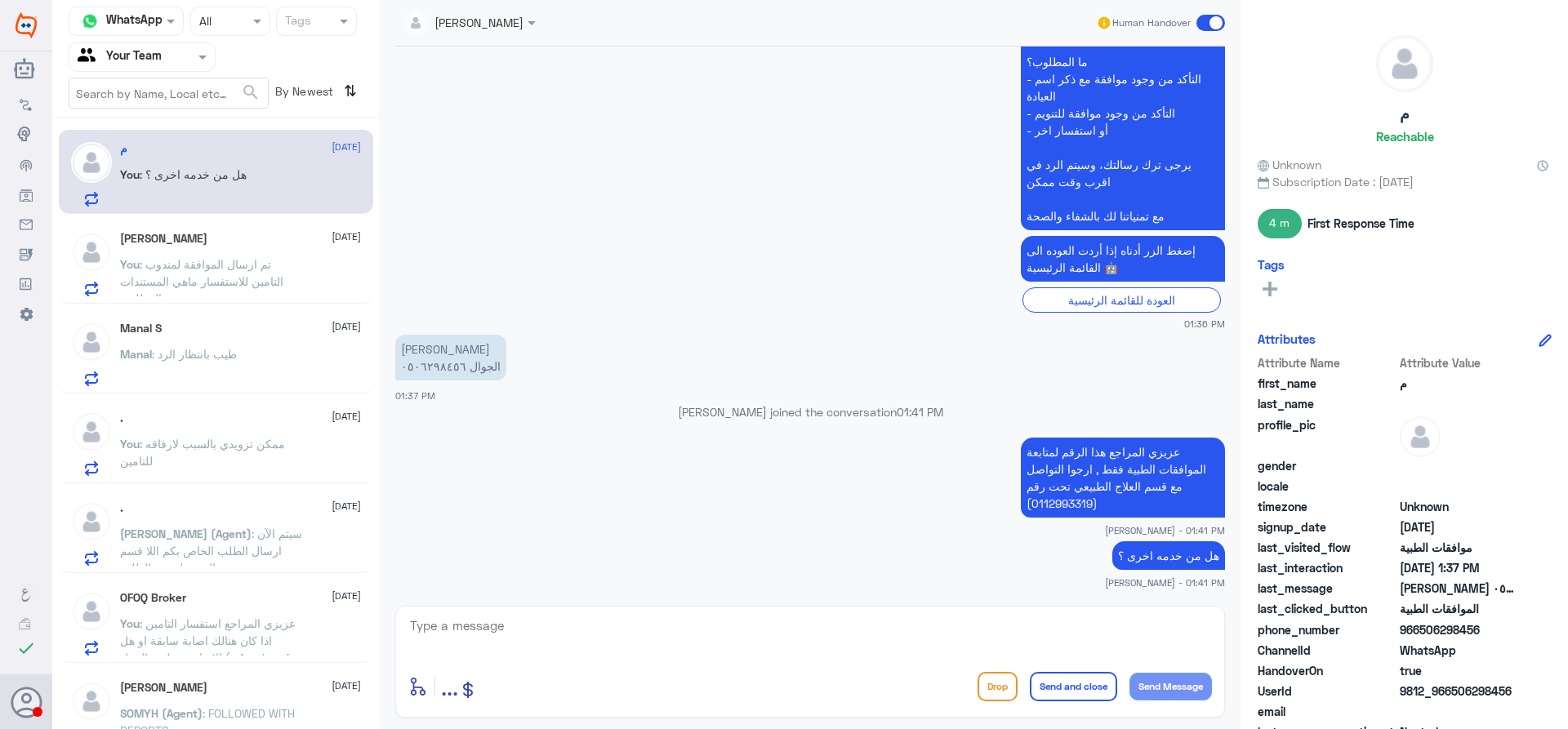
click at [267, 255] on p "You : تم ارسال الموافقة لمندوب التامين للاستفسار ماهي المستندات المطلوبة" at bounding box center [211, 276] width 183 height 41
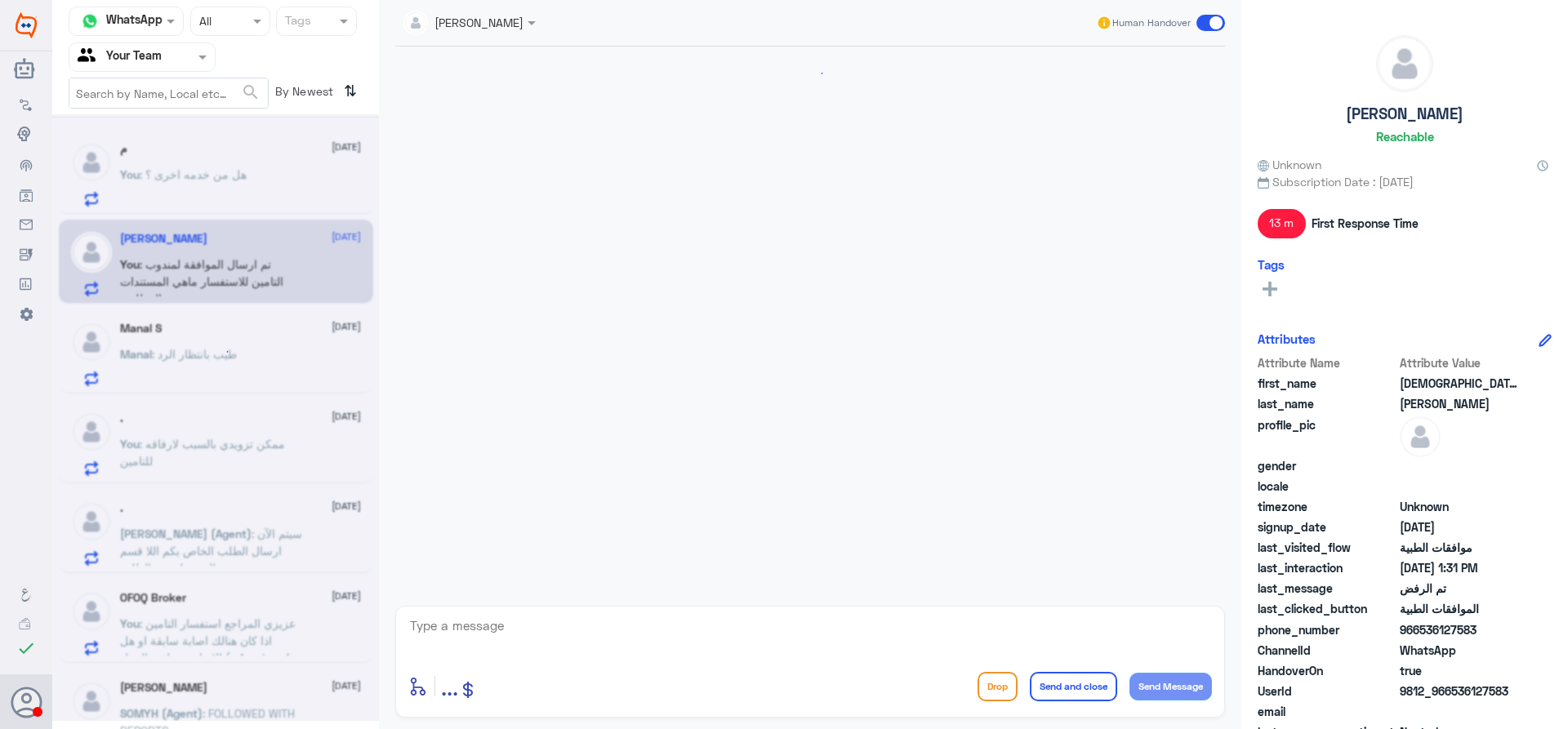
scroll to position [1211, 0]
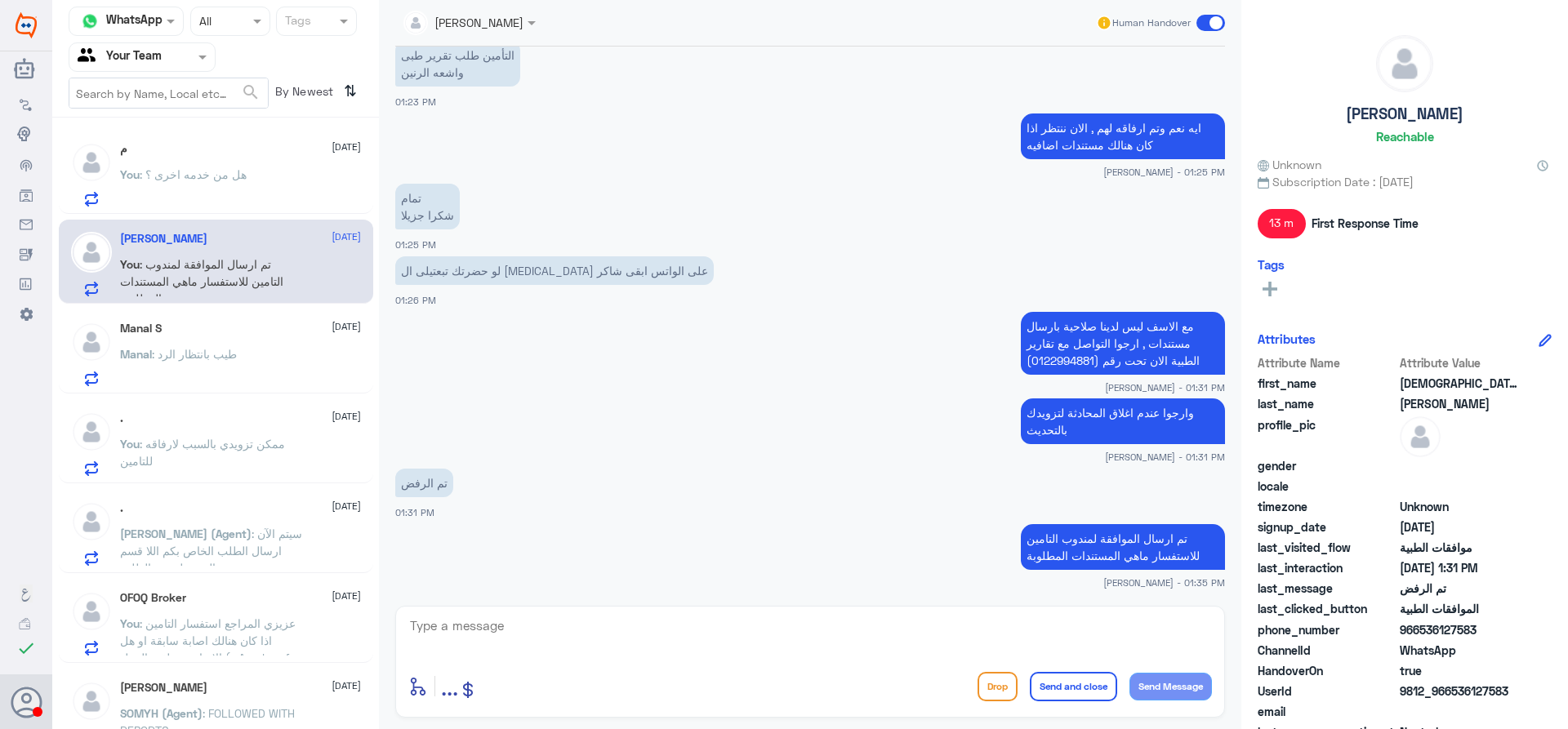
click at [259, 184] on div "You : هل من خدمه اخرى ؟" at bounding box center [240, 188] width 240 height 37
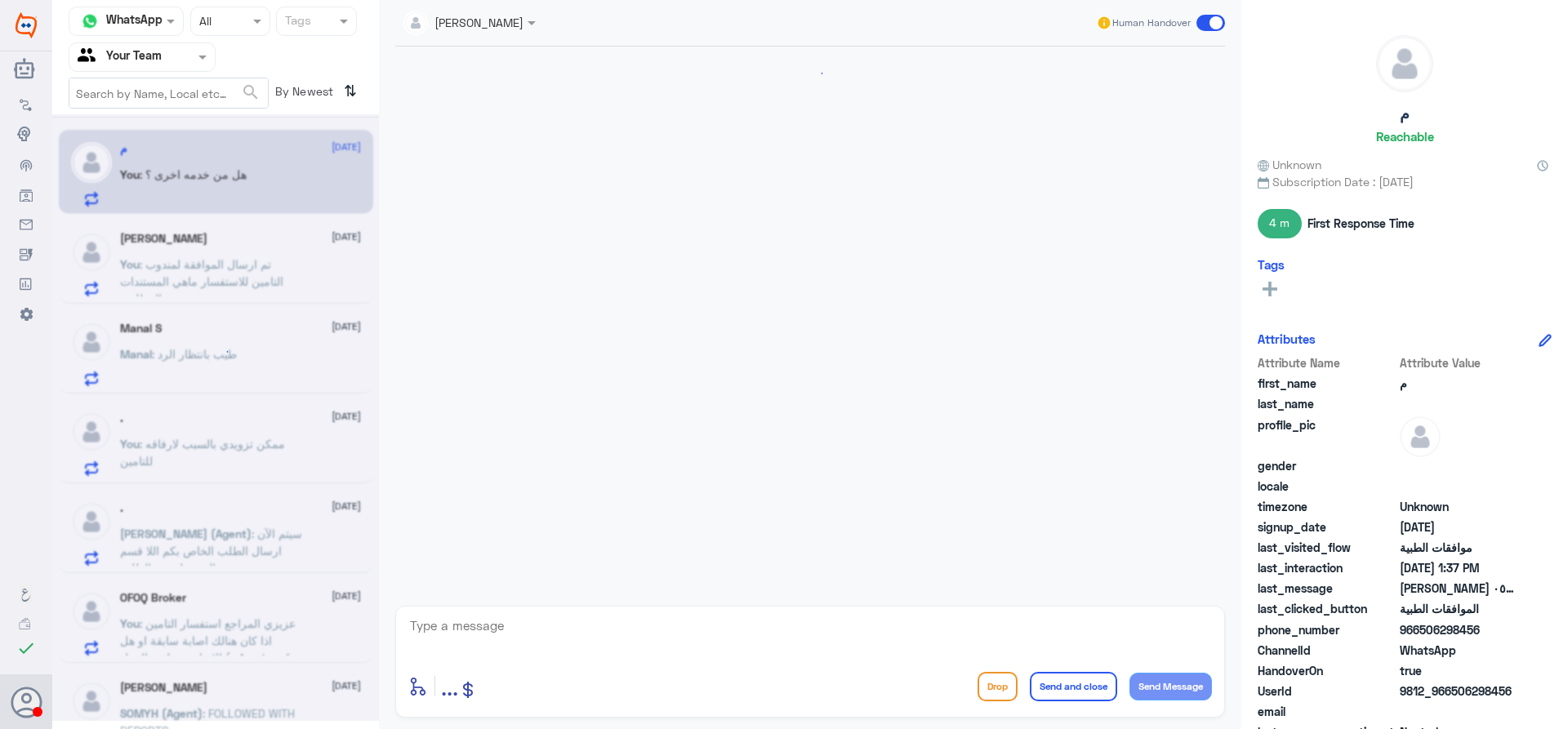
scroll to position [508, 0]
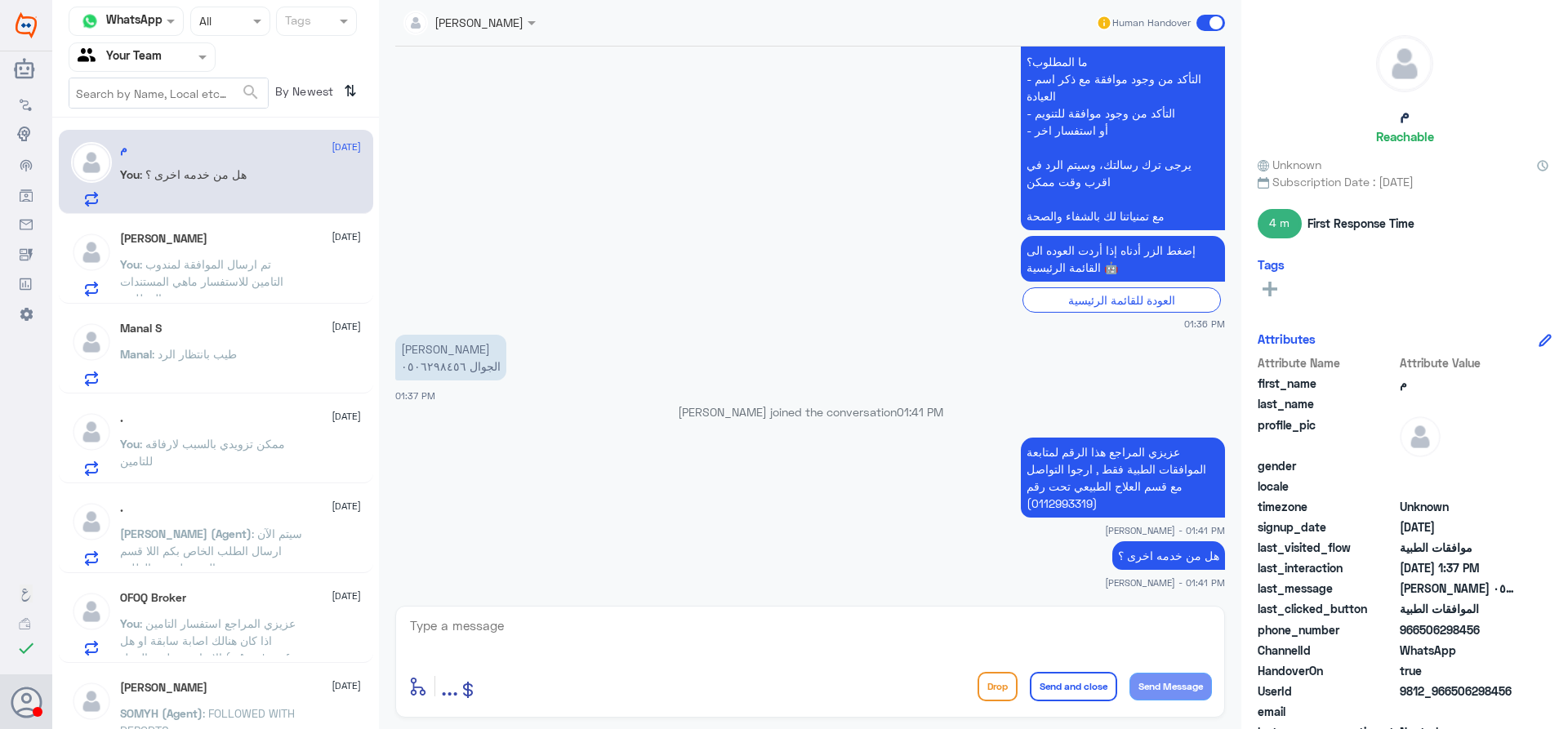
click at [594, 631] on textarea at bounding box center [810, 634] width 803 height 40
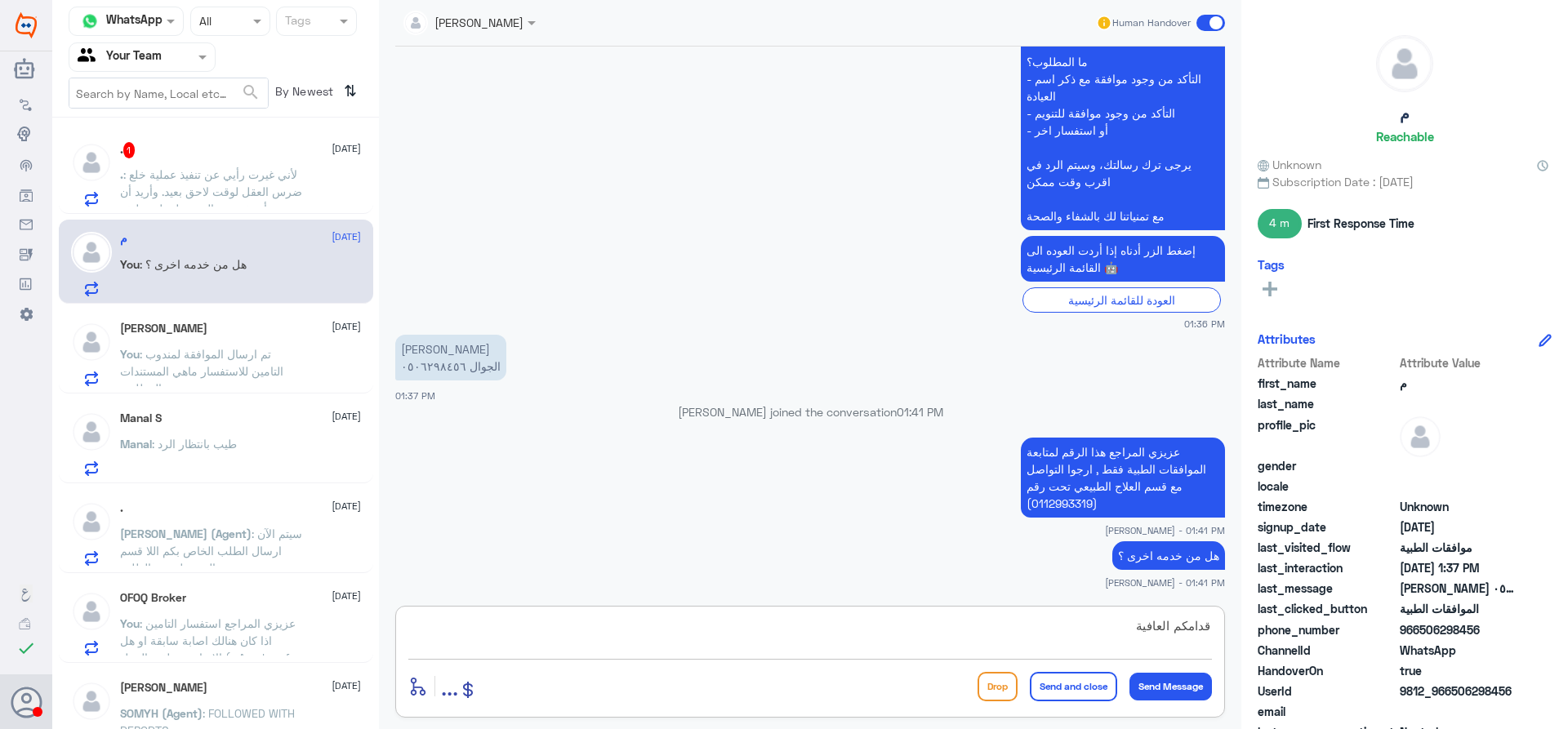
type textarea "قدامكم العافية"
click at [1042, 689] on button "Send and close" at bounding box center [1073, 687] width 88 height 29
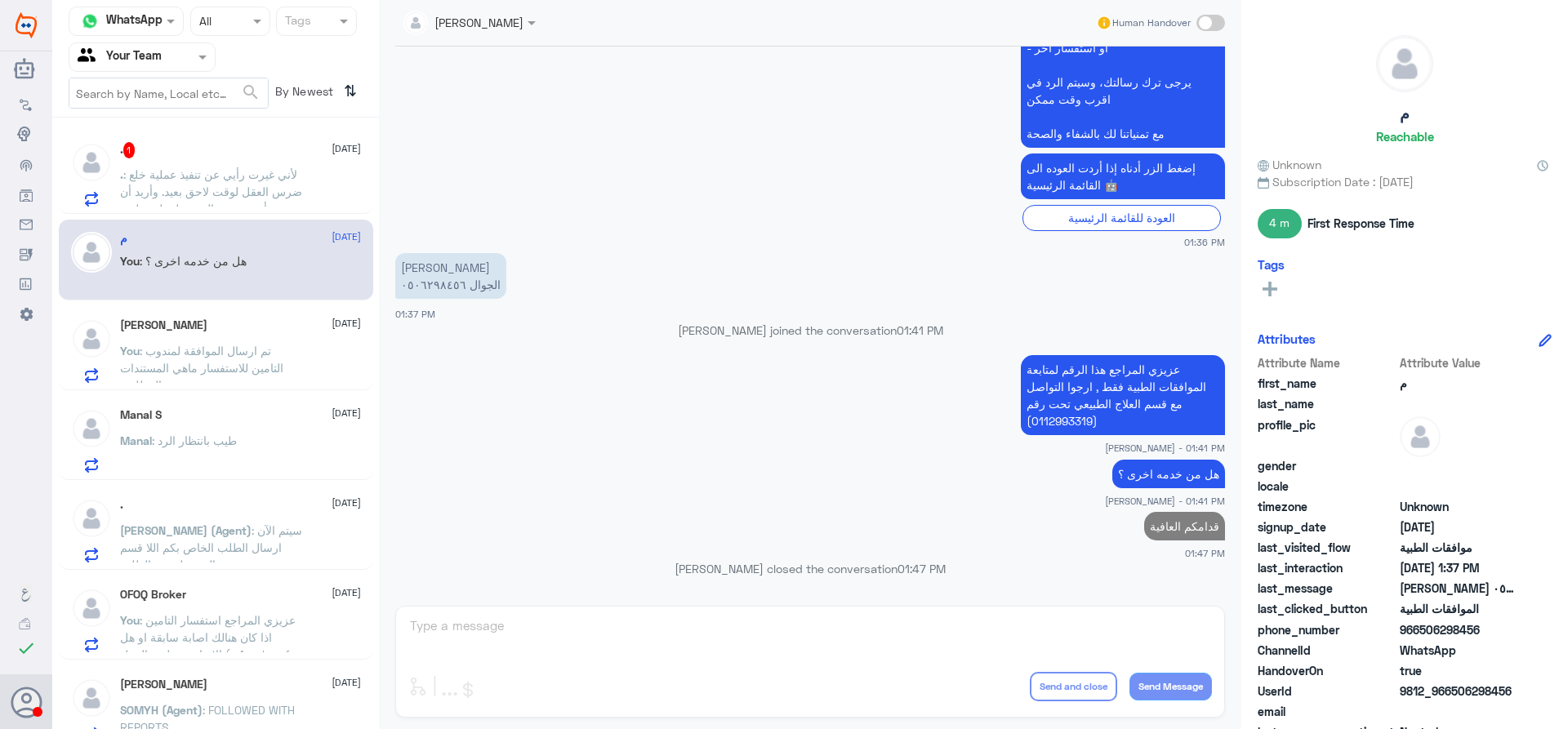
click at [312, 195] on div ". : لأني غيرت رأيي عن تنفيذ عملية خلع ضرس العقل لوقت لاحق بعيد. وأريد أن أستفيد…" at bounding box center [240, 188] width 240 height 37
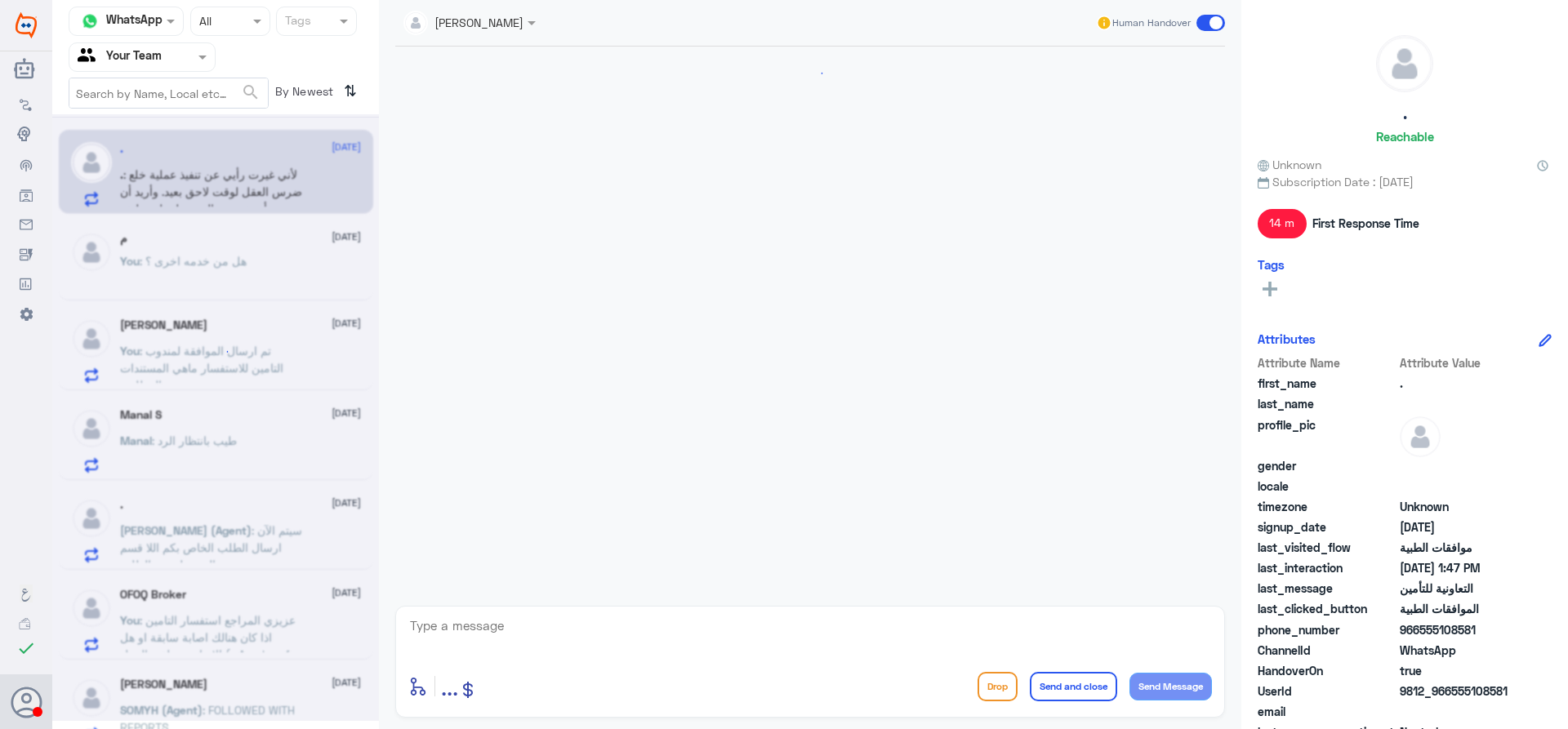
scroll to position [696, 0]
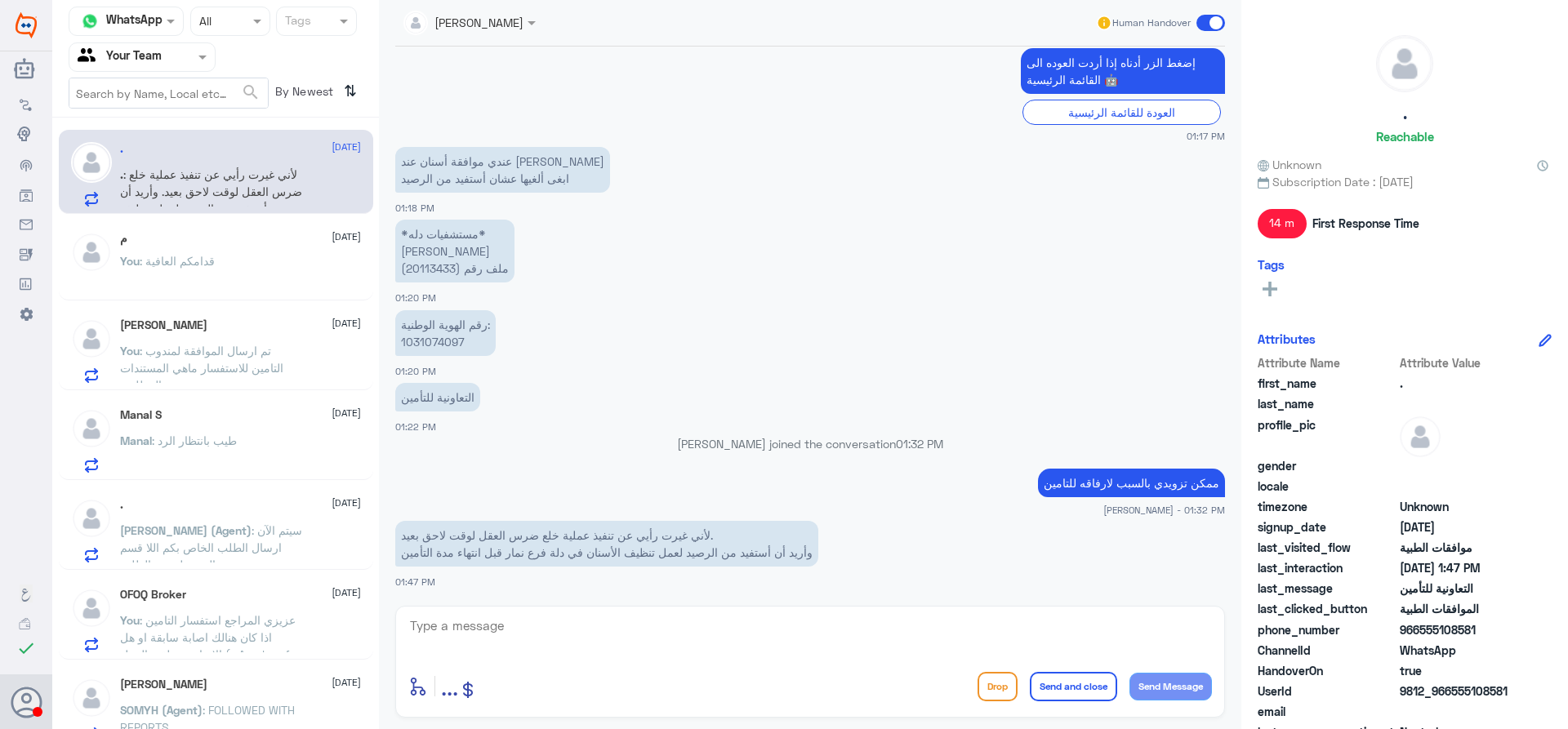
click at [435, 269] on p "*مستشفيات دله* [PERSON_NAME] ملف رقم (20113433)" at bounding box center [454, 251] width 119 height 63
copy p "20113433"
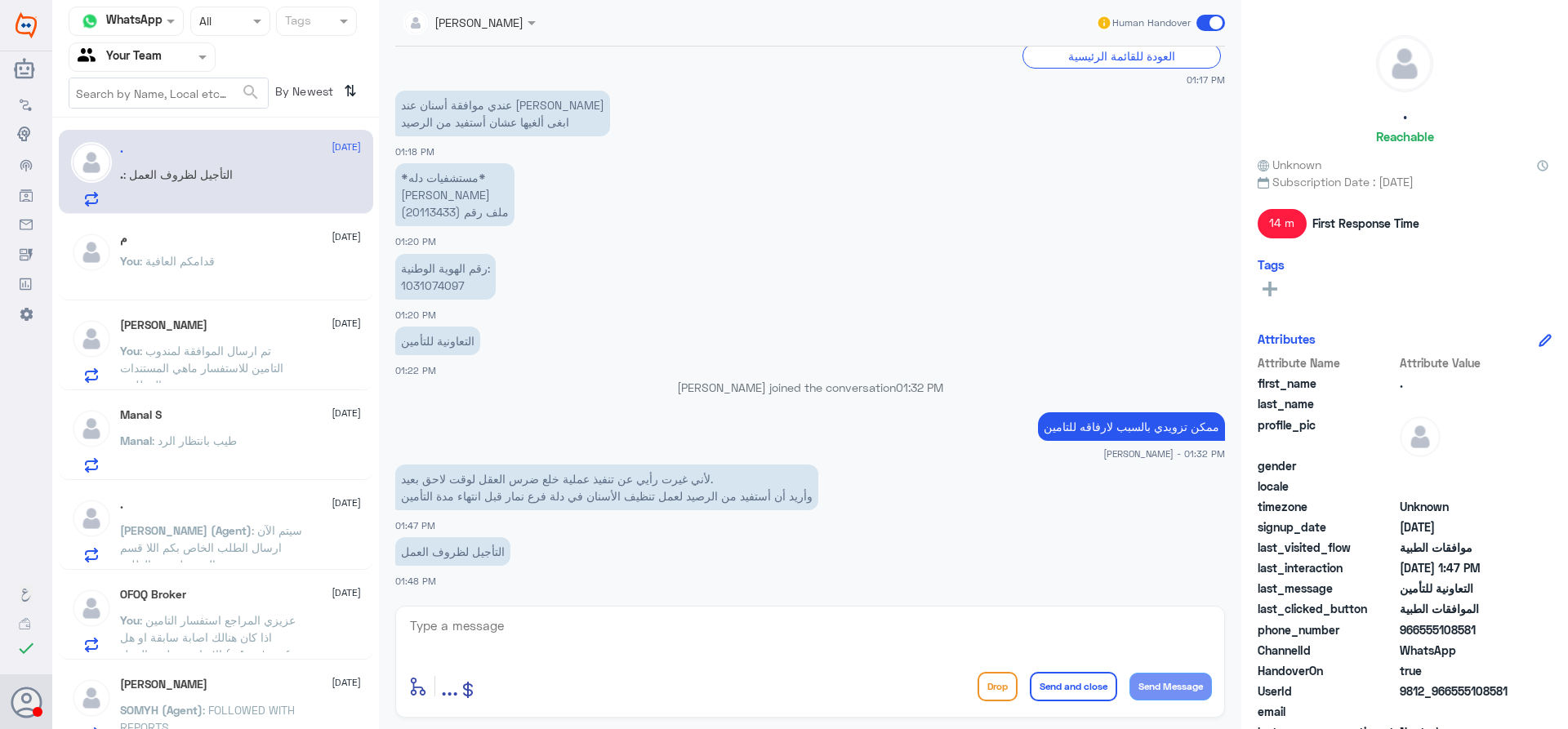
click at [427, 493] on p "لأني غيرت رأيي عن تنفيذ عملية خلع ضرس العقل لوقت لاحق بعيد. وأريد أن أستفيد من …" at bounding box center [606, 488] width 423 height 46
click at [448, 488] on p "لأني غيرت رأيي عن تنفيذ عملية خلع ضرس العقل لوقت لاحق بعيد. وأريد أن أستفيد من …" at bounding box center [606, 488] width 423 height 46
drag, startPoint x: 718, startPoint y: 478, endPoint x: 415, endPoint y: 499, distance: 303.7
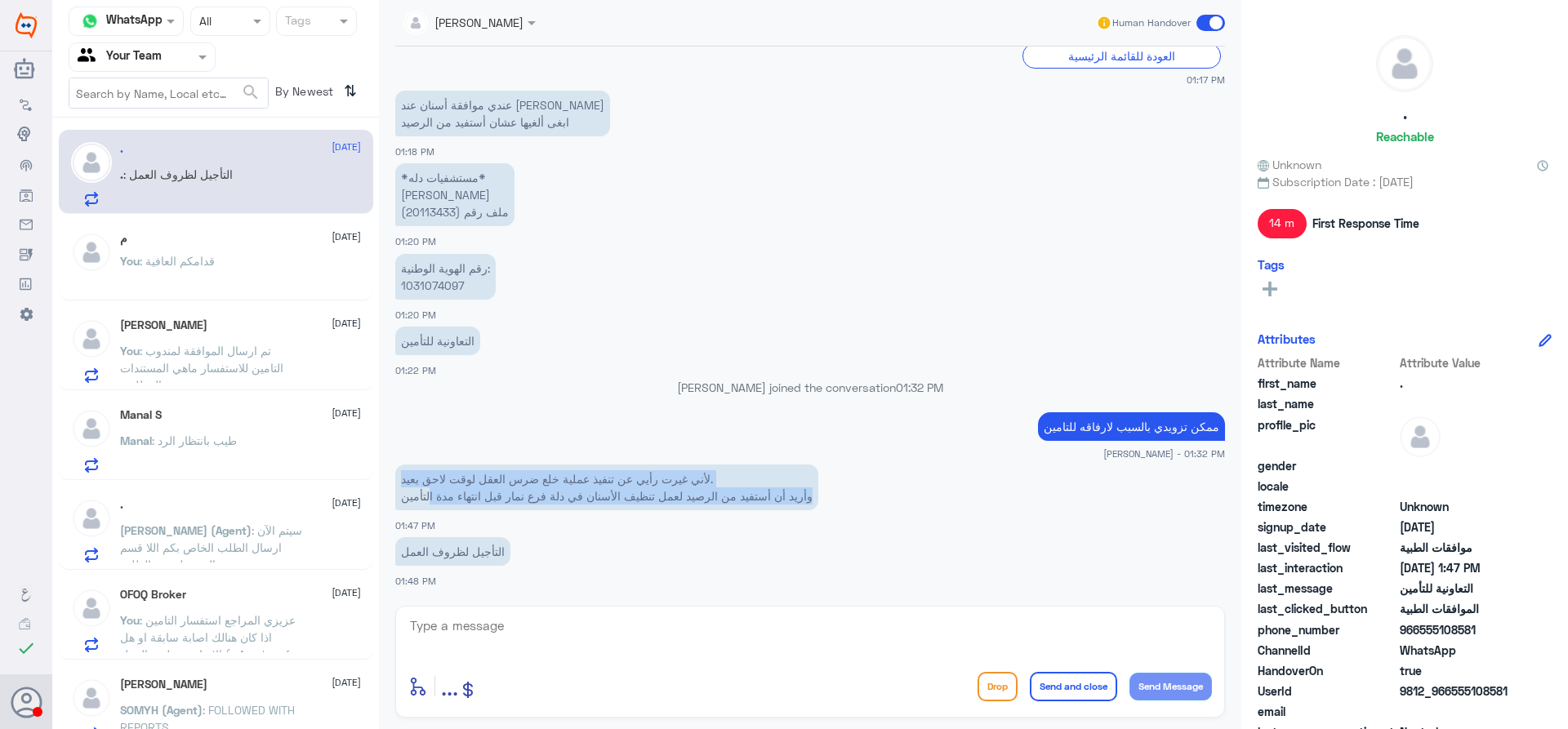
click at [423, 503] on p "لأني غيرت رأيي عن تنفيذ عملية خلع ضرس العقل لوقت لاحق بعيد. وأريد أن أستفيد من …" at bounding box center [606, 488] width 423 height 46
click at [543, 488] on p "لأني غيرت رأيي عن تنفيذ عملية خلع ضرس العقل لوقت لاحق بعيد. وأريد أن أستفيد من …" at bounding box center [606, 488] width 423 height 46
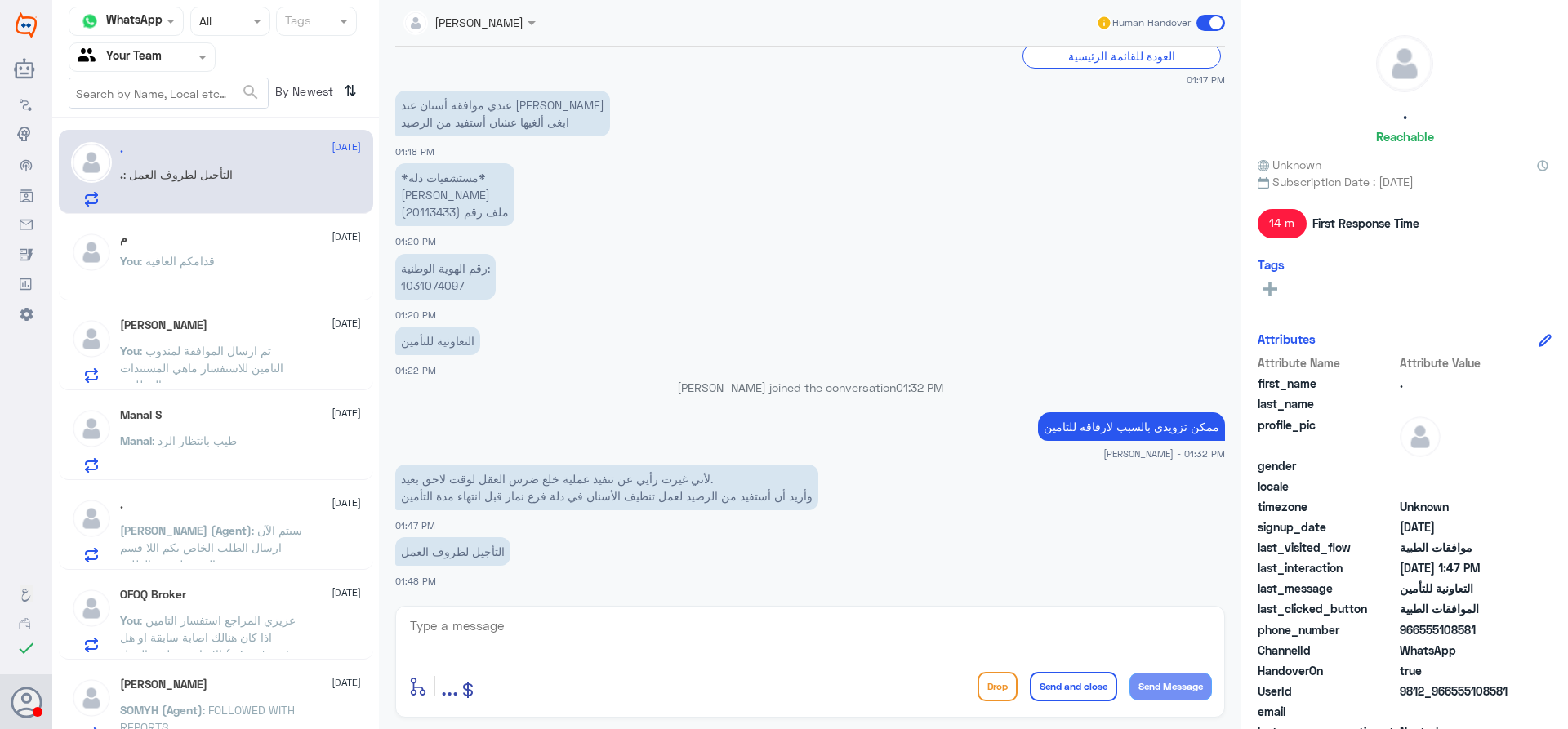
click at [541, 497] on p "لأني غيرت رأيي عن تنفيذ عملية خلع ضرس العقل لوقت لاحق بعيد. وأريد أن أستفيد من …" at bounding box center [606, 488] width 423 height 46
drag, startPoint x: 818, startPoint y: 498, endPoint x: 707, endPoint y: 477, distance: 113.0
click at [707, 477] on p "لأني غيرت رأيي عن تنفيذ عملية خلع ضرس العقل لوقت لاحق بعيد. وأريد أن أستفيد من …" at bounding box center [606, 488] width 423 height 46
copy p "أني غيرت رأيي عن تنفيذ عملية خلع ضرس العقل لوقت لاحق بعيد. وأريد أن أستفيد من ا…"
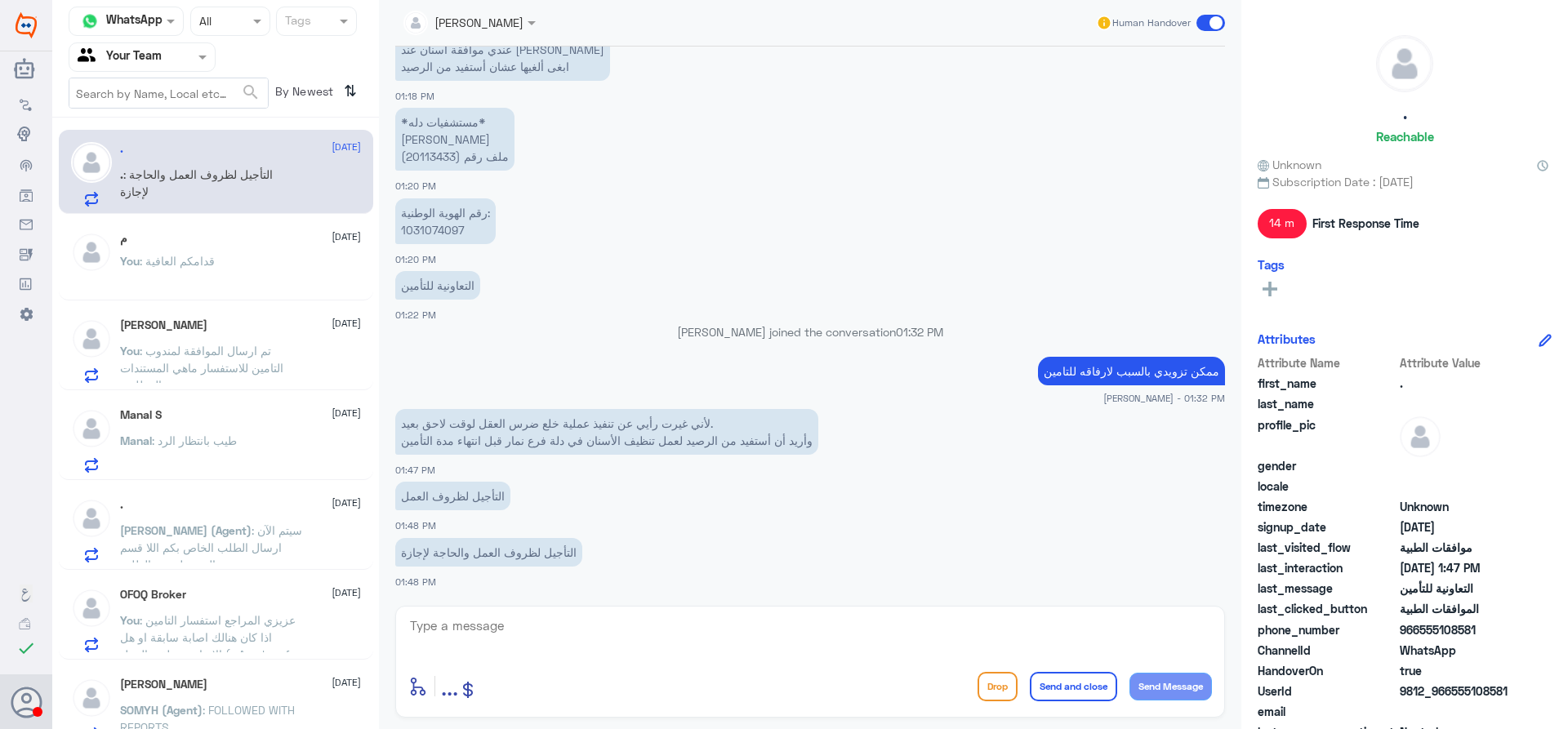
click at [730, 615] on textarea at bounding box center [810, 634] width 803 height 40
type textarea "سوف يتم التوضيح للتامين واعلامك في حال تم الالغاء من قبل التامين , ارجوا الانتظ…"
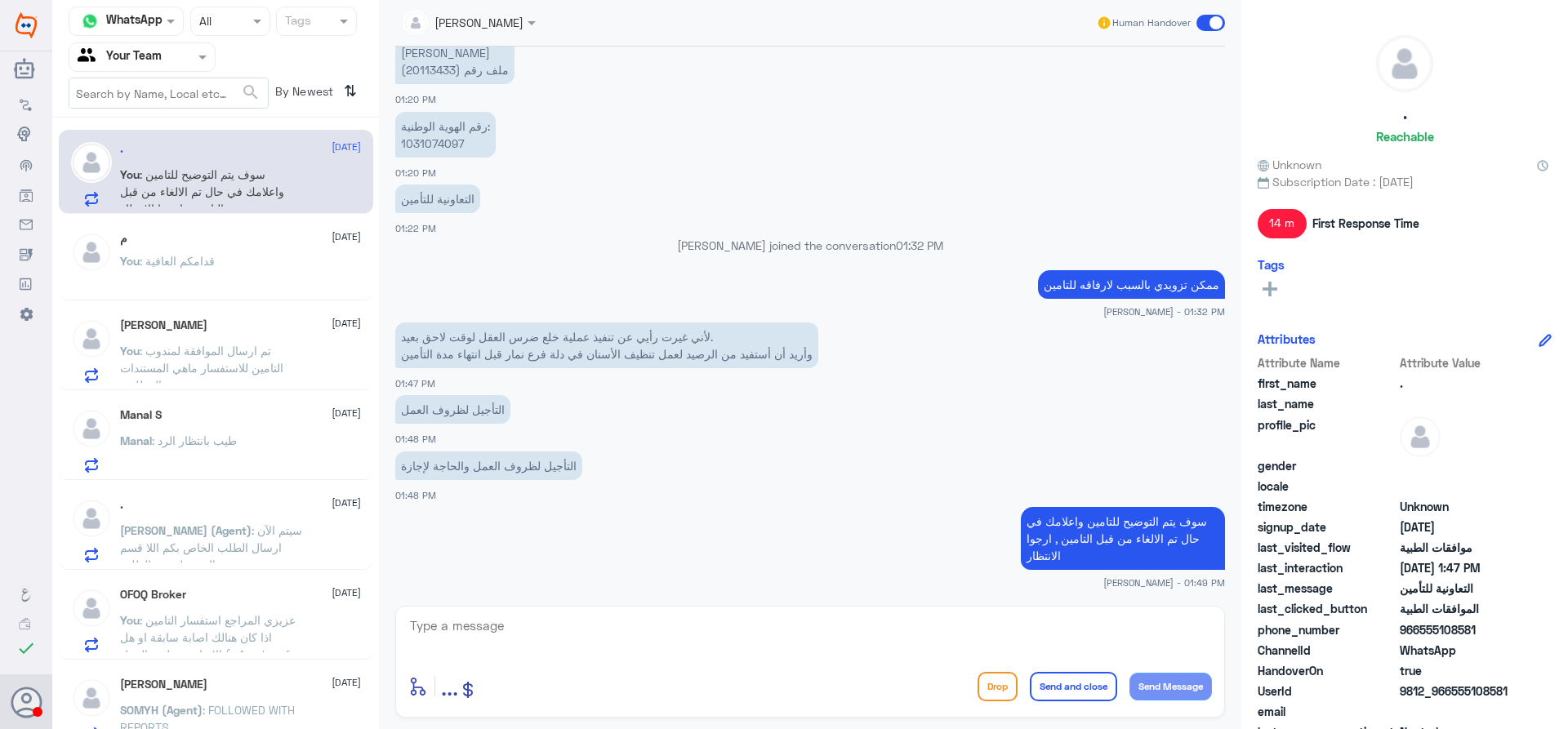
click at [183, 259] on span ": قدامكم العافية" at bounding box center [178, 261] width 76 height 14
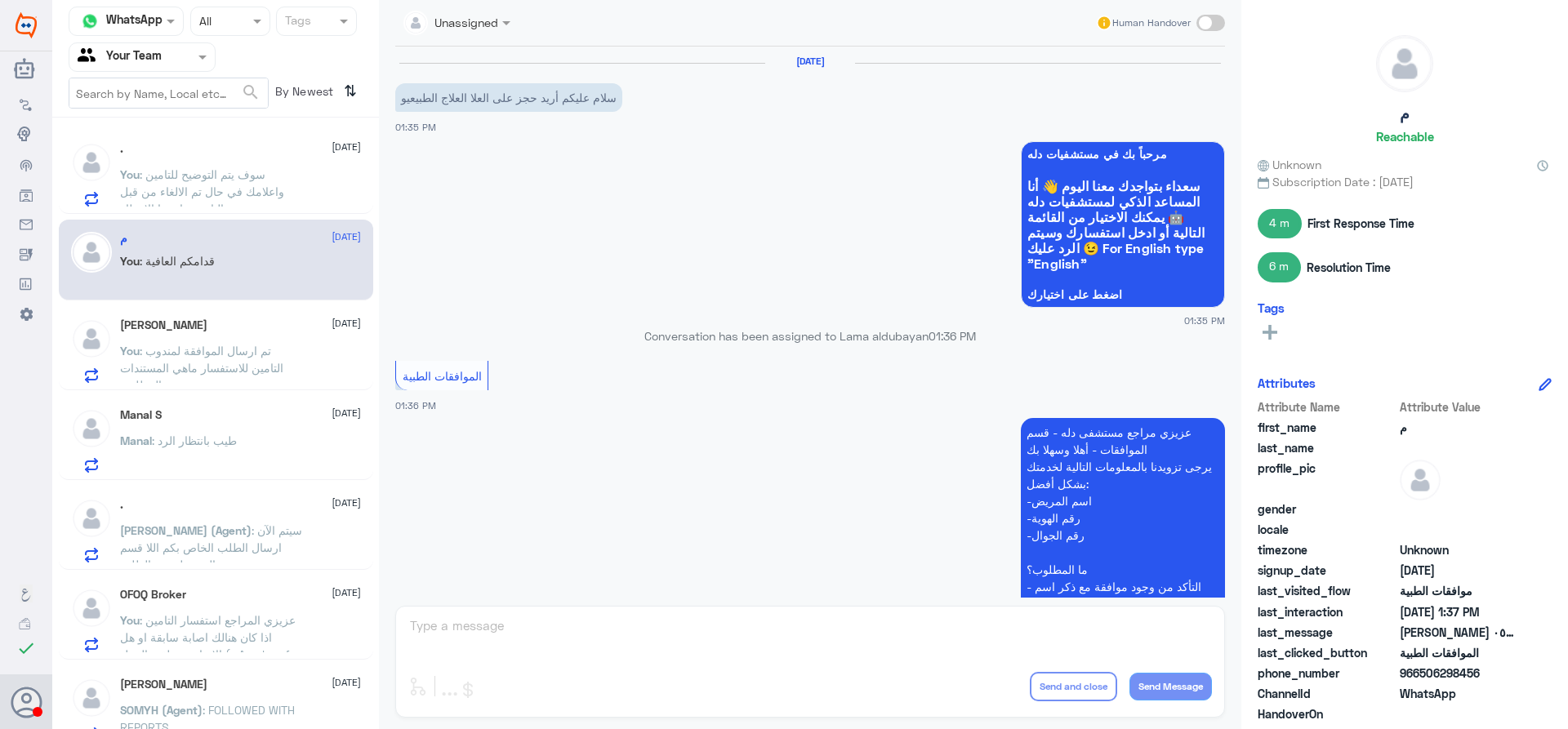
scroll to position [591, 0]
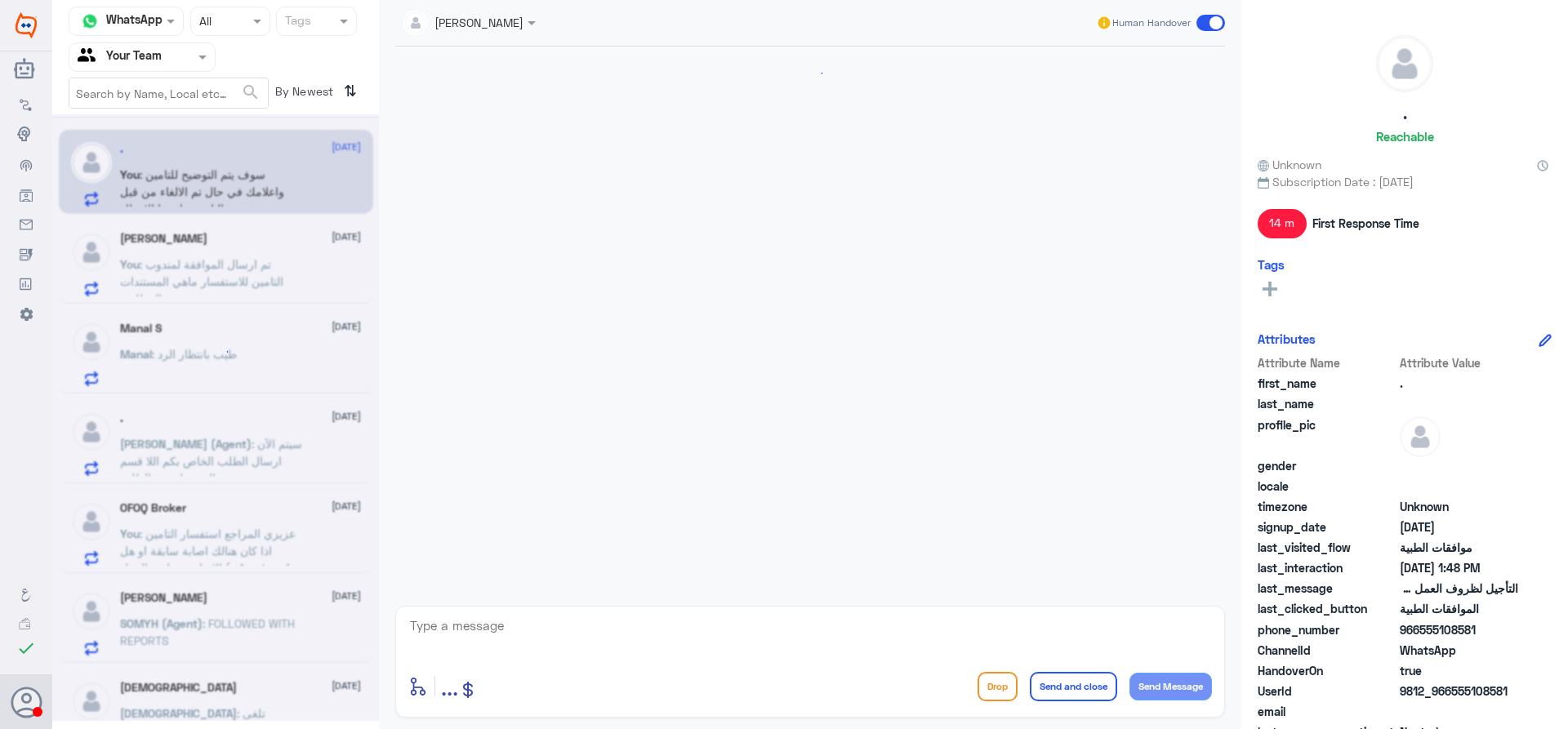
scroll to position [895, 0]
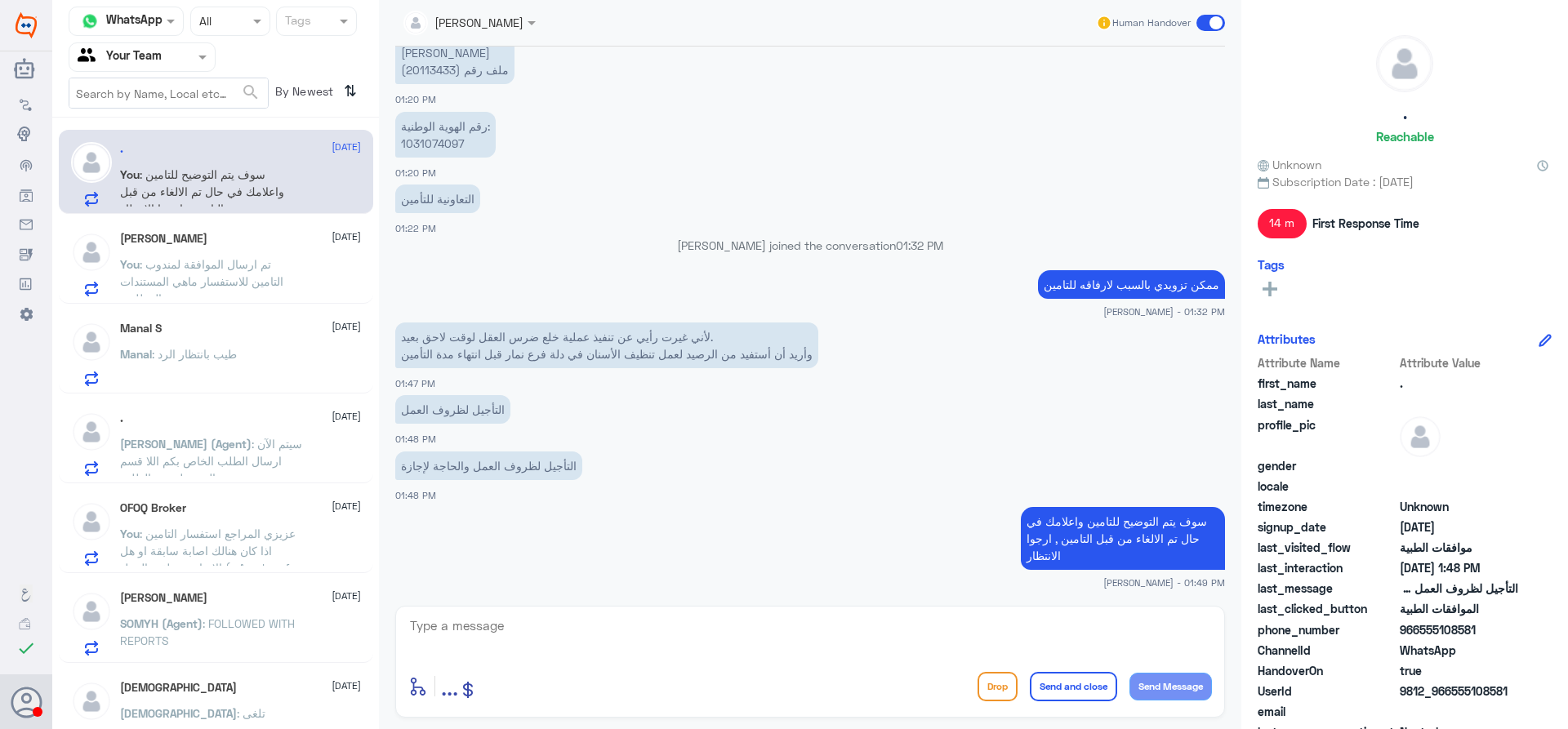
click at [238, 254] on div "[PERSON_NAME] [DATE] You : تم ارسال الموافقة لمندوب التامين للاستفسار ماهي المس…" at bounding box center [240, 265] width 240 height 65
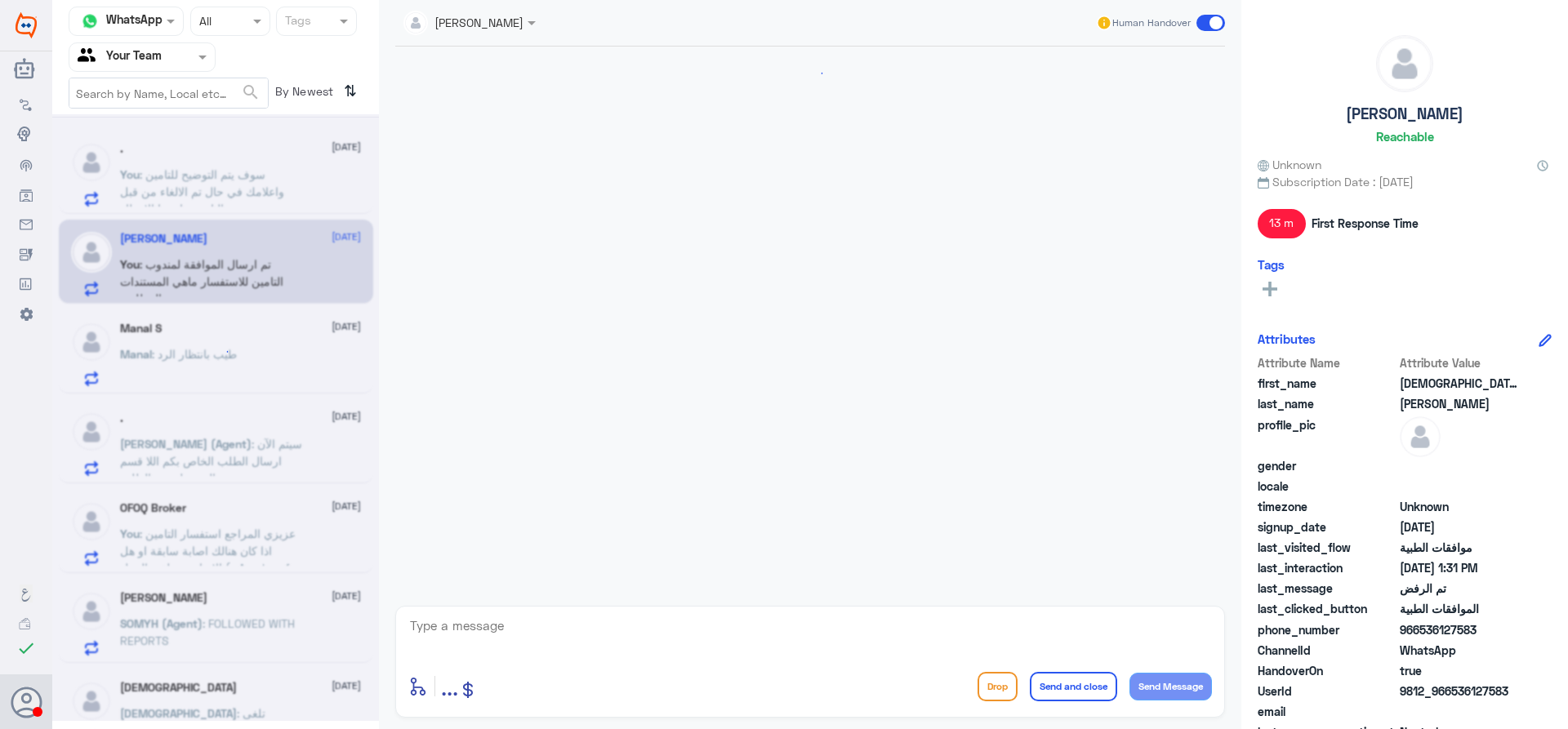
scroll to position [1211, 0]
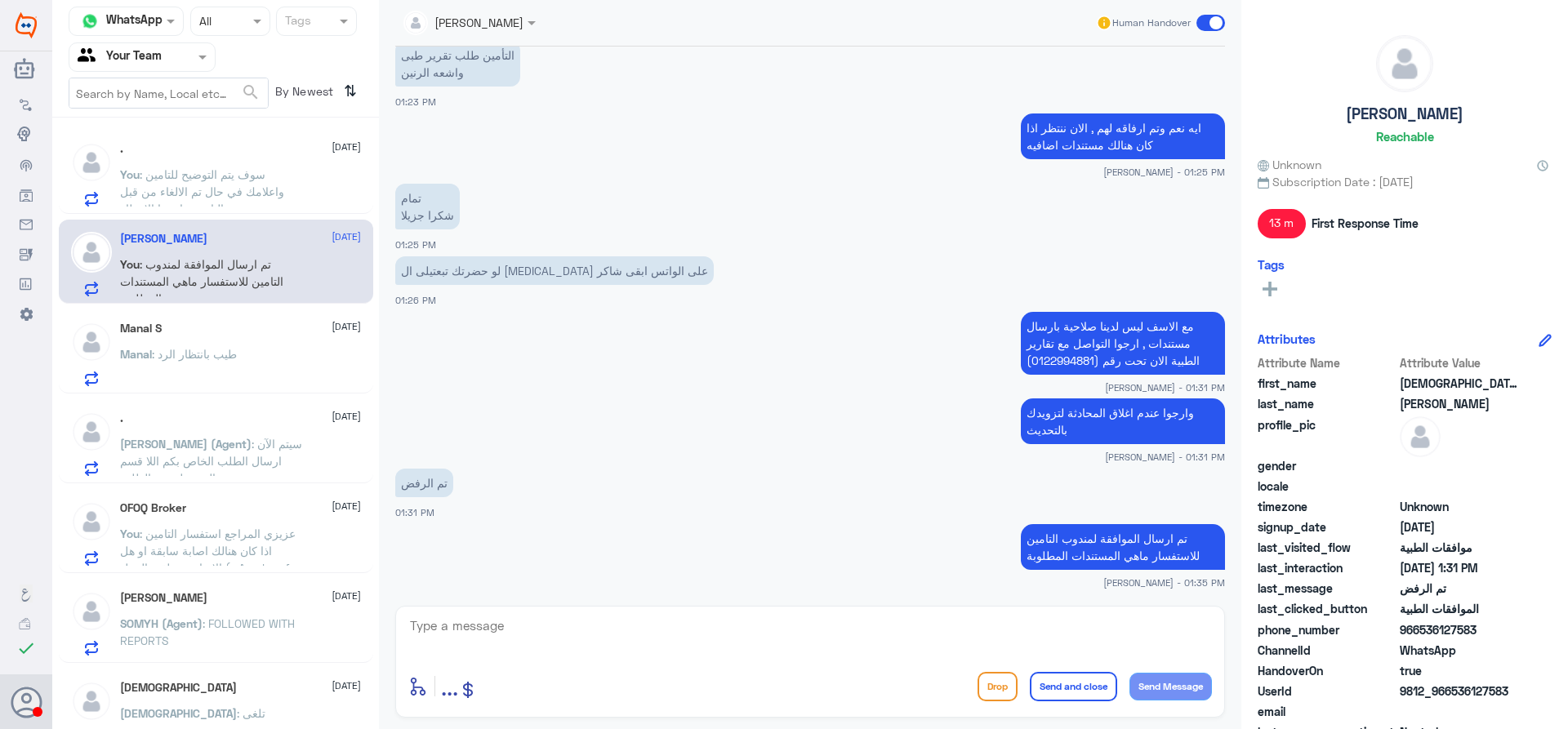
click at [284, 363] on div "Manal : طيب بانتظار الرد" at bounding box center [240, 368] width 240 height 37
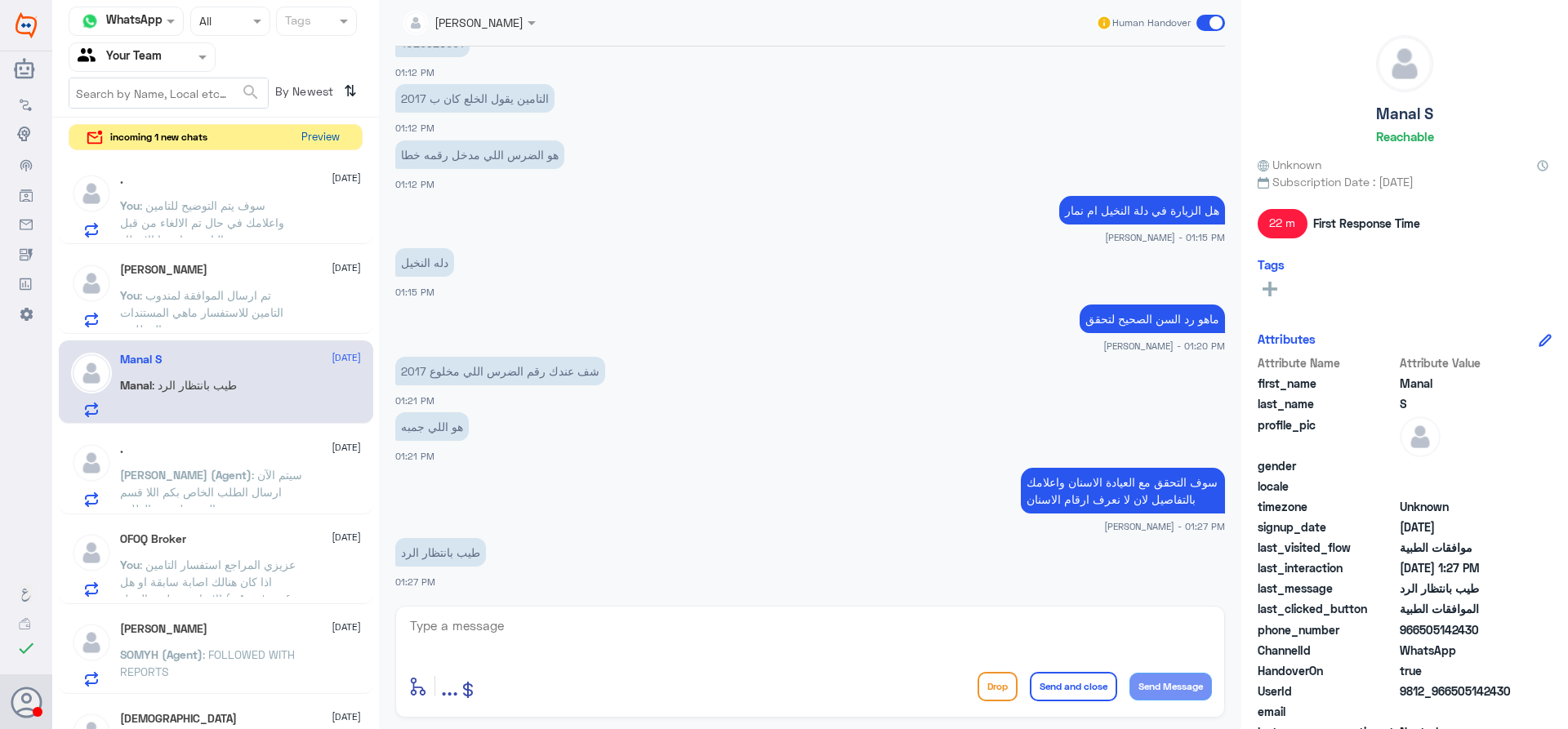
click at [310, 133] on button "Preview" at bounding box center [320, 137] width 51 height 25
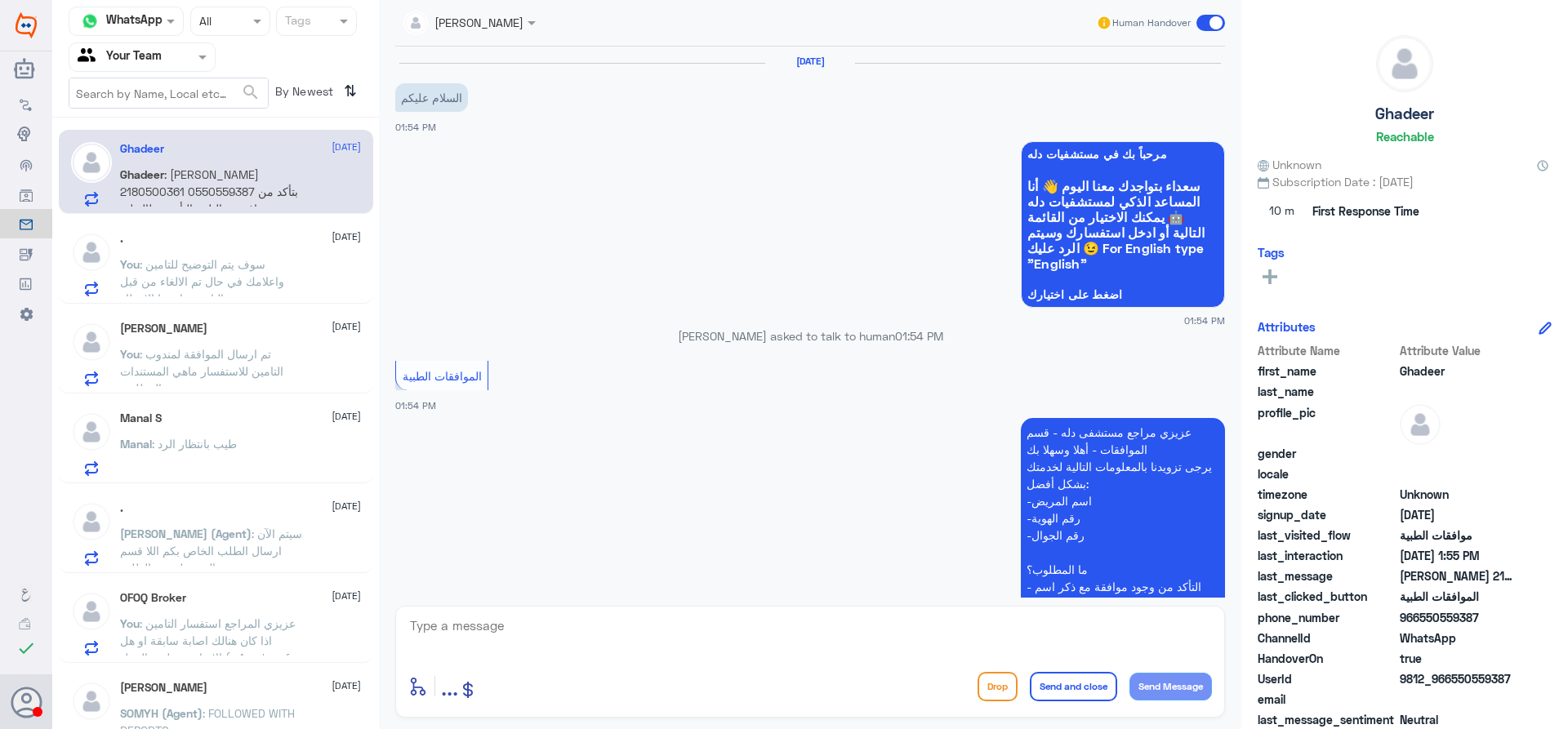
scroll to position [373, 0]
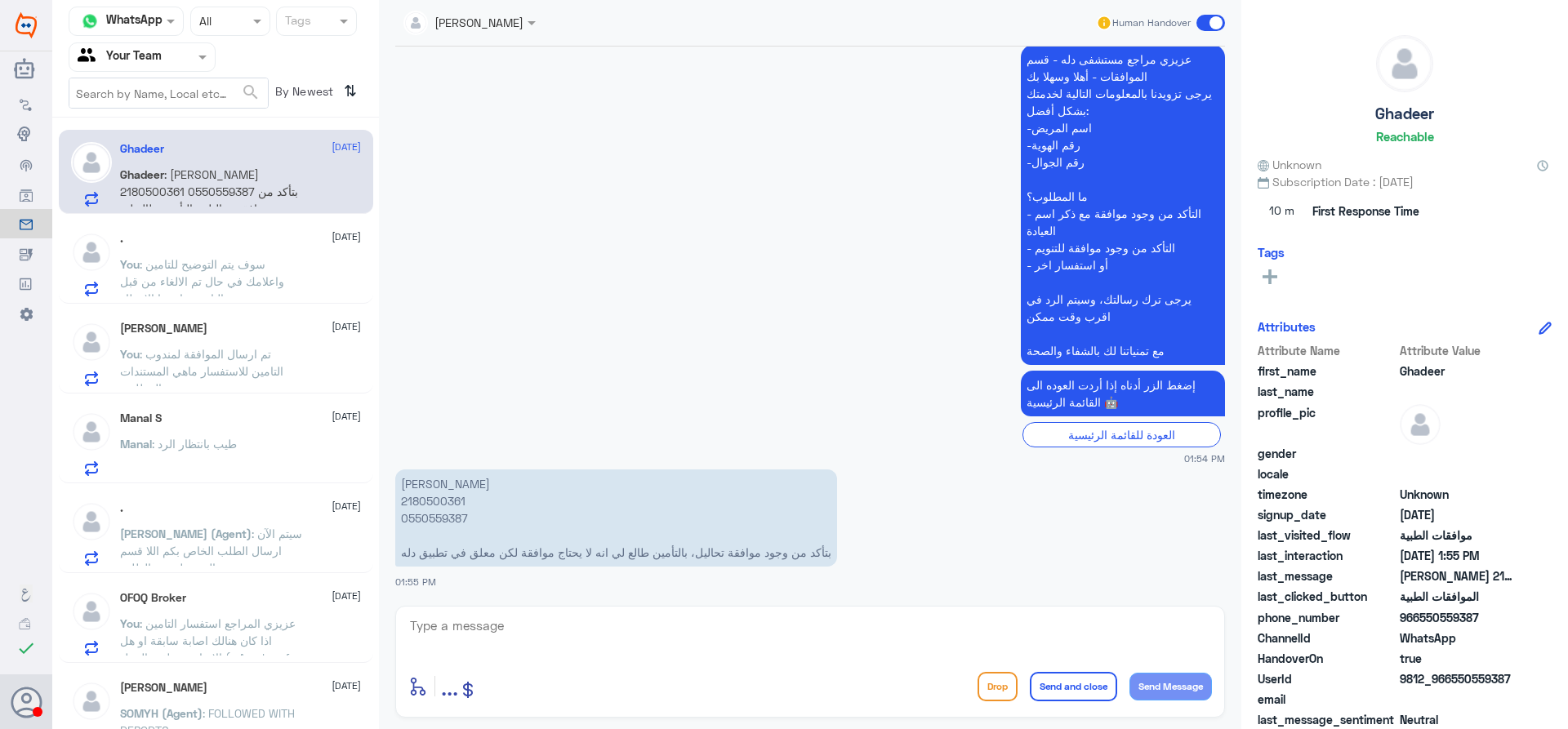
click at [269, 260] on p "You : سوف يتم التوضيح للتامين واعلامك في حال تم الالغاء من قبل التامين , ارجوا …" at bounding box center [211, 276] width 183 height 41
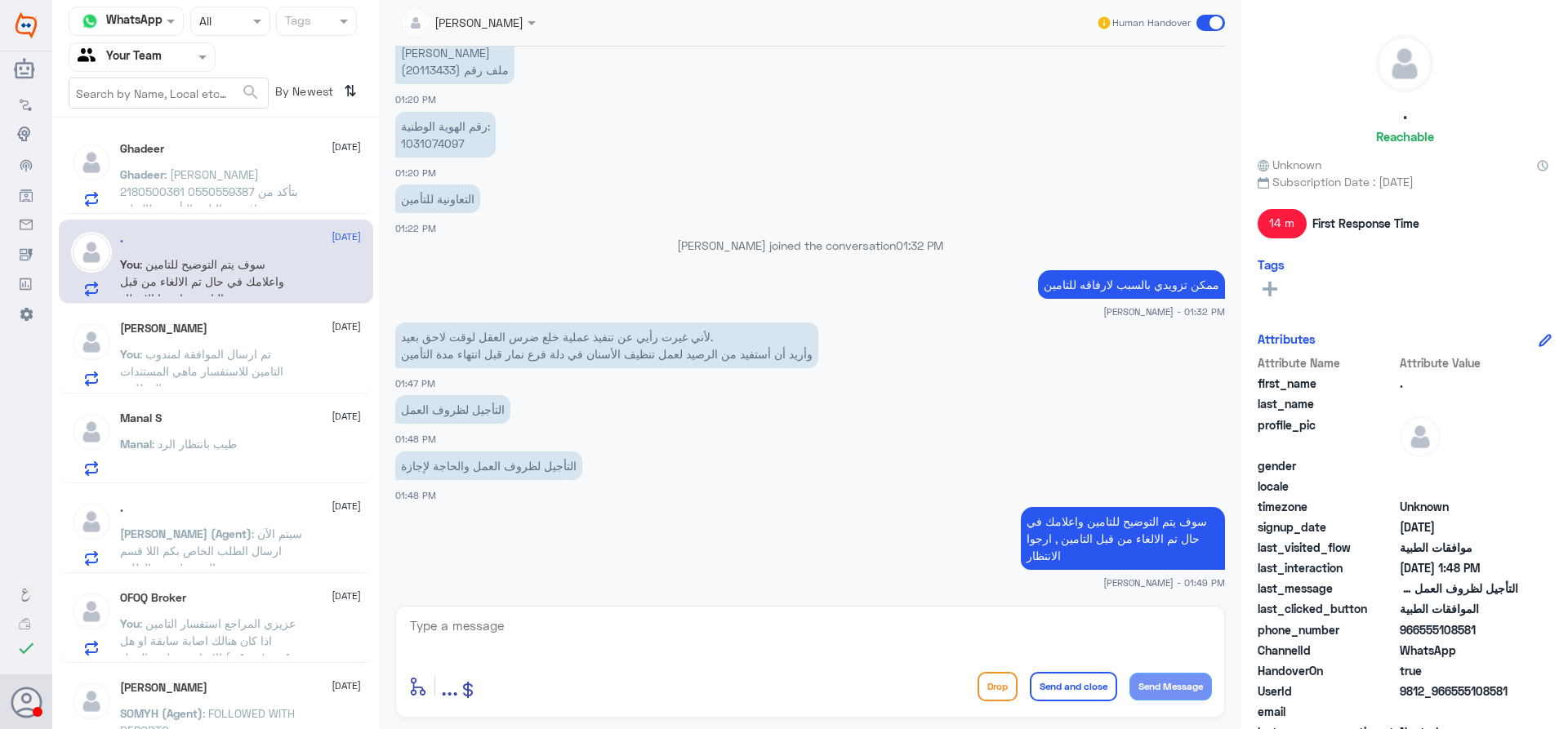
click at [266, 199] on p "Ghadeer : [PERSON_NAME] 2180500361 0550559387 بتأكد من وجود موافقة تحاليل، بالت…" at bounding box center [211, 186] width 183 height 41
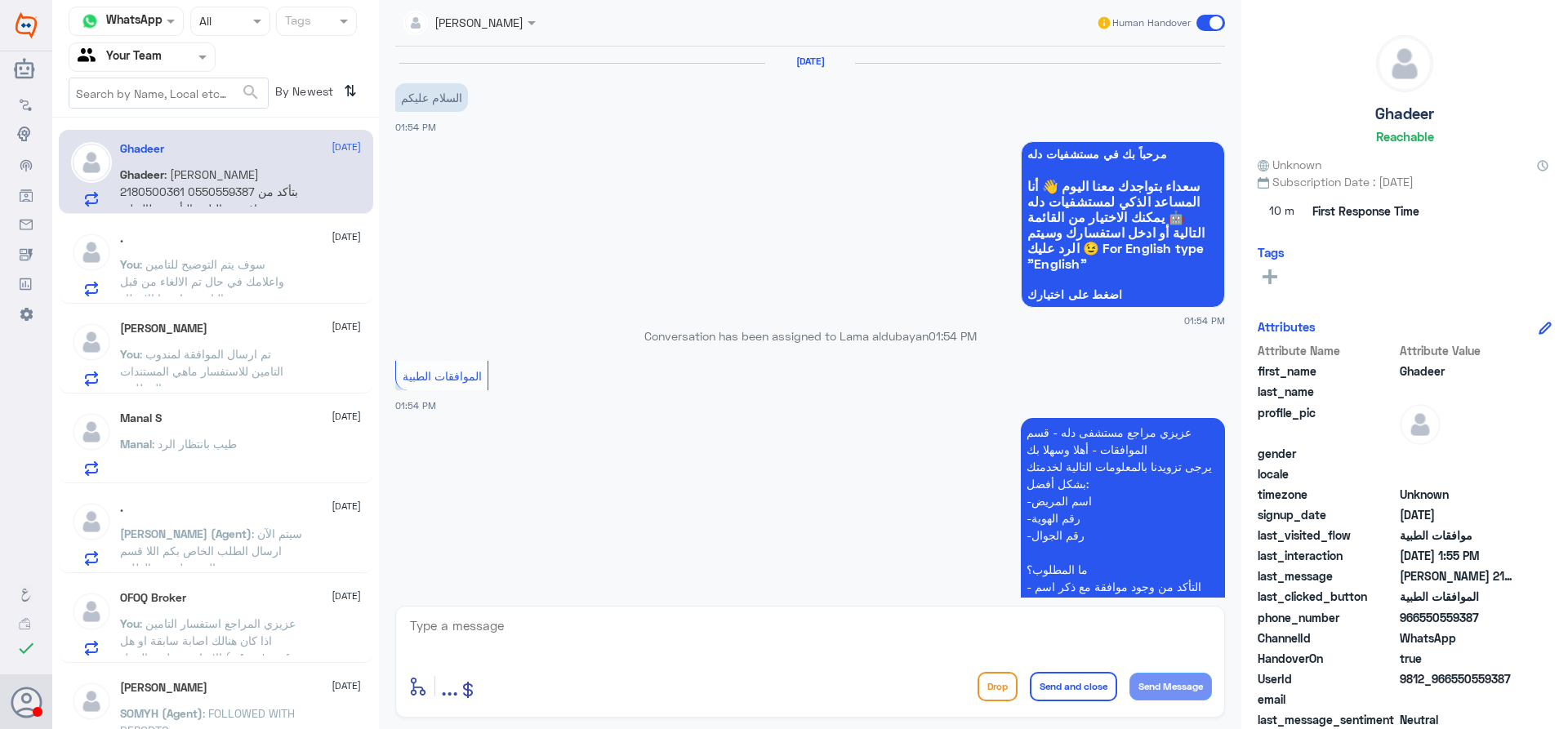
scroll to position [373, 0]
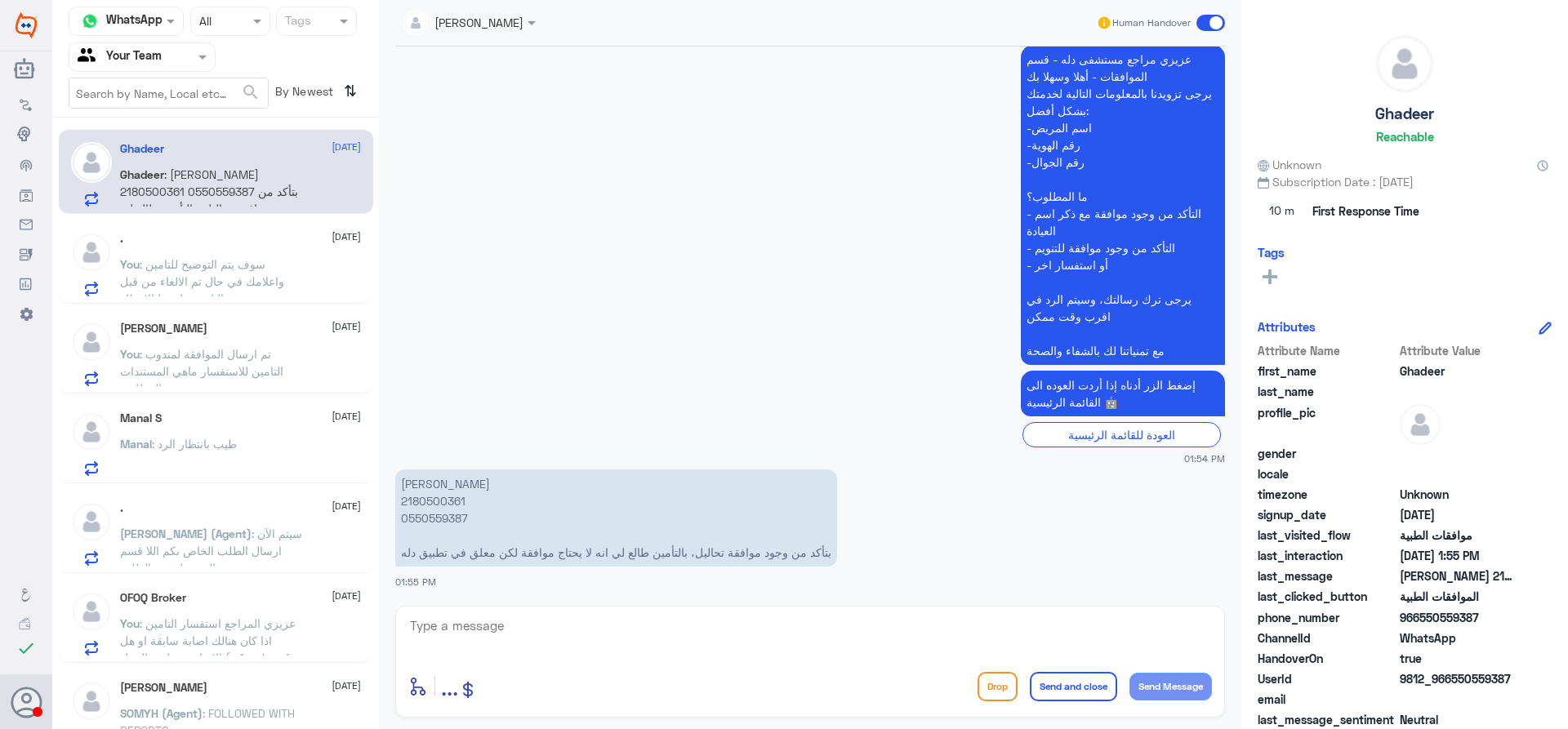
click at [440, 505] on p "[PERSON_NAME] 2180500361 0550559387 بتأكد من وجود موافقة تحاليل، بالتأمين طالع …" at bounding box center [615, 518] width 441 height 97
copy p "2180500361"
click at [243, 269] on span ": سوف يتم التوضيح للتامين واعلامك في حال تم الالغاء من قبل التامين , ارجوا الان…" at bounding box center [202, 281] width 164 height 48
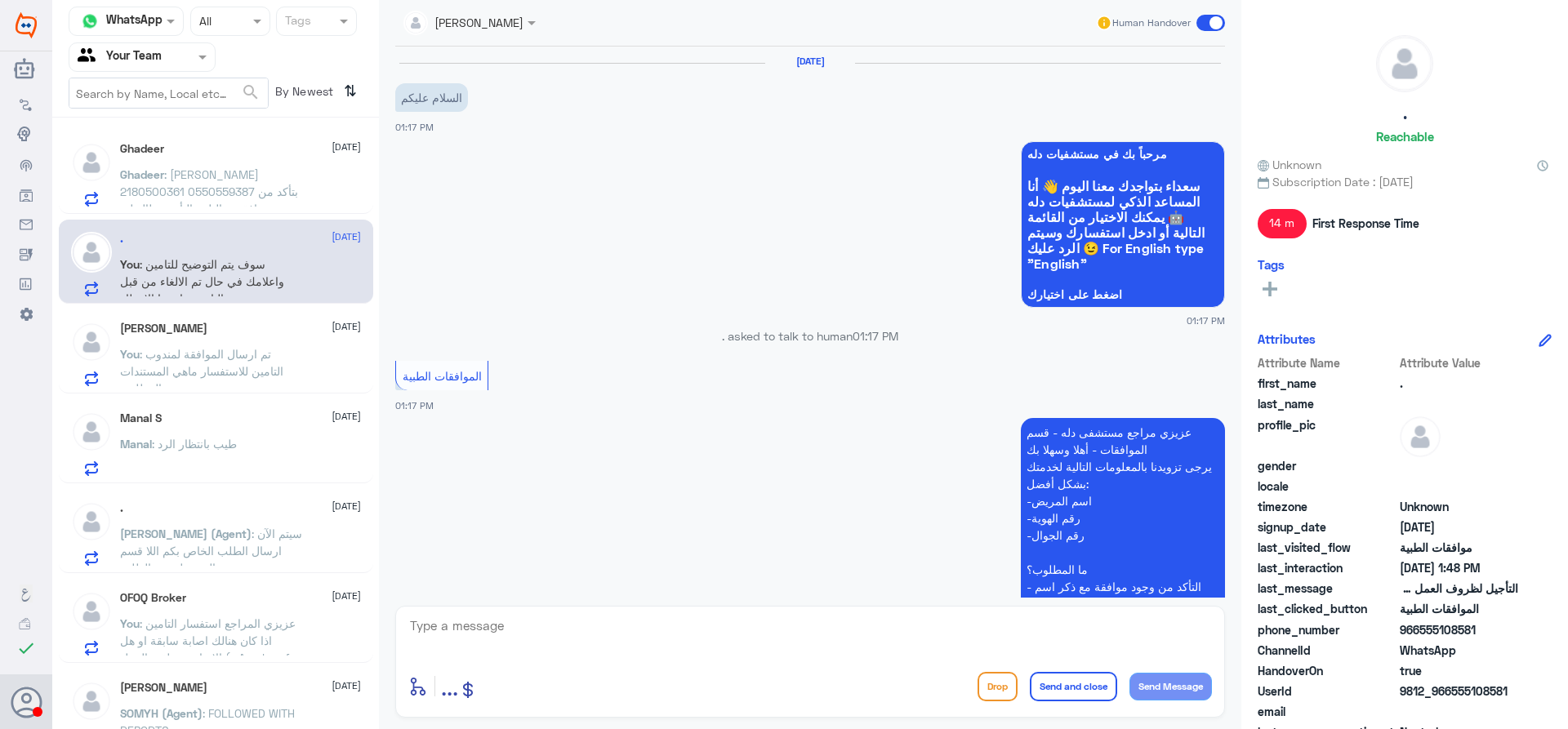
scroll to position [895, 0]
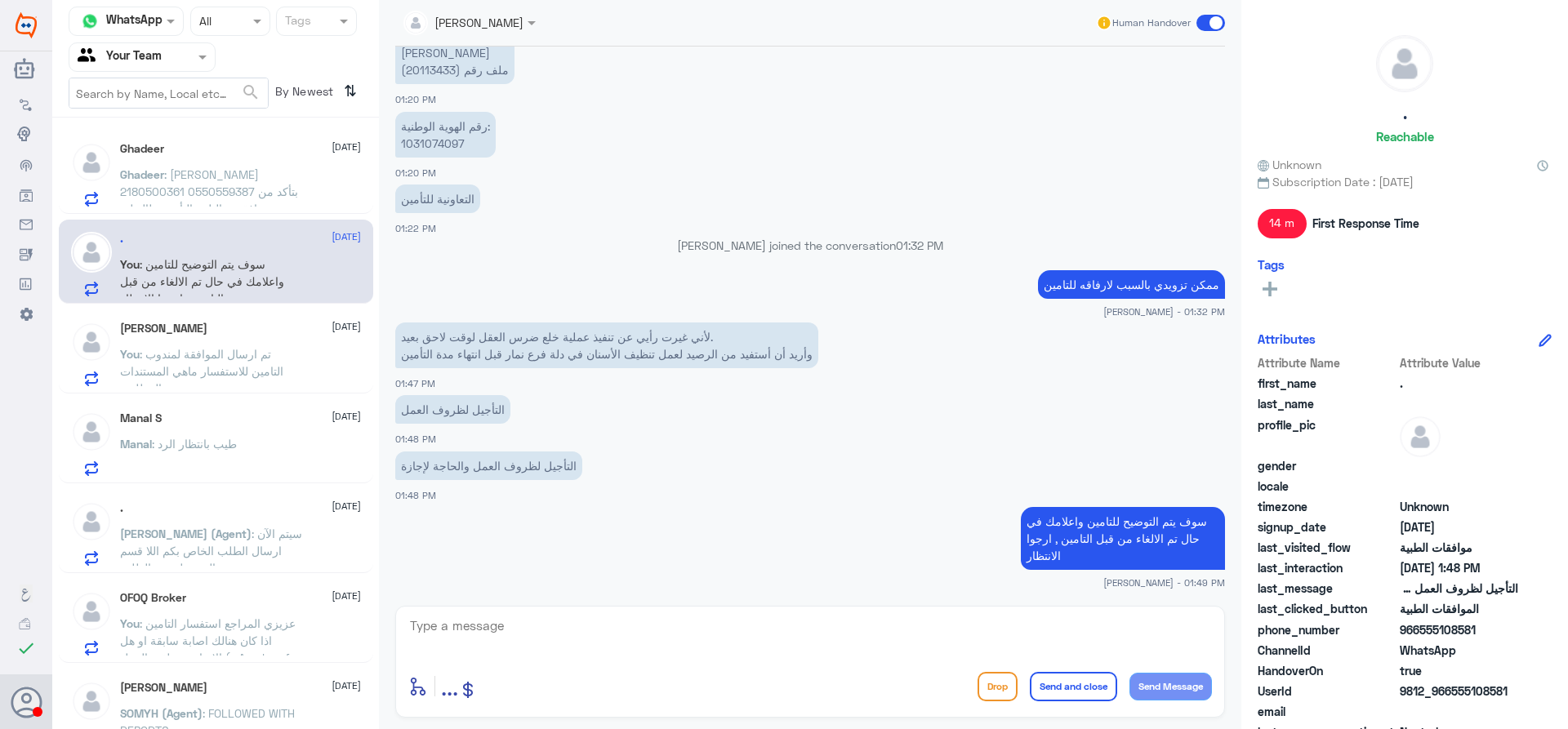
click at [239, 187] on span ": [PERSON_NAME] 2180500361 0550559387 بتأكد من وجود موافقة تحاليل، بالتأمين طال…" at bounding box center [208, 209] width 178 height 83
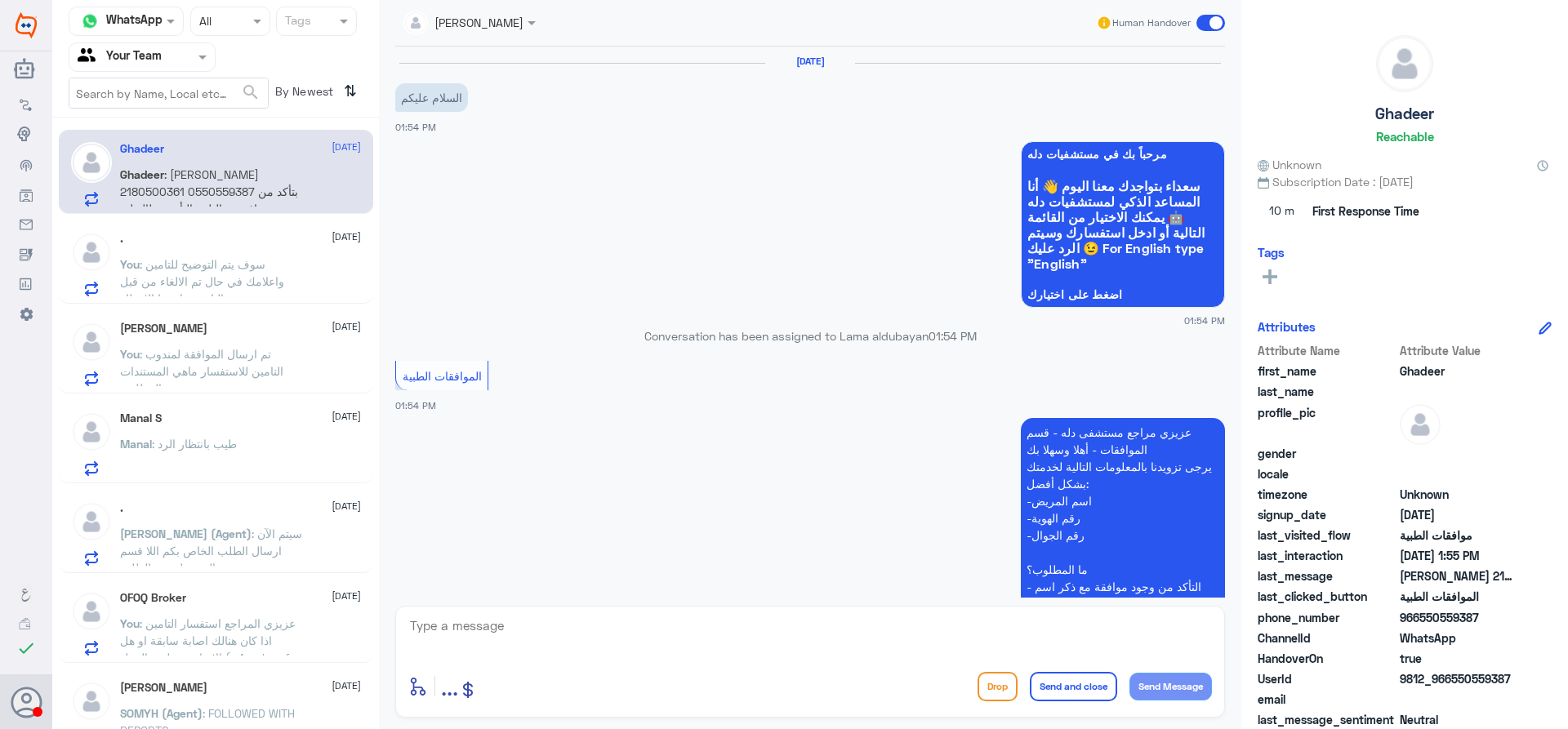
scroll to position [373, 0]
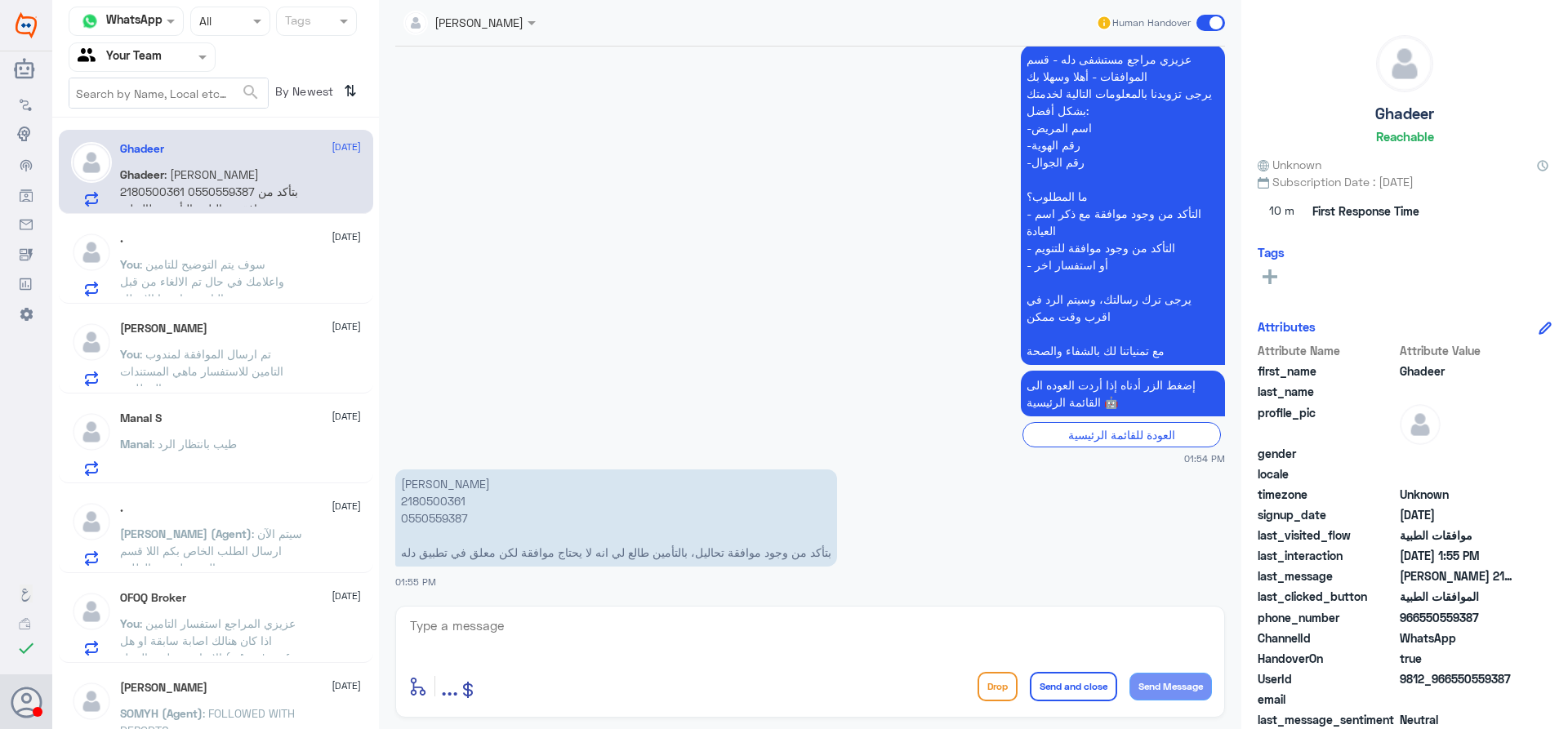
click at [233, 266] on span ": سوف يتم التوضيح للتامين واعلامك في حال تم الالغاء من قبل التامين , ارجوا الان…" at bounding box center [202, 281] width 164 height 48
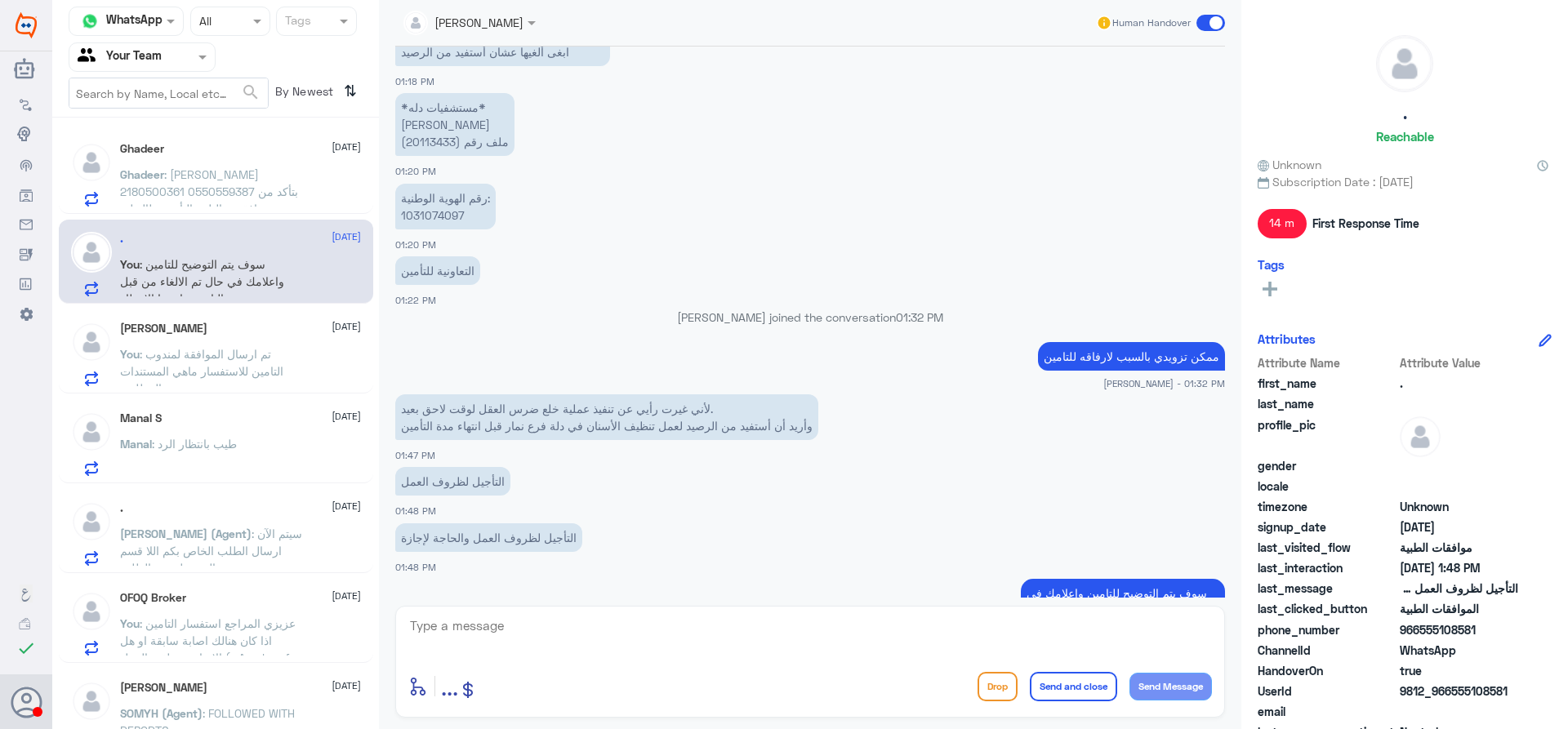
scroll to position [731, 0]
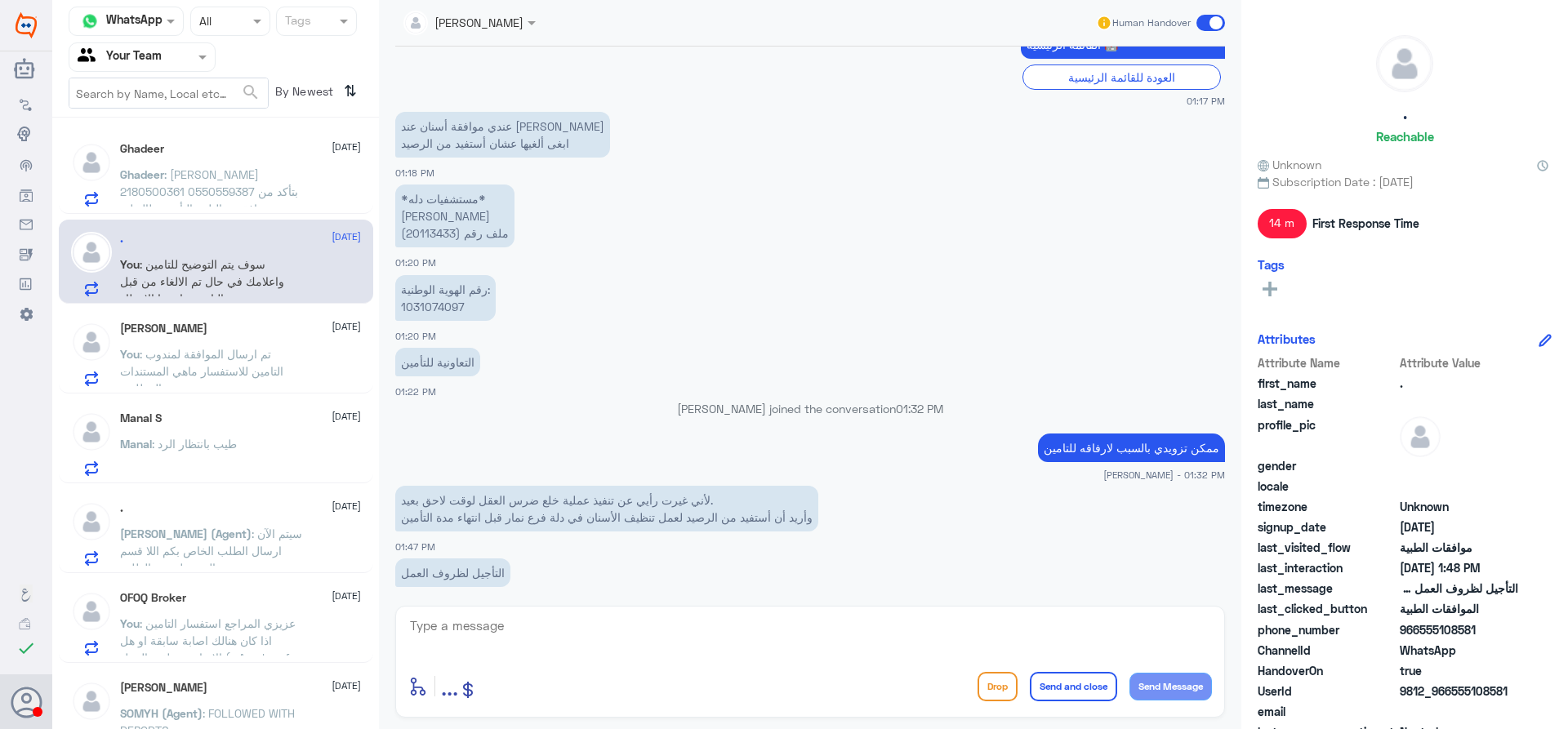
click at [415, 225] on p "*مستشفيات دله* [PERSON_NAME] ملف رقم (20113433)" at bounding box center [454, 216] width 119 height 63
click at [417, 233] on p "*مستشفيات دله* [PERSON_NAME] ملف رقم (20113433)" at bounding box center [454, 216] width 119 height 63
copy p "20113433"
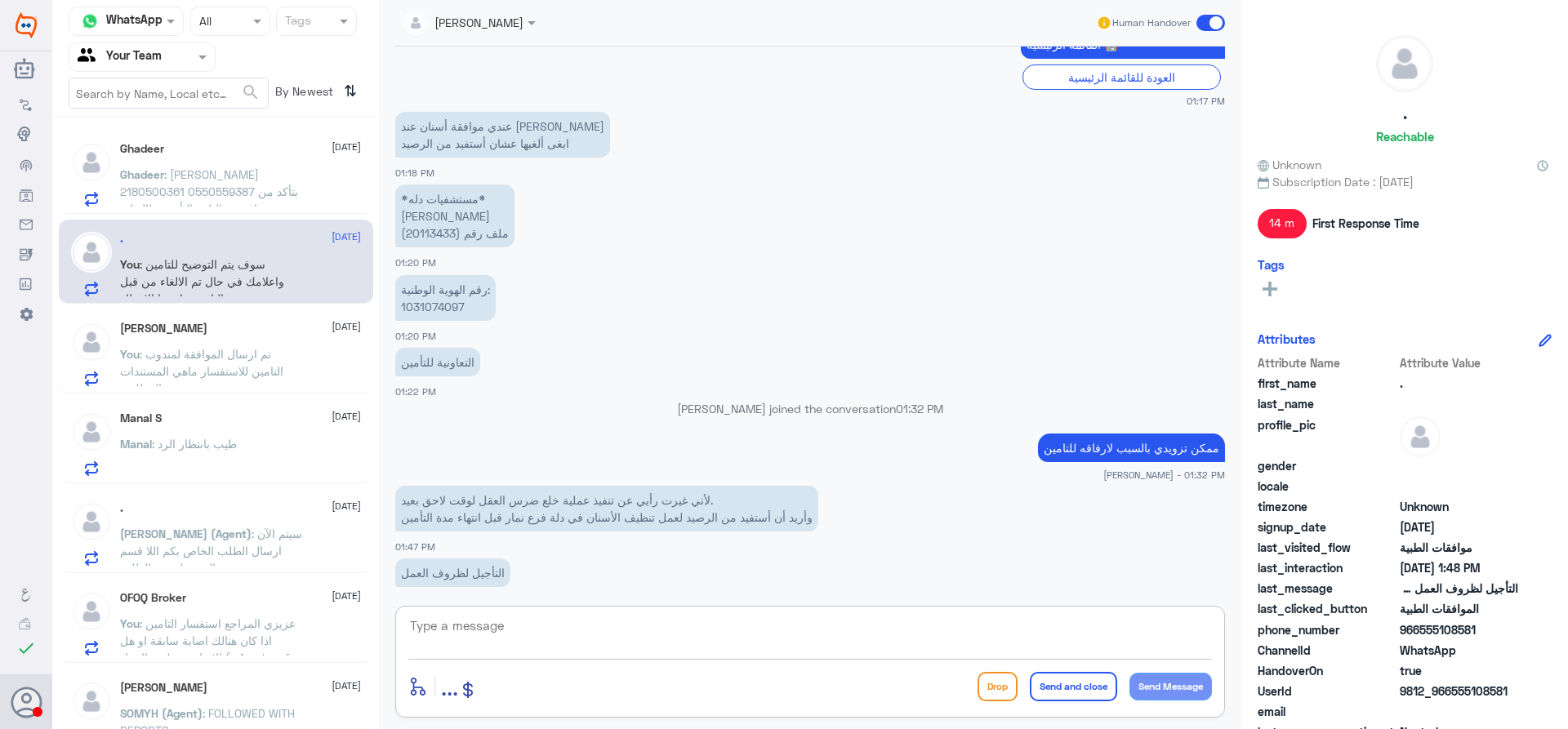
click at [568, 629] on textarea at bounding box center [810, 634] width 803 height 40
type textarea "عزيزي المراجع تم الالغاء من قبل التامين , سوف تصلك رسالة من قبل التامين لاحقا"
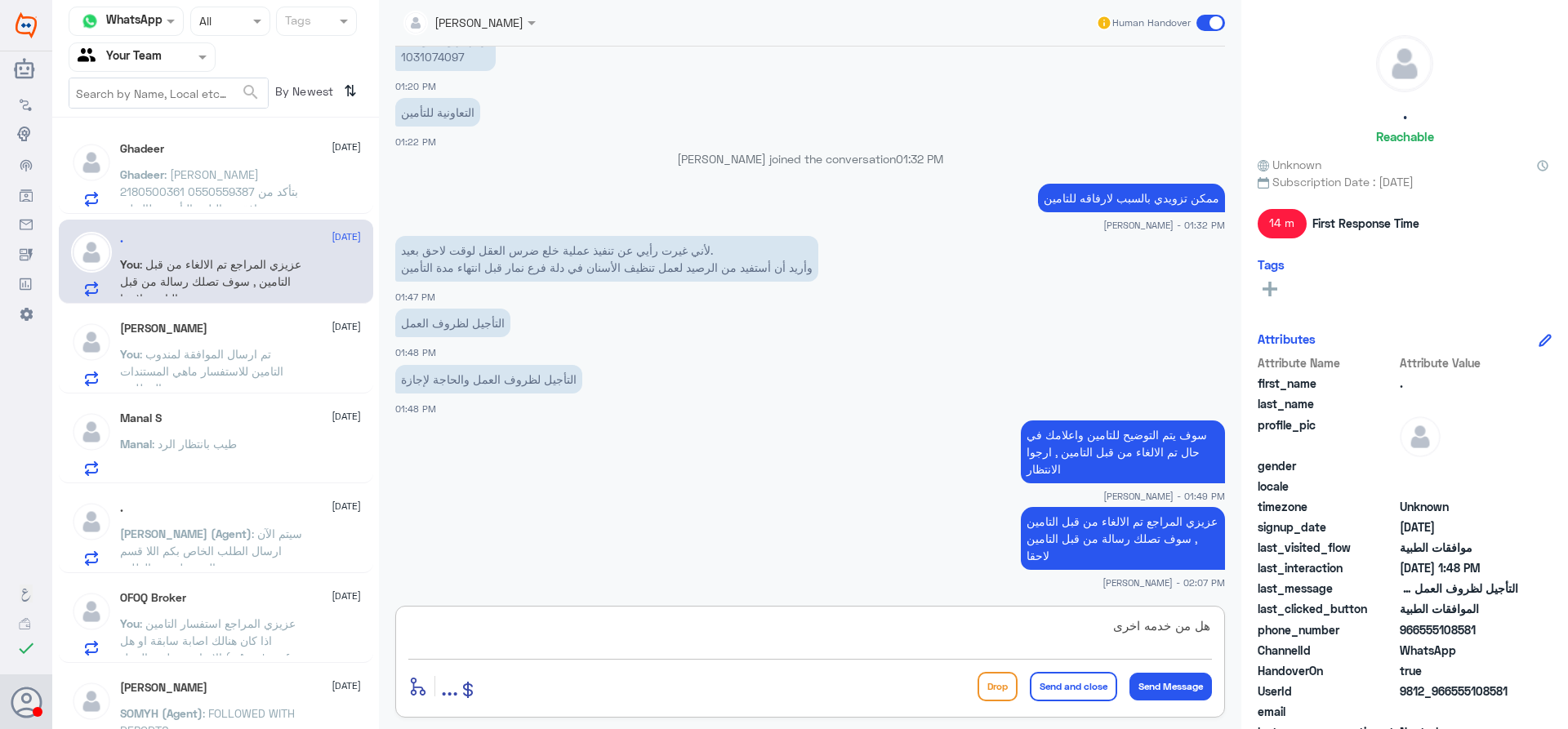
type textarea "هل من خدمه اخرى ؟"
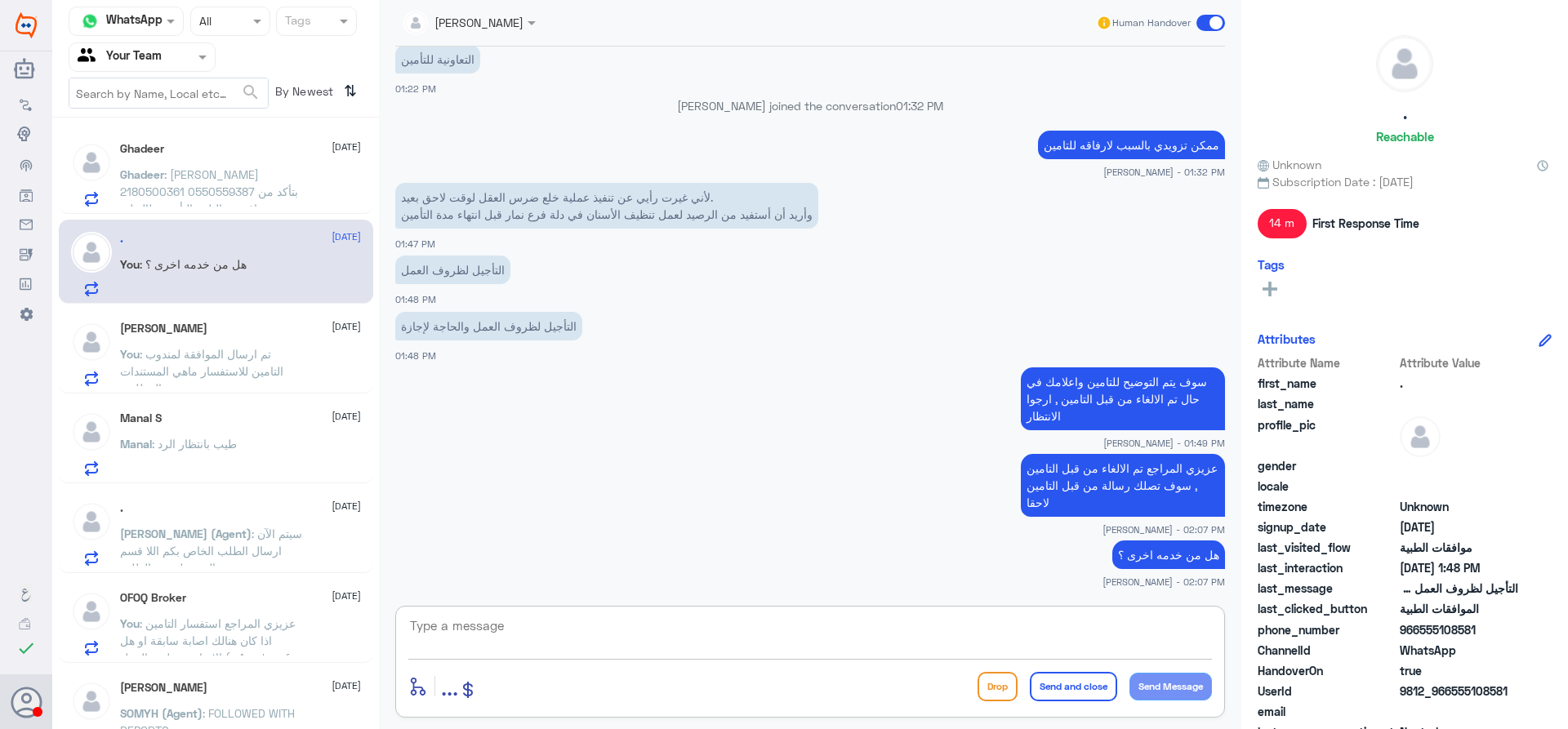
scroll to position [1089, 0]
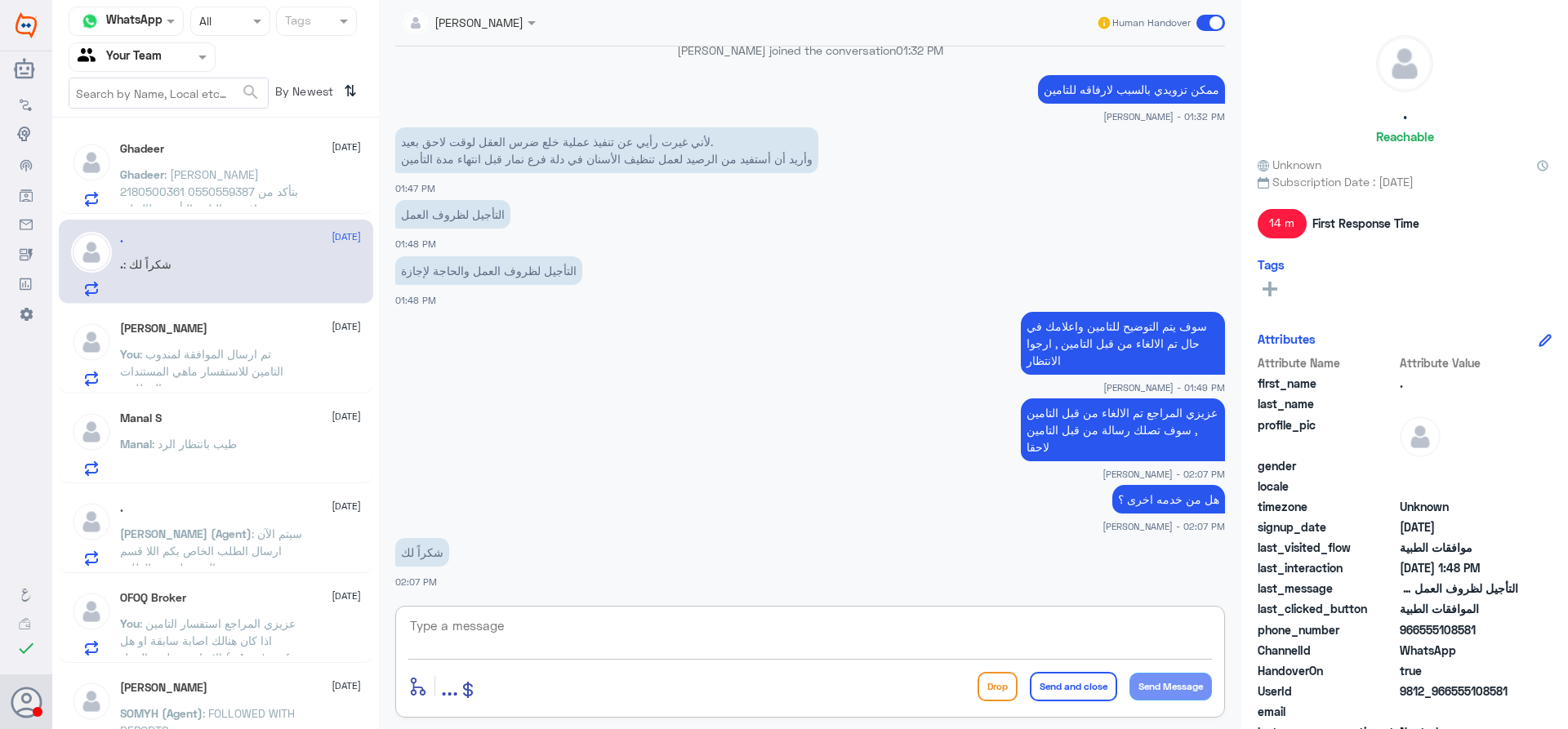
click at [575, 620] on textarea at bounding box center [810, 634] width 803 height 40
type textarea "العفو واجبنا , [PERSON_NAME]نا بخدمتك . متمنين لك دوم الصحة والعافية"
click at [1044, 685] on button "Send and close" at bounding box center [1073, 687] width 88 height 29
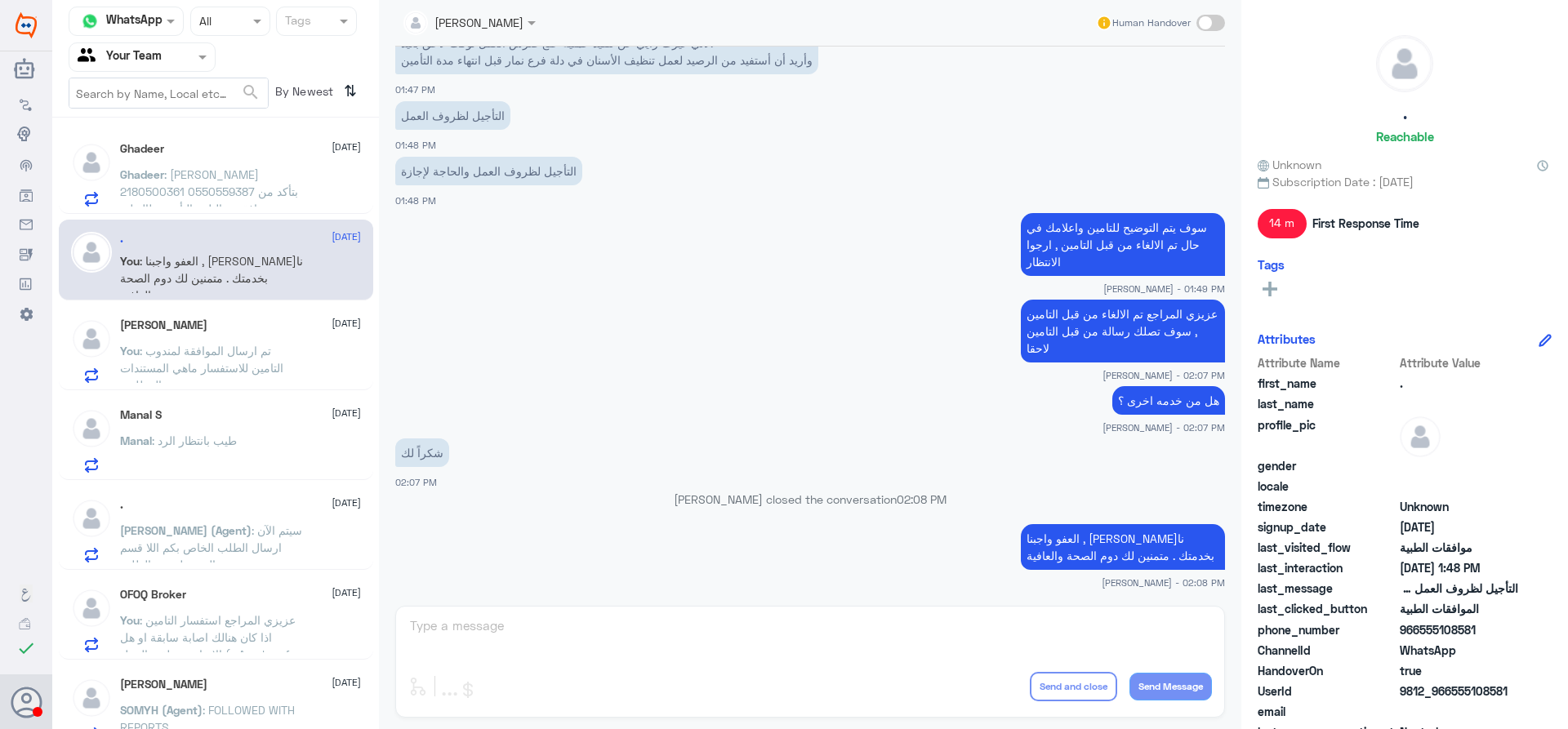
click at [190, 202] on span ": [PERSON_NAME] 2180500361 0550559387 بتأكد من وجود موافقة تحاليل، بالتأمين طال…" at bounding box center [208, 209] width 178 height 83
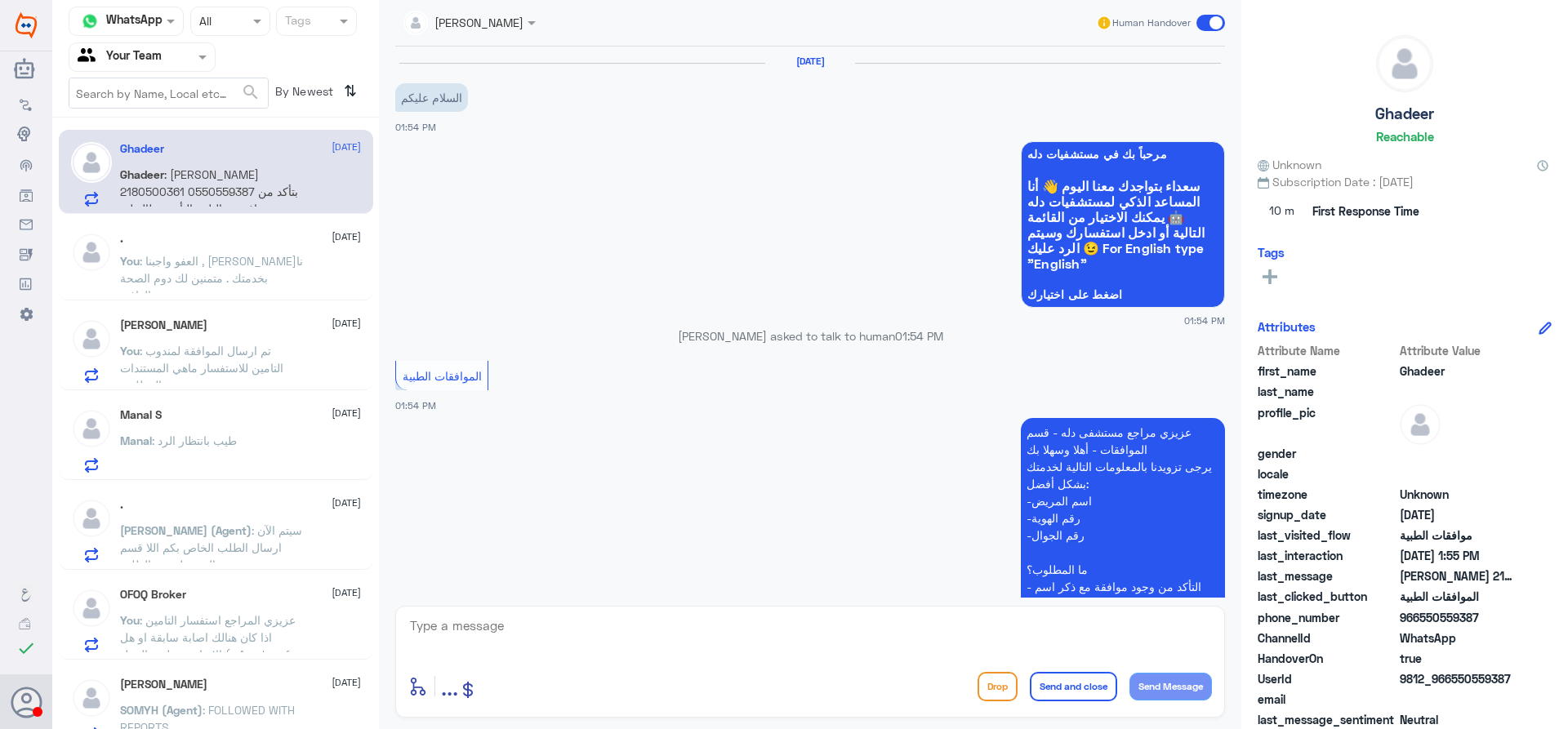
scroll to position [373, 0]
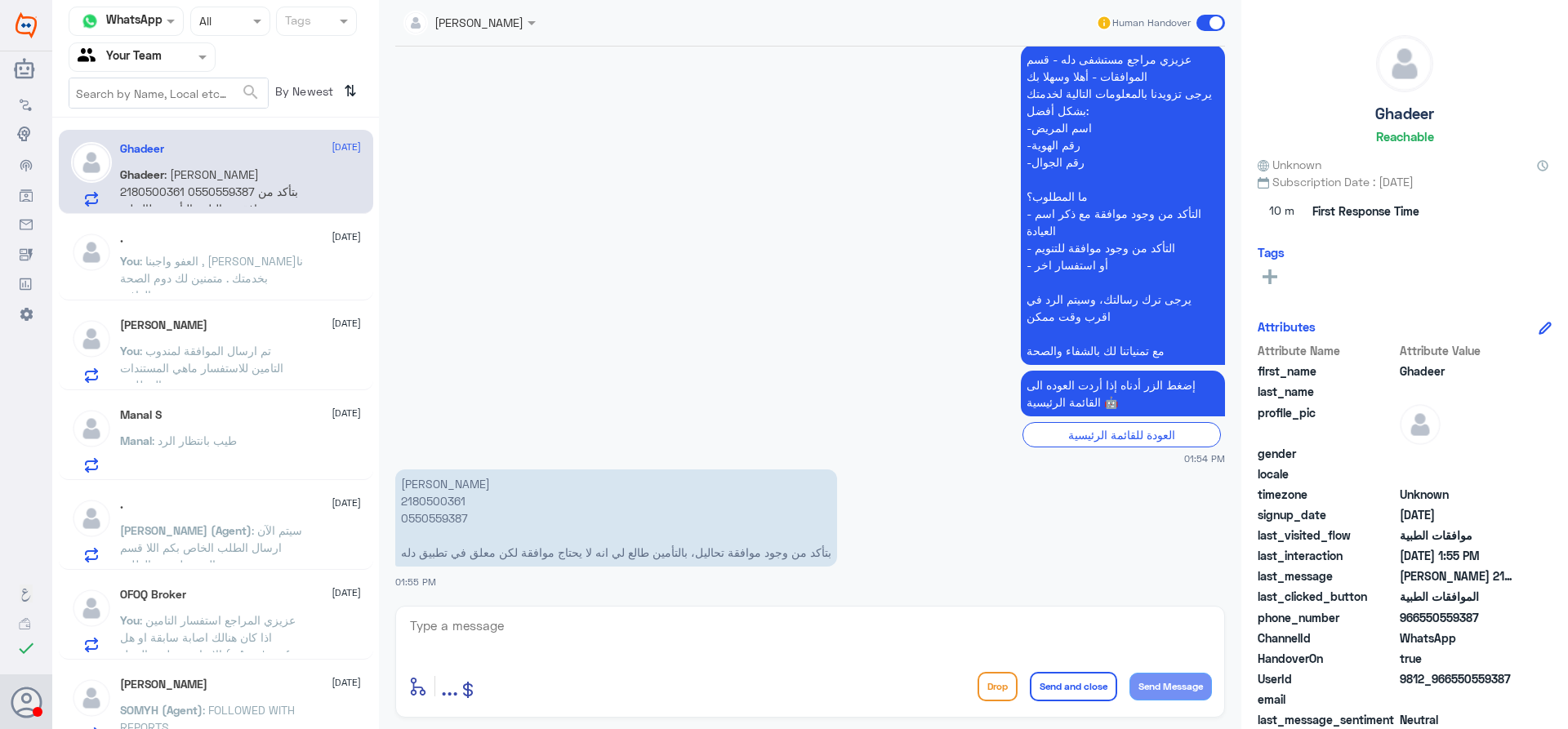
click at [443, 513] on p "[PERSON_NAME] 2180500361 0550559387 بتأكد من وجود موافقة تحاليل، بالتأمين طالع …" at bounding box center [615, 518] width 441 height 97
copy p "0550559387"
click at [442, 508] on p "[PERSON_NAME] 2180500361 0550559387 بتأكد من وجود موافقة تحاليل، بالتأمين طالع …" at bounding box center [615, 518] width 441 height 97
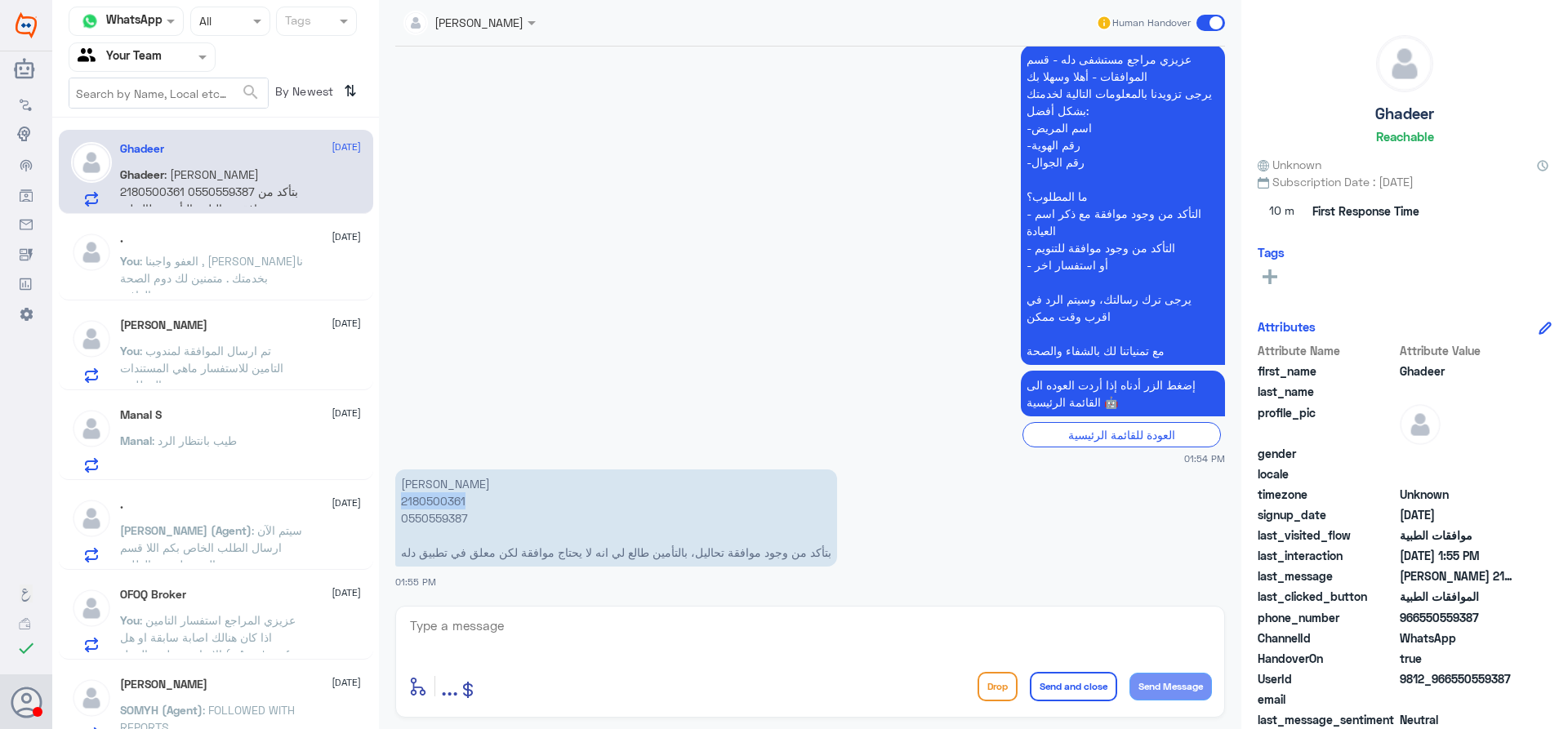
copy p "2180500361"
click at [282, 269] on p "You : العفو واجبنا , [PERSON_NAME]نا بخدمتك . متمنين لك دوم الصحة والعافية" at bounding box center [211, 273] width 183 height 41
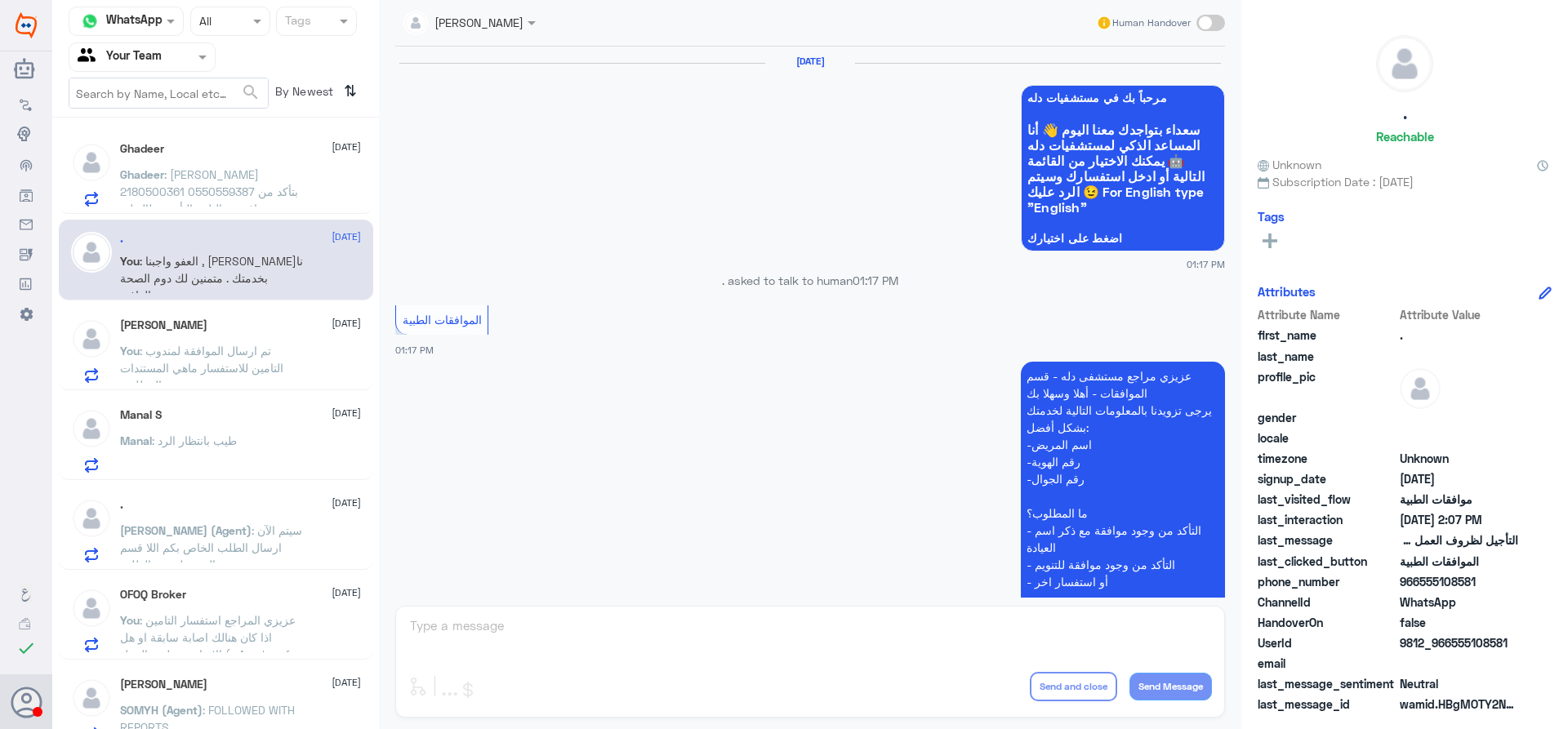
scroll to position [1133, 0]
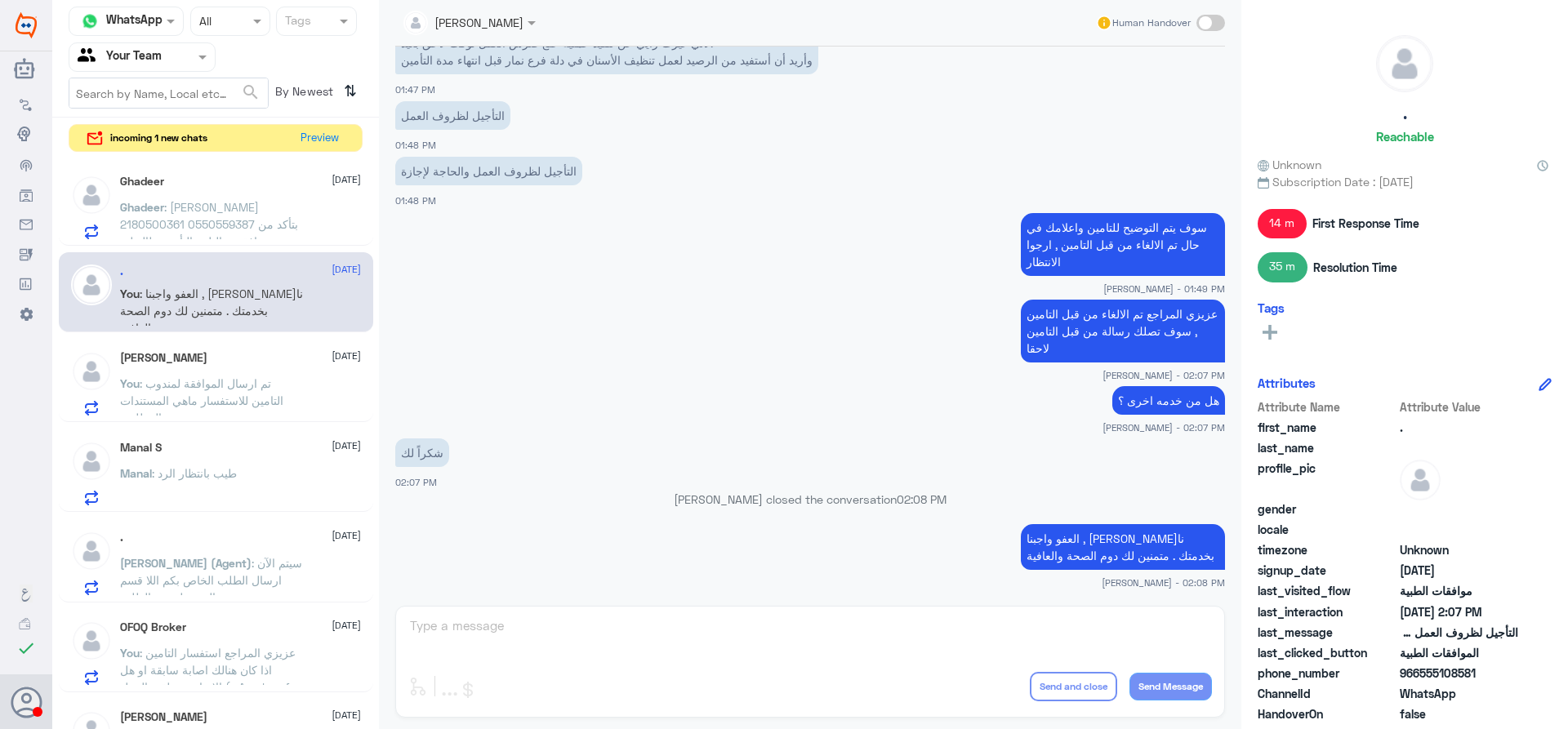
click at [255, 224] on span ": [PERSON_NAME] 2180500361 0550559387 بتأكد من وجود موافقة تحاليل، بالتأمين طال…" at bounding box center [208, 241] width 178 height 83
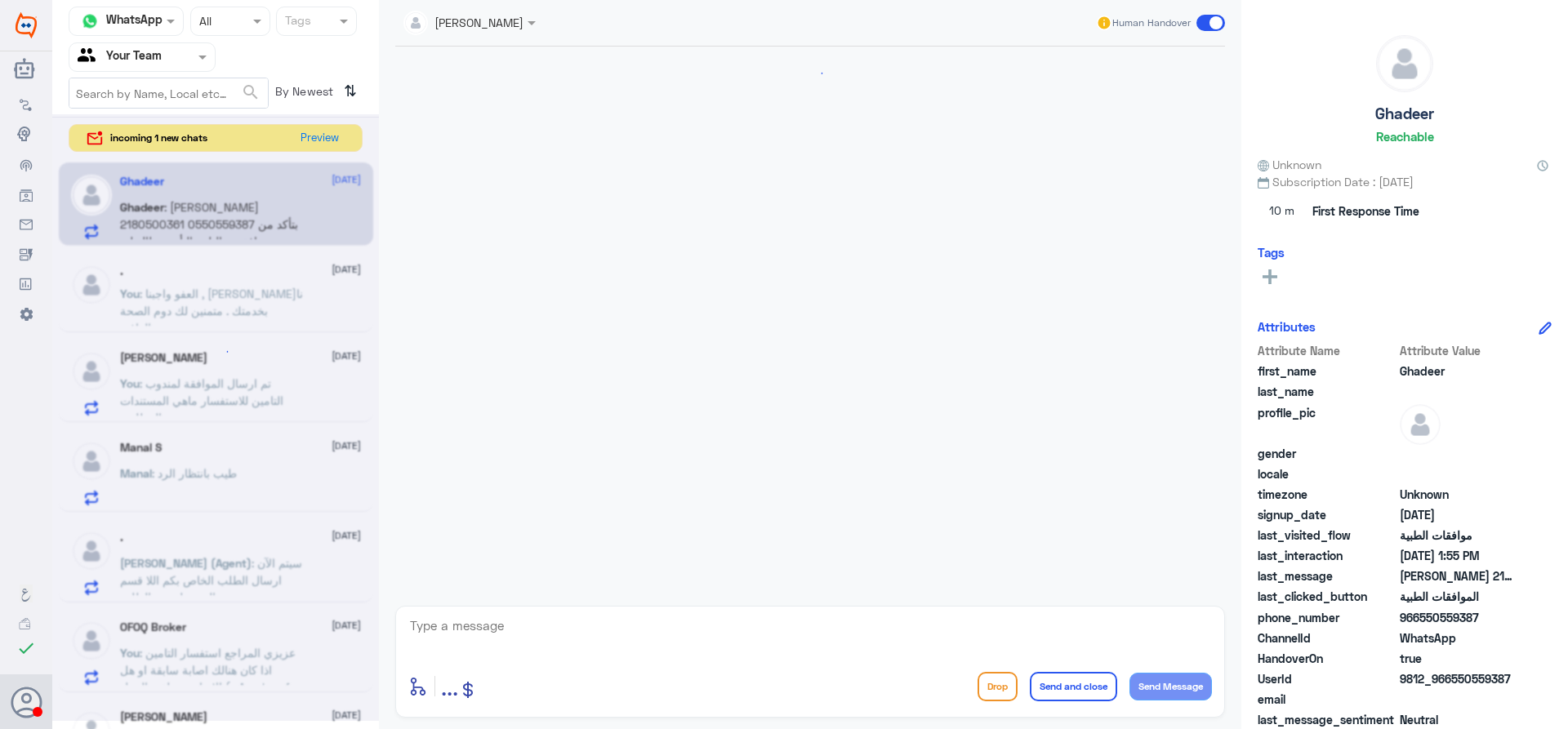
scroll to position [373, 0]
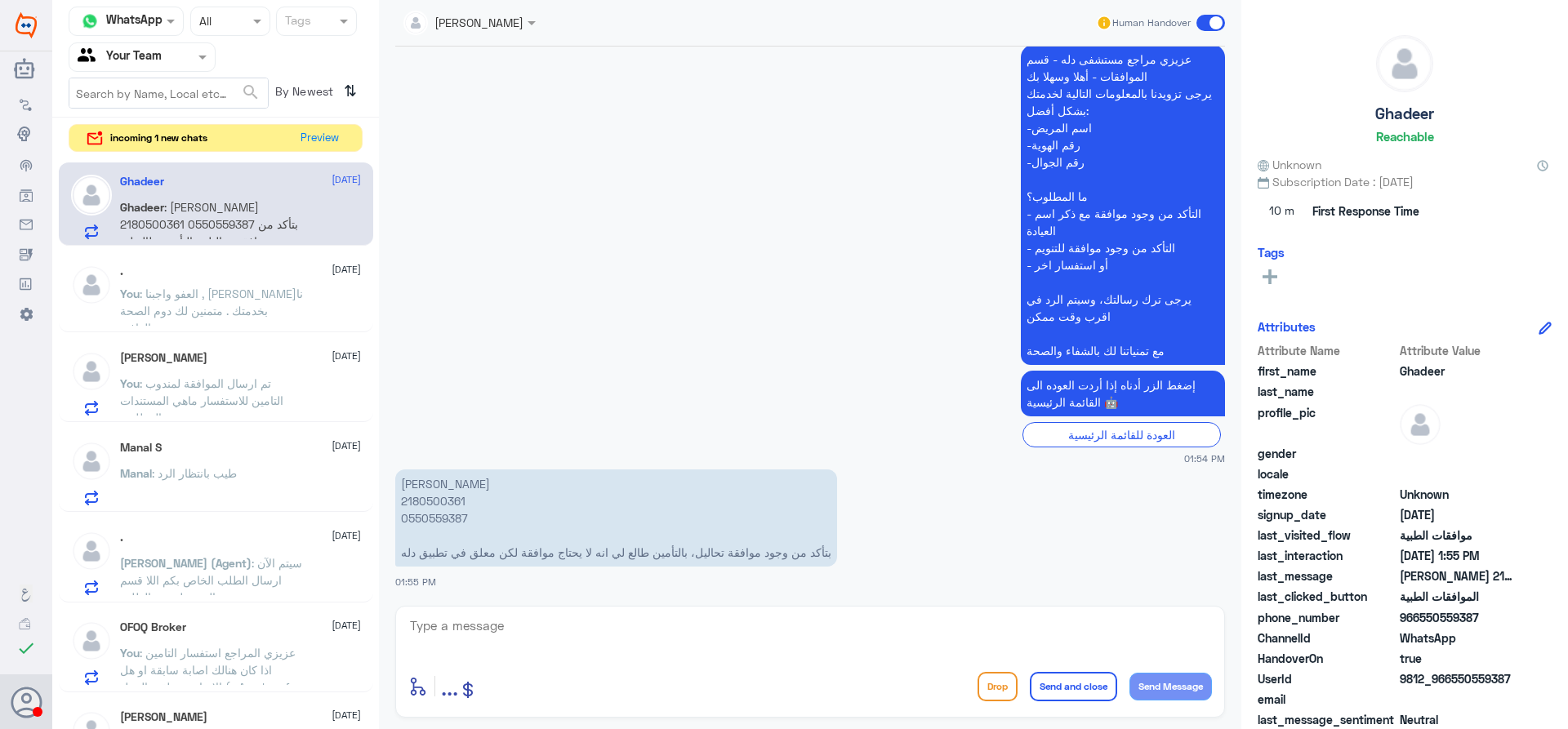
click at [435, 500] on p "[PERSON_NAME] 2180500361 0550559387 بتأكد من وجود موافقة تحاليل، بالتأمين طالع …" at bounding box center [615, 518] width 441 height 97
copy p "2180500361"
click at [271, 309] on p "You : العفو واجبنا , [PERSON_NAME]نا بخدمتك . متمنين لك دوم الصحة والعافية" at bounding box center [211, 305] width 183 height 41
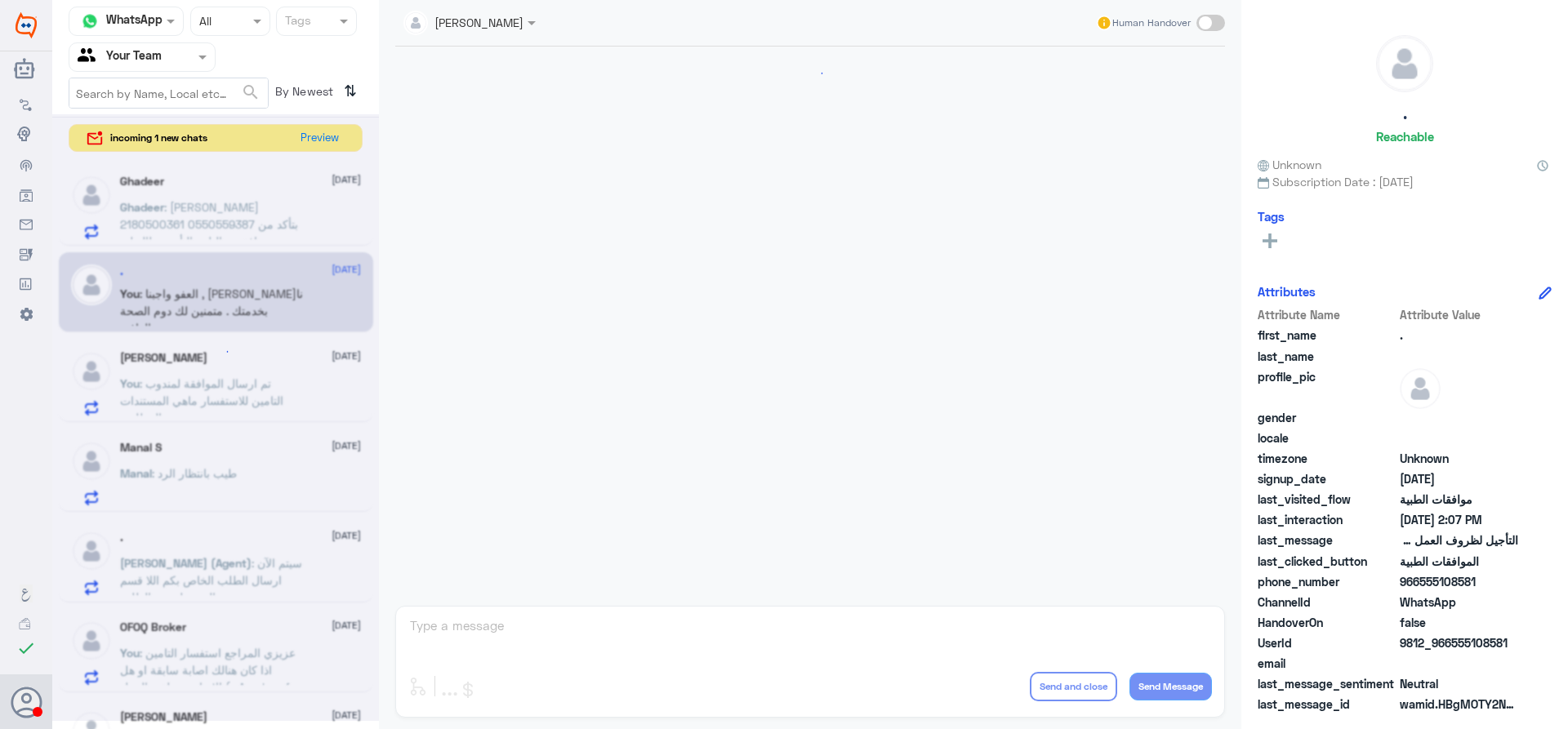
scroll to position [1133, 0]
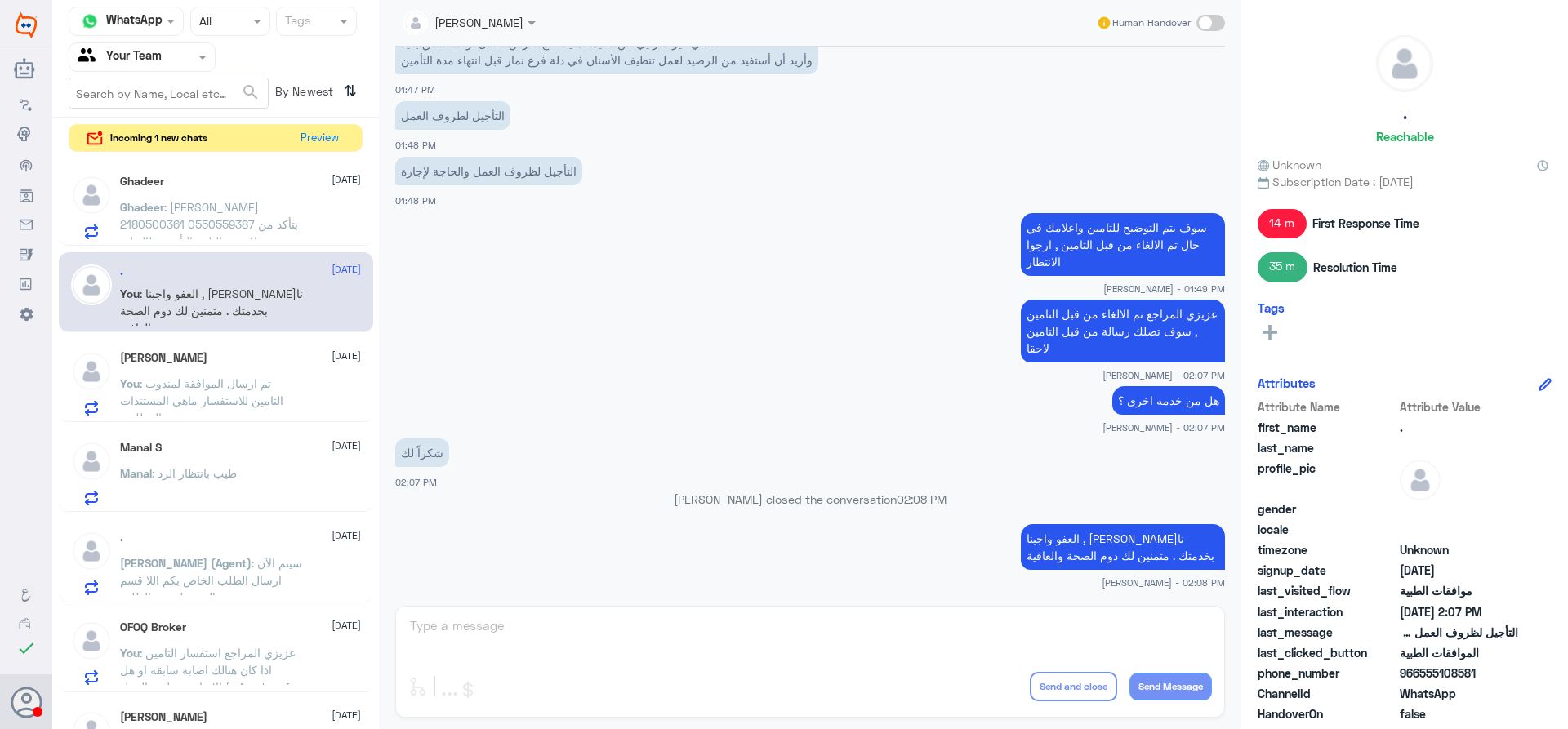
click at [284, 392] on p "You : تم ارسال الموافقة لمندوب التامين للاستفسار ماهي المستندات المطلوبة" at bounding box center [211, 395] width 183 height 41
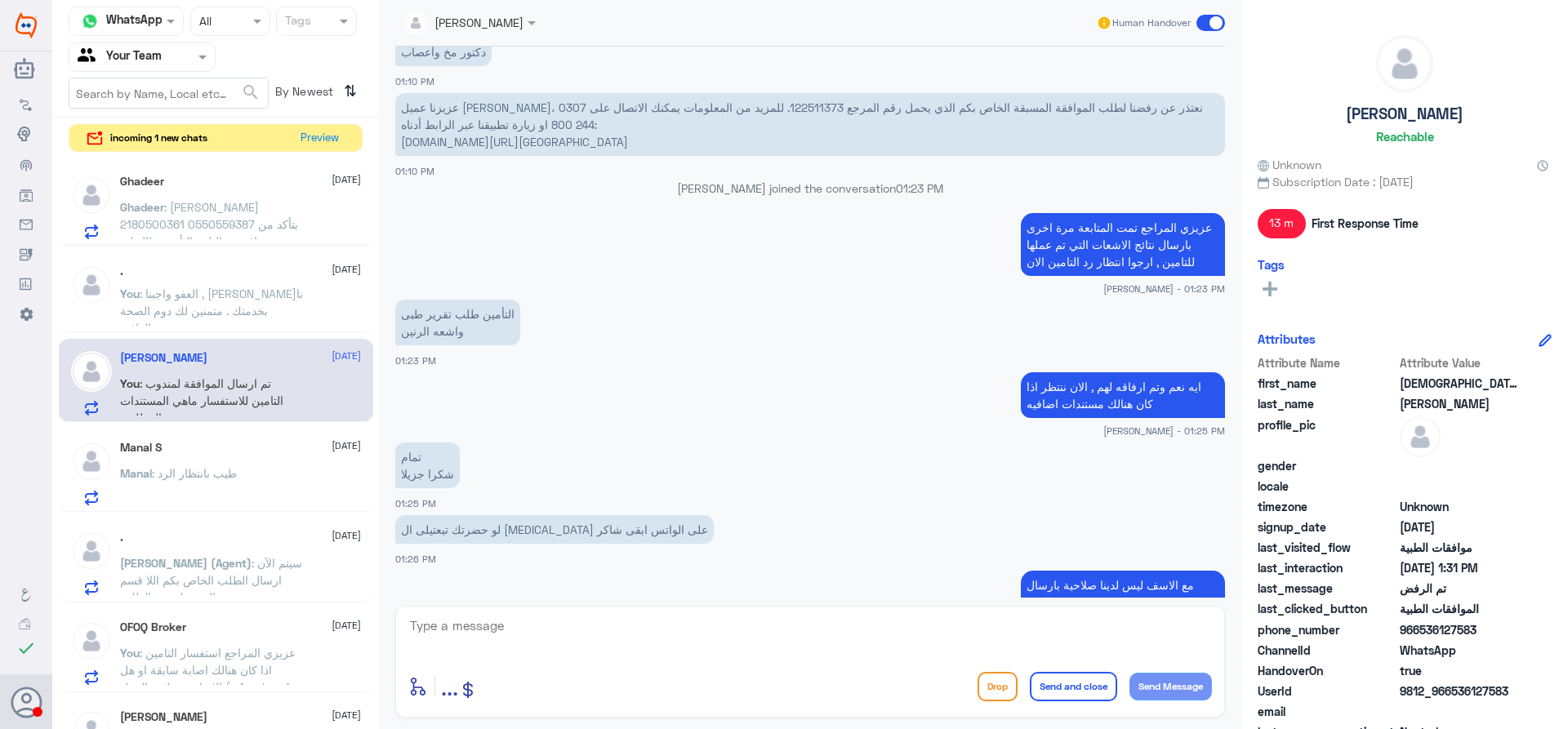
scroll to position [1211, 0]
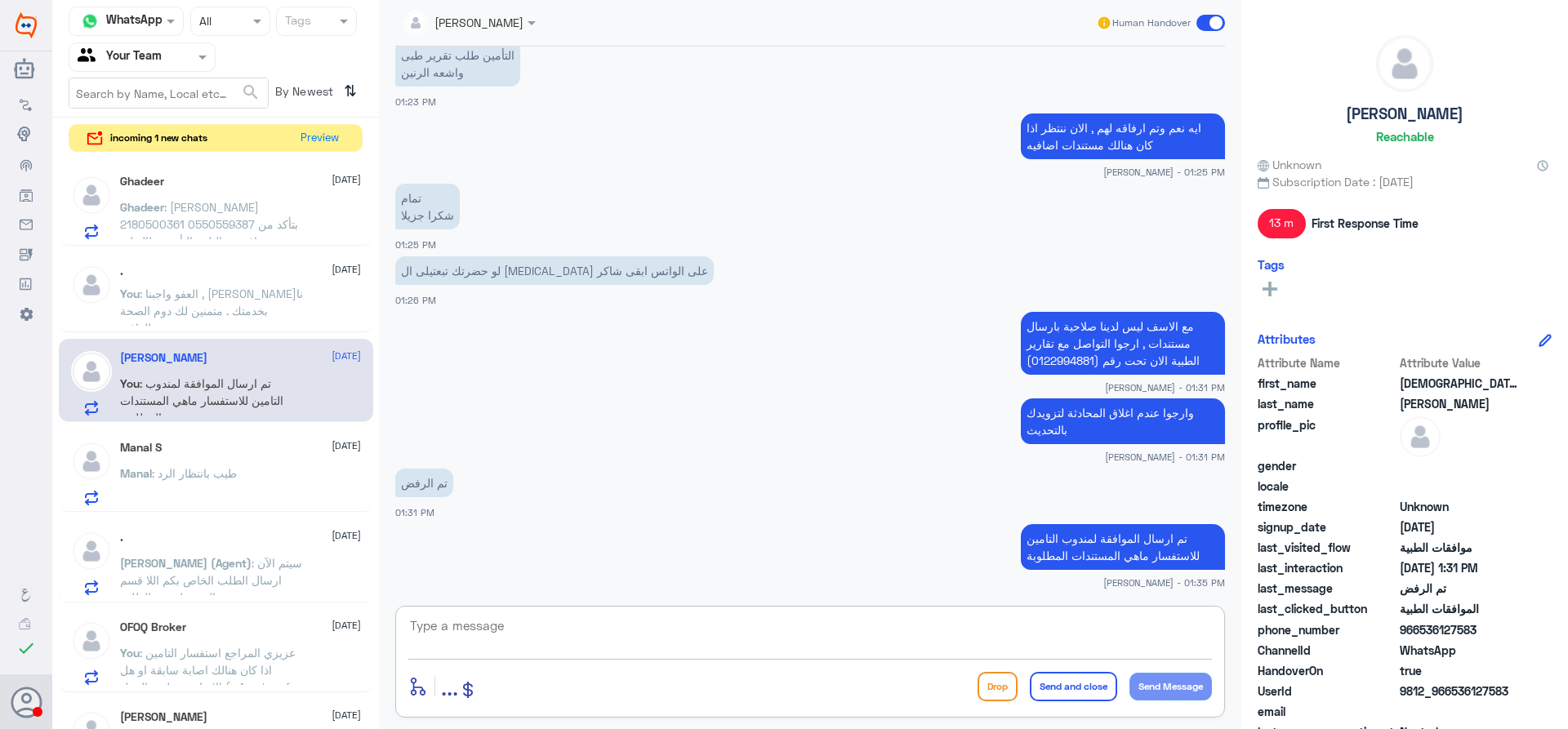
click at [740, 651] on textarea at bounding box center [810, 634] width 803 height 40
type textarea "عزيزي المراجع تمت الموافقة عليها"
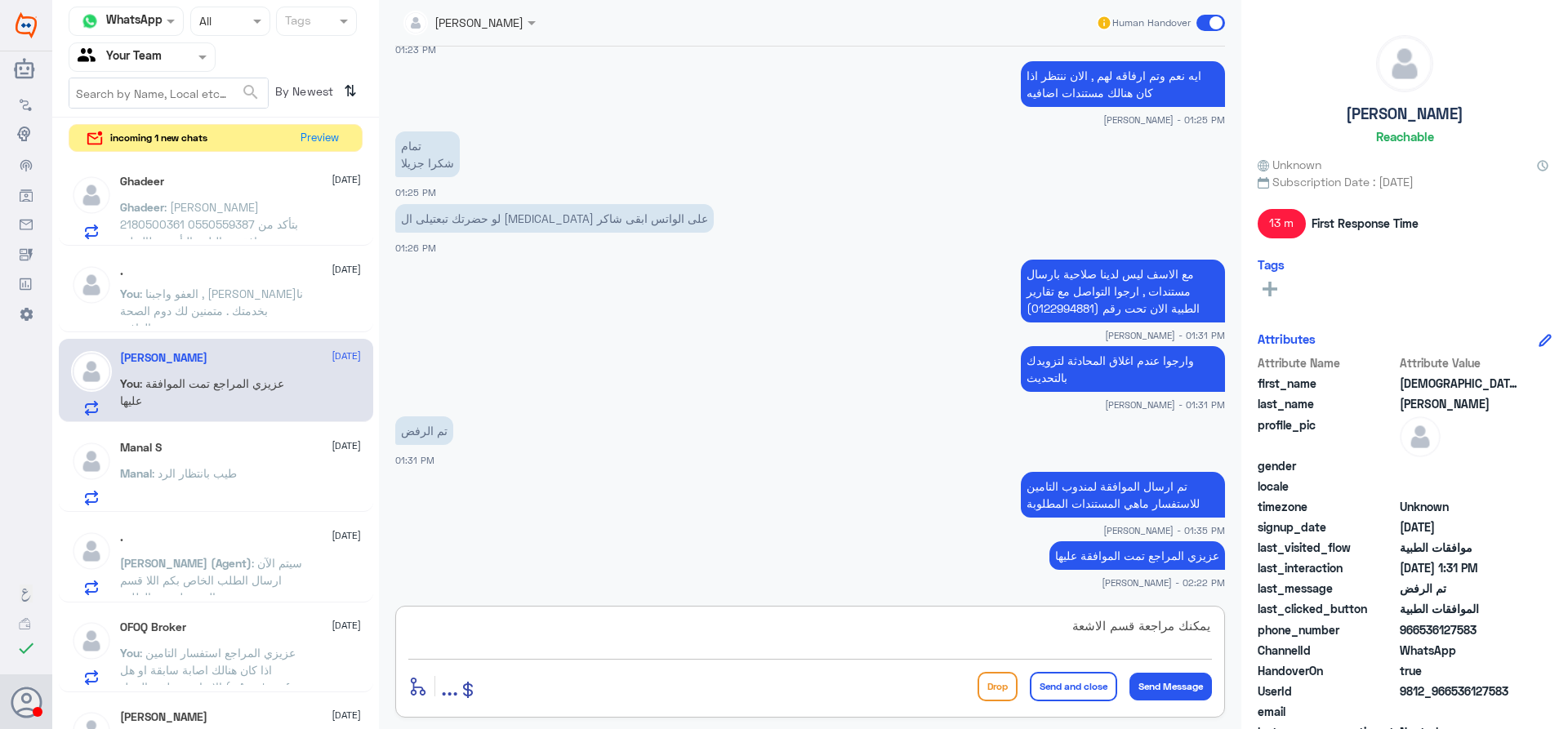
type textarea "يمكنك مراجعة قسم الاشعة"
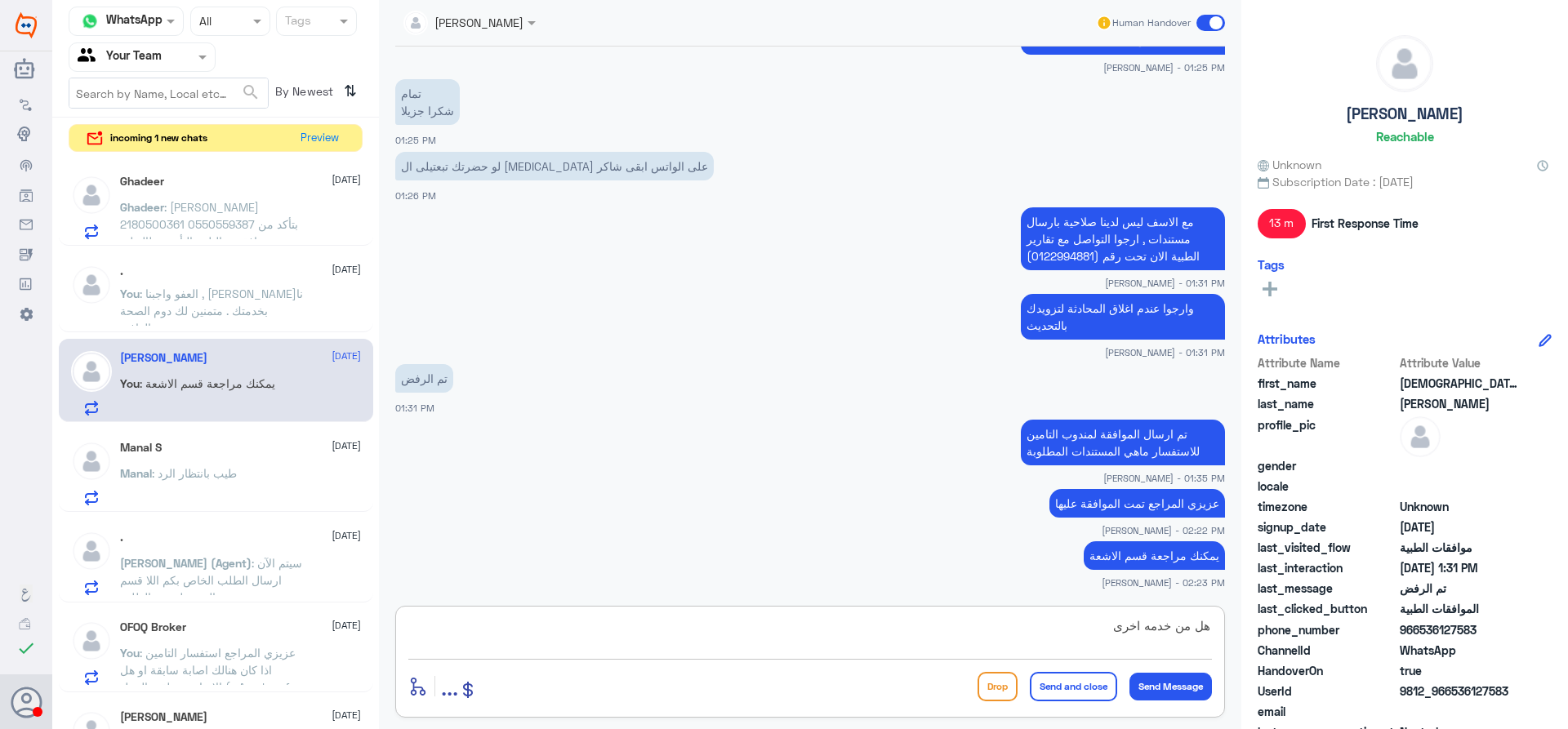
type textarea "هل من خدمه اخرى ؟"
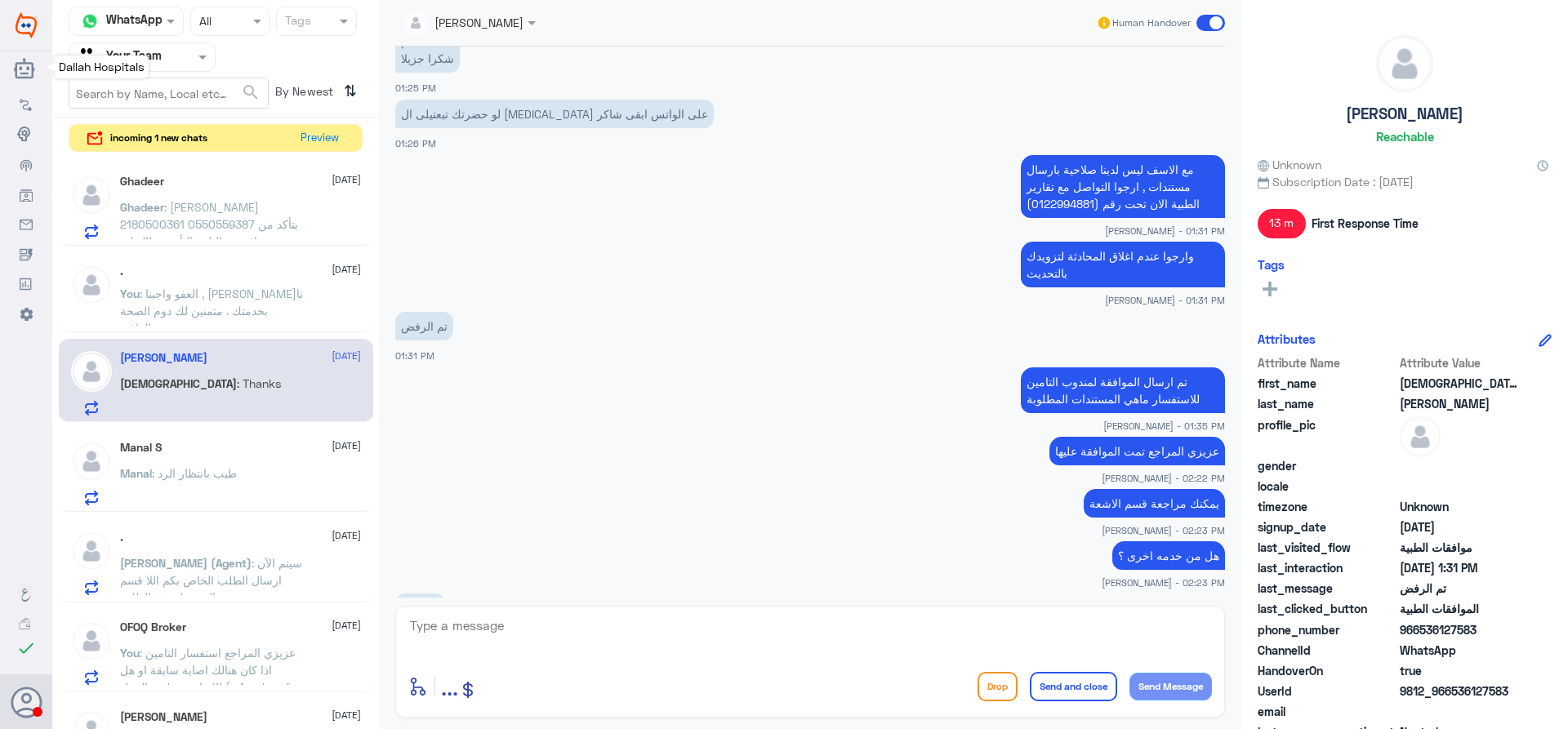
scroll to position [1424, 0]
